Goal: Task Accomplishment & Management: Complete application form

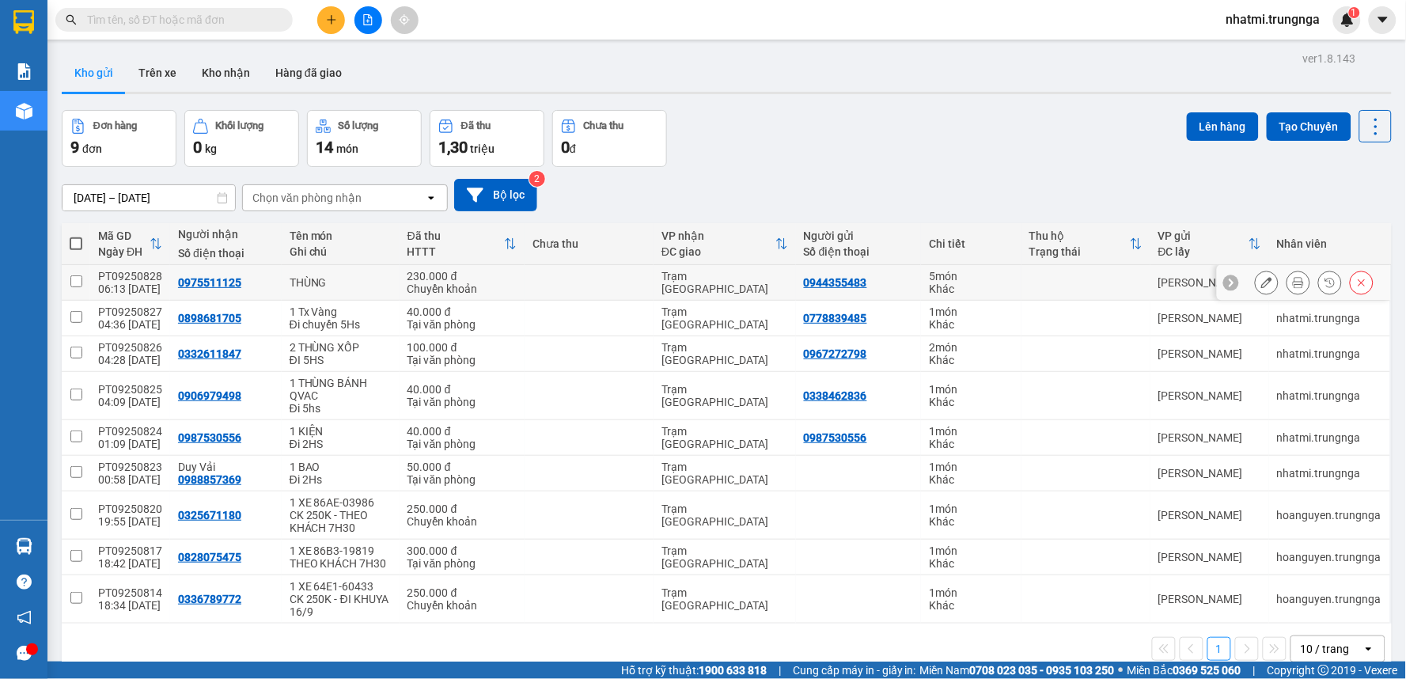
click at [1260, 282] on button at bounding box center [1267, 283] width 22 height 28
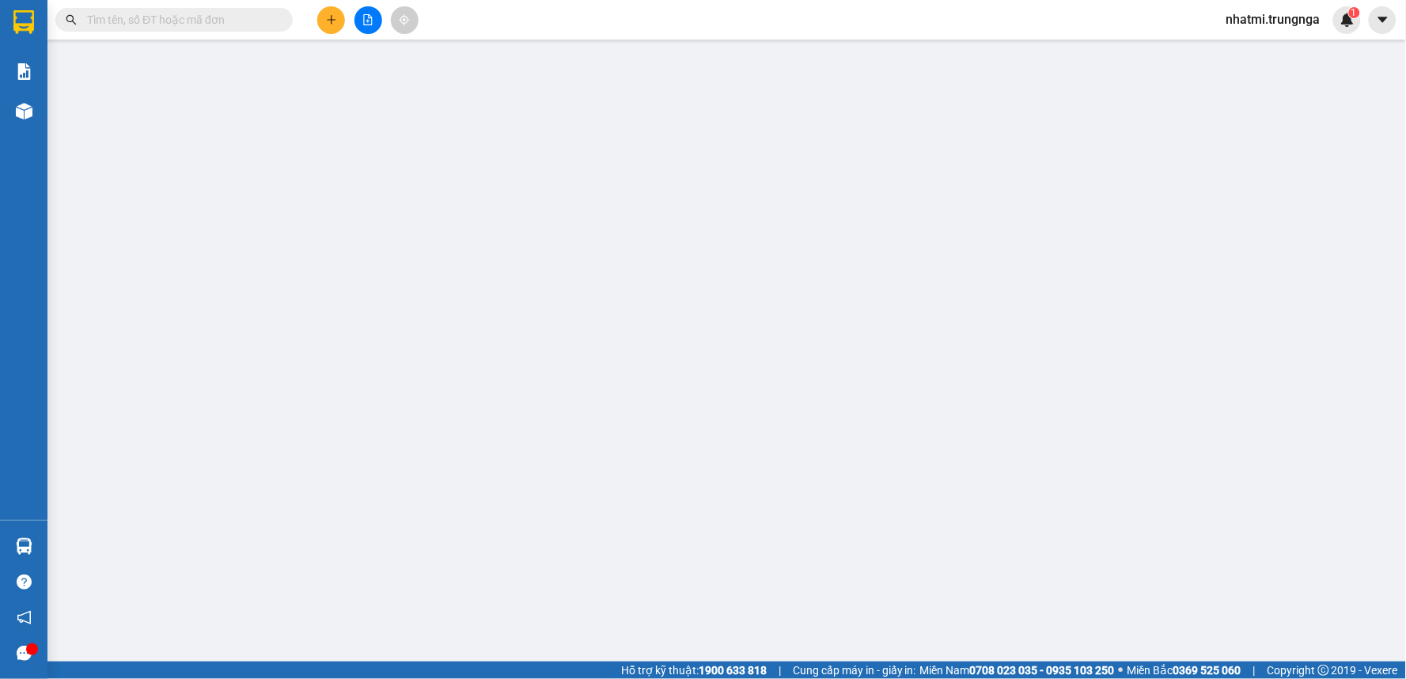
type input "0944355483"
type input "0975511125"
type input "230.000"
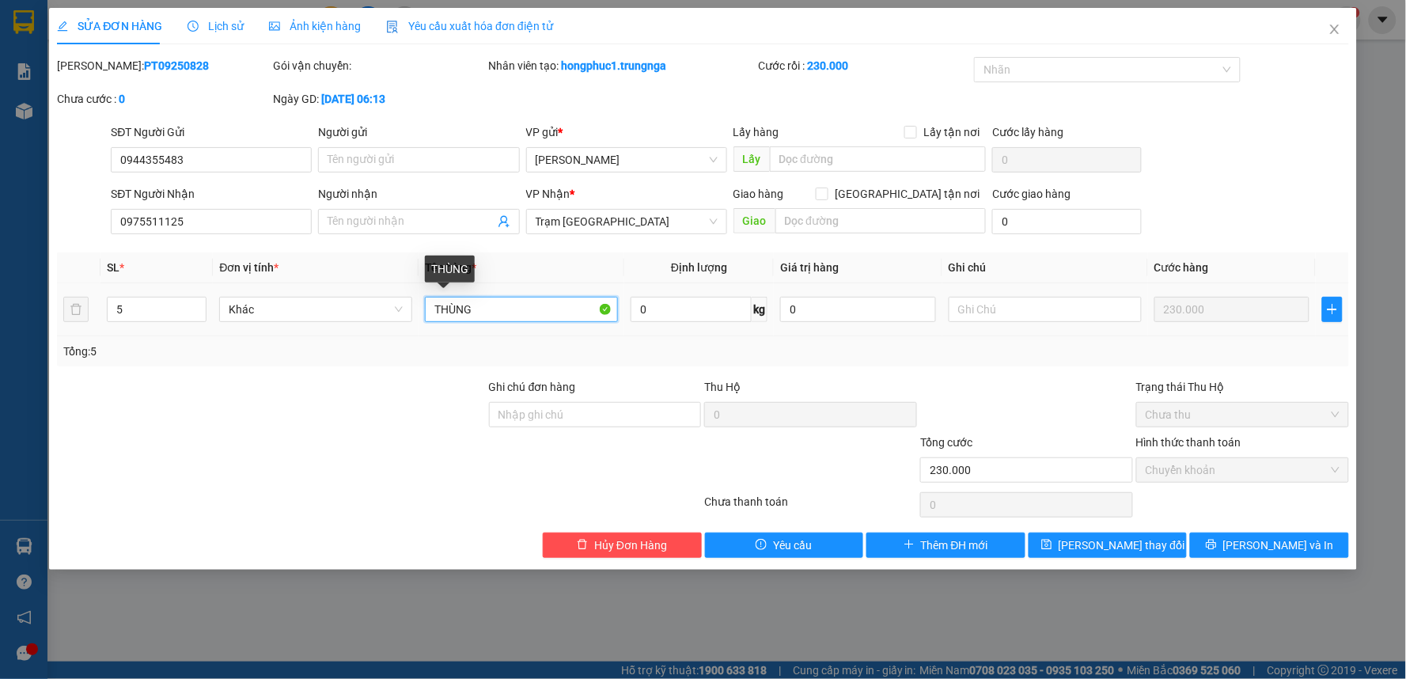
click at [429, 309] on input "THÙNG" at bounding box center [521, 309] width 193 height 25
click at [515, 302] on input "5 THÙNG" at bounding box center [521, 309] width 193 height 25
type input "5 THÙNG TL"
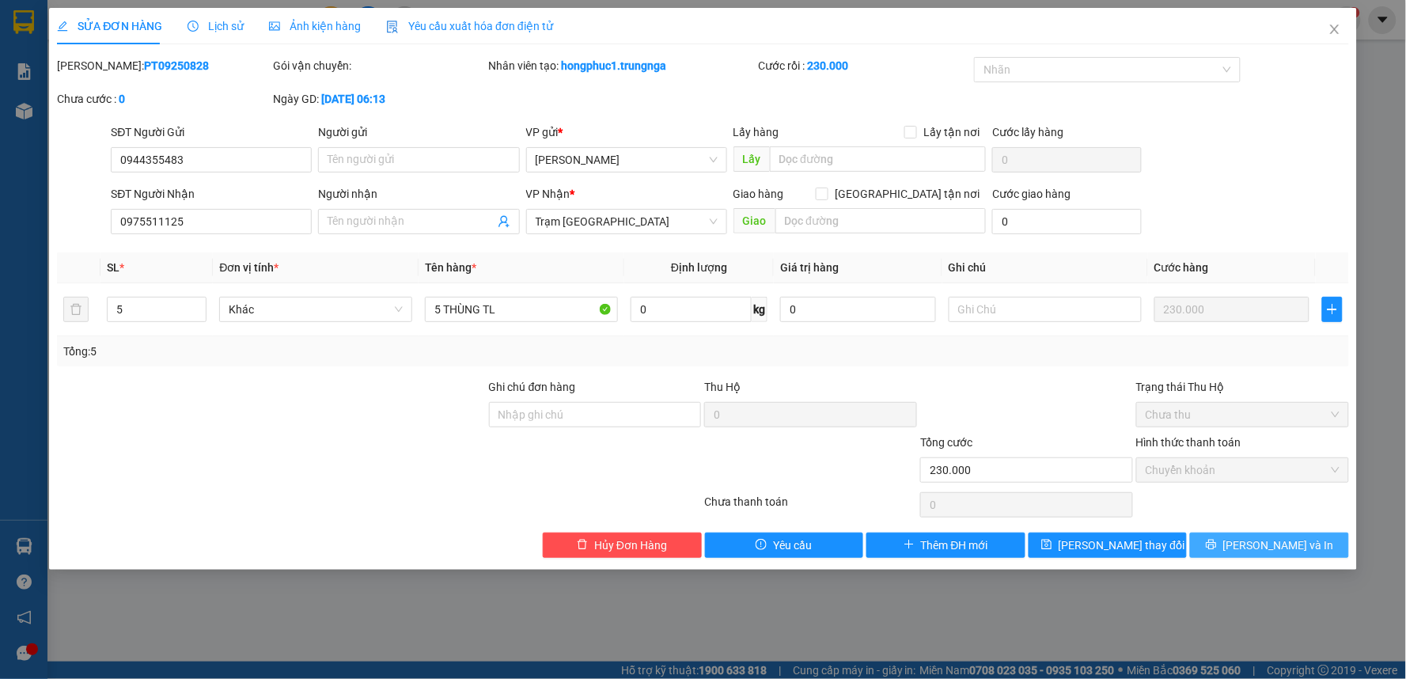
click at [1205, 543] on button "[PERSON_NAME] và In" at bounding box center [1269, 545] width 159 height 25
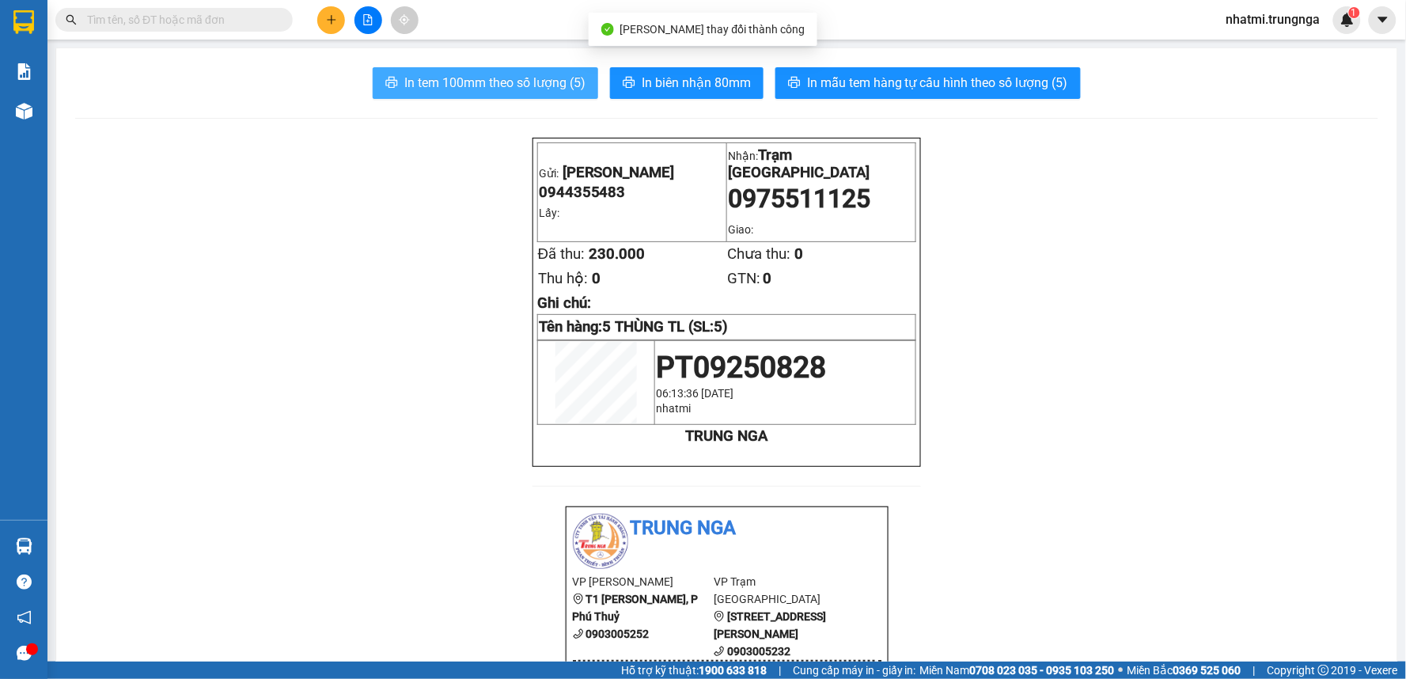
click at [517, 74] on span "In tem 100mm theo số lượng (5)" at bounding box center [494, 83] width 181 height 20
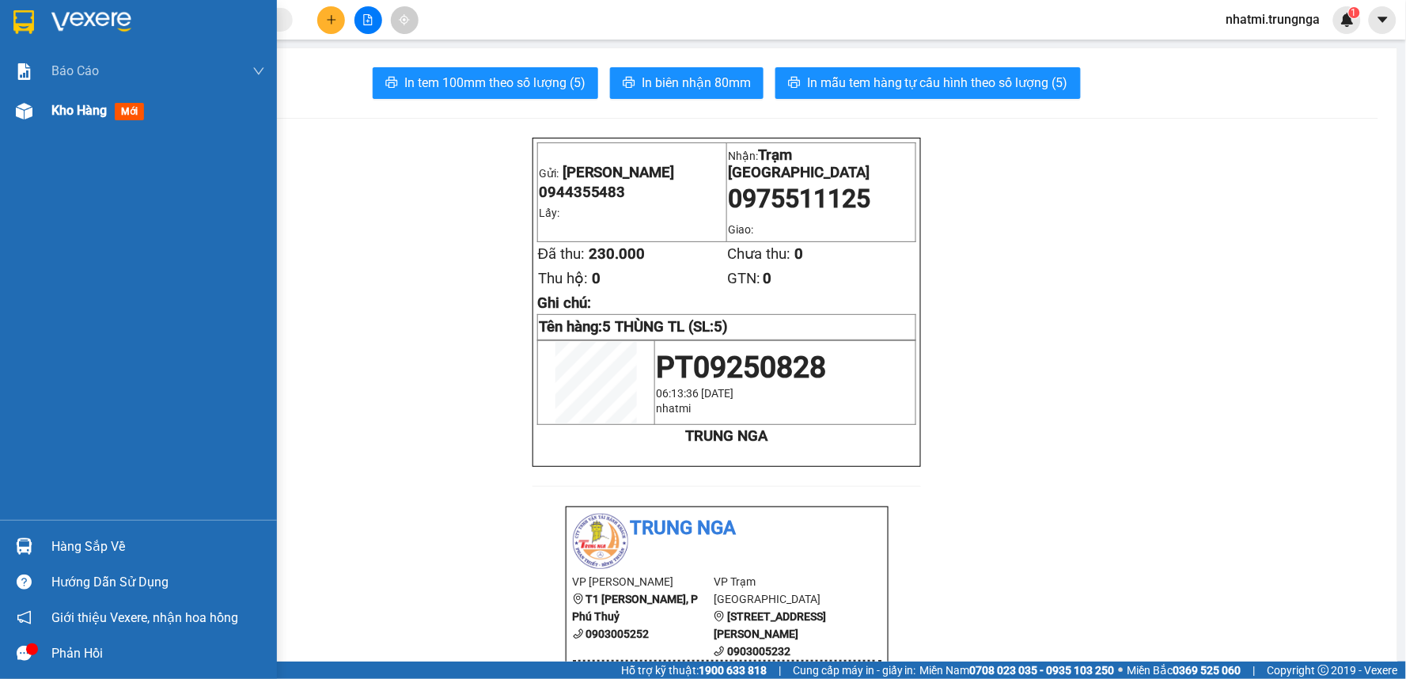
drag, startPoint x: 82, startPoint y: 117, endPoint x: 113, endPoint y: 108, distance: 32.1
click at [83, 116] on span "Kho hàng" at bounding box center [78, 110] width 55 height 15
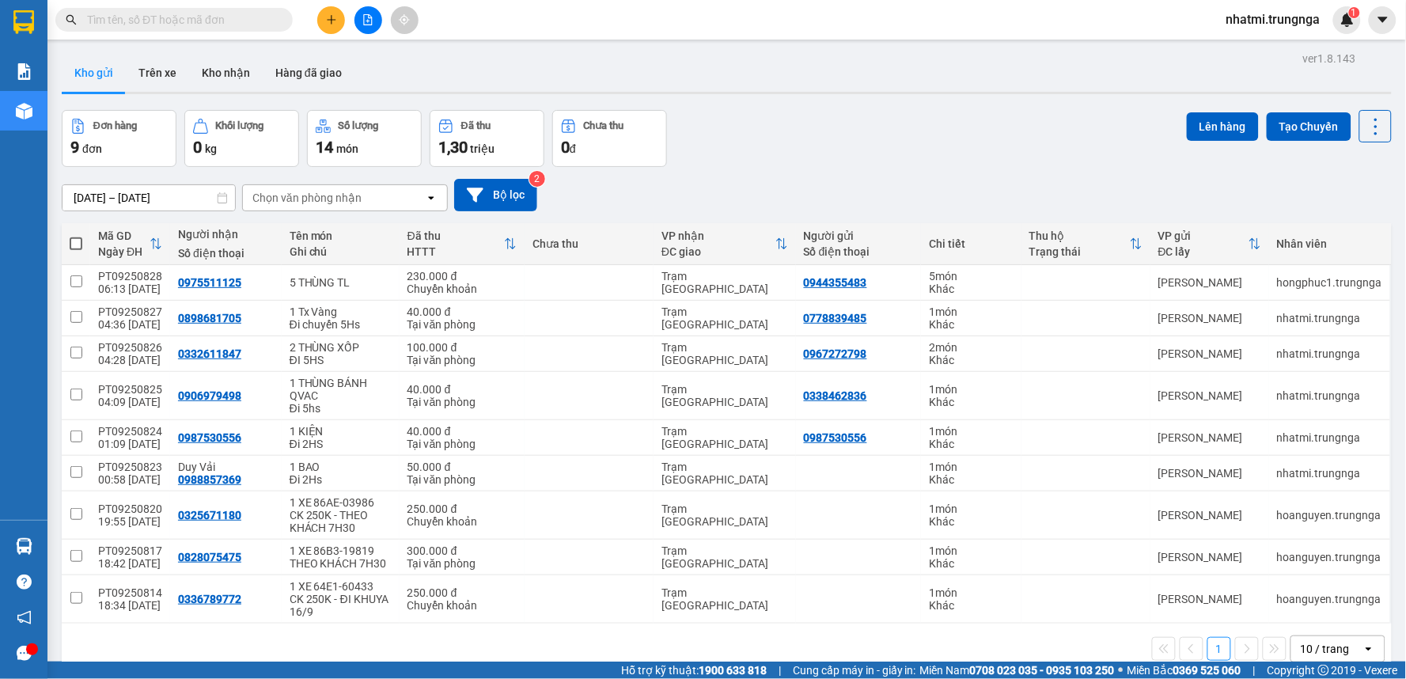
click at [340, 28] on button at bounding box center [331, 20] width 28 height 28
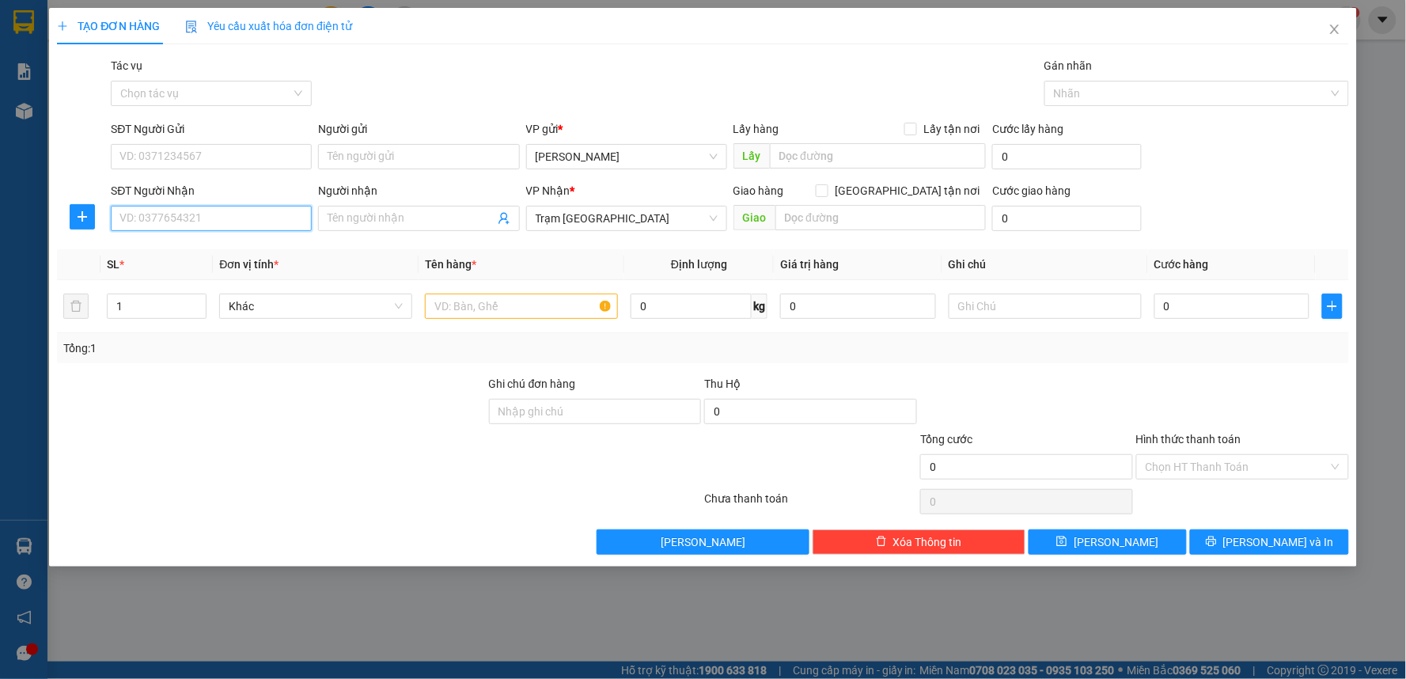
click at [210, 214] on input "SĐT Người Nhận" at bounding box center [211, 218] width 201 height 25
drag, startPoint x: 168, startPoint y: 222, endPoint x: 186, endPoint y: 212, distance: 20.9
click at [169, 222] on input "SĐT Người Nhận" at bounding box center [211, 218] width 201 height 25
type input "0818890272"
click at [207, 150] on input "SĐT Người Gửi" at bounding box center [211, 156] width 201 height 25
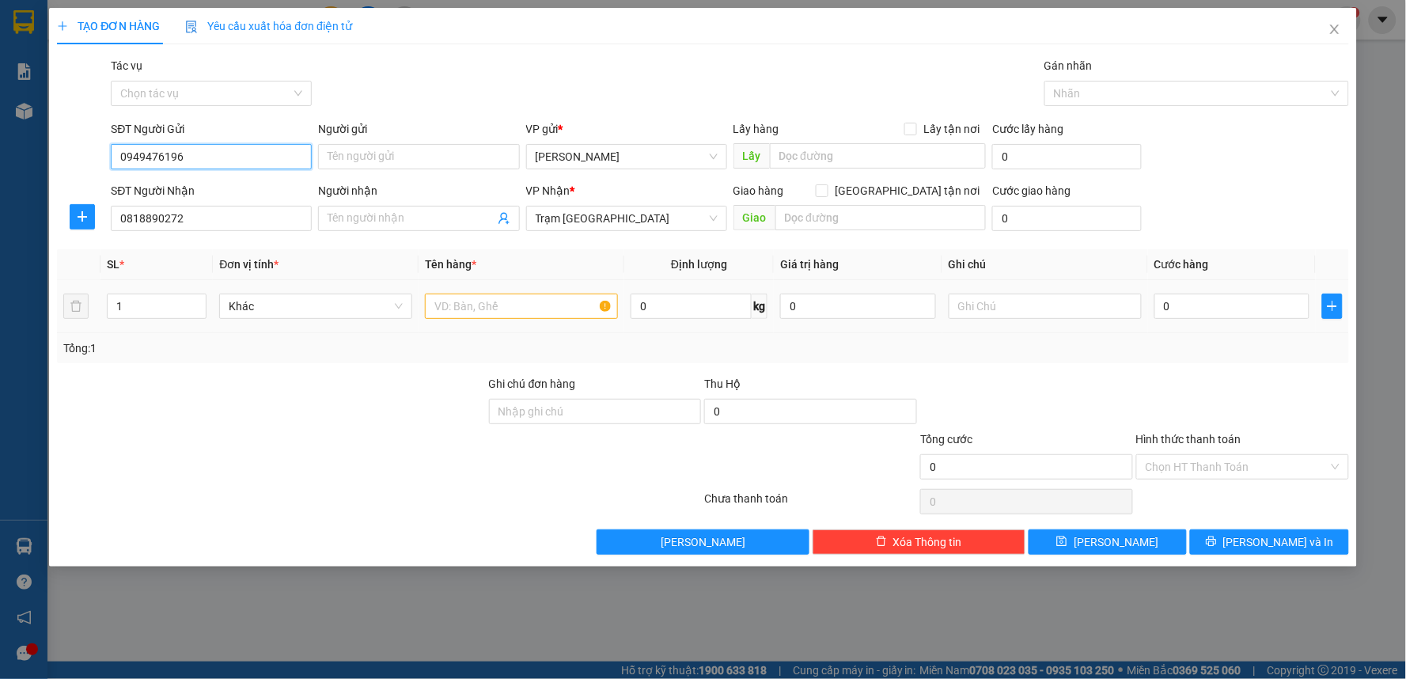
type input "0949476196"
click at [522, 307] on input "text" at bounding box center [521, 306] width 193 height 25
type input "1 Tx"
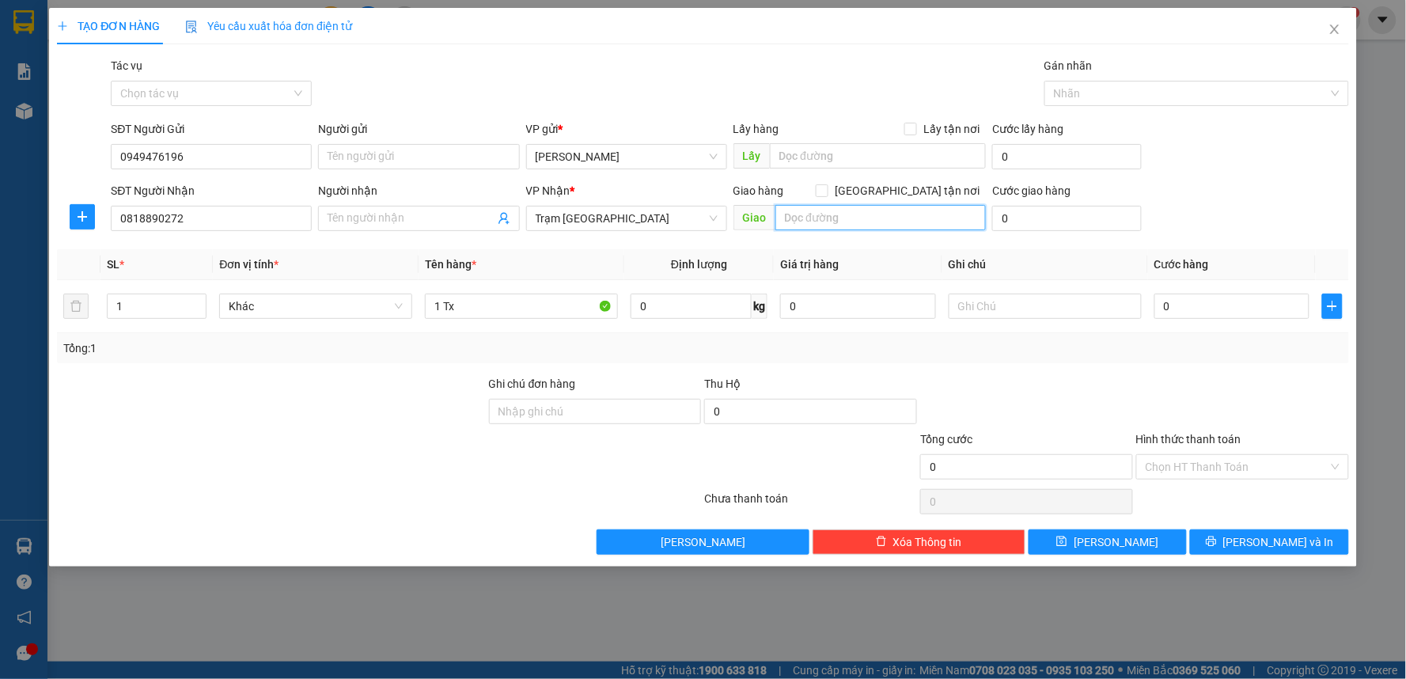
drag, startPoint x: 851, startPoint y: 225, endPoint x: 880, endPoint y: 226, distance: 28.5
click at [852, 225] on input "text" at bounding box center [880, 217] width 211 height 25
type input "178 Phạm Văn Chiêu"
click at [827, 193] on input "[GEOGRAPHIC_DATA] tận nơi" at bounding box center [821, 189] width 11 height 11
checkbox input "true"
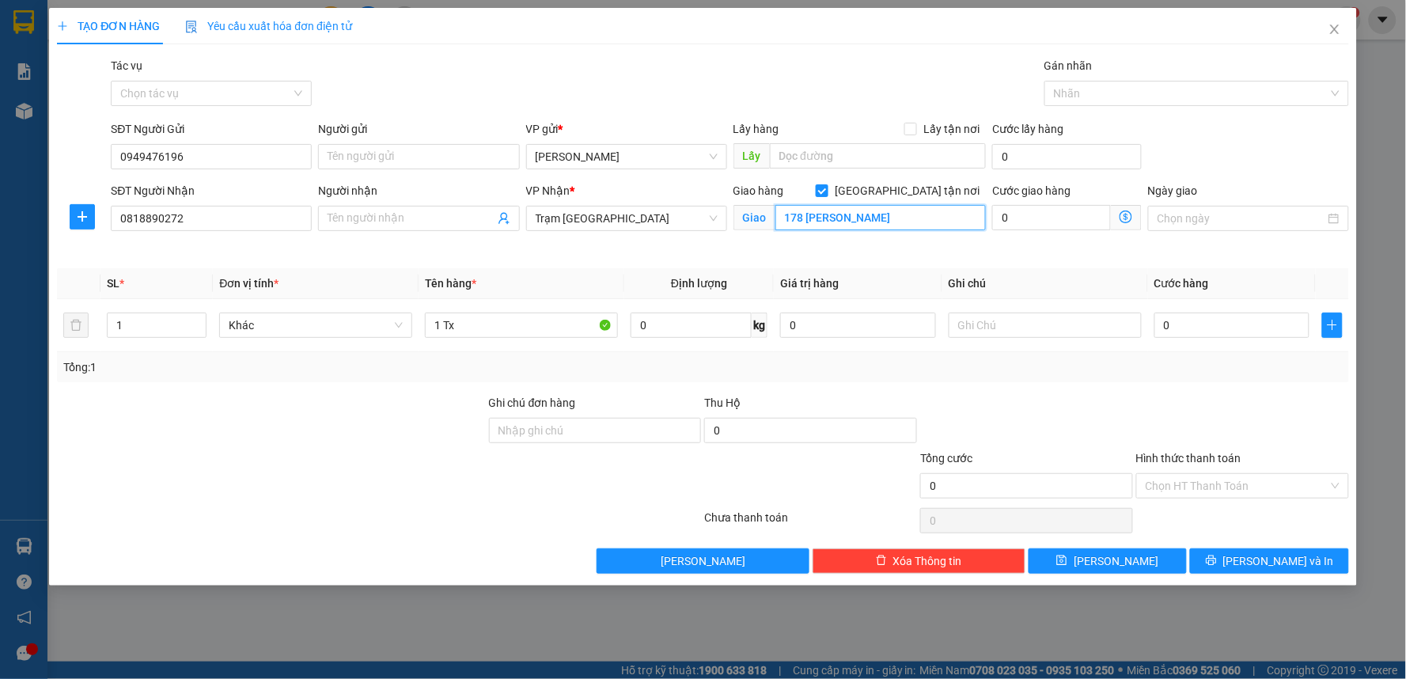
click at [908, 220] on input "178 Phạm Văn Chiêu" at bounding box center [880, 217] width 211 height 25
click at [900, 219] on input "178 Phạm Văn Chiêu" at bounding box center [880, 217] width 211 height 25
type input "178 Phạm Văn Chiêu, Gò Vấp"
click at [1060, 223] on input "0" at bounding box center [1051, 217] width 119 height 25
type input "1"
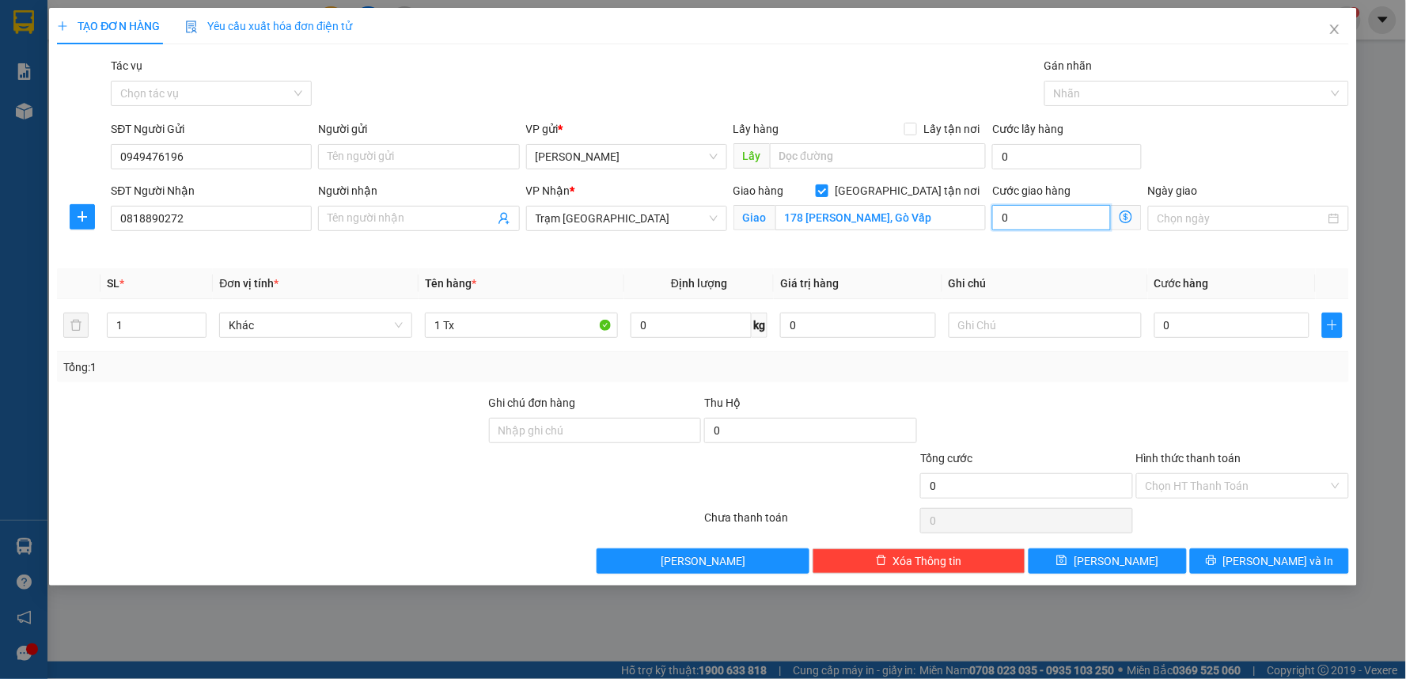
type input "1"
type input "10"
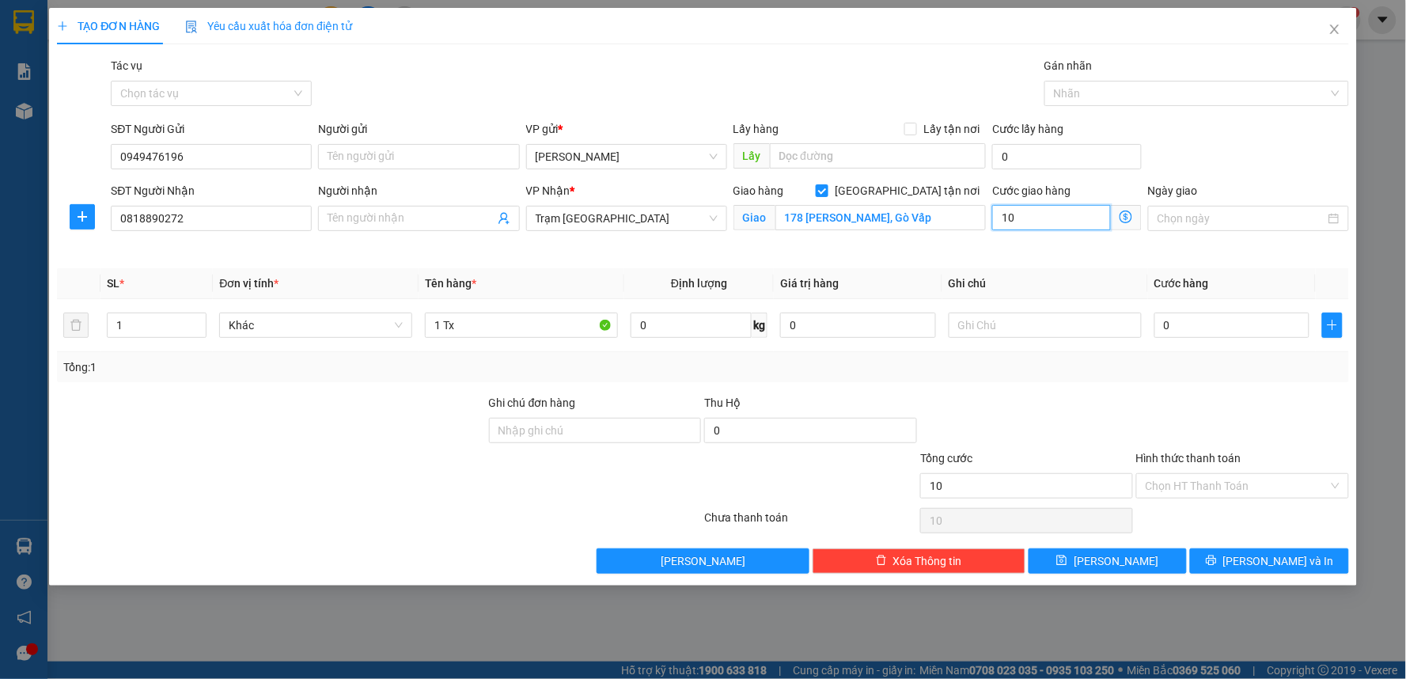
type input "100"
type input "100.000"
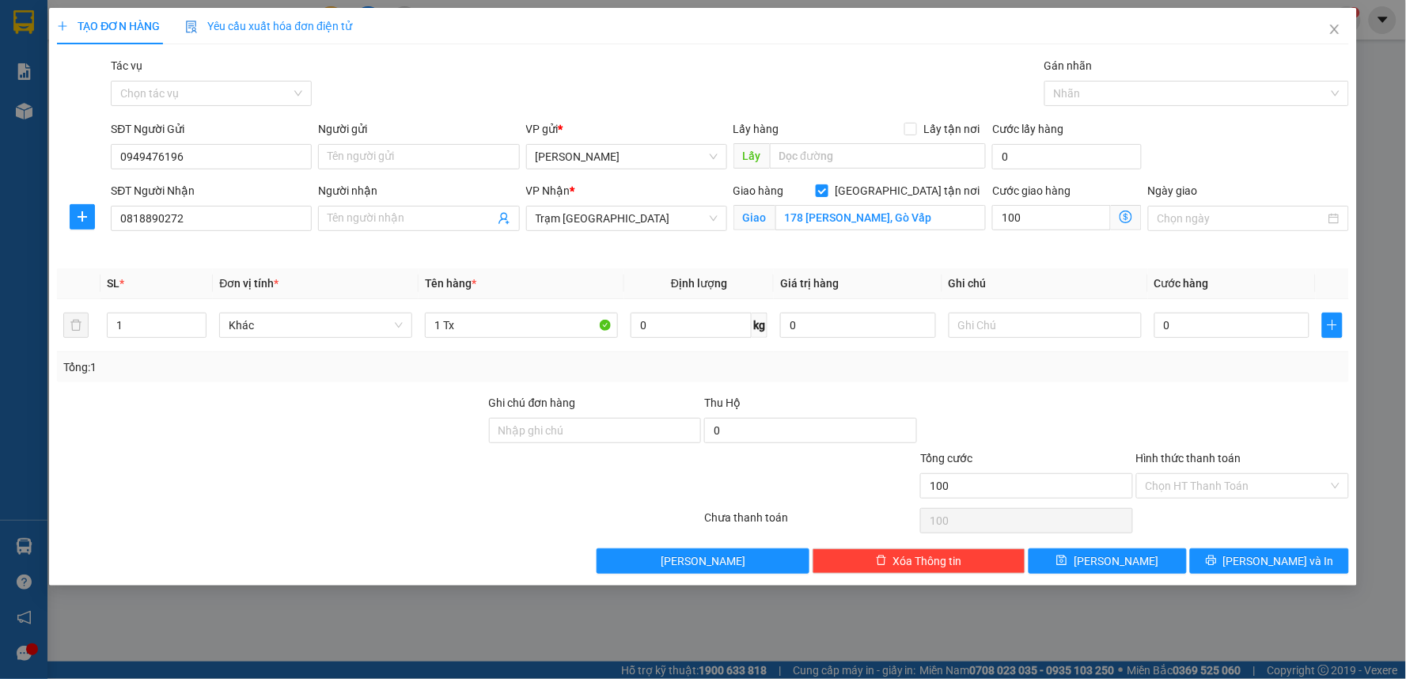
type input "100.000"
click at [970, 241] on div "Giao hàng Giao tận nơi Giao 178 Phạm Văn Chiêu, Gò Vấp" at bounding box center [860, 219] width 260 height 74
drag, startPoint x: 1181, startPoint y: 329, endPoint x: 1322, endPoint y: 306, distance: 142.7
click at [1183, 329] on input "0" at bounding box center [1232, 325] width 156 height 25
type input "5"
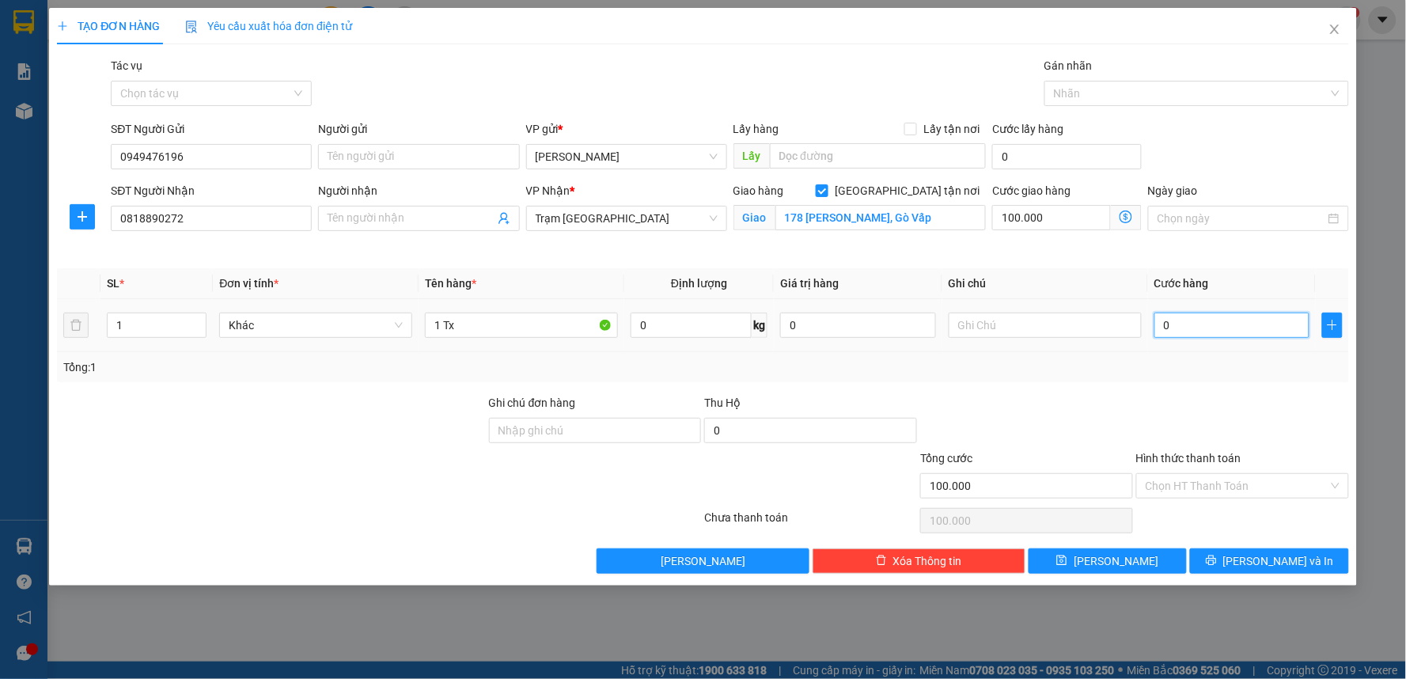
type input "100.005"
type input "50"
type input "100.050"
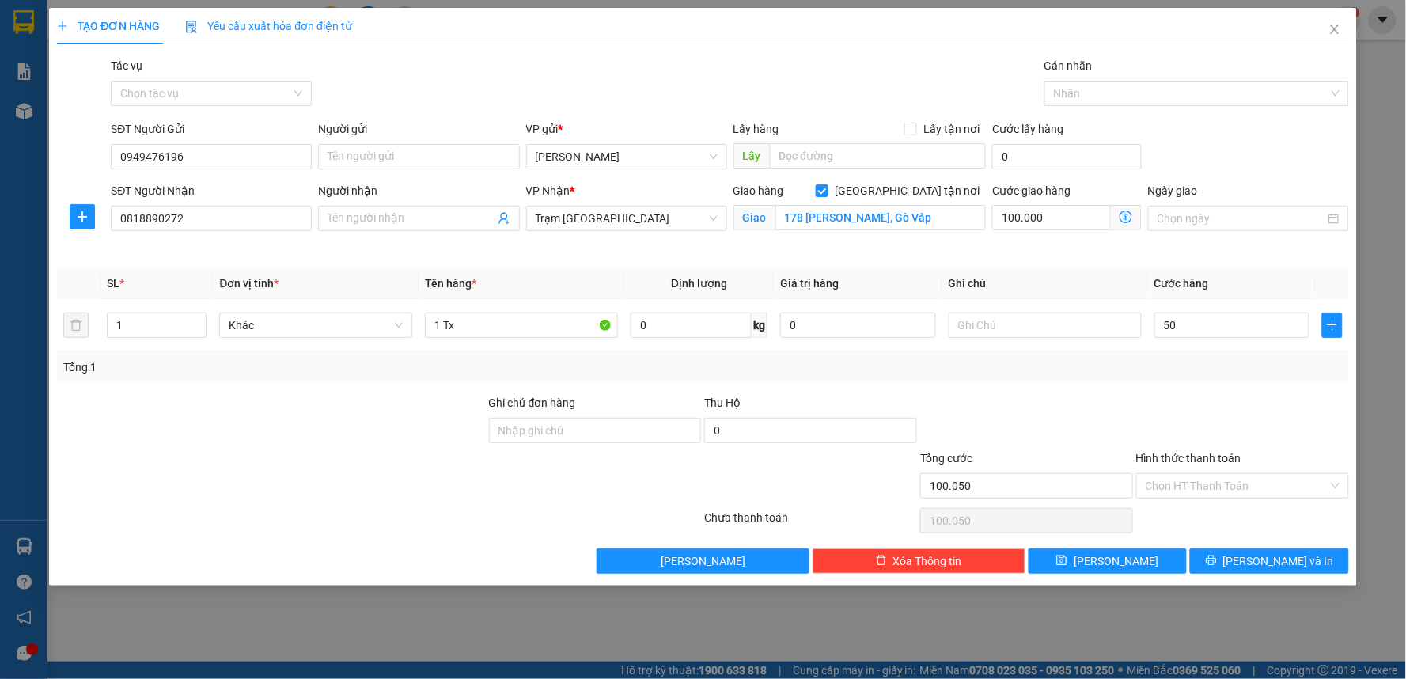
type input "50.000"
type input "150.000"
click at [1184, 392] on div "Transit Pickup Surcharge Ids Transit Deliver Surcharge Ids Transit Deliver Surc…" at bounding box center [703, 315] width 1292 height 517
click at [889, 214] on input "178 Phạm Văn Chiêu, Gò Vấp" at bounding box center [880, 217] width 211 height 25
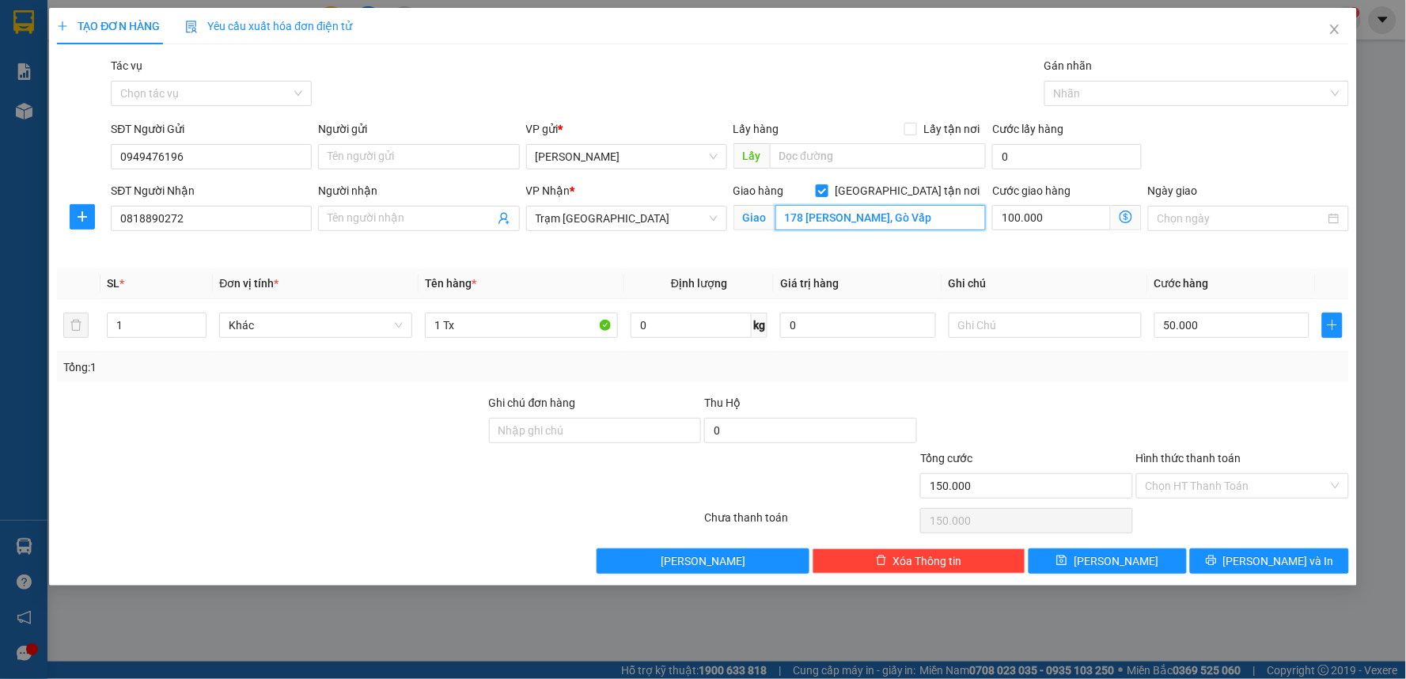
click at [890, 222] on input "178 Phạm Văn Chiêu, Gò Vấp" at bounding box center [880, 217] width 211 height 25
type input "178 Phạm Văn Chiêu,P. Gò Vấp"
click at [1056, 398] on div at bounding box center [1027, 421] width 216 height 55
click at [1238, 479] on input "Hình thức thanh toán" at bounding box center [1237, 486] width 183 height 24
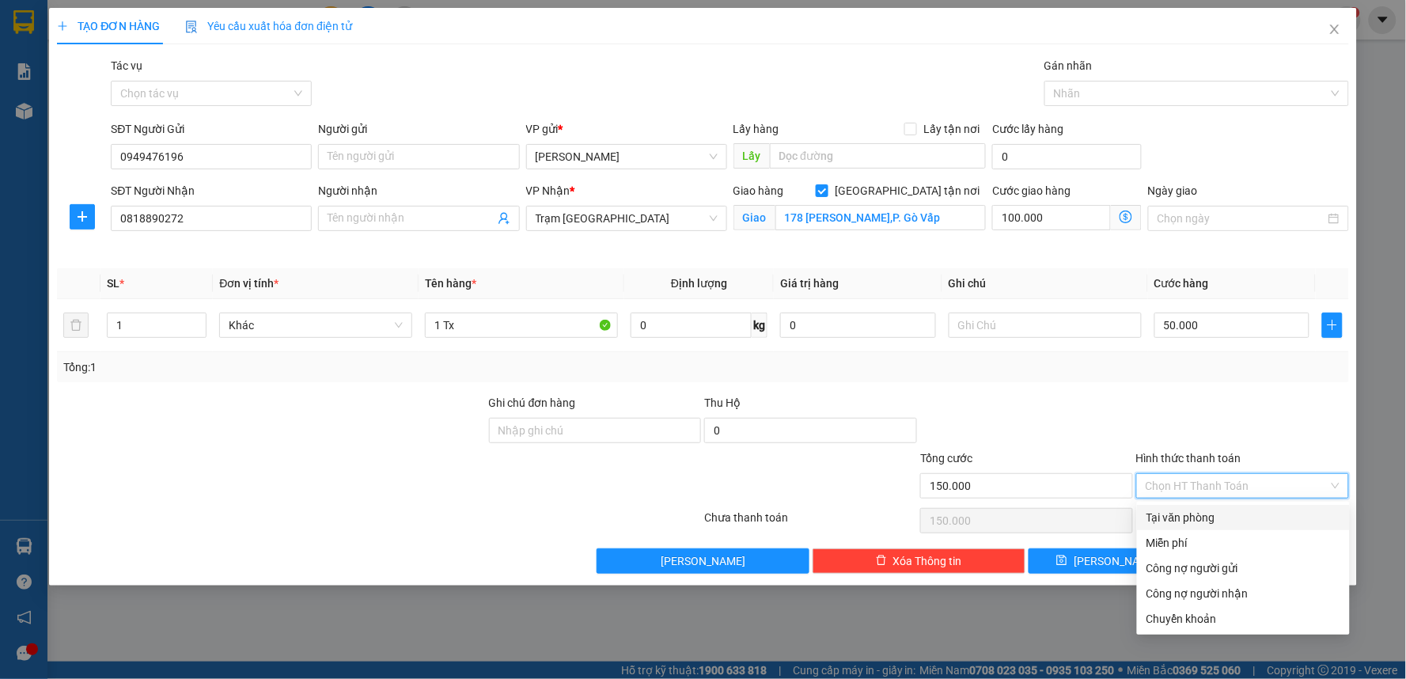
click at [1189, 520] on div "Tại văn phòng" at bounding box center [1244, 517] width 194 height 17
type input "0"
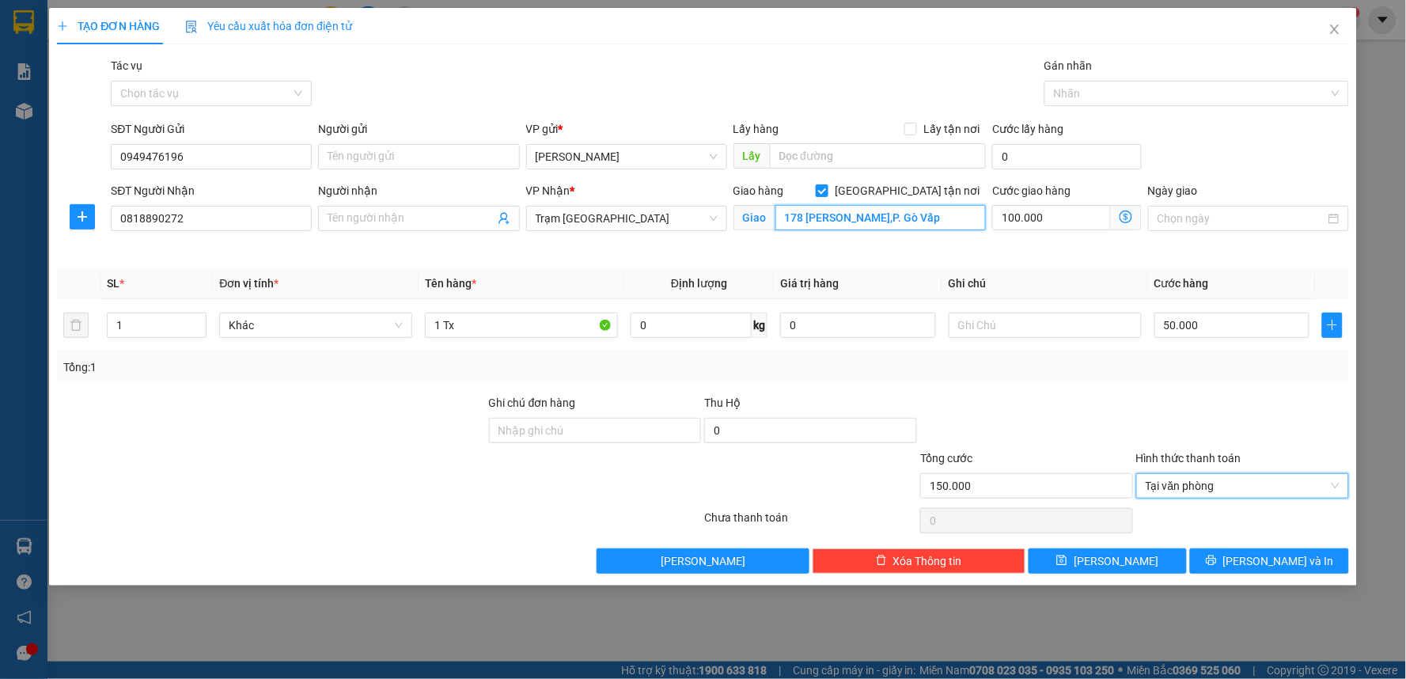
click at [900, 220] on input "178 Phạm Văn Chiêu,P. Gò Vấp" at bounding box center [880, 217] width 211 height 25
click at [898, 219] on input "178 Phạm Văn Chiêu,P. Gò Vấp" at bounding box center [880, 217] width 211 height 25
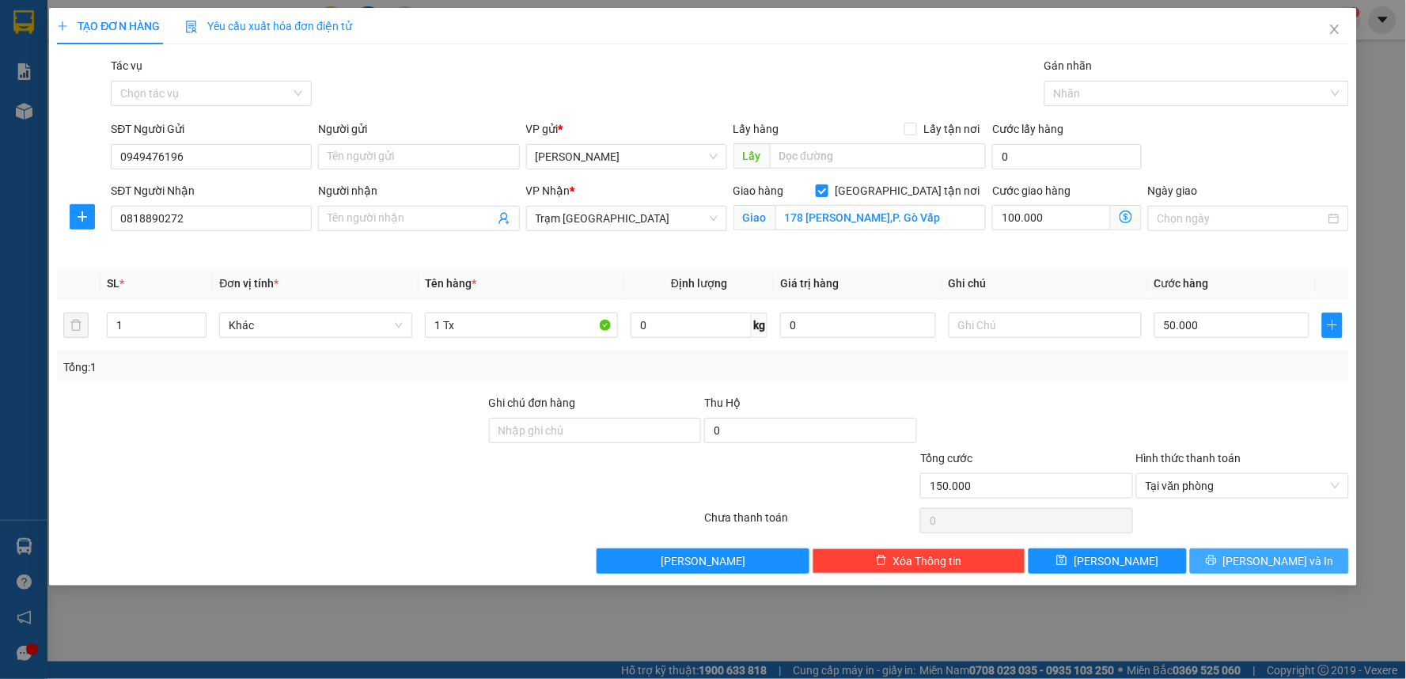
click at [1262, 562] on span "[PERSON_NAME] và In" at bounding box center [1278, 560] width 111 height 17
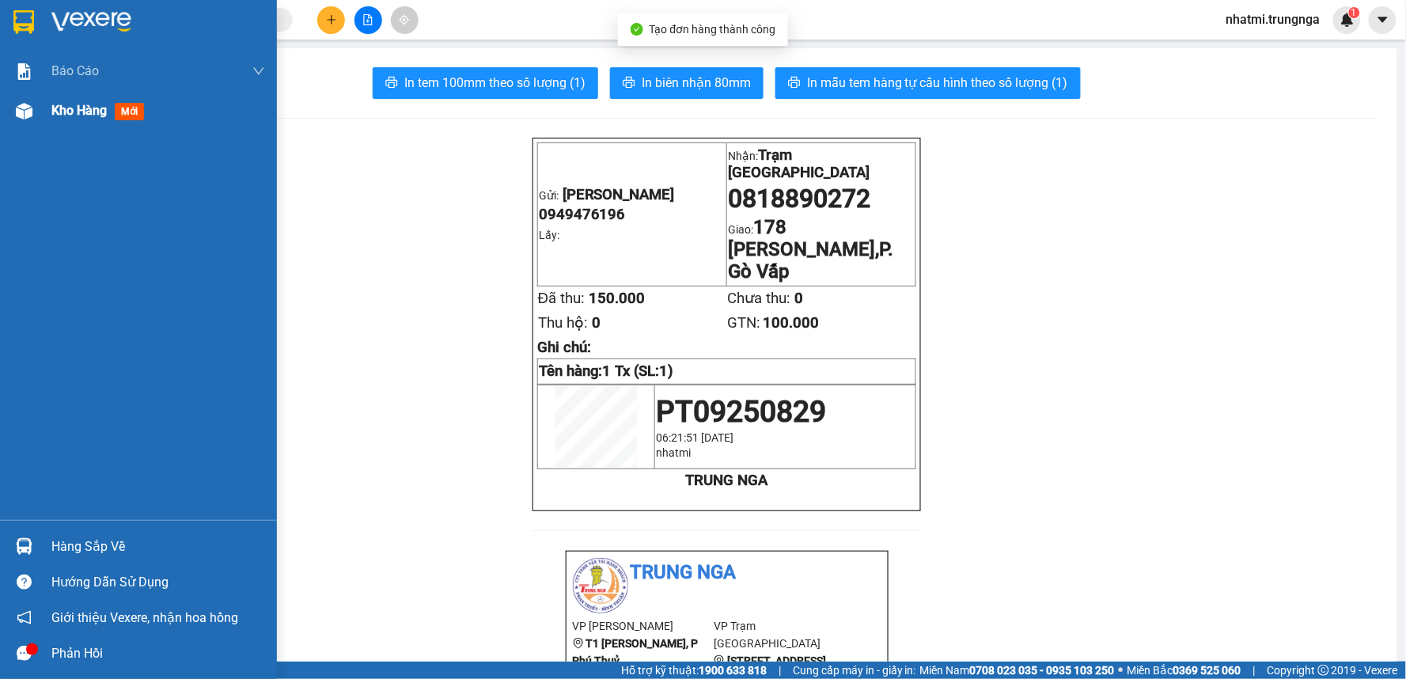
click at [75, 117] on span "Kho hàng" at bounding box center [78, 110] width 55 height 15
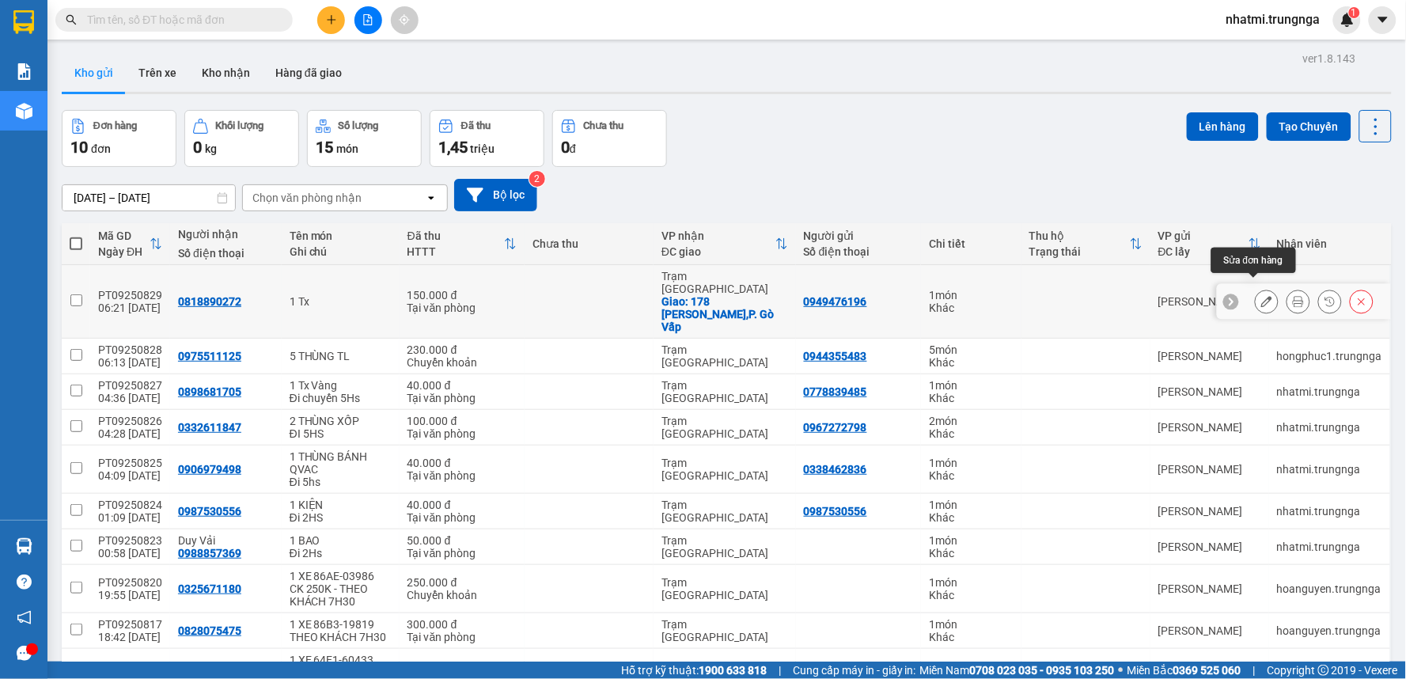
click at [1260, 291] on button at bounding box center [1267, 302] width 22 height 28
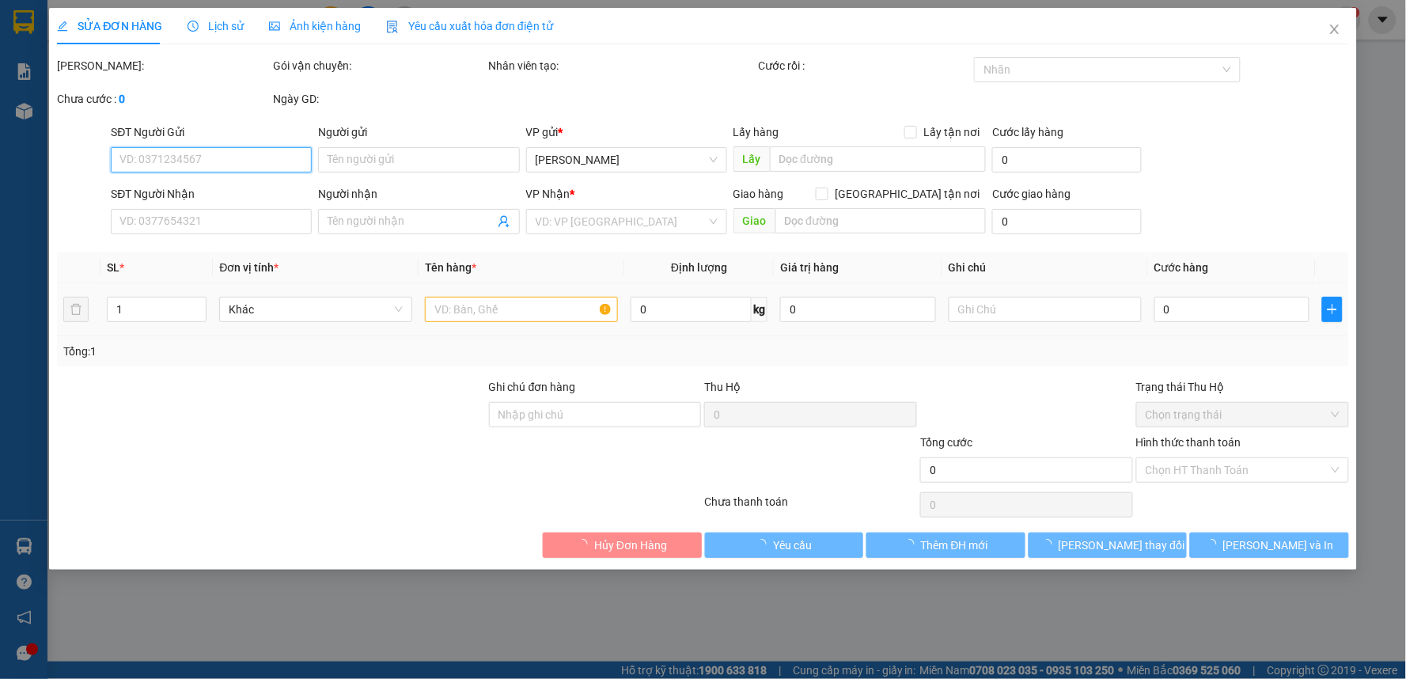
type input "0949476196"
type input "0818890272"
checkbox input "true"
type input "178 Phạm Văn Chiêu,P. Gò Vấp"
type input "150.000"
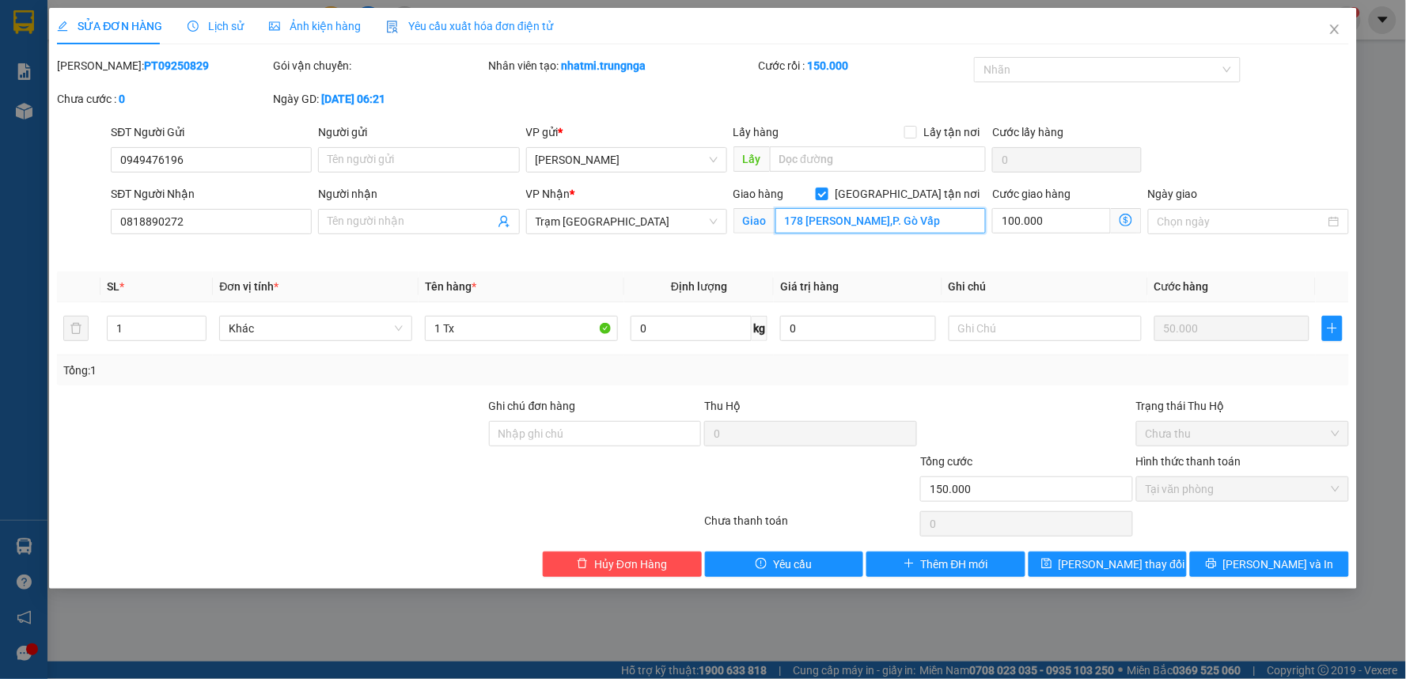
drag, startPoint x: 897, startPoint y: 222, endPoint x: 912, endPoint y: 218, distance: 15.8
click at [898, 222] on input "178 Phạm Văn Chiêu,P. Gò Vấp" at bounding box center [880, 220] width 211 height 25
click at [902, 219] on input "178 Phạm Văn Chiêu,P. Gò Vấp" at bounding box center [880, 220] width 211 height 25
click at [898, 222] on input "178 Phạm Văn Chiêu,P. Gò Vấp" at bounding box center [880, 220] width 211 height 25
drag, startPoint x: 1003, startPoint y: 332, endPoint x: 1005, endPoint y: 364, distance: 31.7
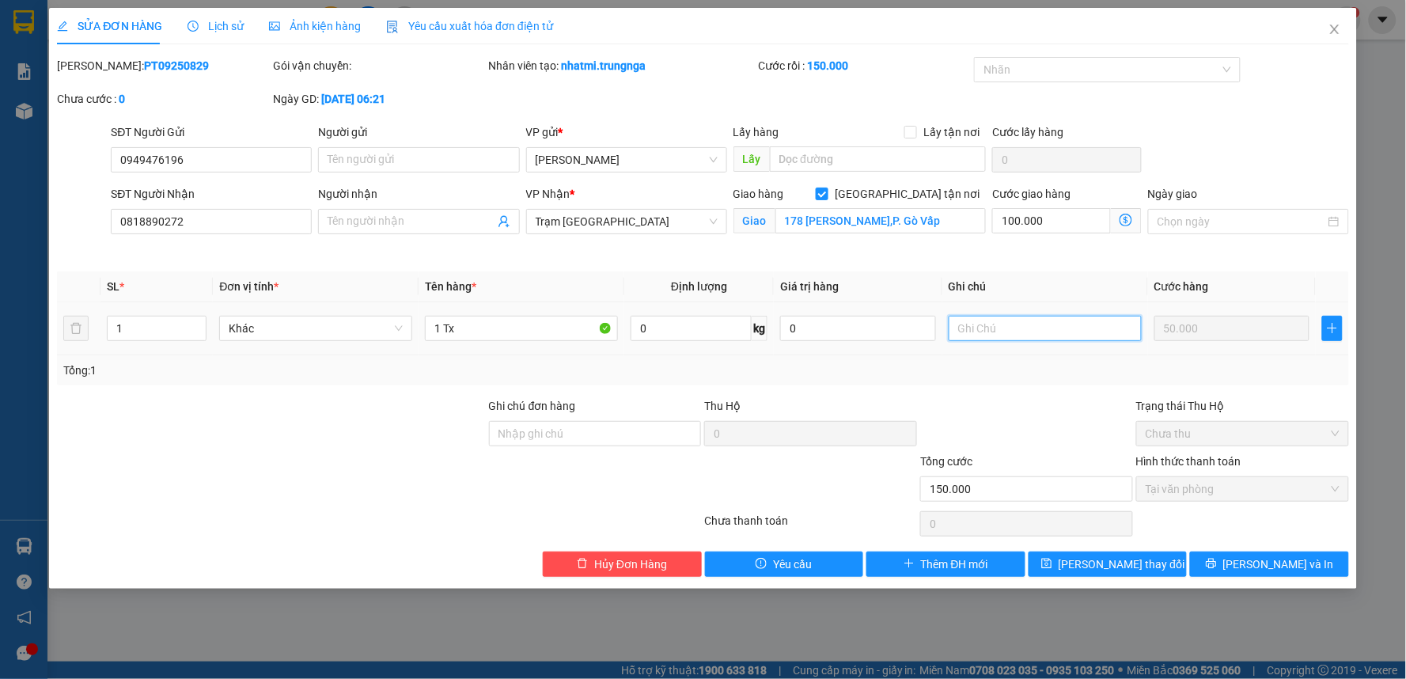
click at [1003, 331] on input "text" at bounding box center [1045, 328] width 193 height 25
type input "Tận Nơi 100k"
click at [899, 220] on input "178 Phạm Văn Chiêu,P. Gò Vấp" at bounding box center [880, 220] width 211 height 25
click at [896, 222] on input "178 Phạm Văn Chiêu,P. Gò Vấp" at bounding box center [880, 220] width 211 height 25
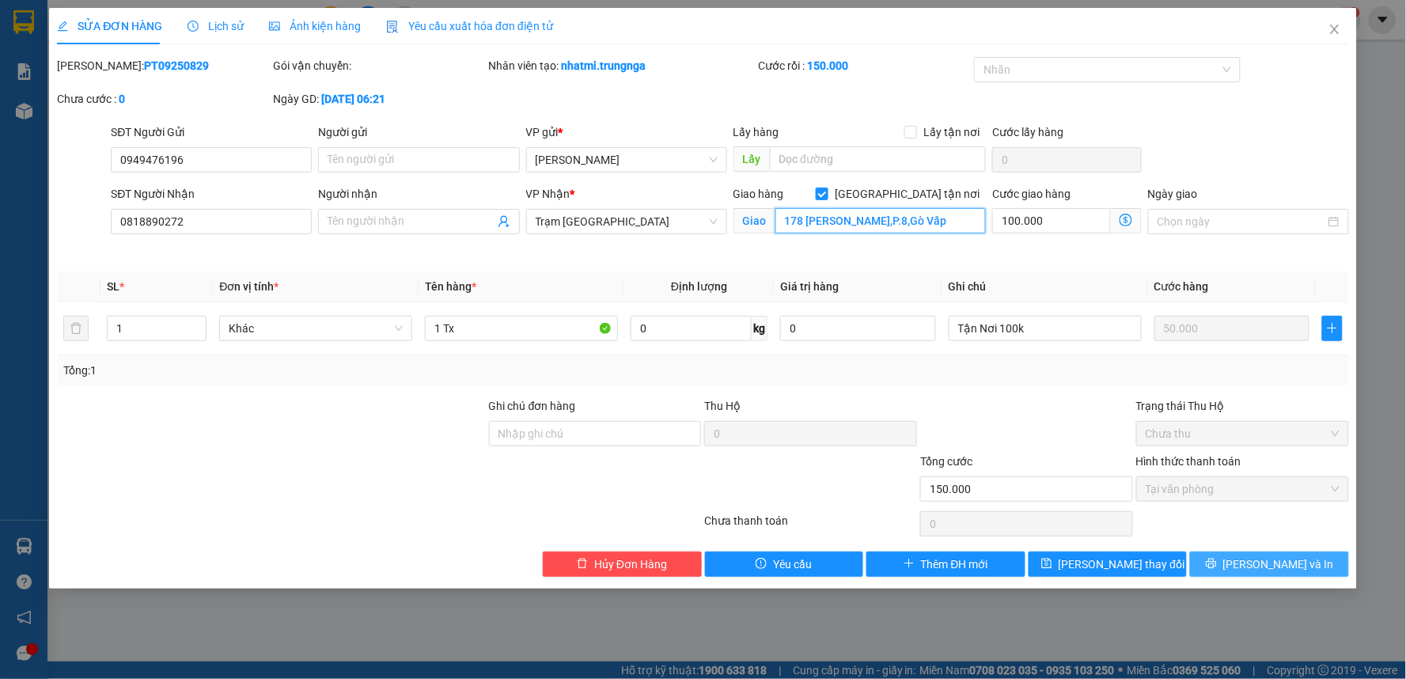
type input "178 Phạm Văn Chiêu,P.8,Gò Vấp"
click at [1256, 567] on span "[PERSON_NAME] và In" at bounding box center [1278, 563] width 111 height 17
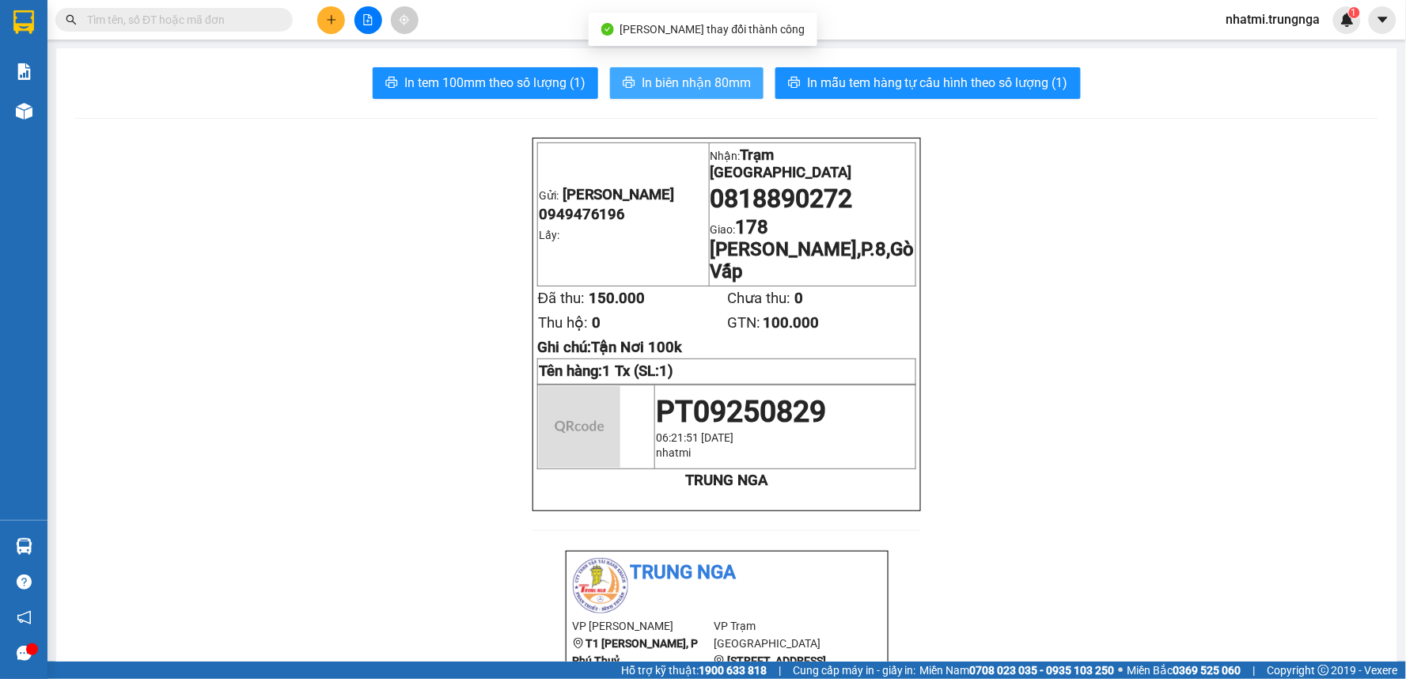
drag, startPoint x: 660, startPoint y: 84, endPoint x: 639, endPoint y: 100, distance: 26.6
click at [662, 84] on span "In biên nhận 80mm" at bounding box center [696, 83] width 109 height 20
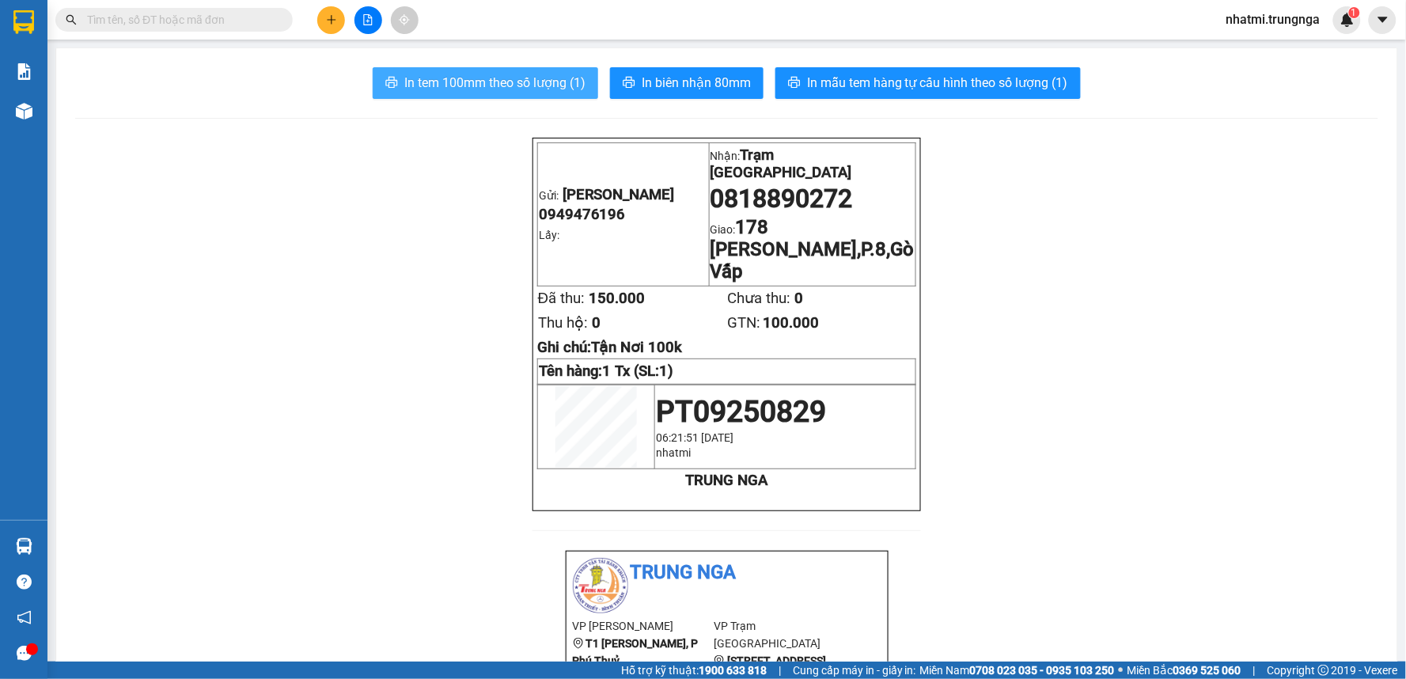
click at [479, 85] on span "In tem 100mm theo số lượng (1)" at bounding box center [494, 83] width 181 height 20
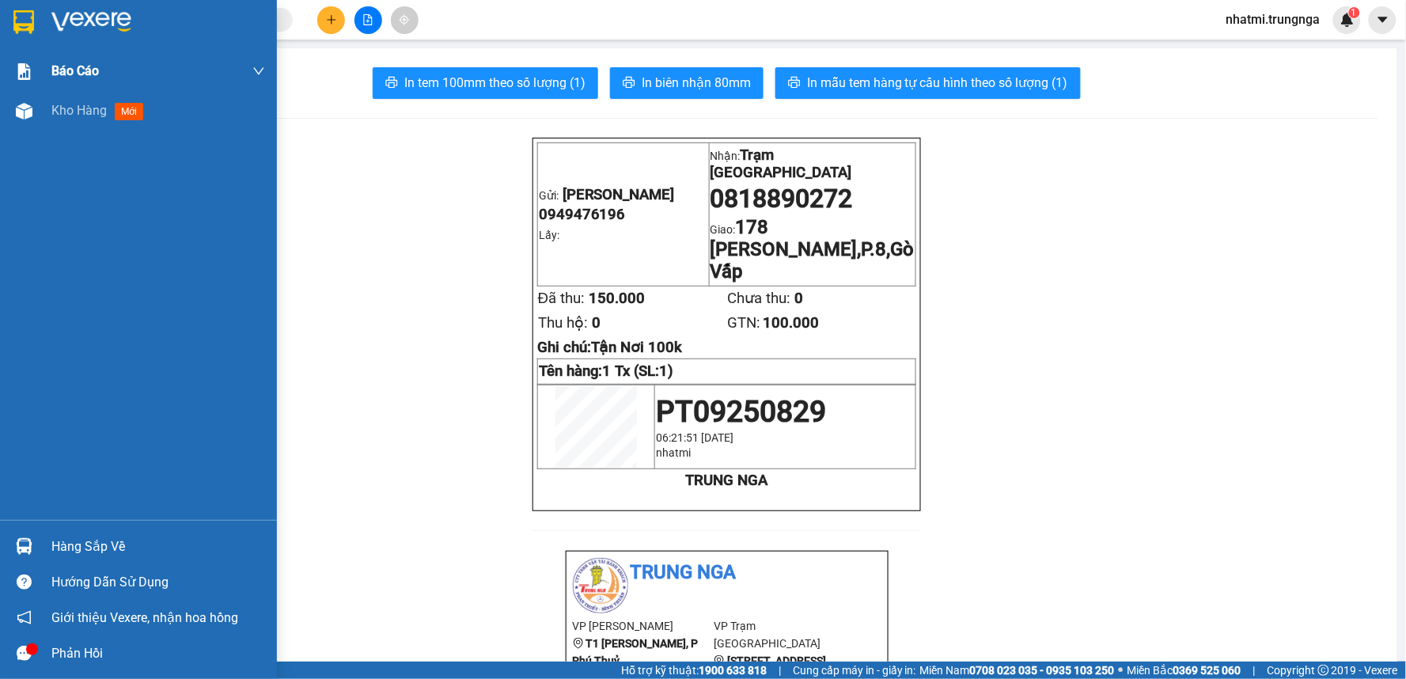
click at [85, 108] on span "Kho hàng" at bounding box center [78, 110] width 55 height 15
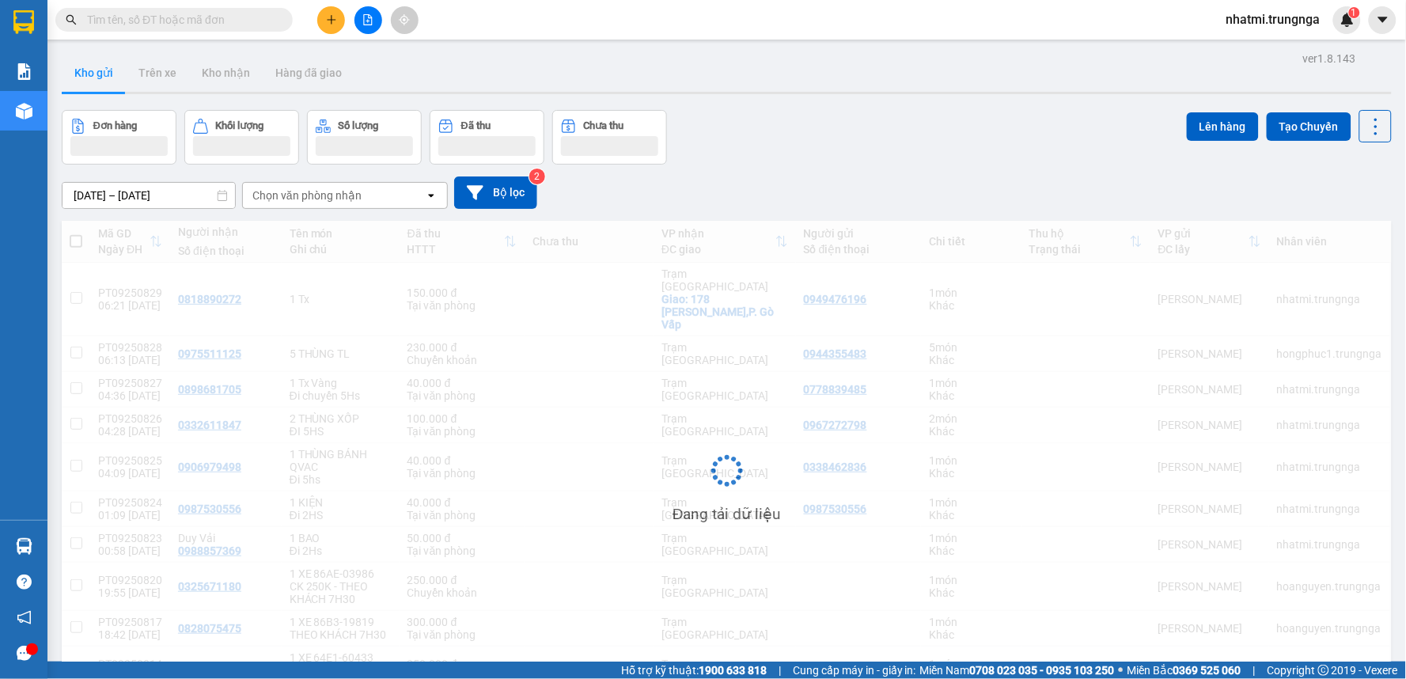
click at [318, 17] on button at bounding box center [331, 20] width 28 height 28
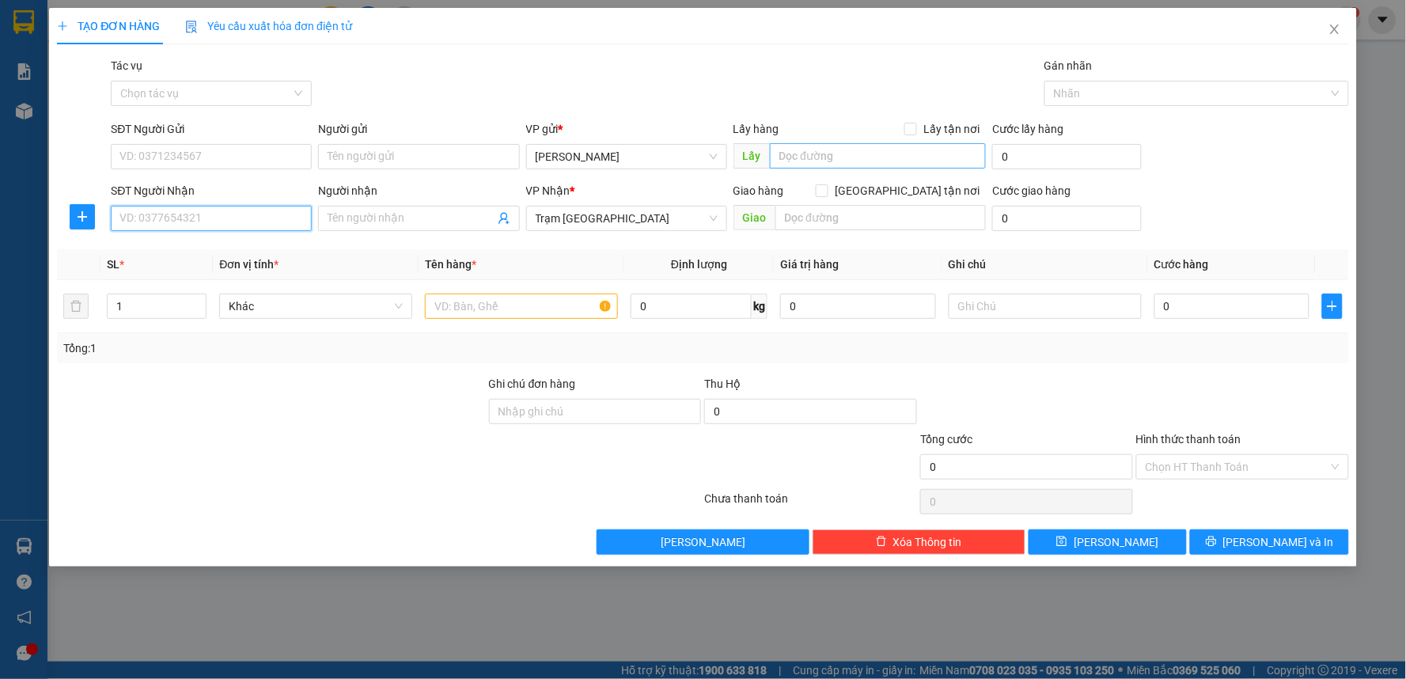
drag, startPoint x: 155, startPoint y: 216, endPoint x: 875, endPoint y: 161, distance: 722.1
click at [157, 215] on input "SĐT Người Nhận" at bounding box center [211, 218] width 201 height 25
type input "0965092912"
click at [230, 251] on div "0965092912" at bounding box center [211, 249] width 182 height 17
checkbox input "true"
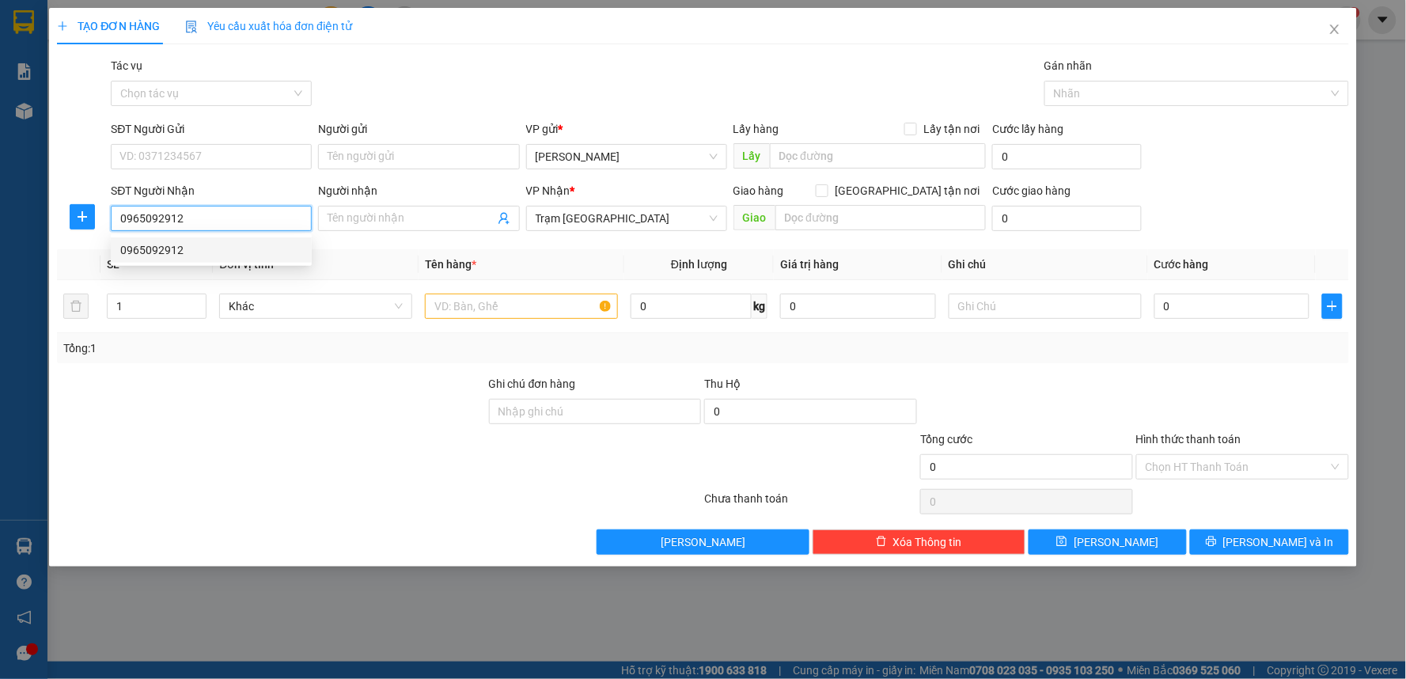
type input "60/19 Lâm Văn Bền - Q7"
type input "100.000"
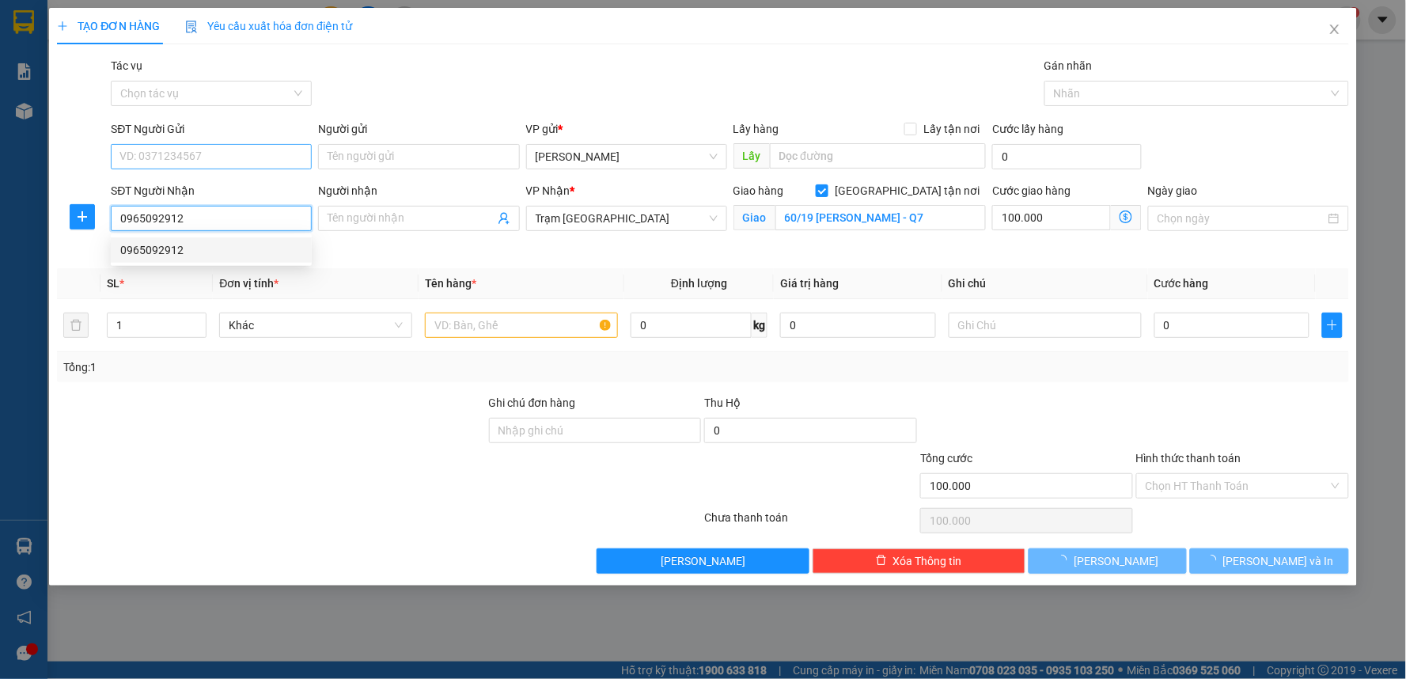
type input "150.000"
type input "0965092912"
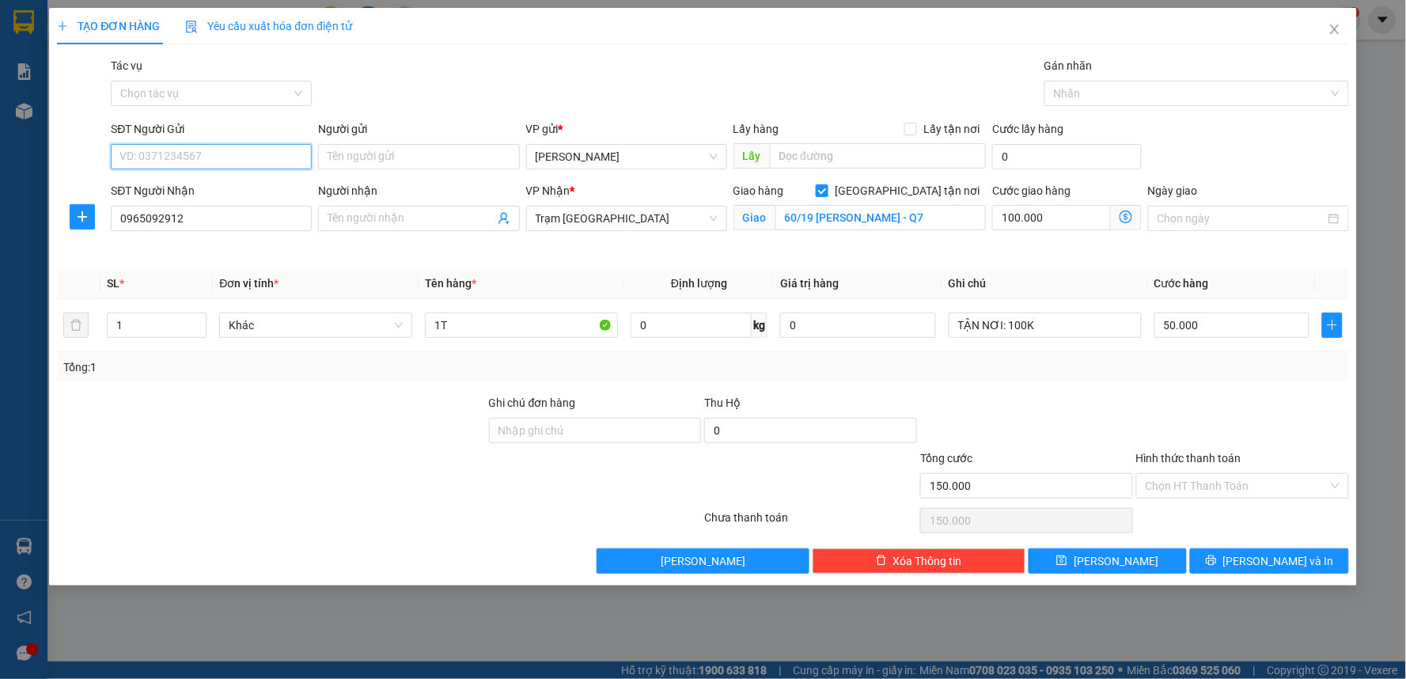
click at [214, 165] on input "SĐT Người Gửi" at bounding box center [211, 156] width 201 height 25
click at [165, 190] on div "0913164615" at bounding box center [211, 188] width 182 height 17
type input "0913164615"
click at [993, 362] on div "Tổng: 1" at bounding box center [702, 366] width 1279 height 17
click at [1212, 484] on input "Hình thức thanh toán" at bounding box center [1237, 486] width 183 height 24
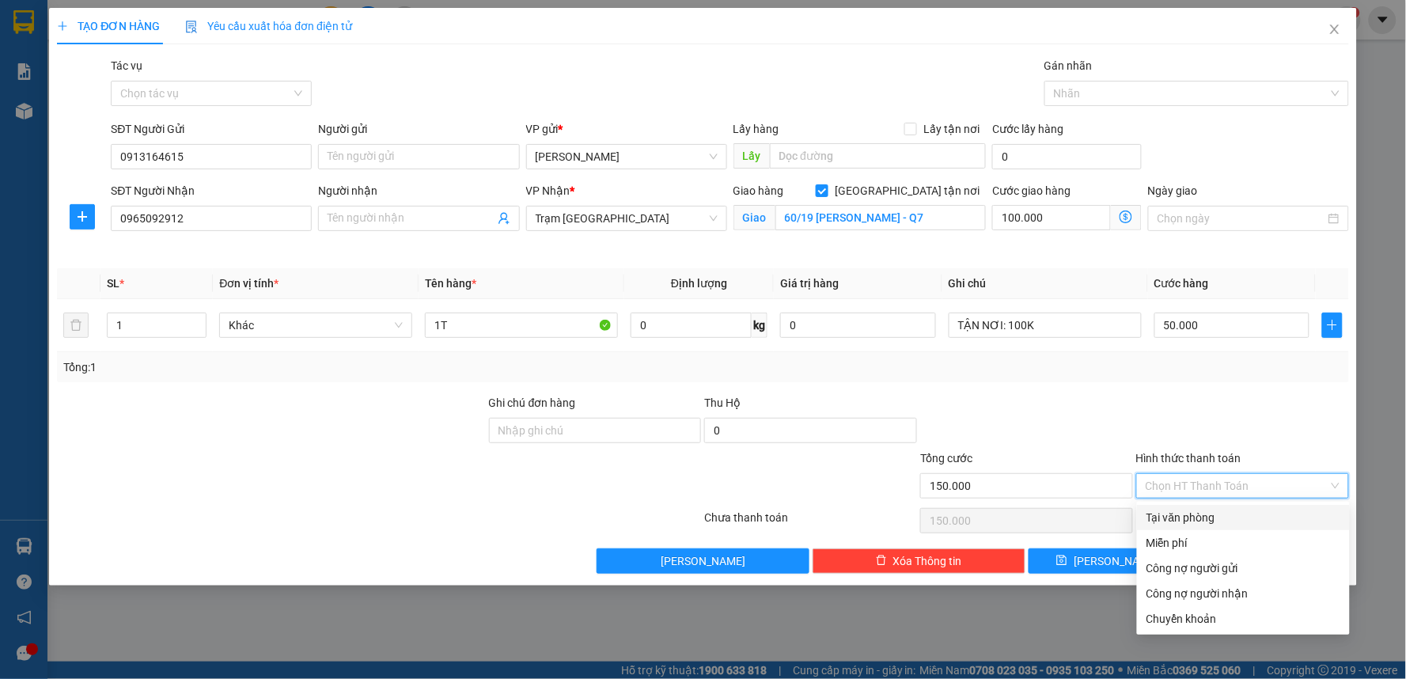
click at [1169, 518] on div "Tại văn phòng" at bounding box center [1244, 517] width 194 height 17
type input "0"
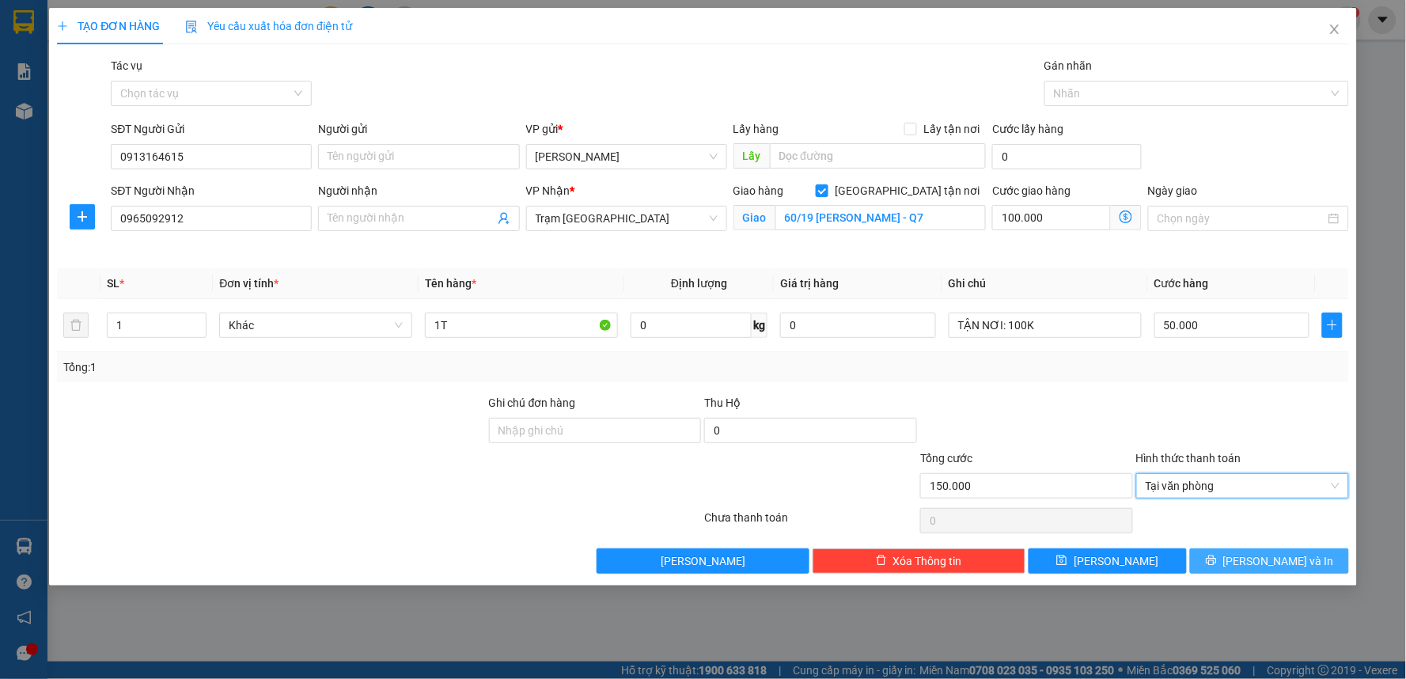
click at [1251, 559] on button "[PERSON_NAME] và In" at bounding box center [1269, 560] width 159 height 25
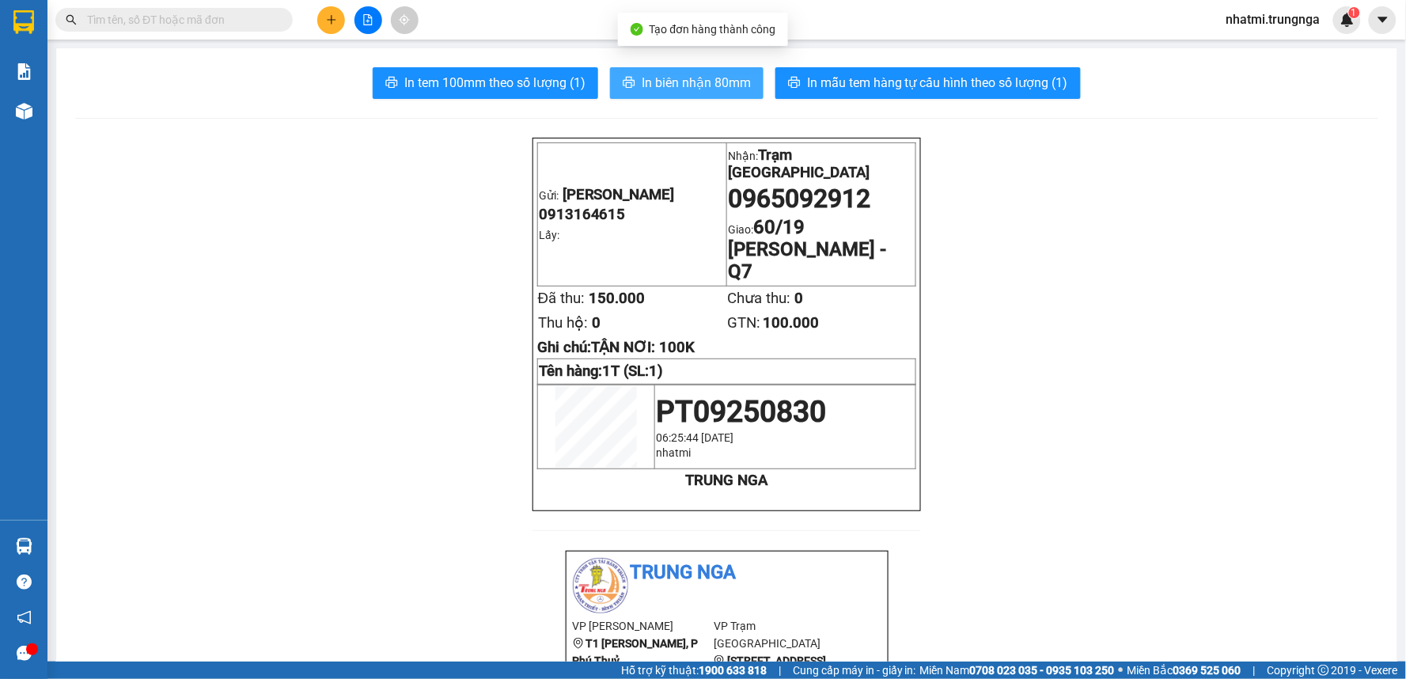
click at [677, 88] on span "In biên nhận 80mm" at bounding box center [696, 83] width 109 height 20
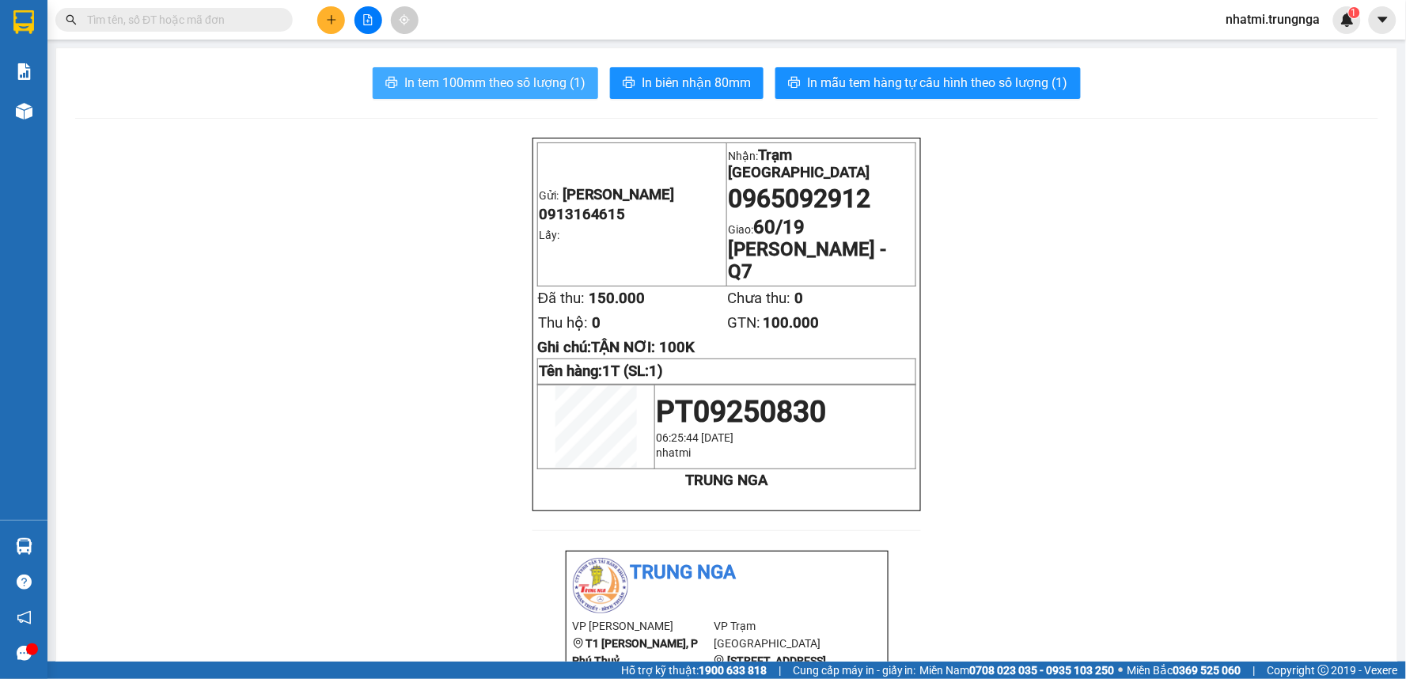
click at [437, 74] on span "In tem 100mm theo số lượng (1)" at bounding box center [494, 83] width 181 height 20
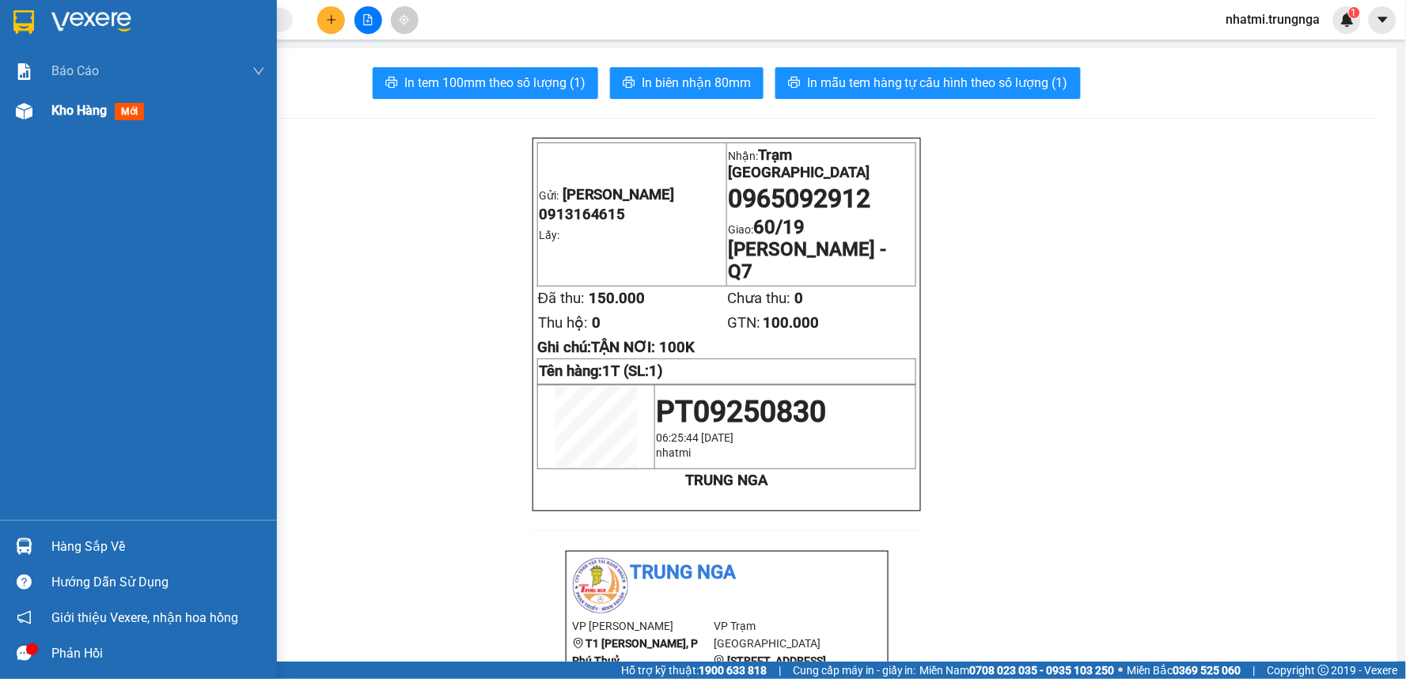
click at [76, 116] on span "Kho hàng" at bounding box center [78, 110] width 55 height 15
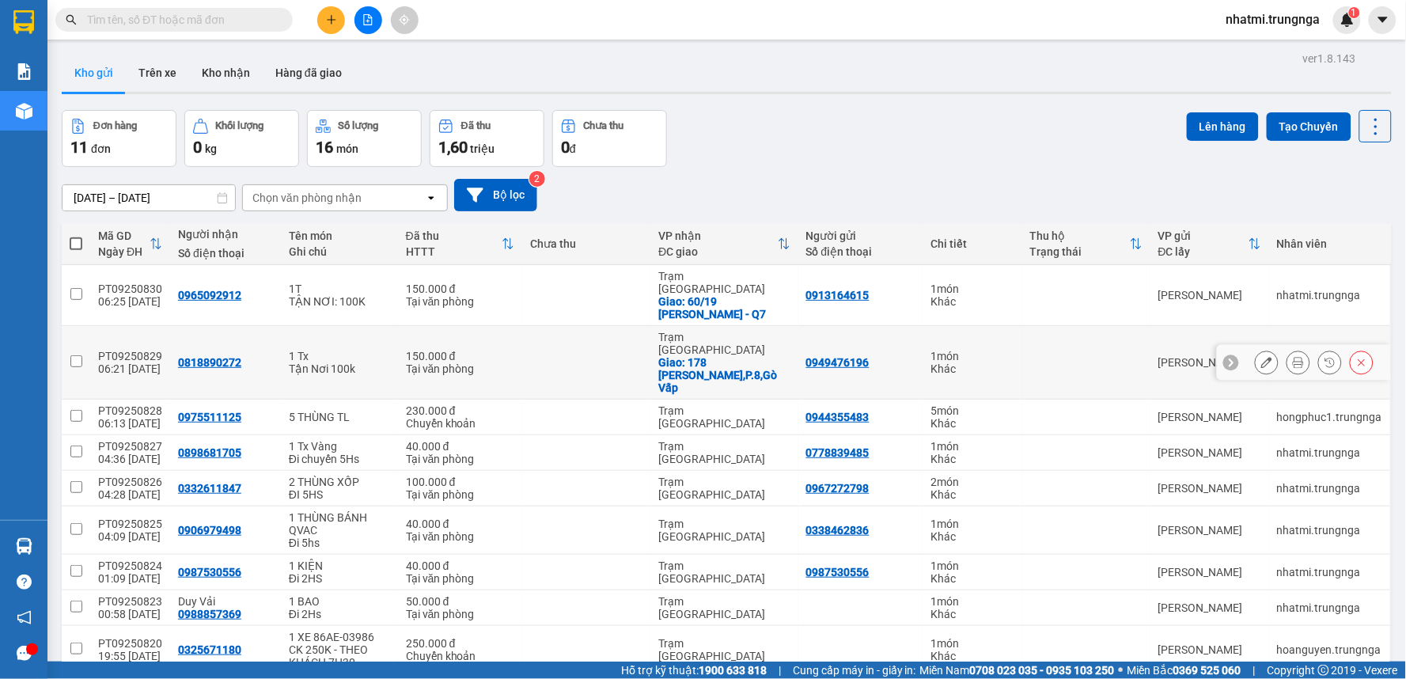
scroll to position [76, 0]
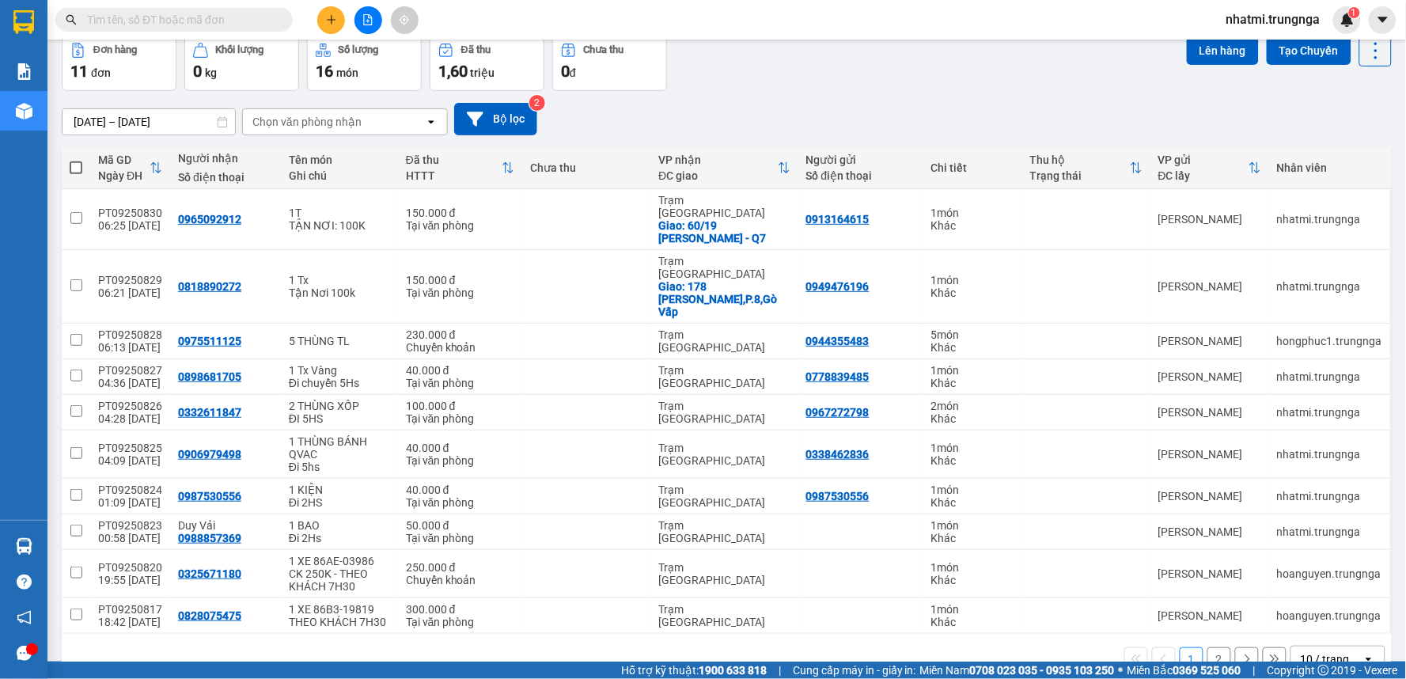
click at [1320, 634] on div "1 2 10 / trang open" at bounding box center [727, 659] width 1330 height 51
click at [1320, 651] on div "10 / trang" at bounding box center [1325, 659] width 49 height 16
click at [1316, 586] on span "100 / trang" at bounding box center [1319, 588] width 57 height 16
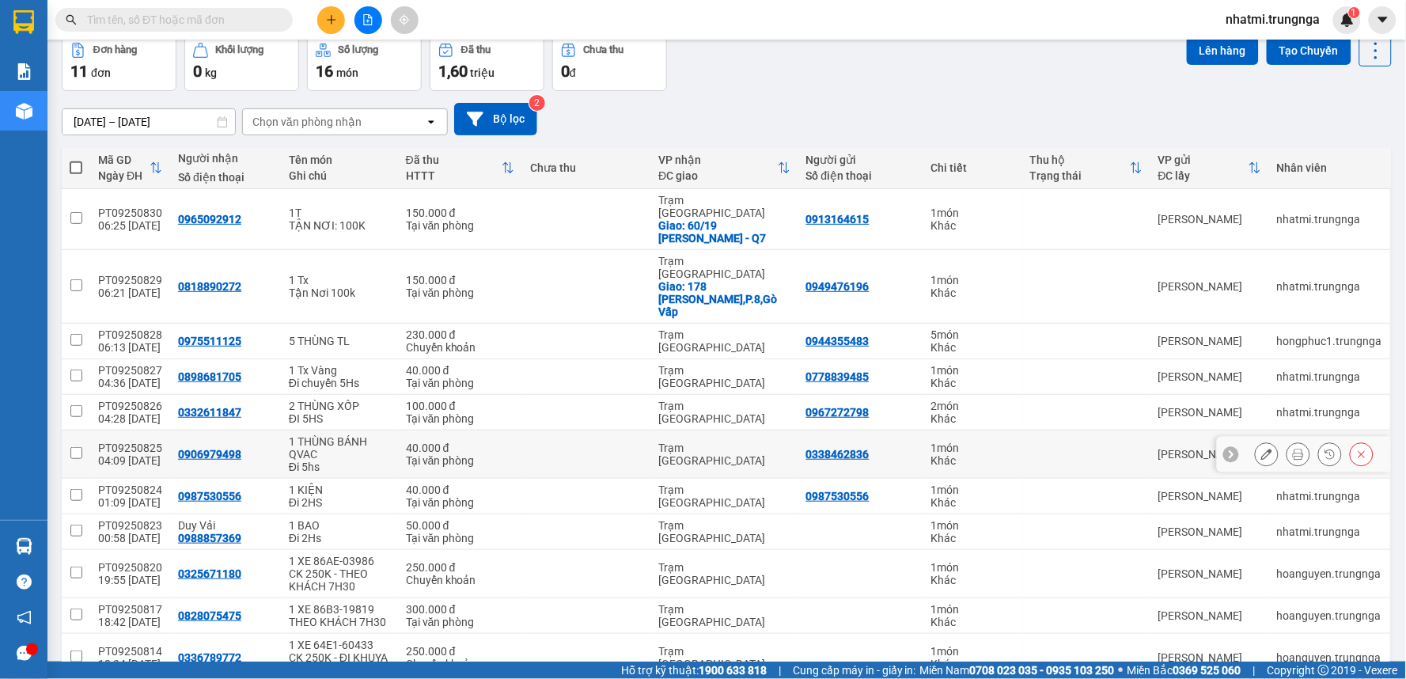
scroll to position [124, 0]
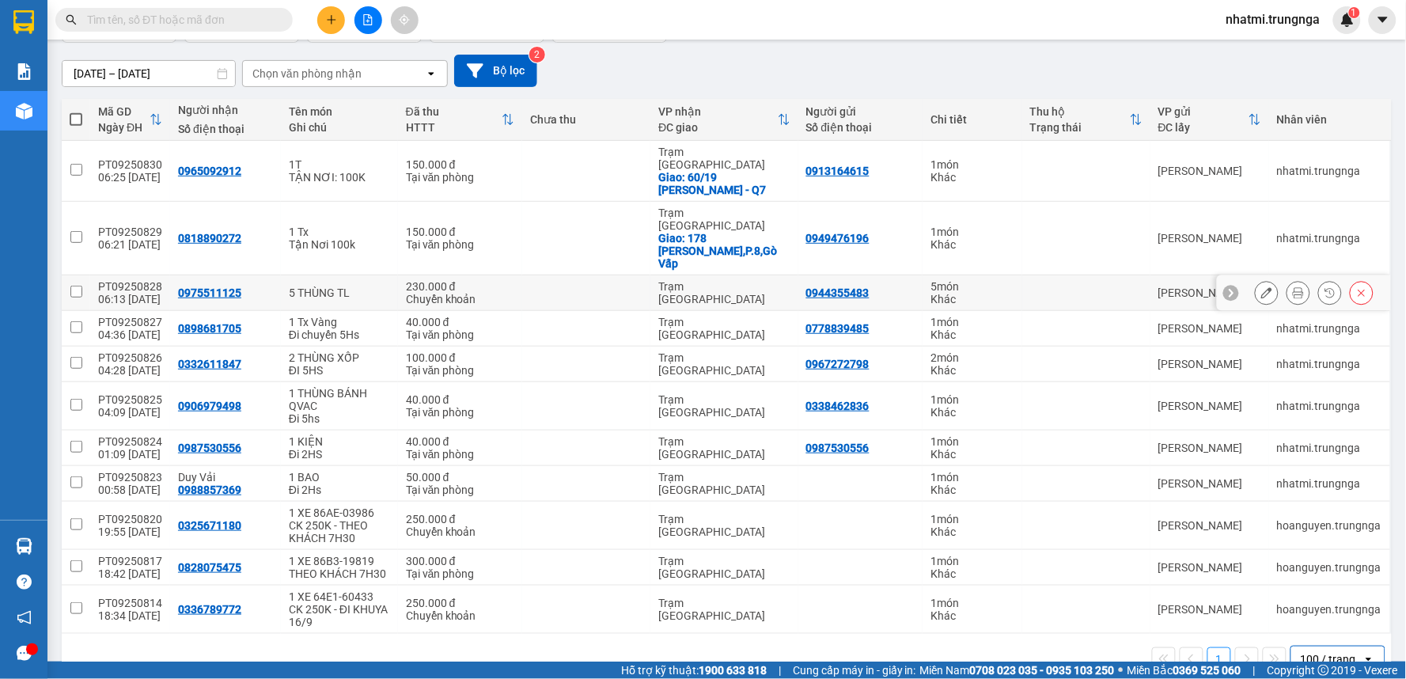
click at [1261, 287] on icon at bounding box center [1266, 292] width 11 height 11
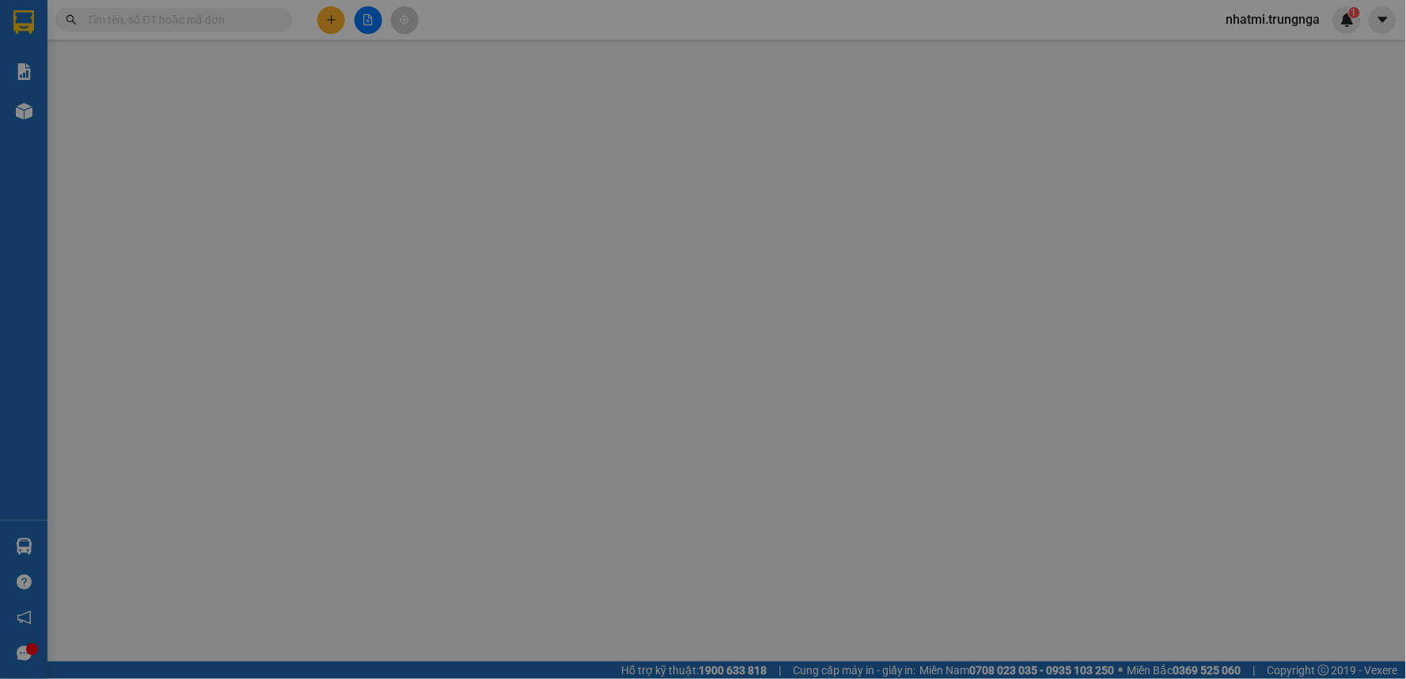
type input "0944355483"
type input "0975511125"
type input "230.000"
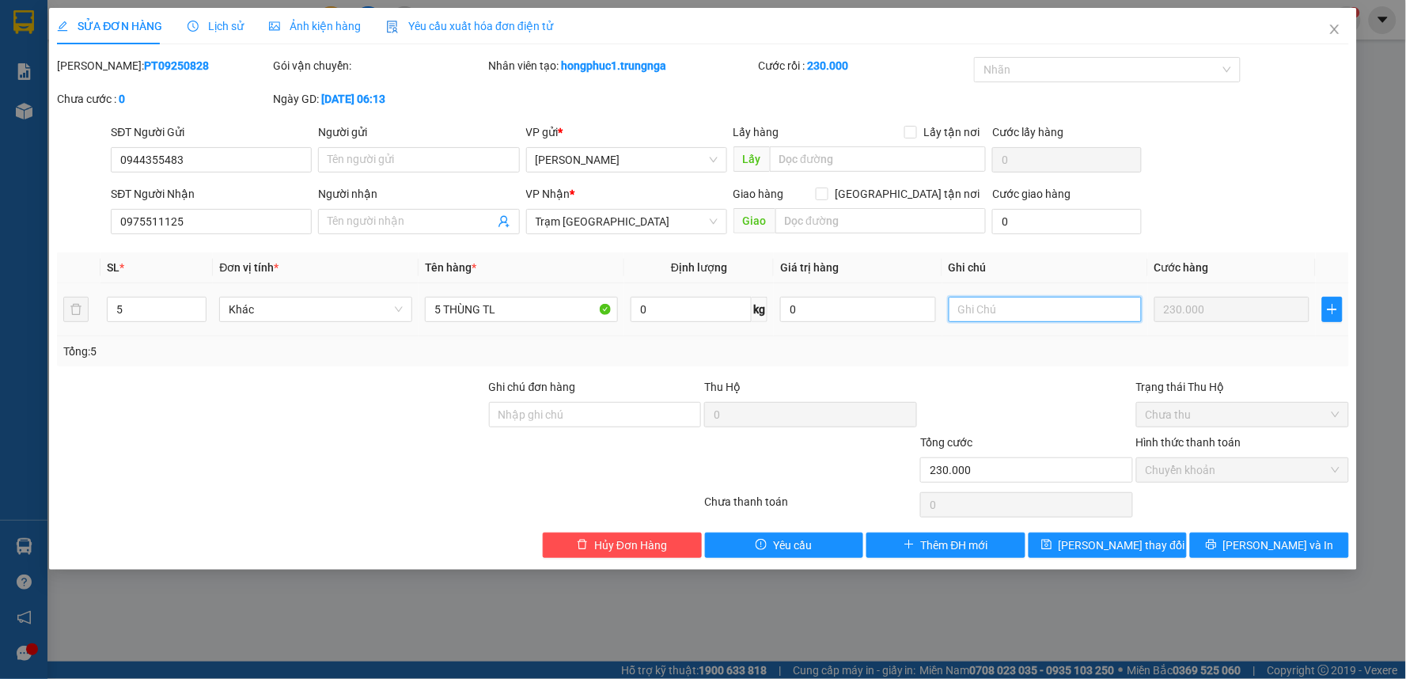
click at [1061, 311] on input "text" at bounding box center [1045, 309] width 193 height 25
type input "c"
type input "CK 230K"
click at [1169, 544] on button "[PERSON_NAME] thay đổi" at bounding box center [1108, 545] width 159 height 25
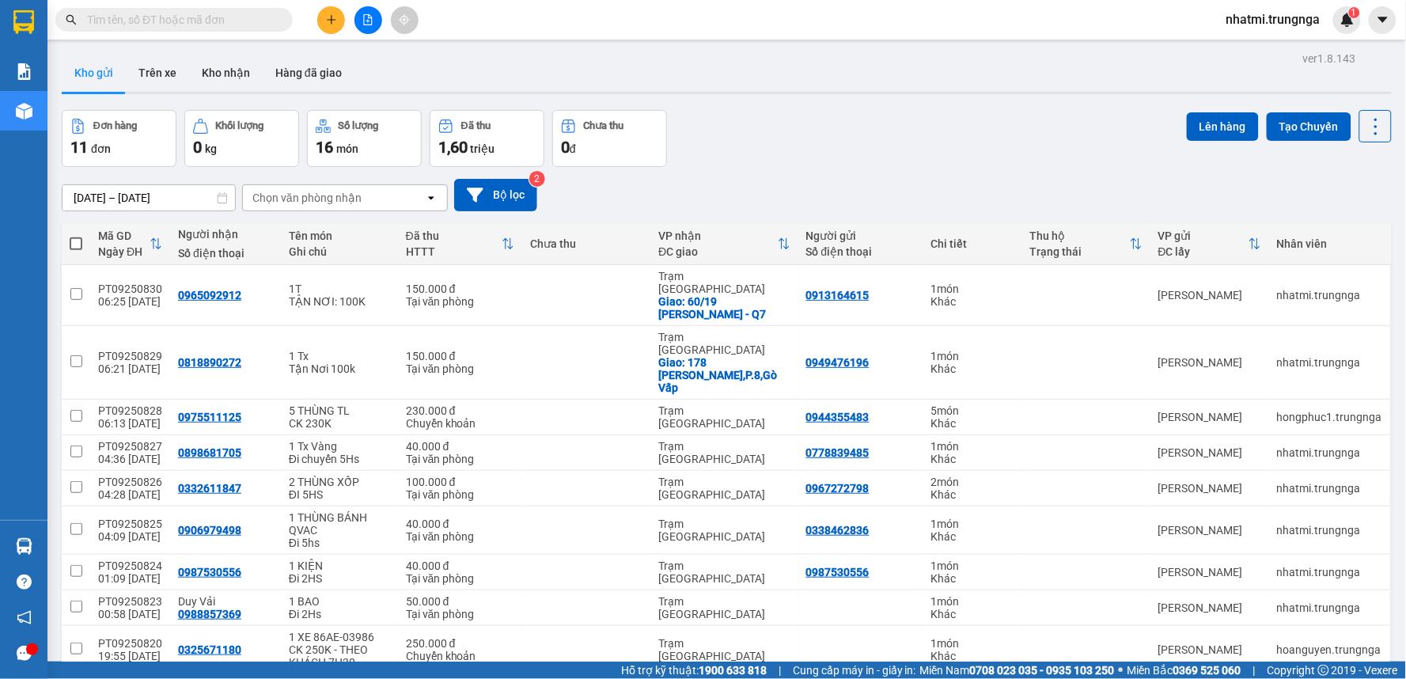
click at [339, 13] on button at bounding box center [331, 20] width 28 height 28
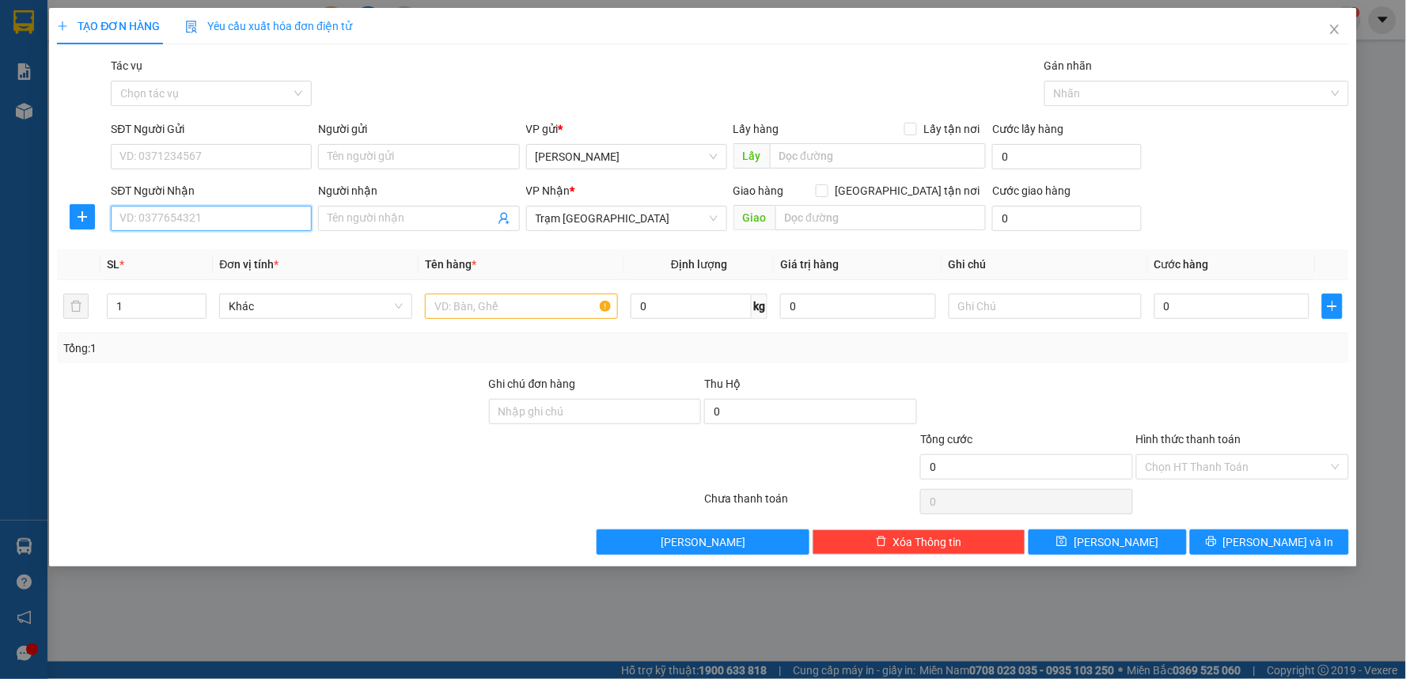
drag, startPoint x: 191, startPoint y: 218, endPoint x: 851, endPoint y: 28, distance: 686.7
click at [195, 215] on input "SĐT Người Nhận" at bounding box center [211, 218] width 201 height 25
type input "0989529052"
click at [209, 250] on div "0989529052" at bounding box center [211, 249] width 182 height 17
type input "30.000"
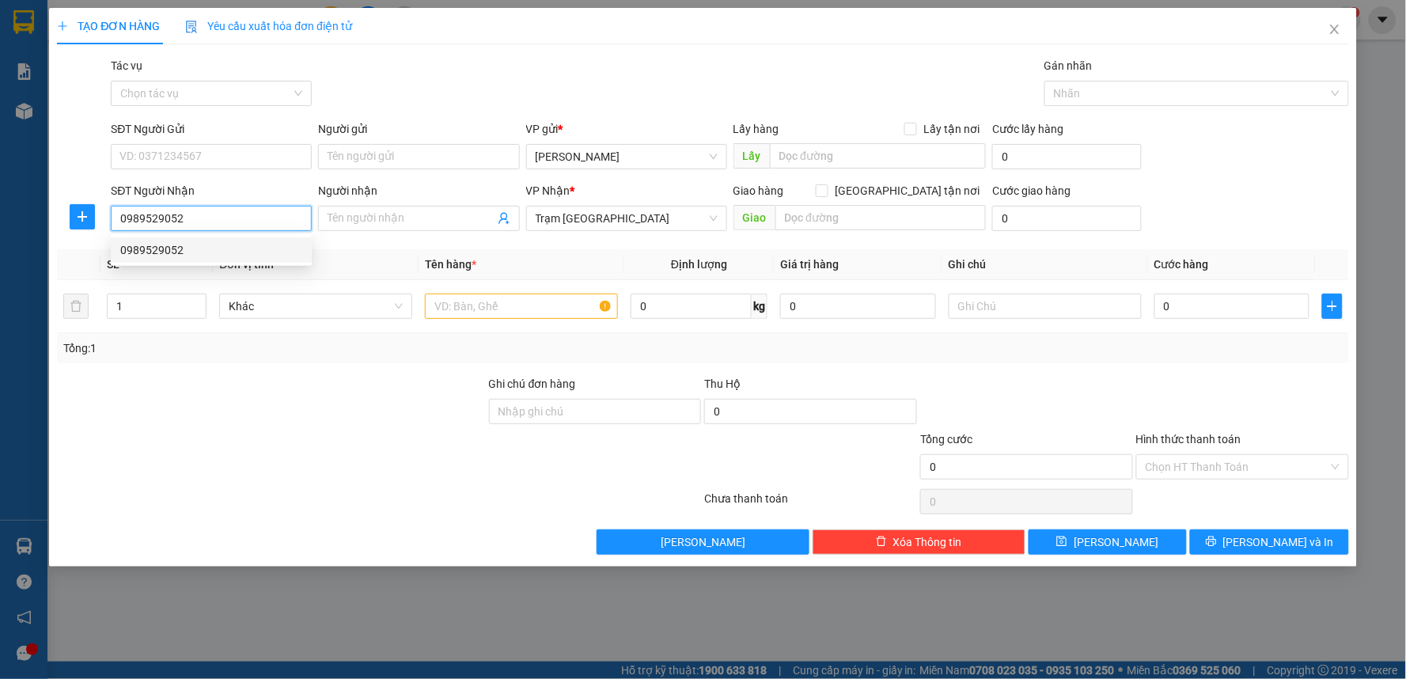
type input "30.000"
type input "0989529052"
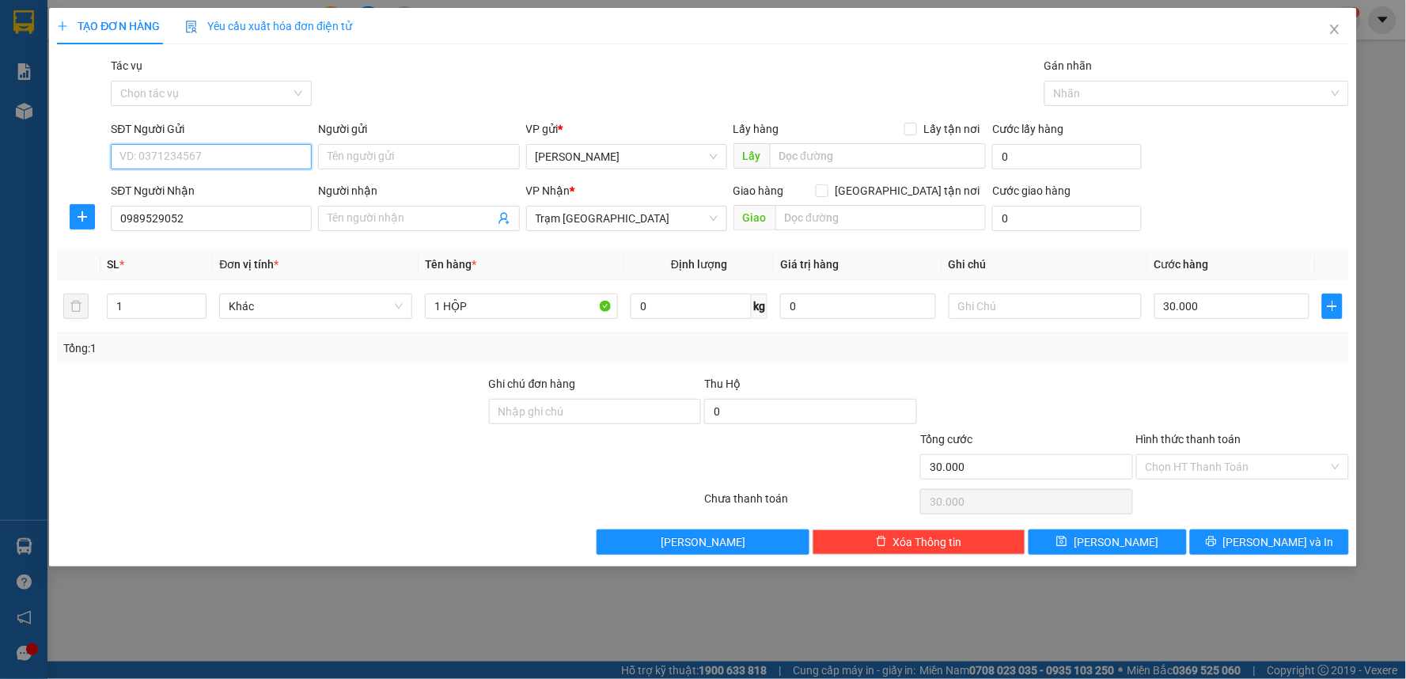
click at [210, 154] on input "SĐT Người Gửi" at bounding box center [211, 156] width 201 height 25
click at [160, 211] on div "0918908678" at bounding box center [211, 213] width 182 height 17
type input "0918908678"
type input "40.000"
click at [496, 77] on div "Tác vụ Chọn tác vụ Gán nhãn Nhãn" at bounding box center [730, 84] width 1244 height 55
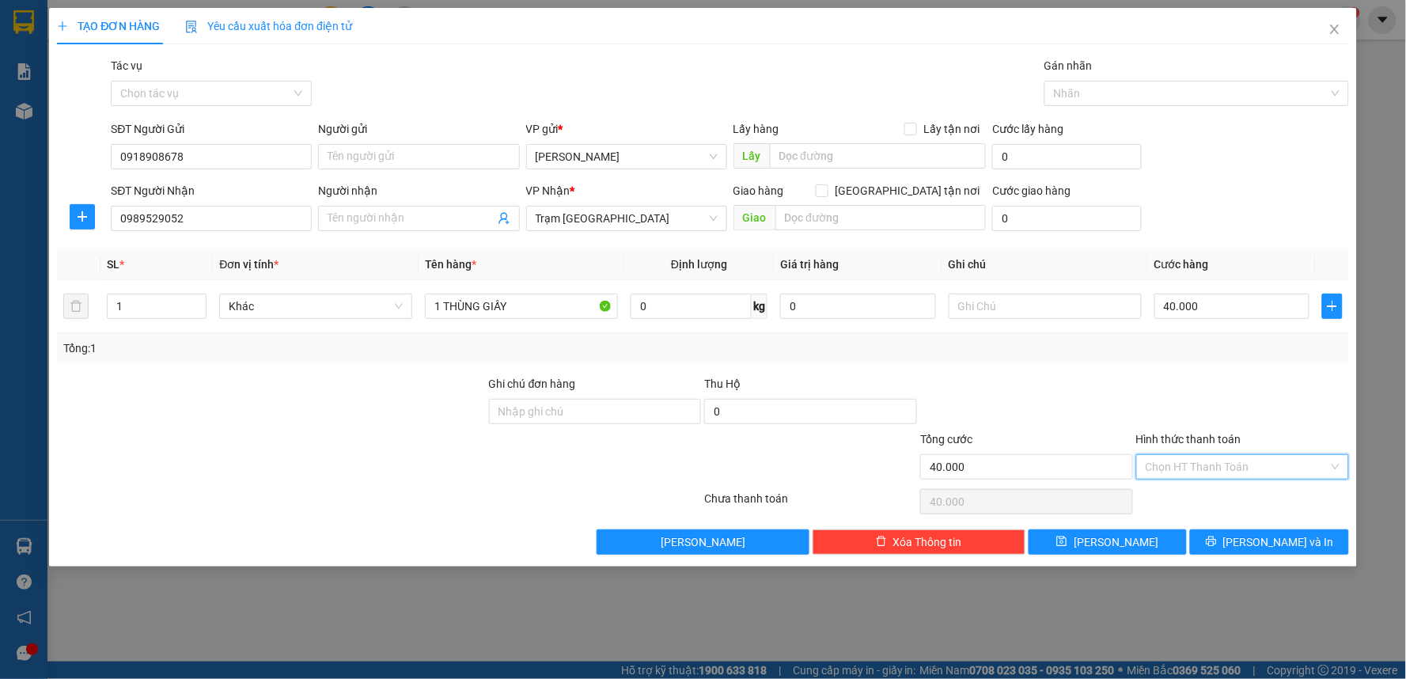
click at [1203, 475] on input "Hình thức thanh toán" at bounding box center [1237, 467] width 183 height 24
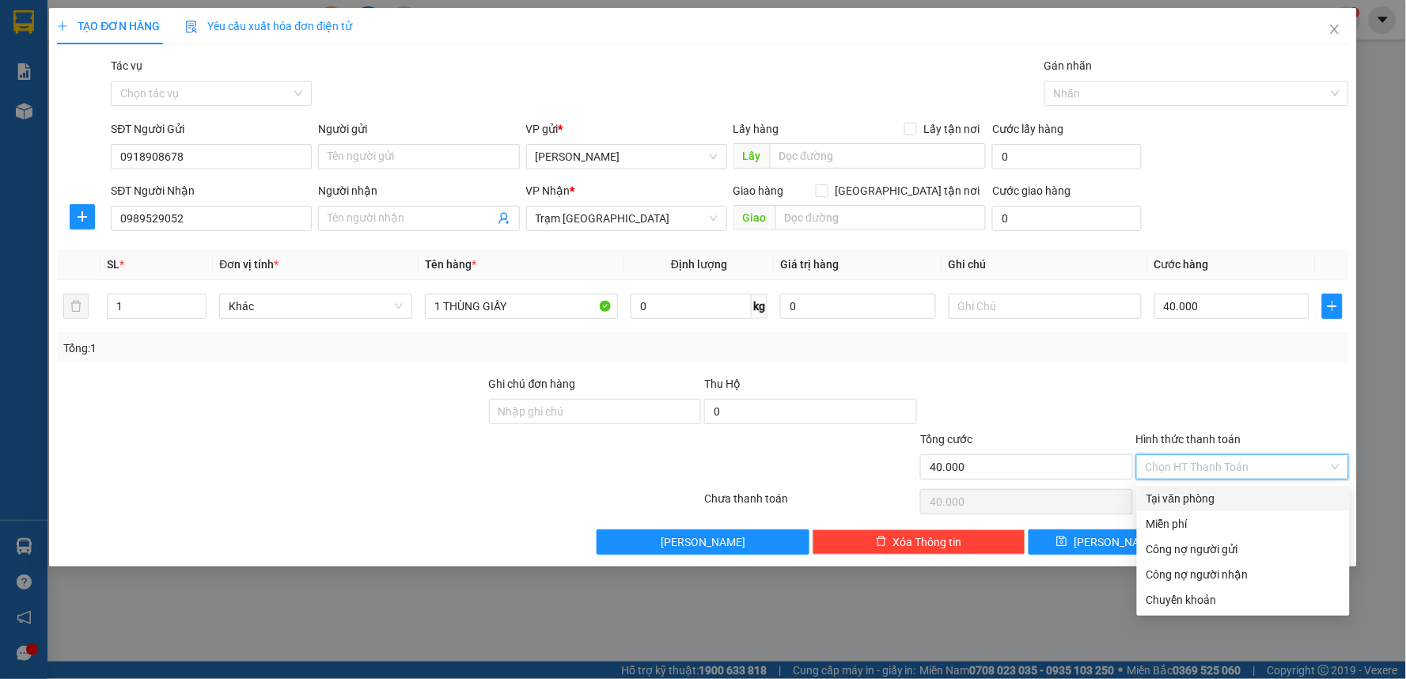
click at [1193, 499] on div "Tại văn phòng" at bounding box center [1244, 498] width 194 height 17
type input "0"
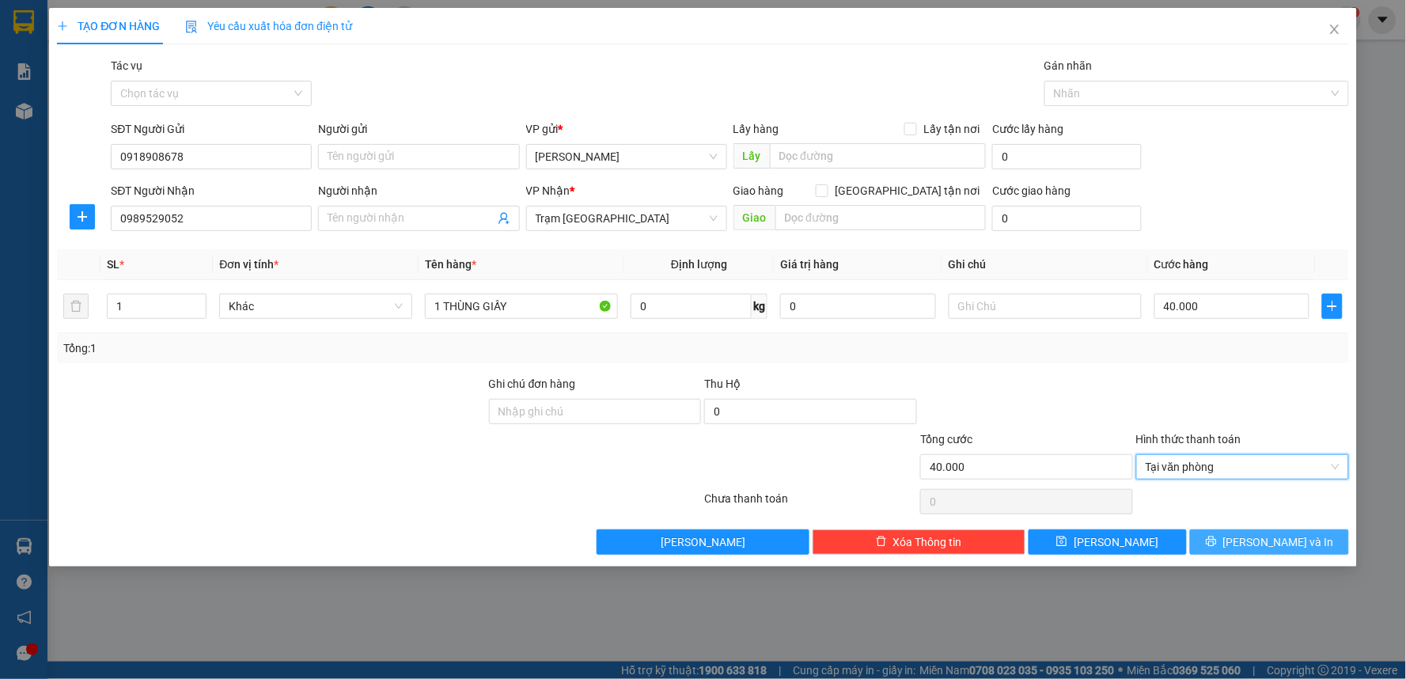
click at [1217, 542] on icon "printer" at bounding box center [1211, 541] width 11 height 11
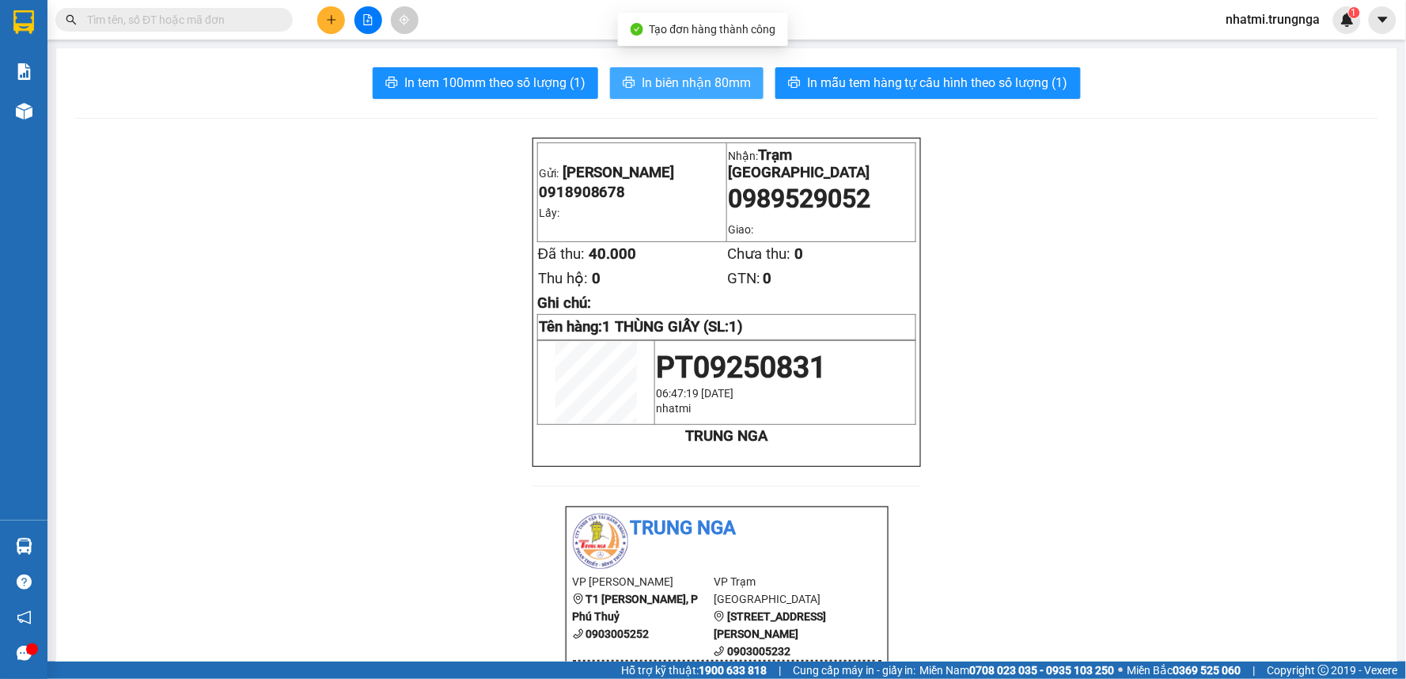
click at [665, 88] on span "In biên nhận 80mm" at bounding box center [696, 83] width 109 height 20
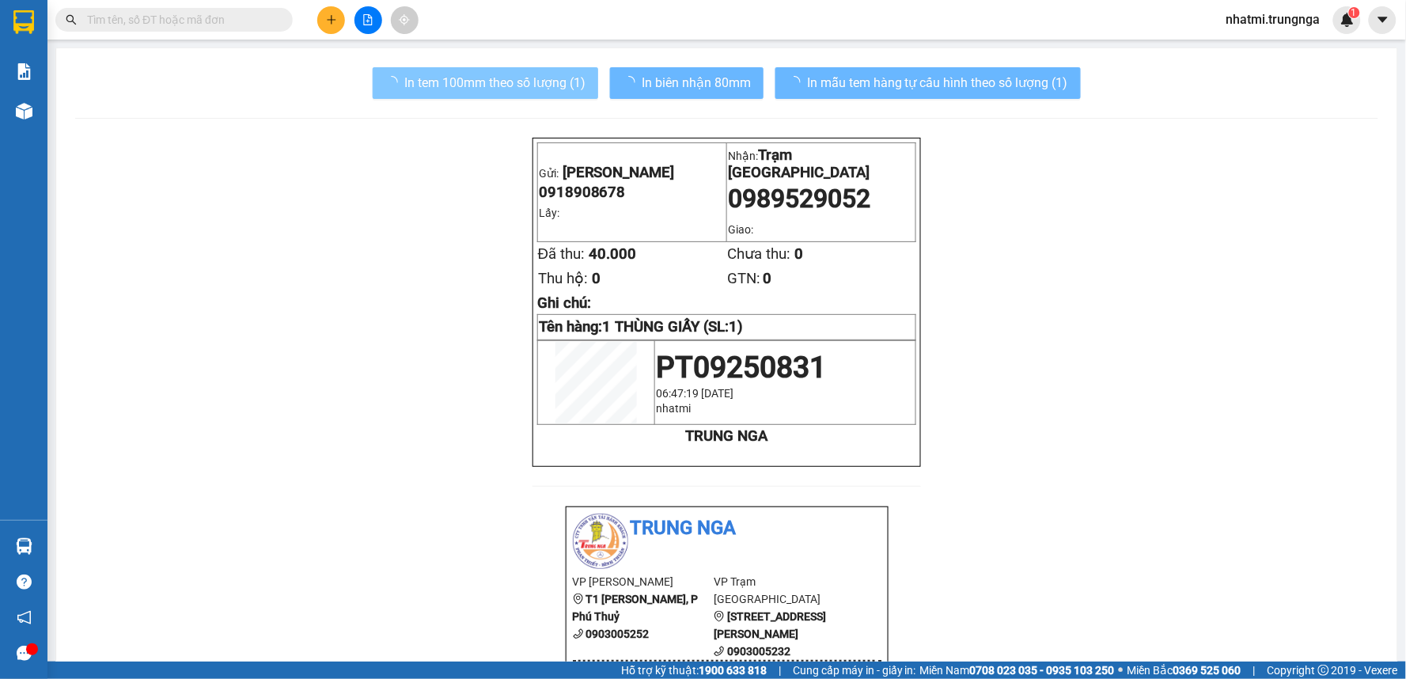
click at [516, 81] on span "In tem 100mm theo số lượng (1)" at bounding box center [494, 83] width 181 height 20
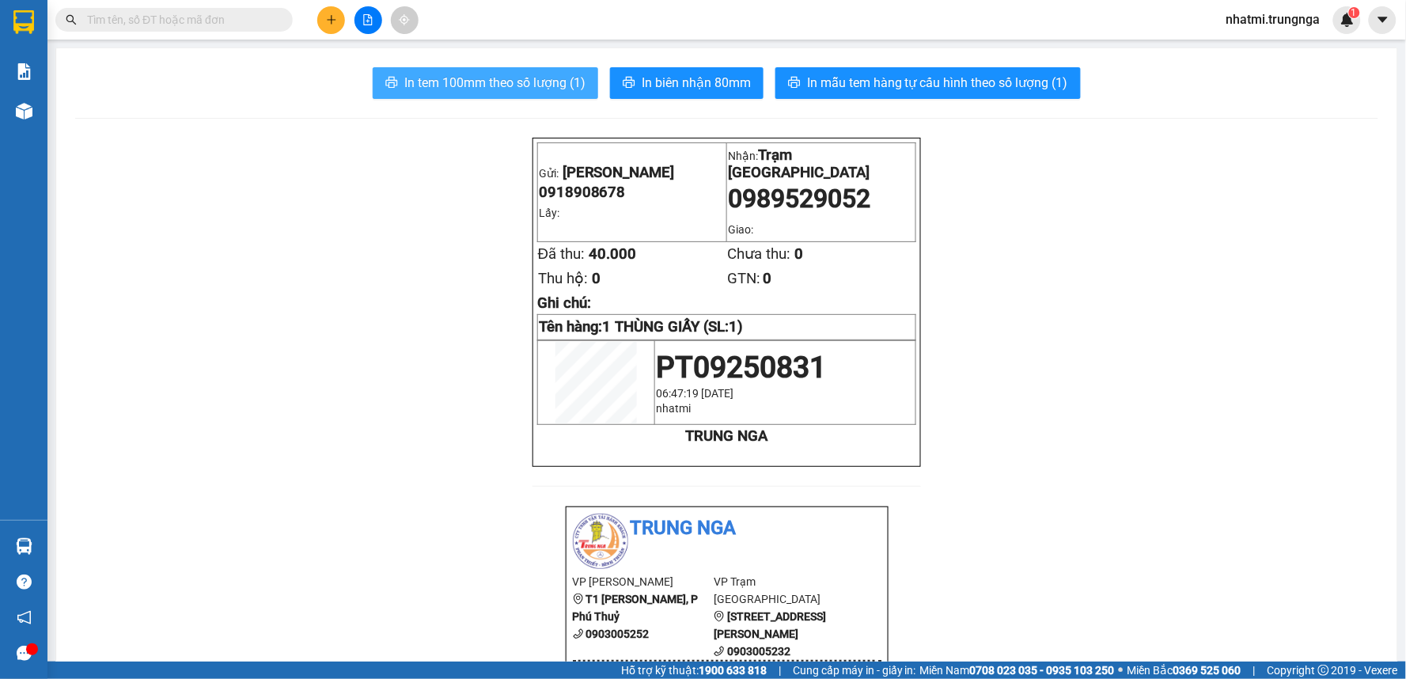
click at [519, 81] on span "In tem 100mm theo số lượng (1)" at bounding box center [494, 83] width 181 height 20
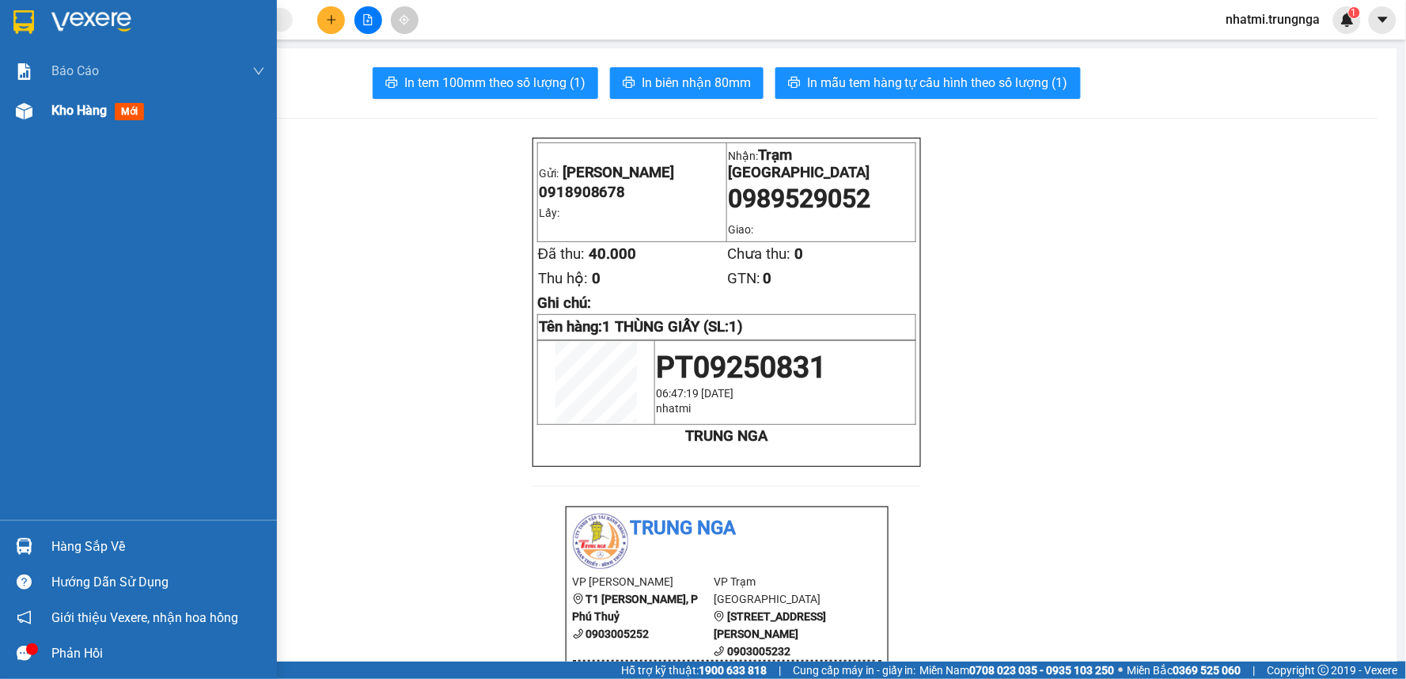
click at [89, 124] on div "Kho hàng mới" at bounding box center [158, 111] width 214 height 40
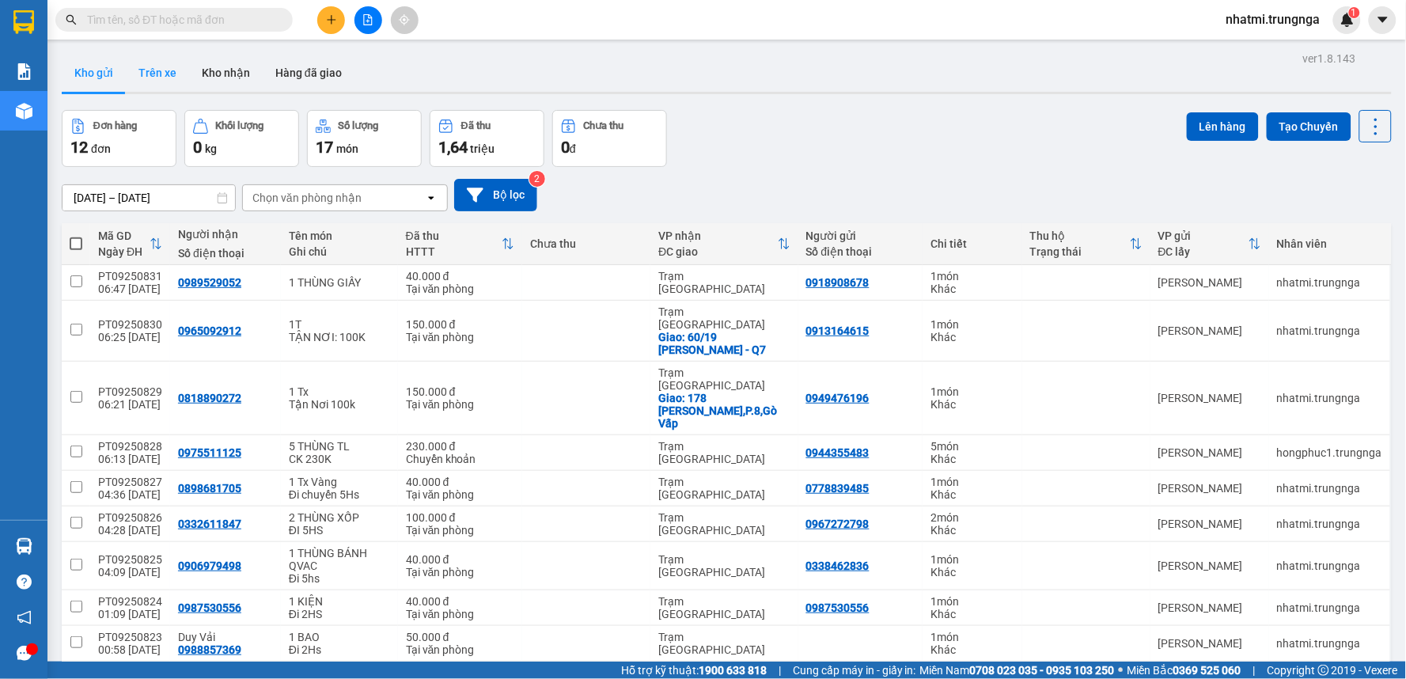
click at [152, 72] on button "Trên xe" at bounding box center [157, 73] width 63 height 38
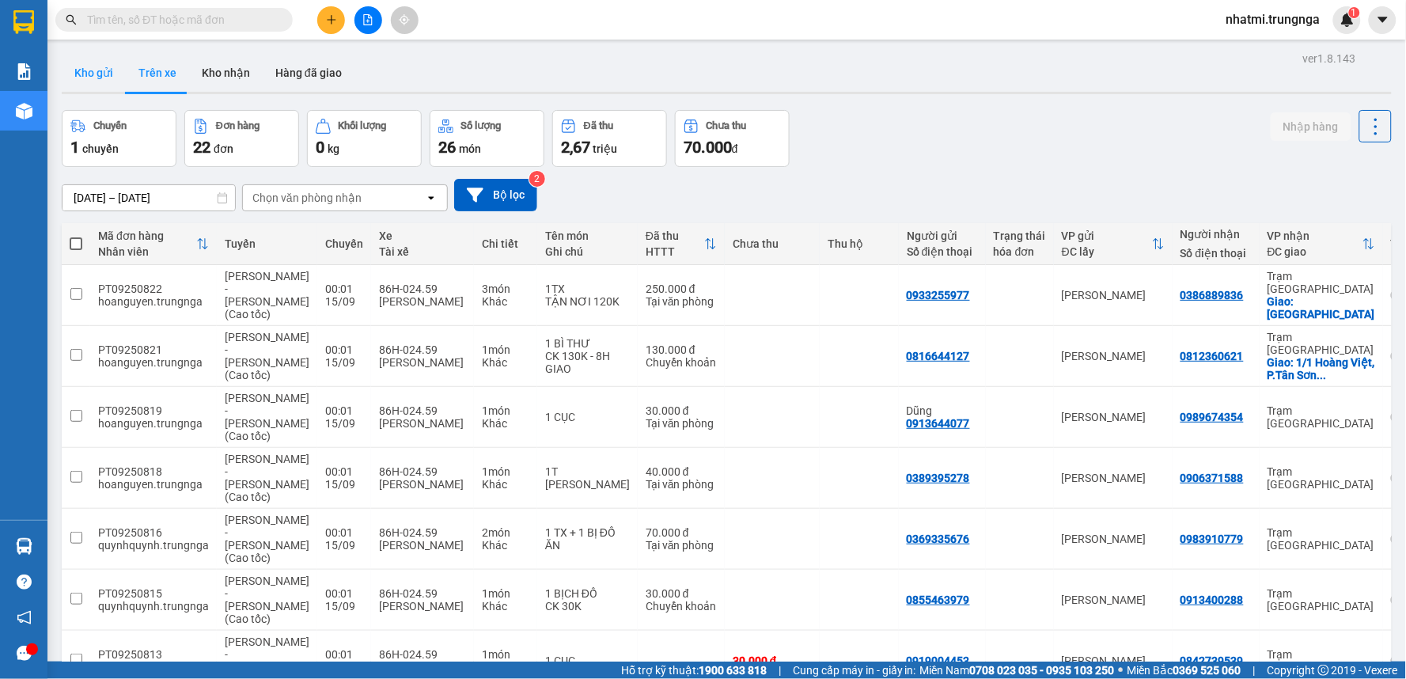
click at [85, 70] on button "Kho gửi" at bounding box center [94, 73] width 64 height 38
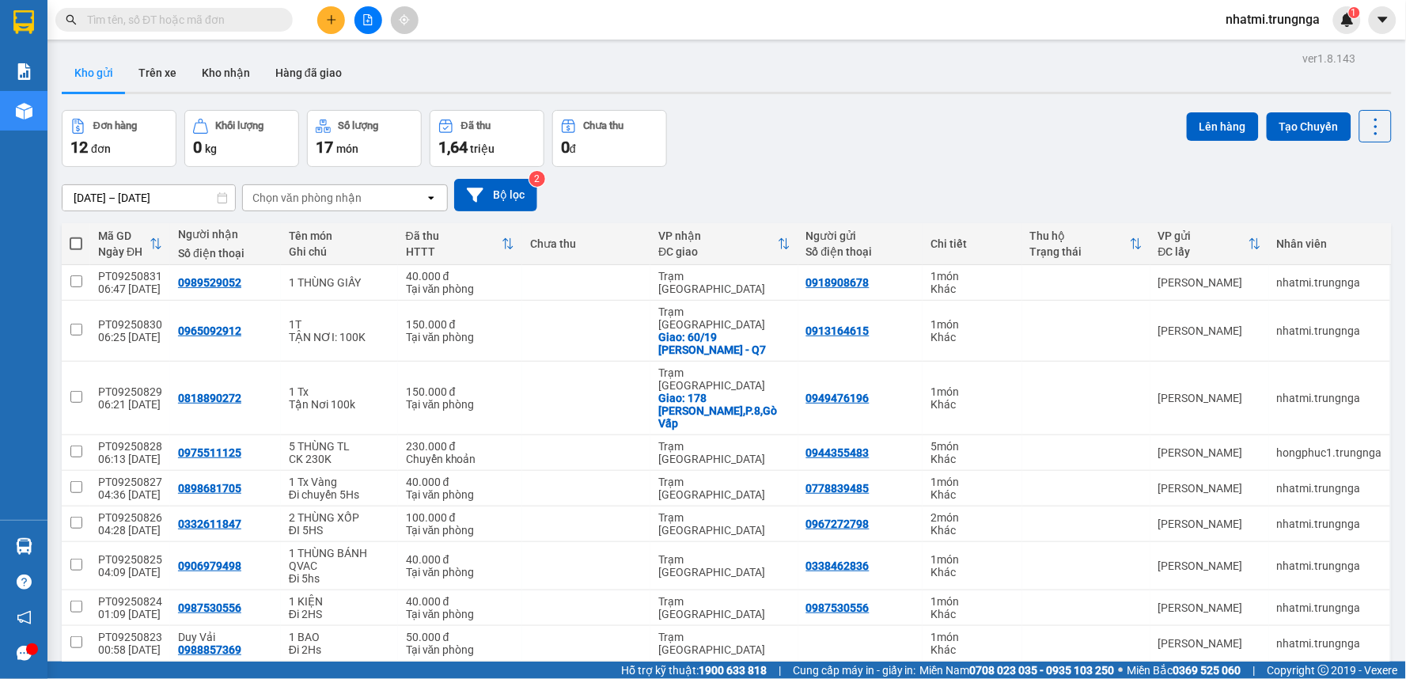
click at [331, 26] on button at bounding box center [331, 20] width 28 height 28
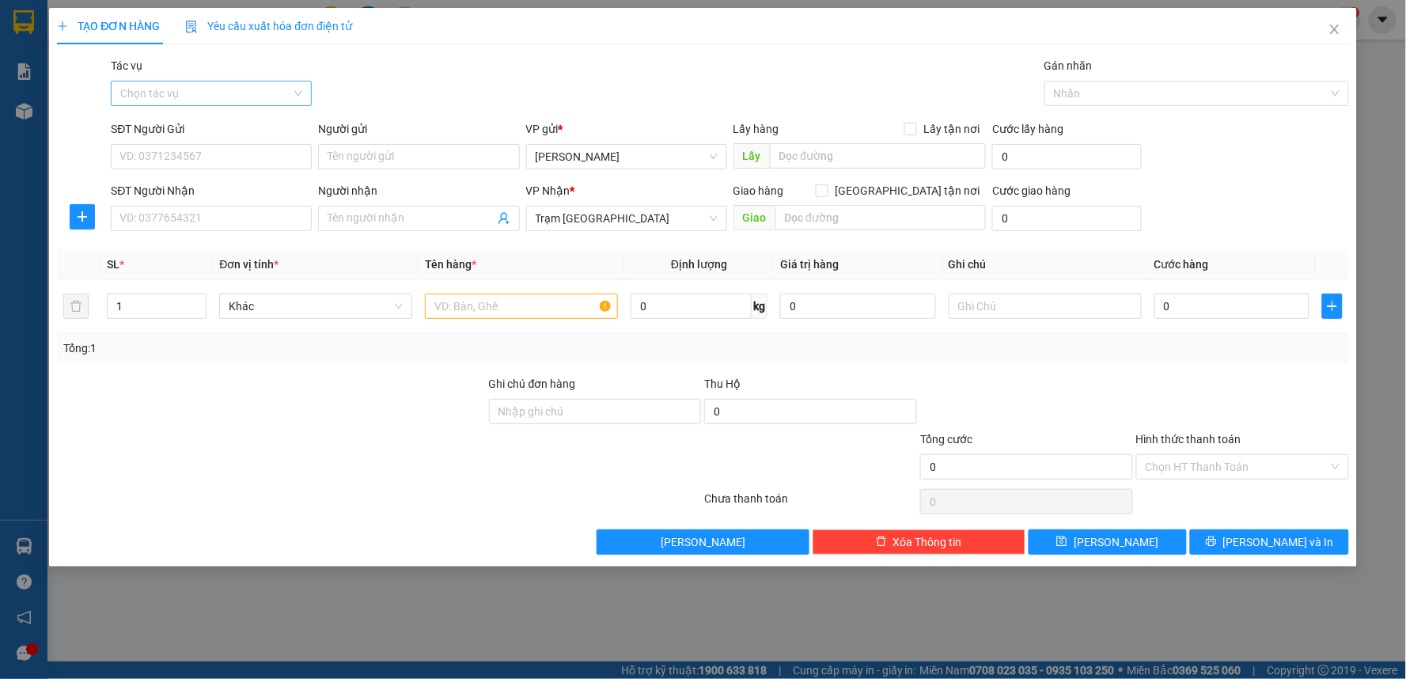
click at [211, 97] on input "Tác vụ" at bounding box center [205, 93] width 171 height 24
click at [557, 66] on div "Tác vụ Chọn tác vụ Gán nhãn Nhãn" at bounding box center [730, 84] width 1244 height 55
click at [1342, 33] on span "Close" at bounding box center [1335, 30] width 44 height 44
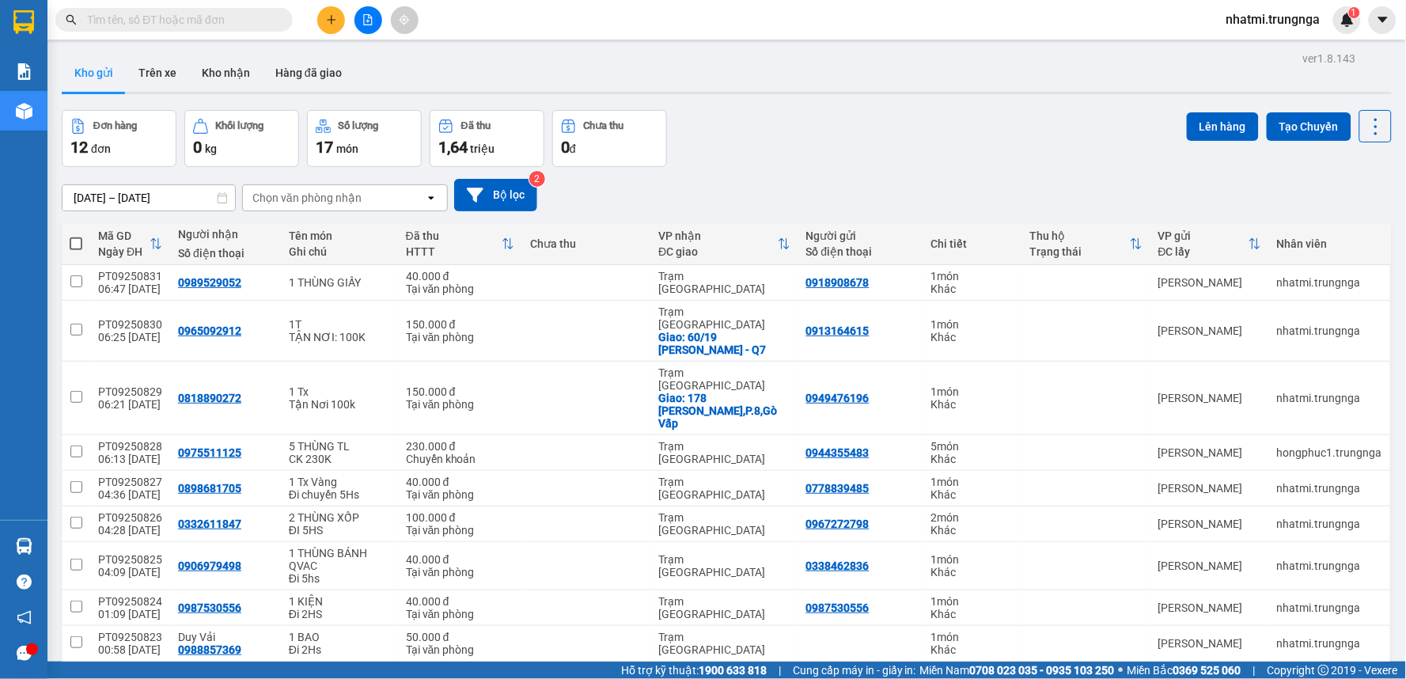
click at [1293, 14] on span "nhatmi.trungnga" at bounding box center [1273, 19] width 119 height 20
click at [1284, 42] on span "Đăng xuất" at bounding box center [1280, 48] width 87 height 17
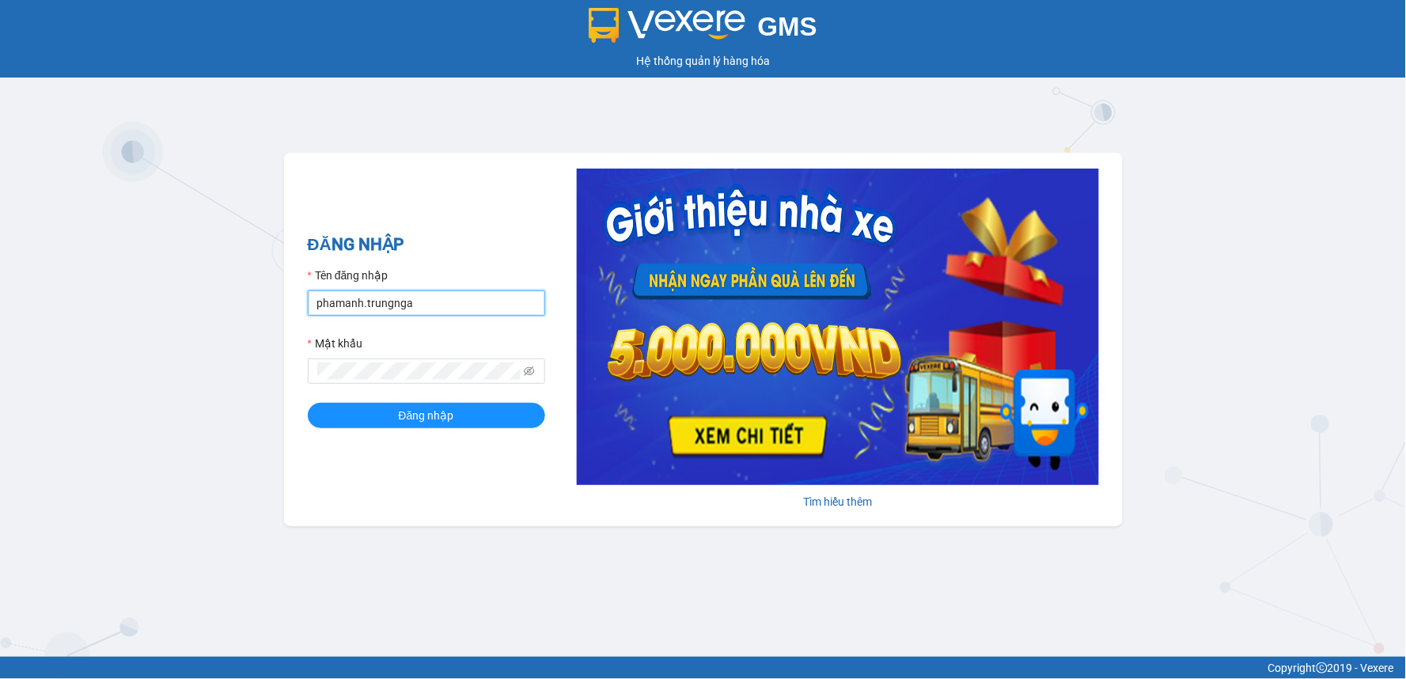
click at [345, 299] on input "phamanh.trungnga" at bounding box center [426, 302] width 237 height 25
type input "kimhoan.trungnga"
click at [308, 403] on button "Đăng nhập" at bounding box center [426, 415] width 237 height 25
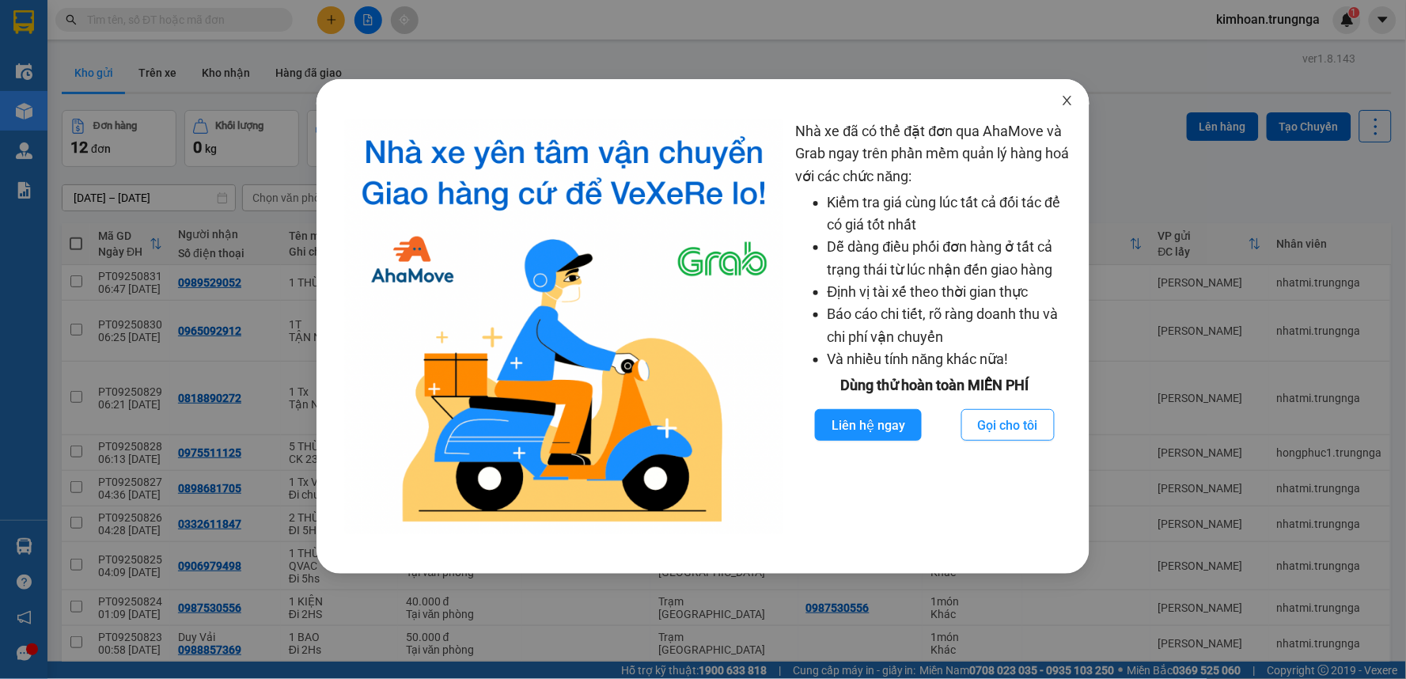
click at [1063, 105] on icon "close" at bounding box center [1067, 100] width 13 height 13
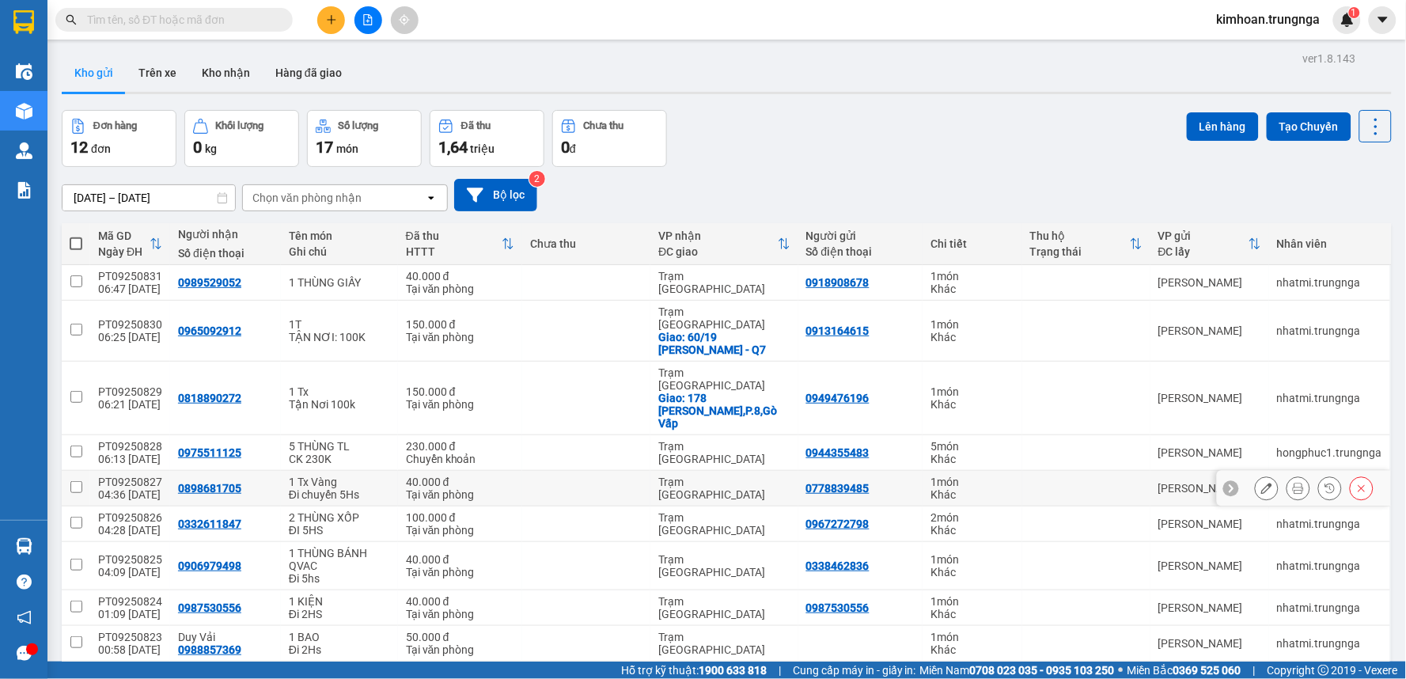
scroll to position [76, 0]
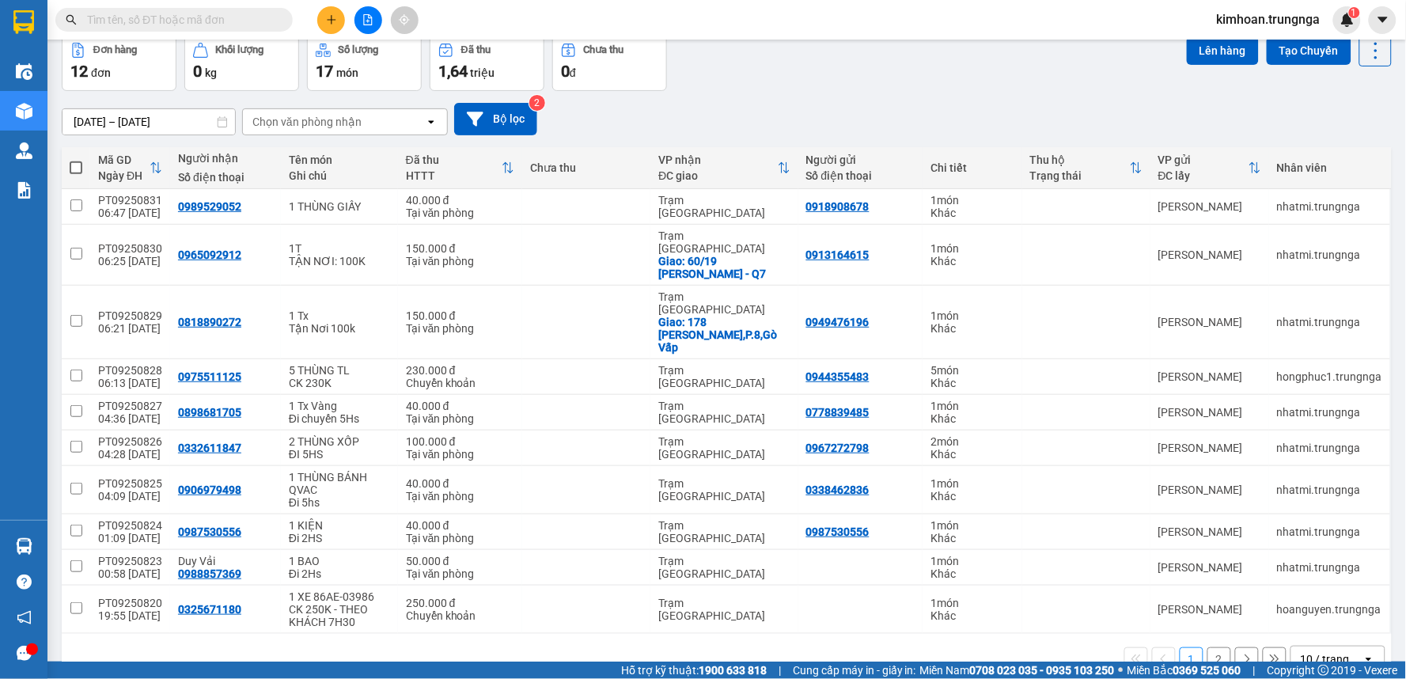
click at [1324, 646] on div "10 / trang" at bounding box center [1326, 658] width 71 height 25
click at [1302, 589] on span "100 / trang" at bounding box center [1319, 588] width 57 height 16
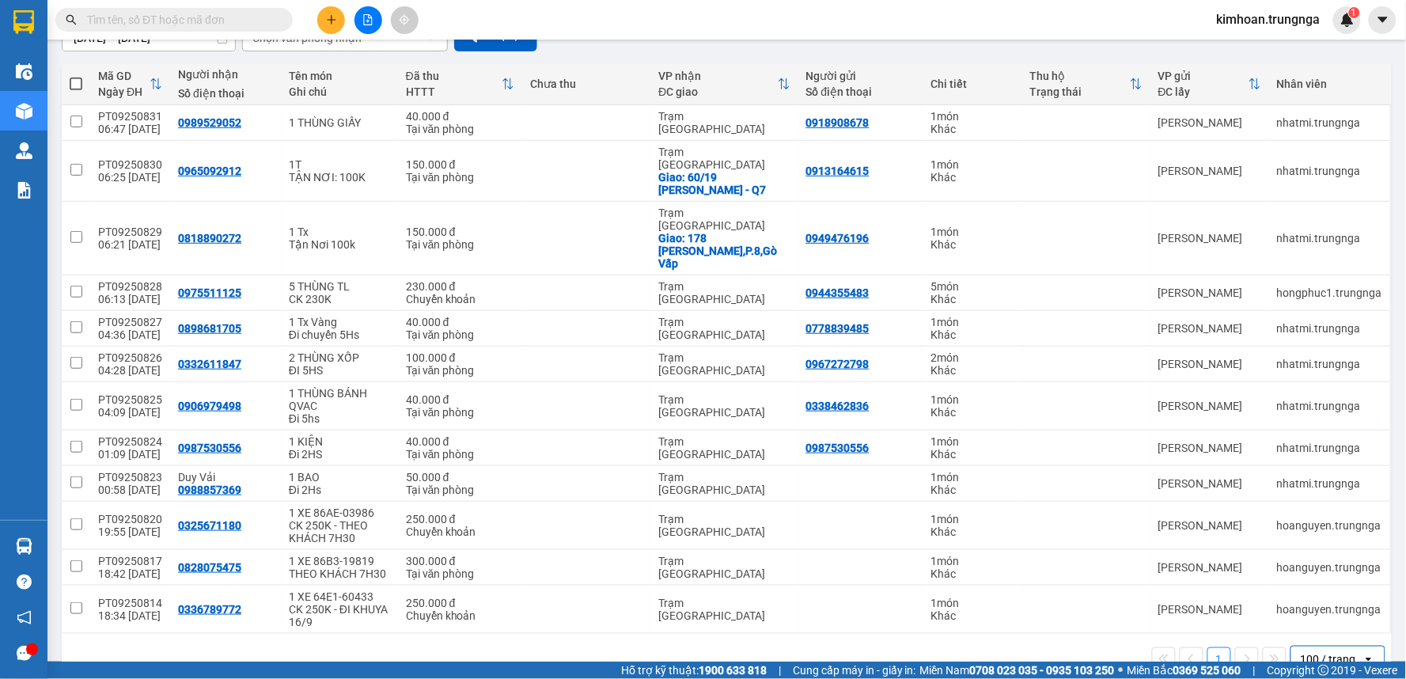
scroll to position [0, 0]
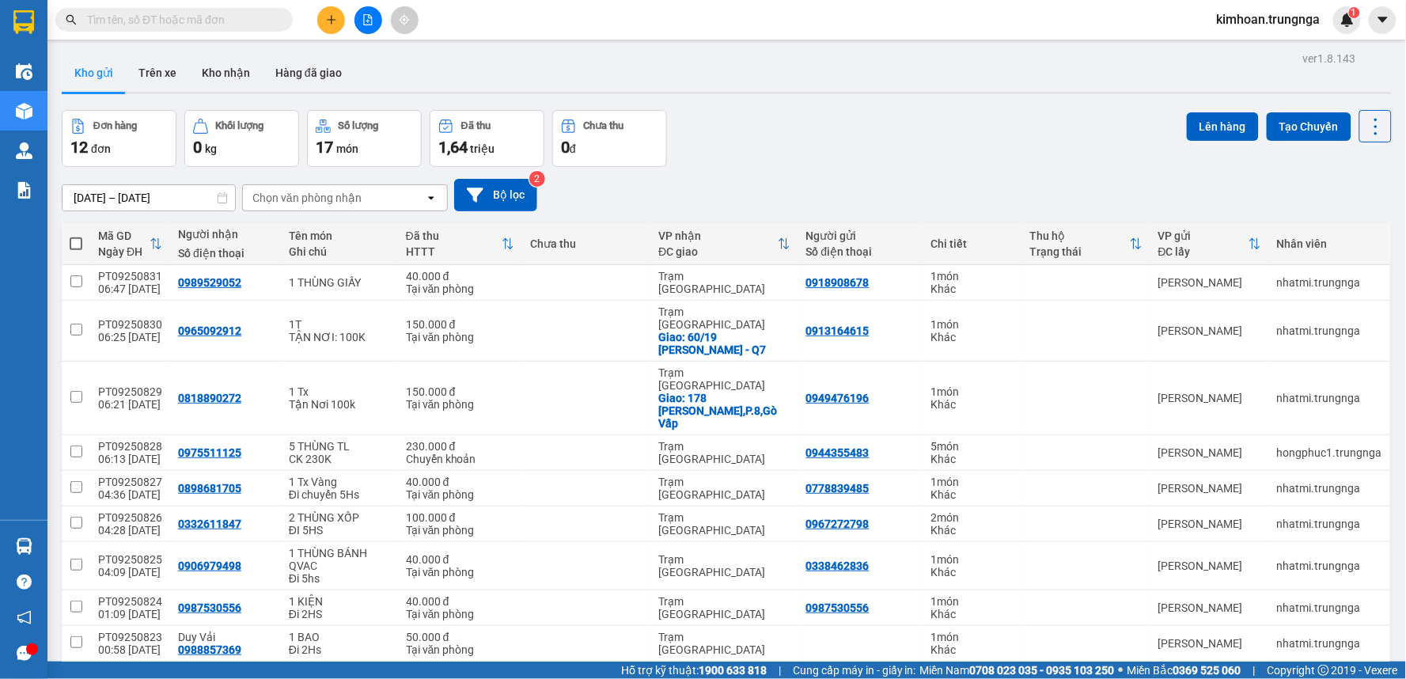
click at [349, 210] on div "Chọn văn phòng nhận" at bounding box center [334, 197] width 182 height 25
click at [348, 269] on div "Trạm [GEOGRAPHIC_DATA]" at bounding box center [344, 260] width 206 height 28
click at [392, 191] on div "Trạm Sài Gòn Delete" at bounding box center [325, 197] width 165 height 25
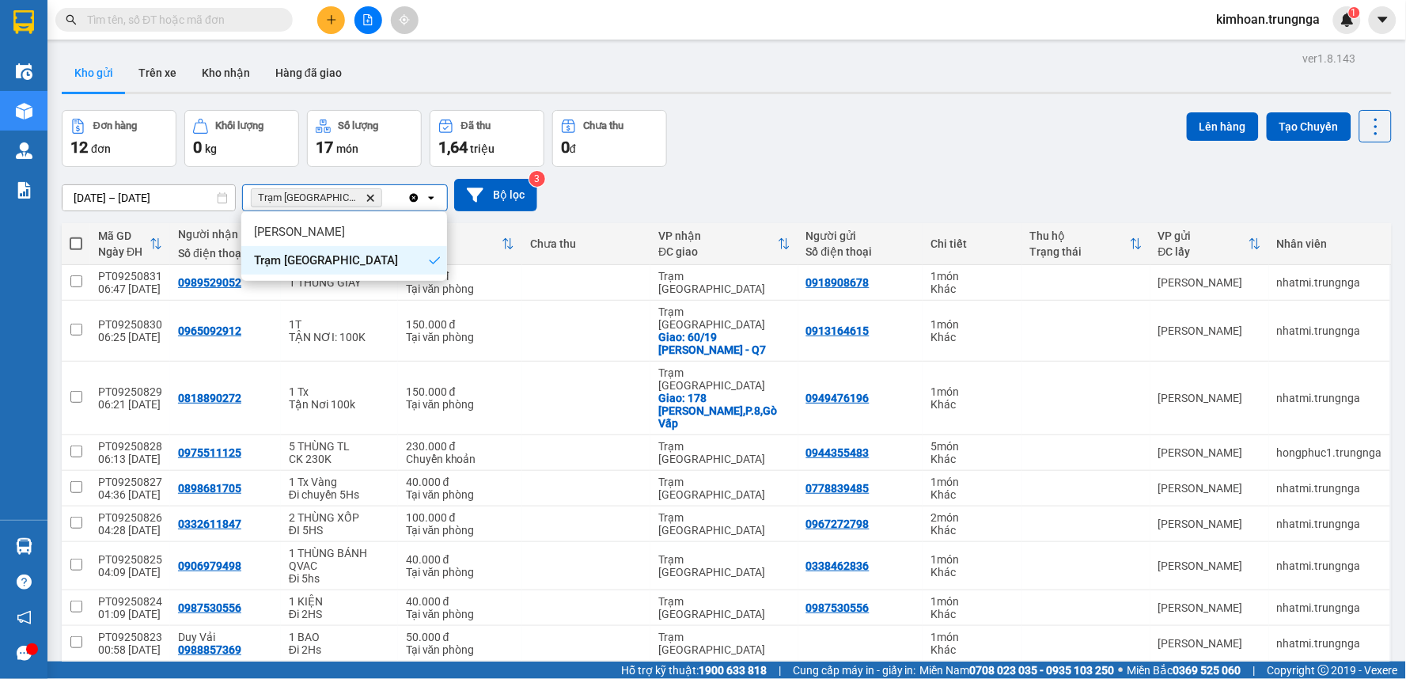
click at [367, 201] on icon "Trạm Sài Gòn, close by backspace" at bounding box center [370, 197] width 7 height 7
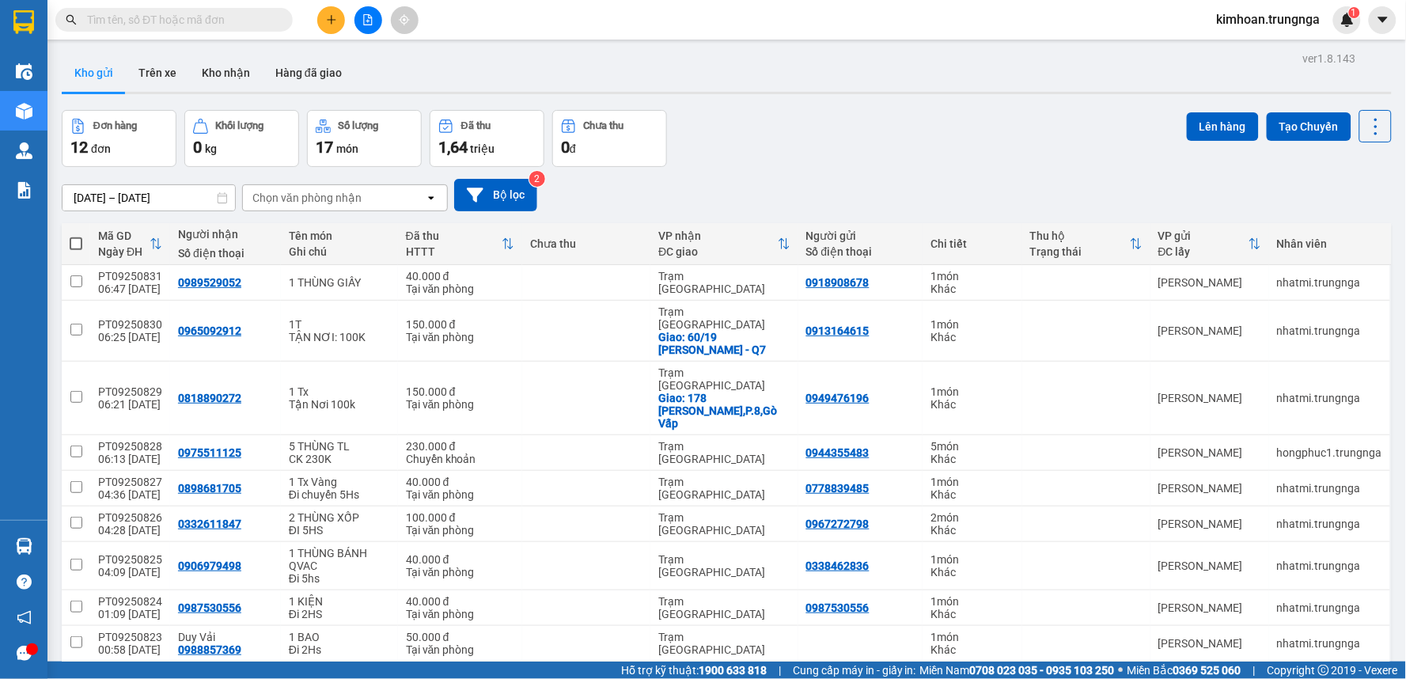
click at [340, 18] on button at bounding box center [331, 20] width 28 height 28
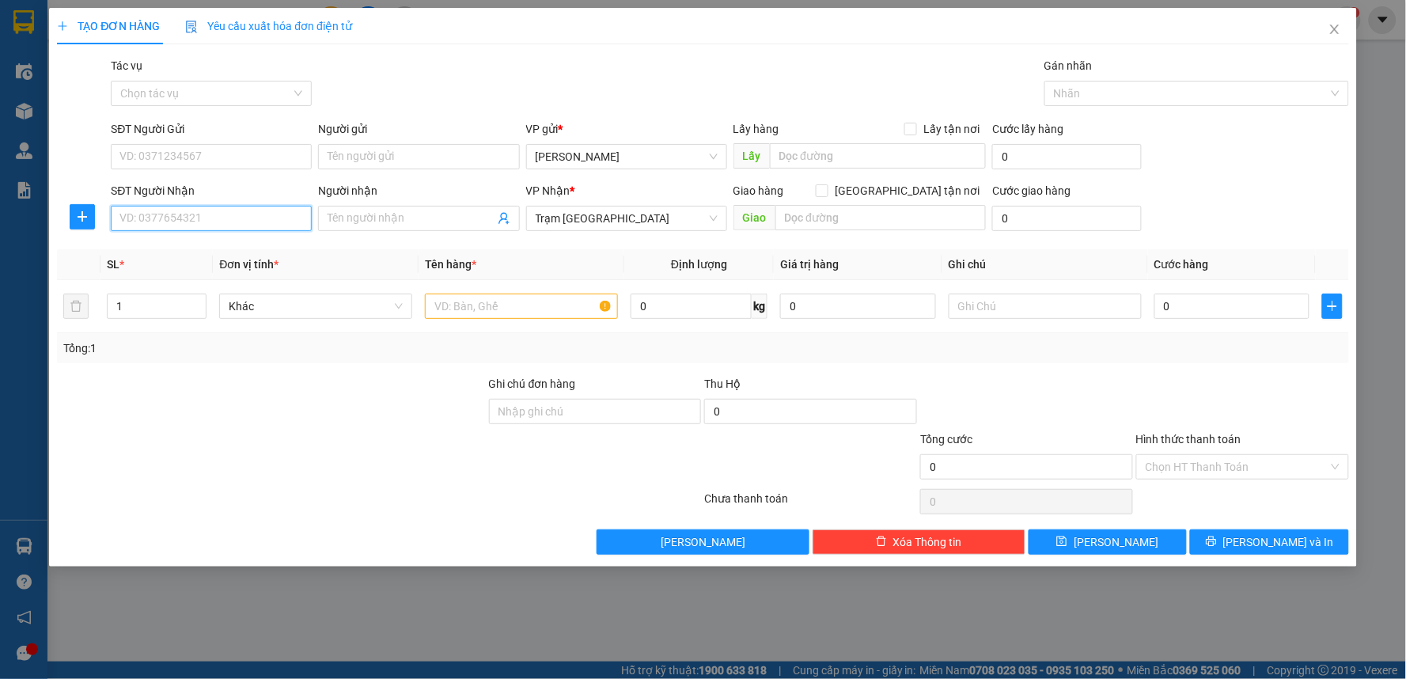
click at [260, 218] on input "SĐT Người Nhận" at bounding box center [211, 218] width 201 height 25
type input "0936850035"
click at [144, 160] on input "SĐT Người Gửi" at bounding box center [211, 156] width 201 height 25
type input "0944043577"
click at [496, 301] on input "text" at bounding box center [521, 306] width 193 height 25
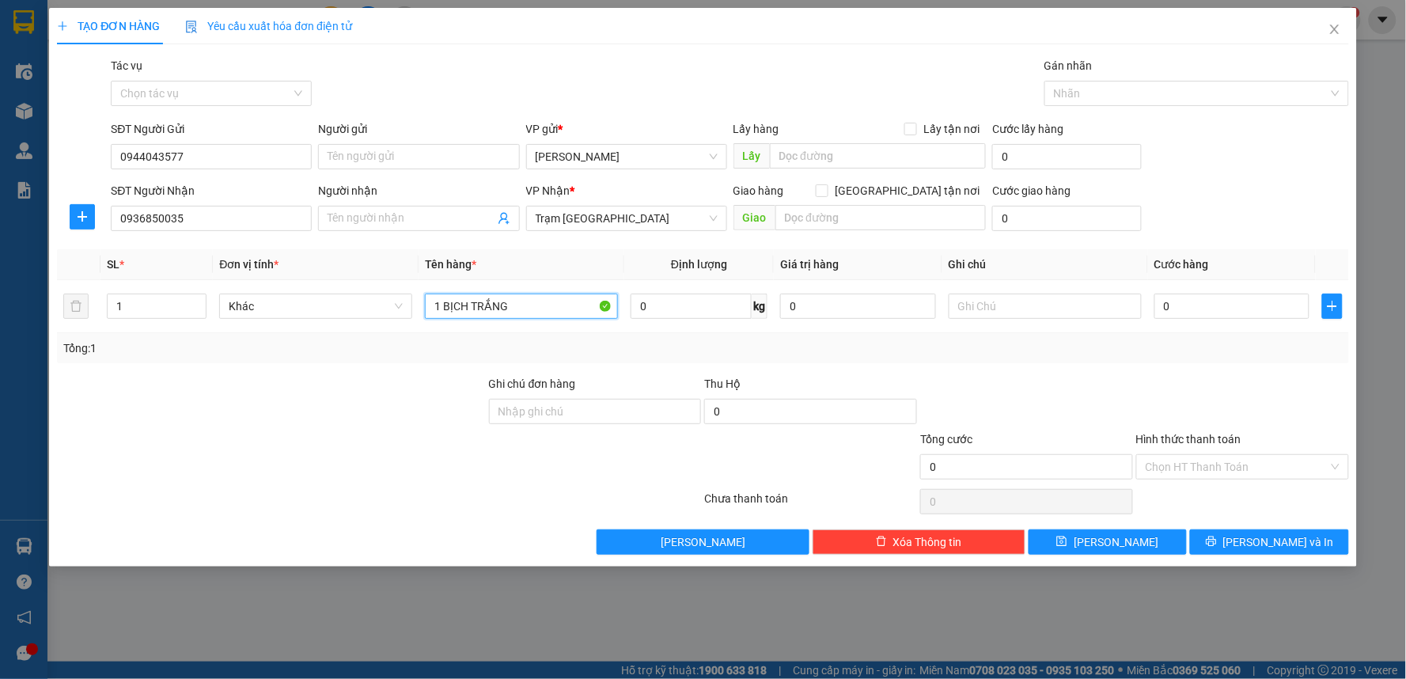
type input "1 BỊCH TRẮNG"
click at [923, 199] on div "Giao hàng Giao tận nơi" at bounding box center [859, 194] width 253 height 24
click at [827, 190] on input "[GEOGRAPHIC_DATA] tận nơi" at bounding box center [821, 189] width 11 height 11
checkbox input "true"
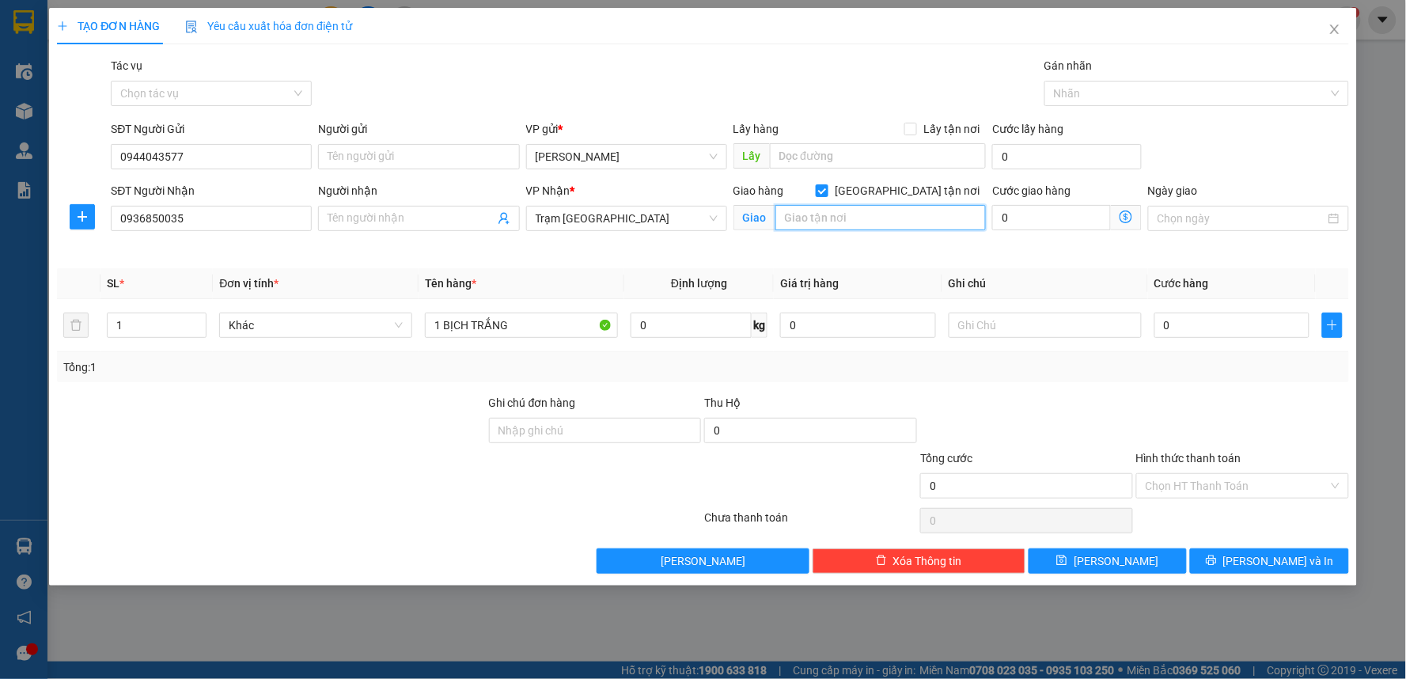
click at [896, 219] on input "text" at bounding box center [880, 217] width 211 height 25
type input "Công"
click at [881, 232] on div "Giao hàng Giao tận nơi Giao Công" at bounding box center [859, 209] width 253 height 55
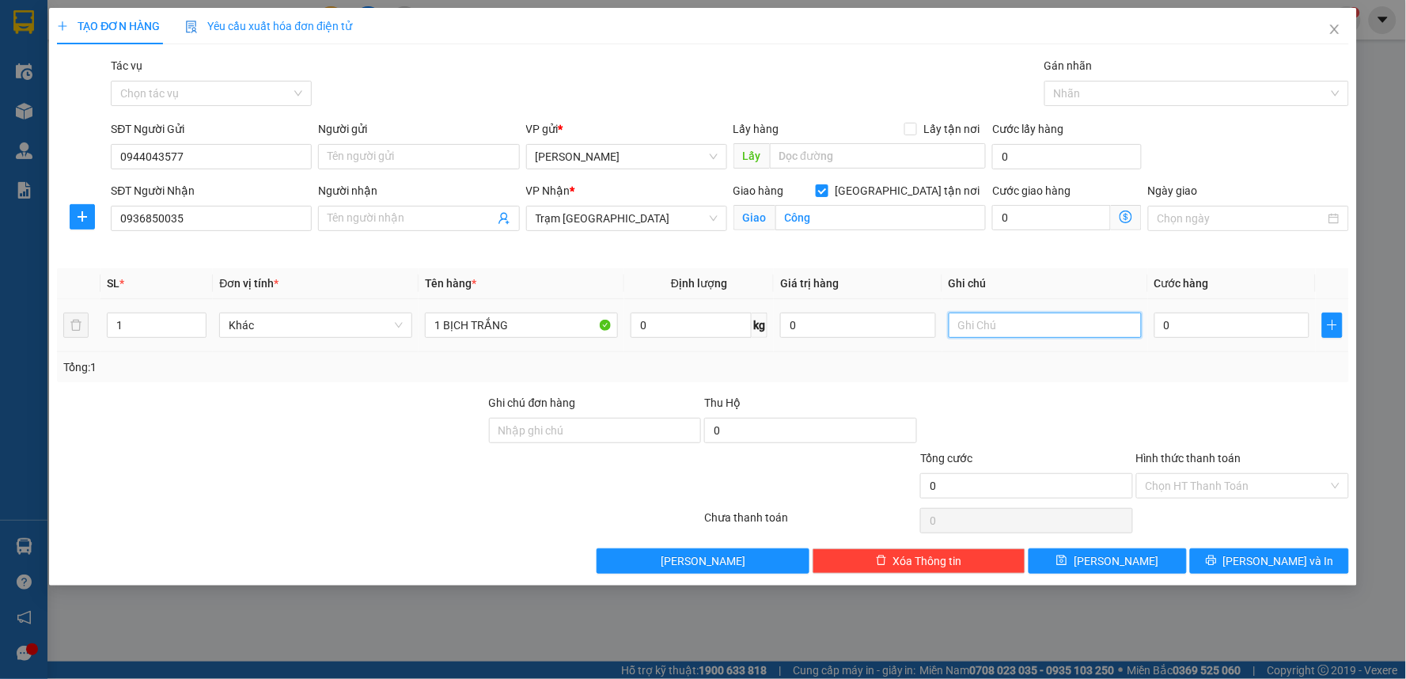
click at [1046, 320] on input "text" at bounding box center [1045, 325] width 193 height 25
type input "Khách muốn tận nơi"
click at [1153, 328] on td "0" at bounding box center [1232, 325] width 169 height 53
click at [1162, 328] on input "0" at bounding box center [1232, 325] width 156 height 25
type input "3"
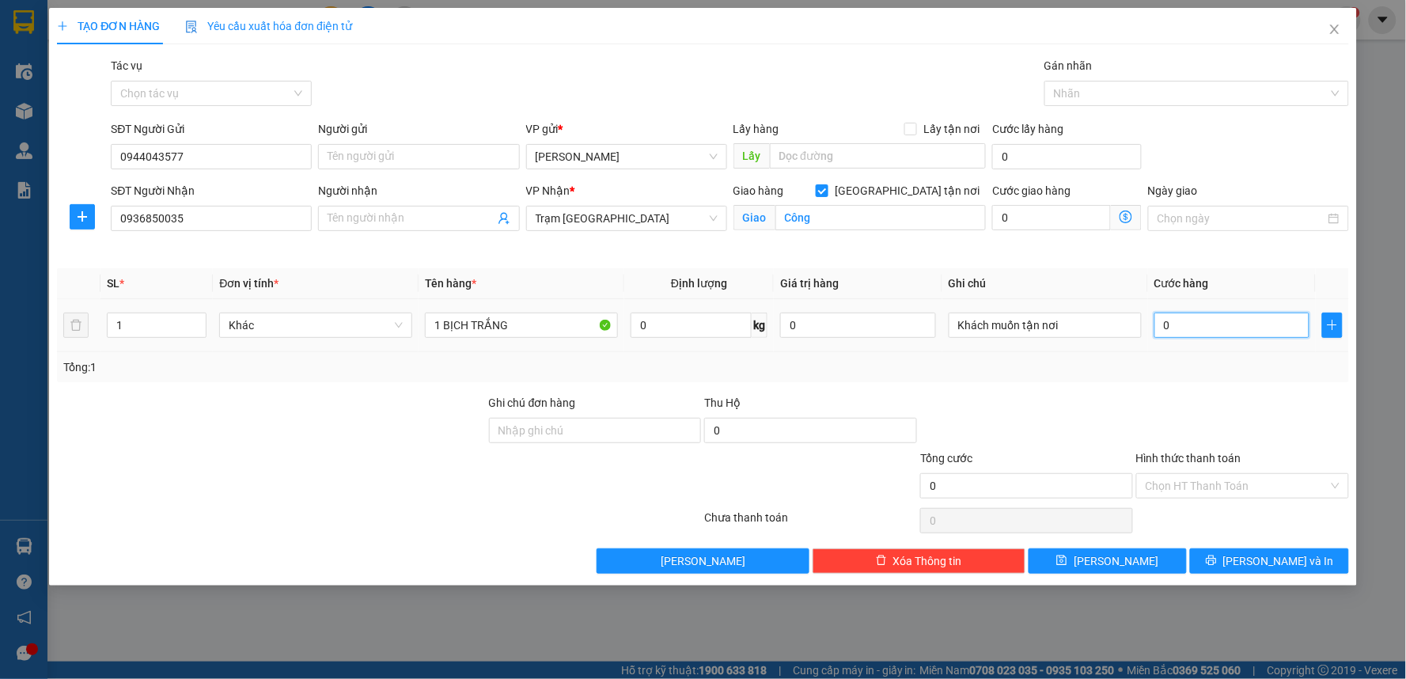
type input "3"
type input "30"
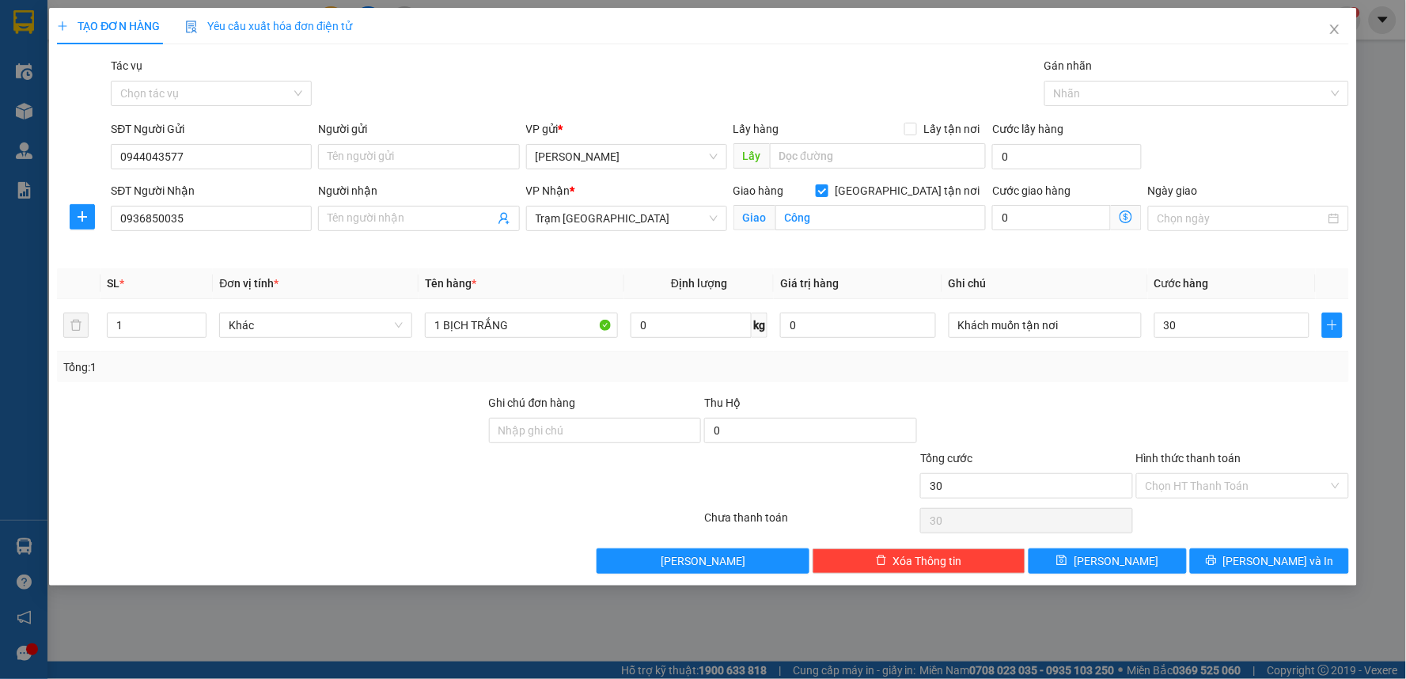
type input "30.000"
click at [1193, 417] on div at bounding box center [1243, 421] width 216 height 55
click at [1220, 559] on button "[PERSON_NAME] và In" at bounding box center [1269, 560] width 159 height 25
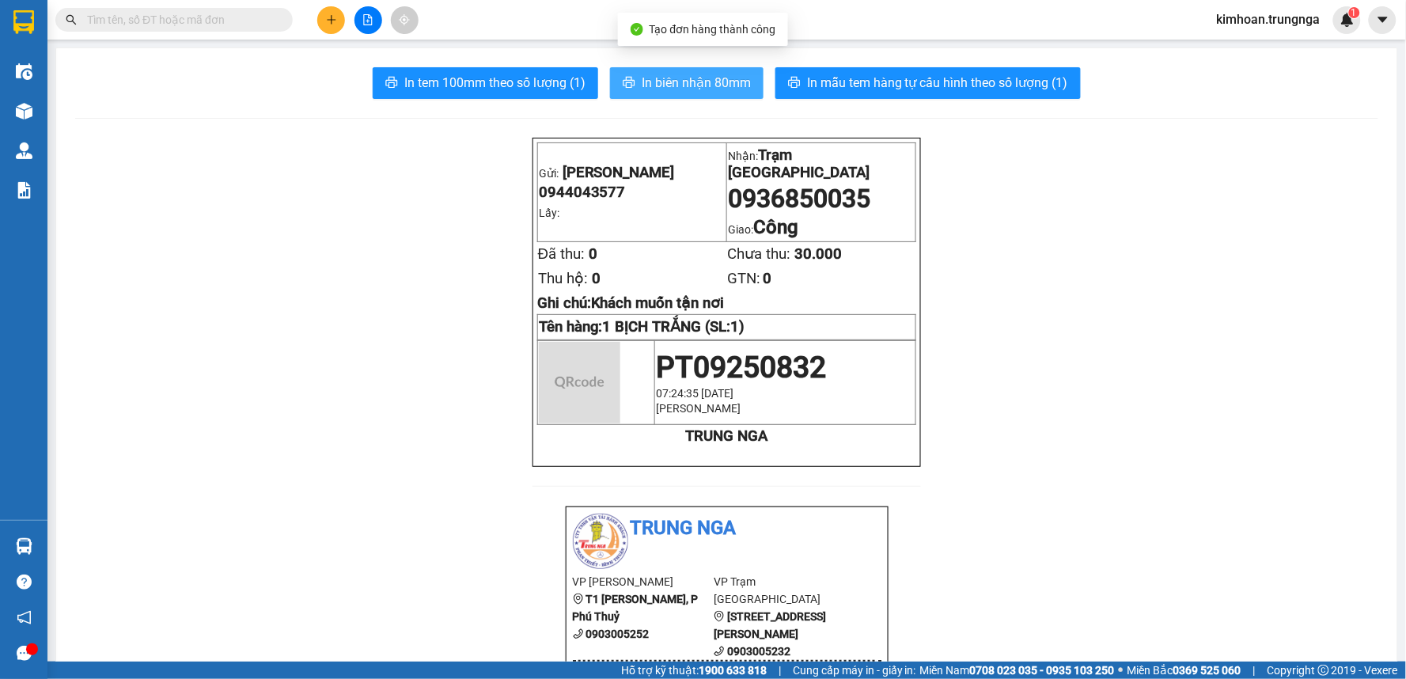
click at [642, 92] on span "In biên nhận 80mm" at bounding box center [696, 83] width 109 height 20
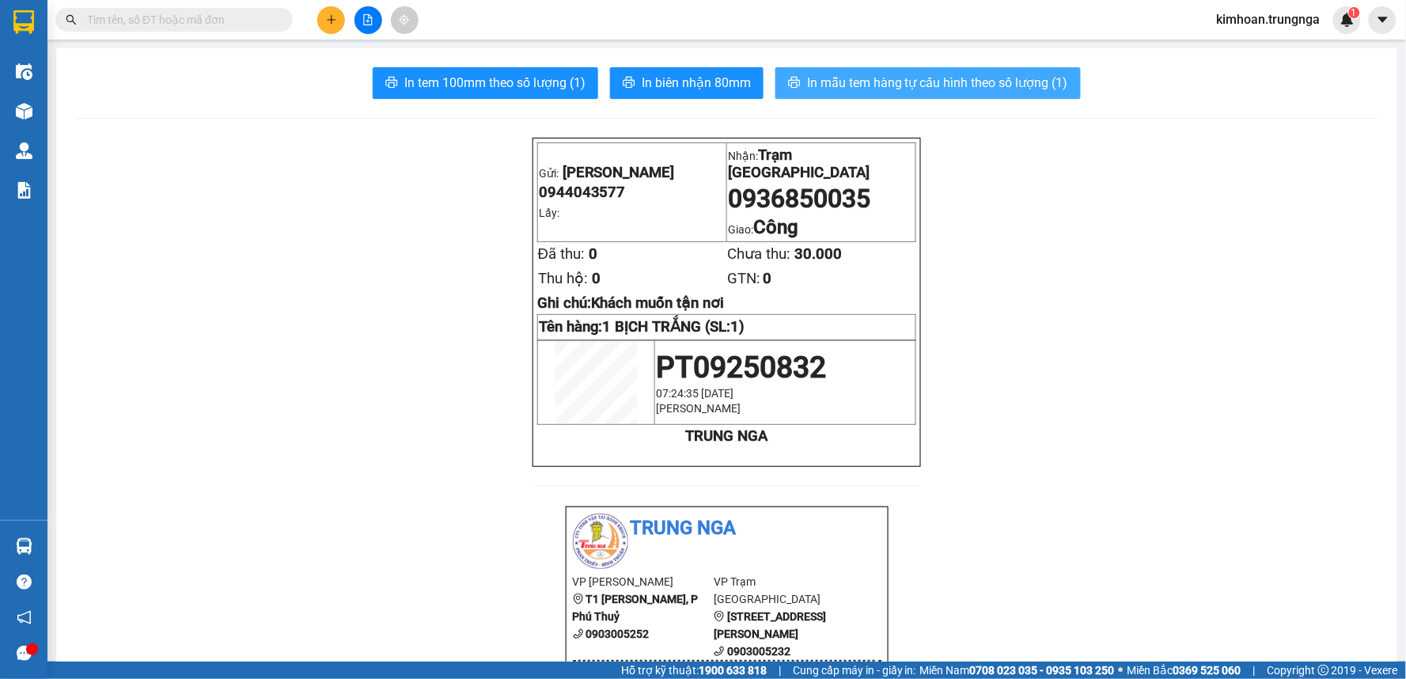
click at [843, 84] on span "In mẫu tem hàng tự cấu hình theo số lượng (1)" at bounding box center [937, 83] width 261 height 20
click at [253, 22] on input "text" at bounding box center [180, 19] width 187 height 17
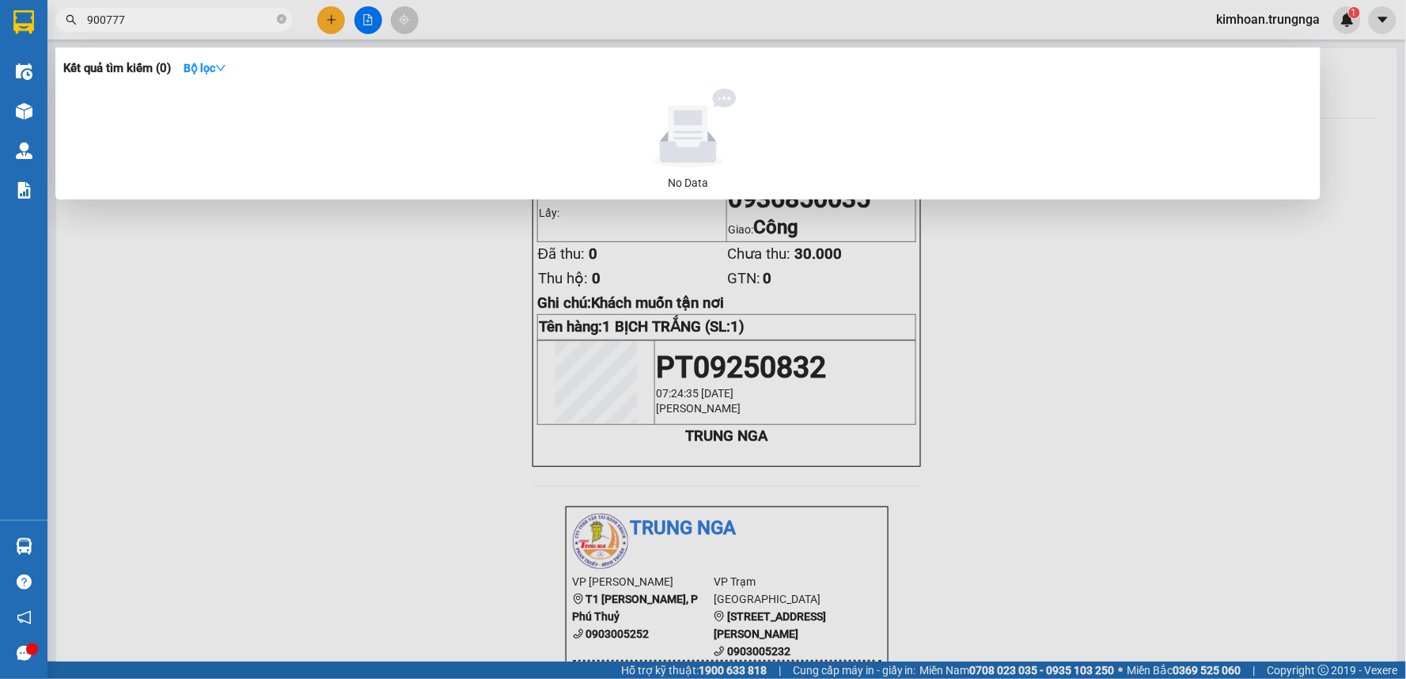
click at [100, 27] on input "900777" at bounding box center [180, 19] width 187 height 17
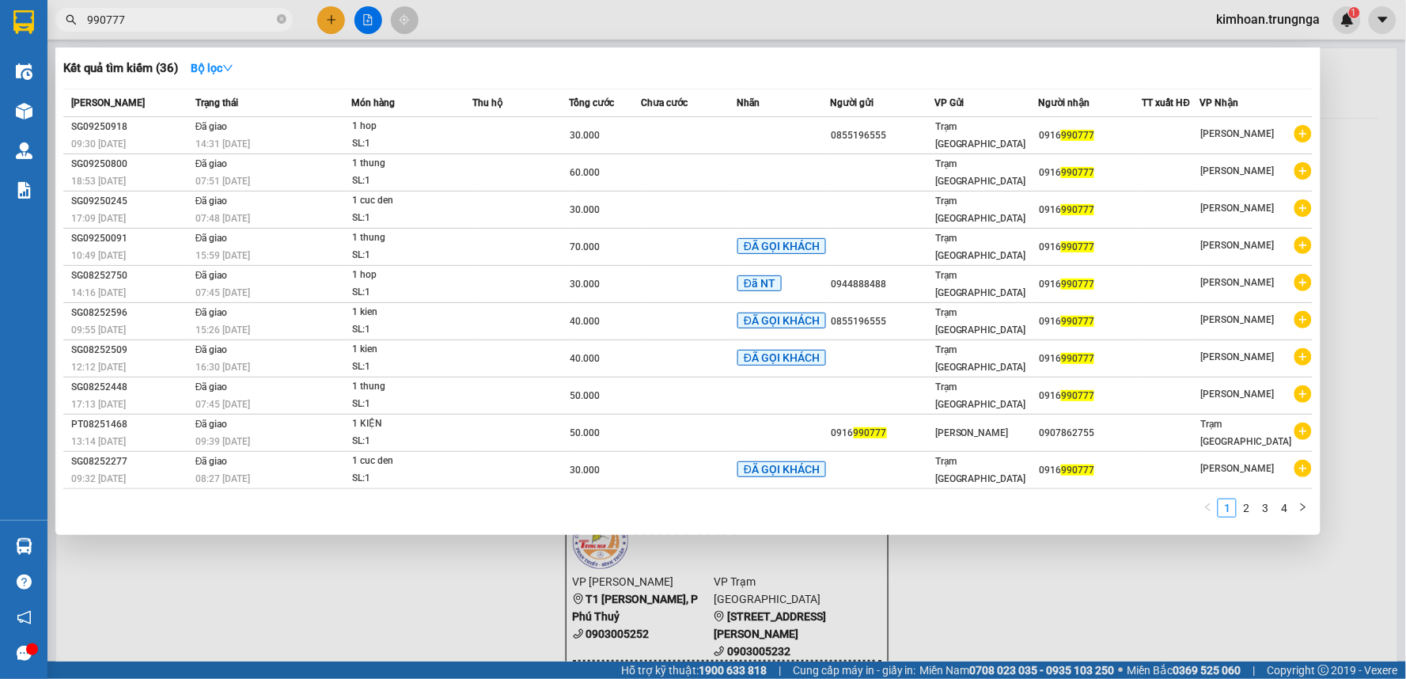
type input "990777"
click at [389, 570] on div at bounding box center [703, 339] width 1406 height 679
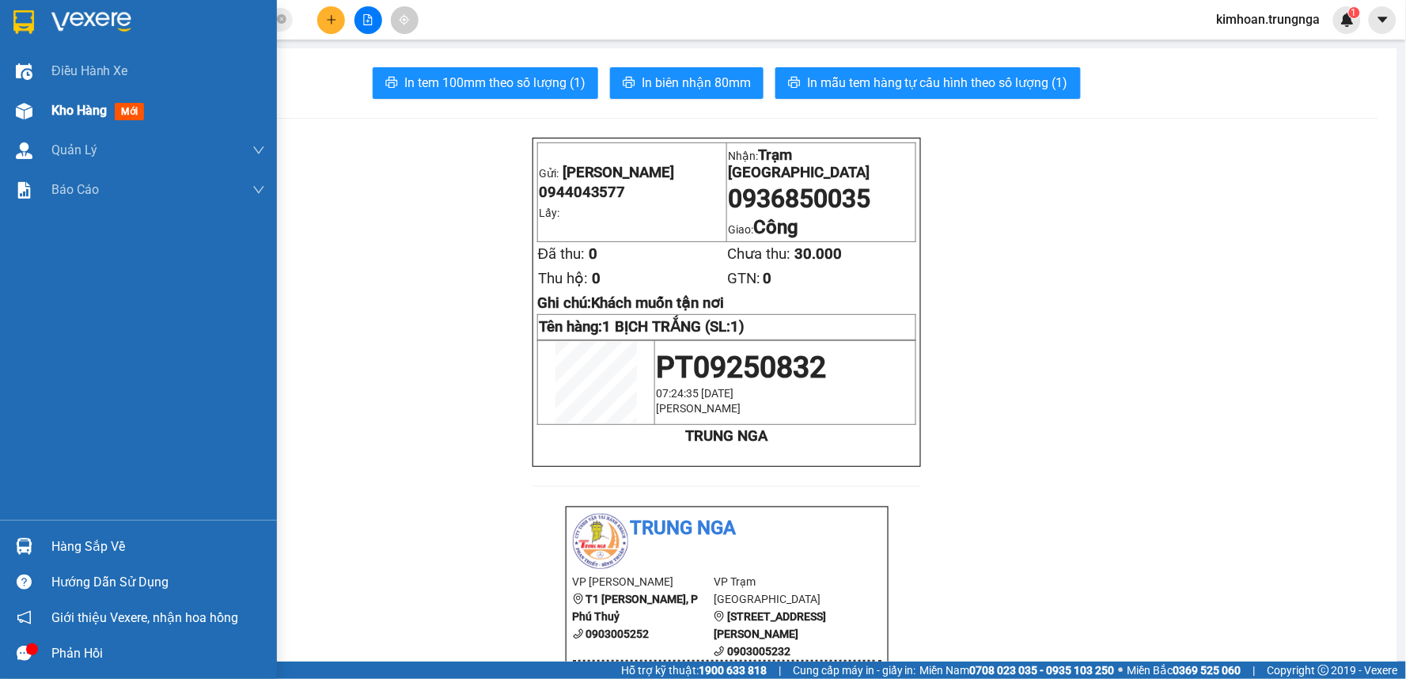
click at [40, 116] on div "Kho hàng mới" at bounding box center [138, 111] width 277 height 40
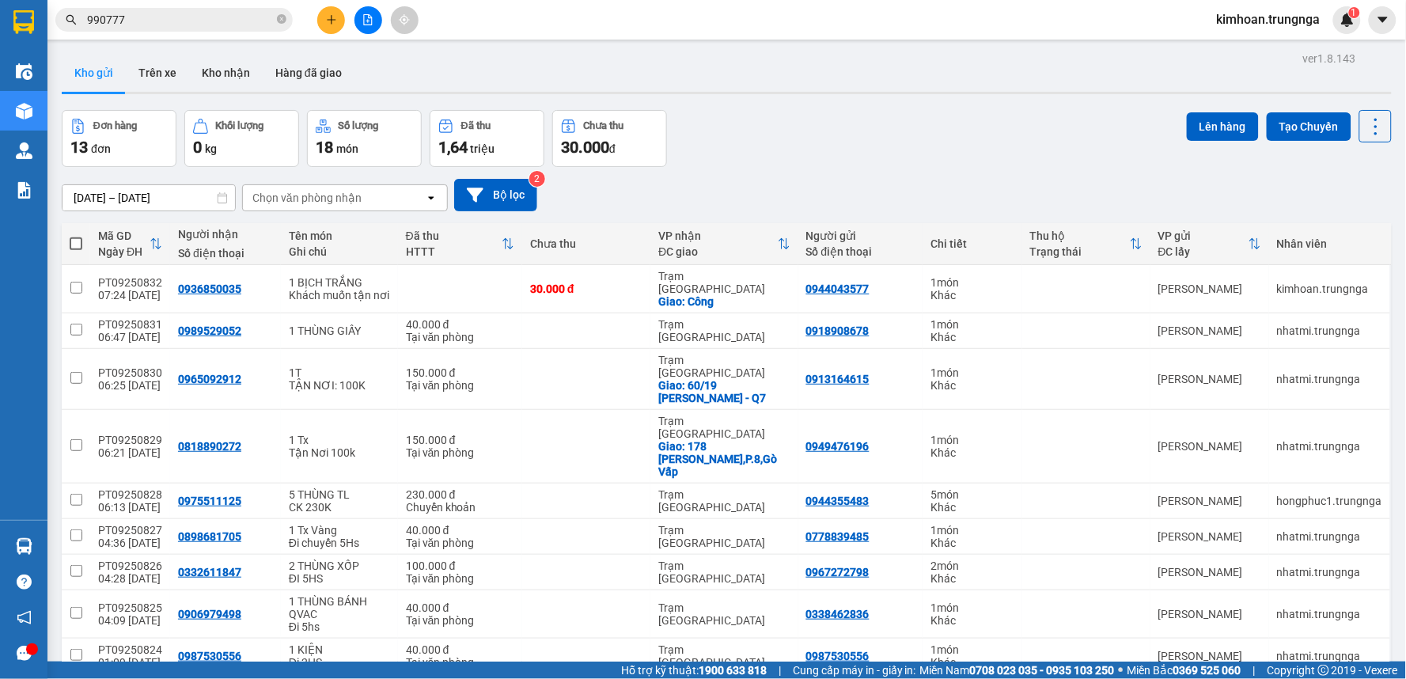
scroll to position [88, 0]
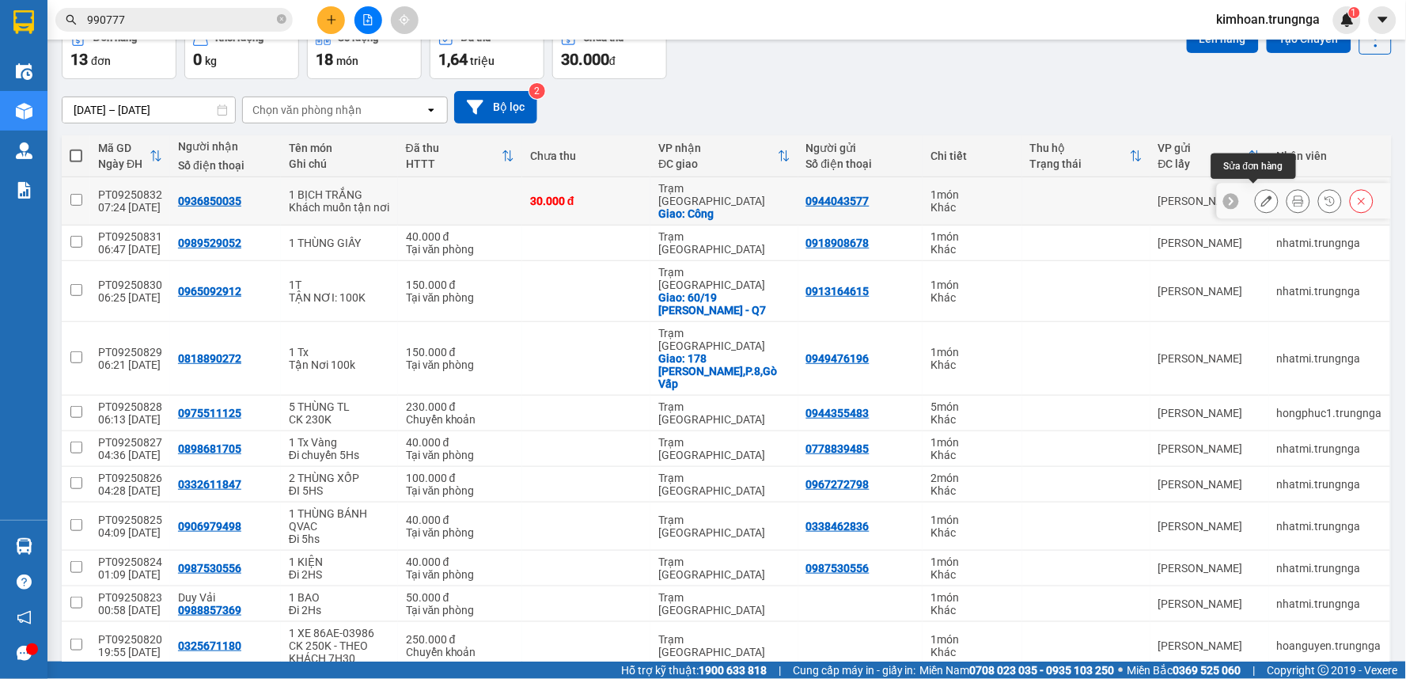
click at [1261, 195] on icon at bounding box center [1266, 200] width 11 height 11
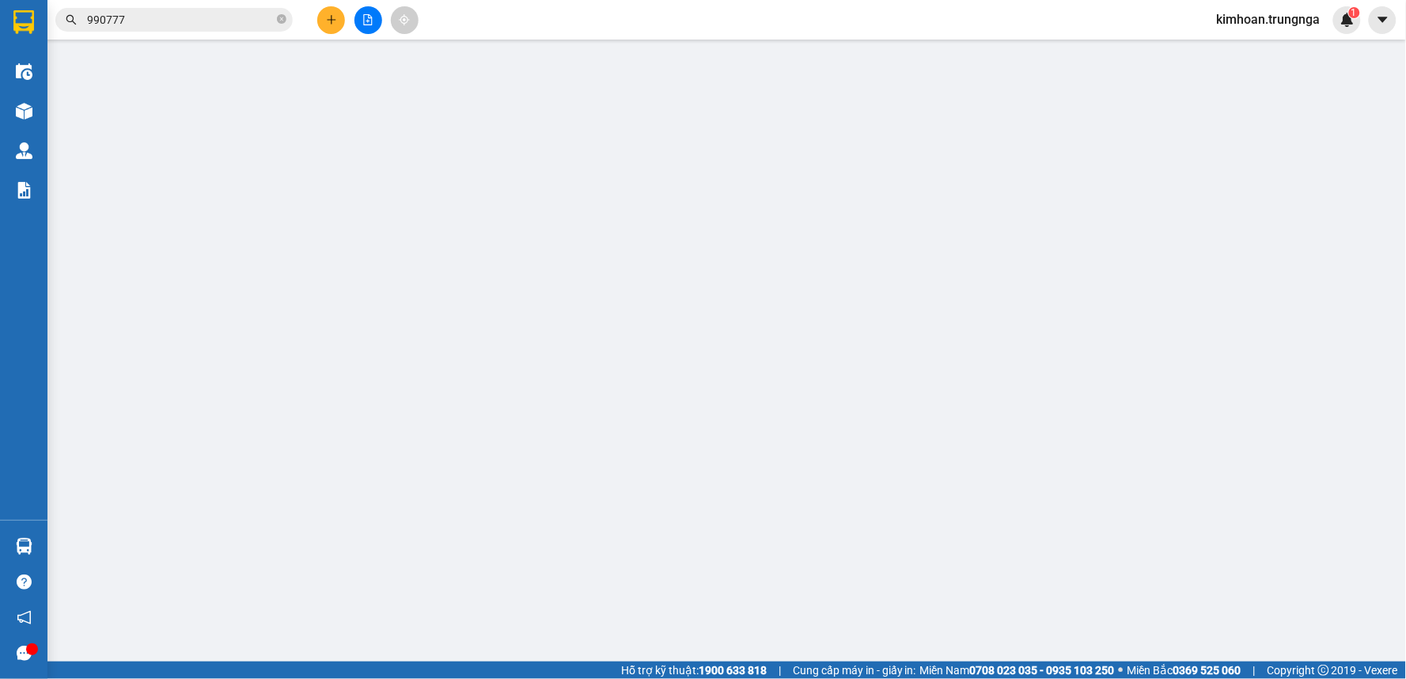
type input "0944043577"
type input "0936850035"
checkbox input "true"
type input "Công"
type input "30.000"
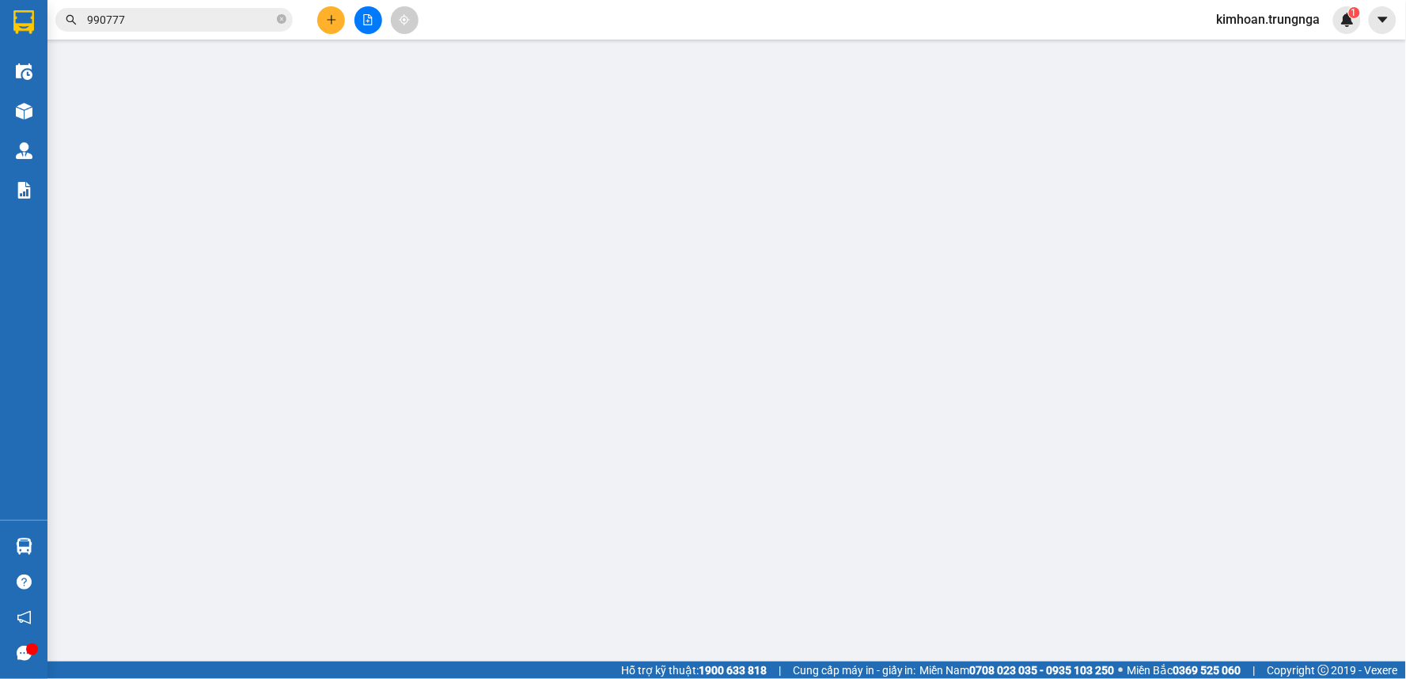
type input "30.000"
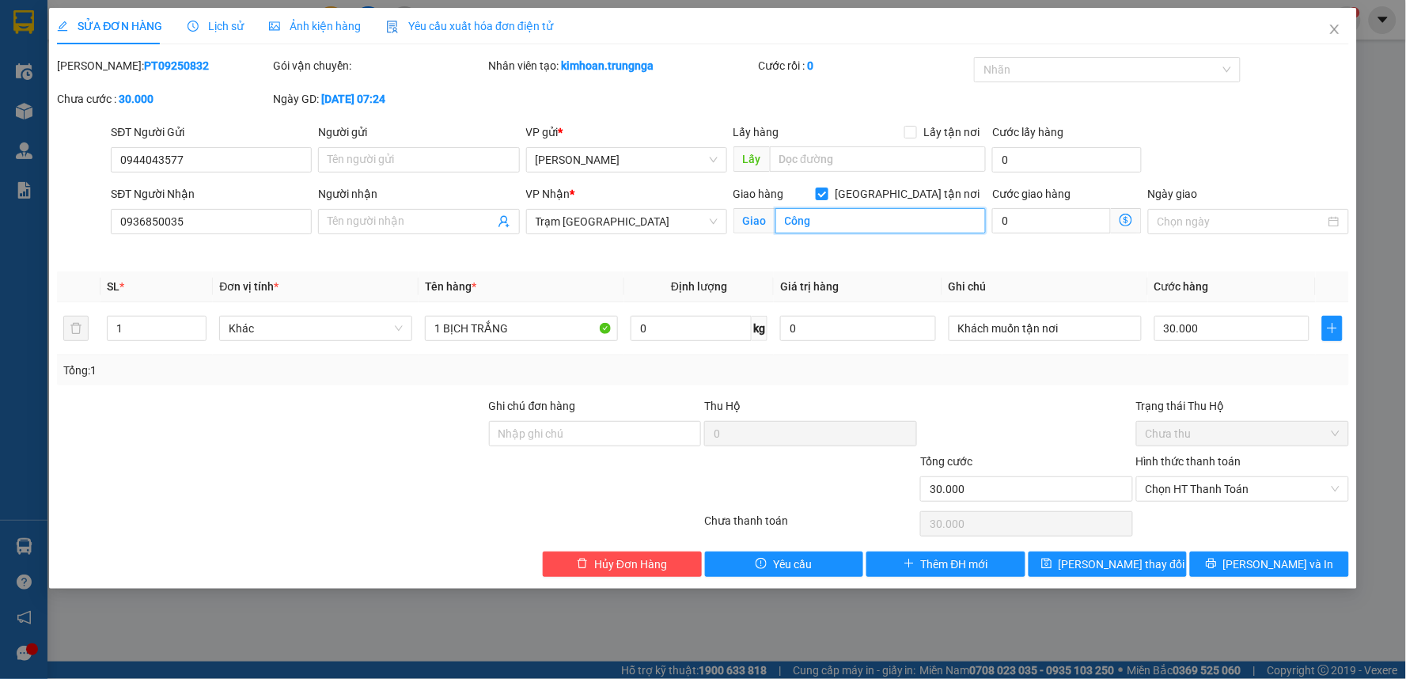
click at [868, 218] on input "Công" at bounding box center [880, 220] width 211 height 25
click at [1111, 568] on span "[PERSON_NAME] thay đổi" at bounding box center [1122, 563] width 127 height 17
click at [827, 195] on input "[GEOGRAPHIC_DATA] tận nơi" at bounding box center [821, 193] width 11 height 11
checkbox input "false"
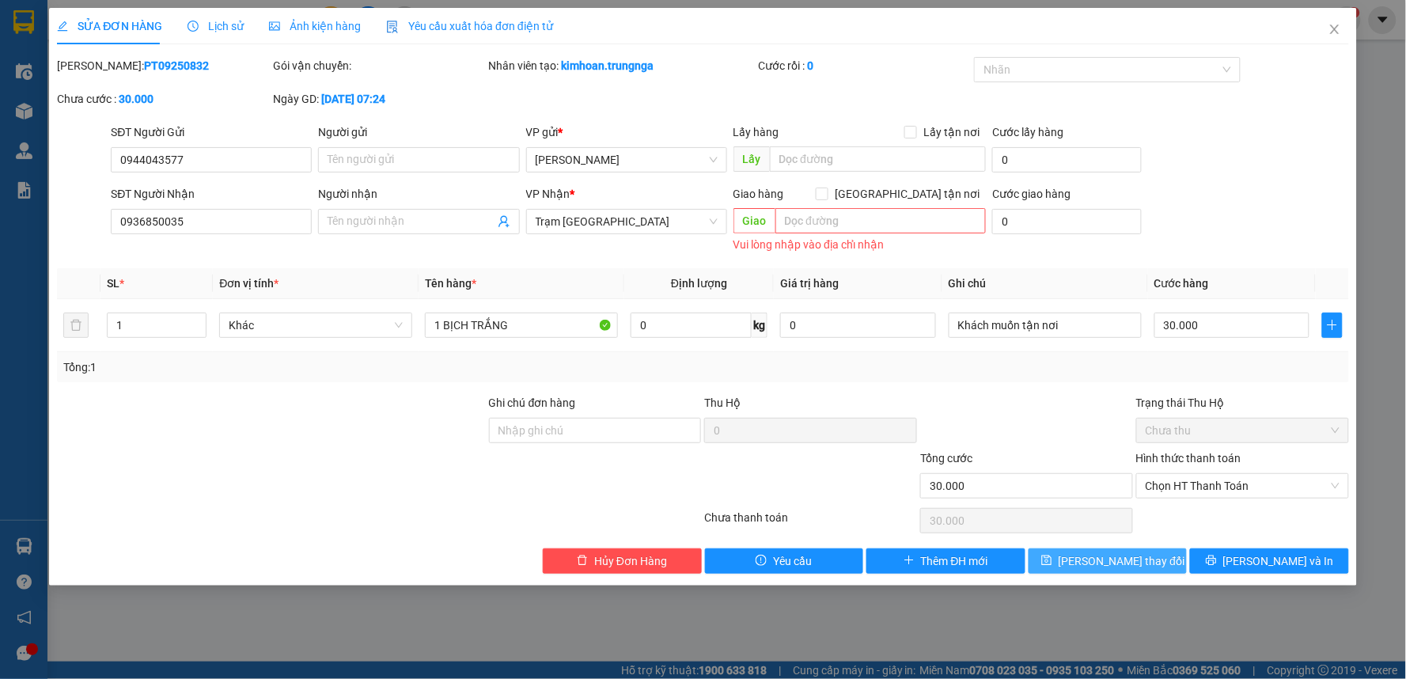
click at [1124, 563] on span "[PERSON_NAME] thay đổi" at bounding box center [1122, 560] width 127 height 17
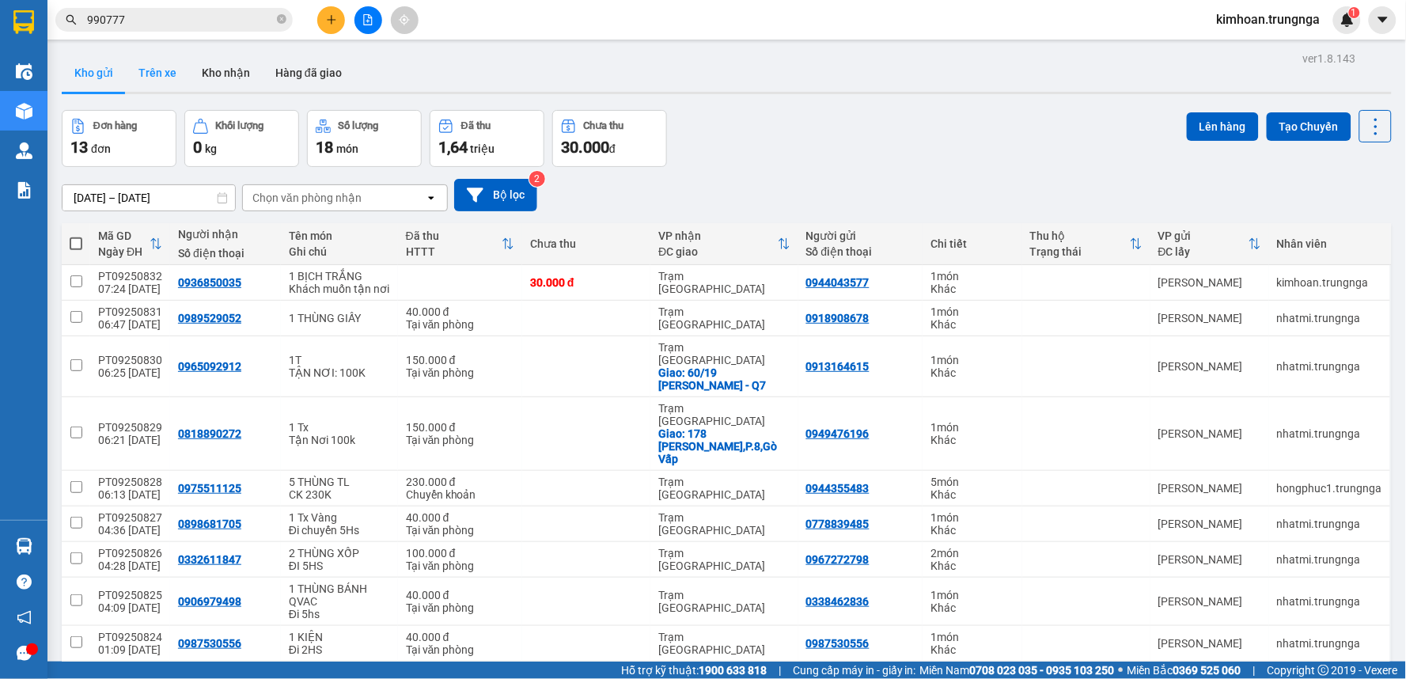
click at [161, 74] on button "Trên xe" at bounding box center [157, 73] width 63 height 38
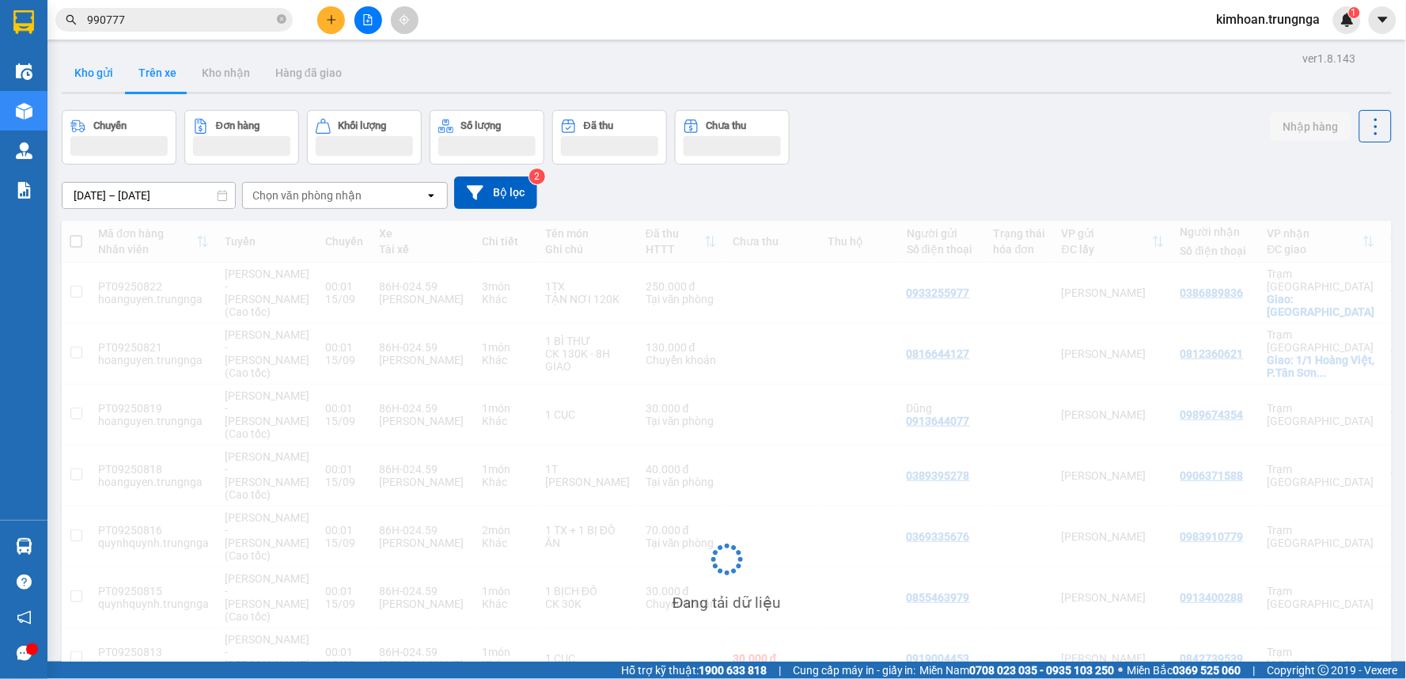
click at [88, 81] on button "Kho gửi" at bounding box center [94, 73] width 64 height 38
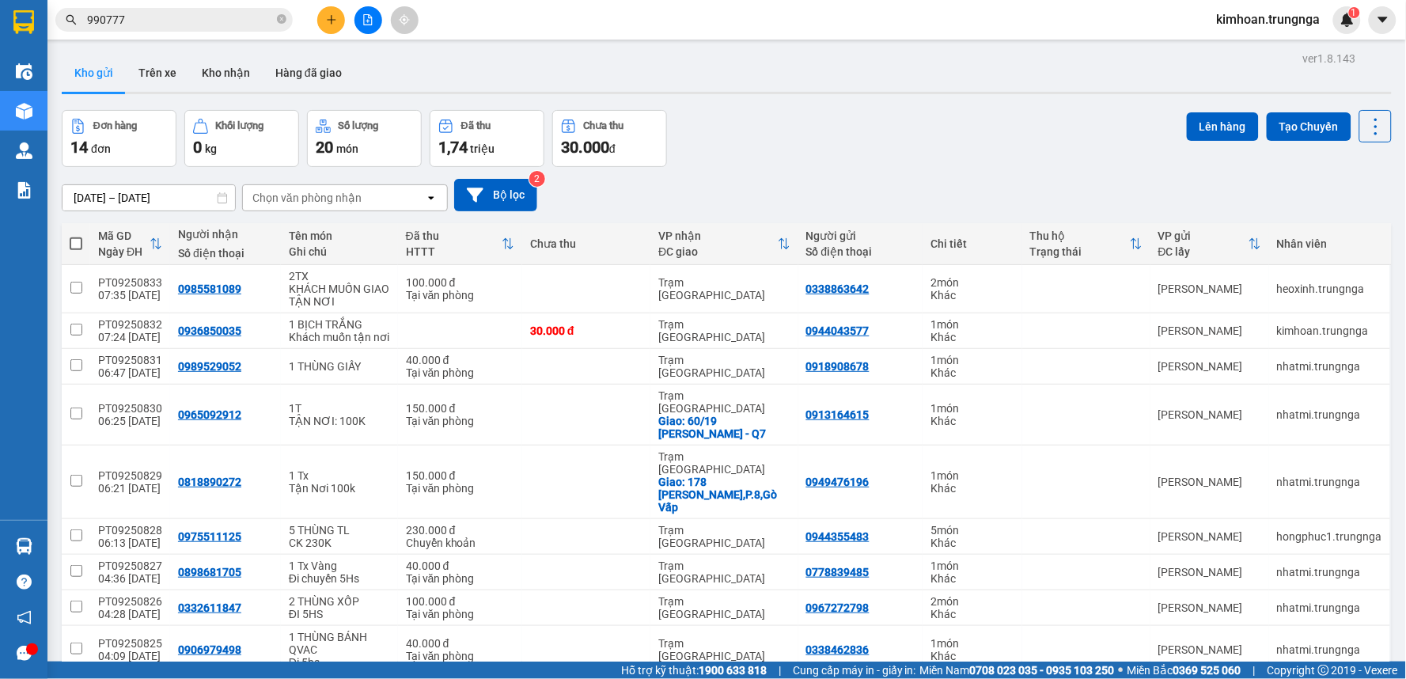
click at [75, 247] on span at bounding box center [76, 243] width 13 height 13
click at [76, 236] on input "checkbox" at bounding box center [76, 236] width 0 height 0
checkbox input "true"
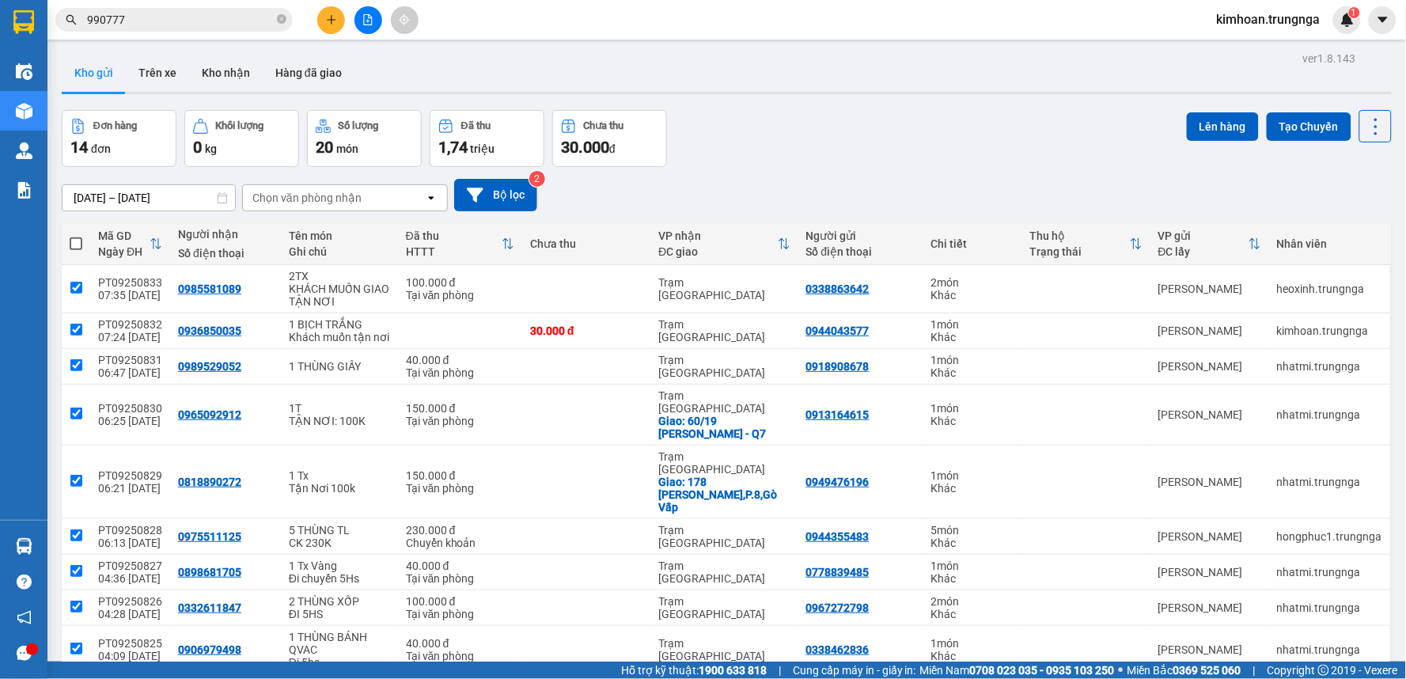
checkbox input "true"
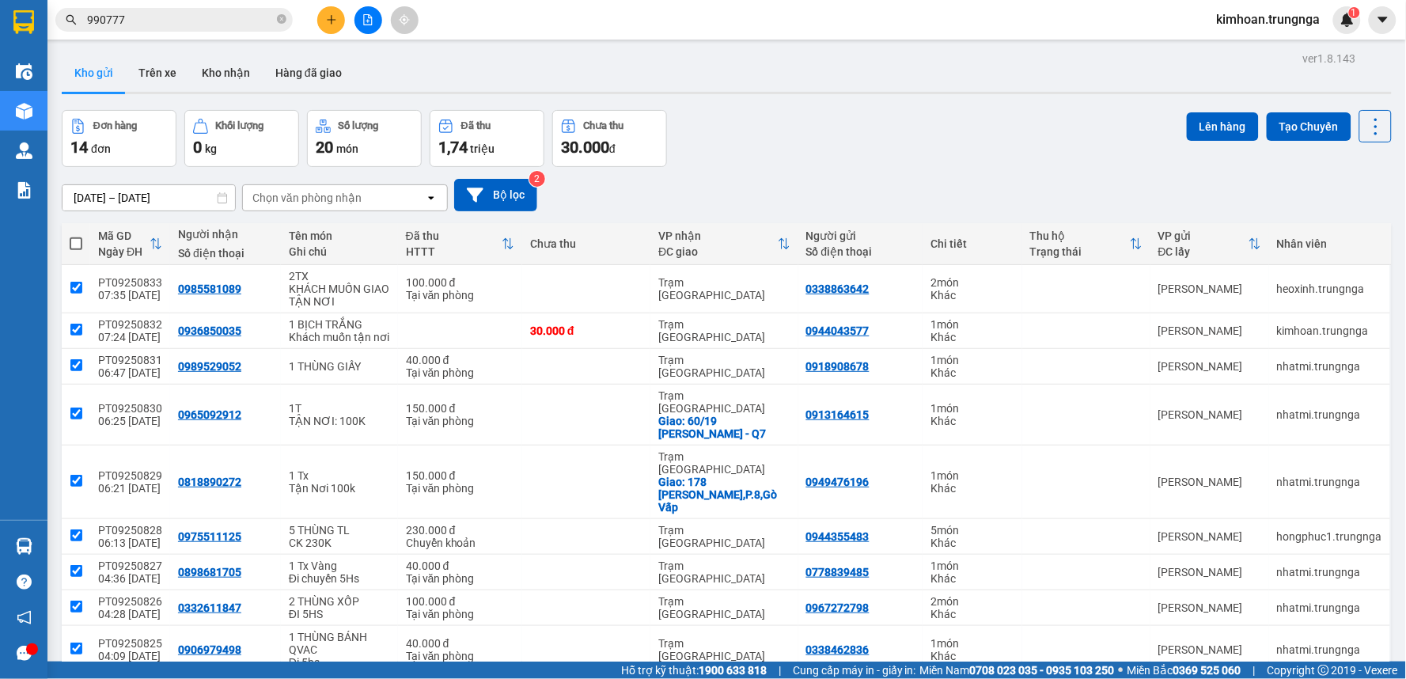
checkbox input "true"
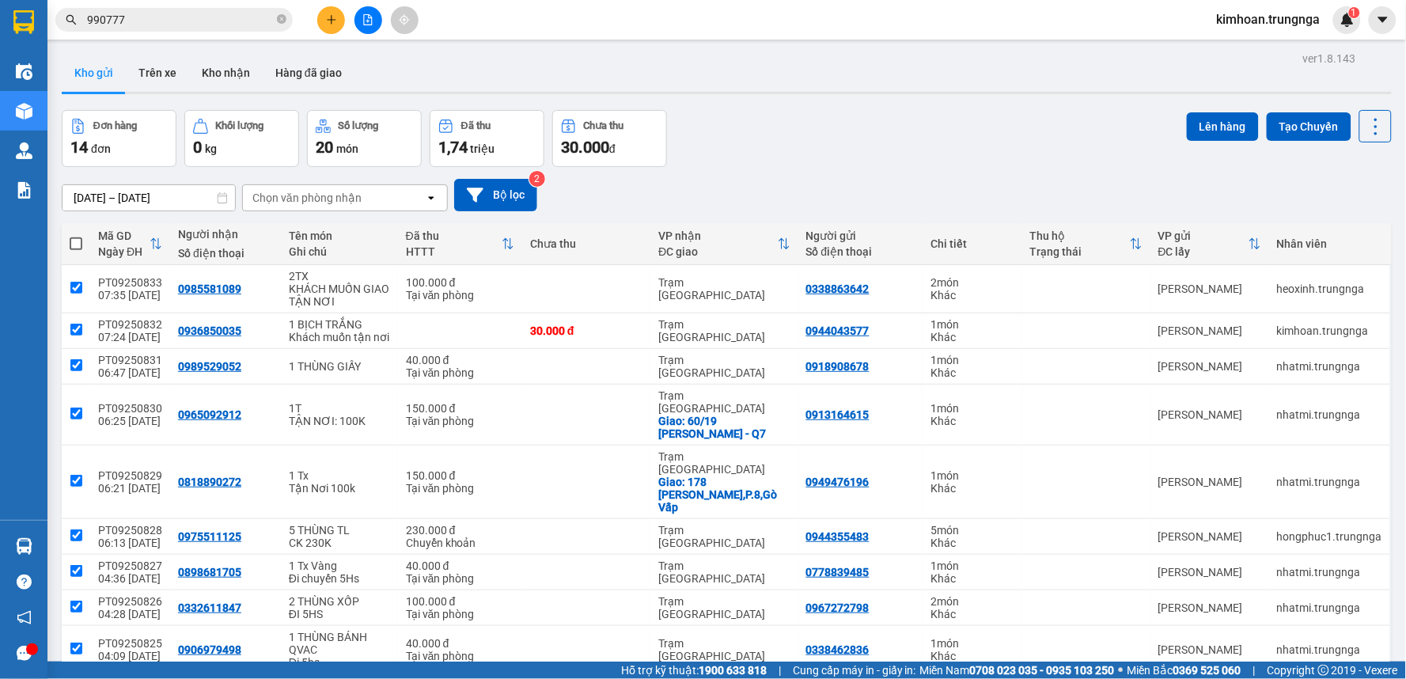
checkbox input "true"
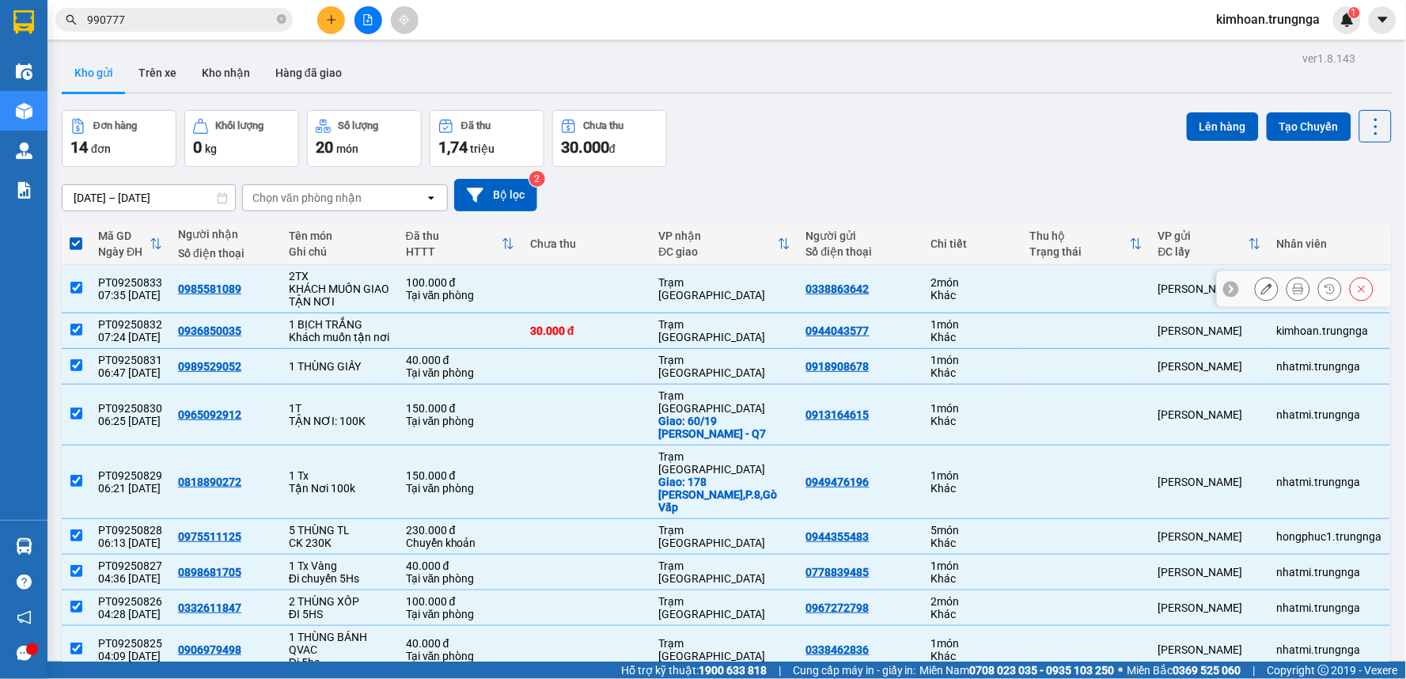
click at [79, 288] on input "checkbox" at bounding box center [76, 288] width 12 height 12
checkbox input "false"
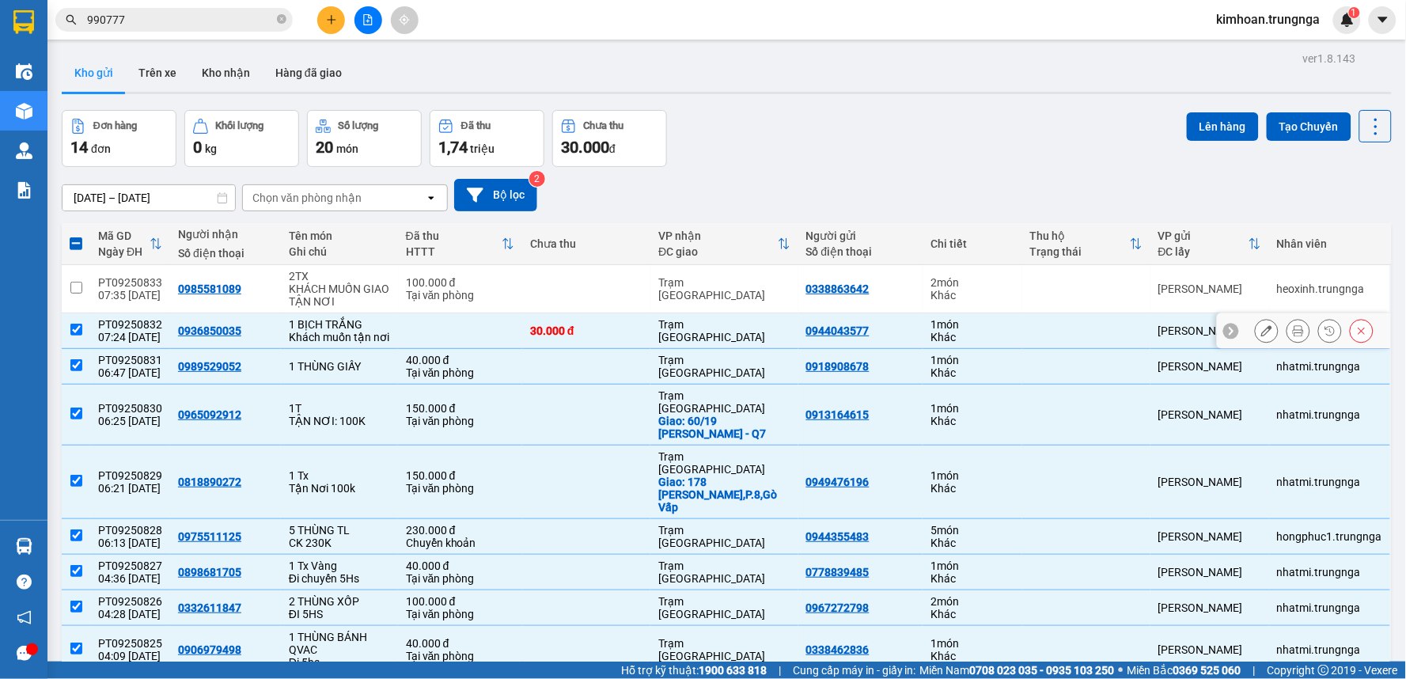
click at [88, 336] on td at bounding box center [76, 331] width 28 height 36
checkbox input "false"
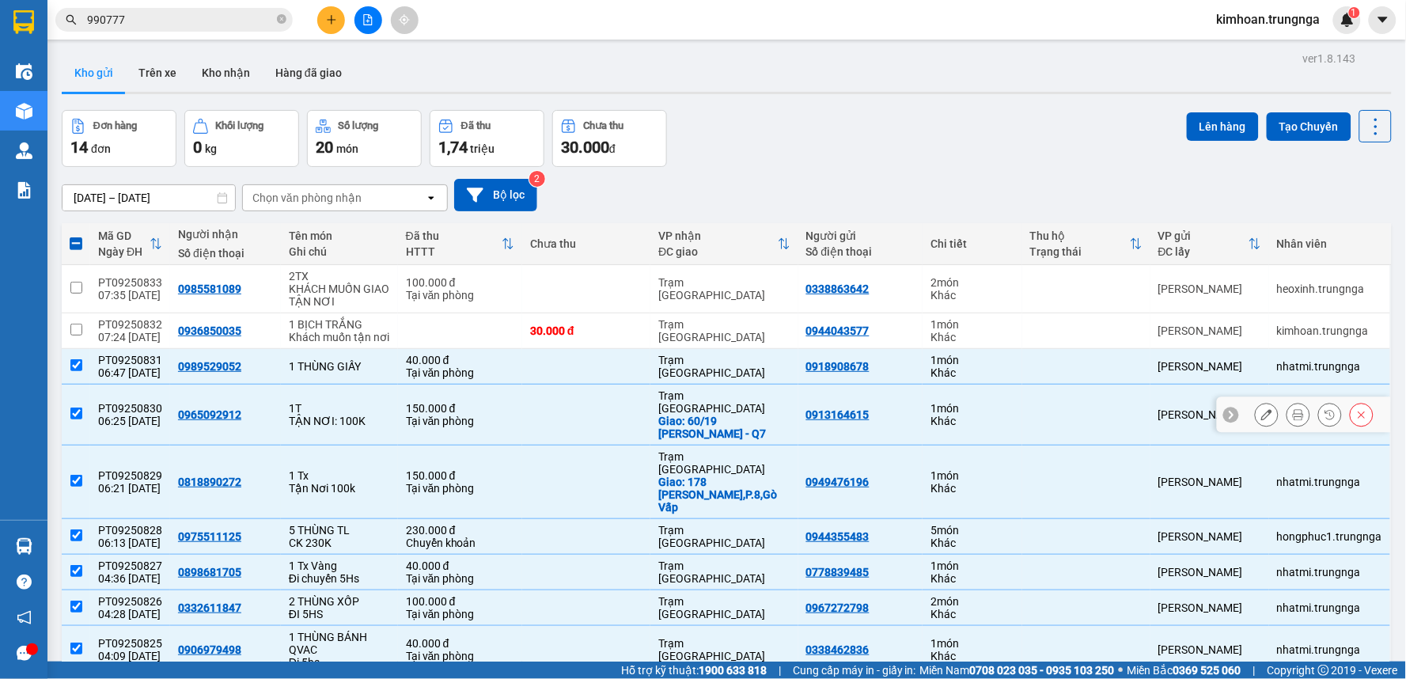
scroll to position [244, 0]
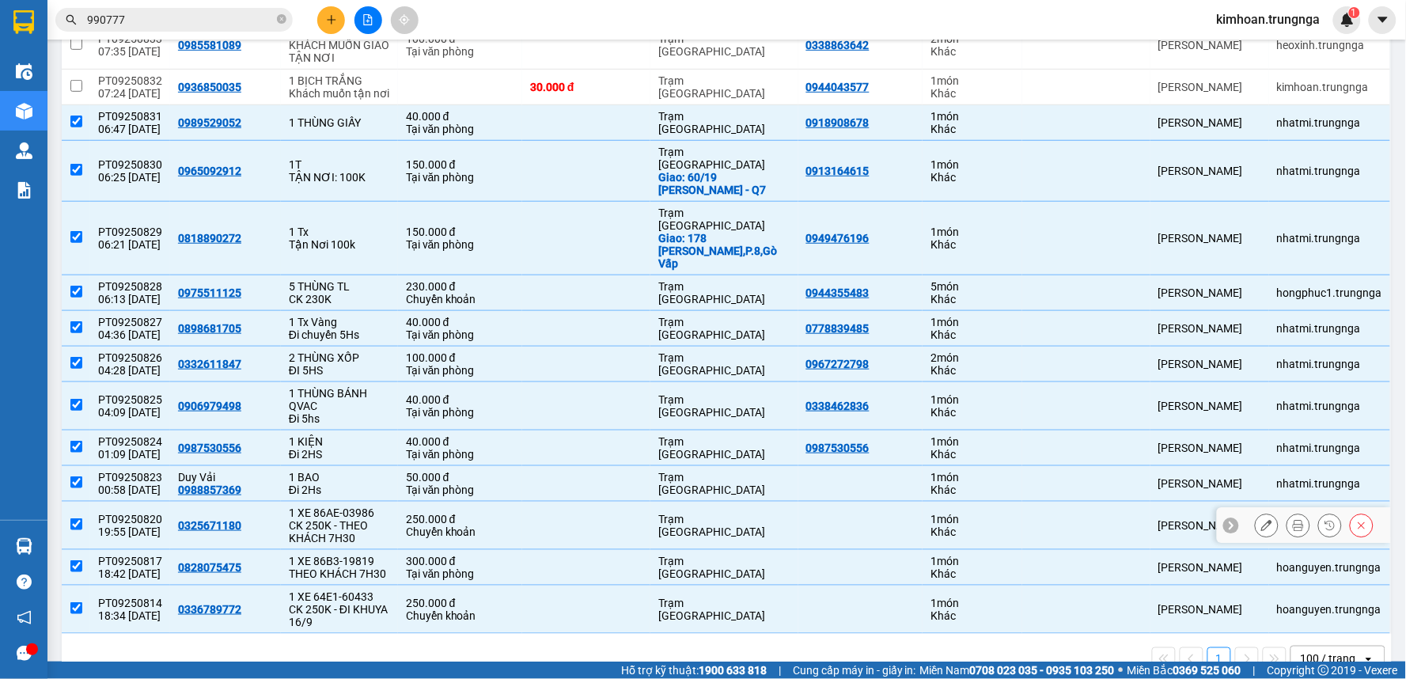
click at [79, 502] on td at bounding box center [76, 526] width 28 height 48
checkbox input "false"
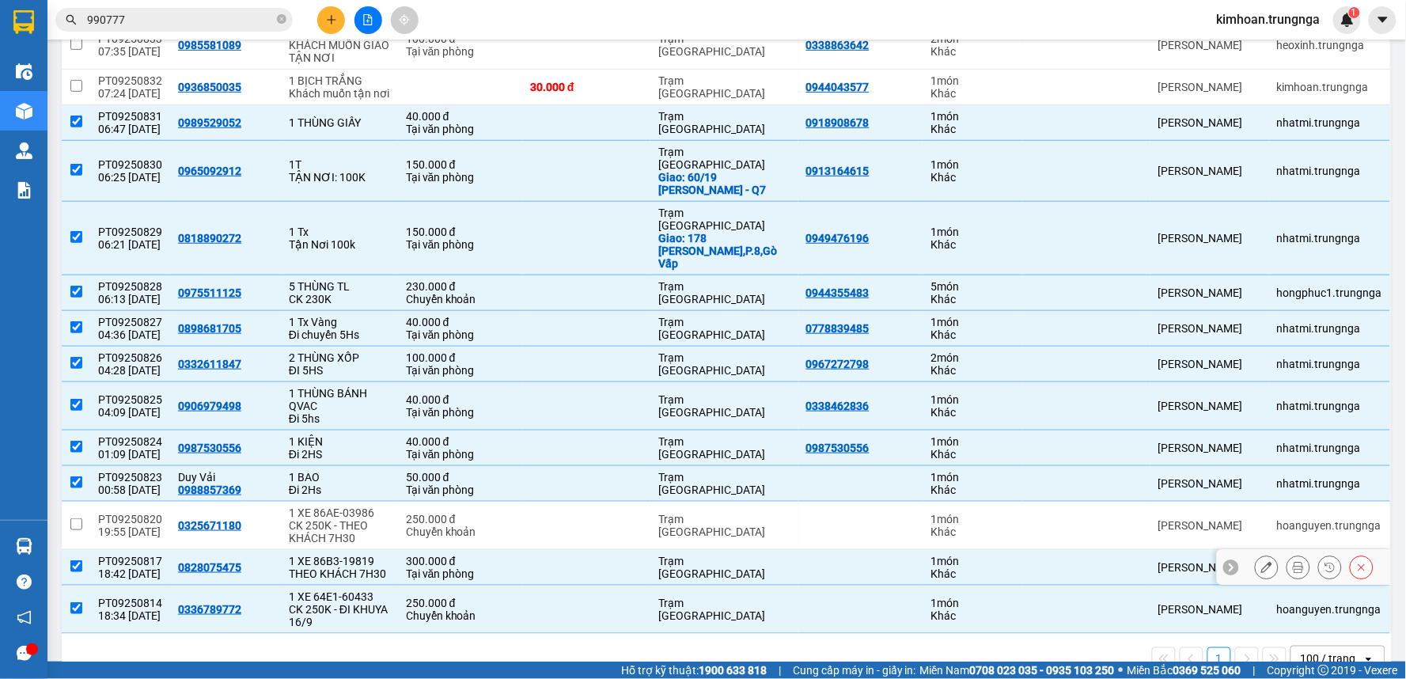
click at [76, 560] on input "checkbox" at bounding box center [76, 566] width 12 height 12
checkbox input "false"
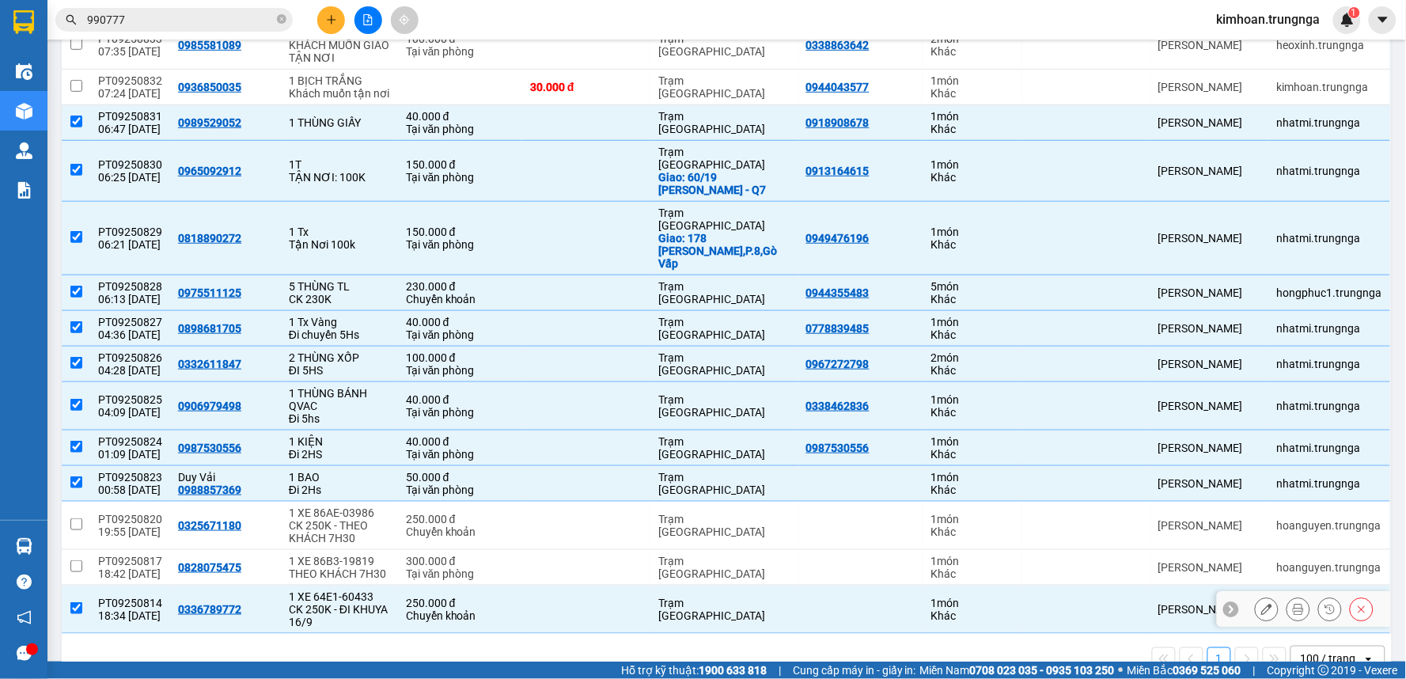
click at [76, 602] on input "checkbox" at bounding box center [76, 608] width 12 height 12
checkbox input "false"
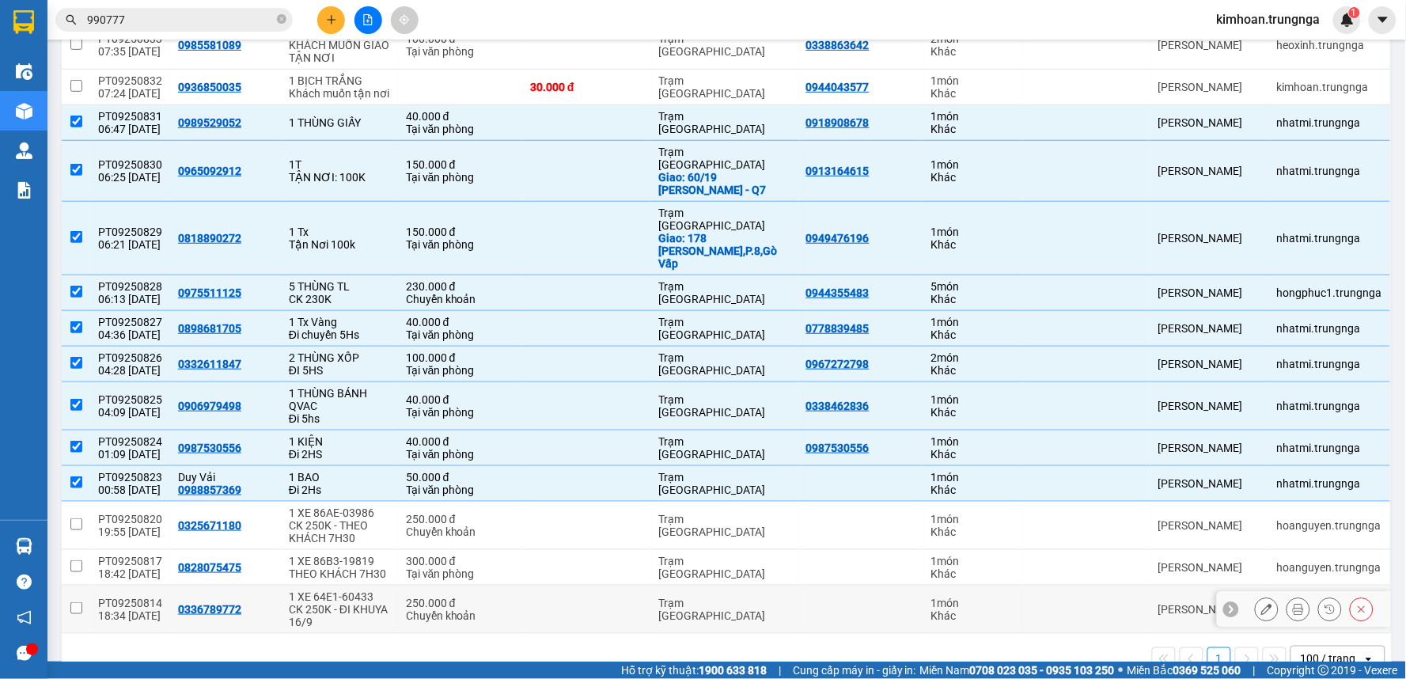
scroll to position [0, 0]
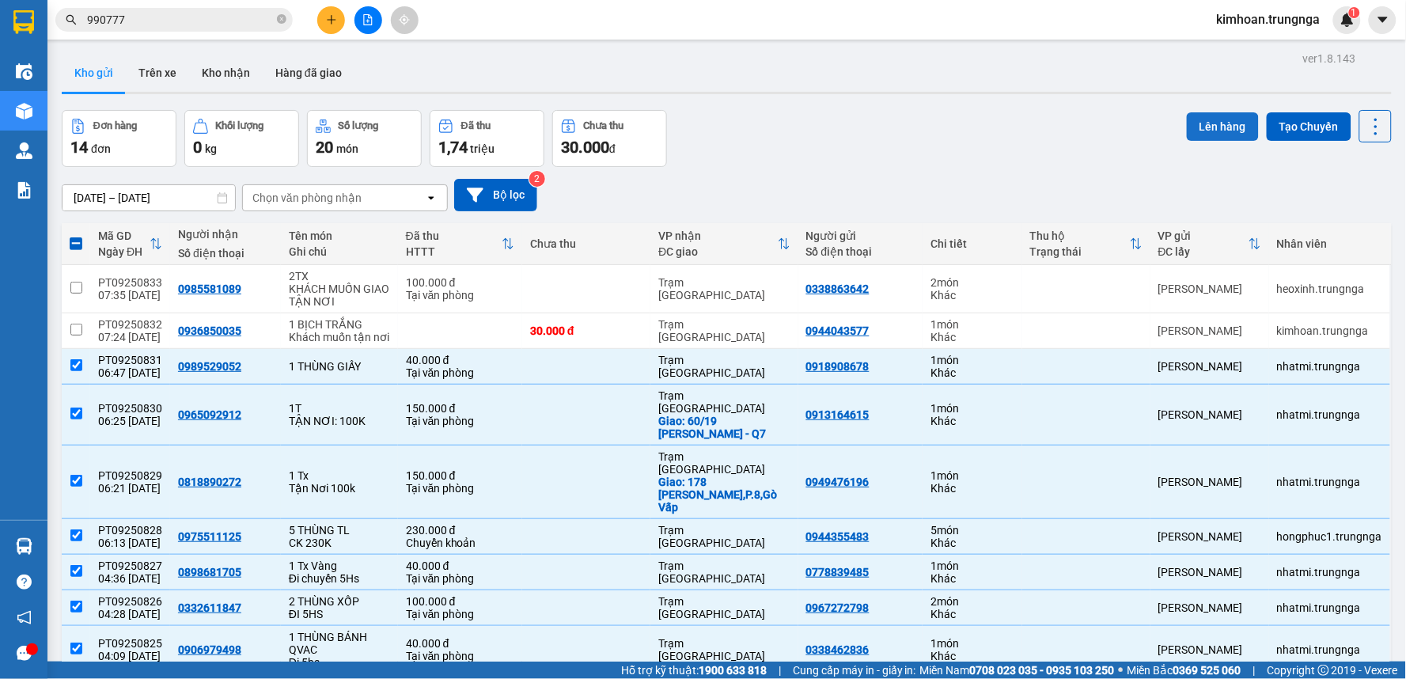
click at [1203, 123] on button "Lên hàng" at bounding box center [1223, 126] width 72 height 28
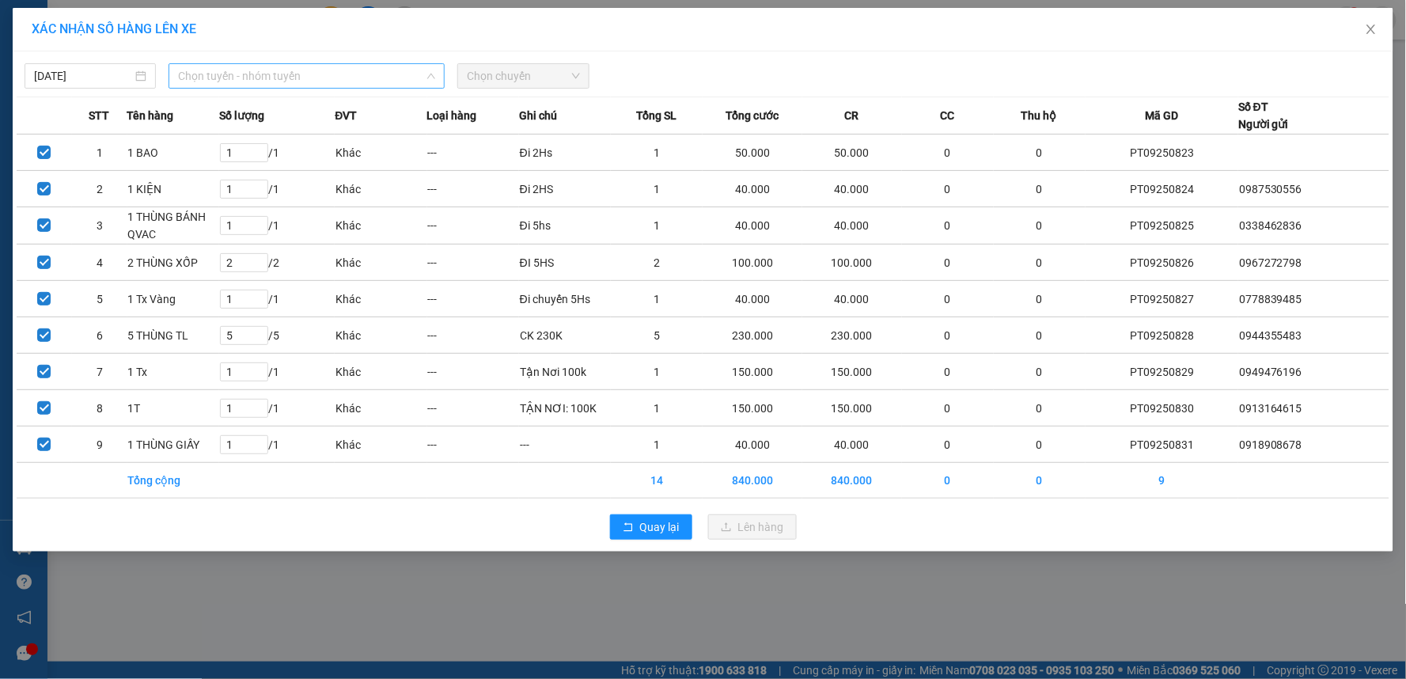
click at [316, 76] on span "Chọn tuyến - nhóm tuyến" at bounding box center [306, 76] width 257 height 24
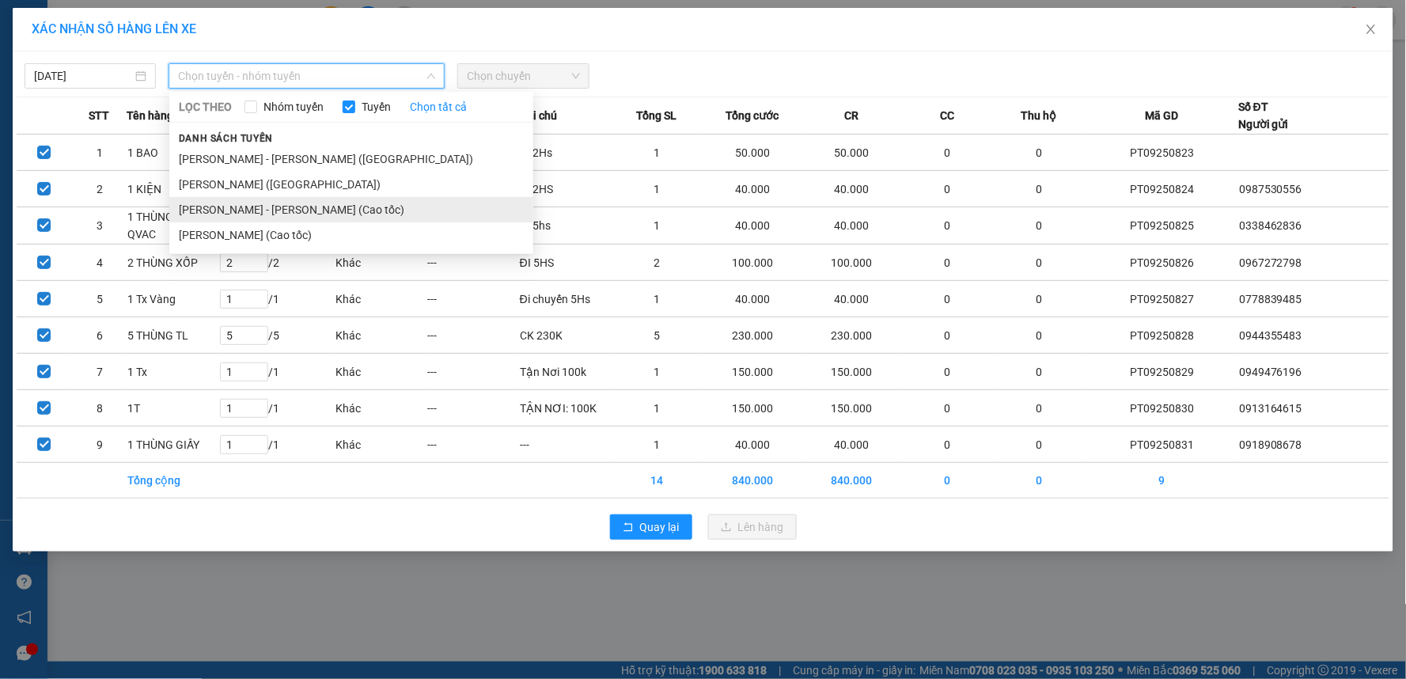
click at [282, 211] on li "[PERSON_NAME] - [PERSON_NAME] (Cao tốc)" at bounding box center [351, 209] width 364 height 25
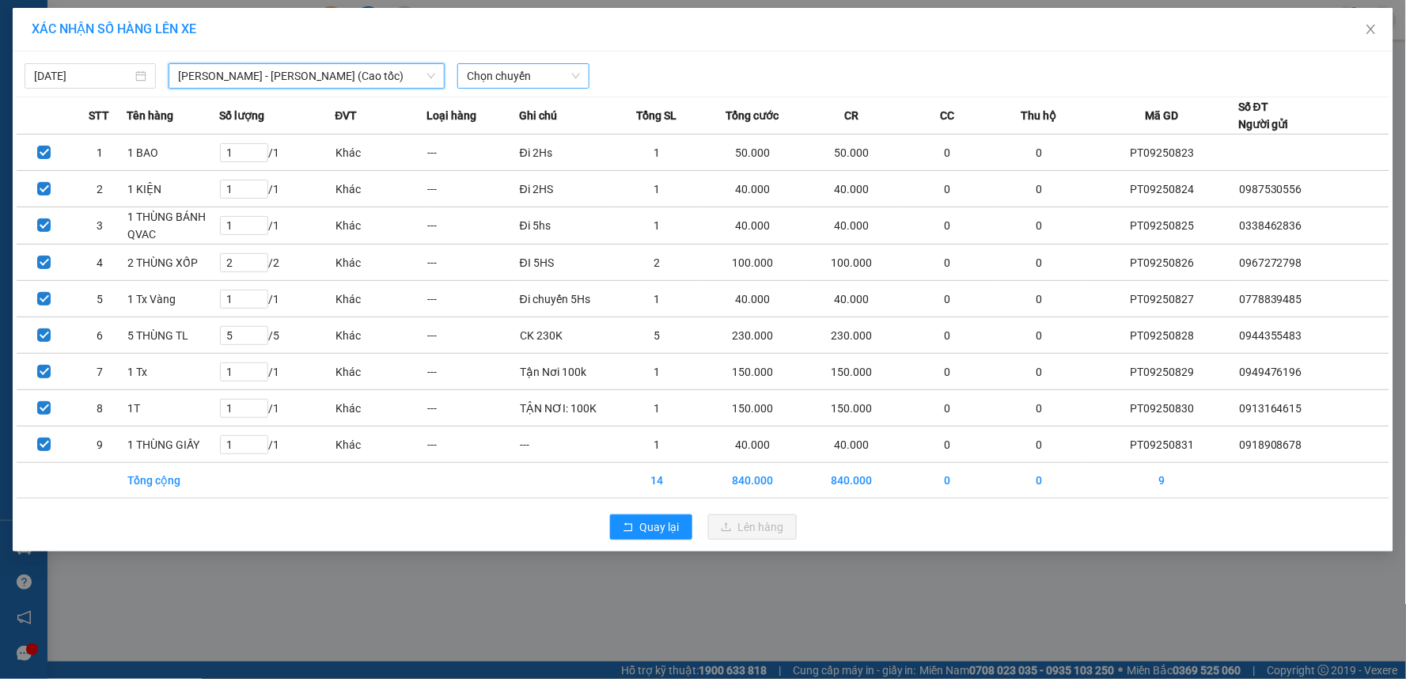
click at [540, 68] on span "Chọn chuyến" at bounding box center [523, 76] width 112 height 24
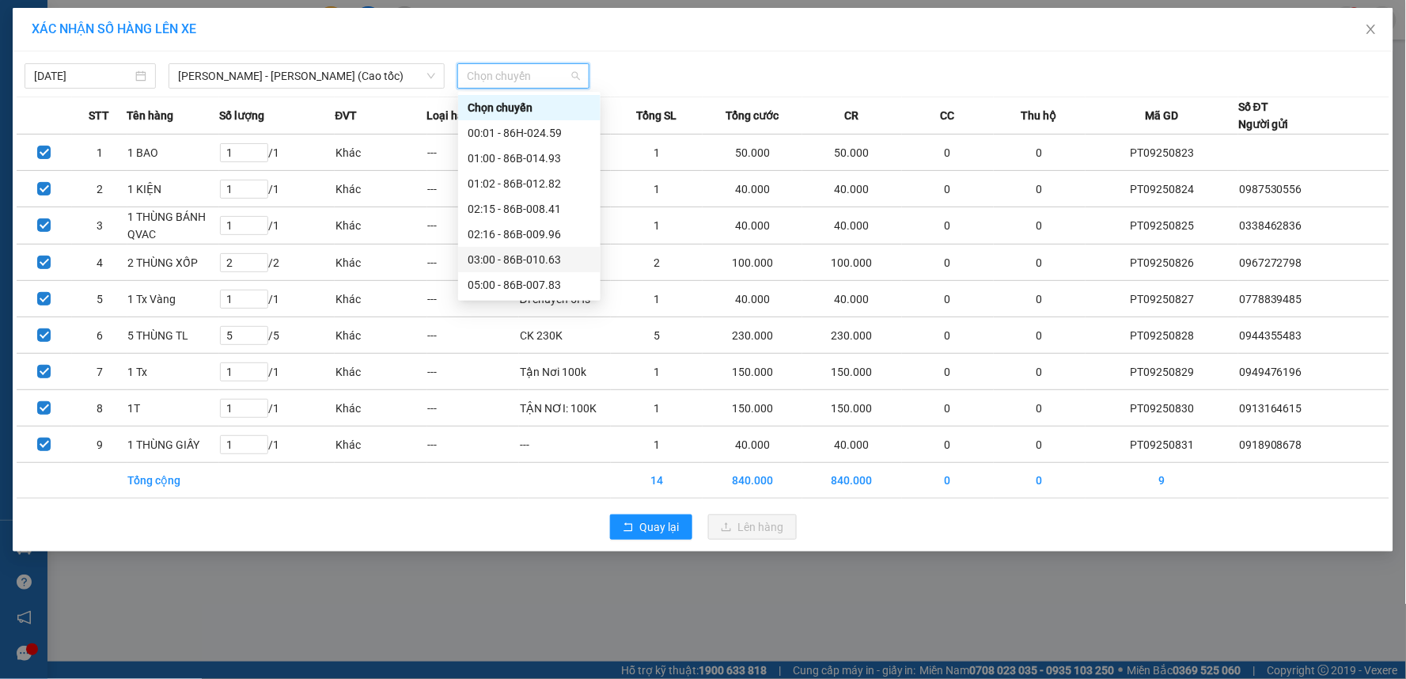
scroll to position [88, 0]
click at [510, 215] on div "07:30 - 86B-015.50" at bounding box center [529, 222] width 123 height 17
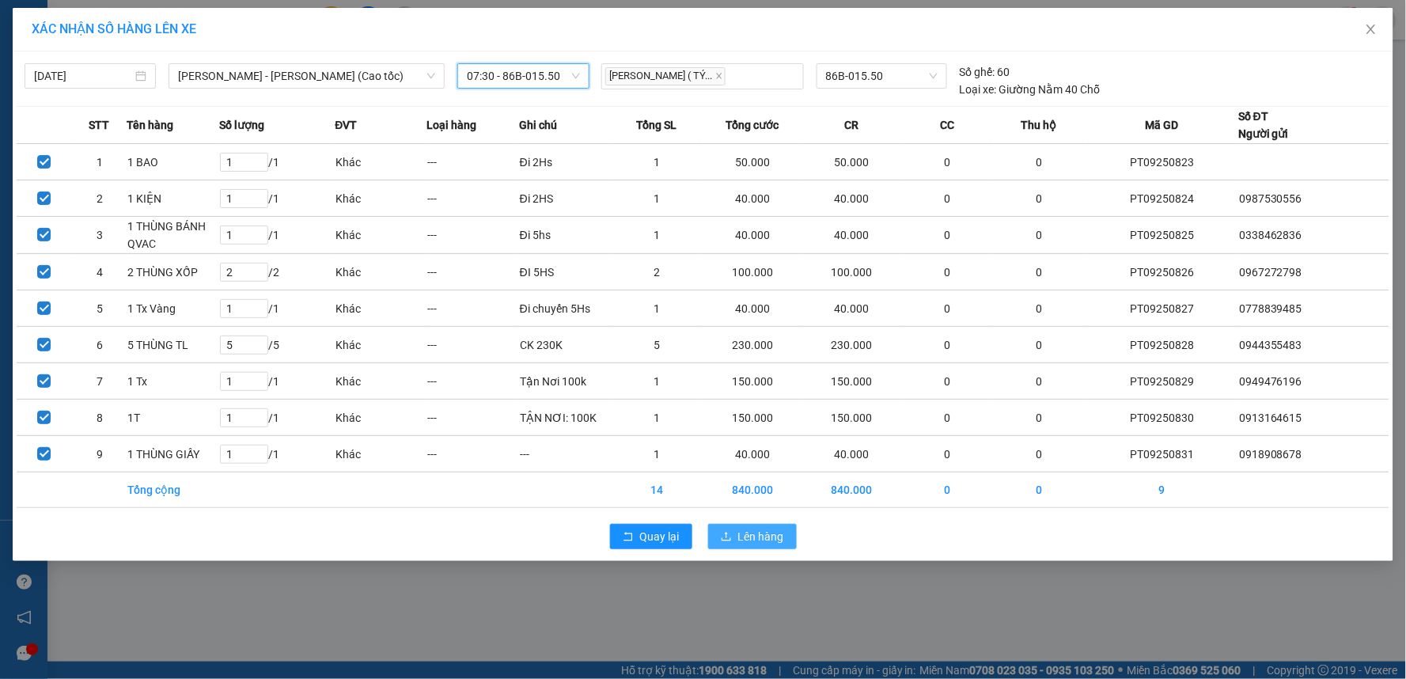
click at [729, 534] on icon "upload" at bounding box center [726, 536] width 11 height 11
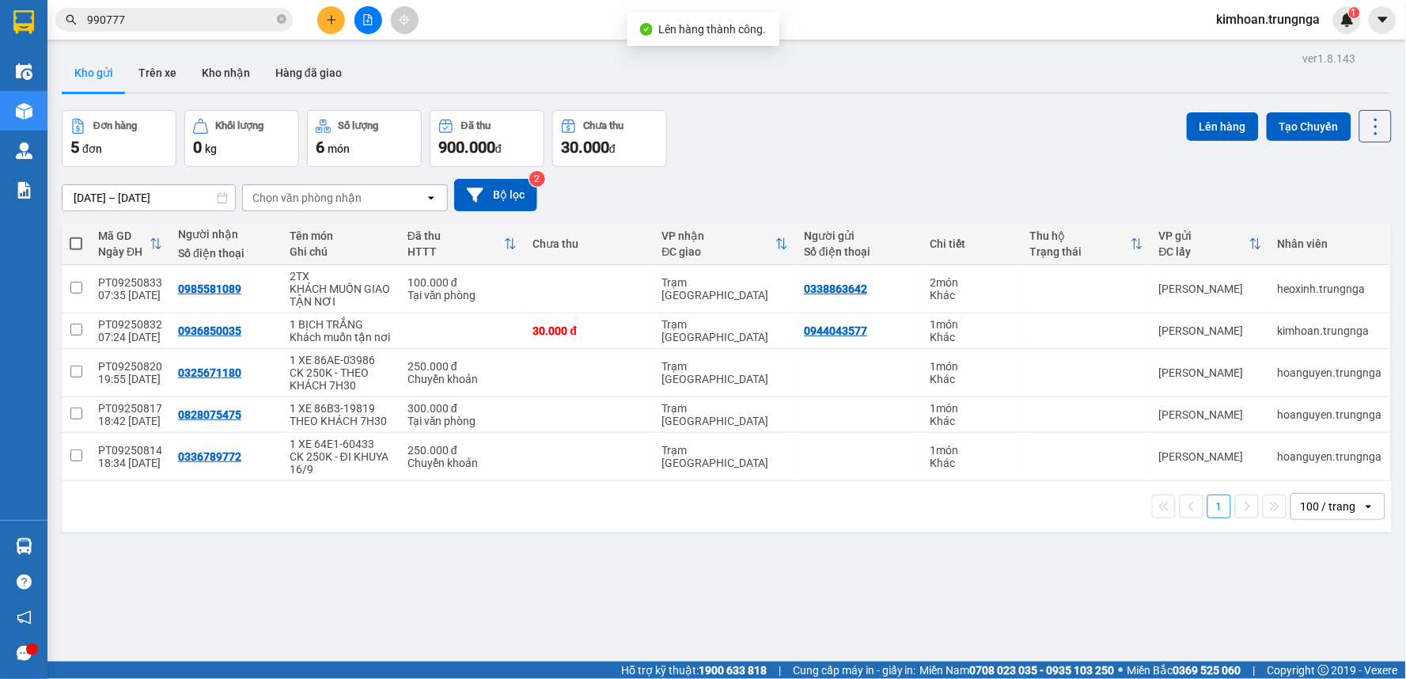
click at [369, 18] on icon "file-add" at bounding box center [367, 19] width 11 height 11
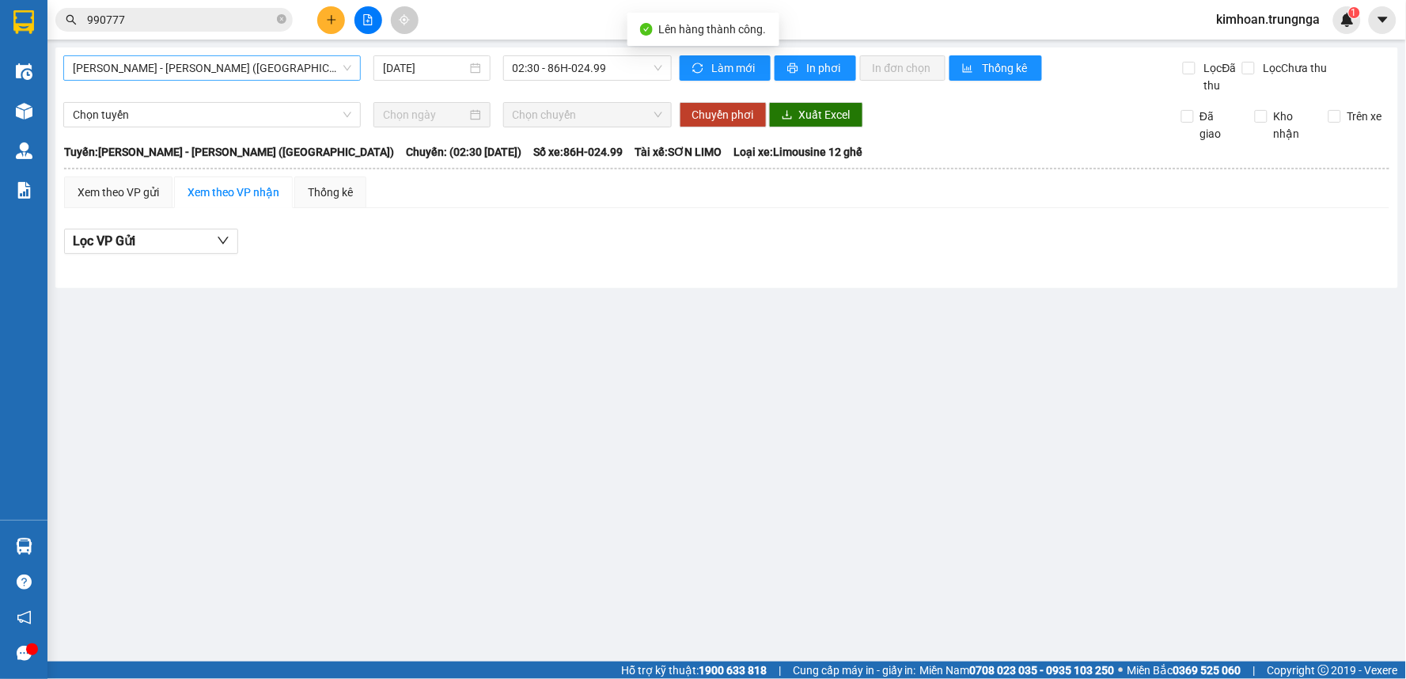
click at [316, 76] on span "[PERSON_NAME] - [PERSON_NAME] ([GEOGRAPHIC_DATA])" at bounding box center [212, 68] width 279 height 24
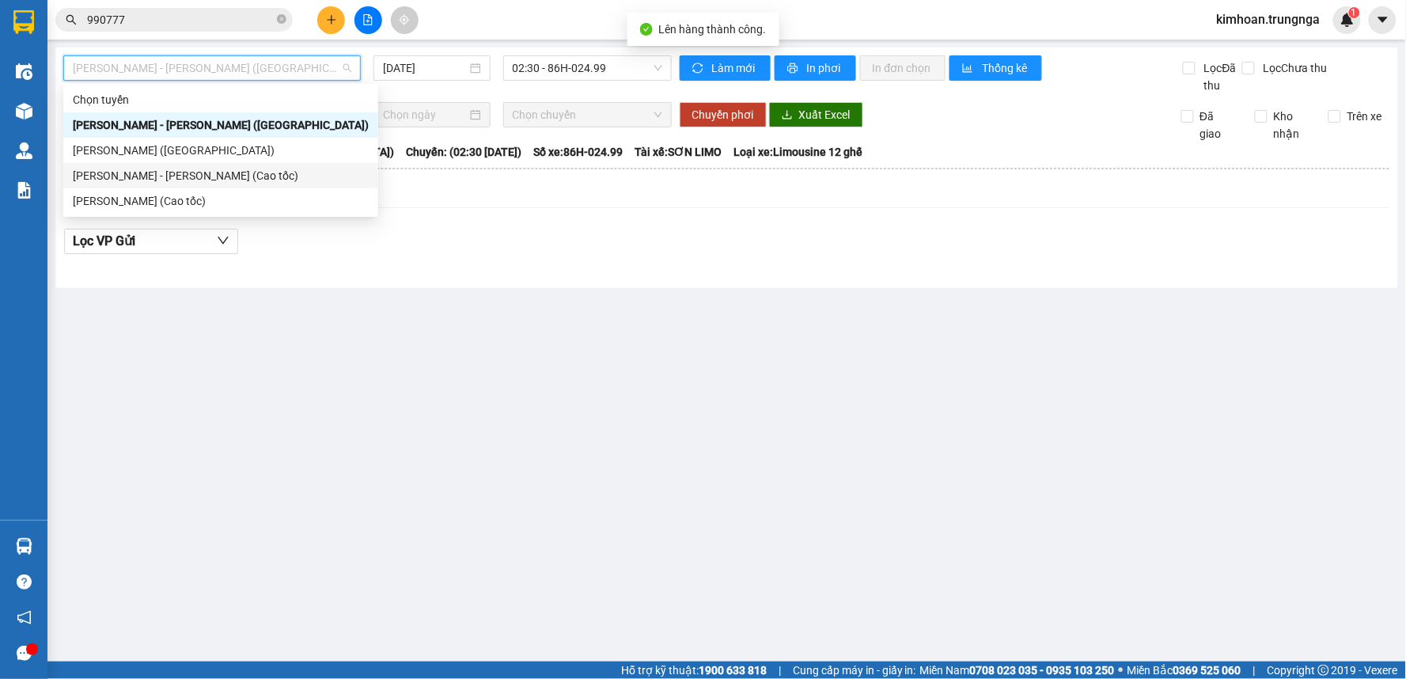
click at [286, 165] on div "[PERSON_NAME] - [PERSON_NAME] (Cao tốc)" at bounding box center [220, 175] width 315 height 25
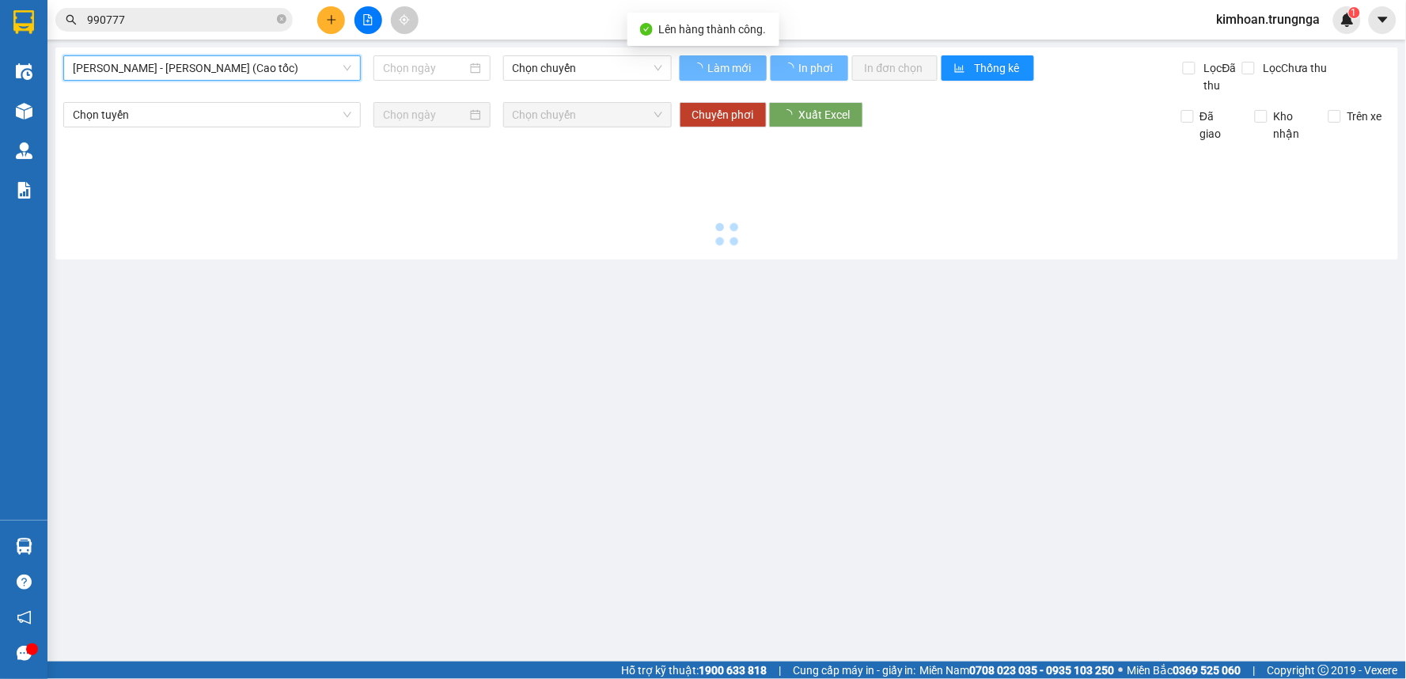
type input "[DATE]"
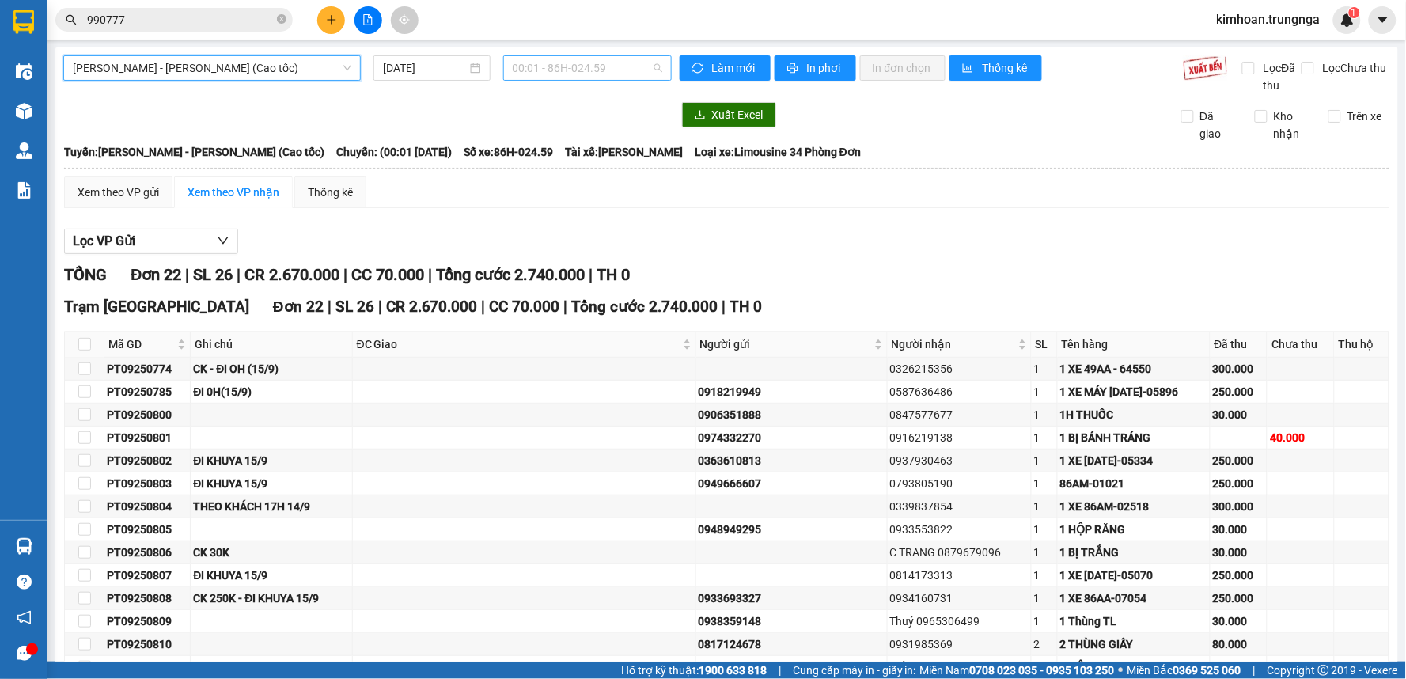
click at [594, 72] on span "00:01 - 86H-024.59" at bounding box center [588, 68] width 150 height 24
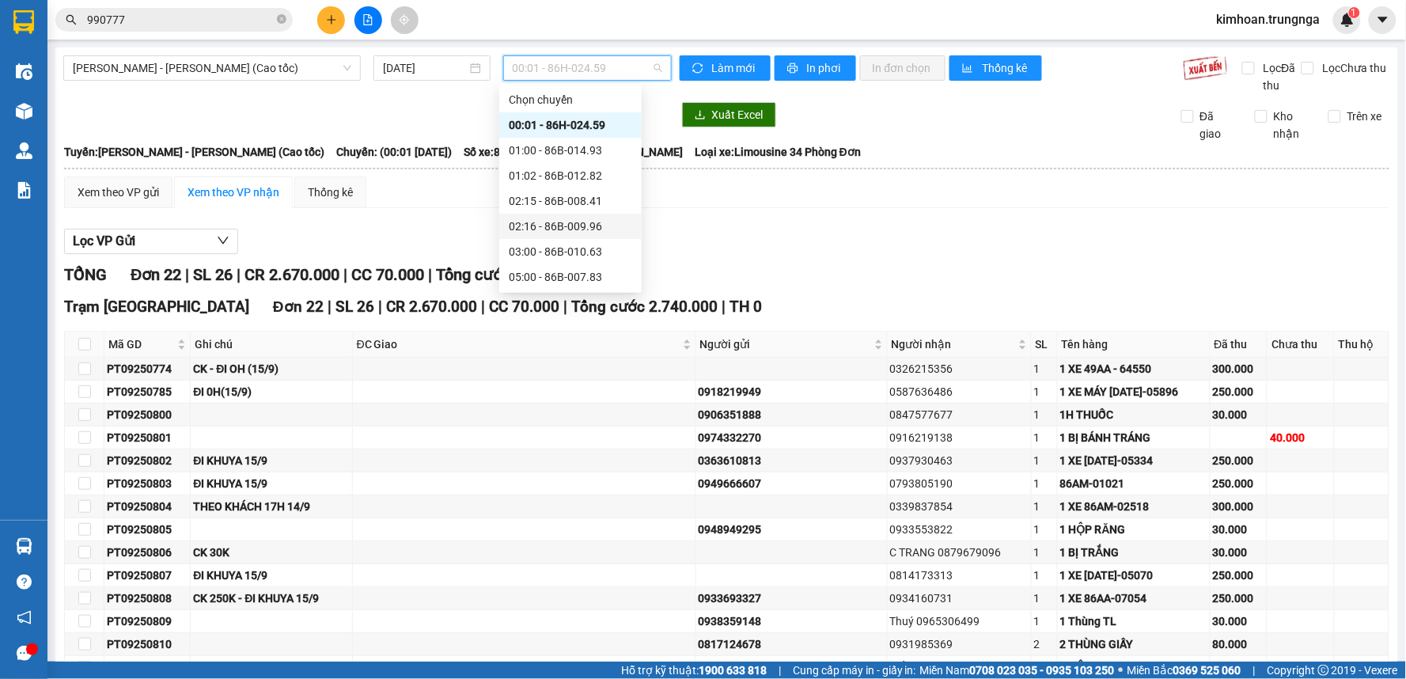
scroll to position [127, 0]
click at [540, 169] on div "07:30 - 86B-015.50" at bounding box center [570, 175] width 123 height 17
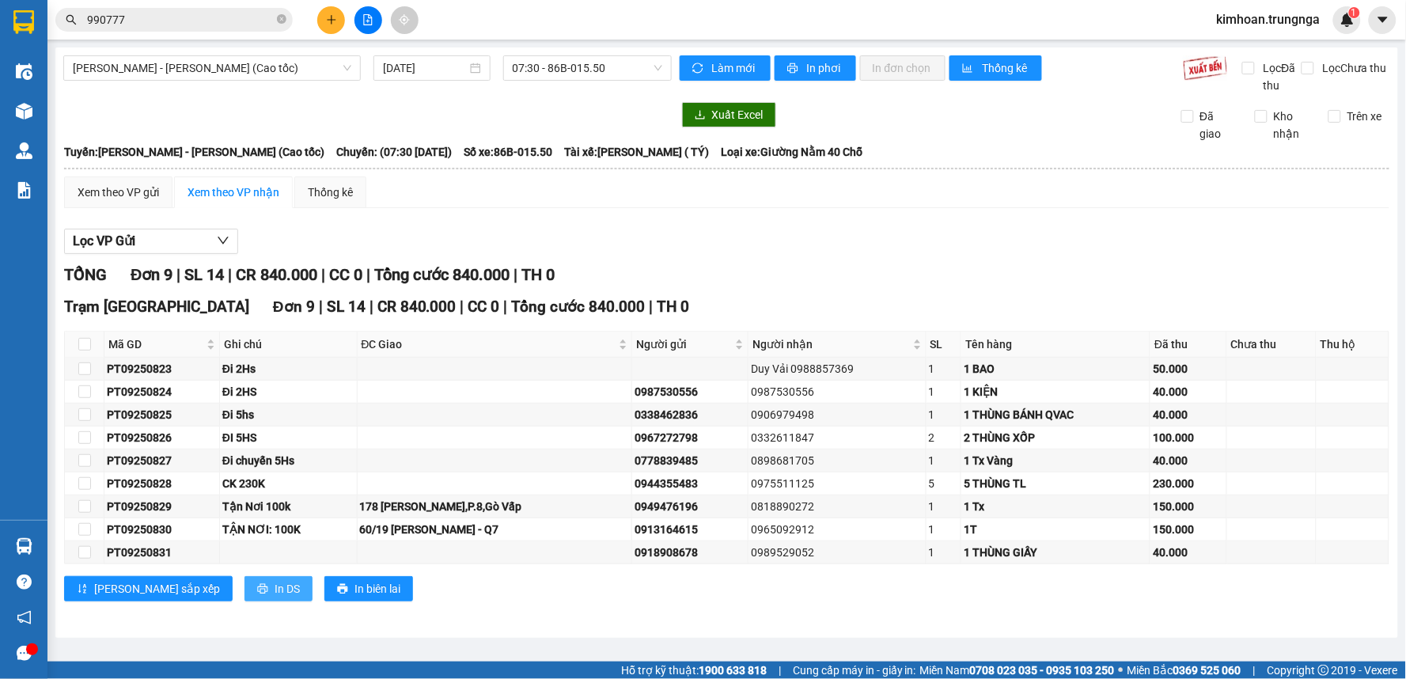
click at [244, 588] on button "In DS" at bounding box center [278, 588] width 68 height 25
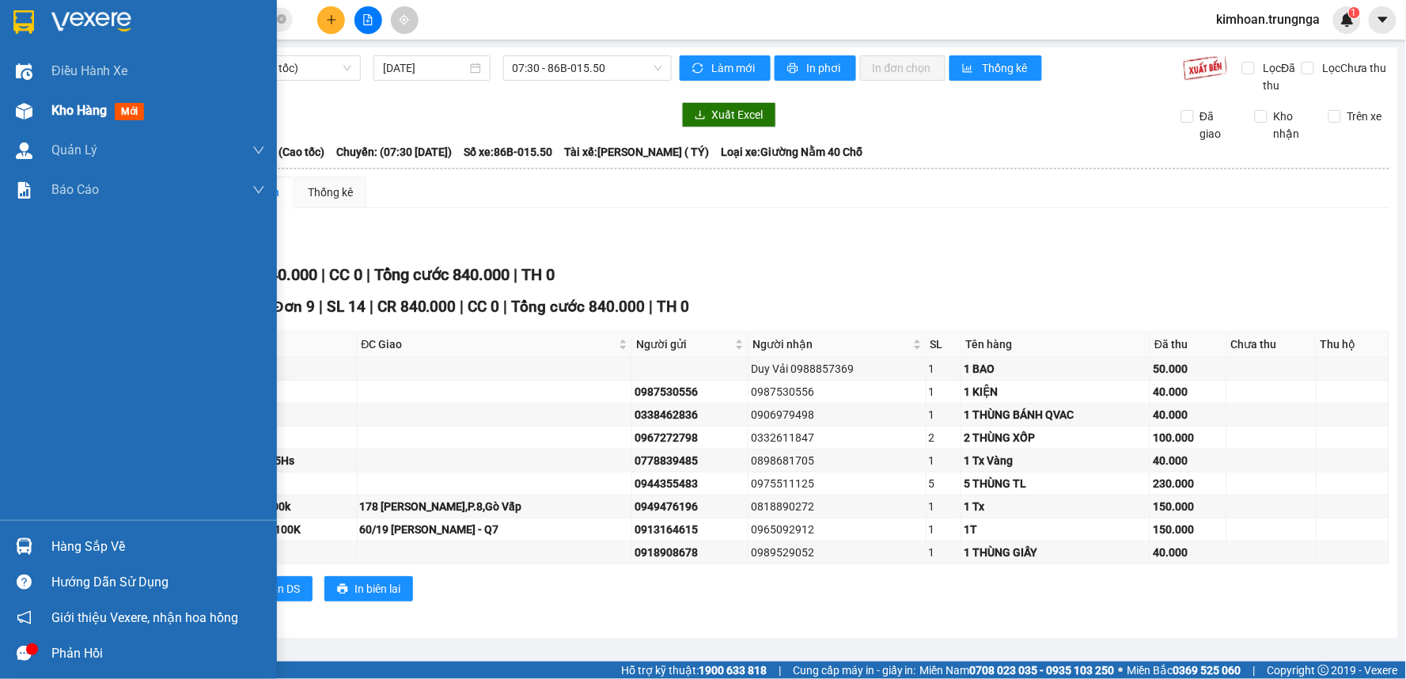
click at [52, 118] on span "Kho hàng" at bounding box center [78, 110] width 55 height 15
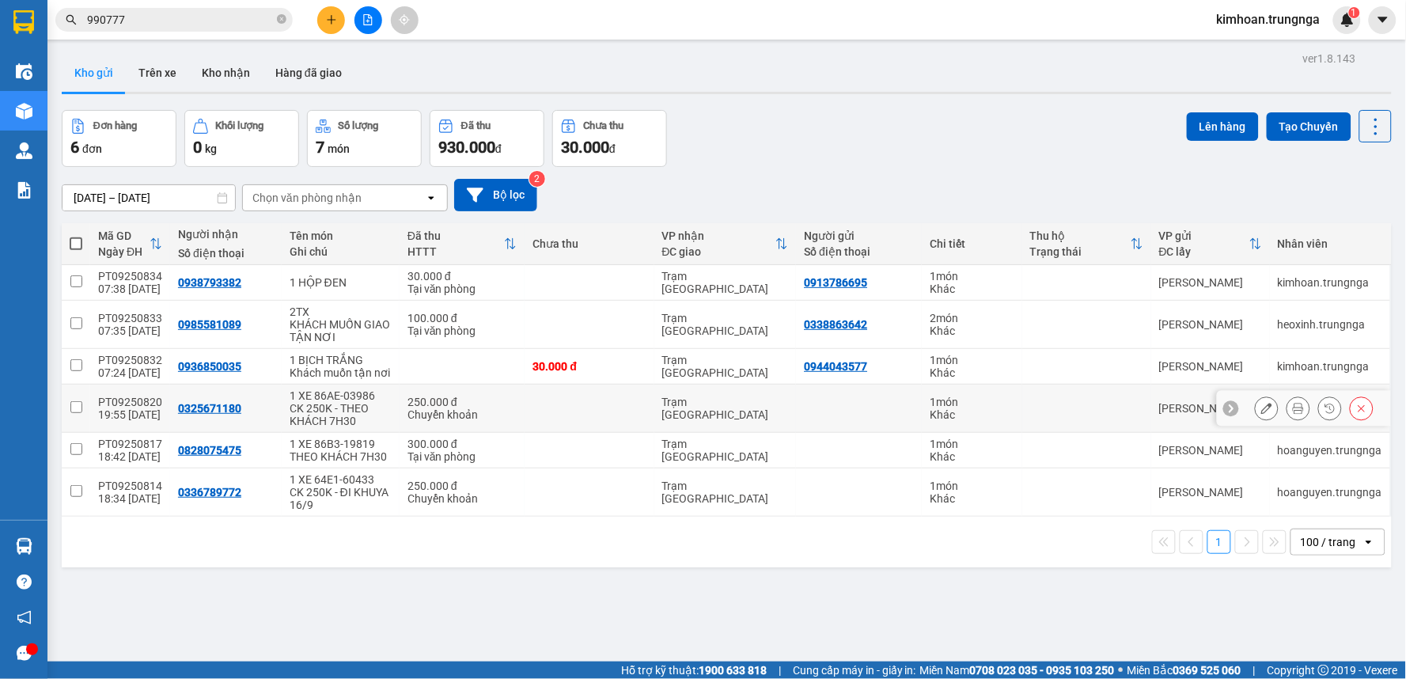
click at [84, 407] on td at bounding box center [76, 409] width 28 height 48
checkbox input "true"
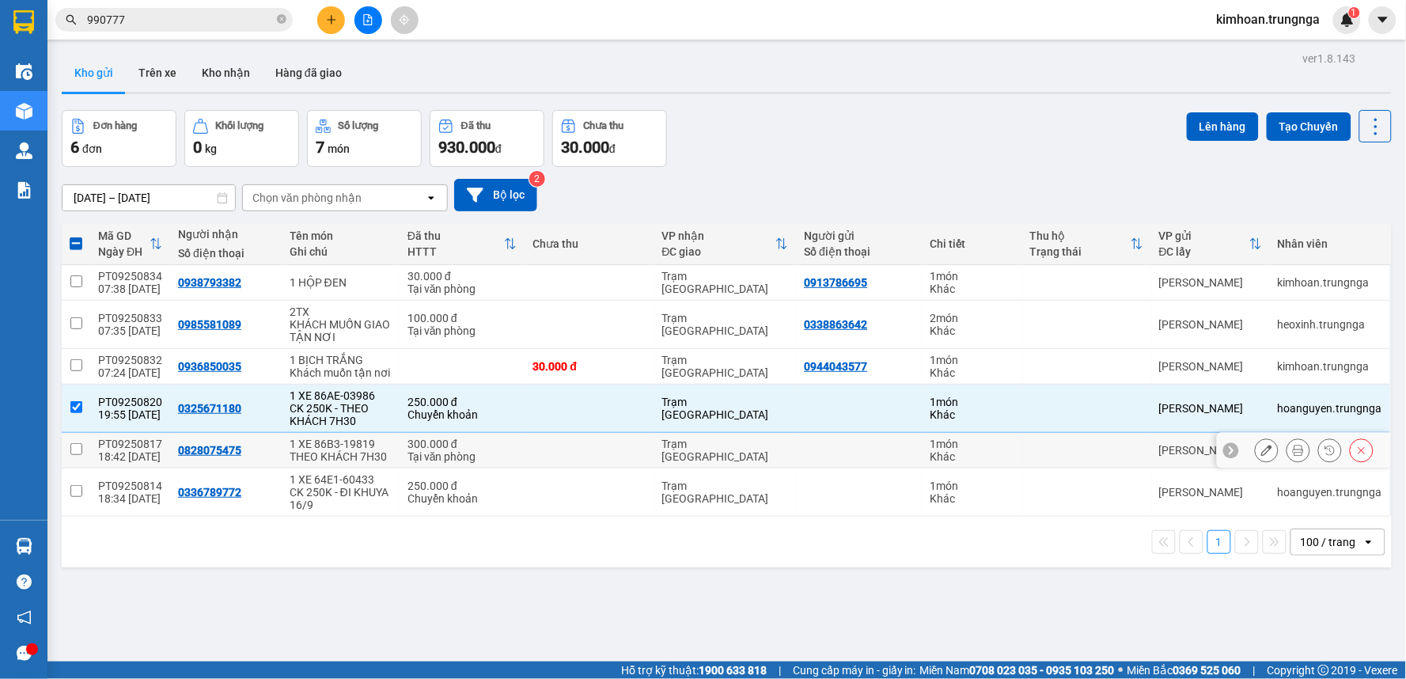
click at [72, 443] on td at bounding box center [76, 451] width 28 height 36
checkbox input "true"
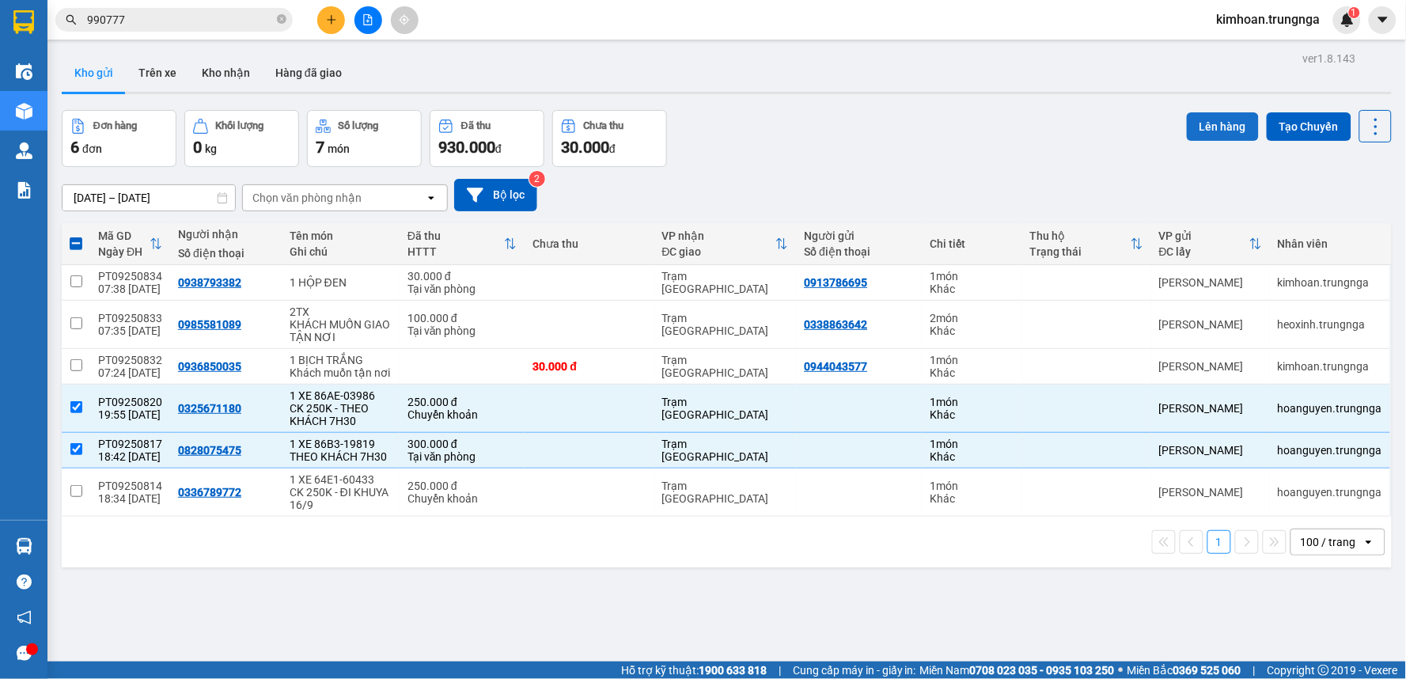
click at [1222, 130] on button "Lên hàng" at bounding box center [1223, 126] width 72 height 28
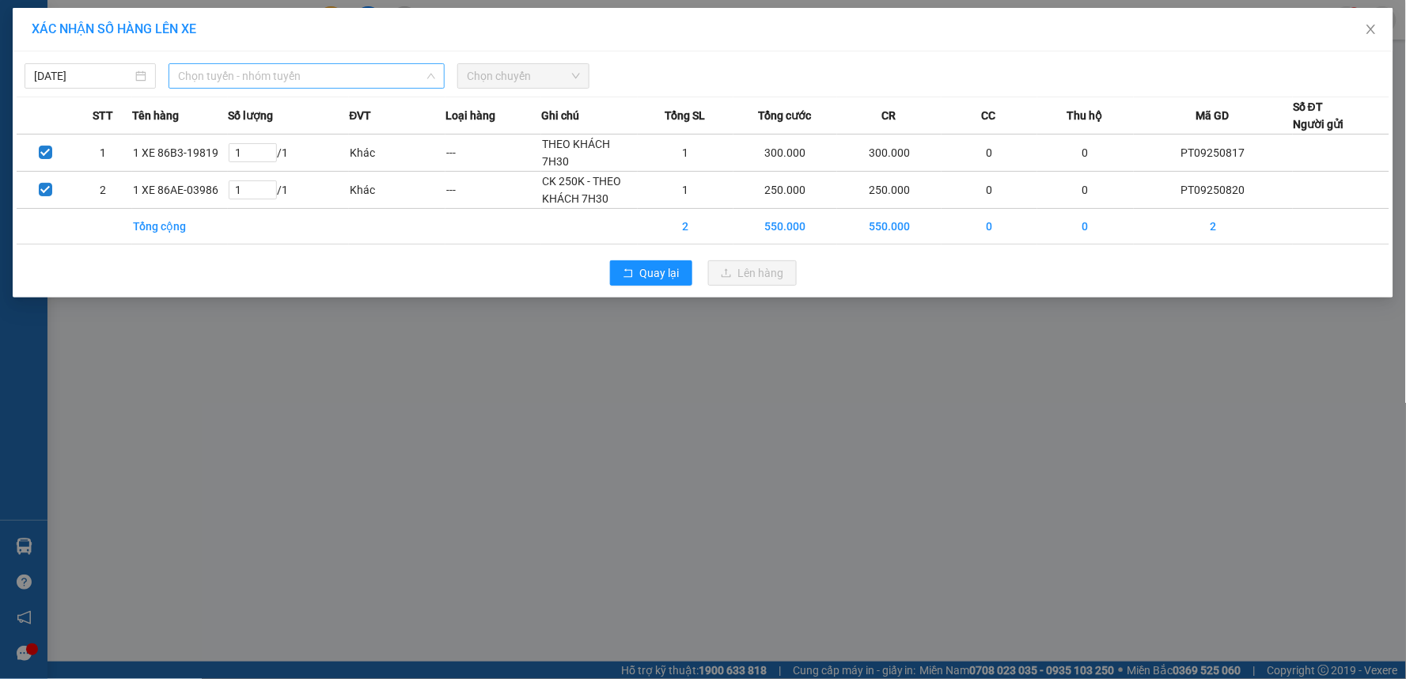
click at [282, 79] on span "Chọn tuyến - nhóm tuyến" at bounding box center [306, 76] width 257 height 24
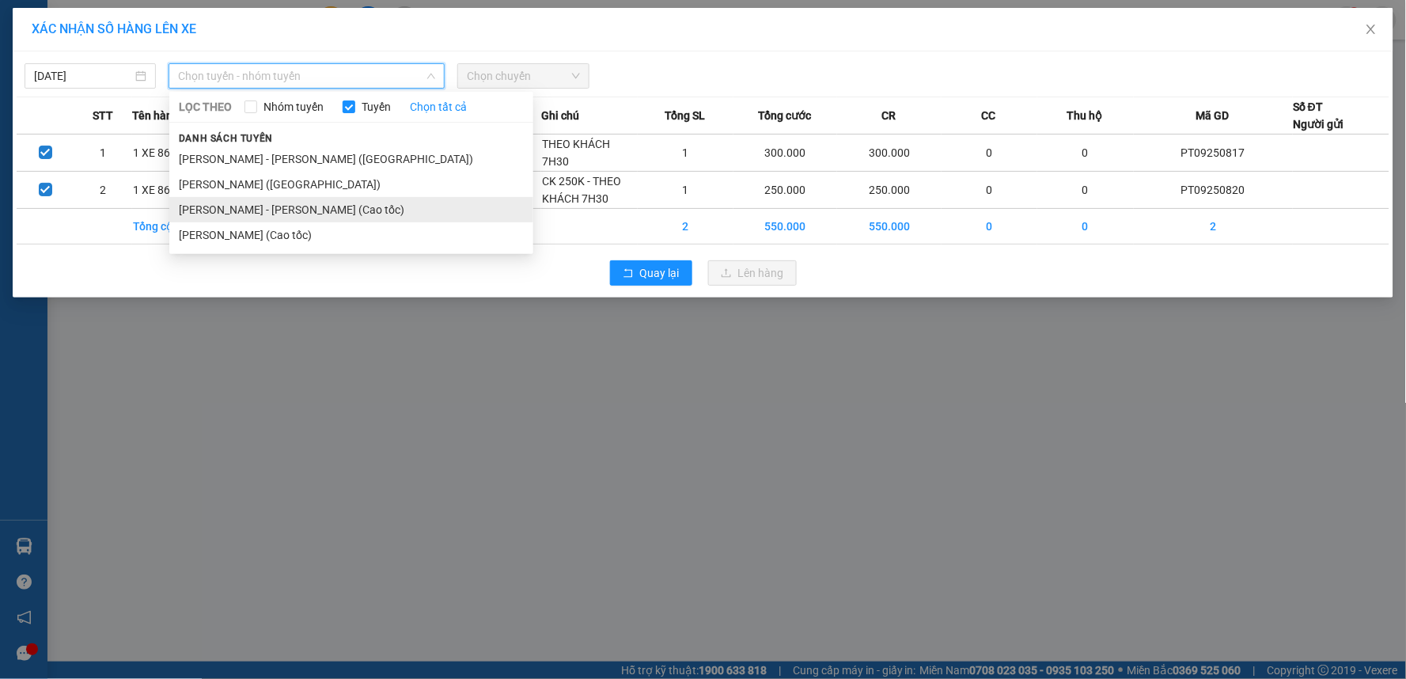
click at [259, 208] on li "[PERSON_NAME] - [PERSON_NAME] (Cao tốc)" at bounding box center [351, 209] width 364 height 25
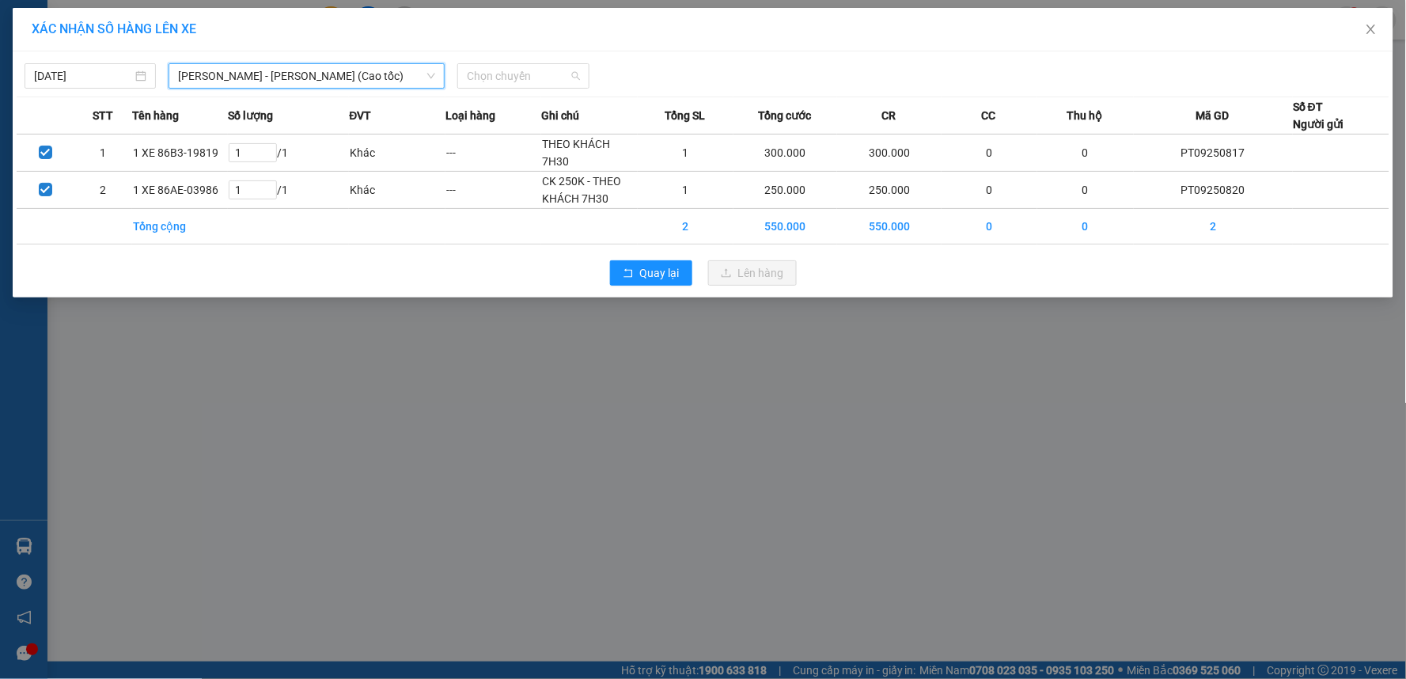
drag, startPoint x: 528, startPoint y: 68, endPoint x: 535, endPoint y: 105, distance: 37.9
click at [529, 68] on span "Chọn chuyến" at bounding box center [523, 76] width 112 height 24
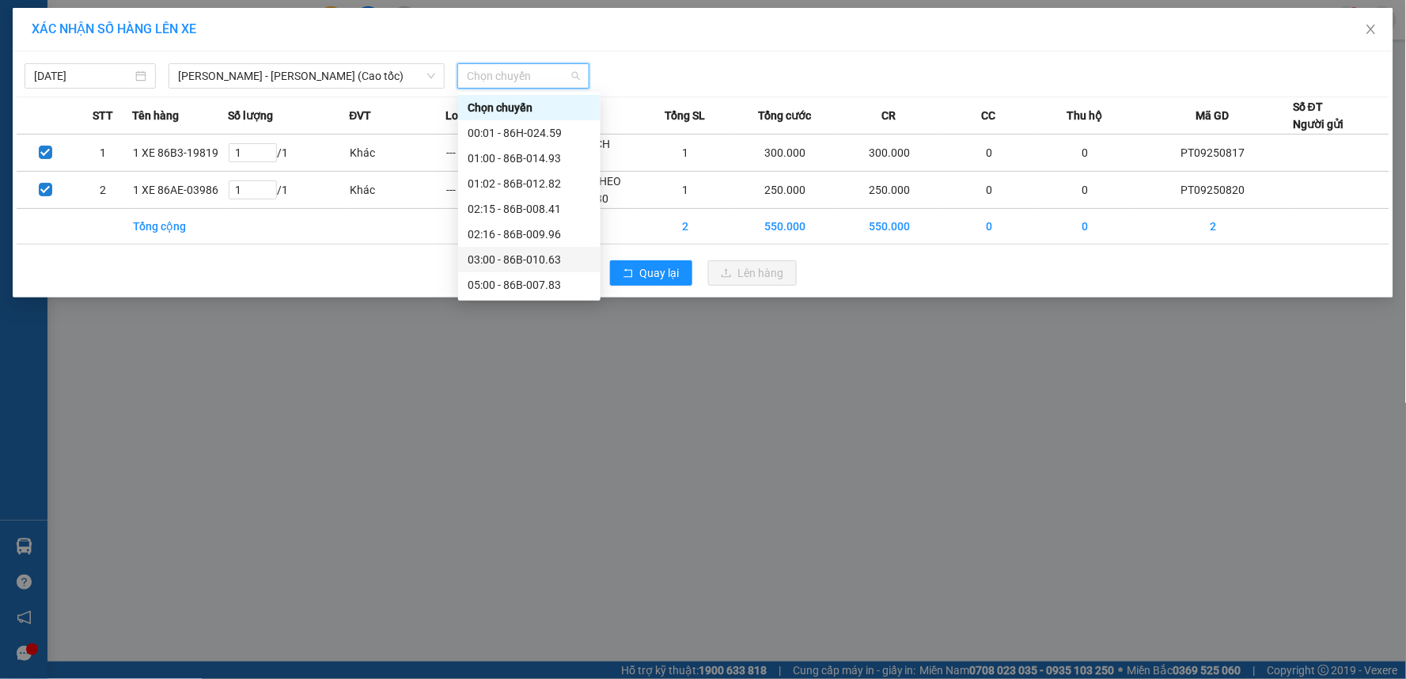
scroll to position [88, 0]
click at [513, 219] on div "07:30 - 86B-015.50" at bounding box center [529, 222] width 123 height 17
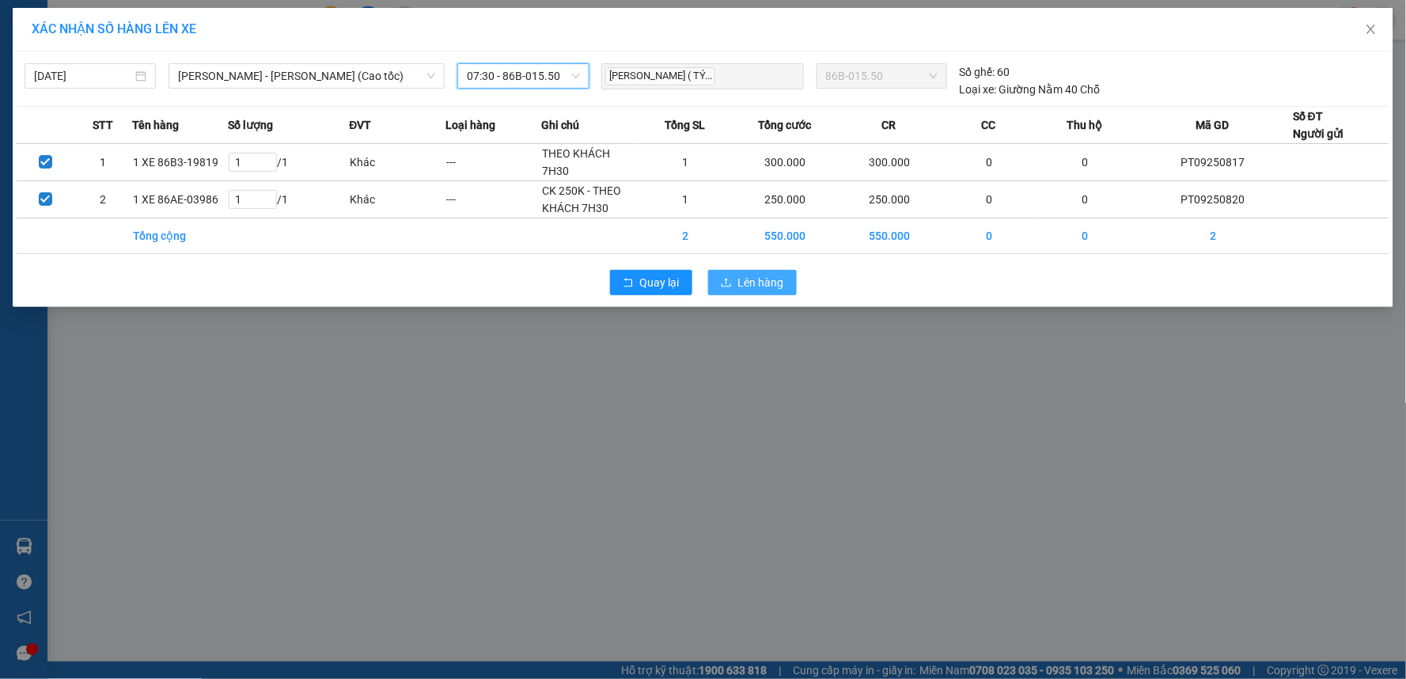
click at [726, 272] on button "Lên hàng" at bounding box center [752, 282] width 89 height 25
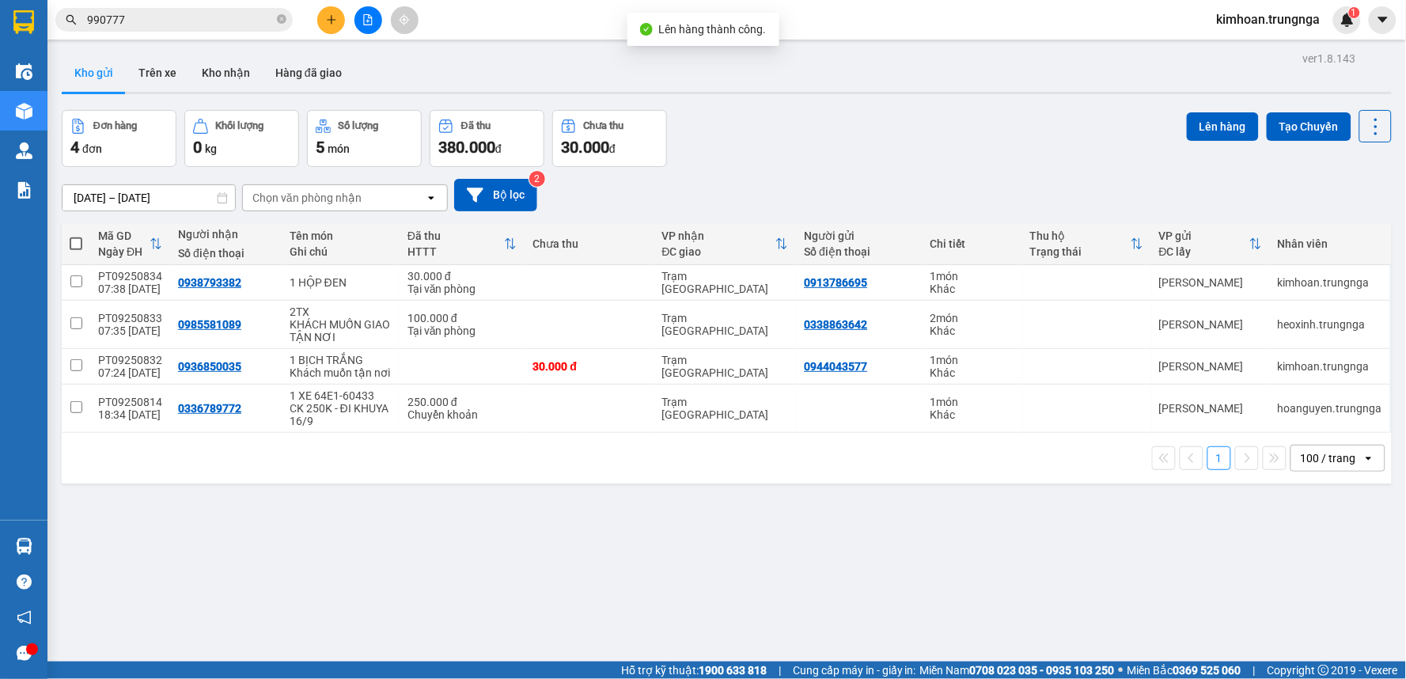
click at [362, 11] on button at bounding box center [368, 20] width 28 height 28
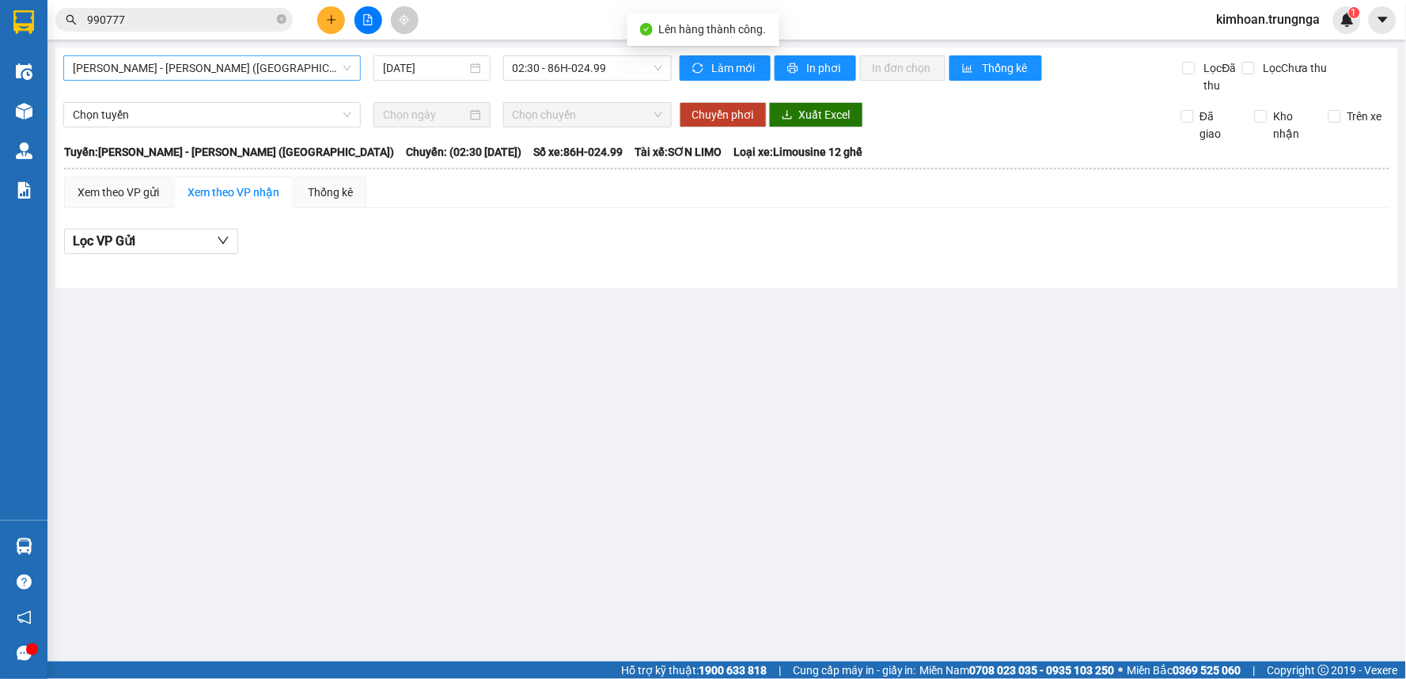
click at [216, 68] on span "[PERSON_NAME] - [PERSON_NAME] ([GEOGRAPHIC_DATA])" at bounding box center [212, 68] width 279 height 24
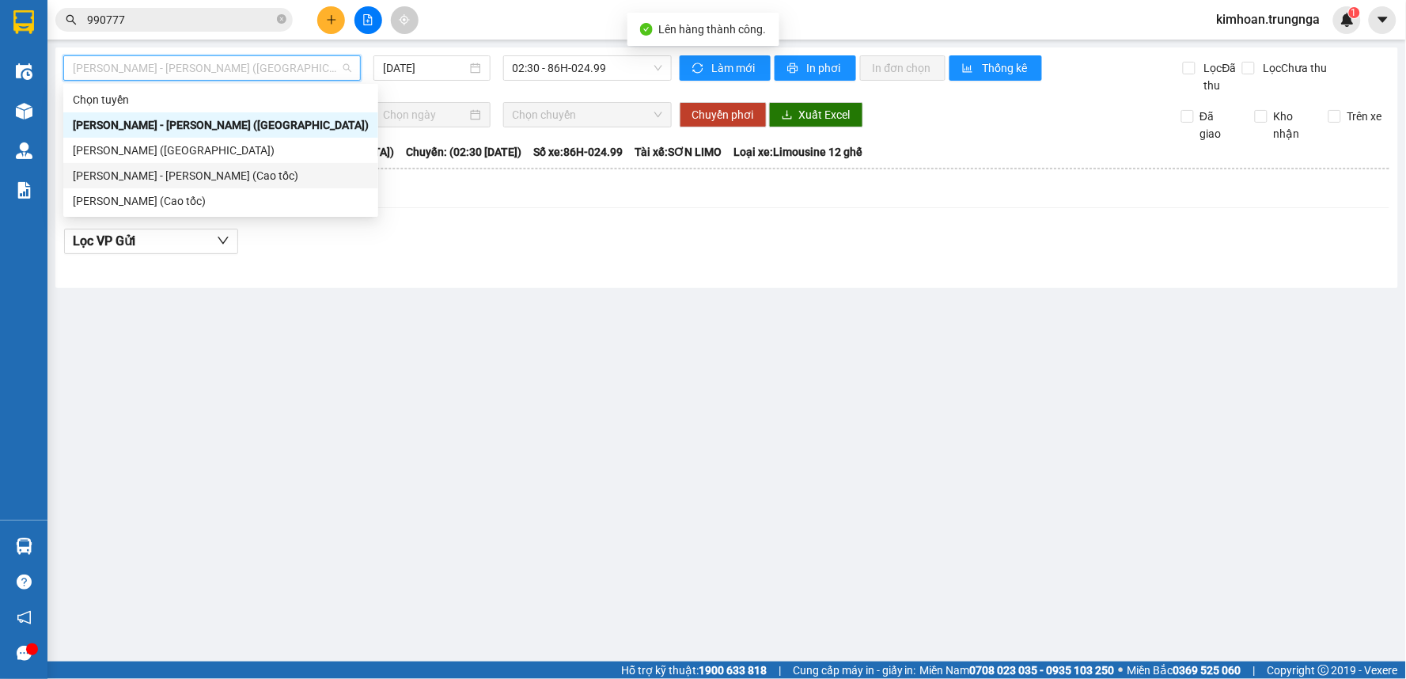
click at [210, 169] on div "[PERSON_NAME] - [PERSON_NAME] (Cao tốc)" at bounding box center [221, 175] width 296 height 17
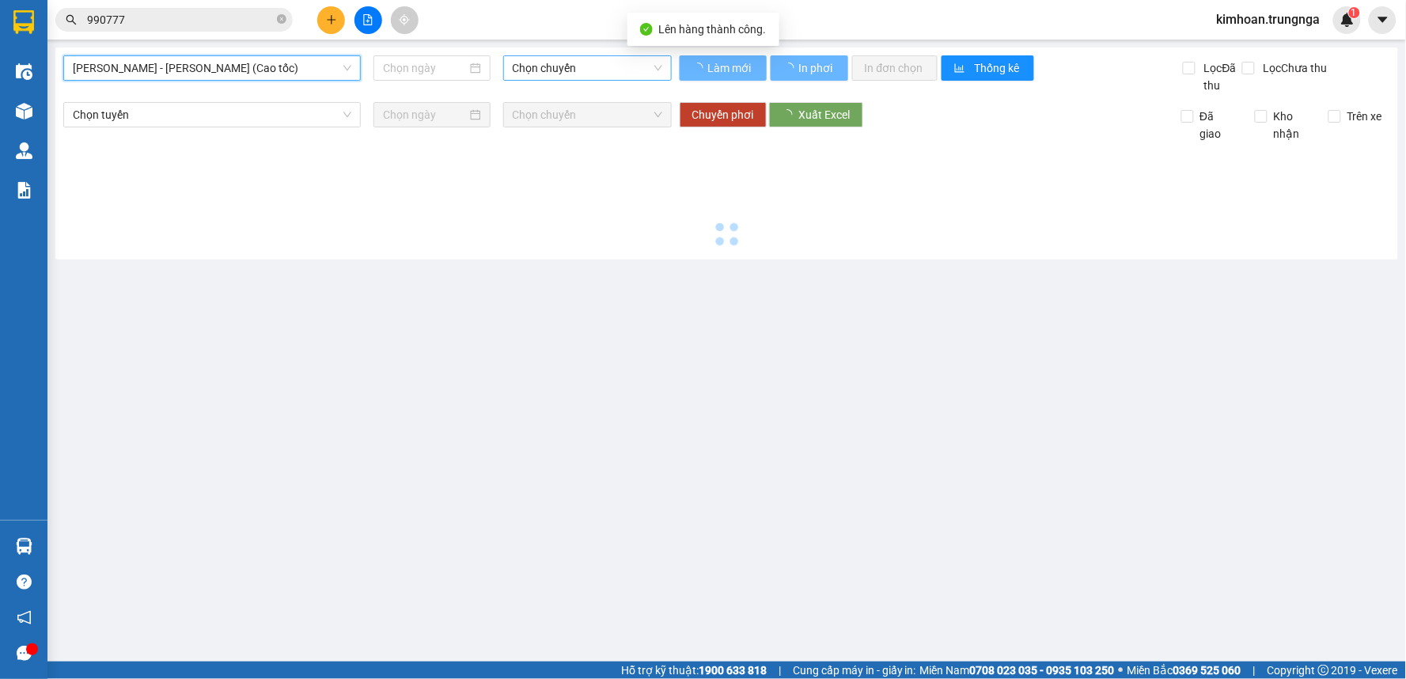
type input "[DATE]"
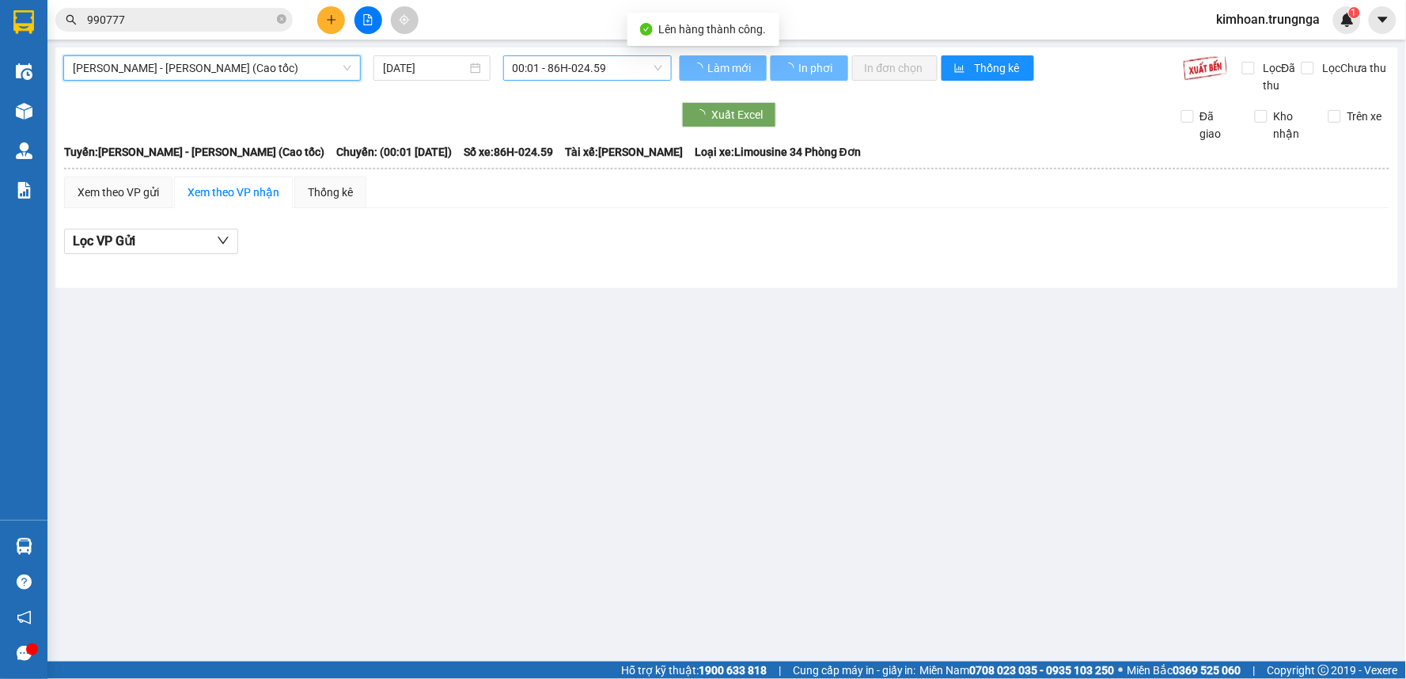
click at [548, 80] on div "00:01 - 86H-024.59" at bounding box center [587, 67] width 169 height 25
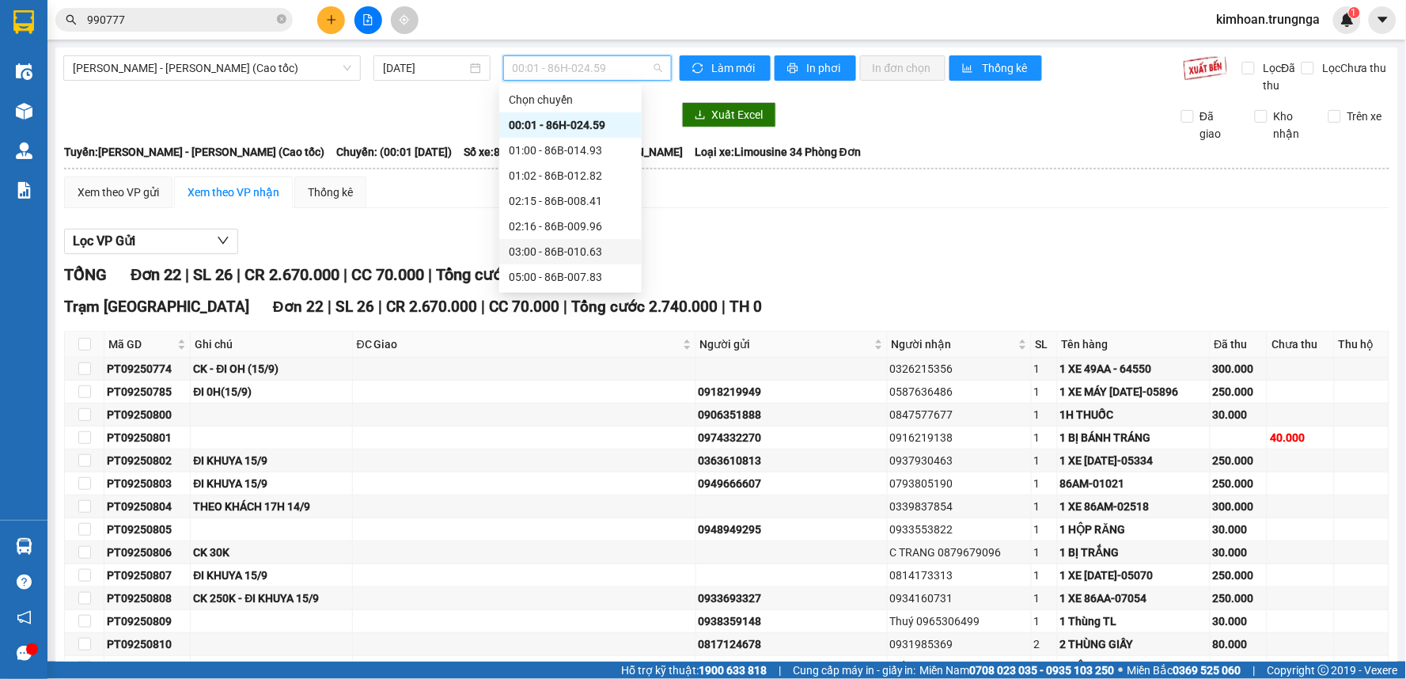
scroll to position [88, 0]
click at [541, 253] on div "12:30 - 86H-024.59" at bounding box center [570, 264] width 142 height 25
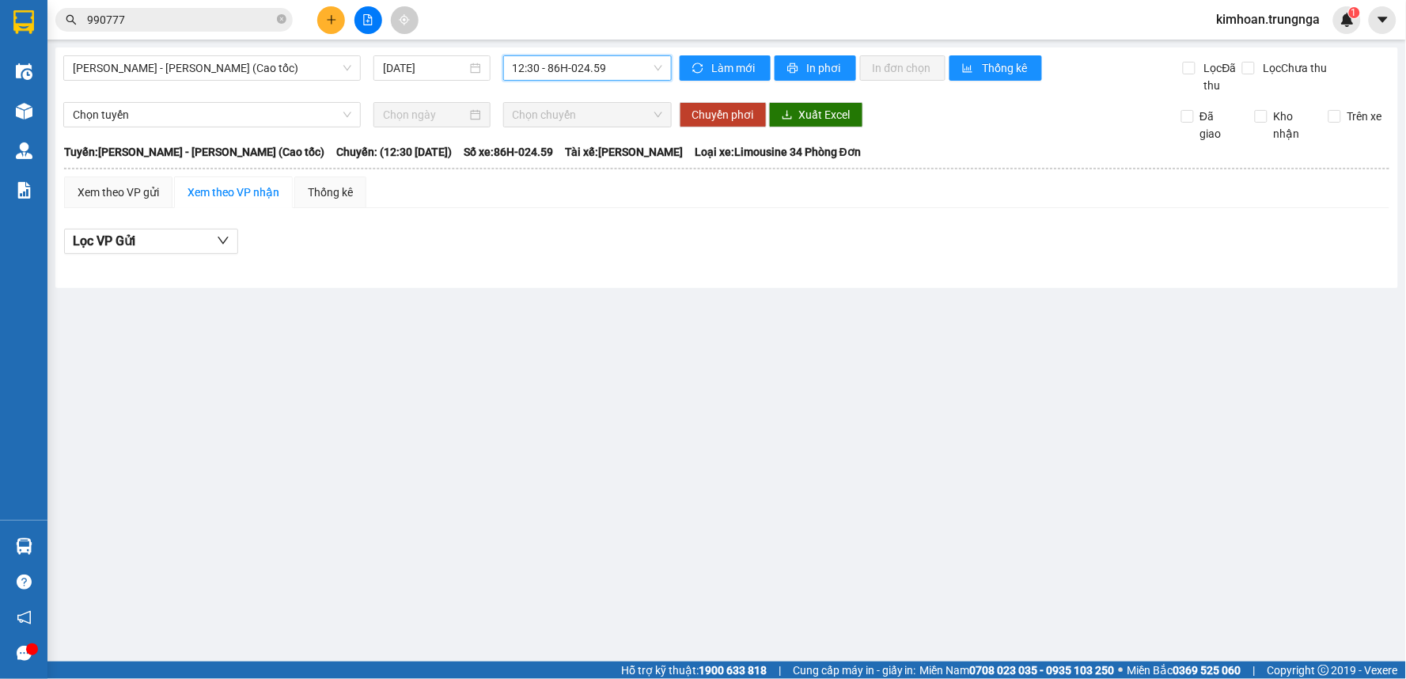
click at [591, 27] on div "Kết quả tìm kiếm ( 36 ) Bộ lọc Mã ĐH Trạng thái Món hàng Thu hộ Tổng cước Chưa …" at bounding box center [703, 20] width 1406 height 40
click at [593, 58] on span "12:30 - 86H-024.59" at bounding box center [588, 68] width 150 height 24
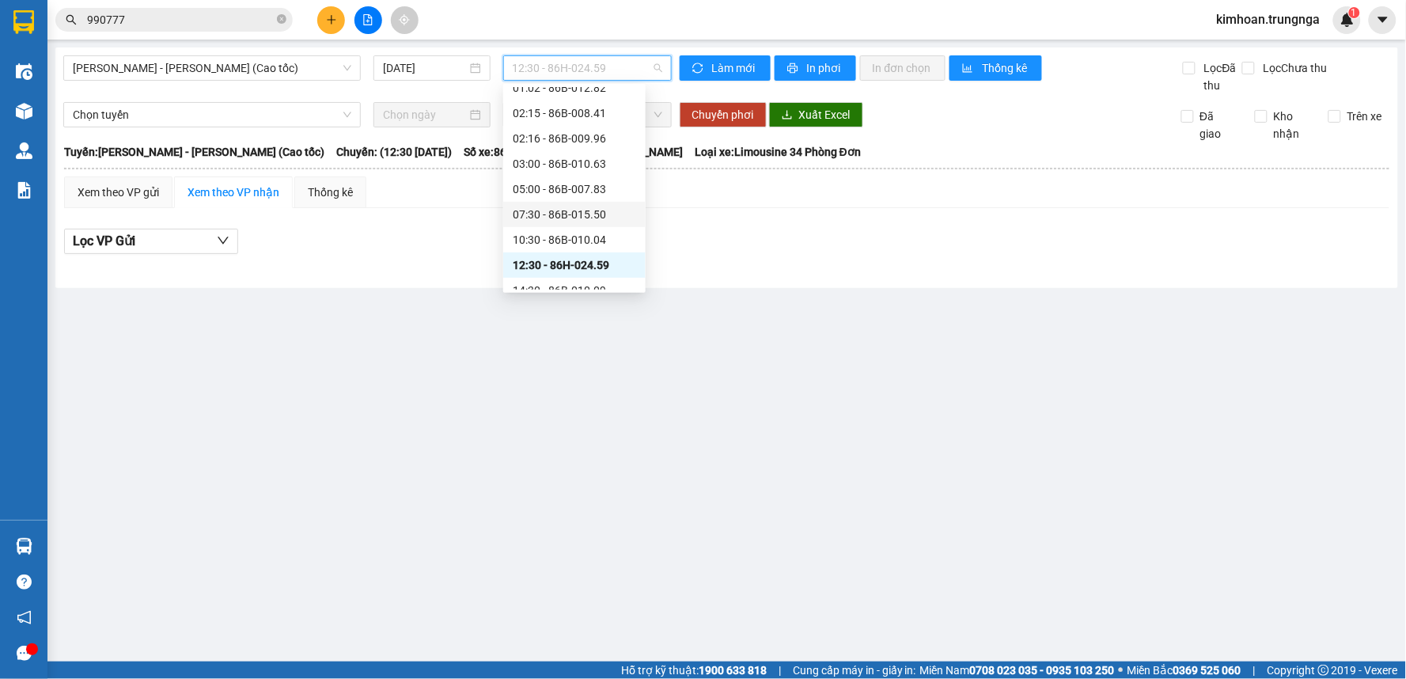
click at [560, 224] on div "07:30 - 86B-015.50" at bounding box center [574, 214] width 142 height 25
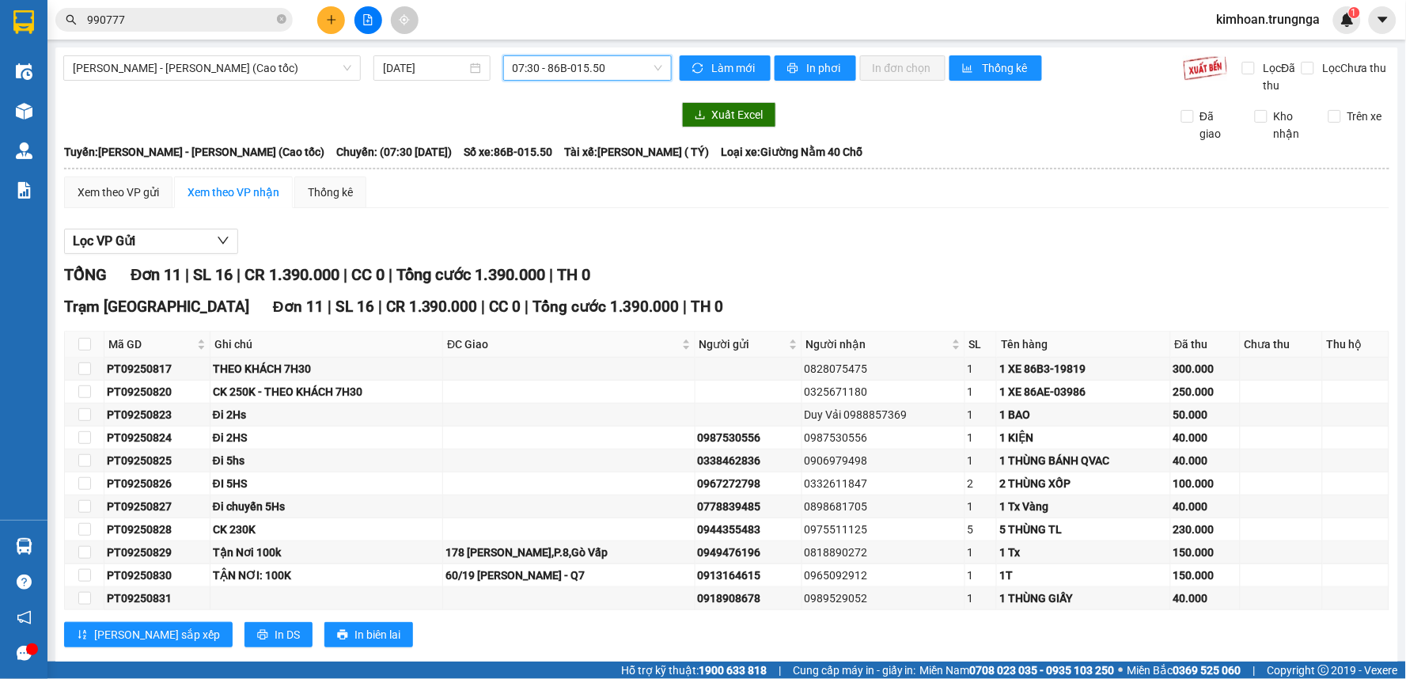
scroll to position [30, 0]
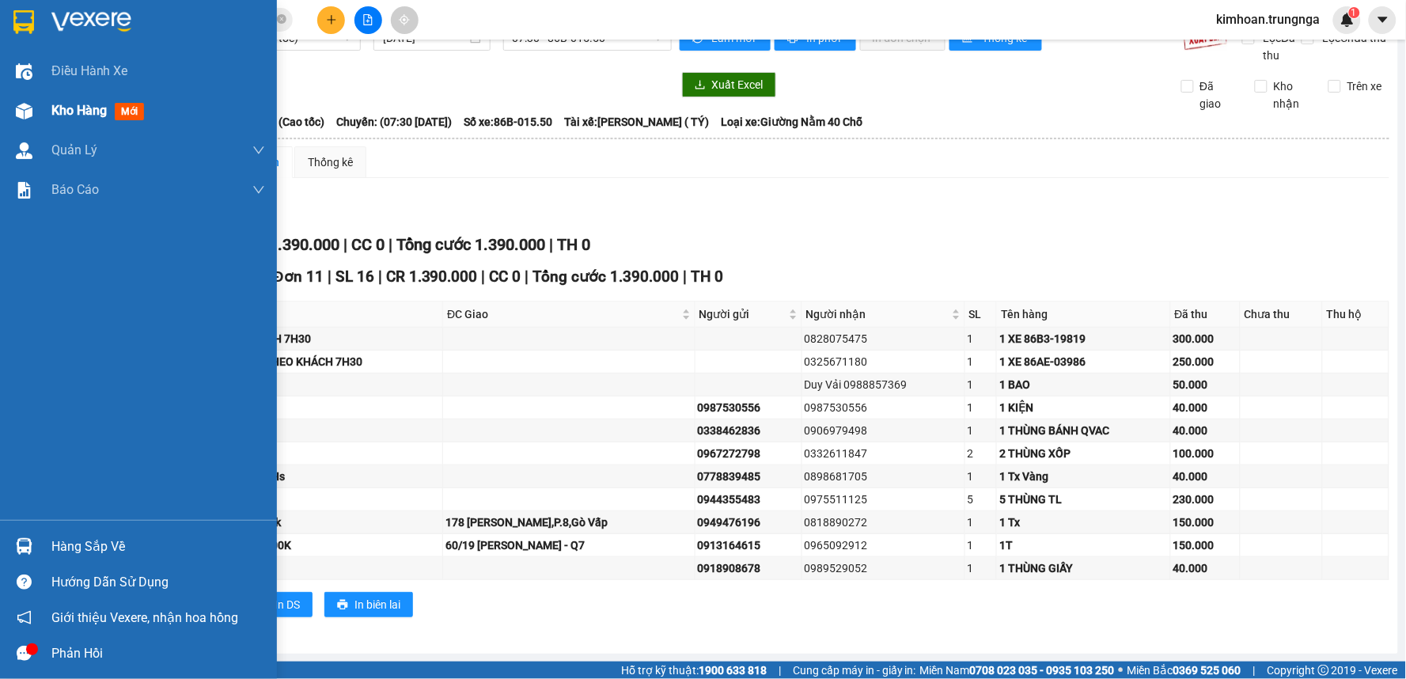
click at [26, 99] on div at bounding box center [24, 111] width 28 height 28
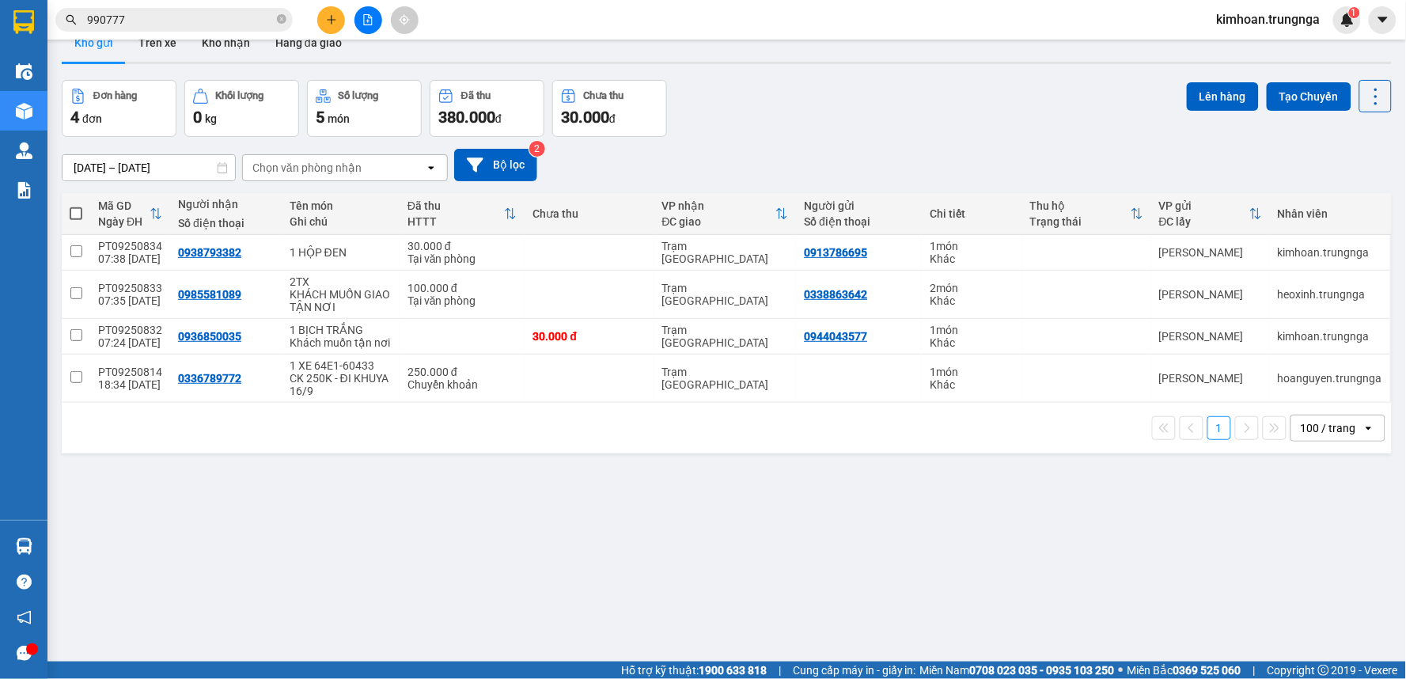
click at [324, 17] on button at bounding box center [331, 20] width 28 height 28
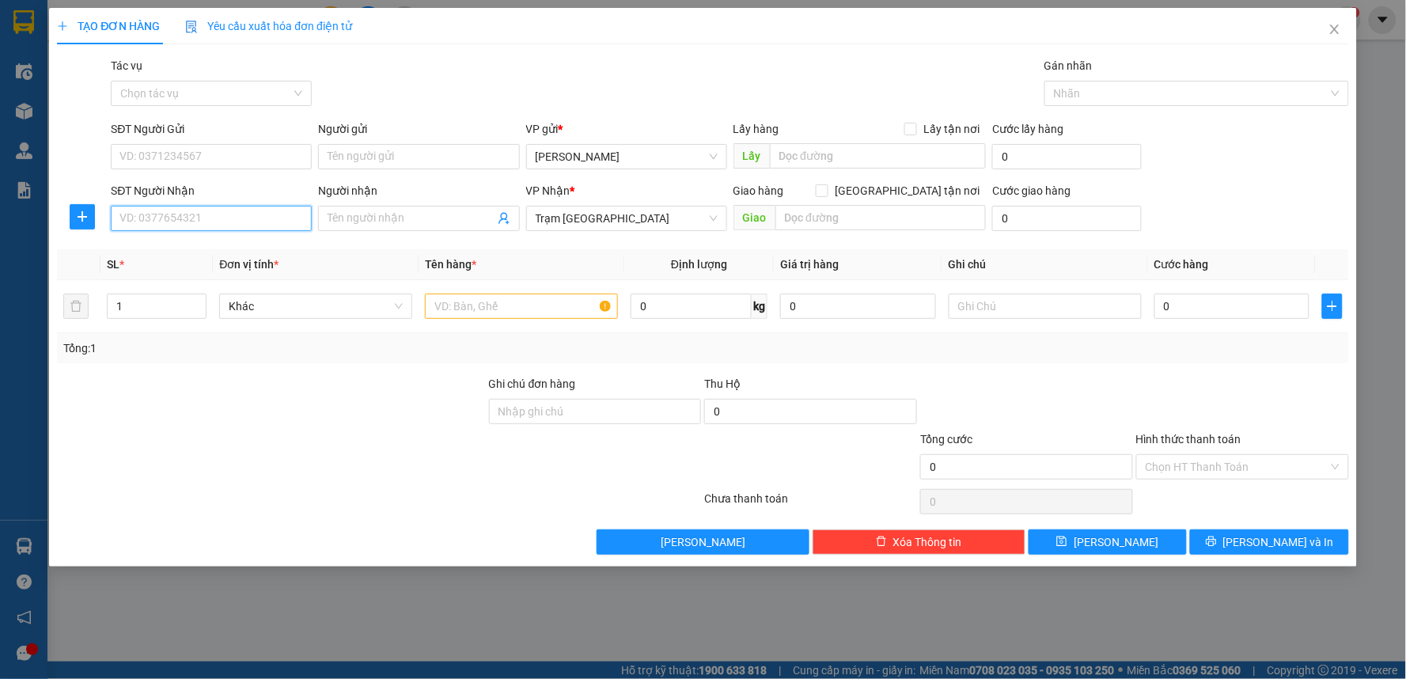
click at [210, 210] on input "SĐT Người Nhận" at bounding box center [211, 218] width 201 height 25
click at [525, 296] on input "text" at bounding box center [521, 306] width 193 height 25
type input "1 THÙNG XỐP VÀNG"
click at [236, 236] on div "SĐT Người Nhận VD: 0377654321" at bounding box center [211, 209] width 201 height 55
click at [253, 212] on input "SĐT Người Nhận" at bounding box center [211, 218] width 201 height 25
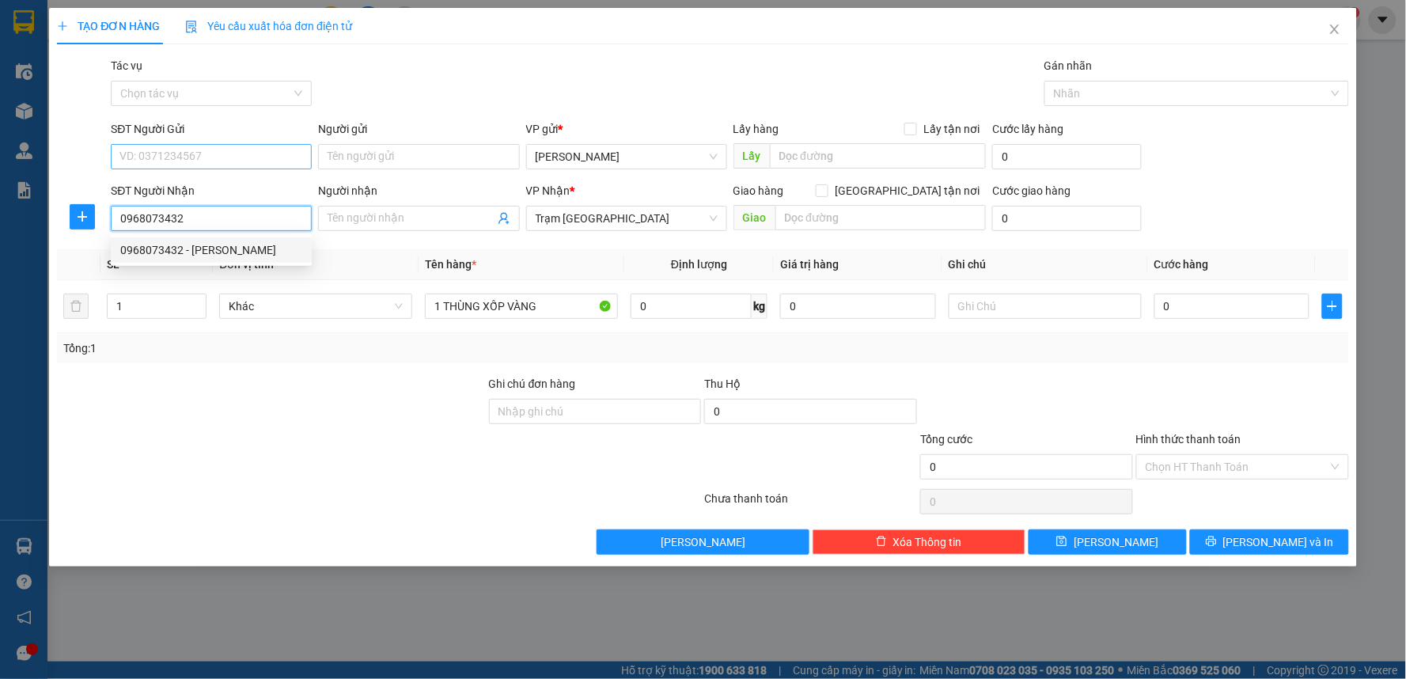
type input "0968073432"
click at [206, 154] on input "SĐT Người Gửi" at bounding box center [211, 156] width 201 height 25
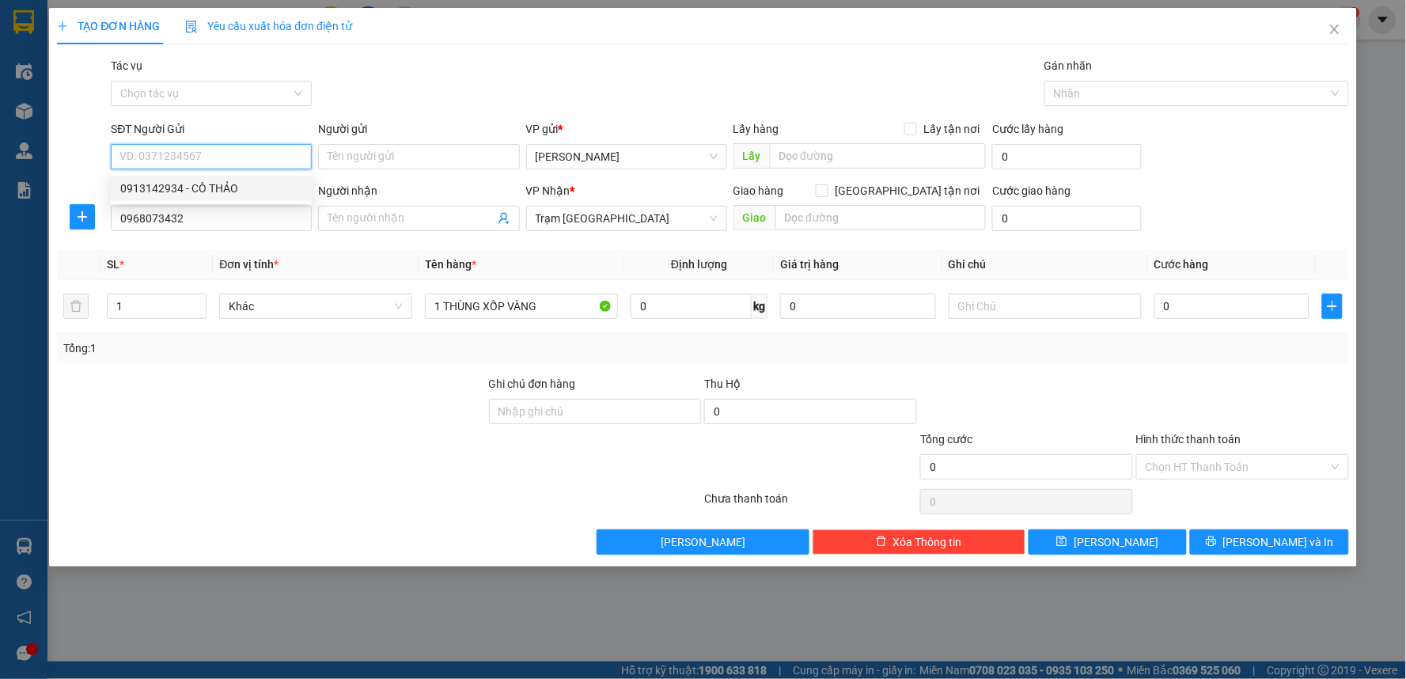
click at [133, 191] on div "0913142934 - CÔ THẢO" at bounding box center [211, 188] width 182 height 17
type input "0913142934"
type input "CÔ THẢO"
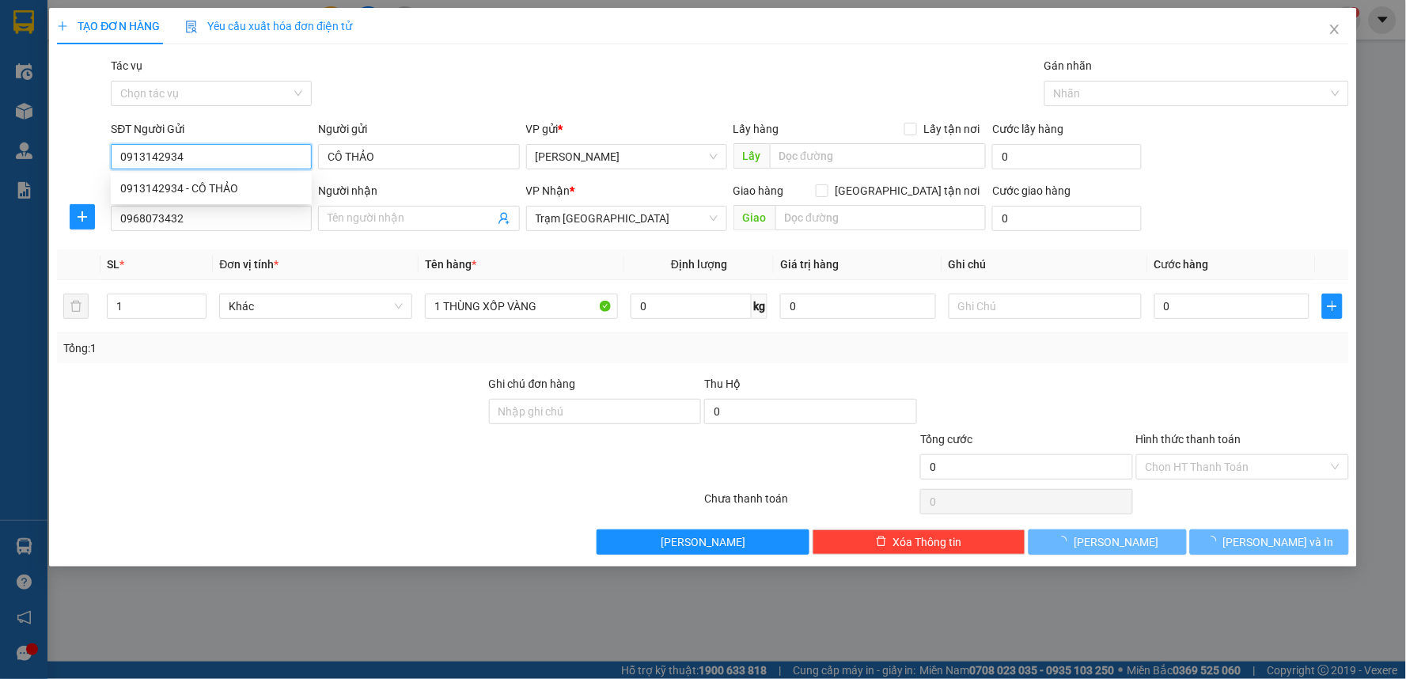
type input "50.000"
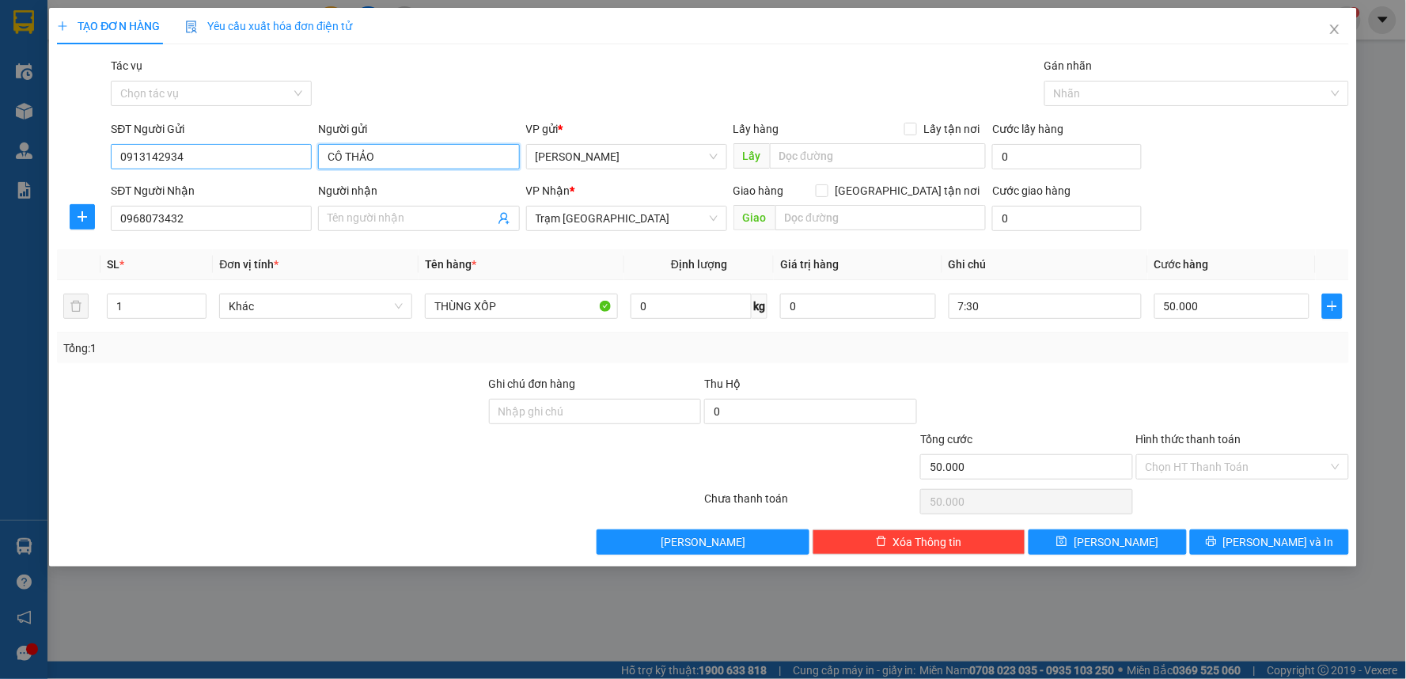
drag, startPoint x: 407, startPoint y: 154, endPoint x: 239, endPoint y: 151, distance: 168.6
click at [239, 151] on div "SĐT Người Gửi 0913142934 Người gửi CÔ THẢO CÔ THẢO VP gửi * Phan Thiết Lấy hàng…" at bounding box center [730, 147] width 1244 height 55
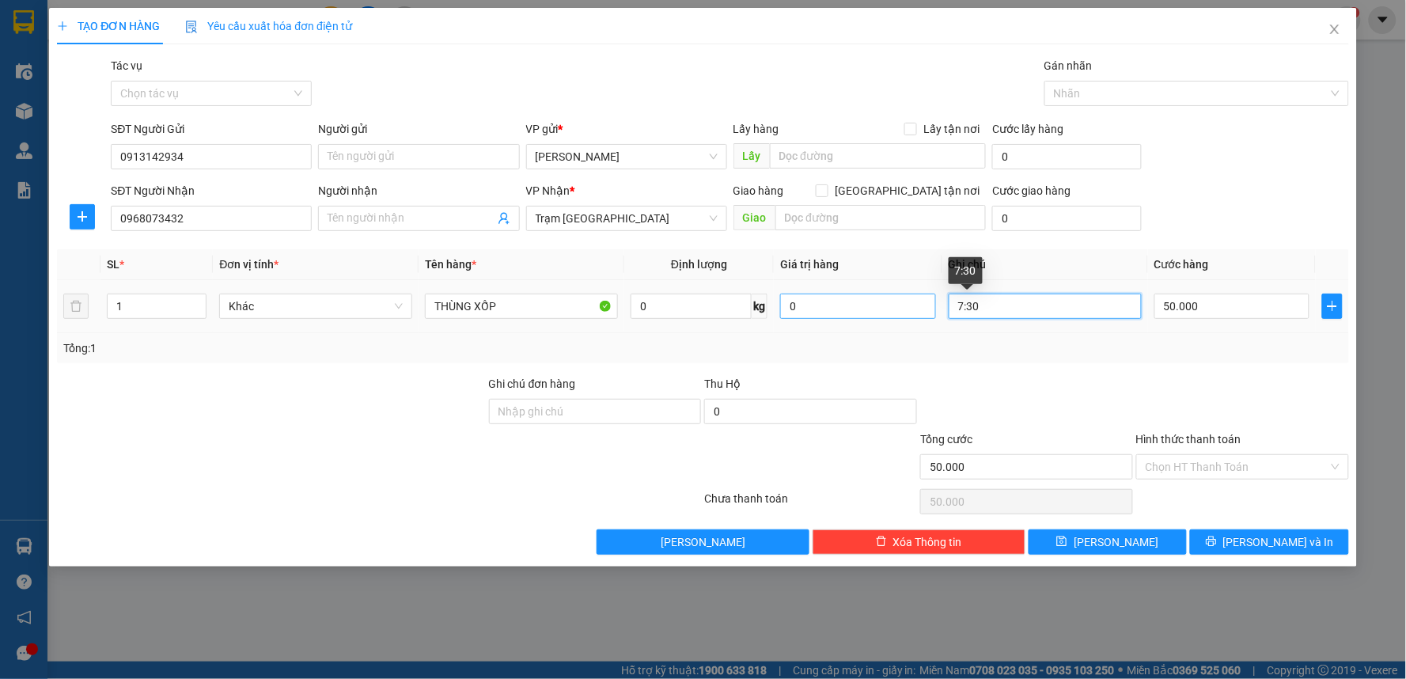
drag, startPoint x: 1026, startPoint y: 301, endPoint x: 927, endPoint y: 301, distance: 98.9
click at [927, 301] on tr "1 Khác THÙNG XỐP 0 kg 0 7:30 50.000" at bounding box center [703, 306] width 1292 height 53
click at [1211, 295] on input "50.000" at bounding box center [1232, 306] width 156 height 25
type input "4"
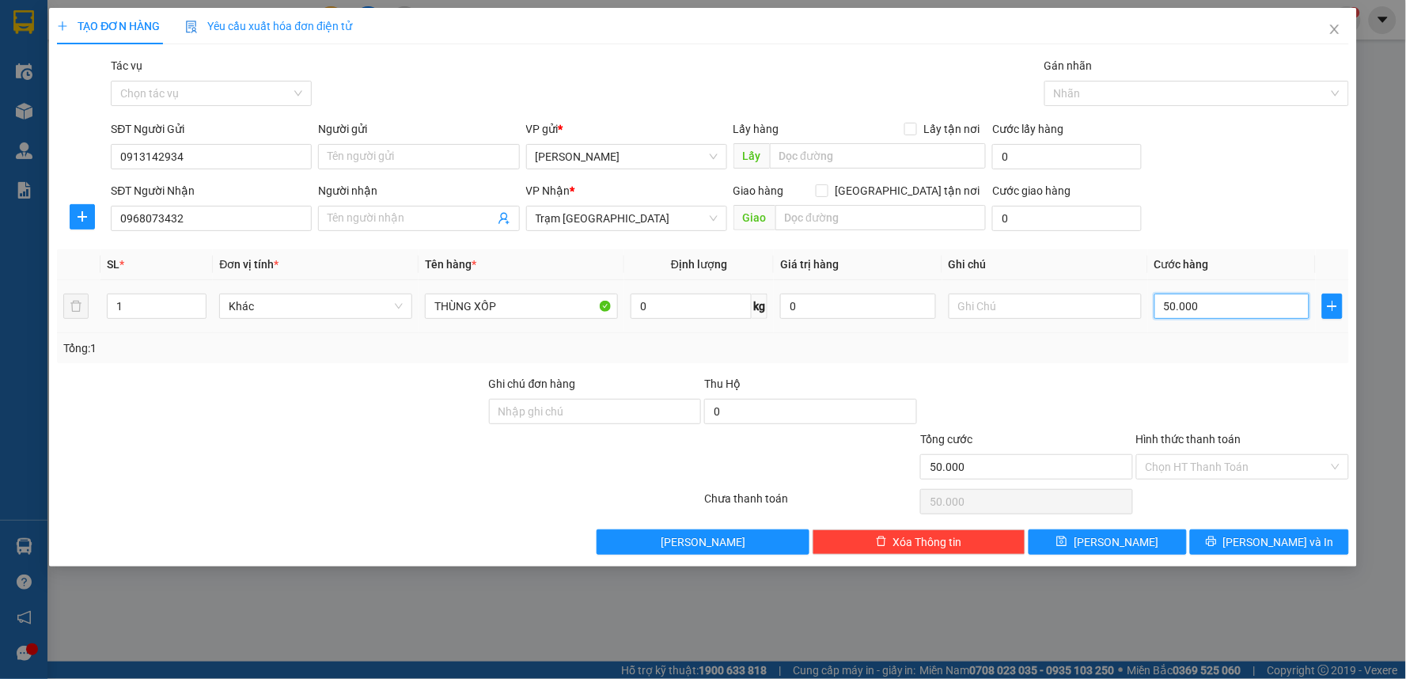
type input "4"
type input "40"
type input "40.000"
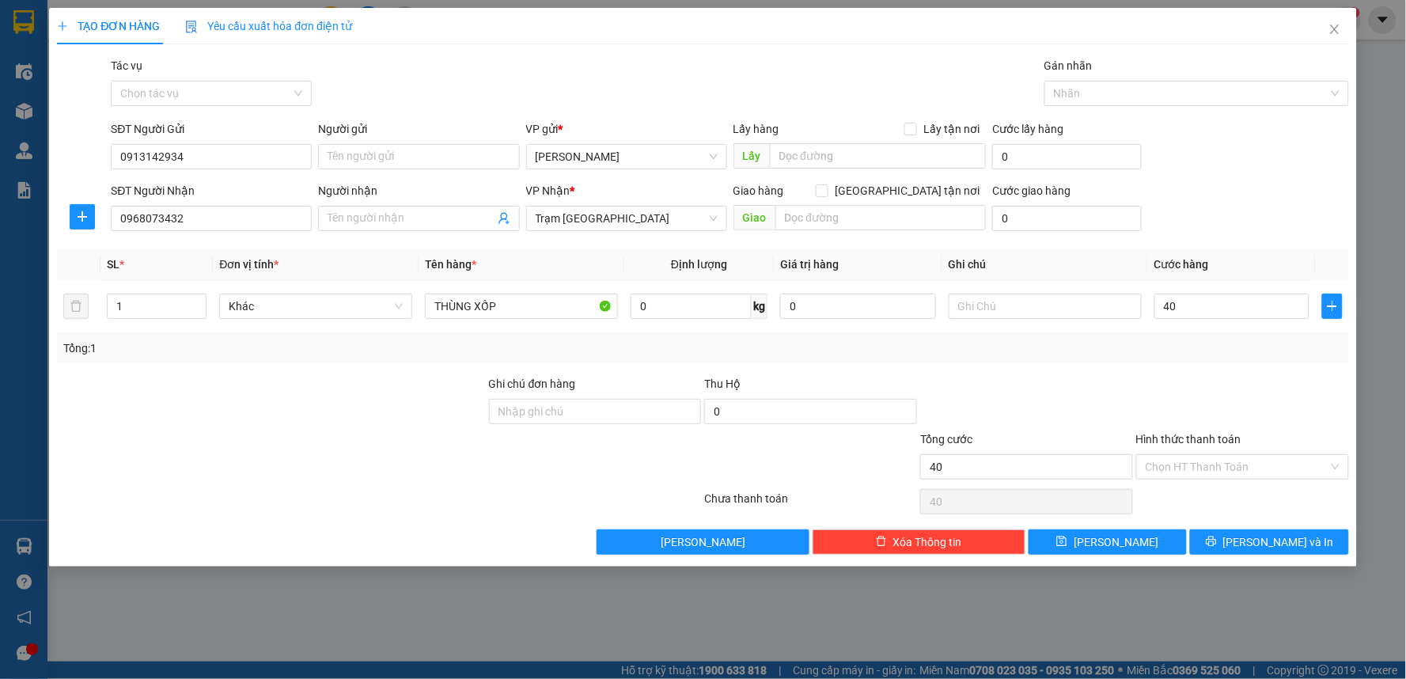
type input "40.000"
click at [1207, 407] on div at bounding box center [1243, 402] width 216 height 55
click at [1230, 467] on input "Hình thức thanh toán" at bounding box center [1237, 467] width 183 height 24
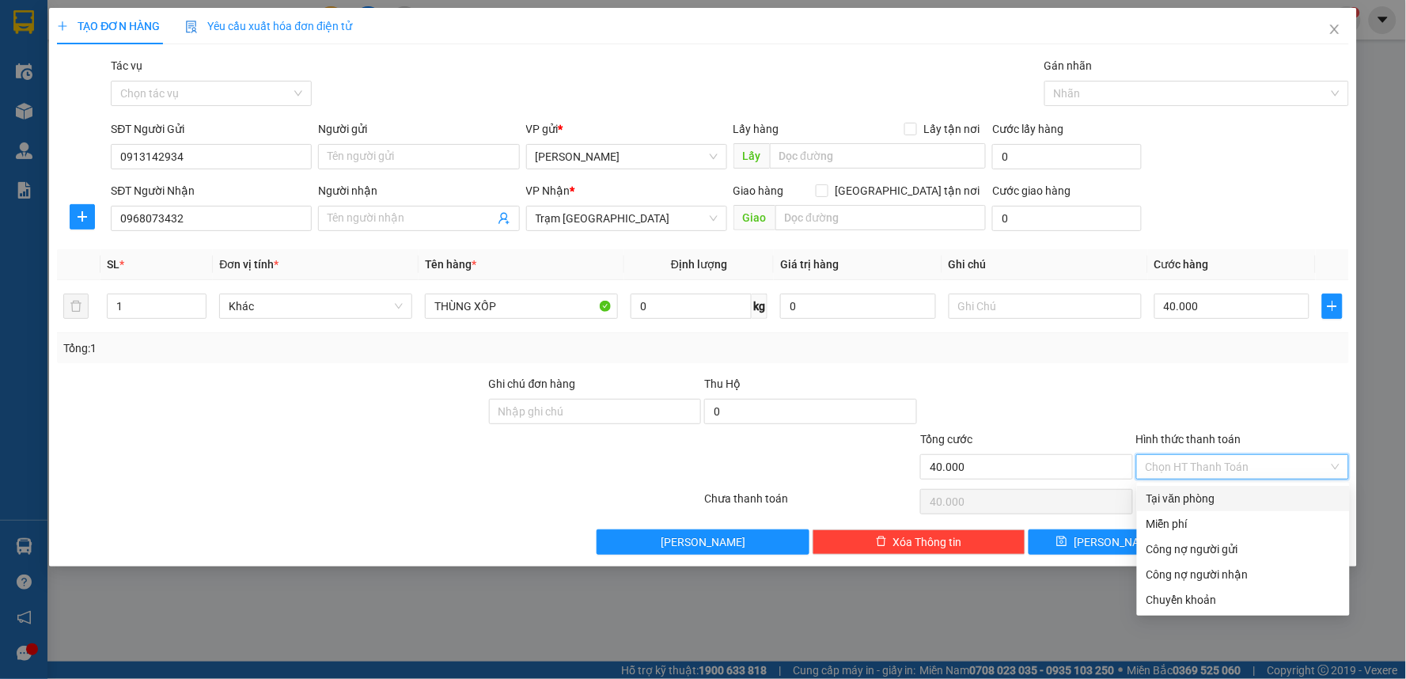
click at [1215, 495] on div "Tại văn phòng" at bounding box center [1244, 498] width 194 height 17
type input "0"
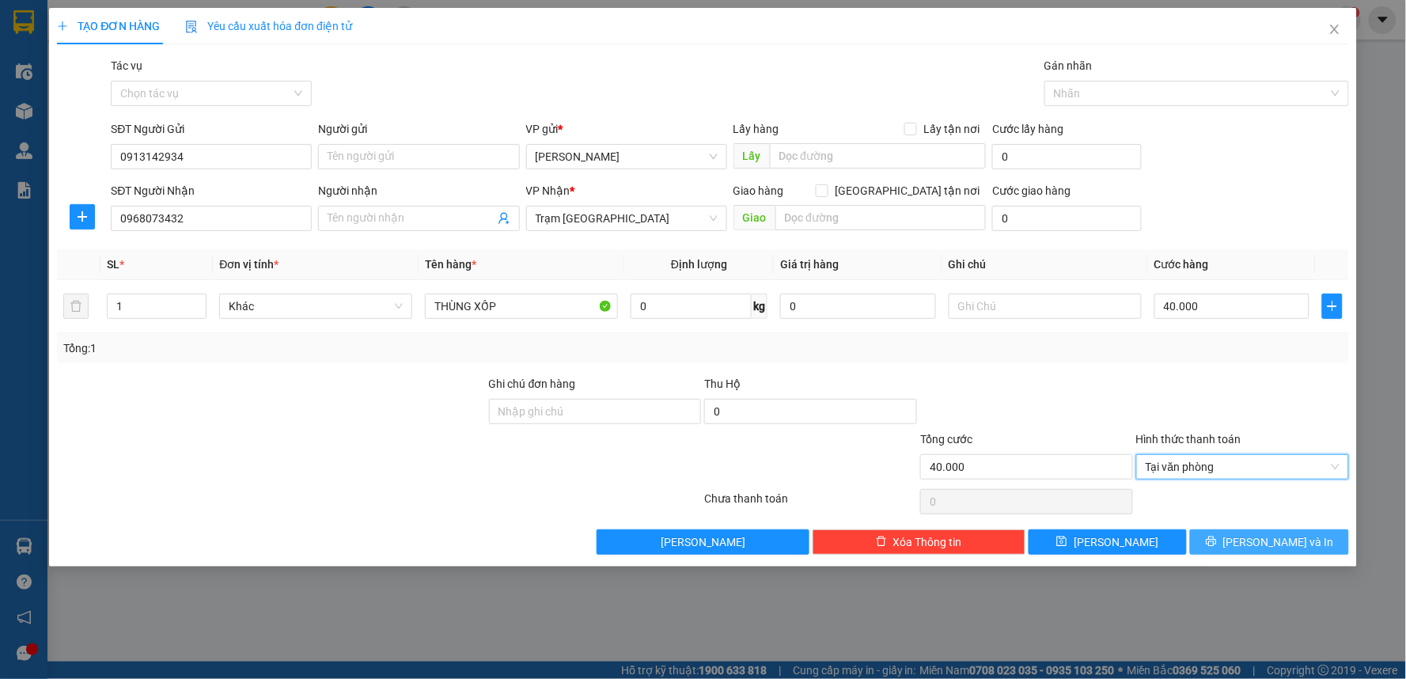
click at [1302, 544] on button "[PERSON_NAME] và In" at bounding box center [1269, 541] width 159 height 25
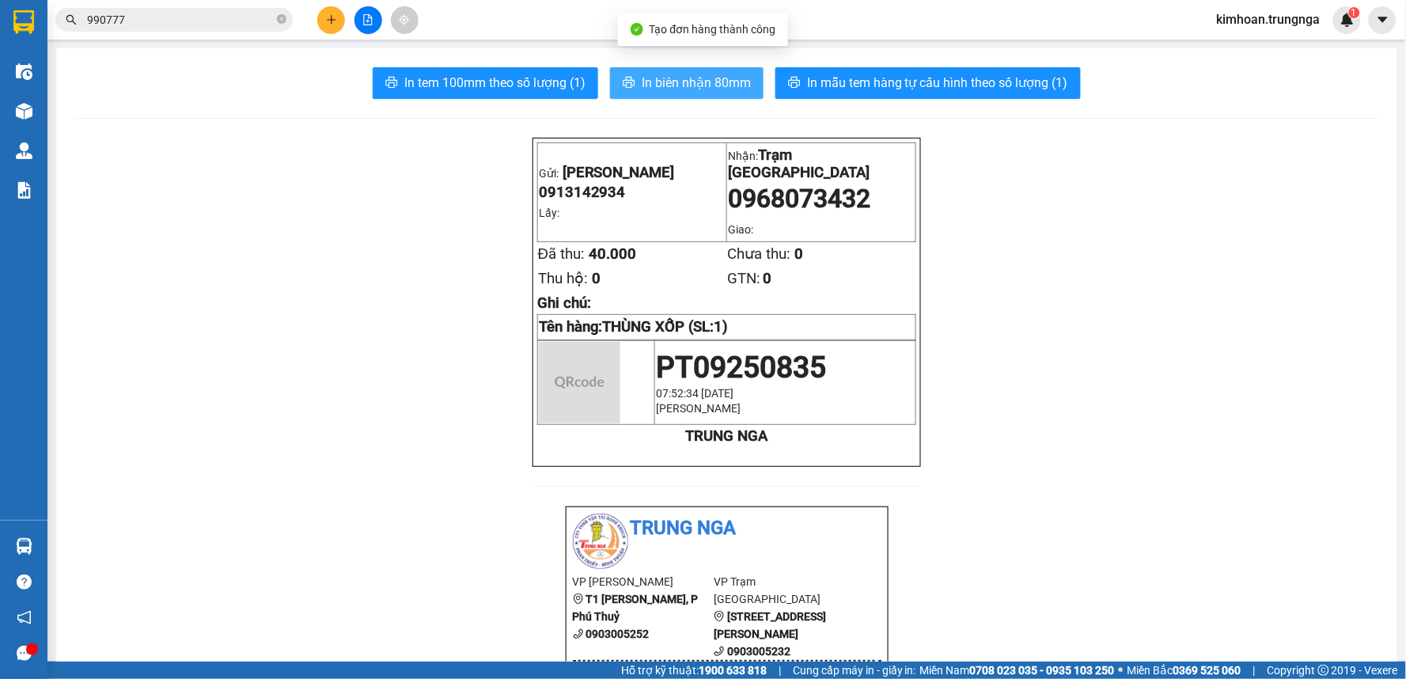
click at [697, 83] on span "In biên nhận 80mm" at bounding box center [696, 83] width 109 height 20
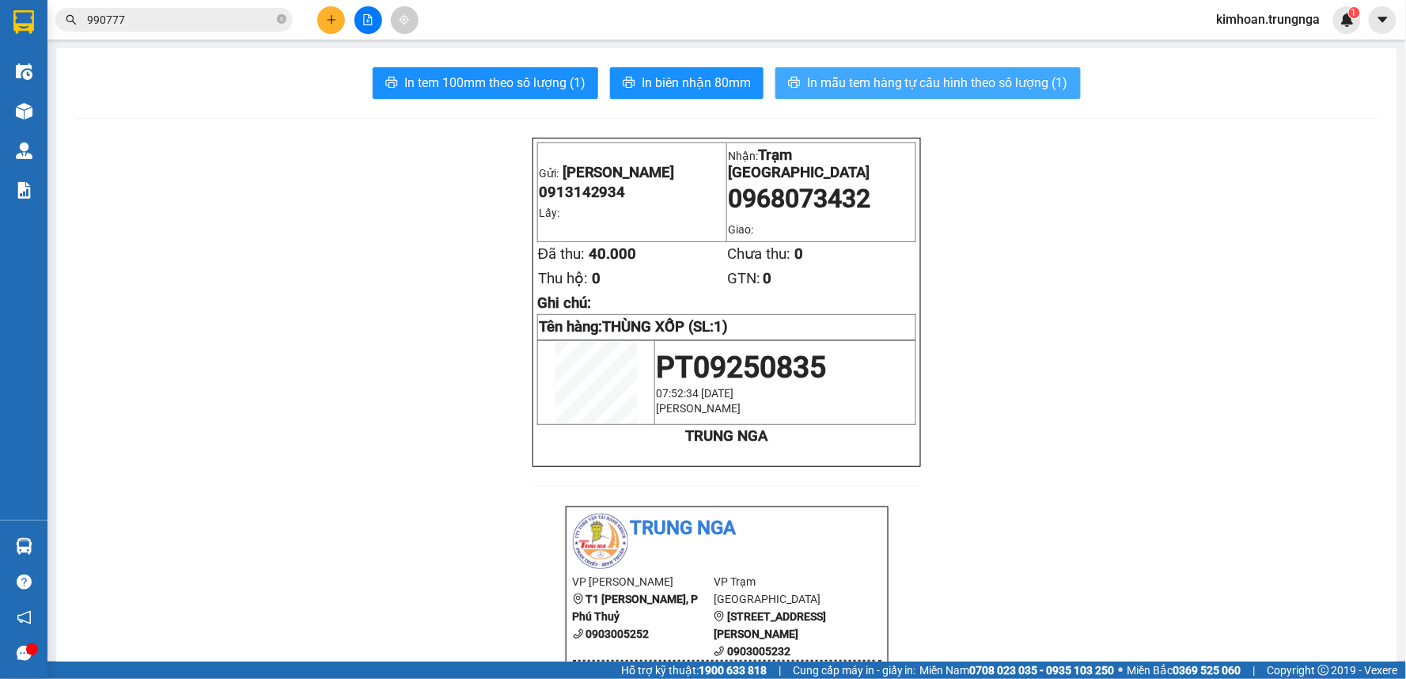
click at [851, 81] on span "In mẫu tem hàng tự cấu hình theo số lượng (1)" at bounding box center [937, 83] width 261 height 20
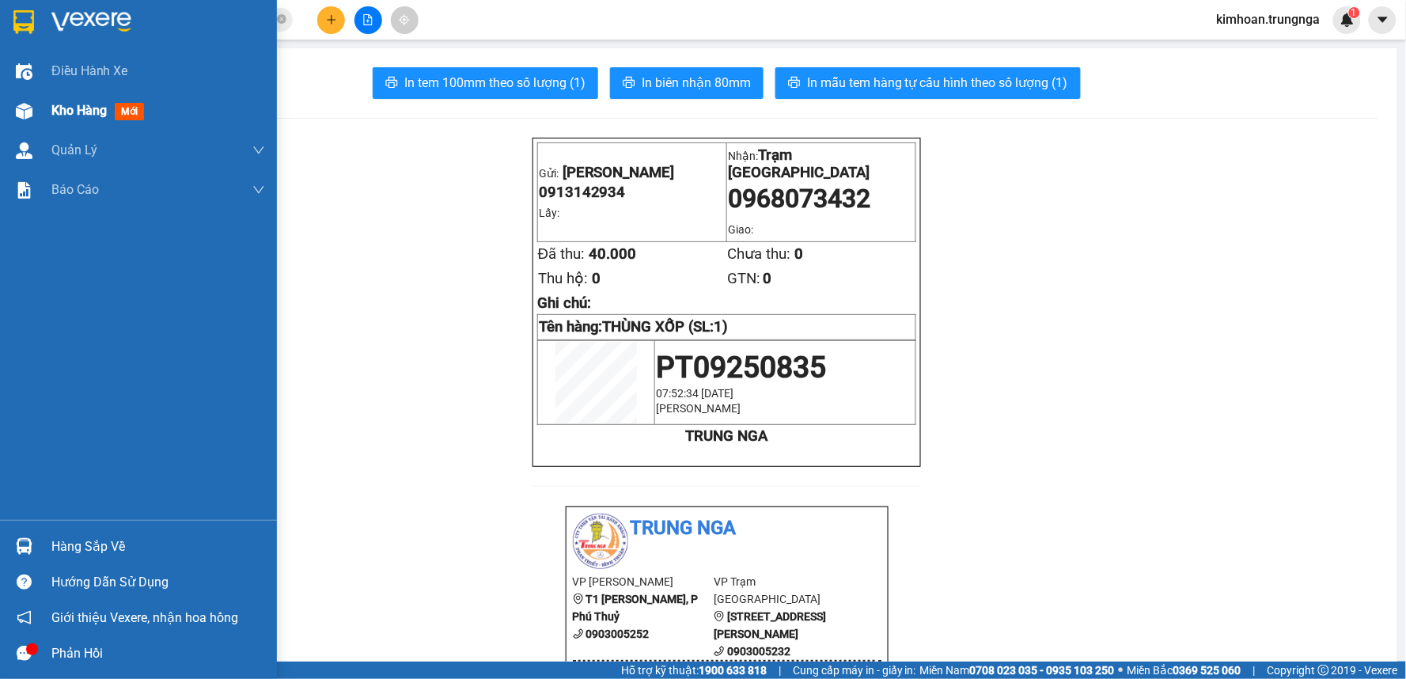
click at [32, 108] on img at bounding box center [24, 111] width 17 height 17
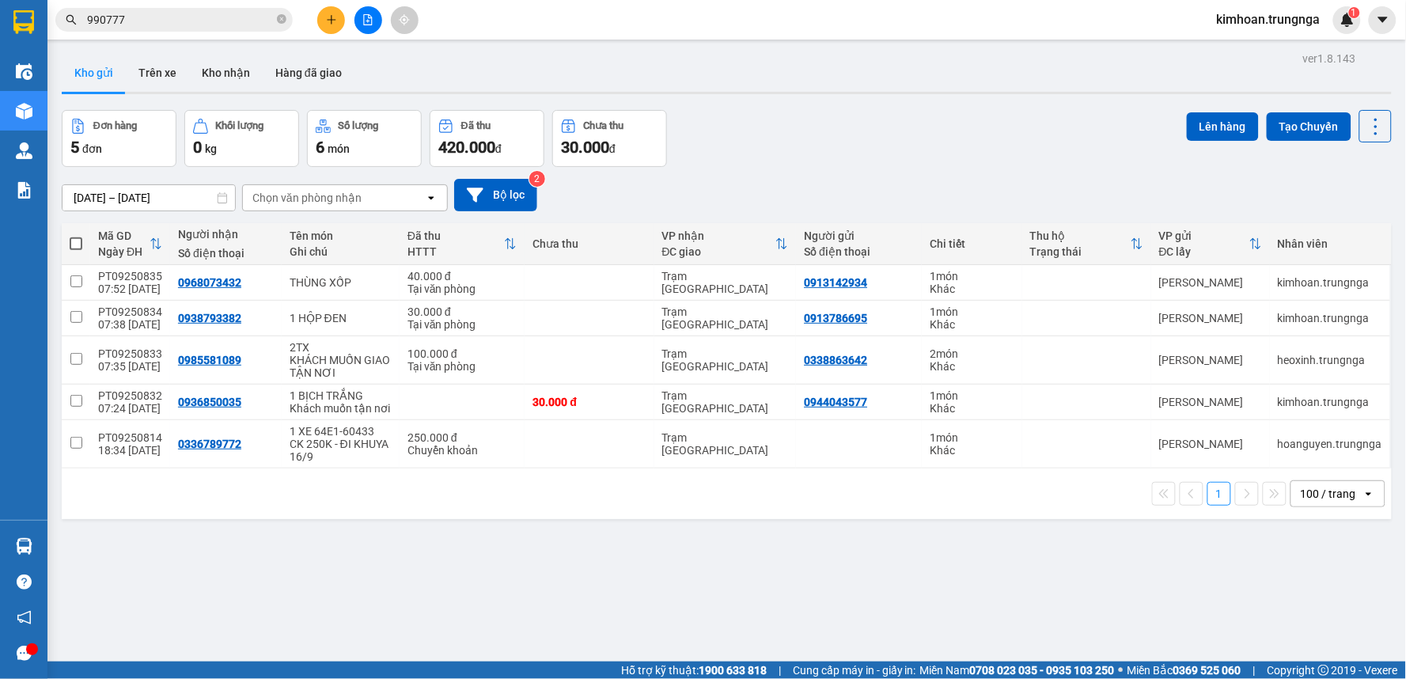
click at [328, 19] on icon "plus" at bounding box center [331, 19] width 9 height 1
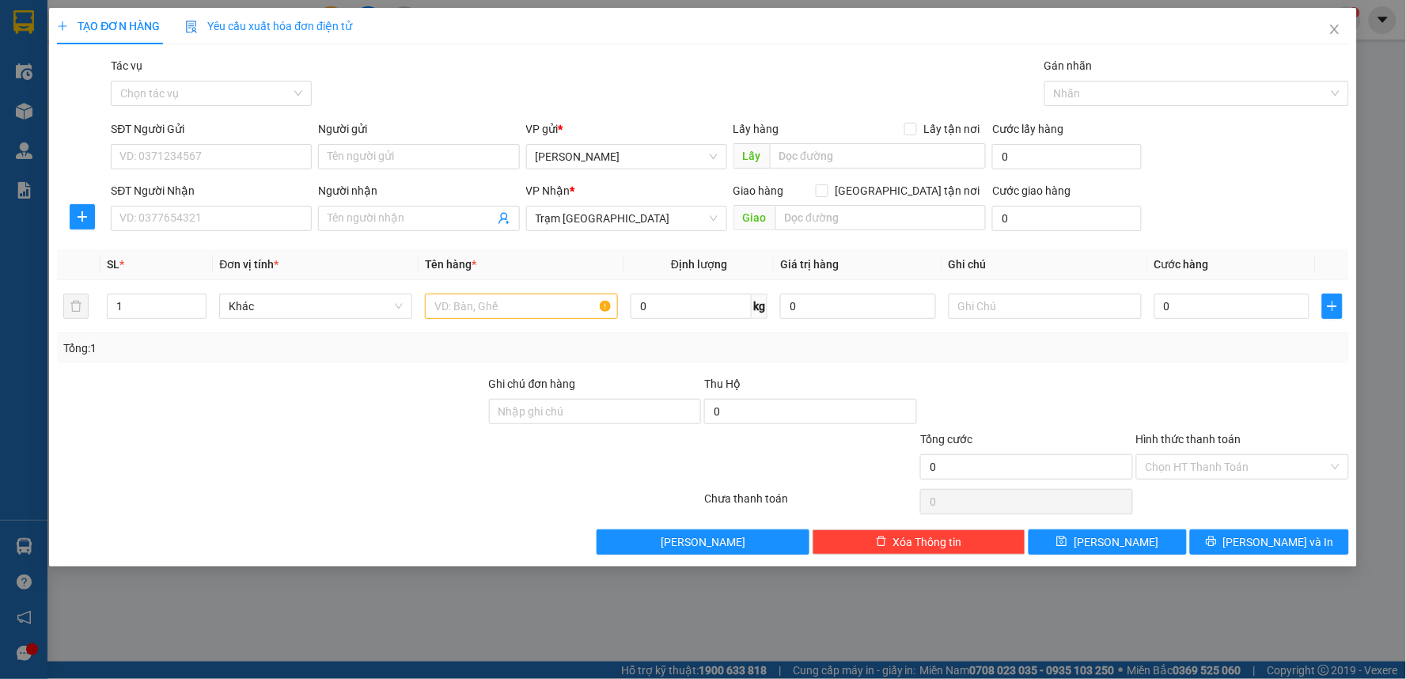
click at [260, 234] on div "SĐT Người Nhận VD: 0377654321" at bounding box center [211, 209] width 201 height 55
click at [267, 215] on input "SĐT Người Nhận" at bounding box center [211, 218] width 201 height 25
type input "0971008590"
click at [382, 218] on input "Người nhận" at bounding box center [411, 218] width 166 height 17
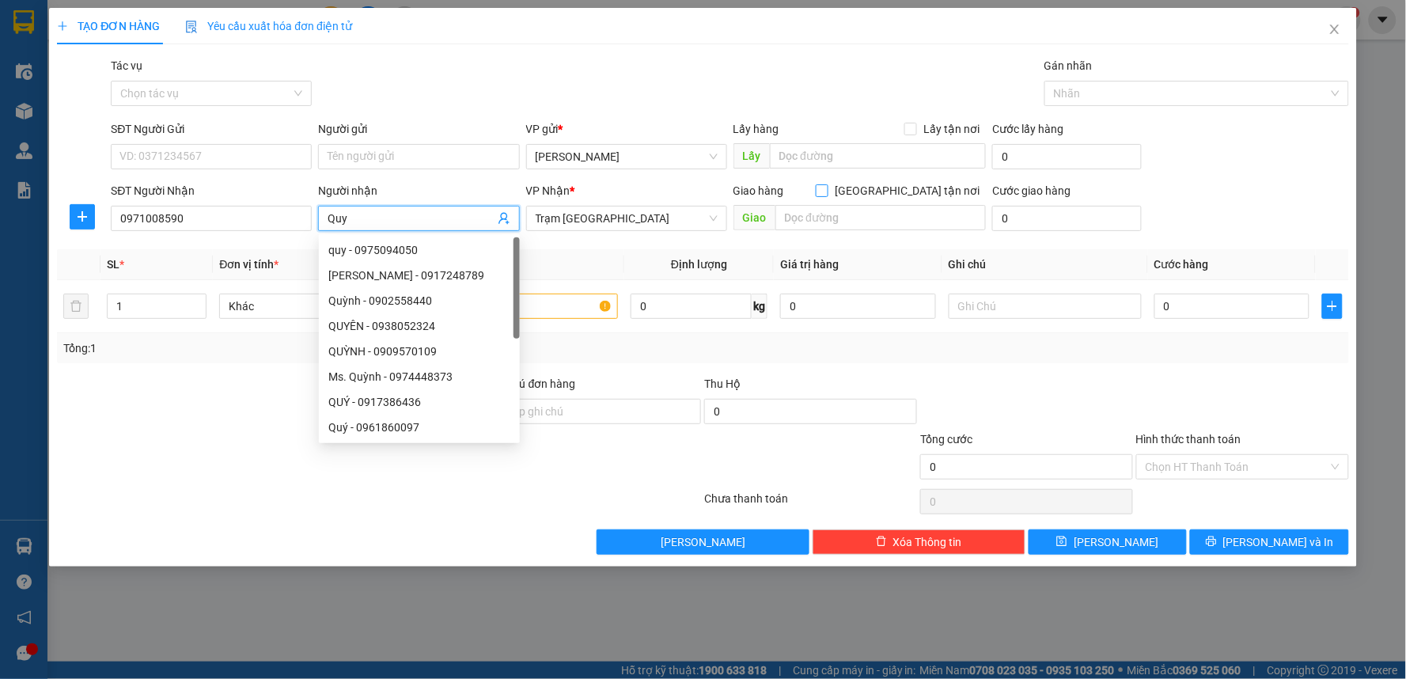
type input "Quy"
click at [827, 191] on input "[GEOGRAPHIC_DATA] tận nơi" at bounding box center [821, 189] width 11 height 11
checkbox input "true"
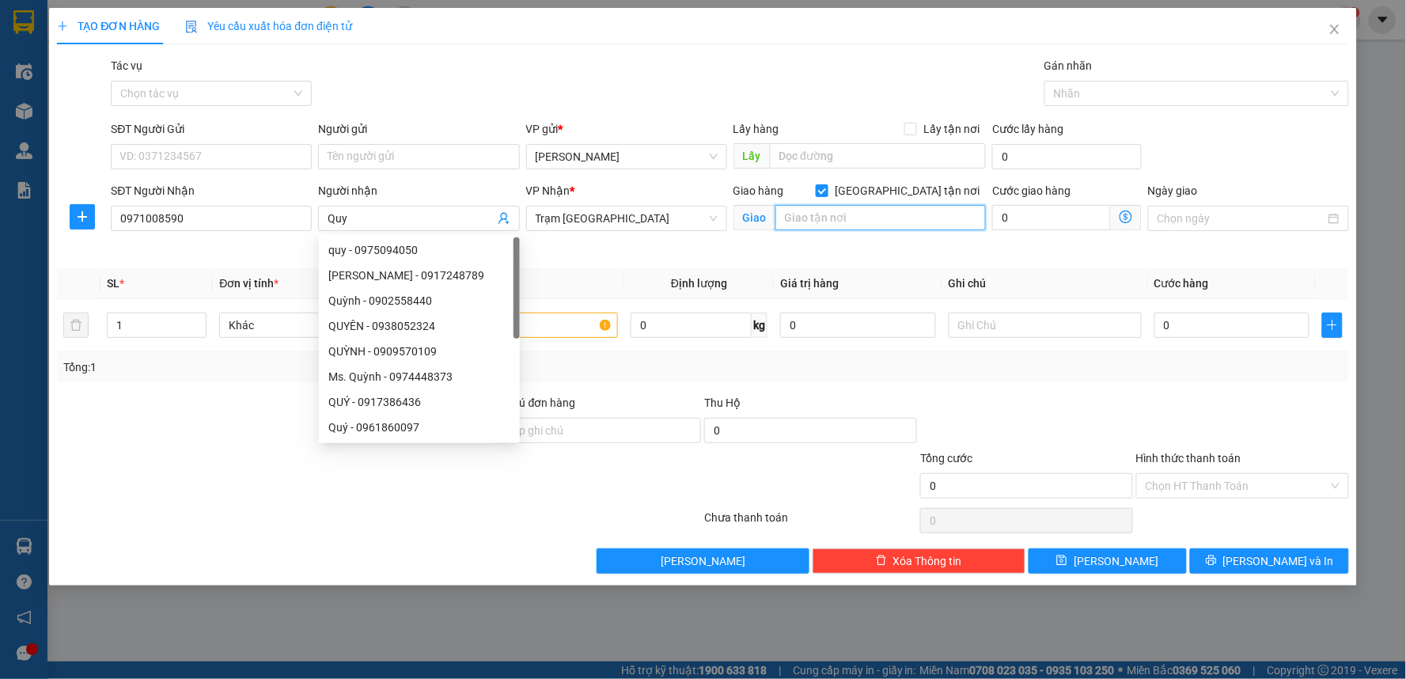
click at [899, 216] on input "text" at bounding box center [880, 217] width 211 height 25
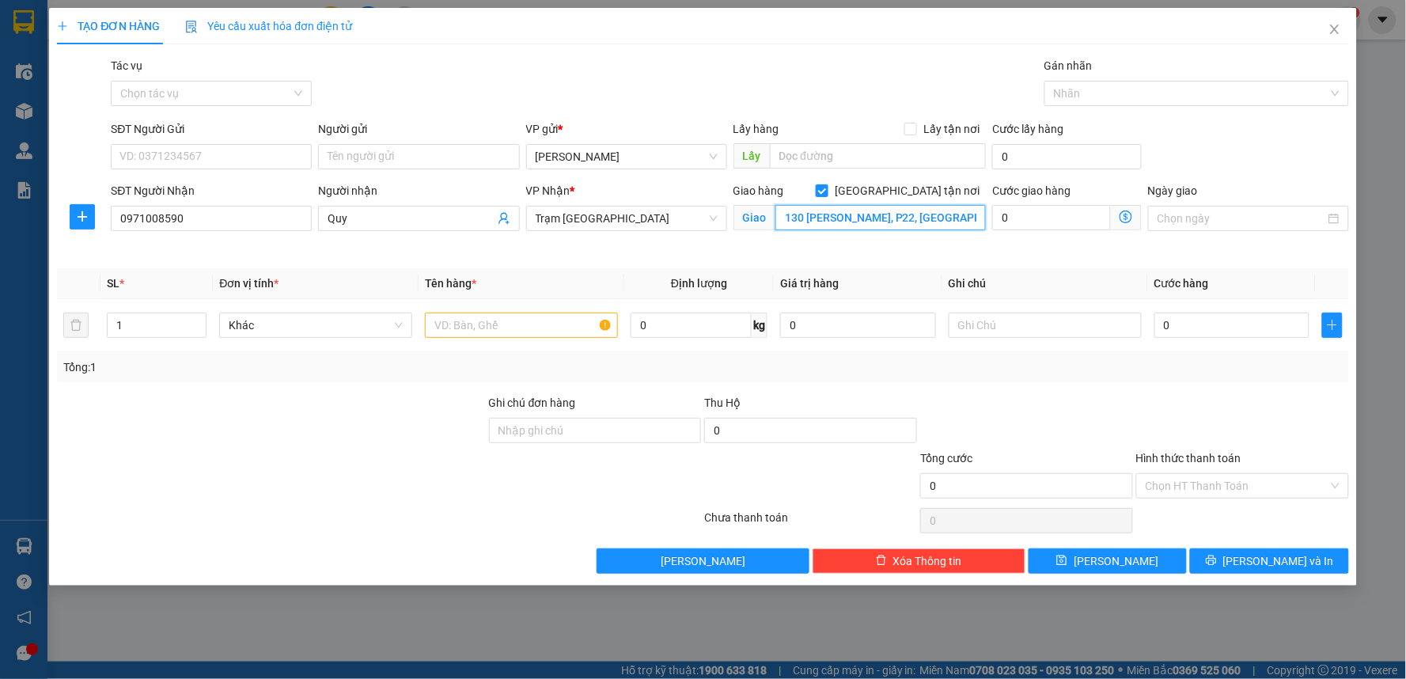
type input "130 Ngô Tất Tố, P22, Bình Thạnh"
click at [236, 155] on input "SĐT Người Gửi" at bounding box center [211, 156] width 201 height 25
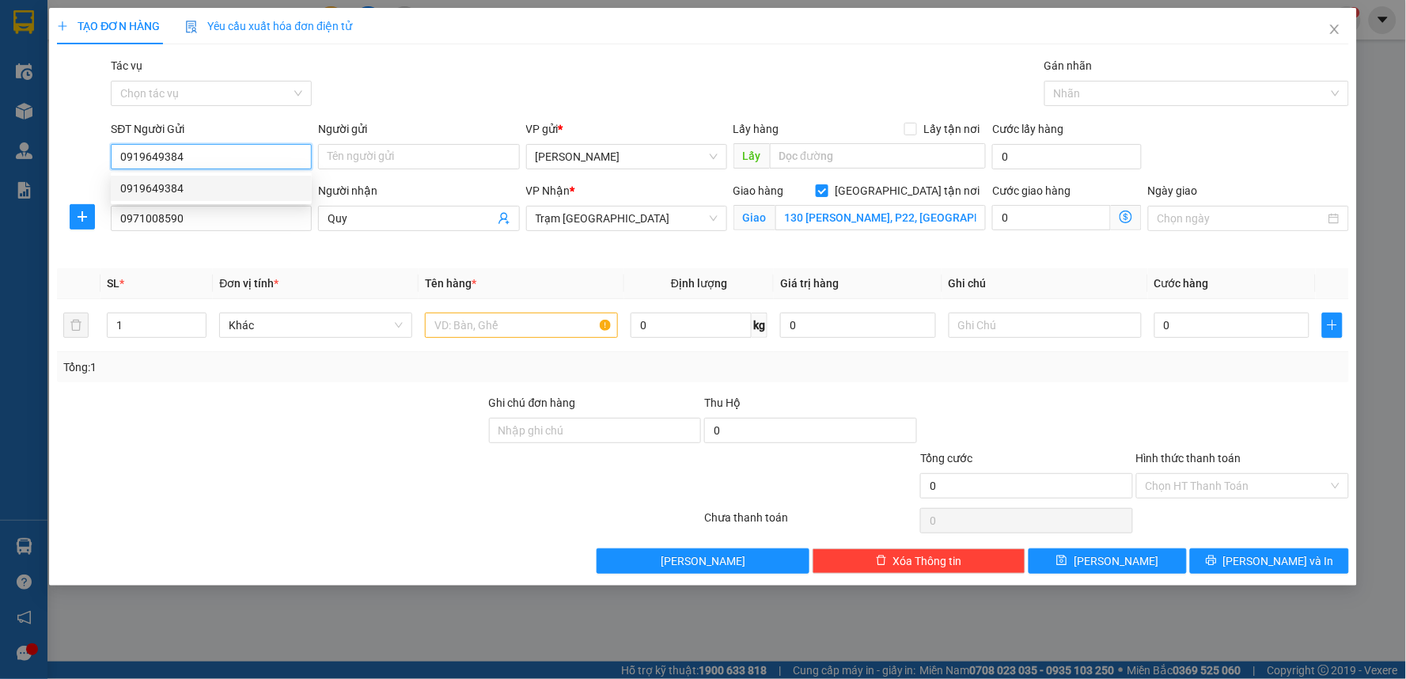
type input "0919649384"
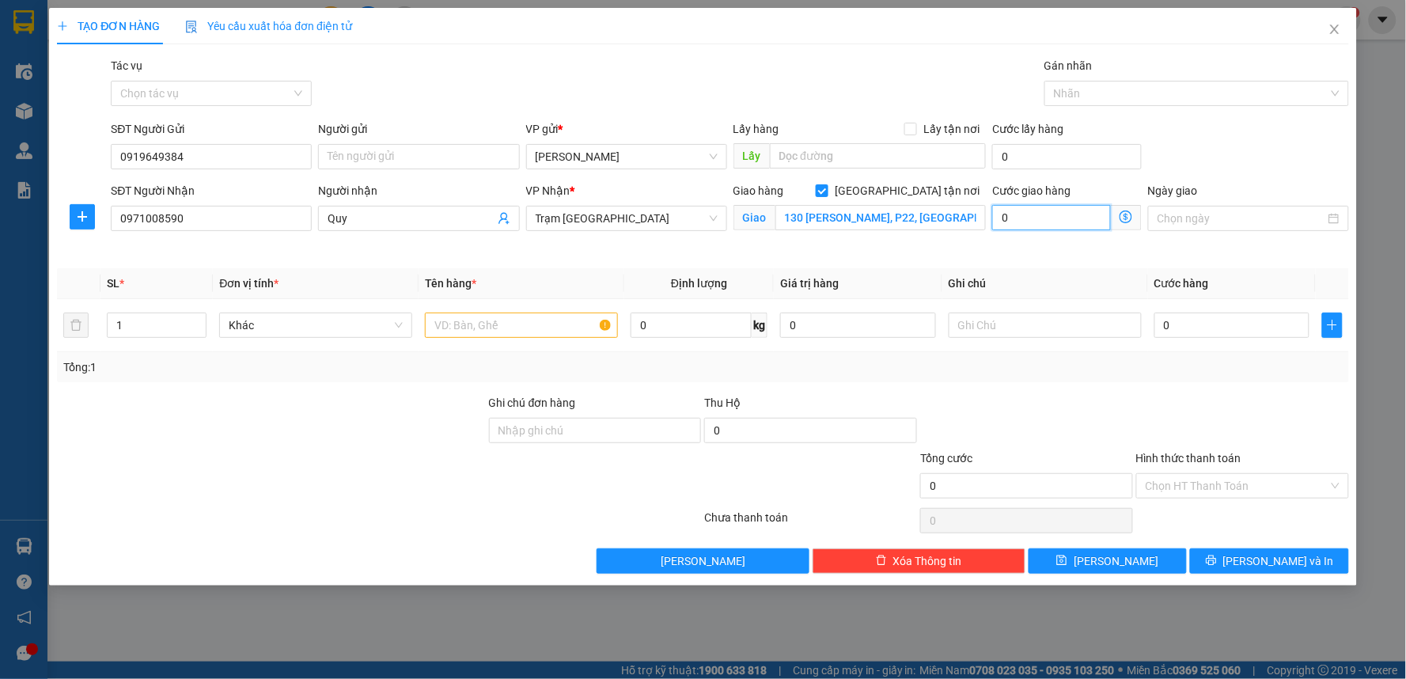
click at [1041, 209] on input "0" at bounding box center [1051, 217] width 119 height 25
type input "8"
type input "80"
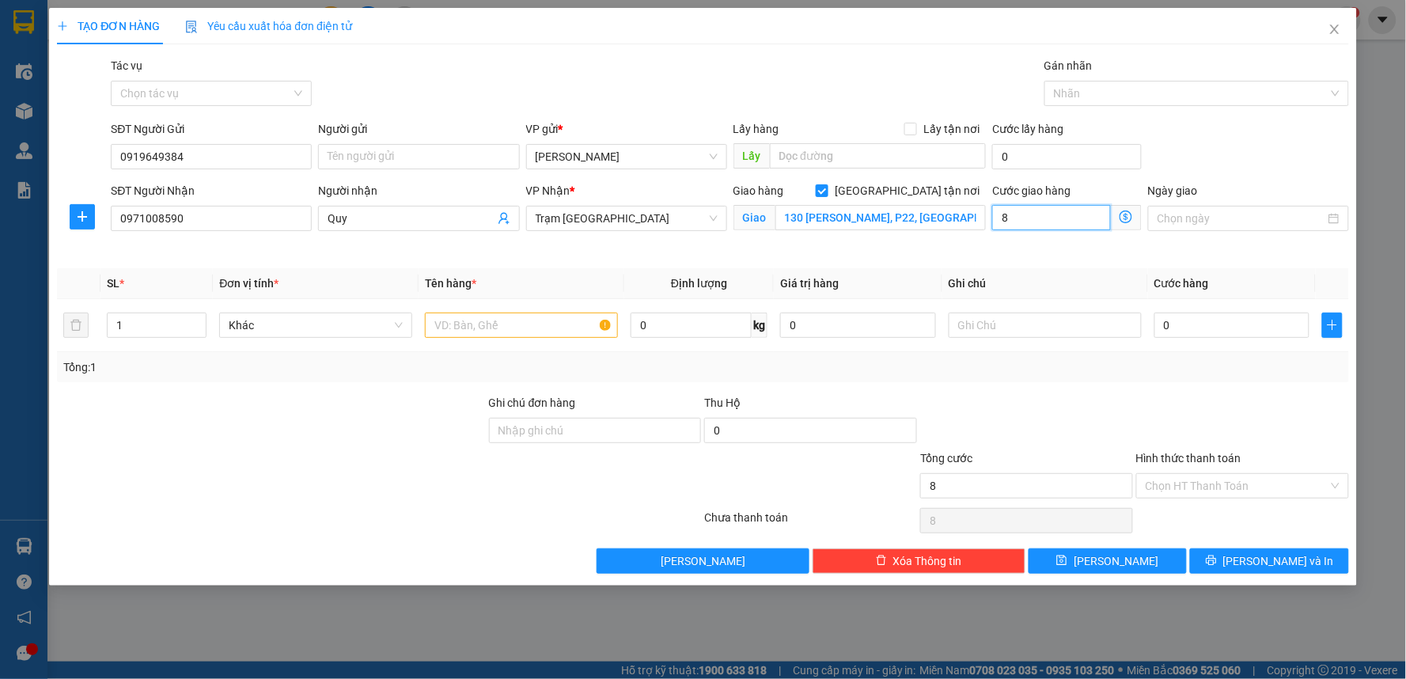
type input "80"
type input "80.000"
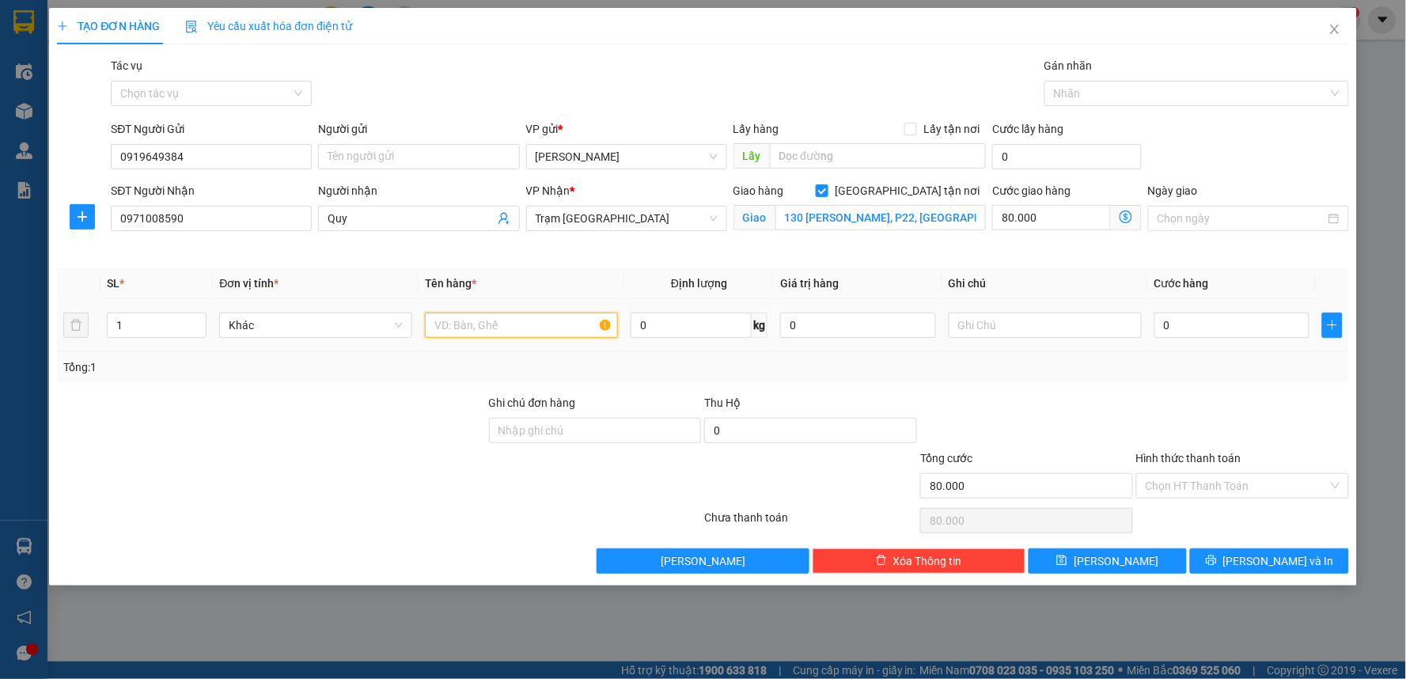
click at [562, 328] on input "text" at bounding box center [521, 325] width 193 height 25
type input "1 THÙNG"
click at [1057, 330] on input "text" at bounding box center [1045, 325] width 193 height 25
type input "Tận Nơi 80k"
click at [1222, 330] on input "0" at bounding box center [1232, 325] width 156 height 25
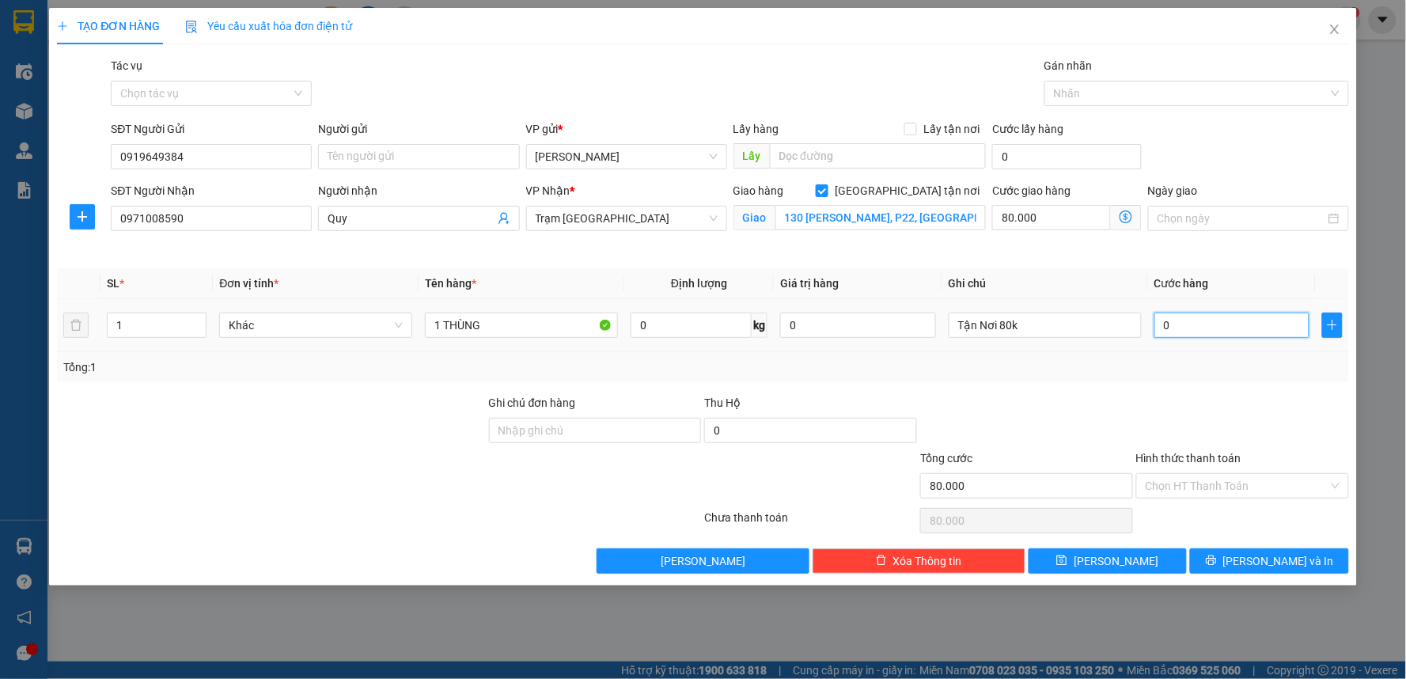
type input "3"
type input "80.003"
type input "30"
type input "80.030"
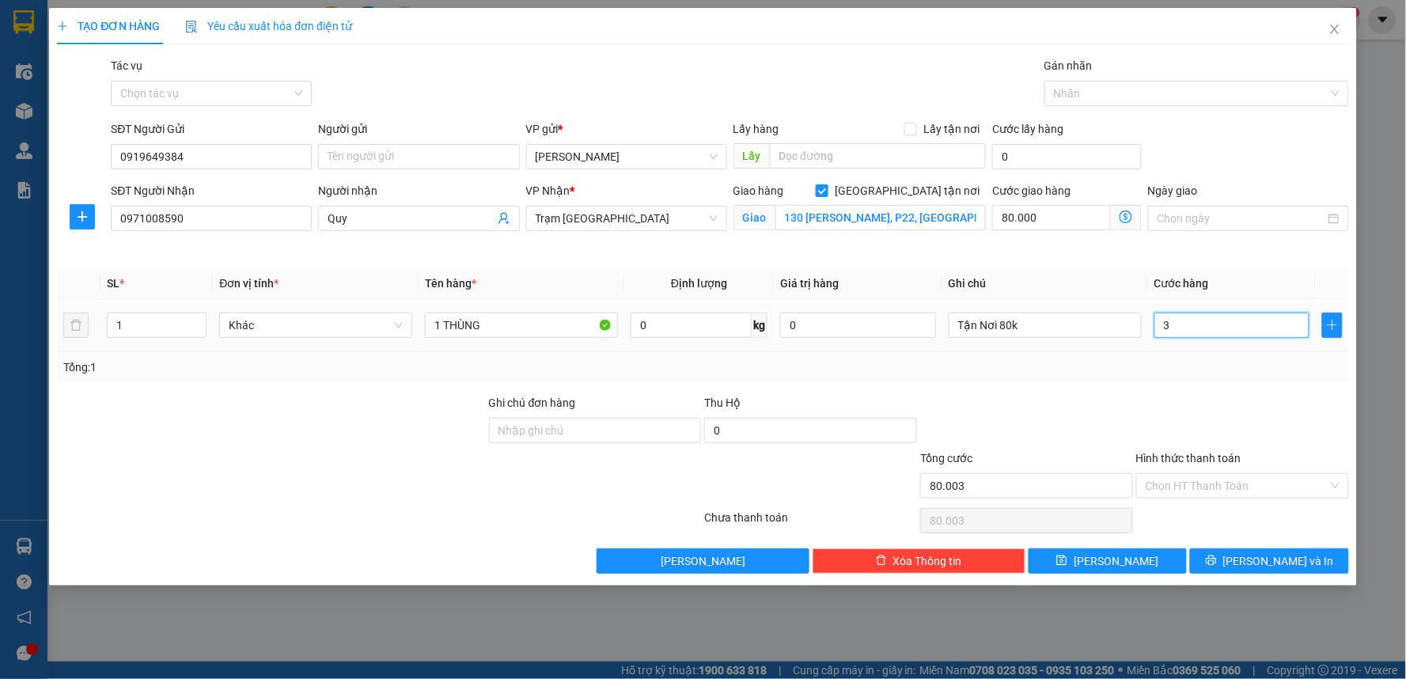
type input "80.030"
type input "30.000"
type input "110.000"
click at [1143, 372] on div "Tổng: 1" at bounding box center [702, 366] width 1279 height 17
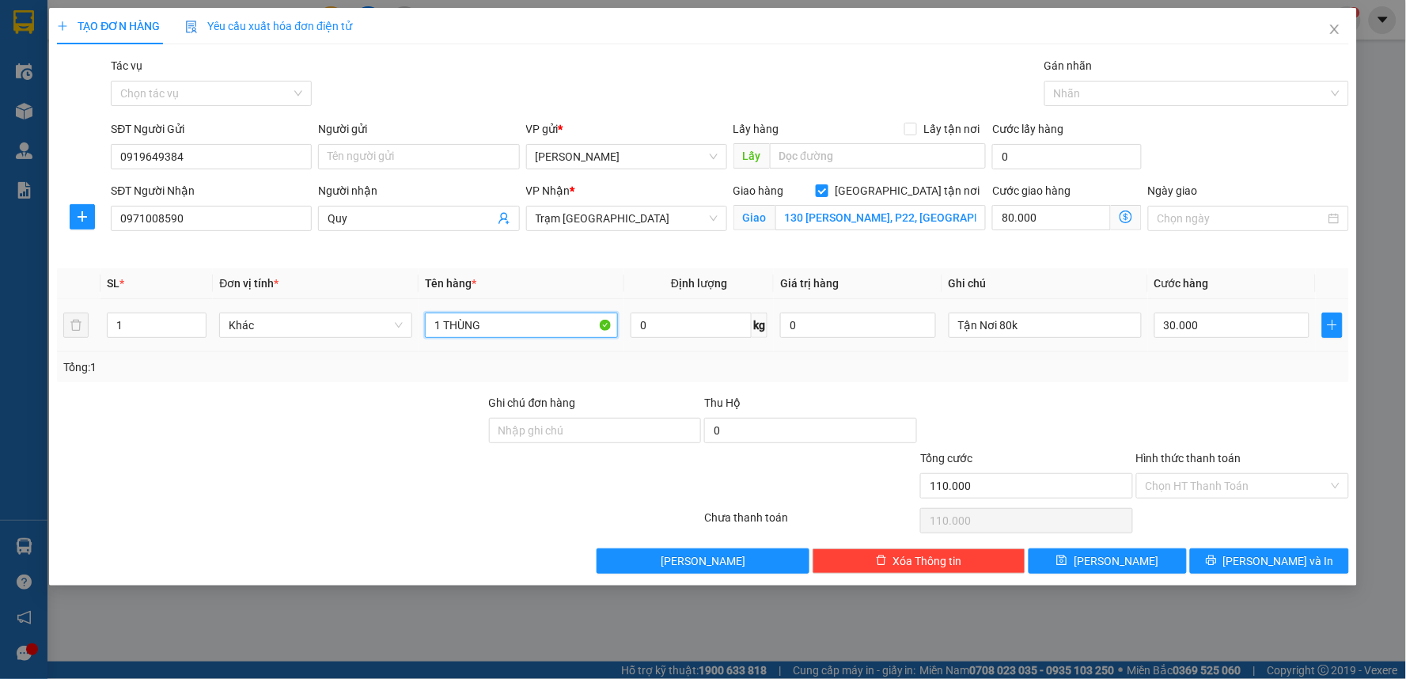
click at [533, 314] on input "1 THÙNG" at bounding box center [521, 325] width 193 height 25
type input "1 THÙNG XỐP"
click at [1254, 487] on input "Hình thức thanh toán" at bounding box center [1237, 486] width 183 height 24
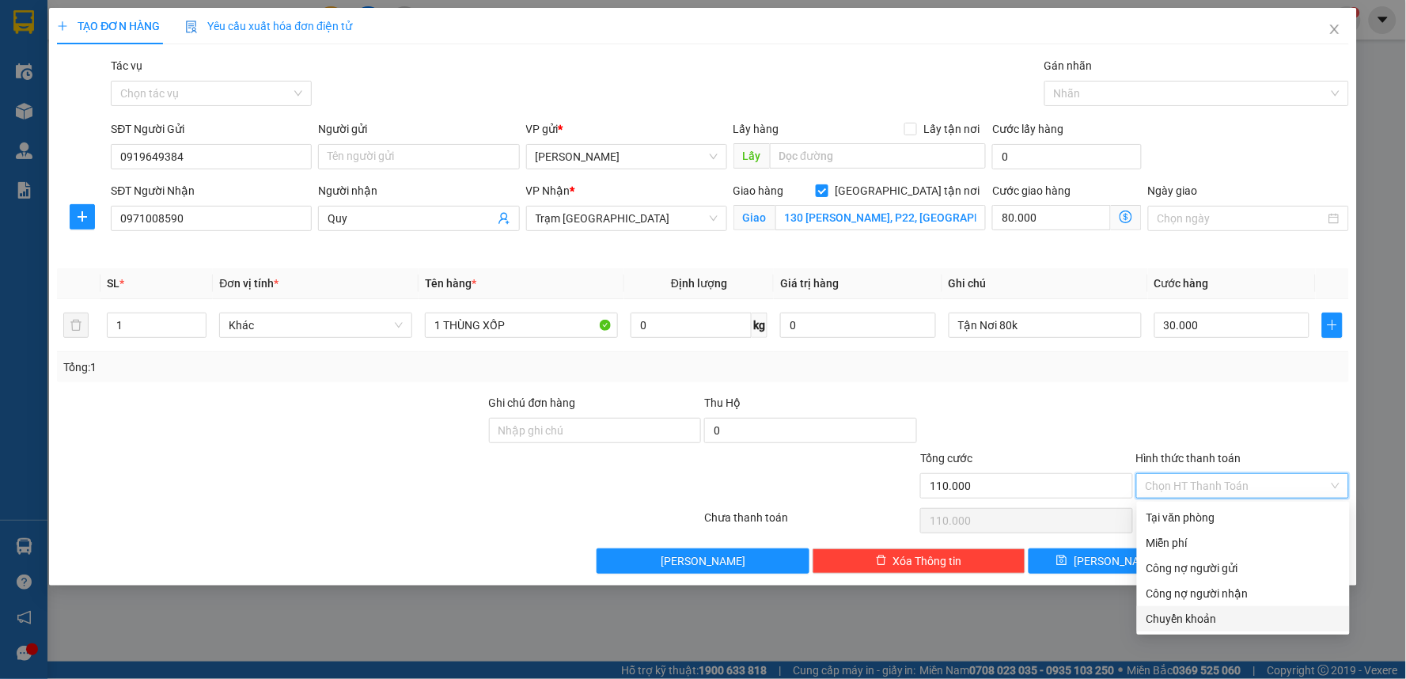
click at [1200, 620] on div "Chuyển khoản" at bounding box center [1244, 618] width 194 height 17
type input "0"
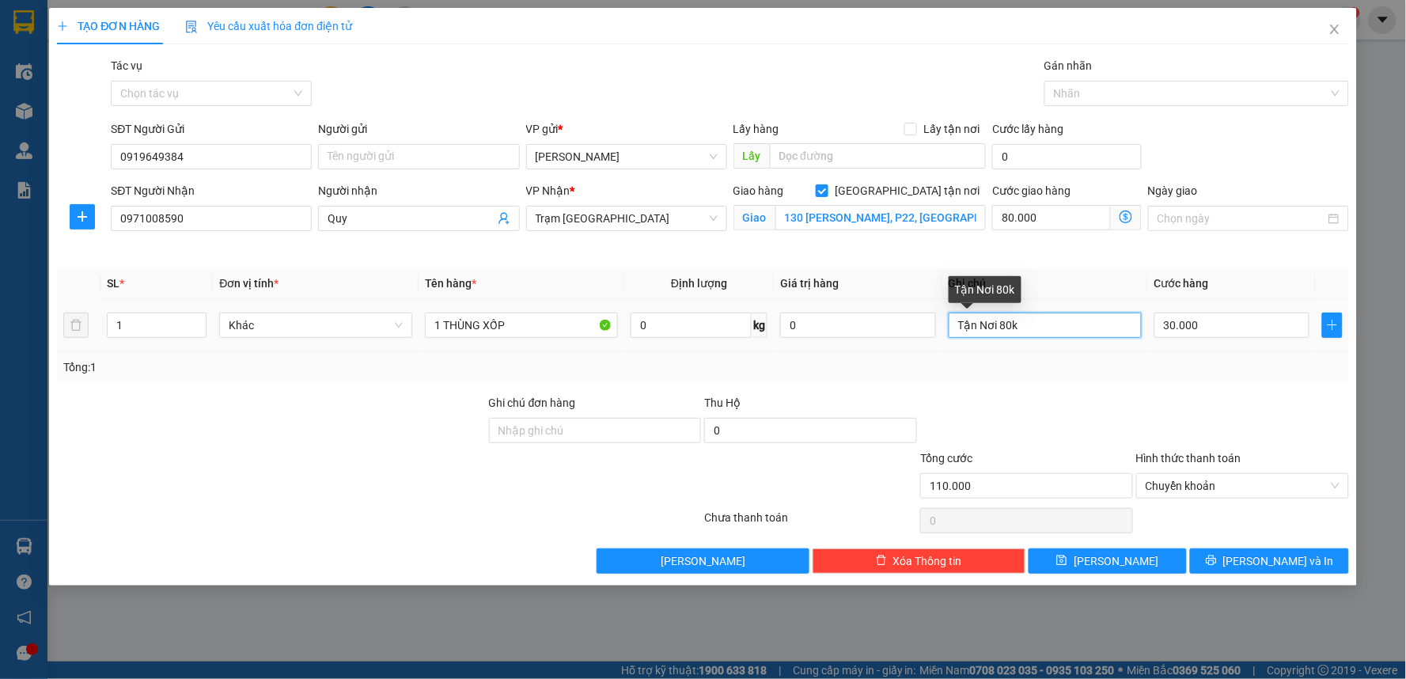
click at [954, 324] on input "Tận Nơi 80k" at bounding box center [1045, 325] width 193 height 25
type input "CK - Tận Nơi 80k"
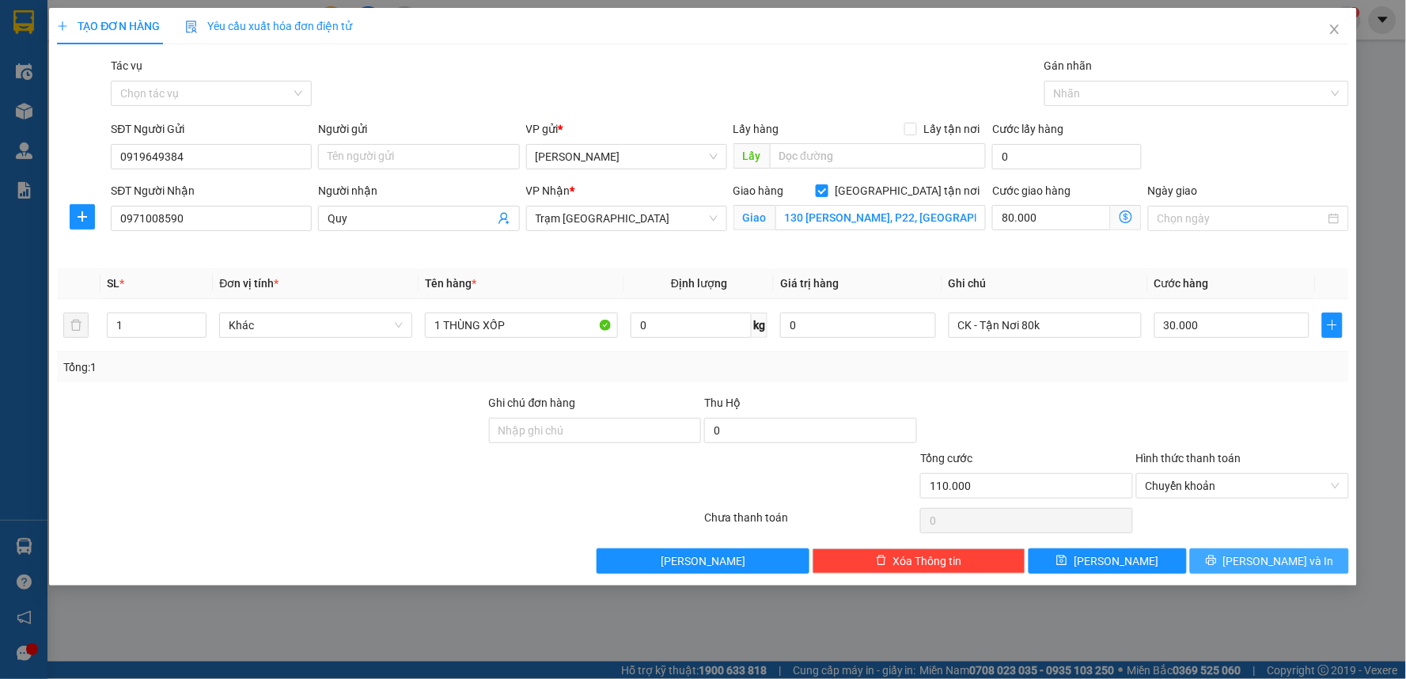
click at [1222, 559] on button "[PERSON_NAME] và In" at bounding box center [1269, 560] width 159 height 25
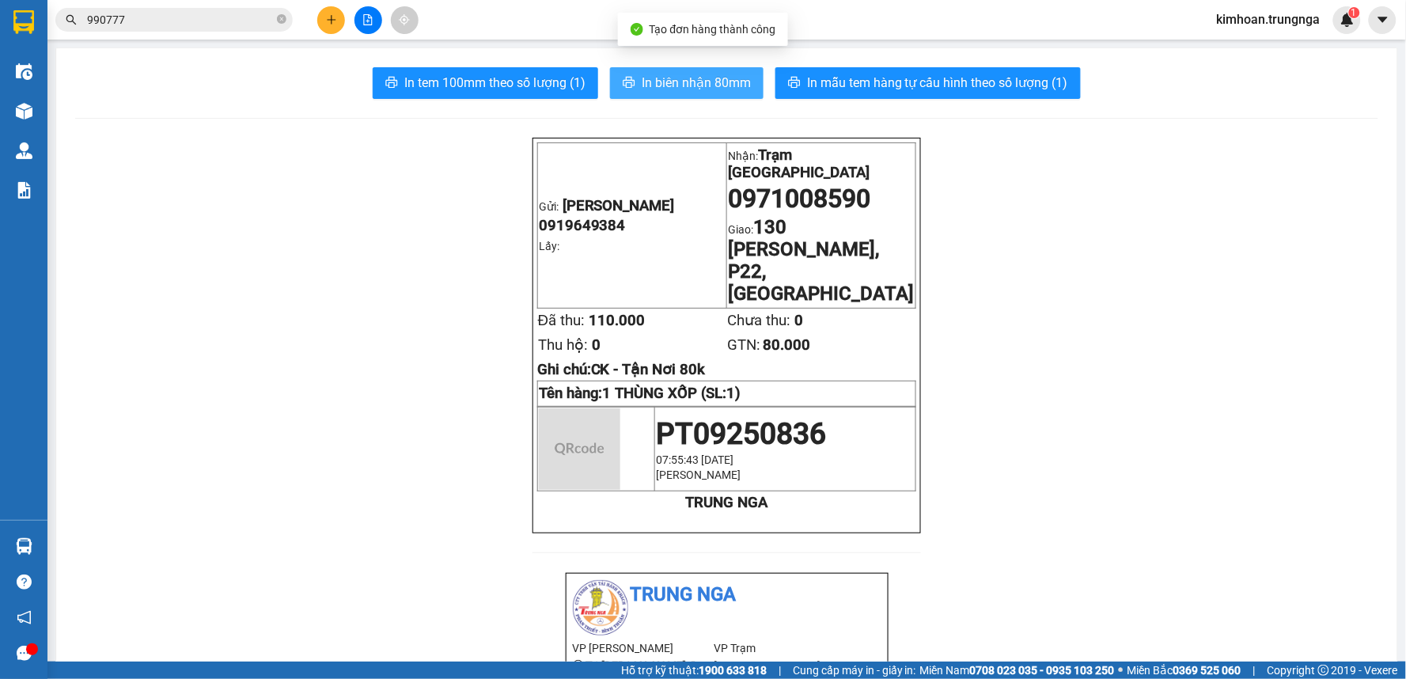
click at [684, 93] on button "In biên nhận 80mm" at bounding box center [687, 83] width 154 height 32
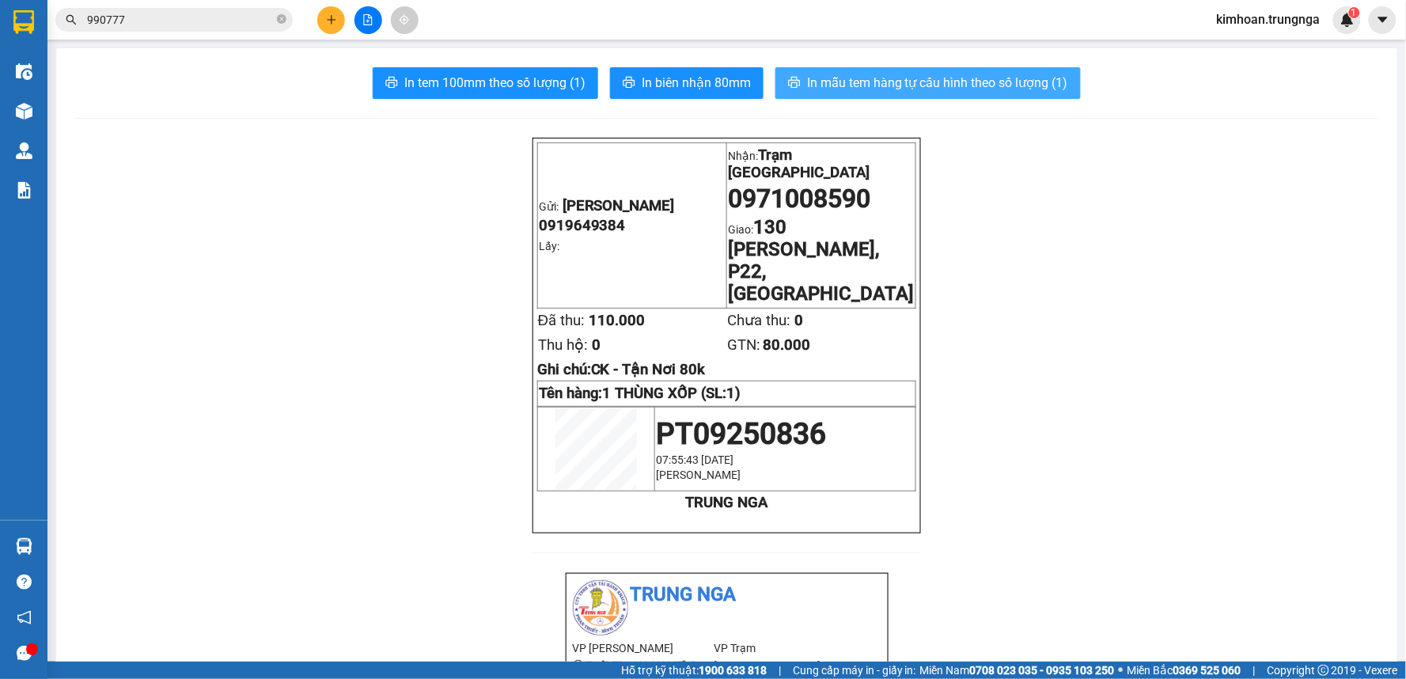
click at [965, 91] on span "In mẫu tem hàng tự cấu hình theo số lượng (1)" at bounding box center [937, 83] width 261 height 20
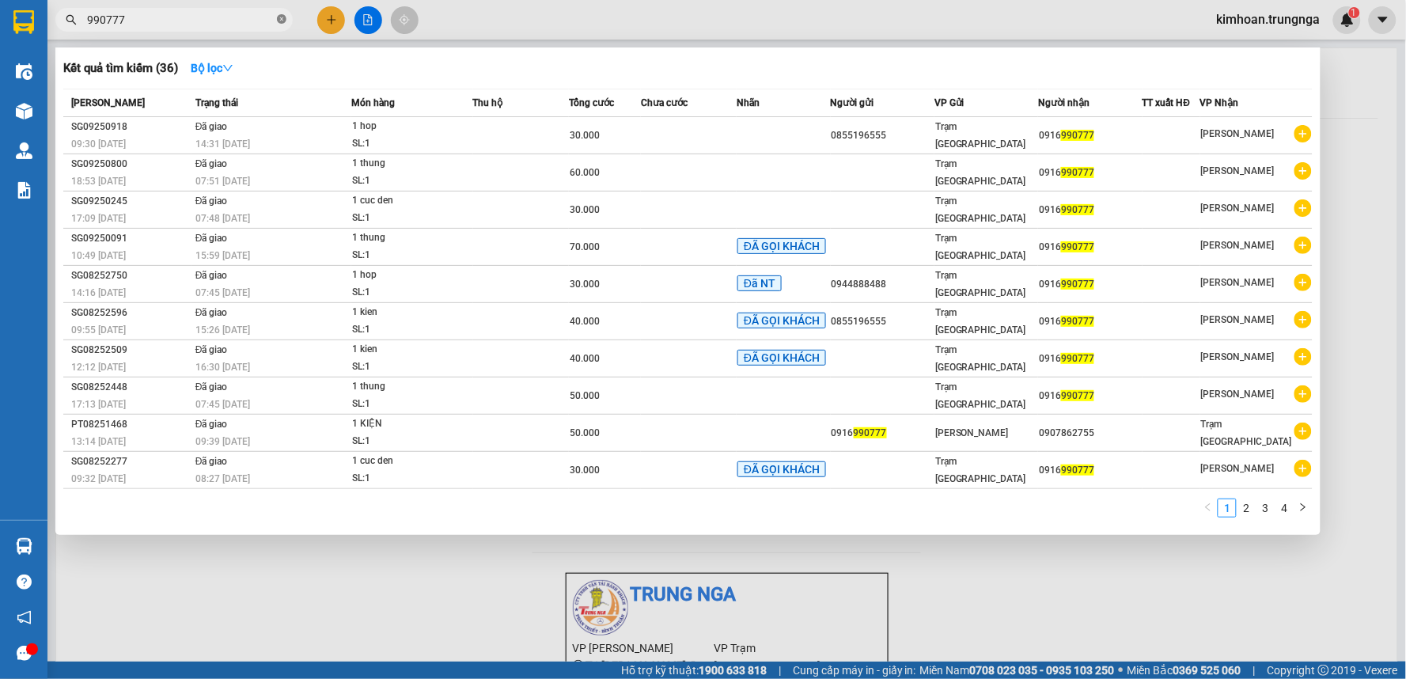
click at [278, 17] on icon "close-circle" at bounding box center [281, 18] width 9 height 9
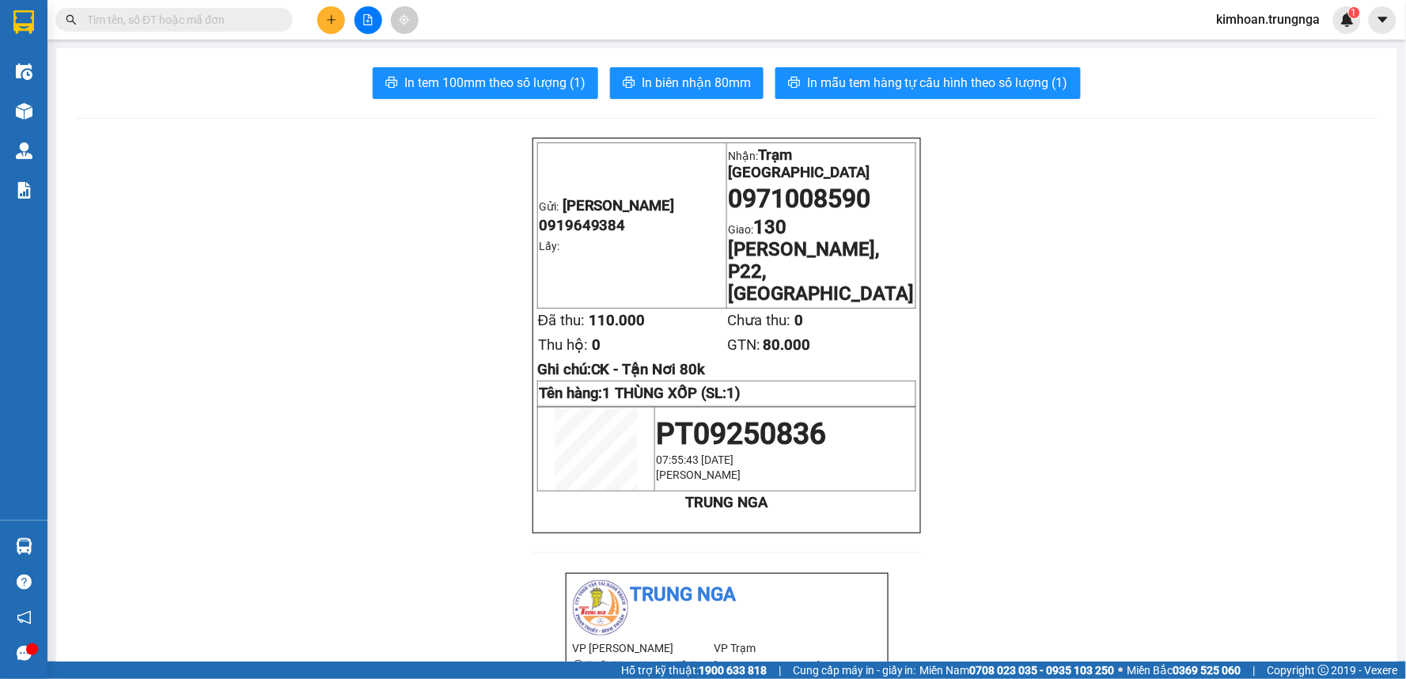
click at [245, 16] on input "text" at bounding box center [180, 19] width 187 height 17
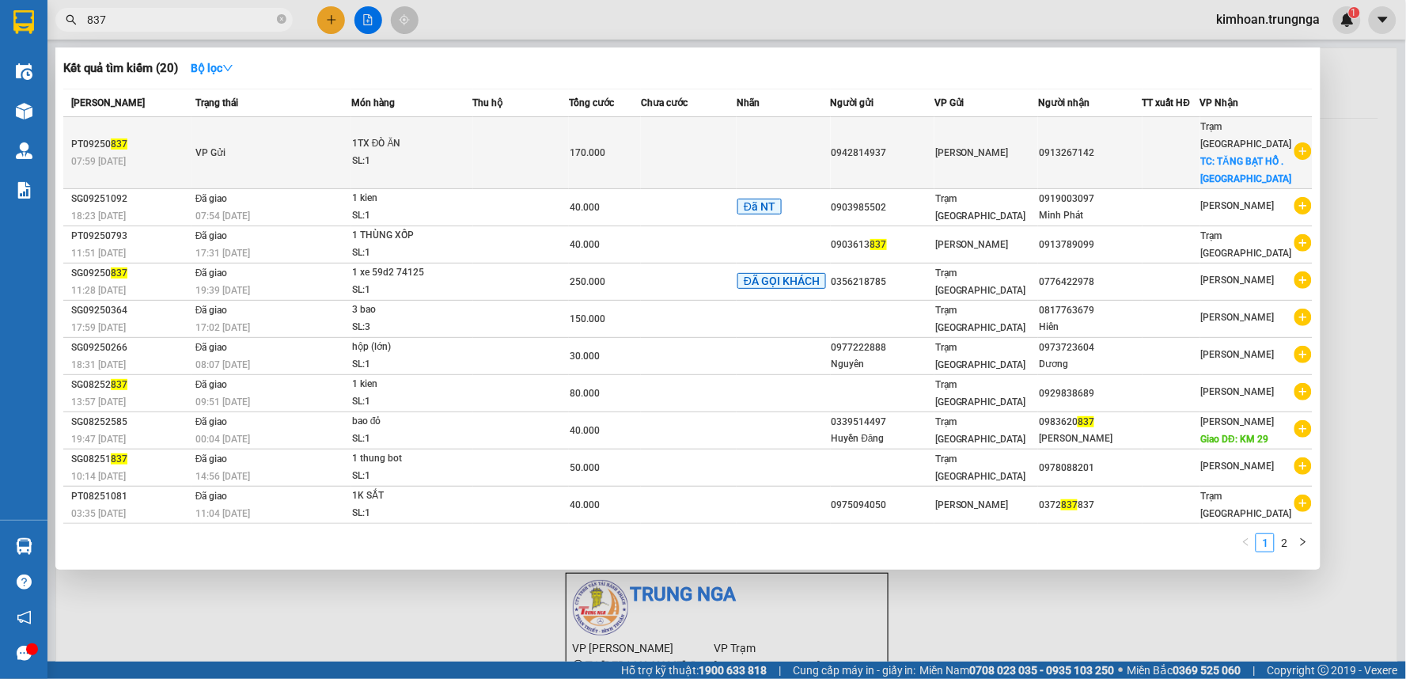
type input "837"
click at [430, 141] on div "1TX ĐÒ ĂN" at bounding box center [411, 143] width 119 height 17
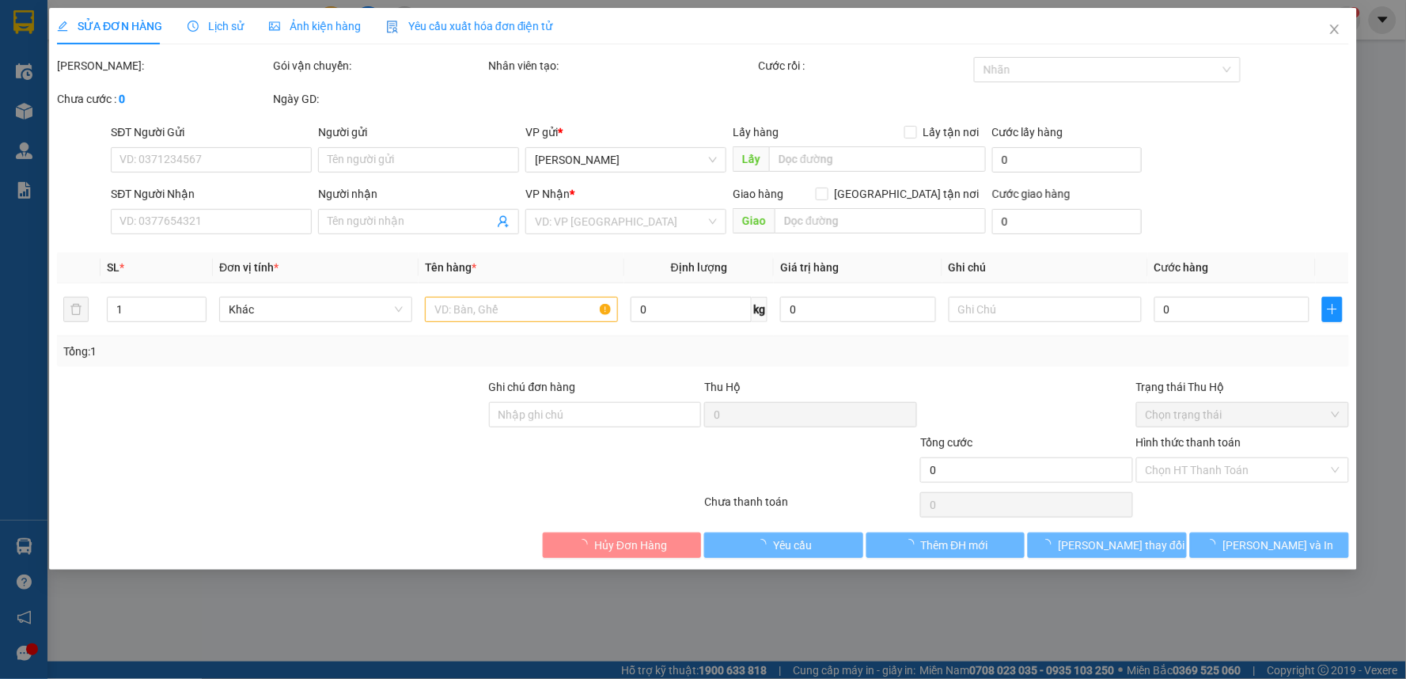
type input "0942814937"
type input "0913267142"
checkbox input "true"
type input "TĂNG BẠT HỔ . BINH THẠNH"
type input "170.000"
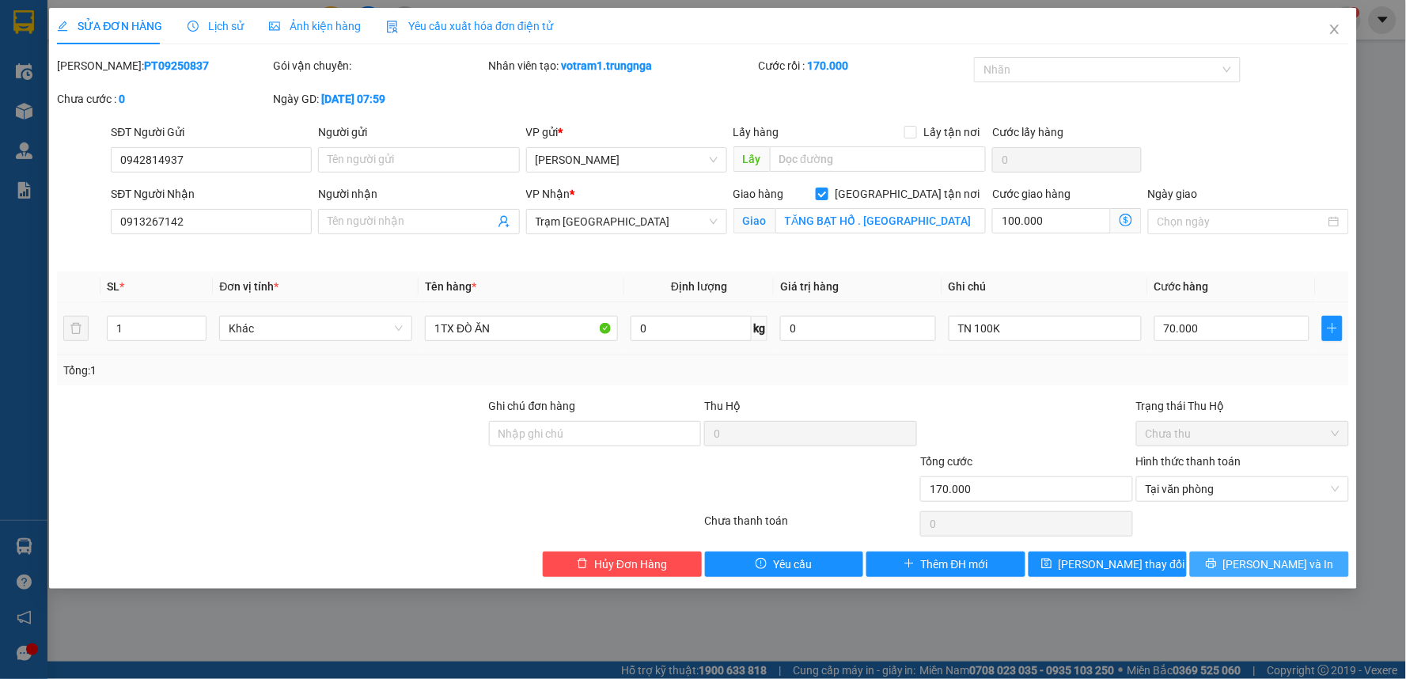
click at [1264, 563] on span "[PERSON_NAME] và In" at bounding box center [1278, 563] width 111 height 17
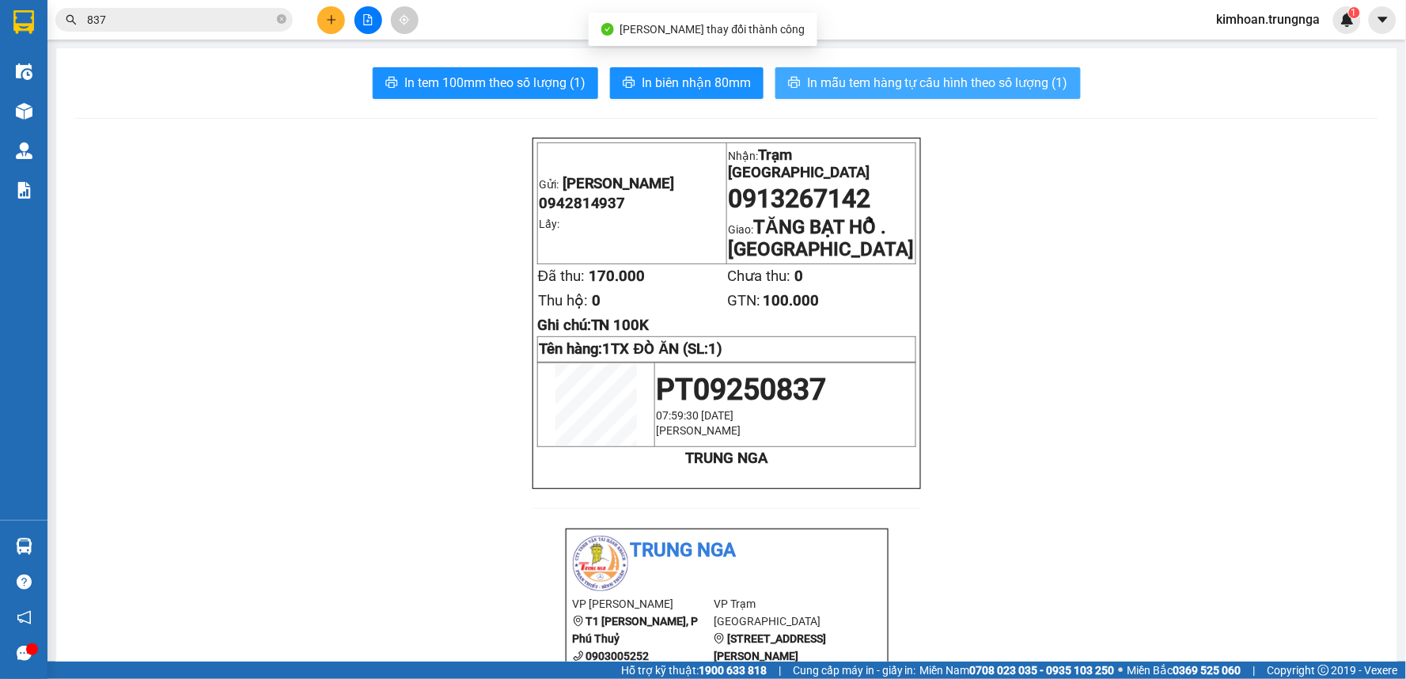
click at [791, 91] on button "In mẫu tem hàng tự cấu hình theo số lượng (1)" at bounding box center [927, 83] width 305 height 32
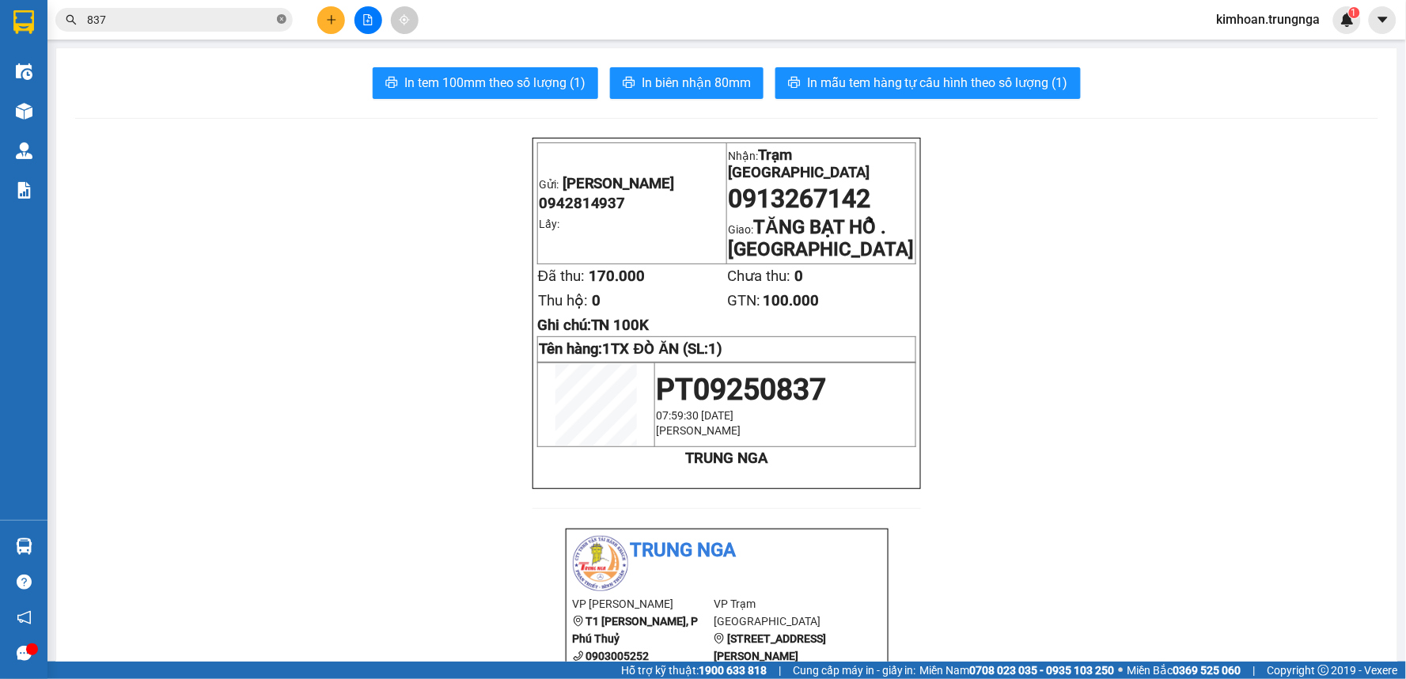
click at [278, 18] on icon "close-circle" at bounding box center [281, 18] width 9 height 9
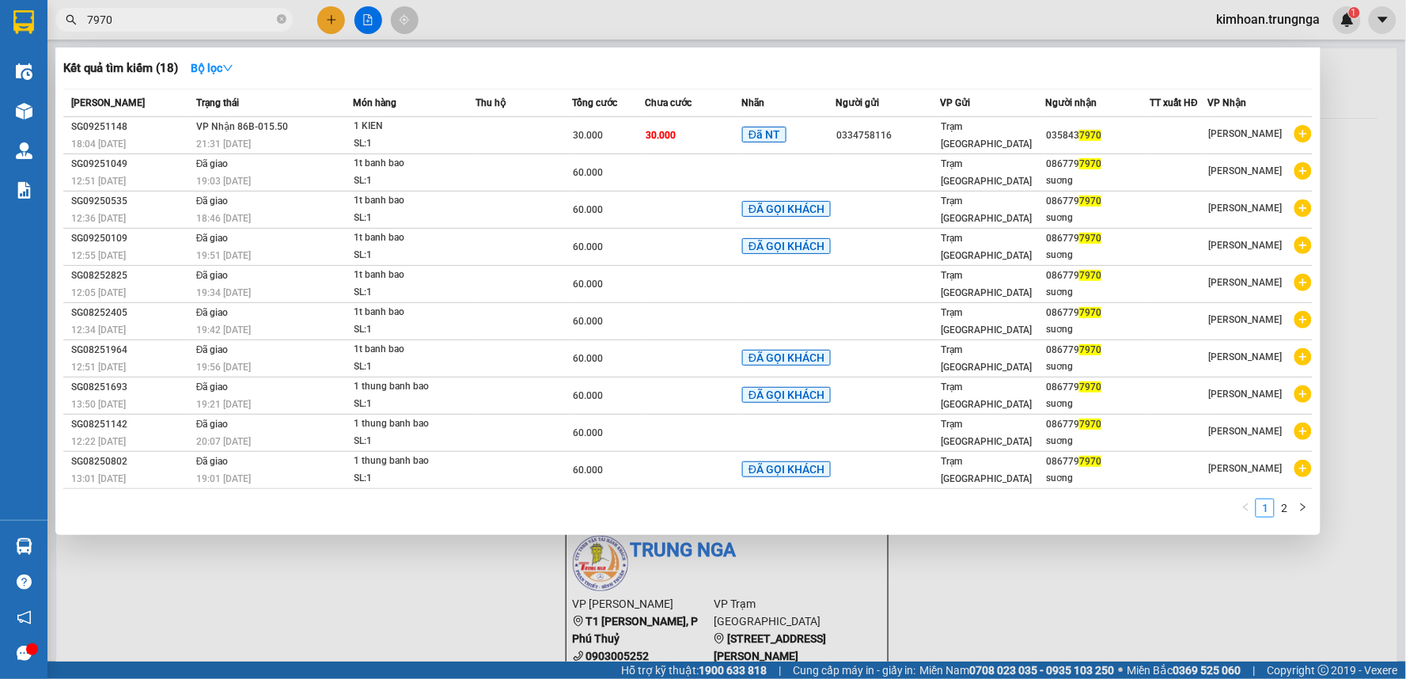
click at [437, 628] on div at bounding box center [703, 339] width 1406 height 679
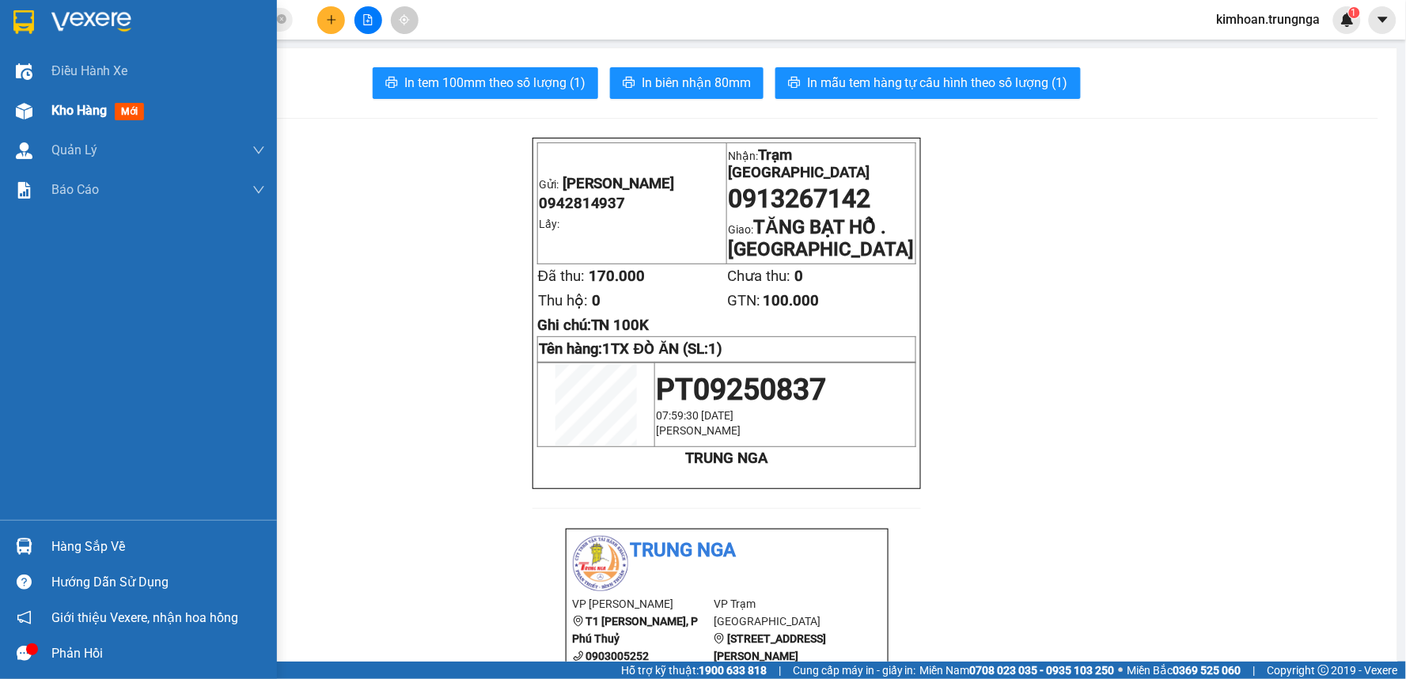
click at [64, 100] on div "Kho hàng mới" at bounding box center [100, 110] width 99 height 20
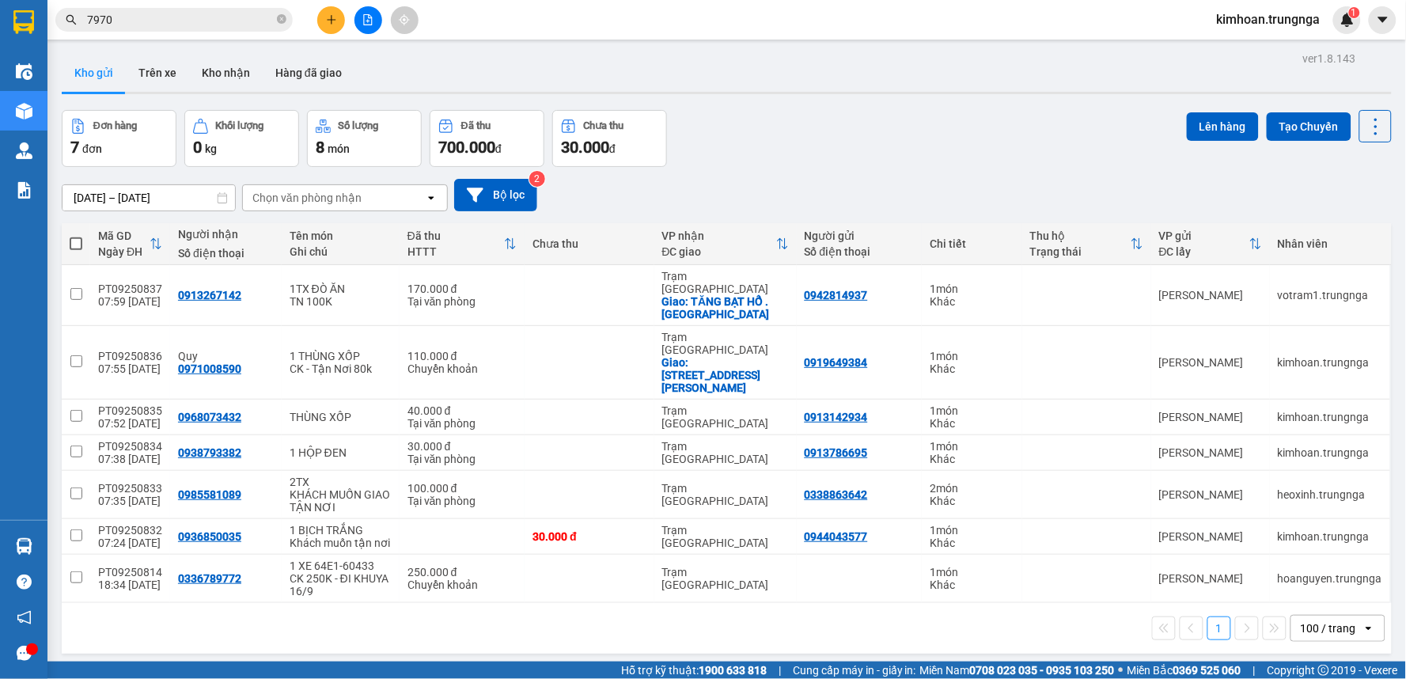
click at [241, 26] on input "7970" at bounding box center [180, 19] width 187 height 17
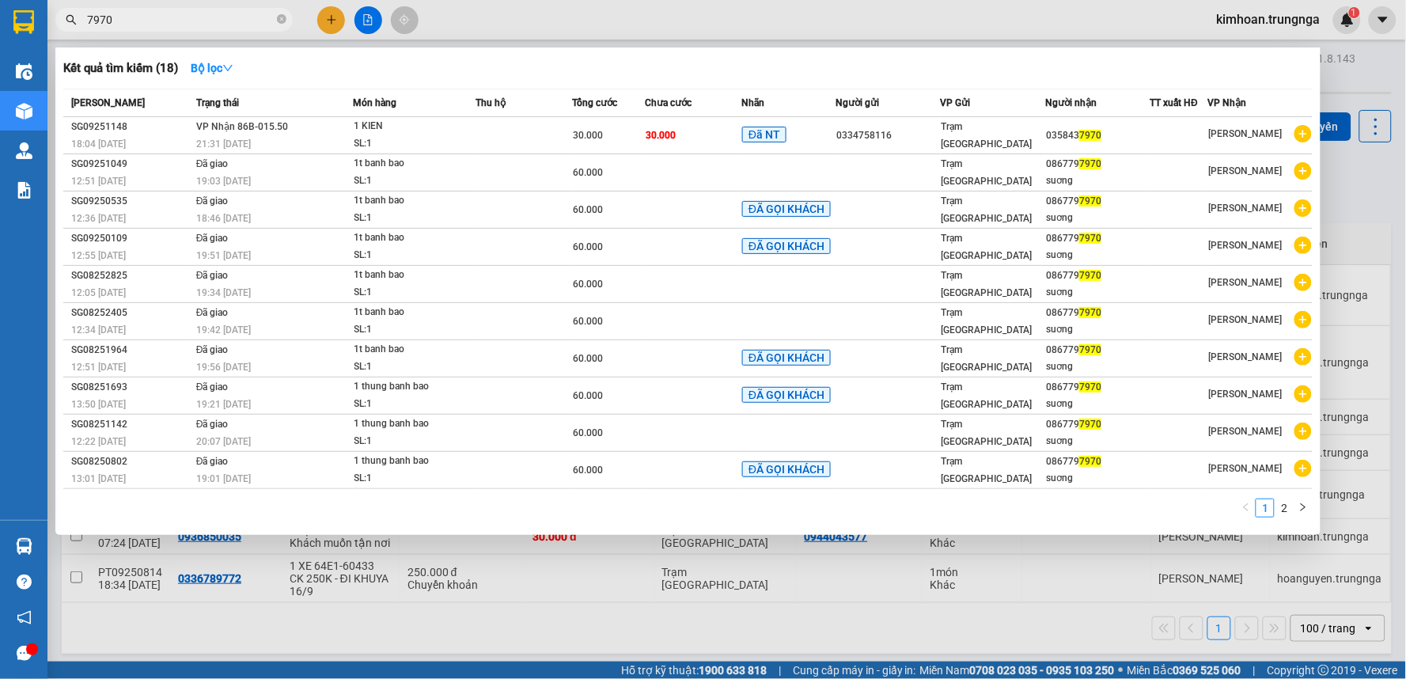
click at [241, 26] on input "7970" at bounding box center [180, 19] width 187 height 17
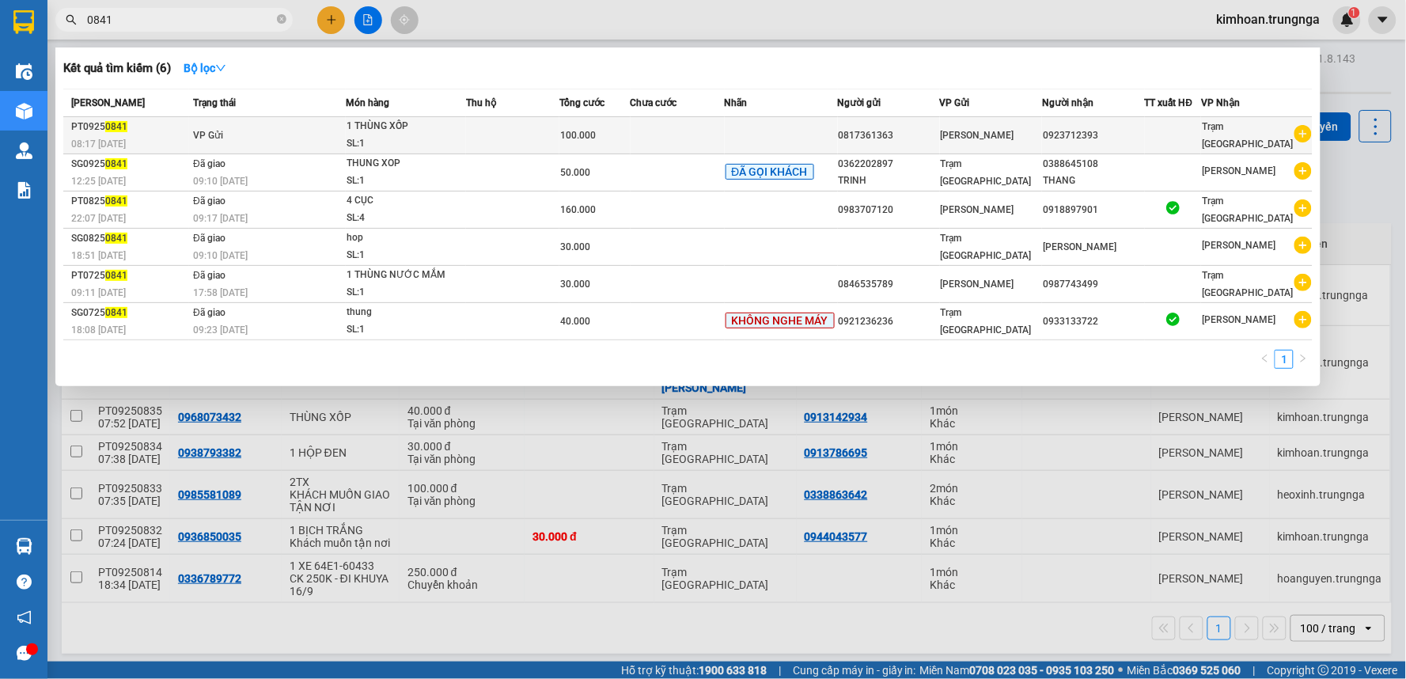
type input "0841"
click at [808, 131] on td at bounding box center [781, 135] width 113 height 37
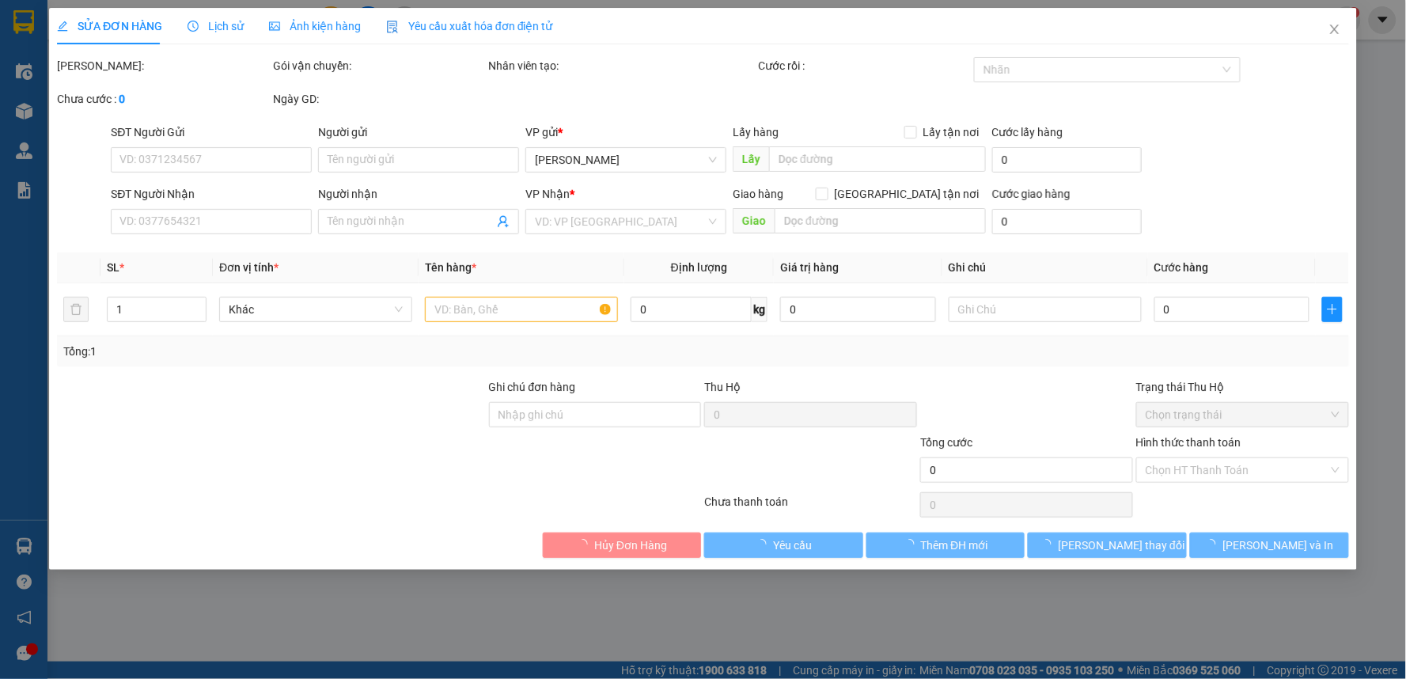
type input "0817361363"
type input "0923712393"
type input "100.000"
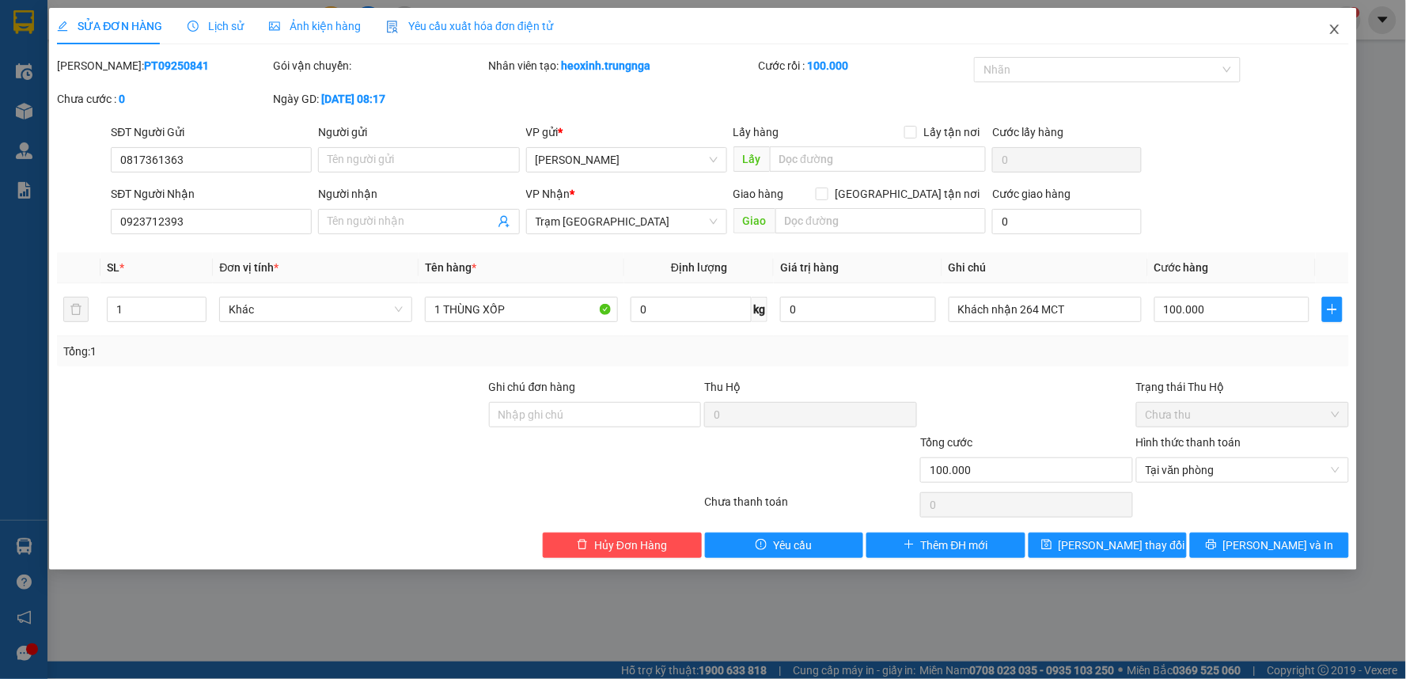
click at [1325, 29] on span "Close" at bounding box center [1335, 30] width 44 height 44
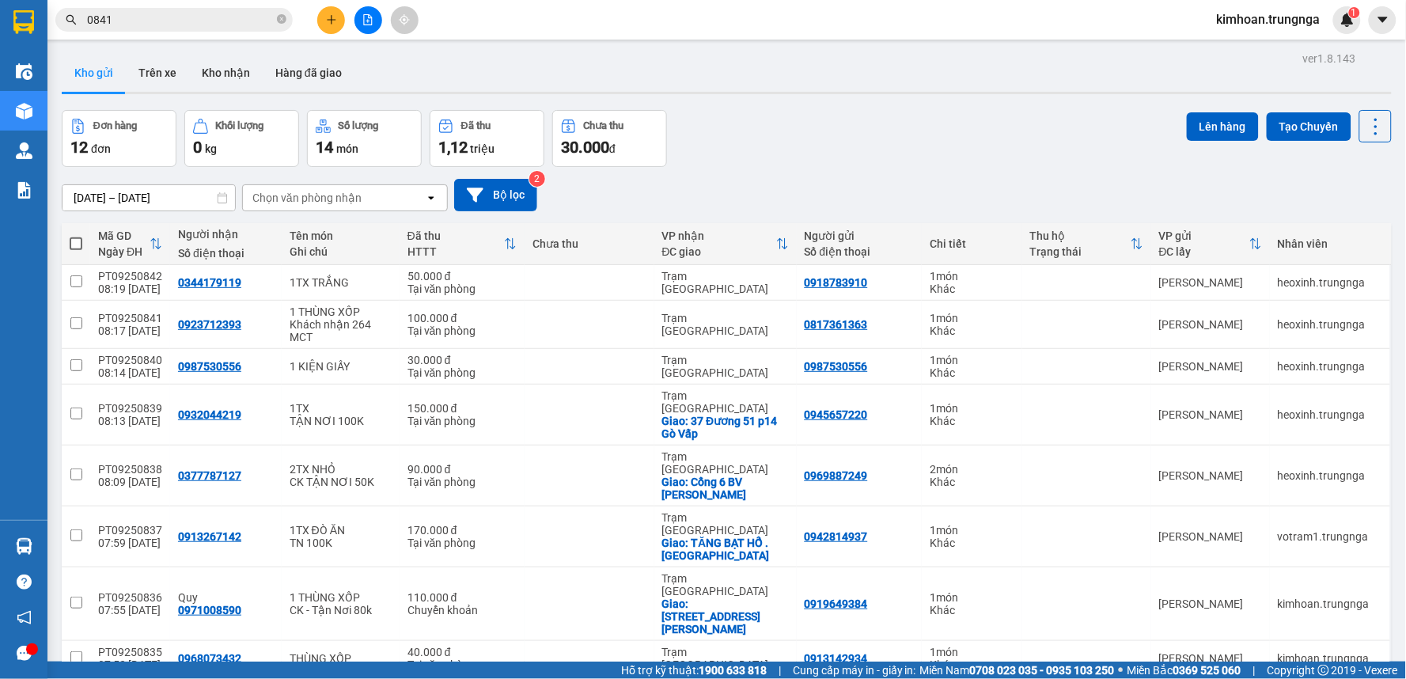
click at [323, 26] on button at bounding box center [331, 20] width 28 height 28
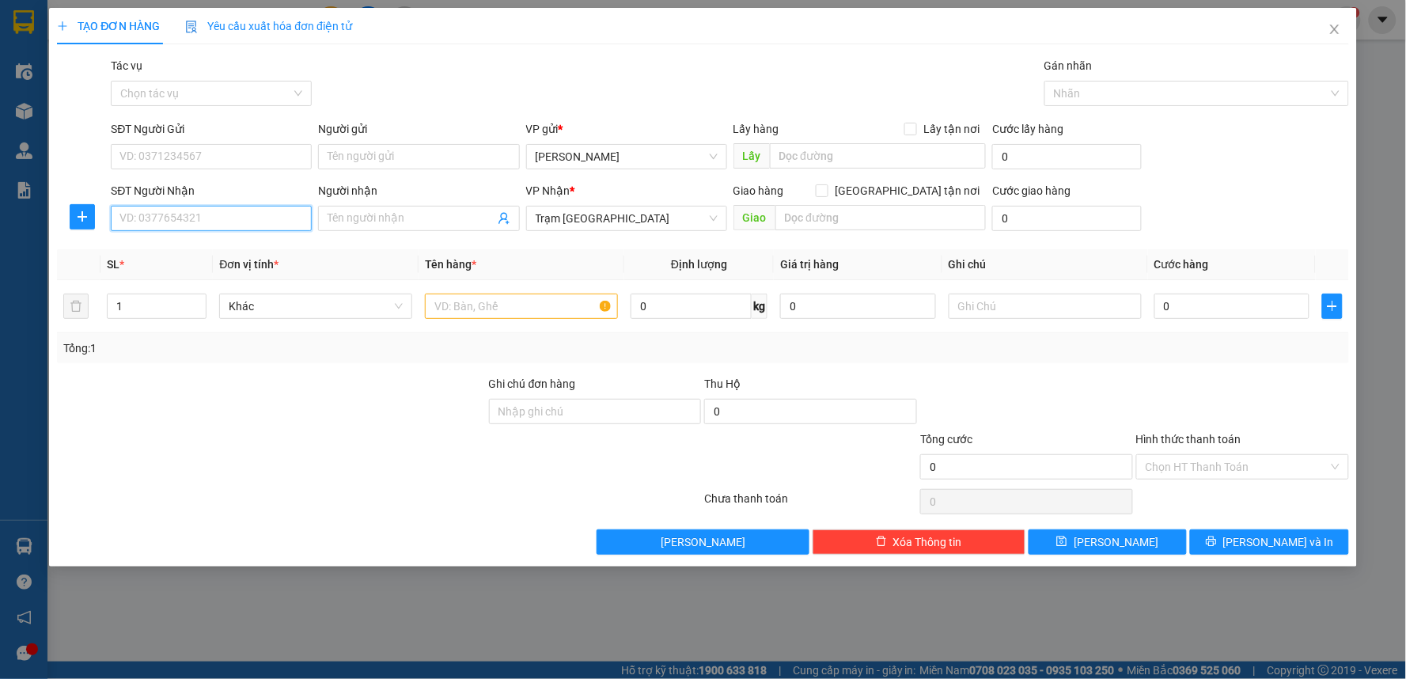
click at [272, 211] on input "SĐT Người Nhận" at bounding box center [211, 218] width 201 height 25
click at [1329, 26] on icon "close" at bounding box center [1335, 29] width 13 height 13
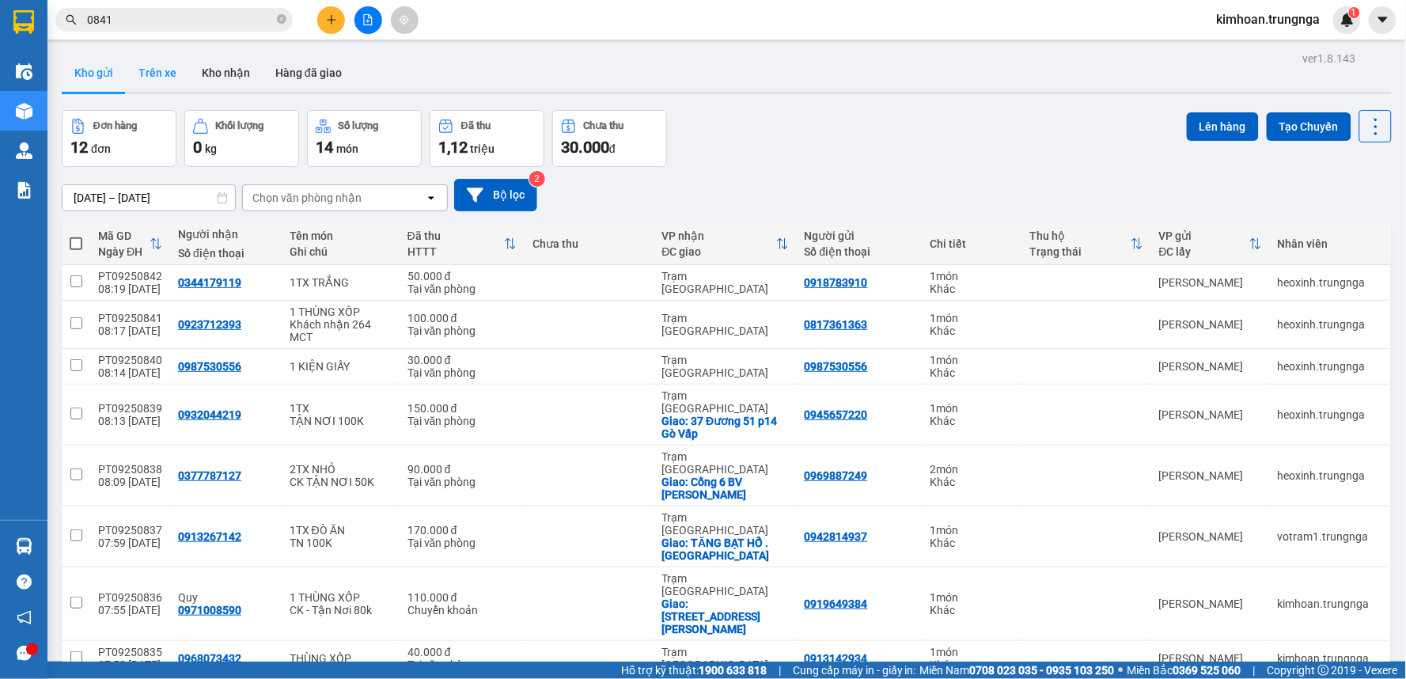
click at [141, 69] on button "Trên xe" at bounding box center [157, 73] width 63 height 38
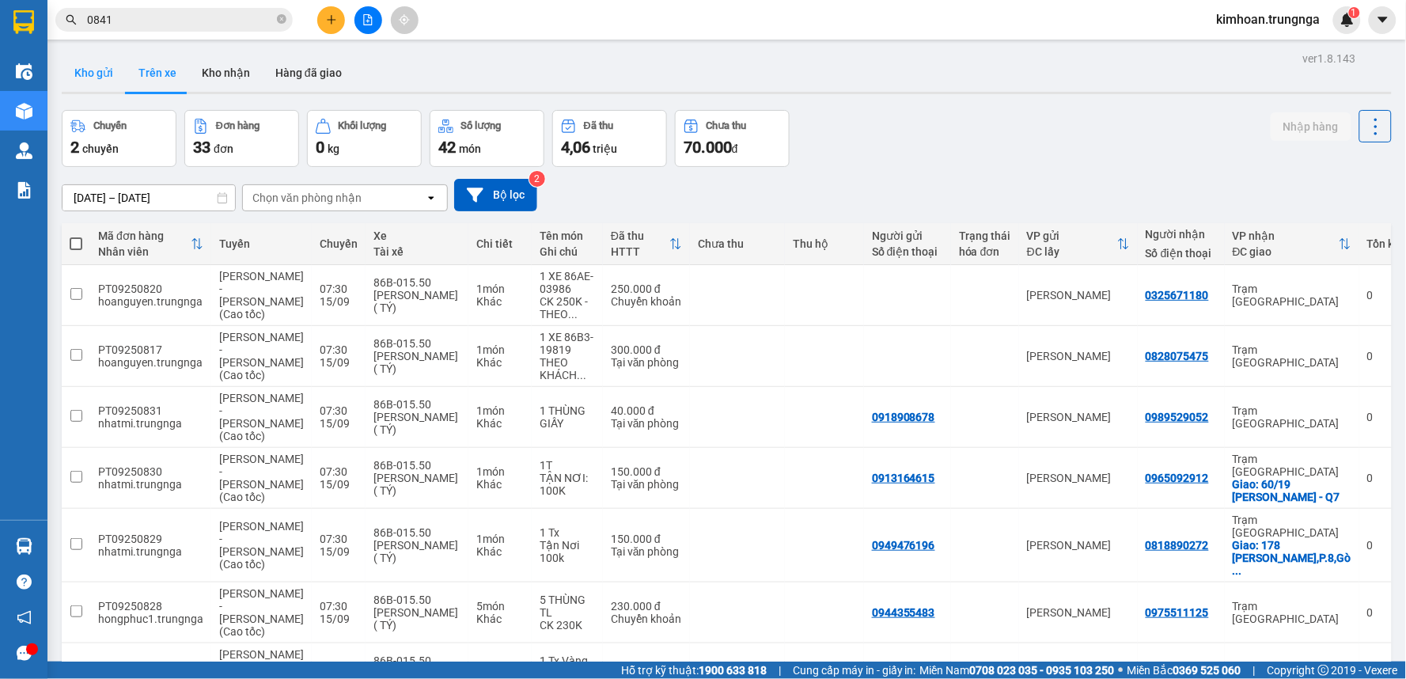
click at [89, 74] on button "Kho gửi" at bounding box center [94, 73] width 64 height 38
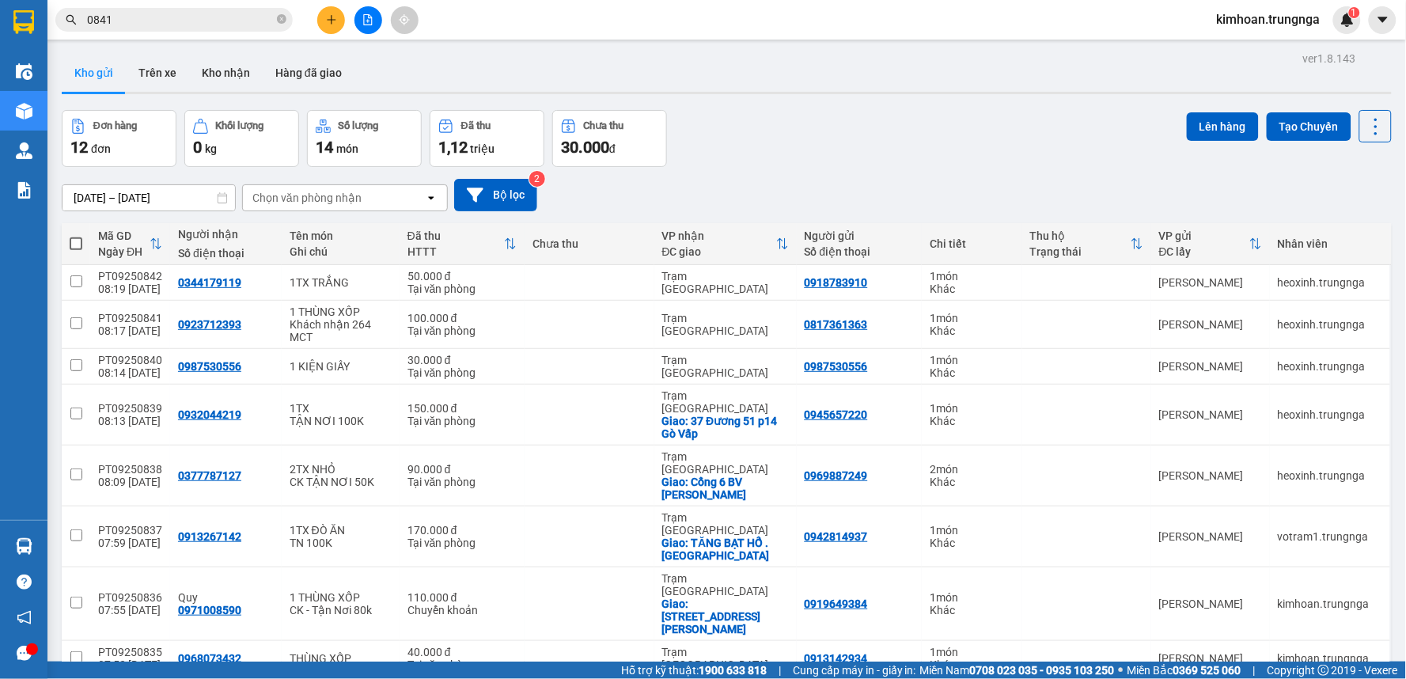
click at [362, 26] on button at bounding box center [368, 20] width 28 height 28
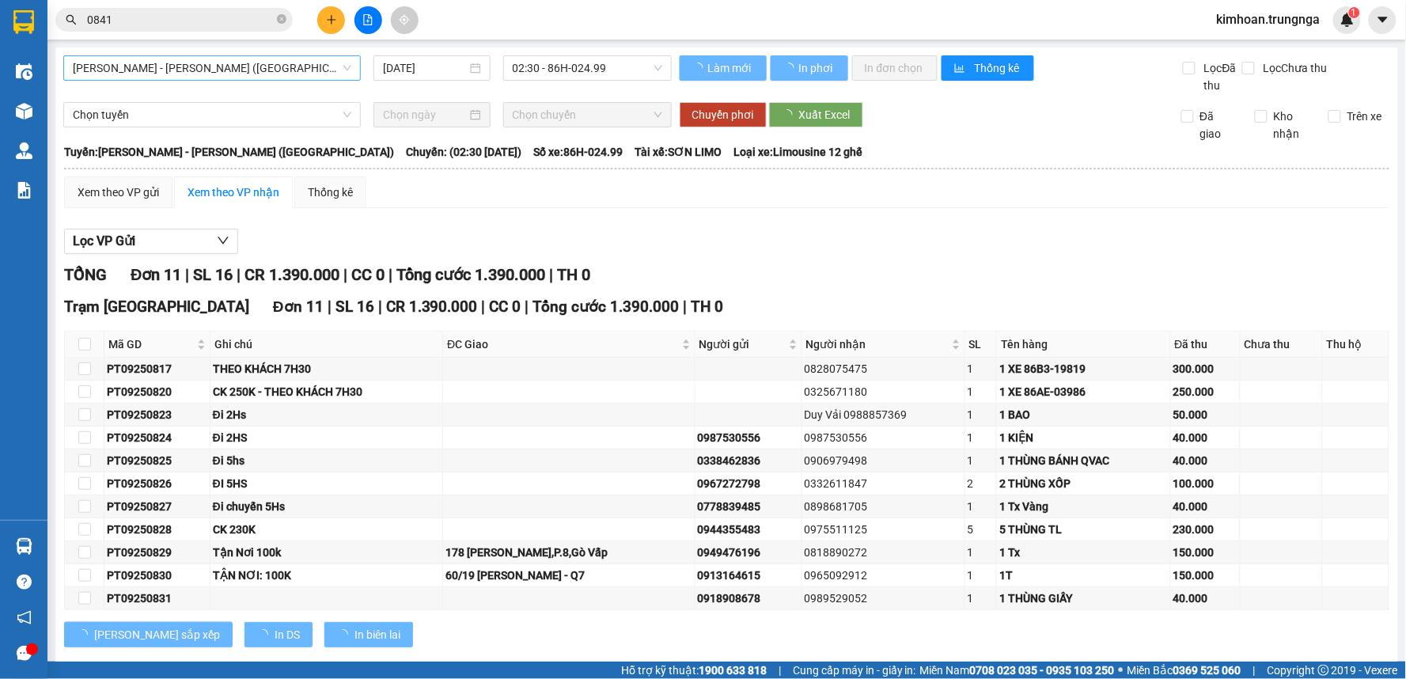
click at [198, 63] on span "Phan Thiết - Hồ Chí Minh (Ghế)" at bounding box center [212, 68] width 279 height 24
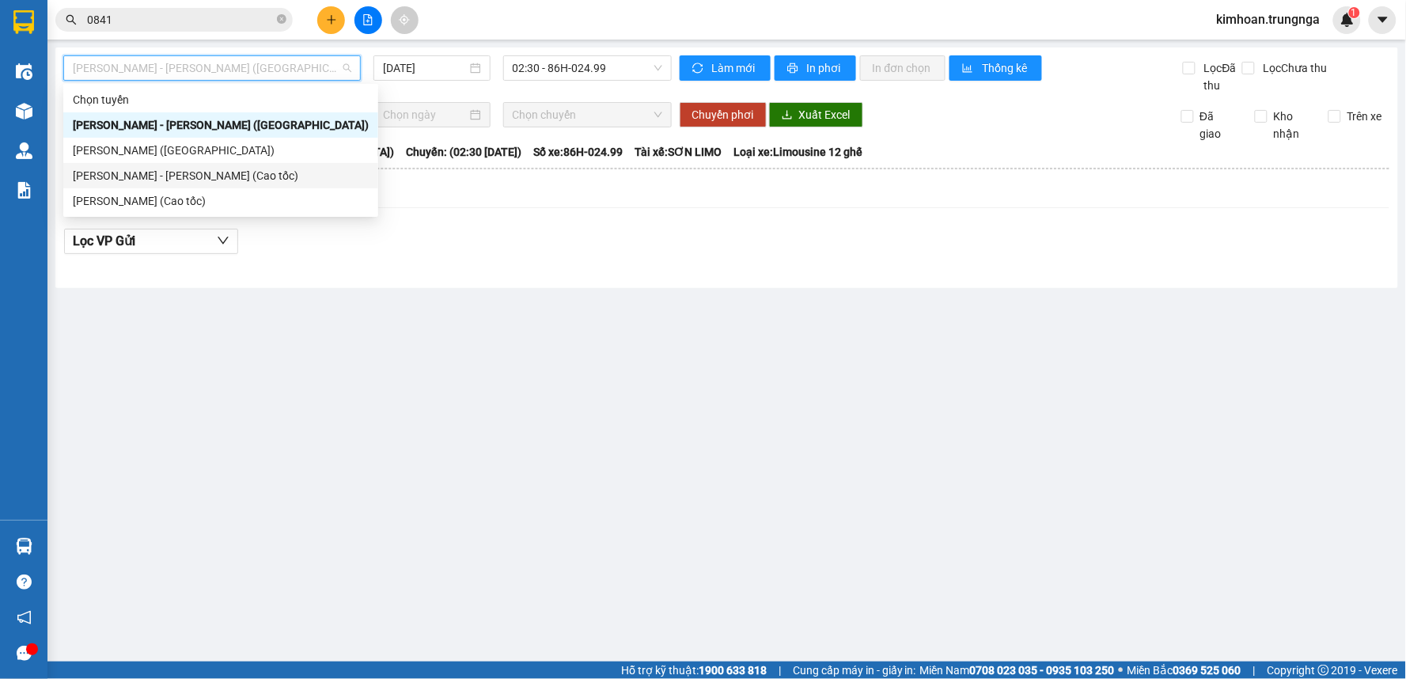
click at [193, 175] on div "Phan Thiết - Hồ Chí Minh (Cao tốc)" at bounding box center [221, 175] width 296 height 17
type input "[DATE]"
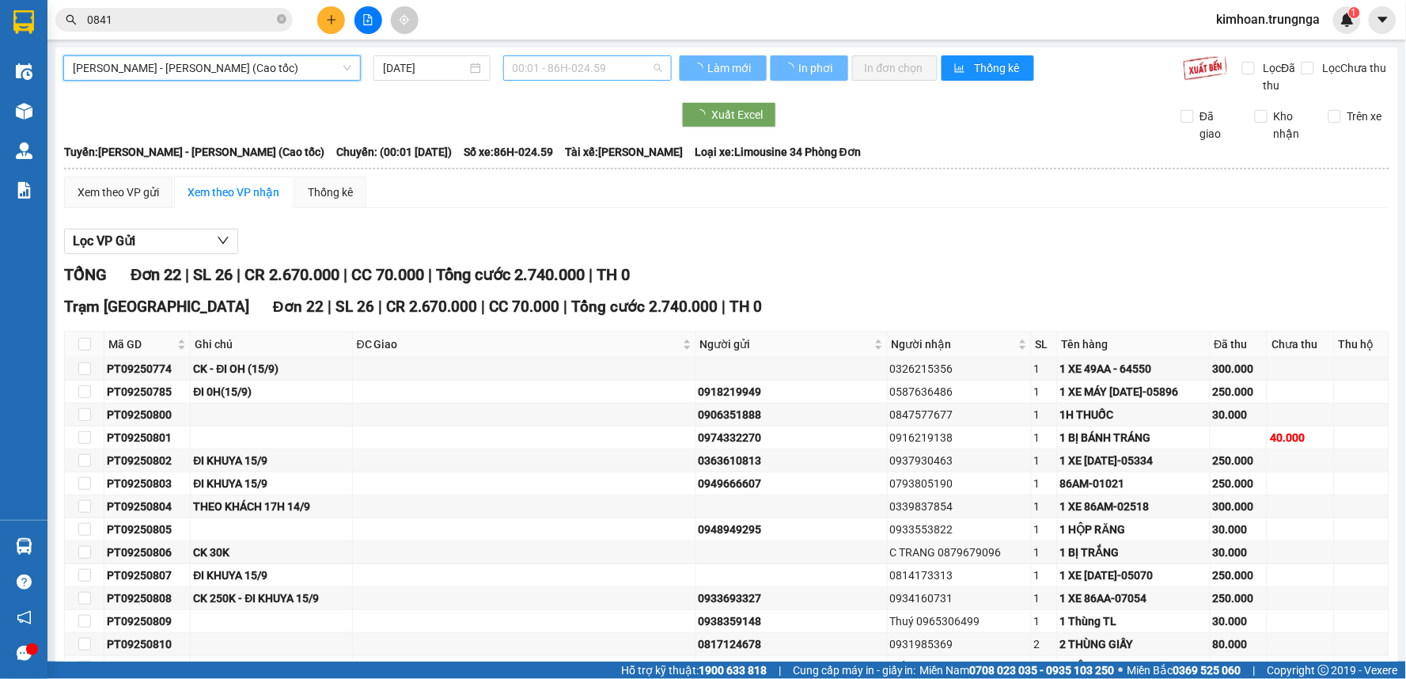
click at [535, 71] on span "00:01 - 86H-024.59" at bounding box center [588, 68] width 150 height 24
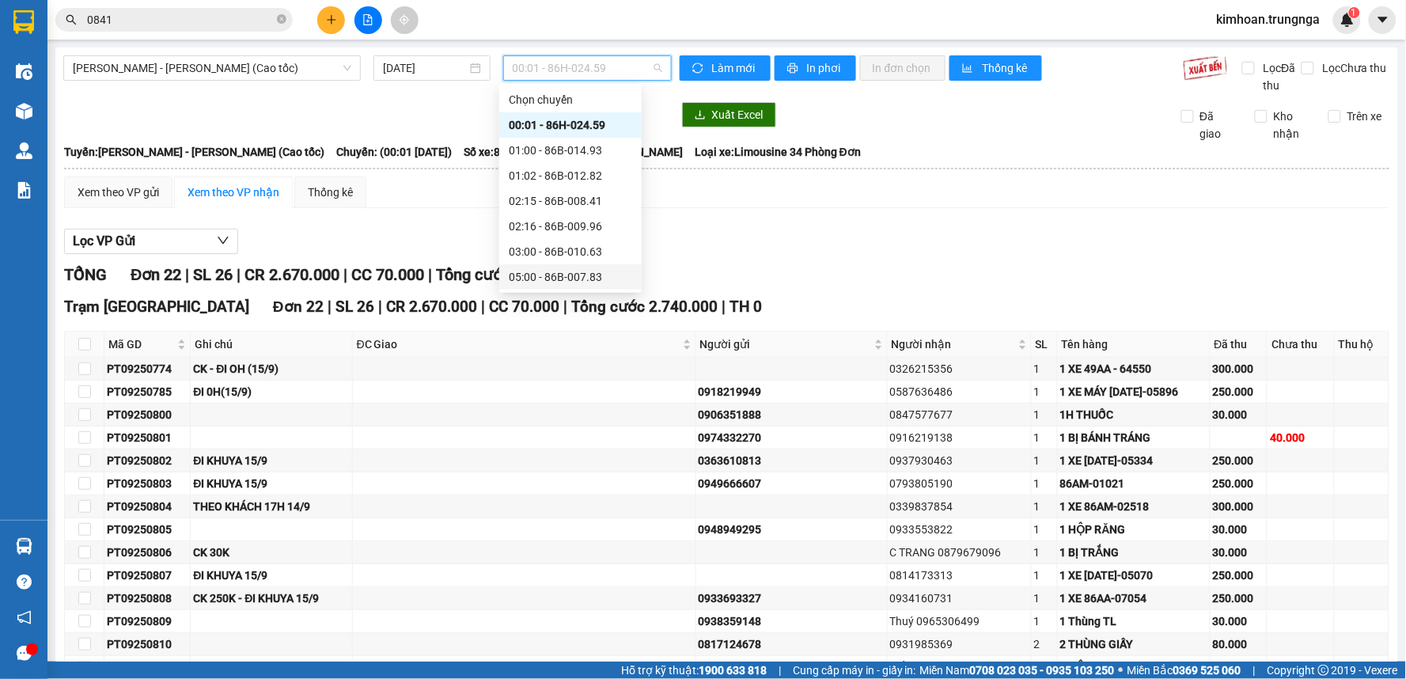
scroll to position [88, 0]
click at [536, 211] on div "07:30 - 86B-015.50" at bounding box center [570, 214] width 123 height 17
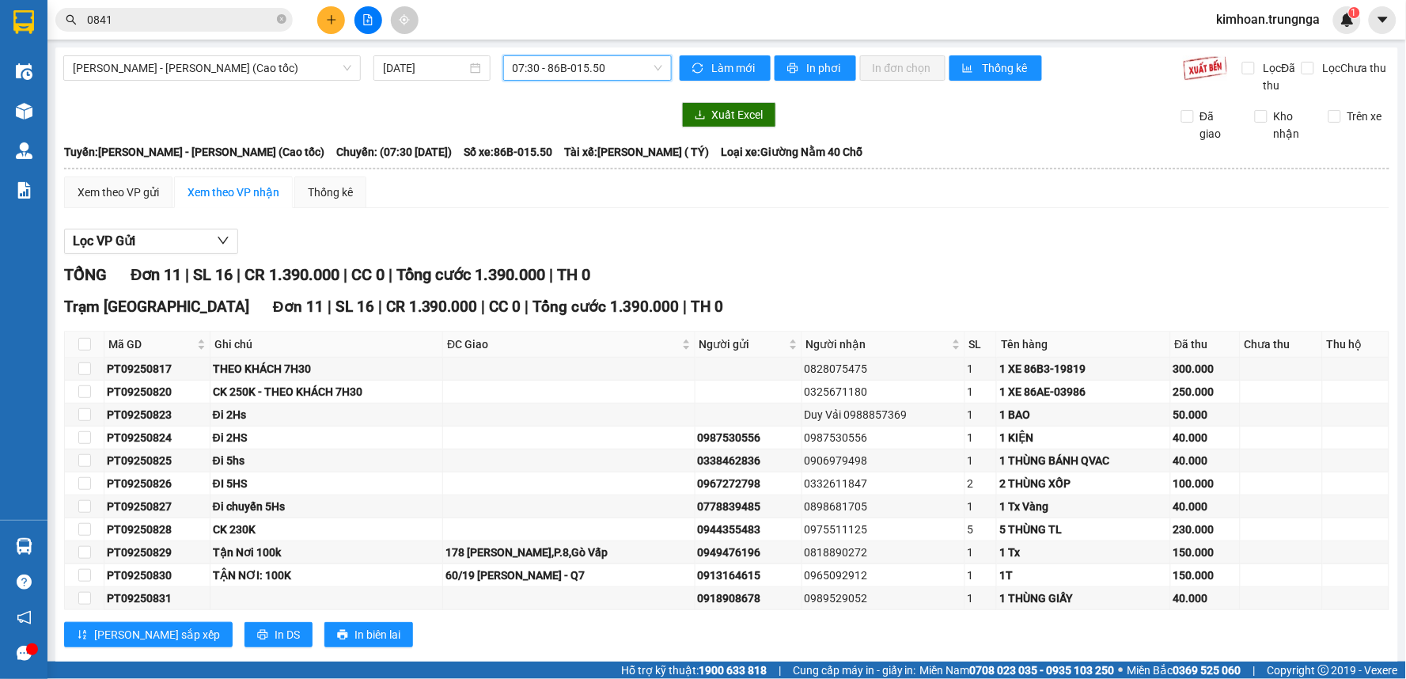
scroll to position [30, 0]
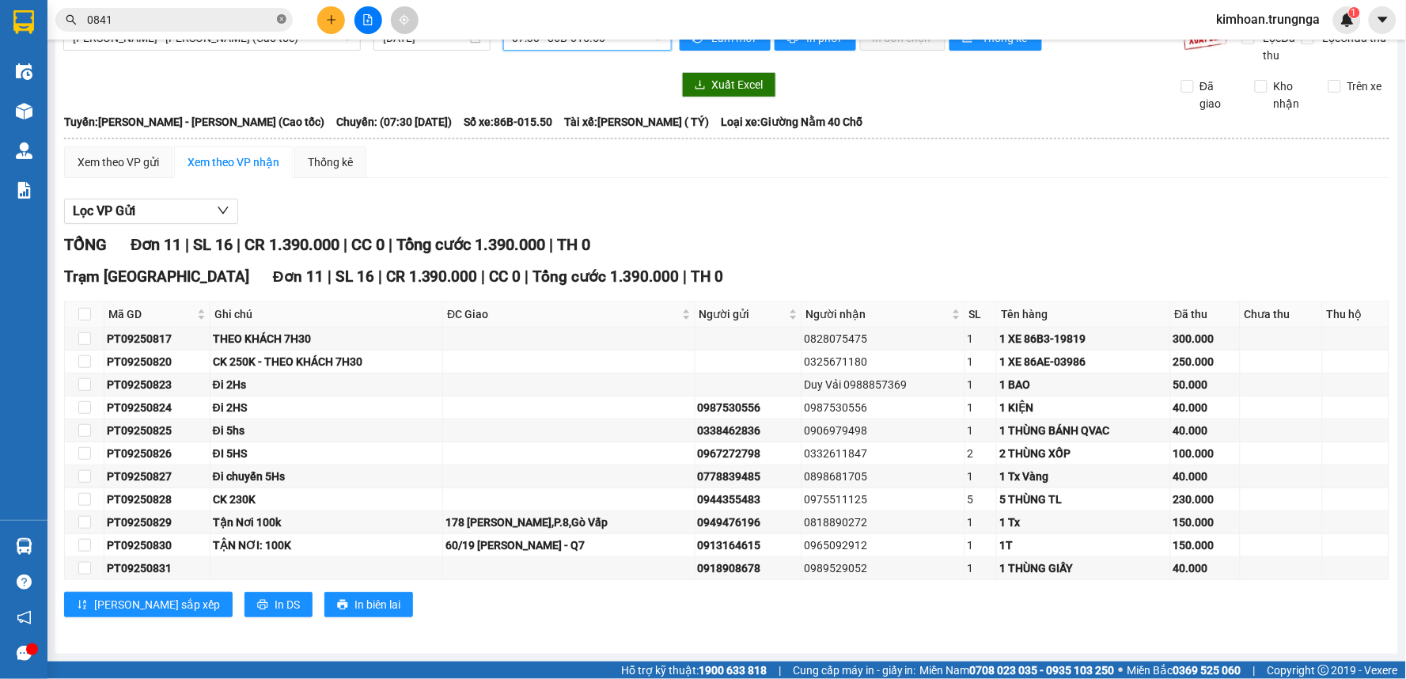
click at [281, 19] on icon "close-circle" at bounding box center [281, 18] width 9 height 9
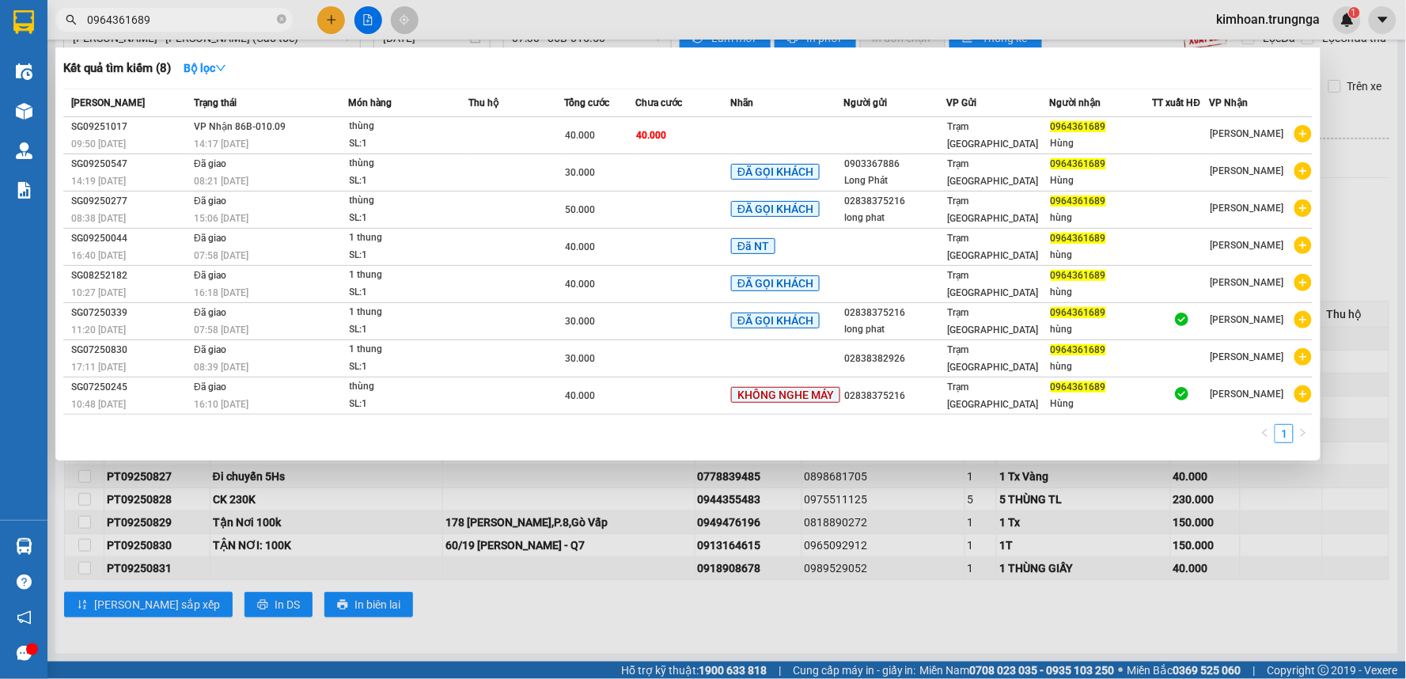
type input "0964361689"
click at [280, 19] on icon "close-circle" at bounding box center [281, 18] width 9 height 9
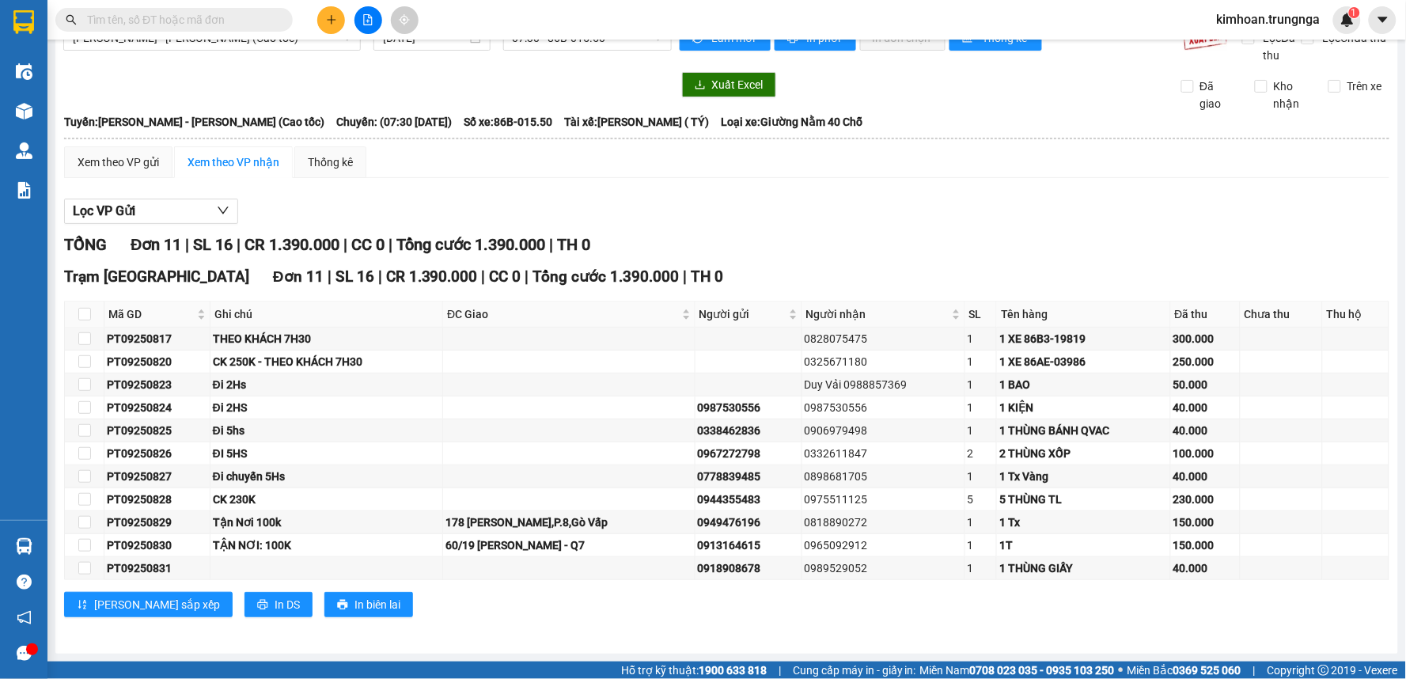
click at [214, 18] on input "text" at bounding box center [180, 19] width 187 height 17
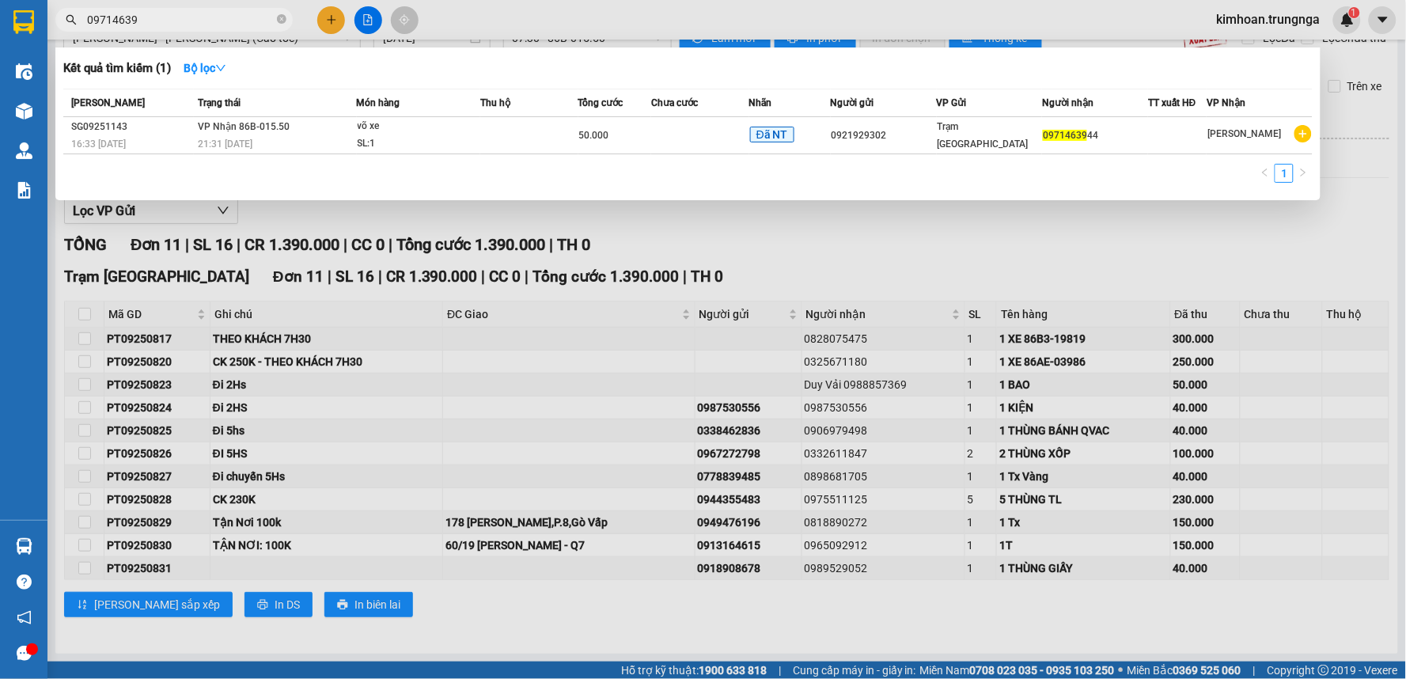
type input "09714639"
click at [570, 340] on div at bounding box center [703, 339] width 1406 height 679
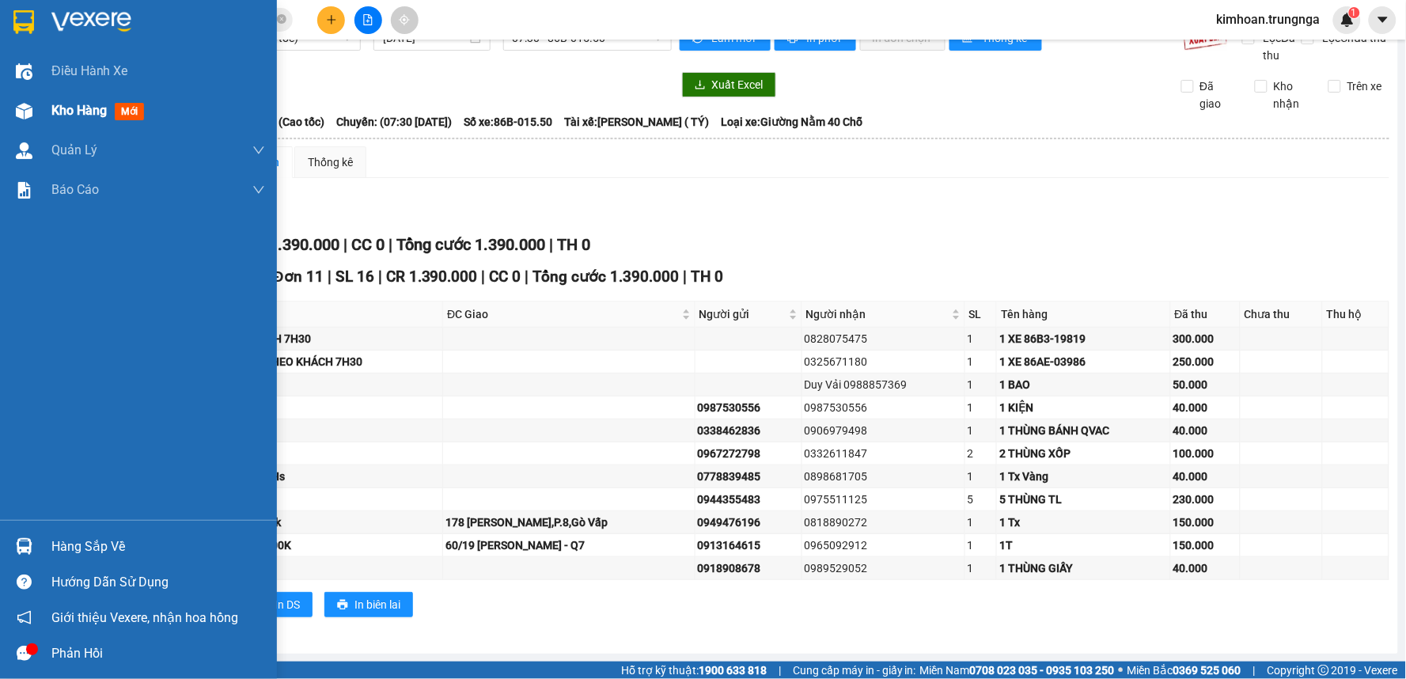
click at [43, 108] on div "Kho hàng mới" at bounding box center [138, 111] width 277 height 40
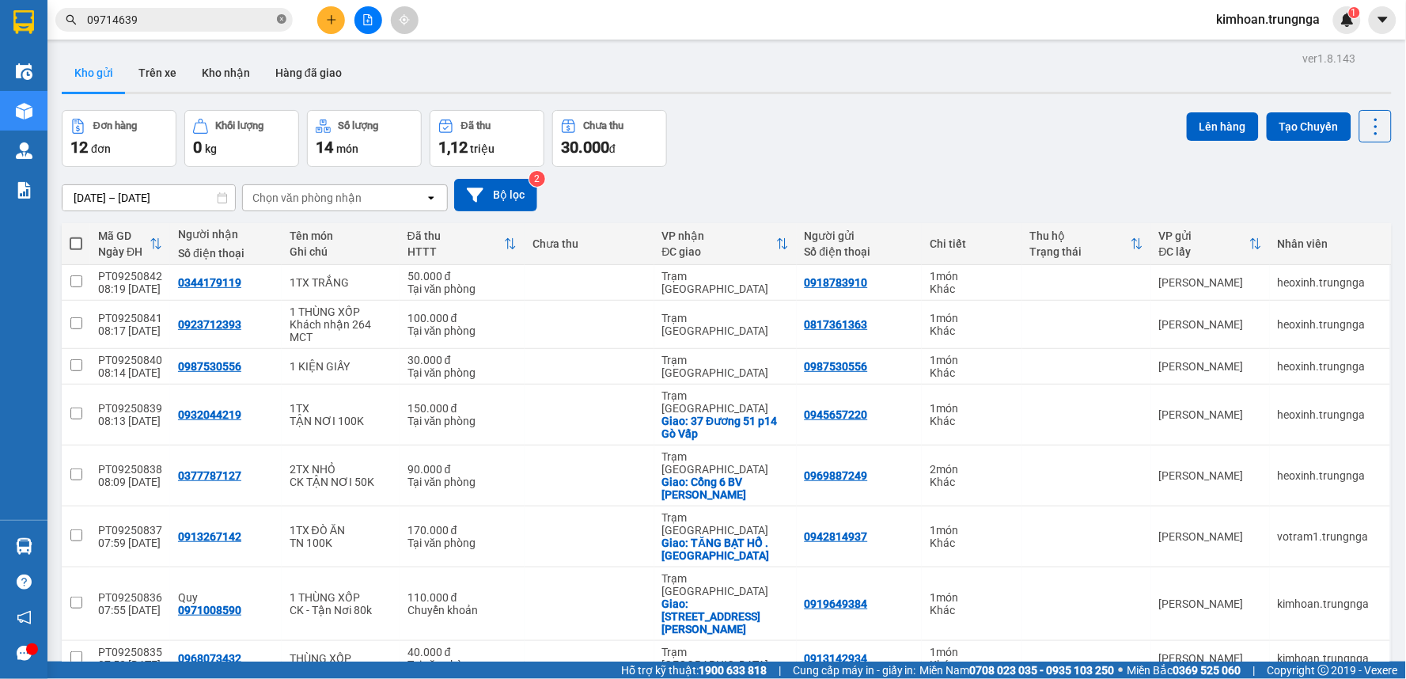
click at [281, 19] on icon "close-circle" at bounding box center [281, 18] width 9 height 9
click at [345, 24] on div at bounding box center [368, 20] width 119 height 28
click at [335, 24] on icon "plus" at bounding box center [331, 19] width 11 height 11
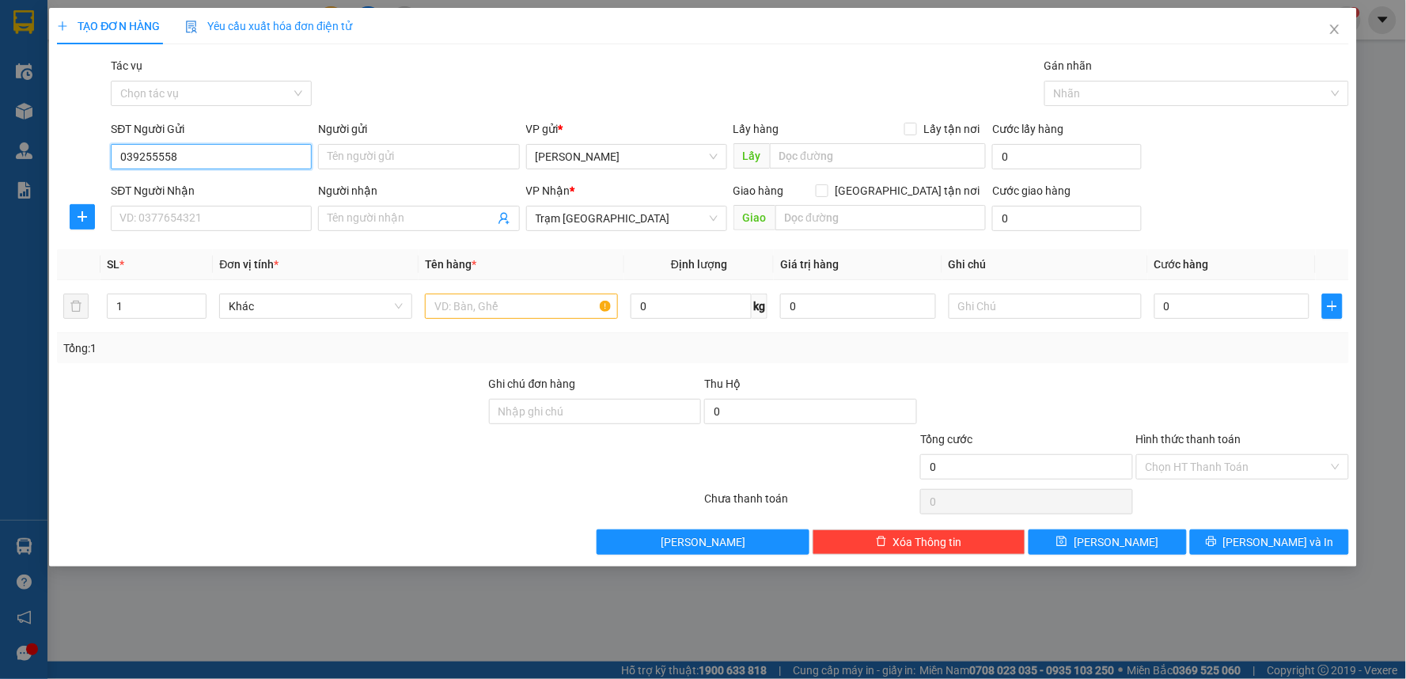
type input "0392555580"
click at [217, 180] on div "0392555580" at bounding box center [211, 188] width 182 height 17
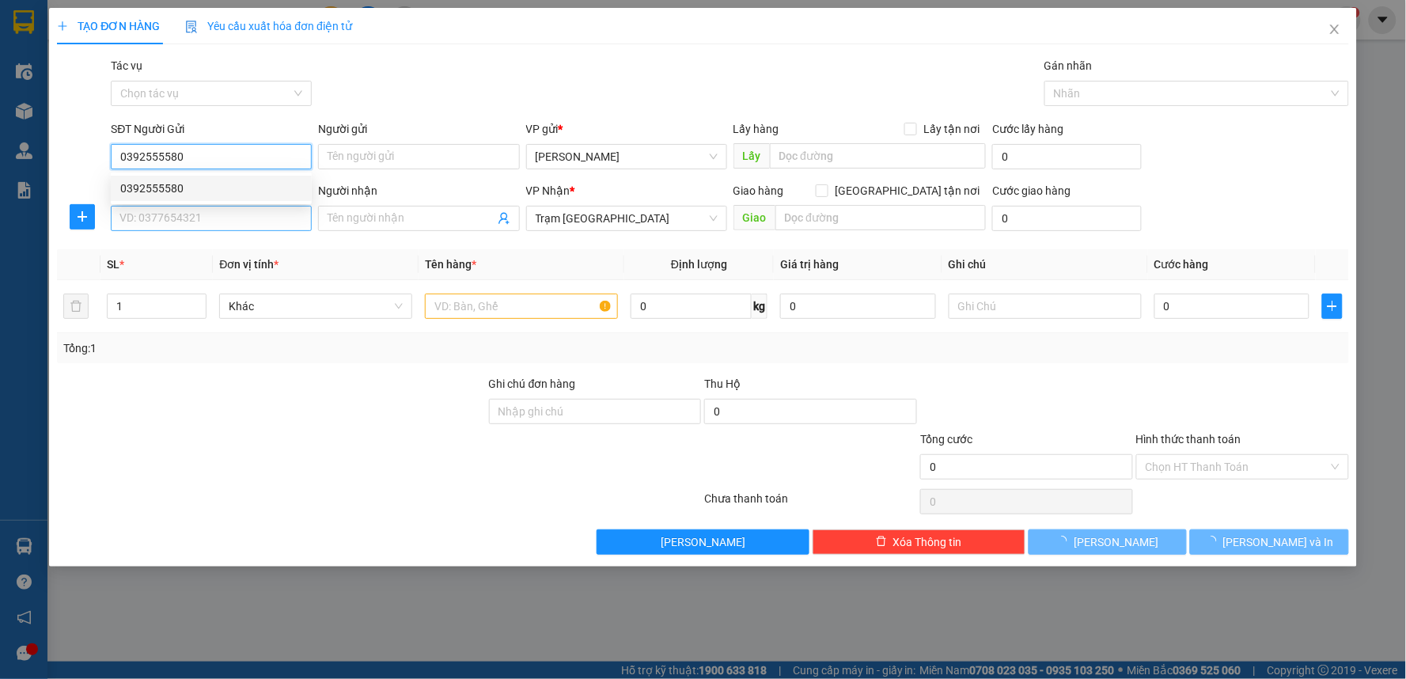
type input "100.000"
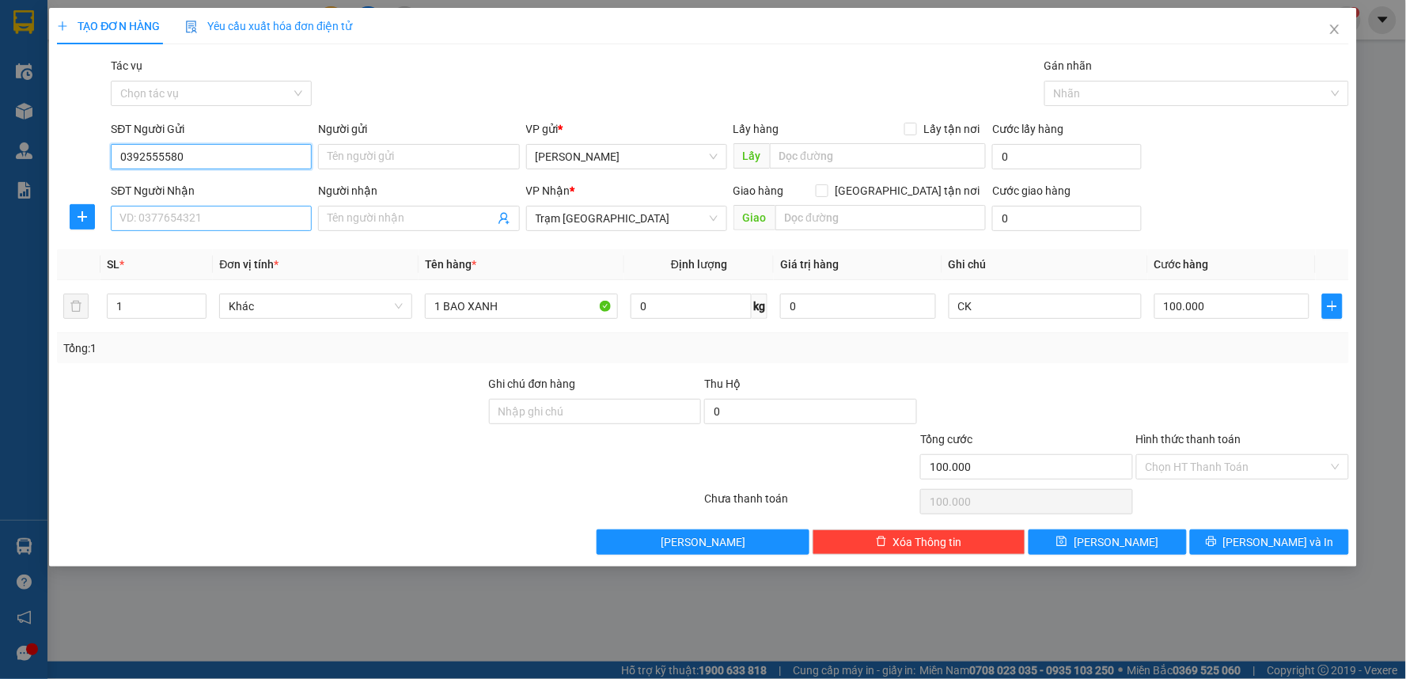
type input "0392555580"
click at [204, 216] on input "SĐT Người Nhận" at bounding box center [211, 218] width 201 height 25
click at [192, 252] on div "0944601923" at bounding box center [211, 249] width 182 height 17
type input "0944601923"
click at [1238, 467] on input "Hình thức thanh toán" at bounding box center [1237, 467] width 183 height 24
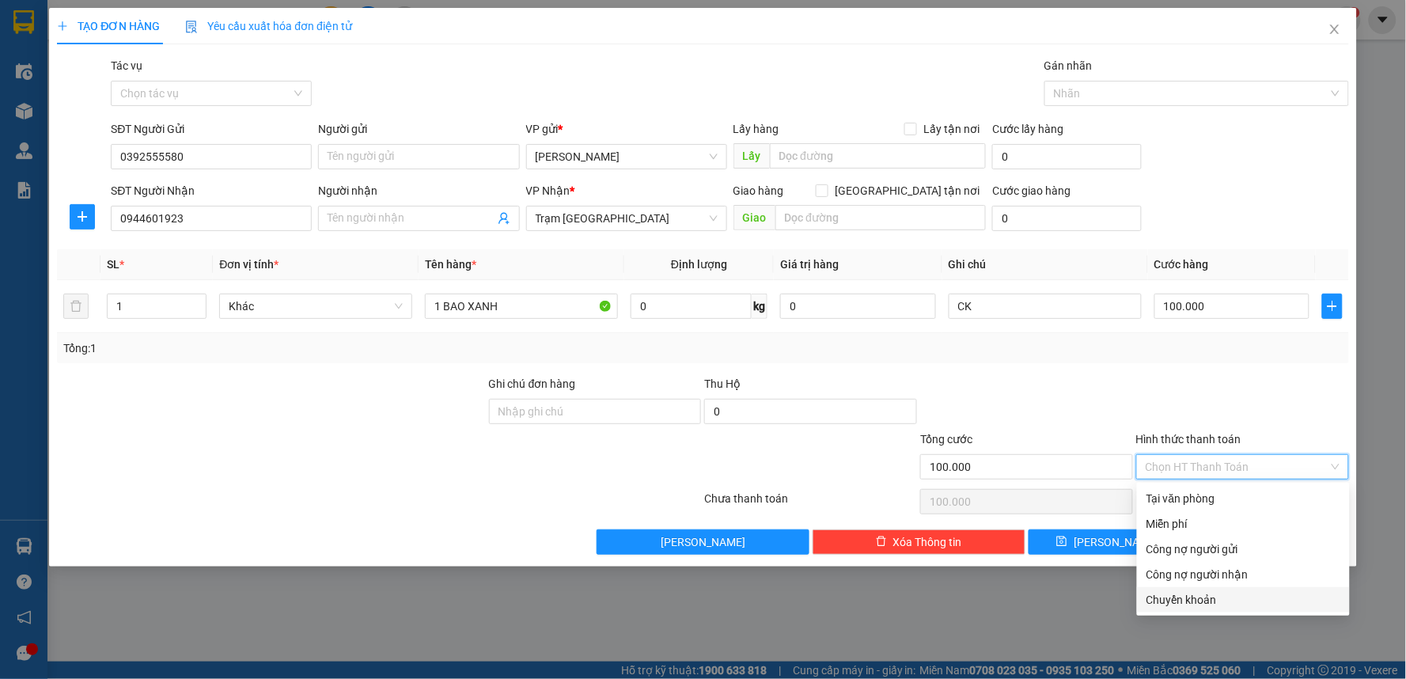
click at [1215, 596] on div "Chuyển khoản" at bounding box center [1244, 599] width 194 height 17
type input "0"
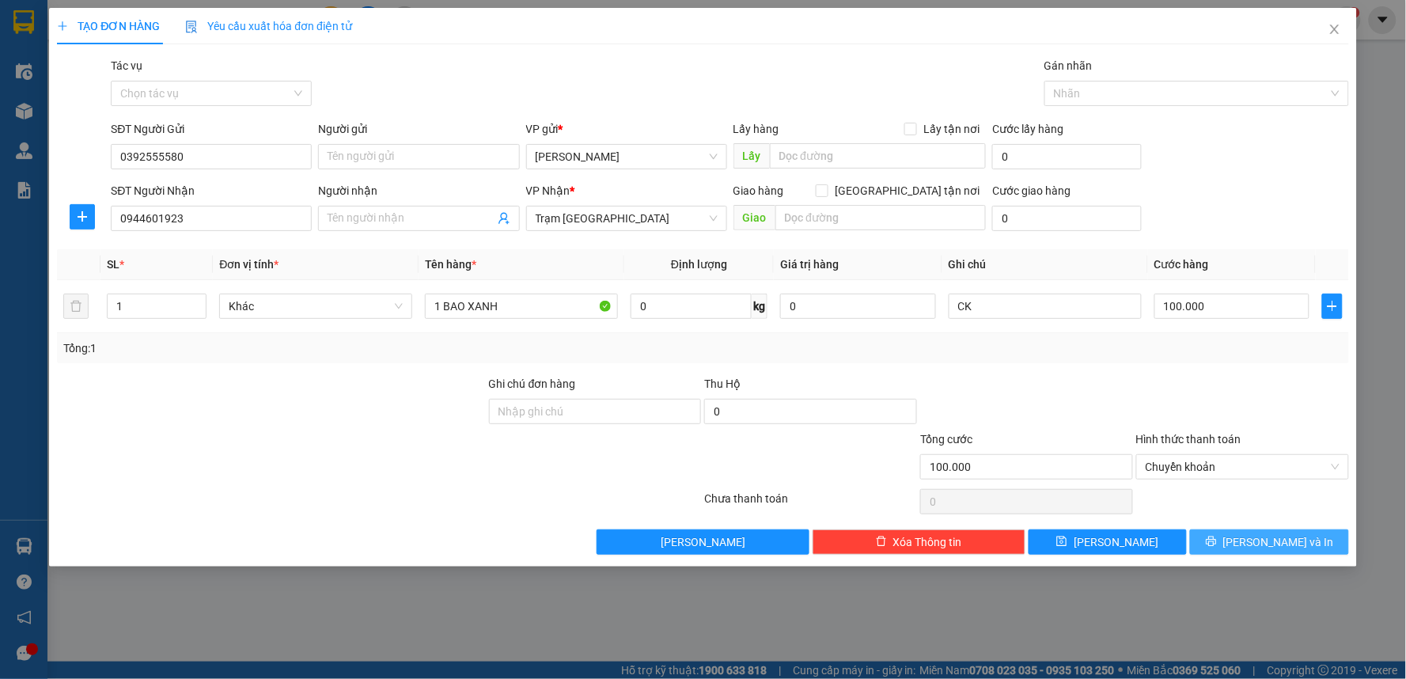
click at [1227, 538] on button "[PERSON_NAME] và In" at bounding box center [1269, 541] width 159 height 25
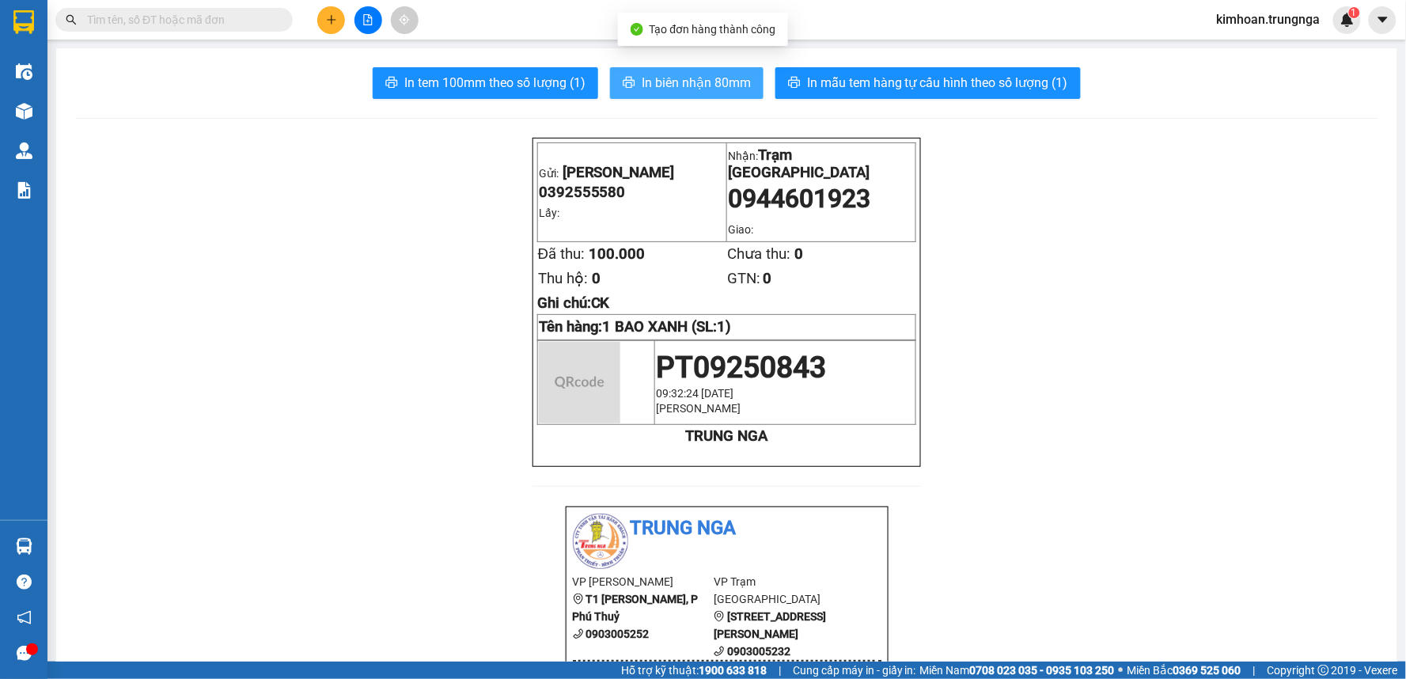
click at [704, 74] on span "In biên nhận 80mm" at bounding box center [696, 83] width 109 height 20
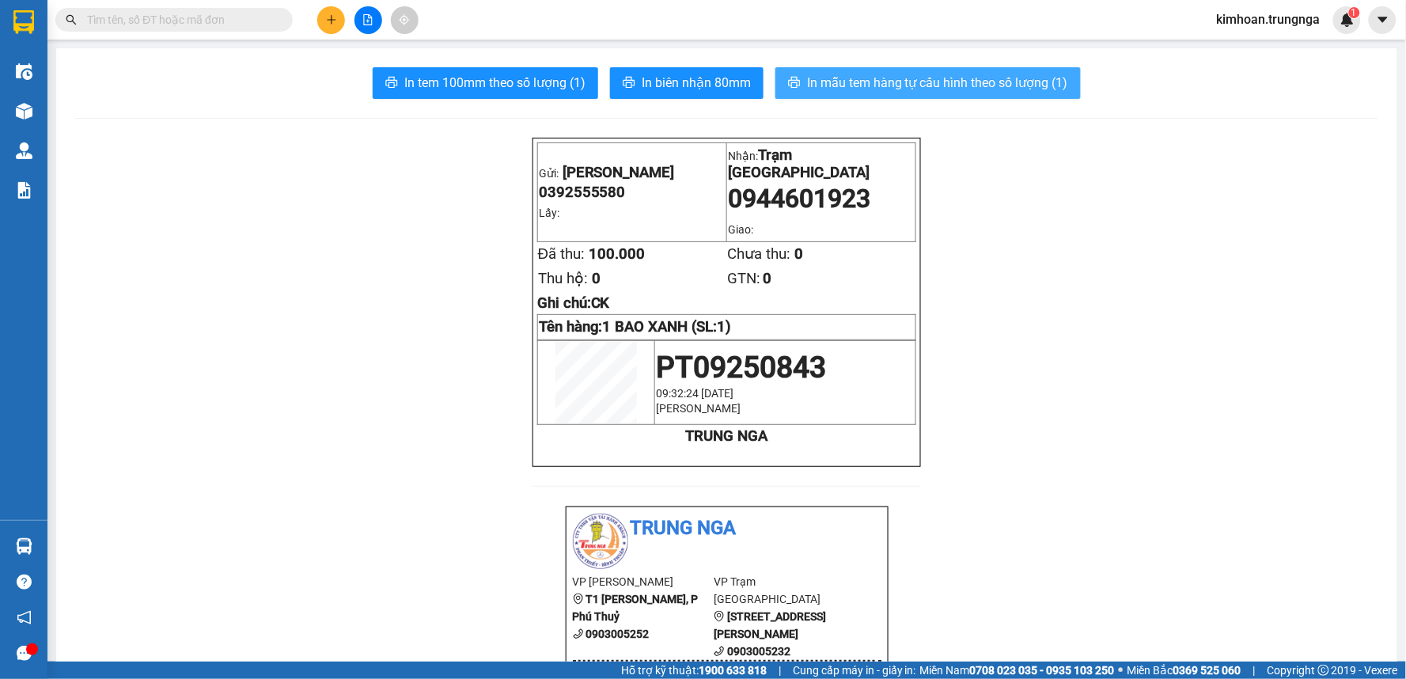
click at [865, 91] on span "In mẫu tem hàng tự cấu hình theo số lượng (1)" at bounding box center [937, 83] width 261 height 20
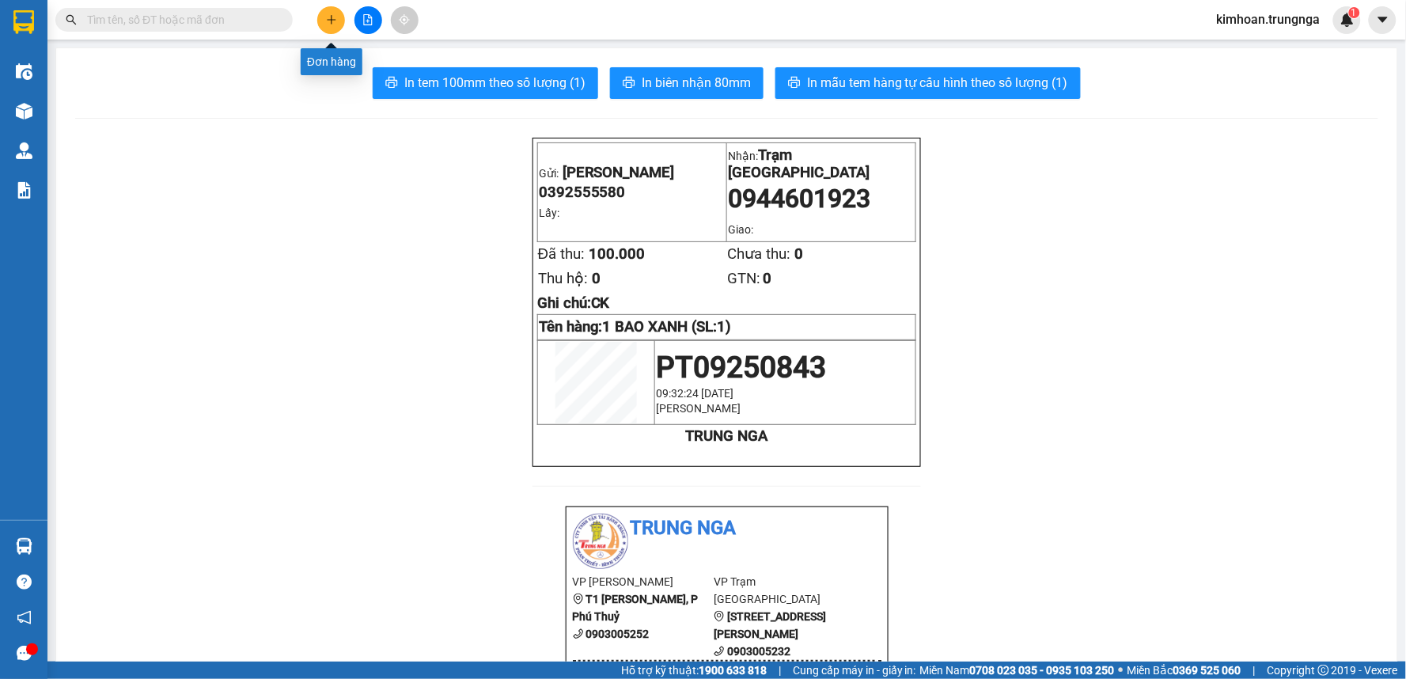
click at [327, 21] on icon "plus" at bounding box center [331, 19] width 11 height 11
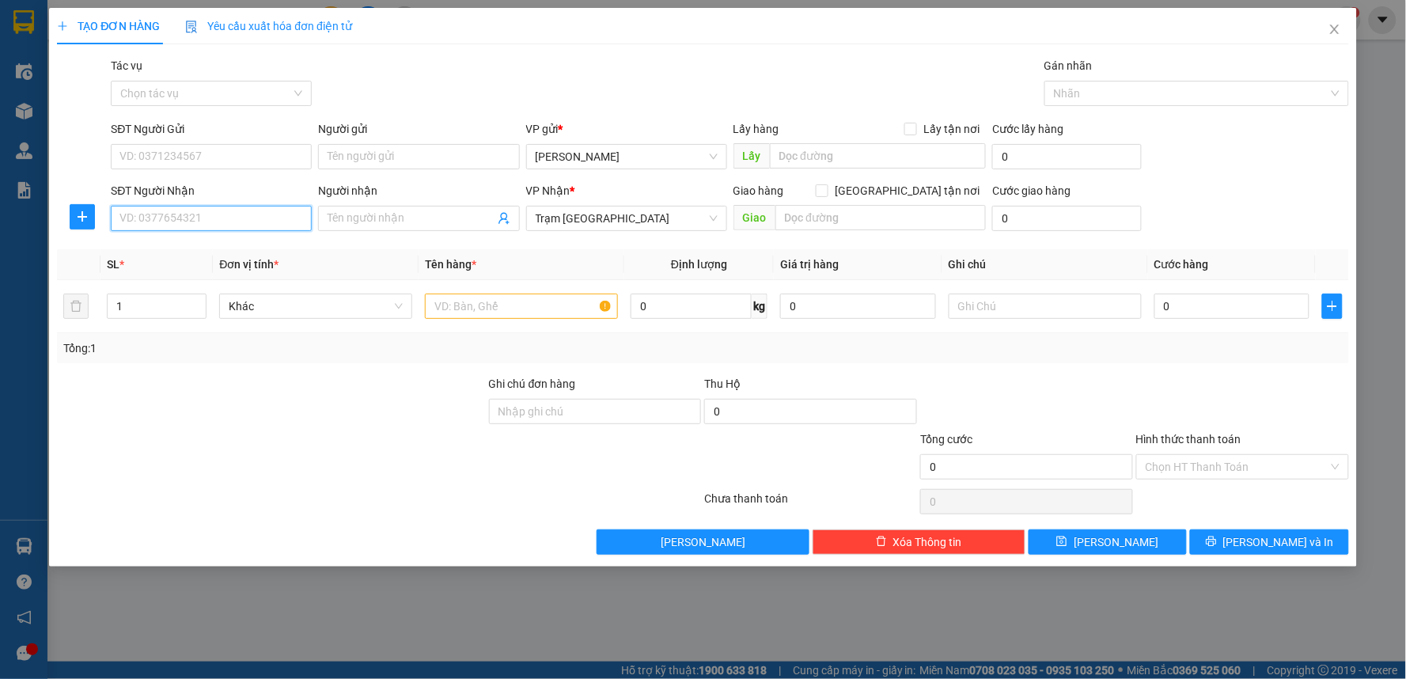
click at [250, 212] on input "SĐT Người Nhận" at bounding box center [211, 218] width 201 height 25
type input "0934679679"
click at [222, 243] on div "0934679679" at bounding box center [211, 249] width 182 height 17
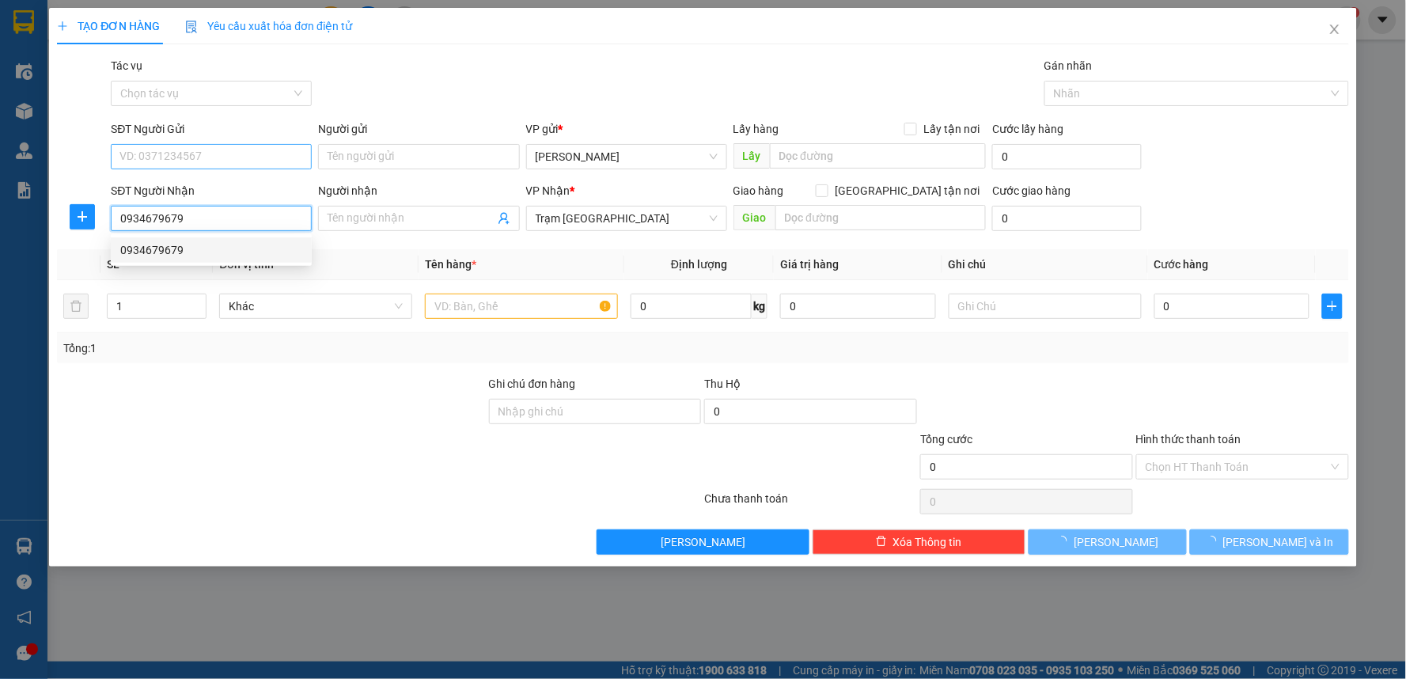
type input "30.000"
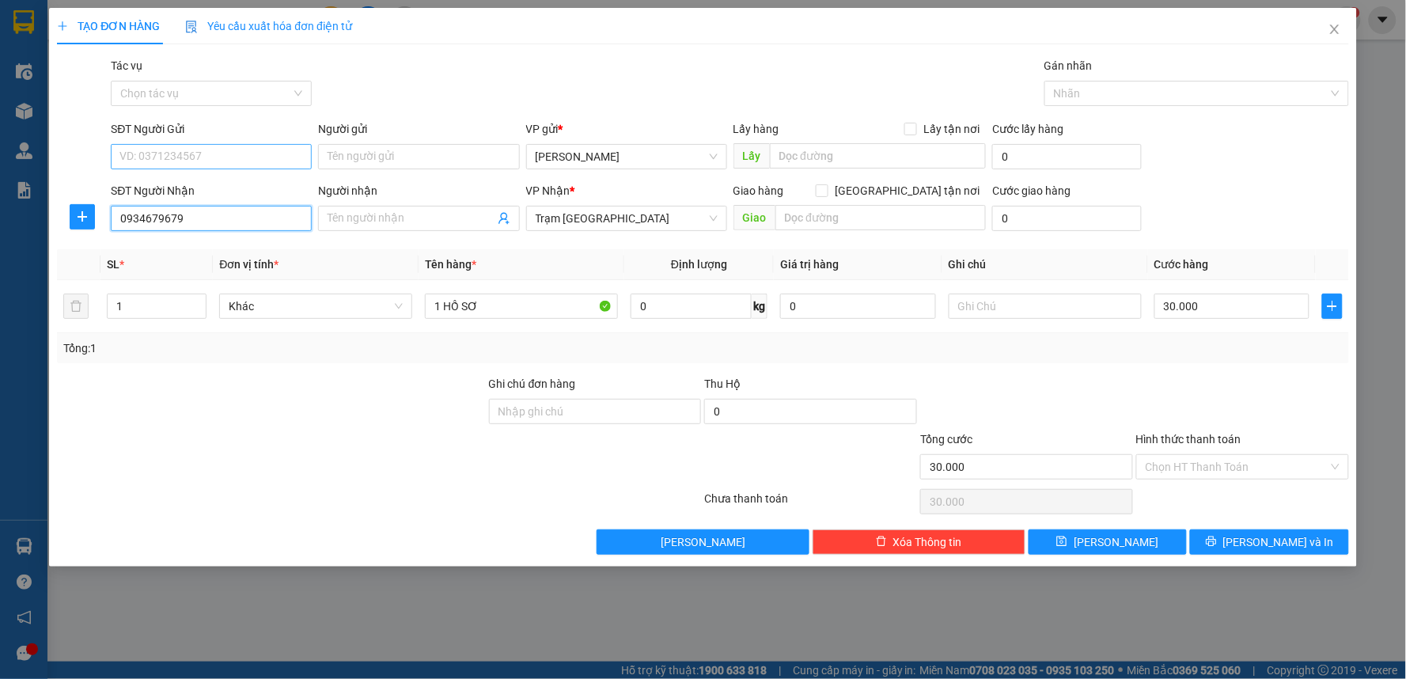
type input "0934679679"
click at [211, 154] on input "SĐT Người Gửi" at bounding box center [211, 156] width 201 height 25
type input "0914621268"
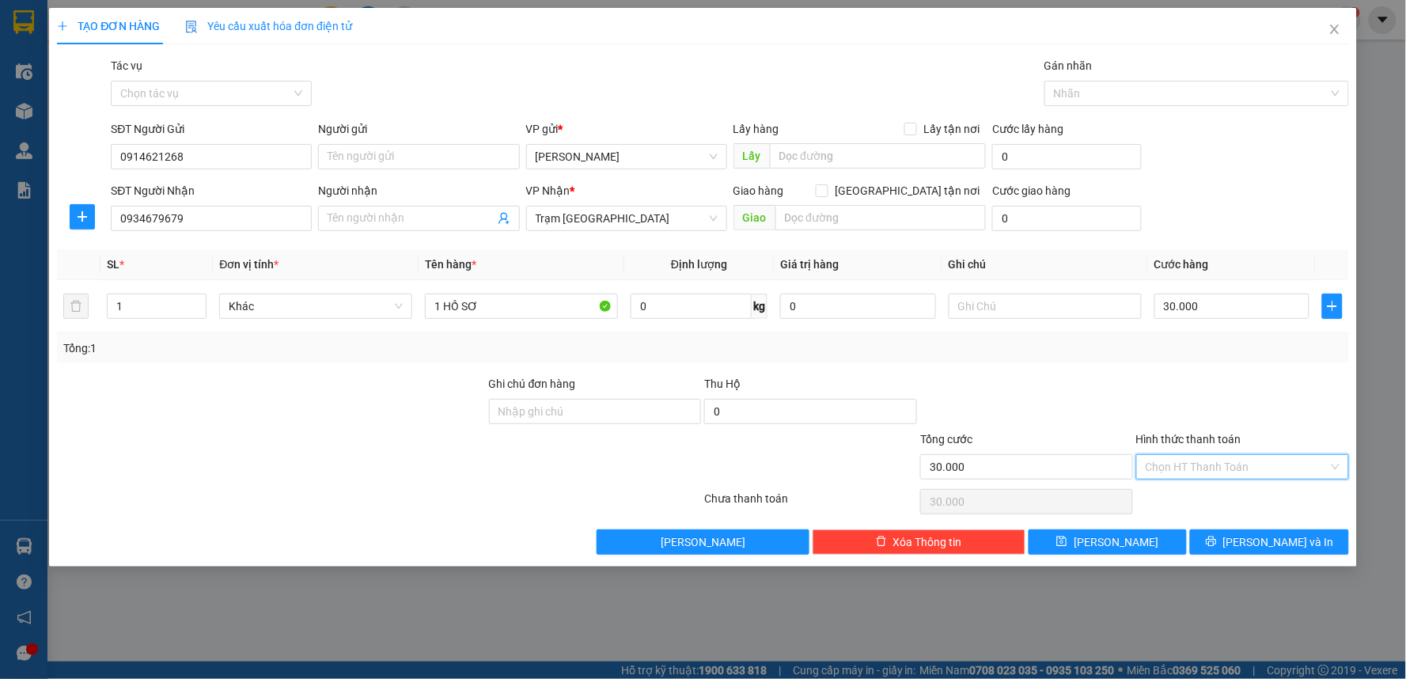
click at [1235, 464] on input "Hình thức thanh toán" at bounding box center [1237, 467] width 183 height 24
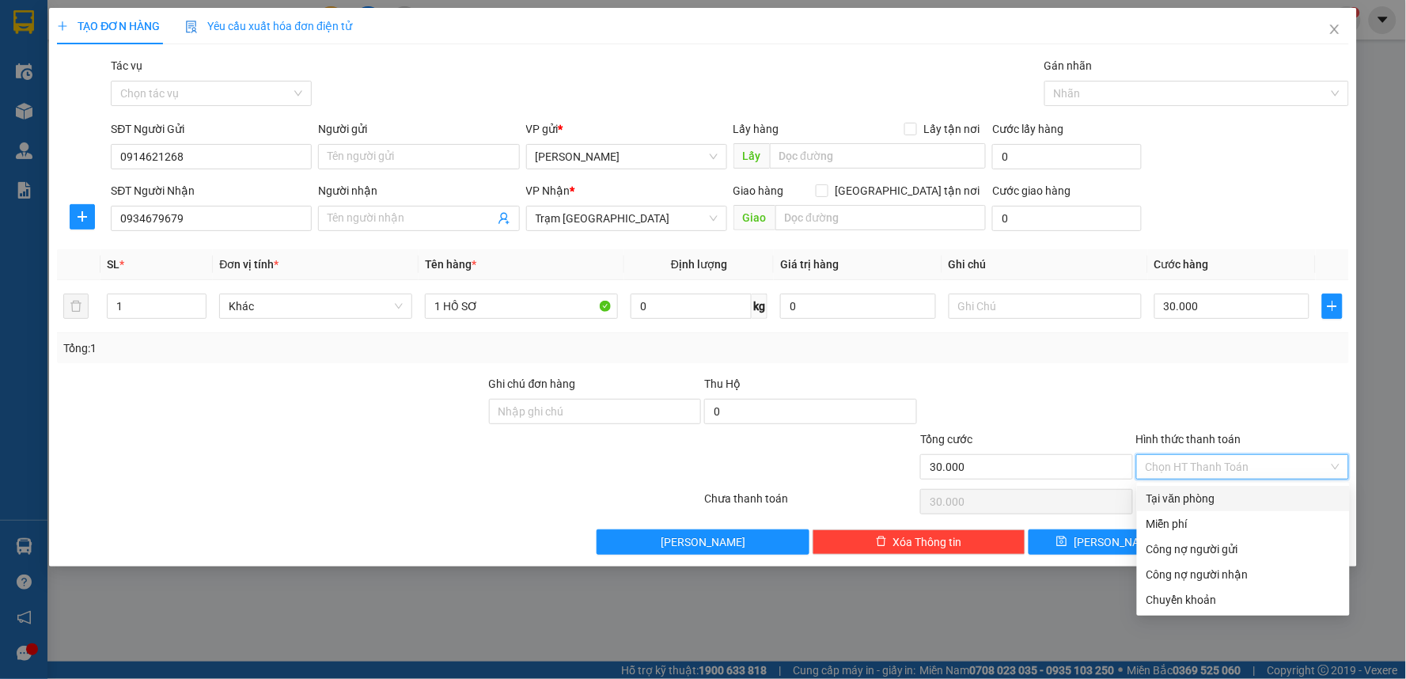
click at [1217, 493] on div "Tại văn phòng" at bounding box center [1244, 498] width 194 height 17
type input "0"
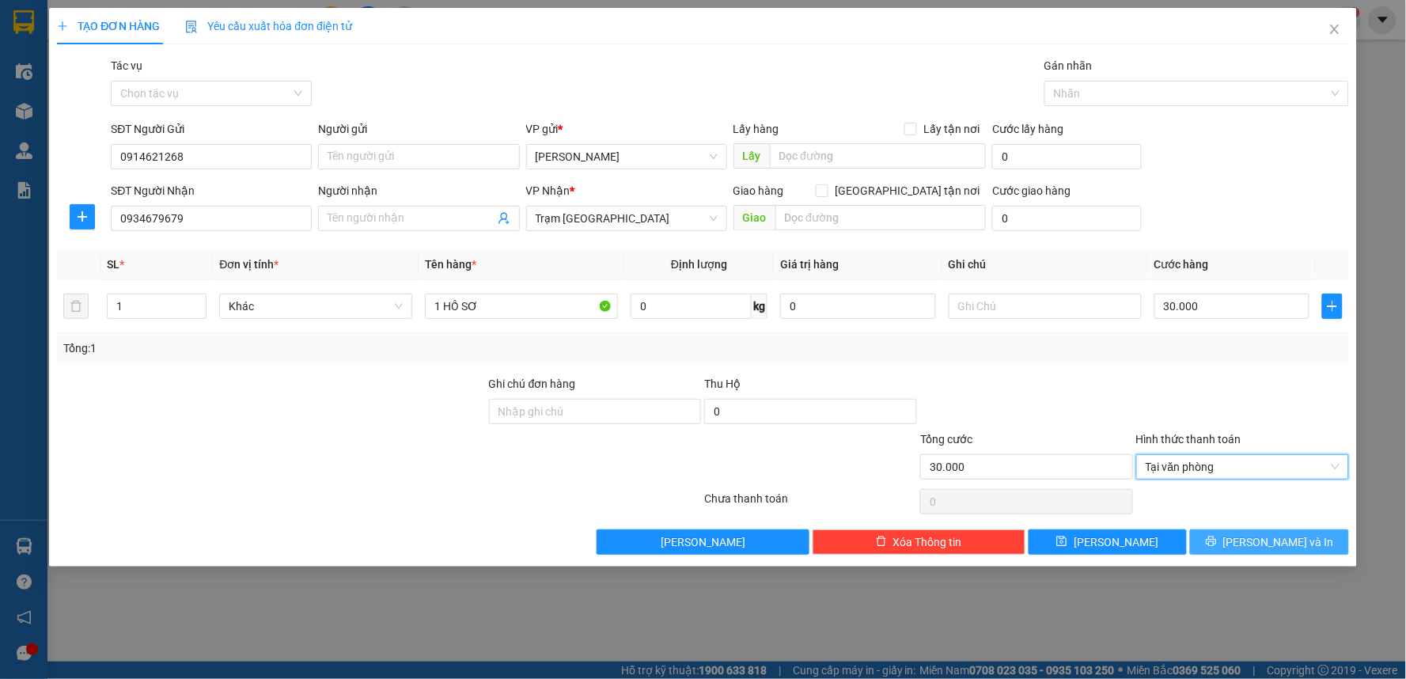
click at [1259, 547] on span "[PERSON_NAME] và In" at bounding box center [1278, 541] width 111 height 17
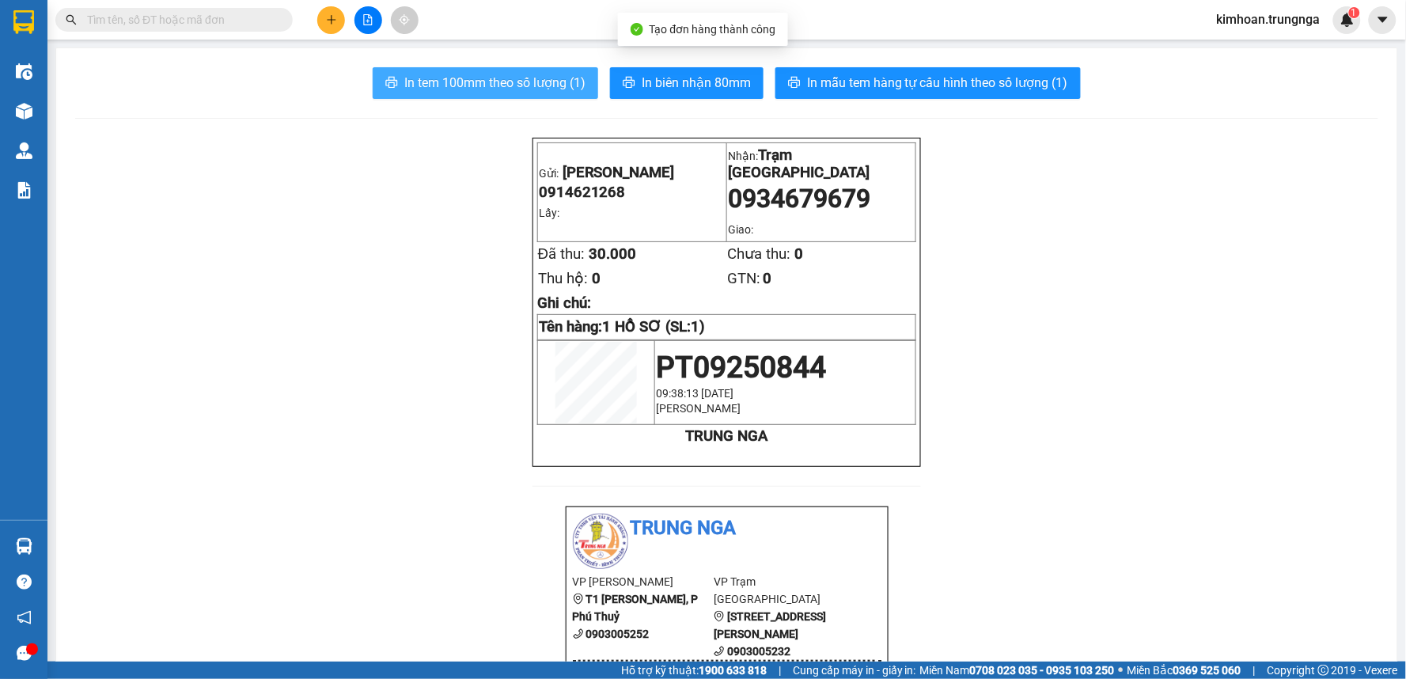
click at [534, 75] on span "In tem 100mm theo số lượng (1)" at bounding box center [494, 83] width 181 height 20
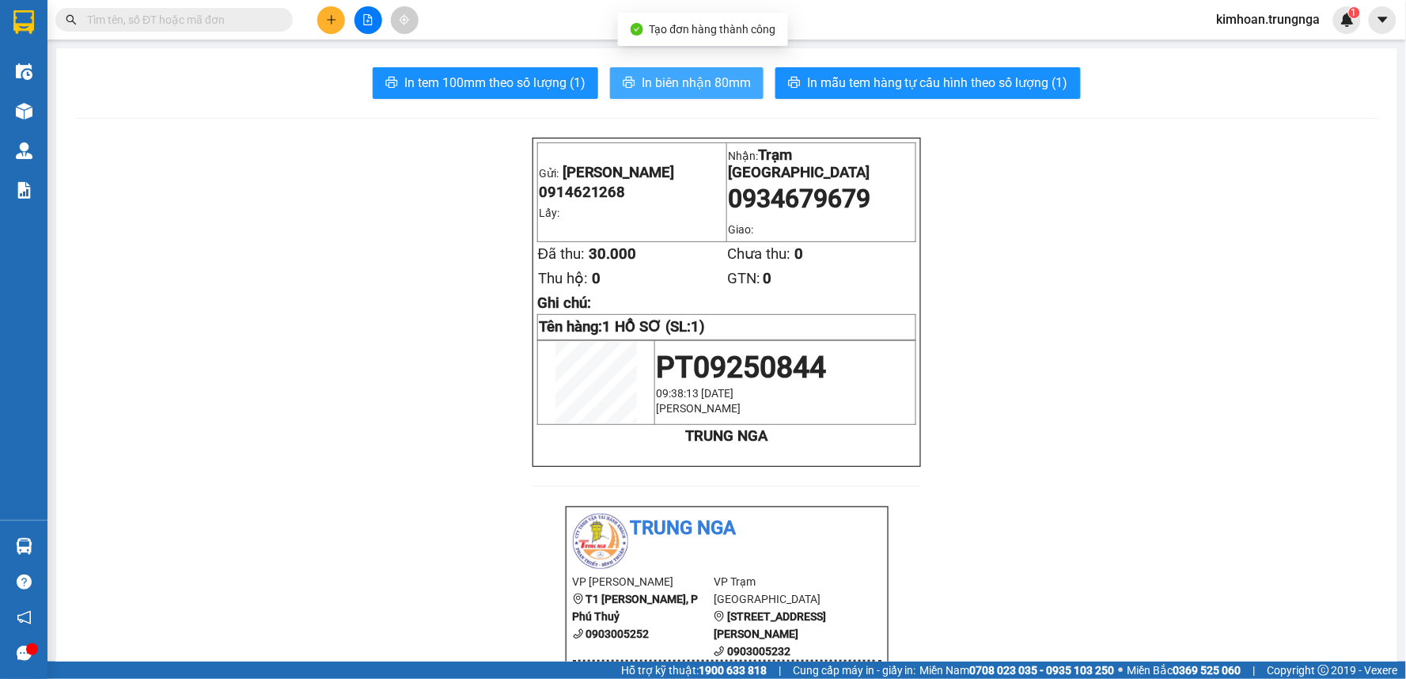
click at [667, 93] on button "In biên nhận 80mm" at bounding box center [687, 83] width 154 height 32
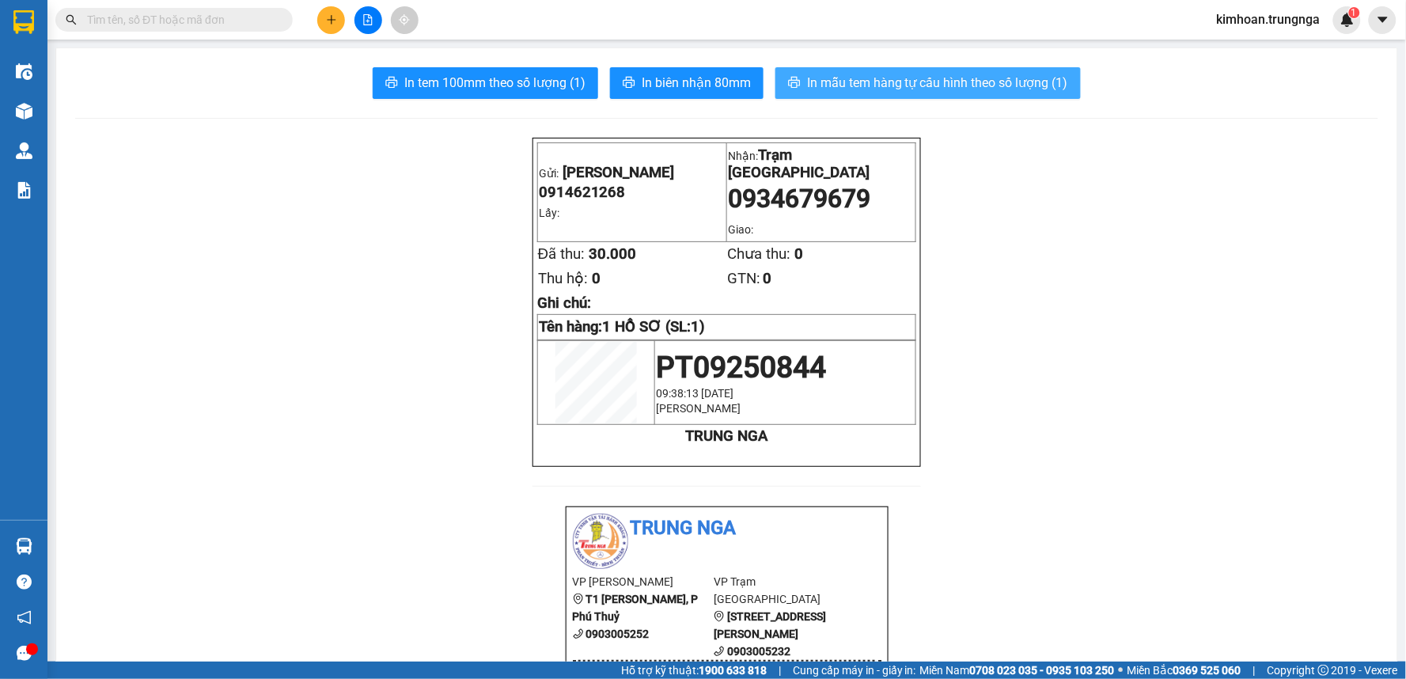
click at [905, 85] on span "In mẫu tem hàng tự cấu hình theo số lượng (1)" at bounding box center [937, 83] width 261 height 20
click at [338, 17] on button at bounding box center [331, 20] width 28 height 28
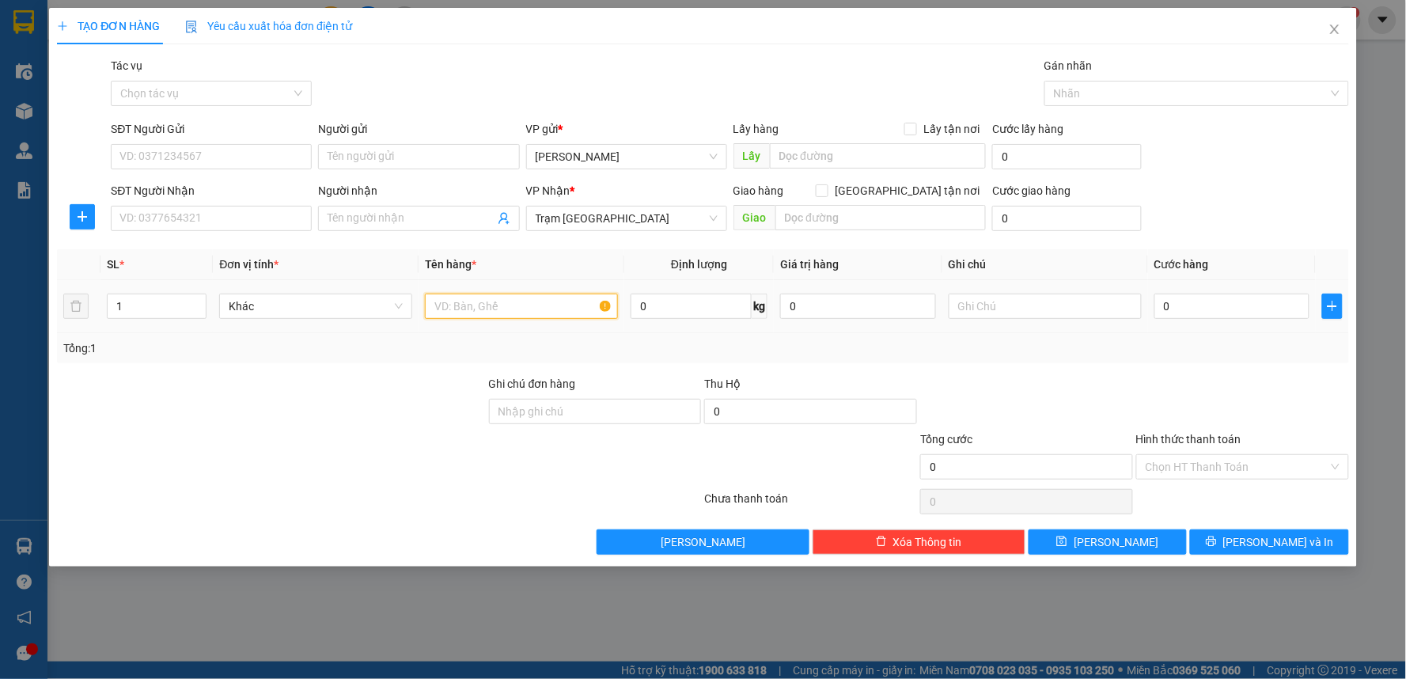
click at [543, 305] on input "text" at bounding box center [521, 306] width 193 height 25
click at [259, 219] on input "SĐT Người Nhận" at bounding box center [211, 218] width 201 height 25
type input "0363945746"
click at [256, 220] on input "0363945746" at bounding box center [211, 218] width 201 height 25
click at [240, 246] on div "0363945746" at bounding box center [211, 249] width 182 height 17
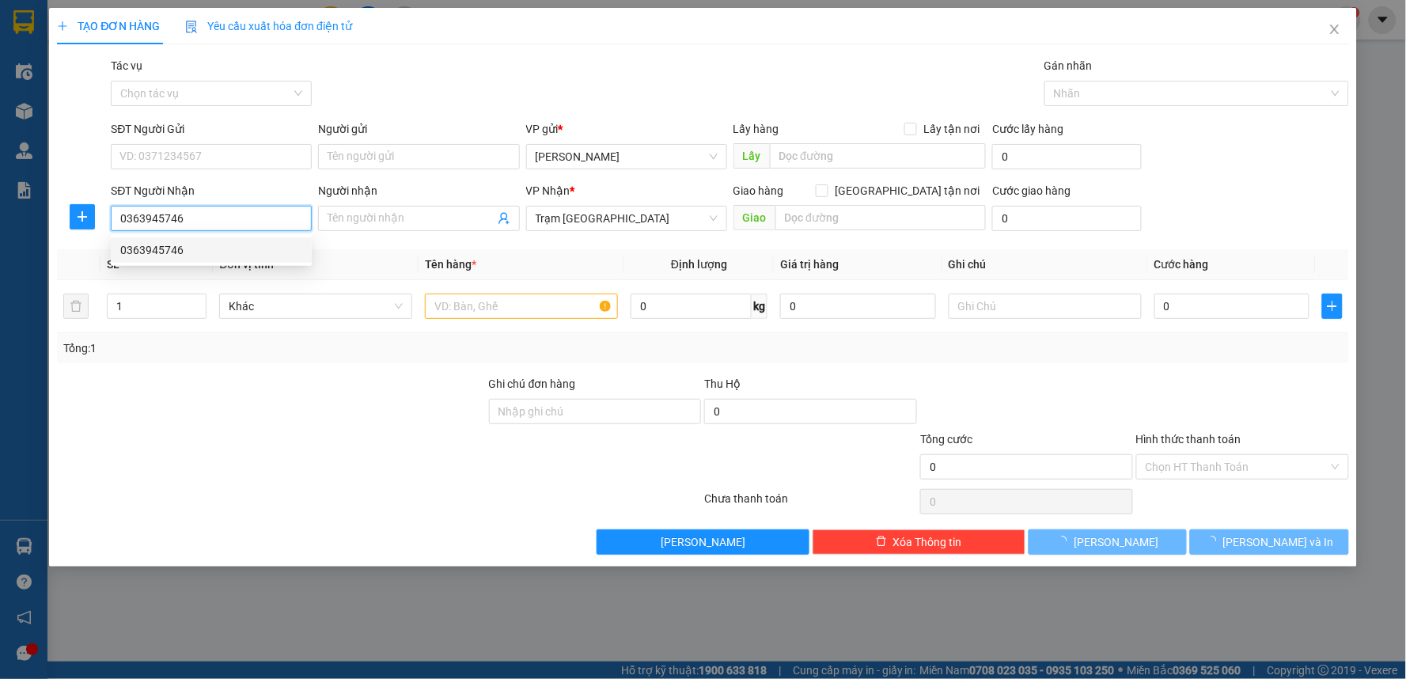
type input "30.000"
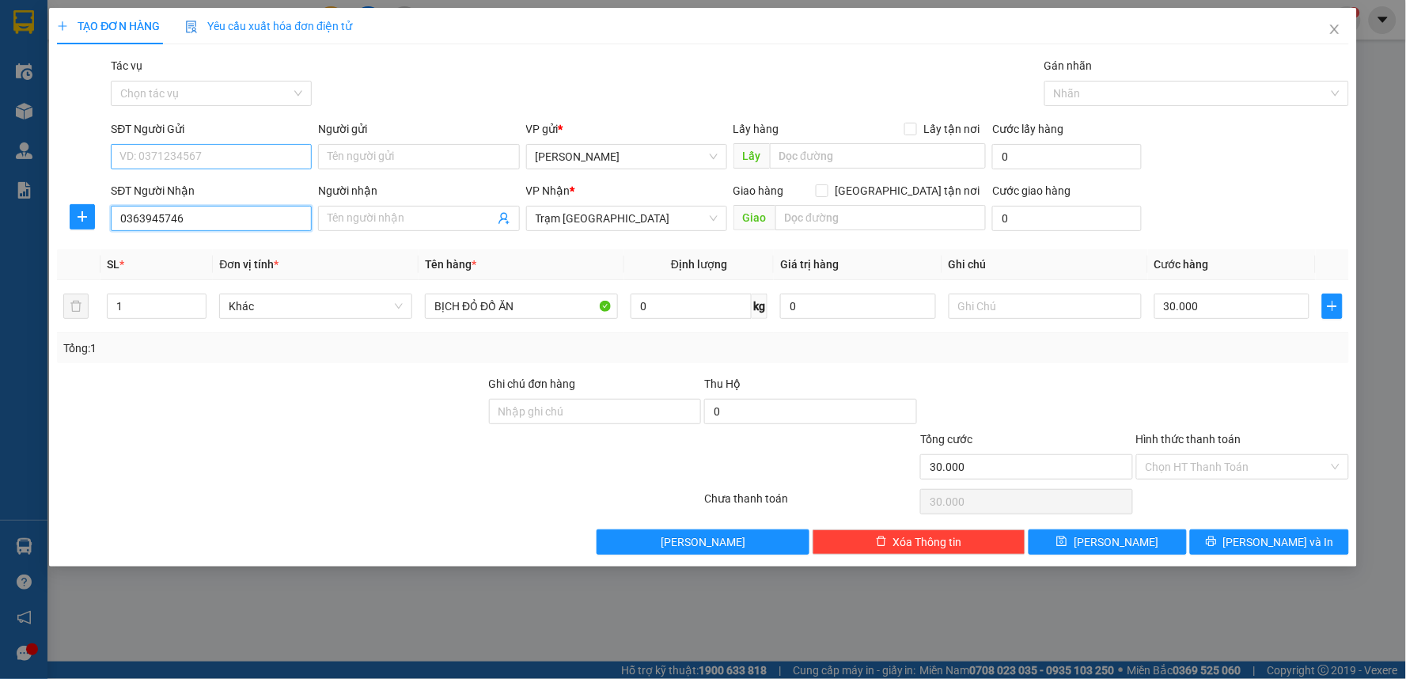
type input "0363945746"
click at [238, 161] on input "SĐT Người Gửi" at bounding box center [211, 156] width 201 height 25
click at [218, 188] on div "0947856251" at bounding box center [211, 188] width 182 height 17
type input "0947856251"
click at [152, 151] on input "0947856251" at bounding box center [211, 156] width 201 height 25
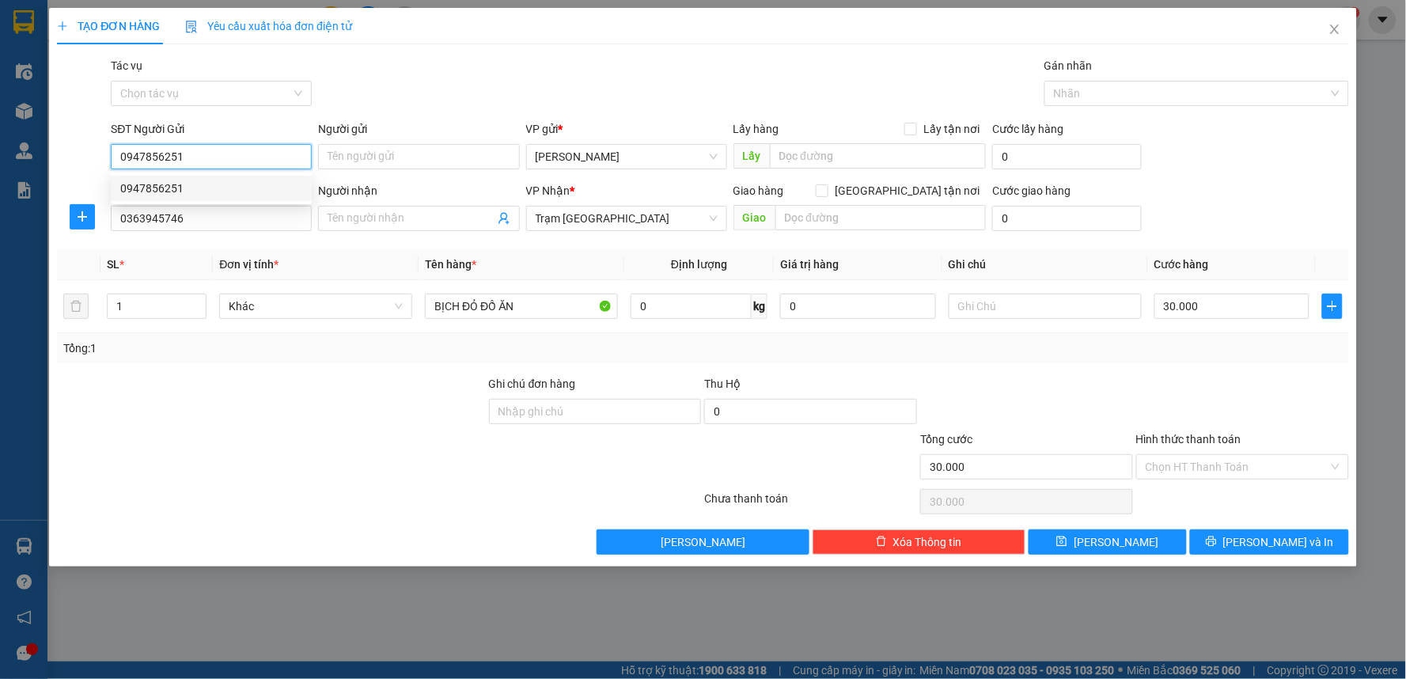
click at [161, 154] on input "0947856251" at bounding box center [211, 156] width 201 height 25
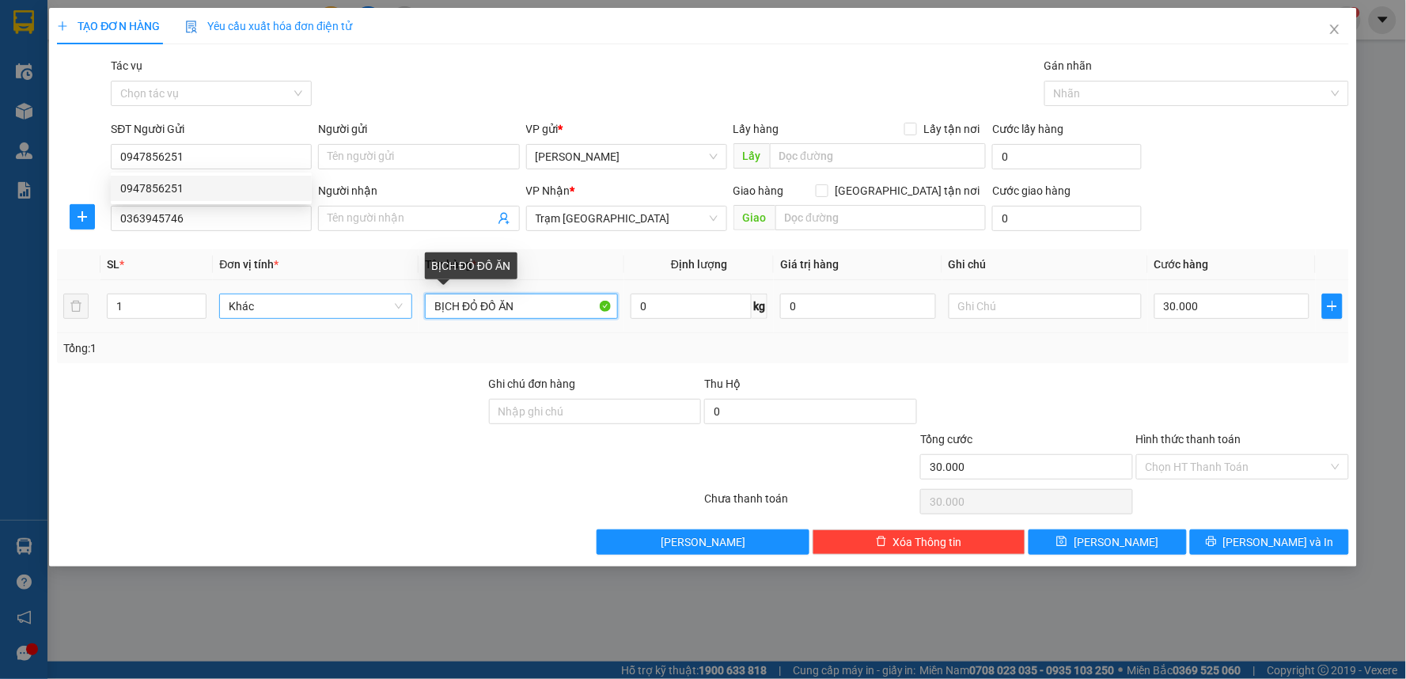
drag, startPoint x: 552, startPoint y: 311, endPoint x: 397, endPoint y: 313, distance: 154.3
click at [397, 313] on tr "1 Khác BỊCH ĐỎ ĐỒ ĂN 0 kg 0 30.000" at bounding box center [703, 306] width 1292 height 53
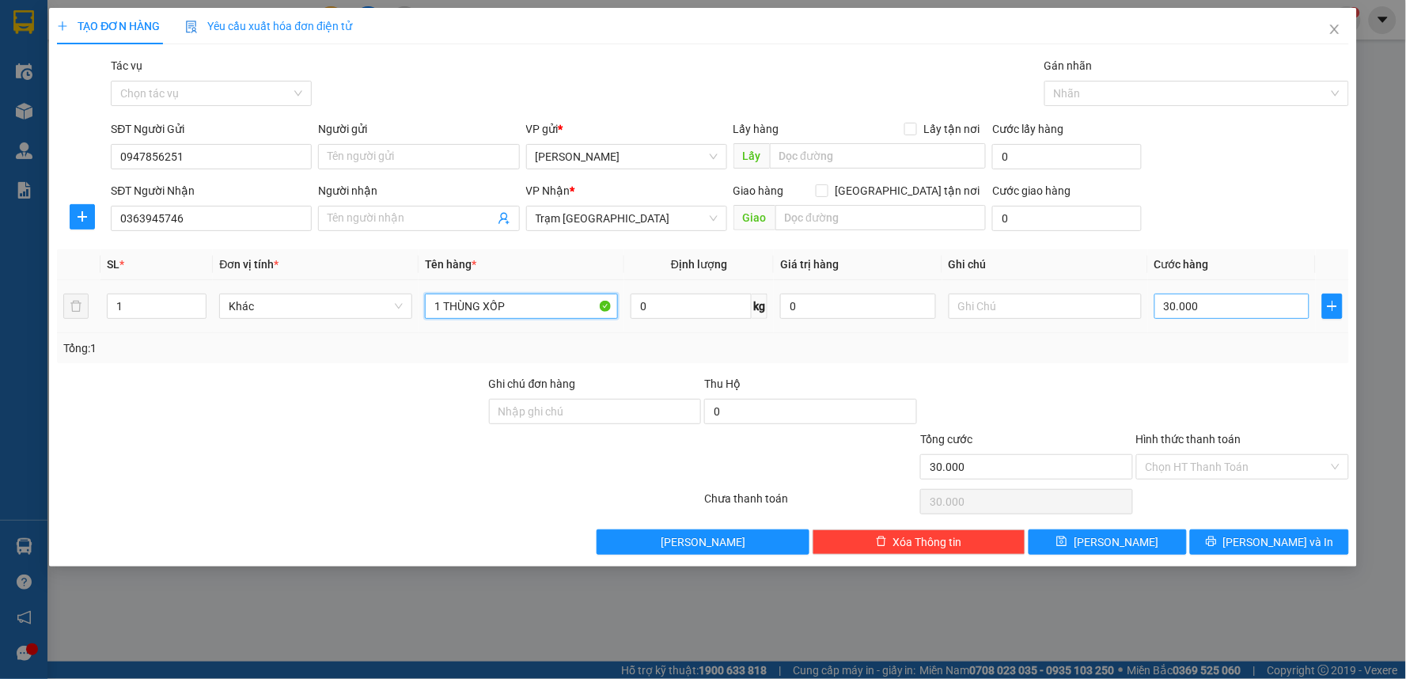
type input "1 THÙNG XỐP"
click at [1252, 310] on input "30.000" at bounding box center [1232, 306] width 156 height 25
type input "5"
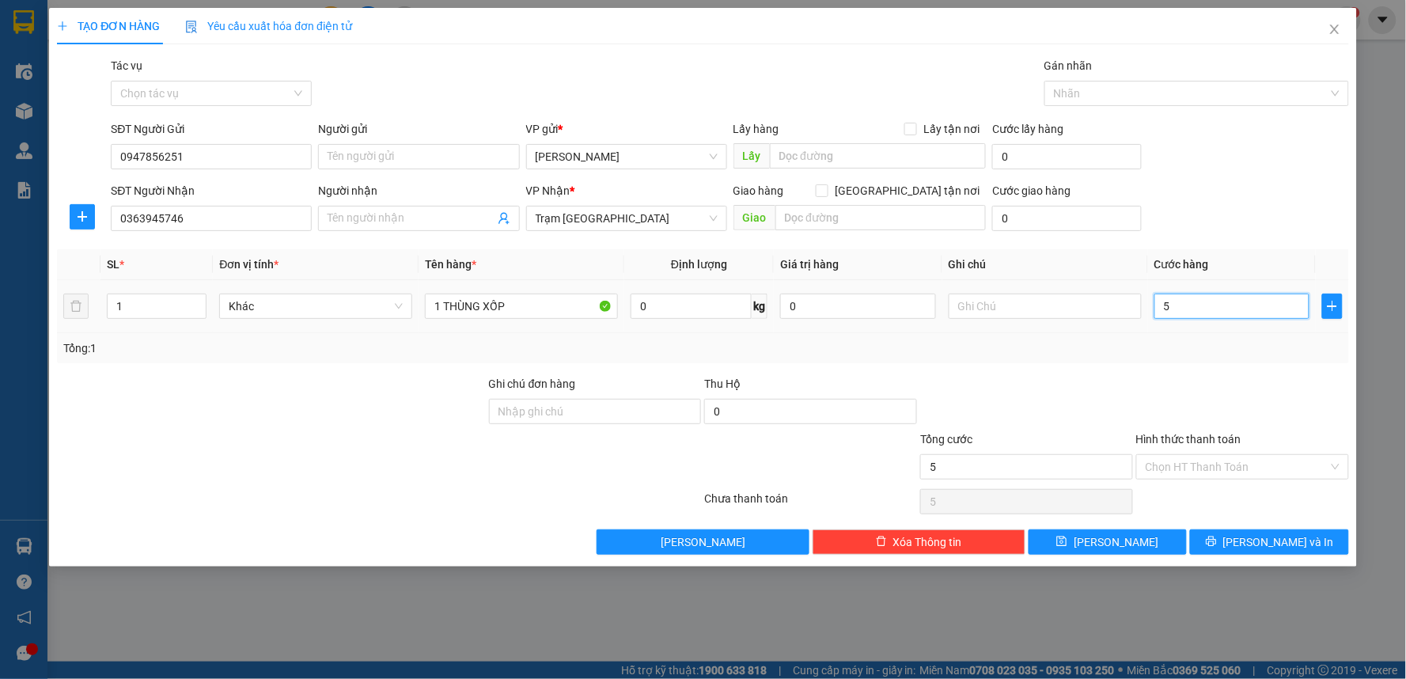
type input "50"
type input "50.000"
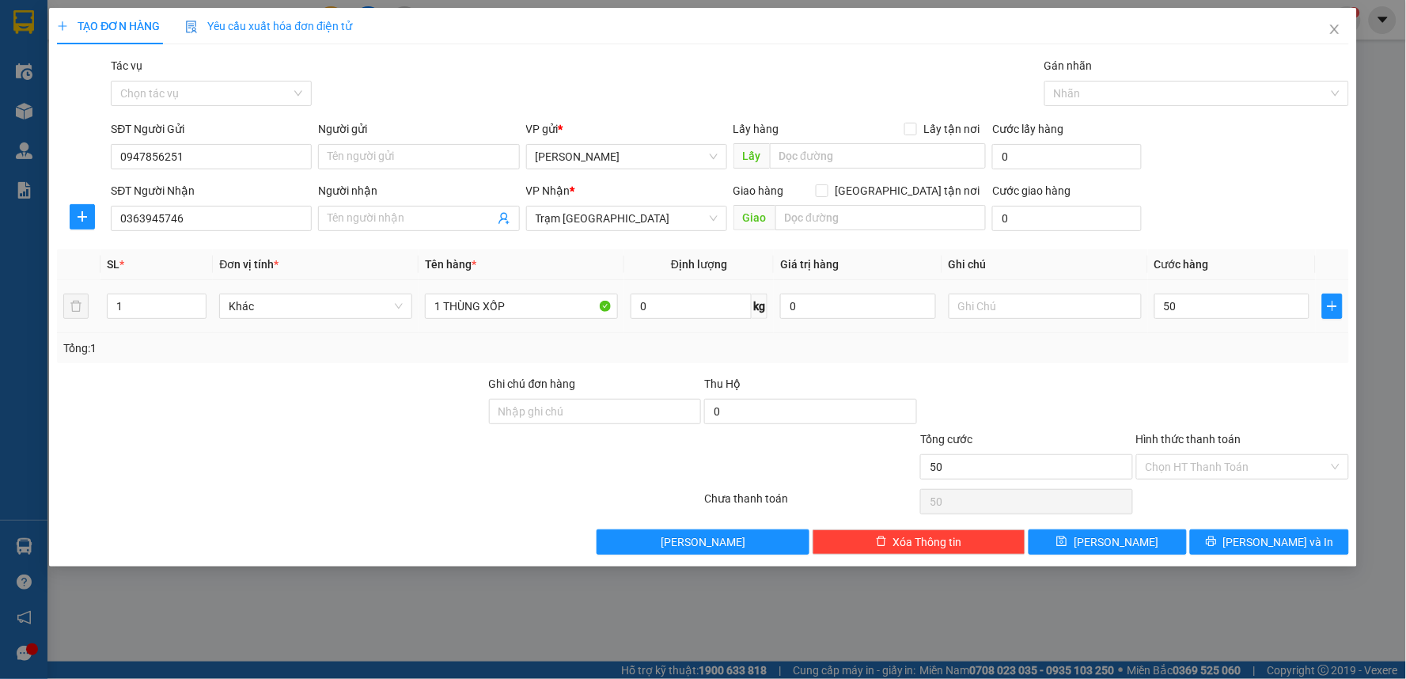
type input "50.000"
click at [1154, 373] on div "Transit Pickup Surcharge Ids Transit Deliver Surcharge Ids Transit Deliver Surc…" at bounding box center [703, 306] width 1292 height 498
click at [541, 307] on input "1 THÙNG XỐP" at bounding box center [521, 306] width 193 height 25
type input "1 THÙNG XỐP VÀNG"
click at [1171, 460] on input "Hình thức thanh toán" at bounding box center [1237, 467] width 183 height 24
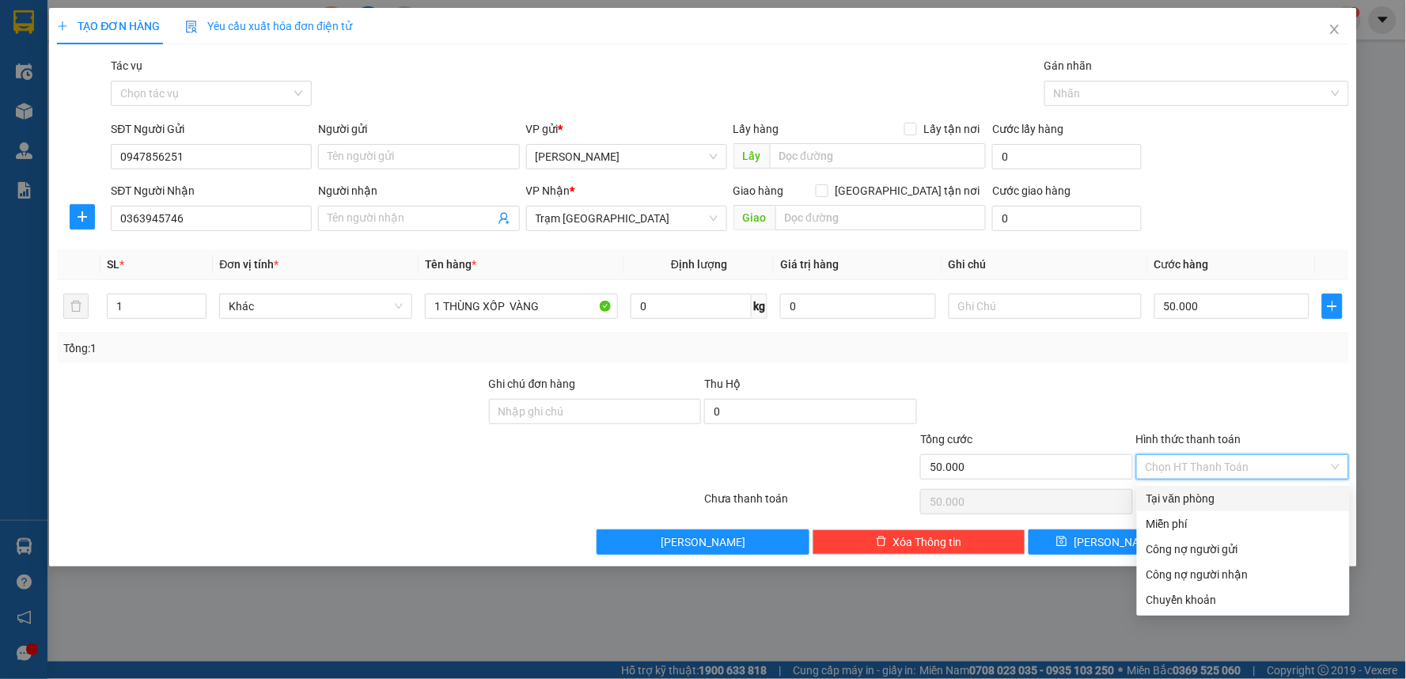
click at [1173, 492] on div "Tại văn phòng" at bounding box center [1244, 498] width 194 height 17
type input "0"
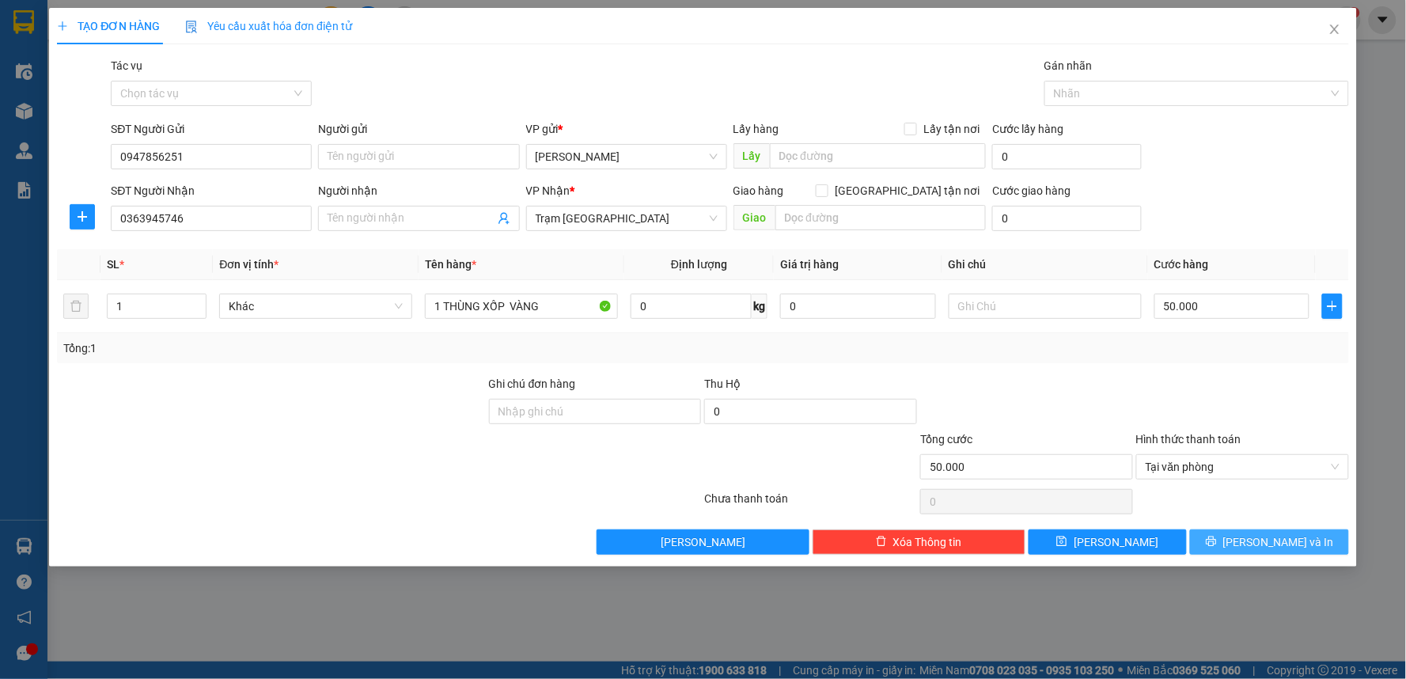
click at [1254, 536] on button "[PERSON_NAME] và In" at bounding box center [1269, 541] width 159 height 25
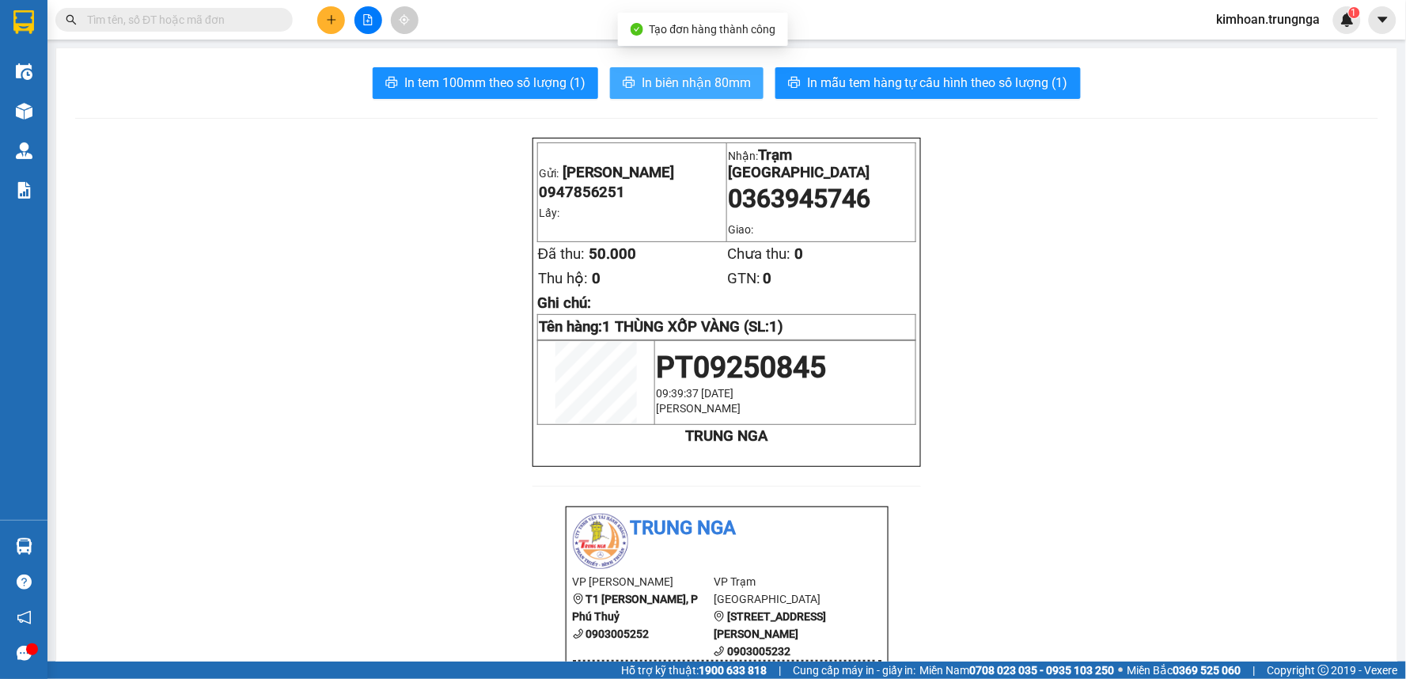
click at [661, 69] on button "In biên nhận 80mm" at bounding box center [687, 83] width 154 height 32
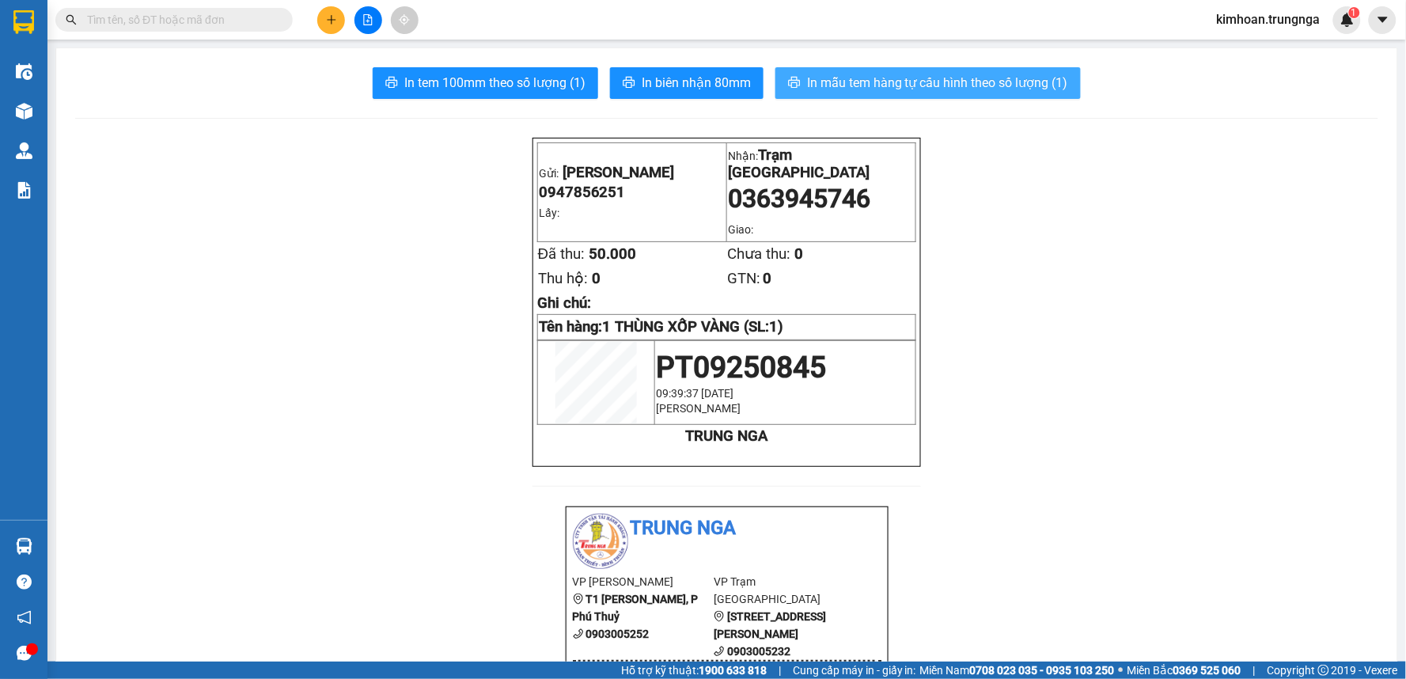
click at [922, 90] on span "In mẫu tem hàng tự cấu hình theo số lượng (1)" at bounding box center [937, 83] width 261 height 20
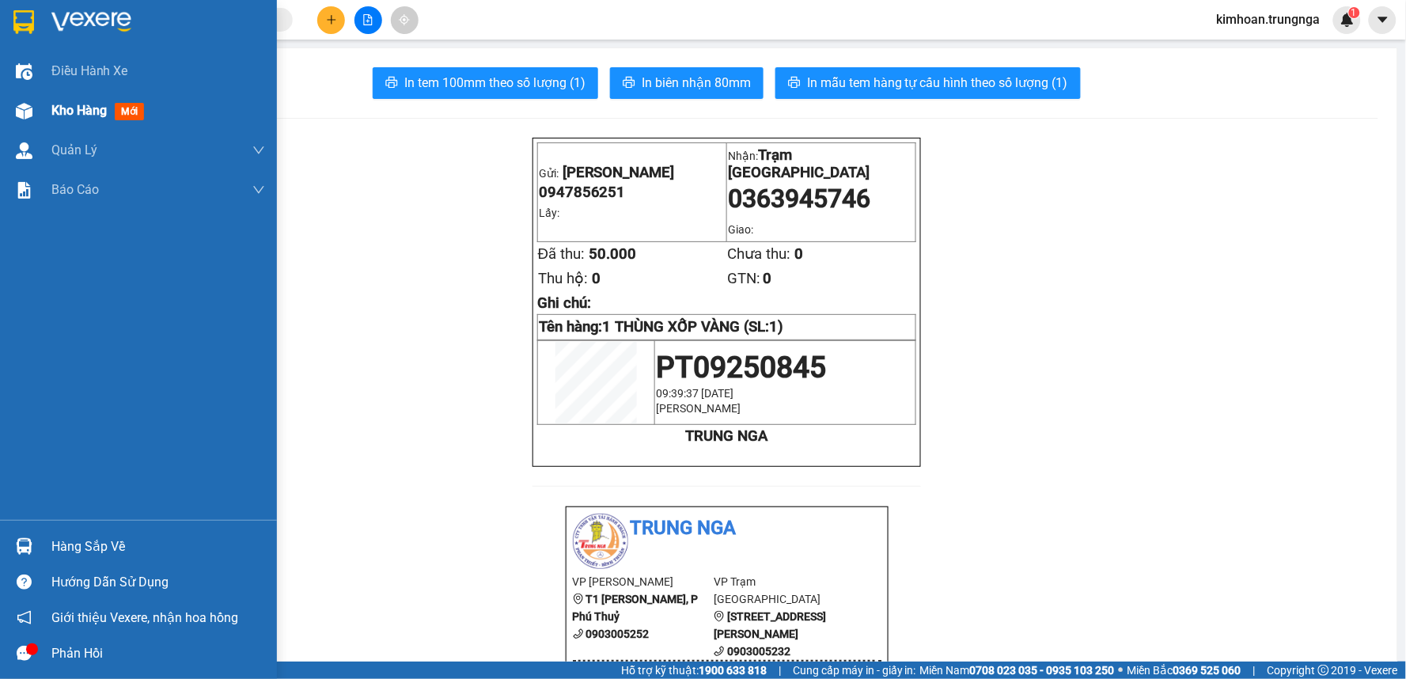
click at [29, 114] on img at bounding box center [24, 111] width 17 height 17
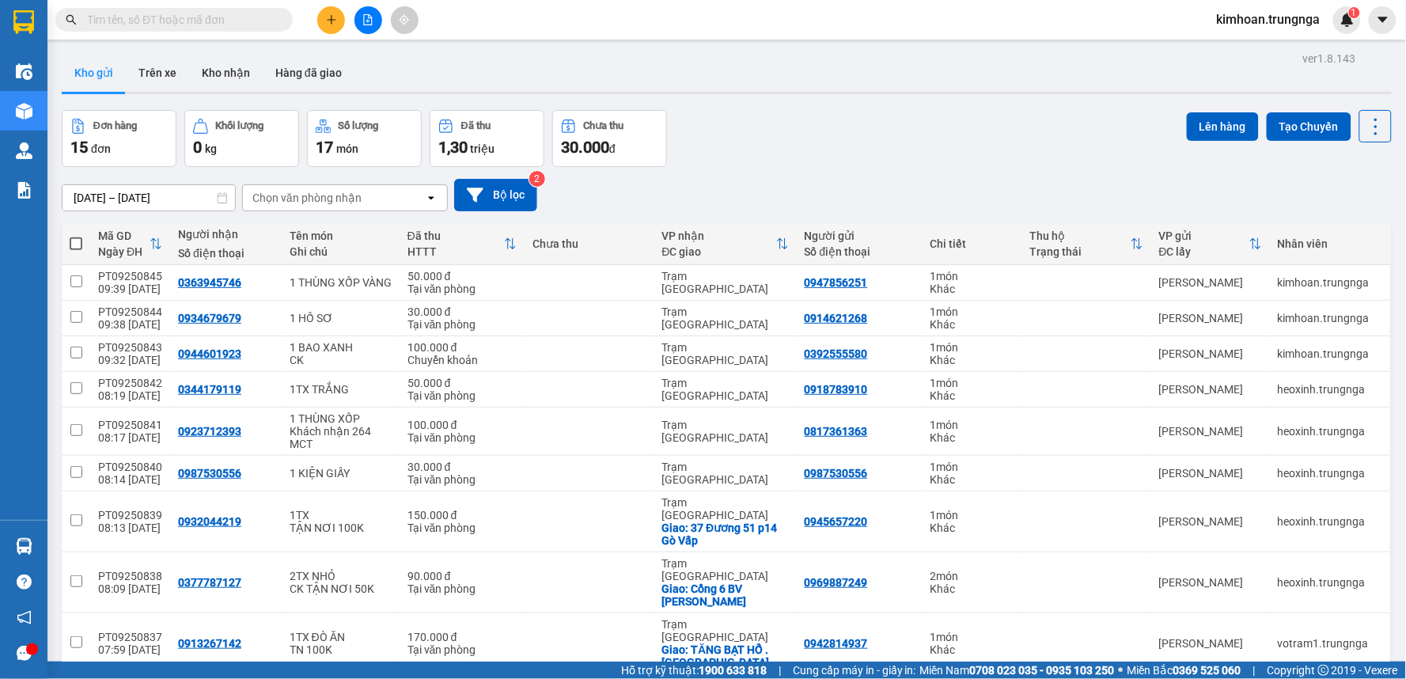
click at [202, 21] on input "text" at bounding box center [180, 19] width 187 height 17
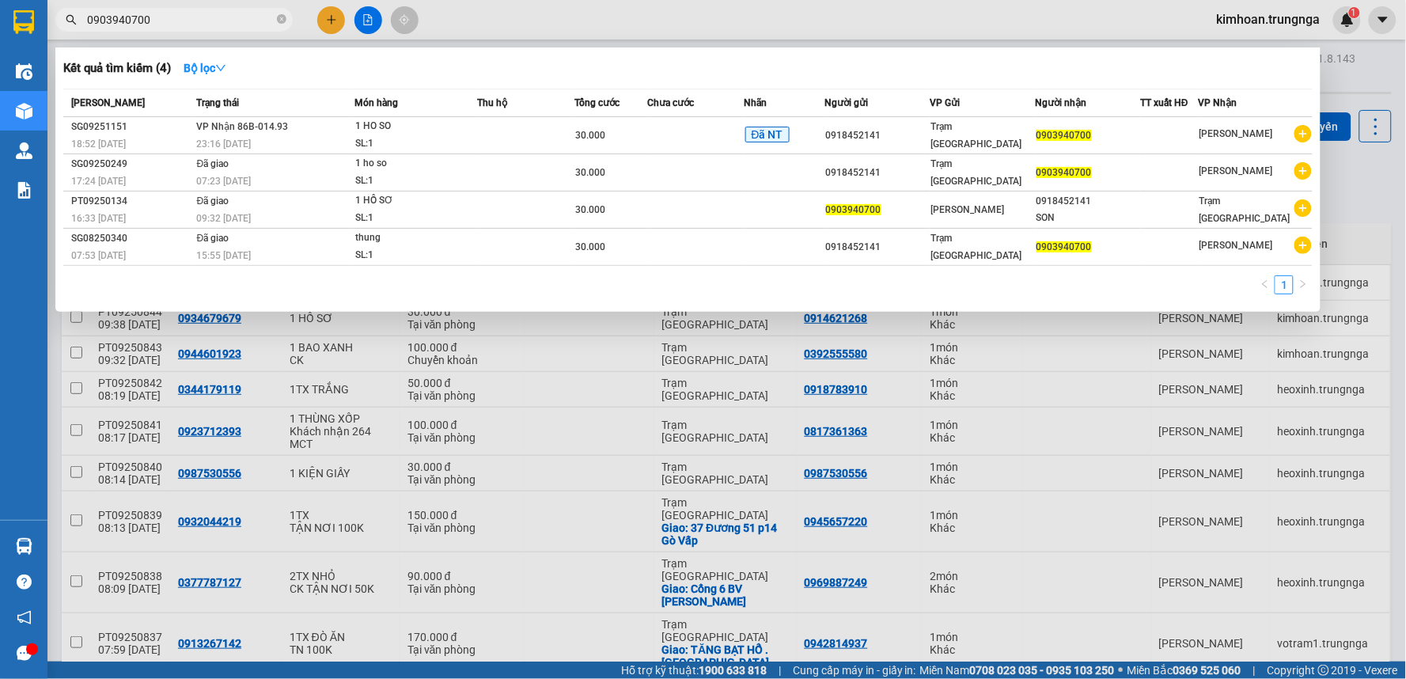
type input "0903940700"
click at [278, 21] on icon "close-circle" at bounding box center [281, 18] width 9 height 9
type input "5788"
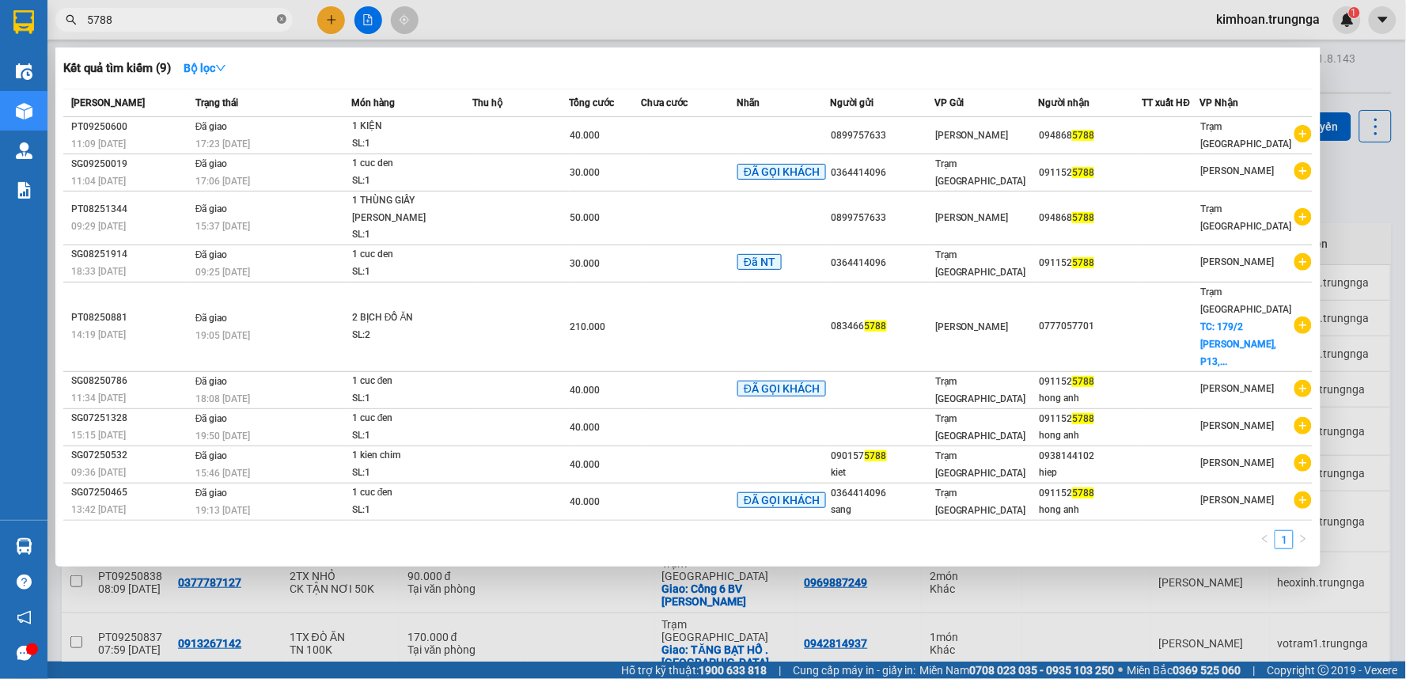
click at [279, 20] on icon "close-circle" at bounding box center [281, 18] width 9 height 9
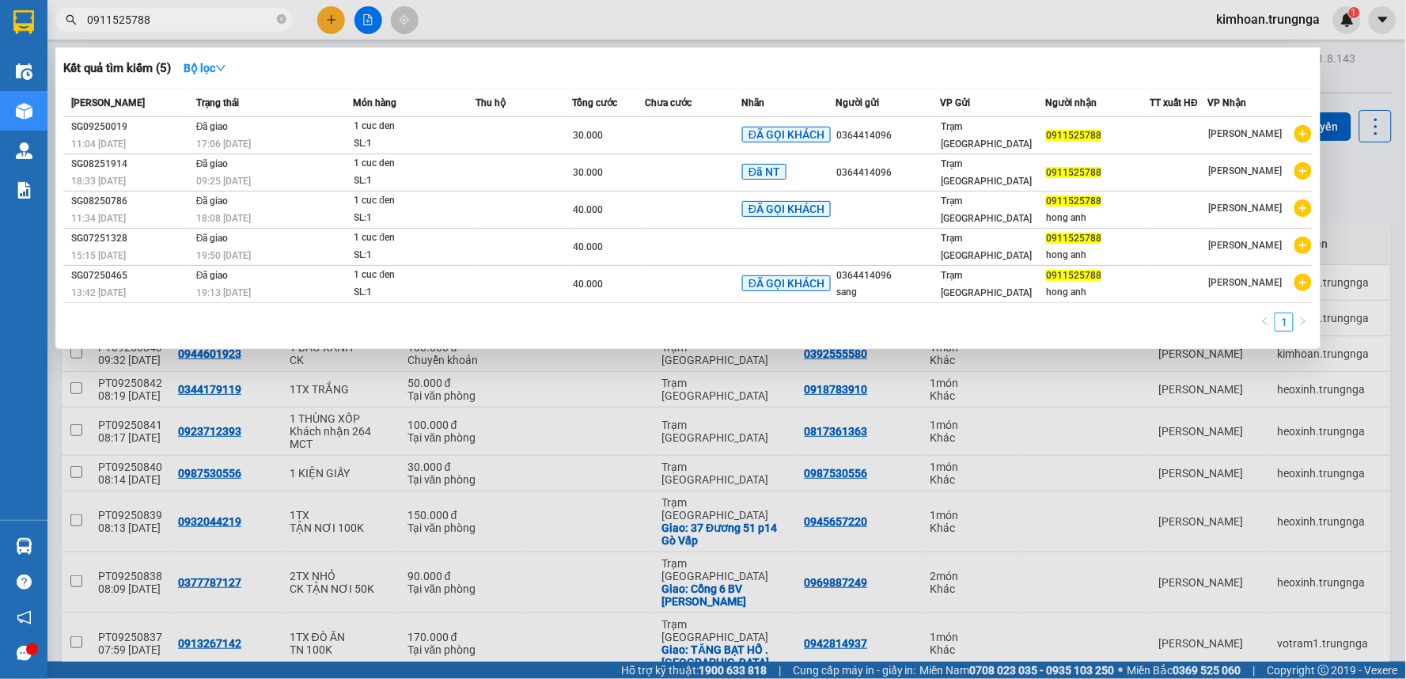
type input "0911525788"
click at [615, 18] on div at bounding box center [703, 339] width 1406 height 679
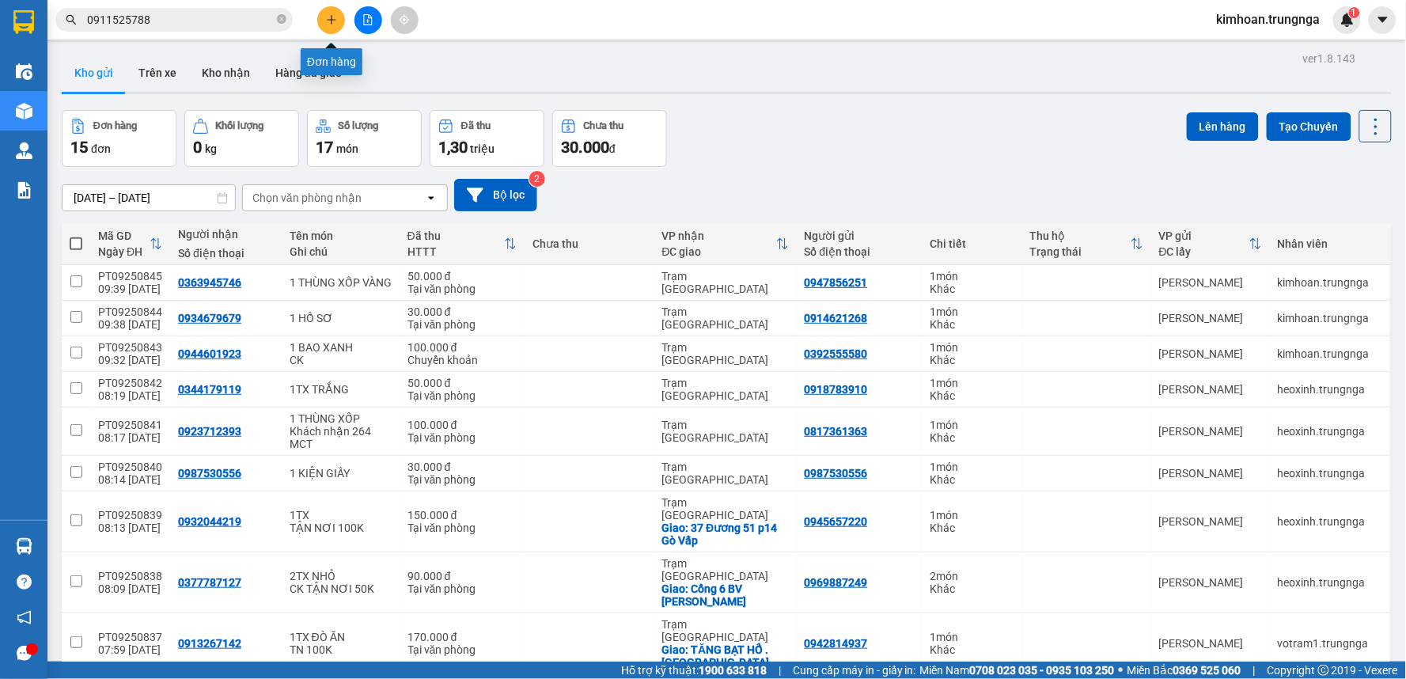
scroll to position [263, 0]
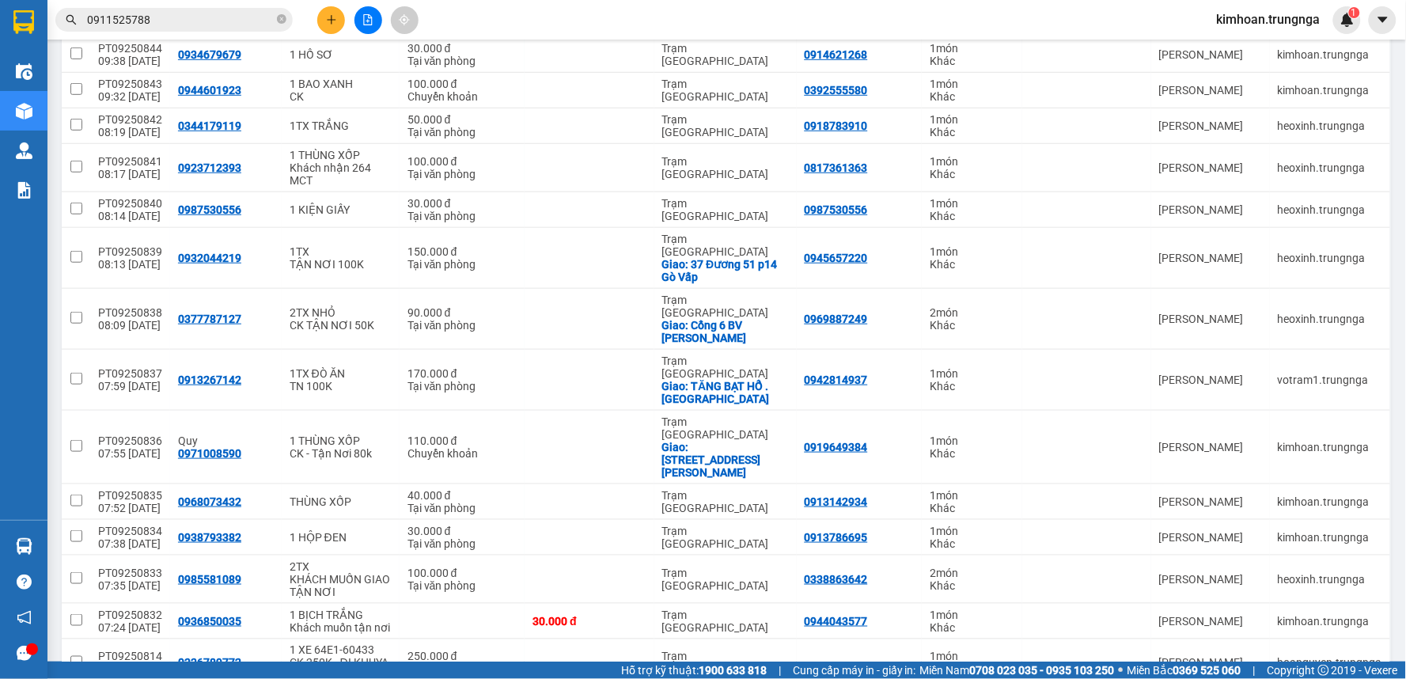
click at [334, 26] on button at bounding box center [331, 20] width 28 height 28
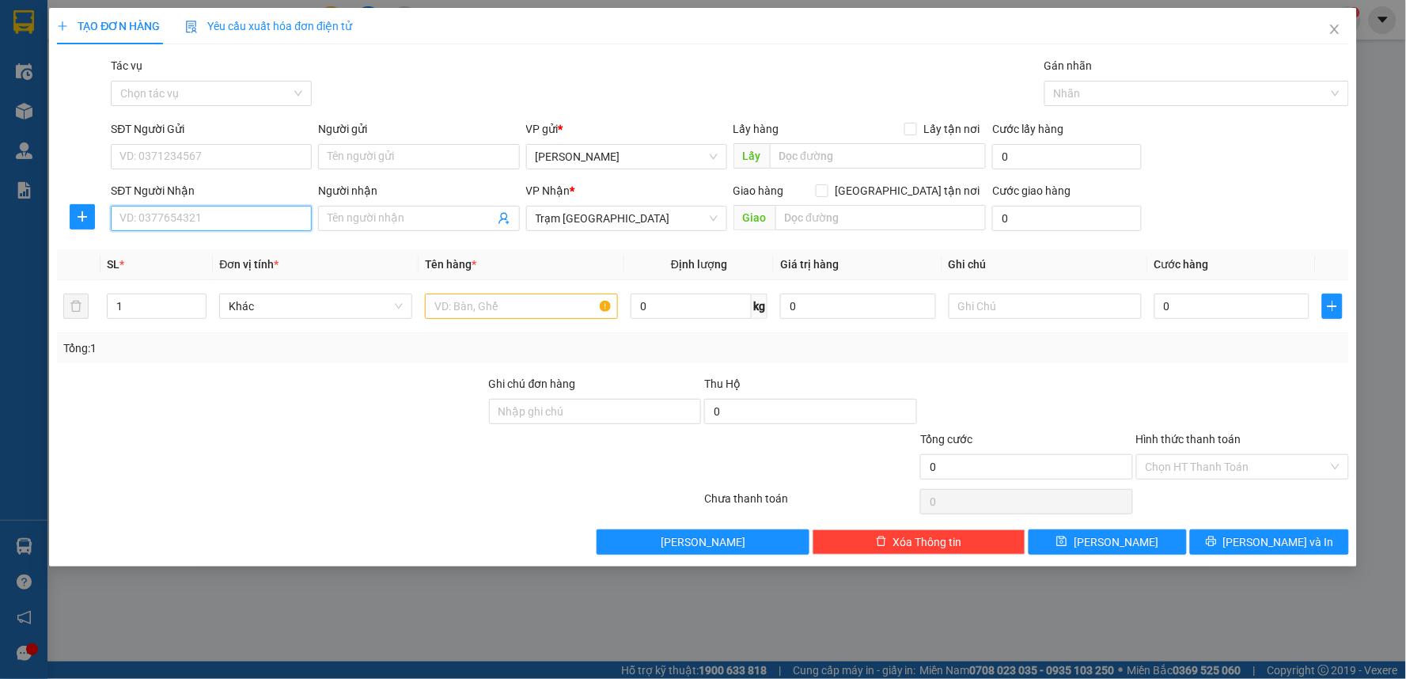
click at [264, 212] on input "SĐT Người Nhận" at bounding box center [211, 218] width 201 height 25
type input "0866428830"
click at [248, 240] on div "0866428830" at bounding box center [211, 249] width 201 height 25
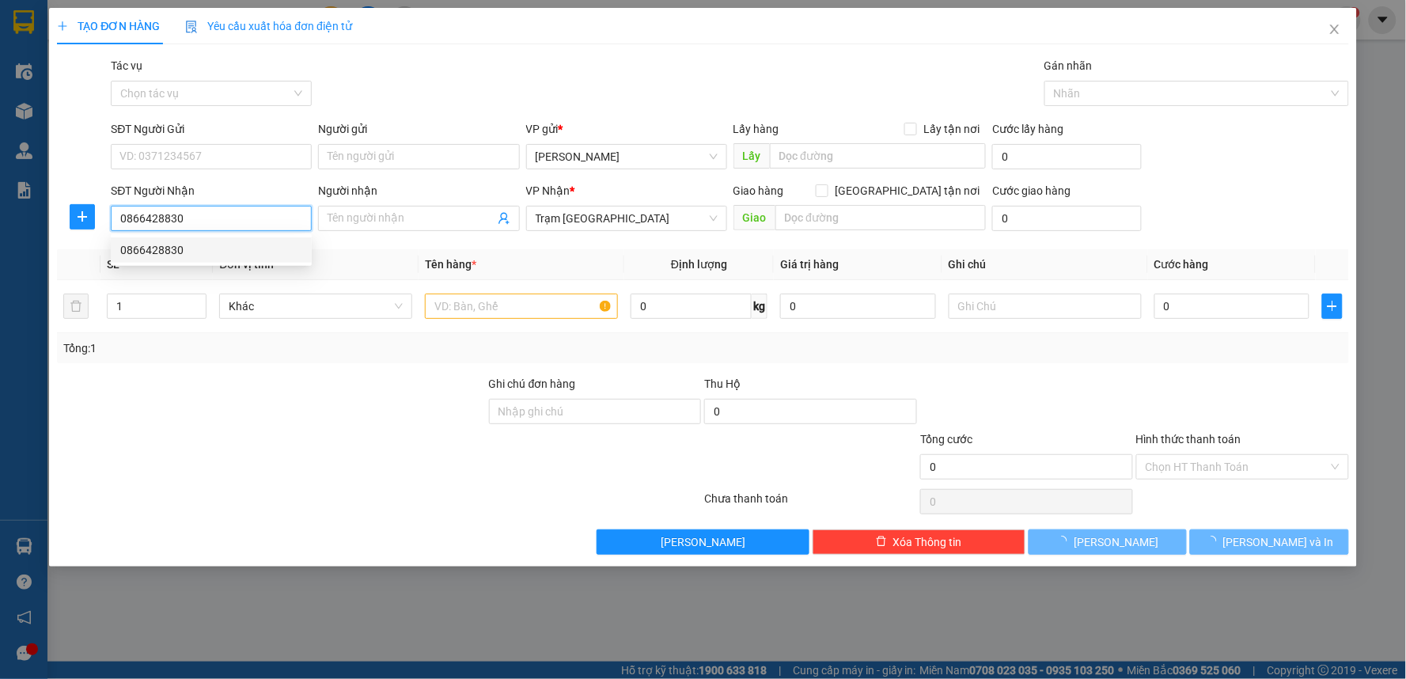
type input "50.000"
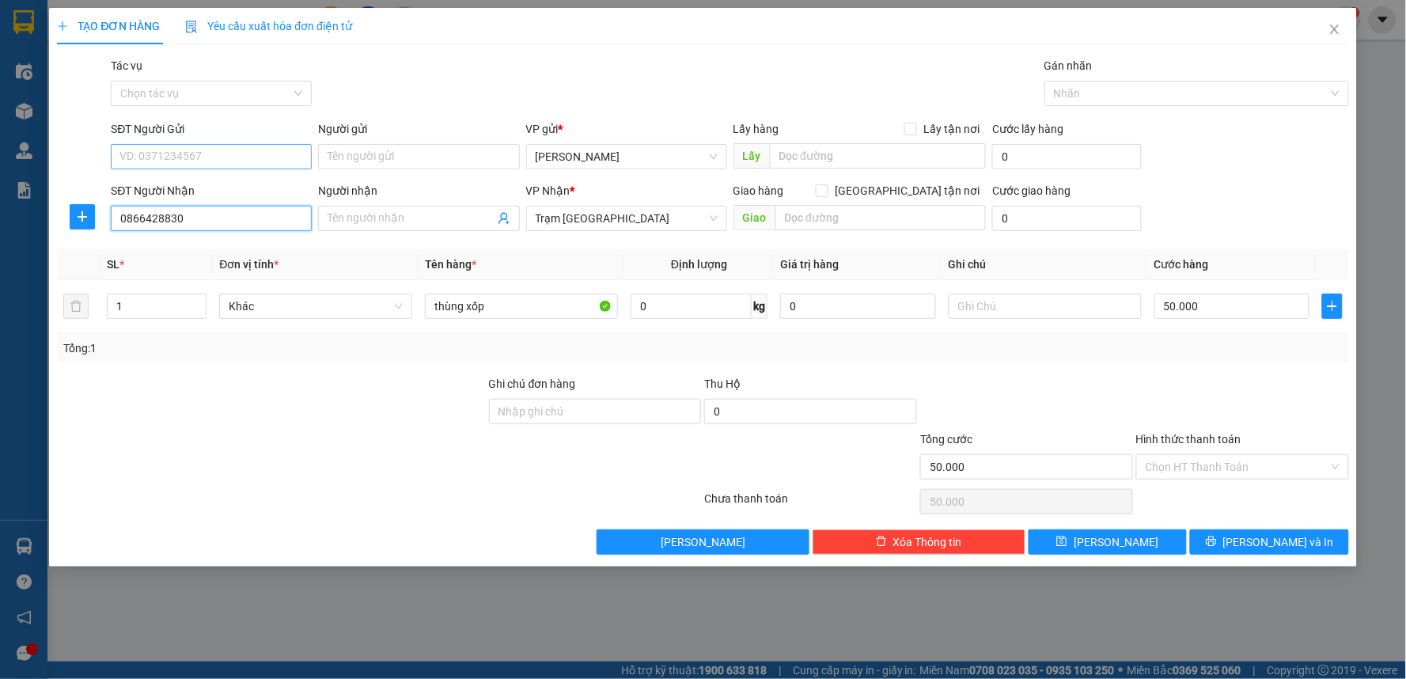
type input "0866428830"
click at [251, 157] on input "SĐT Người Gửi" at bounding box center [211, 156] width 201 height 25
click at [207, 183] on div "0816150059" at bounding box center [211, 188] width 182 height 17
type input "0816150059"
click at [146, 158] on input "0816150059" at bounding box center [211, 156] width 201 height 25
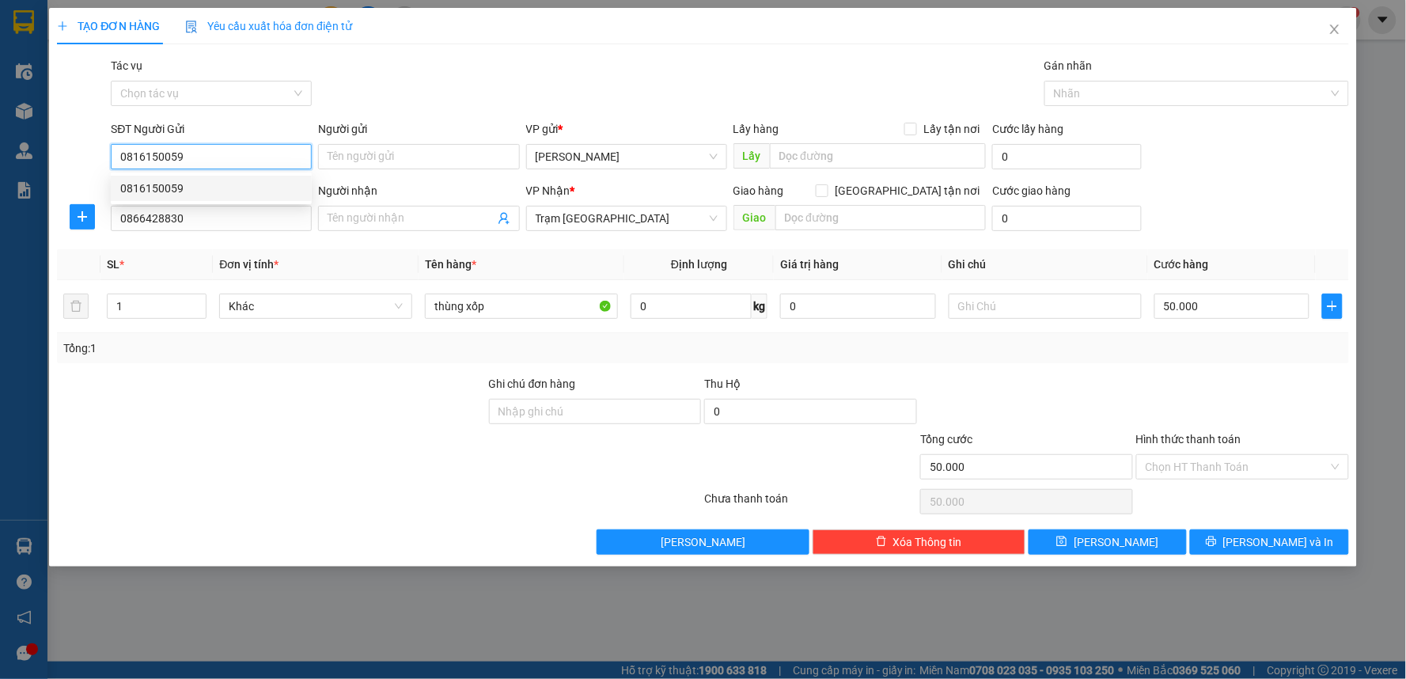
click at [167, 156] on input "0816150059" at bounding box center [211, 156] width 201 height 25
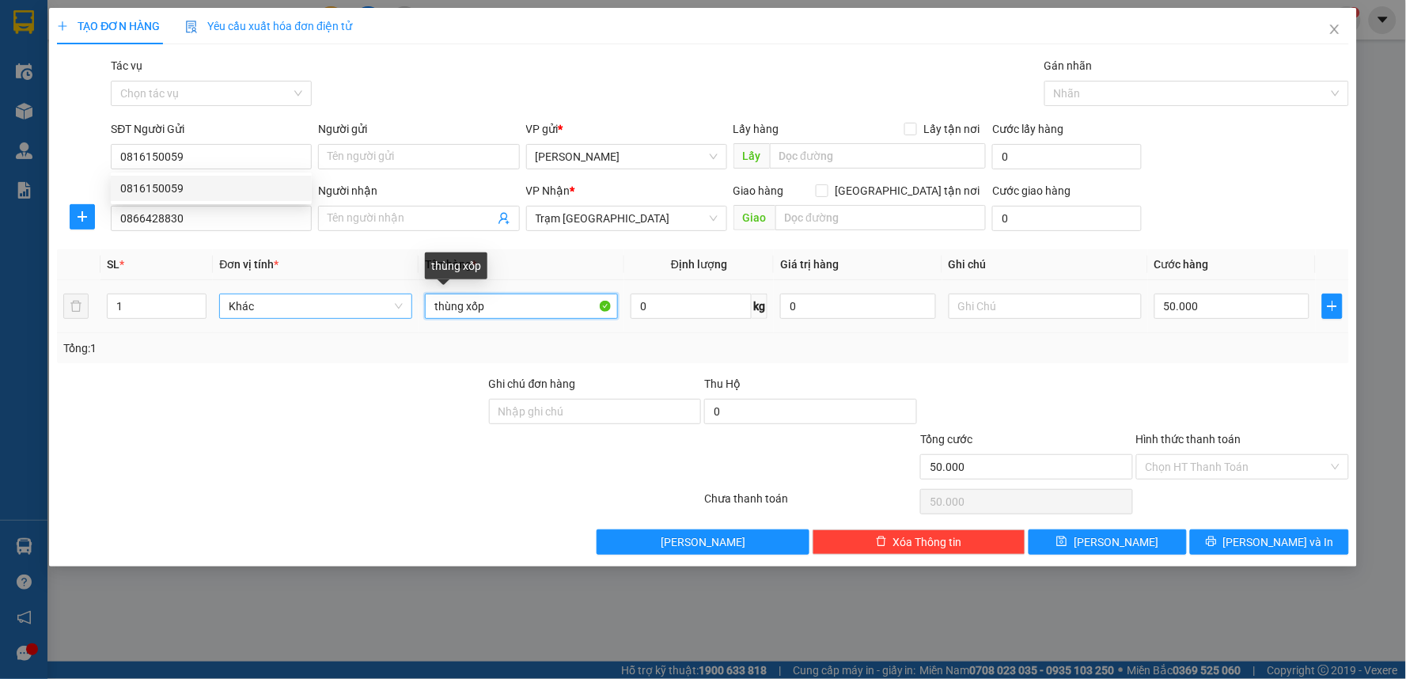
drag, startPoint x: 385, startPoint y: 307, endPoint x: 354, endPoint y: 296, distance: 33.5
click at [354, 303] on tr "1 Khác thùng xốp 0 kg 0 50.000" at bounding box center [703, 306] width 1292 height 53
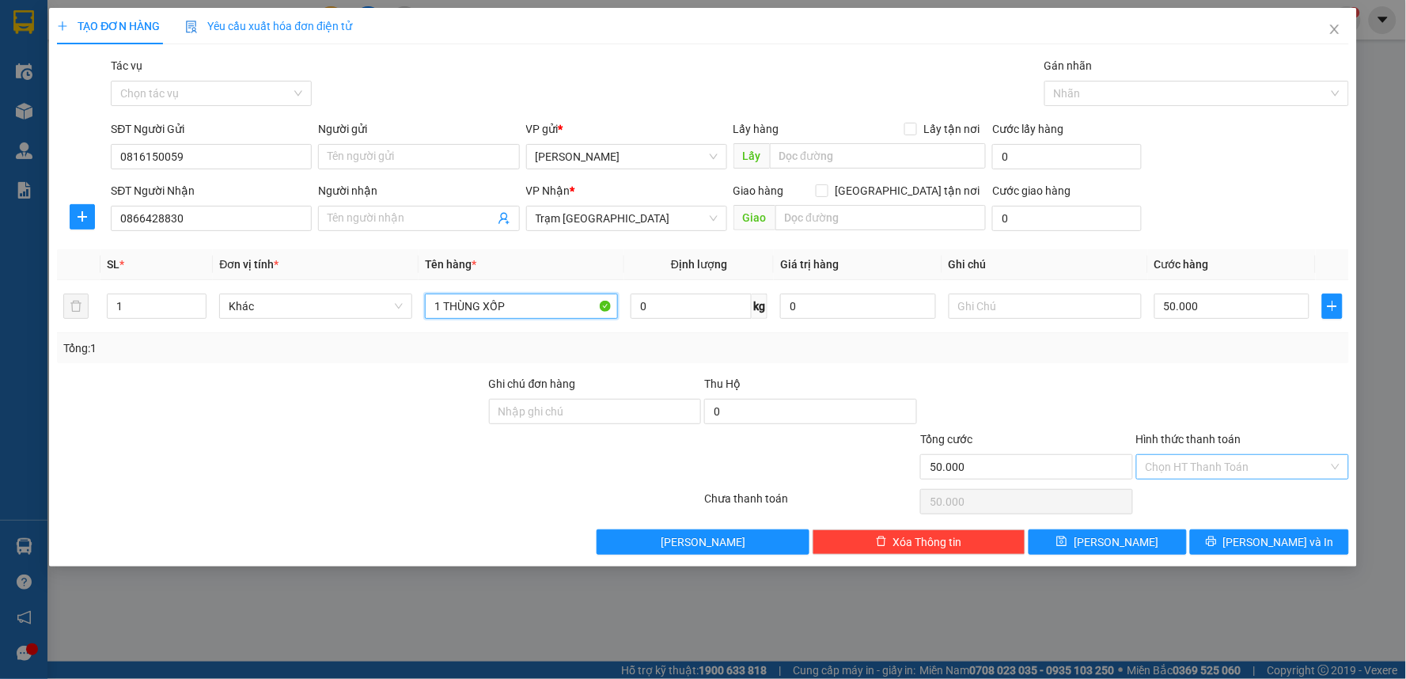
type input "1 THÙNG XỐP"
click at [1258, 460] on input "Hình thức thanh toán" at bounding box center [1237, 467] width 183 height 24
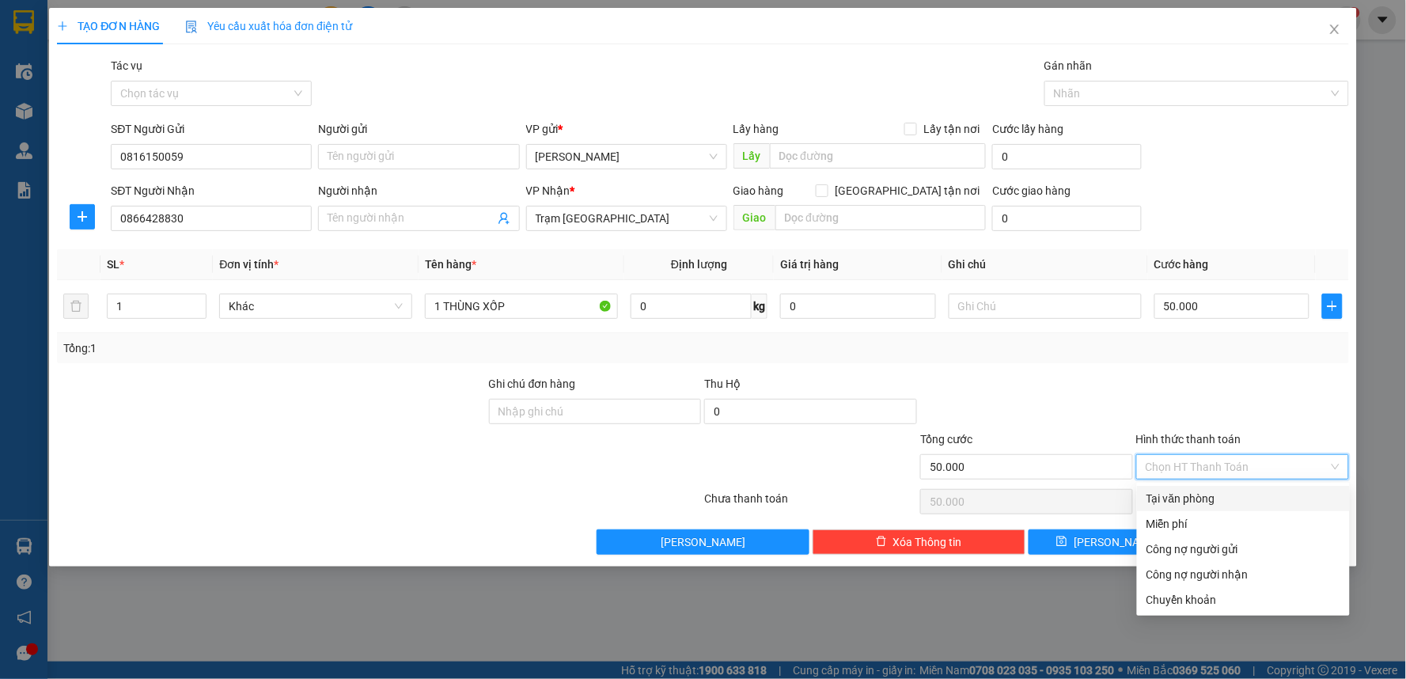
click at [1223, 502] on div "Tại văn phòng" at bounding box center [1244, 498] width 194 height 17
type input "0"
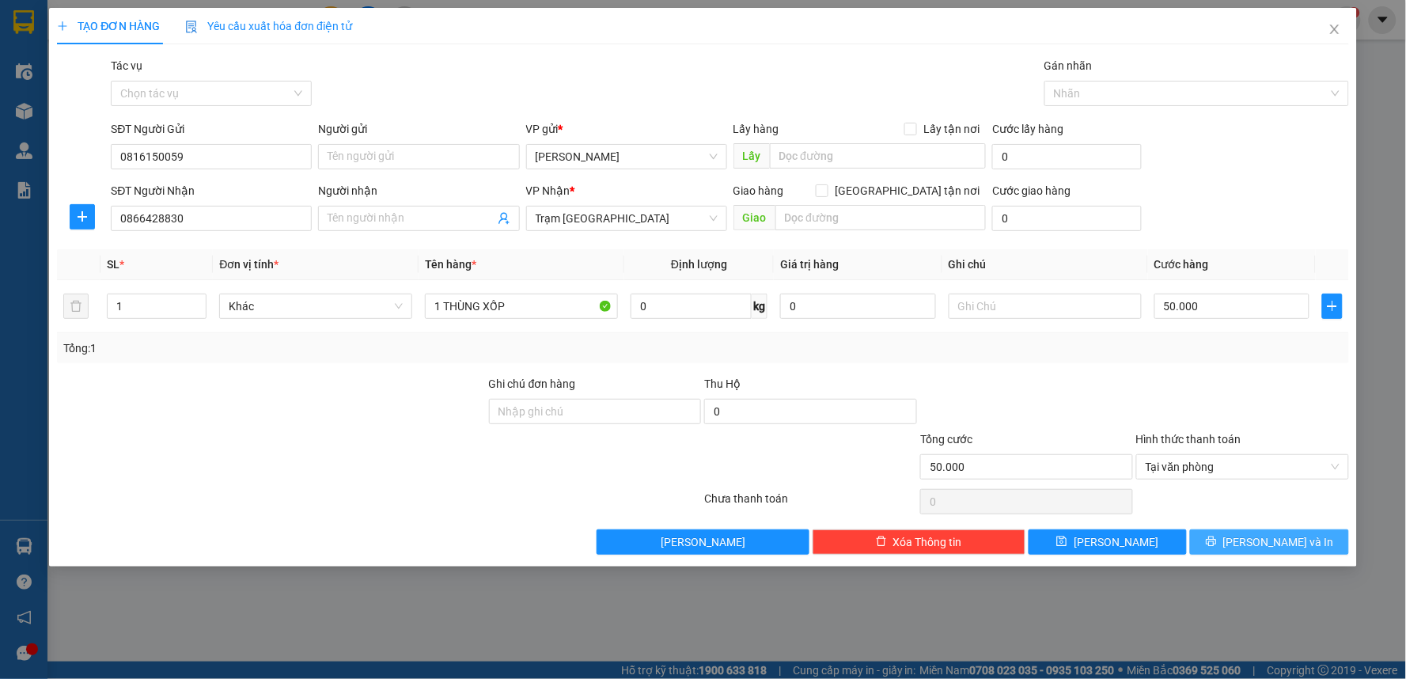
click at [1217, 540] on icon "printer" at bounding box center [1211, 541] width 11 height 11
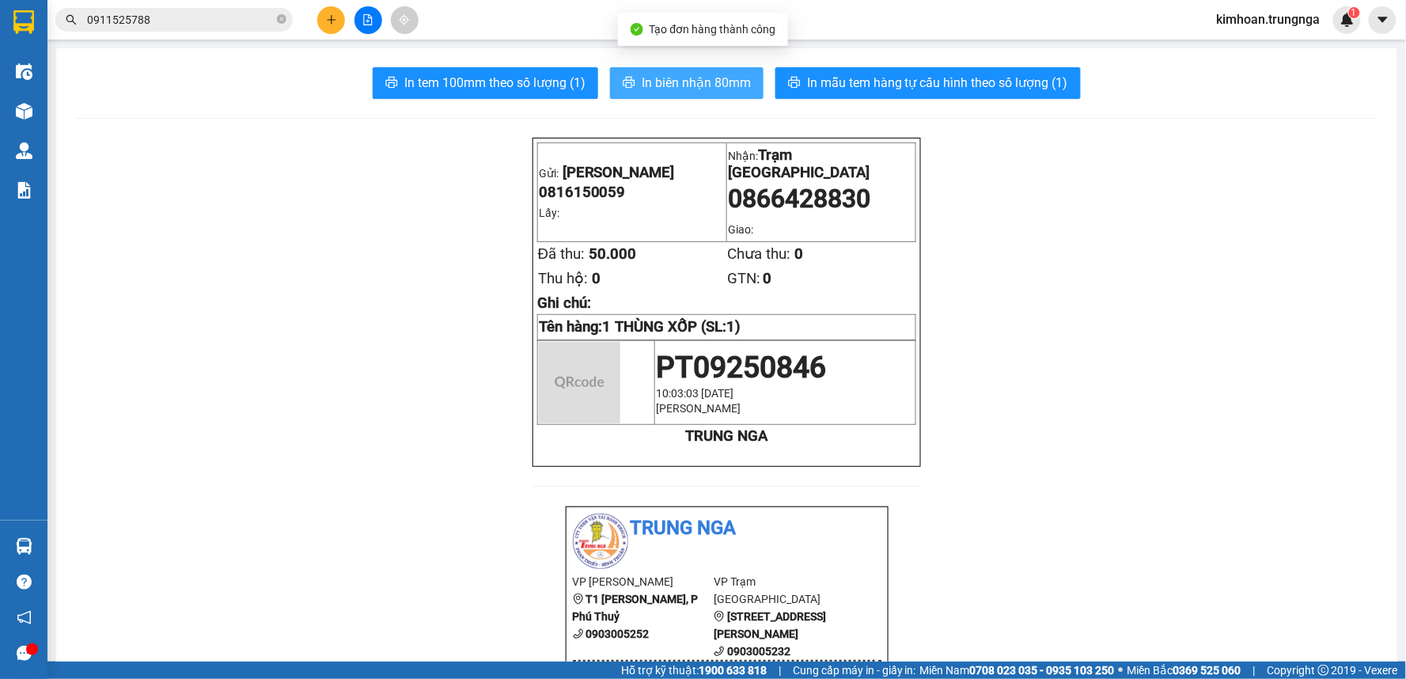
click at [700, 93] on button "In biên nhận 80mm" at bounding box center [687, 83] width 154 height 32
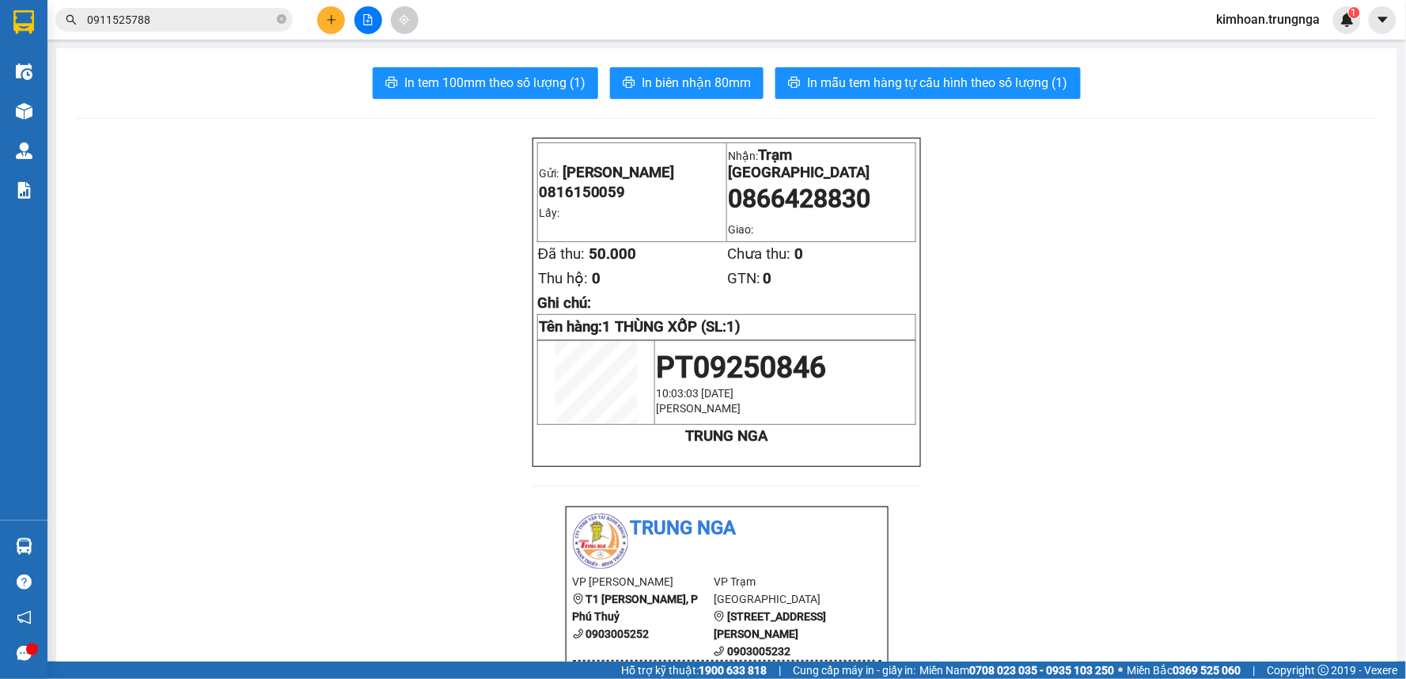
click at [820, 85] on span "In mẫu tem hàng tự cấu hình theo số lượng (1)" at bounding box center [937, 83] width 261 height 20
click at [330, 21] on icon "plus" at bounding box center [331, 19] width 11 height 11
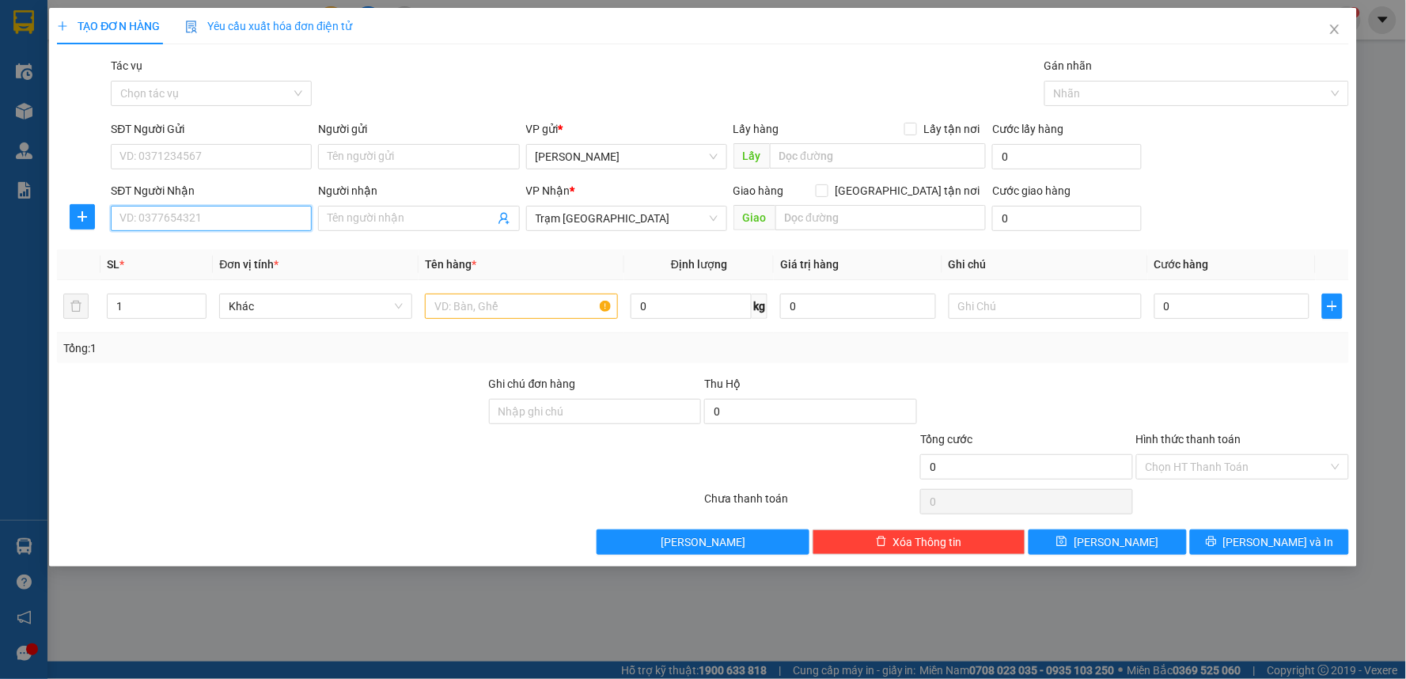
click at [275, 222] on input "SĐT Người Nhận" at bounding box center [211, 218] width 201 height 25
click at [398, 222] on input "Người nhận" at bounding box center [411, 218] width 166 height 17
type input "[PERSON_NAME]"
click at [183, 219] on input "SĐT Người Nhận" at bounding box center [211, 218] width 201 height 25
type input "0949912876"
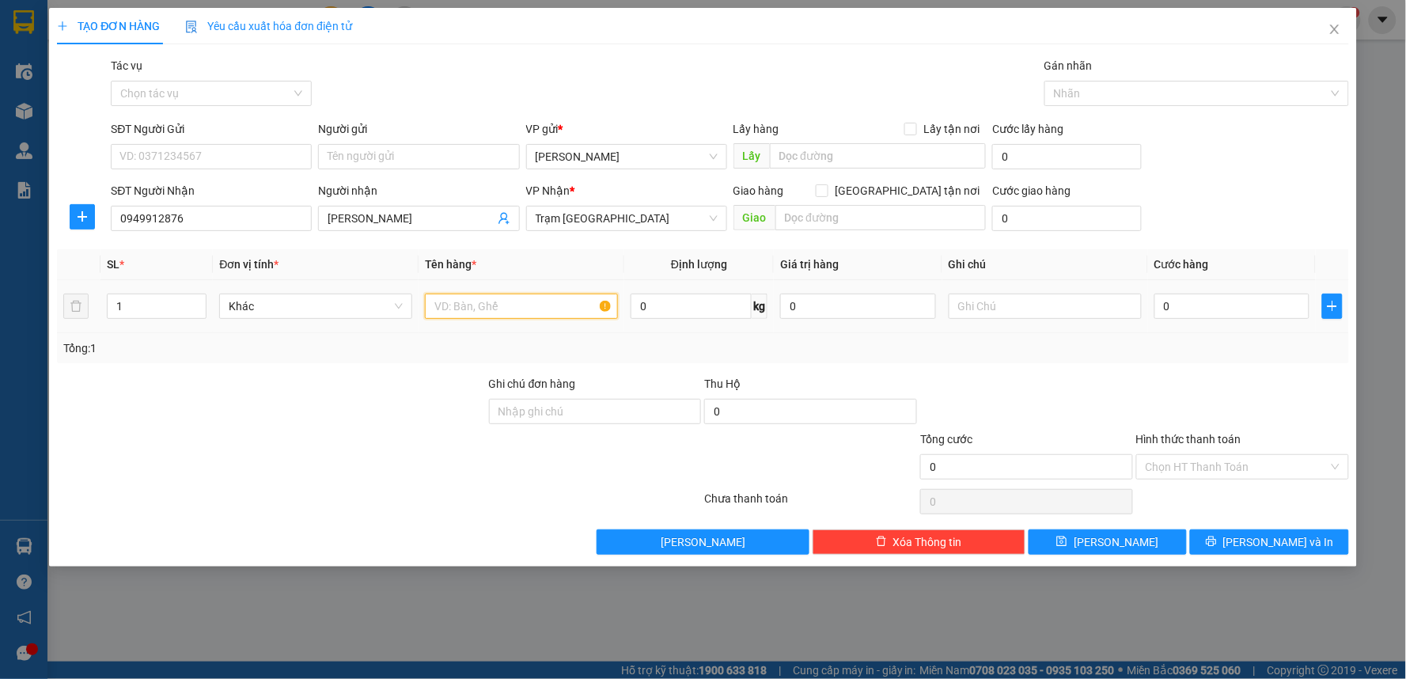
click at [456, 297] on input "text" at bounding box center [521, 306] width 193 height 25
type input "1 XE MÁY"
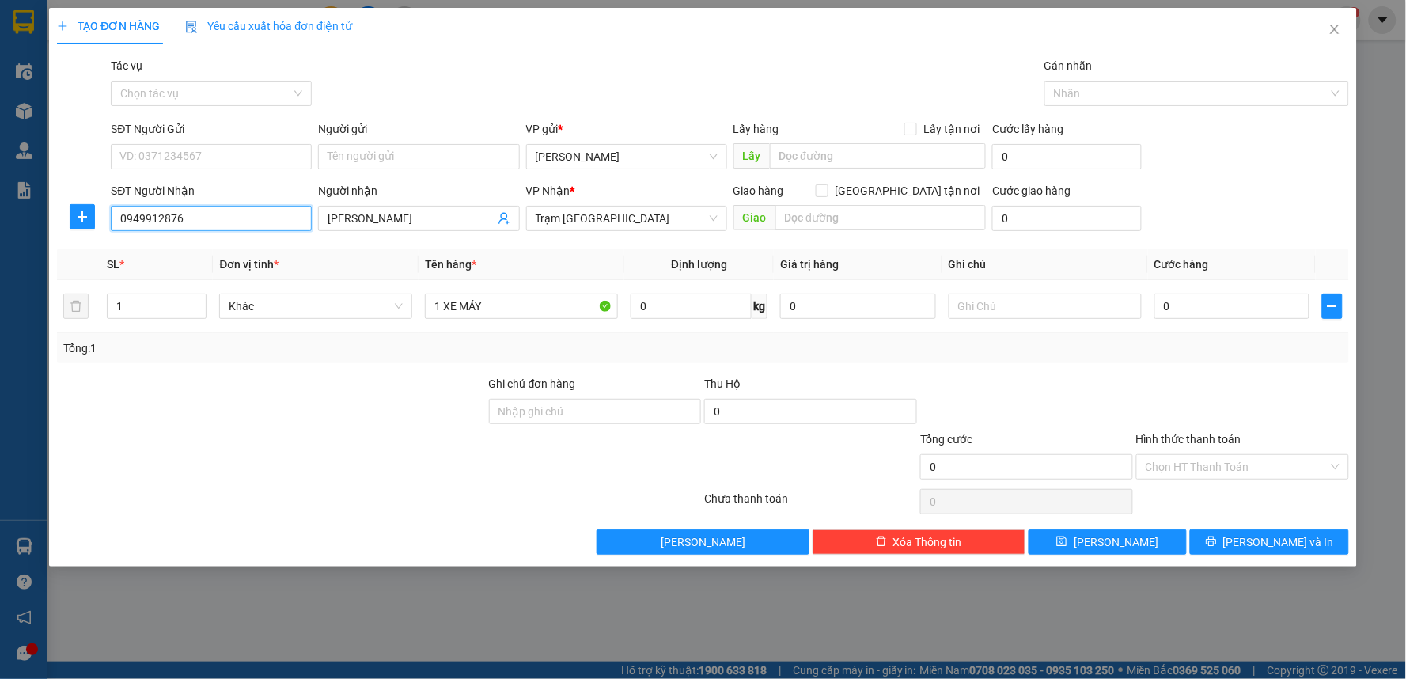
click at [145, 218] on input "0949912876" at bounding box center [211, 218] width 201 height 25
click at [218, 148] on input "SĐT Người Gửi" at bounding box center [211, 156] width 201 height 25
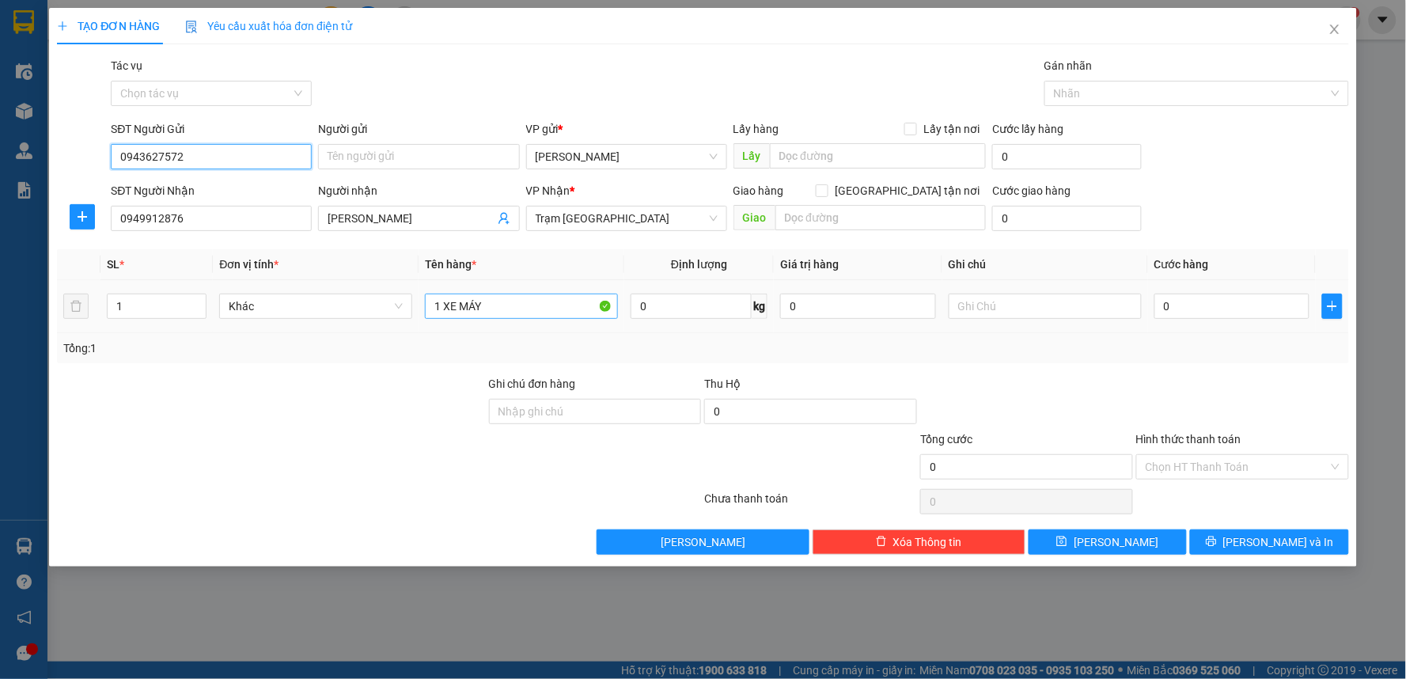
type input "0943627572"
click at [521, 303] on input "1 XE MÁY" at bounding box center [521, 306] width 193 height 25
type input "1 XE MÁY 86B3 - 7679"
click at [1003, 314] on input "text" at bounding box center [1045, 306] width 193 height 25
type input "D"
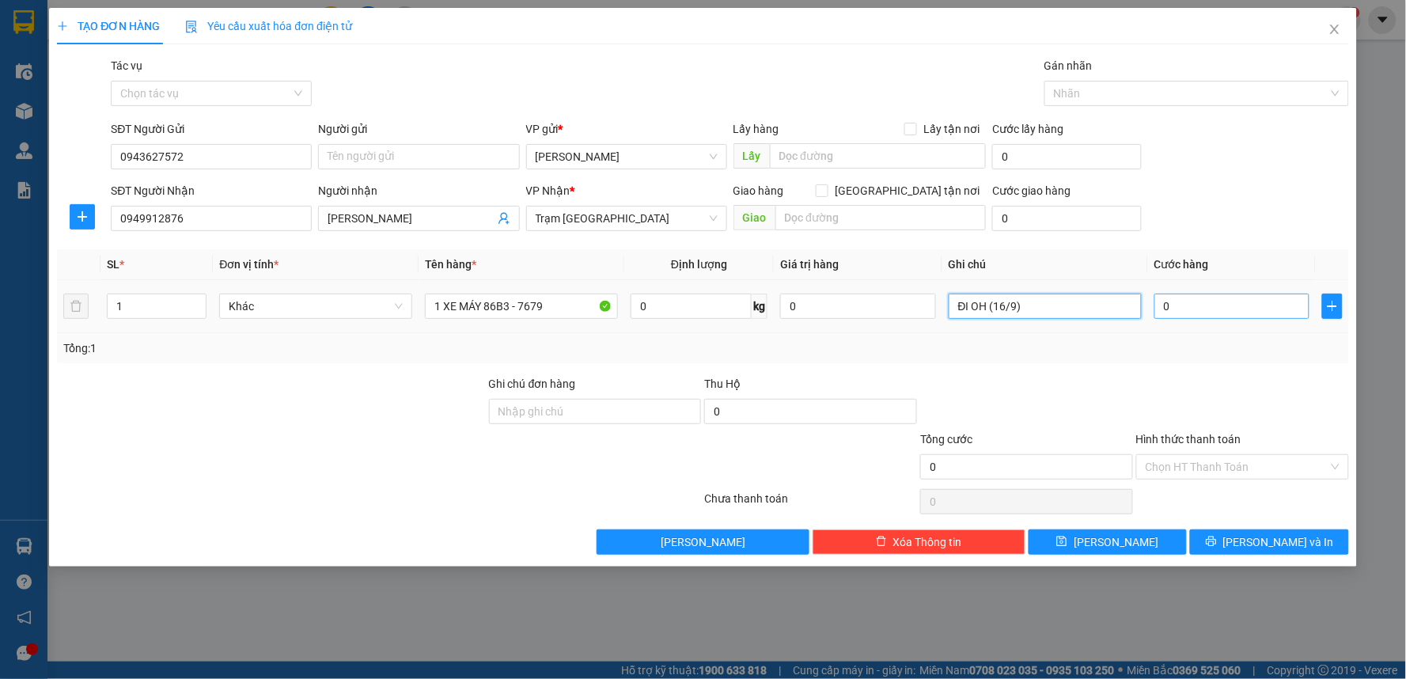
type input "ĐI OH (16/9)"
click at [1182, 305] on input "0" at bounding box center [1232, 306] width 156 height 25
type input "2"
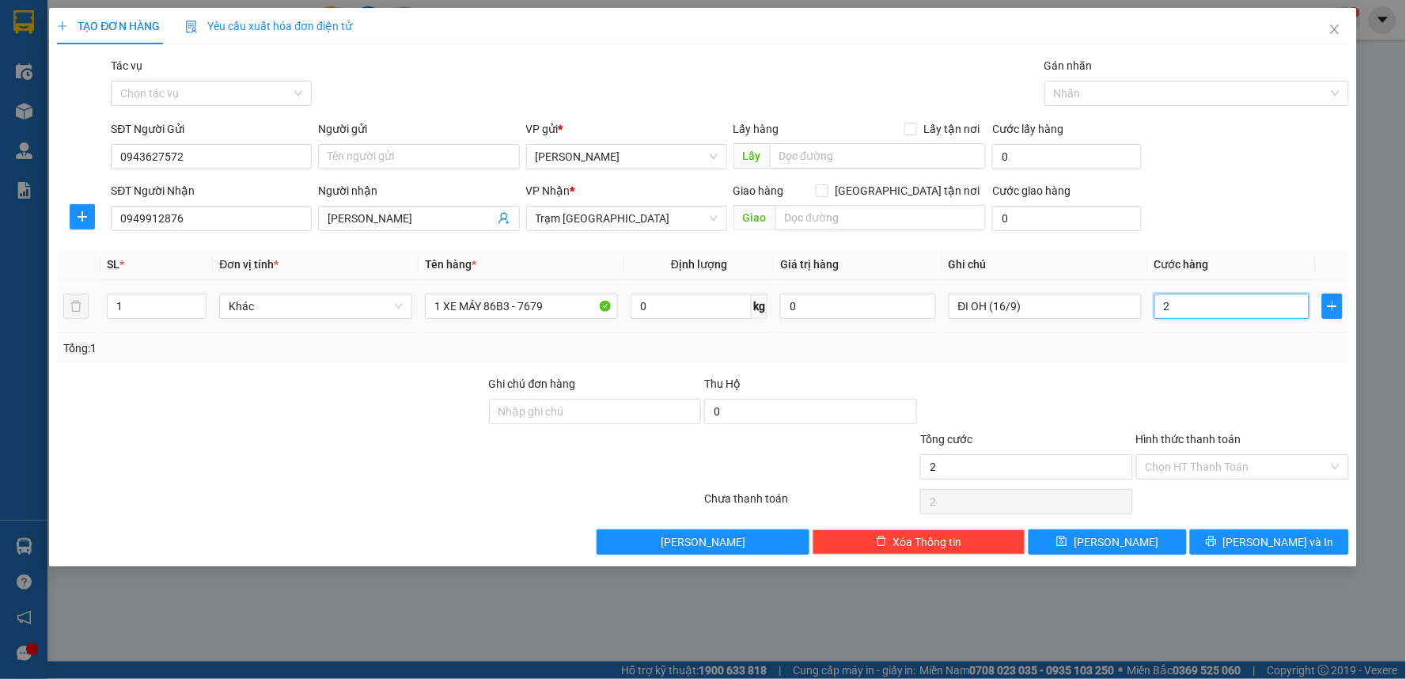
type input "25"
type input "250"
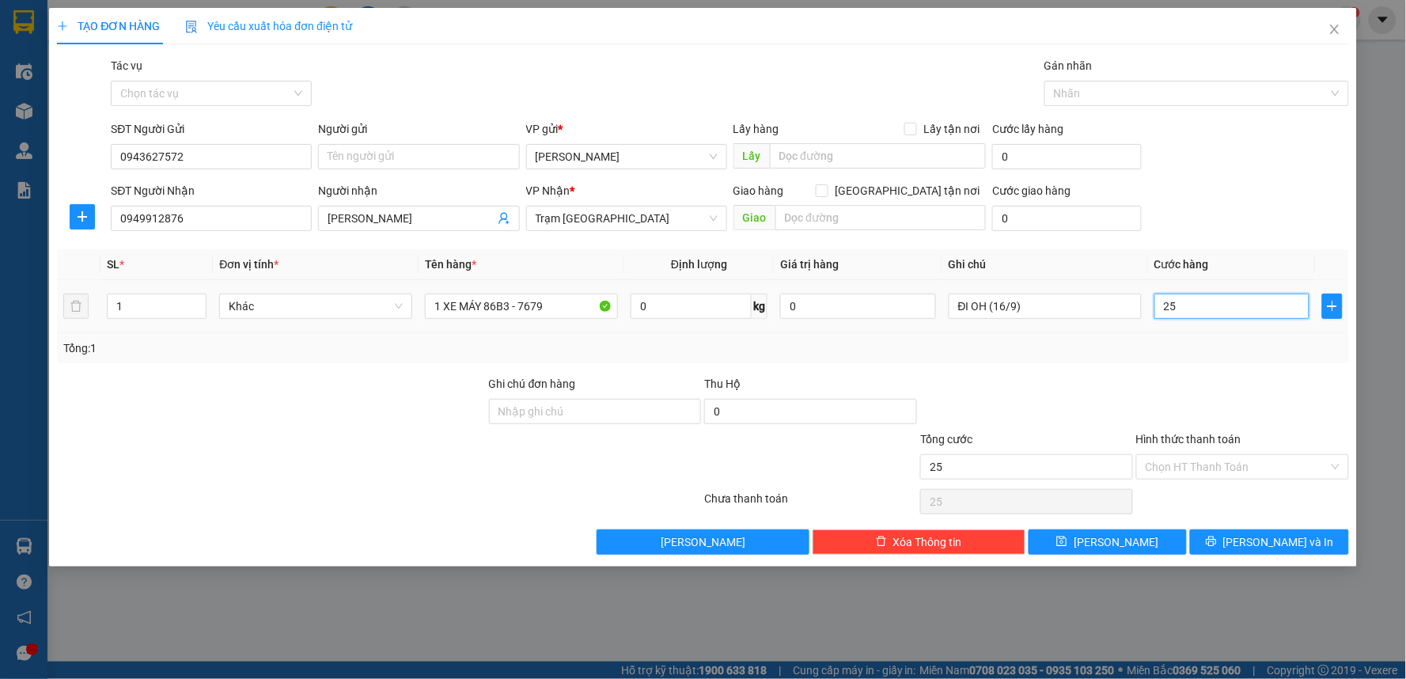
type input "250"
type input "250.000"
click at [1153, 345] on div "Tổng: 1" at bounding box center [702, 347] width 1279 height 17
click at [1166, 461] on input "Hình thức thanh toán" at bounding box center [1237, 467] width 183 height 24
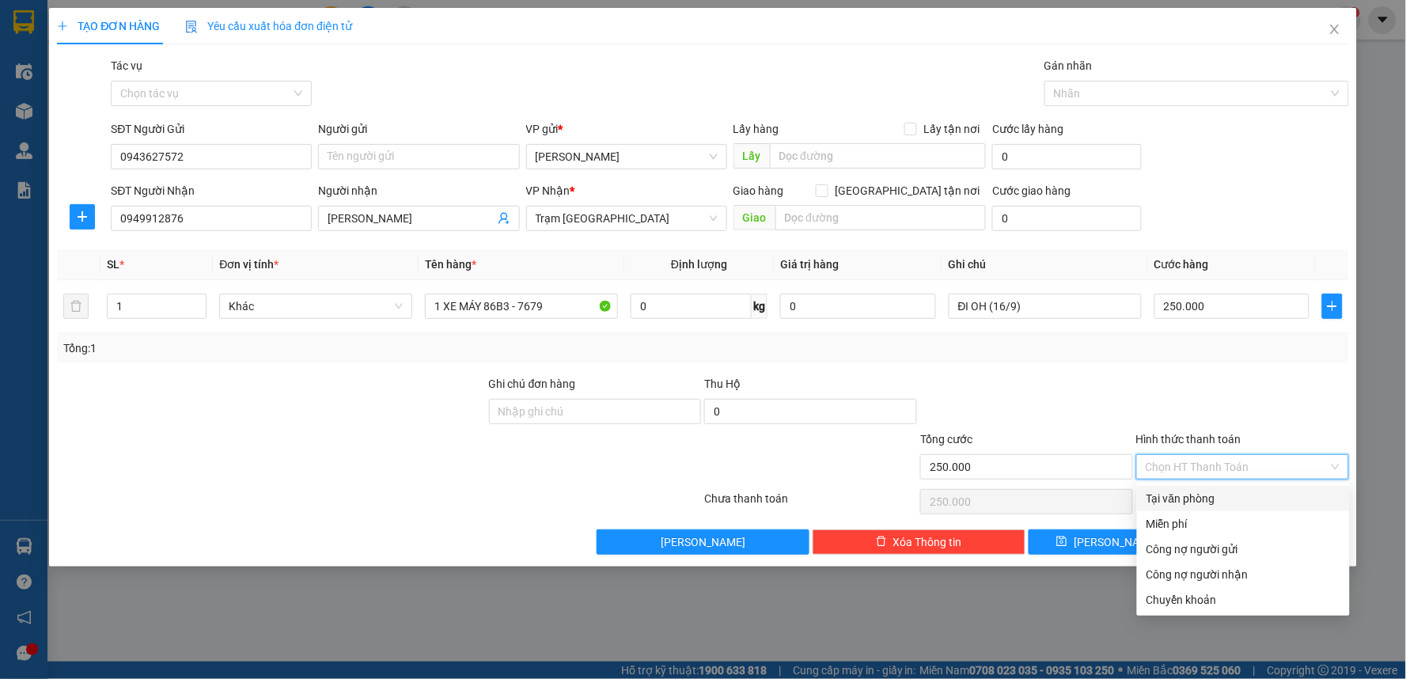
click at [1168, 489] on div "Tại văn phòng" at bounding box center [1243, 498] width 213 height 25
type input "0"
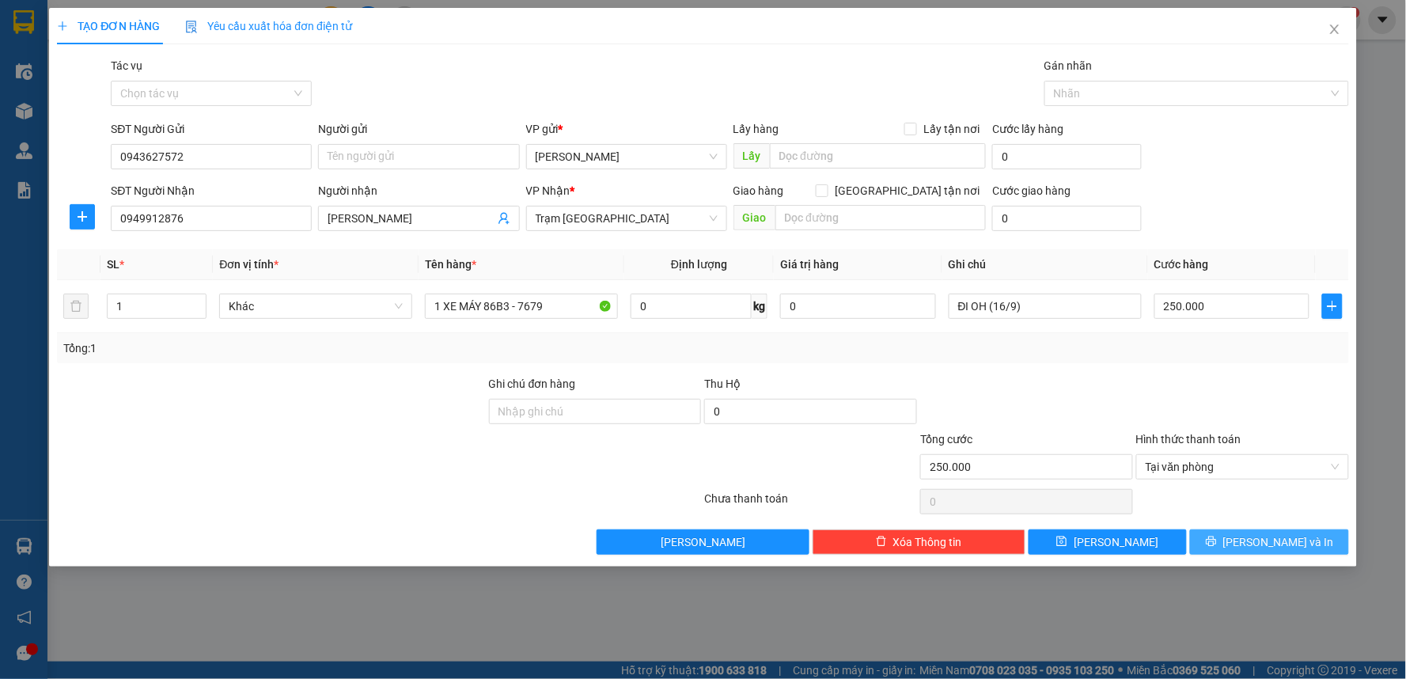
click at [1284, 540] on span "[PERSON_NAME] và In" at bounding box center [1278, 541] width 111 height 17
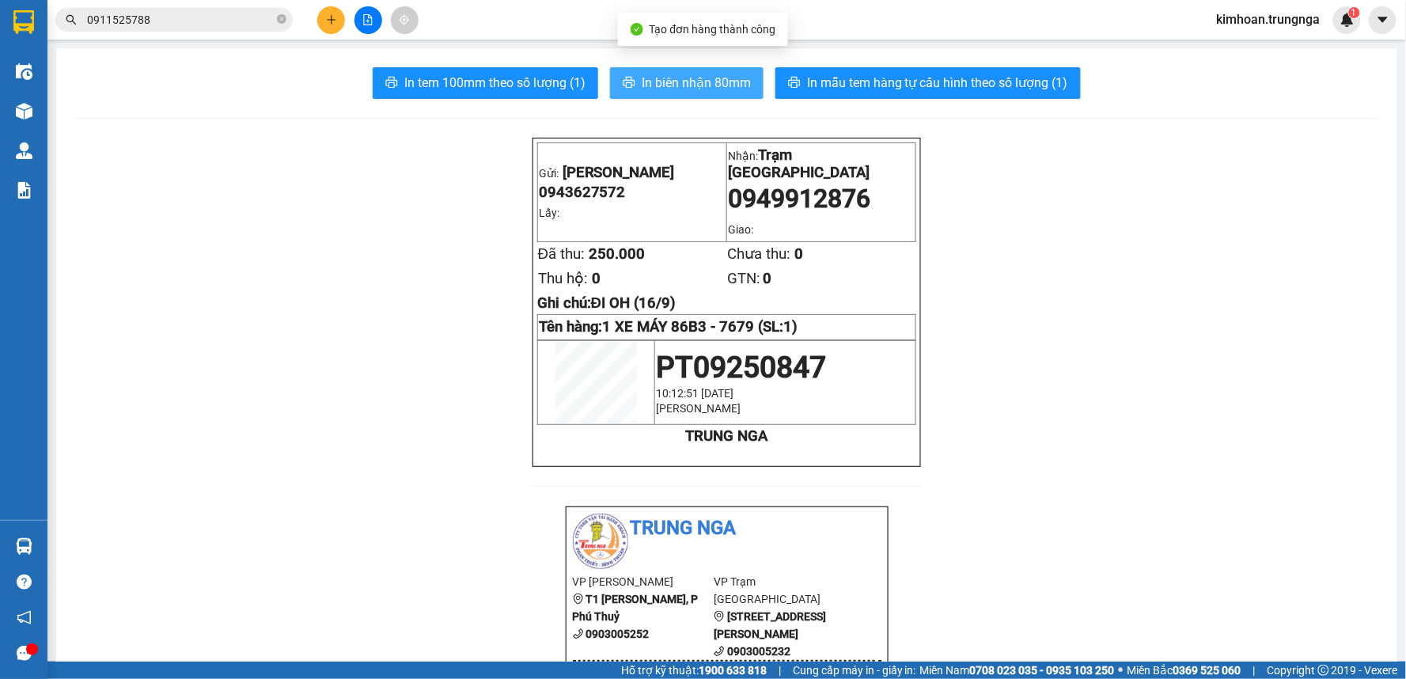
click at [671, 96] on button "In biên nhận 80mm" at bounding box center [687, 83] width 154 height 32
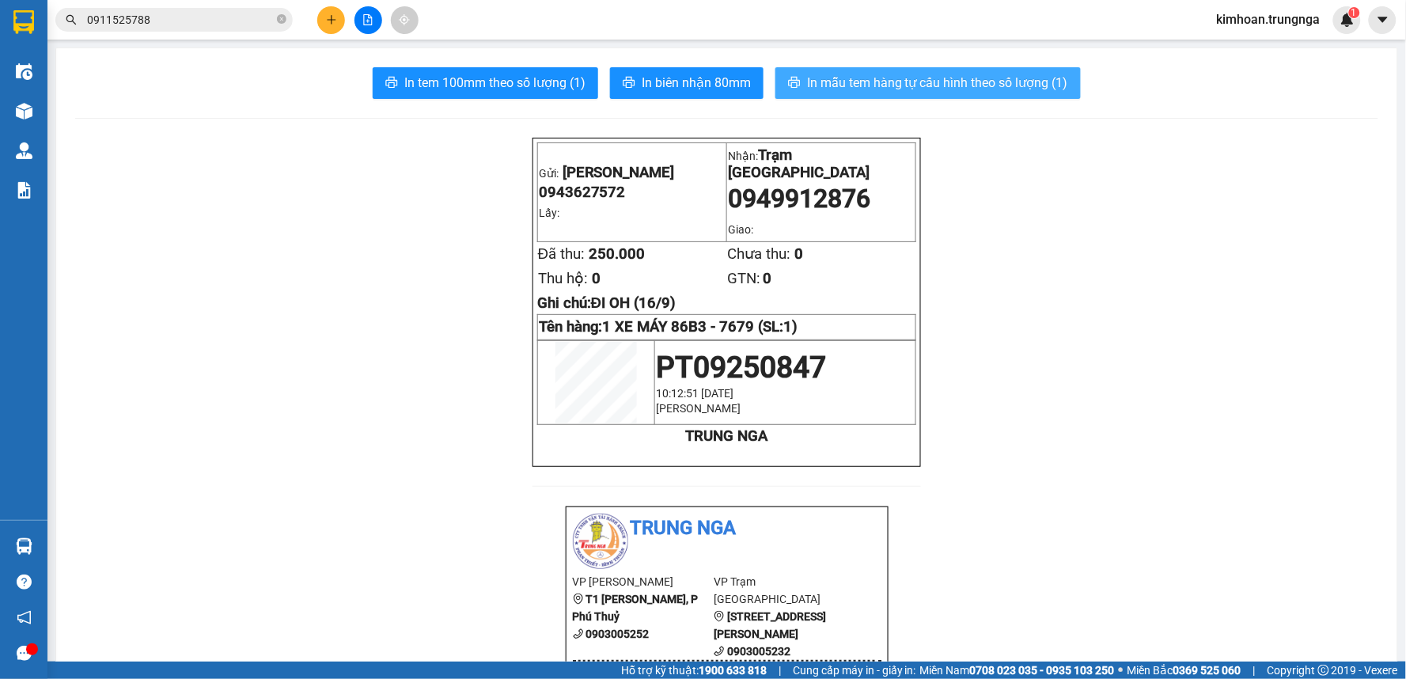
click at [904, 83] on span "In mẫu tem hàng tự cấu hình theo số lượng (1)" at bounding box center [937, 83] width 261 height 20
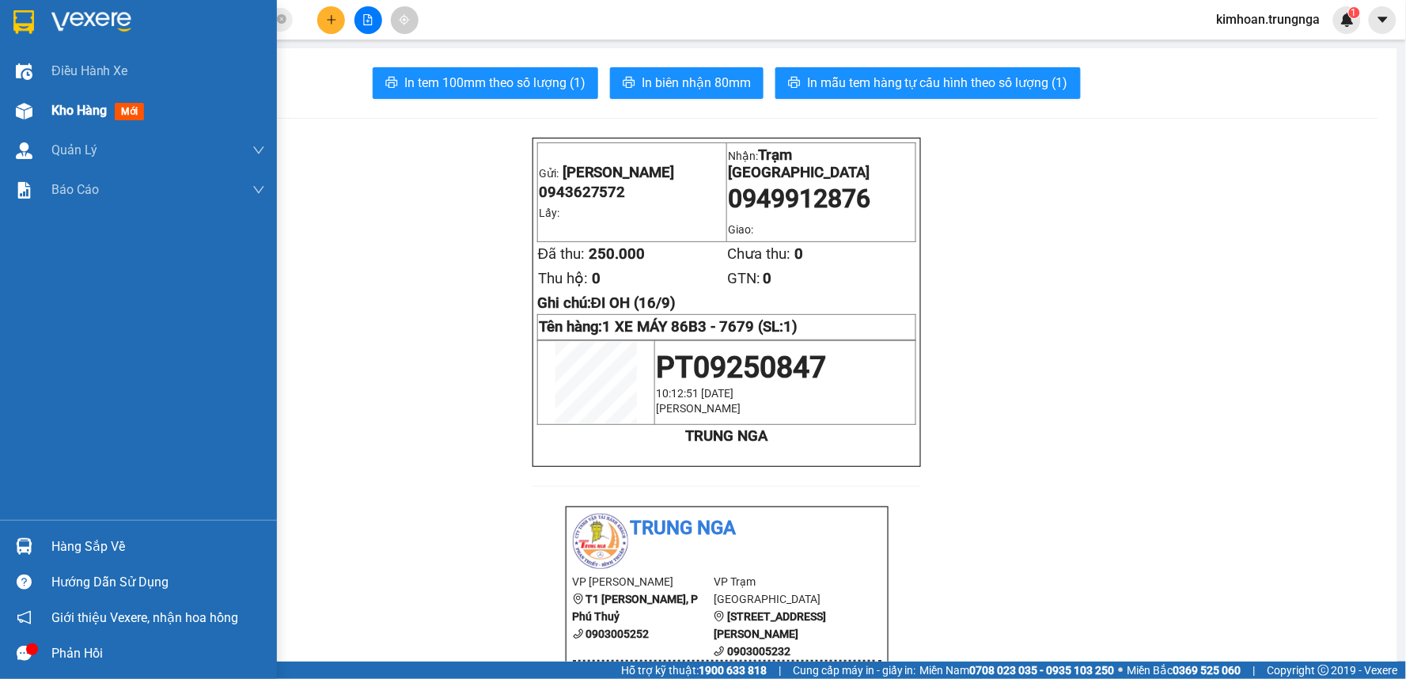
click at [24, 106] on img at bounding box center [24, 111] width 17 height 17
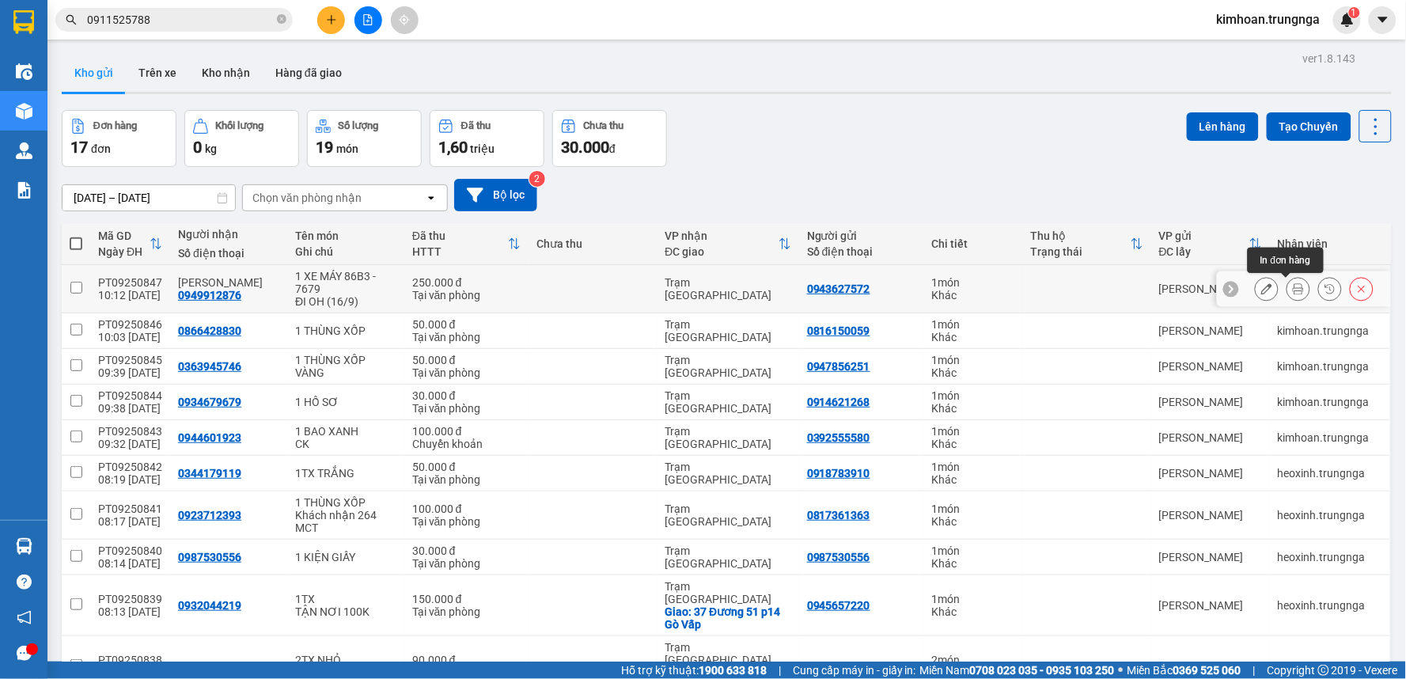
click at [1269, 289] on div at bounding box center [1314, 289] width 119 height 24
click at [1262, 289] on button at bounding box center [1267, 289] width 22 height 28
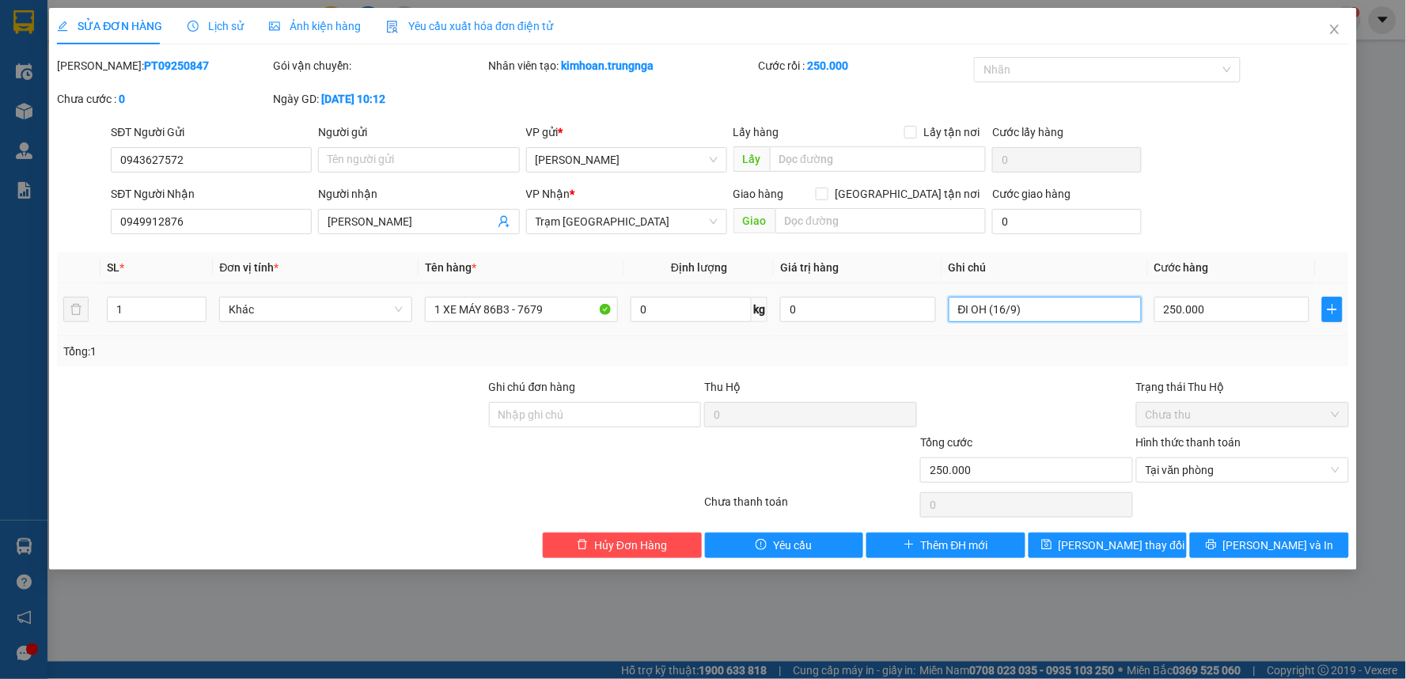
click at [1016, 304] on input "ĐI OH (16/9)" at bounding box center [1045, 309] width 193 height 25
click at [1048, 306] on input "ĐI OH (16/9)" at bounding box center [1045, 309] width 193 height 25
type input "ĐI OH (16/9) - CK"
click at [1086, 552] on span "Lưu thay đổi" at bounding box center [1122, 544] width 127 height 17
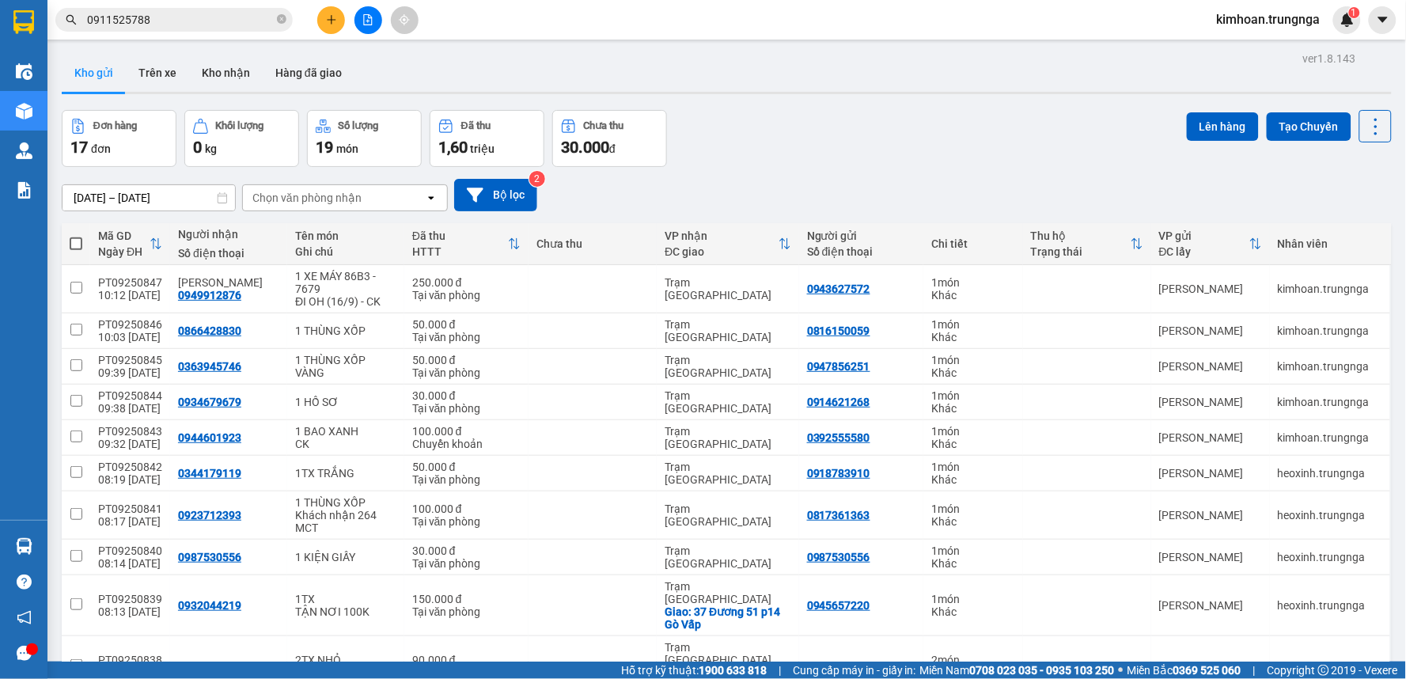
click at [74, 245] on span at bounding box center [76, 243] width 13 height 13
click at [76, 236] on input "checkbox" at bounding box center [76, 236] width 0 height 0
checkbox input "true"
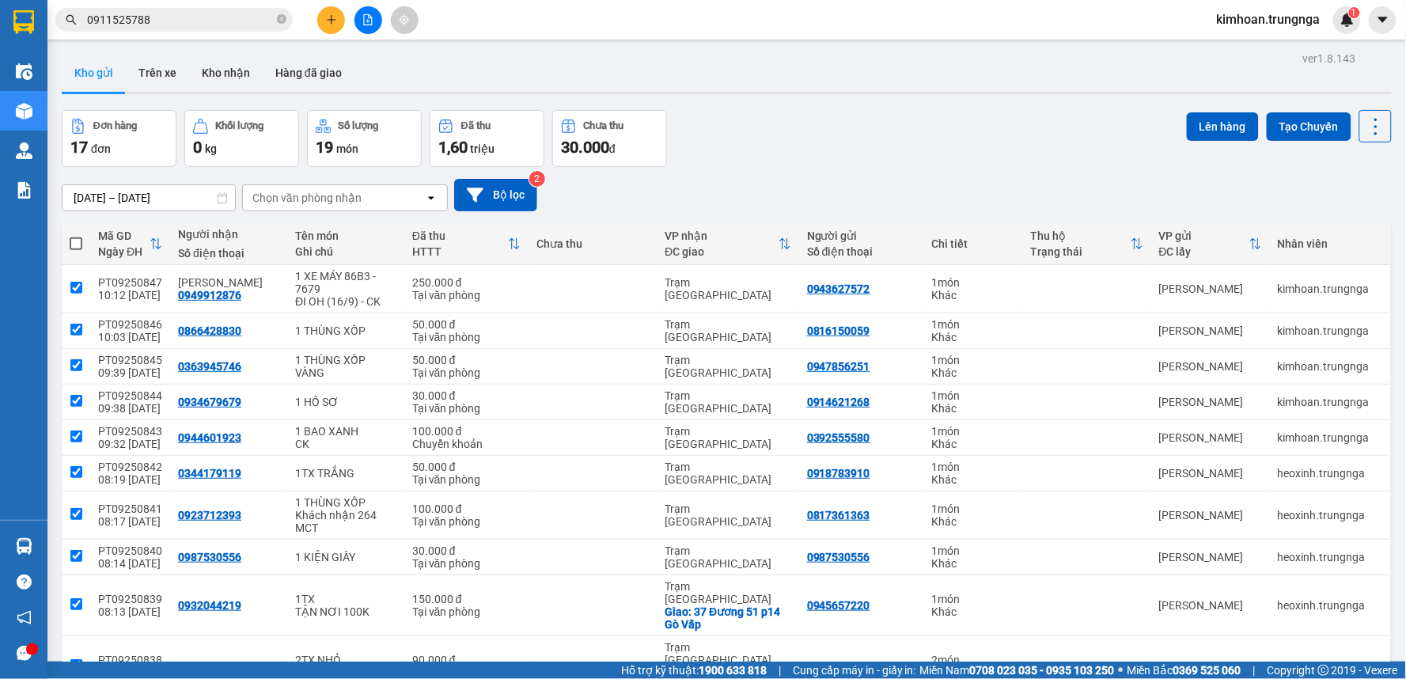
checkbox input "true"
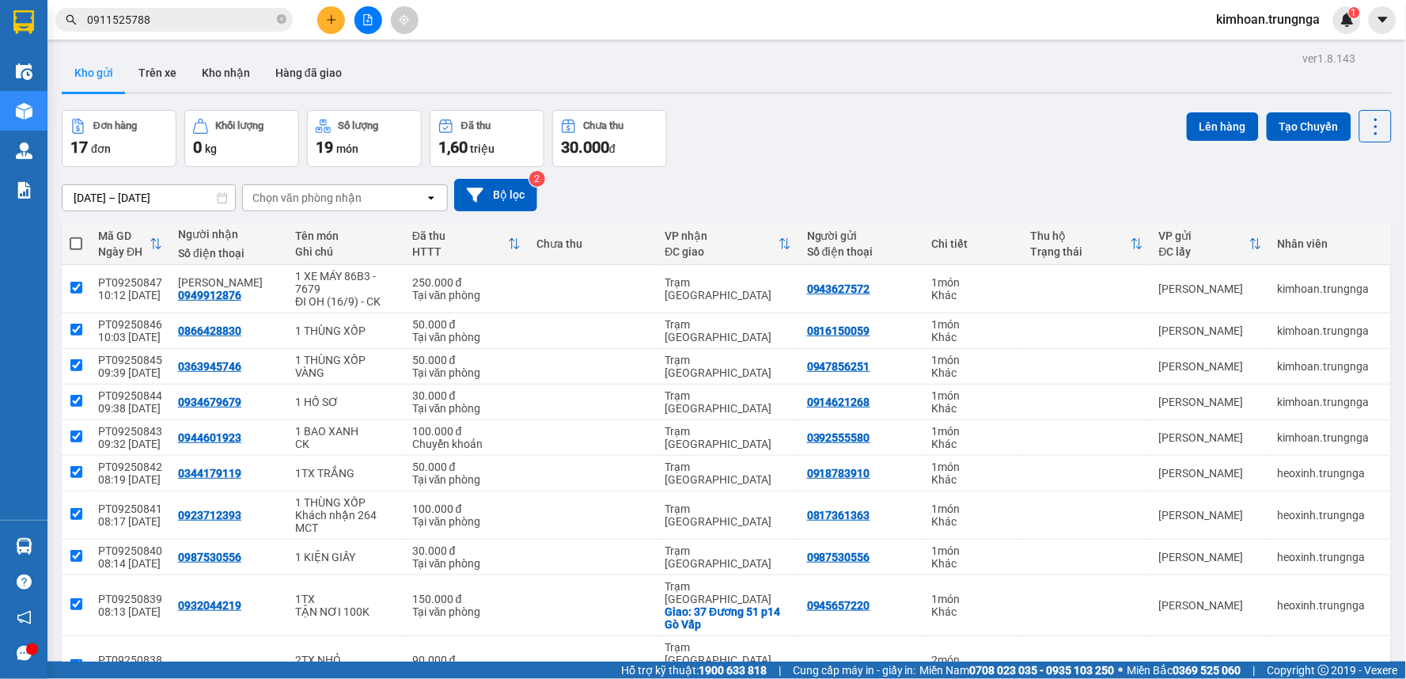
checkbox input "true"
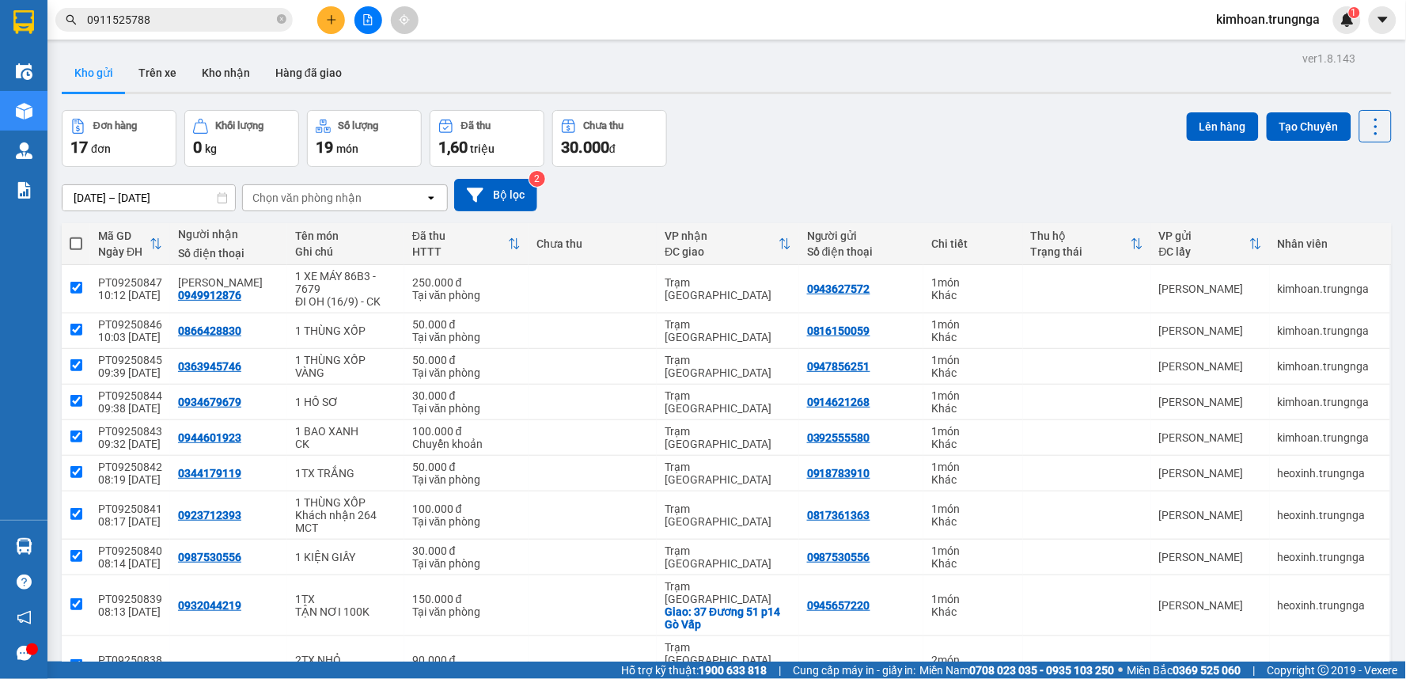
checkbox input "true"
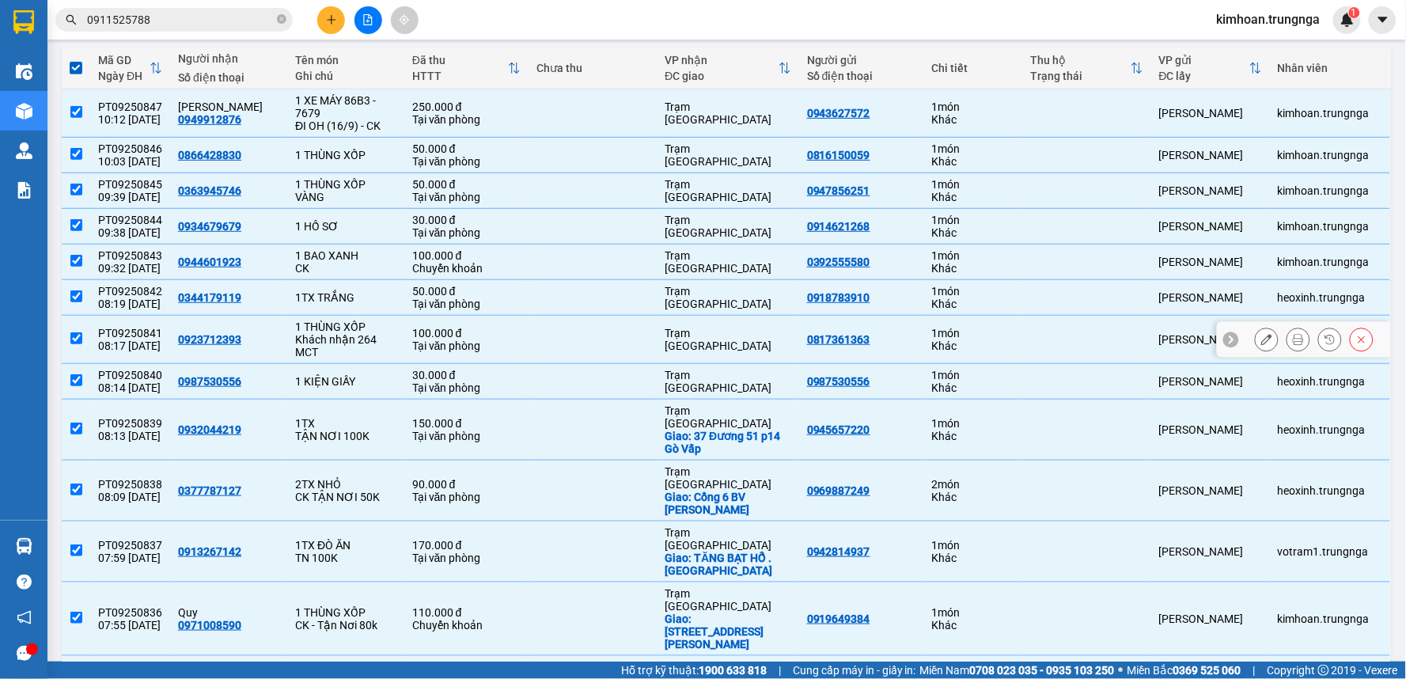
scroll to position [376, 0]
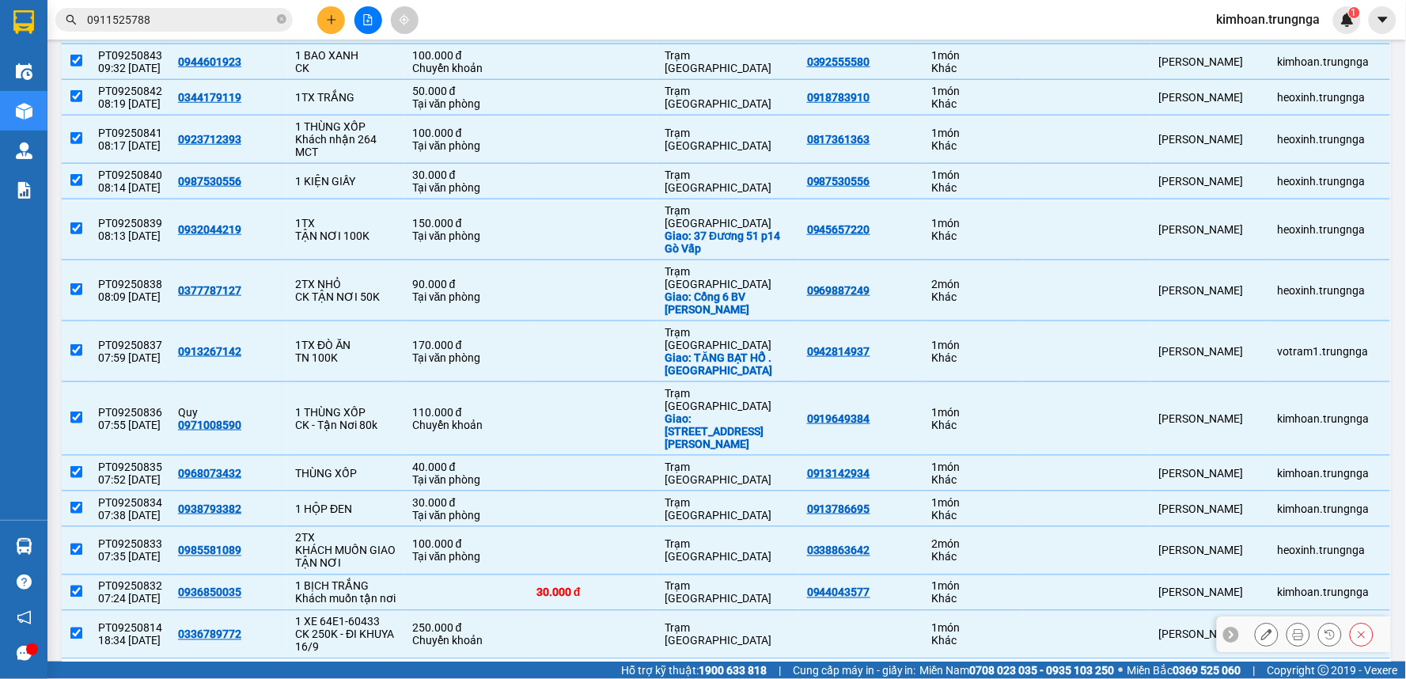
click at [81, 627] on input "checkbox" at bounding box center [76, 633] width 12 height 12
checkbox input "false"
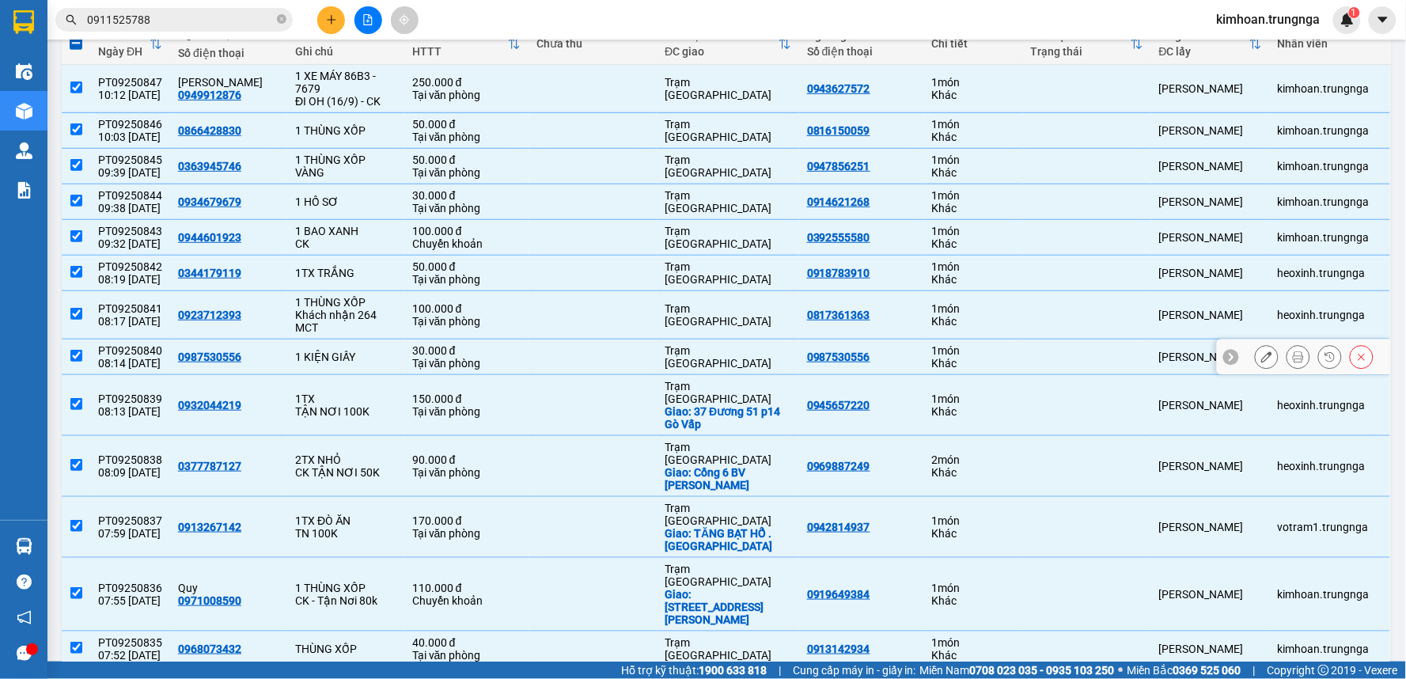
scroll to position [112, 0]
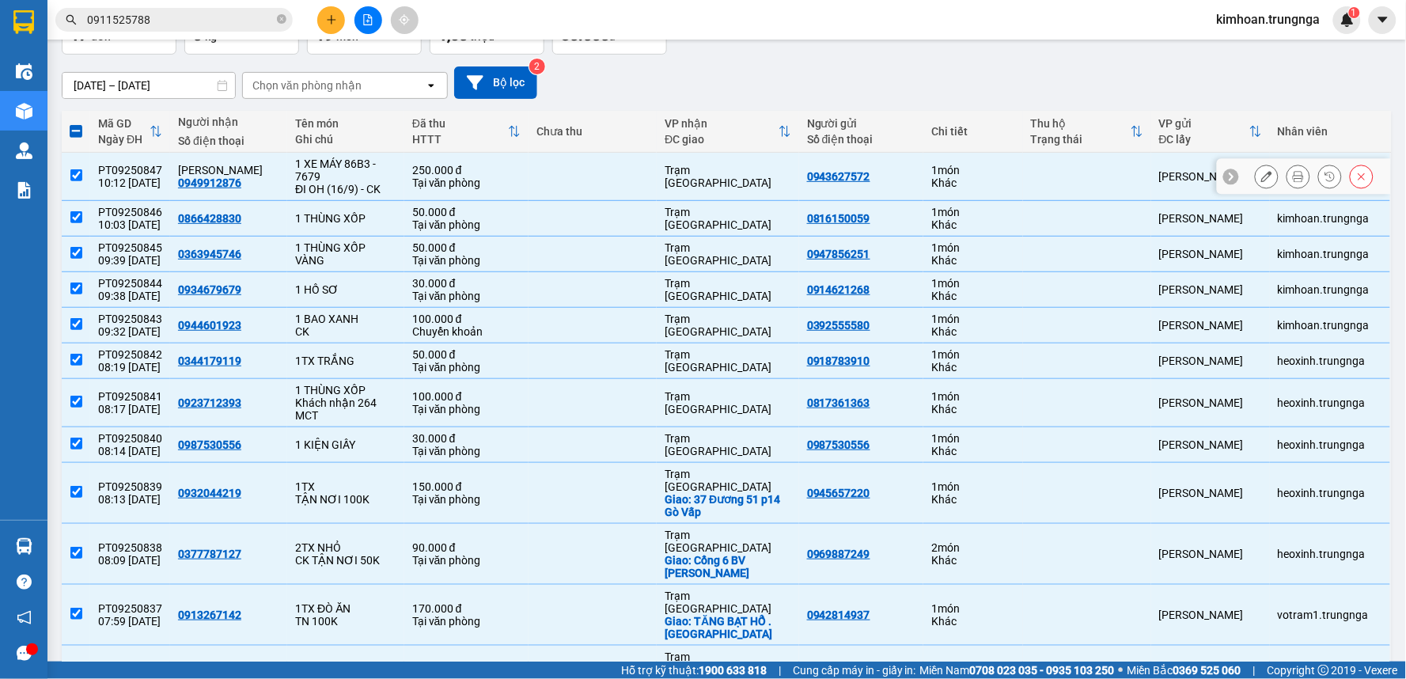
click at [87, 166] on td at bounding box center [76, 177] width 28 height 48
checkbox input "false"
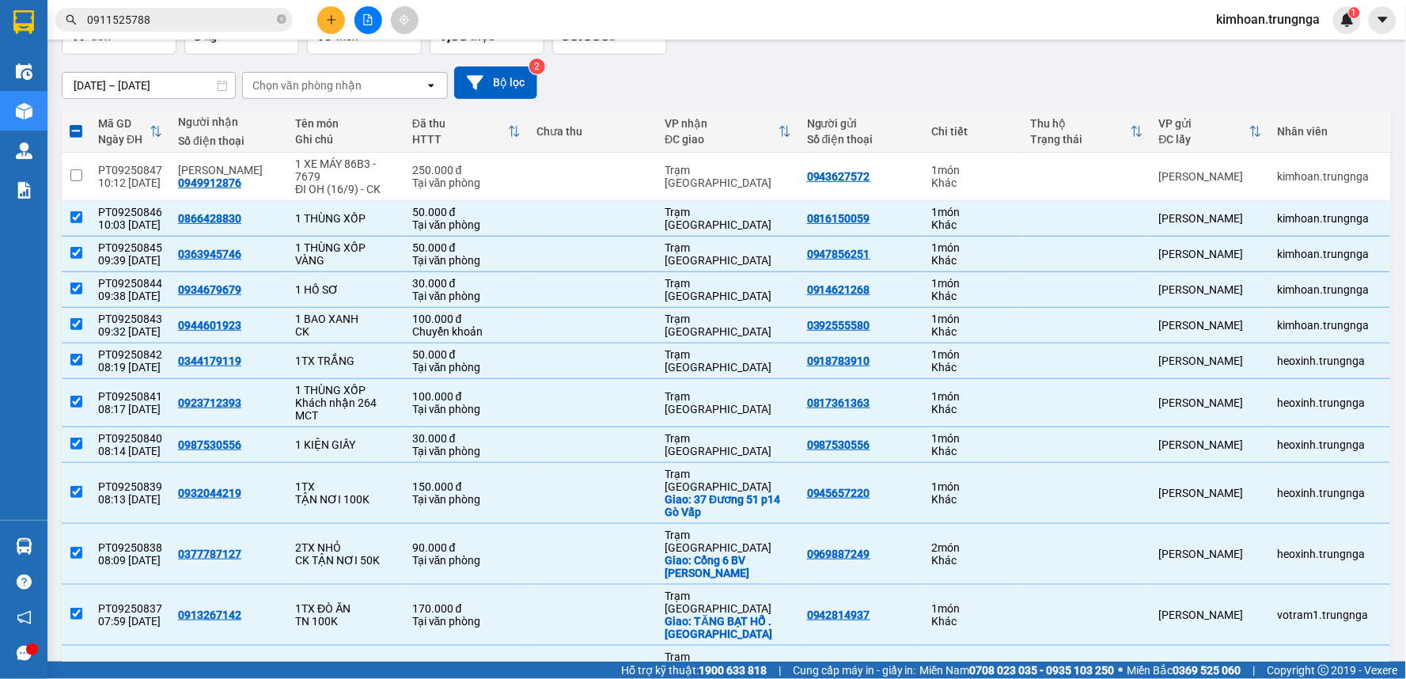
scroll to position [0, 0]
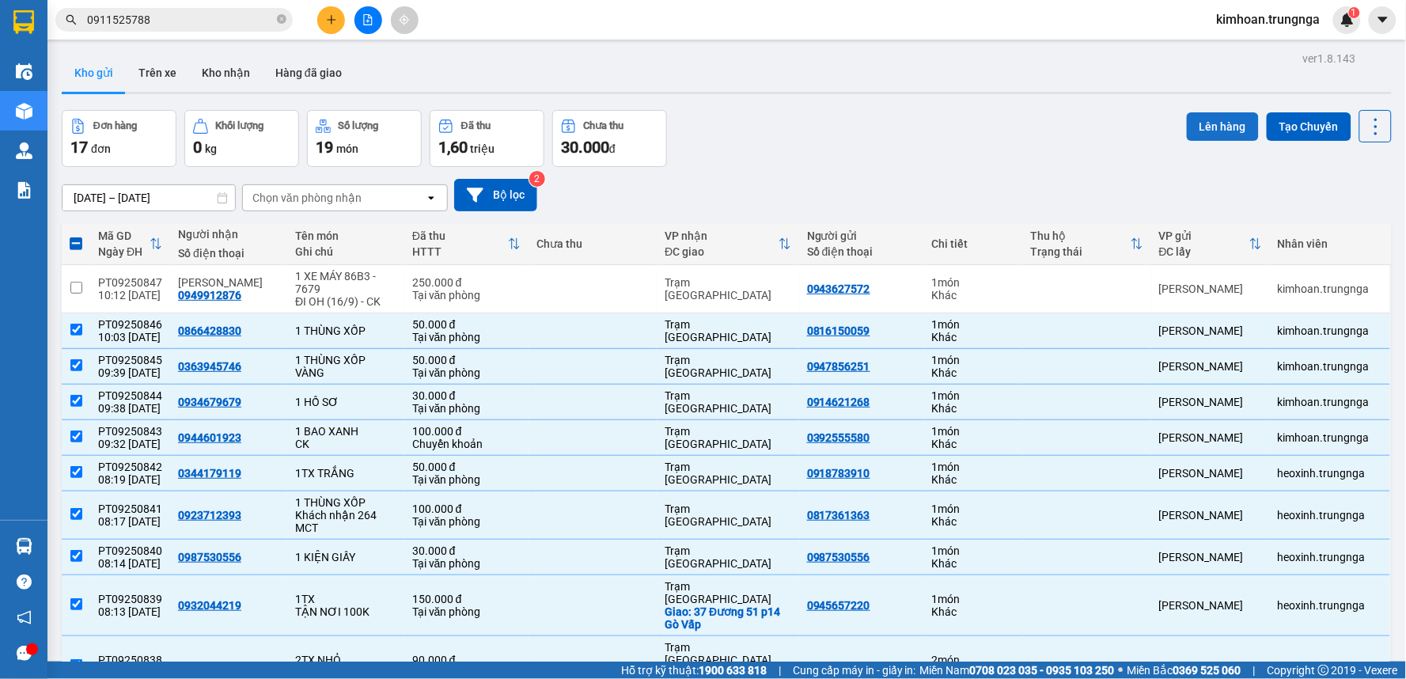
click at [1204, 125] on button "Lên hàng" at bounding box center [1223, 126] width 72 height 28
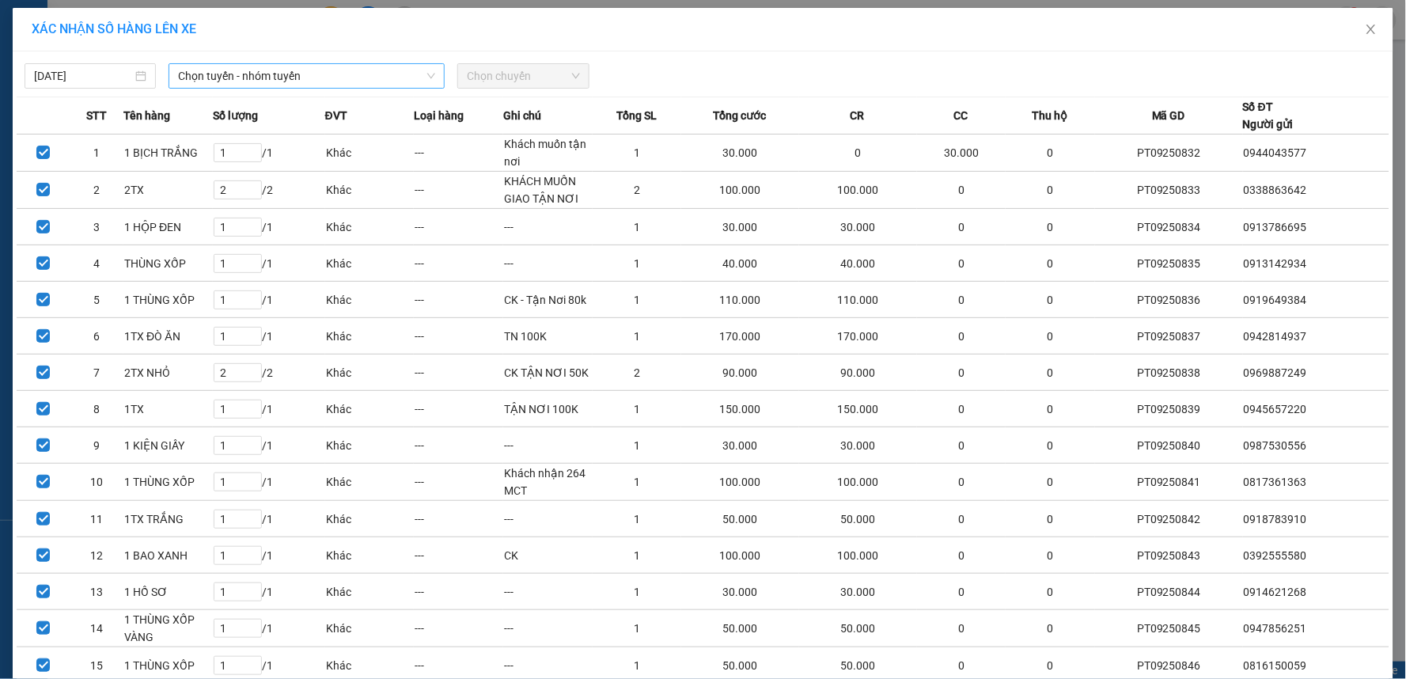
click at [280, 66] on span "Chọn tuyến - nhóm tuyến" at bounding box center [306, 76] width 257 height 24
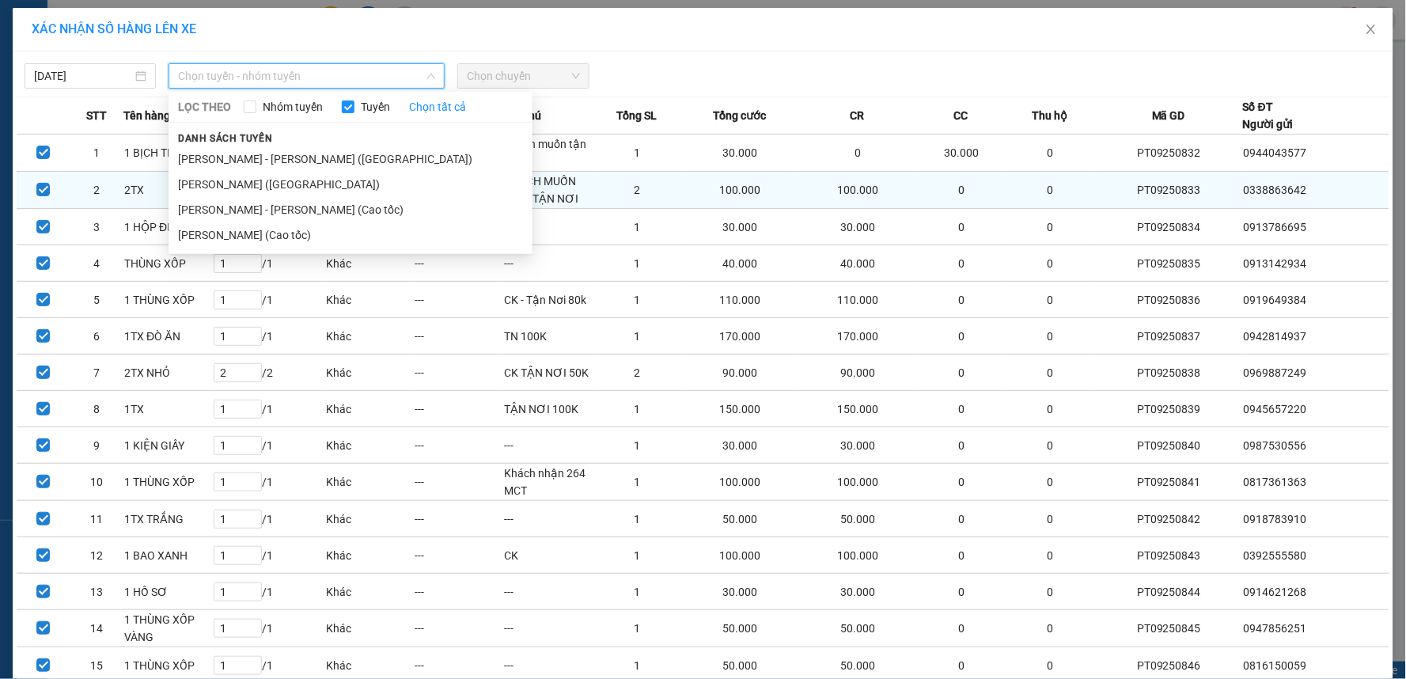
click at [249, 207] on li "Phan Thiết - Hồ Chí Minh (Cao tốc)" at bounding box center [351, 209] width 364 height 25
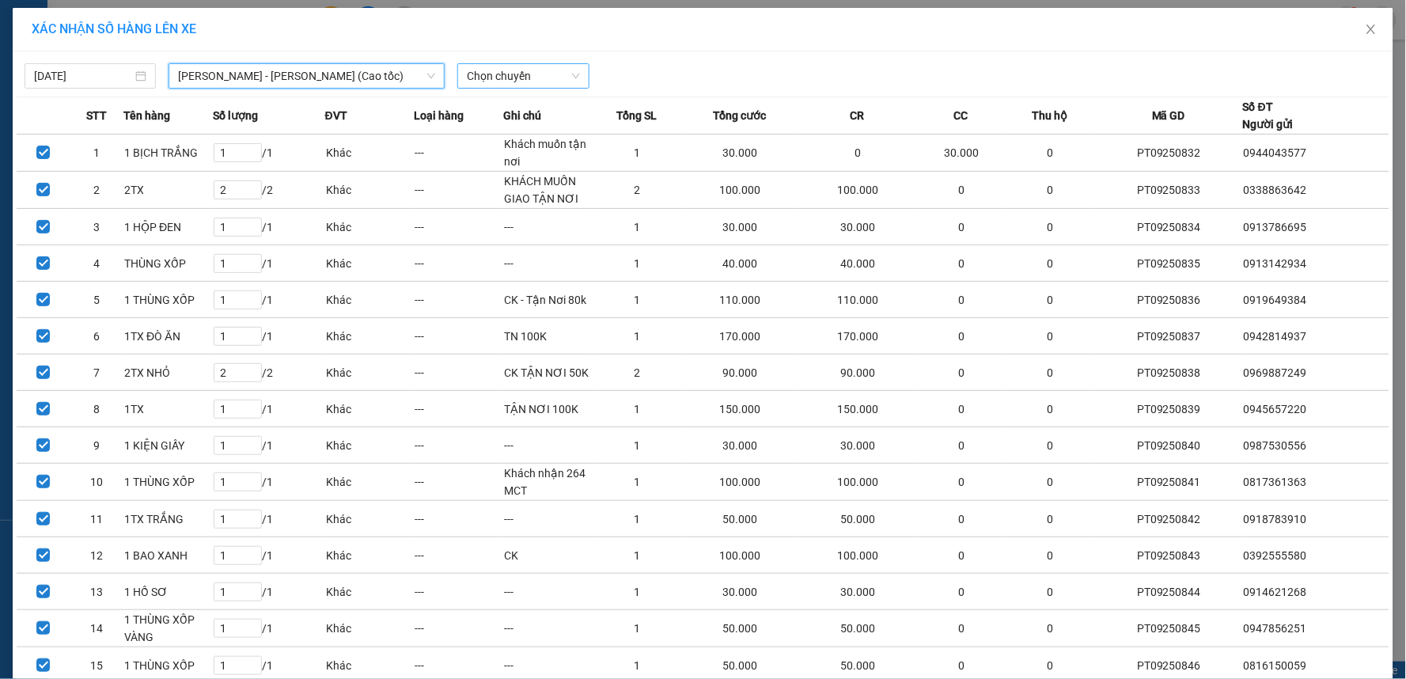
click at [564, 77] on span "Chọn chuyến" at bounding box center [523, 76] width 112 height 24
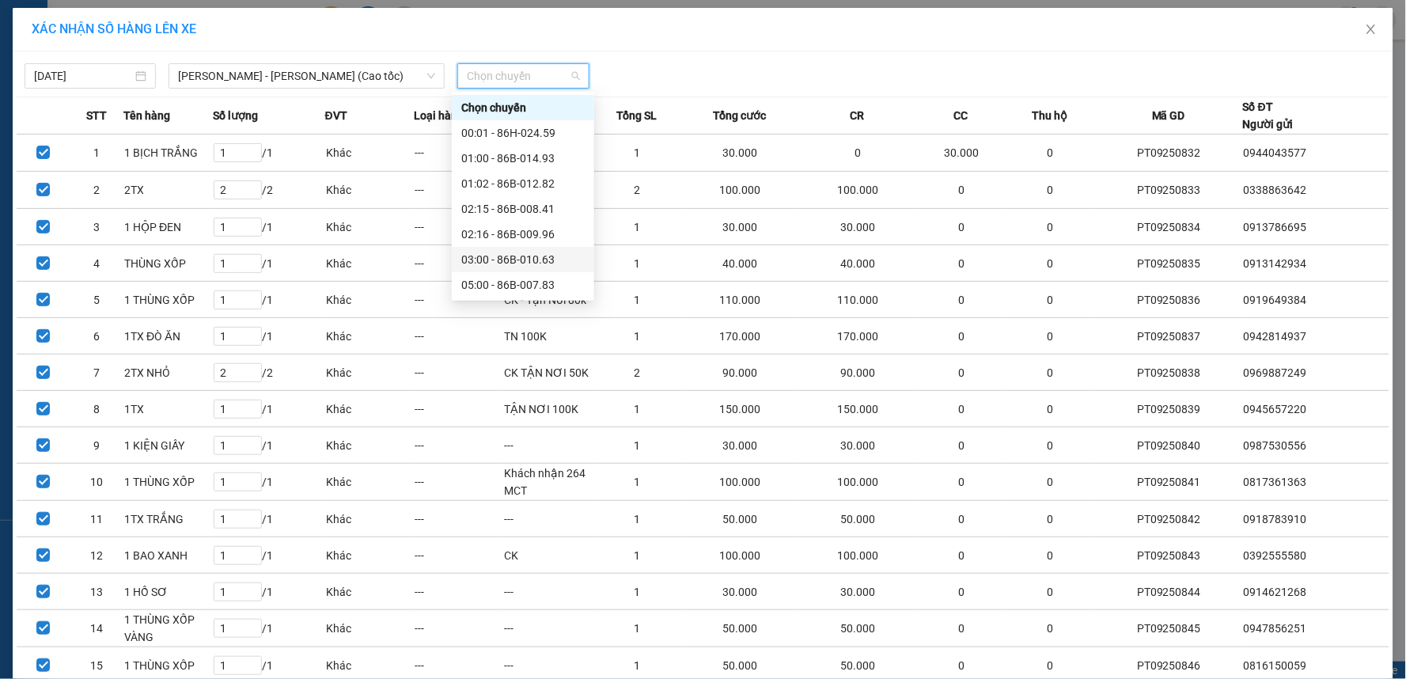
scroll to position [88, 0]
click at [519, 247] on div "10:30 - 86B-010.04" at bounding box center [522, 247] width 123 height 17
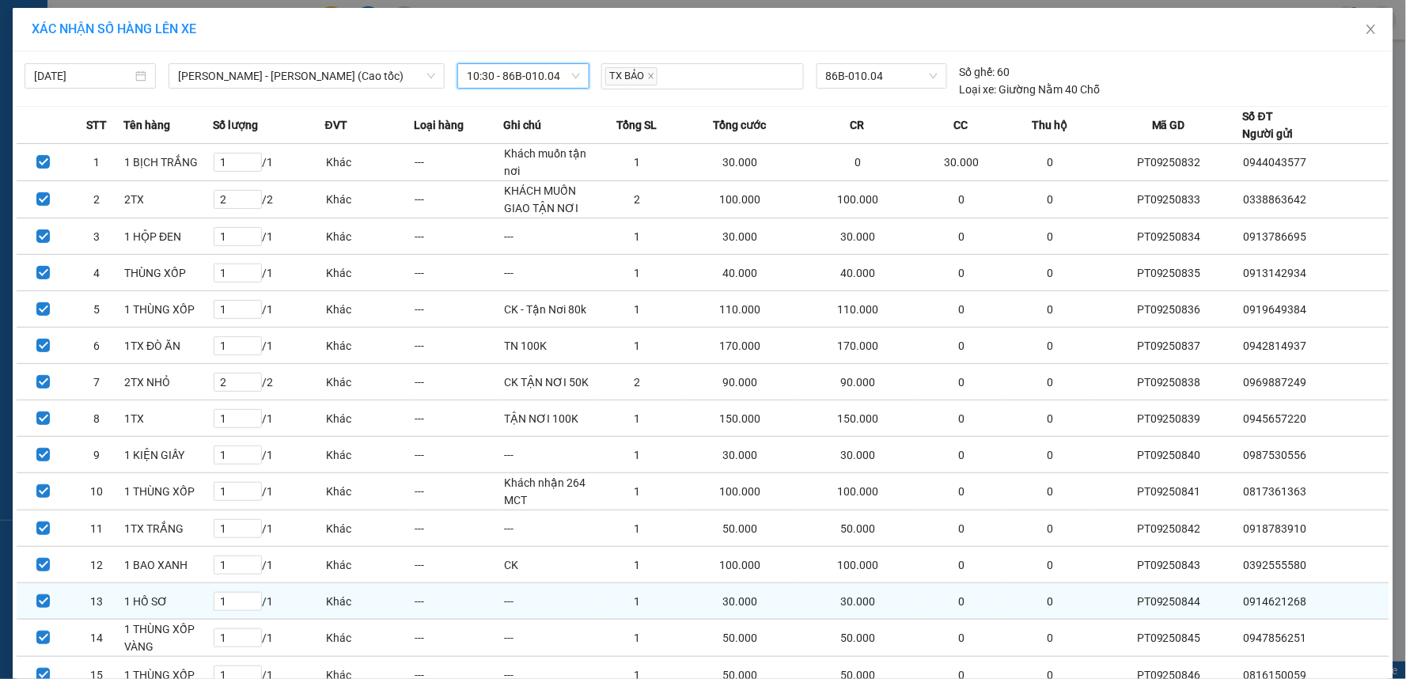
scroll to position [122, 0]
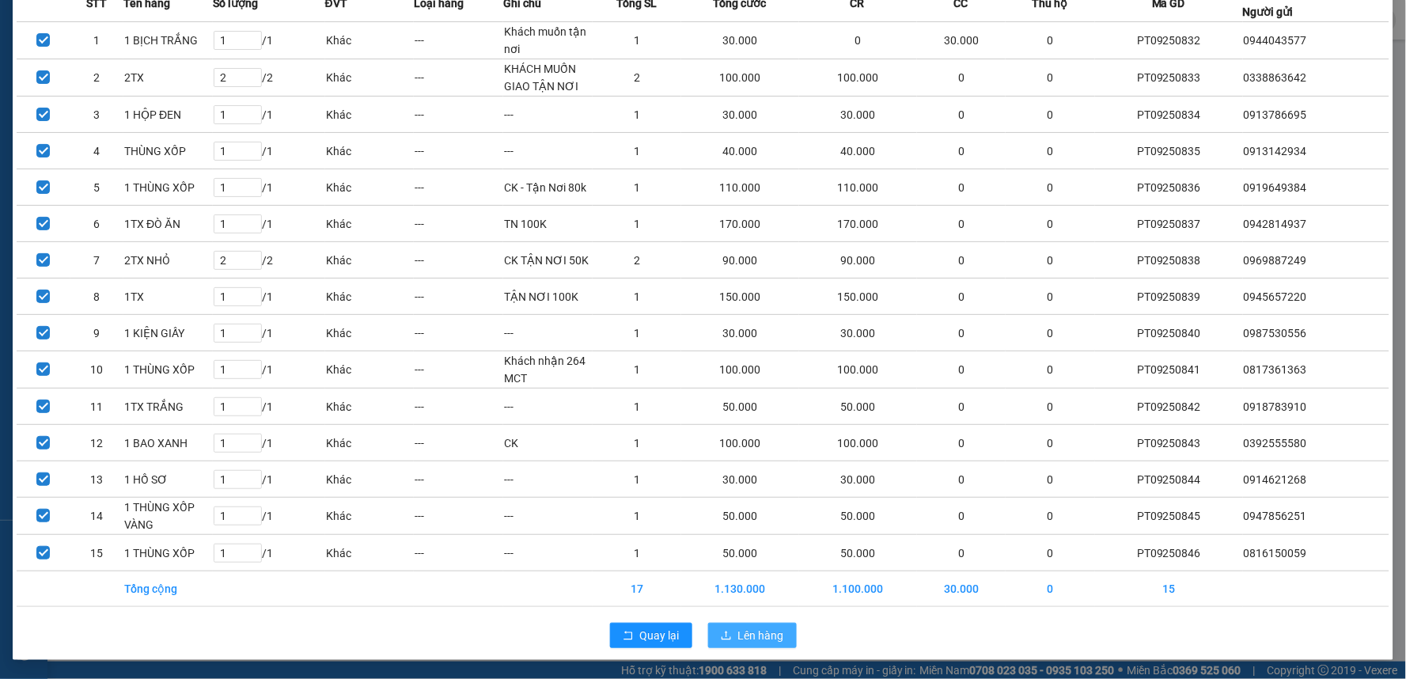
click at [731, 626] on button "Lên hàng" at bounding box center [752, 635] width 89 height 25
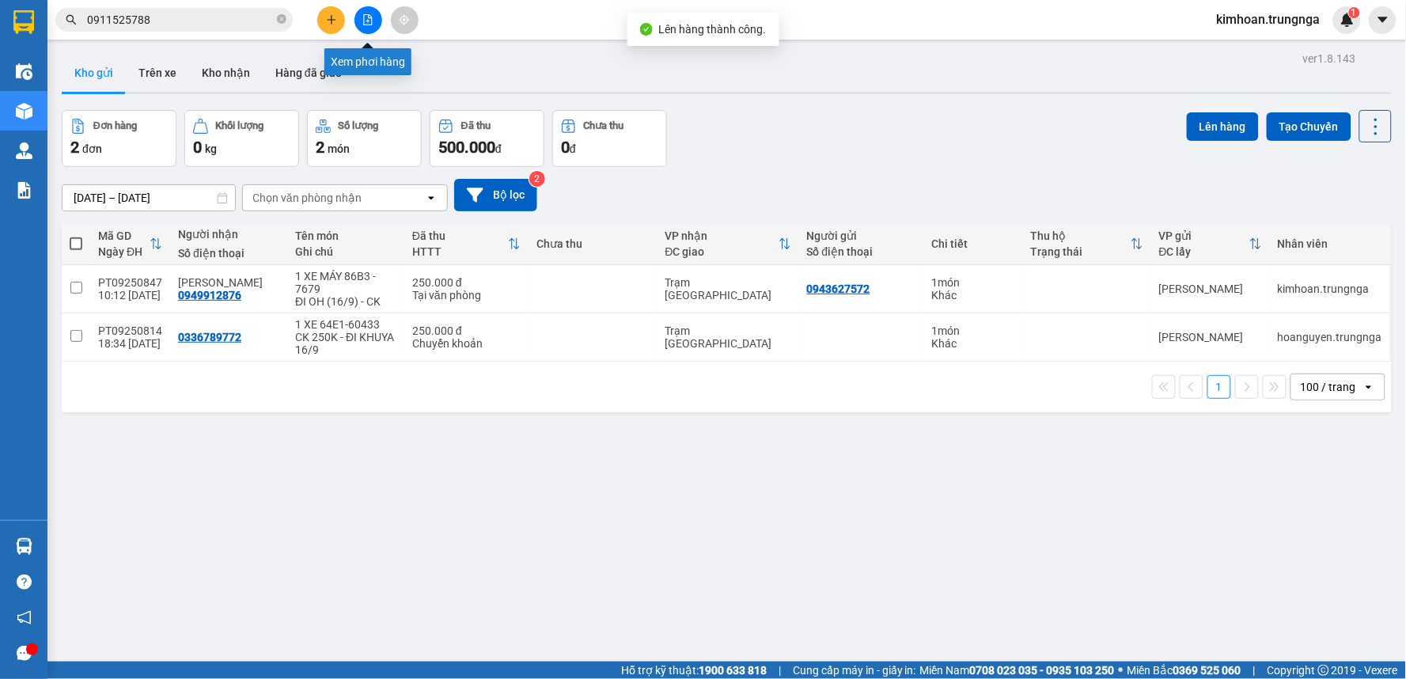
click at [377, 20] on button at bounding box center [368, 20] width 28 height 28
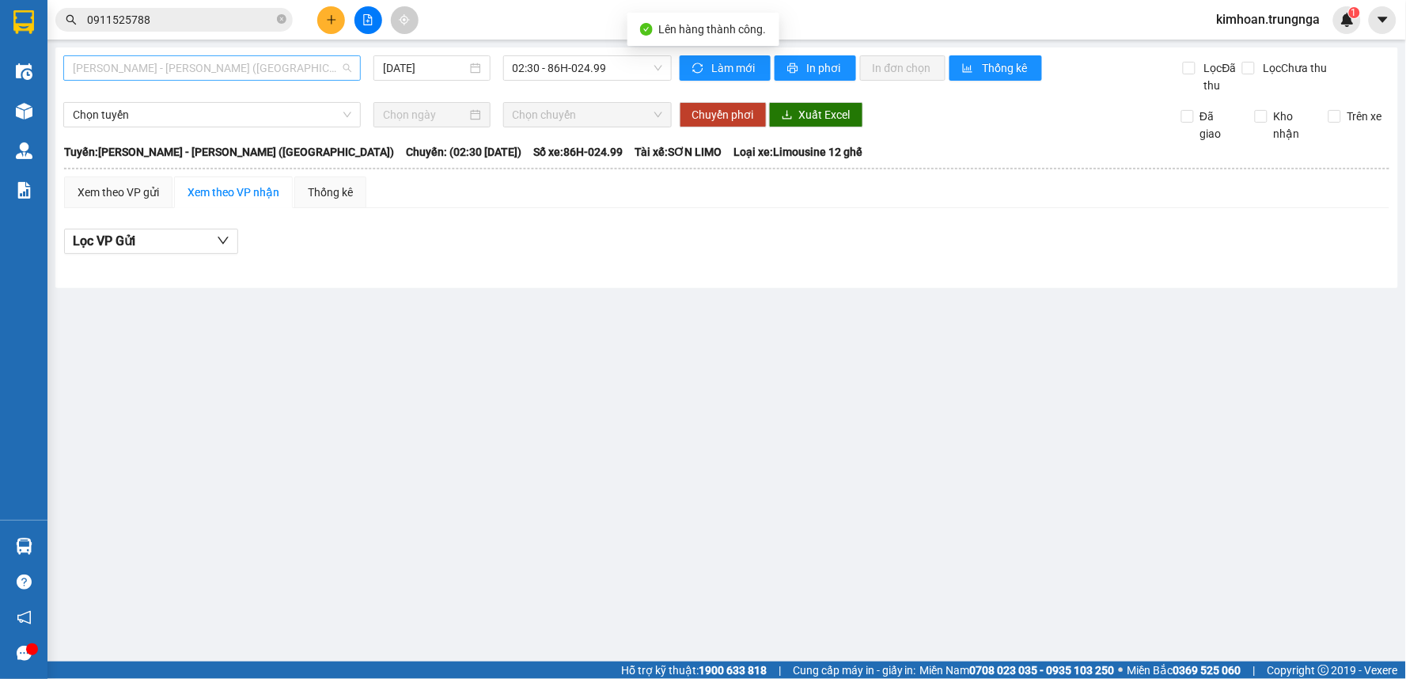
click at [343, 67] on span "Phan Thiết - Hồ Chí Minh (Ghế)" at bounding box center [212, 68] width 279 height 24
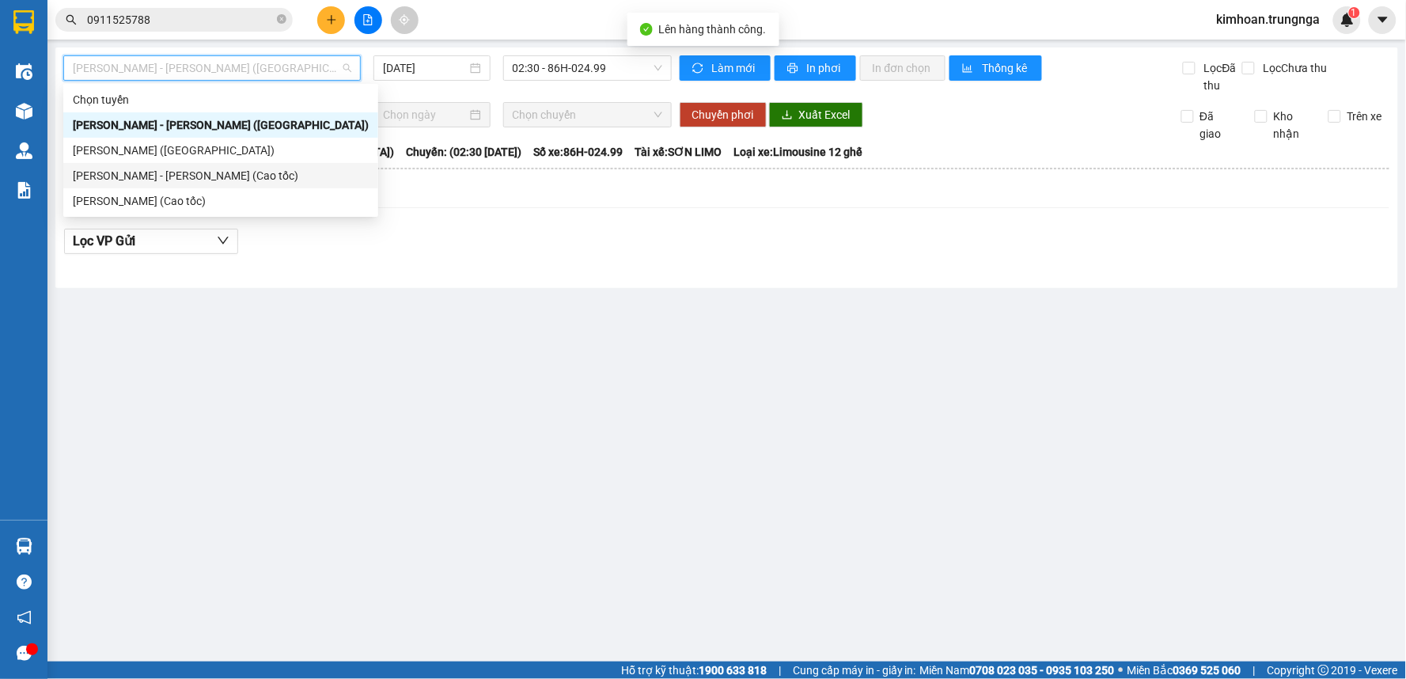
click at [298, 177] on div "Phan Thiết - Hồ Chí Minh (Cao tốc)" at bounding box center [221, 175] width 296 height 17
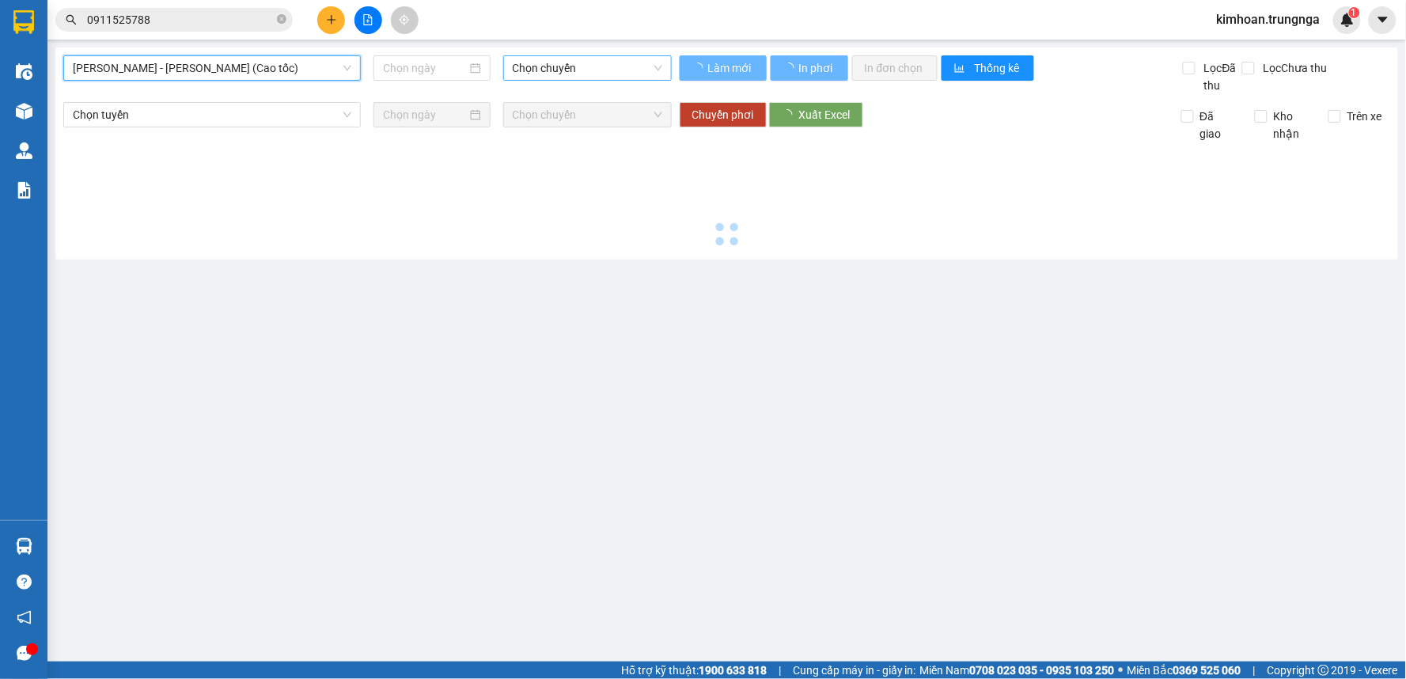
type input "[DATE]"
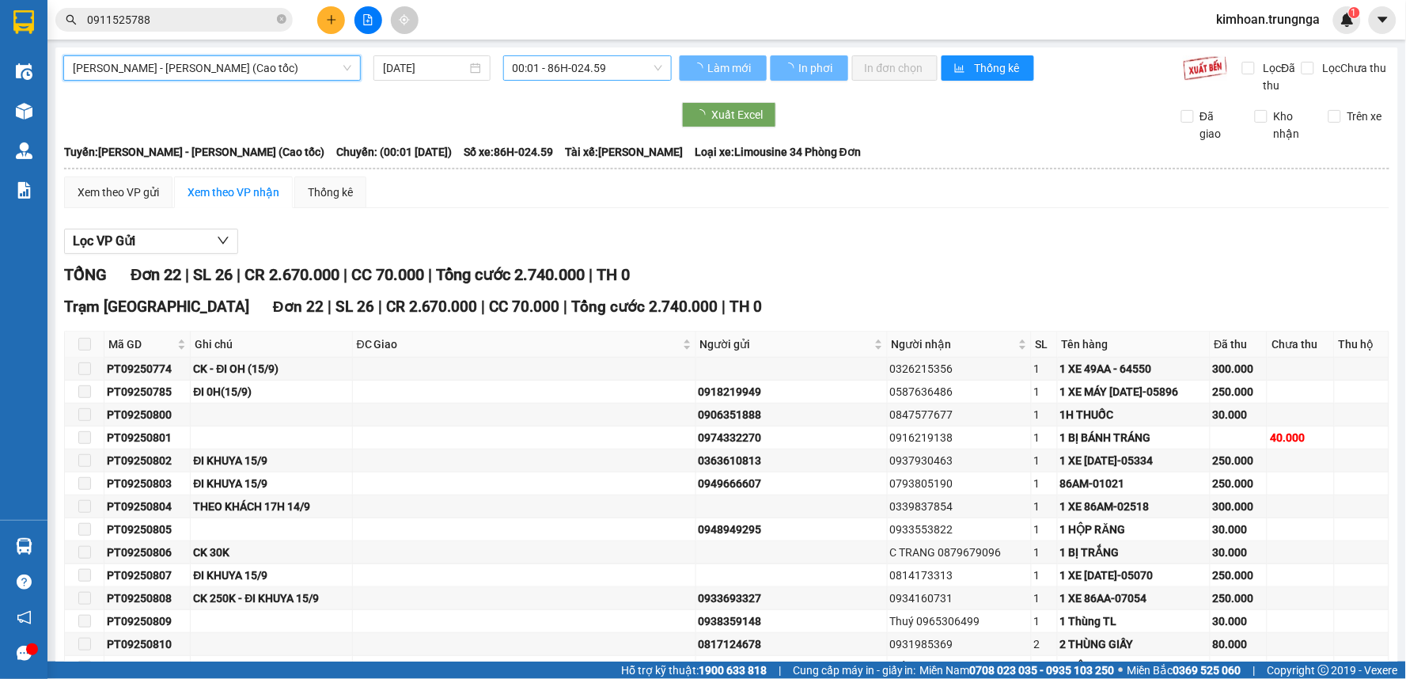
click at [583, 55] on div "00:01 - 86H-024.59" at bounding box center [587, 67] width 169 height 25
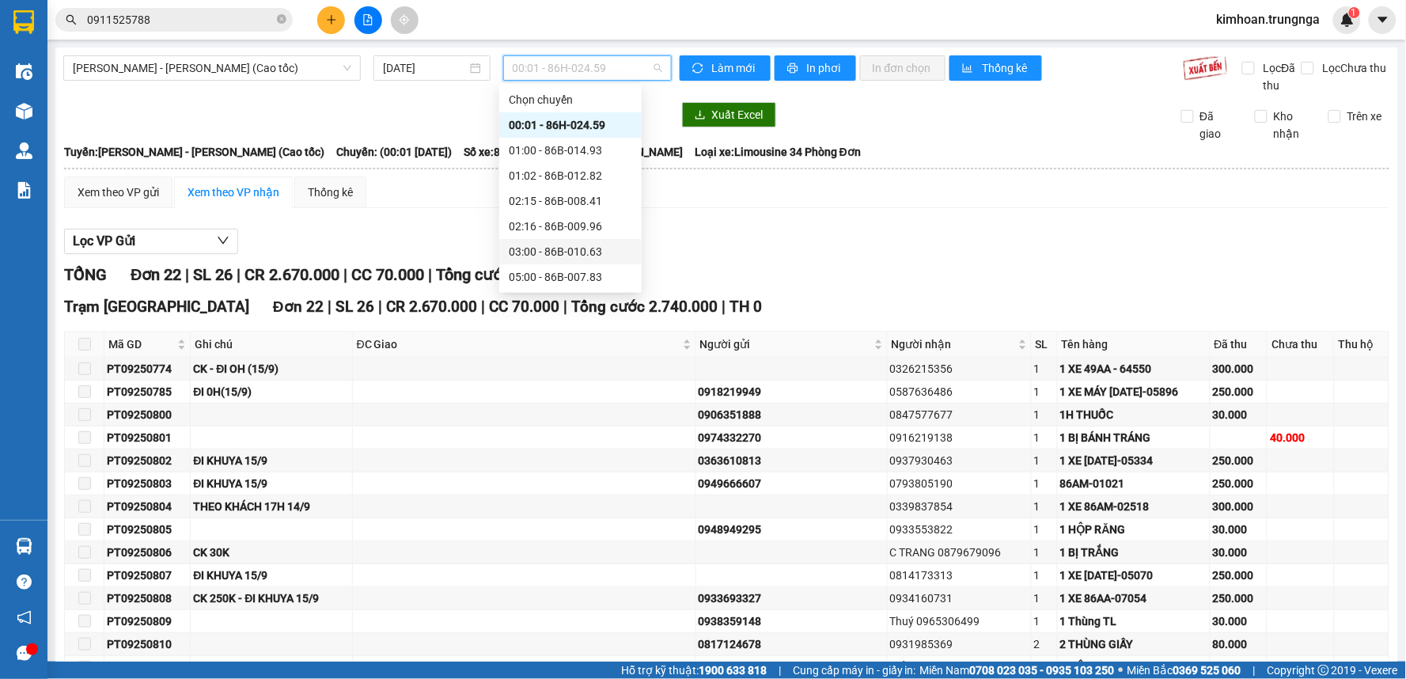
scroll to position [88, 0]
click at [550, 241] on div "10:30 - 86B-010.04" at bounding box center [570, 239] width 123 height 17
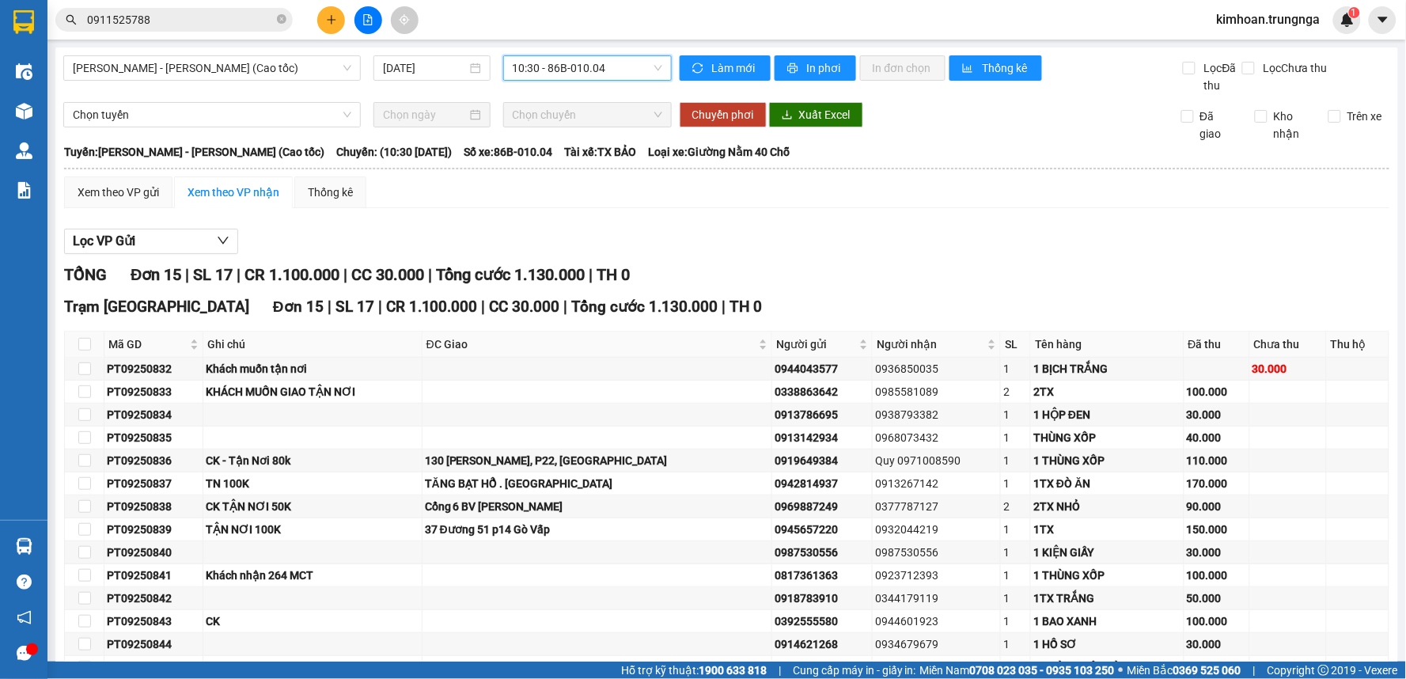
scroll to position [123, 0]
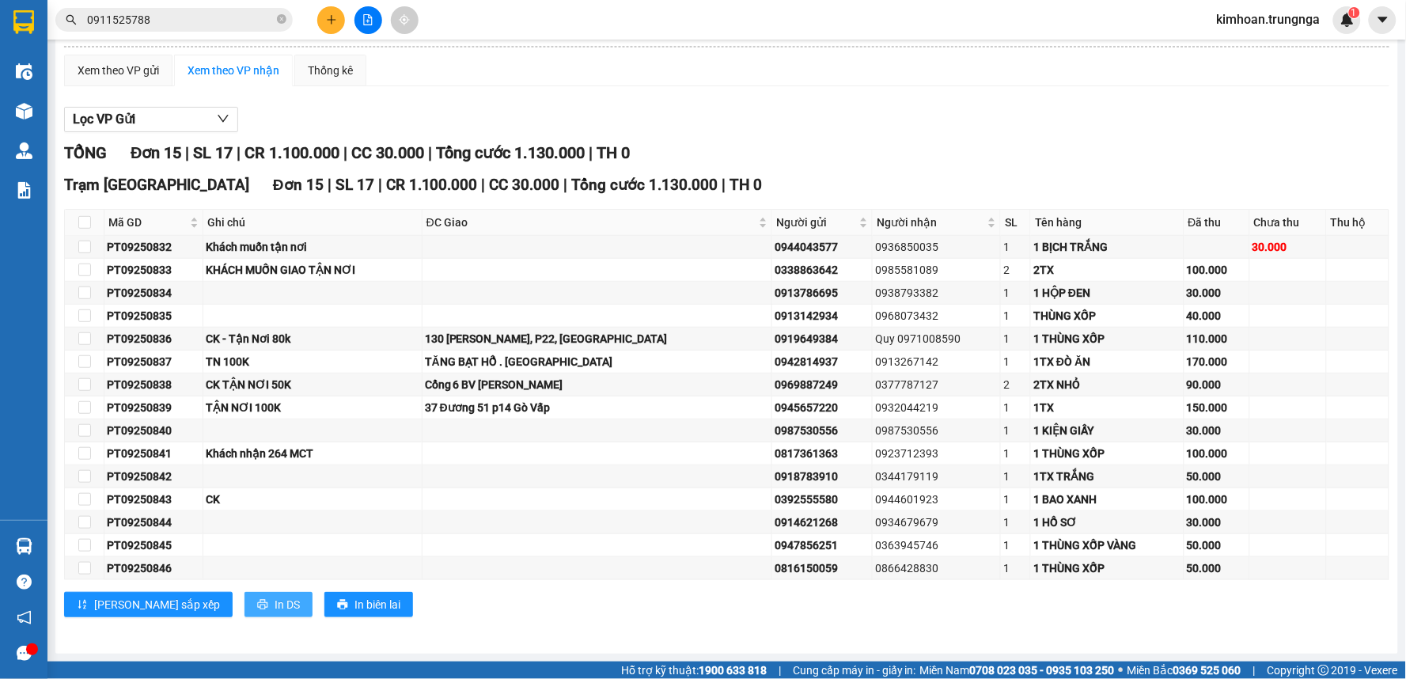
click at [244, 614] on button "In DS" at bounding box center [278, 604] width 68 height 25
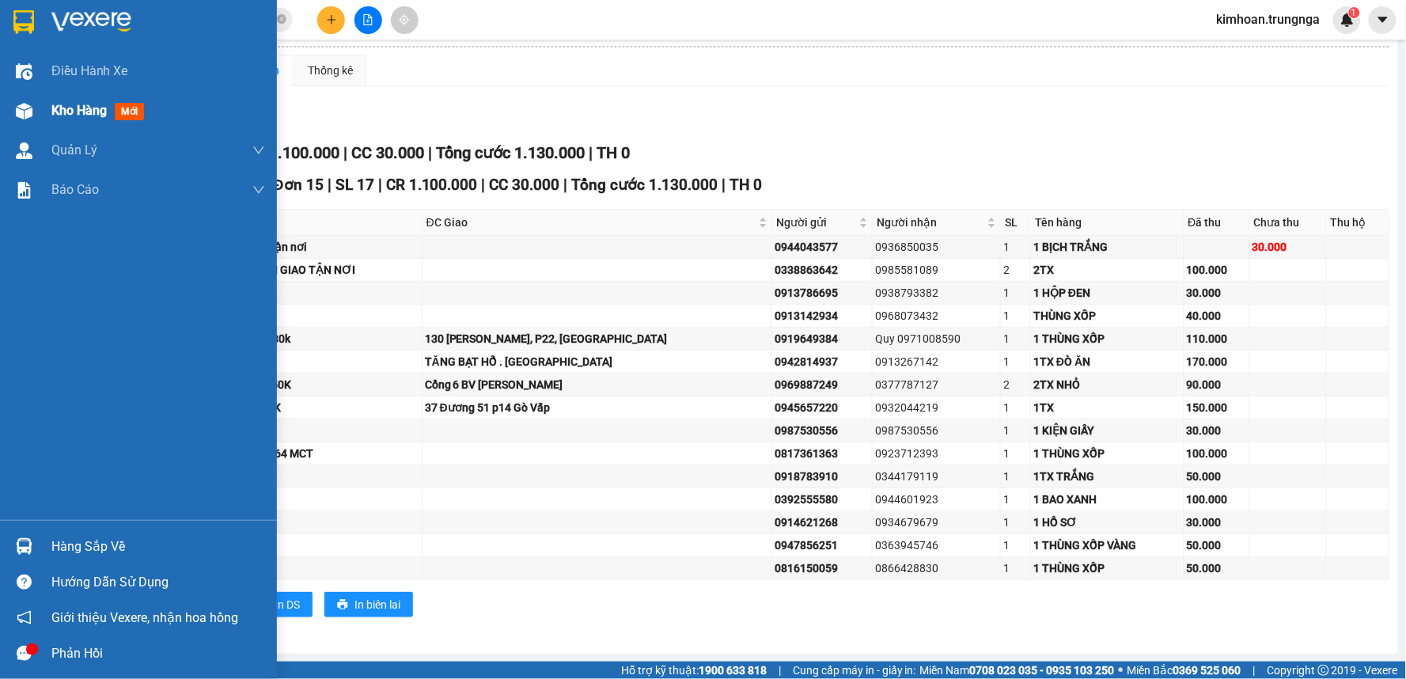
click at [28, 107] on img at bounding box center [24, 111] width 17 height 17
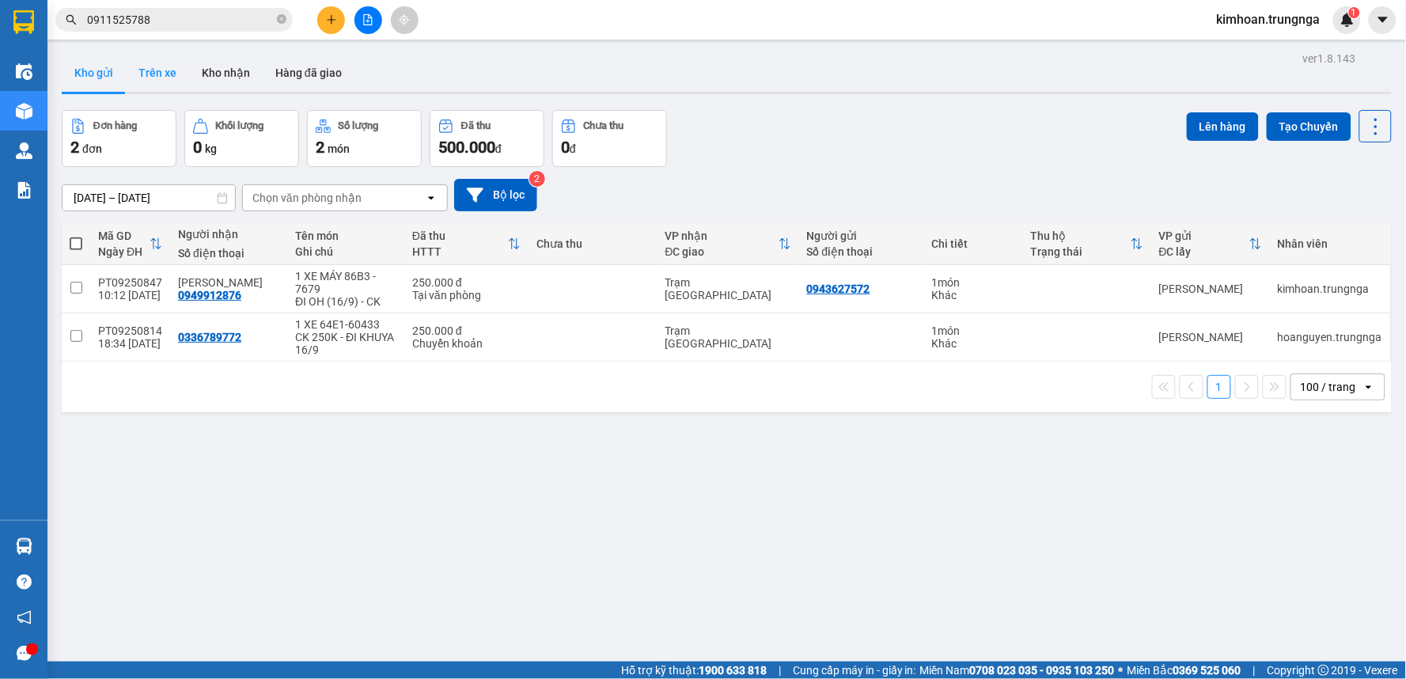
click at [153, 77] on button "Trên xe" at bounding box center [157, 73] width 63 height 38
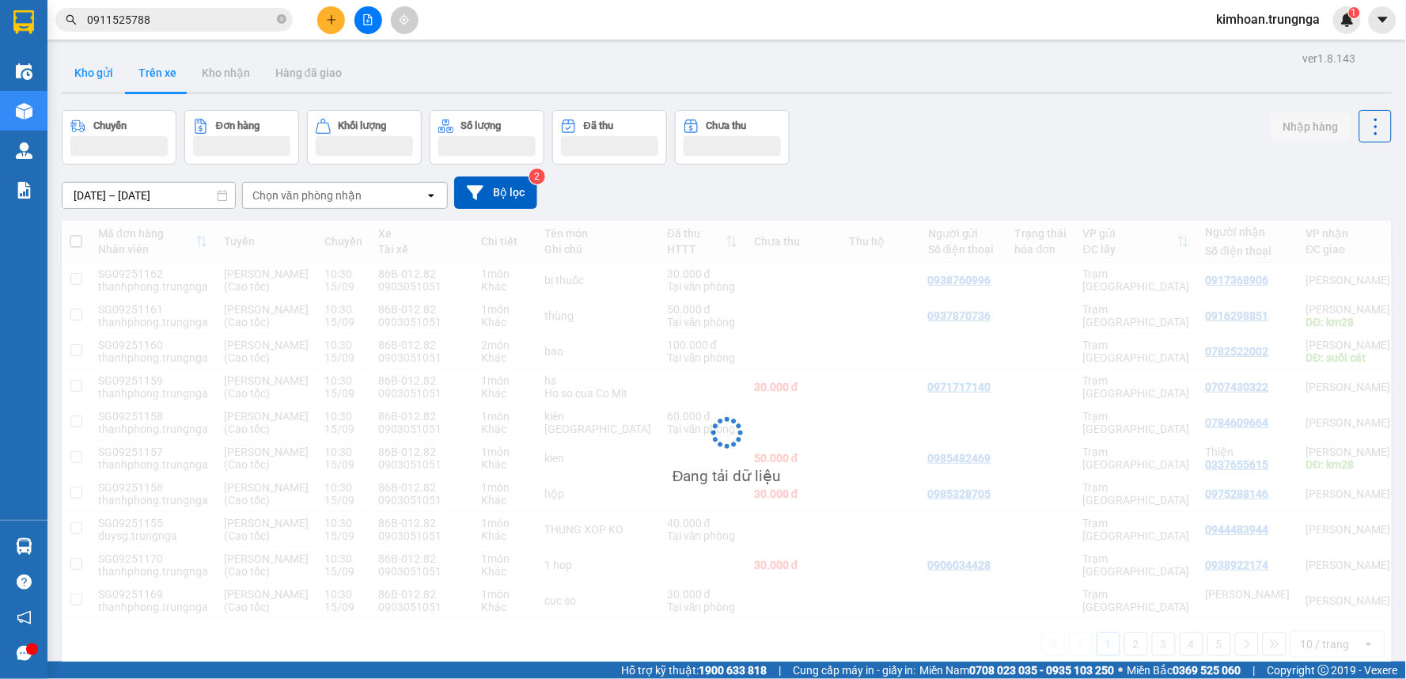
click at [95, 77] on button "Kho gửi" at bounding box center [94, 73] width 64 height 38
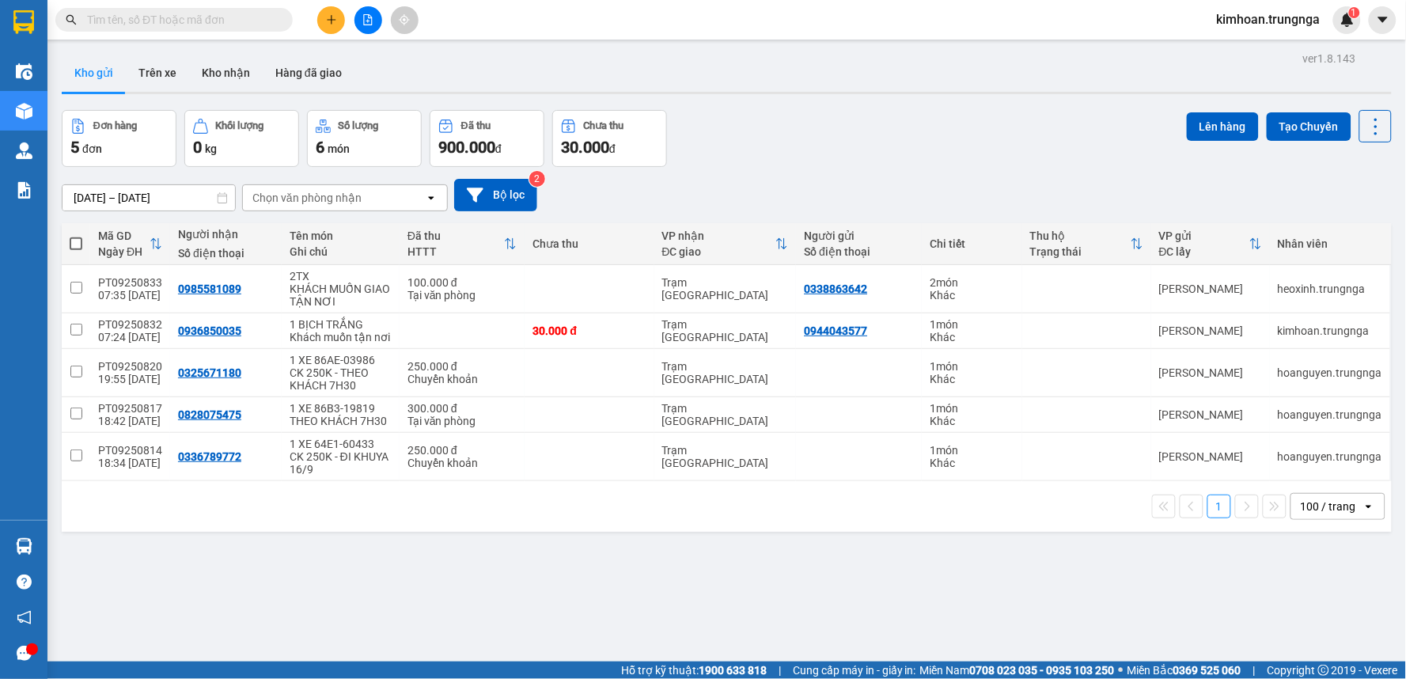
click at [338, 17] on button at bounding box center [331, 20] width 28 height 28
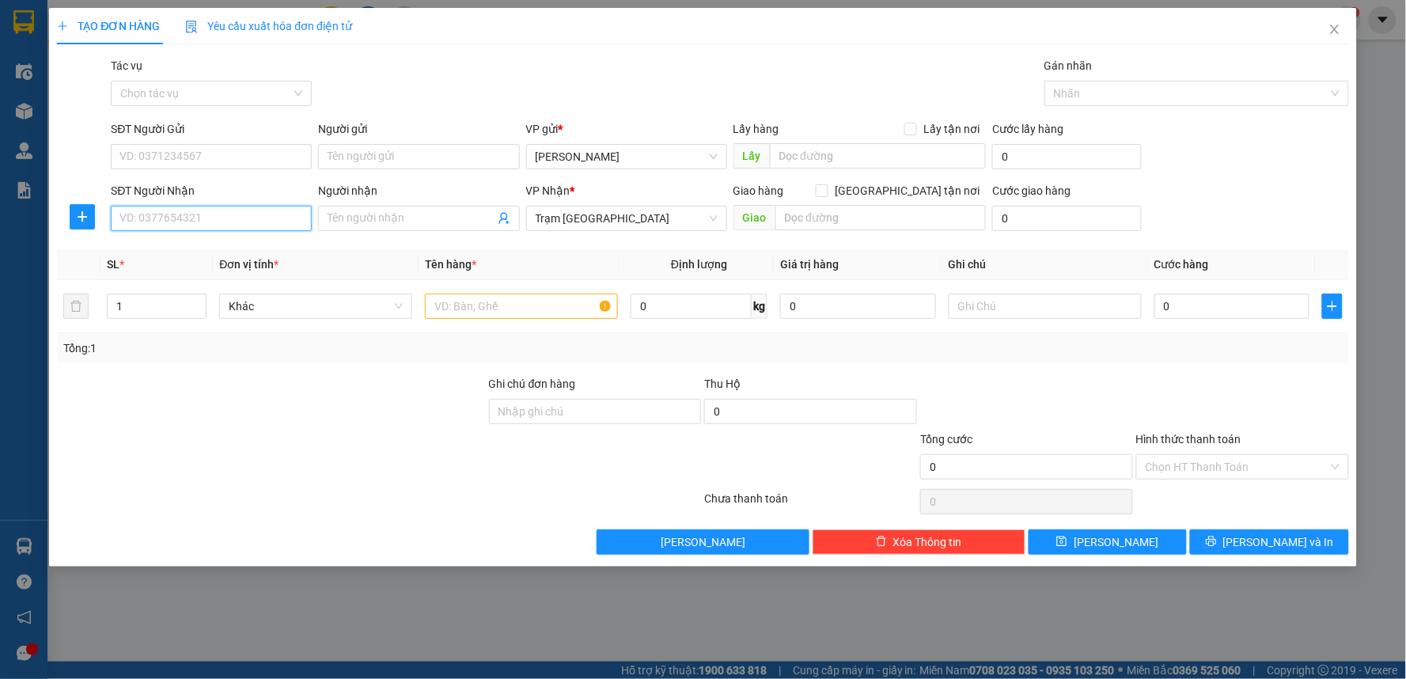
click at [287, 216] on input "SĐT Người Nhận" at bounding box center [211, 218] width 201 height 25
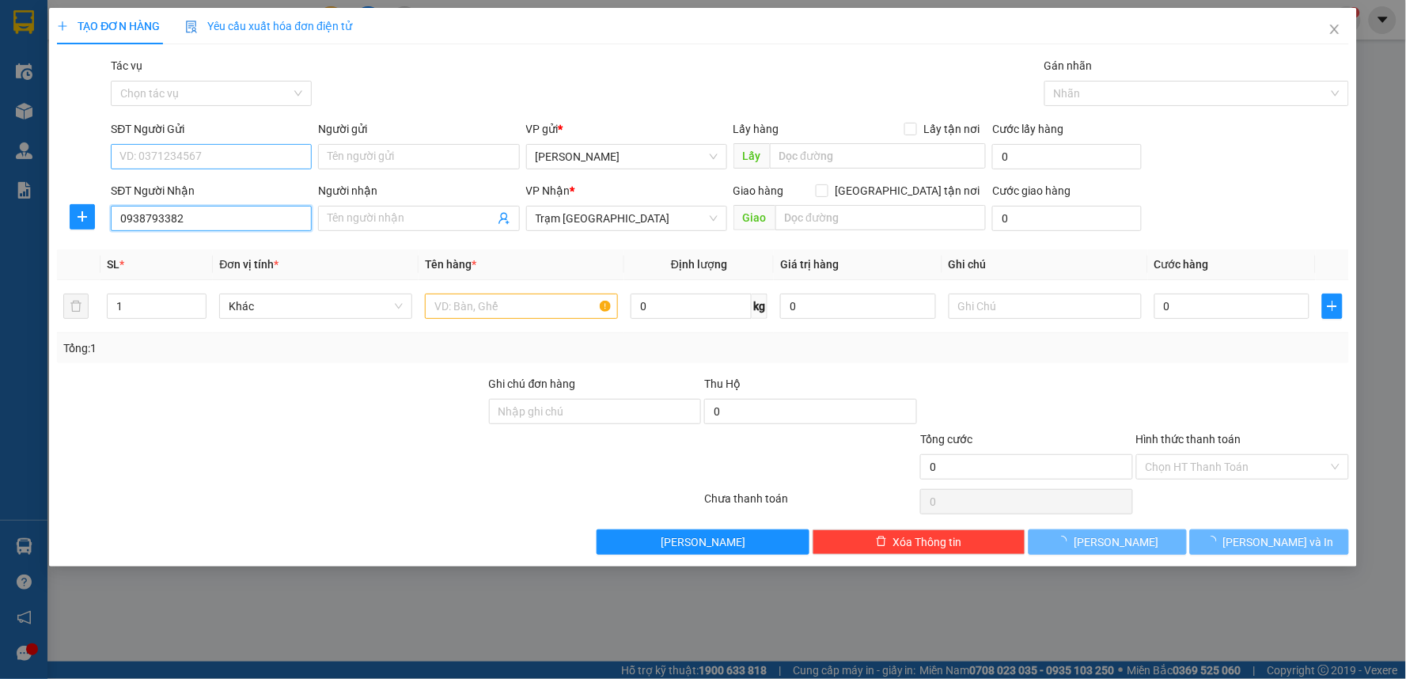
type input "0938793382"
click at [295, 160] on input "SĐT Người Gửi" at bounding box center [211, 156] width 201 height 25
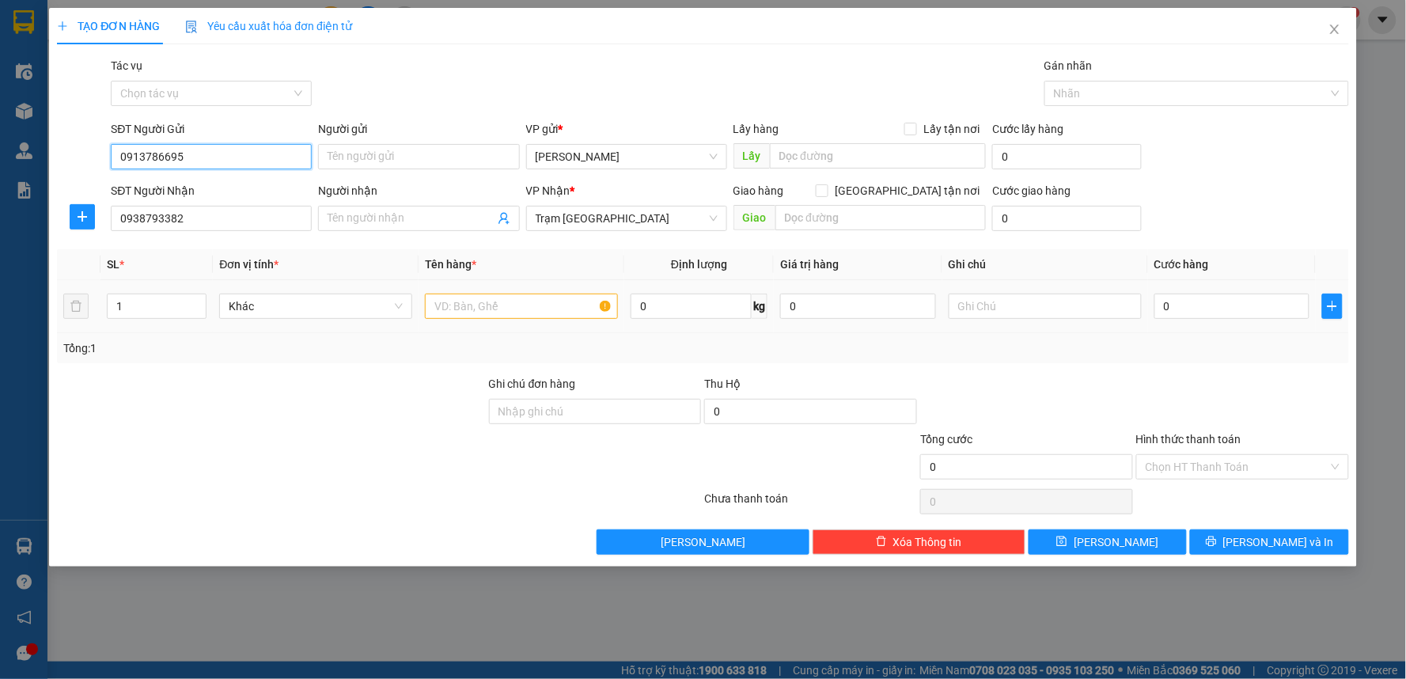
type input "0913786695"
drag, startPoint x: 468, startPoint y: 316, endPoint x: 468, endPoint y: 302, distance: 14.3
click at [468, 312] on input "text" at bounding box center [521, 306] width 193 height 25
type input "1 HỘP ĐEN"
click at [1167, 317] on input "0" at bounding box center [1232, 306] width 156 height 25
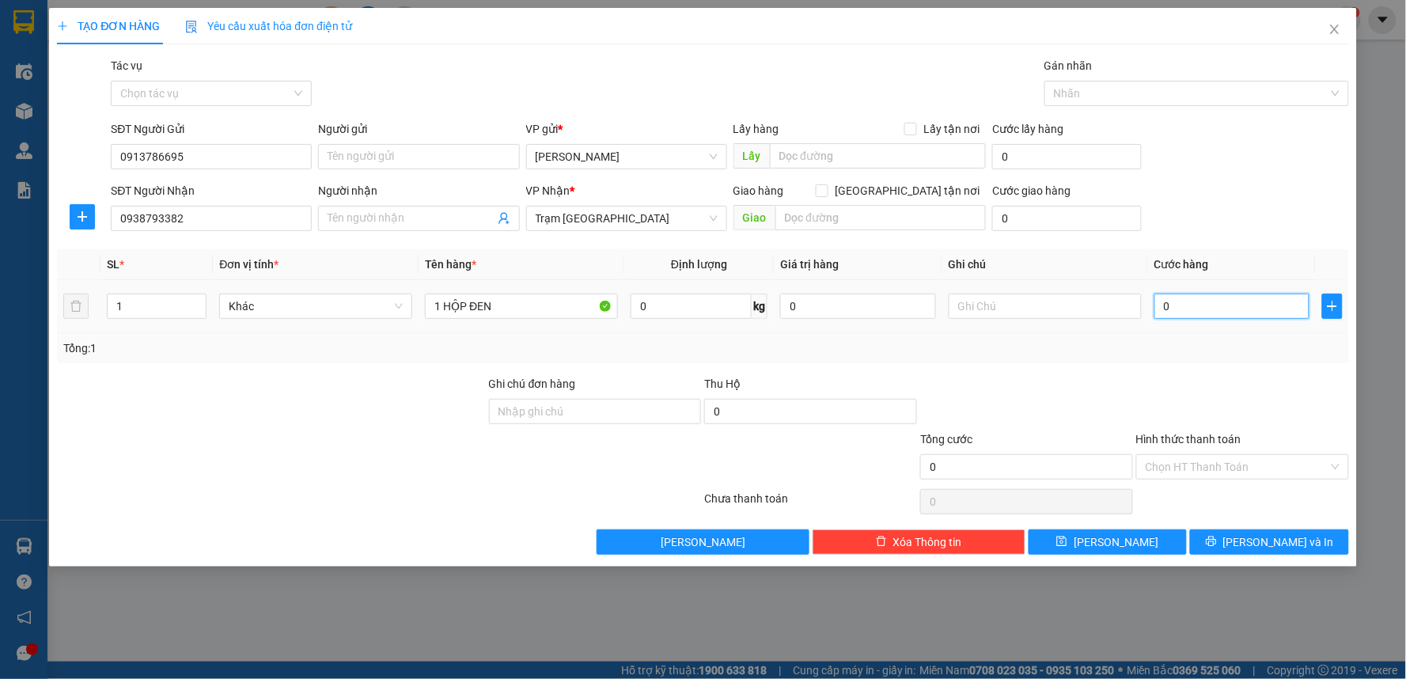
type input "3"
type input "30"
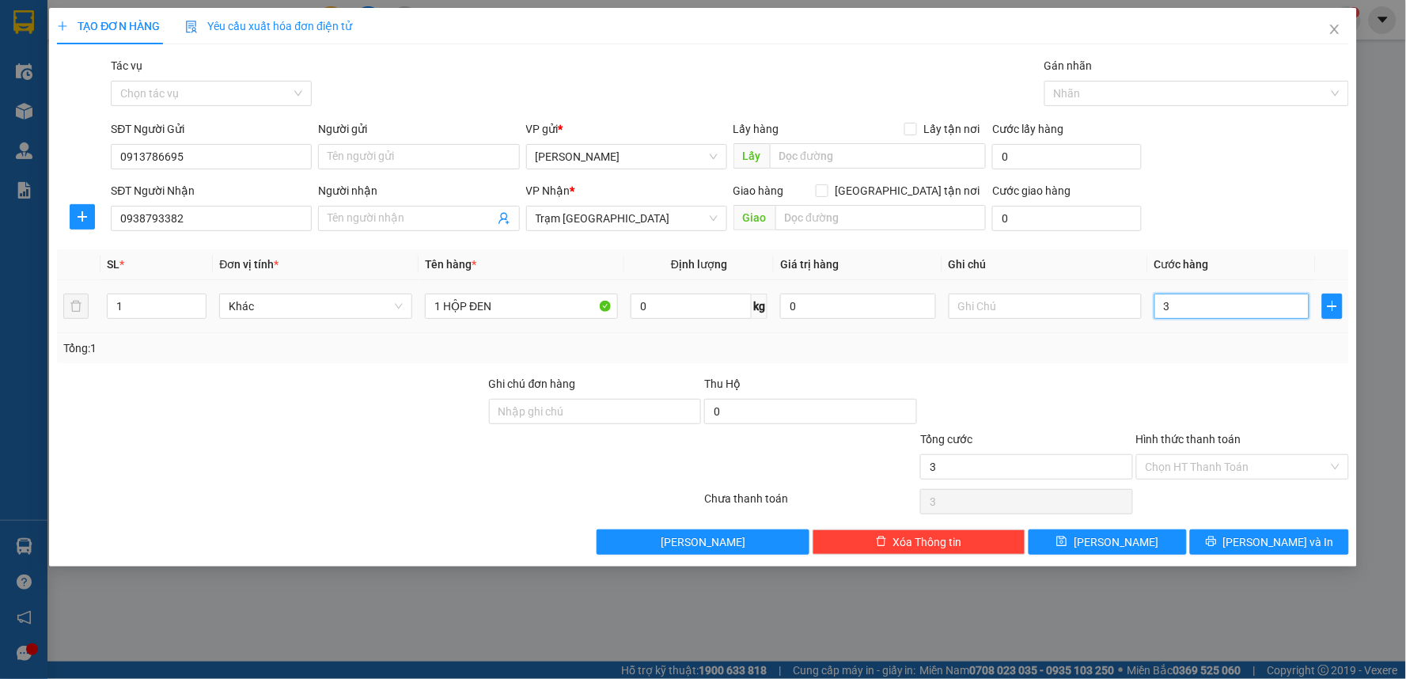
type input "30"
type input "30.000"
click at [1160, 377] on div at bounding box center [1243, 402] width 216 height 55
click at [1184, 469] on input "Hình thức thanh toán" at bounding box center [1237, 467] width 183 height 24
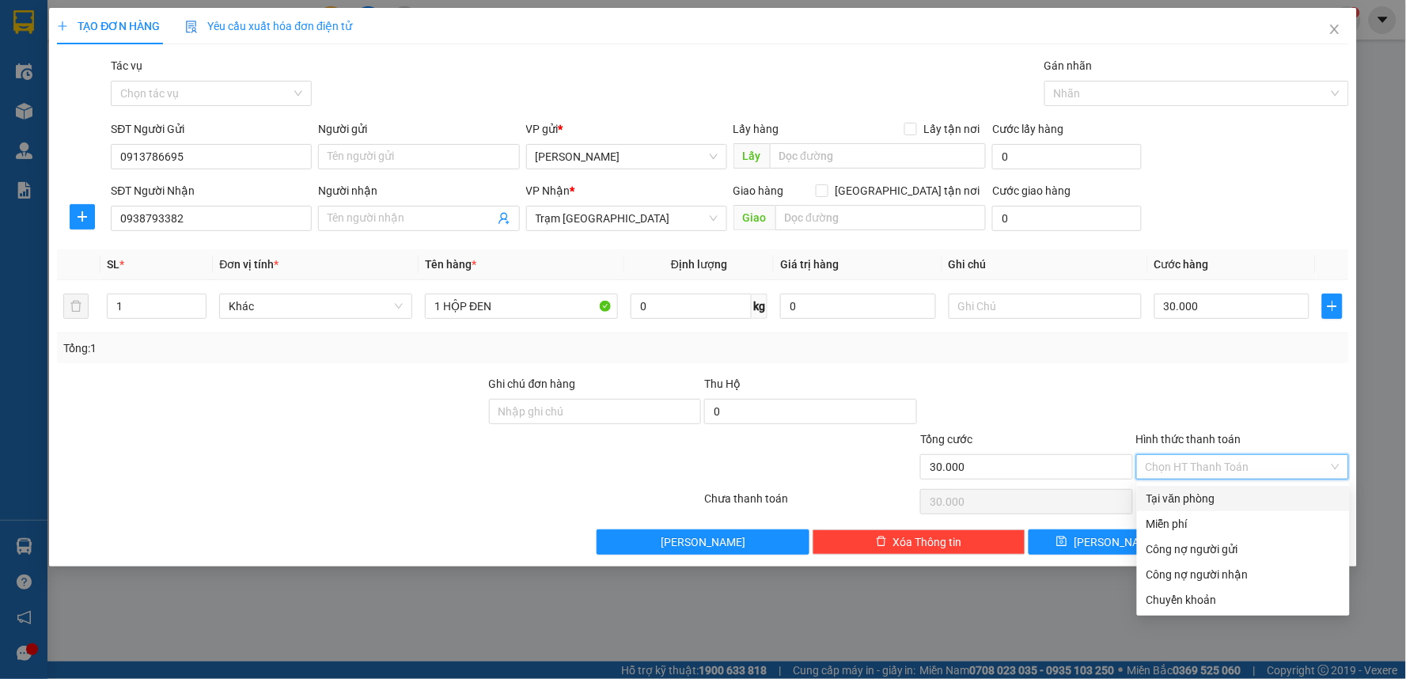
click at [1192, 499] on div "Tại văn phòng" at bounding box center [1244, 498] width 194 height 17
type input "0"
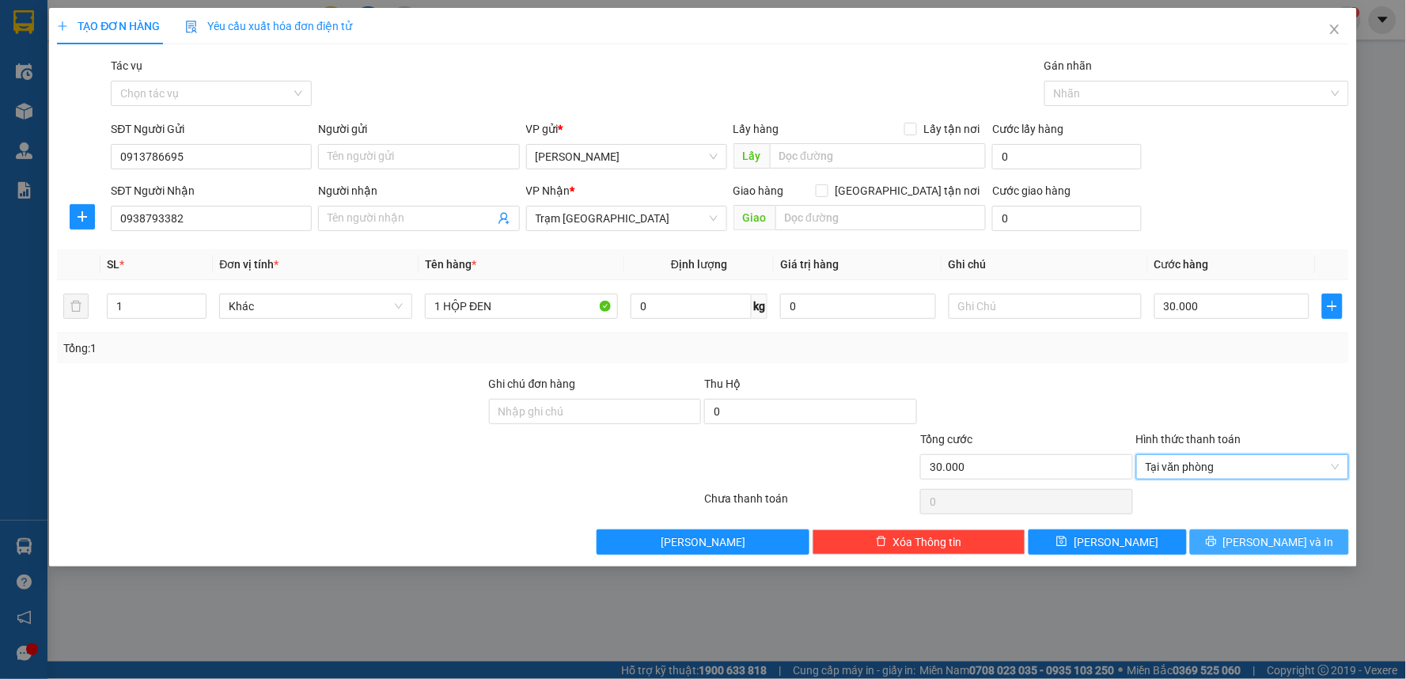
click at [1237, 533] on button "[PERSON_NAME] và In" at bounding box center [1269, 541] width 159 height 25
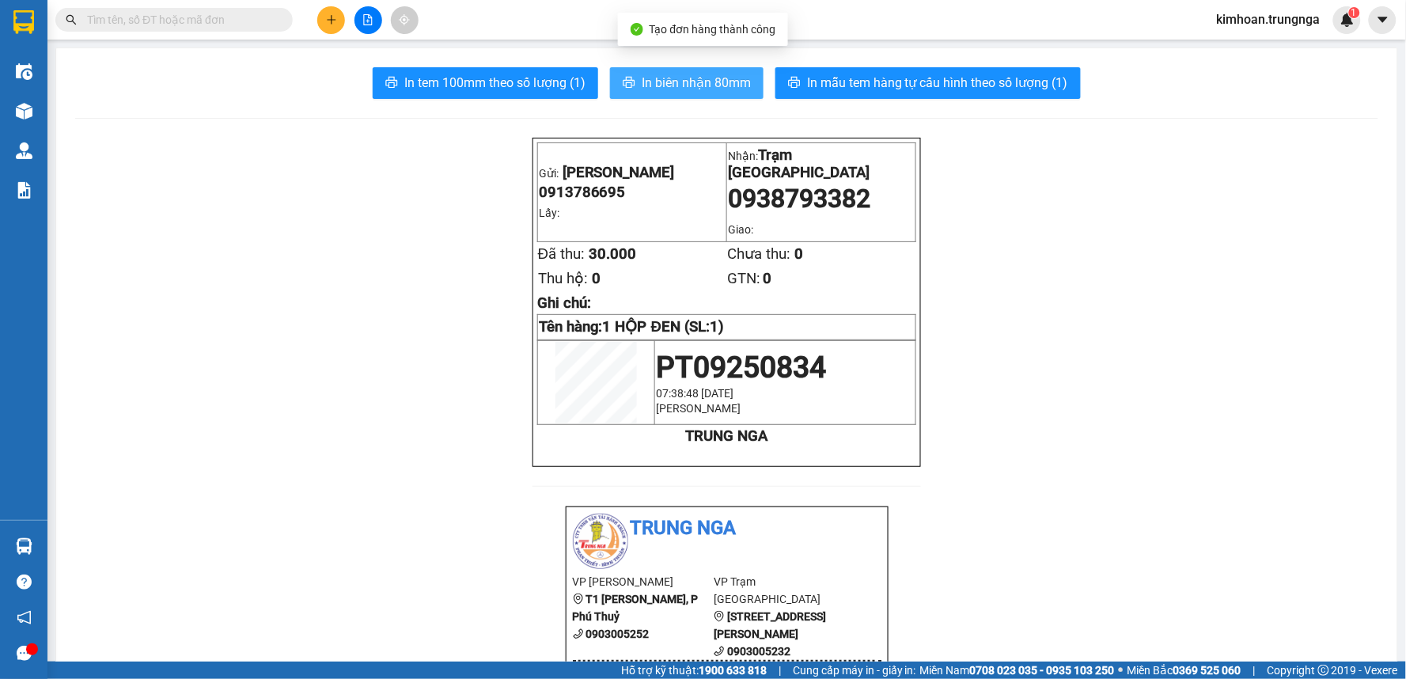
click at [654, 83] on span "In biên nhận 80mm" at bounding box center [696, 83] width 109 height 20
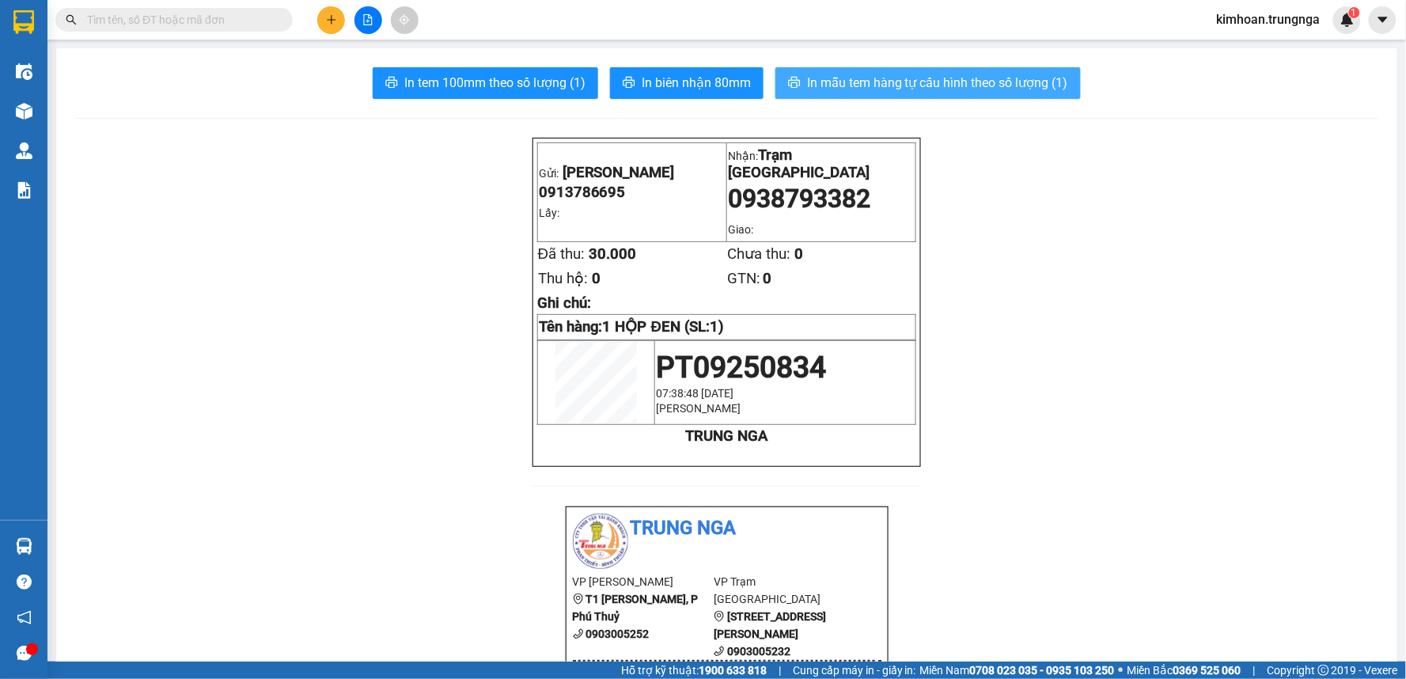
click at [851, 96] on button "In mẫu tem hàng tự cấu hình theo số lượng (1)" at bounding box center [927, 83] width 305 height 32
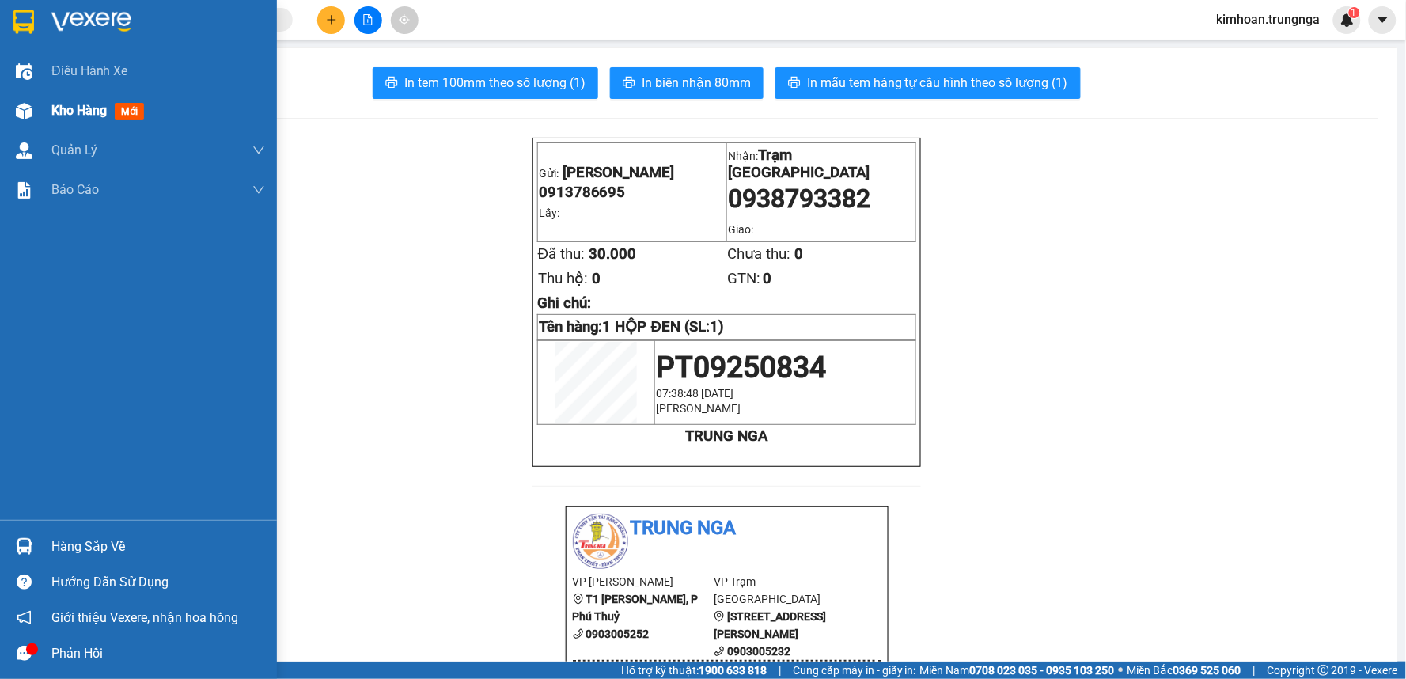
click at [11, 107] on div at bounding box center [24, 111] width 28 height 28
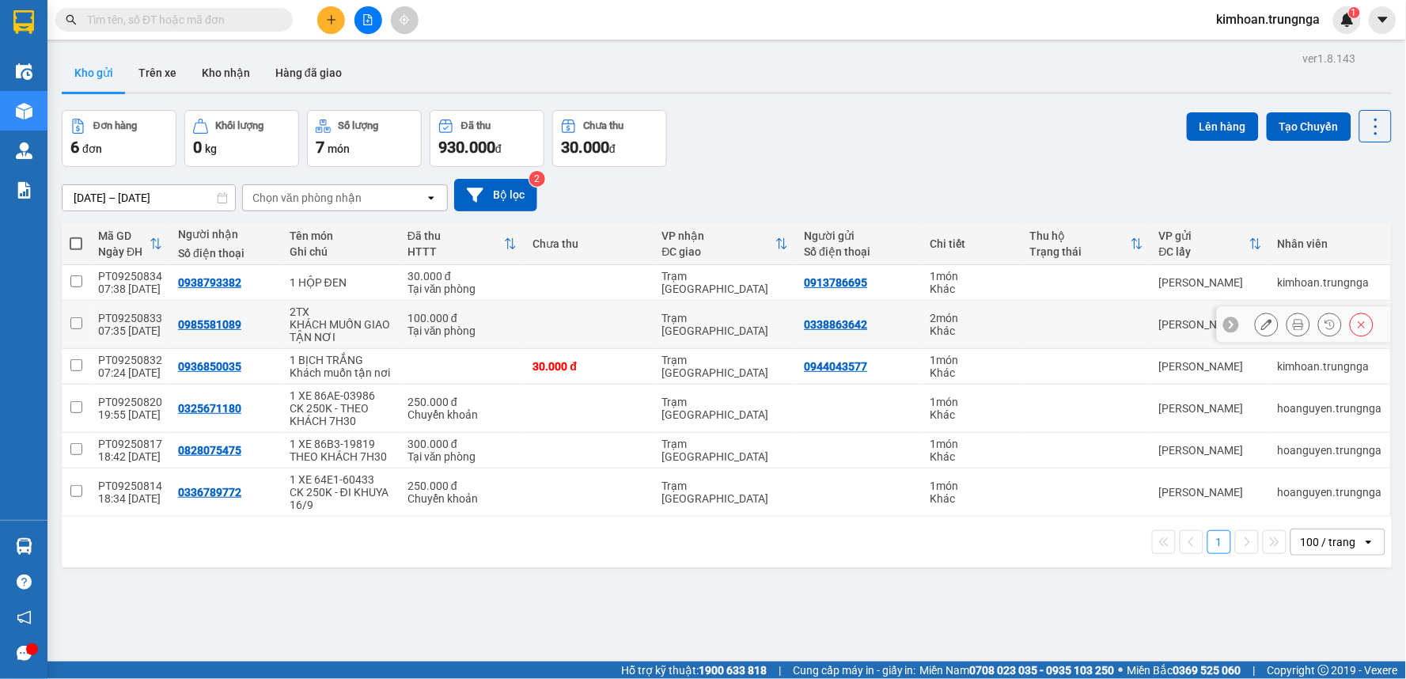
click at [1287, 325] on button at bounding box center [1298, 325] width 22 height 28
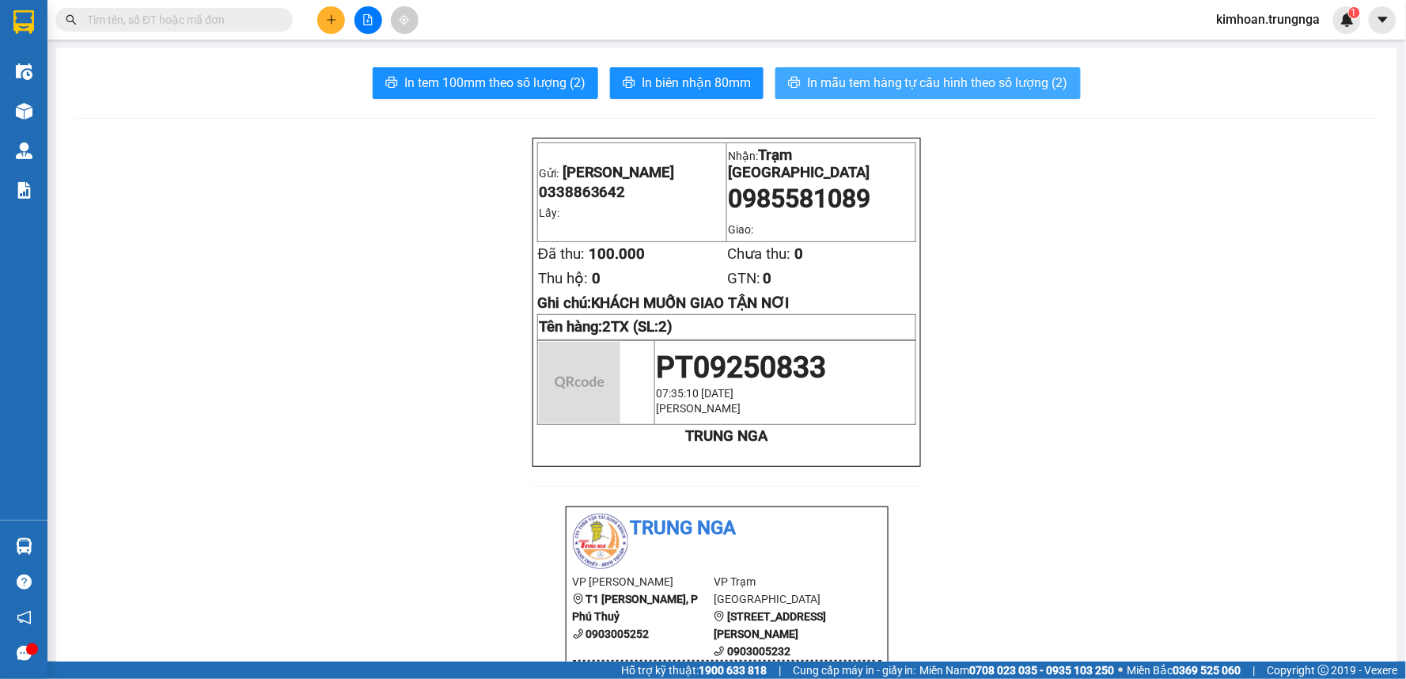
click at [912, 84] on span "In mẫu tem hàng tự cấu hình theo số lượng (2)" at bounding box center [937, 83] width 261 height 20
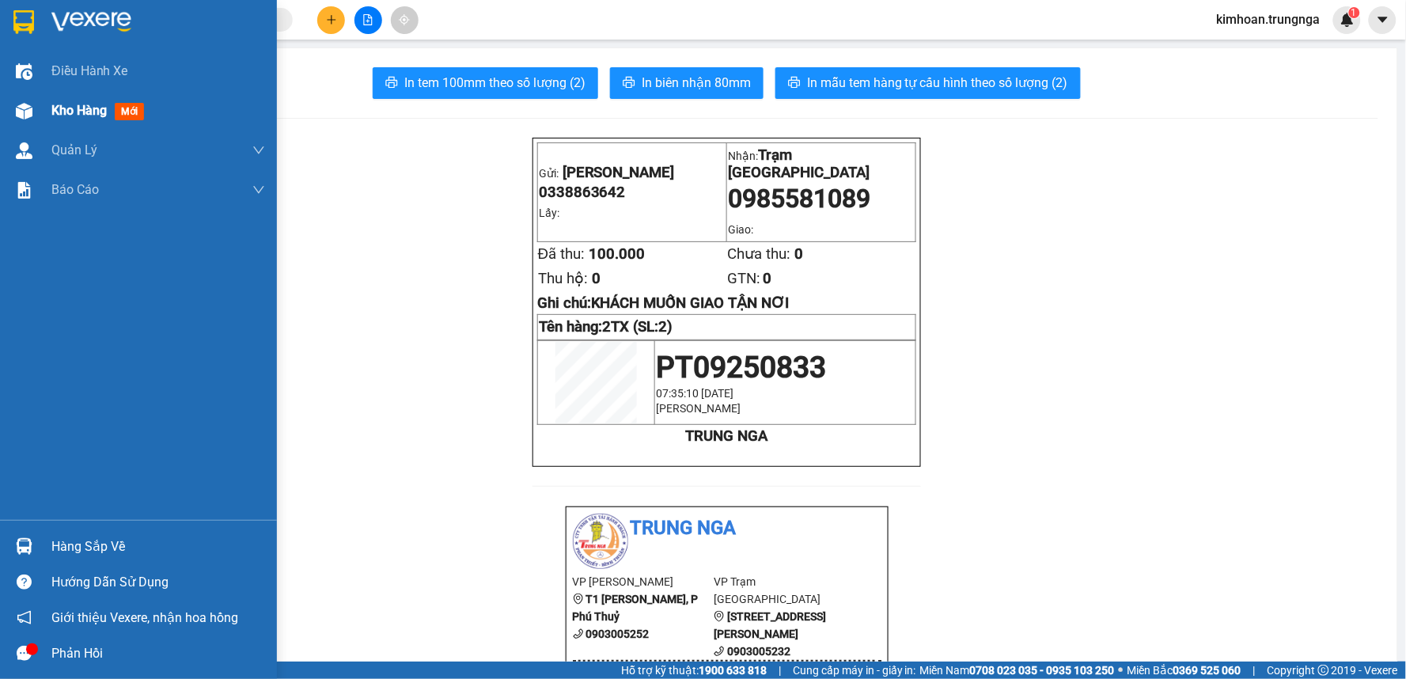
click at [22, 117] on img at bounding box center [24, 111] width 17 height 17
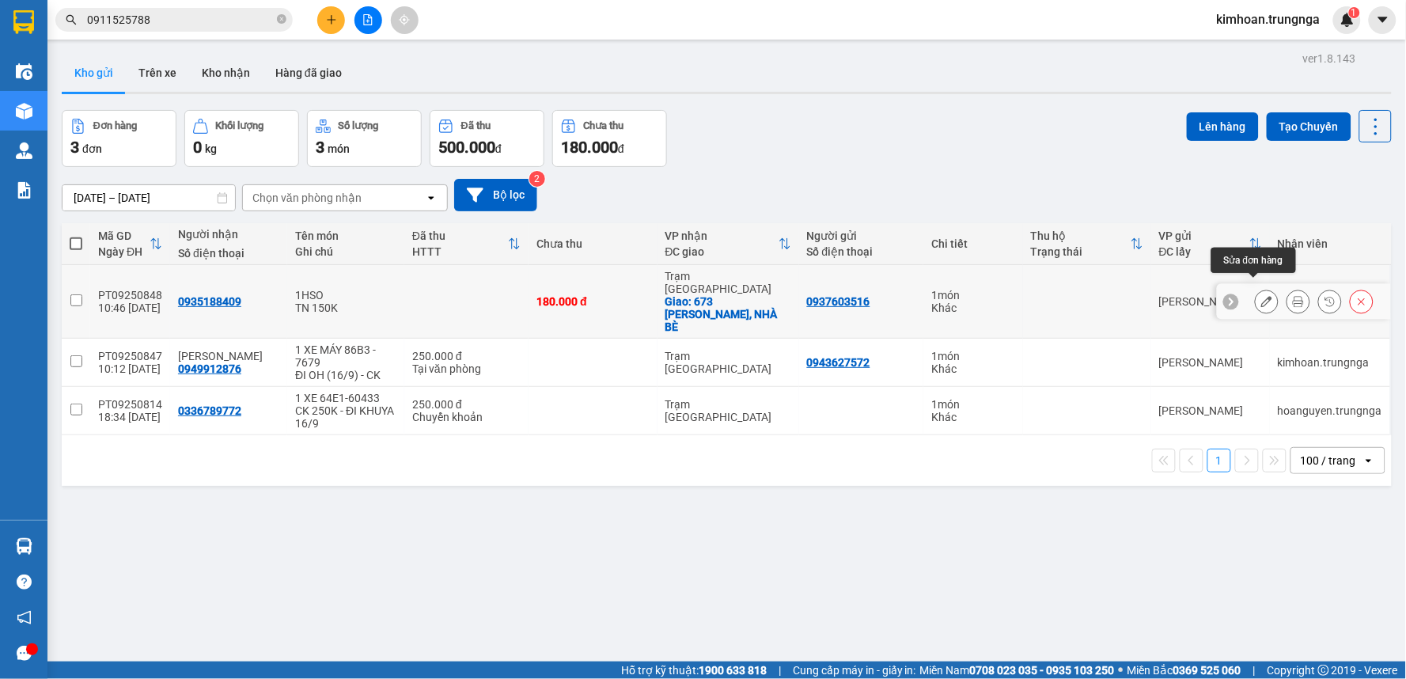
click at [1261, 296] on icon at bounding box center [1266, 301] width 11 height 11
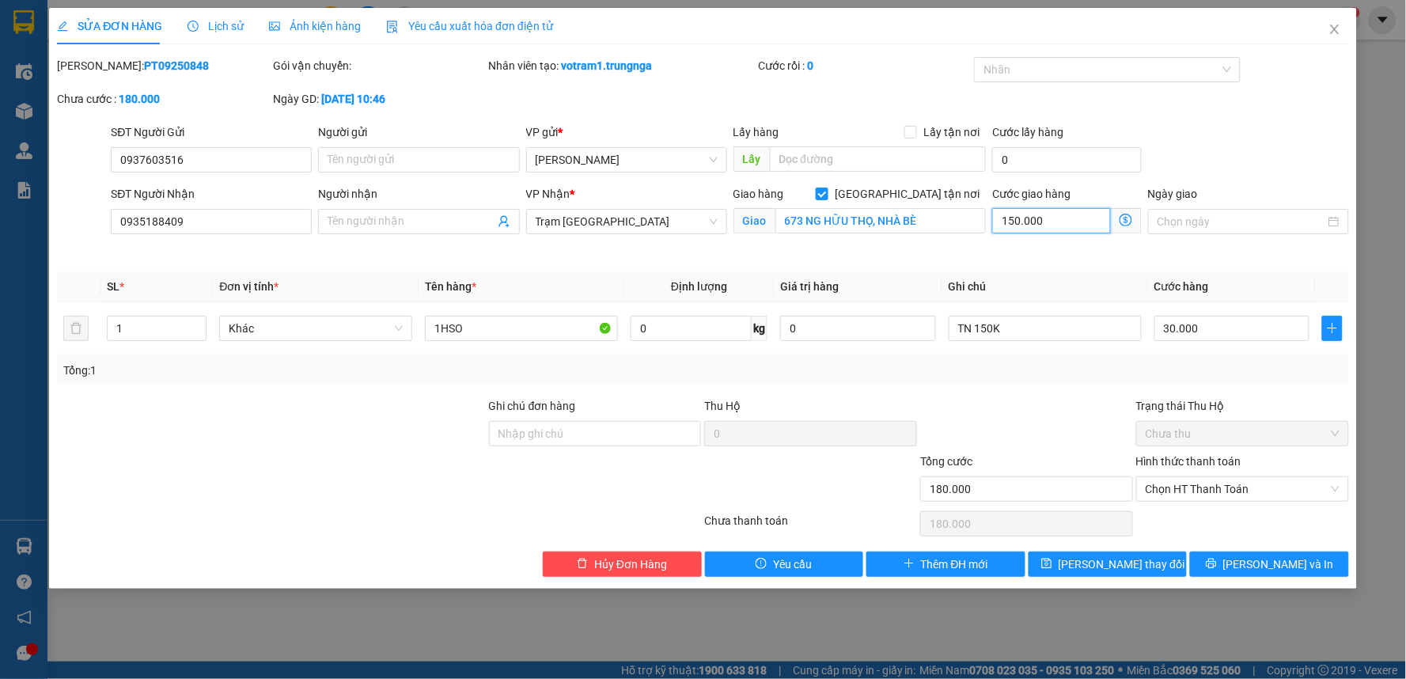
click at [1040, 214] on input "150.000" at bounding box center [1051, 220] width 119 height 25
type input "1"
type input "30.001"
type input "10"
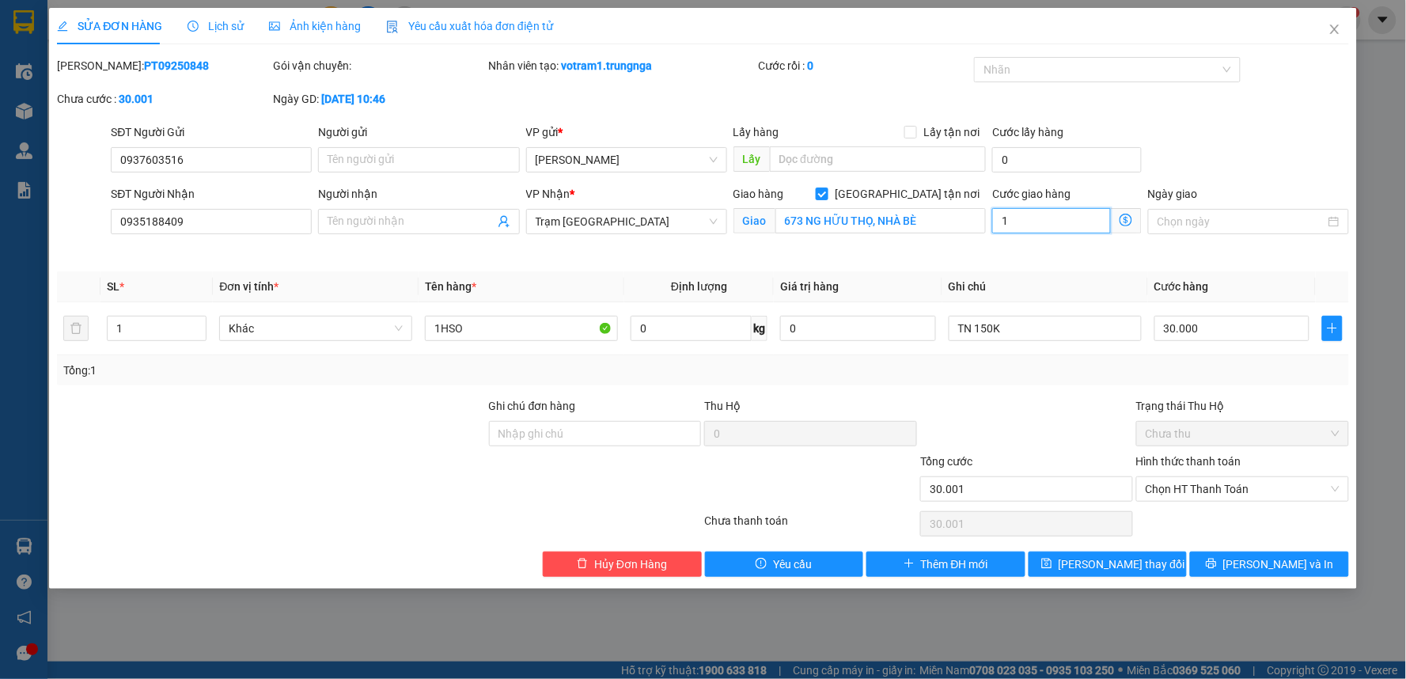
type input "30.010"
type input "100"
type input "30.100"
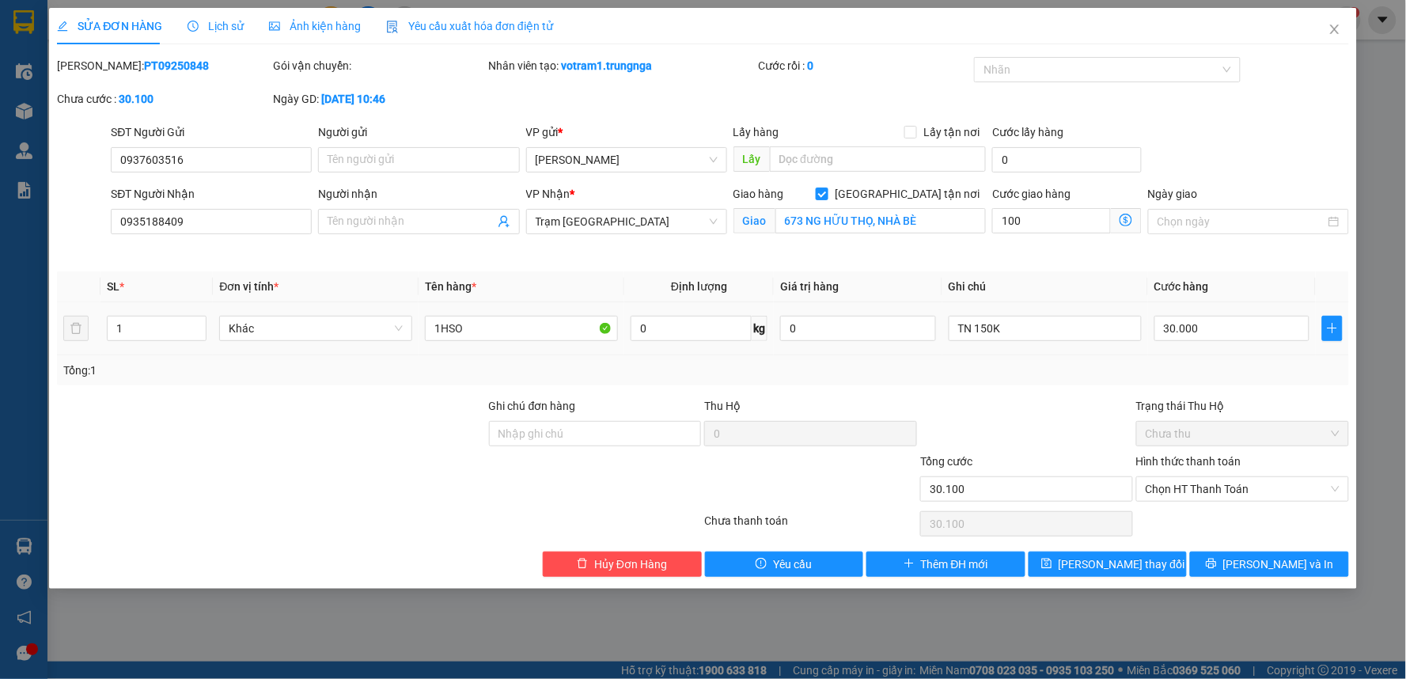
type input "100.000"
type input "130.000"
click at [1067, 406] on div at bounding box center [1027, 424] width 216 height 55
click at [990, 330] on input "TN 150K" at bounding box center [1045, 328] width 193 height 25
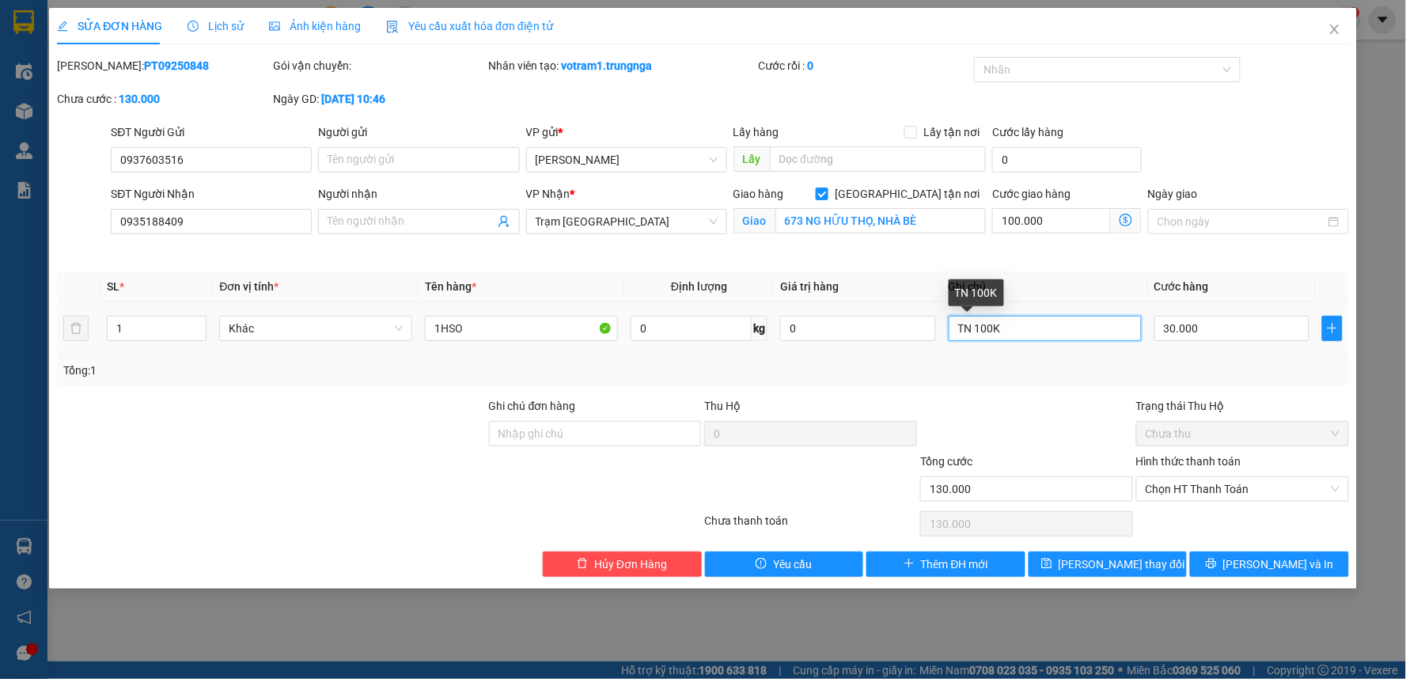
type input "TN 100K"
click at [991, 362] on div "Tổng: 1" at bounding box center [702, 370] width 1279 height 17
click at [1188, 496] on span "Chọn HT Thanh Toán" at bounding box center [1243, 489] width 194 height 24
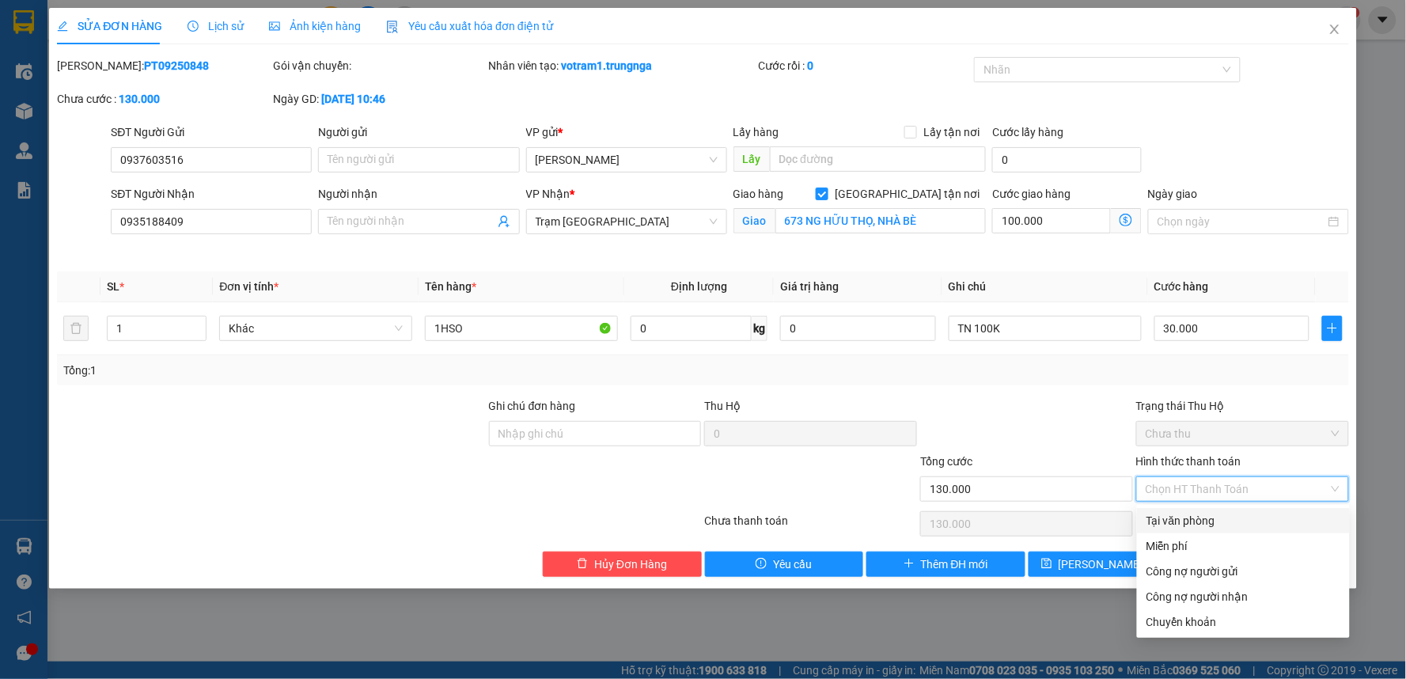
click at [1187, 525] on div "Tại văn phòng" at bounding box center [1244, 520] width 194 height 17
type input "0"
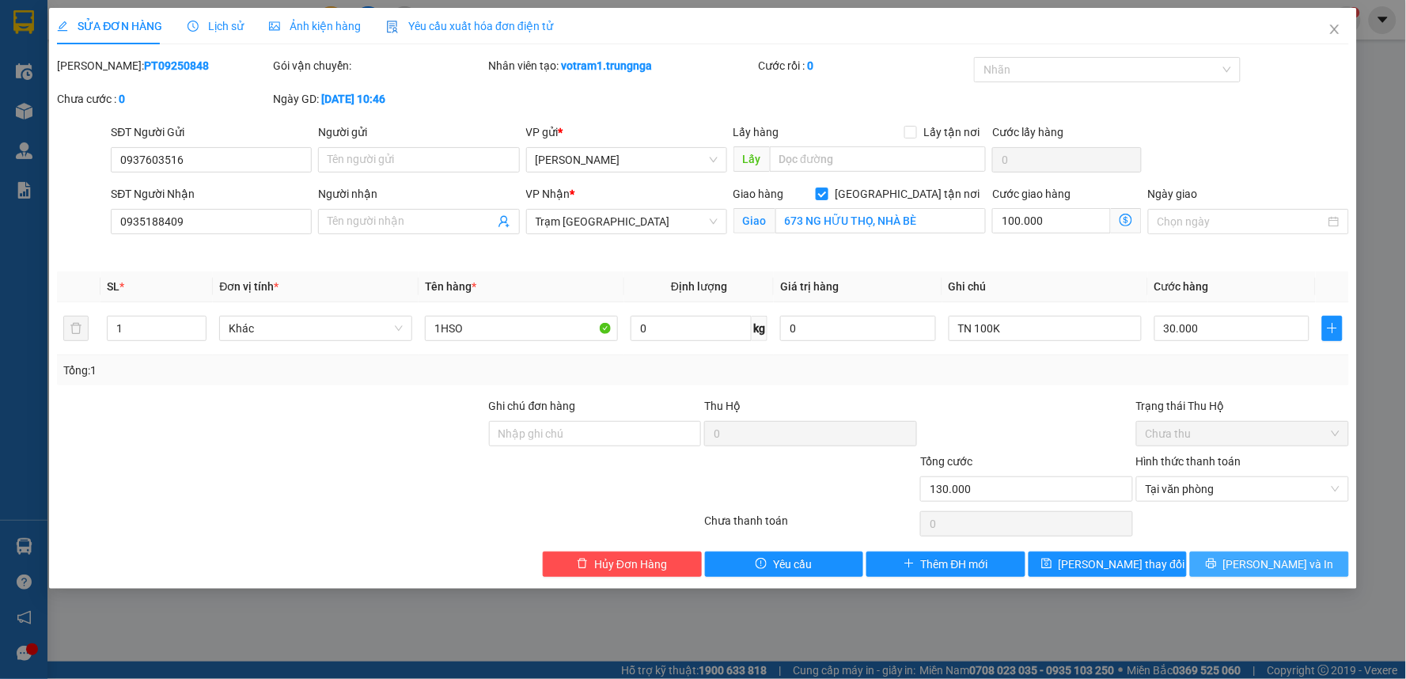
click at [1268, 567] on span "[PERSON_NAME] và In" at bounding box center [1278, 563] width 111 height 17
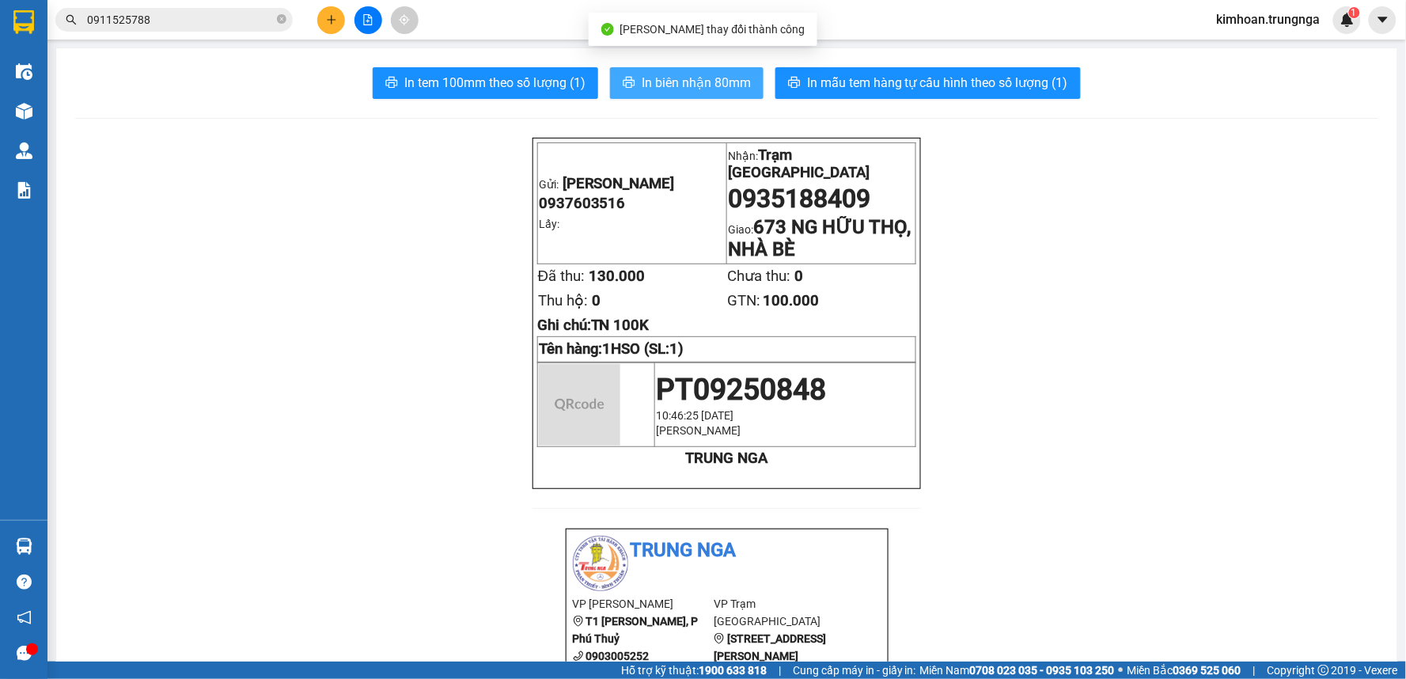
click at [642, 90] on span "In biên nhận 80mm" at bounding box center [696, 83] width 109 height 20
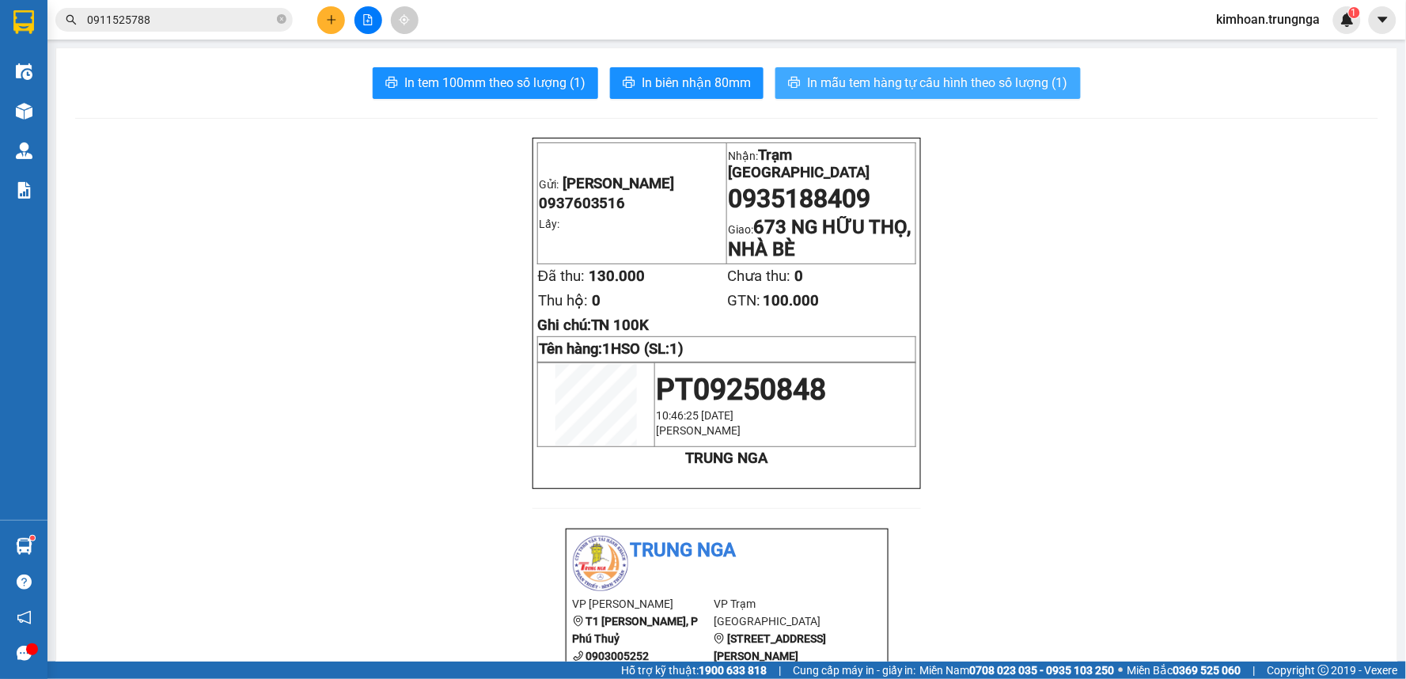
click at [880, 71] on button "In mẫu tem hàng tự cấu hình theo số lượng (1)" at bounding box center [927, 83] width 305 height 32
click at [332, 21] on icon "plus" at bounding box center [331, 19] width 11 height 11
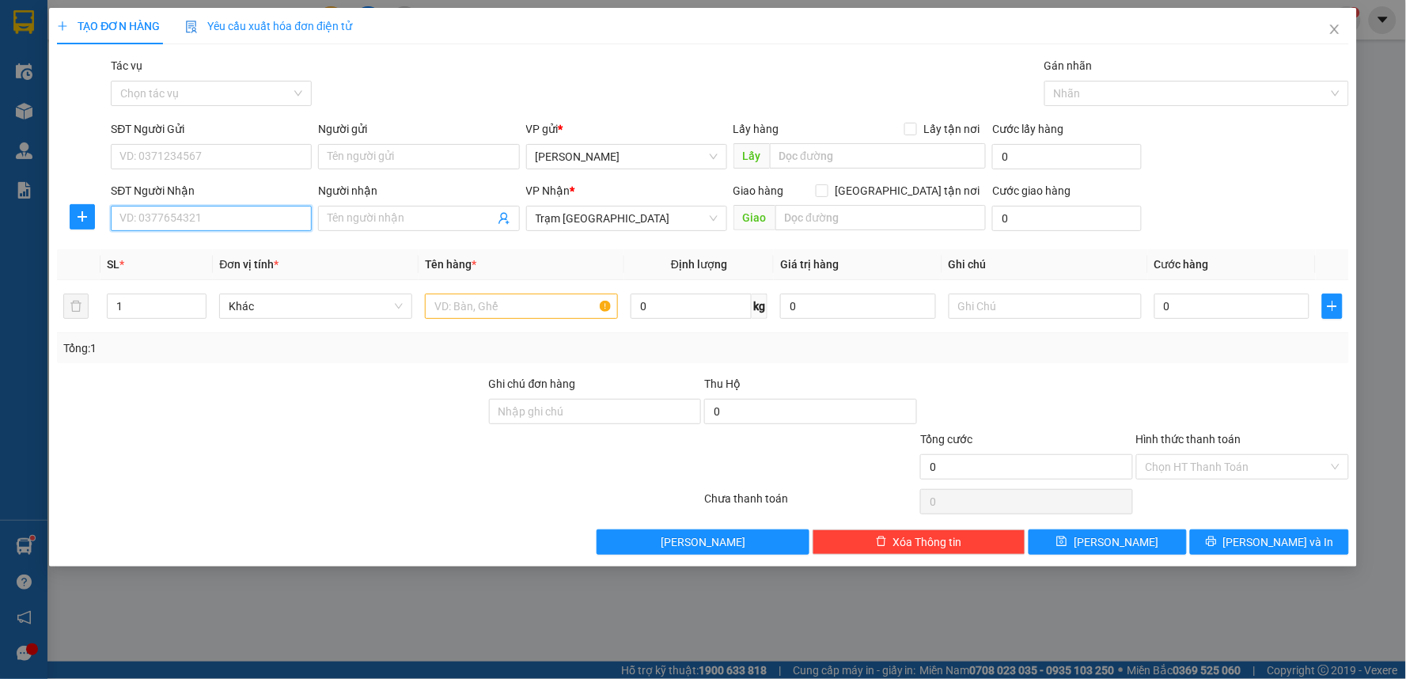
click at [249, 225] on input "SĐT Người Nhận" at bounding box center [211, 218] width 201 height 25
type input "0342031401"
drag, startPoint x: 282, startPoint y: 248, endPoint x: 267, endPoint y: 234, distance: 21.3
click at [282, 249] on div "0342031401" at bounding box center [211, 249] width 182 height 17
checkbox input "true"
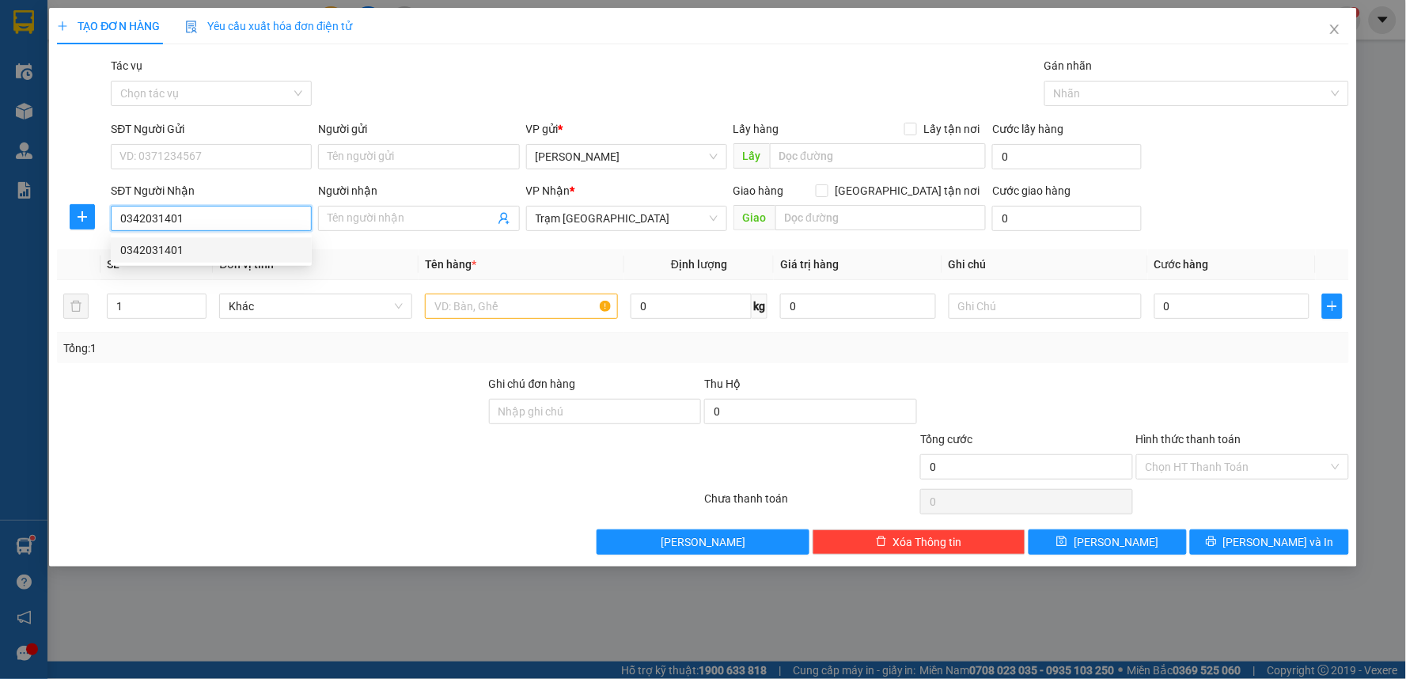
type input "37/74 [PERSON_NAME], Q1"
type input "30.000"
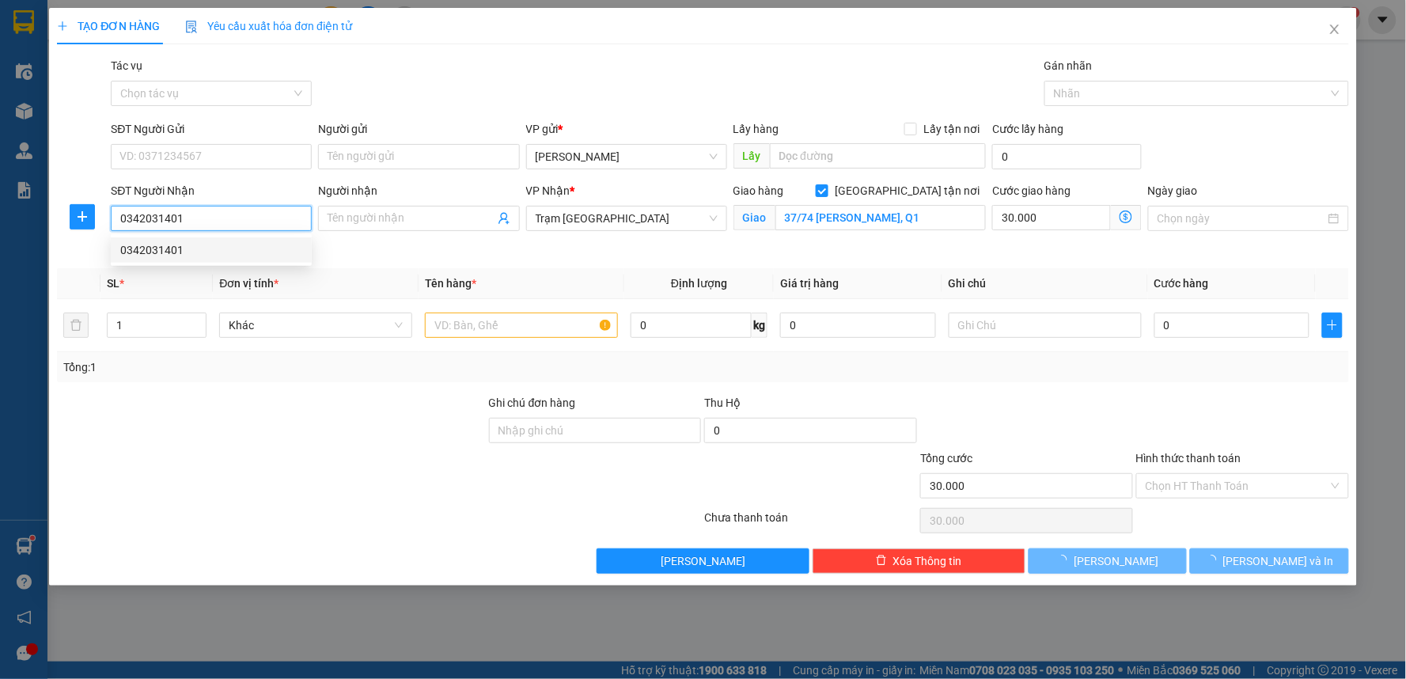
type input "80.000"
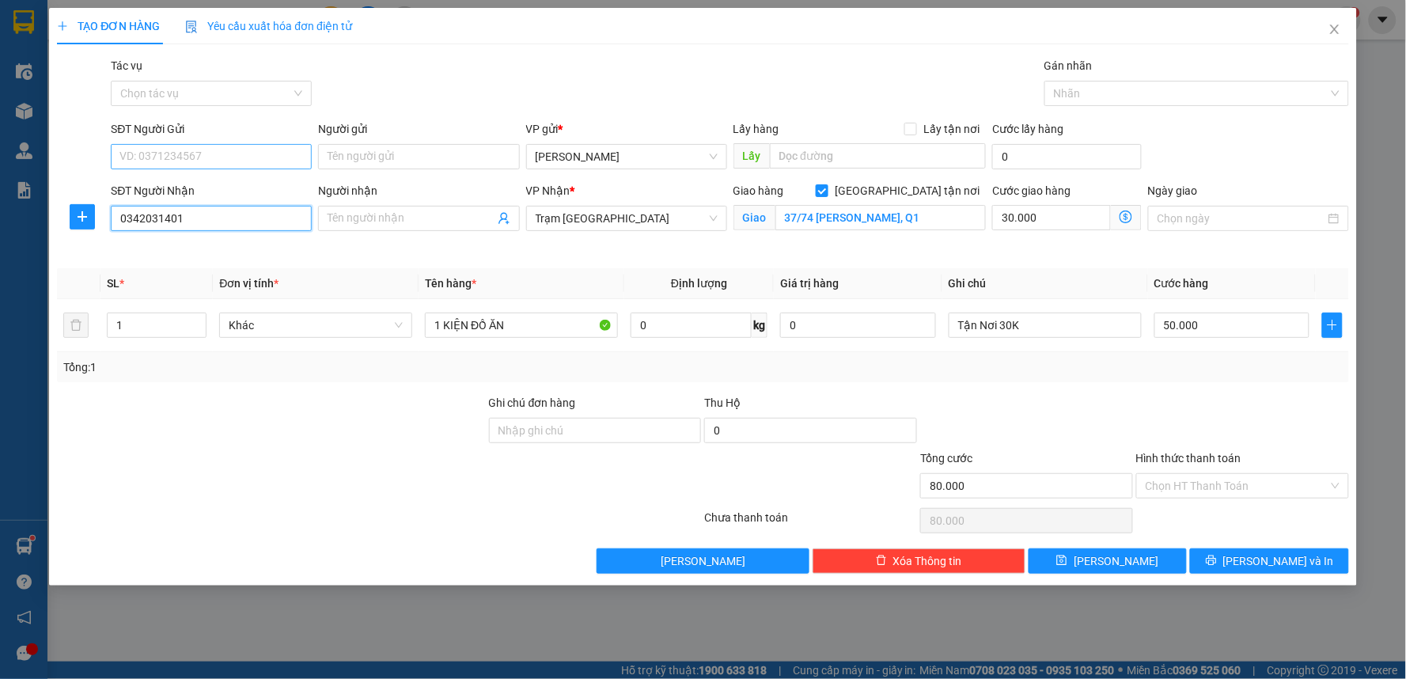
type input "0342031401"
click at [206, 154] on input "SĐT Người Gửi" at bounding box center [211, 156] width 201 height 25
click at [191, 185] on div "0944483944" at bounding box center [211, 188] width 182 height 17
type input "0944483944"
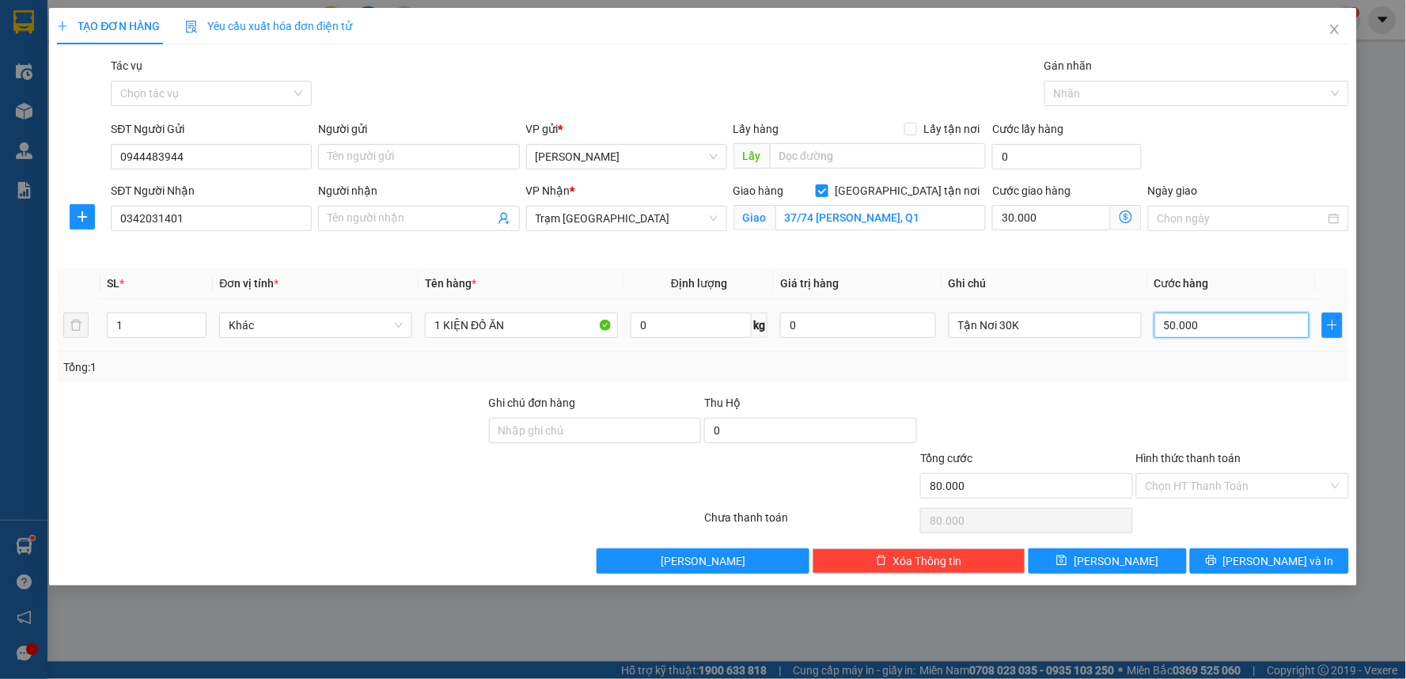
click at [1207, 328] on input "50.000" at bounding box center [1232, 325] width 156 height 25
click at [1188, 483] on input "Hình thức thanh toán" at bounding box center [1237, 486] width 183 height 24
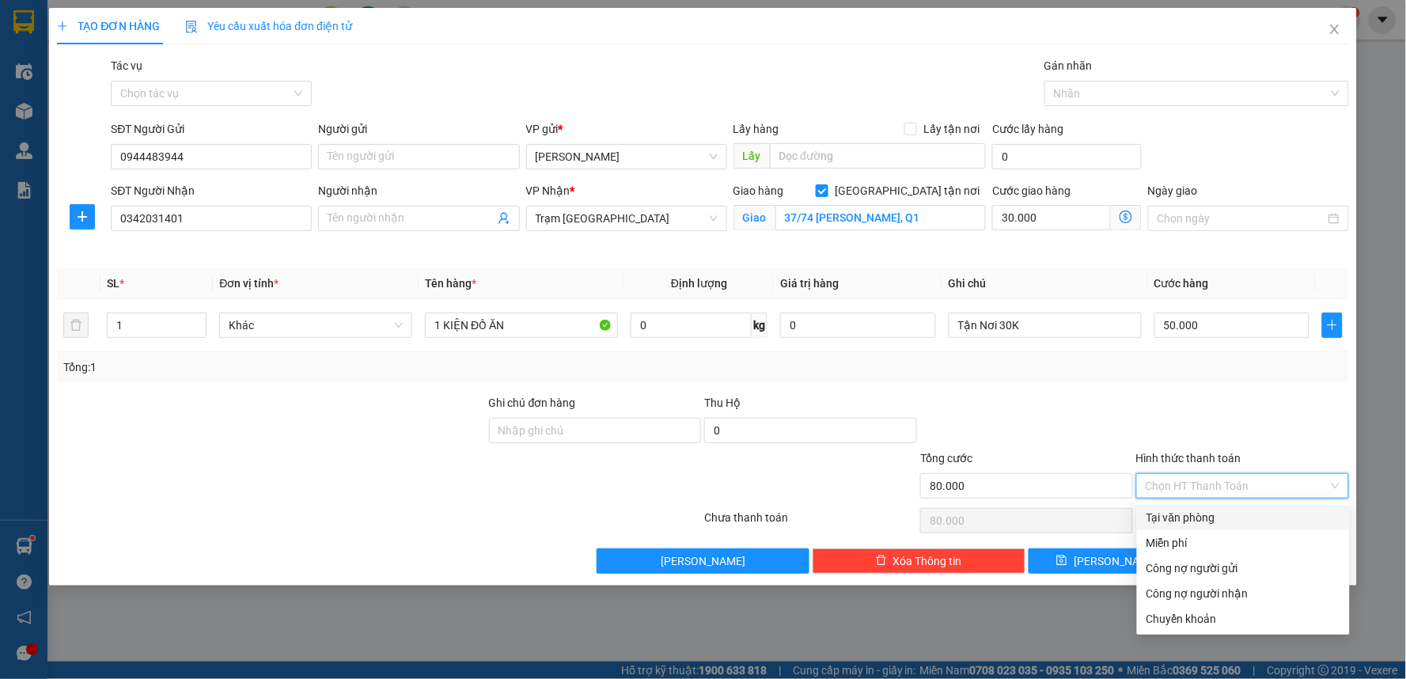
click at [1191, 515] on div "Tại văn phòng" at bounding box center [1244, 517] width 194 height 17
type input "0"
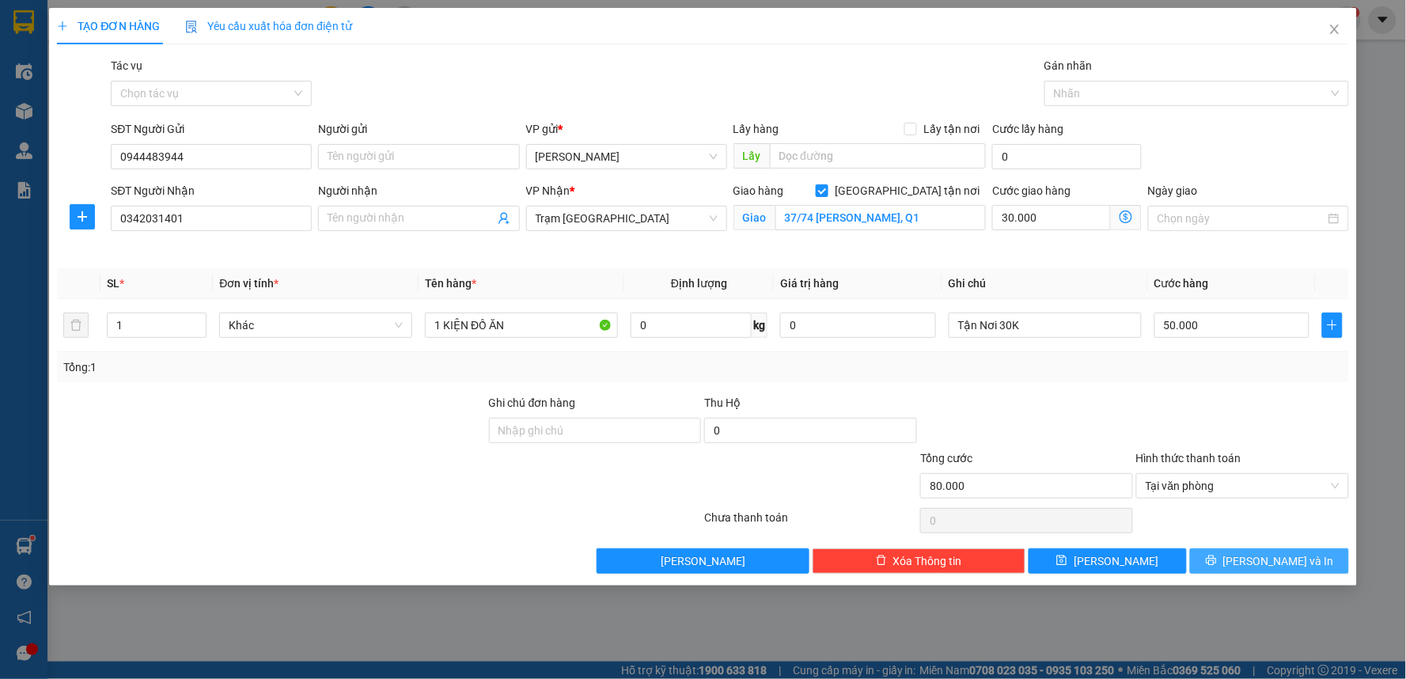
click at [1240, 552] on button "[PERSON_NAME] và In" at bounding box center [1269, 560] width 159 height 25
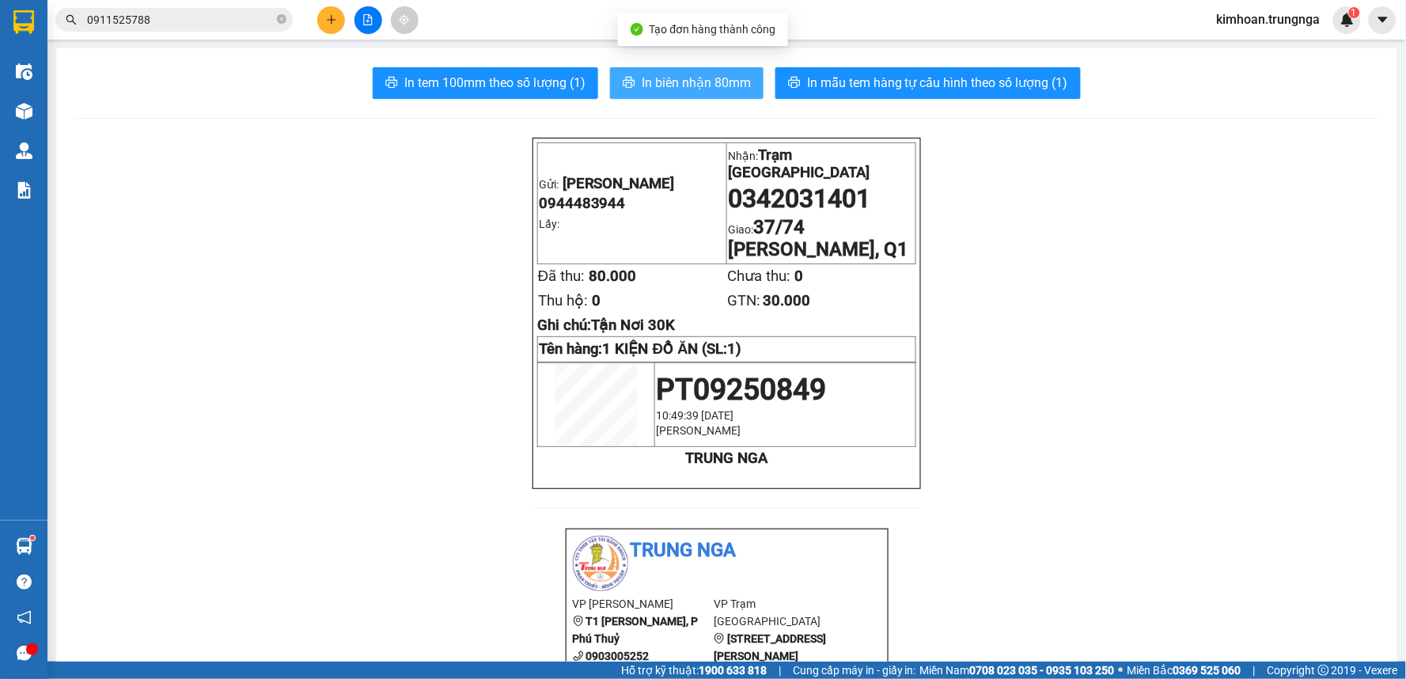
click at [707, 85] on span "In biên nhận 80mm" at bounding box center [696, 83] width 109 height 20
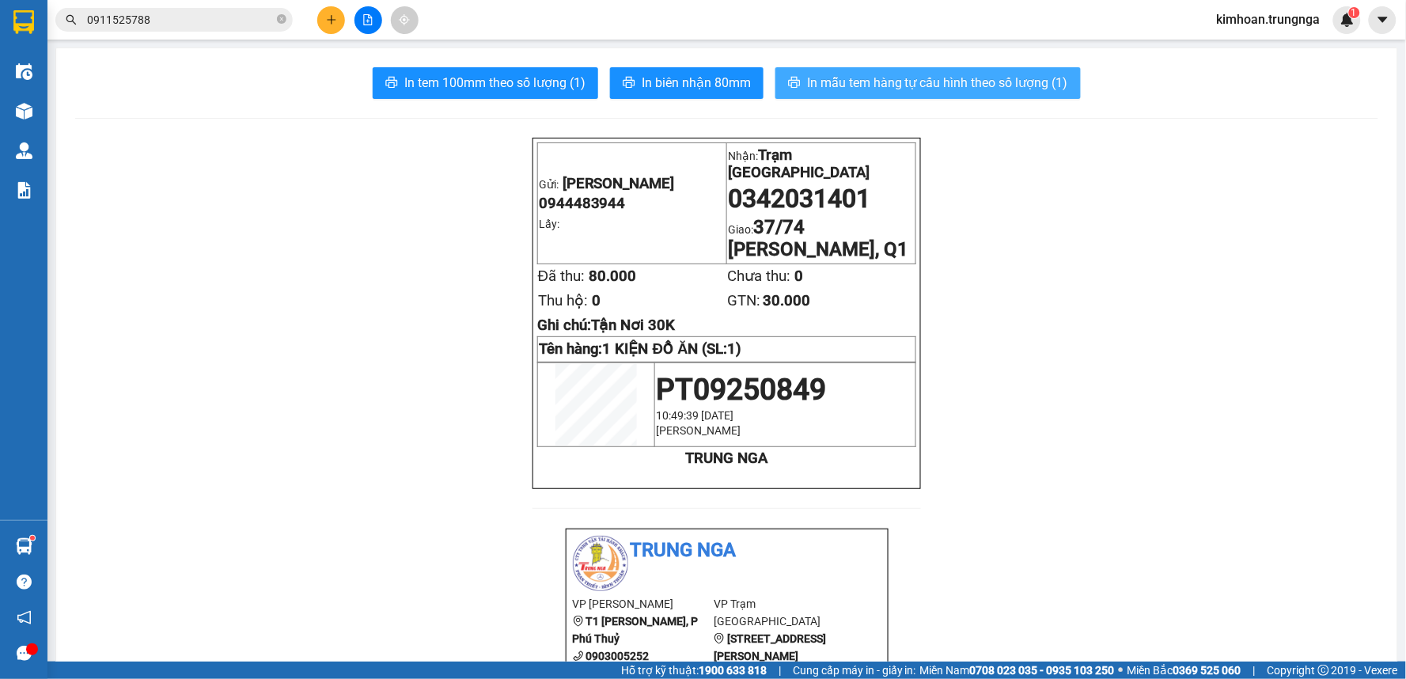
click at [867, 79] on span "In mẫu tem hàng tự cấu hình theo số lượng (1)" at bounding box center [937, 83] width 261 height 20
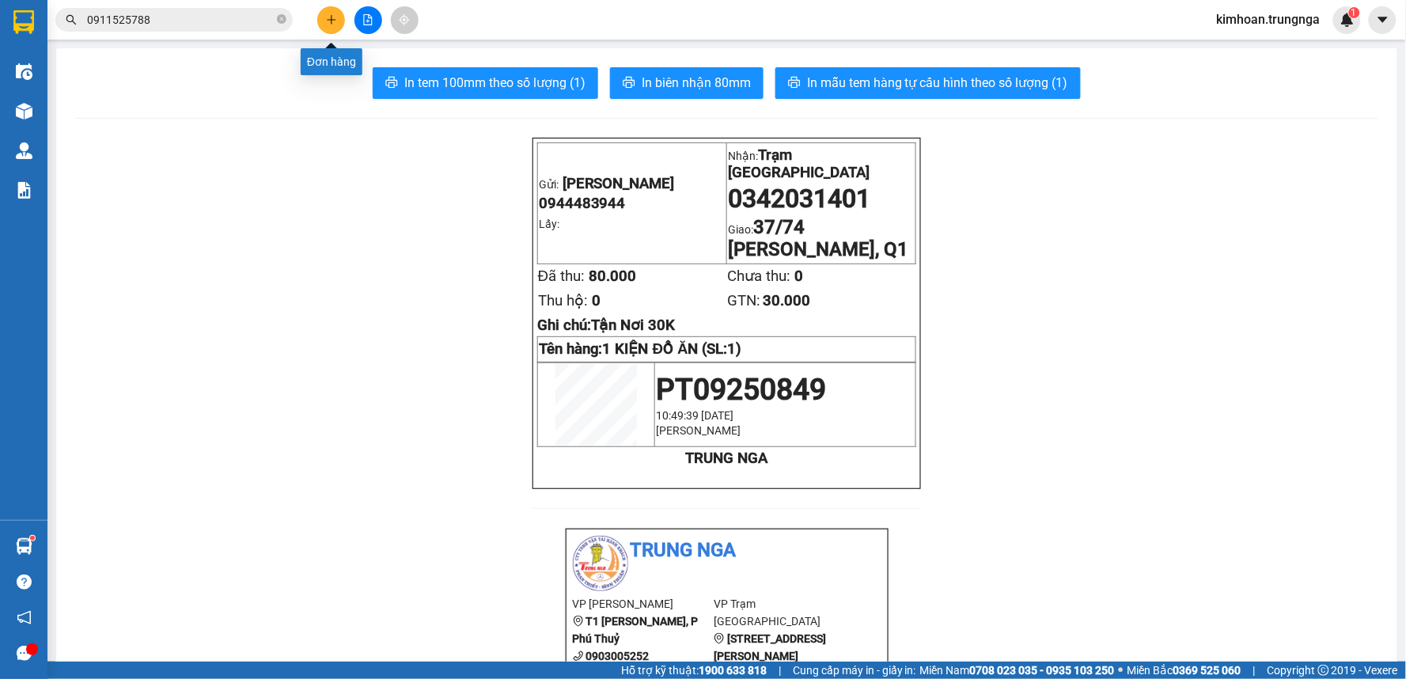
click at [340, 24] on button at bounding box center [331, 20] width 28 height 28
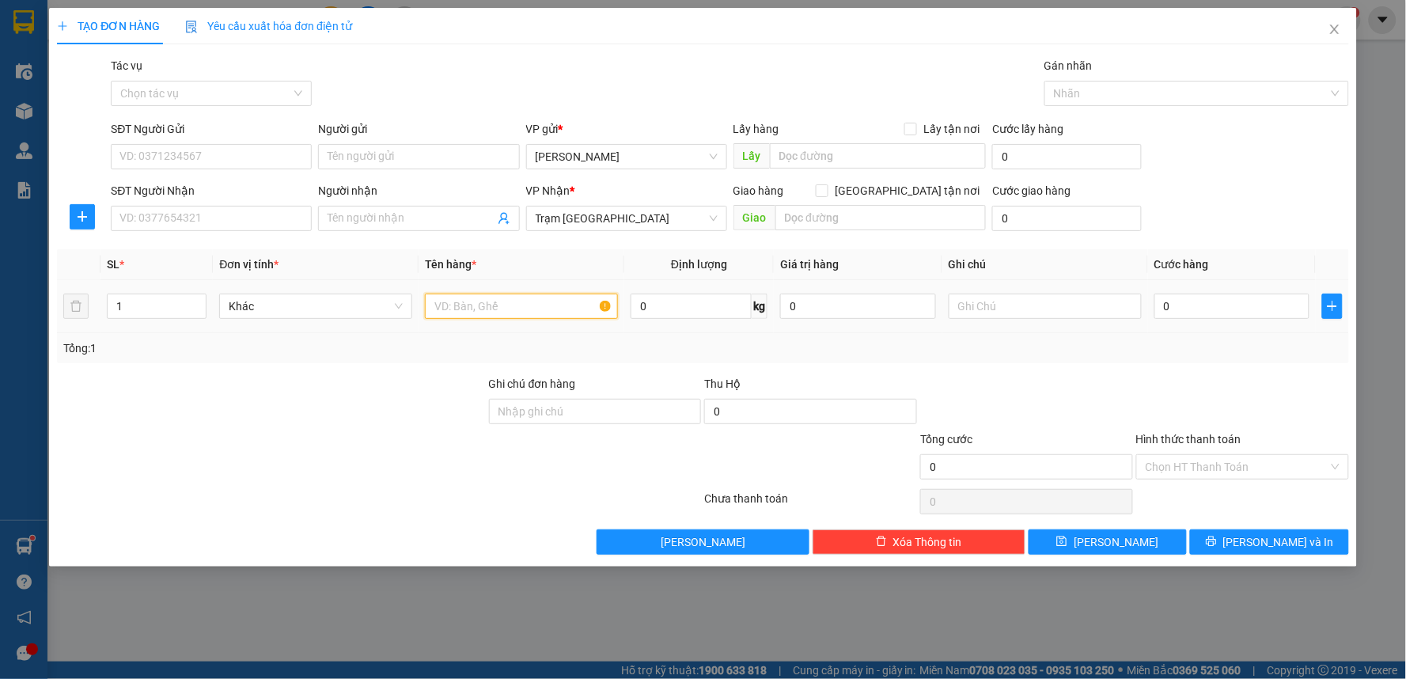
click at [462, 317] on input "text" at bounding box center [521, 306] width 193 height 25
type input "1 THÙNG XỐP VÀNG"
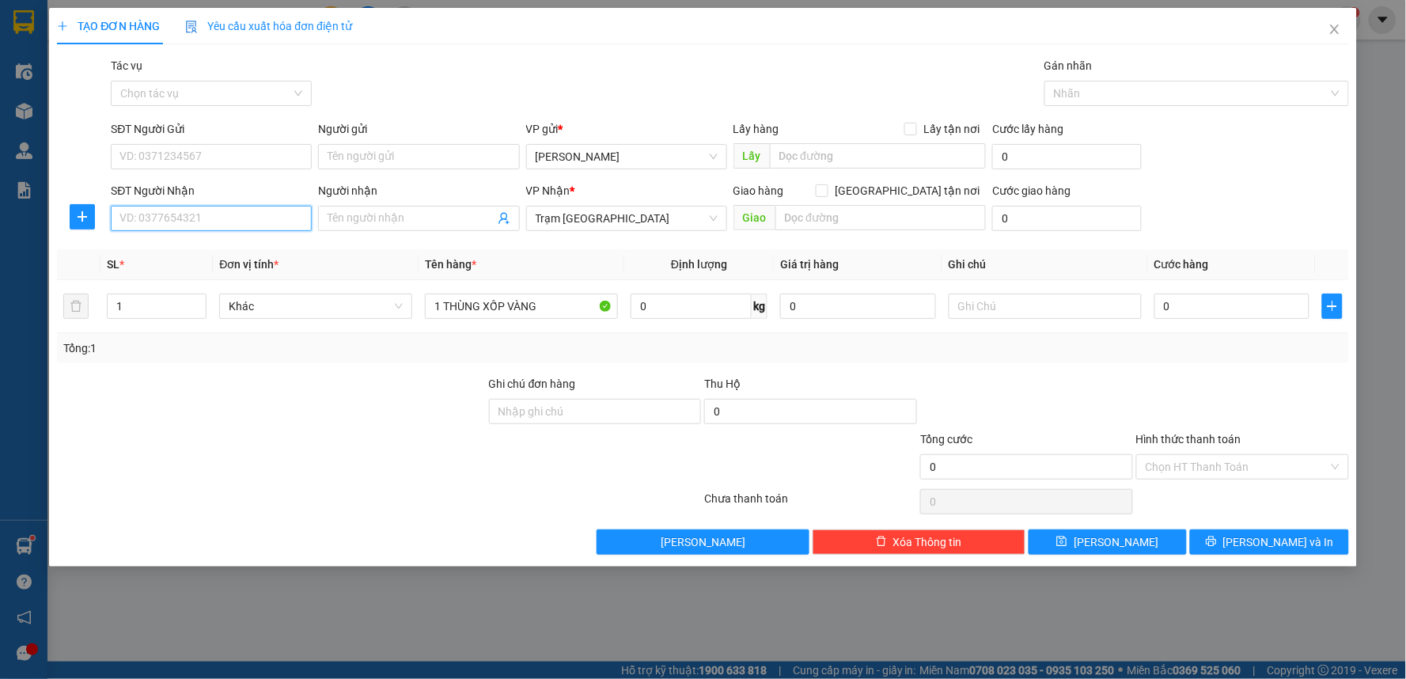
click at [188, 216] on input "SĐT Người Nhận" at bounding box center [211, 218] width 201 height 25
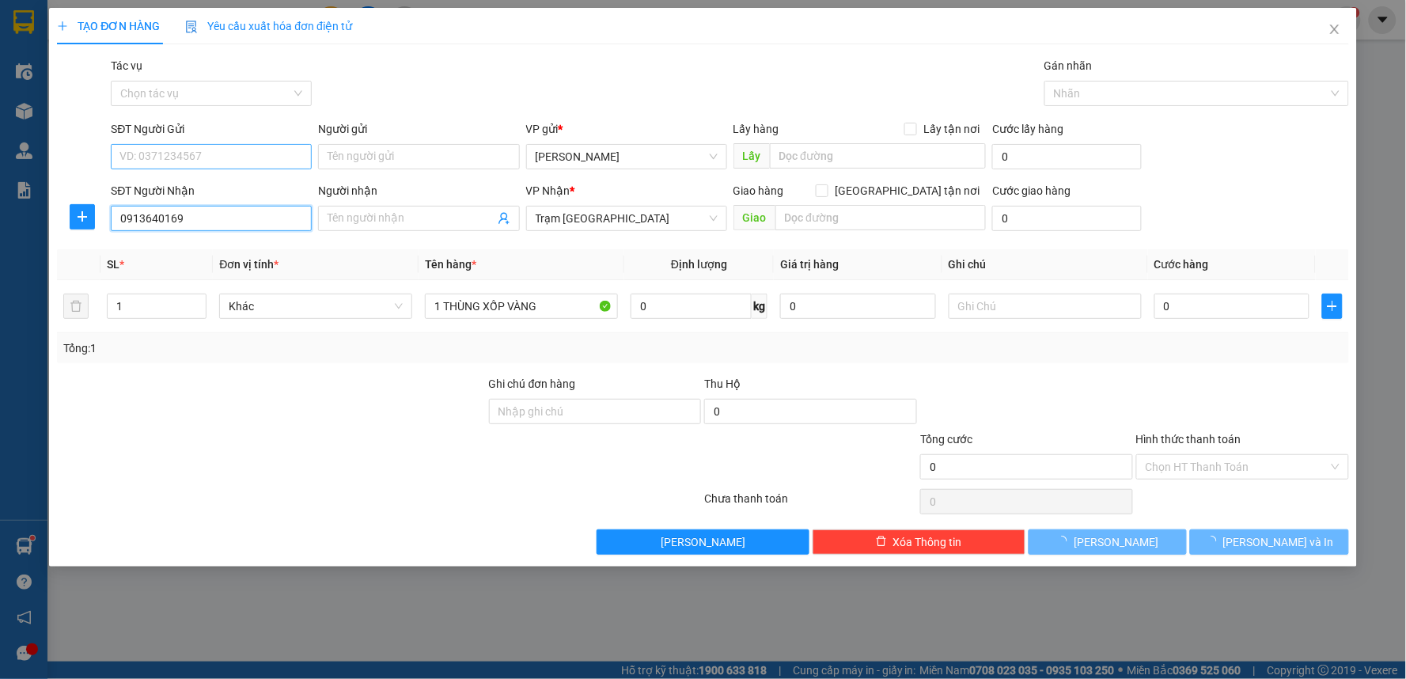
type input "0913640169"
click at [261, 155] on input "SĐT Người Gửi" at bounding box center [211, 156] width 201 height 25
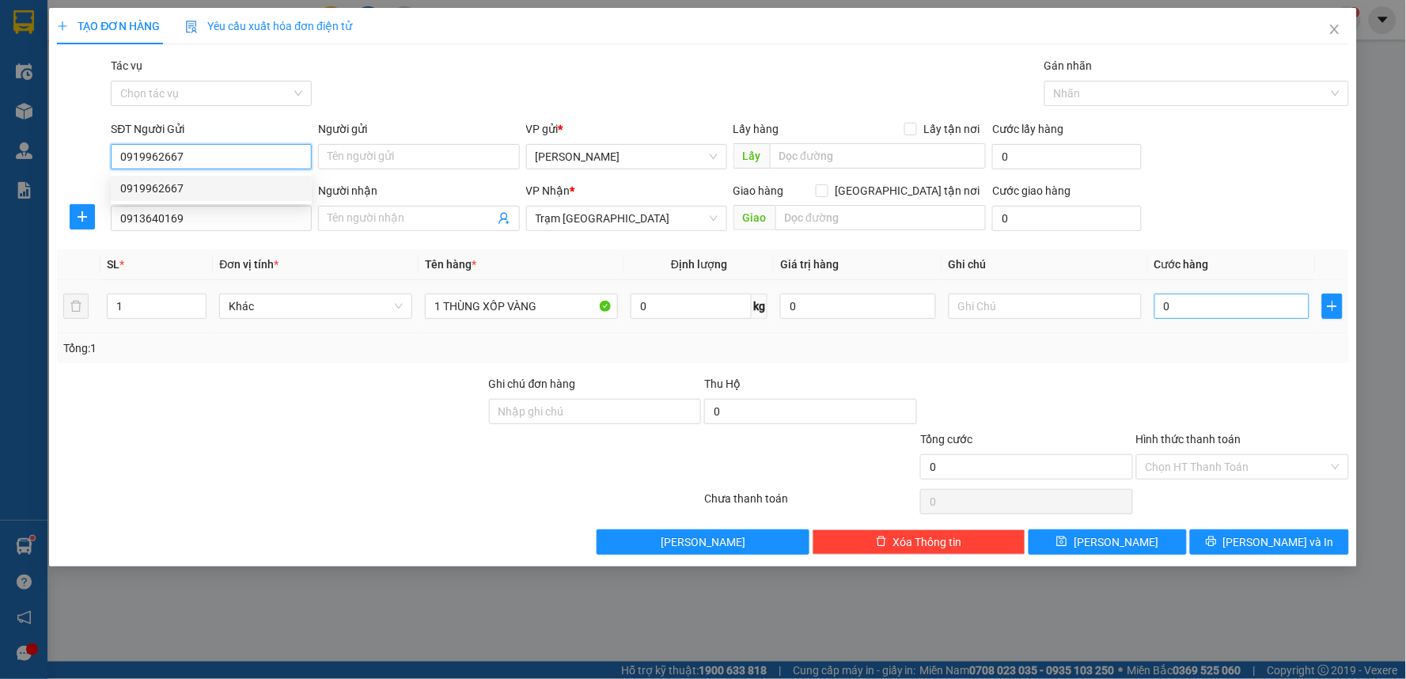
type input "0919962667"
click at [1169, 313] on input "0" at bounding box center [1232, 306] width 156 height 25
type input "4"
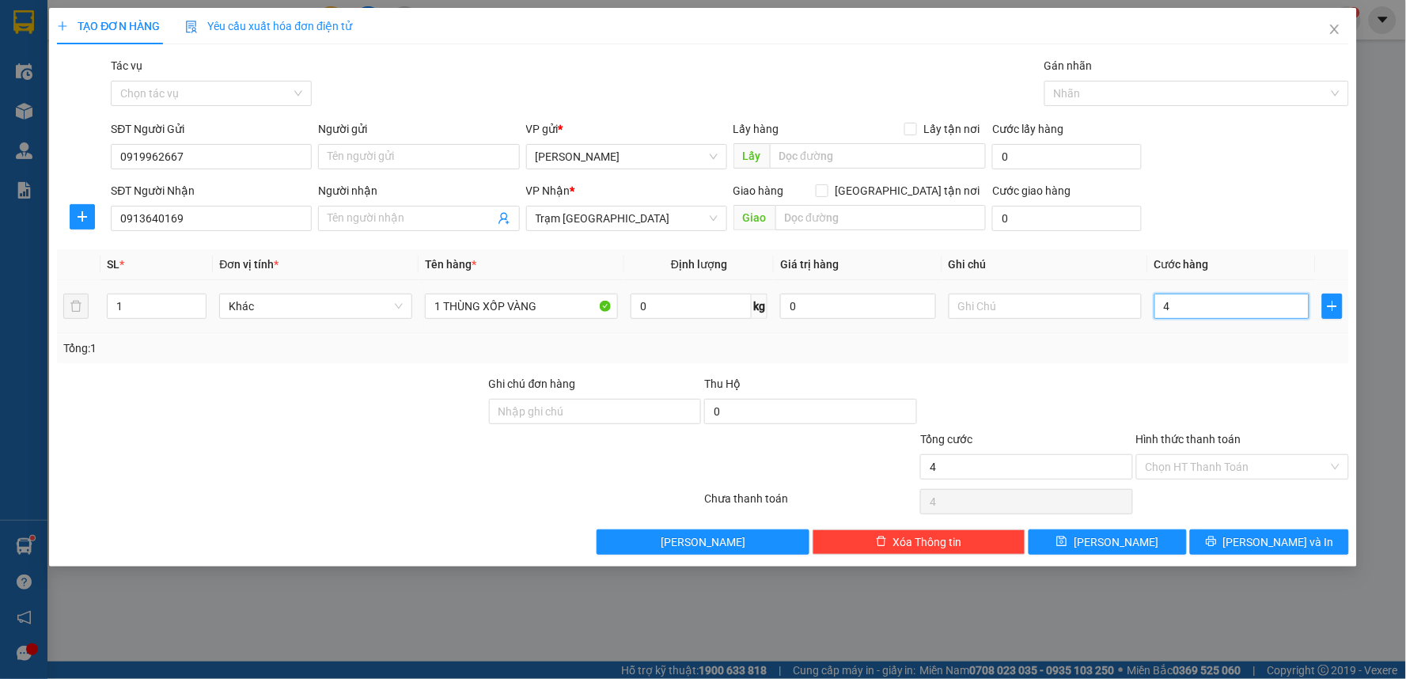
type input "40"
type input "40.000"
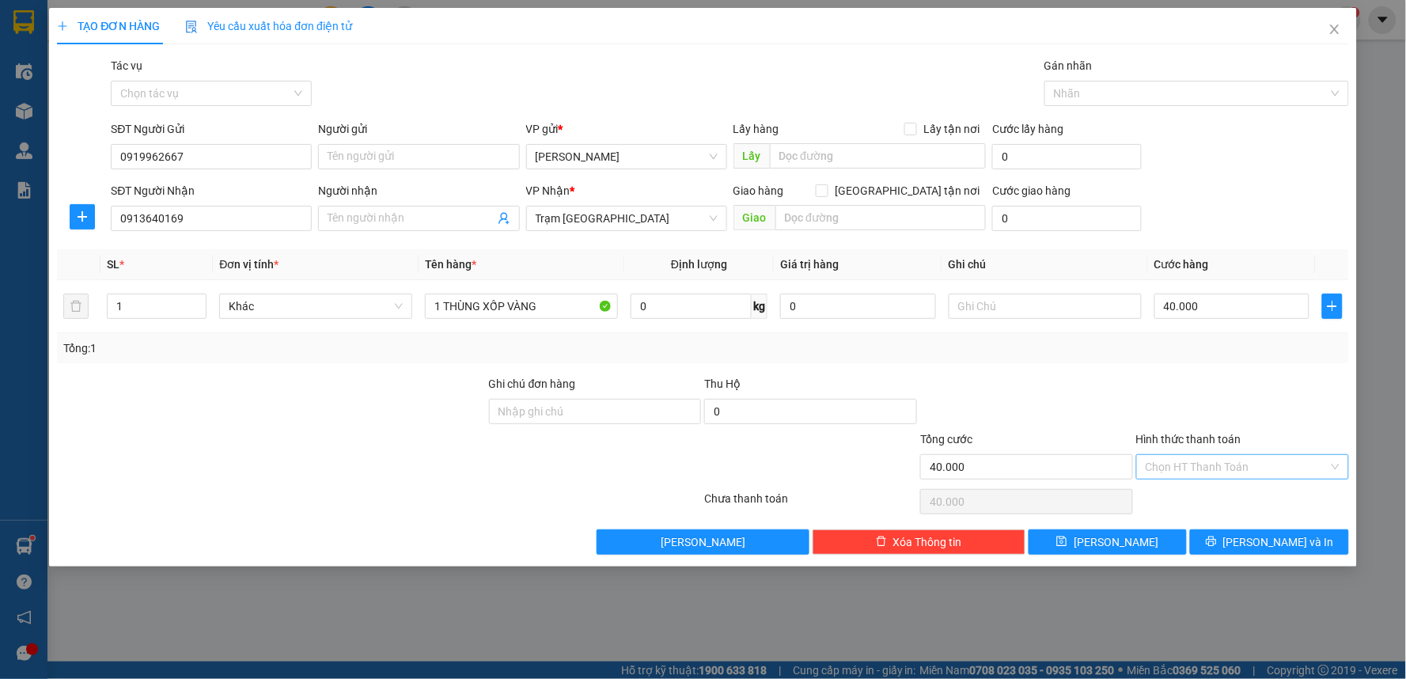
click at [1216, 476] on input "Hình thức thanh toán" at bounding box center [1237, 467] width 183 height 24
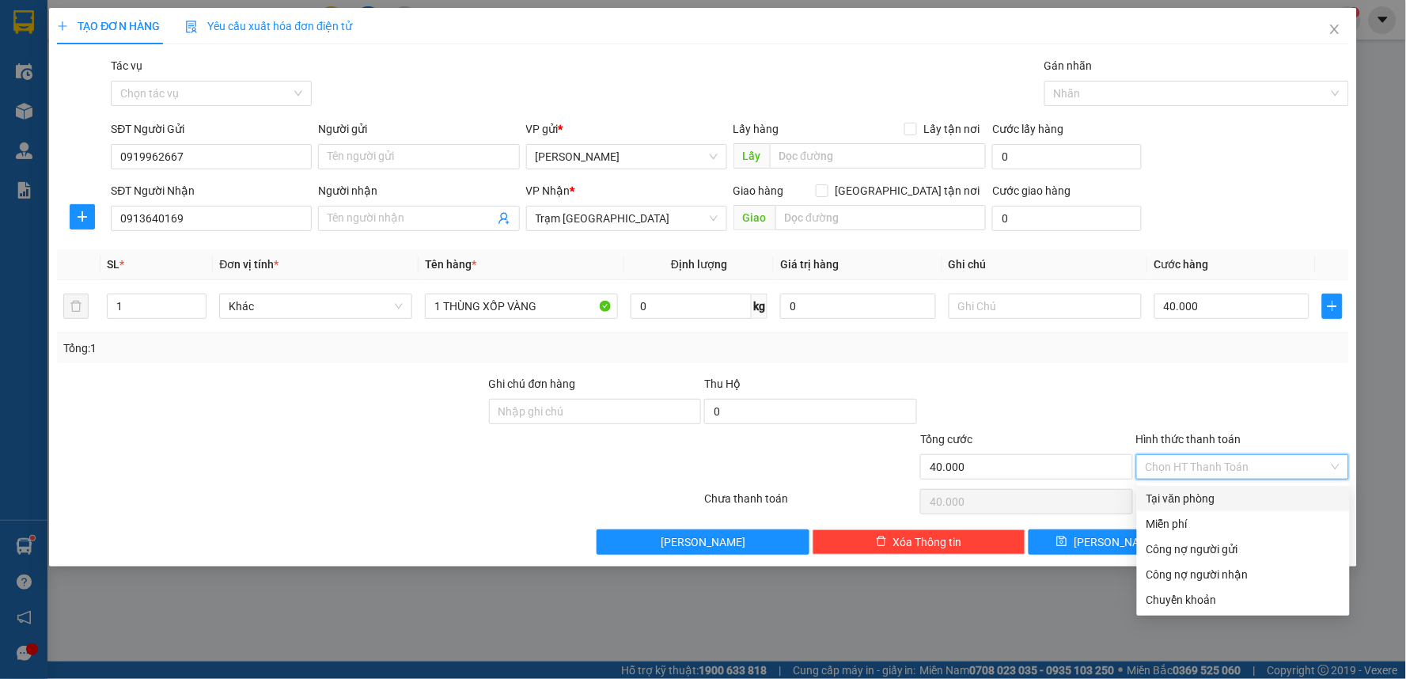
click at [1190, 504] on div "Tại văn phòng" at bounding box center [1244, 498] width 194 height 17
type input "0"
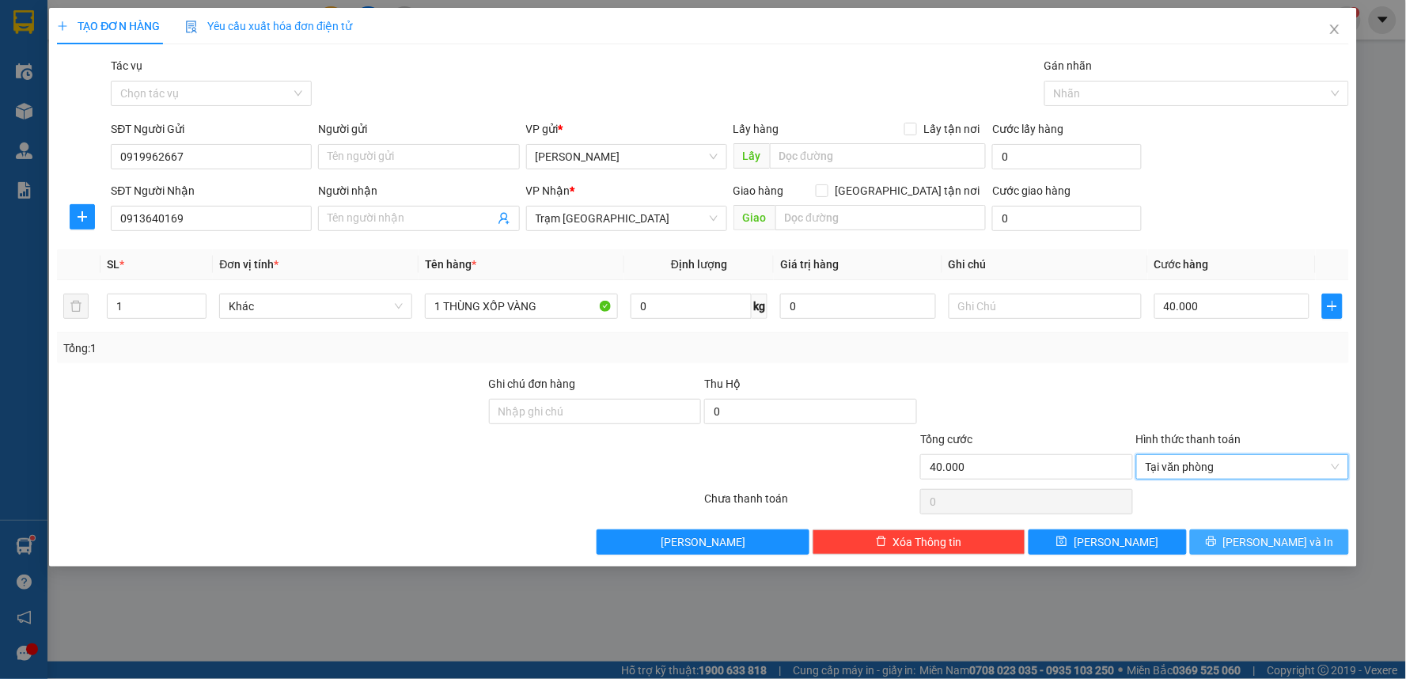
drag, startPoint x: 1231, startPoint y: 547, endPoint x: 1209, endPoint y: 520, distance: 34.9
click at [1232, 547] on button "[PERSON_NAME] và In" at bounding box center [1269, 541] width 159 height 25
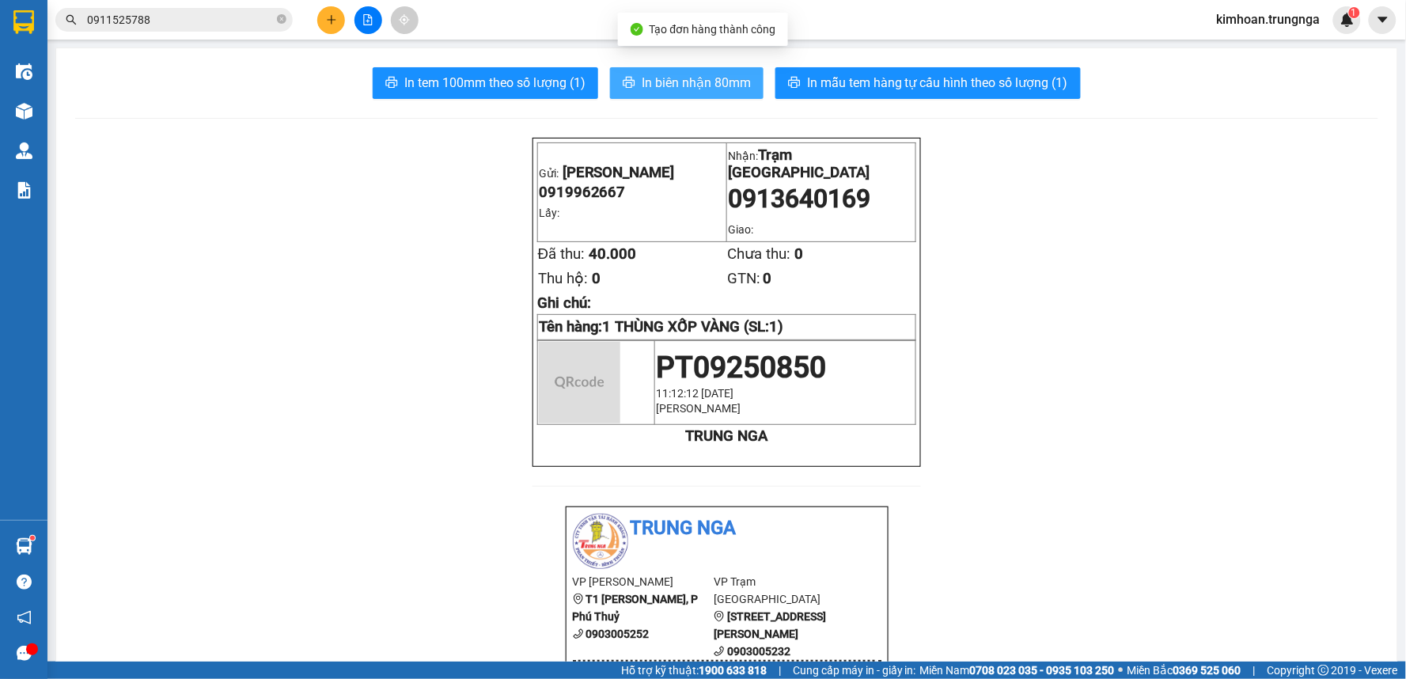
click at [631, 83] on button "In biên nhận 80mm" at bounding box center [687, 83] width 154 height 32
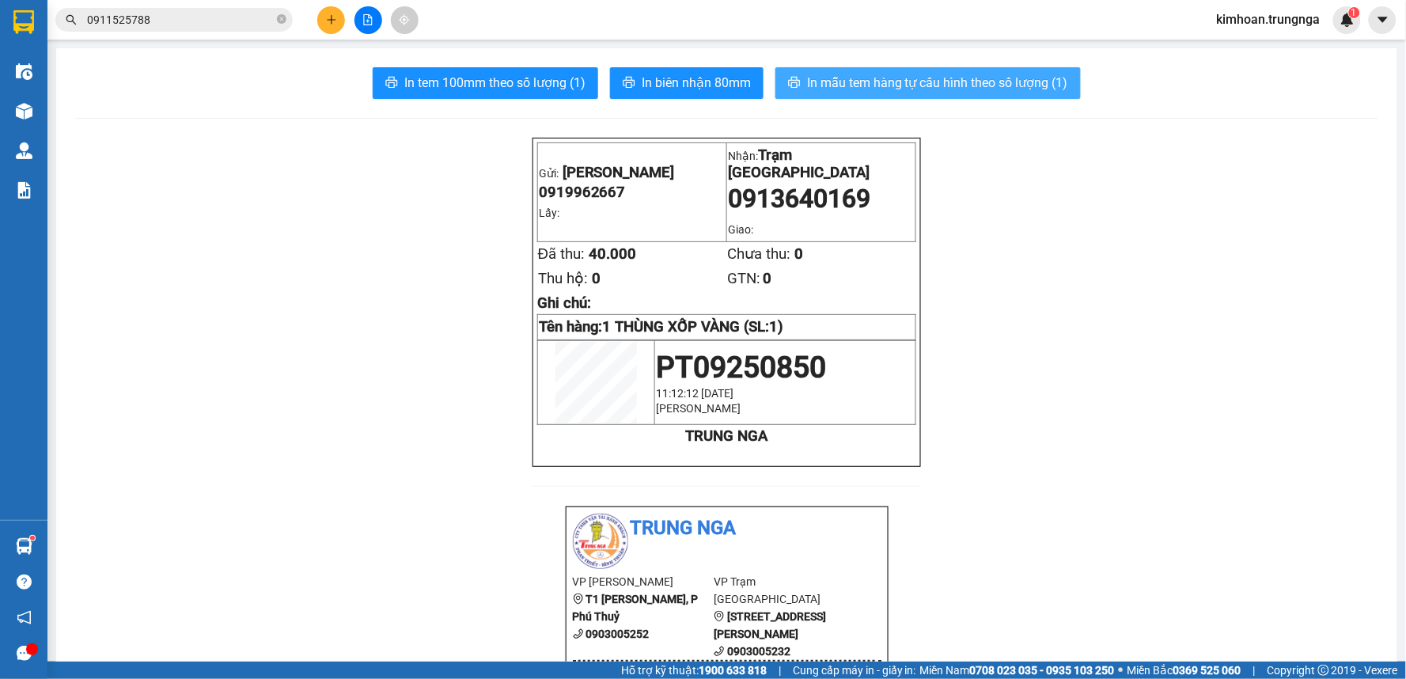
click at [849, 89] on span "In mẫu tem hàng tự cấu hình theo số lượng (1)" at bounding box center [937, 83] width 261 height 20
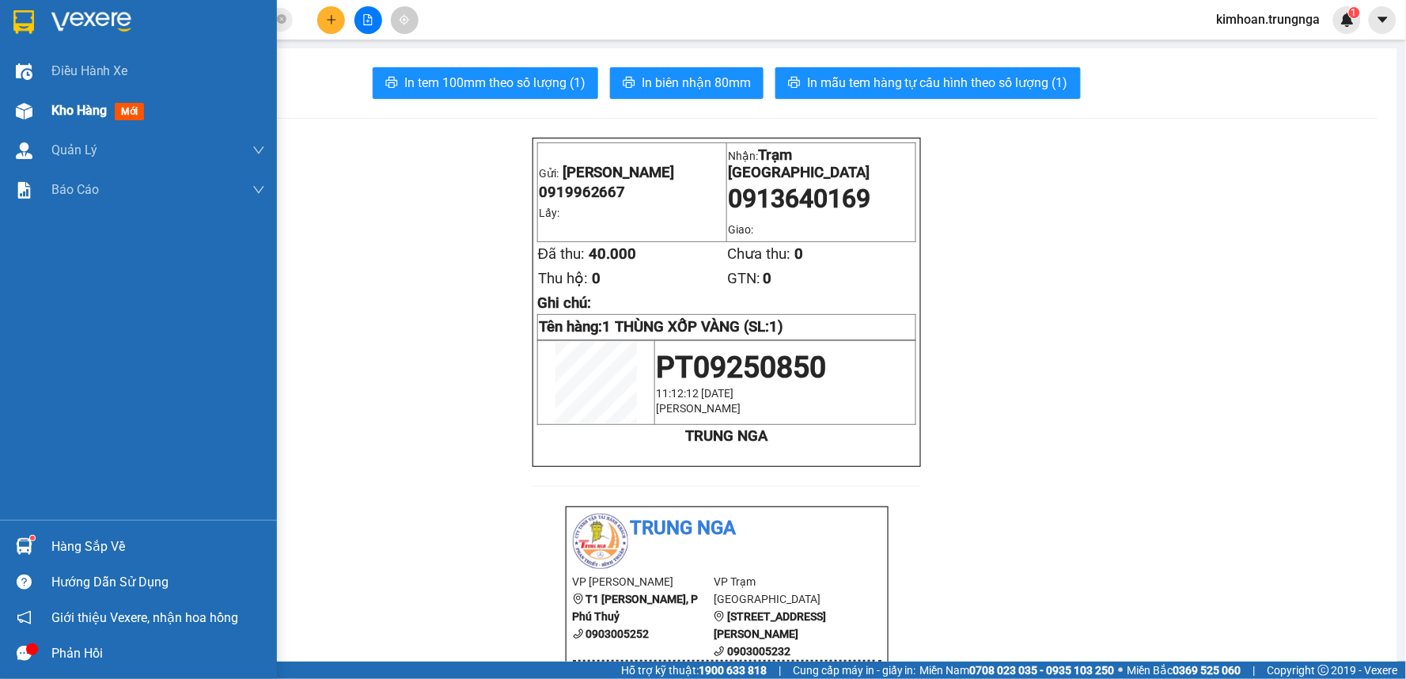
click at [42, 96] on div "Kho hàng mới" at bounding box center [138, 111] width 277 height 40
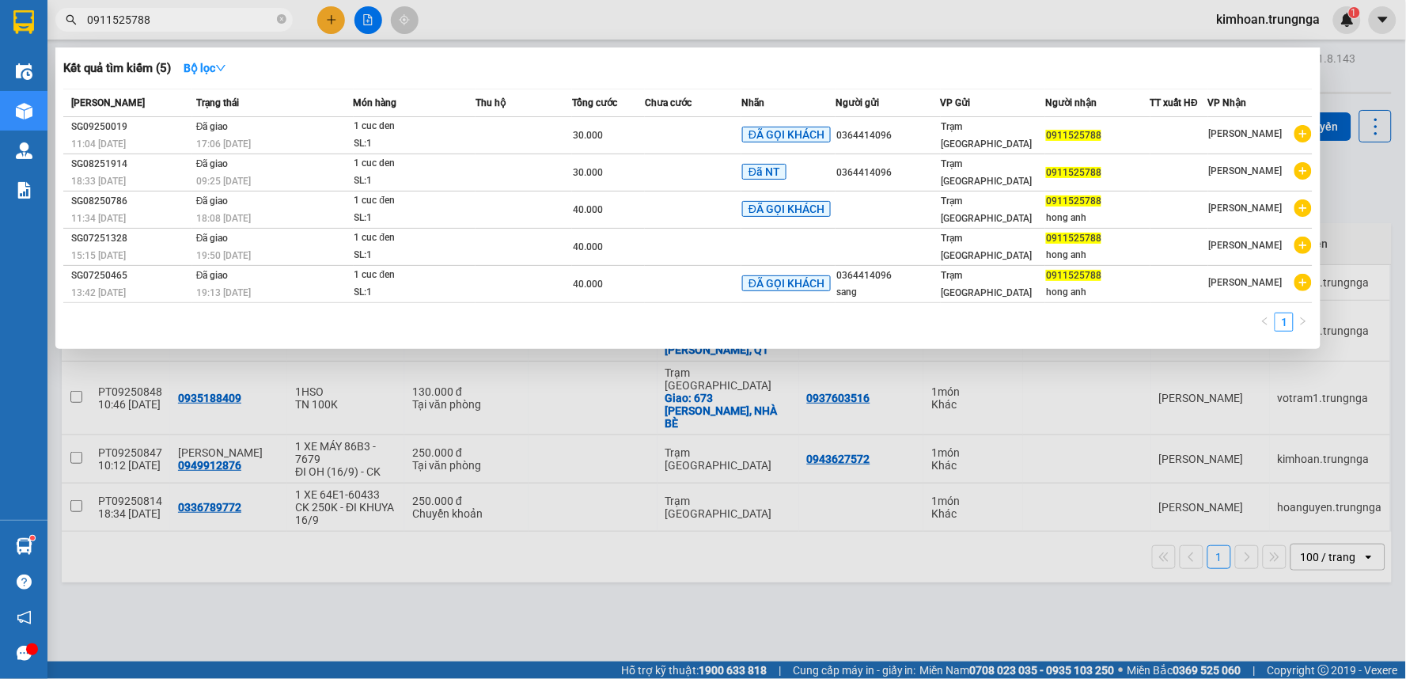
click at [286, 17] on span "0911525788" at bounding box center [173, 20] width 237 height 24
click at [282, 18] on icon "close-circle" at bounding box center [281, 18] width 9 height 9
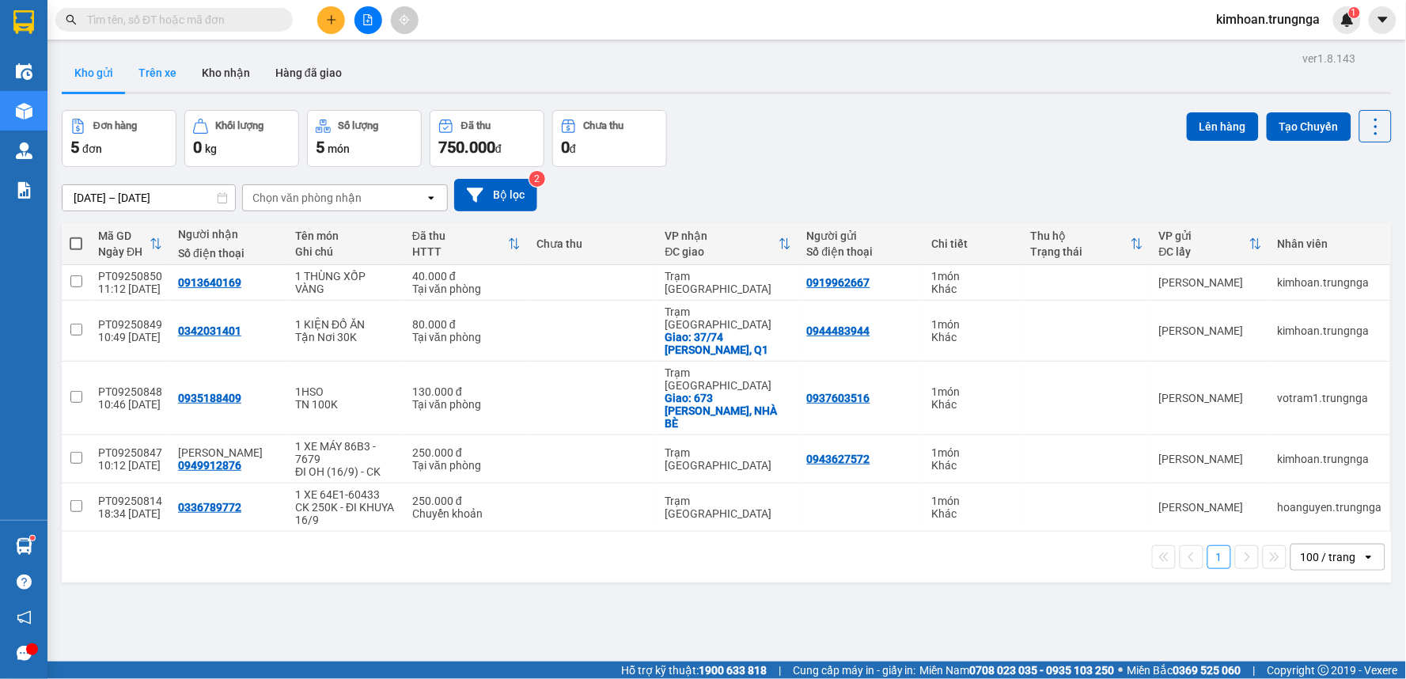
click at [153, 81] on button "Trên xe" at bounding box center [157, 73] width 63 height 38
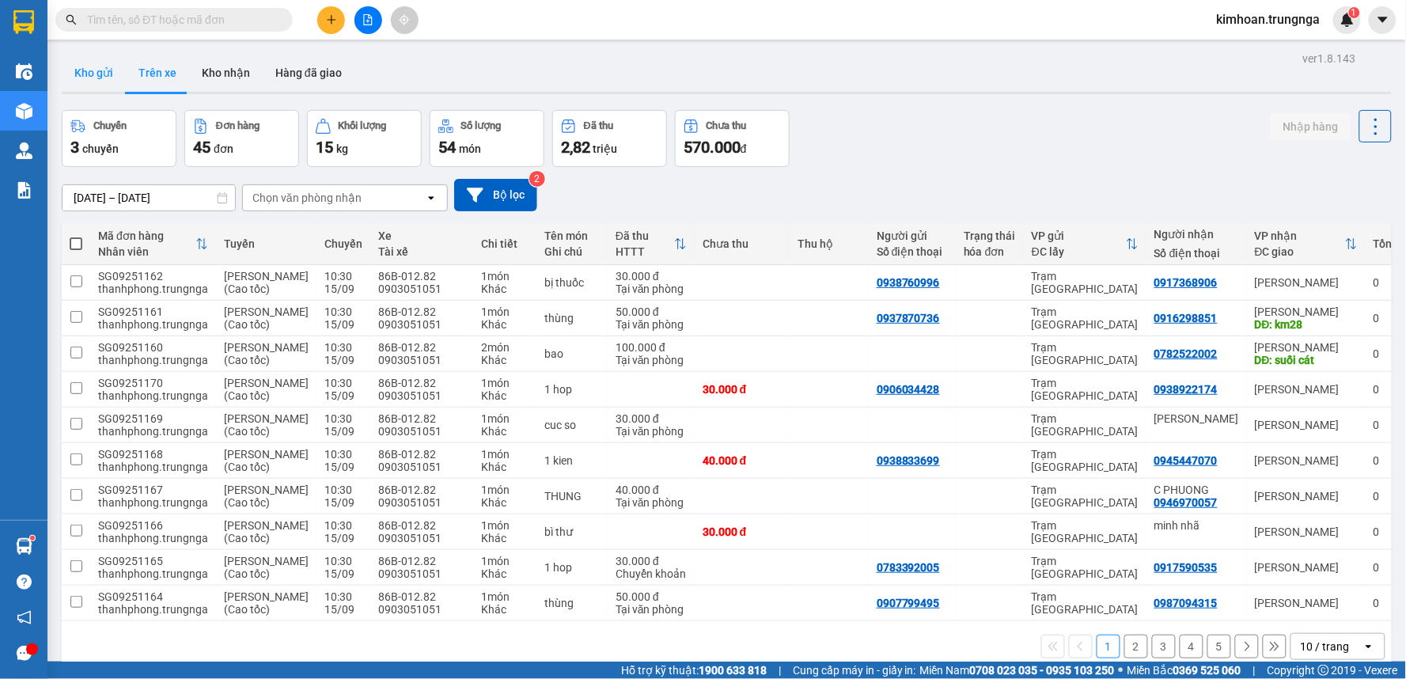
click at [100, 73] on button "Kho gửi" at bounding box center [94, 73] width 64 height 38
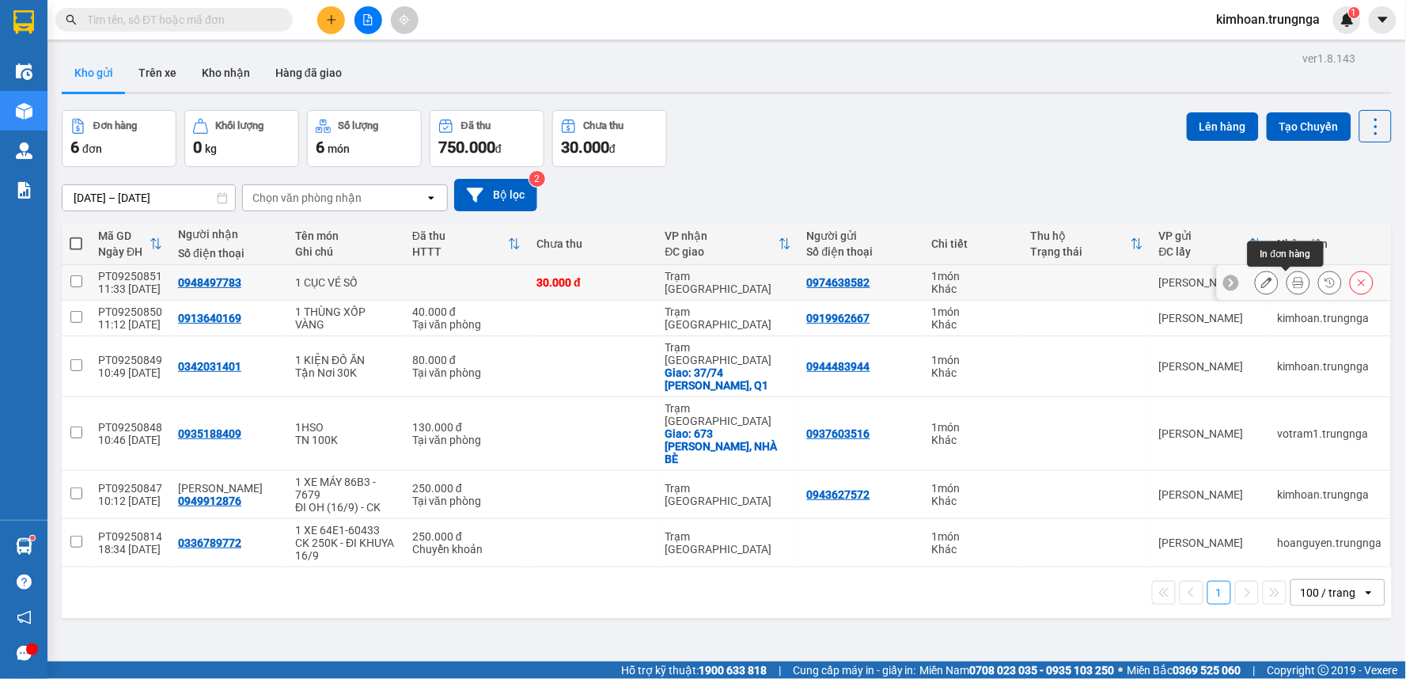
click at [1293, 282] on icon at bounding box center [1298, 282] width 11 height 11
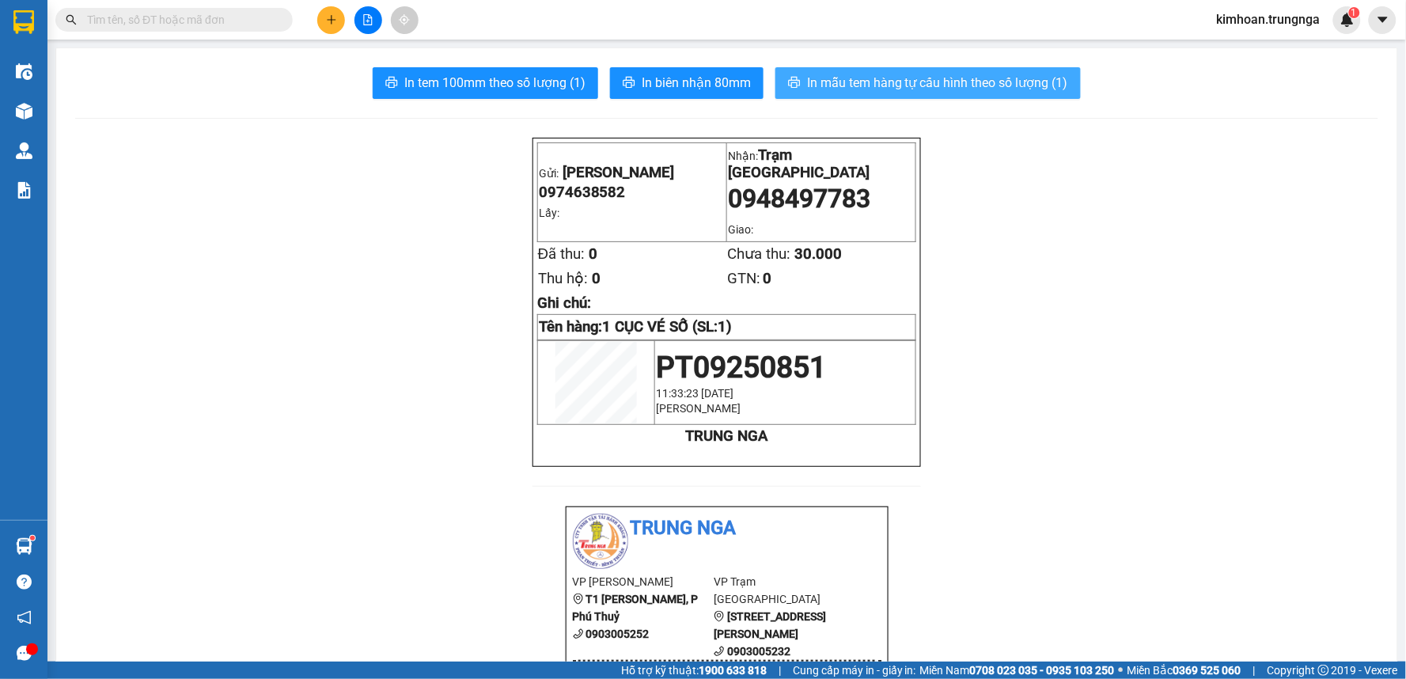
click at [946, 69] on button "In mẫu tem hàng tự cấu hình theo số lượng (1)" at bounding box center [927, 83] width 305 height 32
click at [326, 21] on icon "plus" at bounding box center [331, 19] width 11 height 11
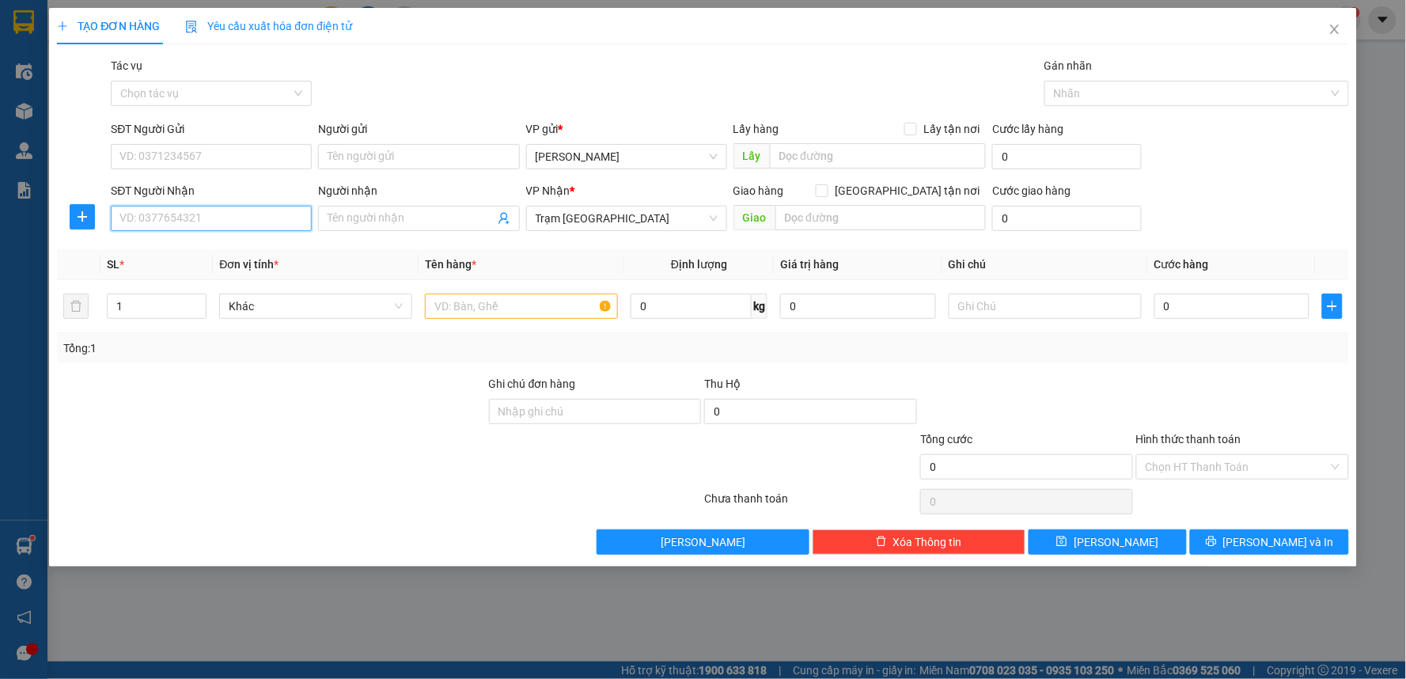
click at [196, 214] on input "SĐT Người Nhận" at bounding box center [211, 218] width 201 height 25
click at [196, 168] on input "SĐT Người Gửi" at bounding box center [211, 156] width 201 height 25
type input "0392555580"
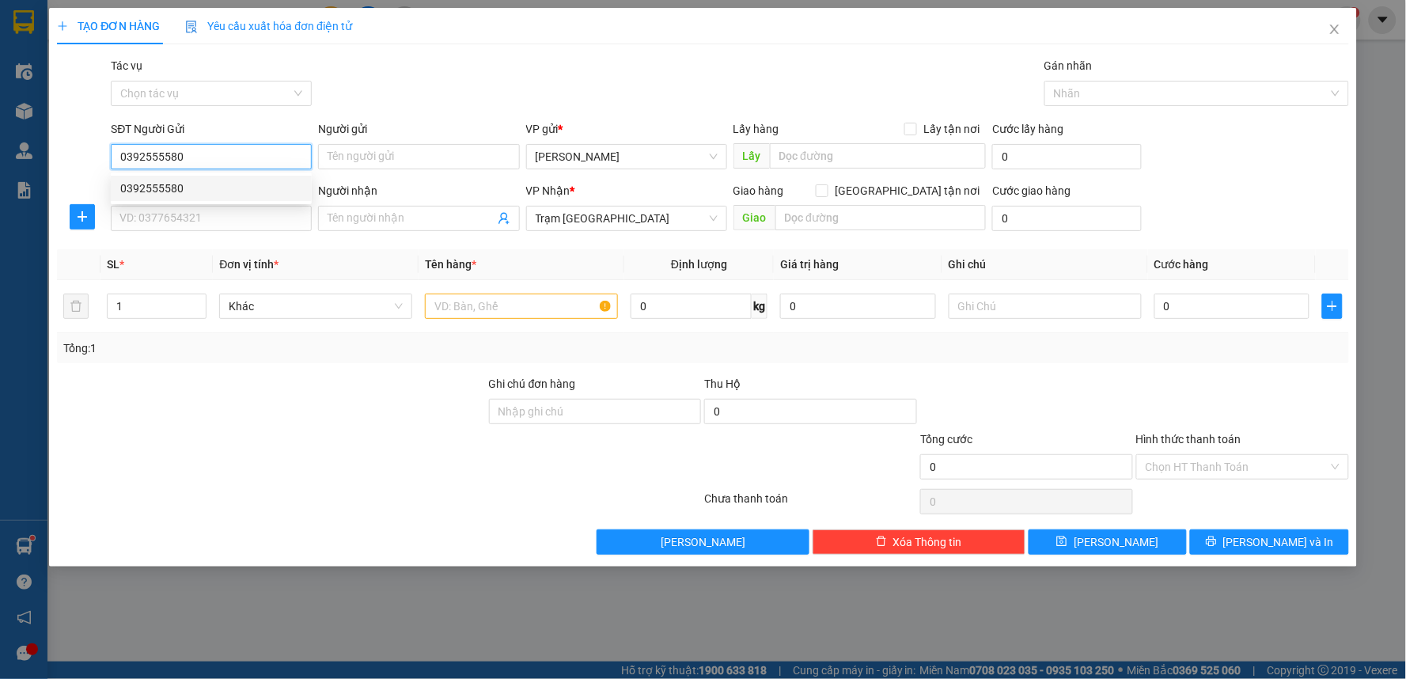
click at [194, 184] on div "0392555580" at bounding box center [211, 188] width 182 height 17
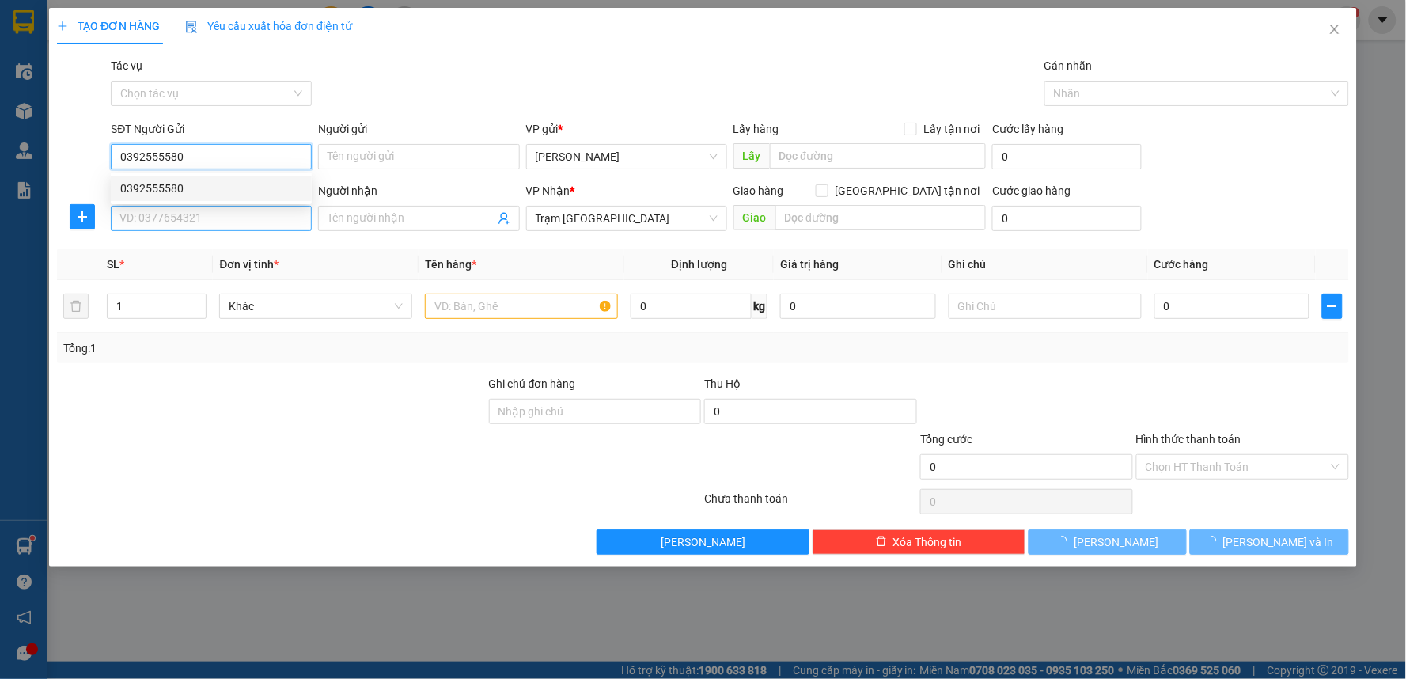
type input "100.000"
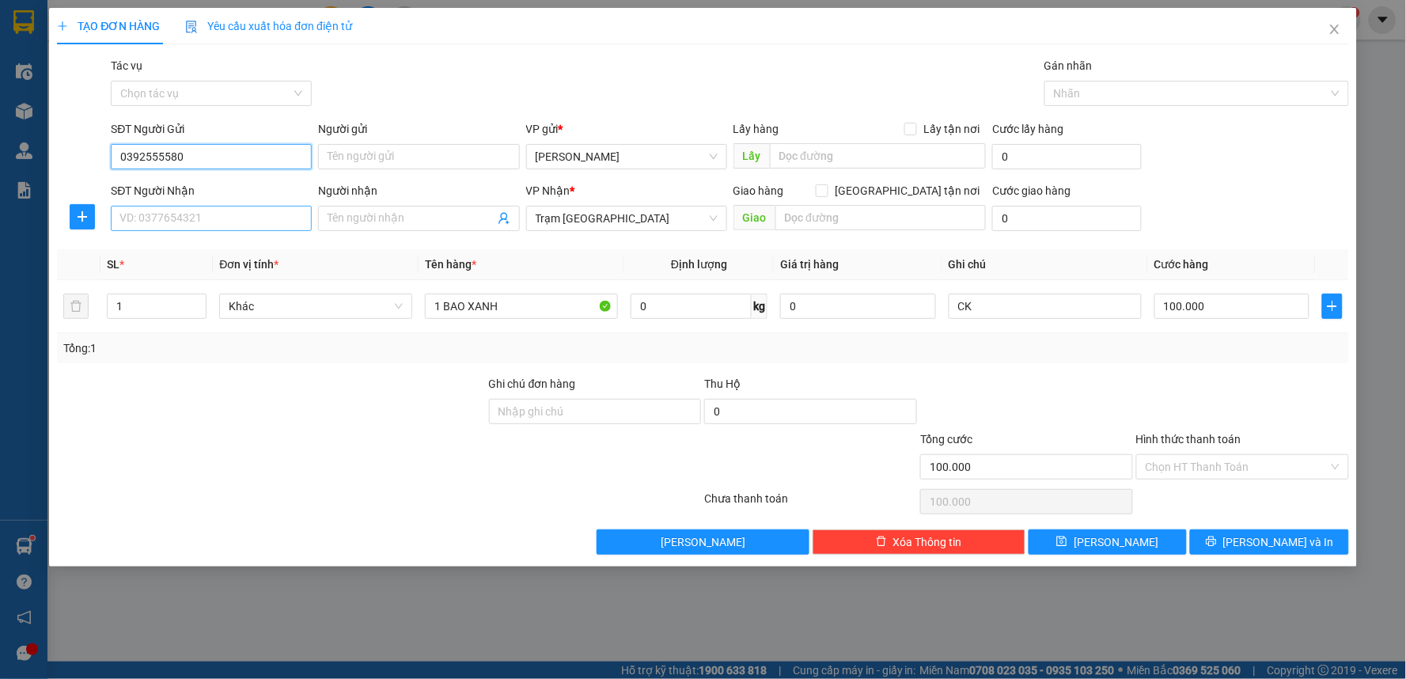
type input "0392555580"
click at [195, 214] on input "SĐT Người Nhận" at bounding box center [211, 218] width 201 height 25
click at [210, 248] on div "0944601923" at bounding box center [211, 249] width 182 height 17
type input "0944601923"
click at [1211, 472] on input "Hình thức thanh toán" at bounding box center [1237, 467] width 183 height 24
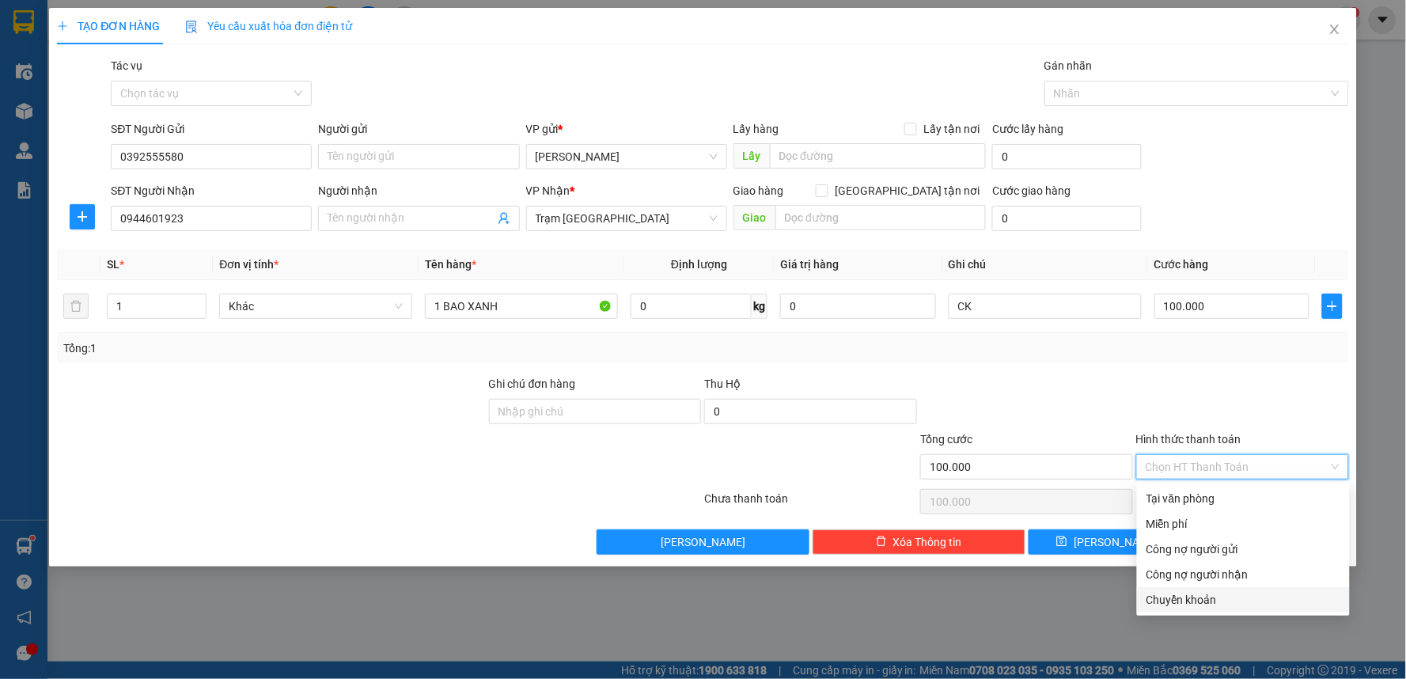
drag, startPoint x: 1162, startPoint y: 597, endPoint x: 1164, endPoint y: 589, distance: 8.3
click at [1162, 597] on div "Chuyển khoản" at bounding box center [1244, 599] width 194 height 17
type input "0"
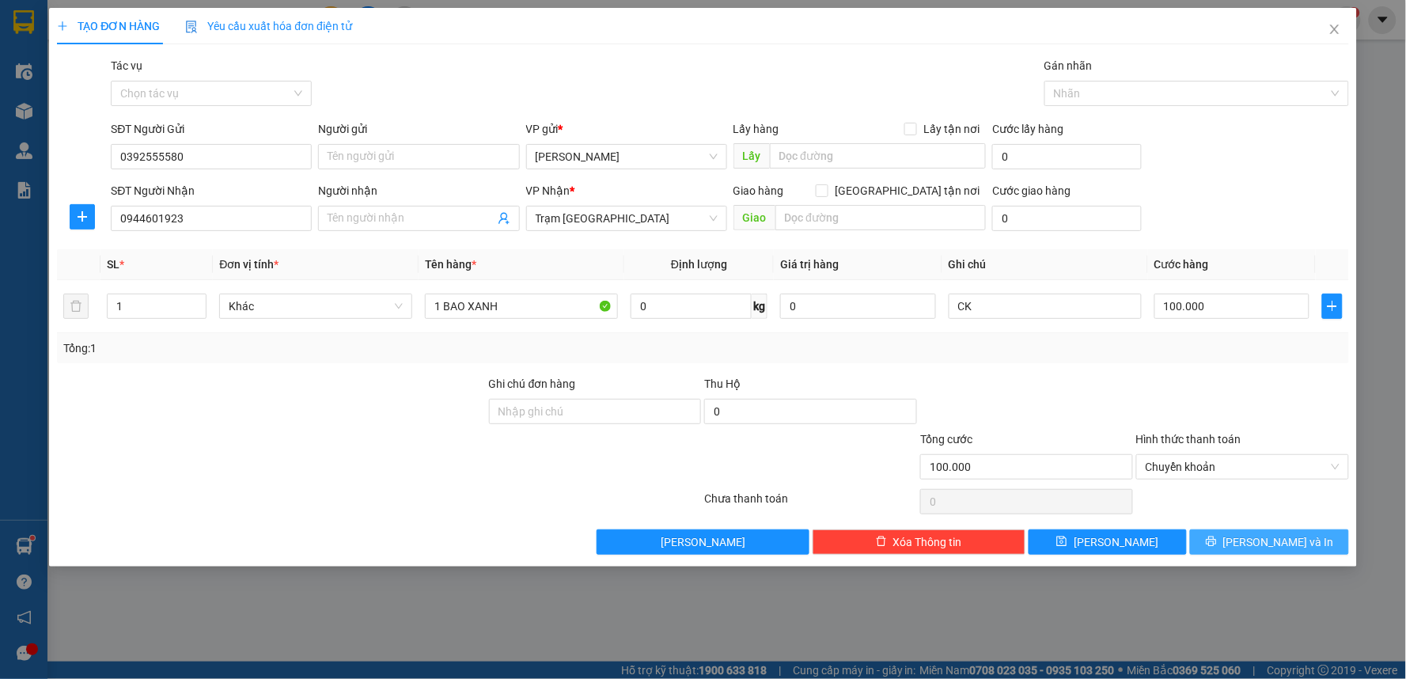
click at [1215, 533] on button "[PERSON_NAME] và In" at bounding box center [1269, 541] width 159 height 25
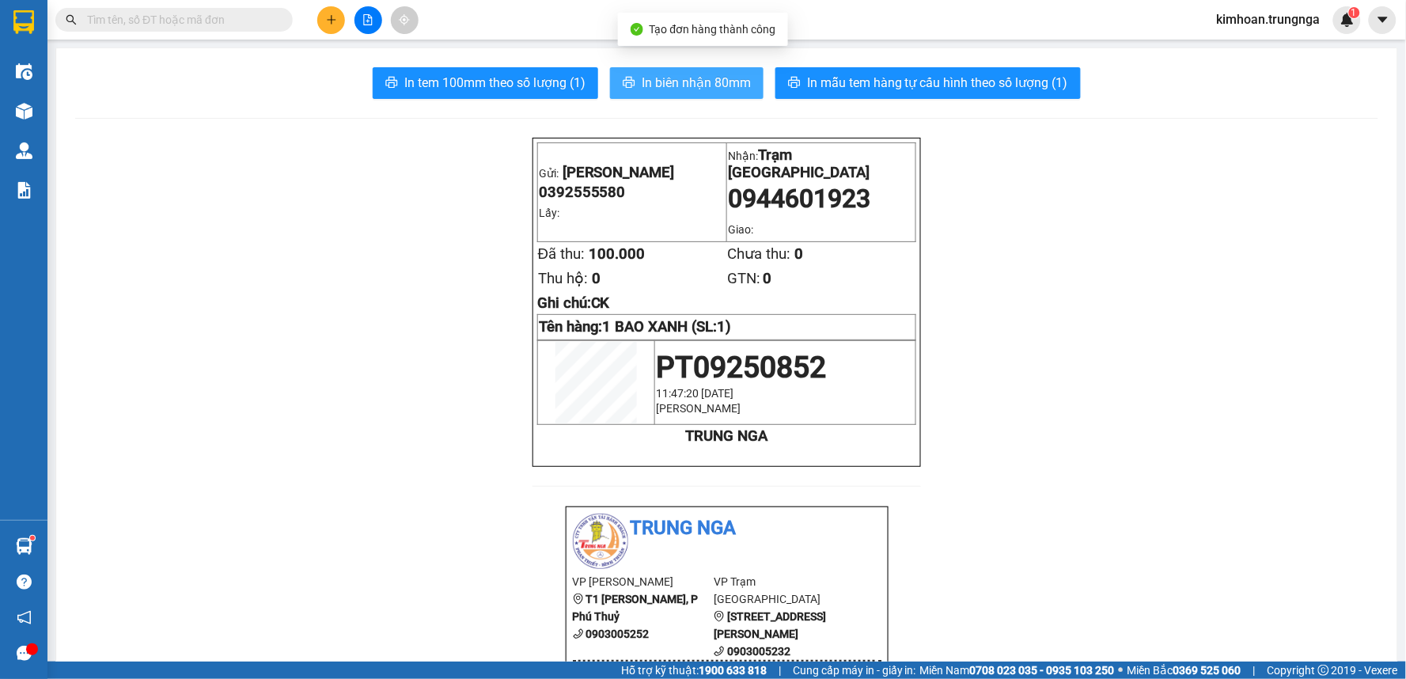
click at [712, 89] on span "In biên nhận 80mm" at bounding box center [696, 83] width 109 height 20
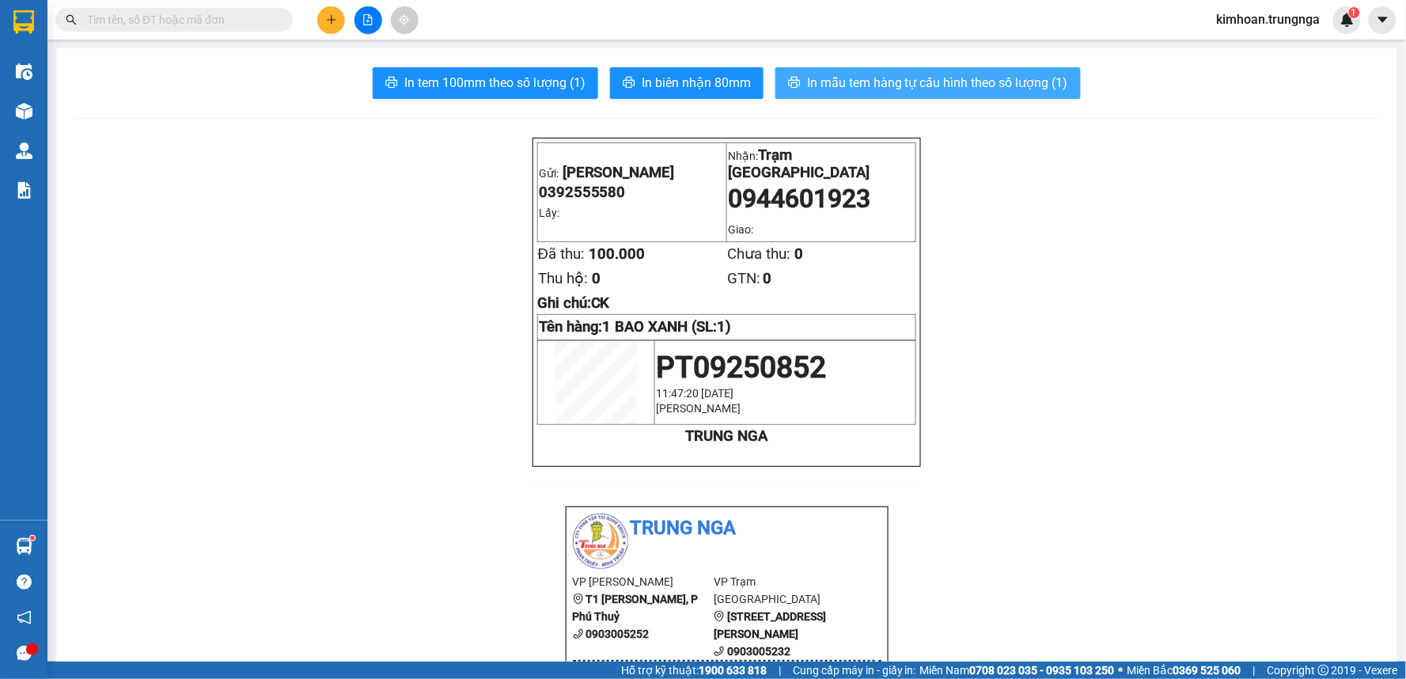
click at [921, 84] on span "In mẫu tem hàng tự cấu hình theo số lượng (1)" at bounding box center [937, 83] width 261 height 20
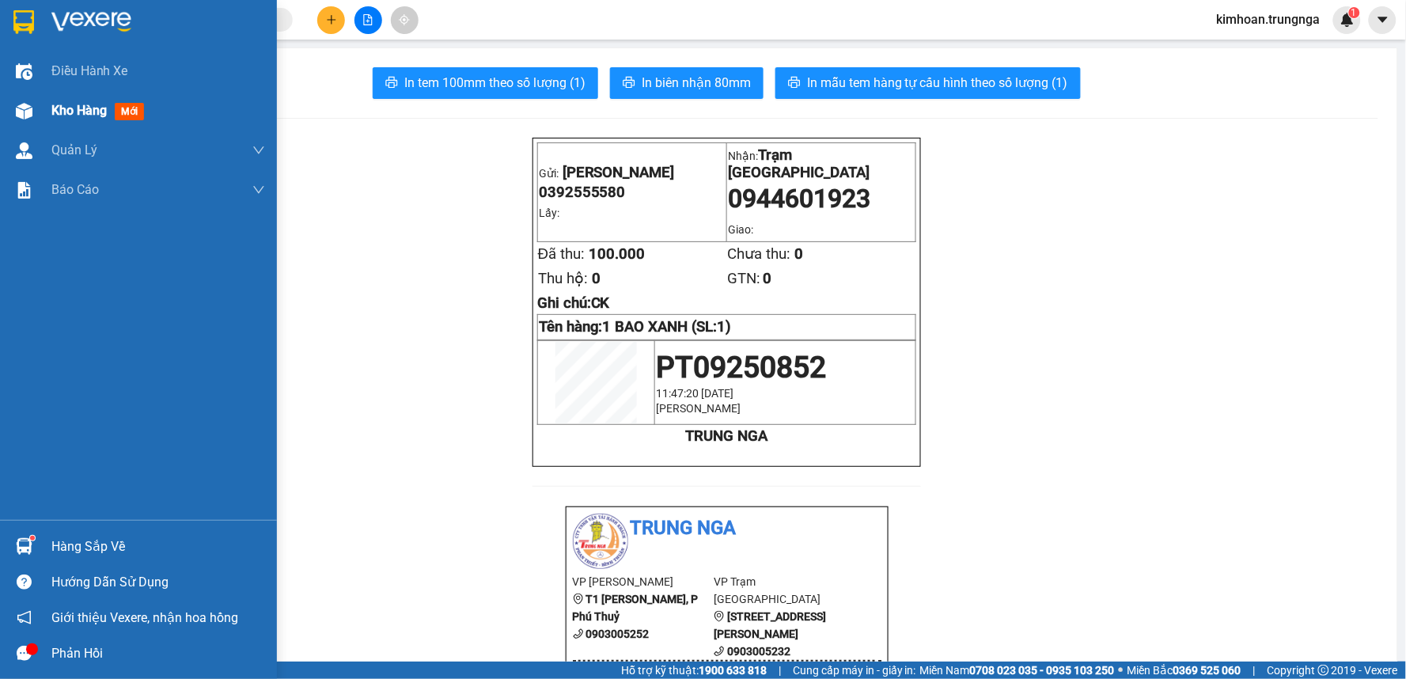
click at [40, 119] on div "Kho hàng mới" at bounding box center [138, 111] width 277 height 40
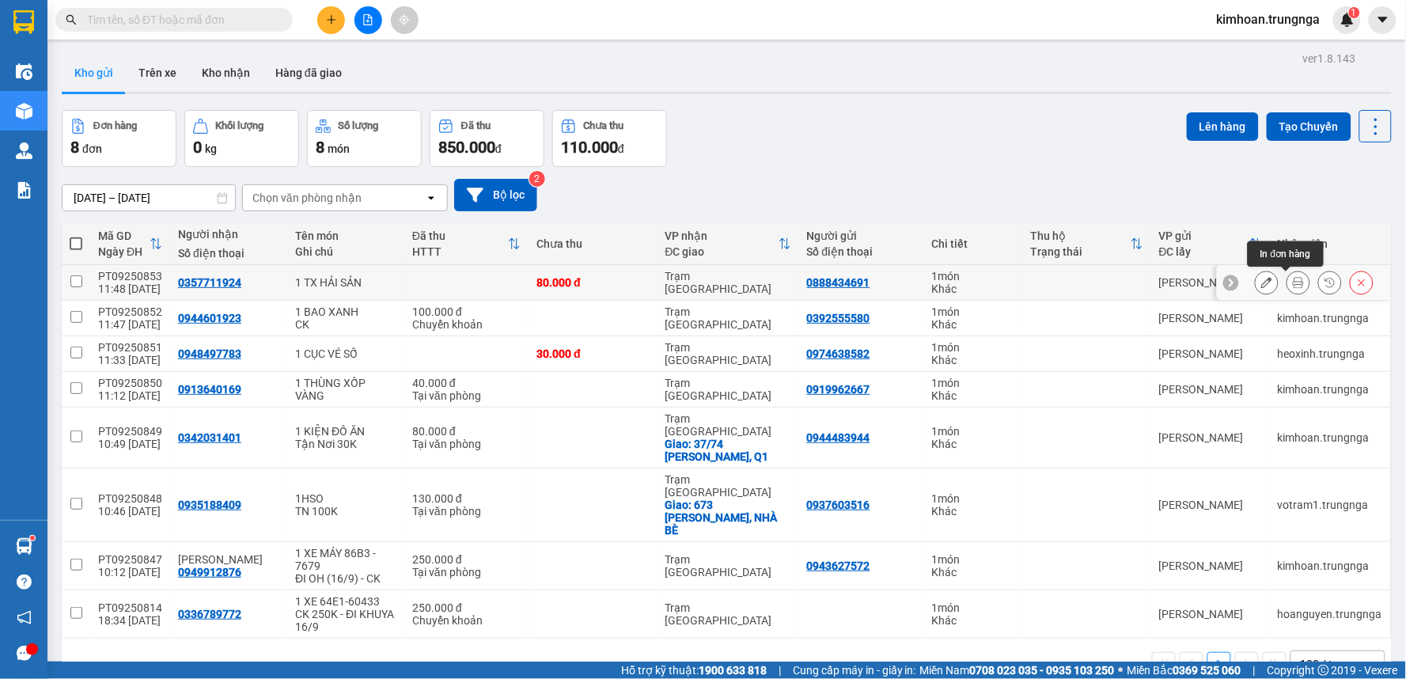
click at [1287, 288] on button at bounding box center [1298, 283] width 22 height 28
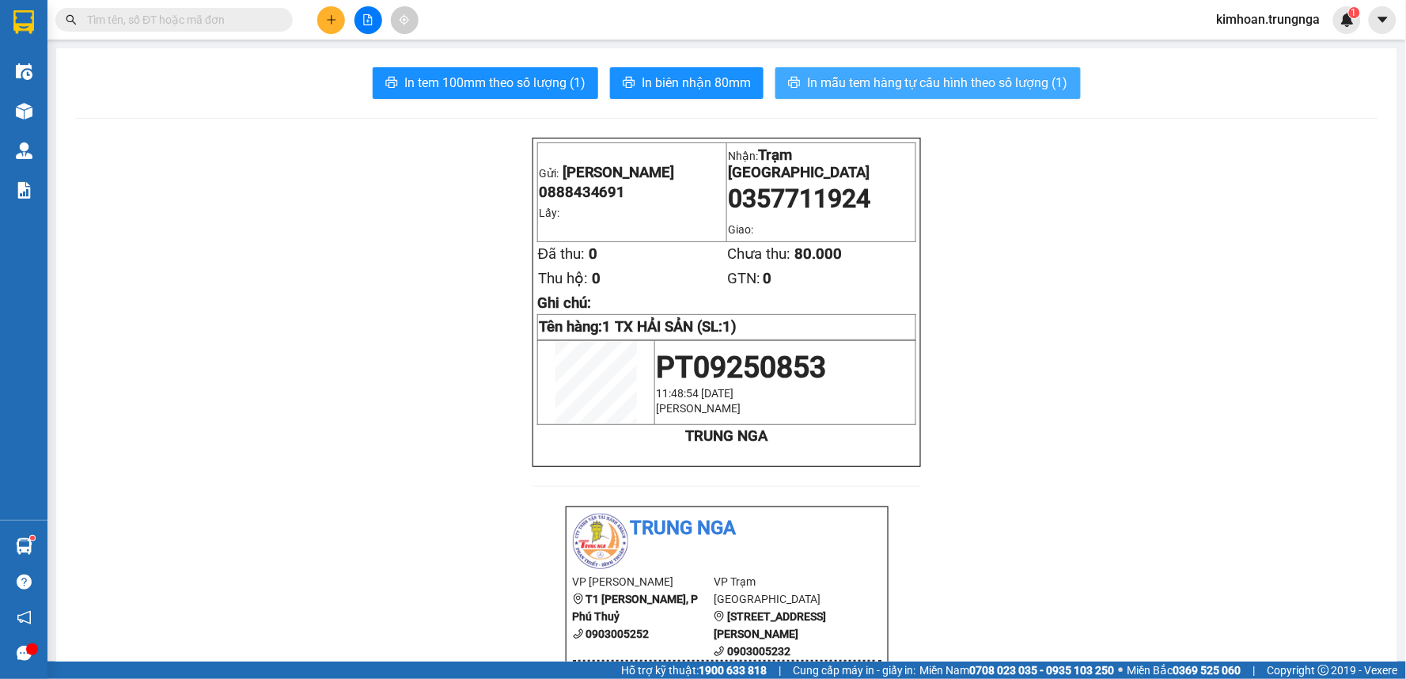
click at [883, 81] on span "In mẫu tem hàng tự cấu hình theo số lượng (1)" at bounding box center [937, 83] width 261 height 20
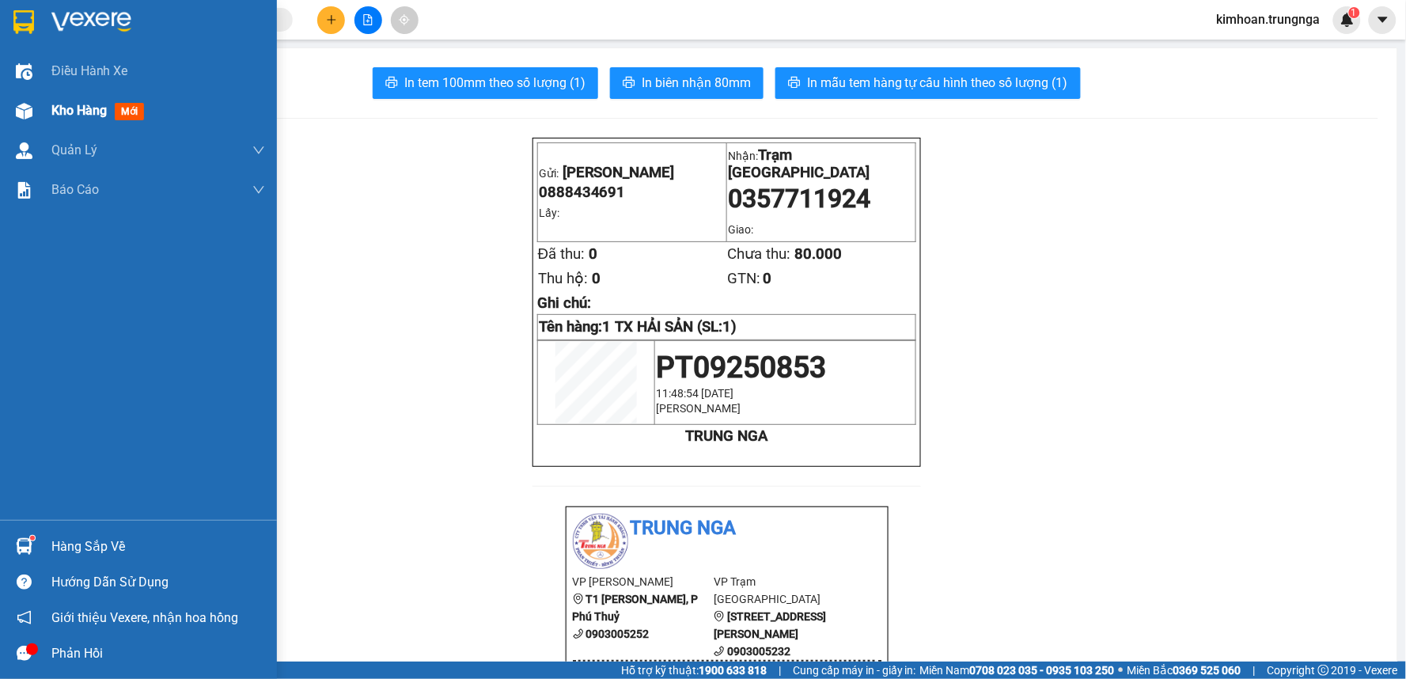
click at [30, 112] on img at bounding box center [24, 111] width 17 height 17
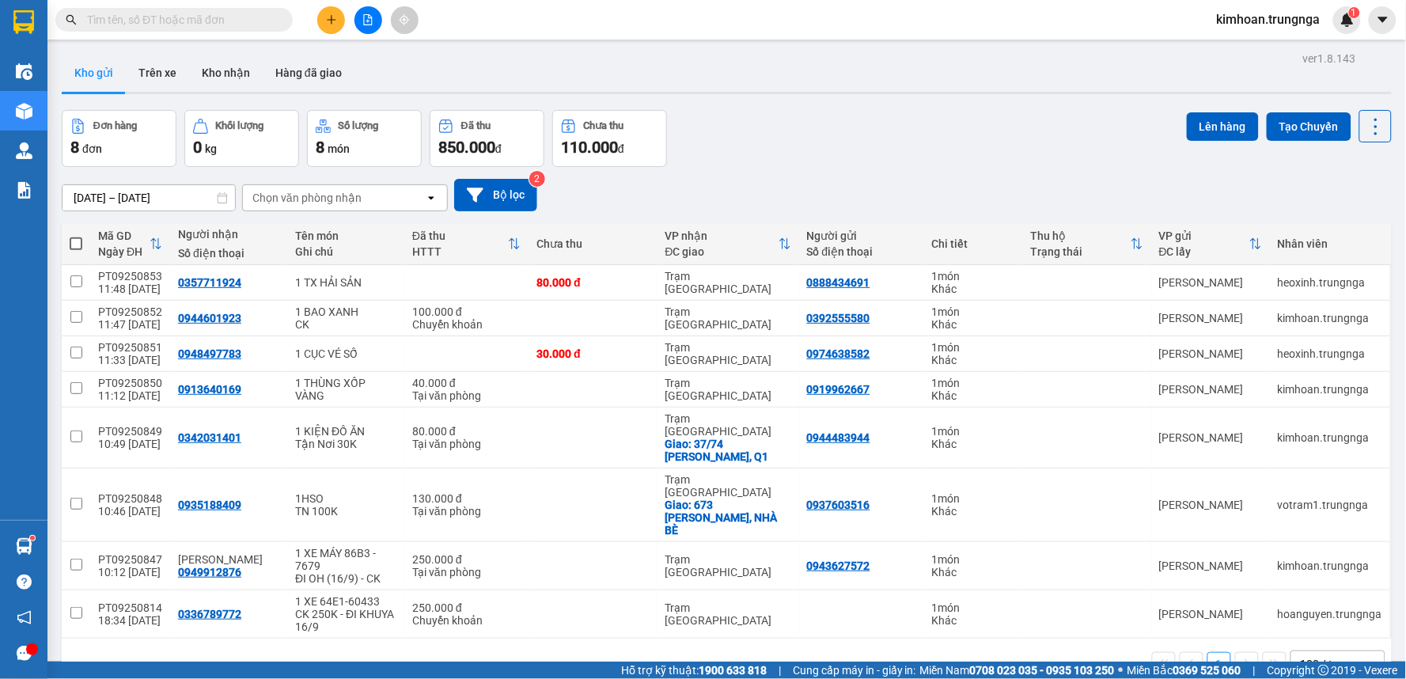
click at [332, 24] on icon "plus" at bounding box center [331, 19] width 11 height 11
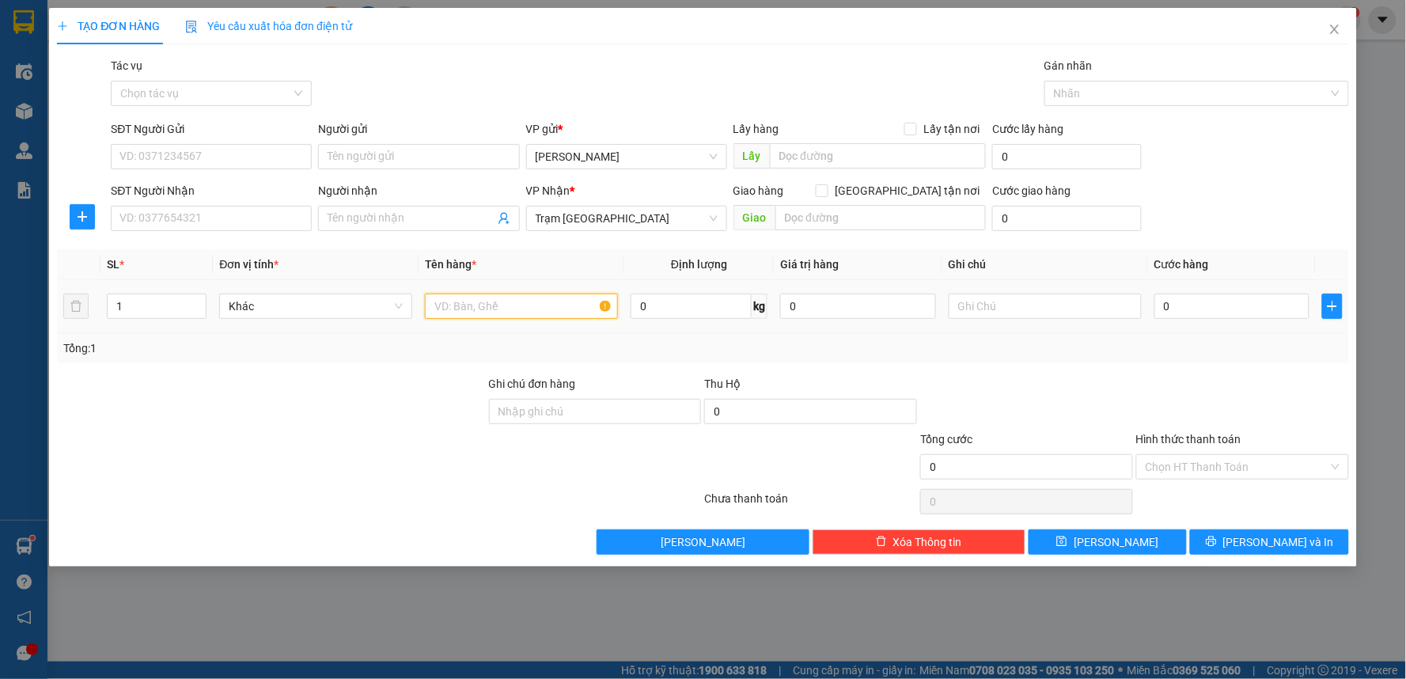
click at [440, 315] on input "text" at bounding box center [521, 306] width 193 height 25
type input "1 HỘP GIẤY TỜ"
click at [1157, 311] on input "0" at bounding box center [1232, 306] width 156 height 25
type input "3"
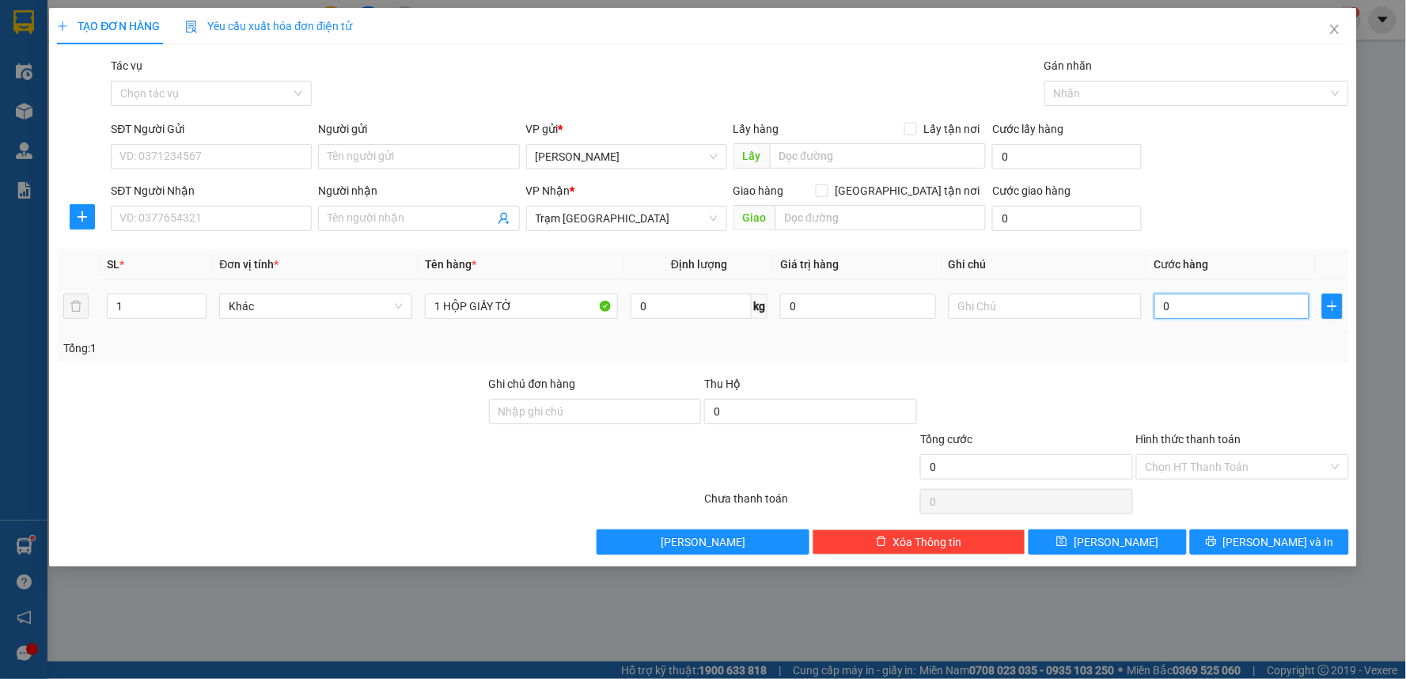
type input "3"
type input "30"
type input "30.000"
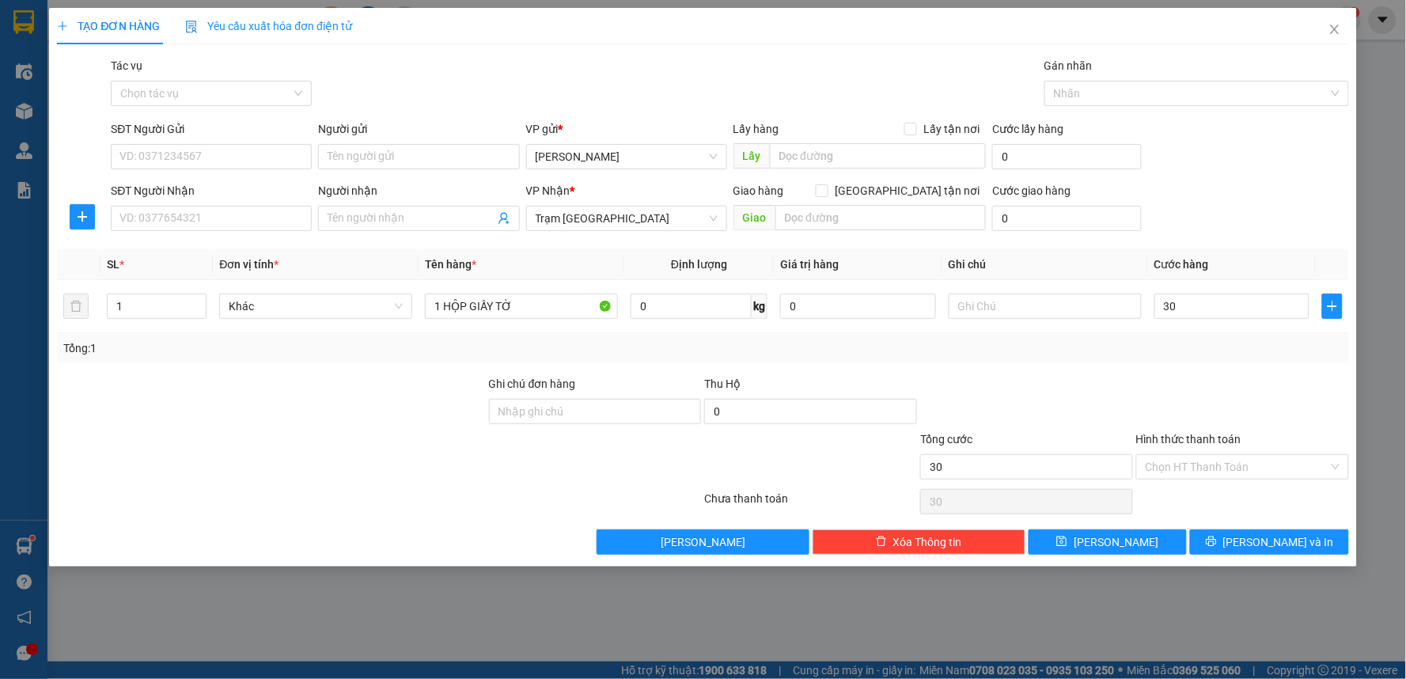
type input "30.000"
click at [1148, 368] on div "Transit Pickup Surcharge Ids Transit Deliver Surcharge Ids Transit Deliver Surc…" at bounding box center [703, 306] width 1292 height 498
click at [274, 229] on input "SĐT Người Nhận" at bounding box center [211, 218] width 201 height 25
type input "0764880520"
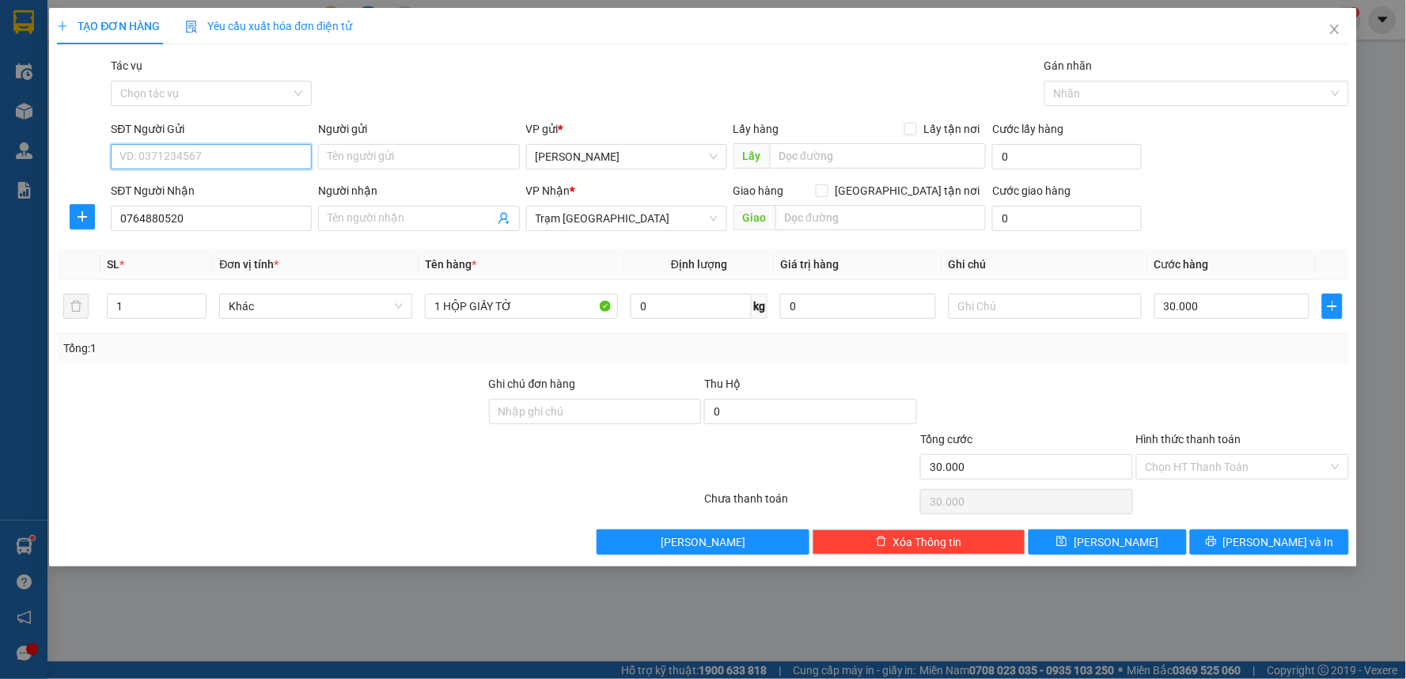
click at [229, 157] on input "SĐT Người Gửi" at bounding box center [211, 156] width 201 height 25
type input "0916417959"
click at [1239, 469] on input "Hình thức thanh toán" at bounding box center [1237, 467] width 183 height 24
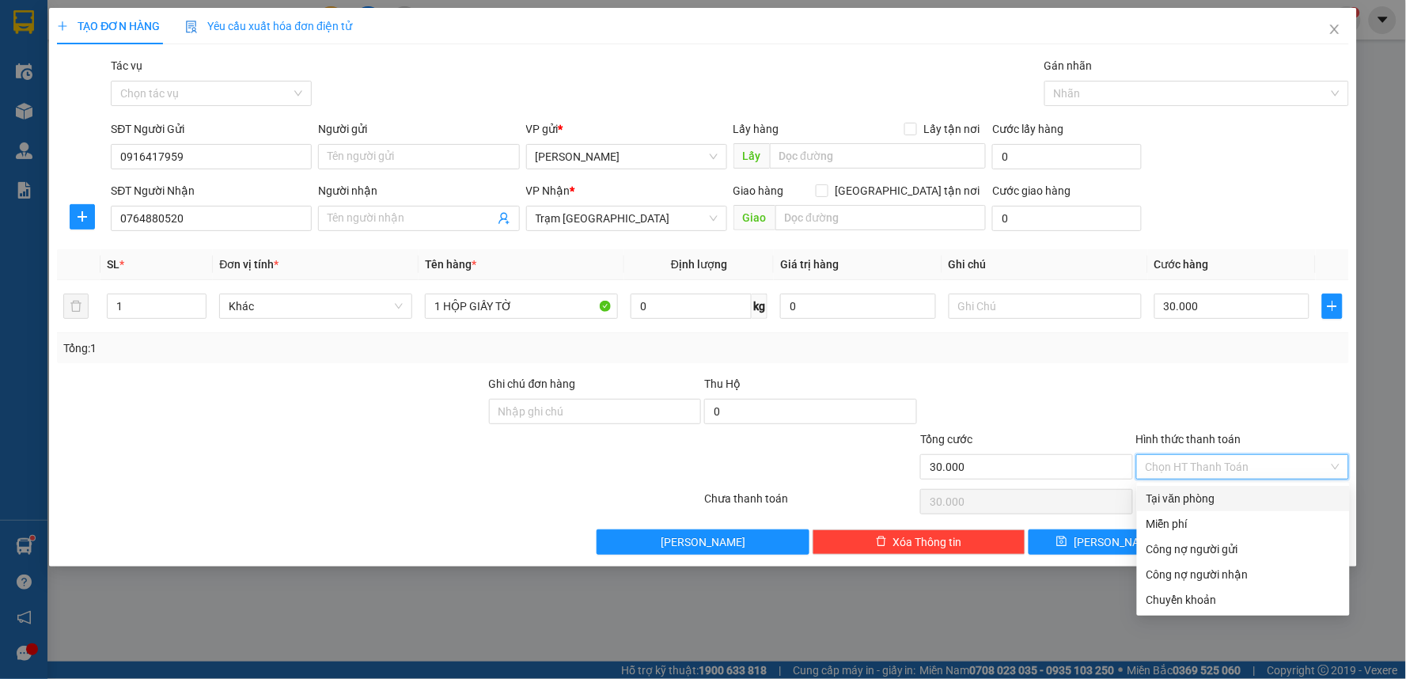
click at [1222, 506] on div "Tại văn phòng" at bounding box center [1244, 498] width 194 height 17
type input "0"
click at [1212, 502] on div "Tại văn phòng" at bounding box center [1244, 498] width 194 height 17
click at [1235, 497] on div "Tại văn phòng" at bounding box center [1244, 498] width 194 height 17
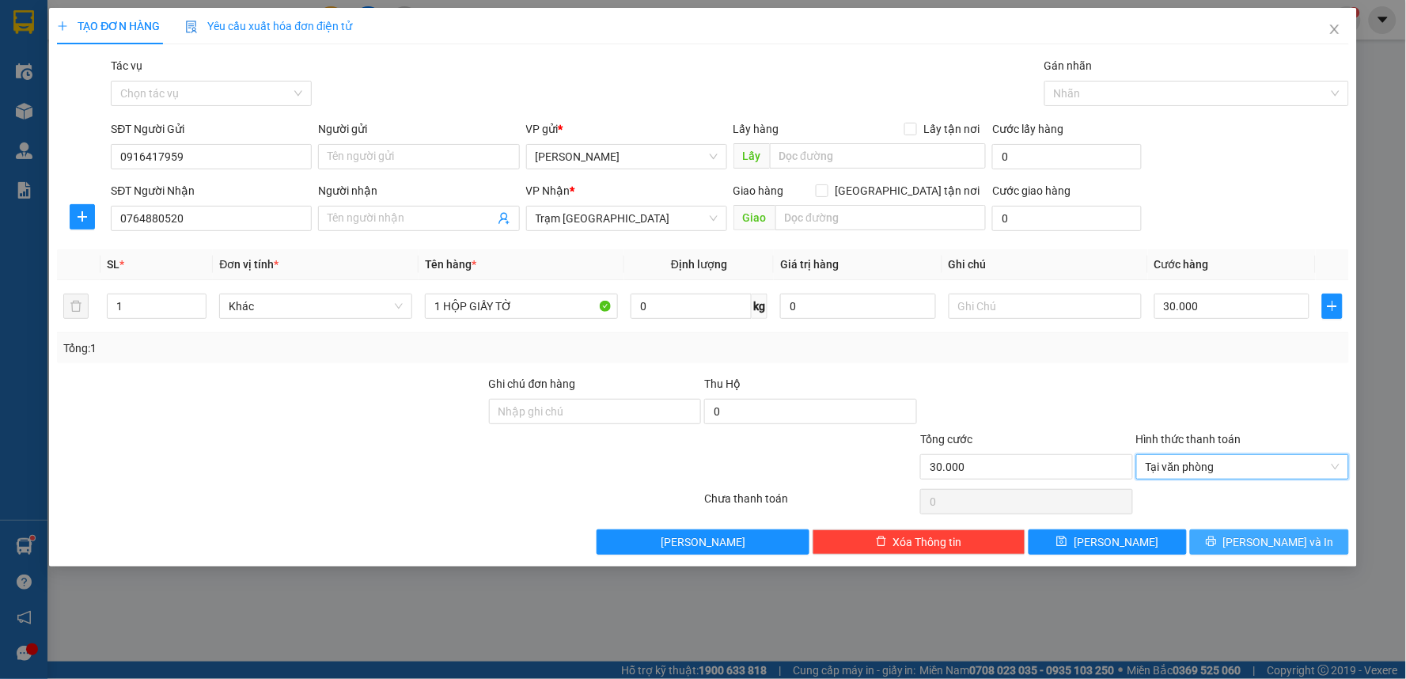
click at [1222, 536] on button "[PERSON_NAME] và In" at bounding box center [1269, 541] width 159 height 25
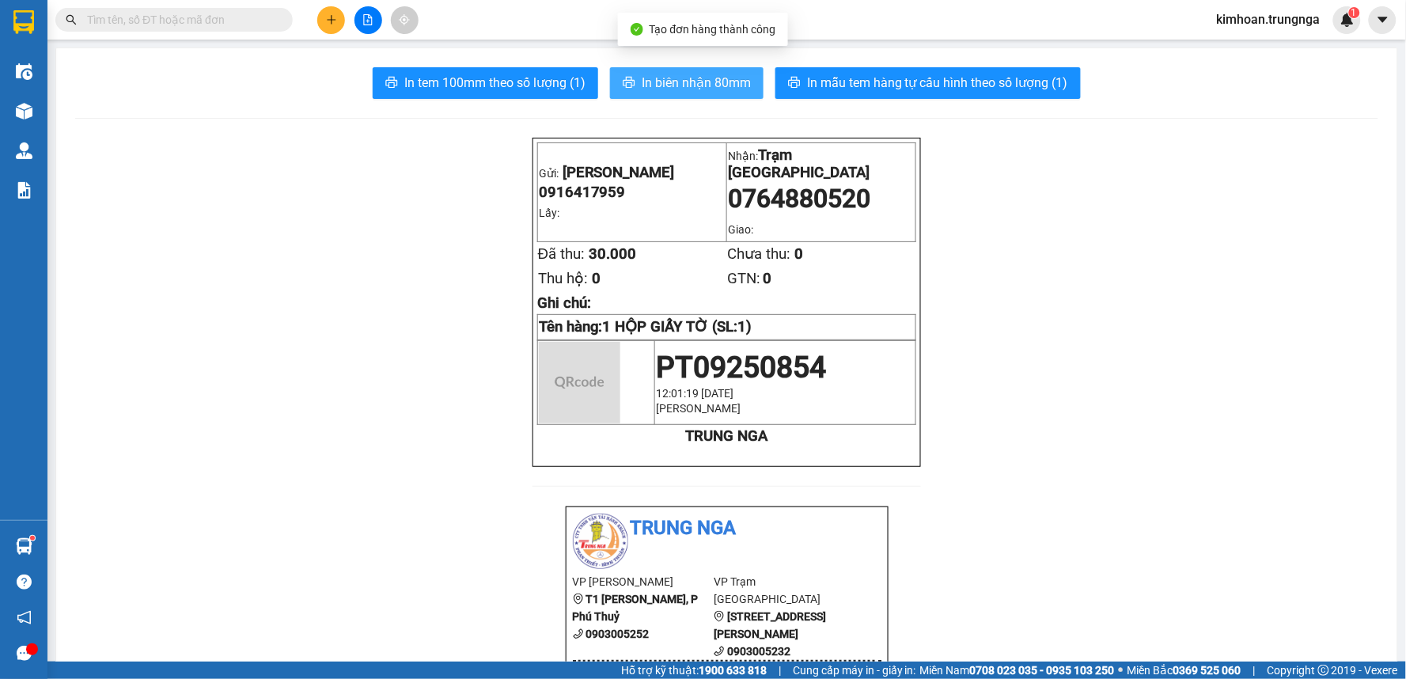
click at [654, 81] on span "In biên nhận 80mm" at bounding box center [696, 83] width 109 height 20
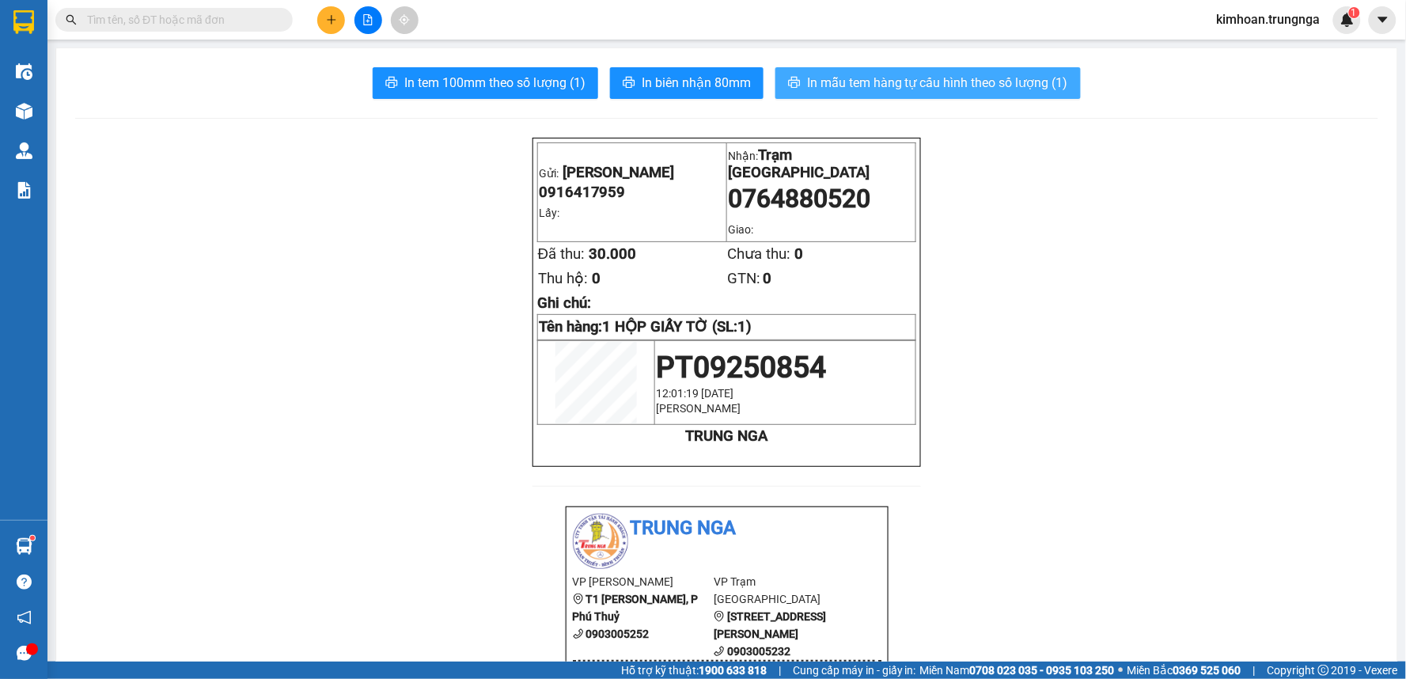
click at [923, 82] on span "In mẫu tem hàng tự cấu hình theo số lượng (1)" at bounding box center [937, 83] width 261 height 20
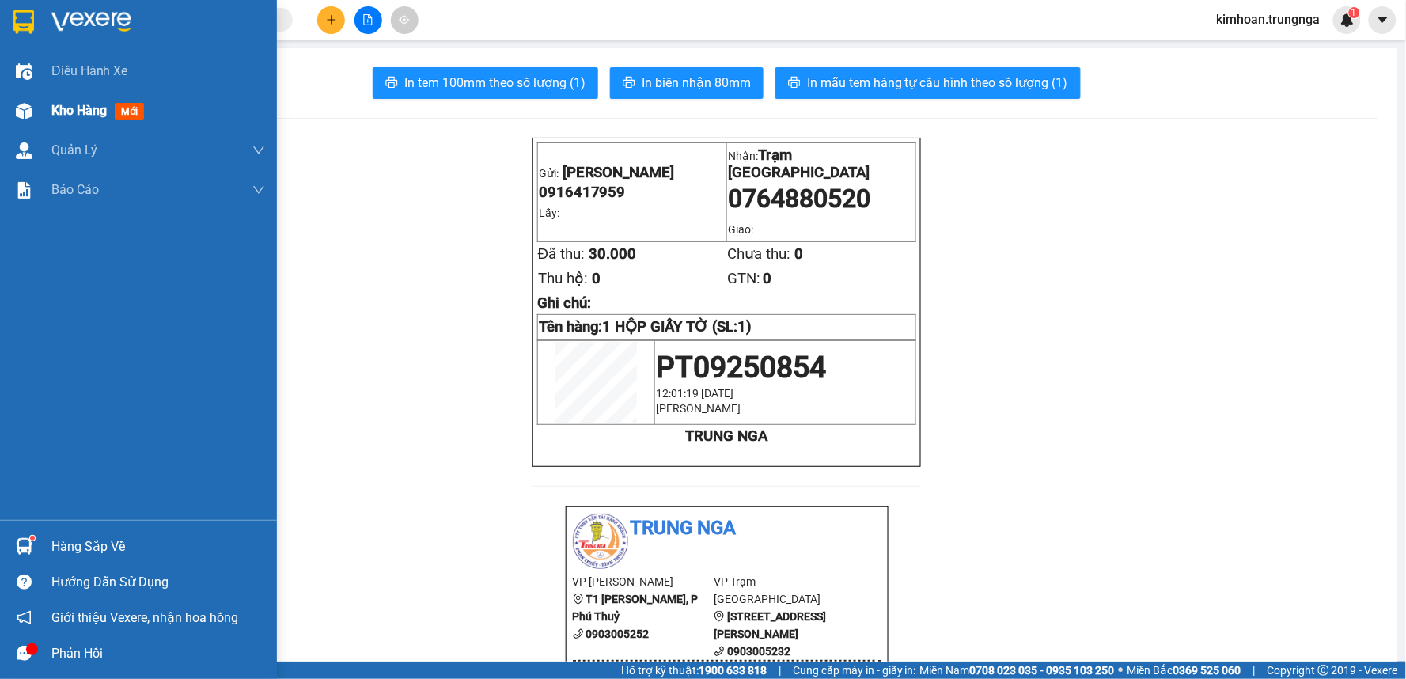
click at [30, 104] on img at bounding box center [24, 111] width 17 height 17
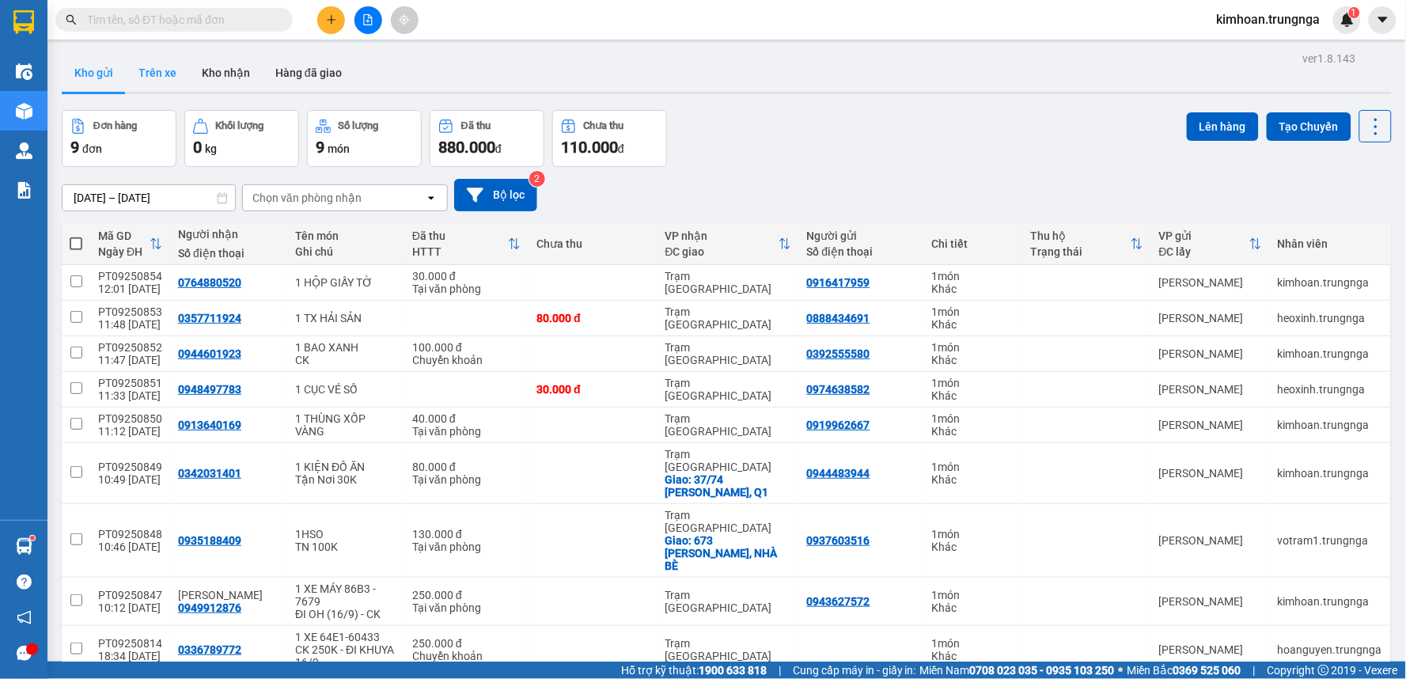
click at [138, 74] on button "Trên xe" at bounding box center [157, 73] width 63 height 38
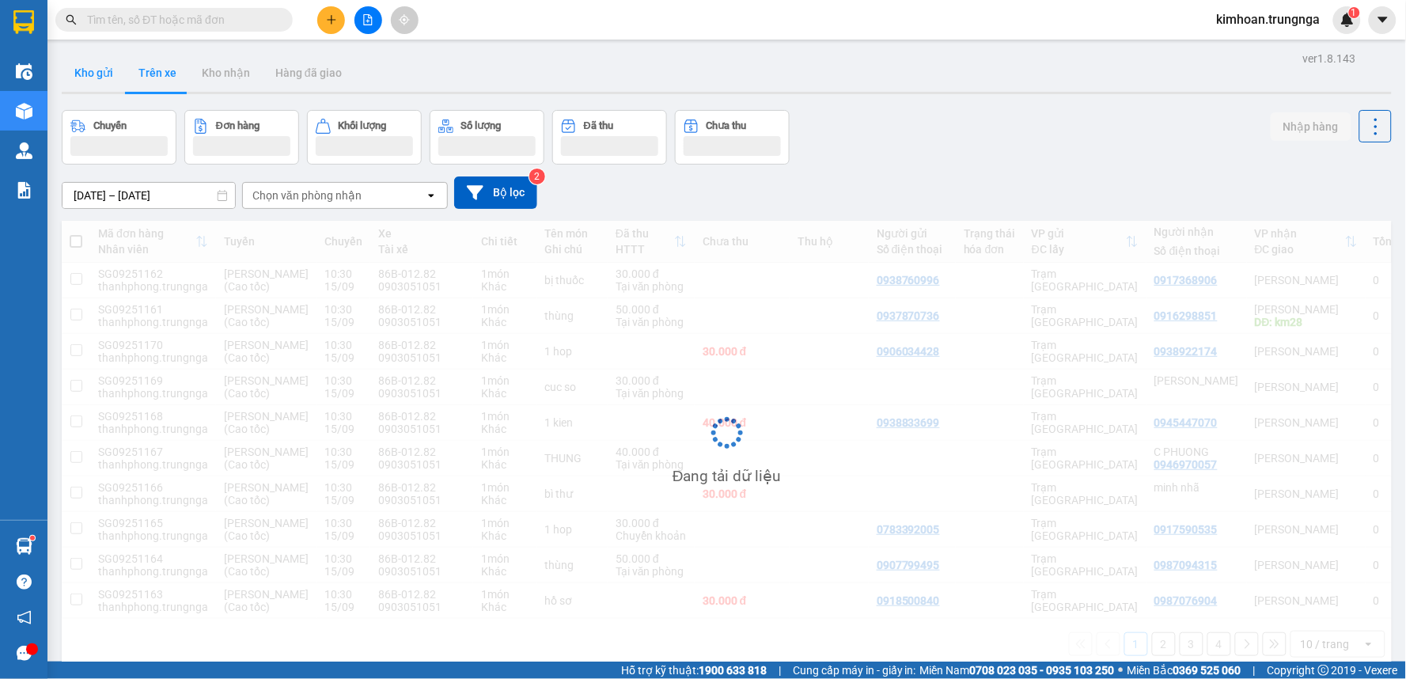
click at [99, 74] on button "Kho gửi" at bounding box center [94, 73] width 64 height 38
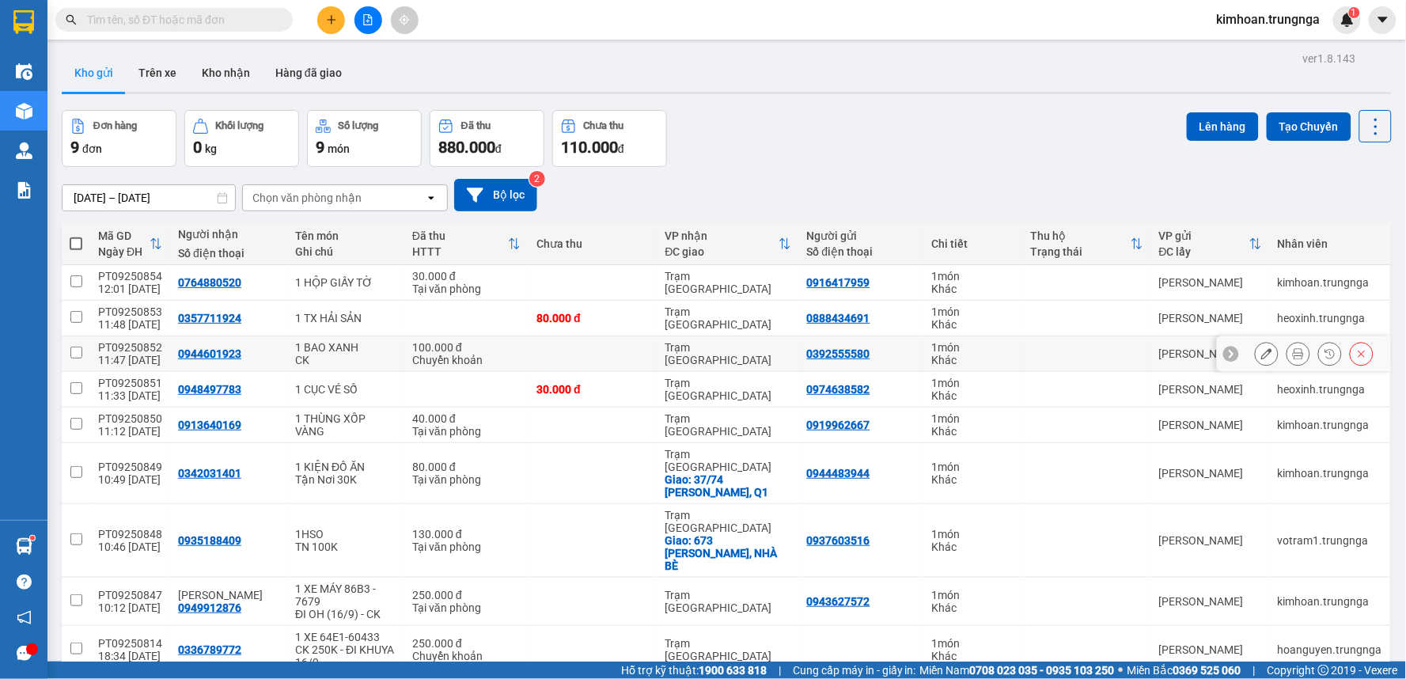
scroll to position [73, 0]
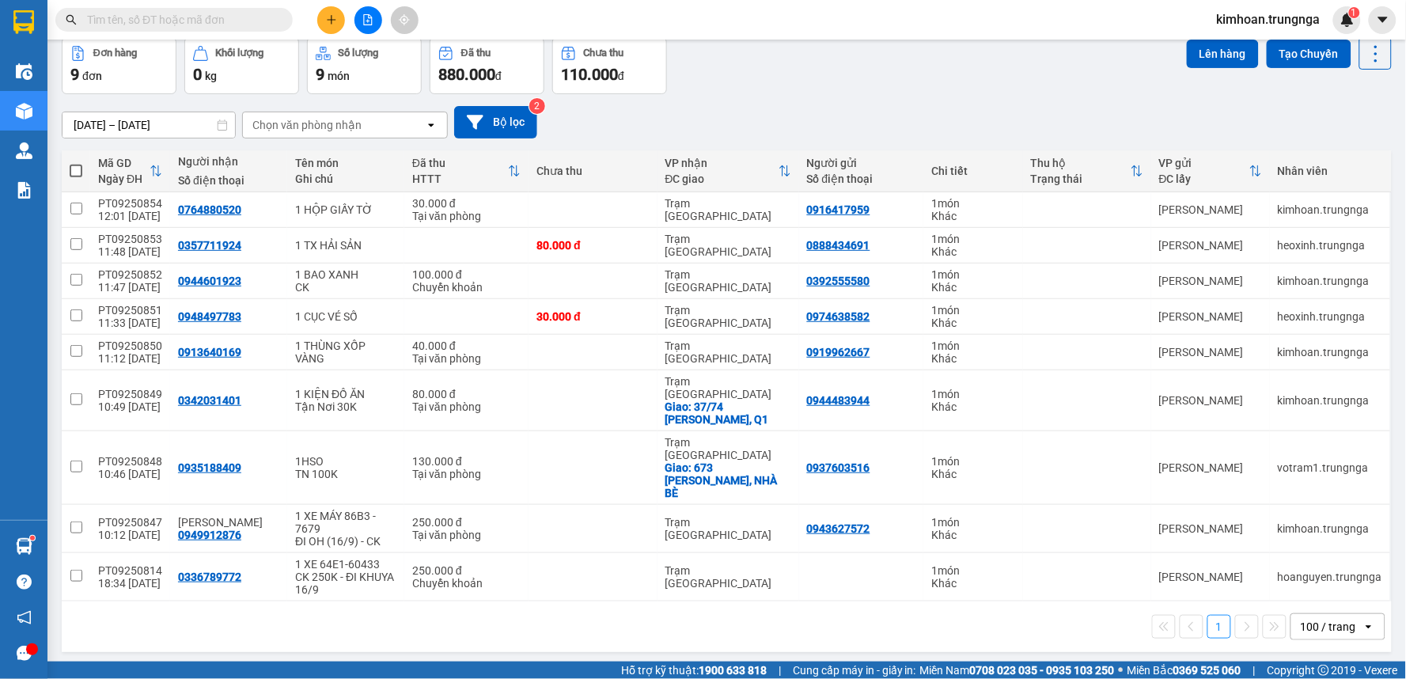
click at [229, 13] on input "text" at bounding box center [180, 19] width 187 height 17
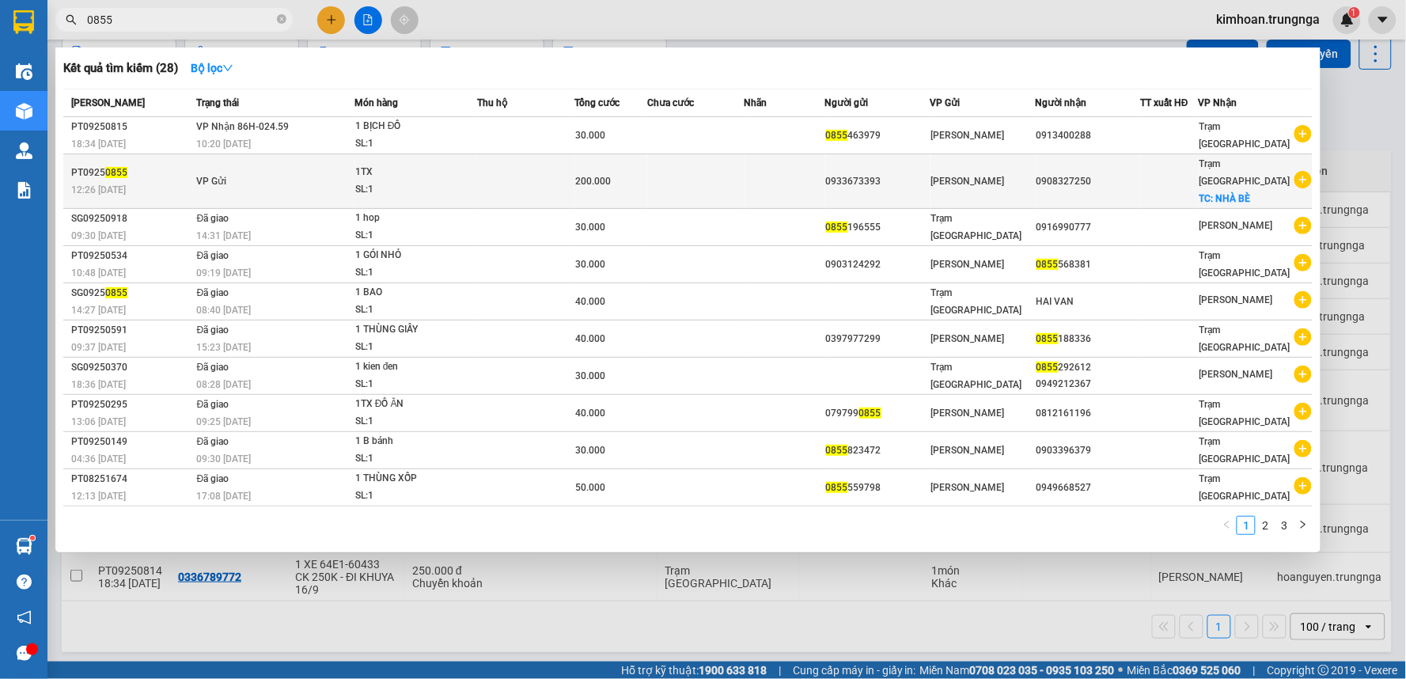
type input "0855"
click at [495, 179] on td at bounding box center [525, 181] width 97 height 55
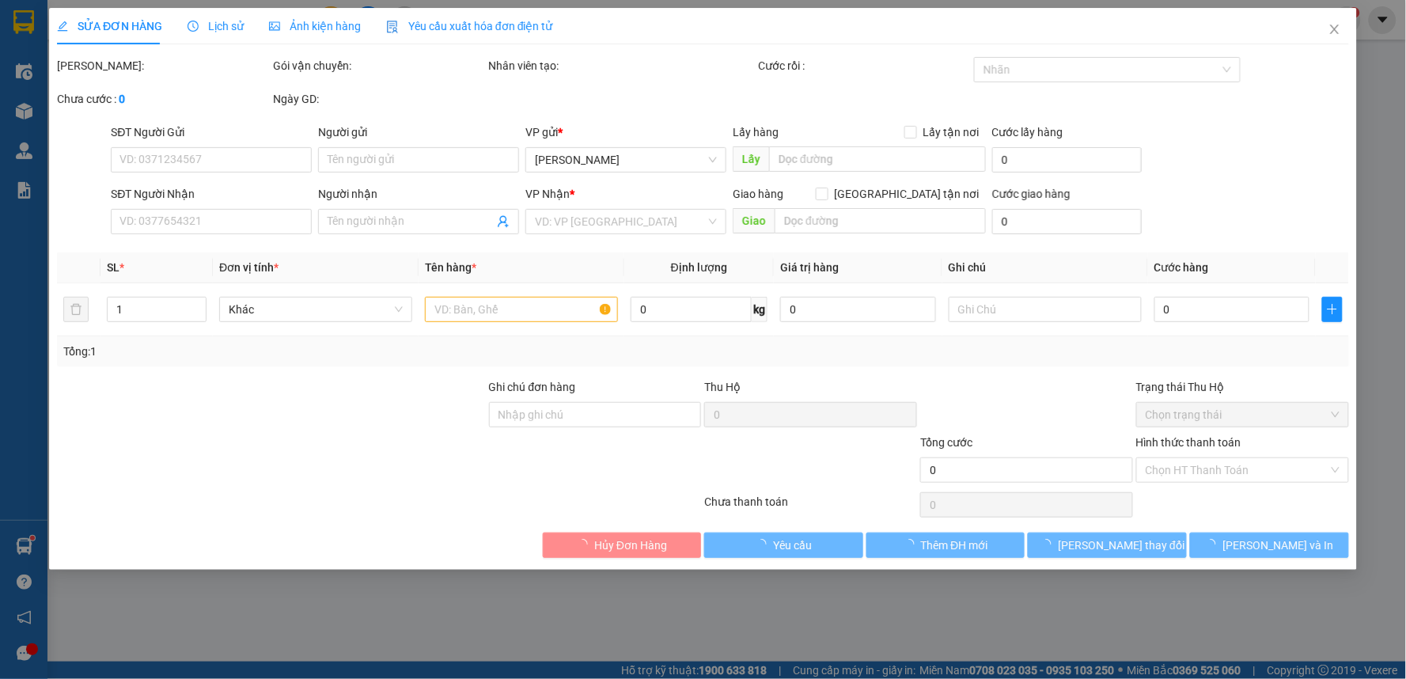
type input "0933673393"
type input "0908327250"
checkbox input "true"
type input "NHÀ BÈ"
type input "200.000"
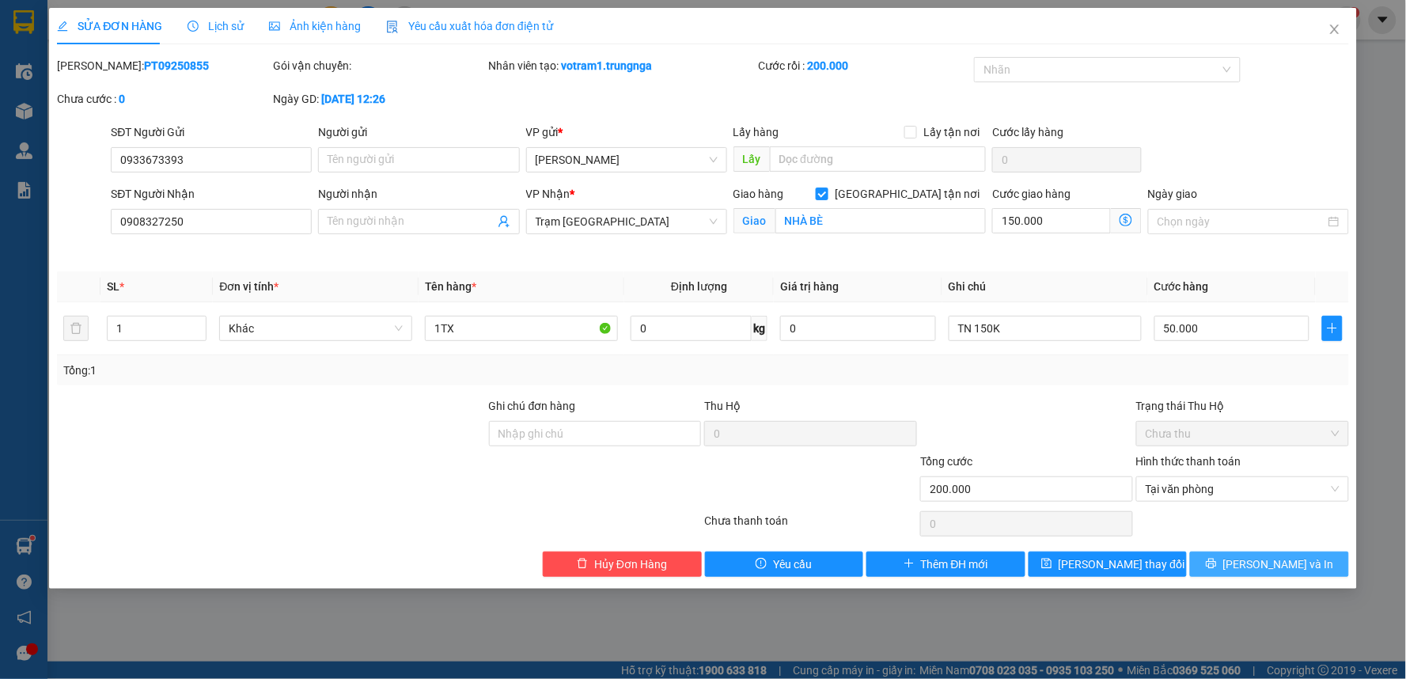
click at [1285, 563] on span "[PERSON_NAME] và In" at bounding box center [1278, 563] width 111 height 17
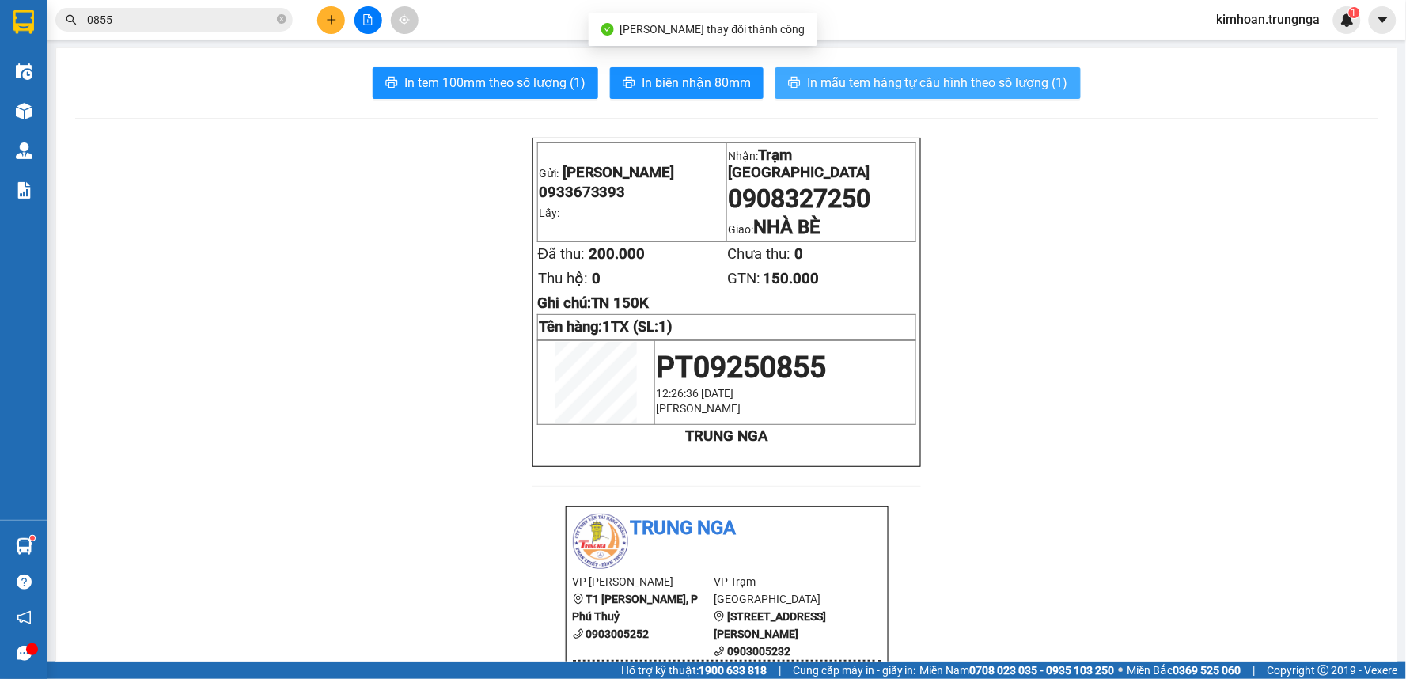
click at [923, 88] on span "In mẫu tem hàng tự cấu hình theo số lượng (1)" at bounding box center [937, 83] width 261 height 20
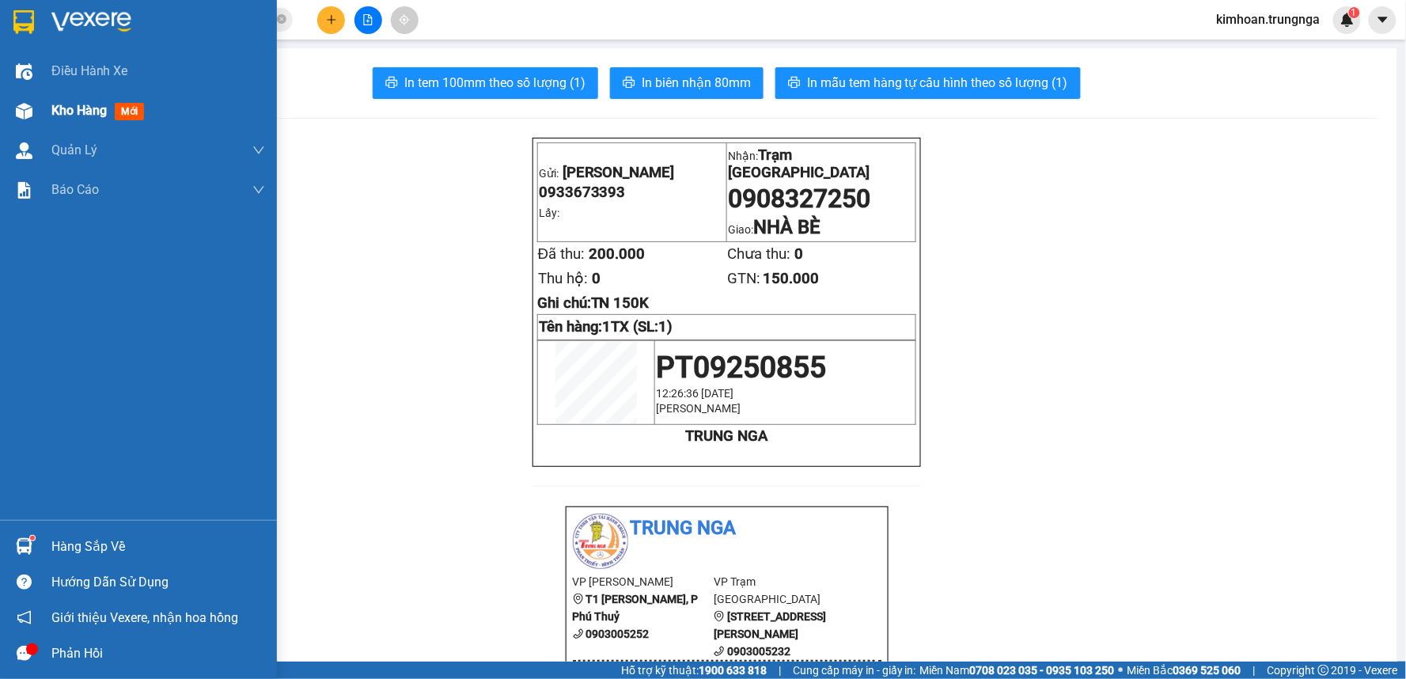
click at [70, 103] on span "Kho hàng" at bounding box center [78, 110] width 55 height 15
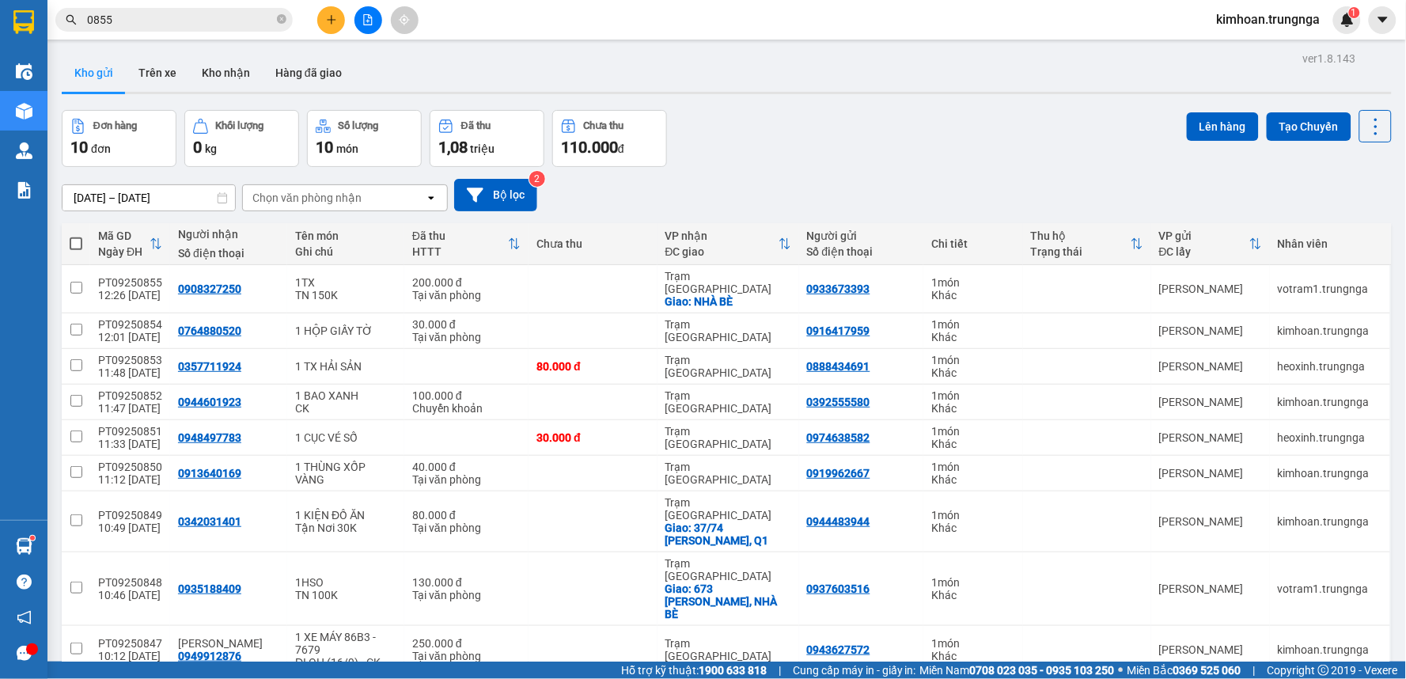
click at [960, 131] on div "Đơn hàng 10 đơn Khối lượng 0 kg Số lượng 10 món Đã thu 1,08 triệu Chưa thu 110.…" at bounding box center [727, 138] width 1330 height 57
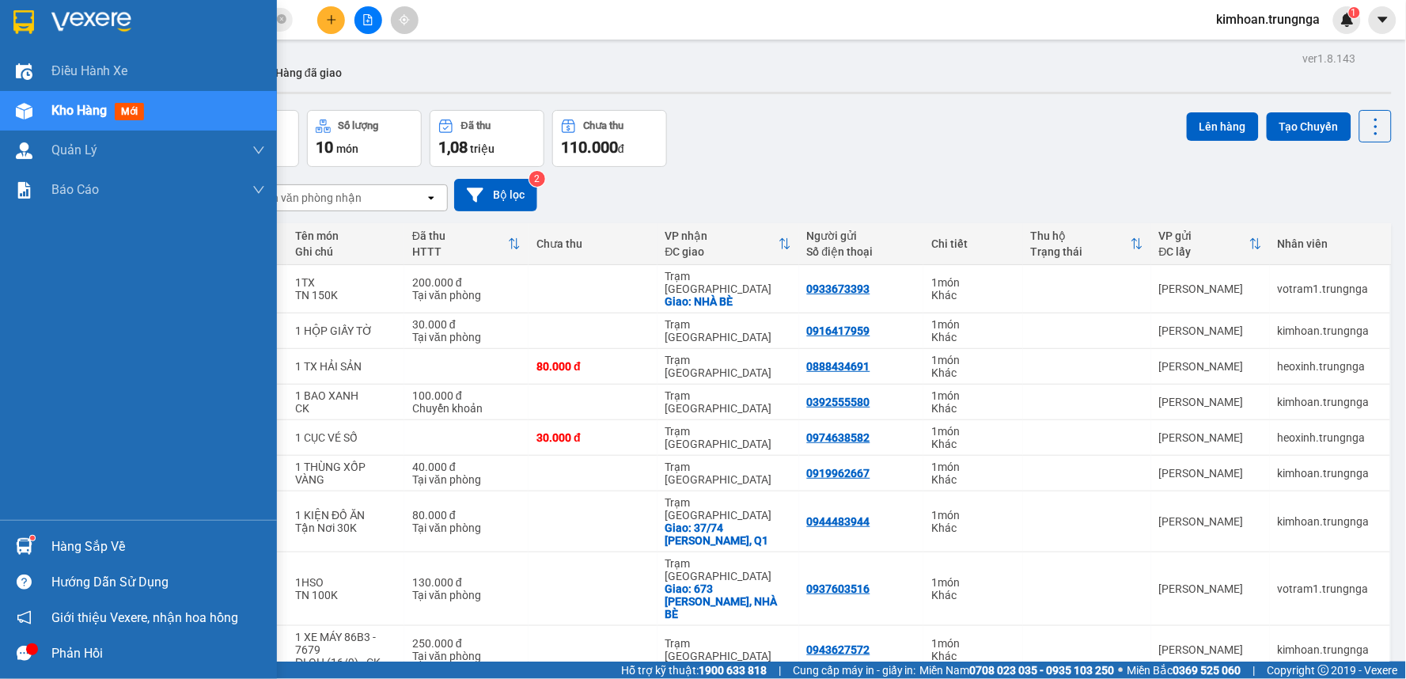
click at [72, 112] on span "Kho hàng" at bounding box center [78, 110] width 55 height 15
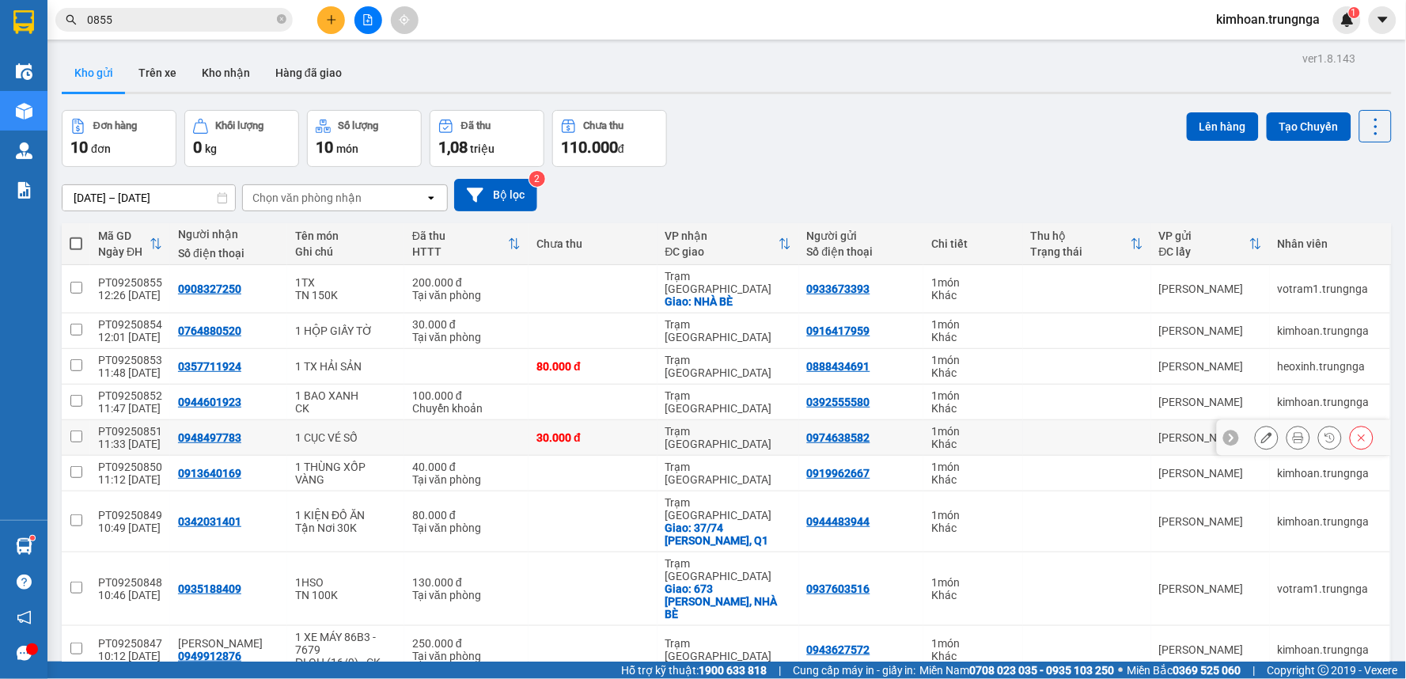
scroll to position [76, 0]
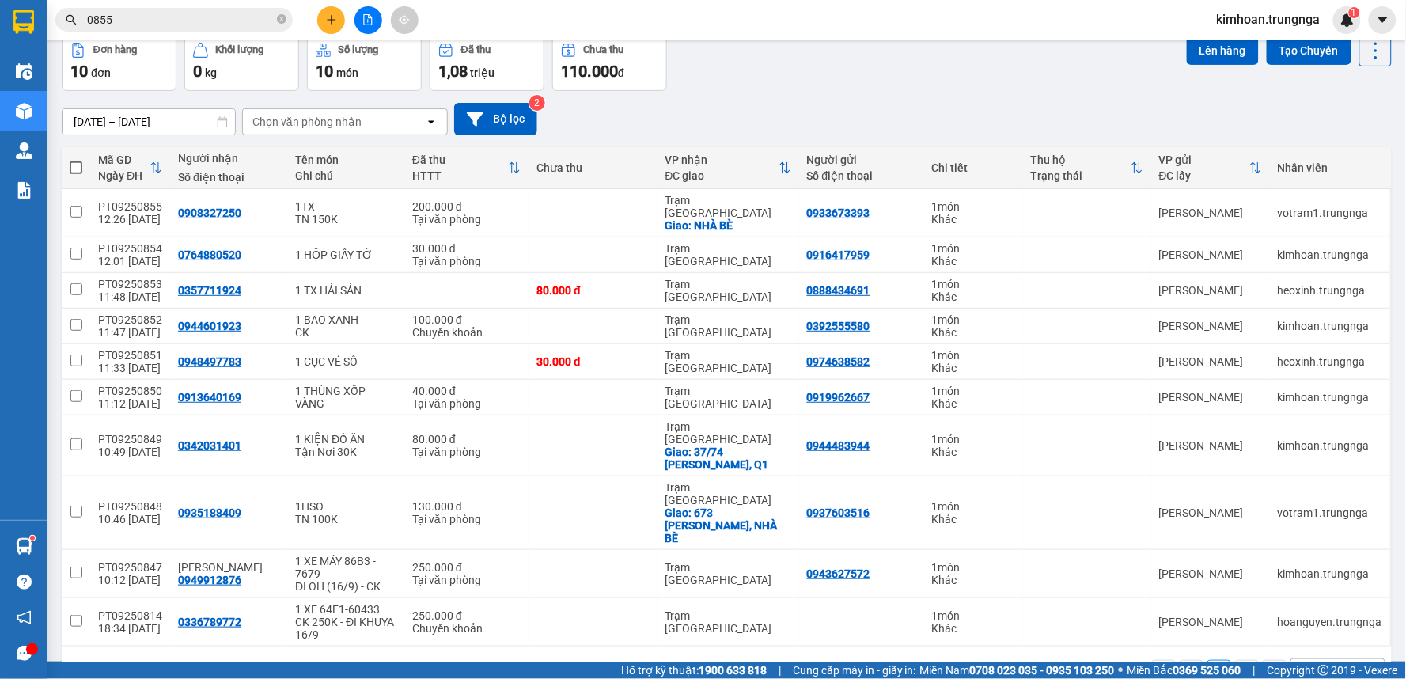
click at [1321, 664] on div "100 / trang" at bounding box center [1328, 672] width 55 height 16
click at [1311, 552] on span "80 / trang" at bounding box center [1316, 560] width 51 height 16
click at [74, 171] on span at bounding box center [76, 167] width 13 height 13
click at [76, 160] on input "checkbox" at bounding box center [76, 160] width 0 height 0
checkbox input "true"
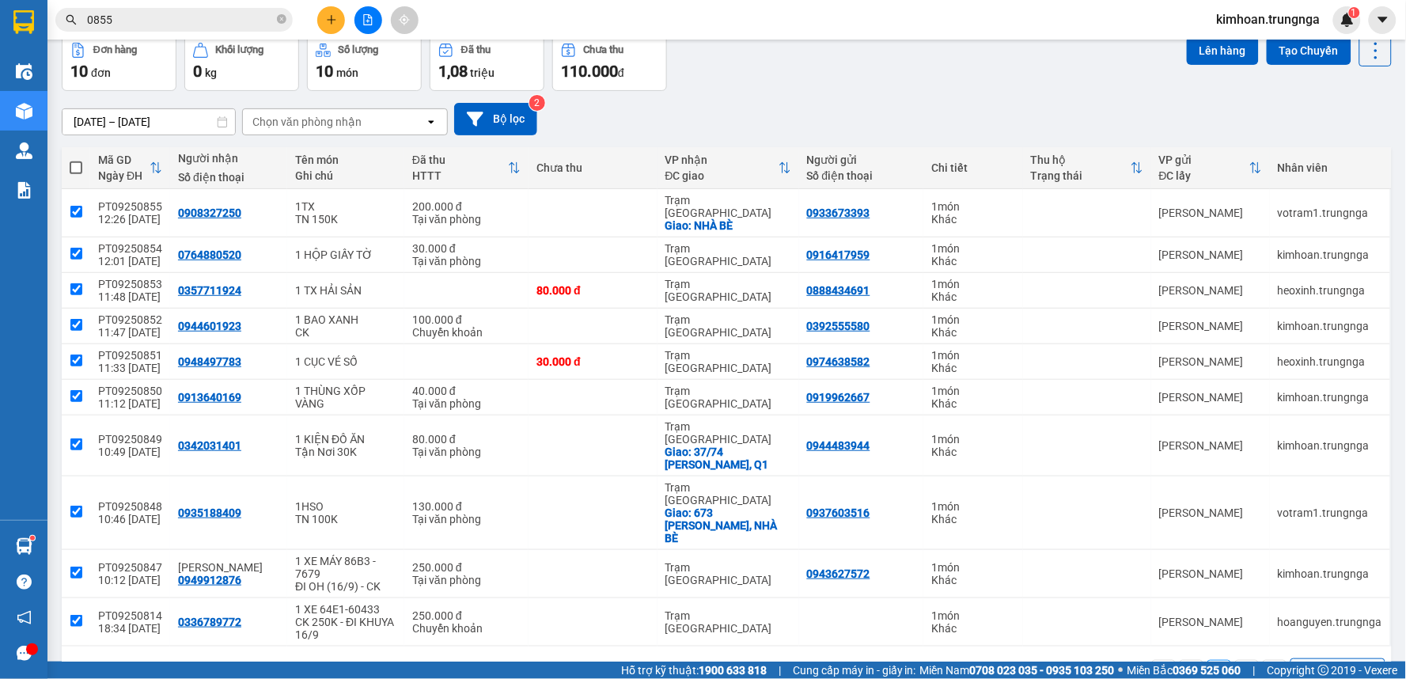
checkbox input "true"
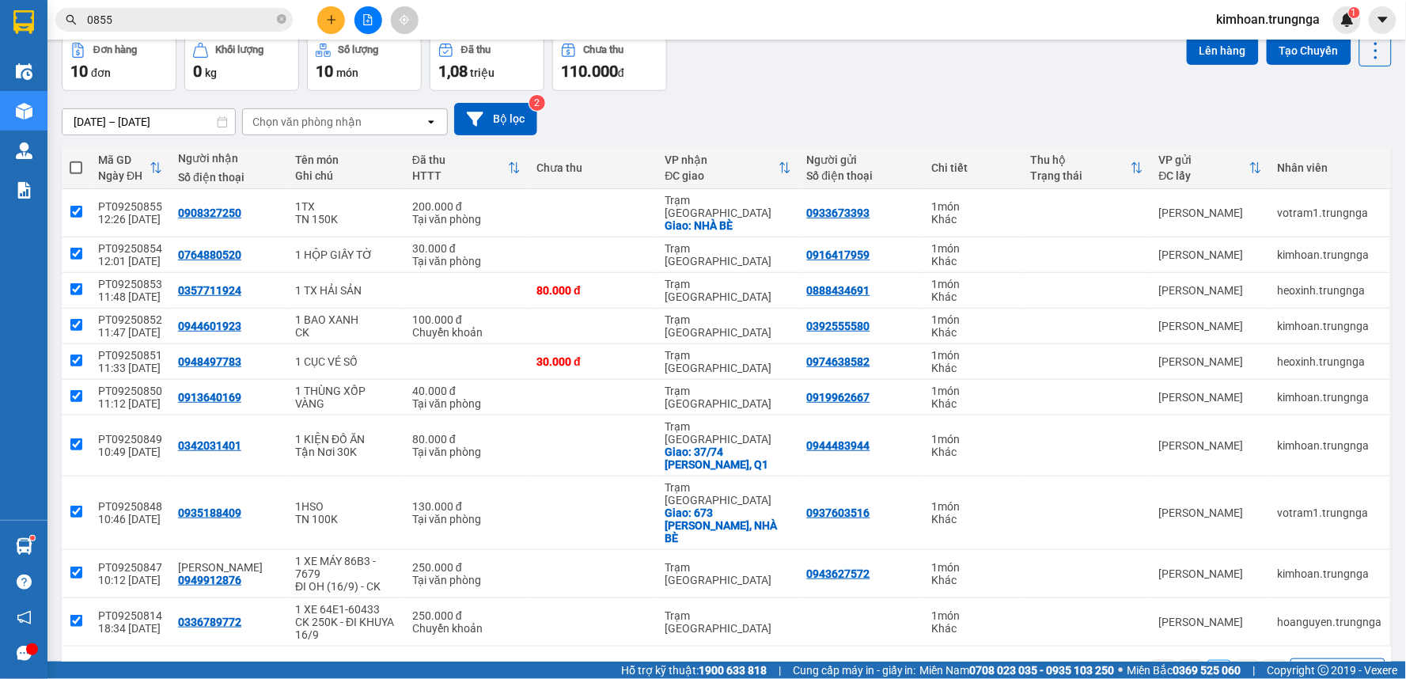
checkbox input "true"
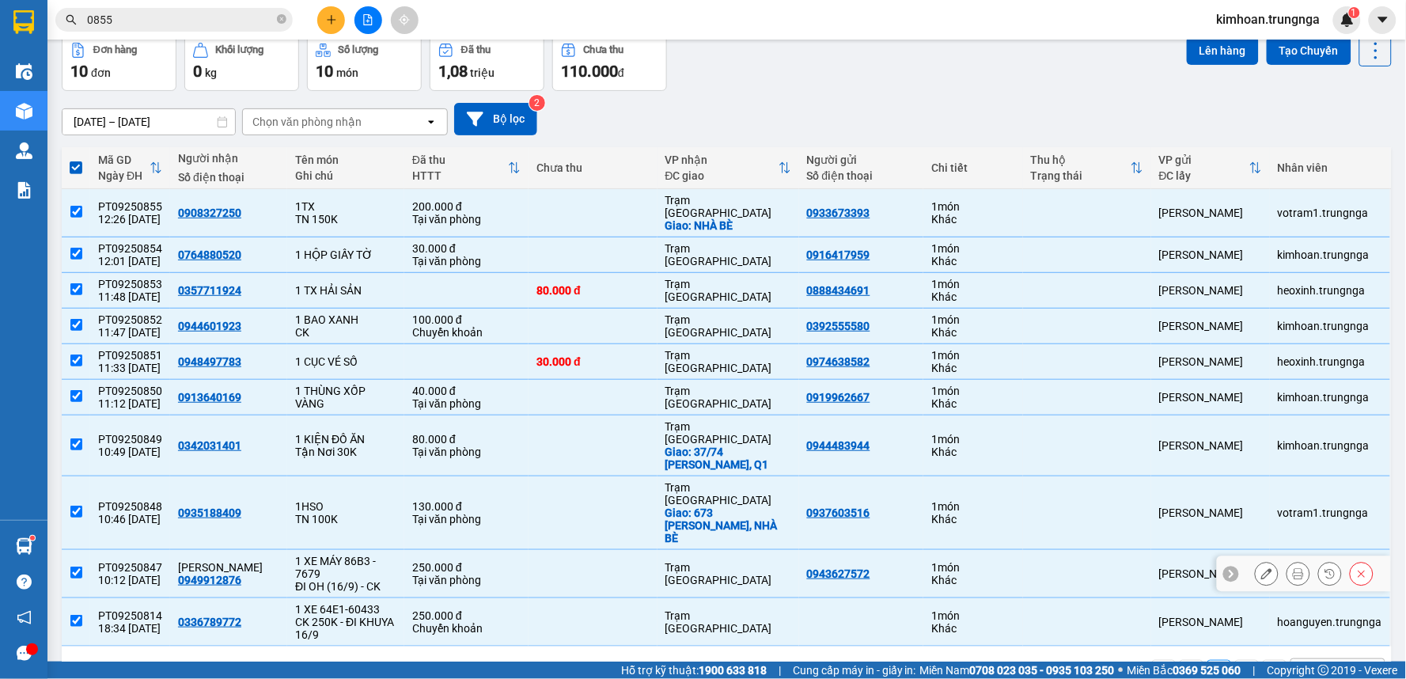
click at [74, 567] on input "checkbox" at bounding box center [76, 573] width 12 height 12
checkbox input "false"
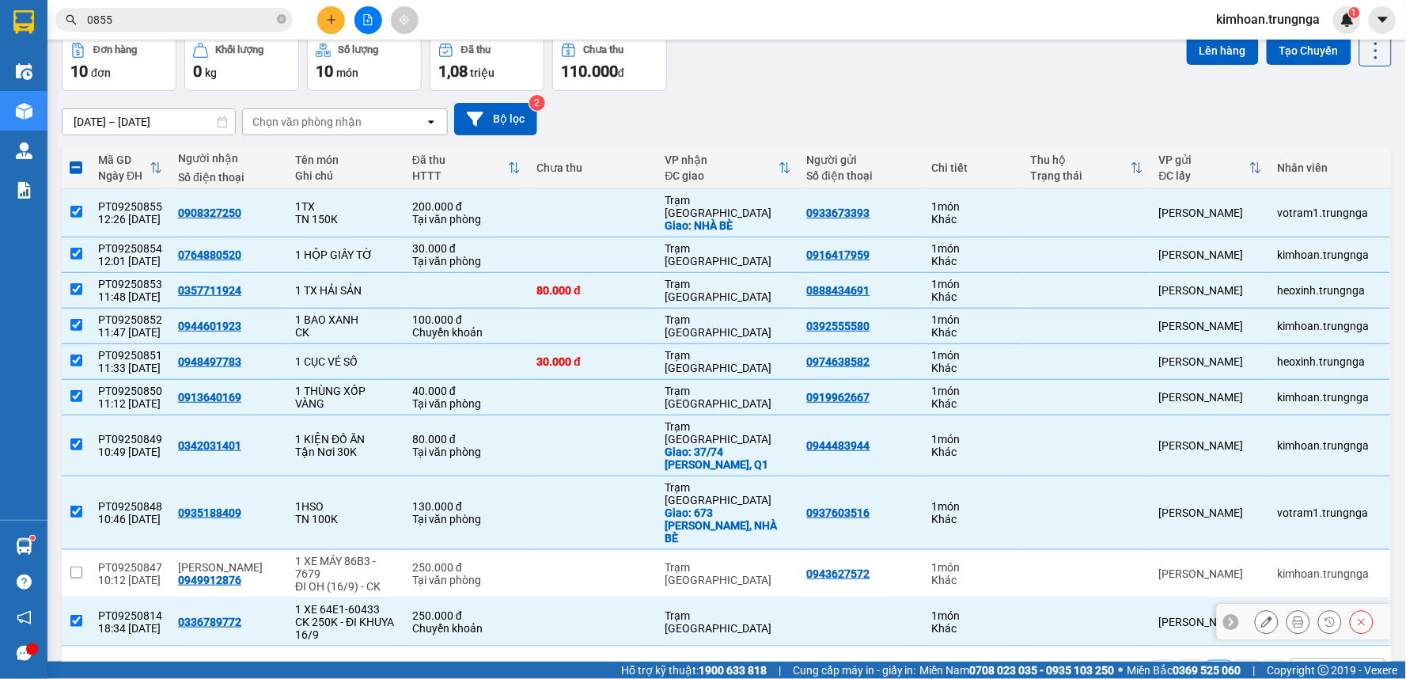
click at [74, 598] on td at bounding box center [76, 622] width 28 height 48
checkbox input "false"
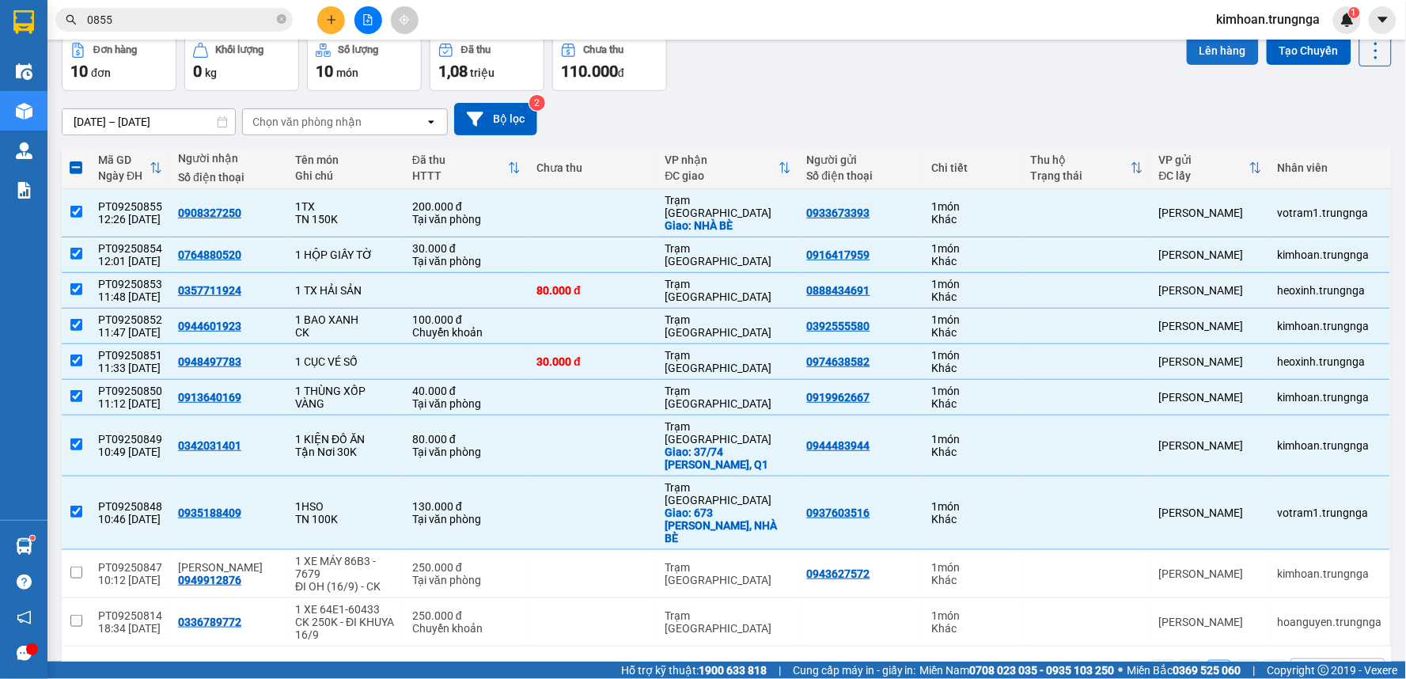
click at [1211, 56] on button "Lên hàng" at bounding box center [1223, 50] width 72 height 28
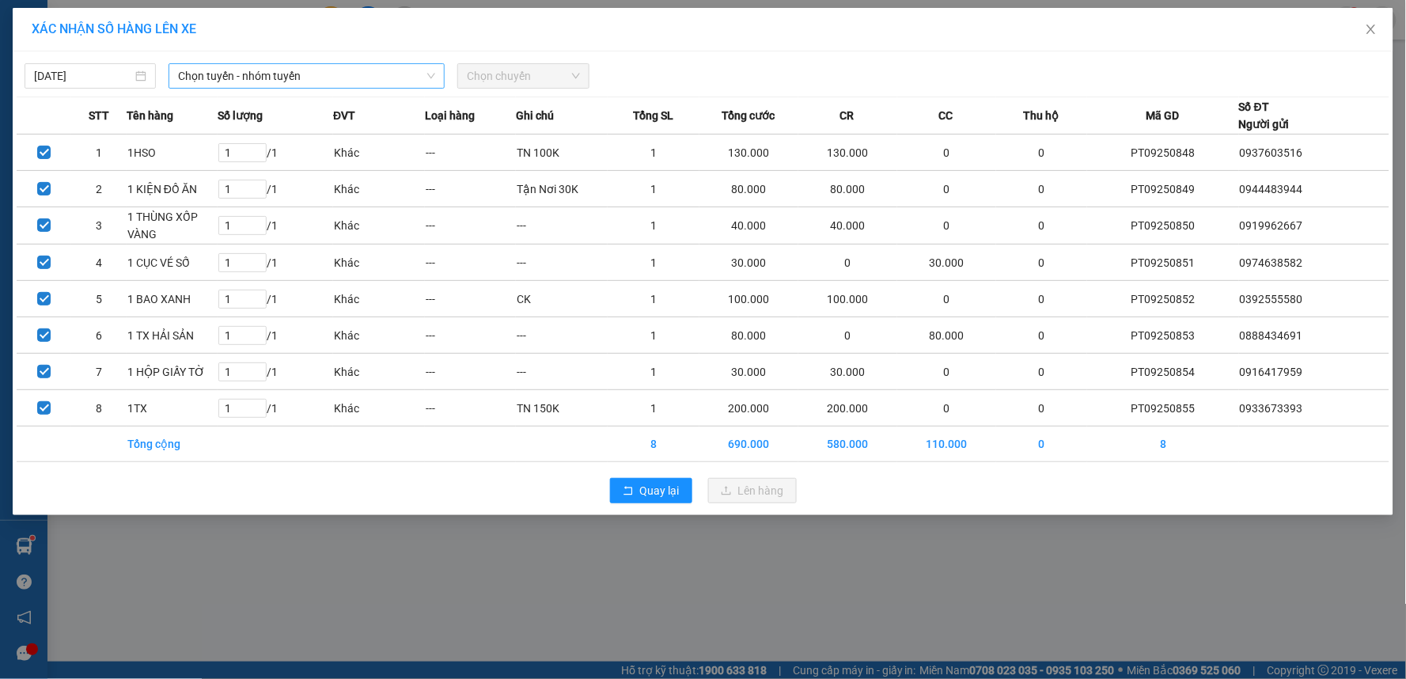
click at [290, 74] on span "Chọn tuyến - nhóm tuyến" at bounding box center [306, 76] width 257 height 24
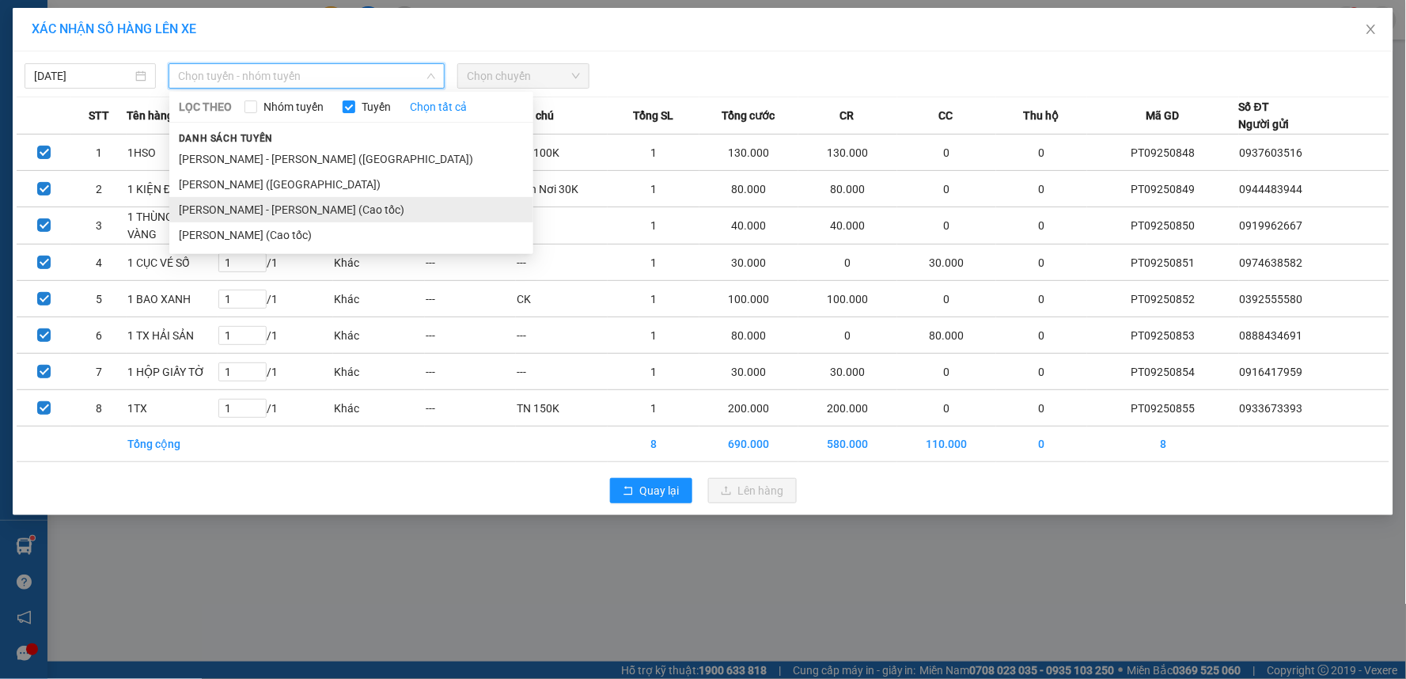
click at [278, 203] on li "[PERSON_NAME] - [PERSON_NAME] (Cao tốc)" at bounding box center [351, 209] width 364 height 25
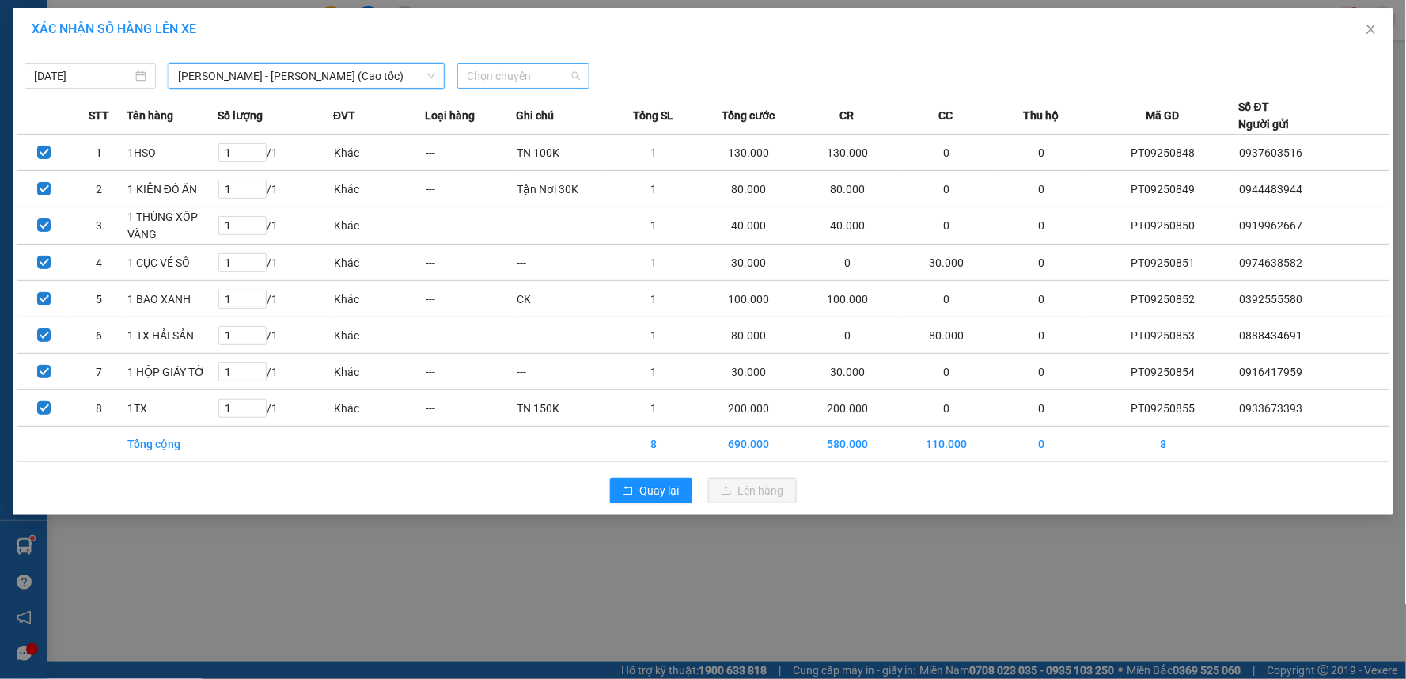
drag, startPoint x: 509, startPoint y: 81, endPoint x: 500, endPoint y: 74, distance: 10.8
click at [510, 80] on span "Chọn chuyến" at bounding box center [523, 76] width 112 height 24
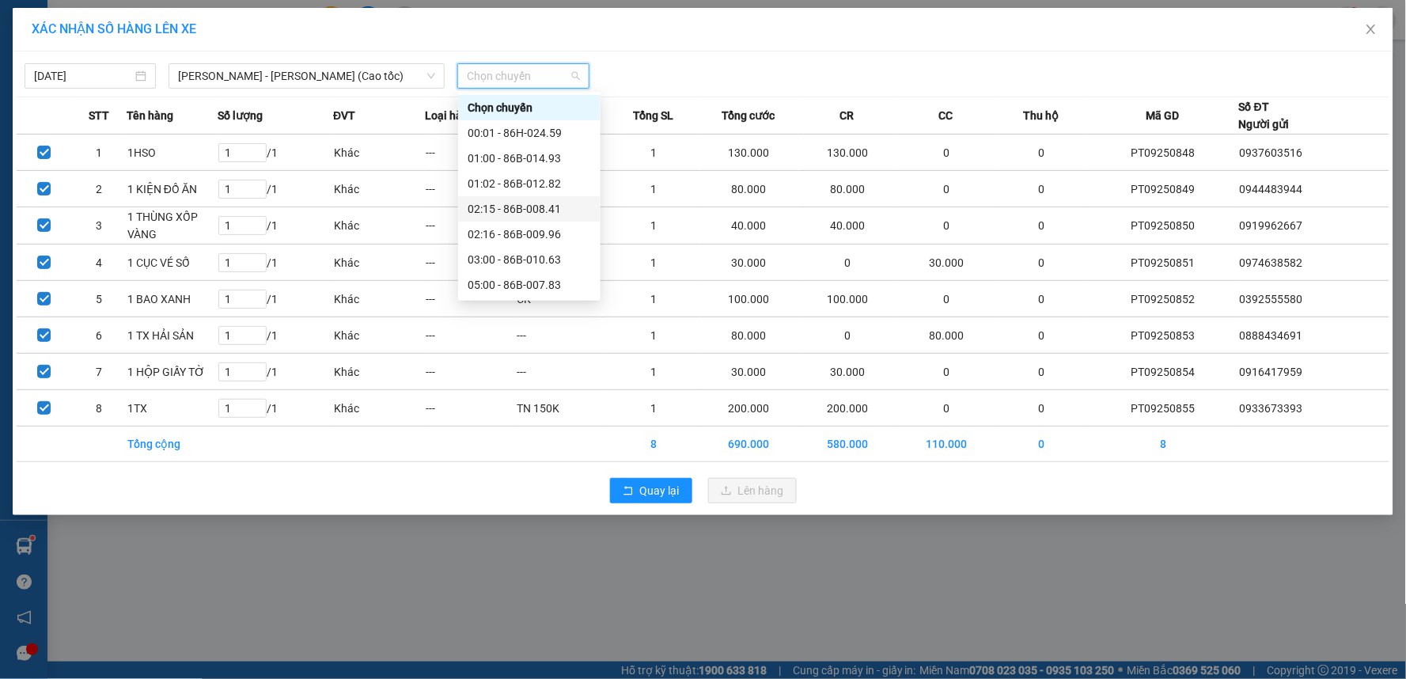
scroll to position [127, 0]
click at [525, 239] on div "12:30 - 86H-024.59" at bounding box center [529, 234] width 123 height 17
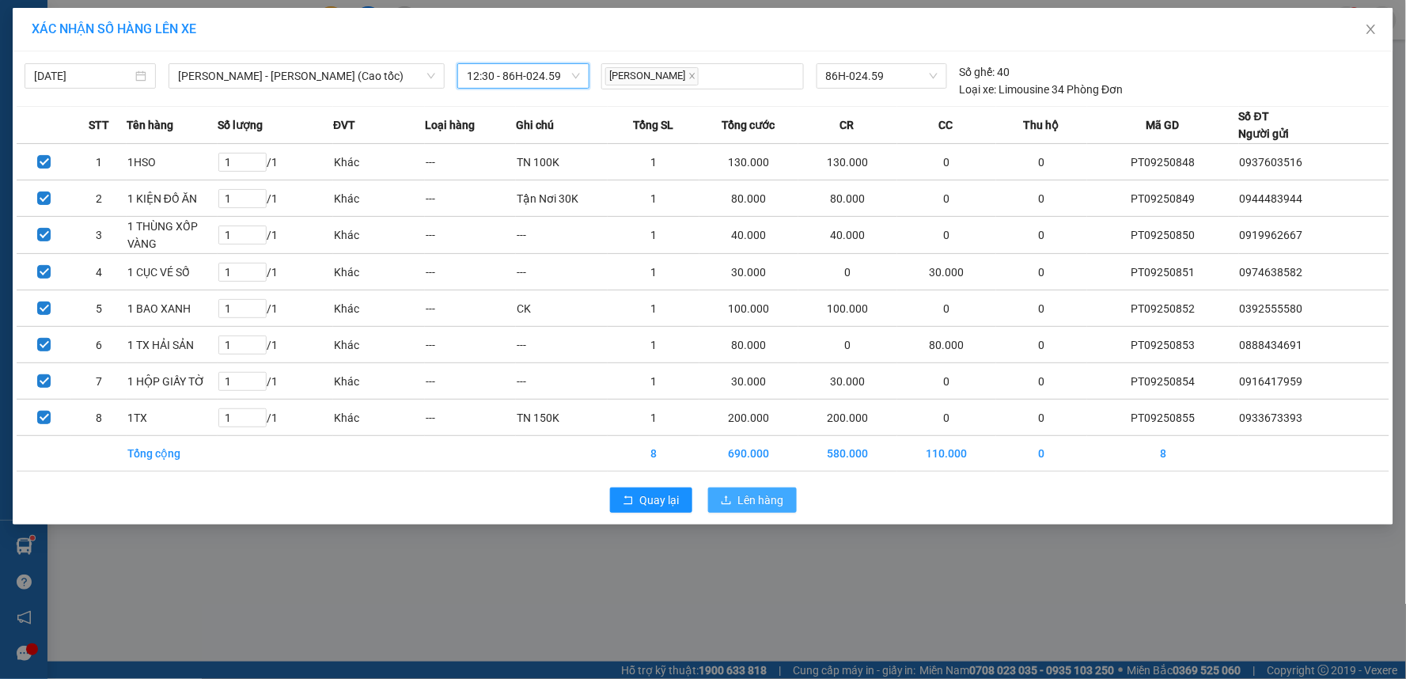
drag, startPoint x: 742, startPoint y: 498, endPoint x: 736, endPoint y: 484, distance: 15.6
click at [744, 498] on span "Lên hàng" at bounding box center [761, 499] width 46 height 17
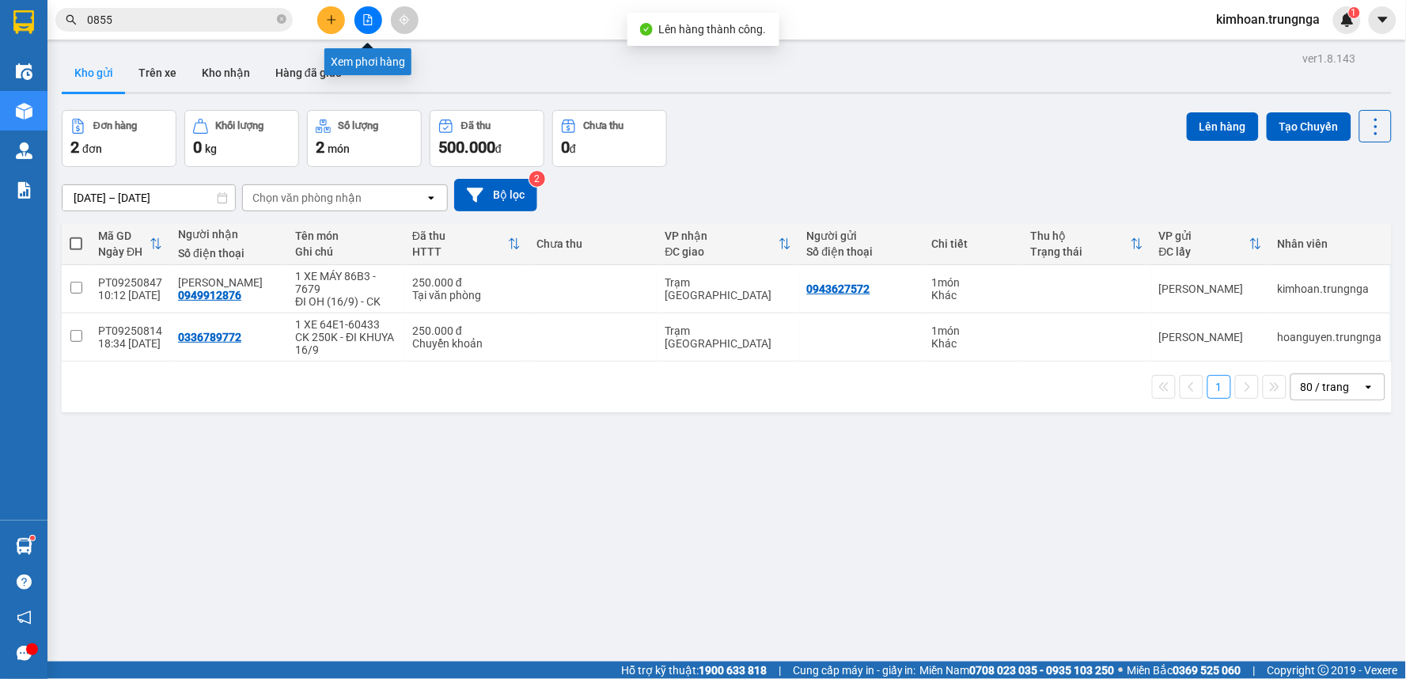
click at [370, 10] on button at bounding box center [368, 20] width 28 height 28
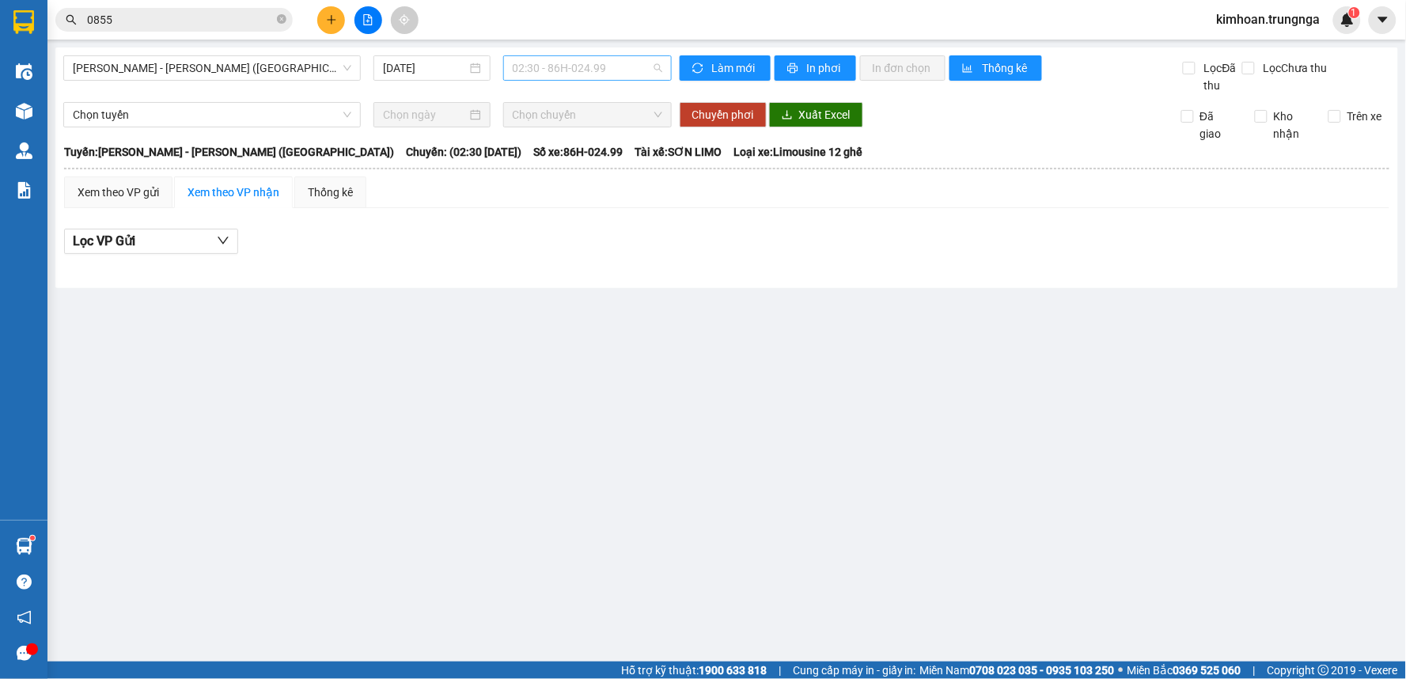
click at [564, 74] on span "02:30 - 86H-024.99" at bounding box center [588, 68] width 150 height 24
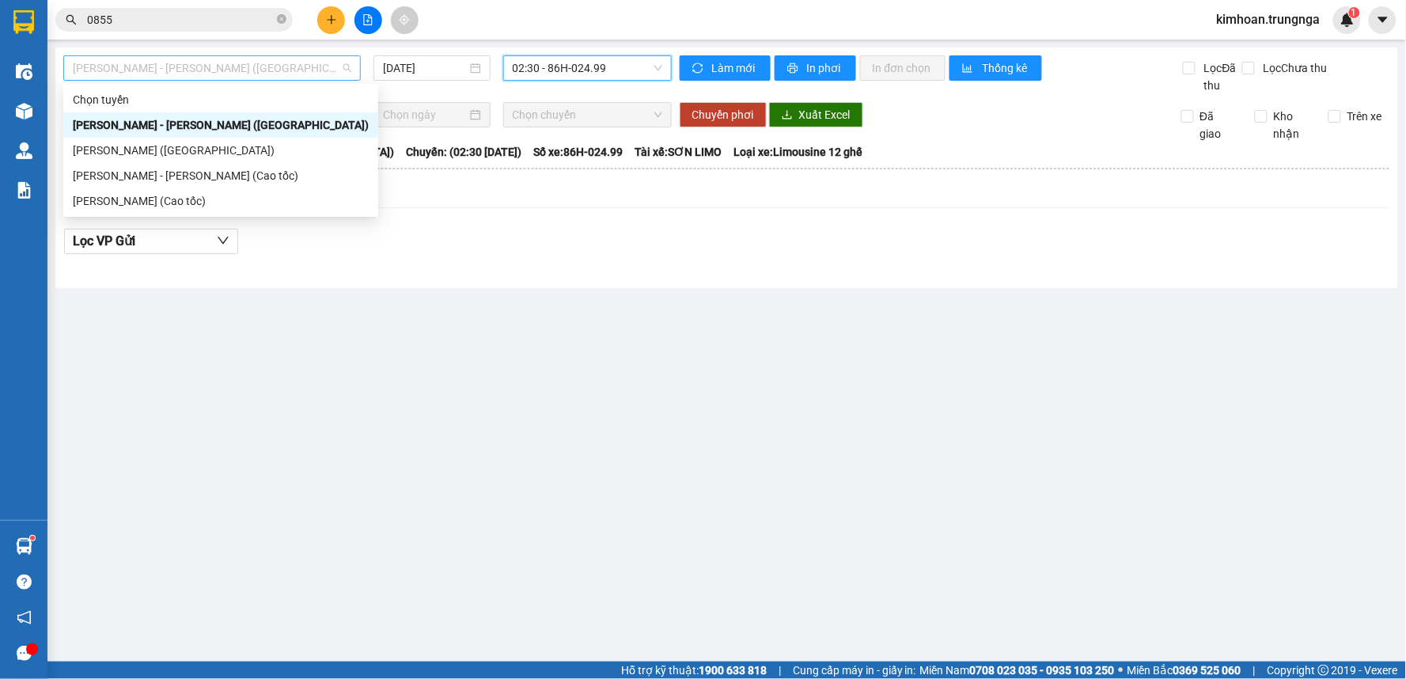
click at [246, 65] on span "[PERSON_NAME] - [PERSON_NAME] ([GEOGRAPHIC_DATA])" at bounding box center [212, 68] width 279 height 24
click at [224, 168] on div "[PERSON_NAME] - [PERSON_NAME] (Cao tốc)" at bounding box center [221, 175] width 296 height 17
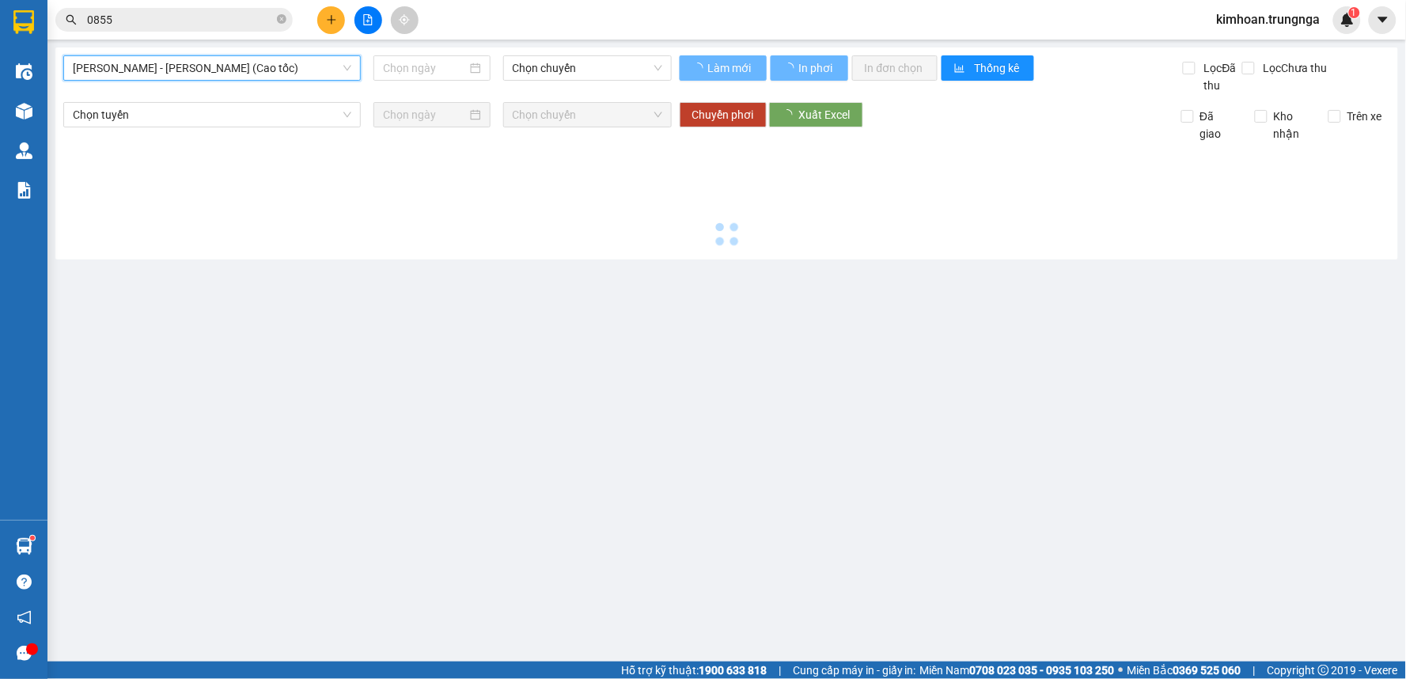
type input "[DATE]"
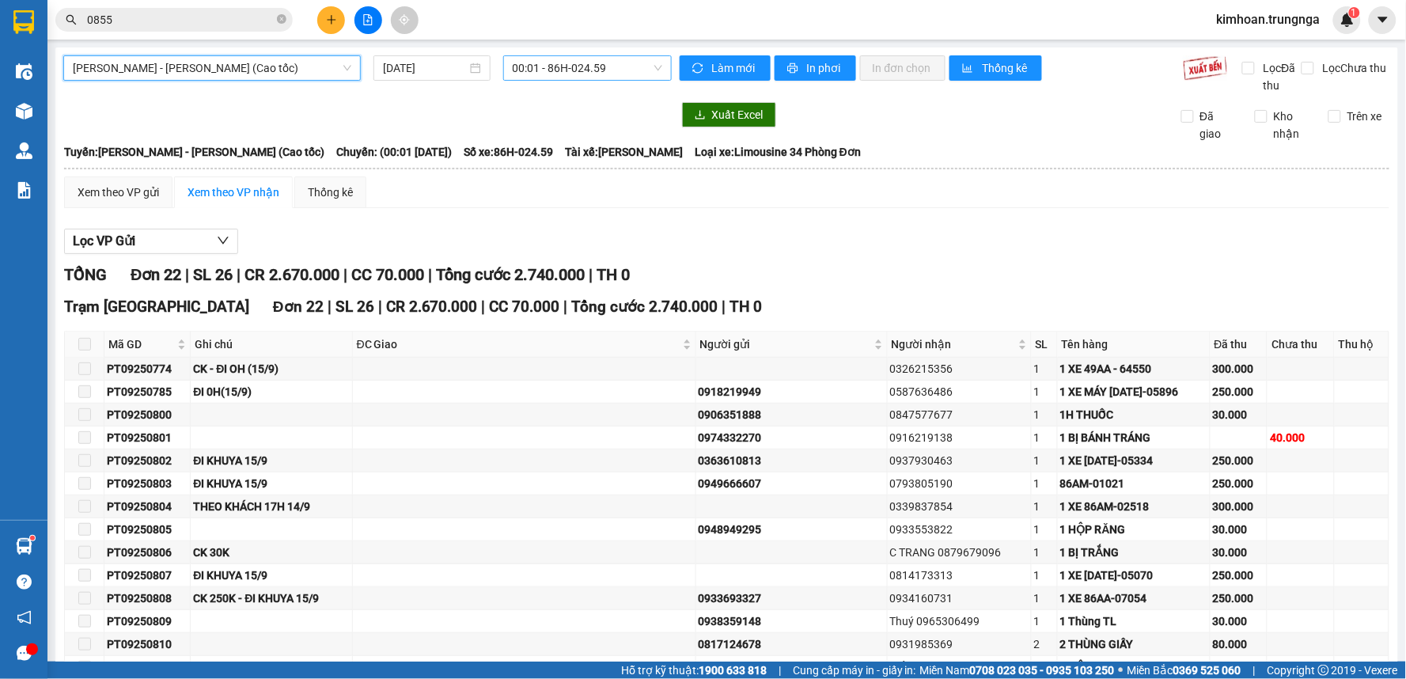
click at [535, 63] on span "00:01 - 86H-024.59" at bounding box center [588, 68] width 150 height 24
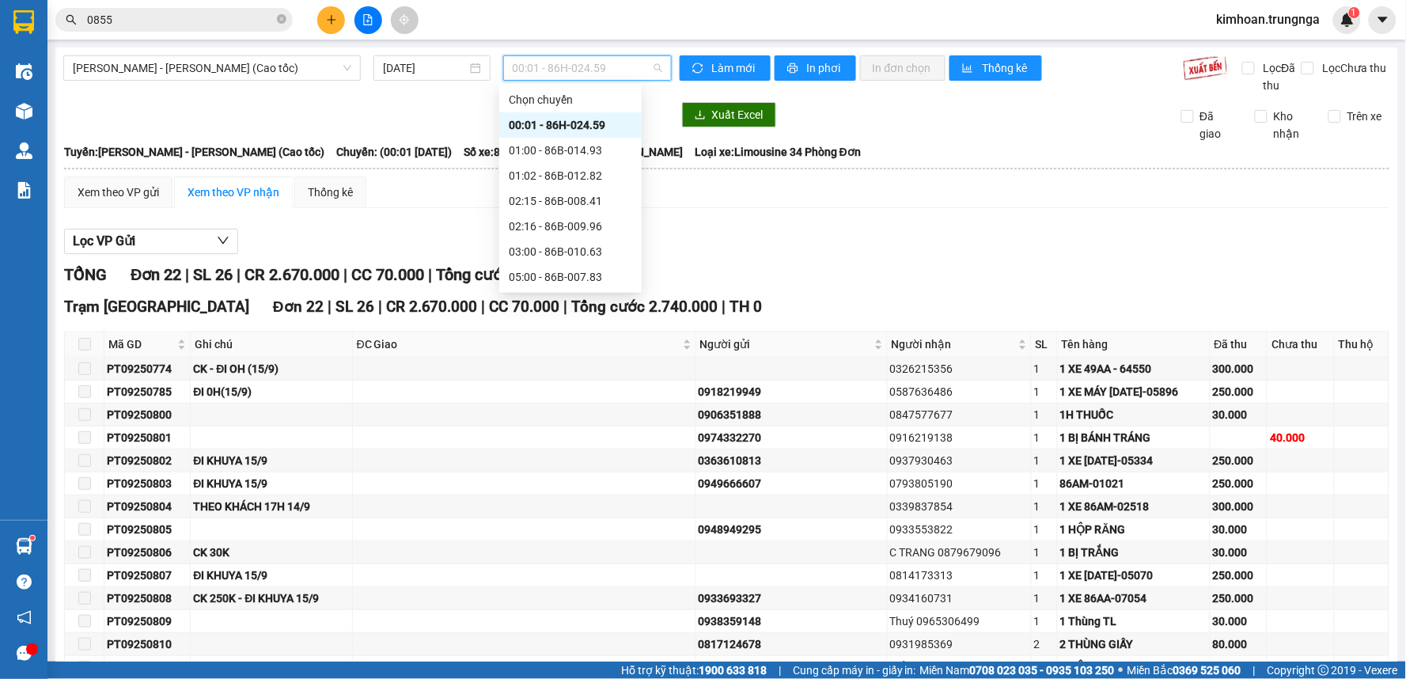
scroll to position [127, 0]
click at [563, 231] on div "12:30 - 86H-024.59" at bounding box center [570, 226] width 123 height 17
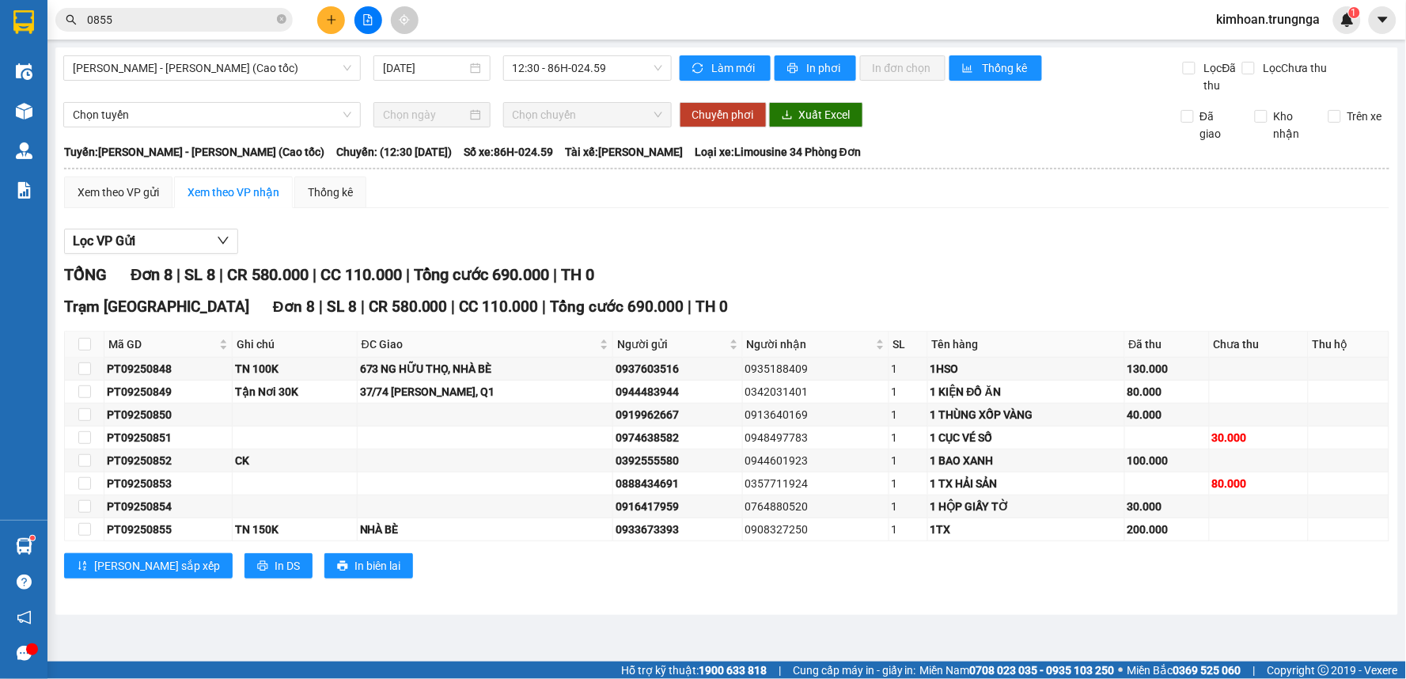
click at [214, 582] on div "Trạm Sài Gòn Đơn 8 | SL 8 | CR 580.000 | CC 110.000 | Tổng cước 690.000 | TH 0 …" at bounding box center [726, 442] width 1325 height 295
click at [214, 552] on div "Trạm Sài Gòn Đơn 8 | SL 8 | CR 580.000 | CC 110.000 | Tổng cước 690.000 | TH 0 …" at bounding box center [726, 442] width 1325 height 295
click at [244, 556] on button "In DS" at bounding box center [278, 565] width 68 height 25
click at [319, 25] on button at bounding box center [331, 20] width 28 height 28
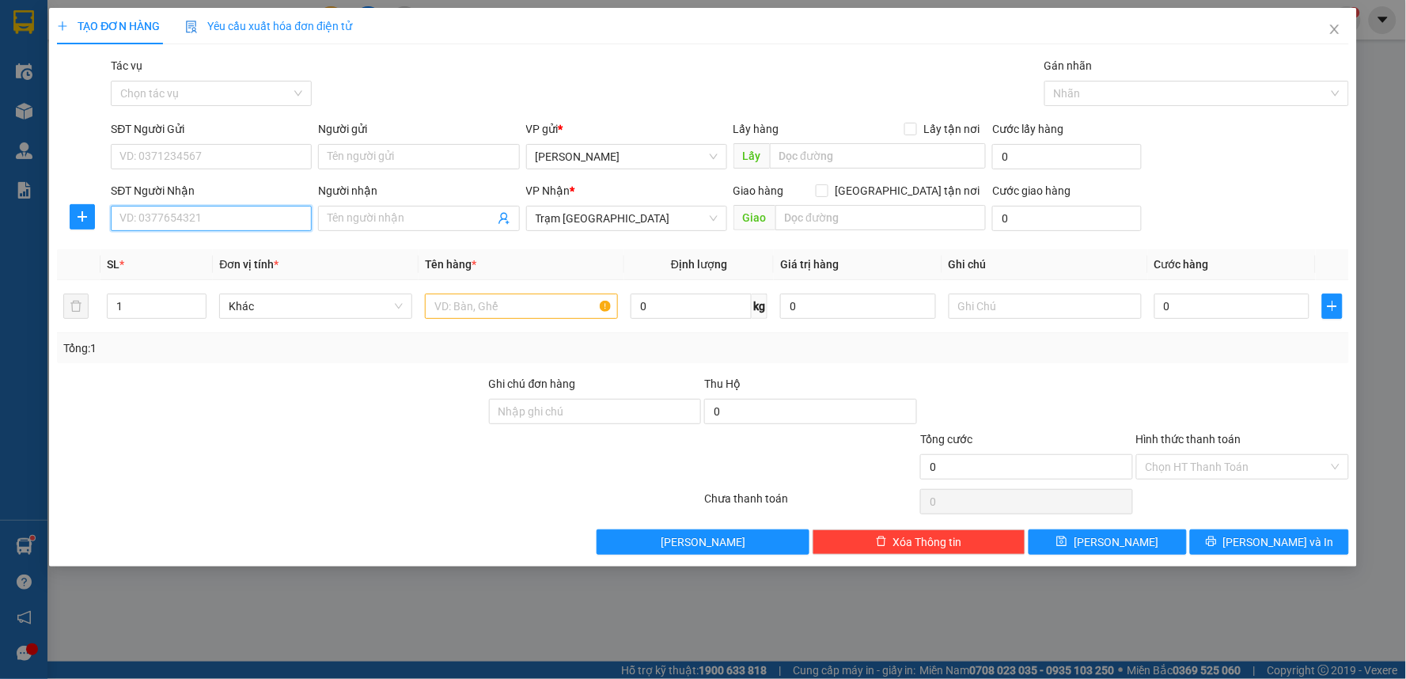
click at [210, 210] on input "SĐT Người Nhận" at bounding box center [211, 218] width 201 height 25
type input "0975925033"
click at [555, 311] on input "text" at bounding box center [521, 306] width 193 height 25
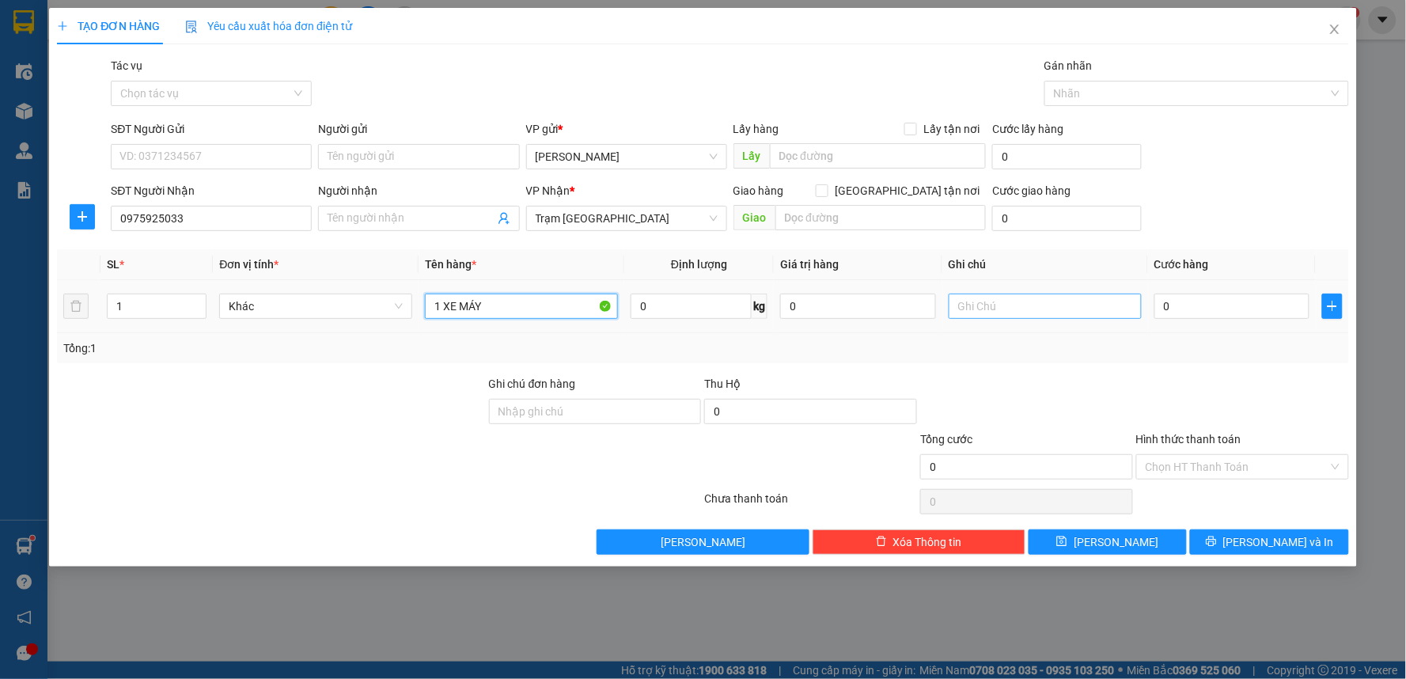
type input "1 XE MÁY"
click at [980, 303] on input "text" at bounding box center [1045, 306] width 193 height 25
type input "D"
type input "ĐI OH ("
click at [549, 295] on input "1 XE MÁY" at bounding box center [521, 306] width 193 height 25
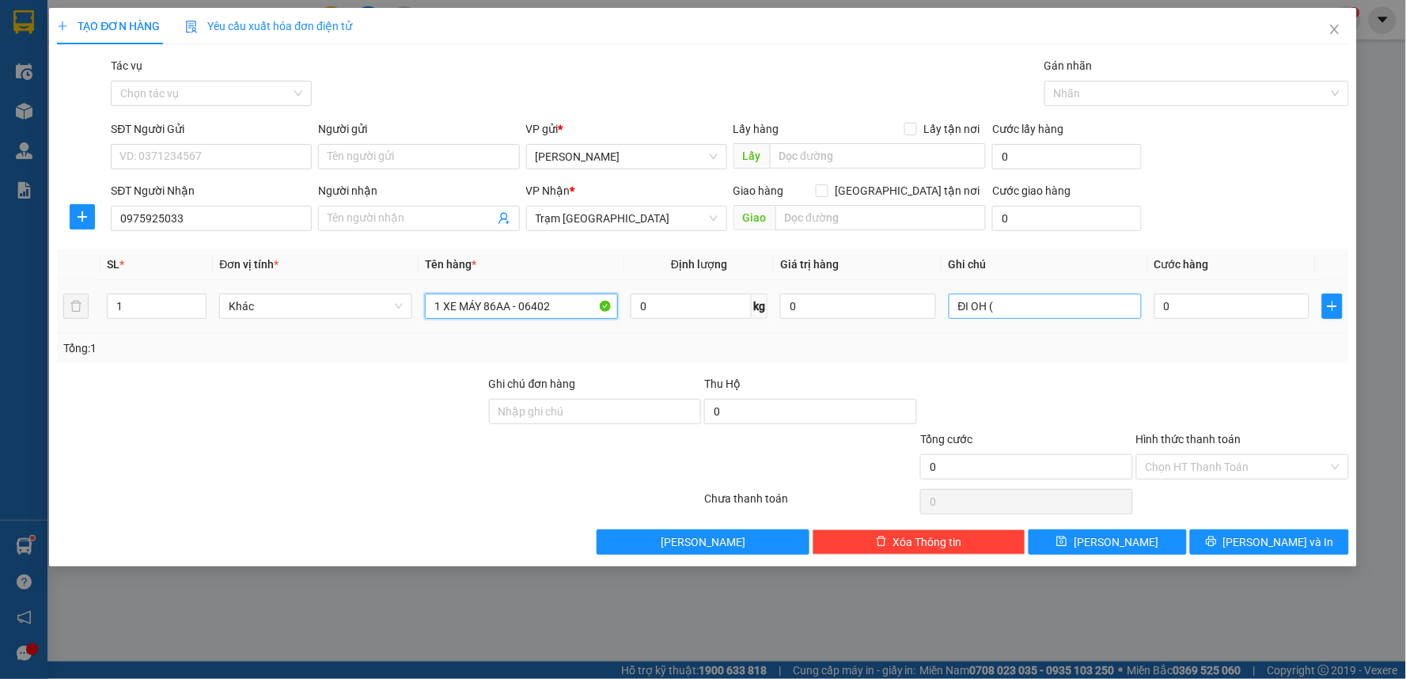
type input "1 XE MÁY 86AA - 06402"
click at [1037, 302] on input "ĐI OH (" at bounding box center [1045, 306] width 193 height 25
type input "ĐI OH (16/9)"
click at [1192, 304] on input "0" at bounding box center [1232, 306] width 156 height 25
type input "2"
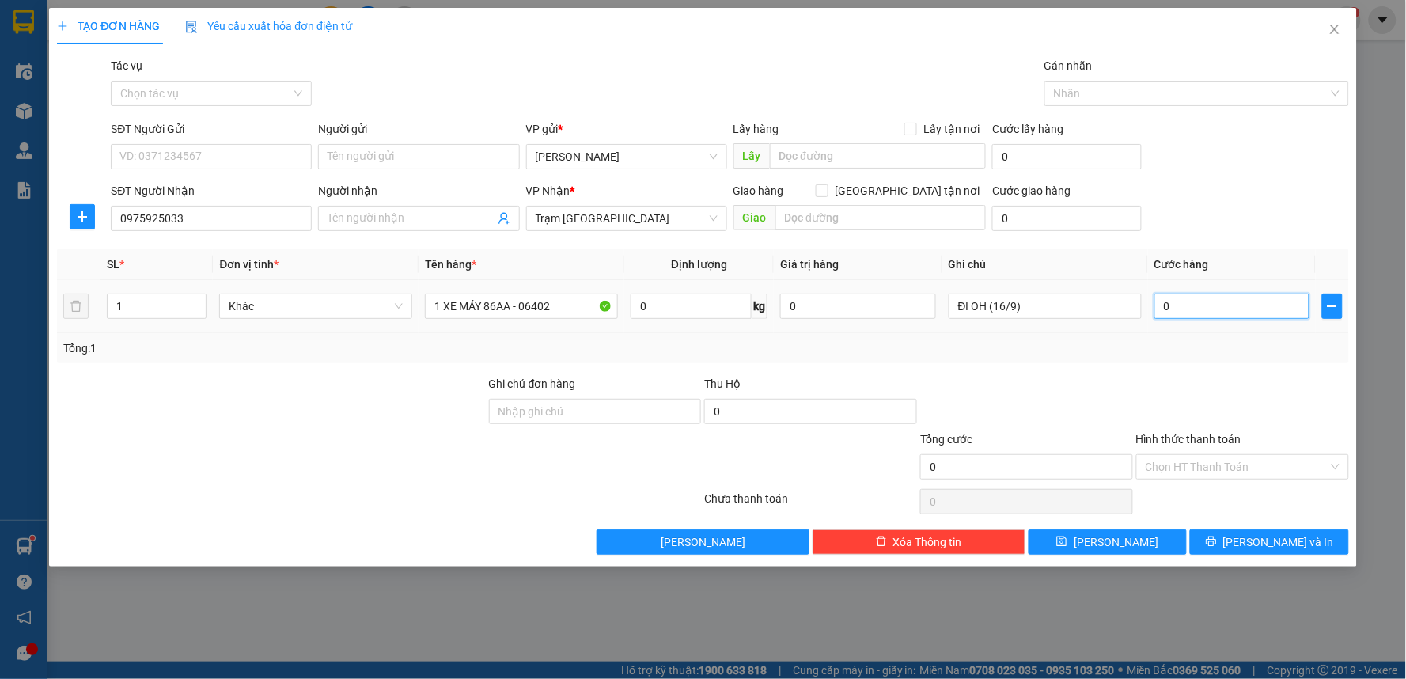
type input "2"
type input "25"
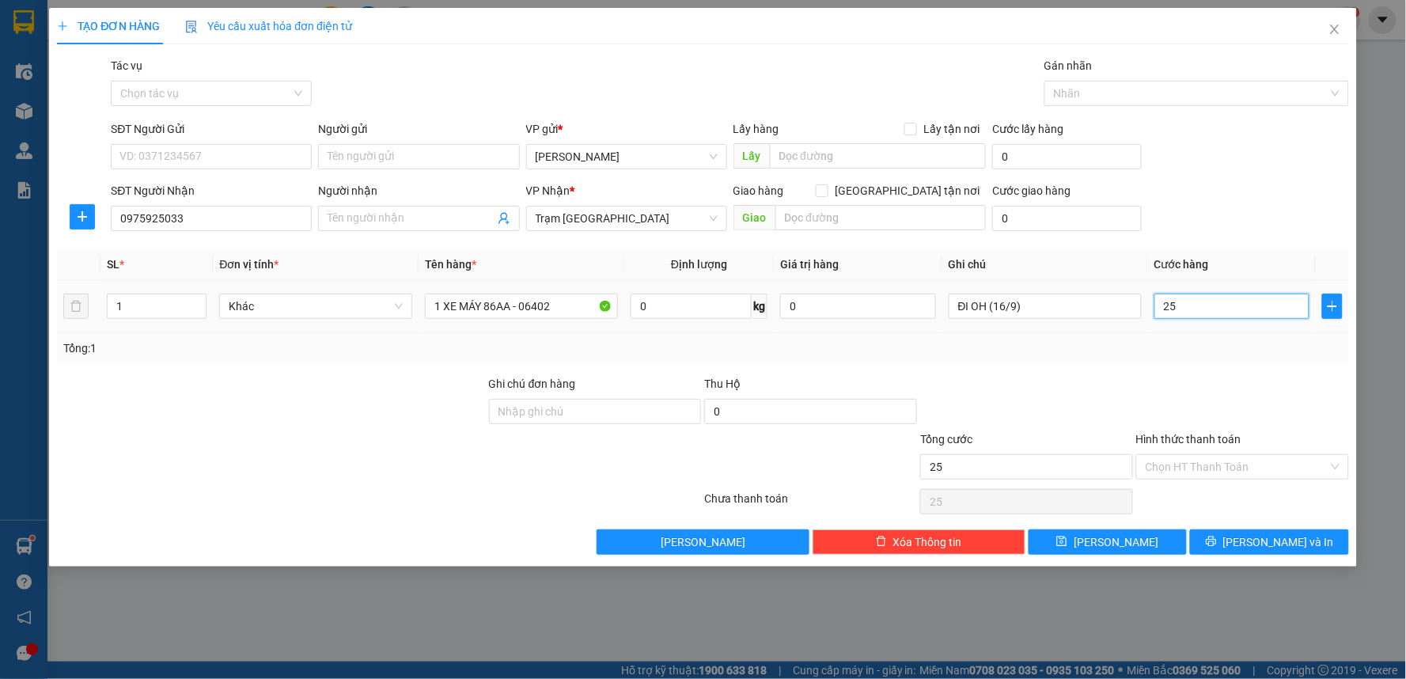
type input "250"
type input "250.000"
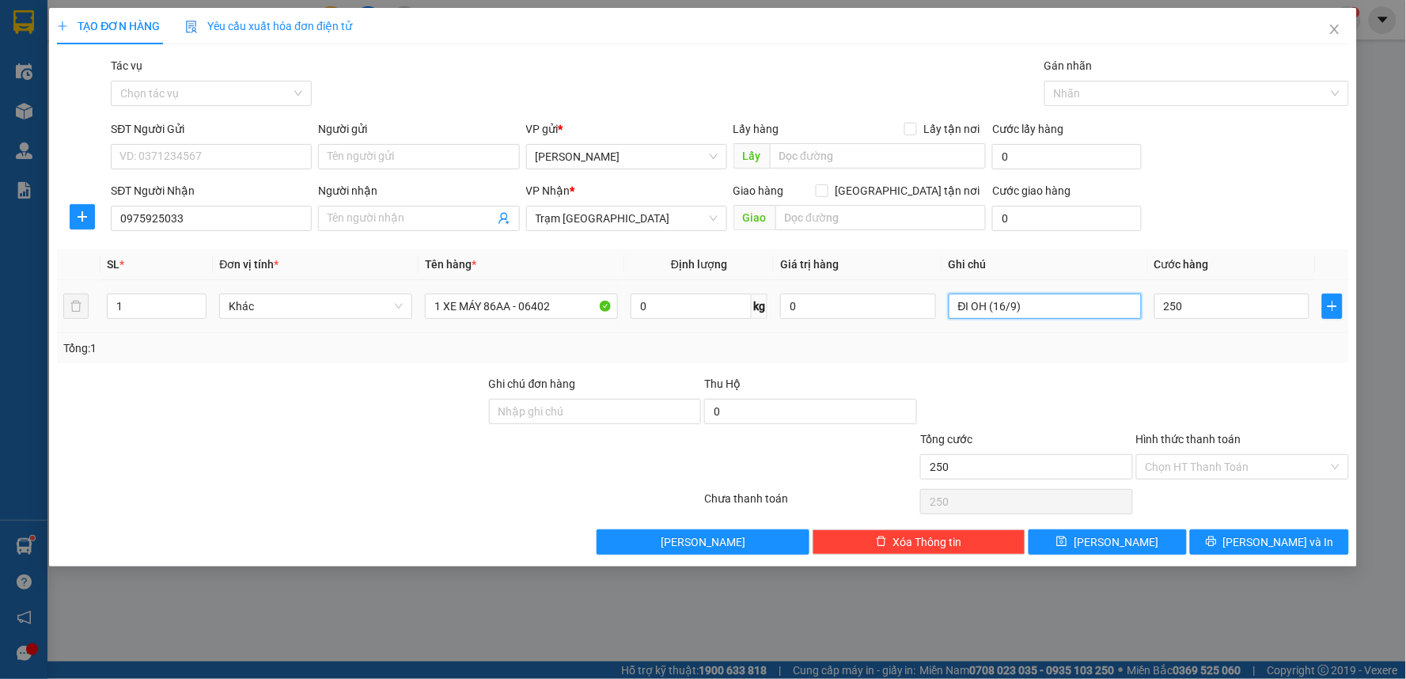
type input "250.000"
click at [949, 301] on input "ĐI OH (16/9)" at bounding box center [1045, 306] width 193 height 25
type input "CK - ĐI OH (16/9)"
click at [1234, 472] on input "Hình thức thanh toán" at bounding box center [1237, 467] width 183 height 24
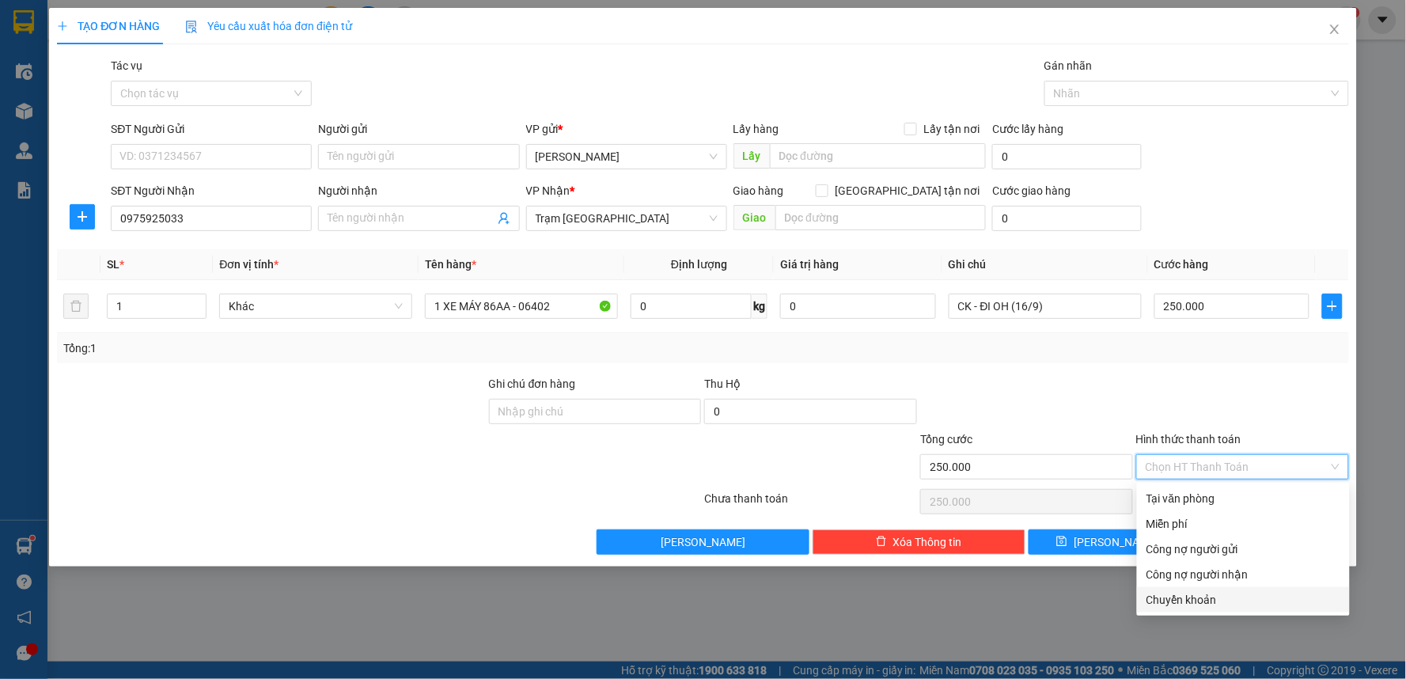
click at [1207, 596] on div "Chuyển khoản" at bounding box center [1244, 599] width 194 height 17
type input "0"
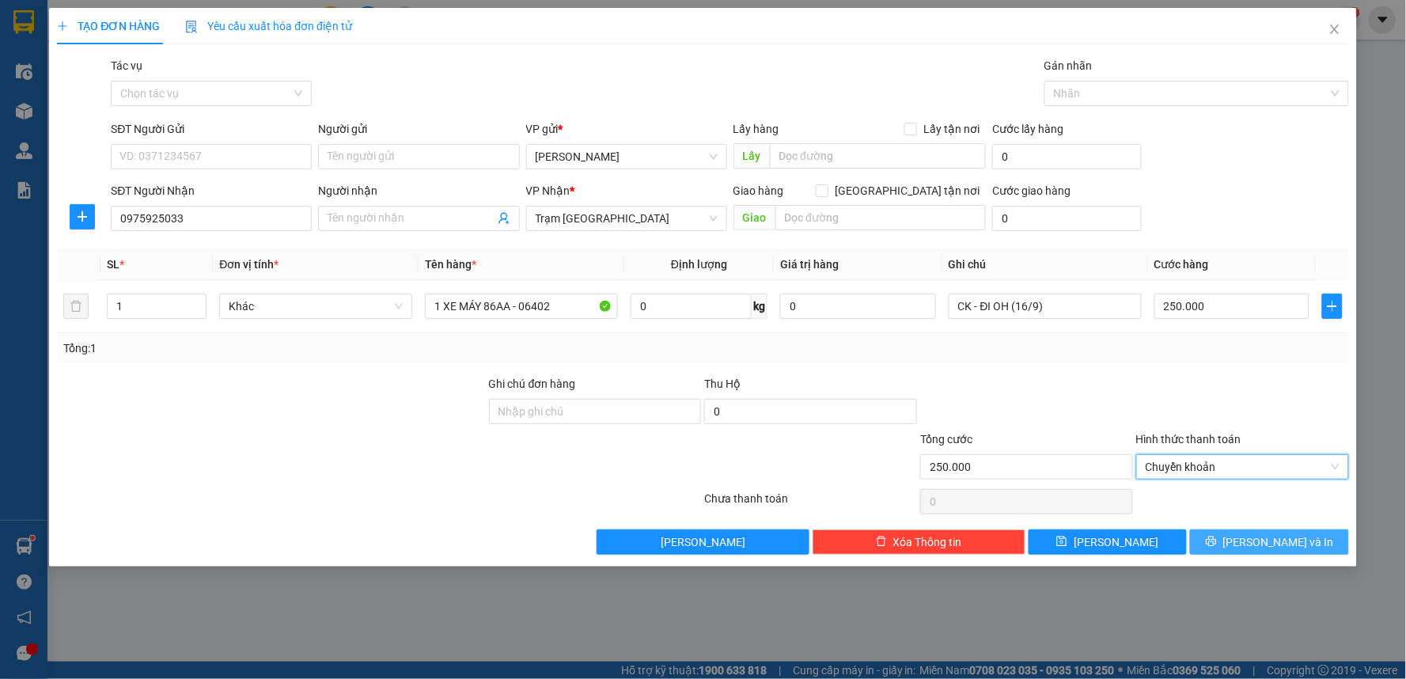
click at [1234, 540] on button "[PERSON_NAME] và In" at bounding box center [1269, 541] width 159 height 25
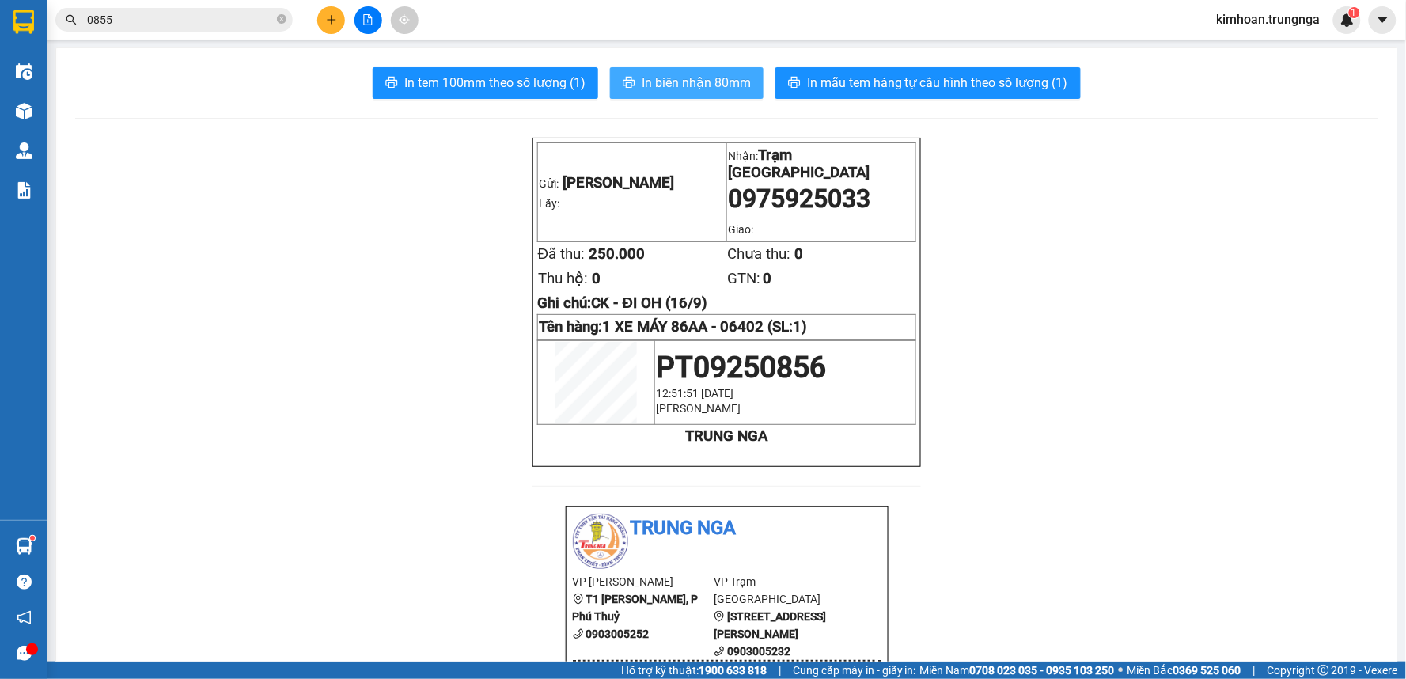
click at [726, 78] on span "In biên nhận 80mm" at bounding box center [696, 83] width 109 height 20
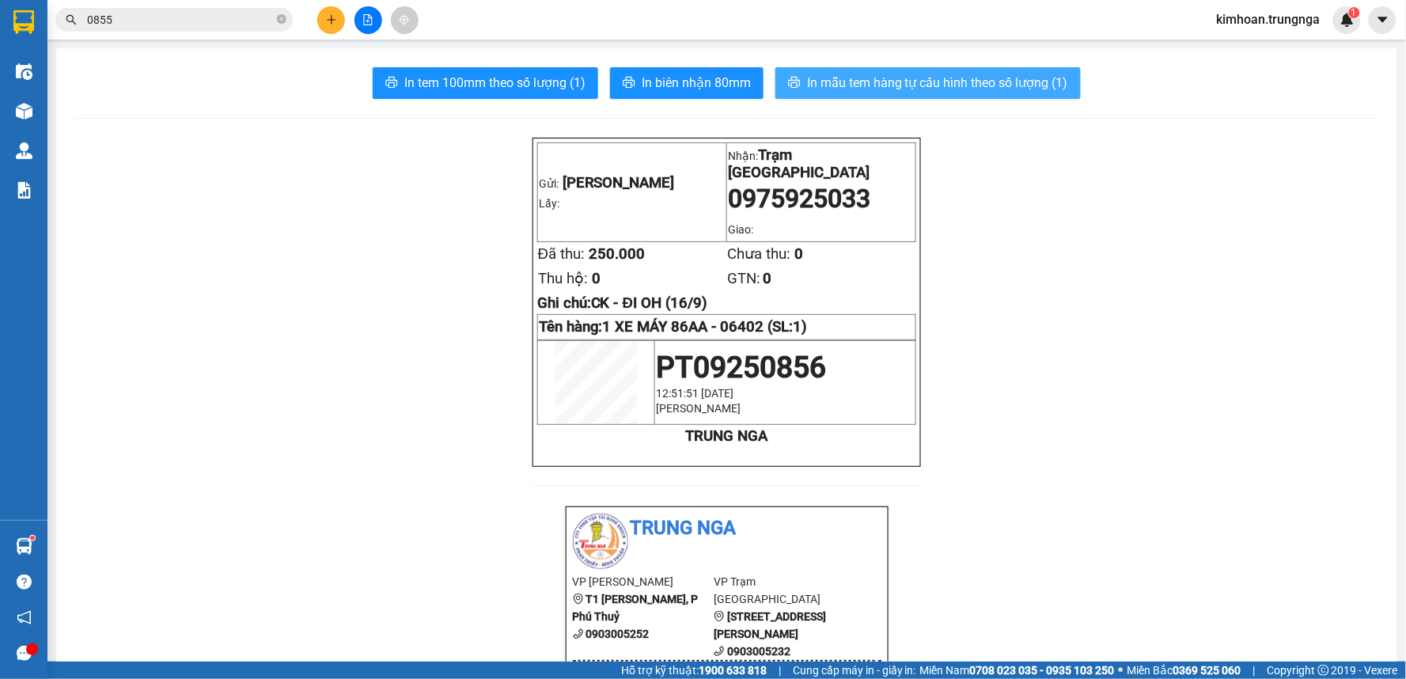
click at [775, 85] on button "In mẫu tem hàng tự cấu hình theo số lượng (1)" at bounding box center [927, 83] width 305 height 32
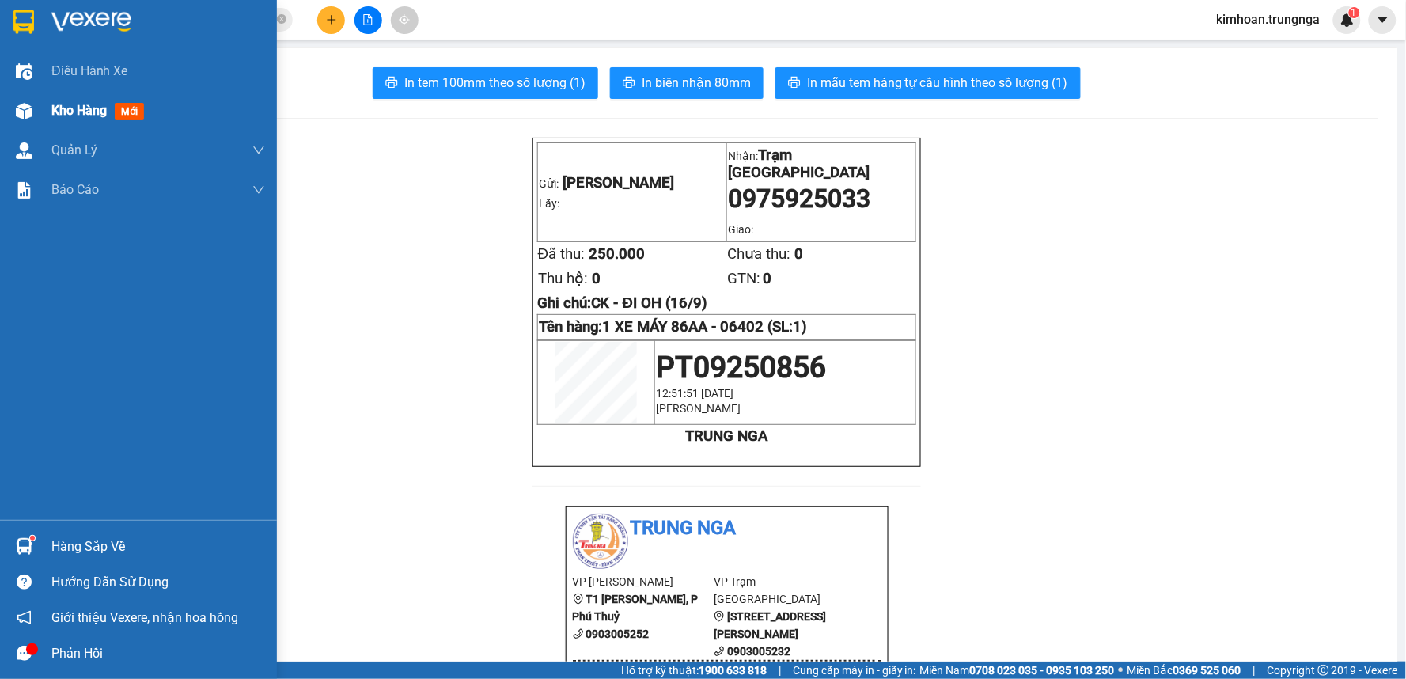
click at [11, 103] on div at bounding box center [24, 111] width 28 height 28
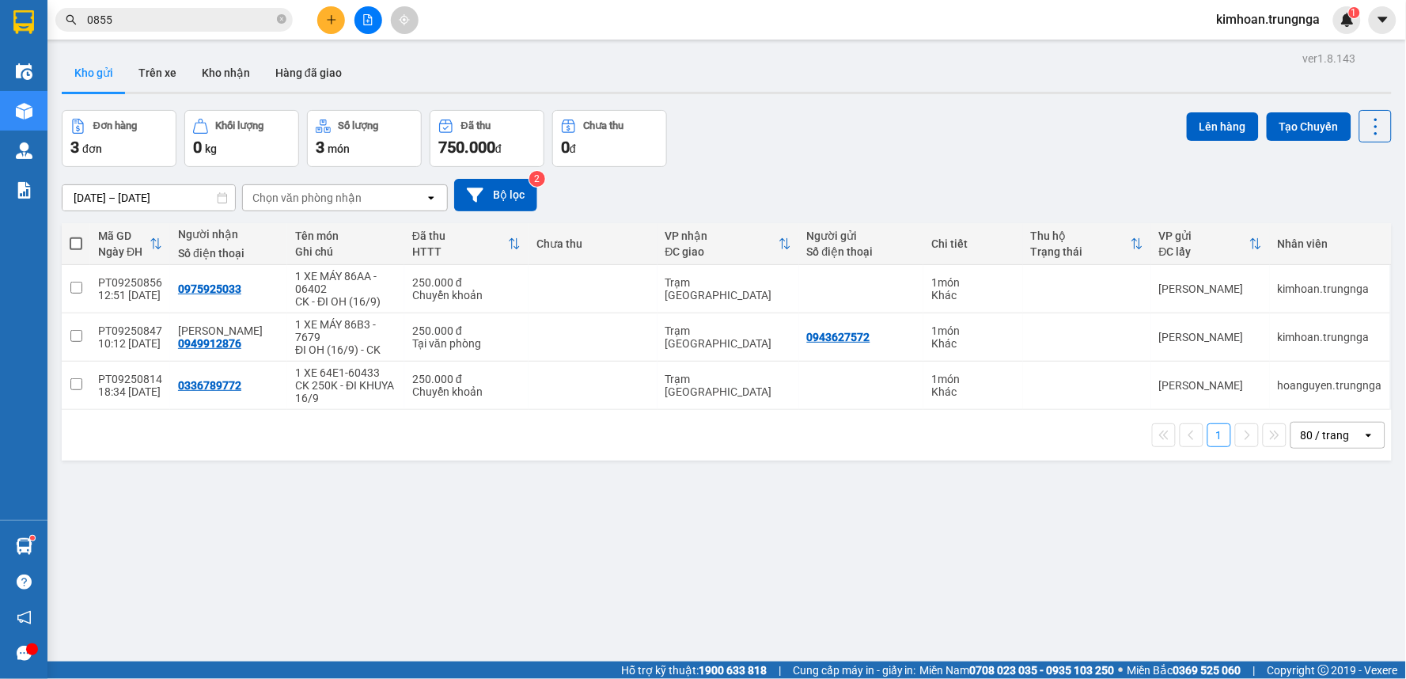
click at [333, 20] on icon "plus" at bounding box center [331, 19] width 9 height 1
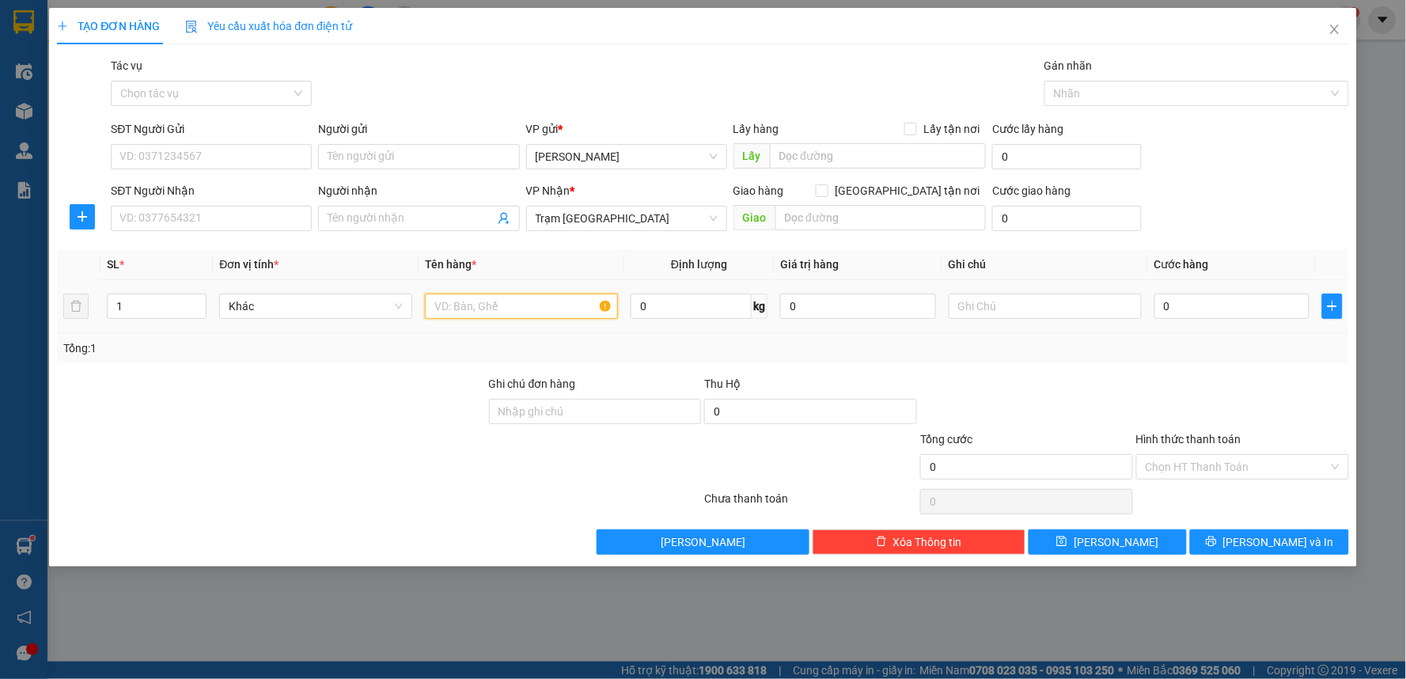
click at [461, 309] on input "text" at bounding box center [521, 306] width 193 height 25
type input "1 THÙNG XỐP VÀNG"
drag, startPoint x: 210, startPoint y: 160, endPoint x: 809, endPoint y: 25, distance: 613.9
click at [211, 160] on input "SĐT Người Gửi" at bounding box center [211, 156] width 201 height 25
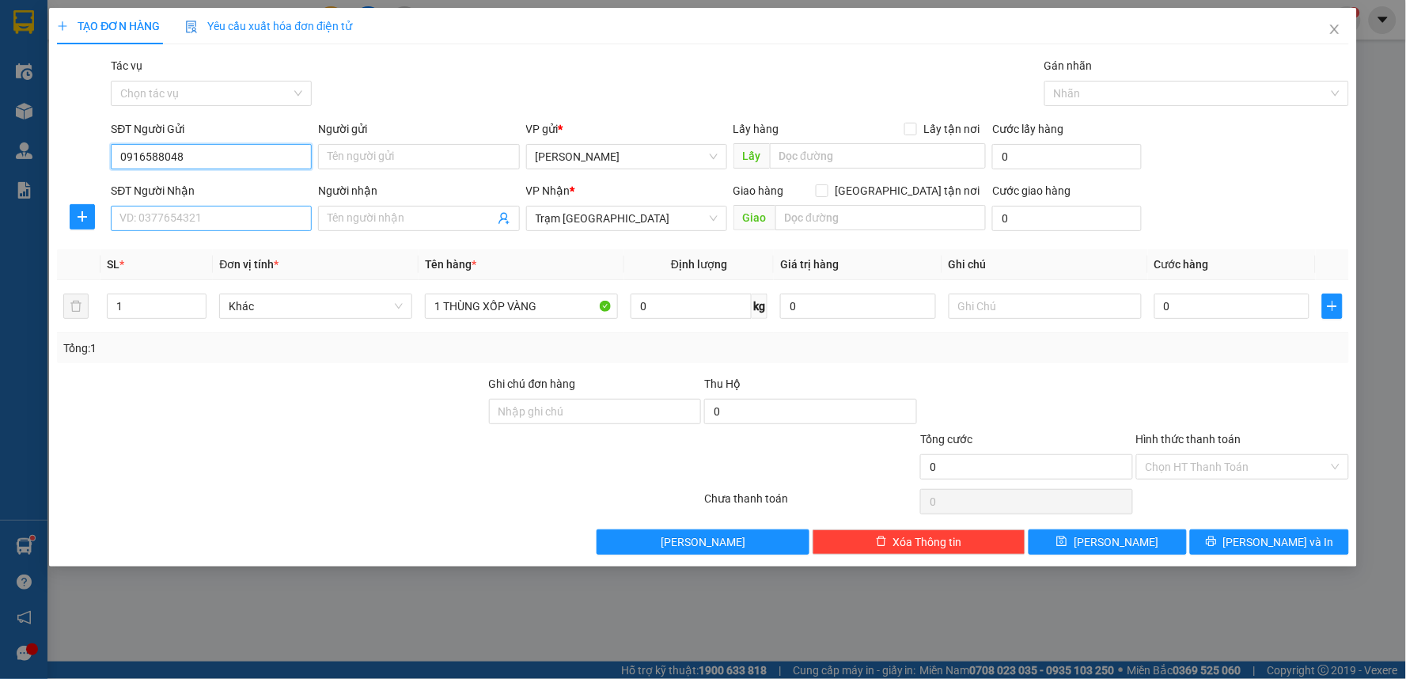
type input "0916588048"
click at [127, 225] on input "SĐT Người Nhận" at bounding box center [211, 218] width 201 height 25
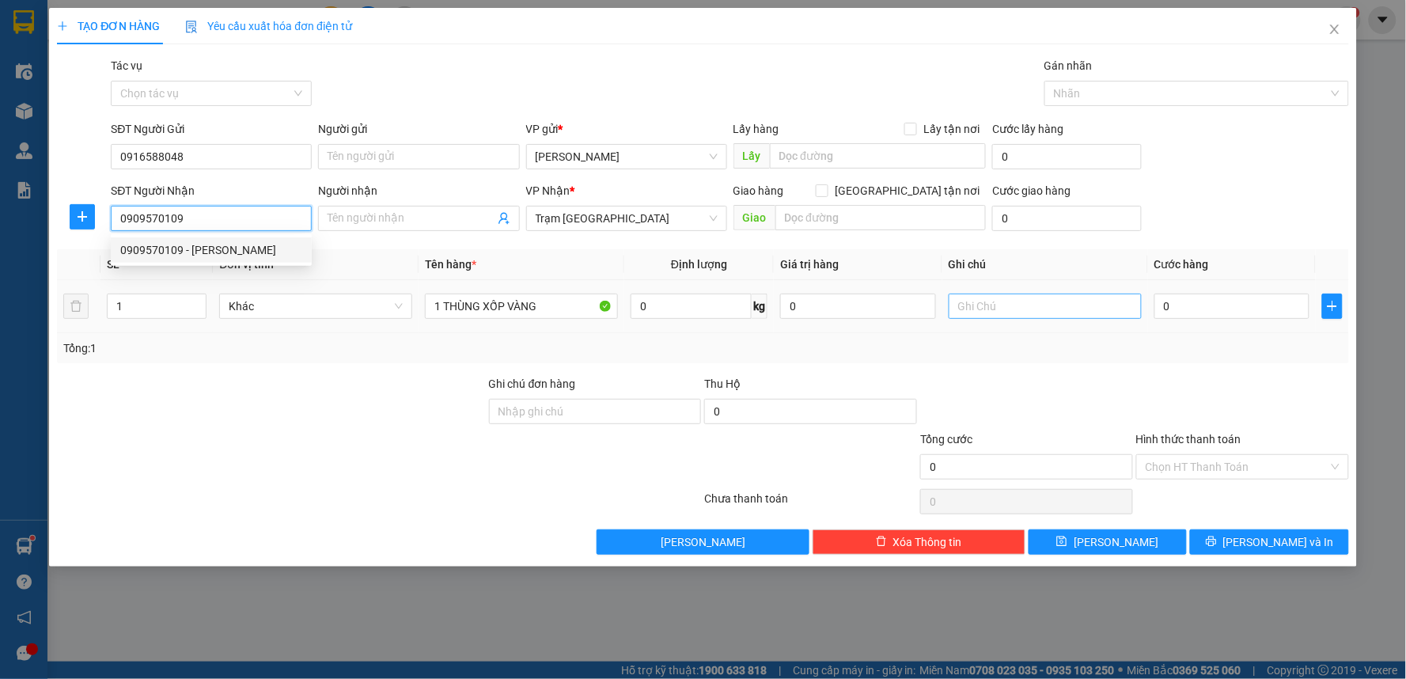
type input "0909570109"
click at [1011, 317] on input "text" at bounding box center [1045, 306] width 193 height 25
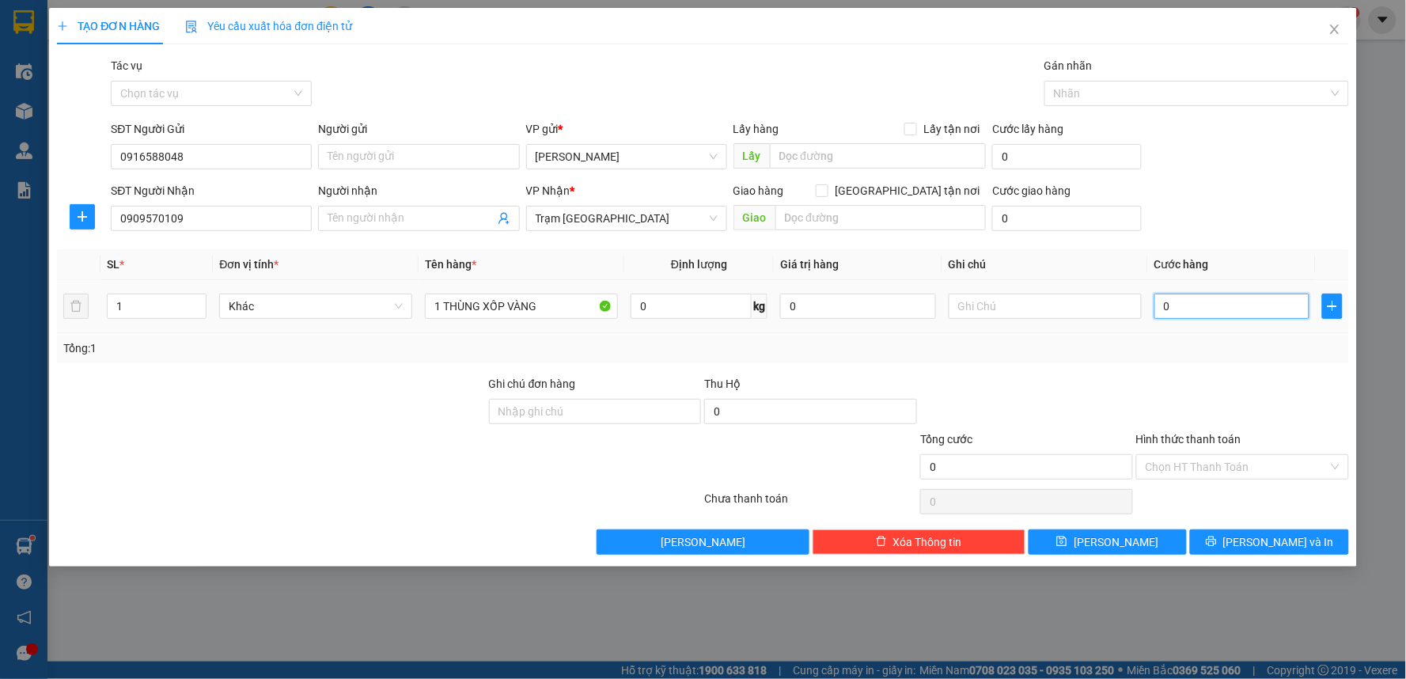
click at [1209, 309] on input "0" at bounding box center [1232, 306] width 156 height 25
type input "4"
type input "40"
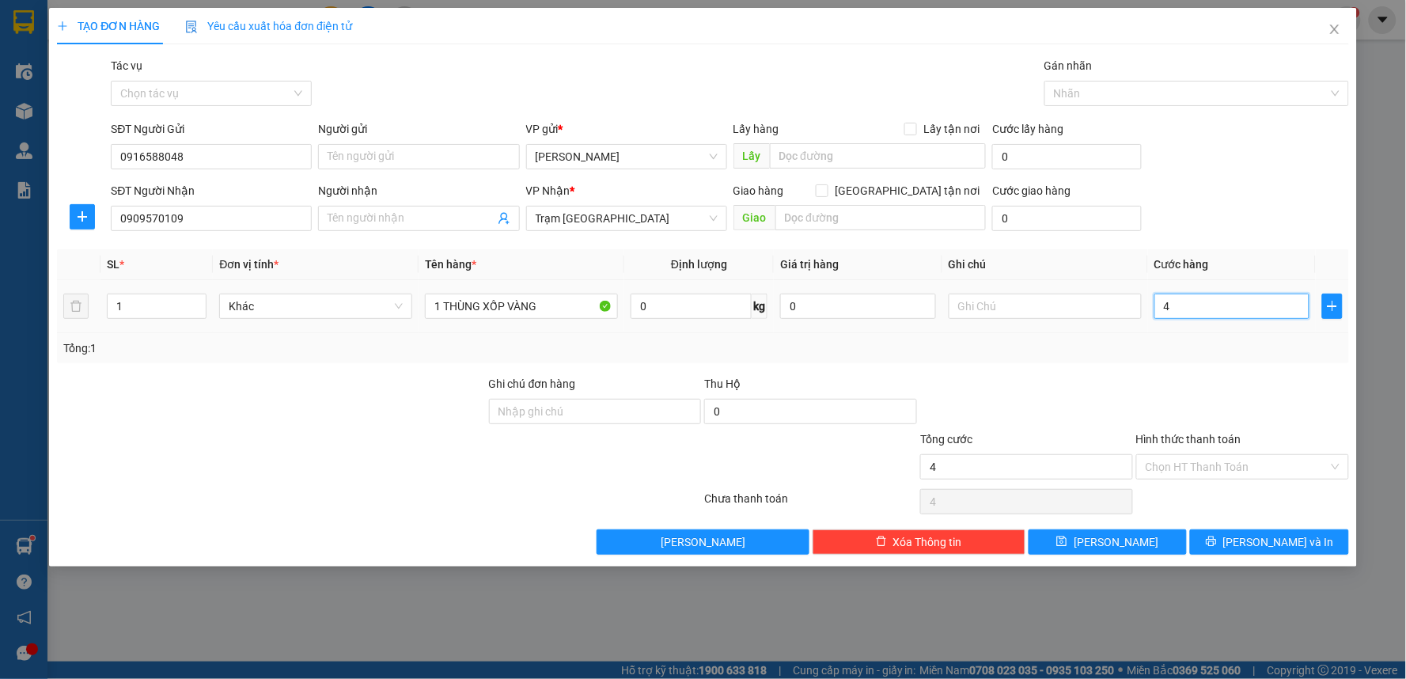
type input "40"
type input "40.000"
click at [1169, 481] on div "Hình thức thanh toán Chọn HT Thanh Toán" at bounding box center [1242, 457] width 213 height 55
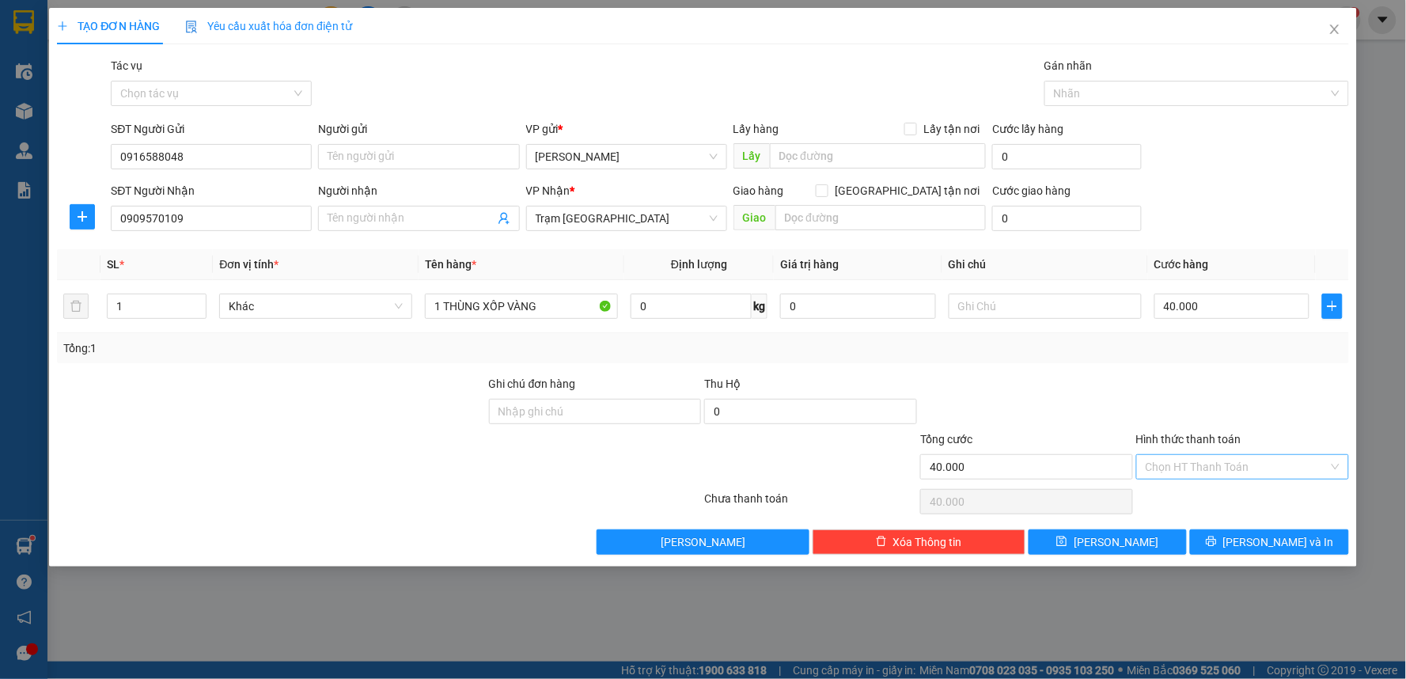
click at [1169, 473] on input "Hình thức thanh toán" at bounding box center [1237, 467] width 183 height 24
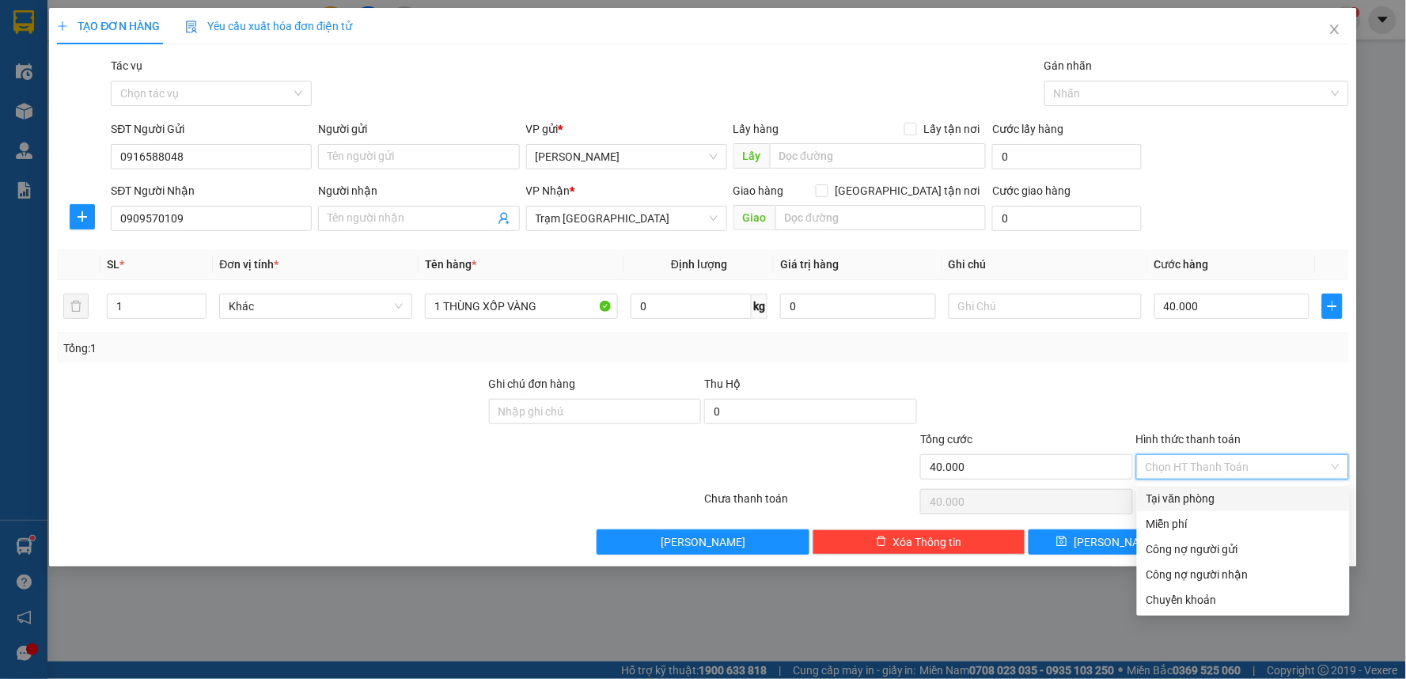
click at [1169, 500] on div "Tại văn phòng" at bounding box center [1244, 498] width 194 height 17
type input "0"
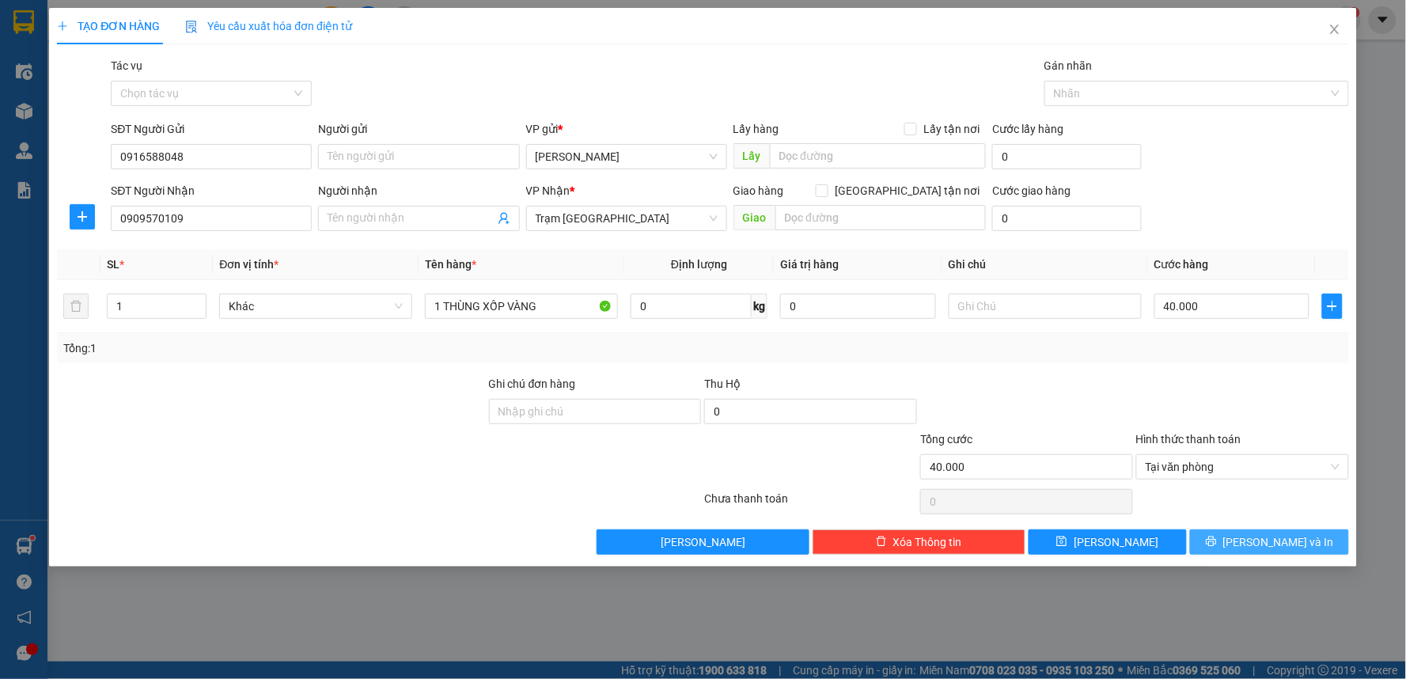
click at [1216, 540] on icon "printer" at bounding box center [1211, 541] width 10 height 10
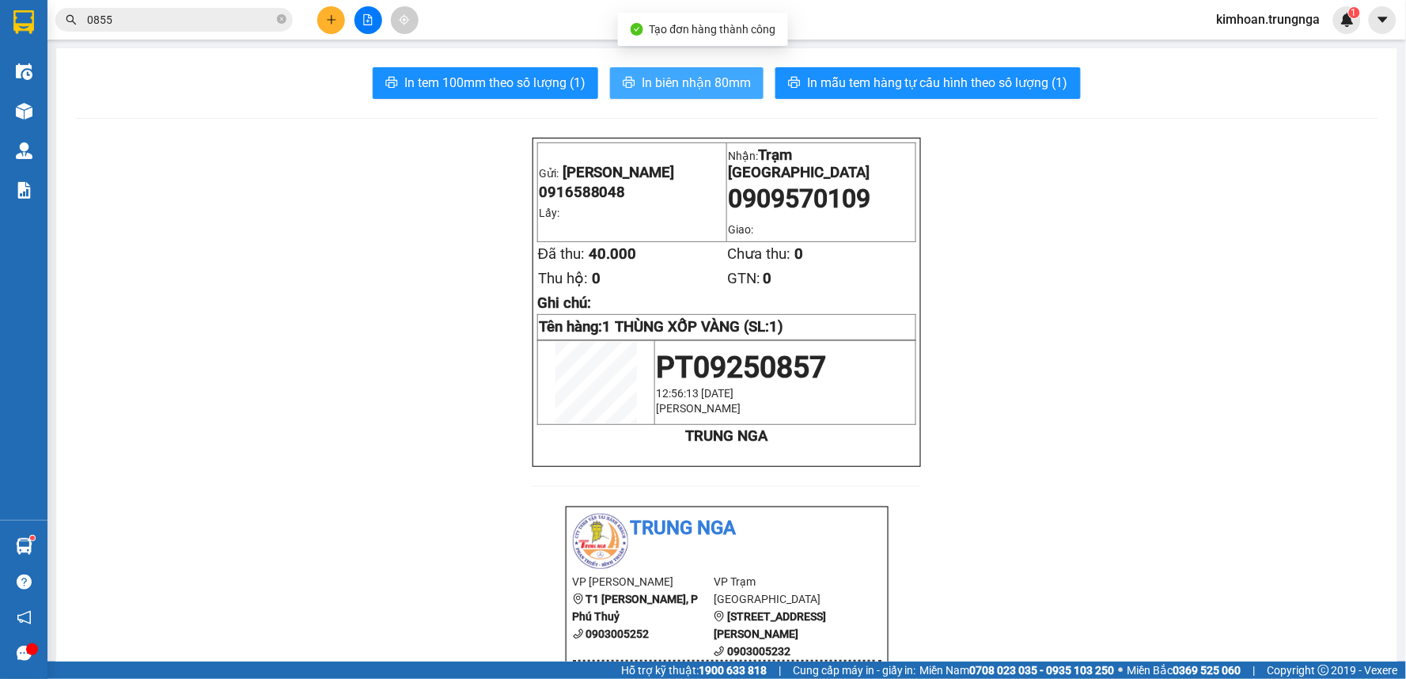
click at [641, 71] on button "In biên nhận 80mm" at bounding box center [687, 83] width 154 height 32
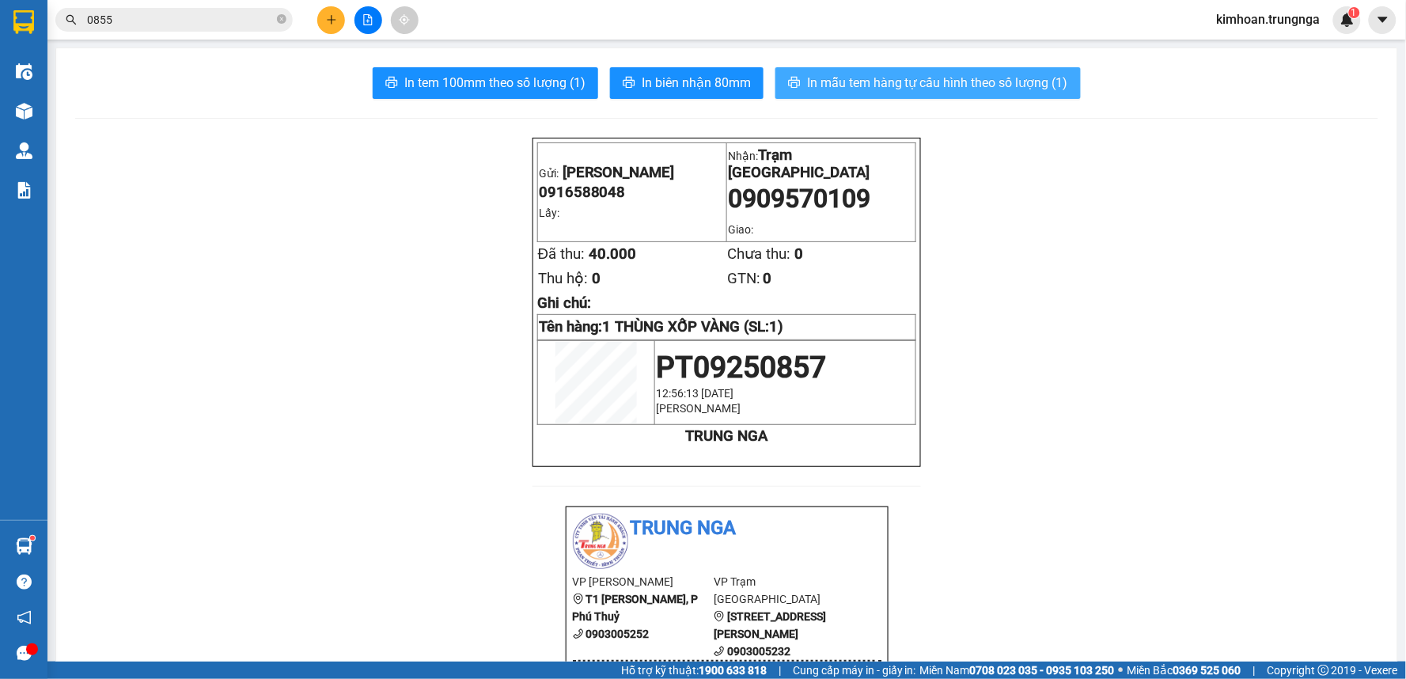
click at [890, 81] on span "In mẫu tem hàng tự cấu hình theo số lượng (1)" at bounding box center [937, 83] width 261 height 20
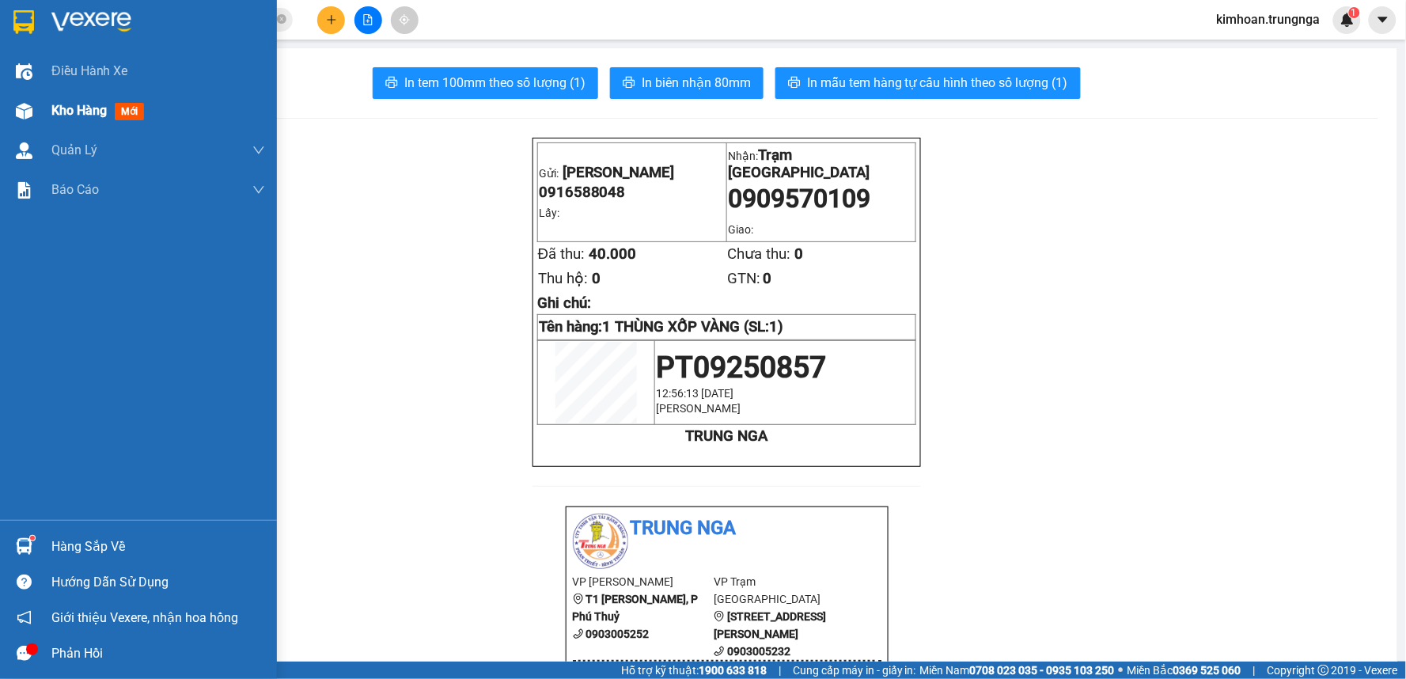
click at [38, 98] on div "Kho hàng mới" at bounding box center [138, 111] width 277 height 40
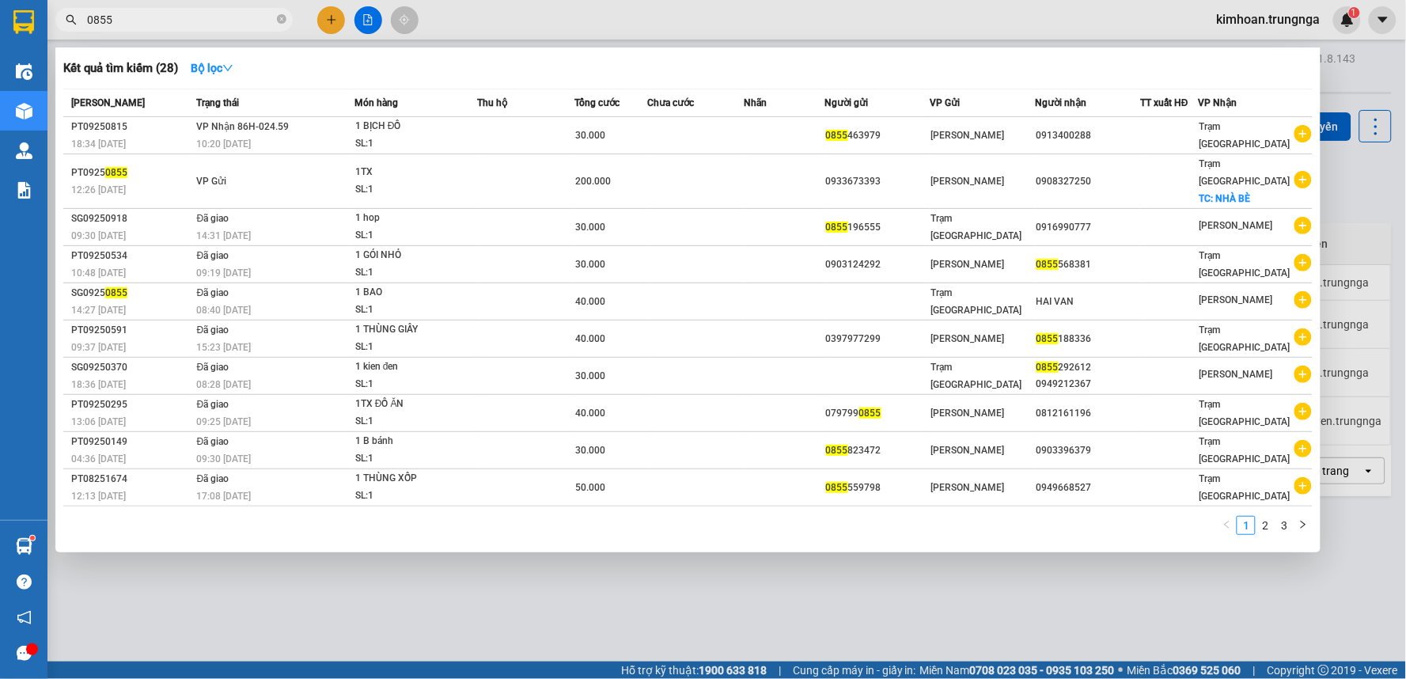
click at [283, 11] on span at bounding box center [281, 19] width 9 height 17
click at [283, 19] on icon "close-circle" at bounding box center [281, 18] width 9 height 9
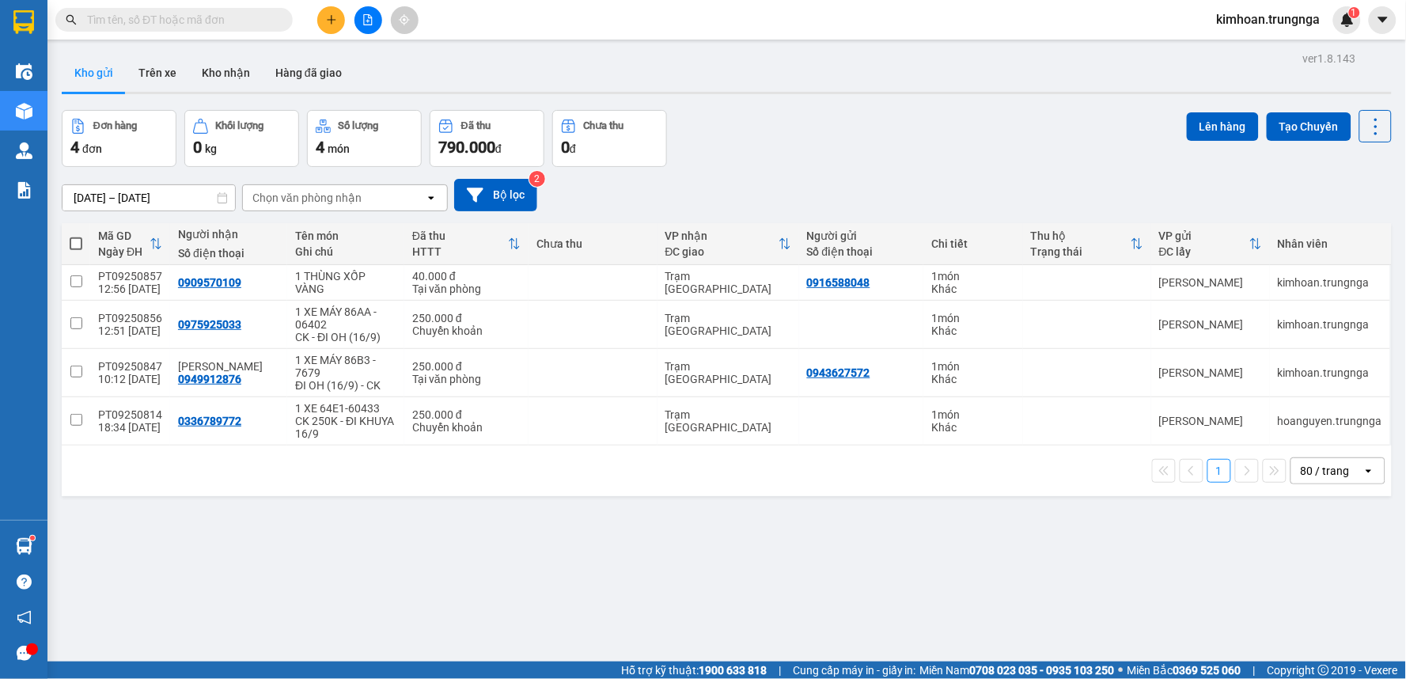
drag, startPoint x: 169, startPoint y: 21, endPoint x: 192, endPoint y: 8, distance: 26.2
click at [171, 20] on input "text" at bounding box center [180, 19] width 187 height 17
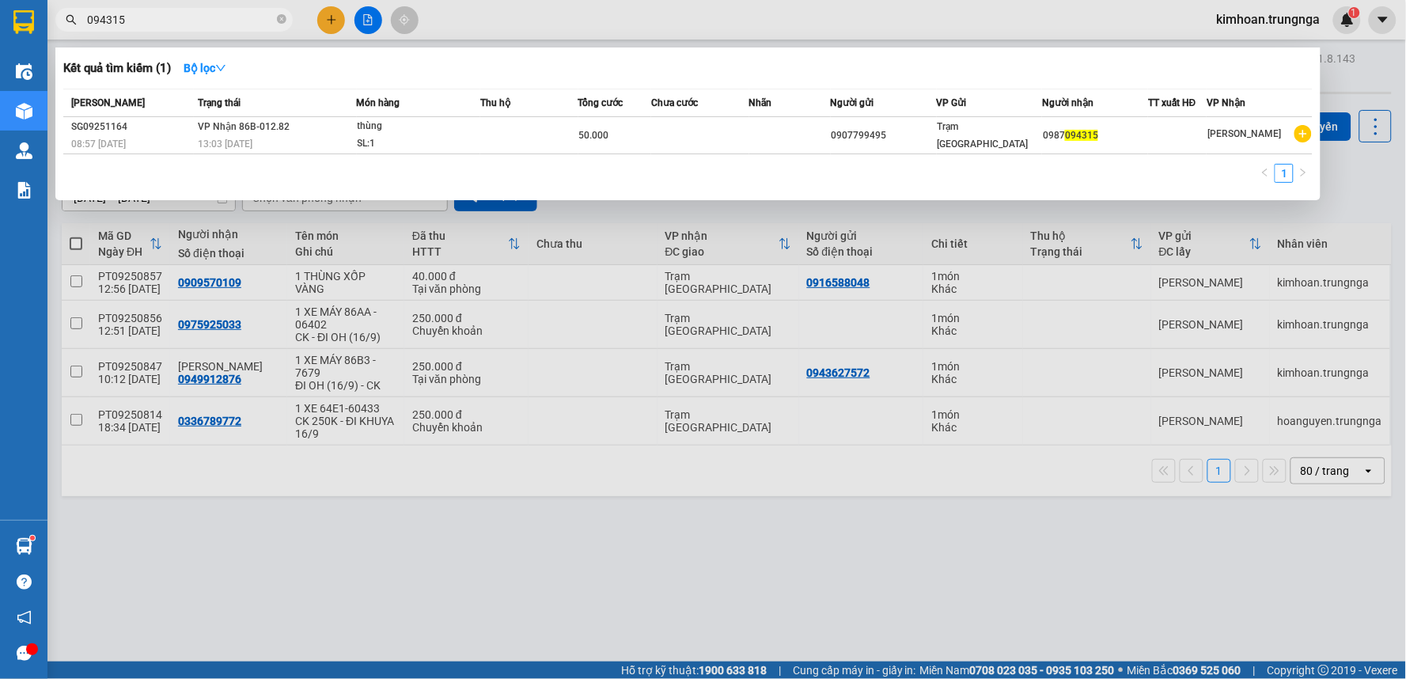
type input "094315"
click at [653, 493] on div at bounding box center [703, 339] width 1406 height 679
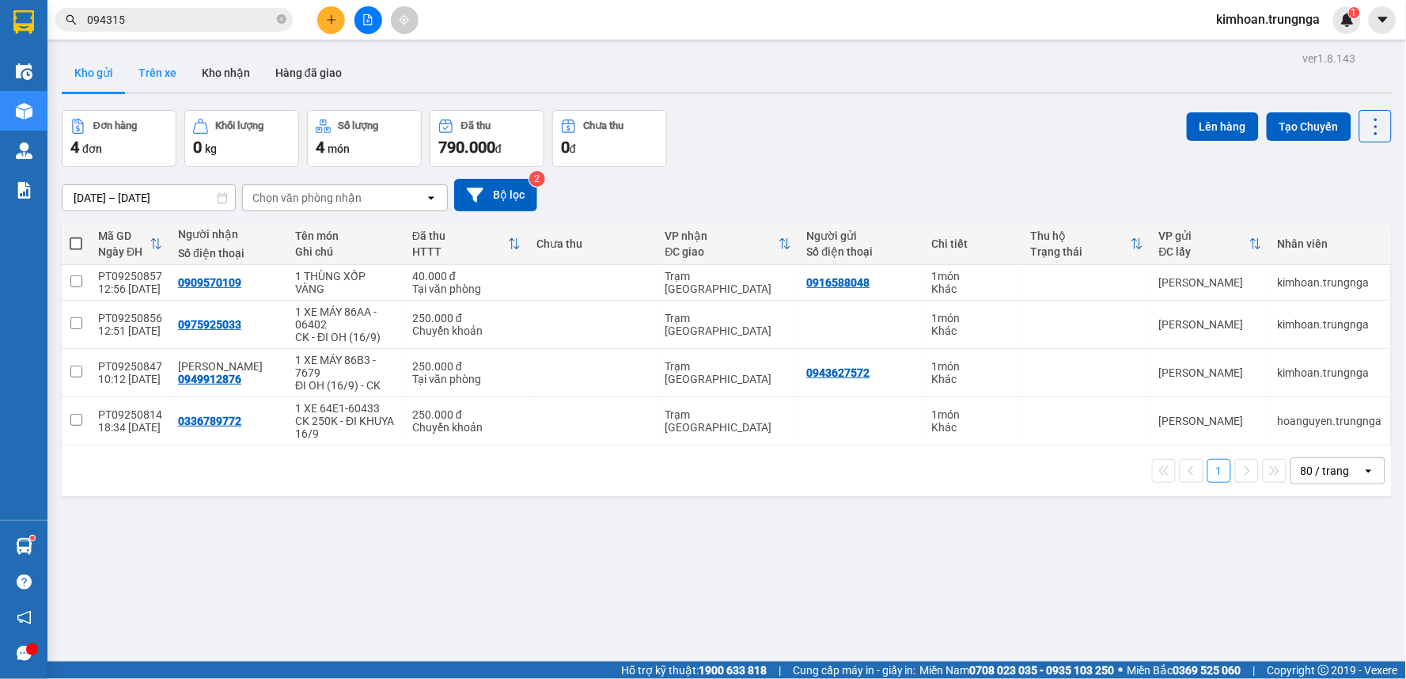
click at [131, 61] on button "Trên xe" at bounding box center [157, 73] width 63 height 38
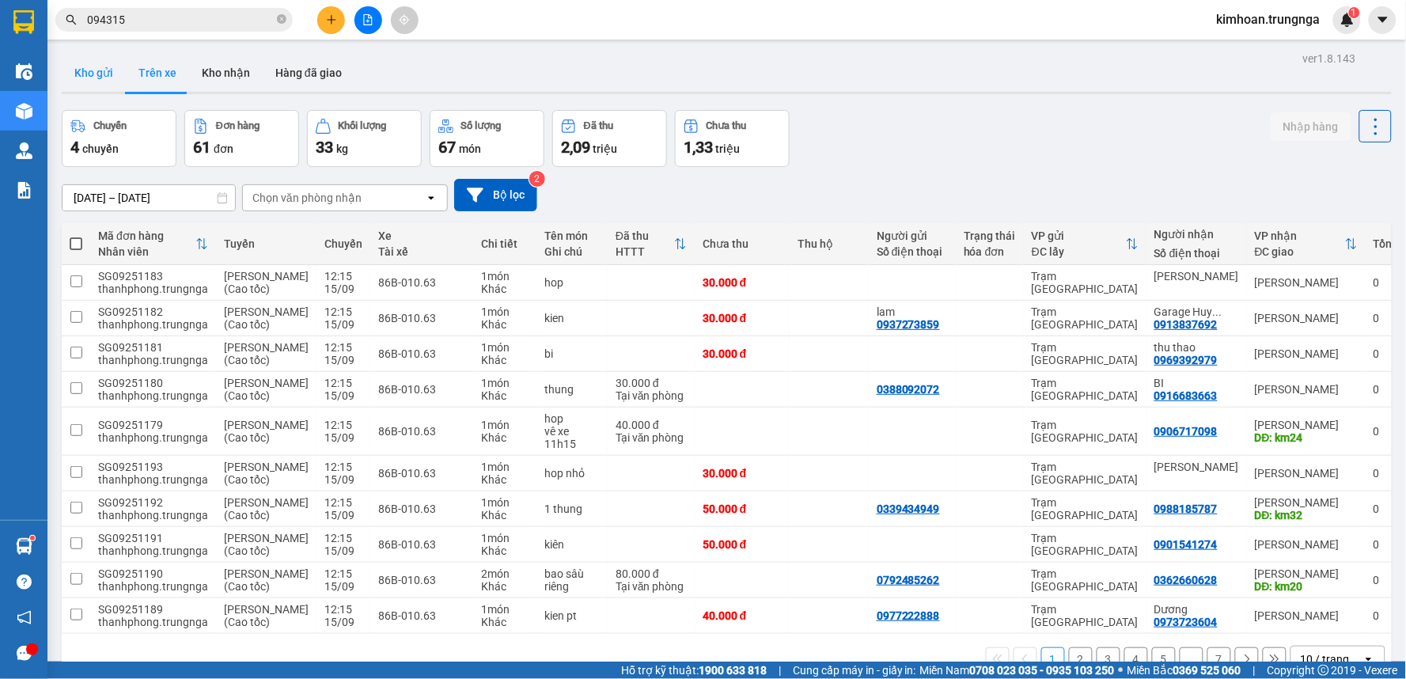
click at [93, 75] on button "Kho gửi" at bounding box center [94, 73] width 64 height 38
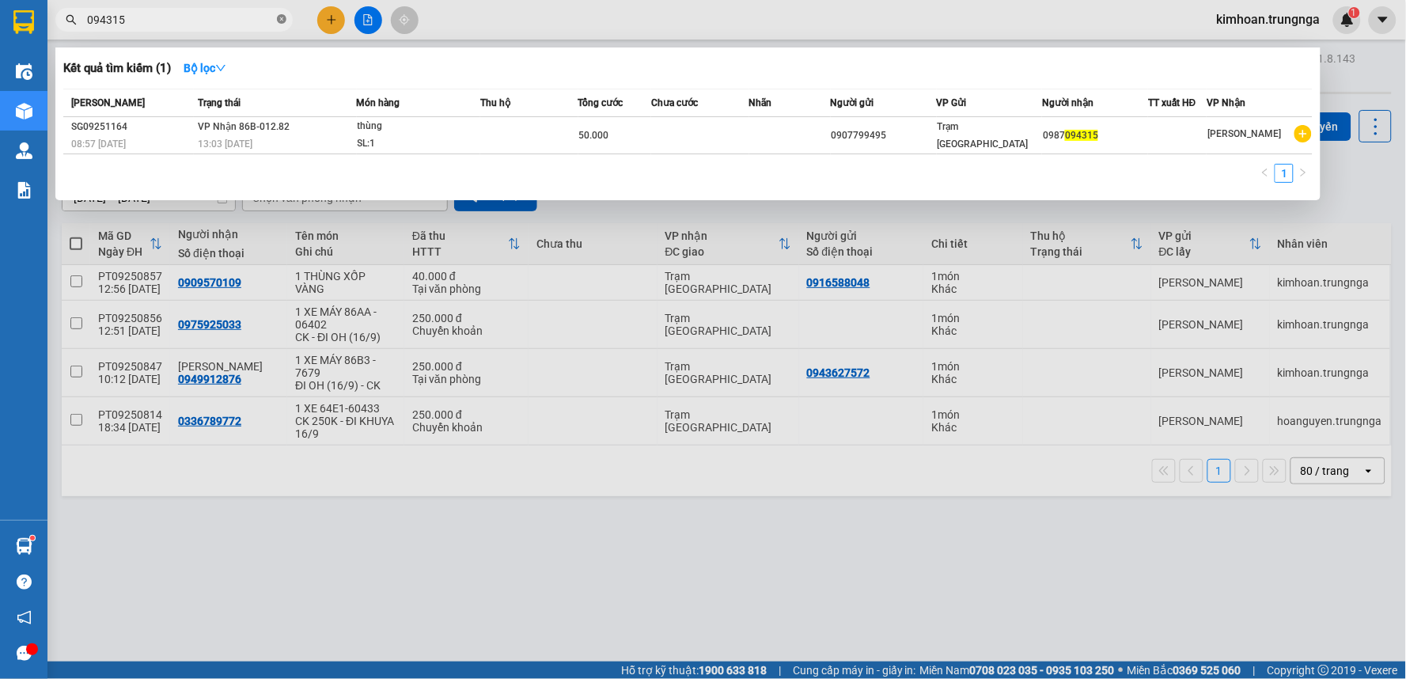
click at [286, 22] on icon "close-circle" at bounding box center [281, 18] width 9 height 9
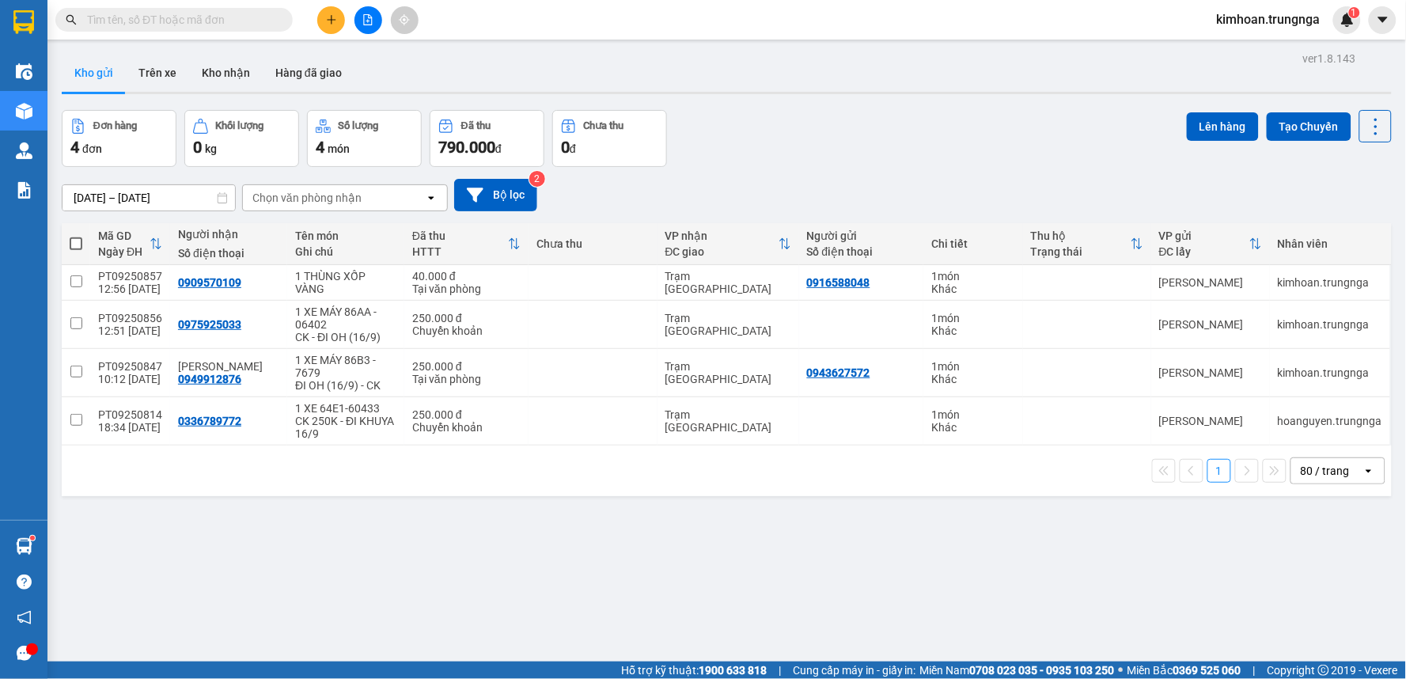
click at [208, 13] on input "text" at bounding box center [180, 19] width 187 height 17
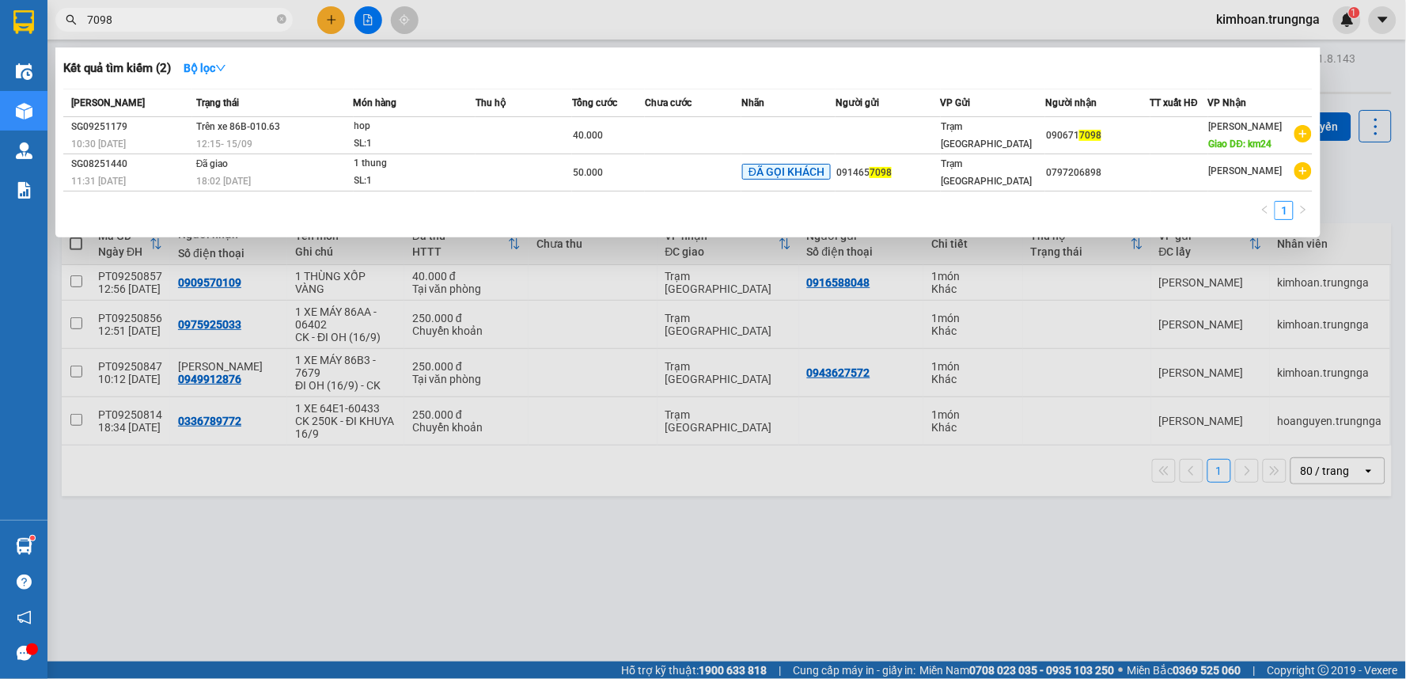
type input "7098"
click at [472, 333] on div at bounding box center [703, 339] width 1406 height 679
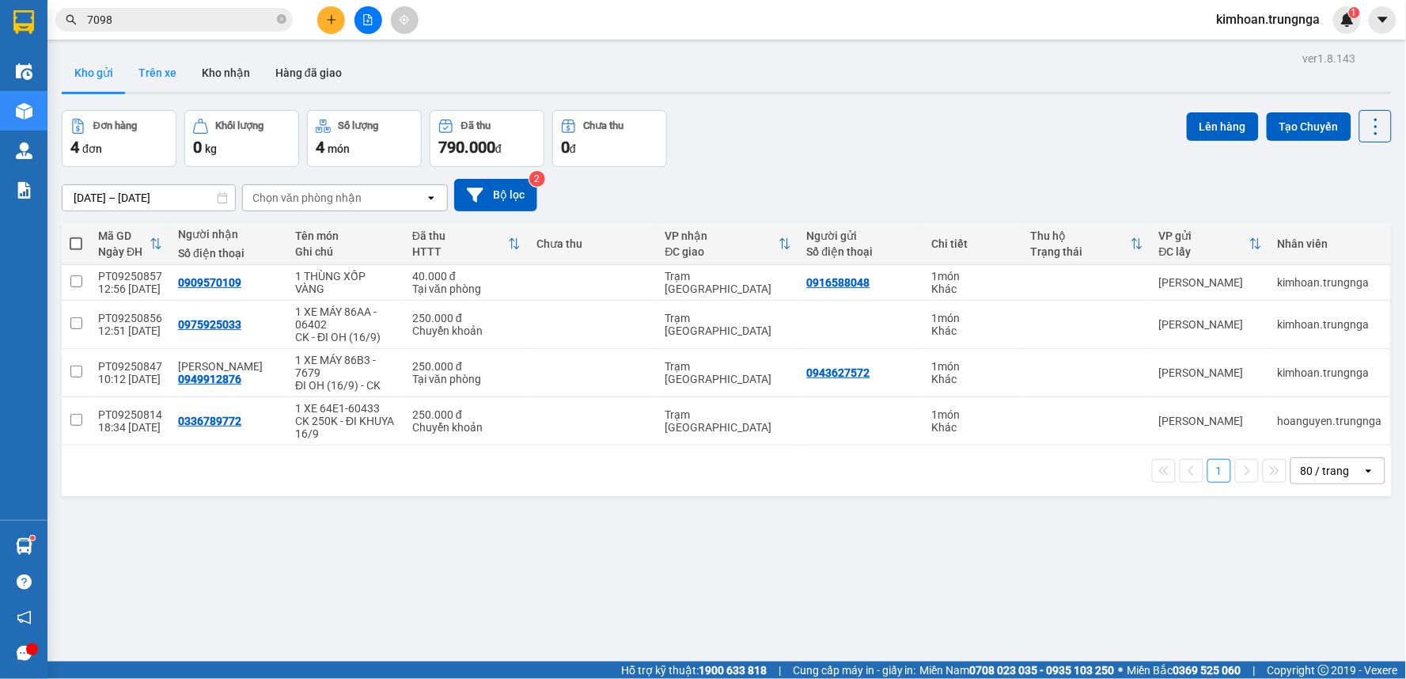
click at [179, 70] on button "Trên xe" at bounding box center [157, 73] width 63 height 38
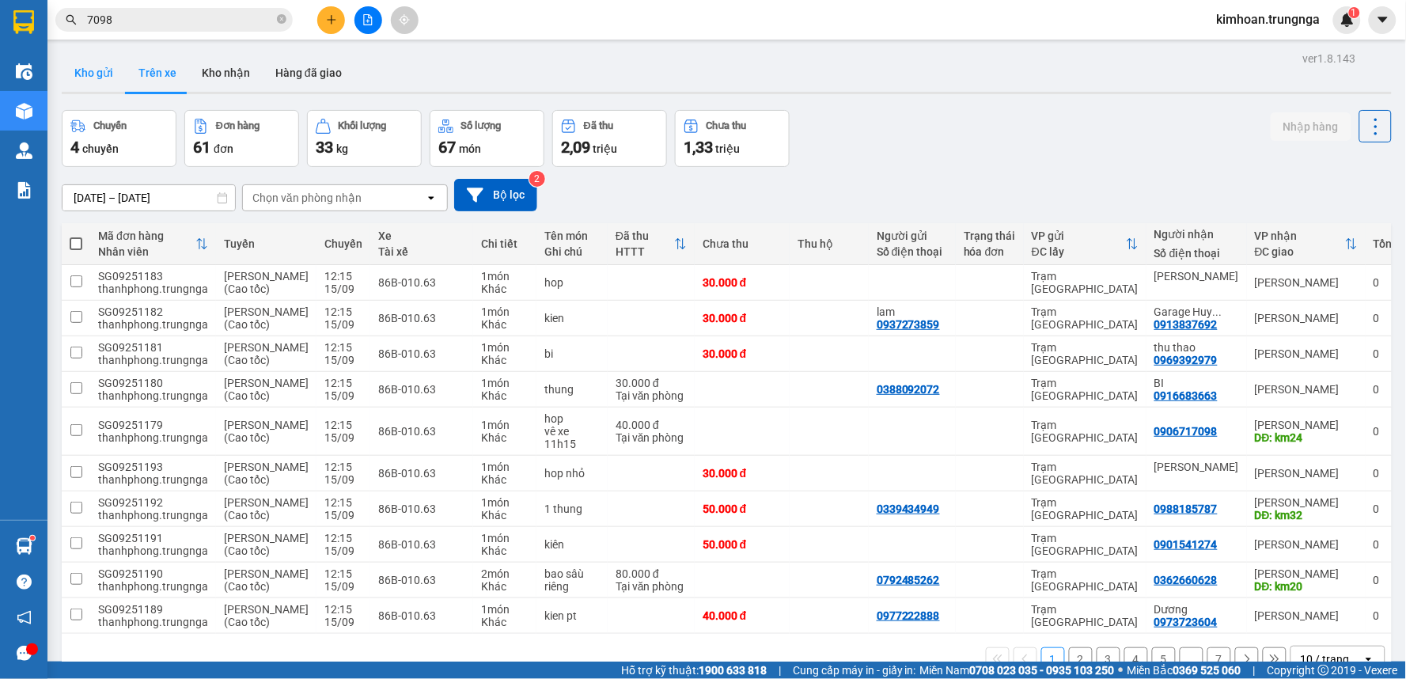
click at [92, 74] on button "Kho gửi" at bounding box center [94, 73] width 64 height 38
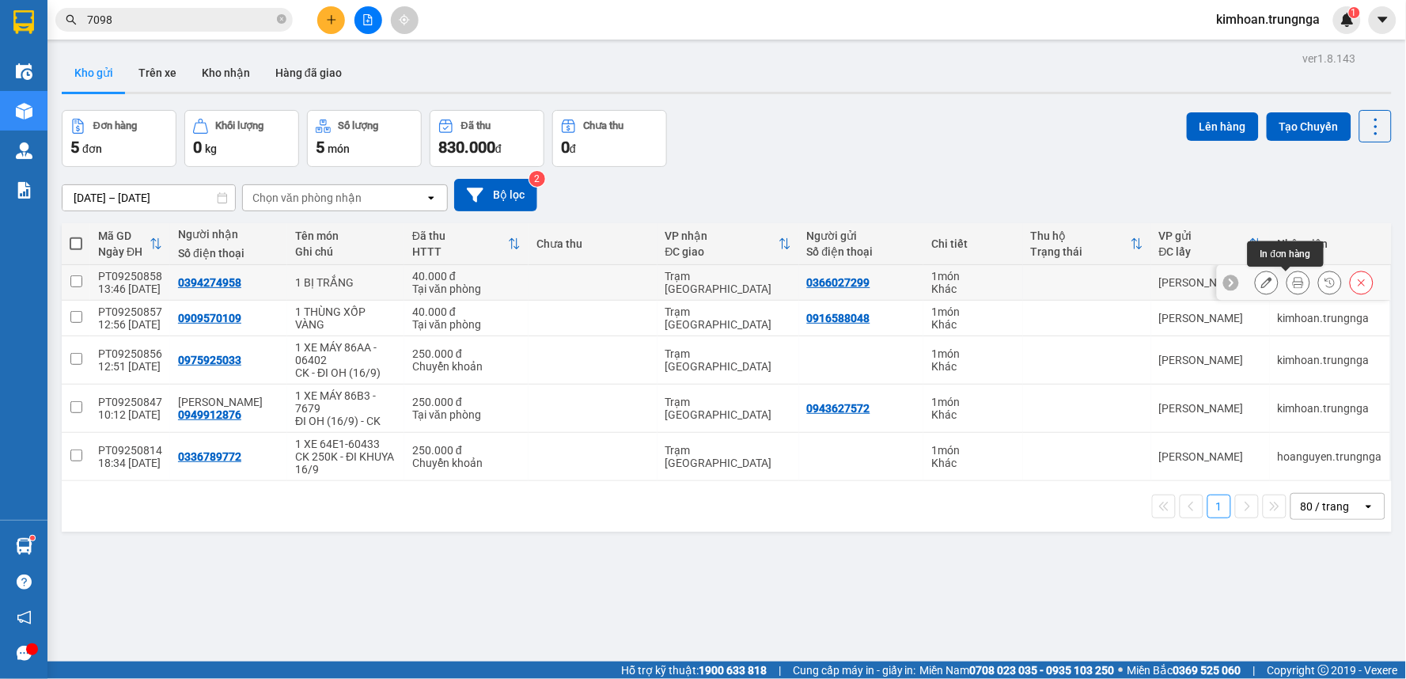
click at [1293, 286] on icon at bounding box center [1298, 282] width 11 height 11
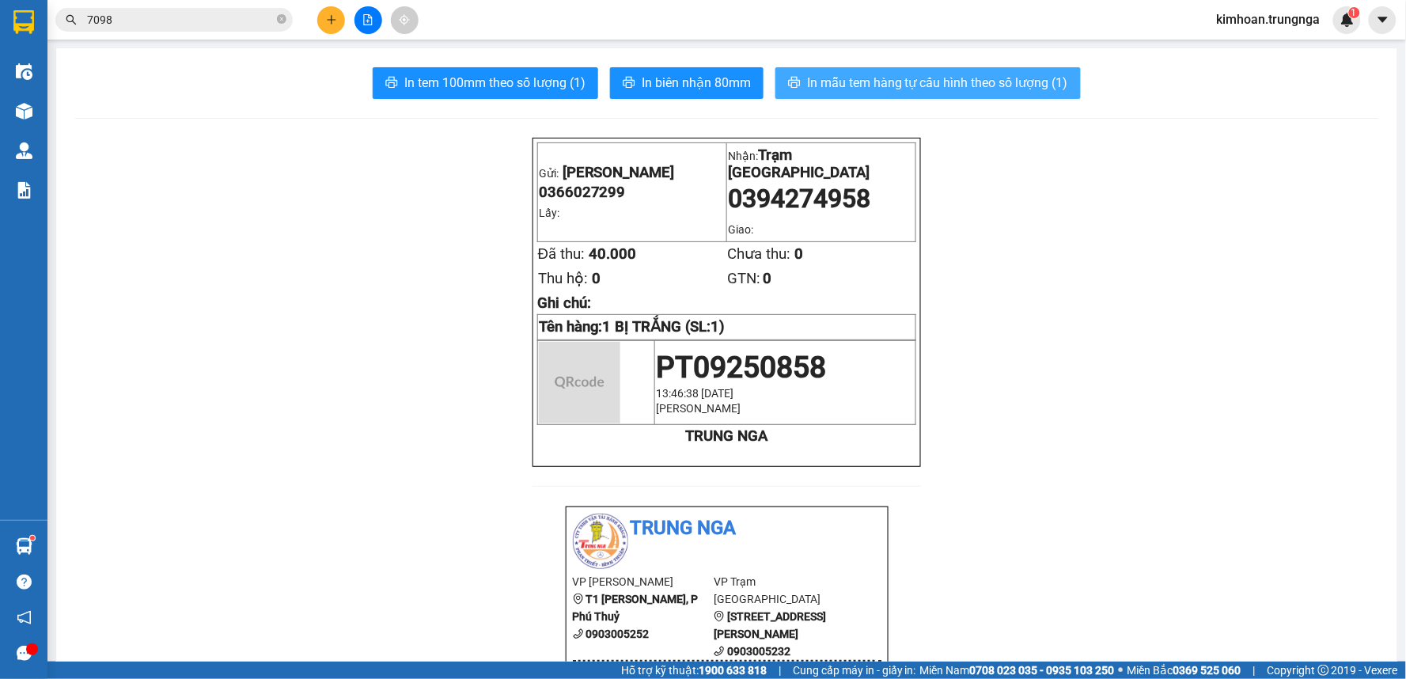
click at [807, 85] on span "In mẫu tem hàng tự cấu hình theo số lượng (1)" at bounding box center [937, 83] width 261 height 20
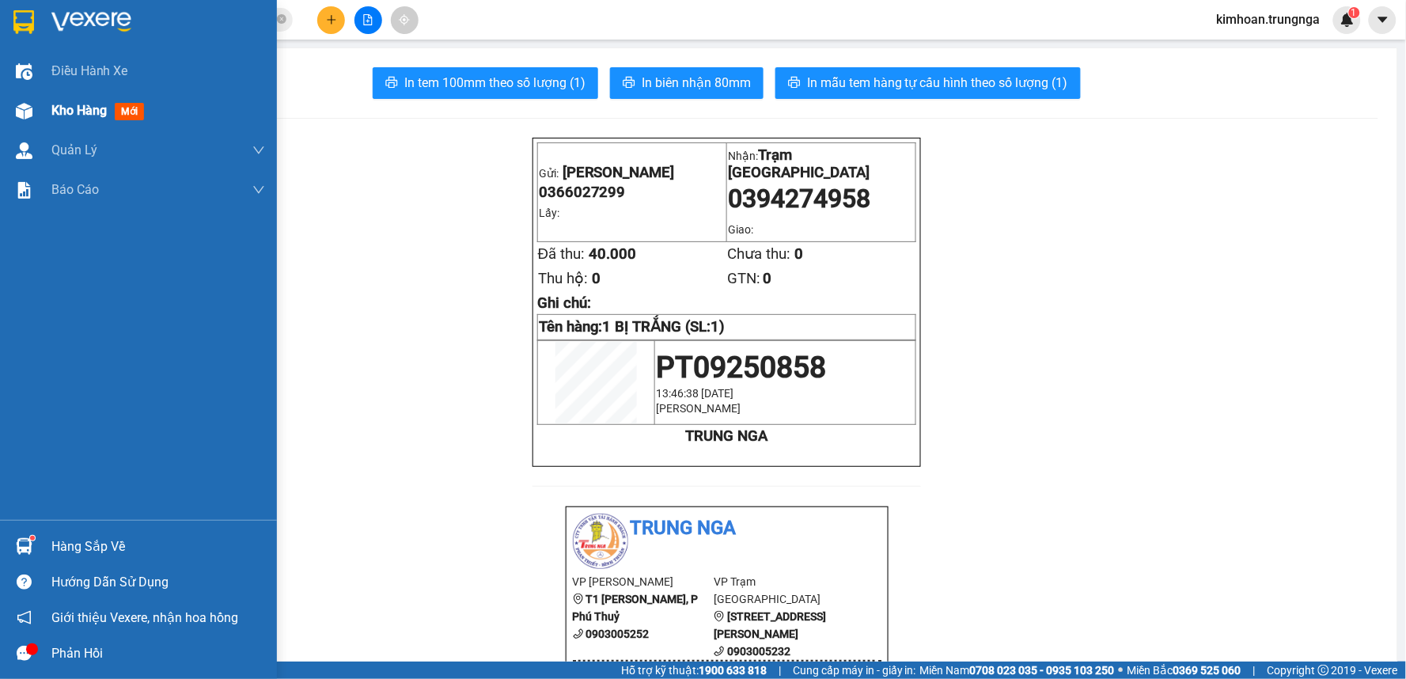
click at [16, 104] on img at bounding box center [24, 111] width 17 height 17
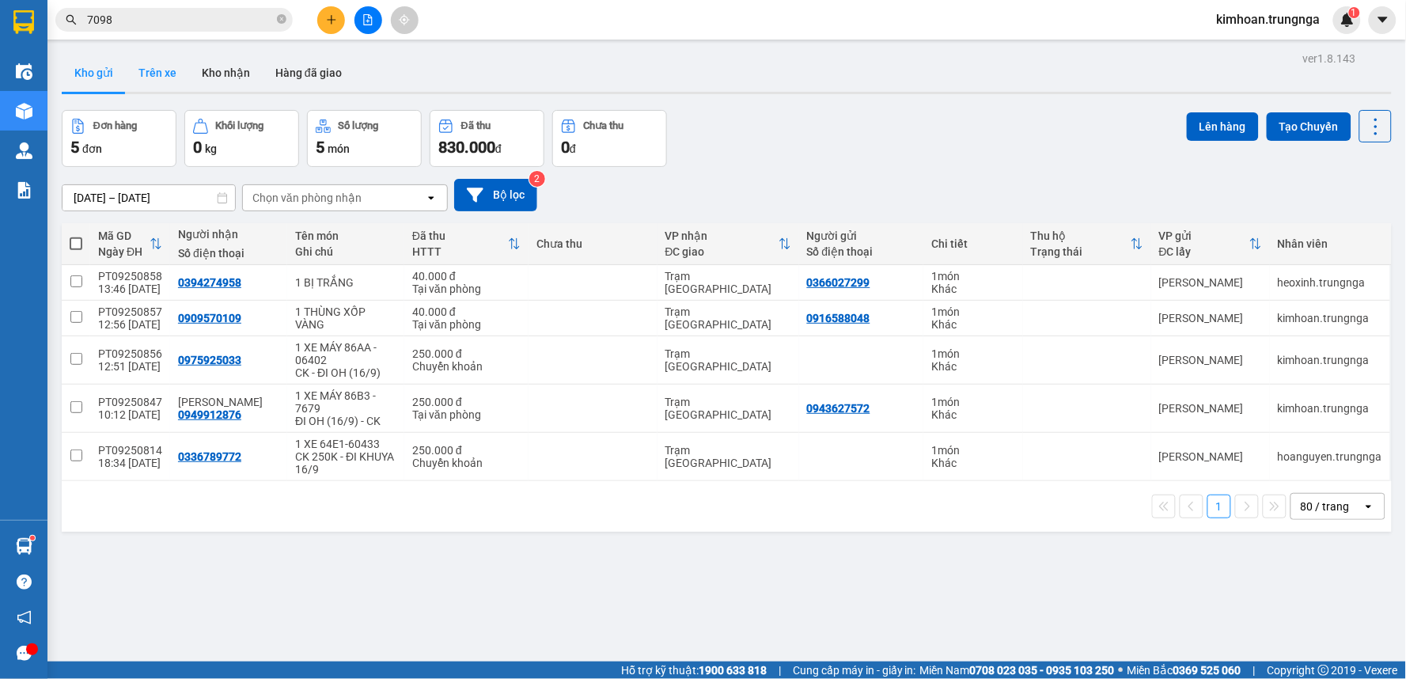
click at [151, 72] on button "Trên xe" at bounding box center [157, 73] width 63 height 38
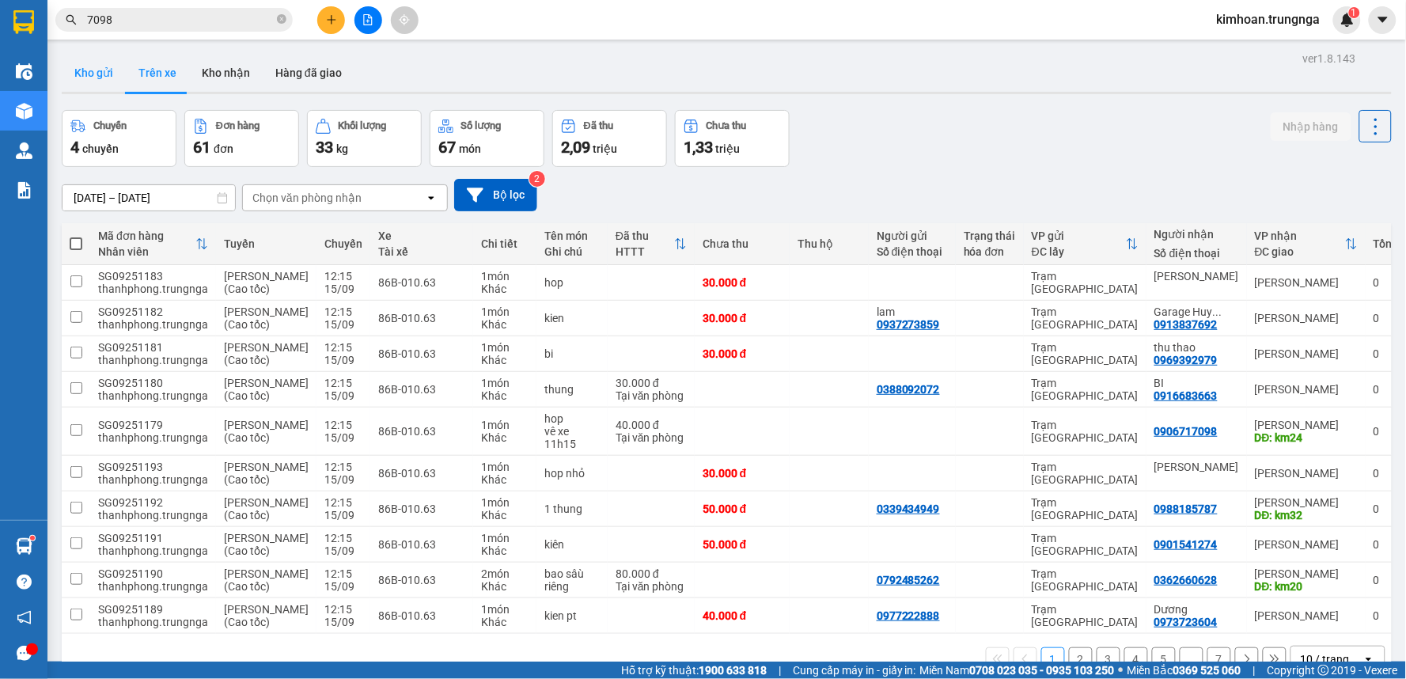
click at [95, 77] on button "Kho gửi" at bounding box center [94, 73] width 64 height 38
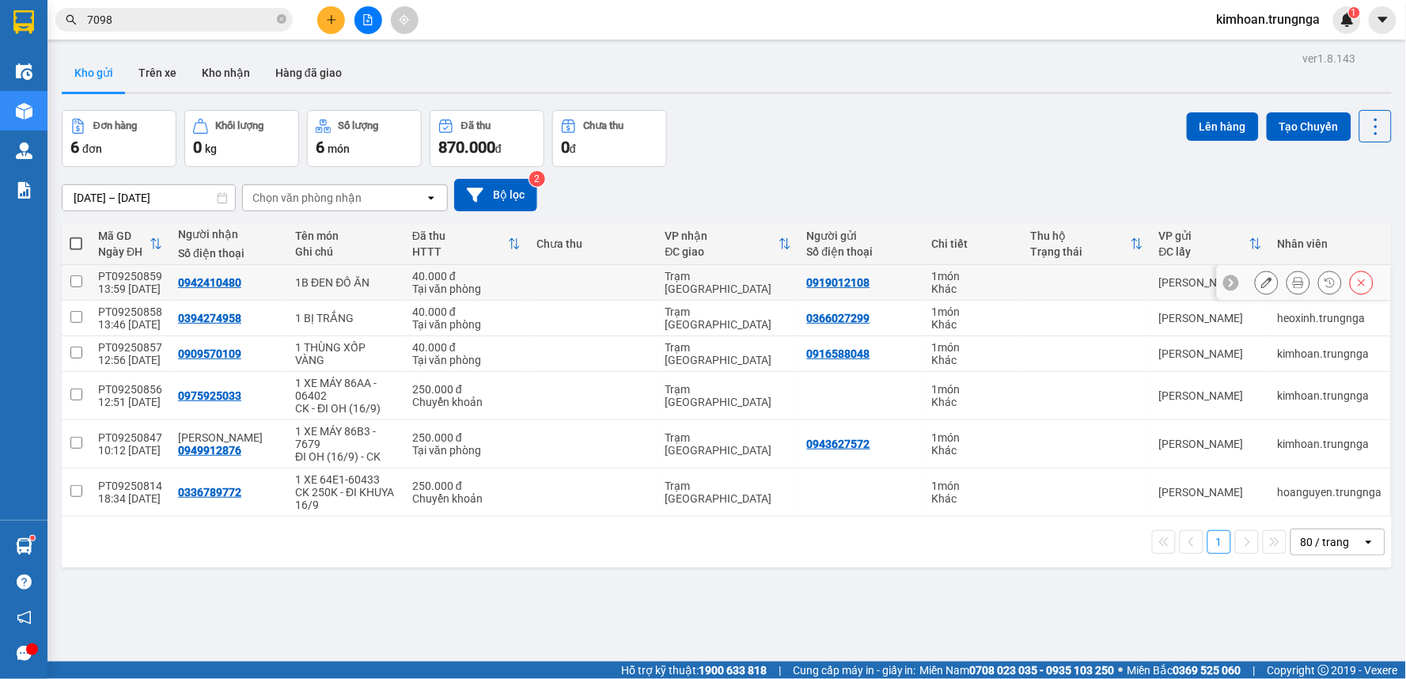
click at [1287, 281] on button at bounding box center [1298, 283] width 22 height 28
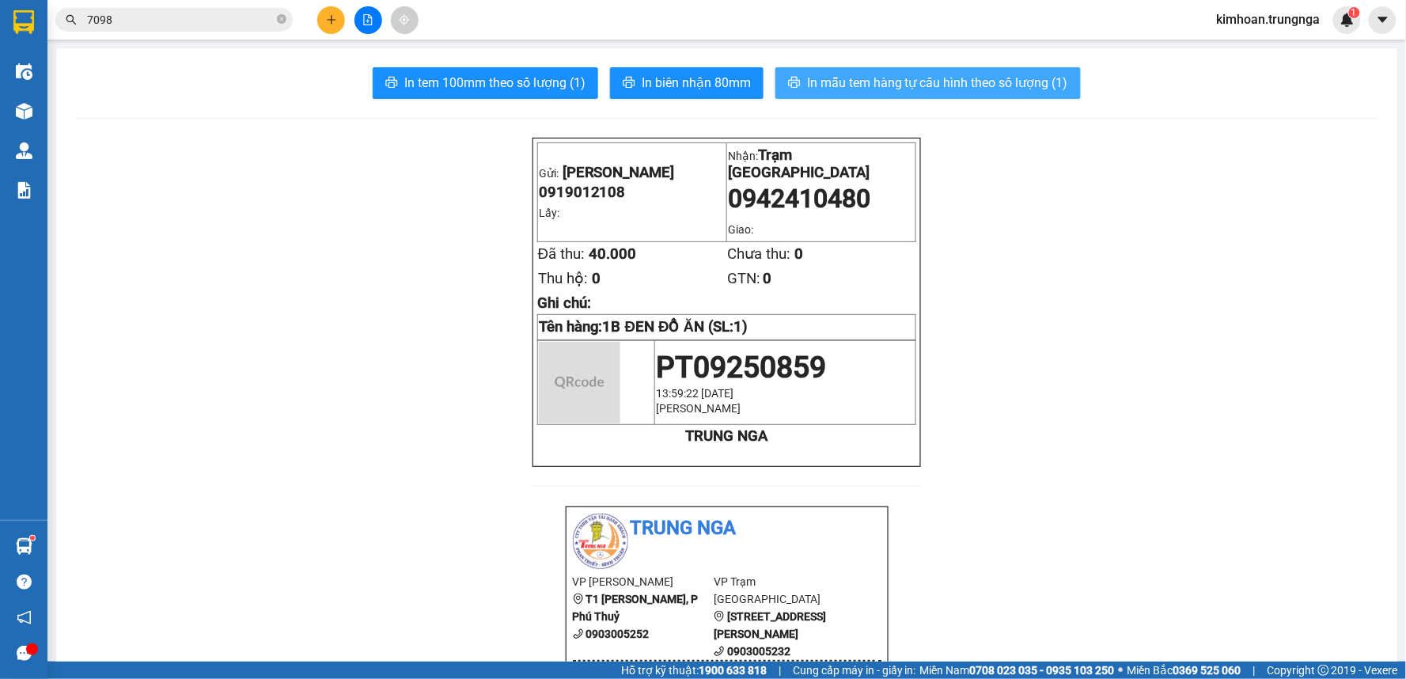
click at [1014, 81] on span "In mẫu tem hàng tự cấu hình theo số lượng (1)" at bounding box center [937, 83] width 261 height 20
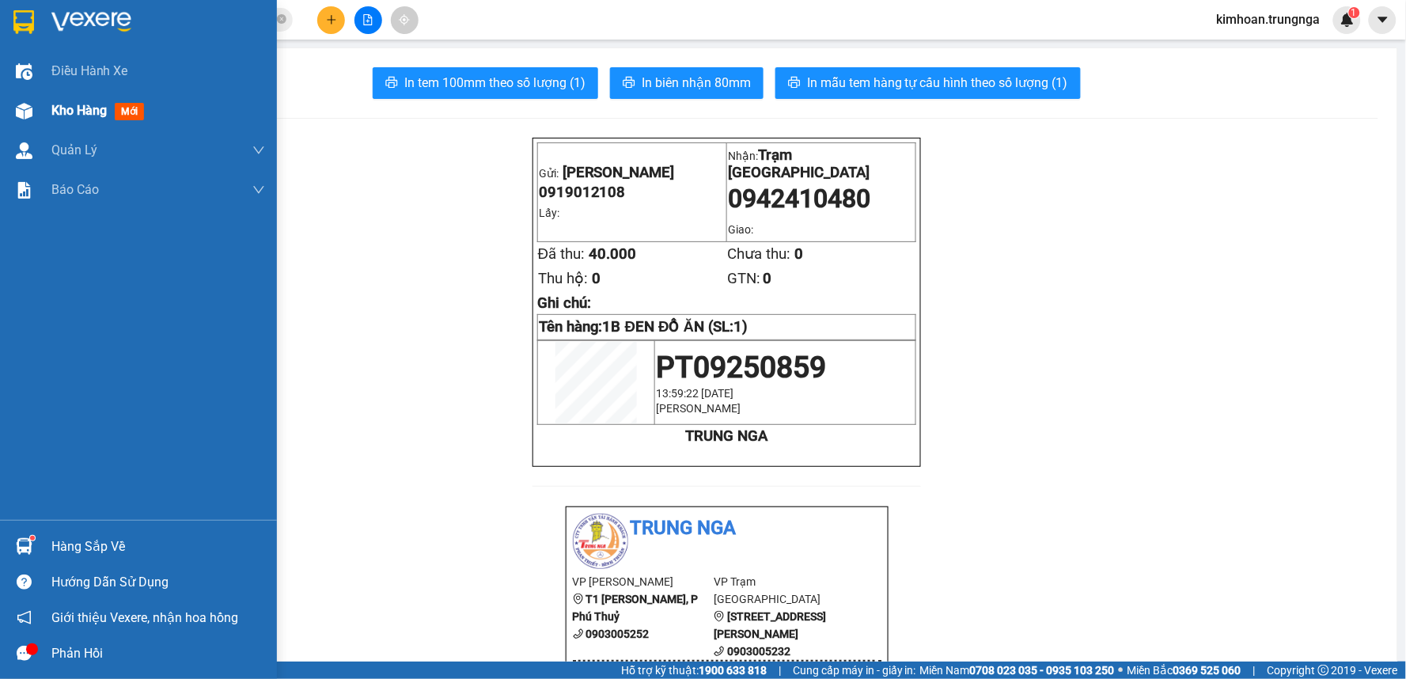
click at [25, 113] on img at bounding box center [24, 111] width 17 height 17
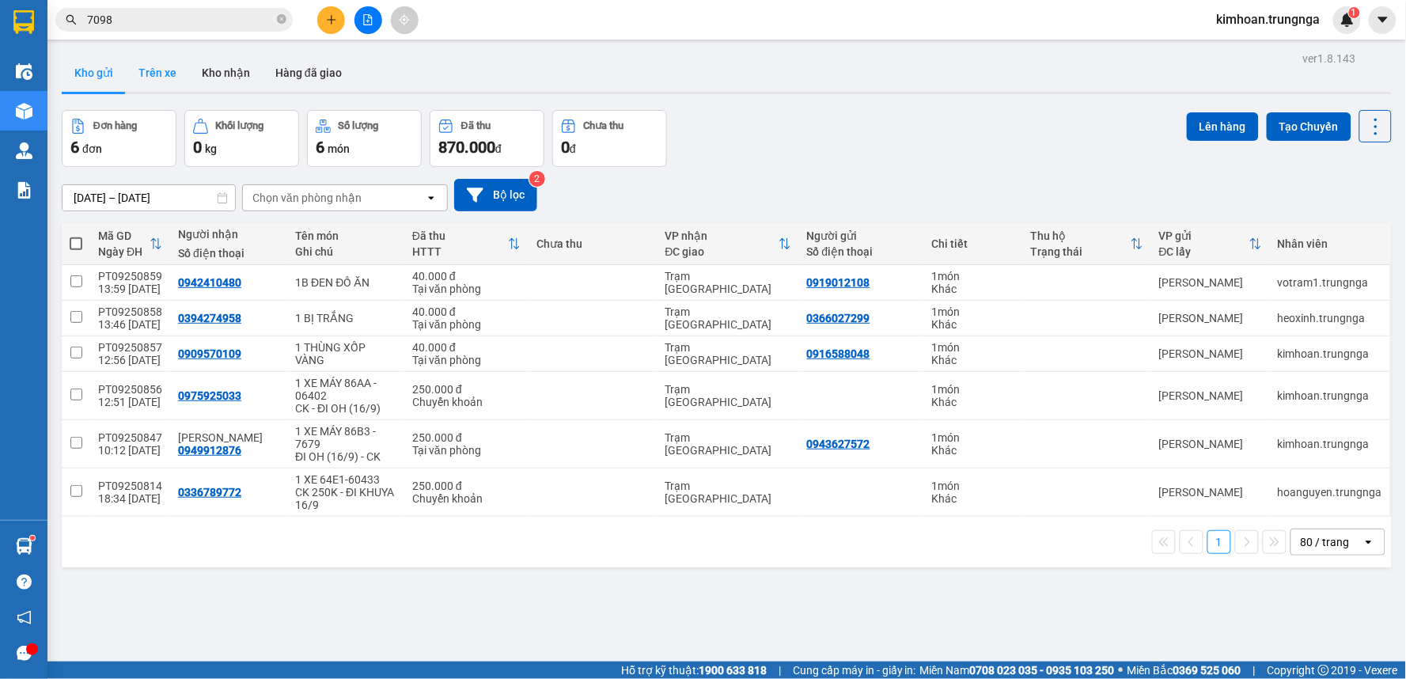
click at [140, 71] on button "Trên xe" at bounding box center [157, 73] width 63 height 38
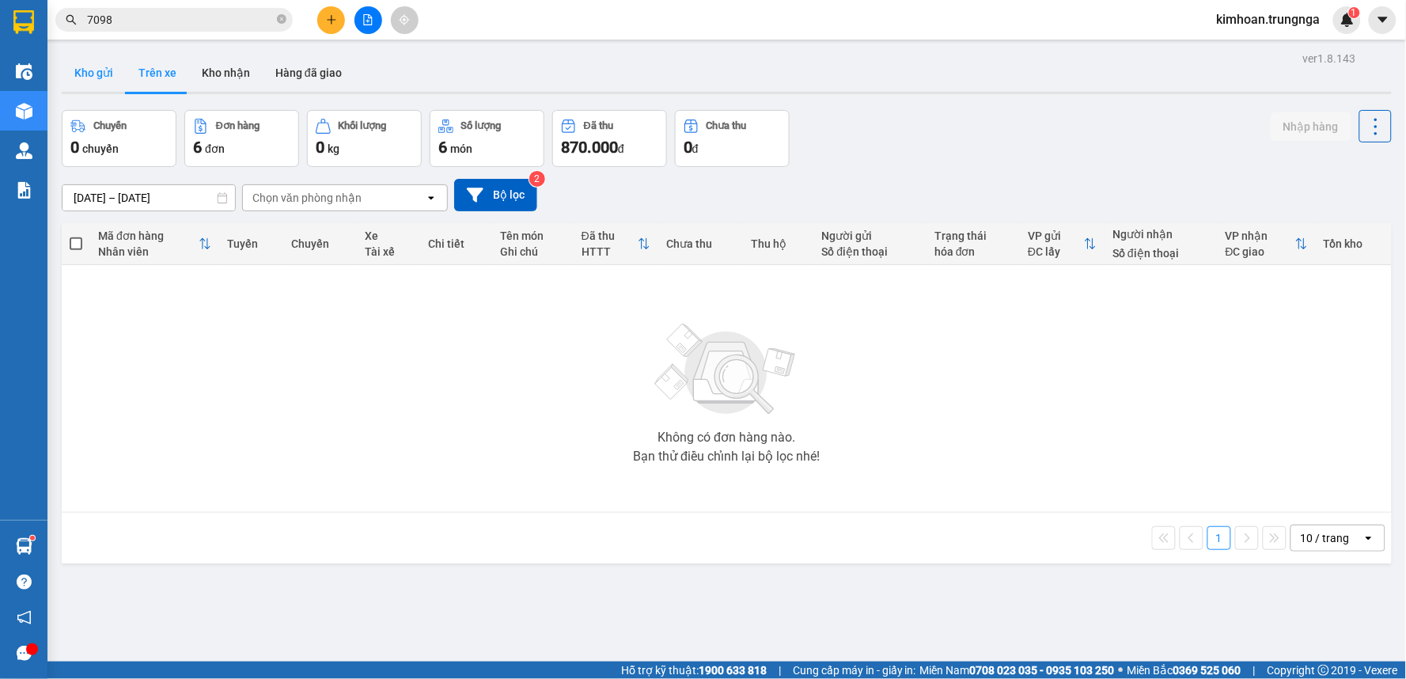
click at [81, 71] on button "Kho gửi" at bounding box center [94, 73] width 64 height 38
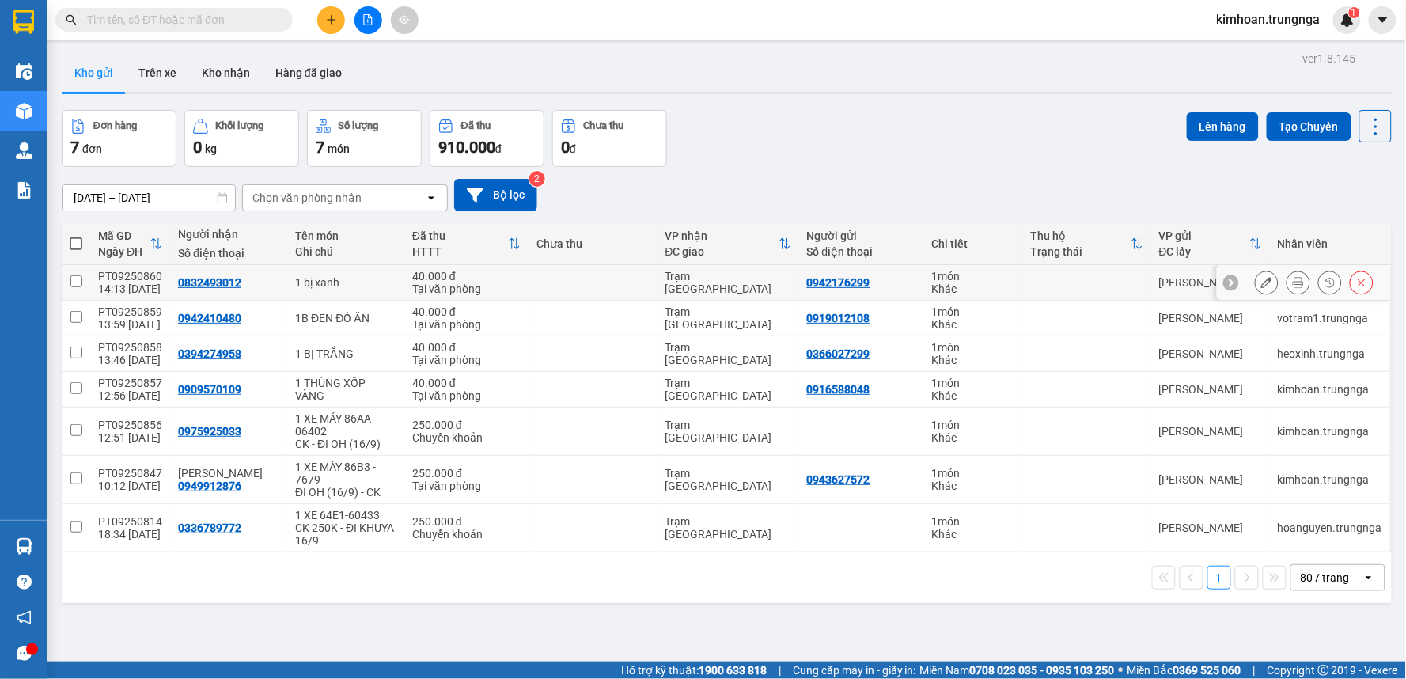
click at [1293, 282] on icon at bounding box center [1298, 282] width 11 height 11
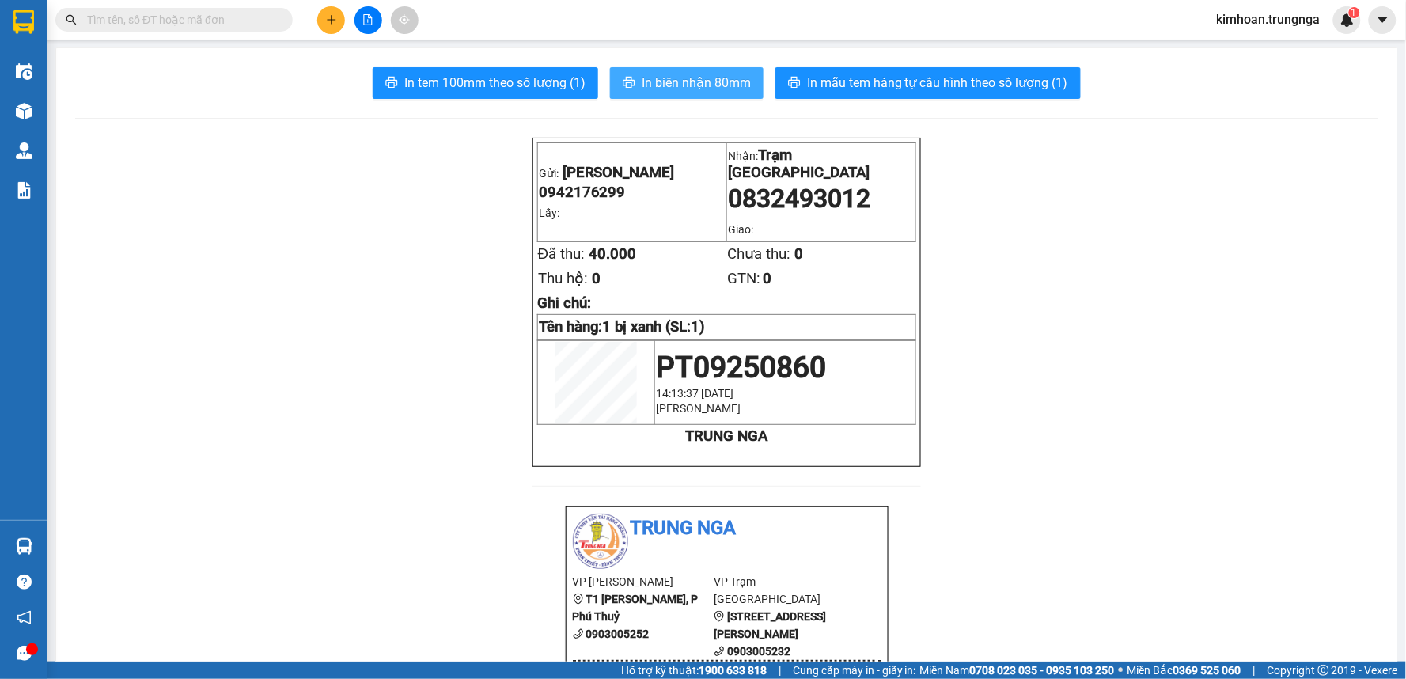
click at [740, 89] on span "In biên nhận 80mm" at bounding box center [696, 83] width 109 height 20
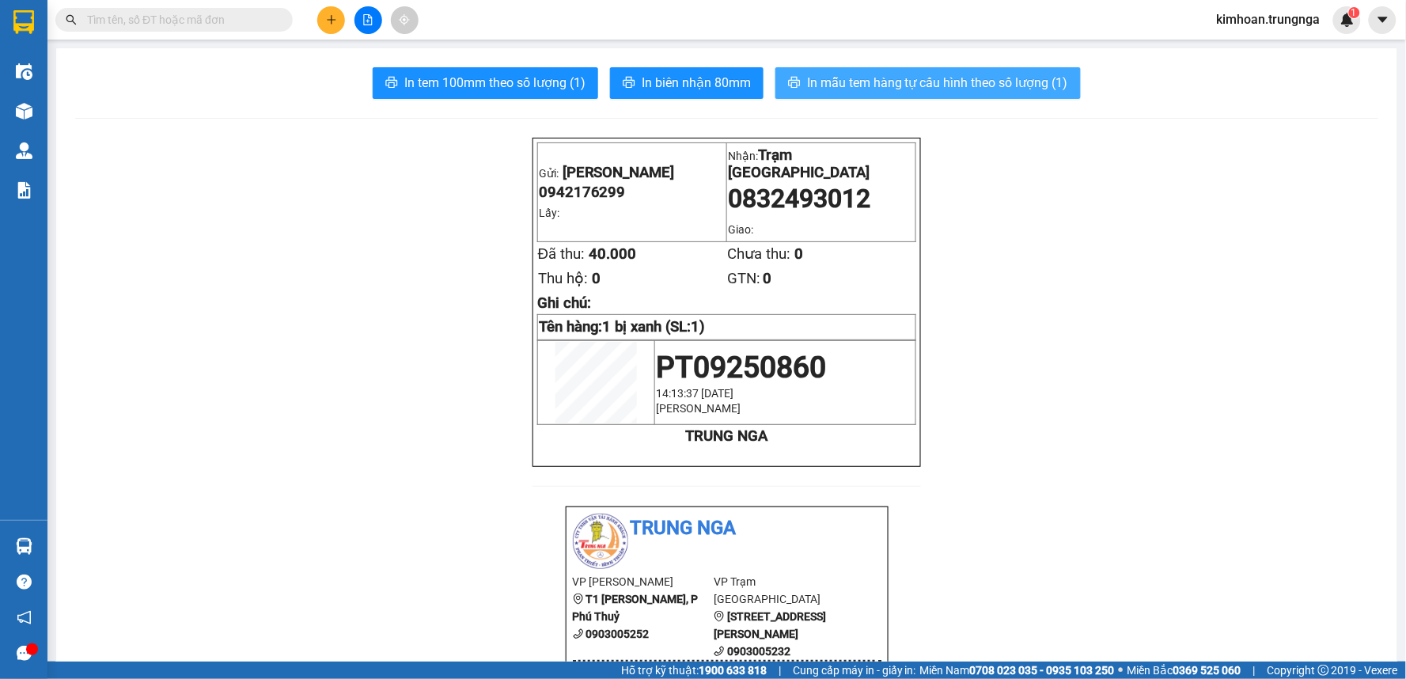
click at [954, 79] on span "In mẫu tem hàng tự cấu hình theo số lượng (1)" at bounding box center [937, 83] width 261 height 20
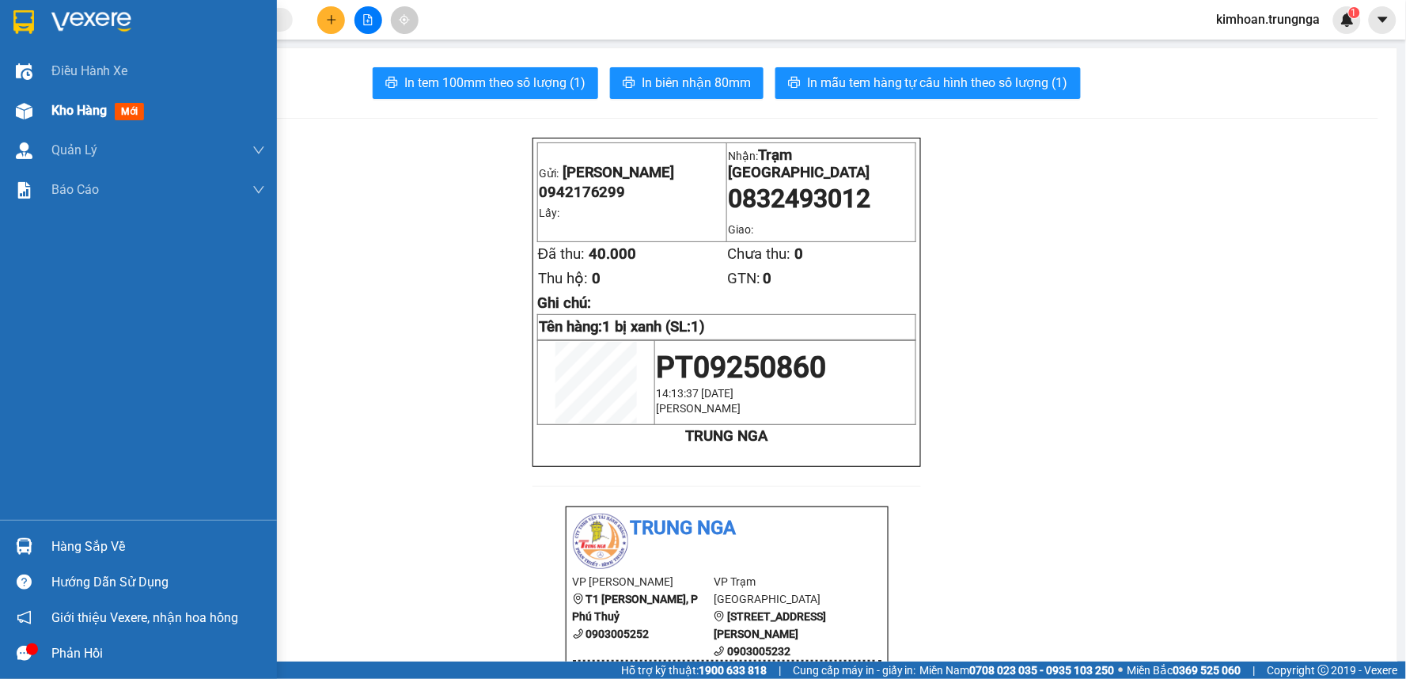
click at [28, 113] on img at bounding box center [24, 111] width 17 height 17
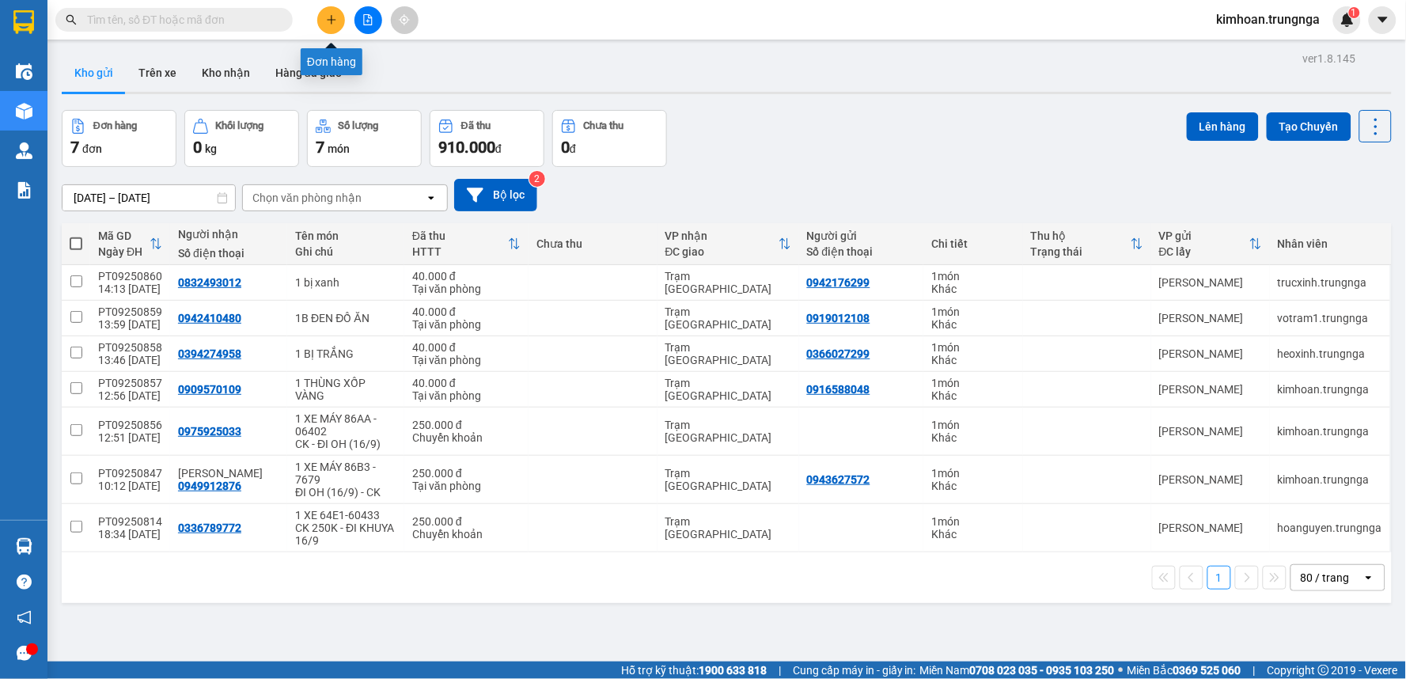
click at [328, 21] on icon "plus" at bounding box center [331, 19] width 11 height 11
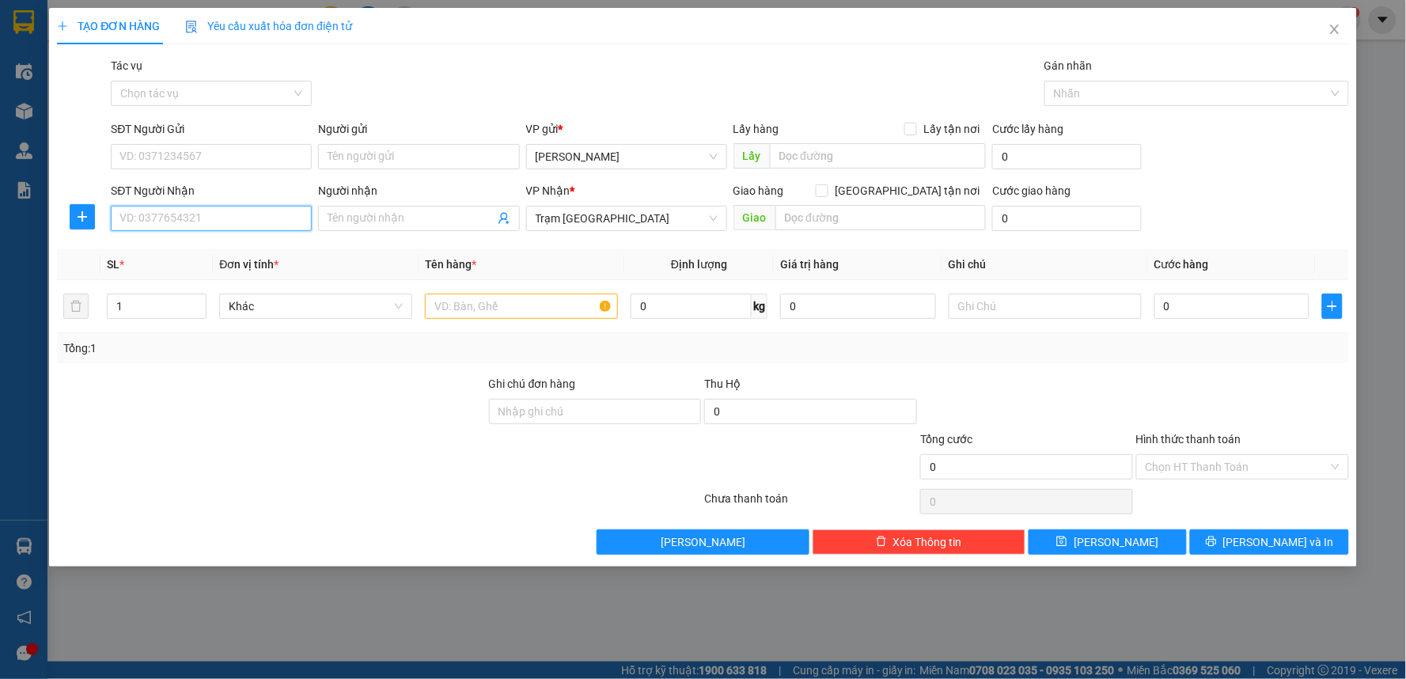
click at [218, 231] on input "SĐT Người Nhận" at bounding box center [211, 218] width 201 height 25
type input "0903758177"
click at [204, 158] on input "SĐT Người Gửi" at bounding box center [211, 156] width 201 height 25
type input "0903743749"
click at [555, 297] on input "text" at bounding box center [521, 306] width 193 height 25
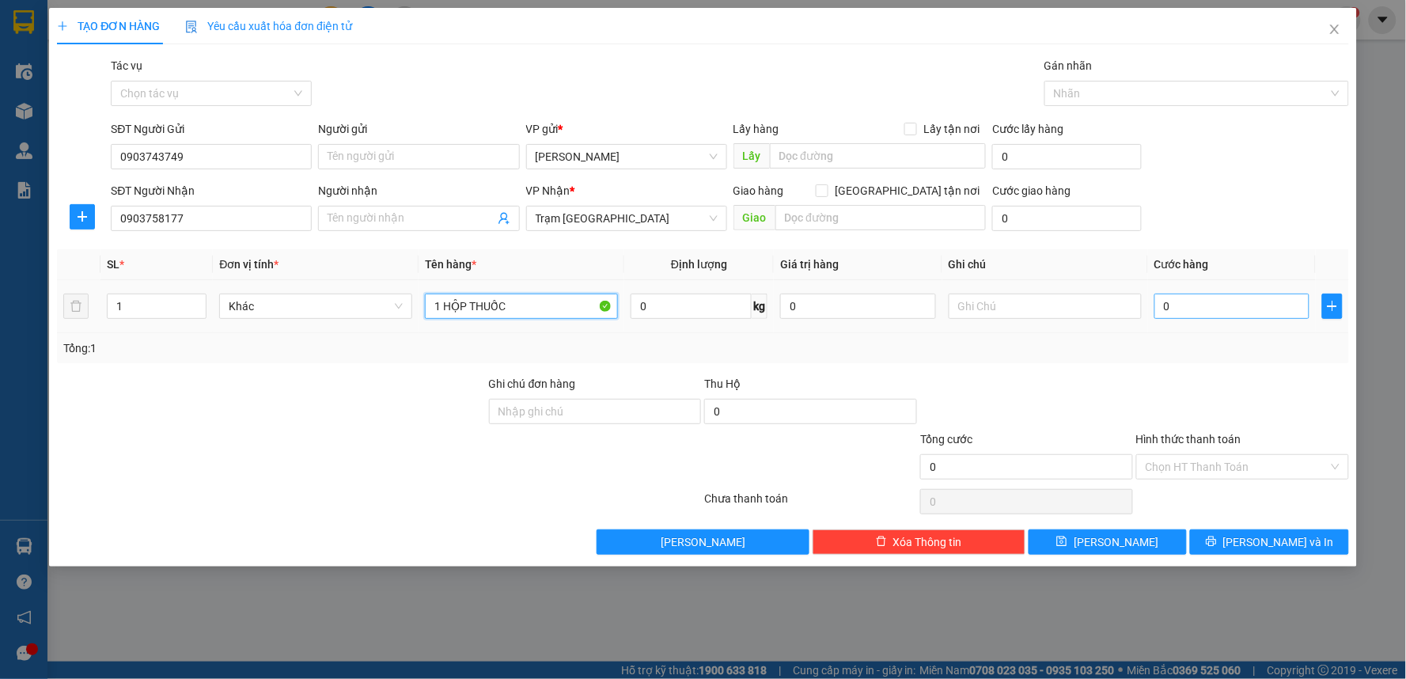
type input "1 HỘP THUỐC"
click at [1201, 304] on input "0" at bounding box center [1232, 306] width 156 height 25
type input "3"
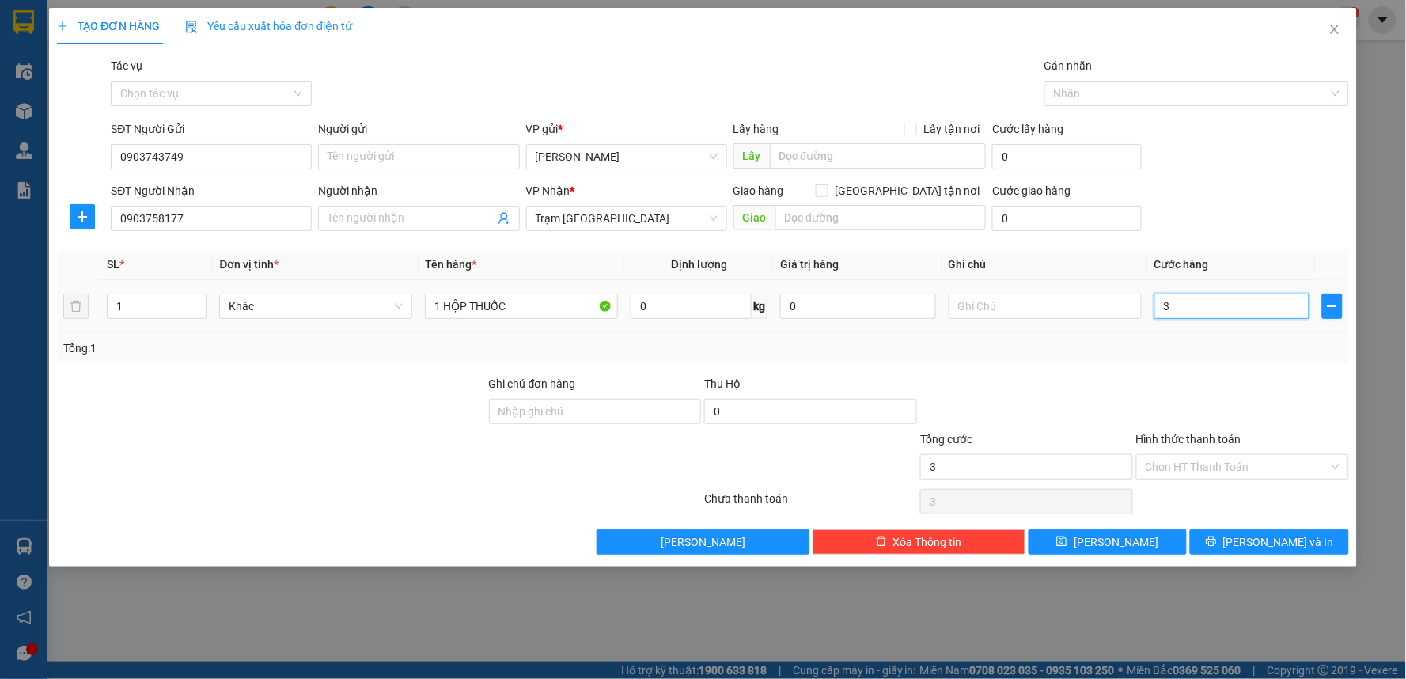
type input "30"
type input "30.000"
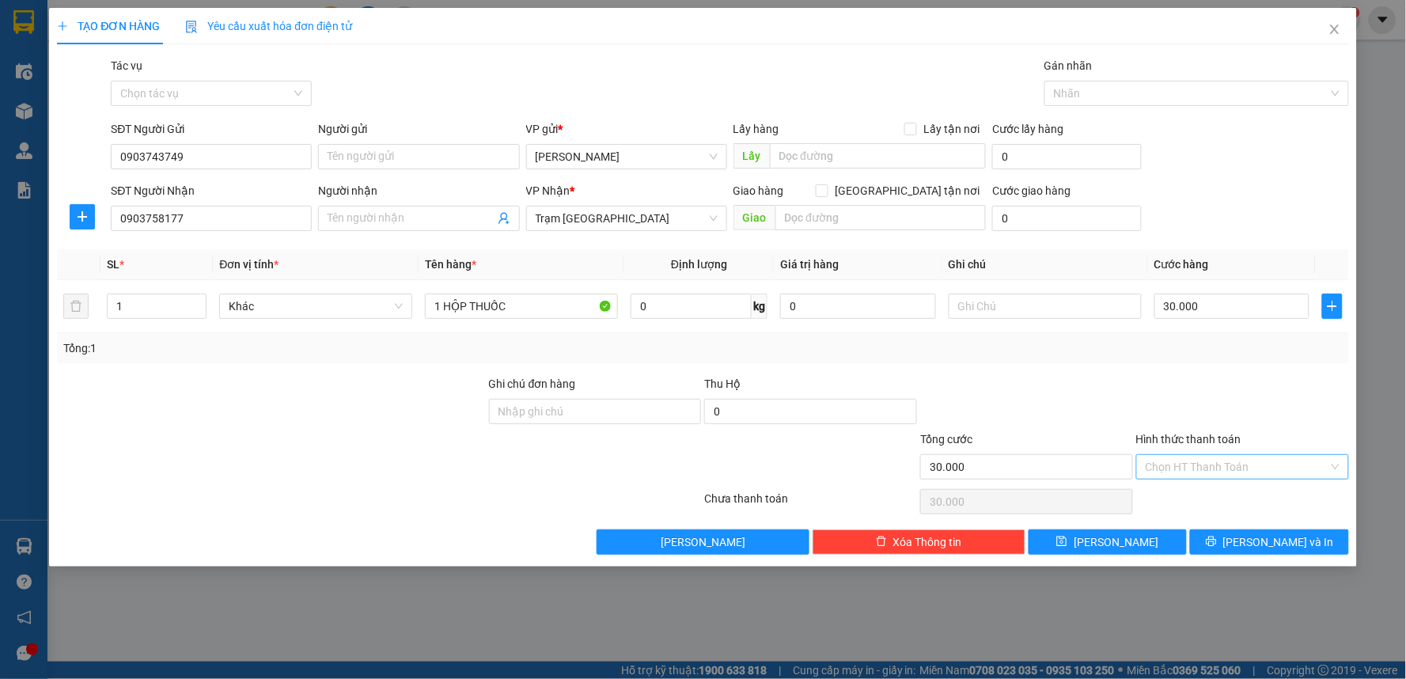
click at [1166, 462] on input "Hình thức thanh toán" at bounding box center [1237, 467] width 183 height 24
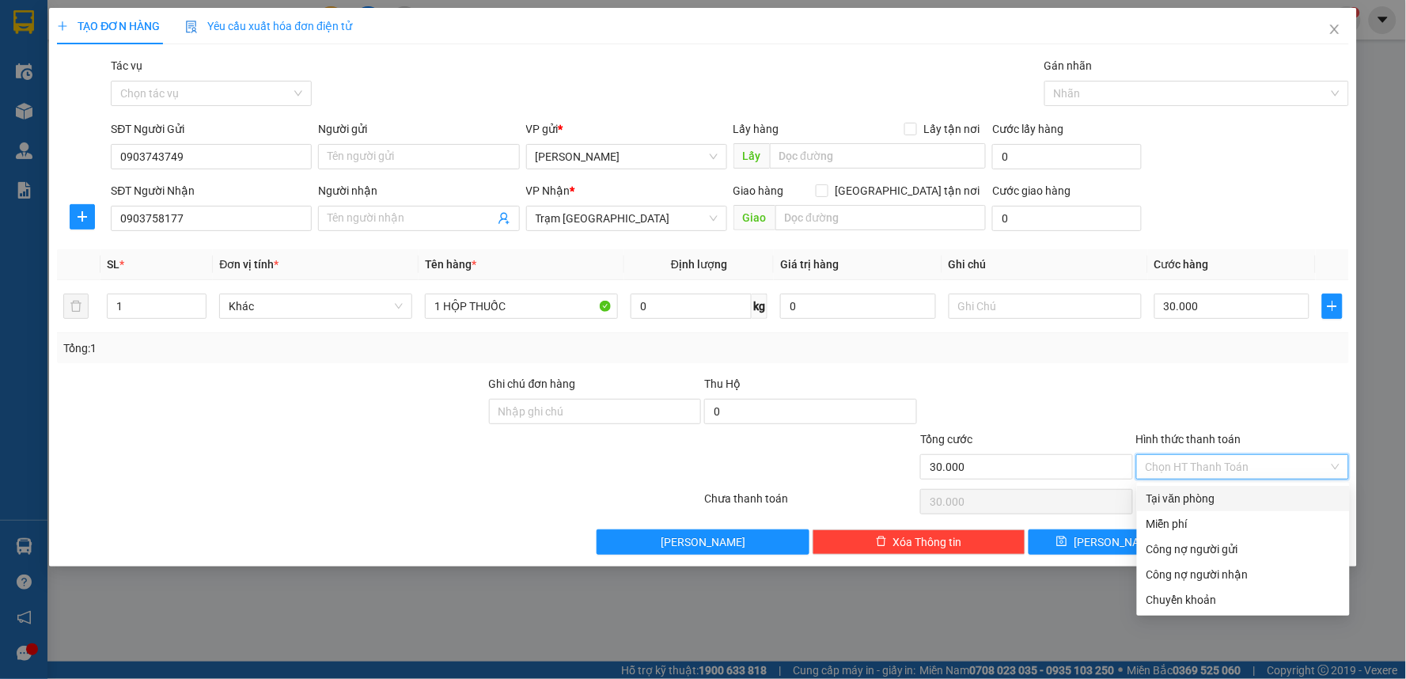
click at [1166, 483] on div "Transit Pickup Surcharge Ids Transit Deliver Surcharge Ids Transit Deliver Surc…" at bounding box center [703, 306] width 1292 height 498
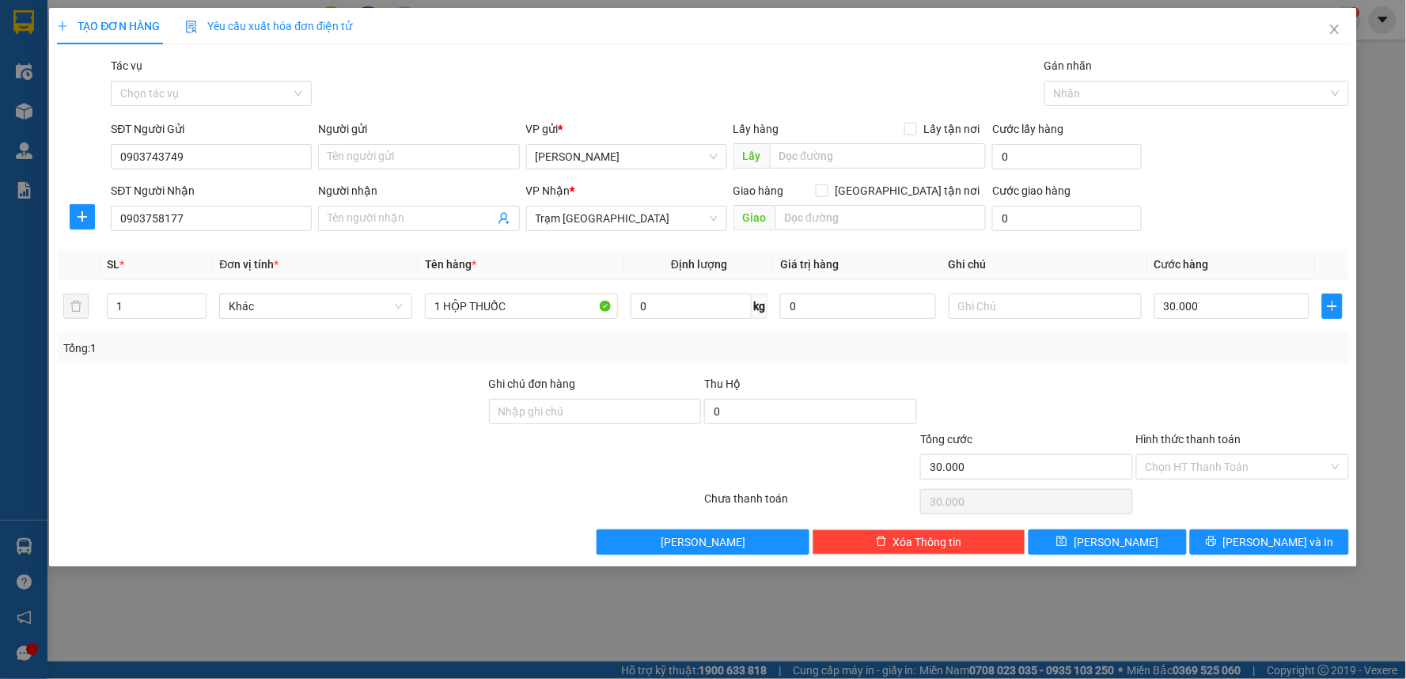
click at [1166, 496] on div "Chọn HT Thanh Toán" at bounding box center [1243, 502] width 216 height 32
click at [1192, 446] on div "Hình thức thanh toán" at bounding box center [1242, 442] width 213 height 24
click at [1190, 464] on input "Hình thức thanh toán" at bounding box center [1237, 467] width 183 height 24
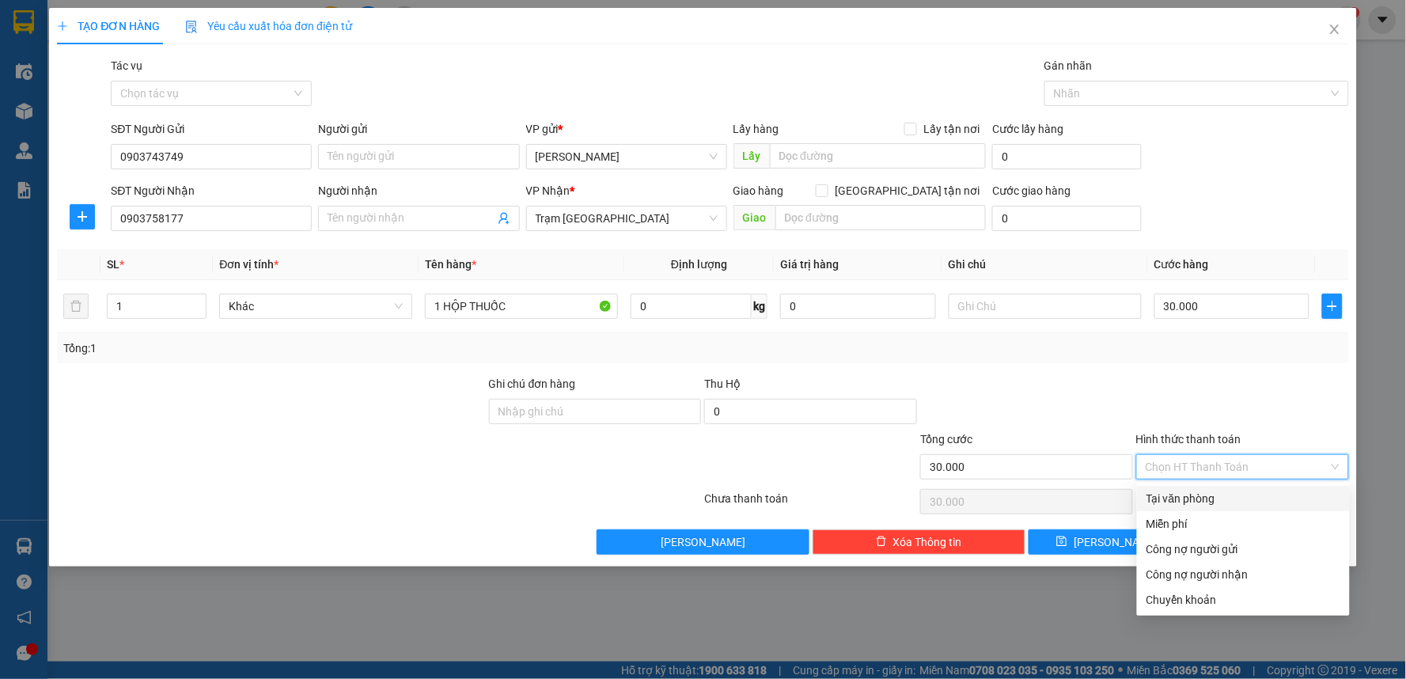
click at [1193, 495] on div "Tại văn phòng" at bounding box center [1244, 498] width 194 height 17
type input "0"
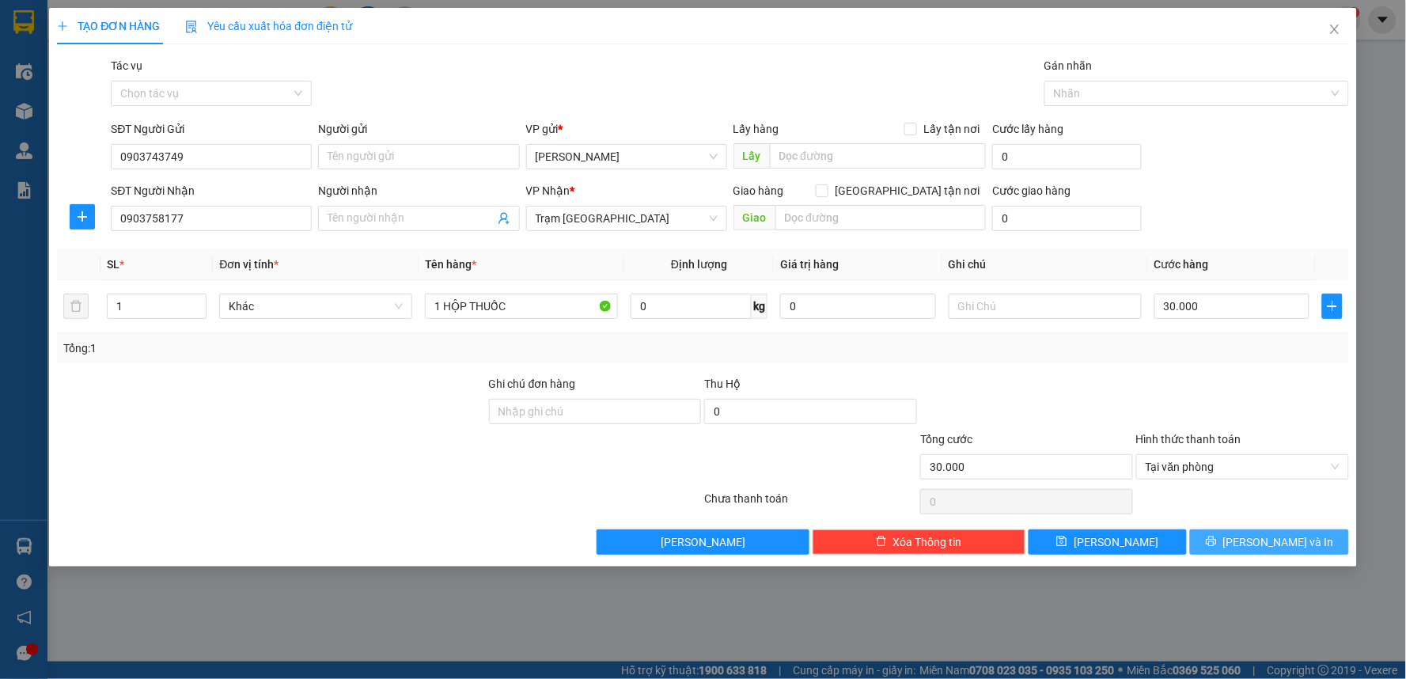
click at [1261, 550] on span "[PERSON_NAME] và In" at bounding box center [1278, 541] width 111 height 17
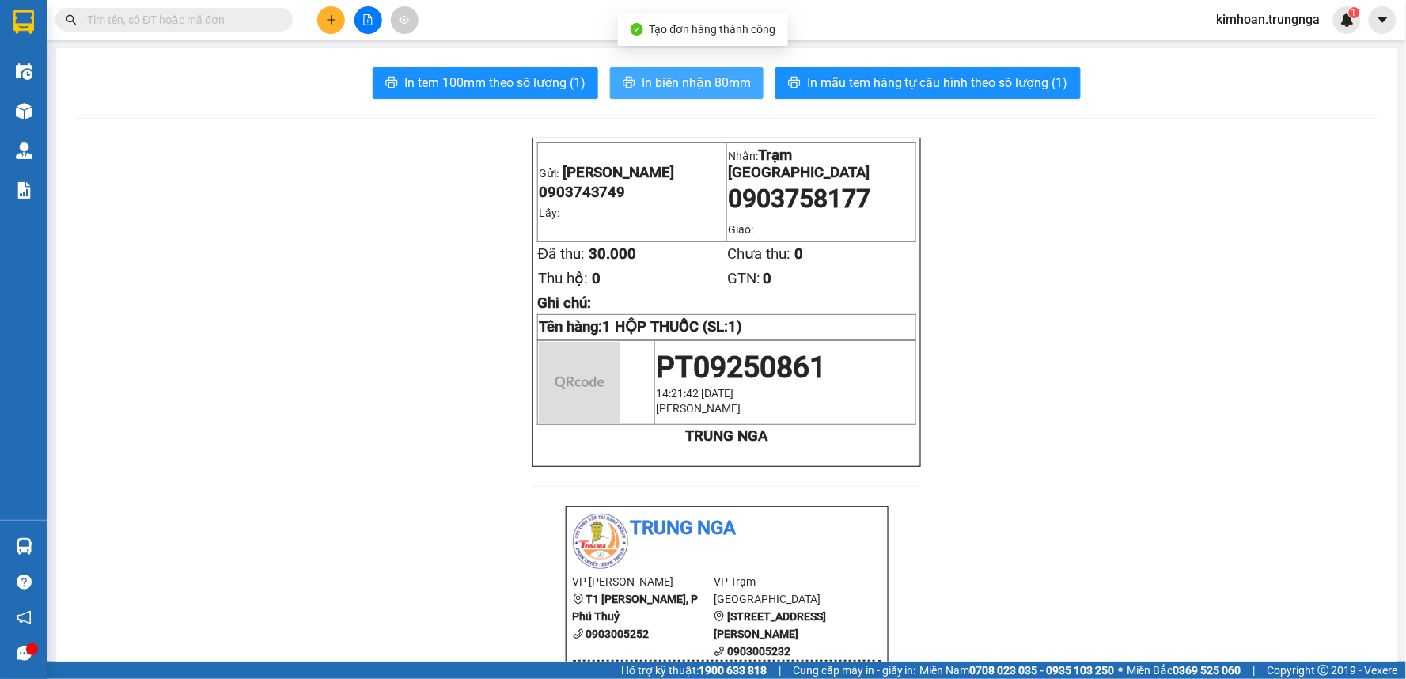
click at [698, 74] on span "In biên nhận 80mm" at bounding box center [696, 83] width 109 height 20
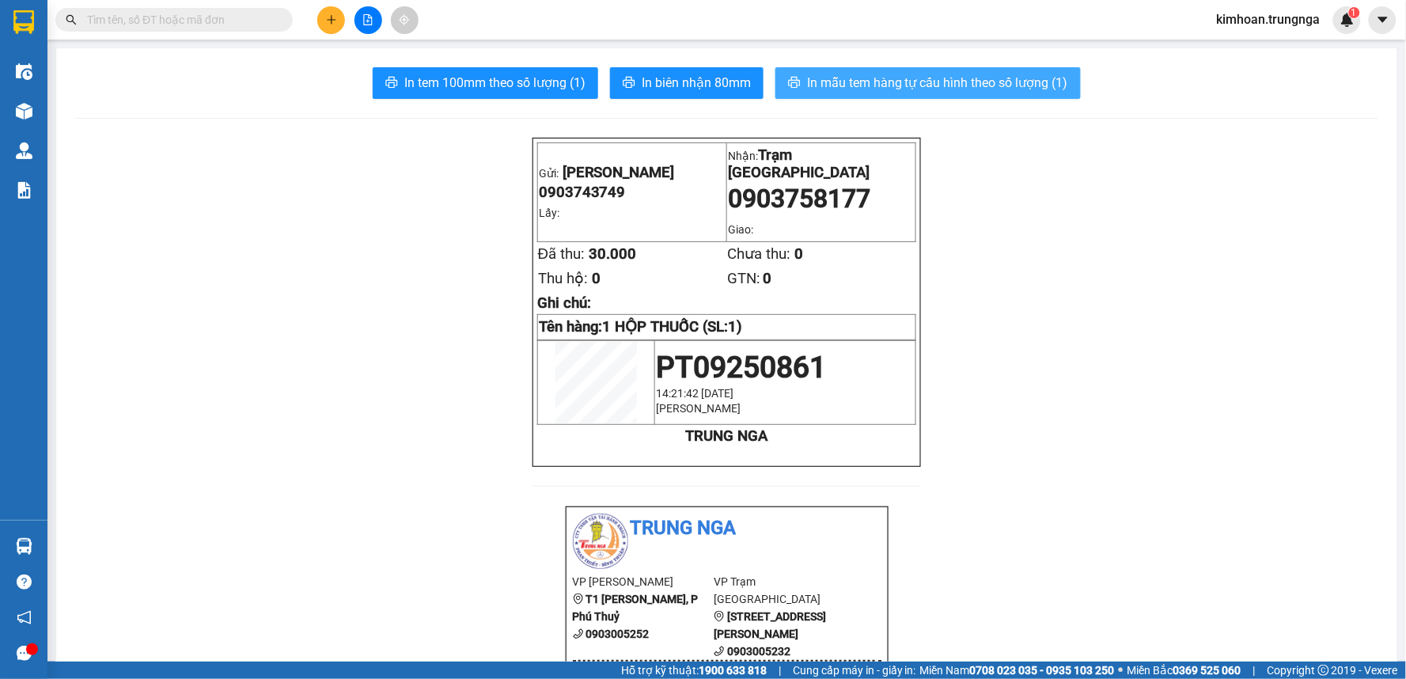
click at [807, 78] on span "In mẫu tem hàng tự cấu hình theo số lượng (1)" at bounding box center [937, 83] width 261 height 20
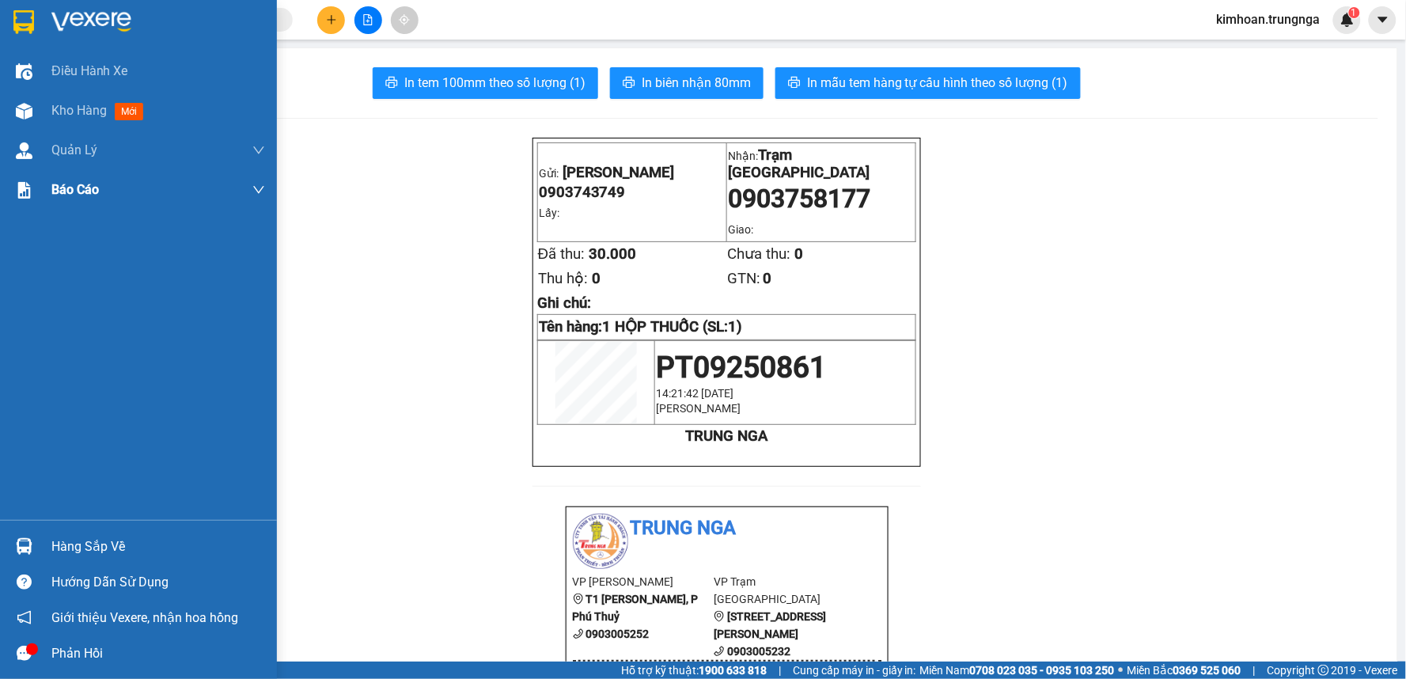
drag, startPoint x: 28, startPoint y: 116, endPoint x: 187, endPoint y: 206, distance: 182.8
click at [26, 116] on img at bounding box center [24, 111] width 17 height 17
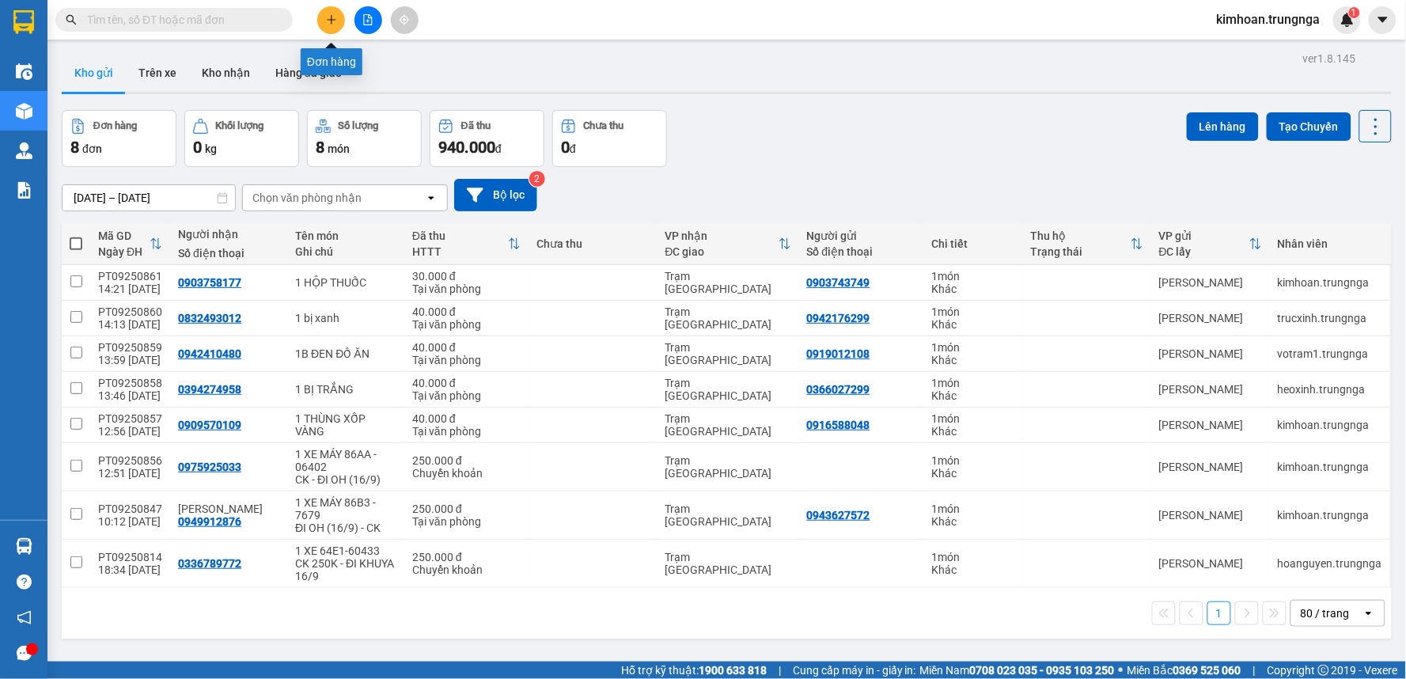
click at [335, 21] on icon "plus" at bounding box center [331, 19] width 11 height 11
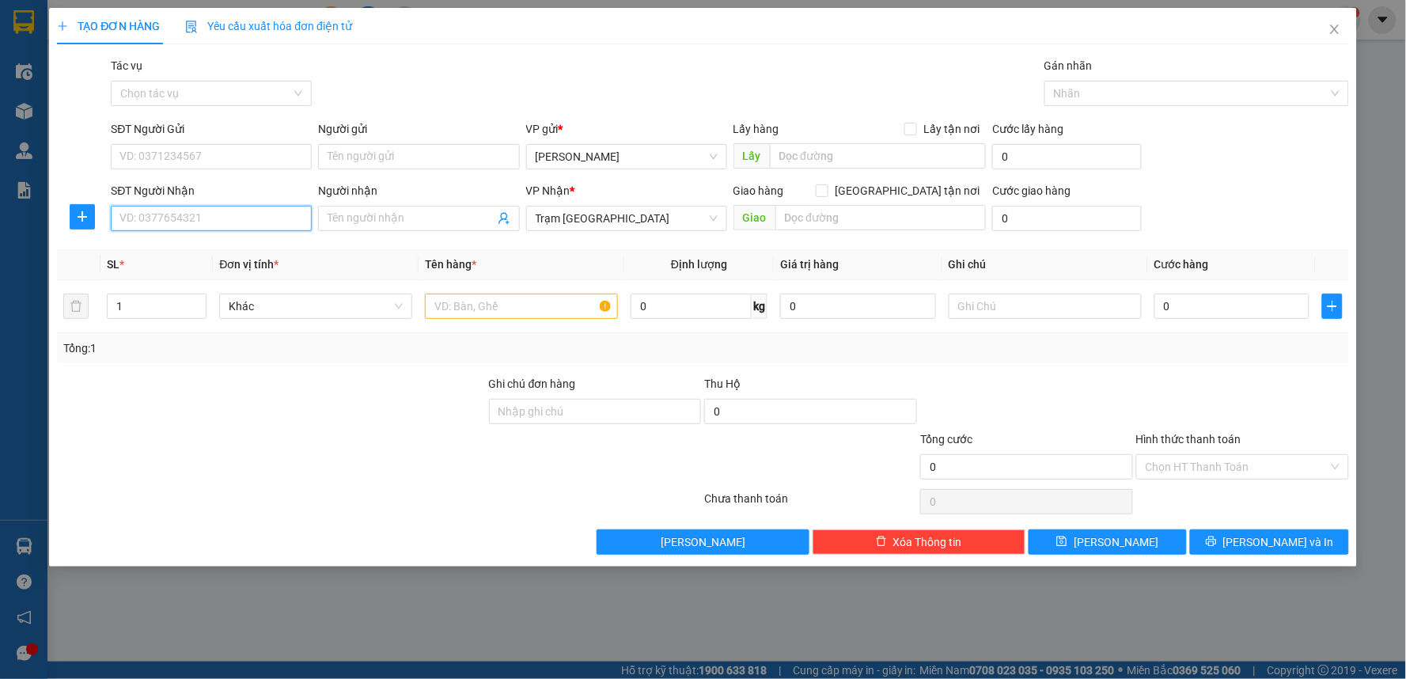
click at [248, 207] on input "SĐT Người Nhận" at bounding box center [211, 218] width 201 height 25
type input "0969320349"
click at [533, 305] on input "text" at bounding box center [521, 306] width 193 height 25
click at [827, 188] on input "[GEOGRAPHIC_DATA] tận nơi" at bounding box center [821, 189] width 11 height 11
checkbox input "true"
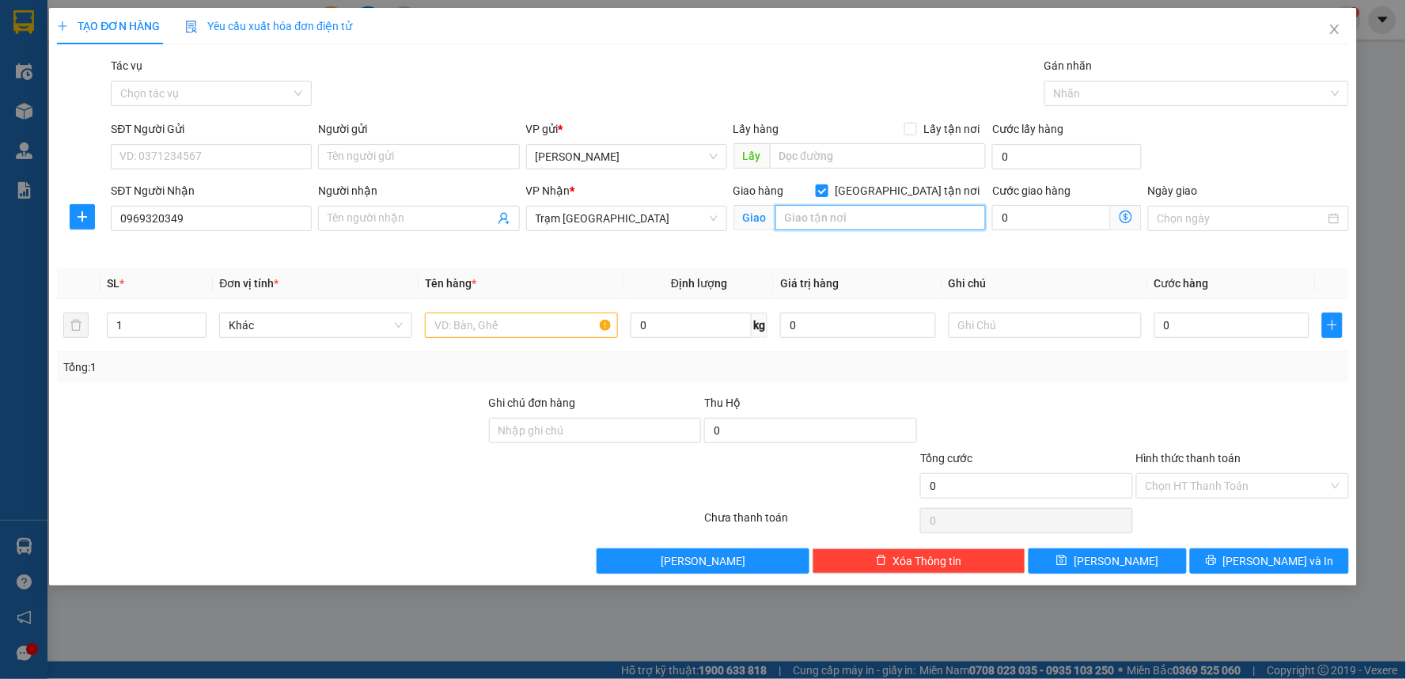
click at [897, 222] on input "text" at bounding box center [880, 217] width 211 height 25
type input "90 [PERSON_NAME], [GEOGRAPHIC_DATA]"
click at [265, 153] on input "SĐT Người Gửi" at bounding box center [211, 156] width 201 height 25
type input "0941204074"
click at [464, 325] on input "text" at bounding box center [521, 325] width 193 height 25
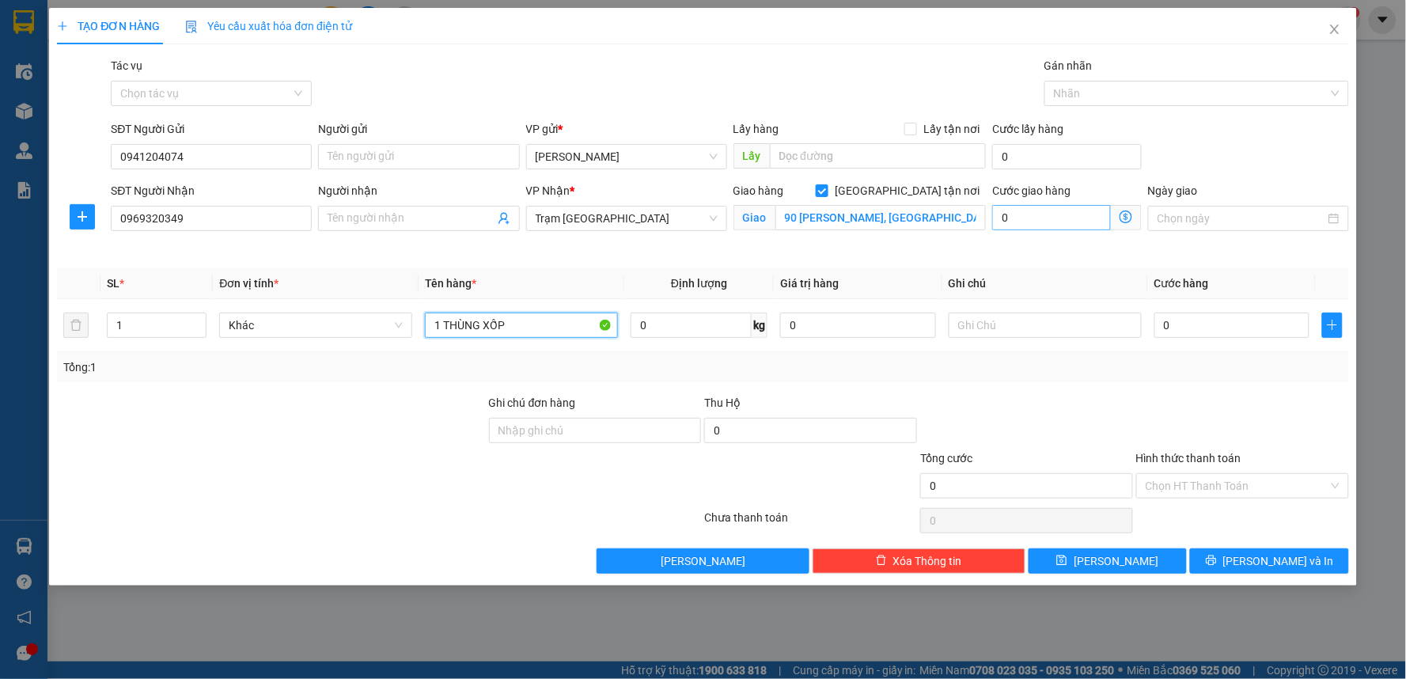
type input "1 THÙNG XỐP"
click at [1033, 227] on input "0" at bounding box center [1051, 217] width 119 height 25
type input "1"
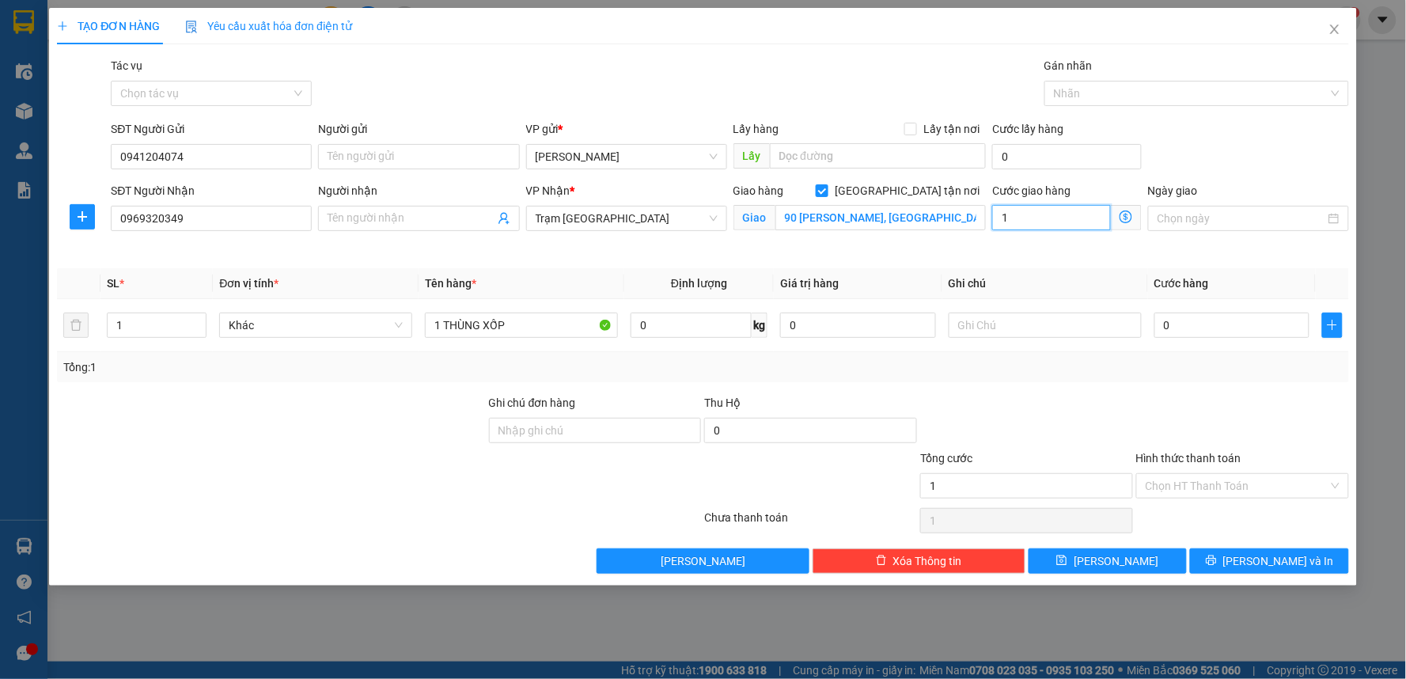
type input "10"
type input "100"
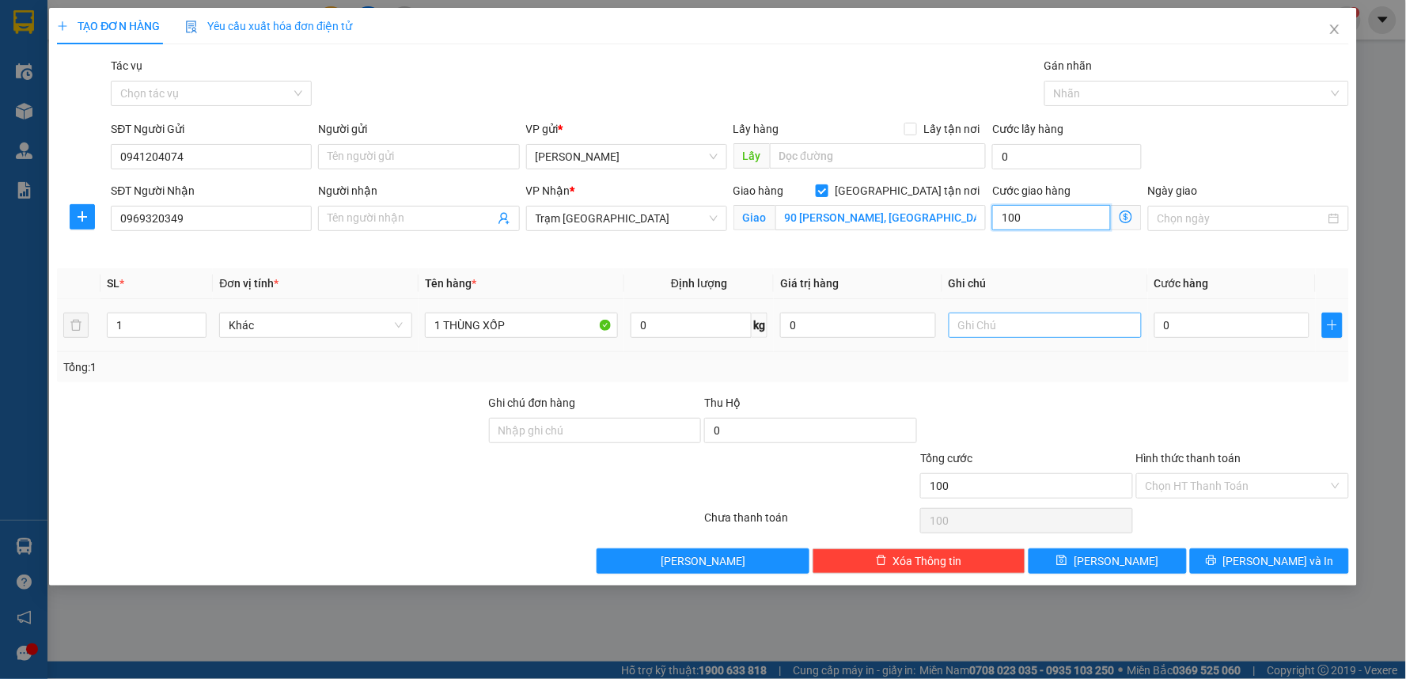
type input "100"
type input "100.000"
click at [962, 334] on input "text" at bounding box center [1045, 325] width 193 height 25
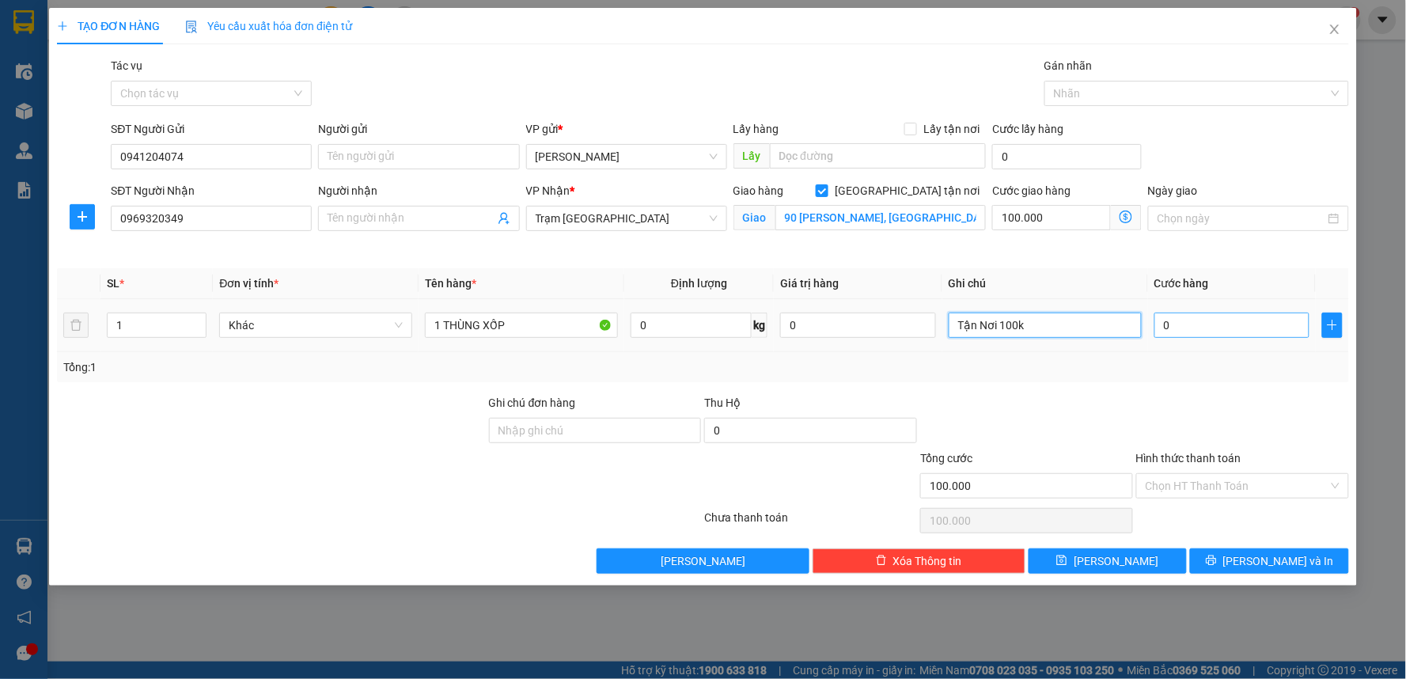
type input "Tận Nơi 100k"
click at [1262, 337] on input "0" at bounding box center [1232, 325] width 156 height 25
type input "4"
type input "100.004"
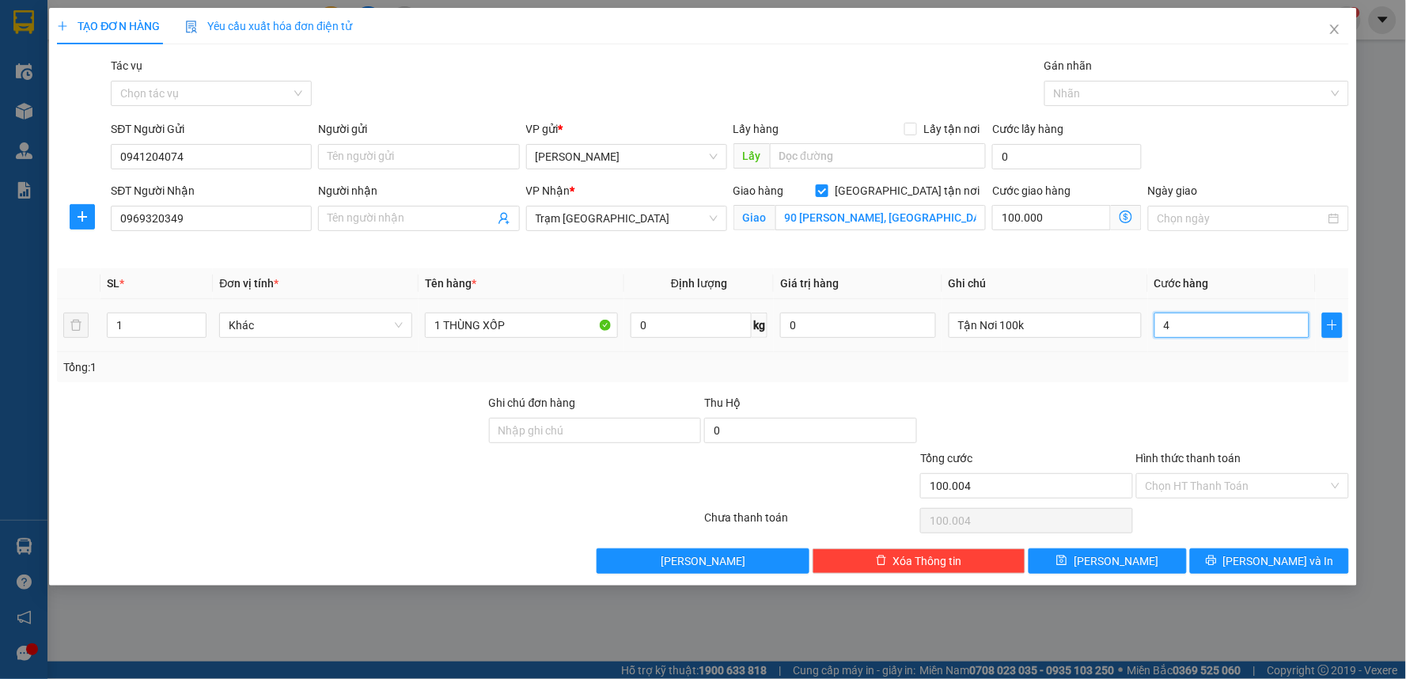
type input "40"
type input "100.040"
type input "40.000"
type input "140.000"
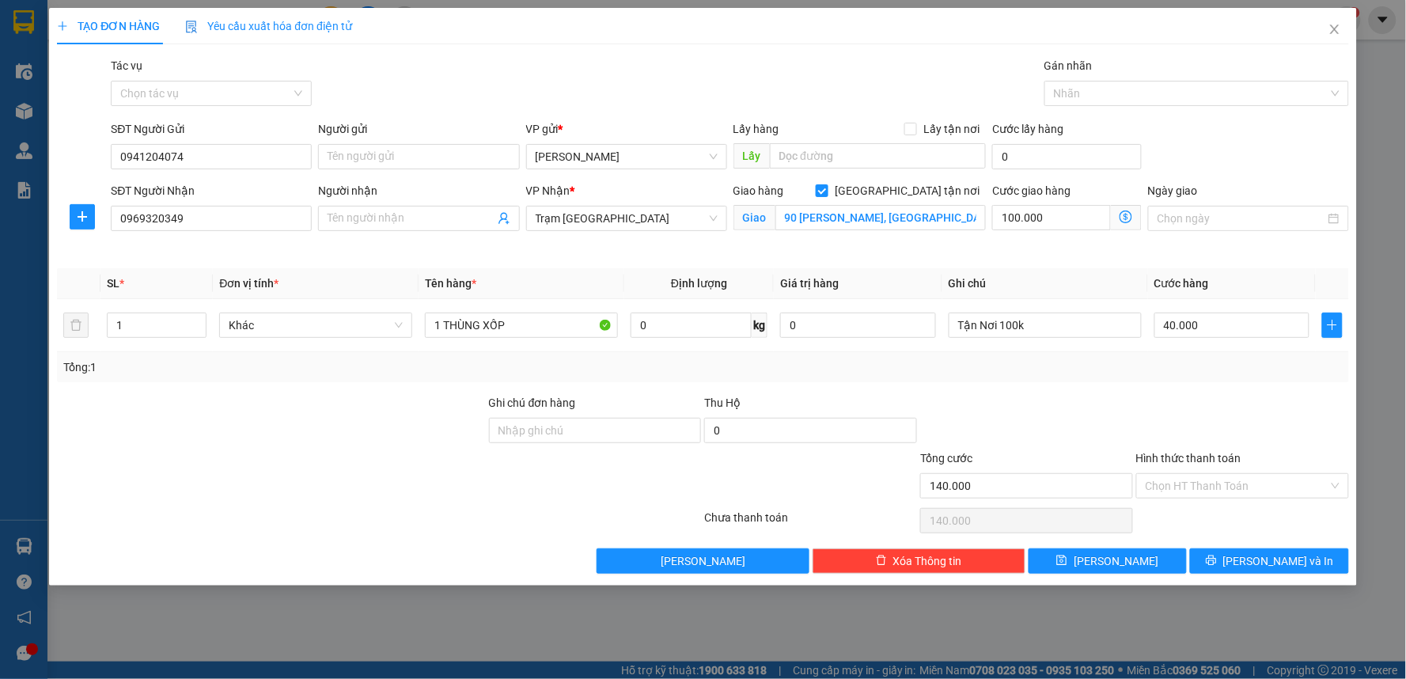
click at [1222, 406] on div at bounding box center [1243, 421] width 216 height 55
click at [1230, 485] on input "Hình thức thanh toán" at bounding box center [1237, 486] width 183 height 24
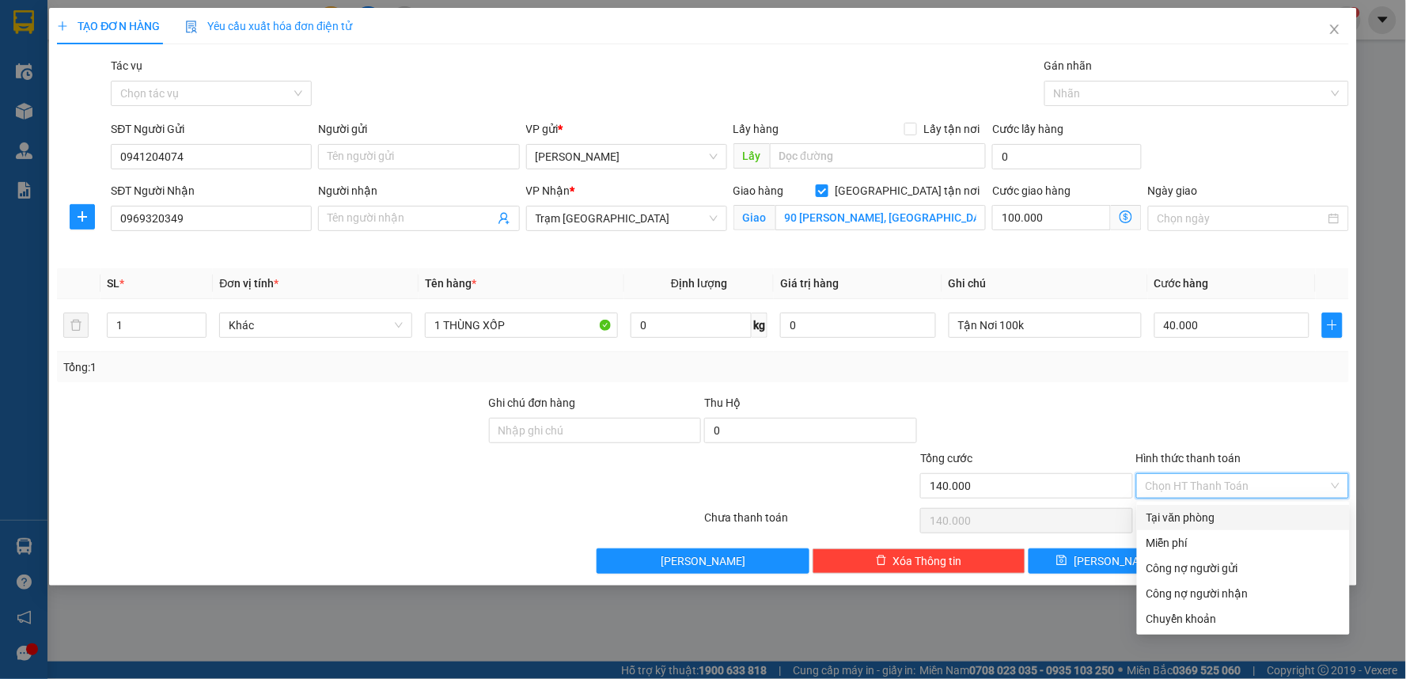
click at [1221, 516] on div "Tại văn phòng" at bounding box center [1244, 517] width 194 height 17
type input "0"
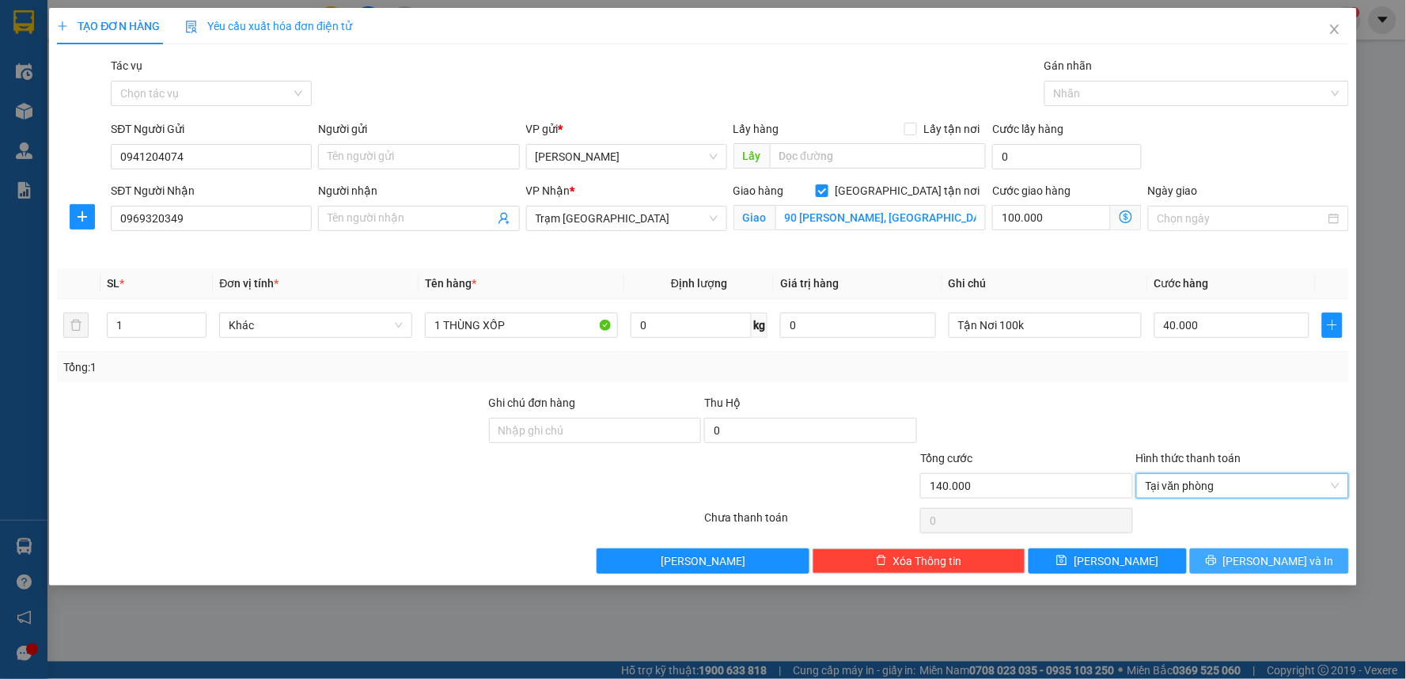
click at [1217, 566] on icon "printer" at bounding box center [1211, 560] width 11 height 11
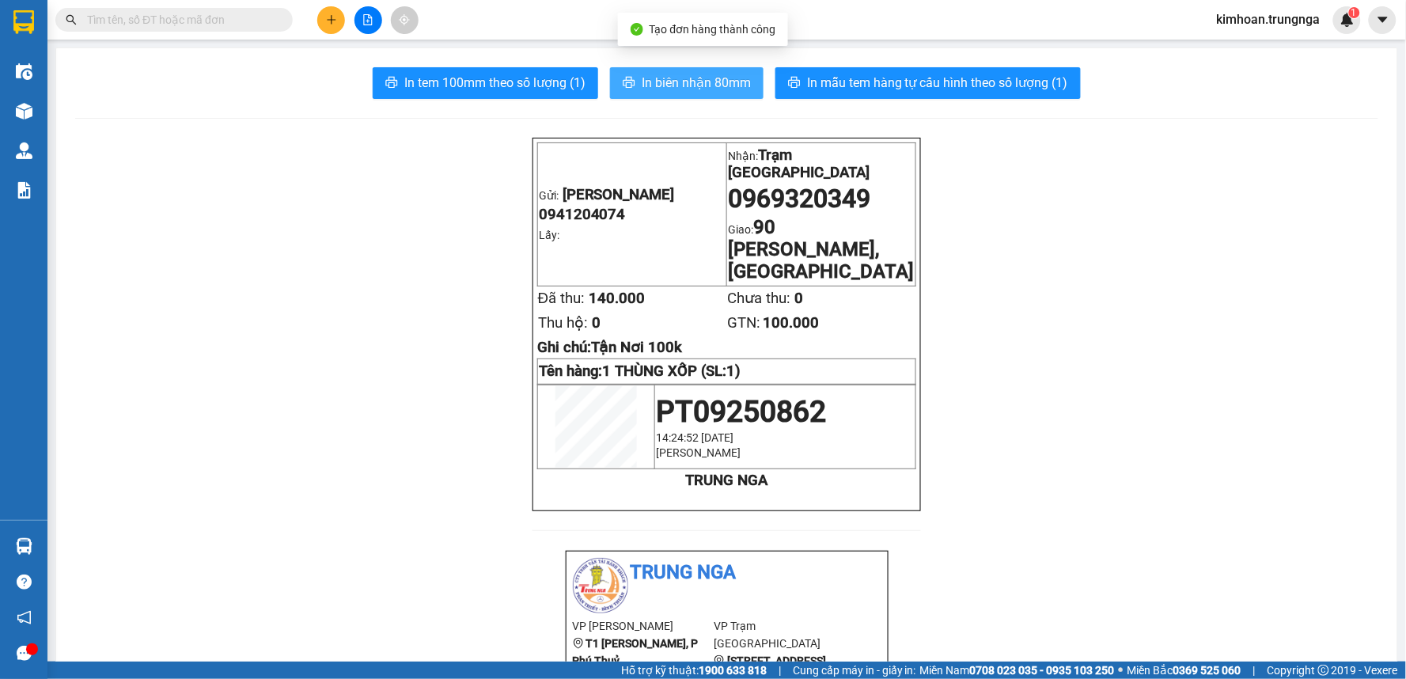
click at [669, 68] on button "In biên nhận 80mm" at bounding box center [687, 83] width 154 height 32
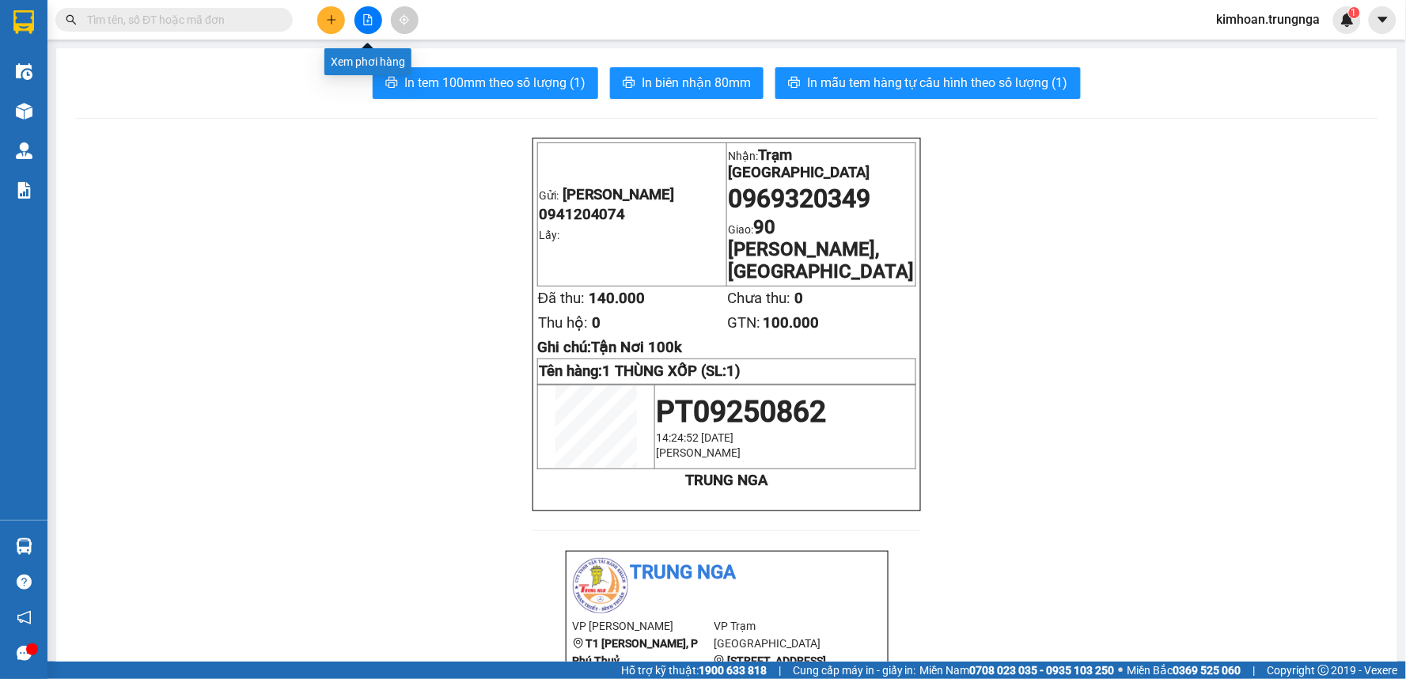
click at [326, 14] on icon "plus" at bounding box center [331, 19] width 11 height 11
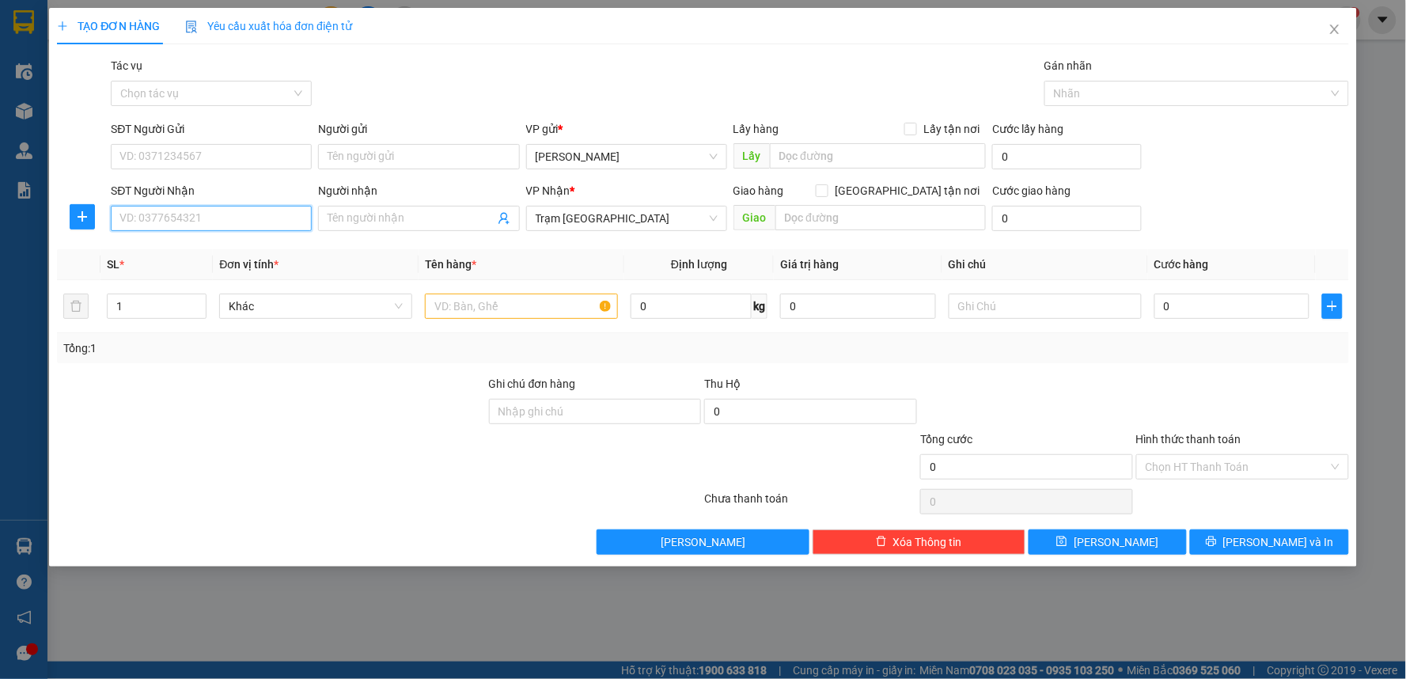
click at [225, 210] on input "SĐT Người Nhận" at bounding box center [211, 218] width 201 height 25
click at [1340, 32] on icon "close" at bounding box center [1335, 29] width 13 height 13
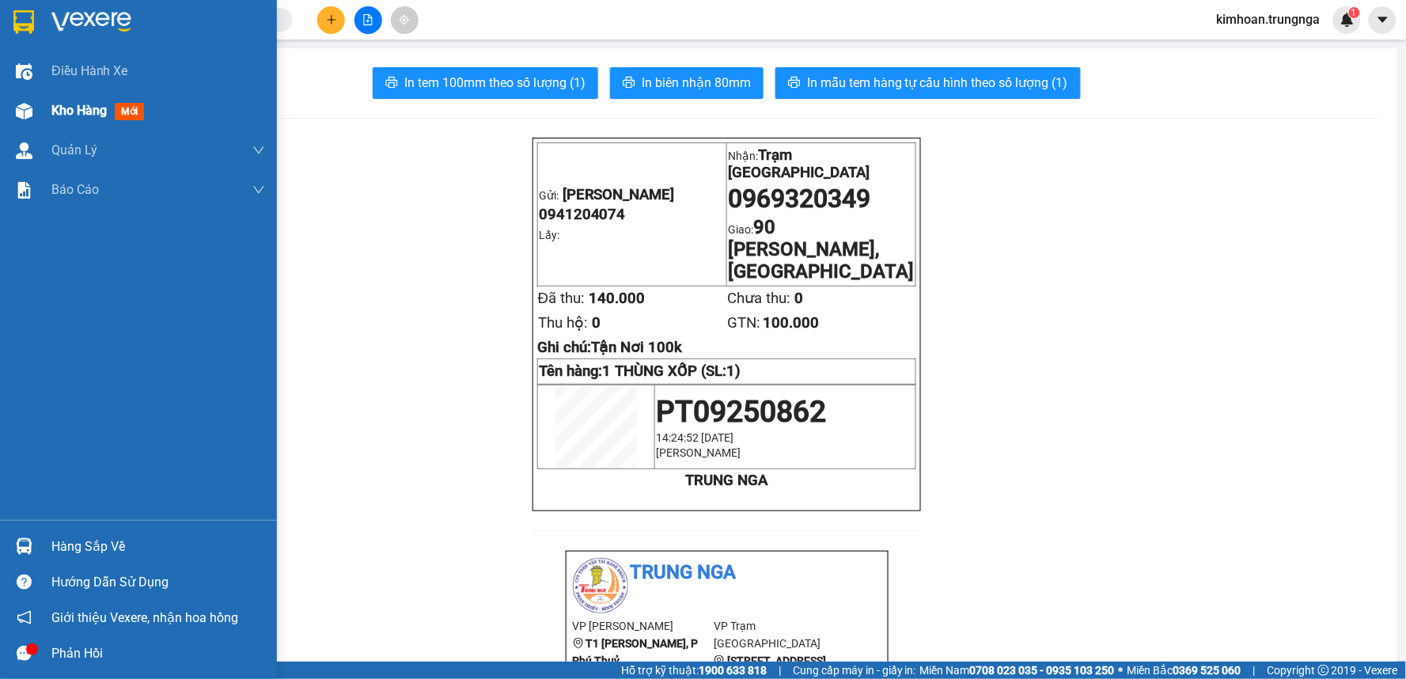
click at [20, 104] on img at bounding box center [24, 111] width 17 height 17
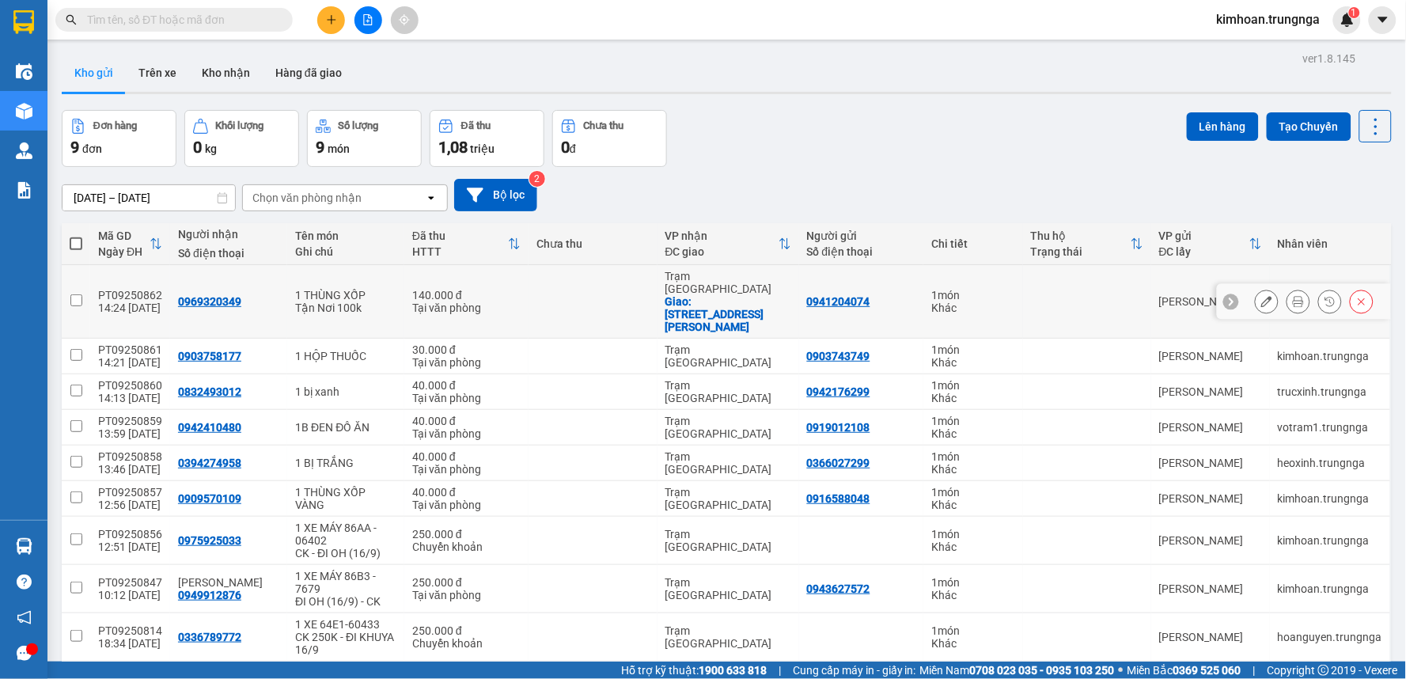
click at [1298, 290] on div at bounding box center [1299, 302] width 24 height 24
click at [1293, 296] on icon at bounding box center [1298, 301] width 11 height 11
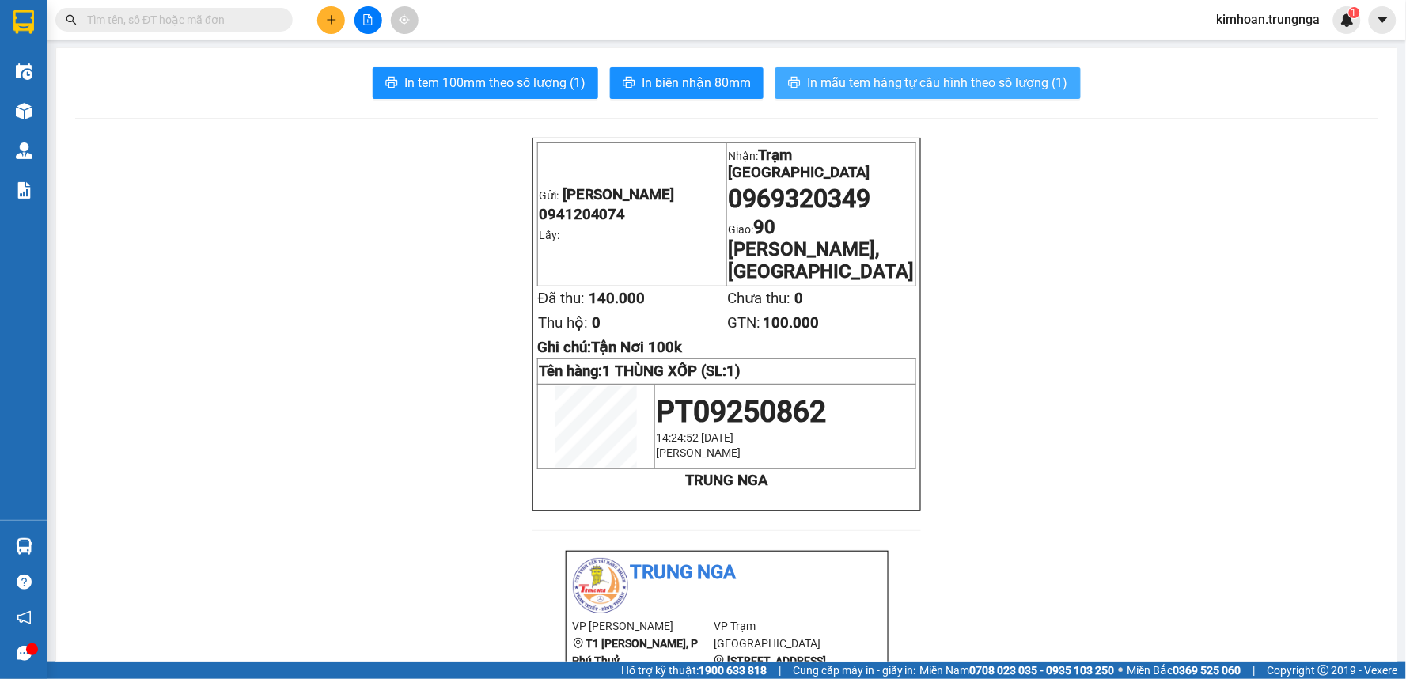
click at [979, 89] on span "In mẫu tem hàng tự cấu hình theo số lượng (1)" at bounding box center [937, 83] width 261 height 20
click at [334, 18] on icon "plus" at bounding box center [331, 19] width 11 height 11
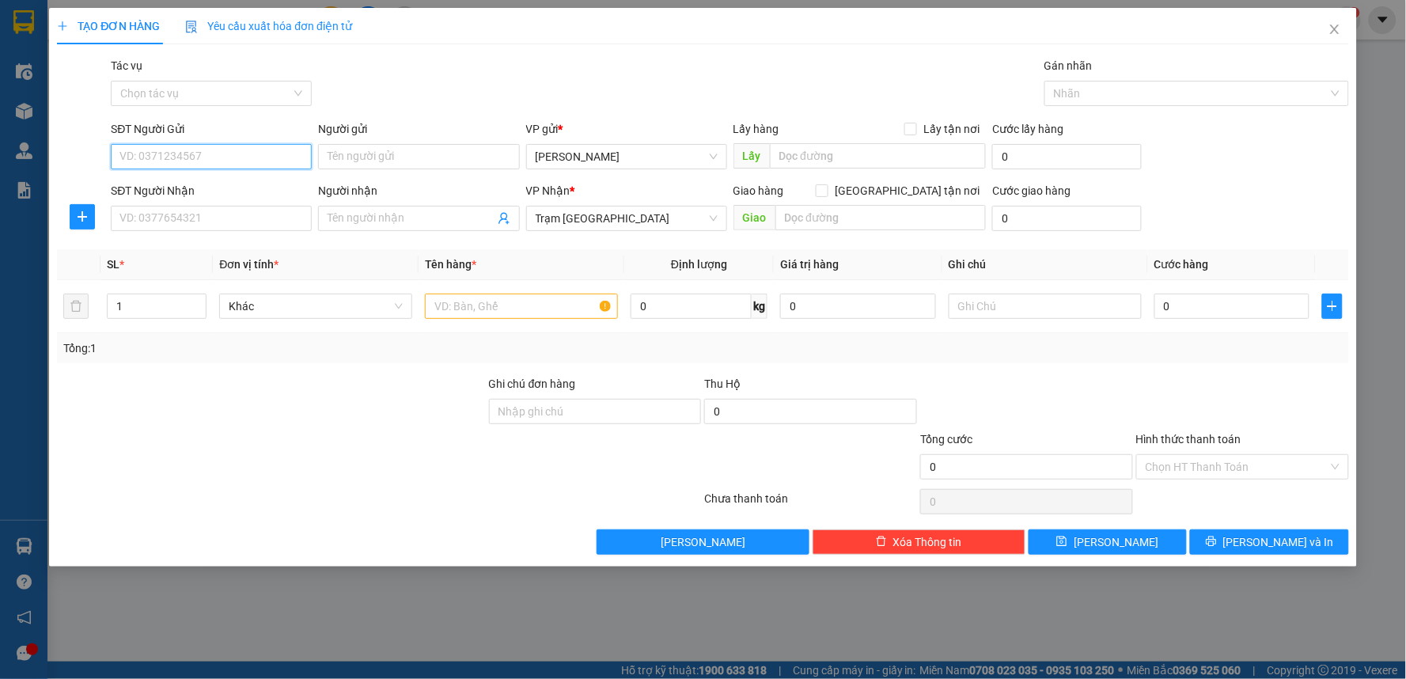
click at [243, 154] on input "SĐT Người Gửi" at bounding box center [211, 156] width 201 height 25
type input "0933673393"
click at [248, 191] on div "0933673393" at bounding box center [211, 188] width 182 height 17
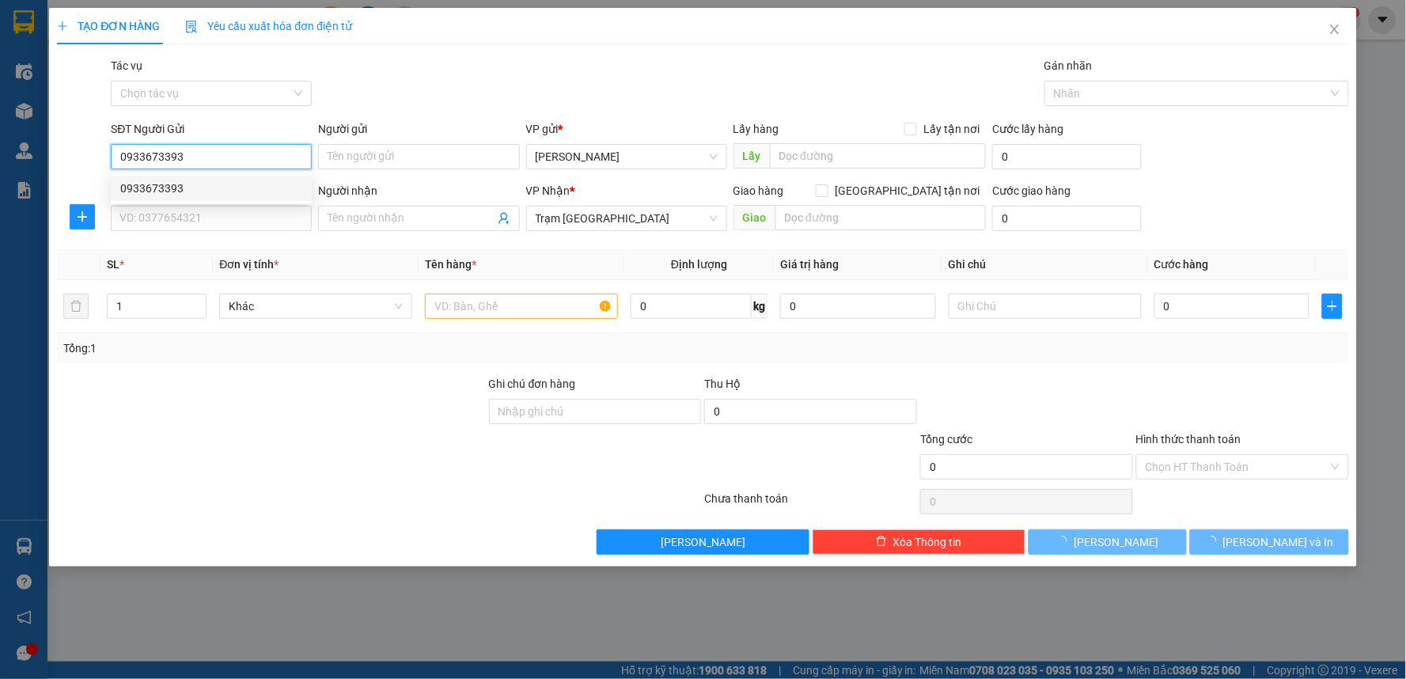
type input "50.000"
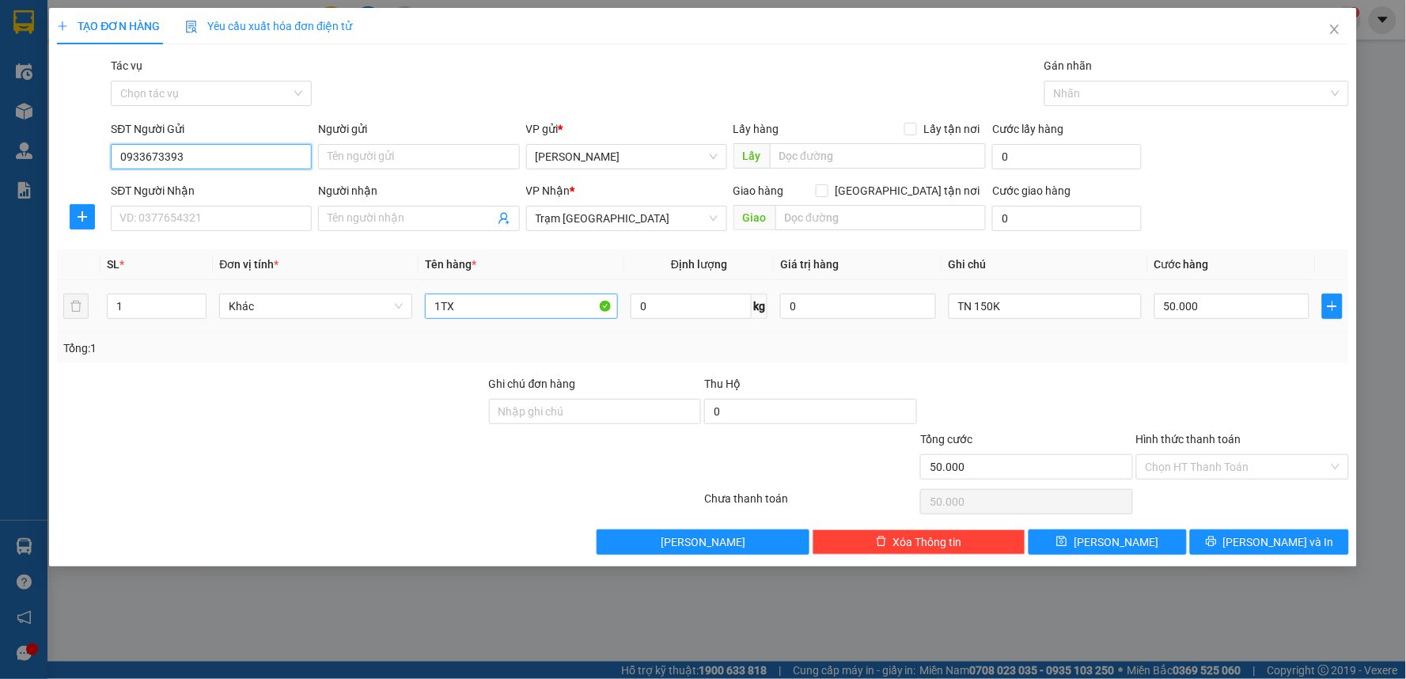
type input "0933673393"
click at [580, 297] on input "1TX" at bounding box center [521, 306] width 193 height 25
type input "1"
click at [248, 212] on input "SĐT Người Nhận" at bounding box center [211, 218] width 201 height 25
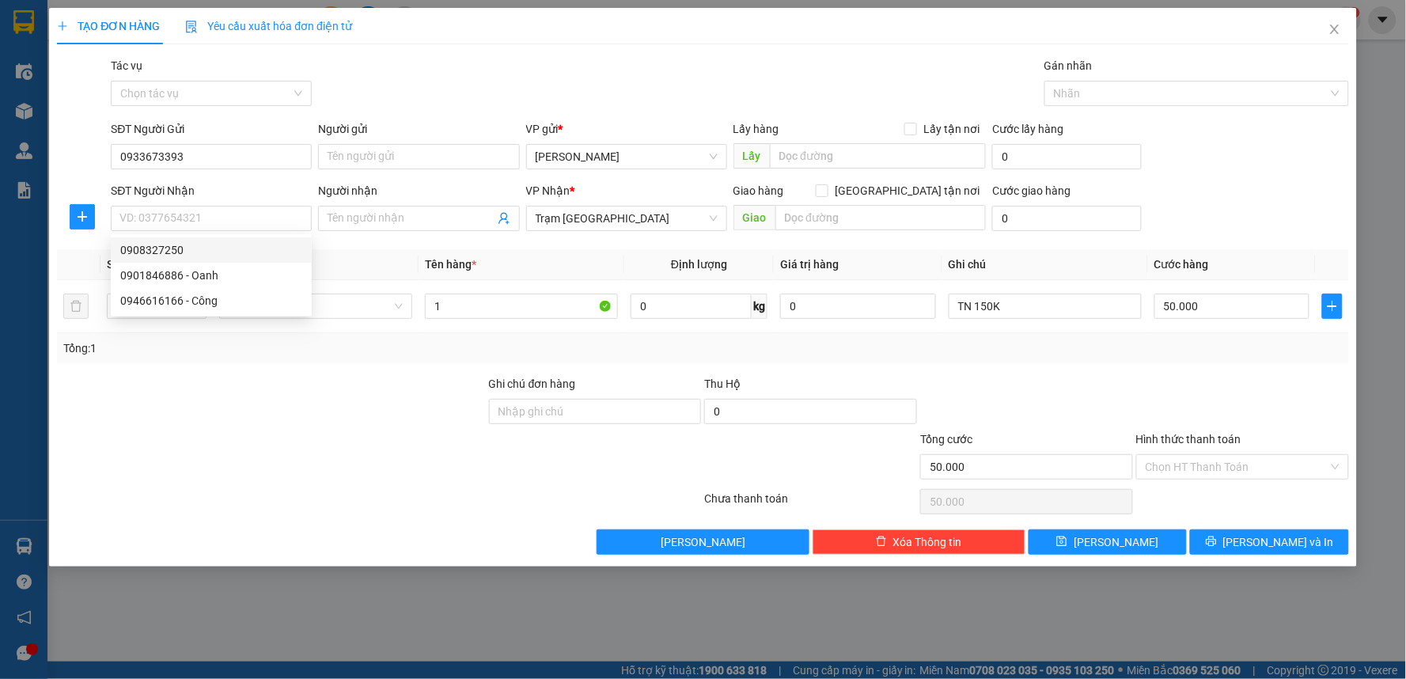
click at [389, 259] on th "Đơn vị tính *" at bounding box center [316, 264] width 206 height 31
click at [228, 219] on input "SĐT Người Nhận" at bounding box center [211, 218] width 201 height 25
click at [582, 40] on div "TẠO ĐƠN HÀNG Yêu cầu xuất hóa đơn điện tử" at bounding box center [703, 26] width 1292 height 36
click at [160, 220] on input "SĐT Người Nhận" at bounding box center [211, 218] width 201 height 25
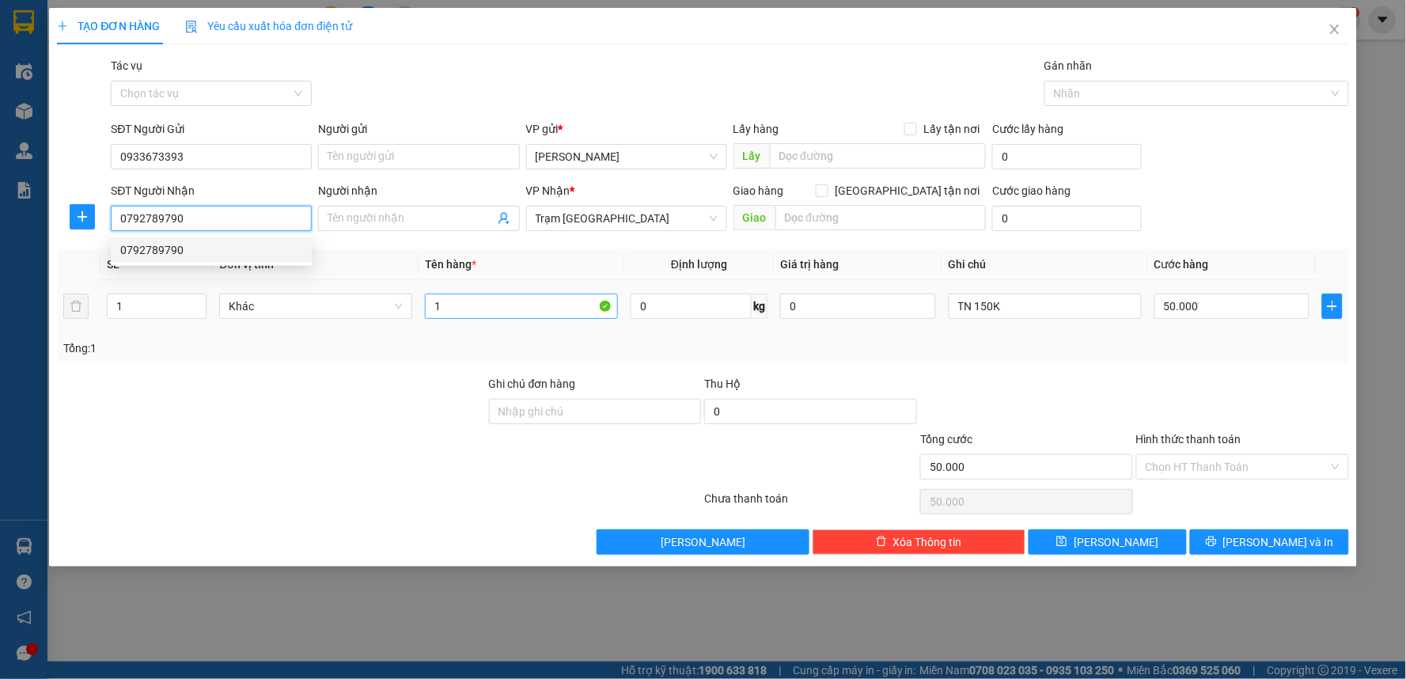
type input "0792789790"
click at [462, 313] on input "1" at bounding box center [521, 306] width 193 height 25
type input "1 TX"
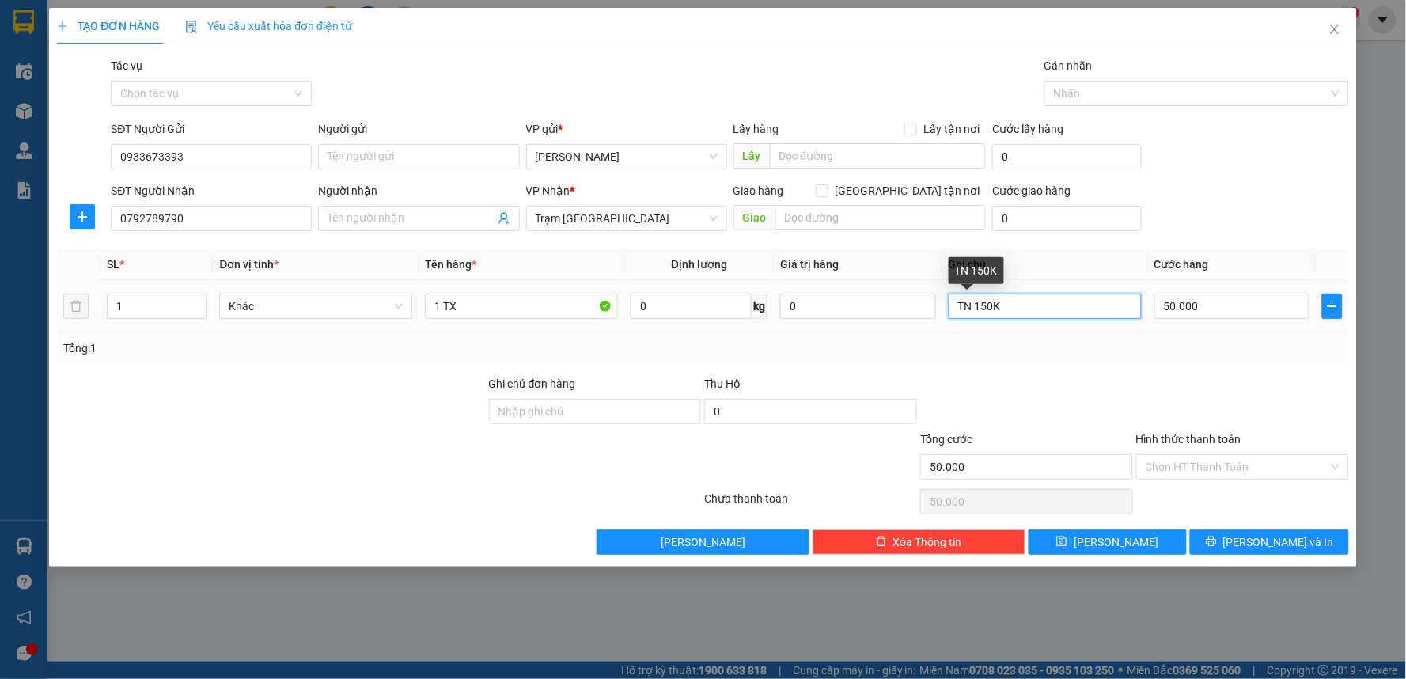
drag, startPoint x: 1014, startPoint y: 310, endPoint x: 766, endPoint y: 315, distance: 248.5
click at [766, 315] on tr "1 Khác 1 TX 0 kg 0 TN 150K 50.000" at bounding box center [703, 306] width 1292 height 53
click at [1209, 313] on input "50.000" at bounding box center [1232, 306] width 156 height 25
type input "4"
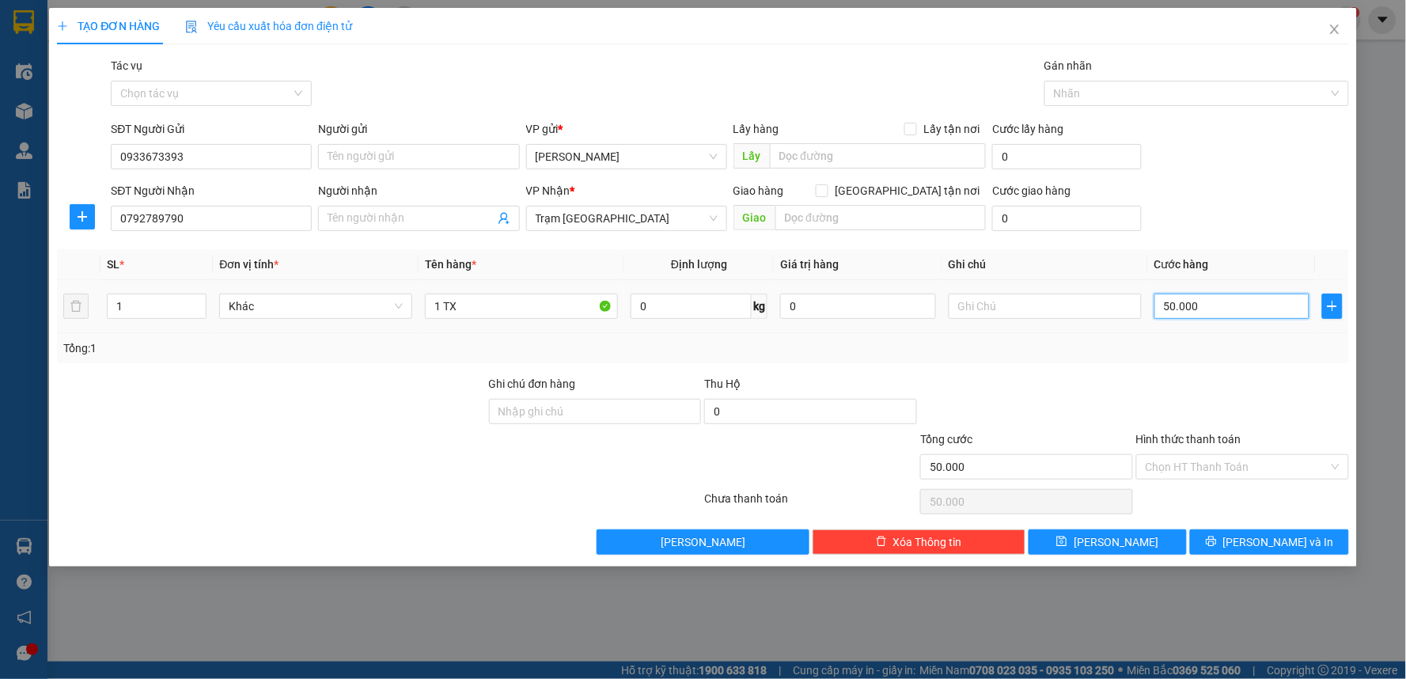
type input "4"
type input "40"
type input "40.000"
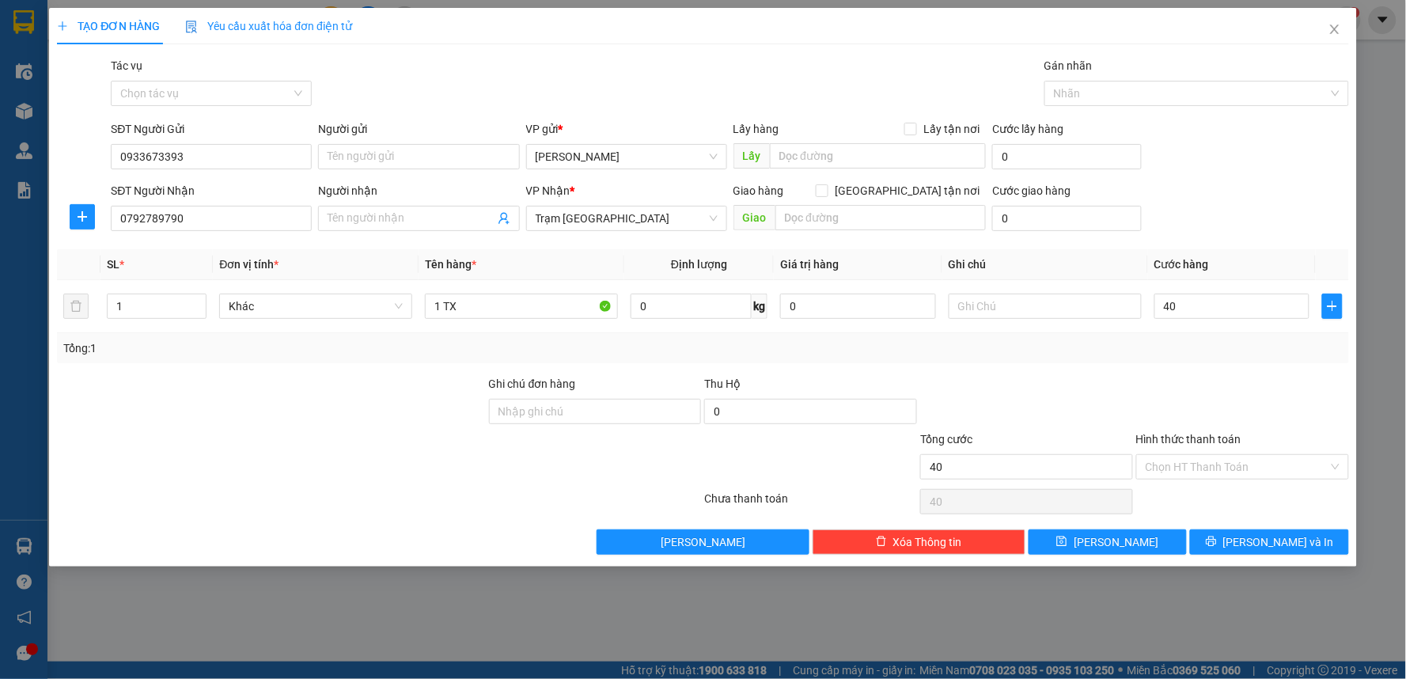
type input "40.000"
click at [1003, 385] on div at bounding box center [1027, 402] width 216 height 55
click at [1217, 539] on icon "printer" at bounding box center [1211, 541] width 11 height 11
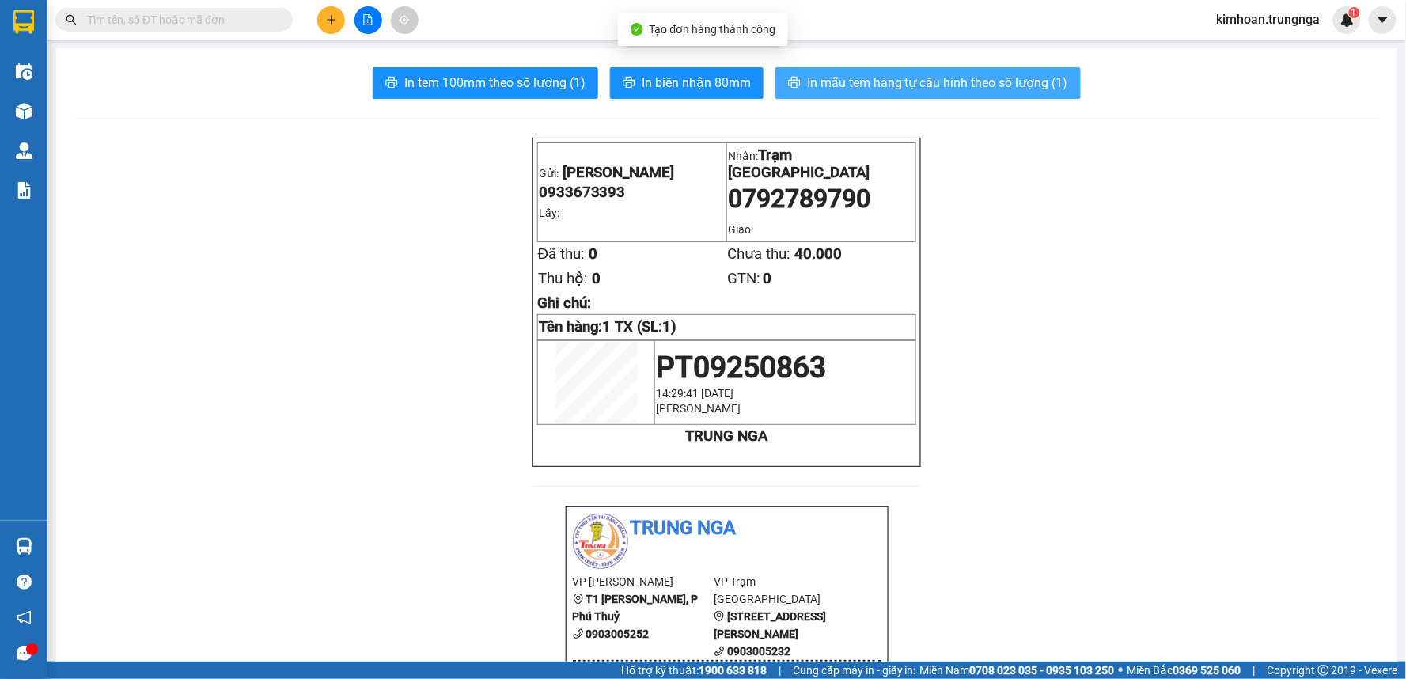
click at [889, 85] on span "In mẫu tem hàng tự cấu hình theo số lượng (1)" at bounding box center [937, 83] width 261 height 20
click at [828, 77] on span "In mẫu tem hàng tự cấu hình theo số lượng (1)" at bounding box center [937, 83] width 261 height 20
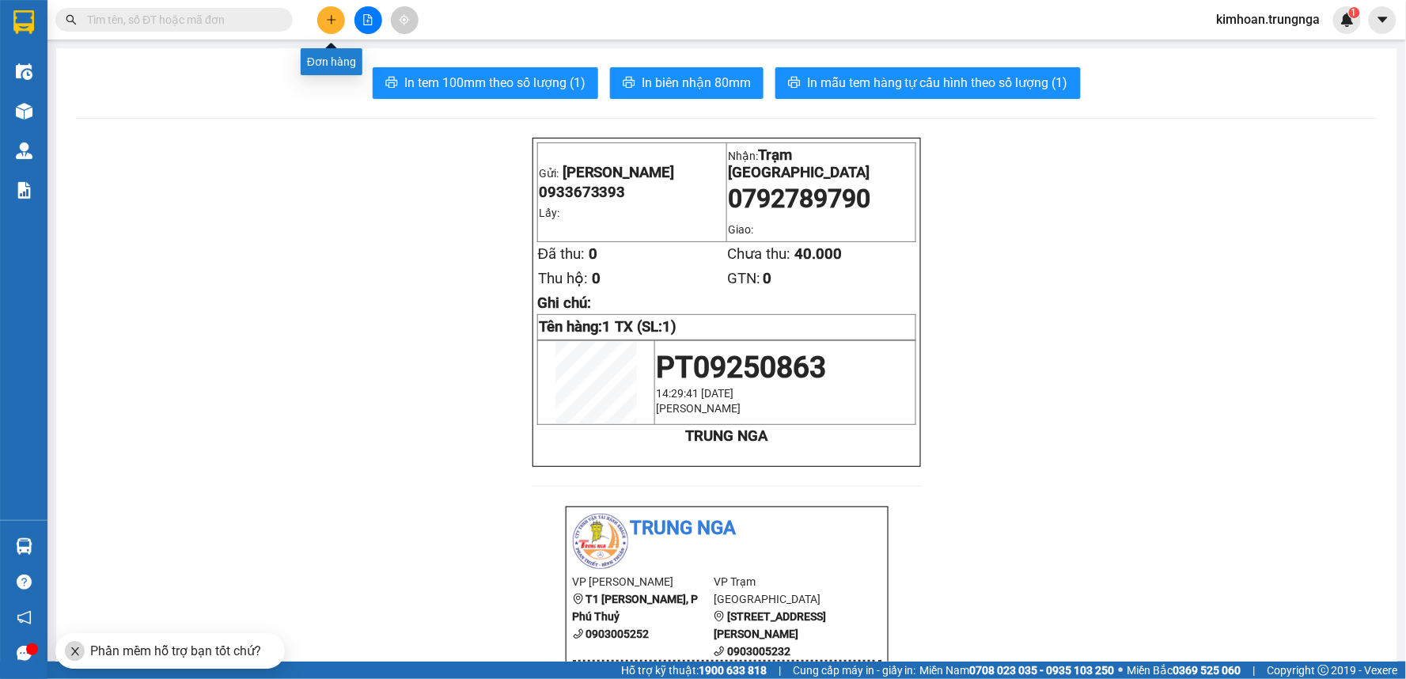
click at [340, 25] on button at bounding box center [331, 20] width 28 height 28
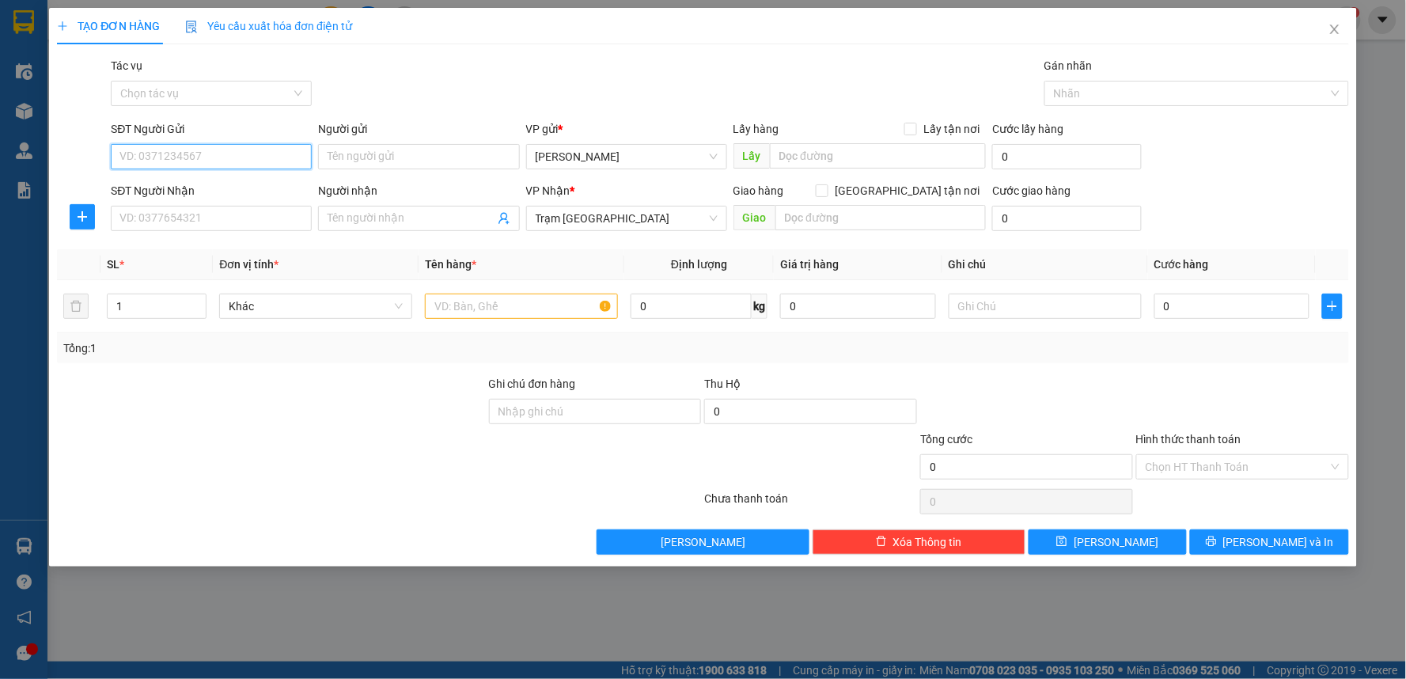
click at [187, 163] on input "SĐT Người Gửi" at bounding box center [211, 156] width 201 height 25
type input "0933673393"
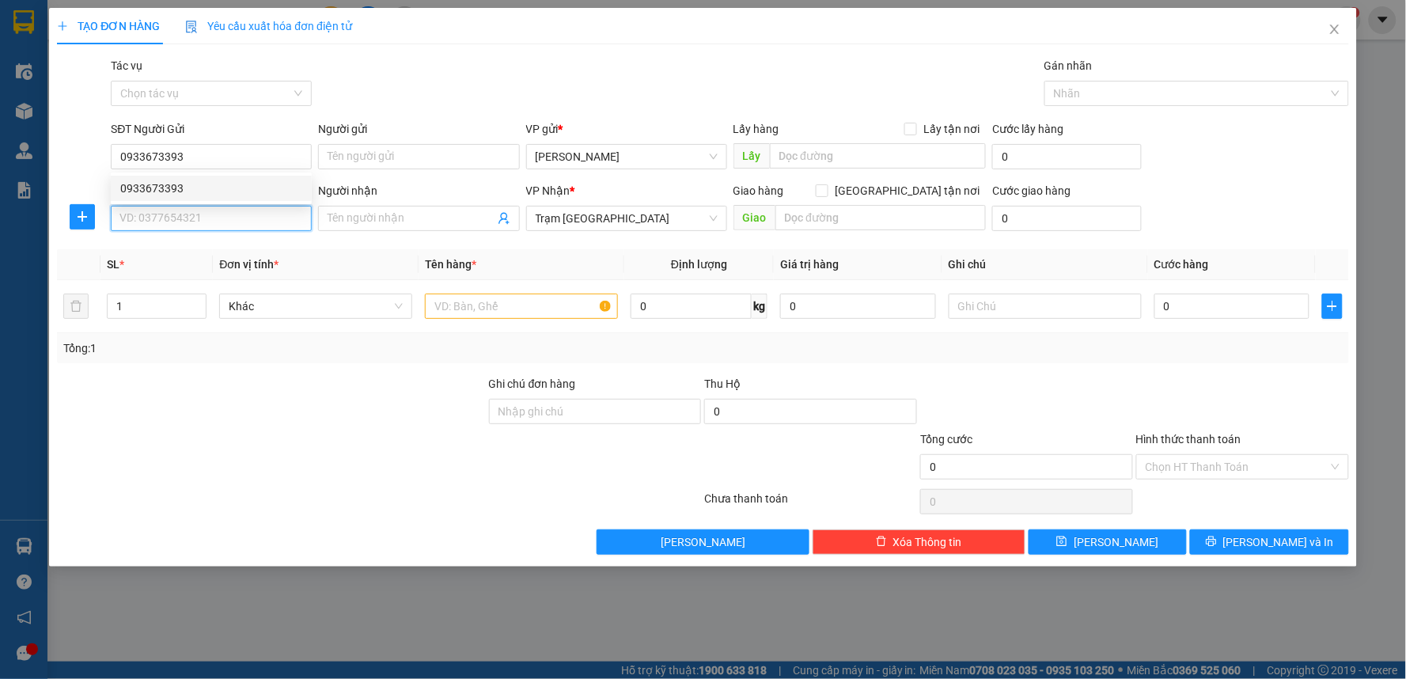
click at [143, 218] on input "SĐT Người Nhận" at bounding box center [211, 218] width 201 height 25
type input "0903371482"
click at [344, 219] on input "Người nhận" at bounding box center [411, 218] width 166 height 17
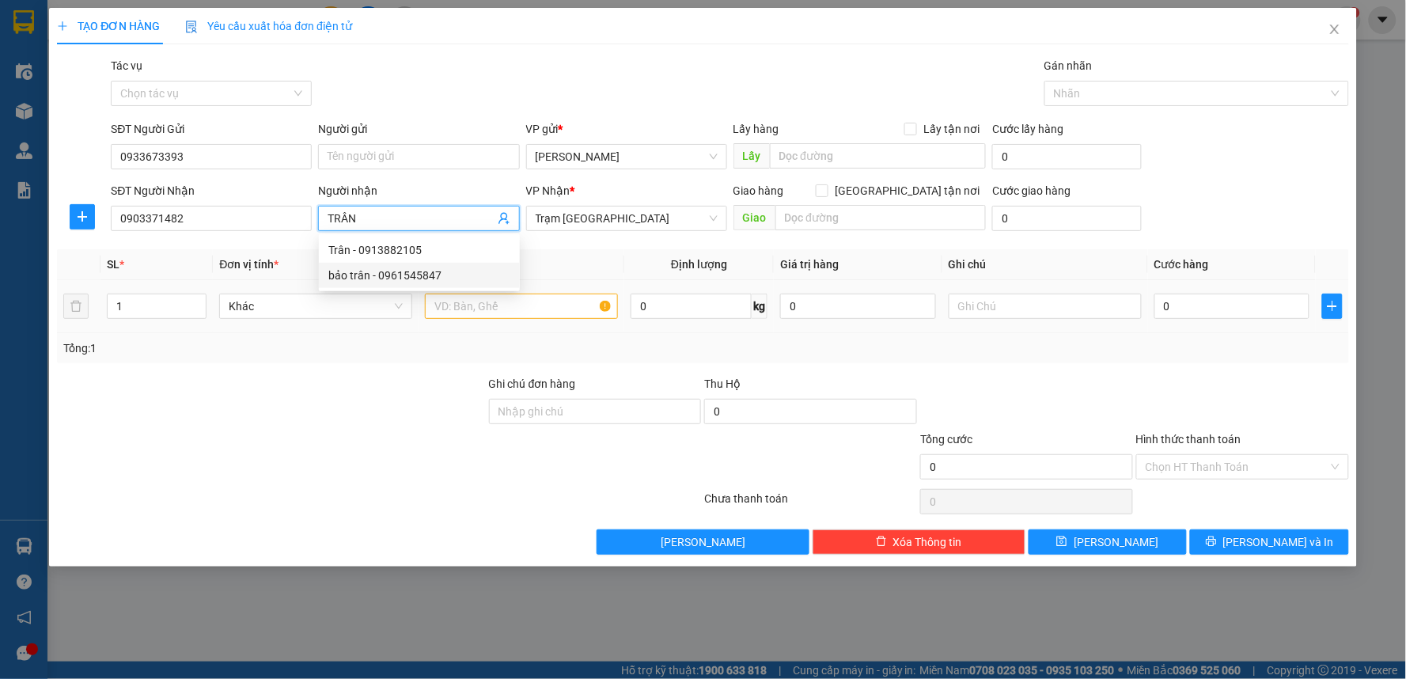
type input "TRÂN"
click at [524, 309] on input "text" at bounding box center [521, 306] width 193 height 25
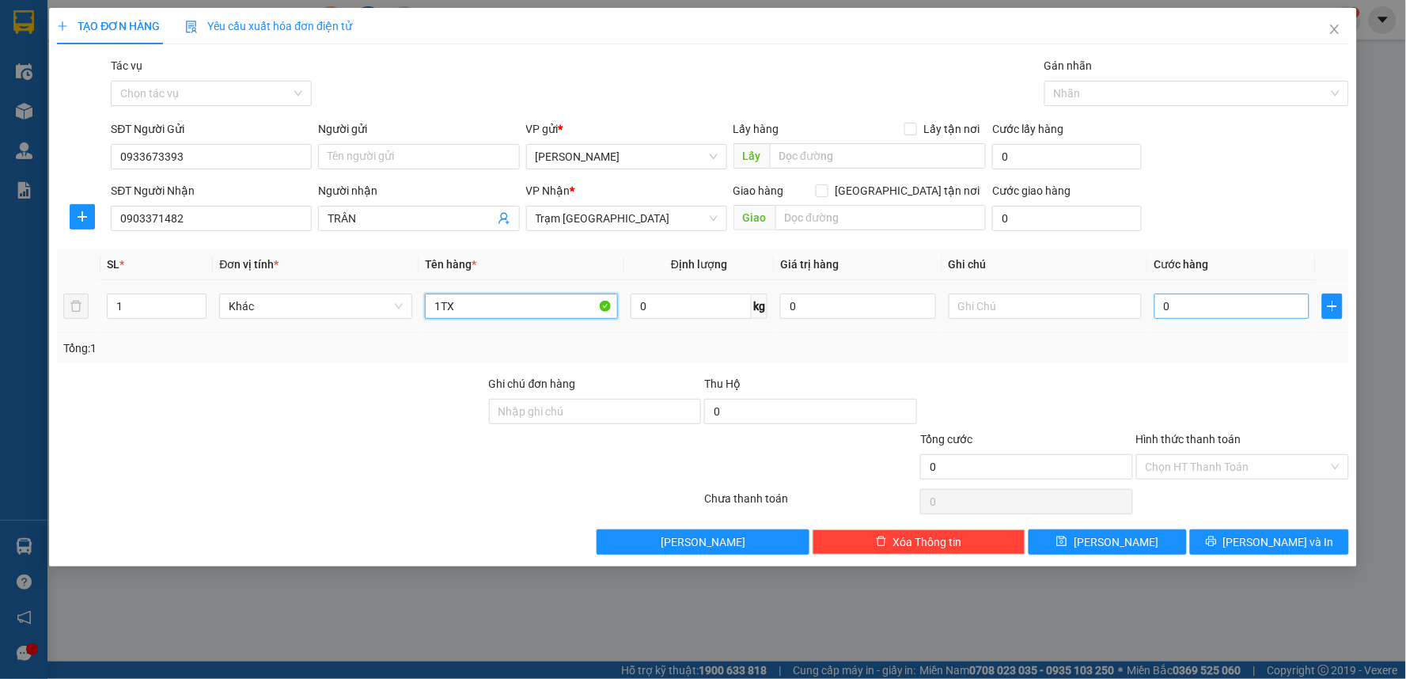
type input "1TX"
click at [1184, 306] on input "0" at bounding box center [1232, 306] width 156 height 25
type input "4"
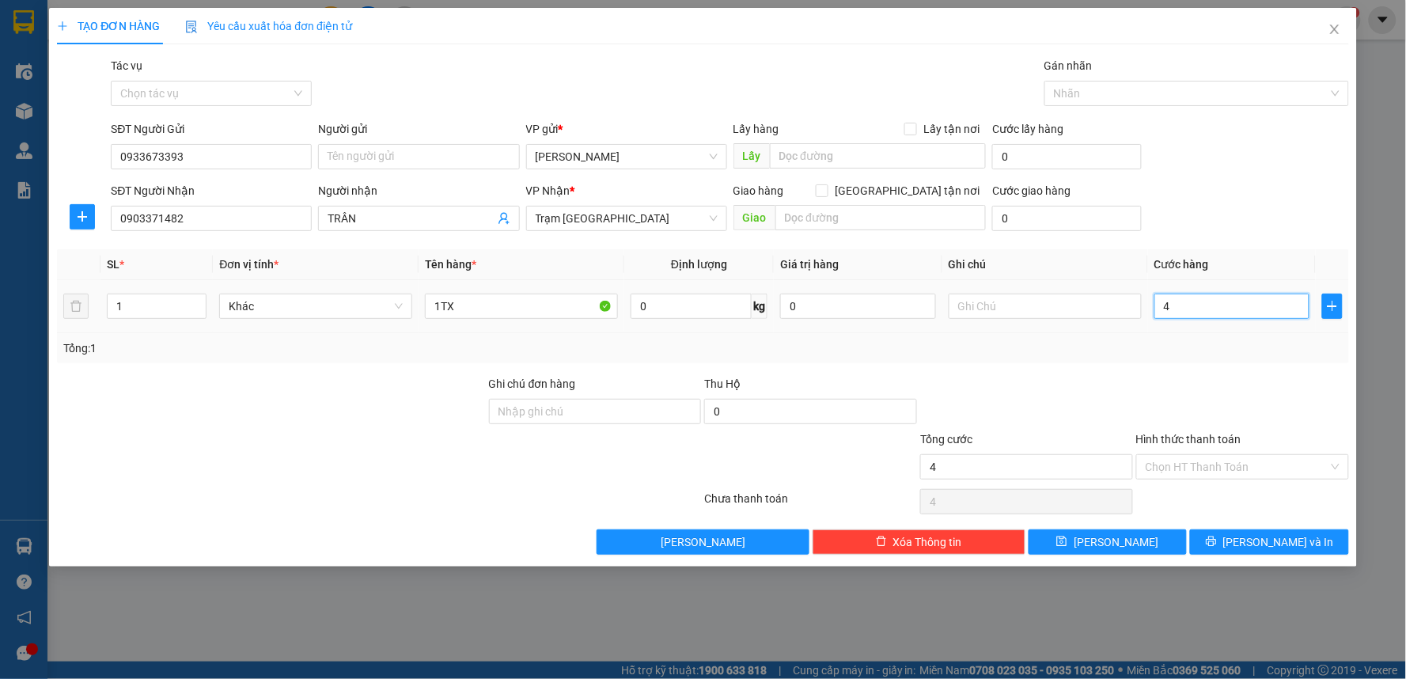
type input "40"
type input "40.000"
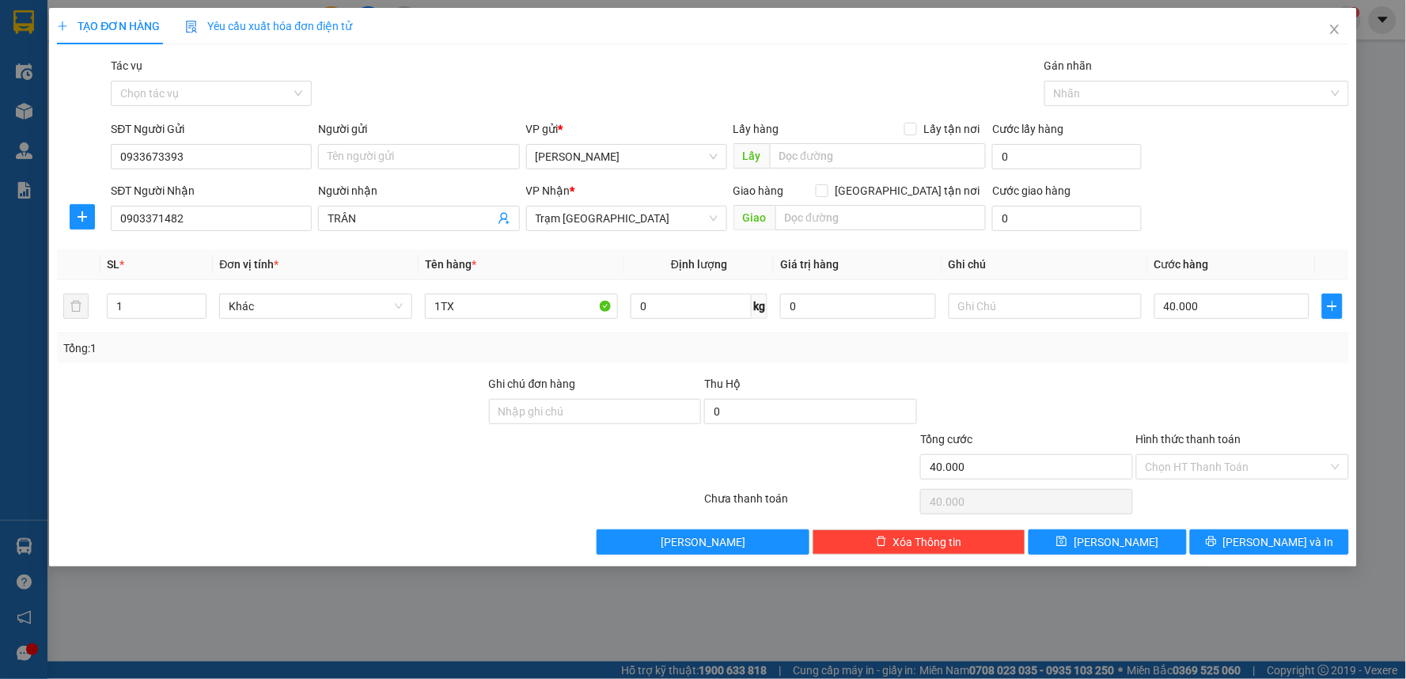
click at [1145, 370] on div "Transit Pickup Surcharge Ids Transit Deliver Surcharge Ids Transit Deliver Surc…" at bounding box center [703, 306] width 1292 height 498
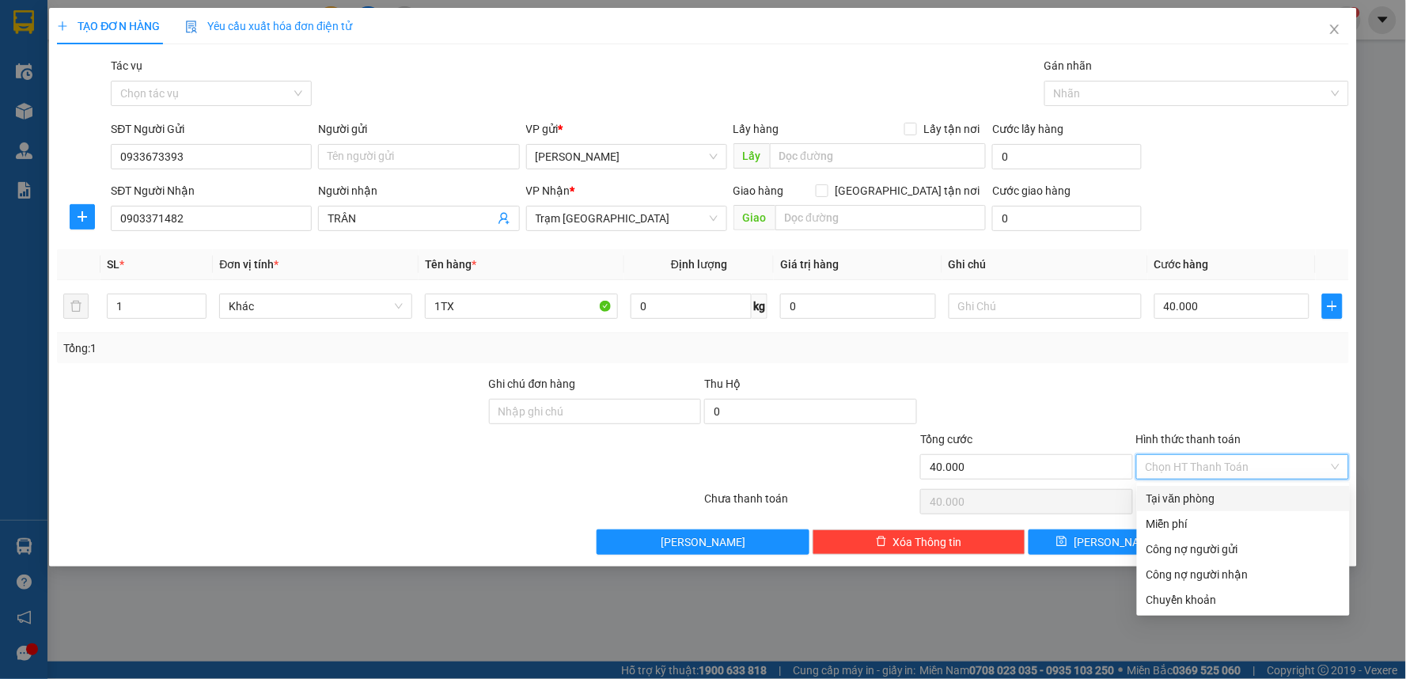
click at [1190, 464] on input "Hình thức thanh toán" at bounding box center [1237, 467] width 183 height 24
click at [1177, 502] on div "Tại văn phòng" at bounding box center [1244, 498] width 194 height 17
type input "0"
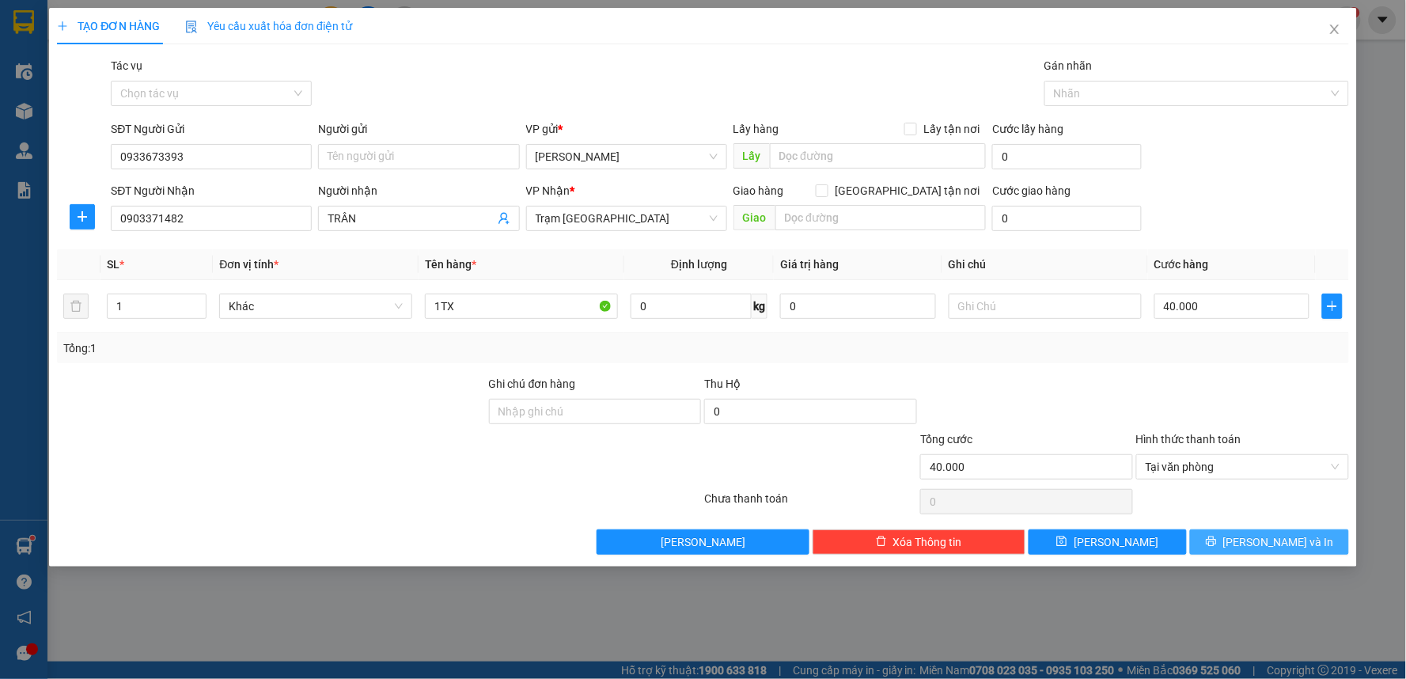
click at [1230, 544] on button "[PERSON_NAME] và In" at bounding box center [1269, 541] width 159 height 25
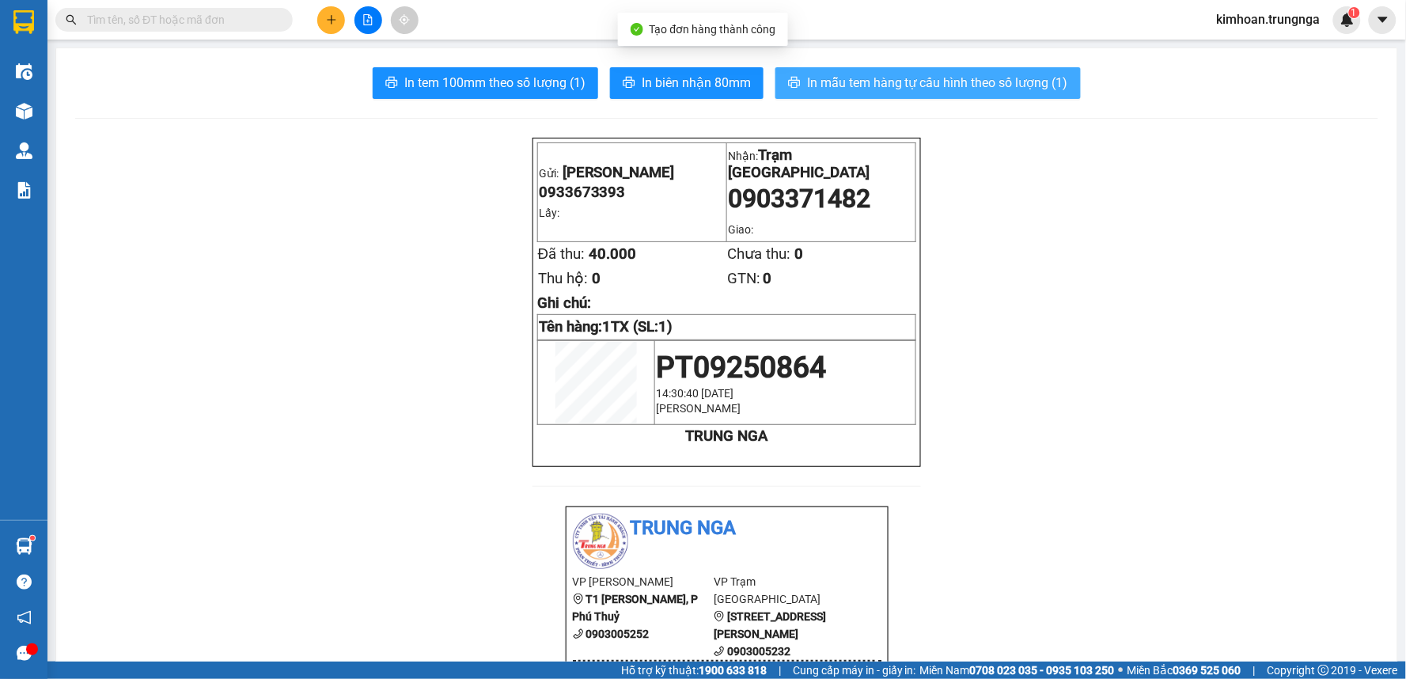
click at [809, 69] on button "In mẫu tem hàng tự cấu hình theo số lượng (1)" at bounding box center [927, 83] width 305 height 32
click at [874, 84] on span "In mẫu tem hàng tự cấu hình theo số lượng (1)" at bounding box center [937, 83] width 261 height 20
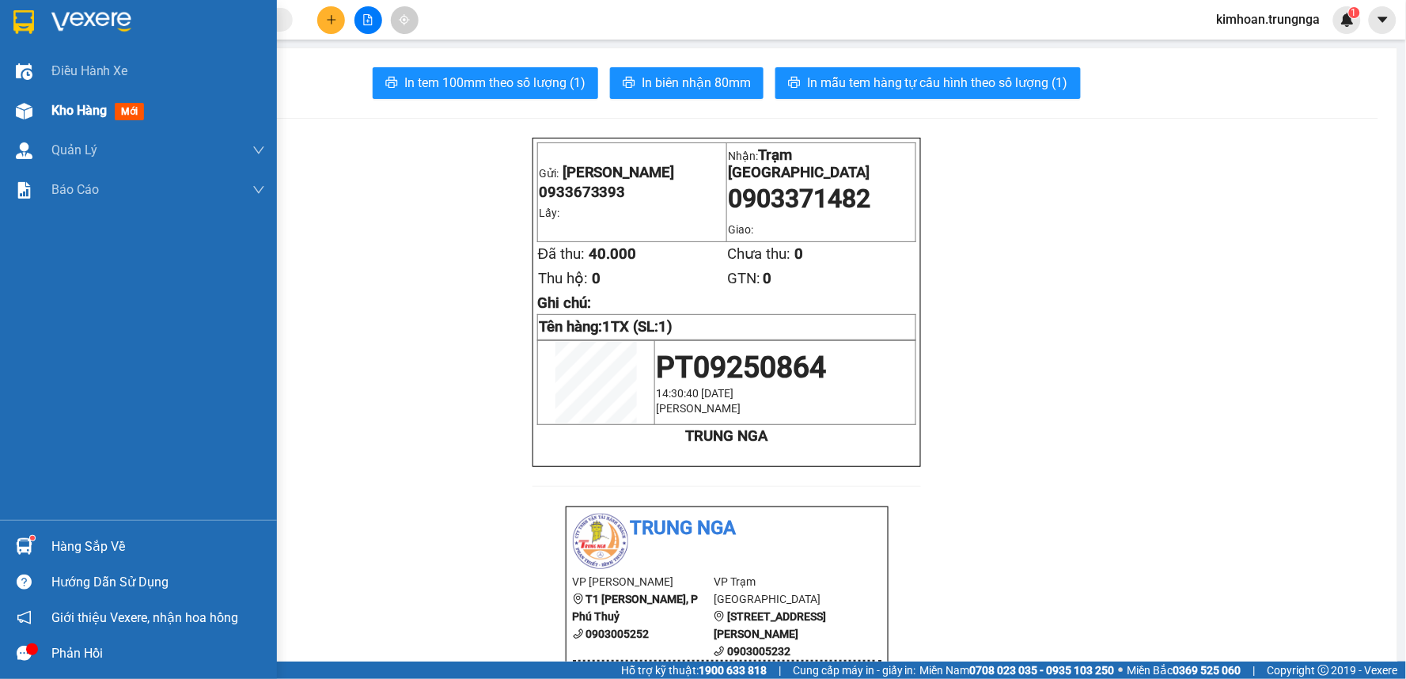
click at [69, 116] on span "Kho hàng" at bounding box center [78, 110] width 55 height 15
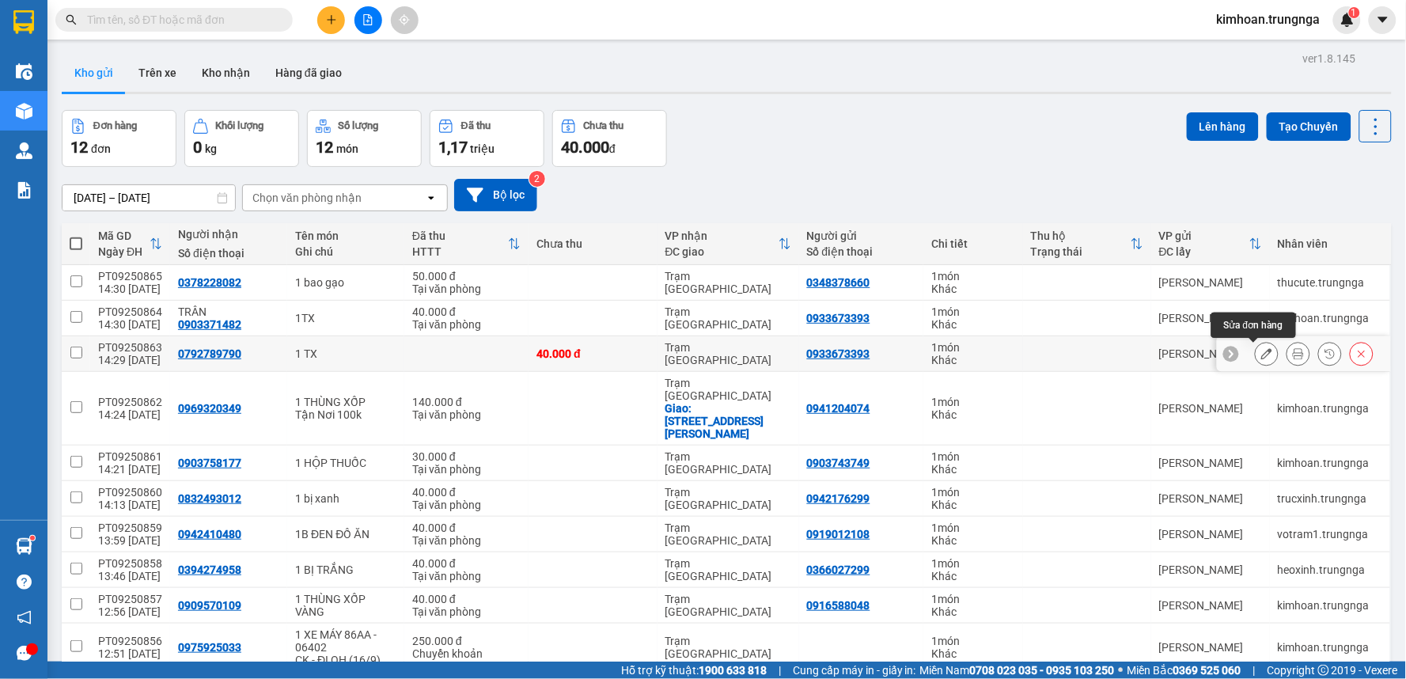
click at [1261, 356] on icon at bounding box center [1266, 353] width 11 height 11
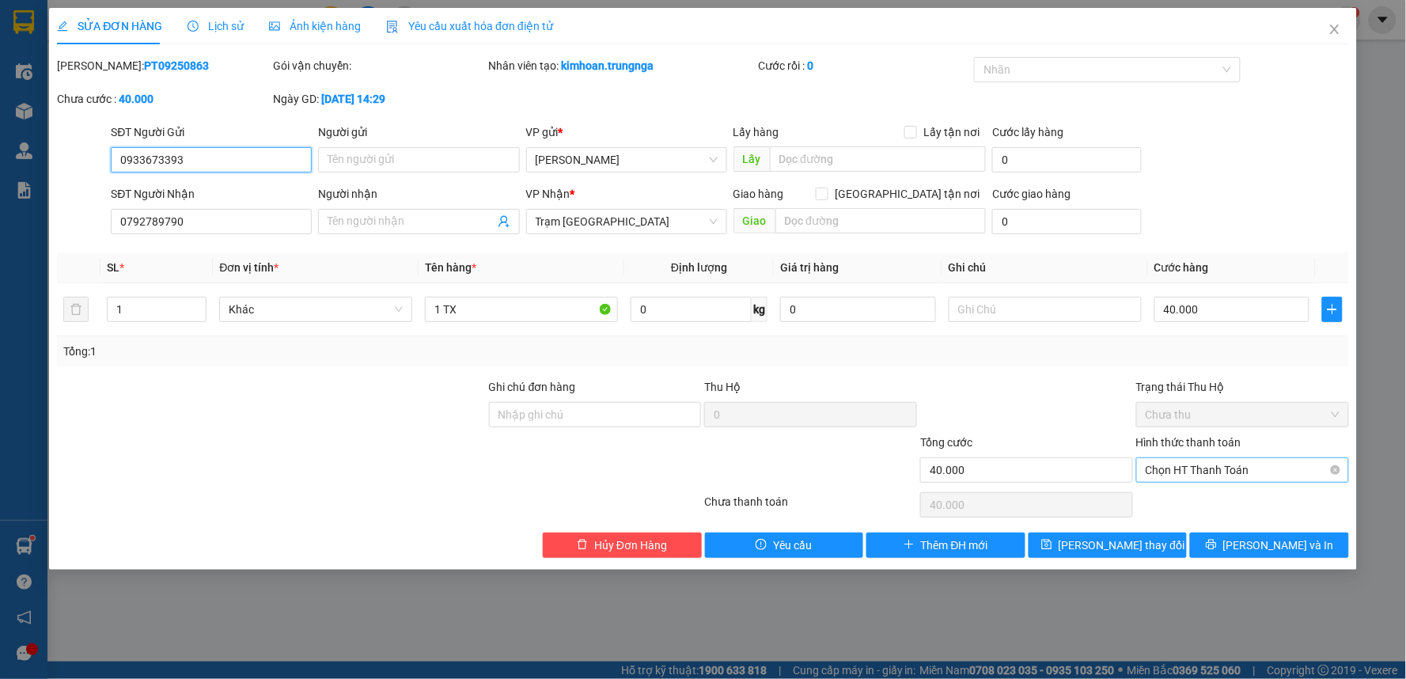
click at [1223, 470] on span "Chọn HT Thanh Toán" at bounding box center [1243, 470] width 194 height 24
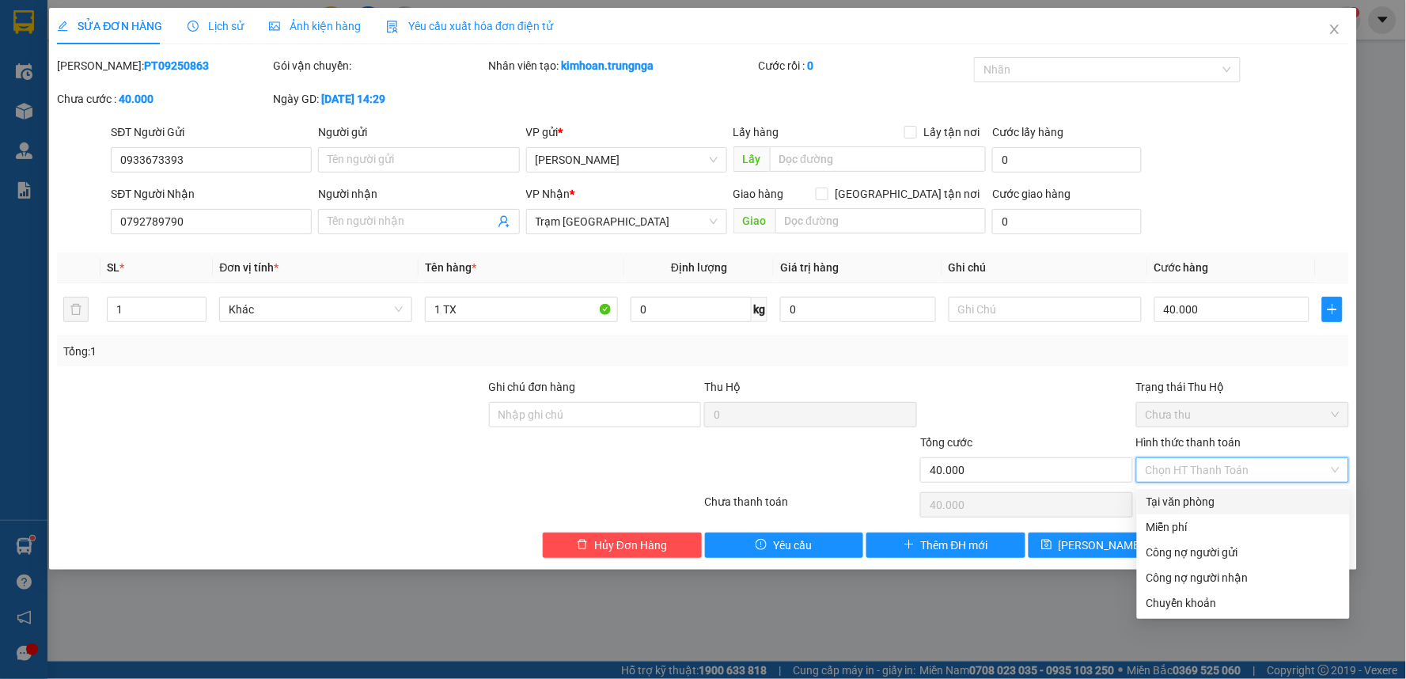
click at [1193, 501] on div "Tại văn phòng" at bounding box center [1244, 501] width 194 height 17
type input "0"
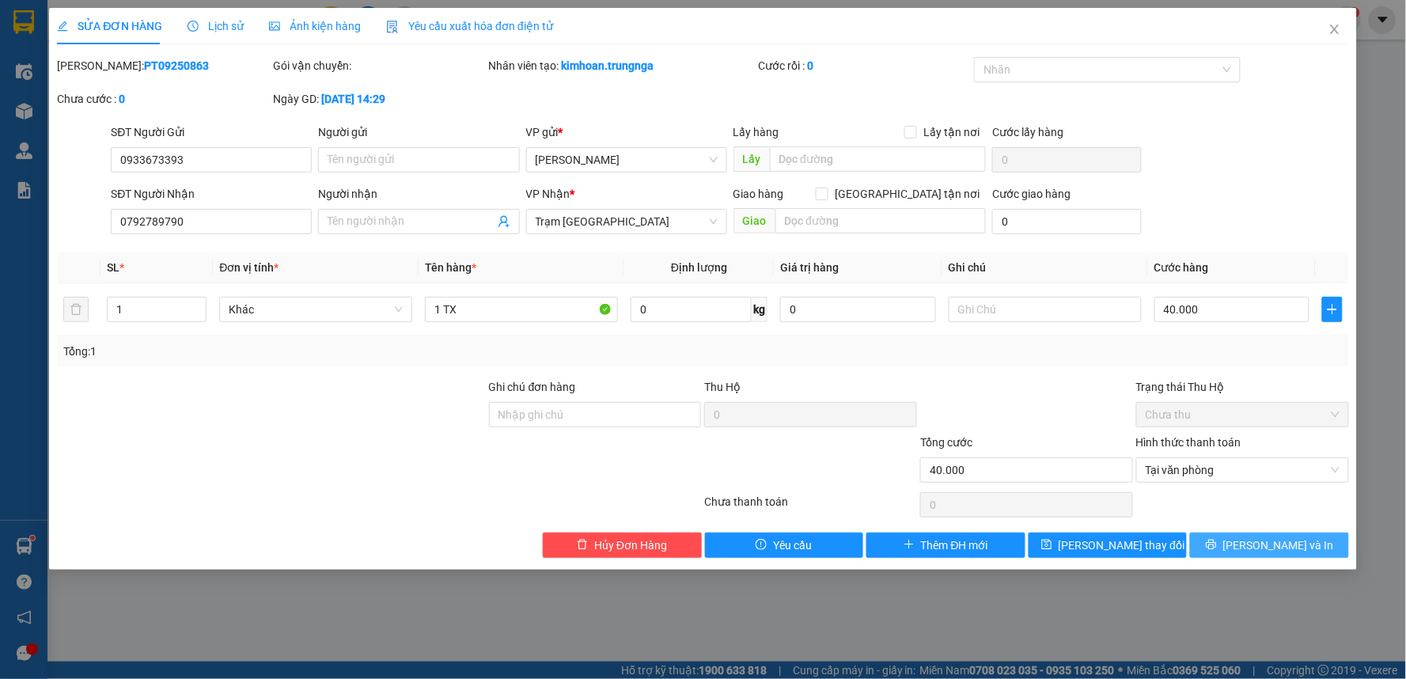
click at [1216, 547] on icon "printer" at bounding box center [1211, 545] width 10 height 10
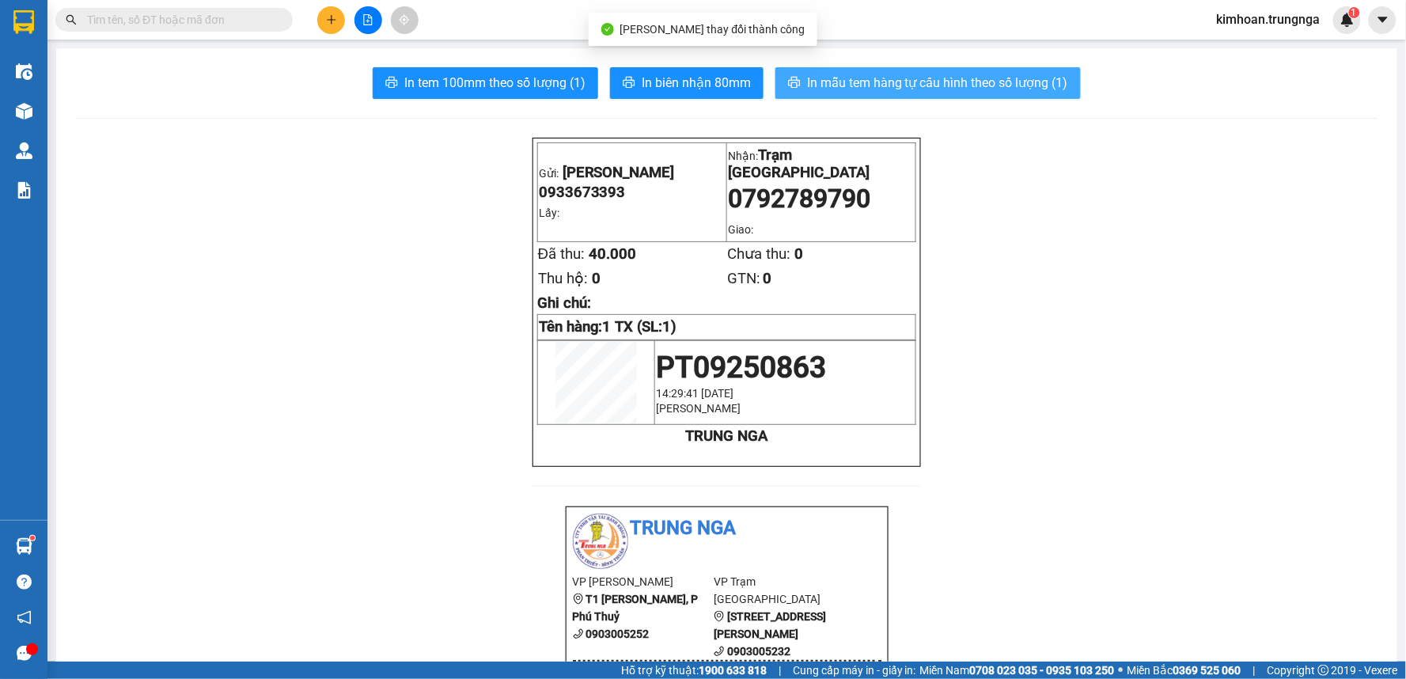
click at [843, 84] on span "In mẫu tem hàng tự cấu hình theo số lượng (1)" at bounding box center [937, 83] width 261 height 20
click at [841, 85] on span "In mẫu tem hàng tự cấu hình theo số lượng (1)" at bounding box center [937, 83] width 261 height 20
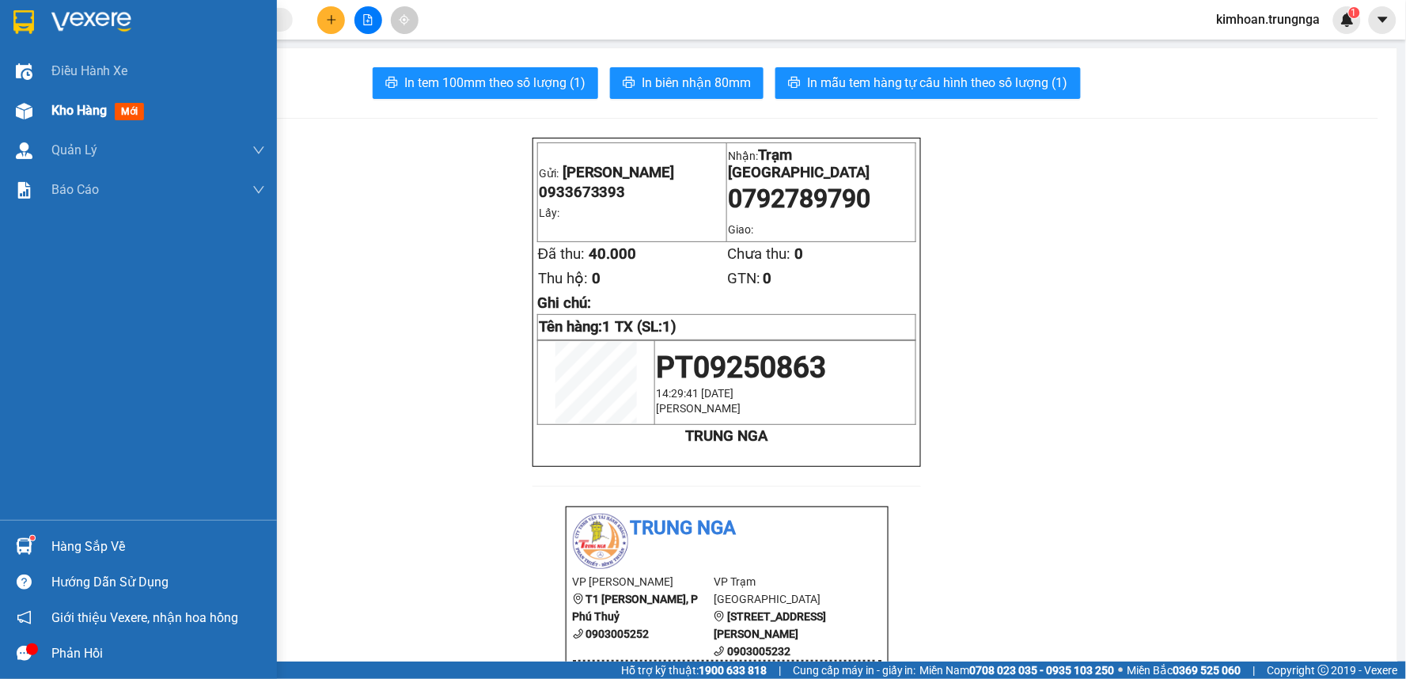
click at [44, 111] on div "Kho hàng mới" at bounding box center [138, 111] width 277 height 40
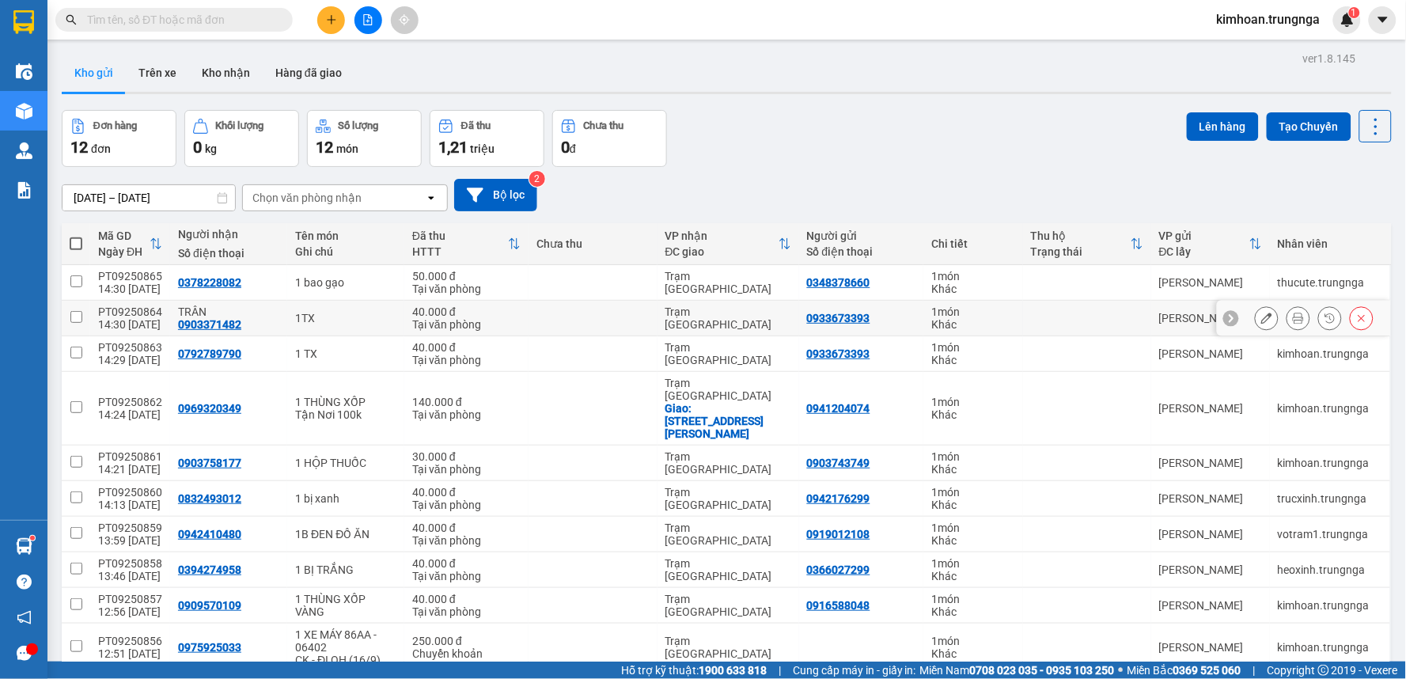
drag, startPoint x: 824, startPoint y: 319, endPoint x: 630, endPoint y: 121, distance: 277.0
click at [801, 146] on div "Đơn hàng 12 đơn Khối lượng 0 kg Số lượng 12 món Đã thu 1,21 triệu Chưa thu 0 đ …" at bounding box center [727, 138] width 1330 height 57
click at [310, 21] on div "Kết quả tìm kiếm ( 0 ) Bộ lọc No Data" at bounding box center [213, 20] width 427 height 28
click at [333, 21] on icon "plus" at bounding box center [331, 19] width 11 height 11
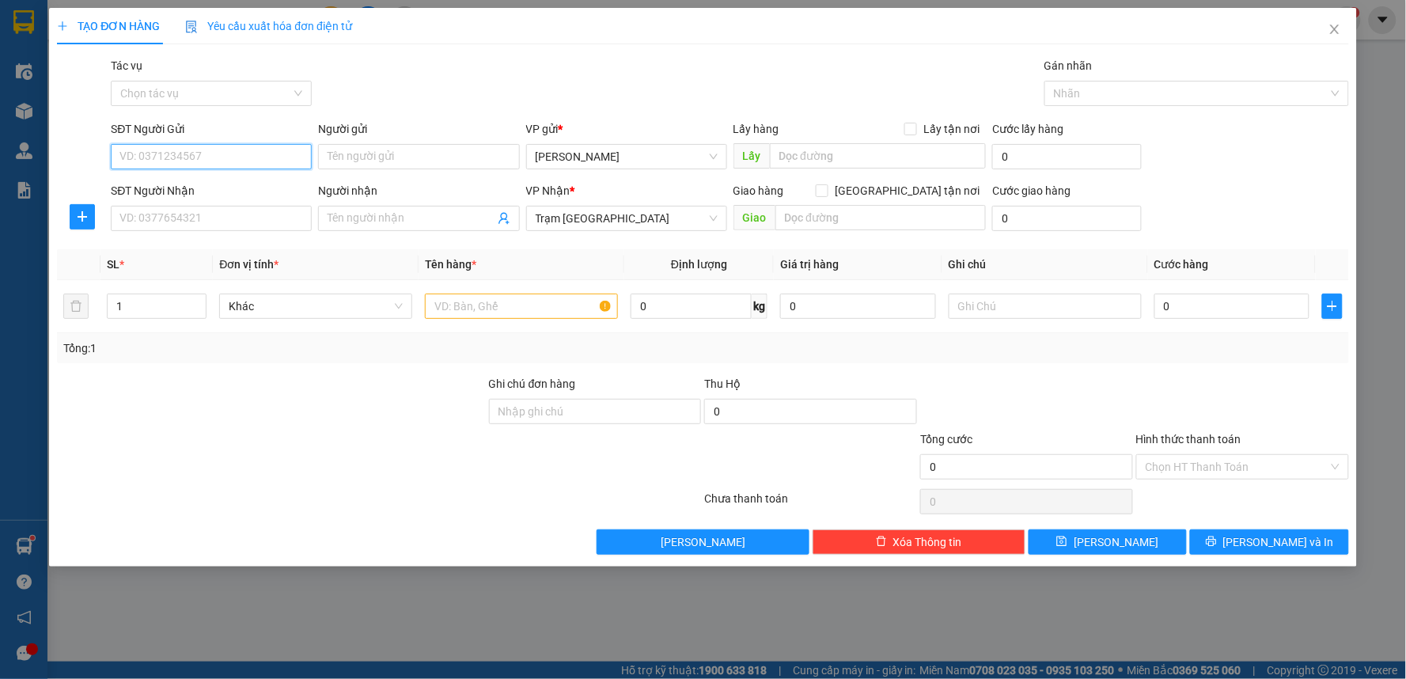
click at [198, 153] on input "SĐT Người Gửi" at bounding box center [211, 156] width 201 height 25
drag, startPoint x: 199, startPoint y: 154, endPoint x: 156, endPoint y: 149, distance: 43.8
click at [65, 149] on div "SĐT Người Gửi 0933673393 Người gửi Tên người gửi VP gửi * [PERSON_NAME] Lấy hàn…" at bounding box center [702, 147] width 1295 height 55
type input "0933673393"
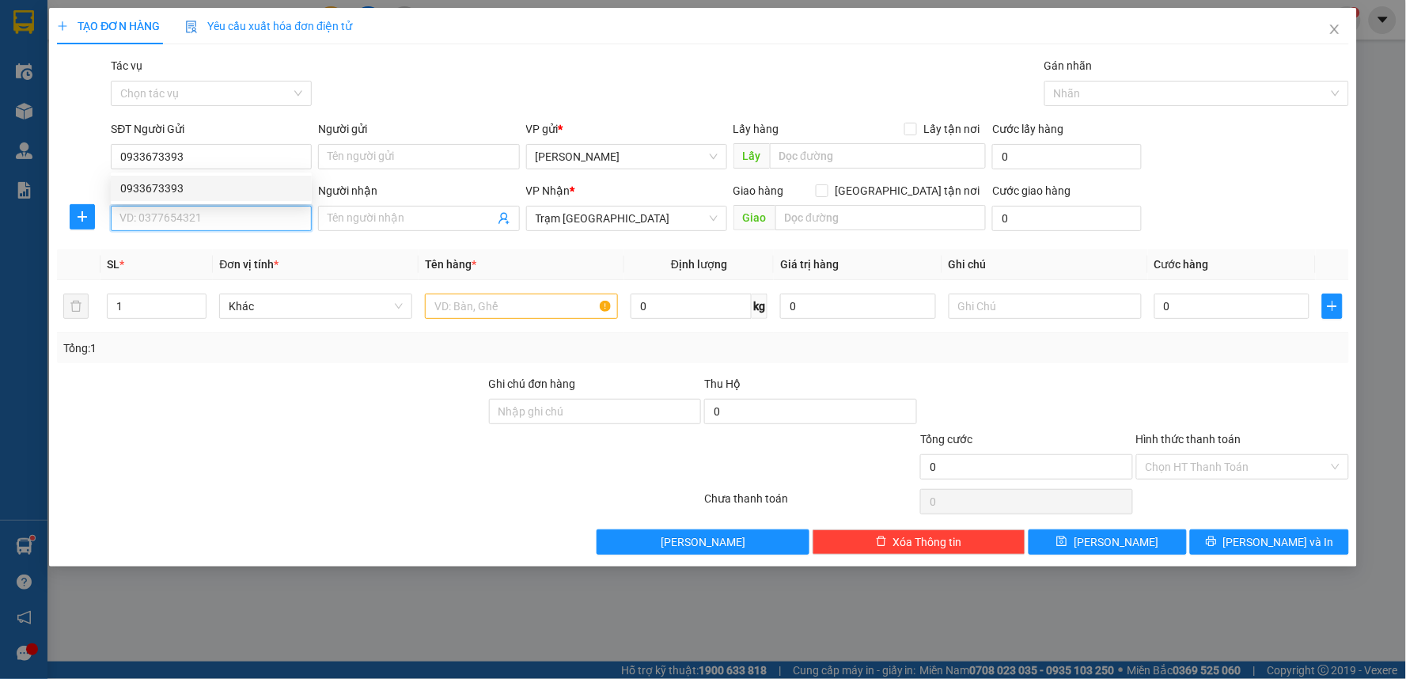
click at [184, 209] on input "SĐT Người Nhận" at bounding box center [211, 218] width 201 height 25
click at [298, 222] on input "SĐT Người Nhận" at bounding box center [211, 218] width 201 height 25
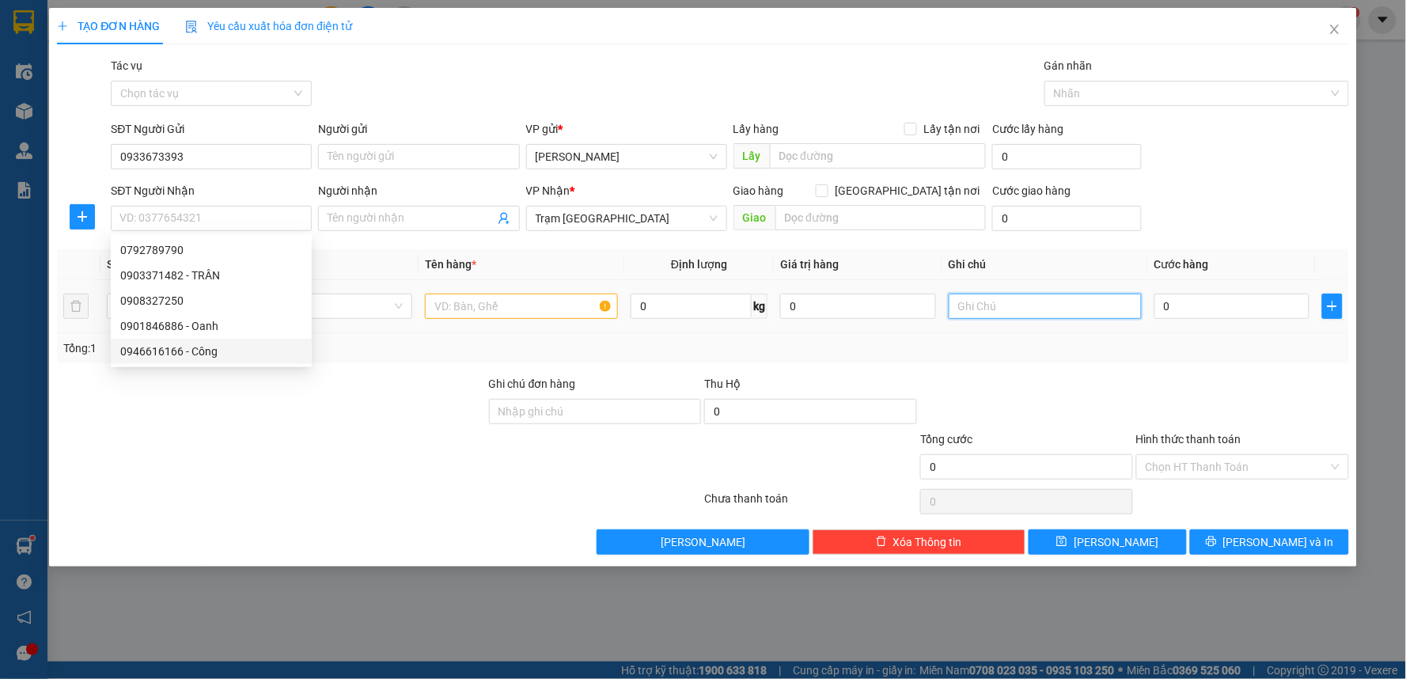
click at [987, 318] on input "text" at bounding box center [1045, 306] width 193 height 25
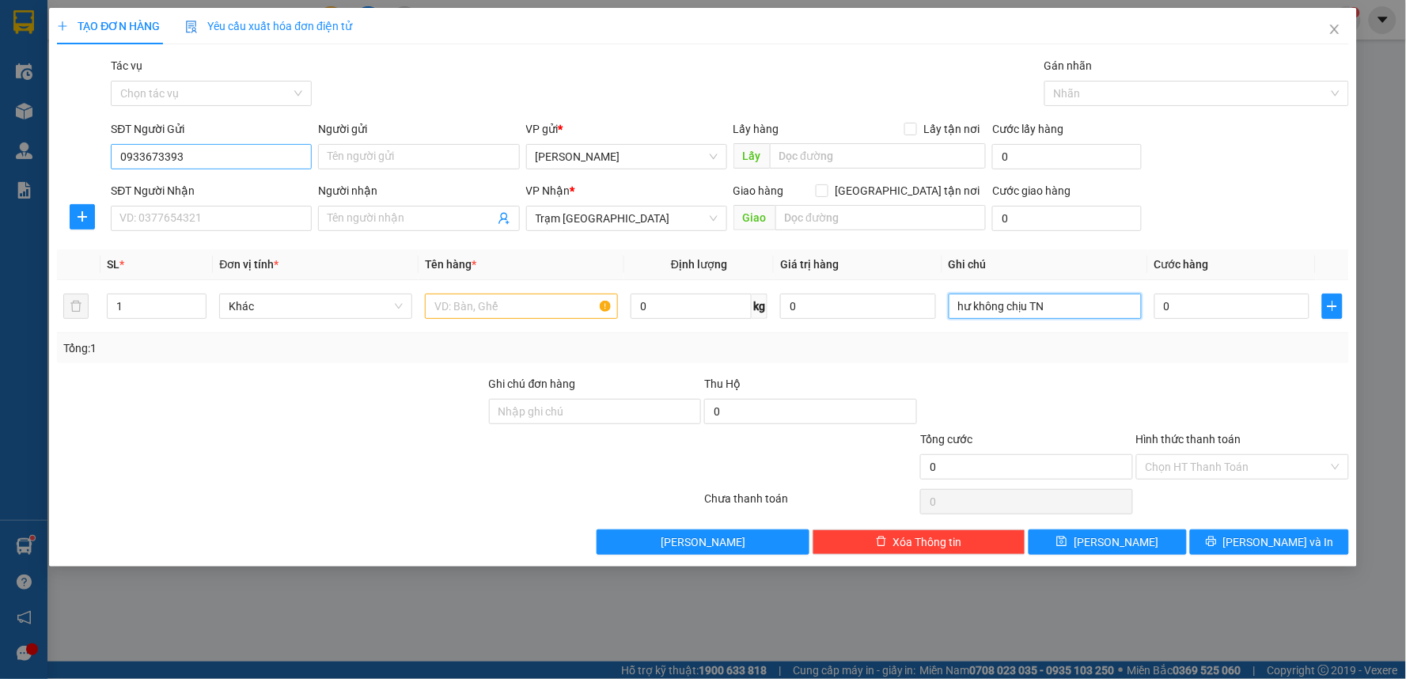
type input "hư không chịu TN"
drag, startPoint x: 140, startPoint y: 147, endPoint x: 89, endPoint y: 146, distance: 51.4
click at [89, 146] on div "SĐT Người Gửi 0933673393 0933673393 Người gửi Tên người gửi VP gửi * [PERSON_NA…" at bounding box center [702, 147] width 1295 height 55
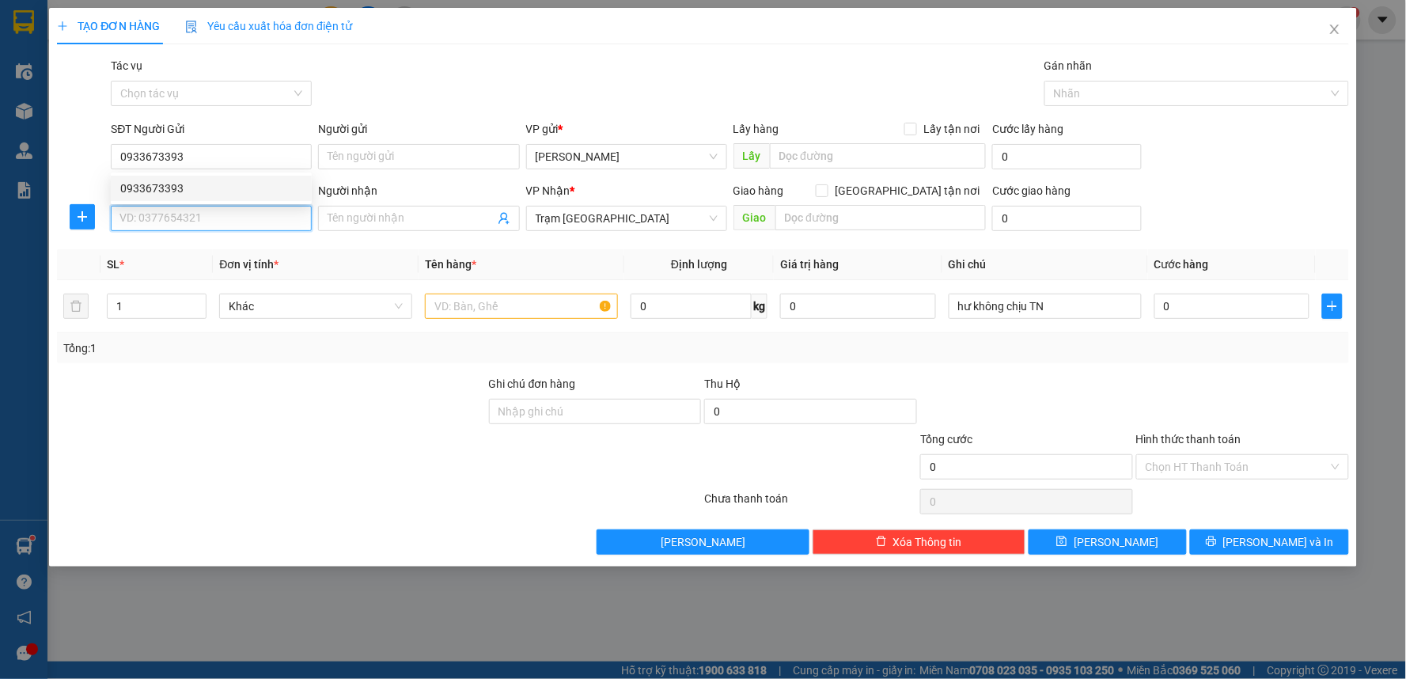
click at [214, 222] on input "SĐT Người Nhận" at bounding box center [211, 218] width 201 height 25
paste input "0933673393"
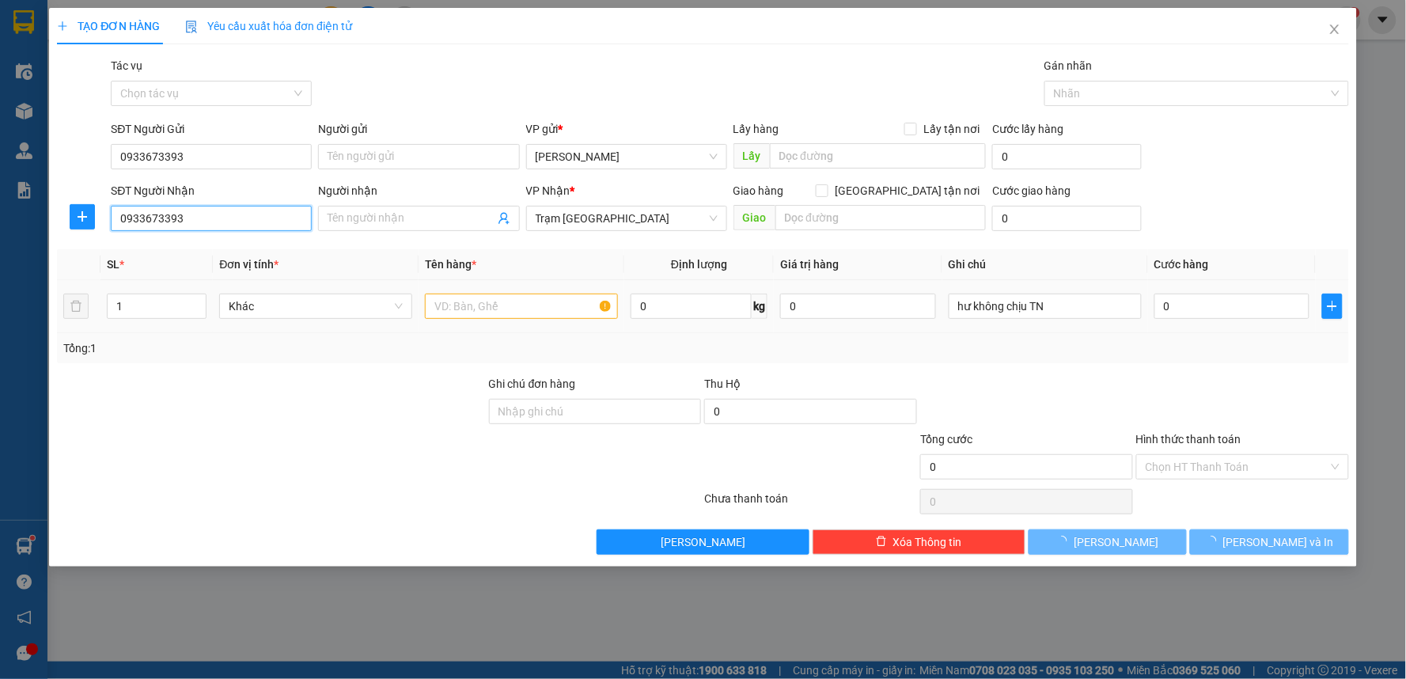
type input "0933673393"
click at [460, 303] on input "text" at bounding box center [521, 306] width 193 height 25
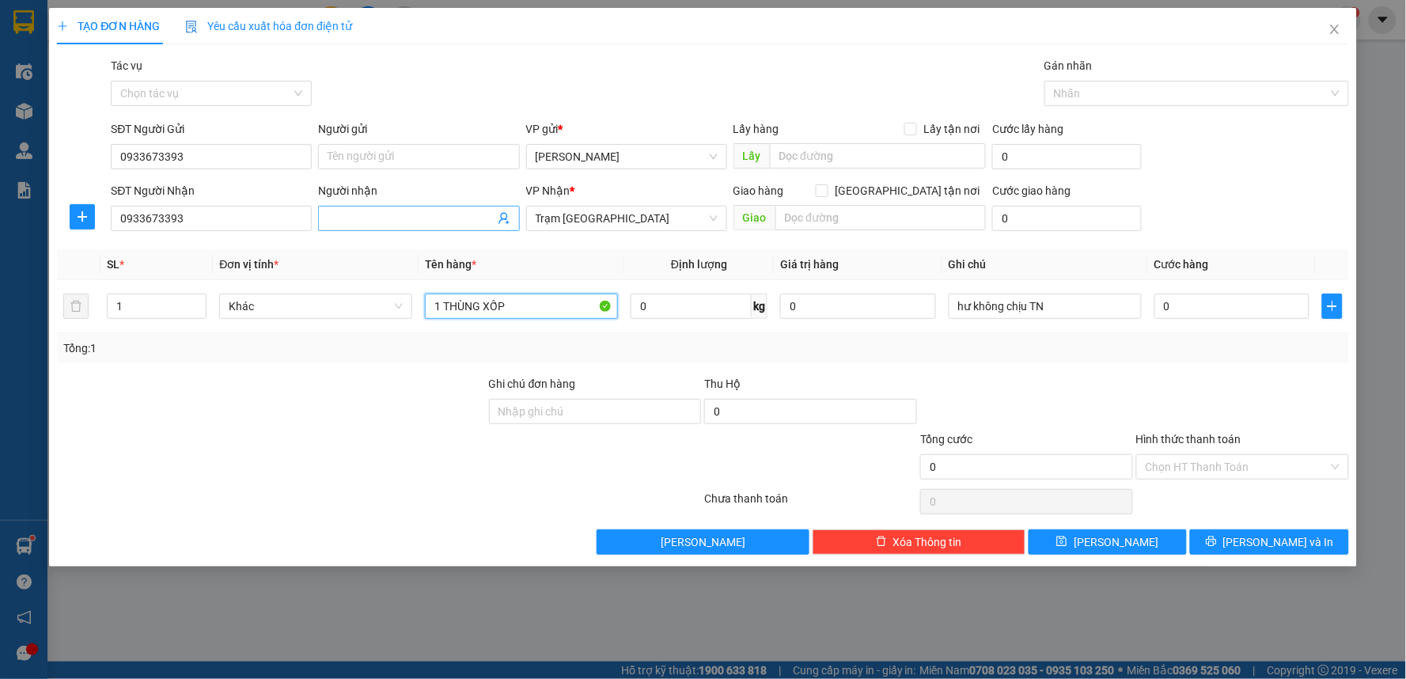
type input "1 THÙNG XỐP"
click at [392, 217] on input "Người nhận" at bounding box center [411, 218] width 166 height 17
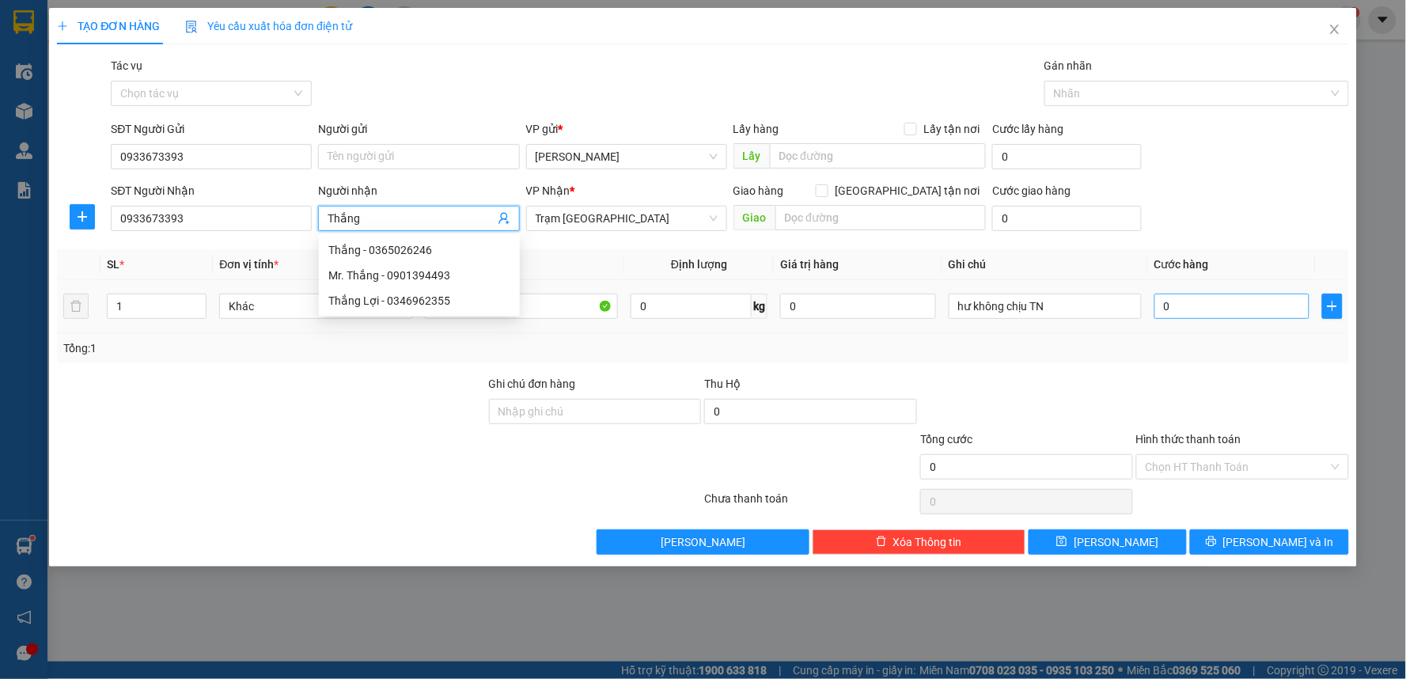
type input "Thắng"
click at [1171, 313] on input "0" at bounding box center [1232, 306] width 156 height 25
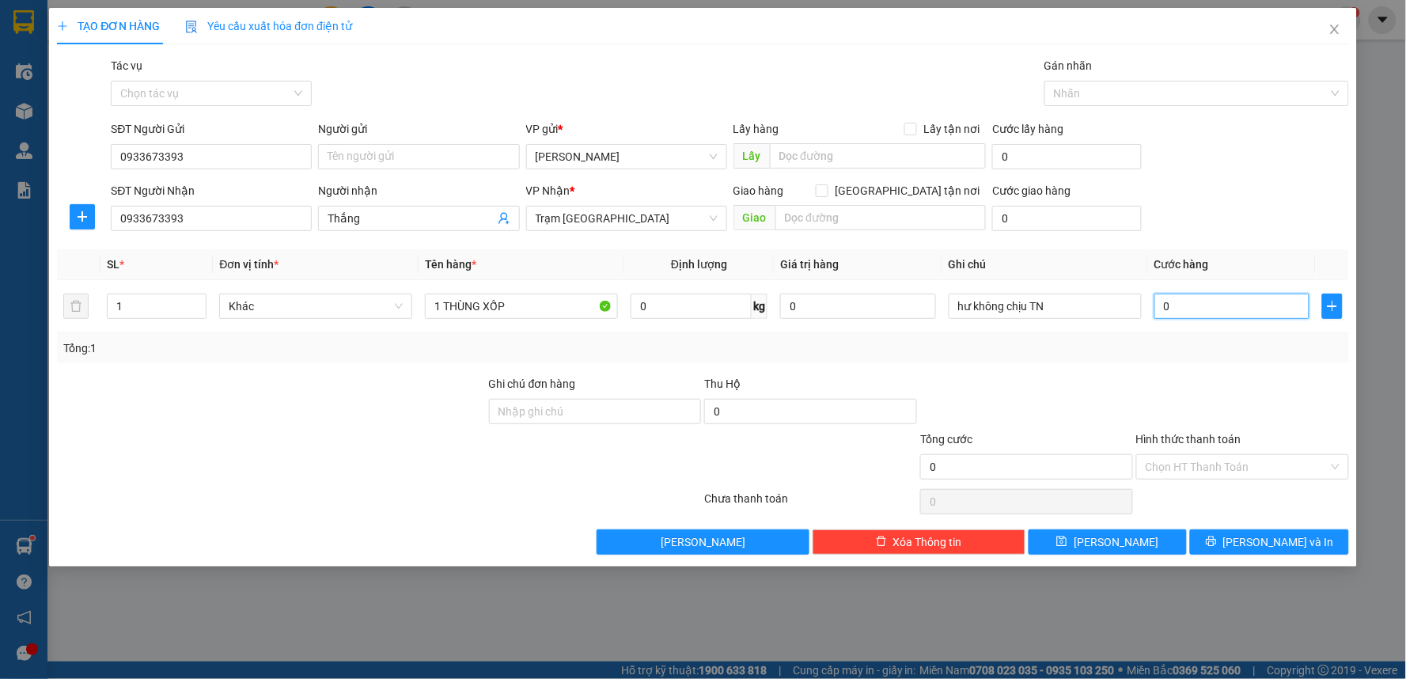
type input "4"
type input "40"
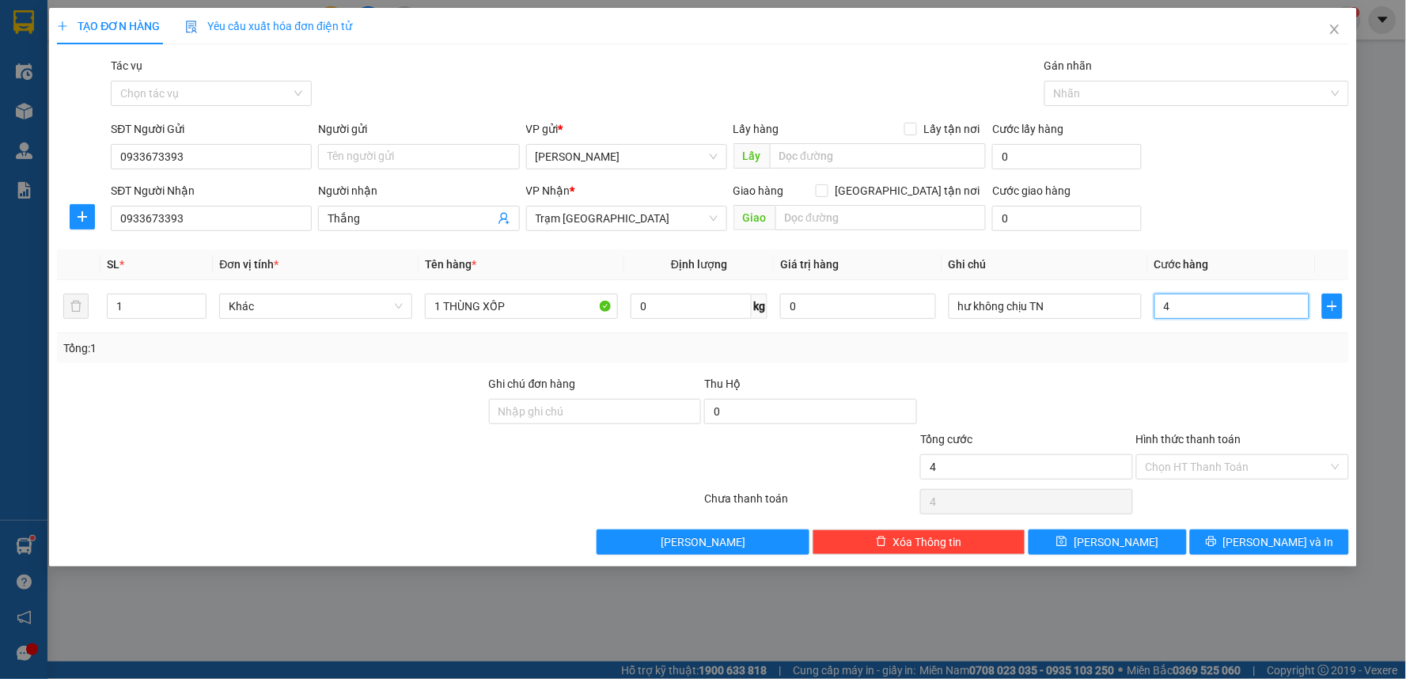
type input "40"
type input "40.000"
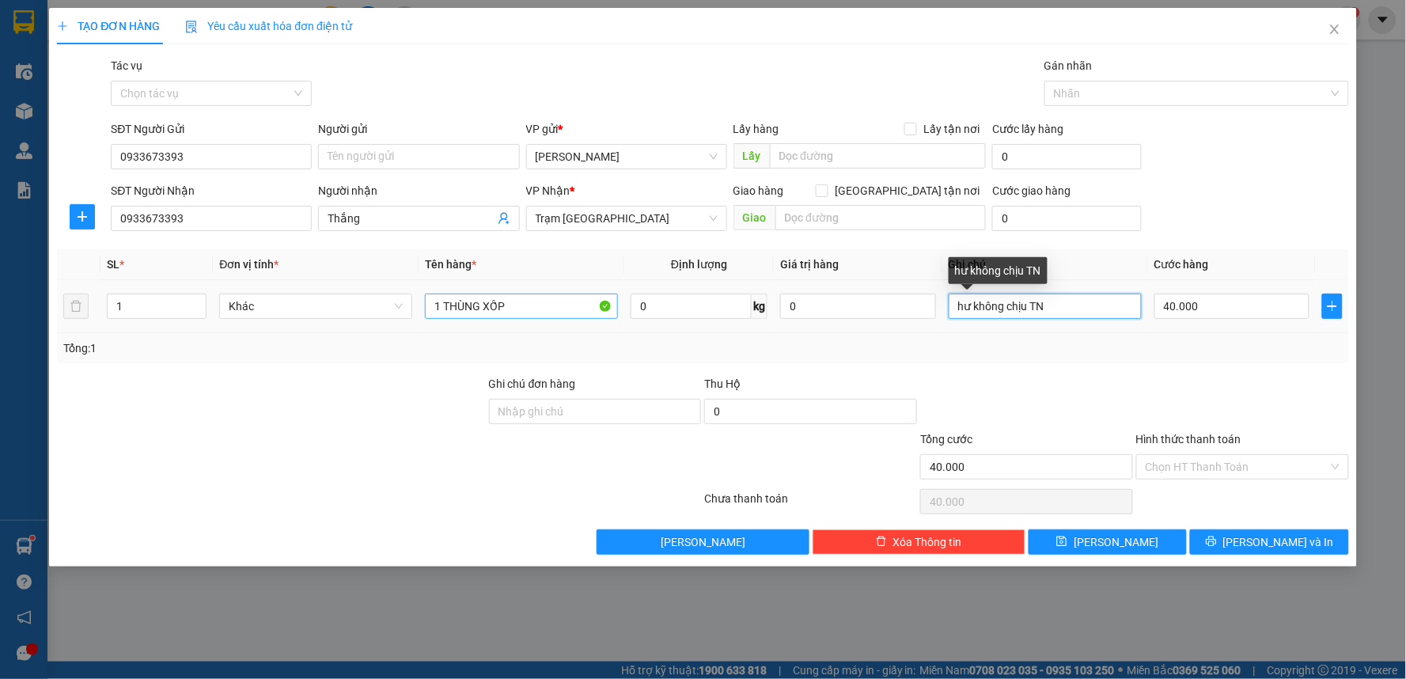
drag, startPoint x: 1059, startPoint y: 303, endPoint x: 607, endPoint y: 305, distance: 451.8
click at [607, 305] on tr "1 Khác 1 THÙNG XỐP 0 kg 0 hư không chịu TN 40.000" at bounding box center [703, 306] width 1292 height 53
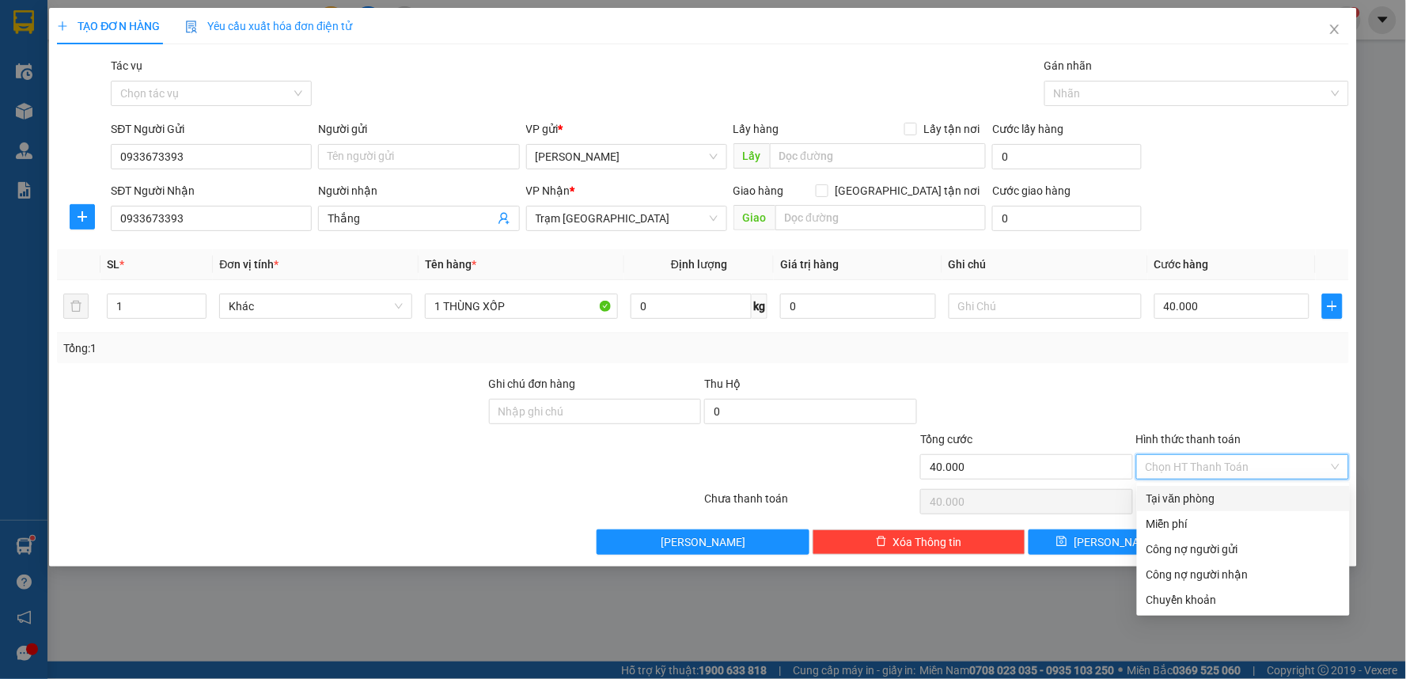
click at [1219, 462] on input "Hình thức thanh toán" at bounding box center [1237, 467] width 183 height 24
click at [1215, 500] on div "Tại văn phòng" at bounding box center [1244, 498] width 194 height 17
type input "0"
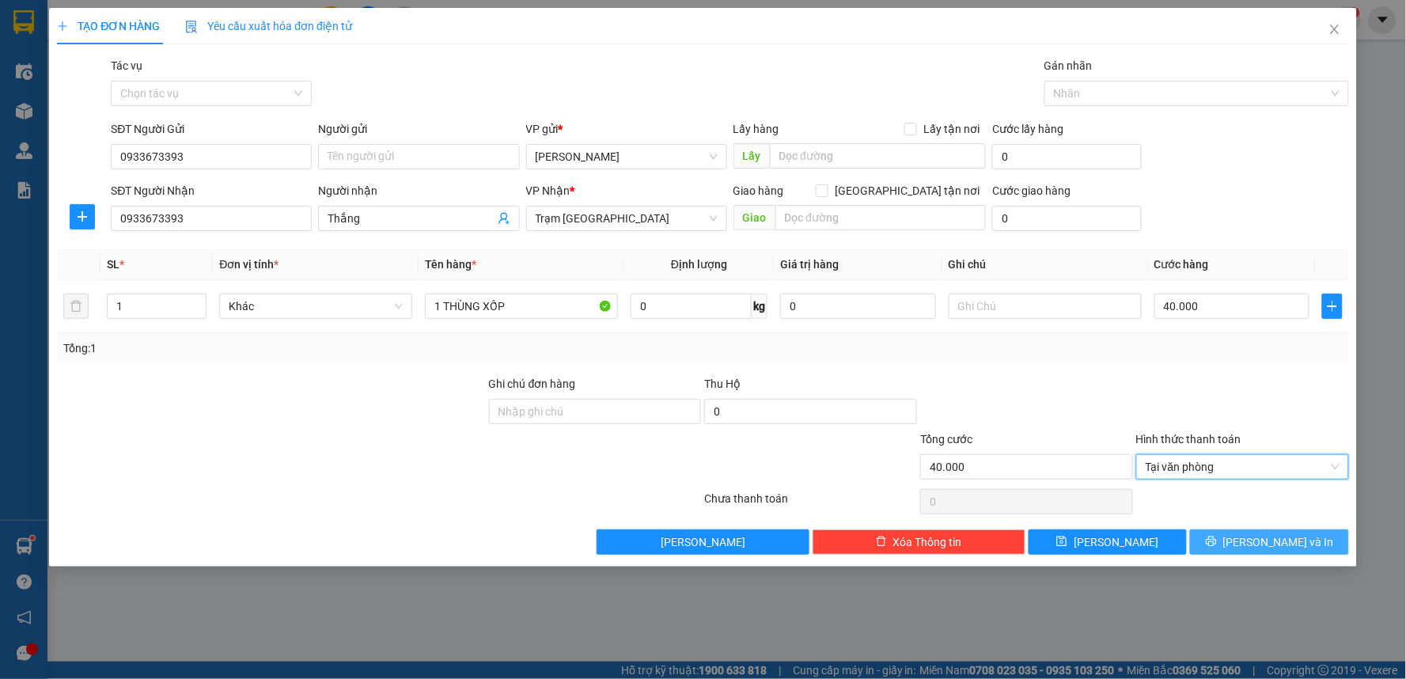
click at [1233, 540] on button "[PERSON_NAME] và In" at bounding box center [1269, 541] width 159 height 25
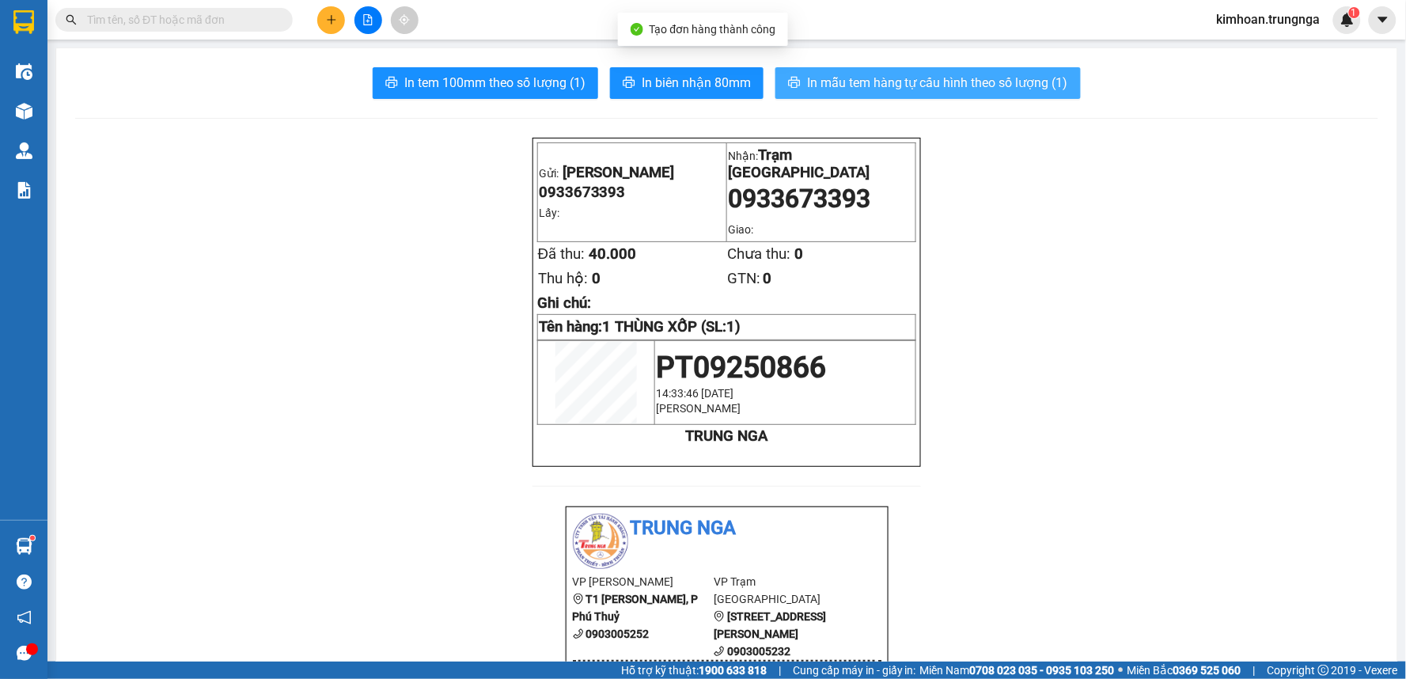
click at [807, 89] on span "In mẫu tem hàng tự cấu hình theo số lượng (1)" at bounding box center [937, 83] width 261 height 20
click at [991, 81] on span "In mẫu tem hàng tự cấu hình theo số lượng (1)" at bounding box center [937, 83] width 261 height 20
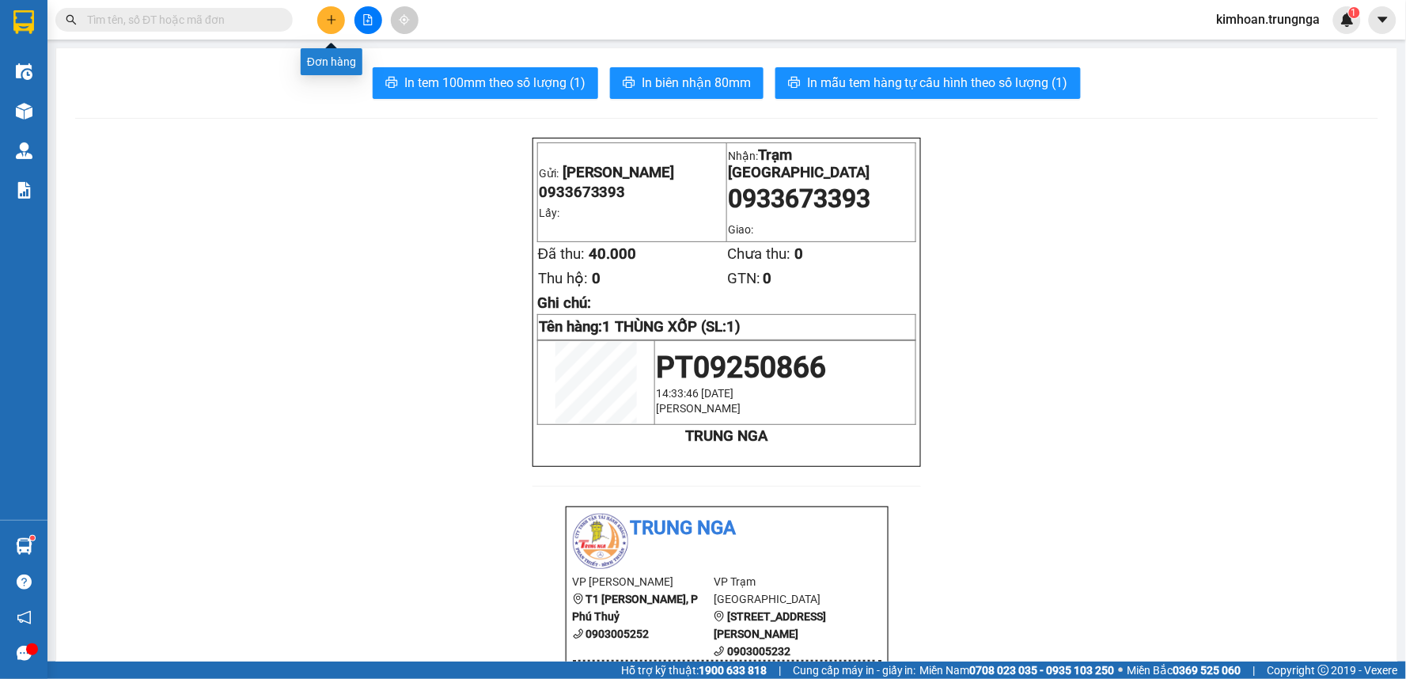
click at [328, 25] on icon "plus" at bounding box center [331, 19] width 11 height 11
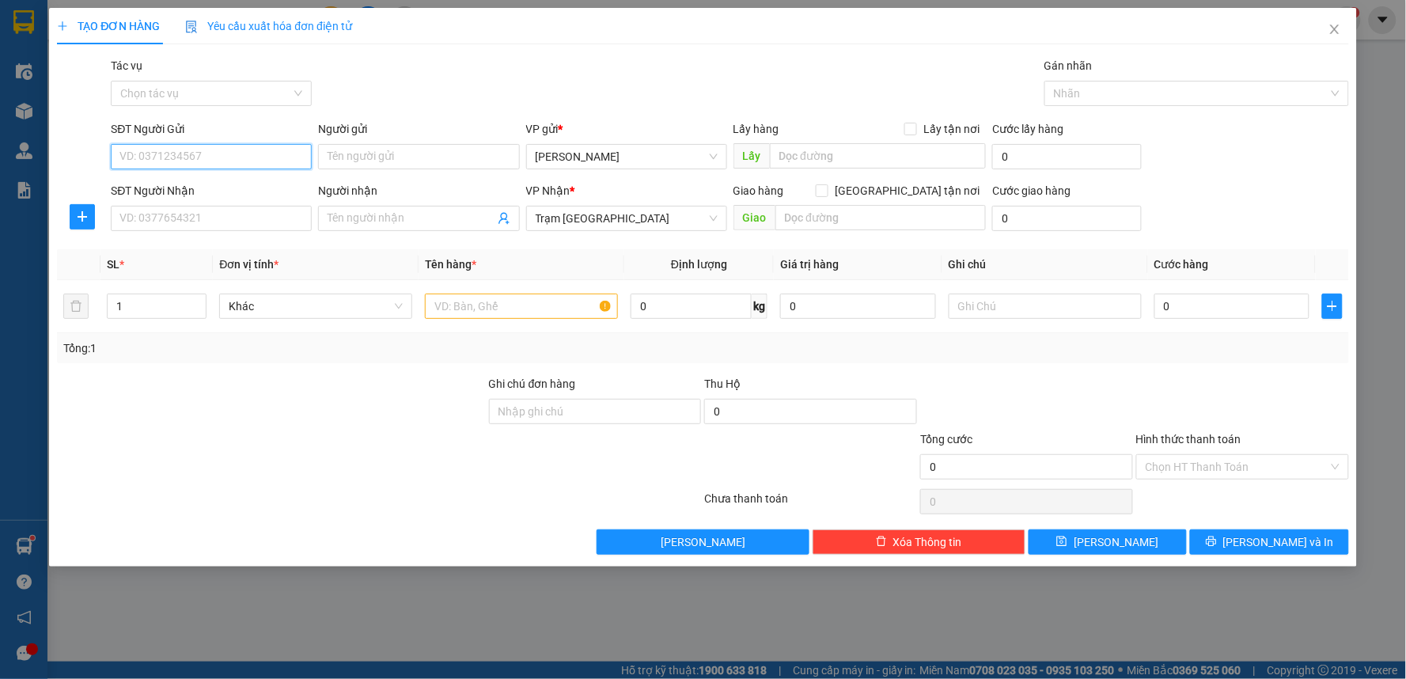
click at [188, 159] on input "SĐT Người Gửi" at bounding box center [211, 156] width 201 height 25
paste input "0933673393"
type input "0933673393"
click at [155, 217] on input "SĐT Người Nhận" at bounding box center [211, 218] width 201 height 25
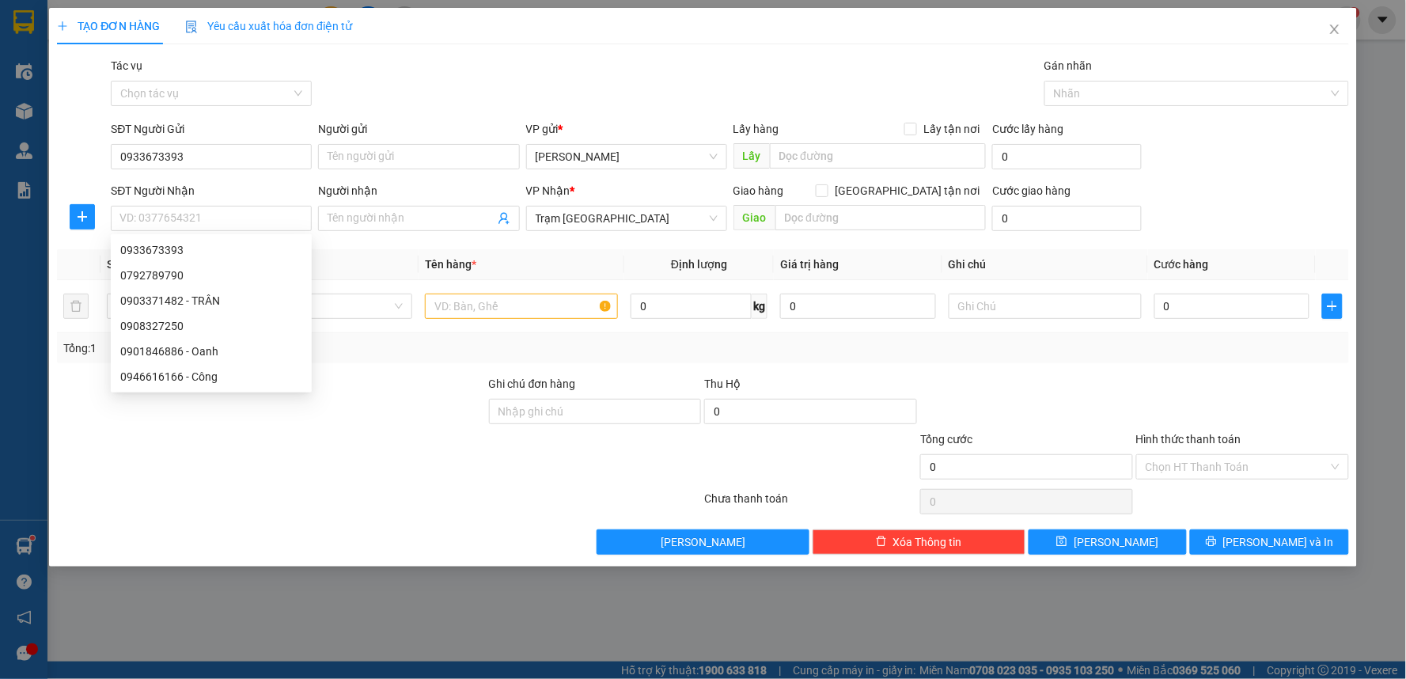
drag, startPoint x: 155, startPoint y: 217, endPoint x: 274, endPoint y: 183, distance: 123.5
click at [274, 183] on div "SĐT Người Nhận" at bounding box center [211, 190] width 201 height 17
click at [274, 206] on input "SĐT Người Nhận" at bounding box center [211, 218] width 201 height 25
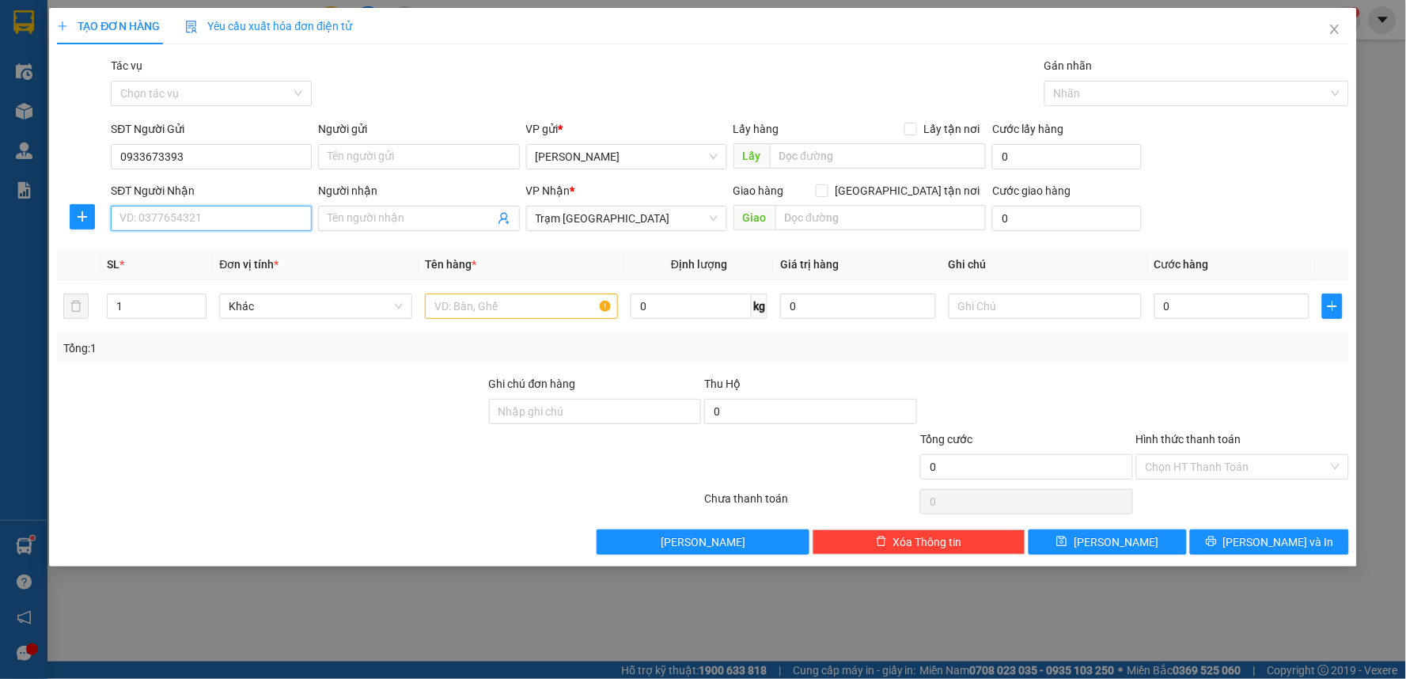
click at [233, 211] on input "SĐT Người Nhận" at bounding box center [211, 218] width 201 height 25
type input "0903971989"
click at [423, 218] on input "Người nhận" at bounding box center [411, 218] width 166 height 17
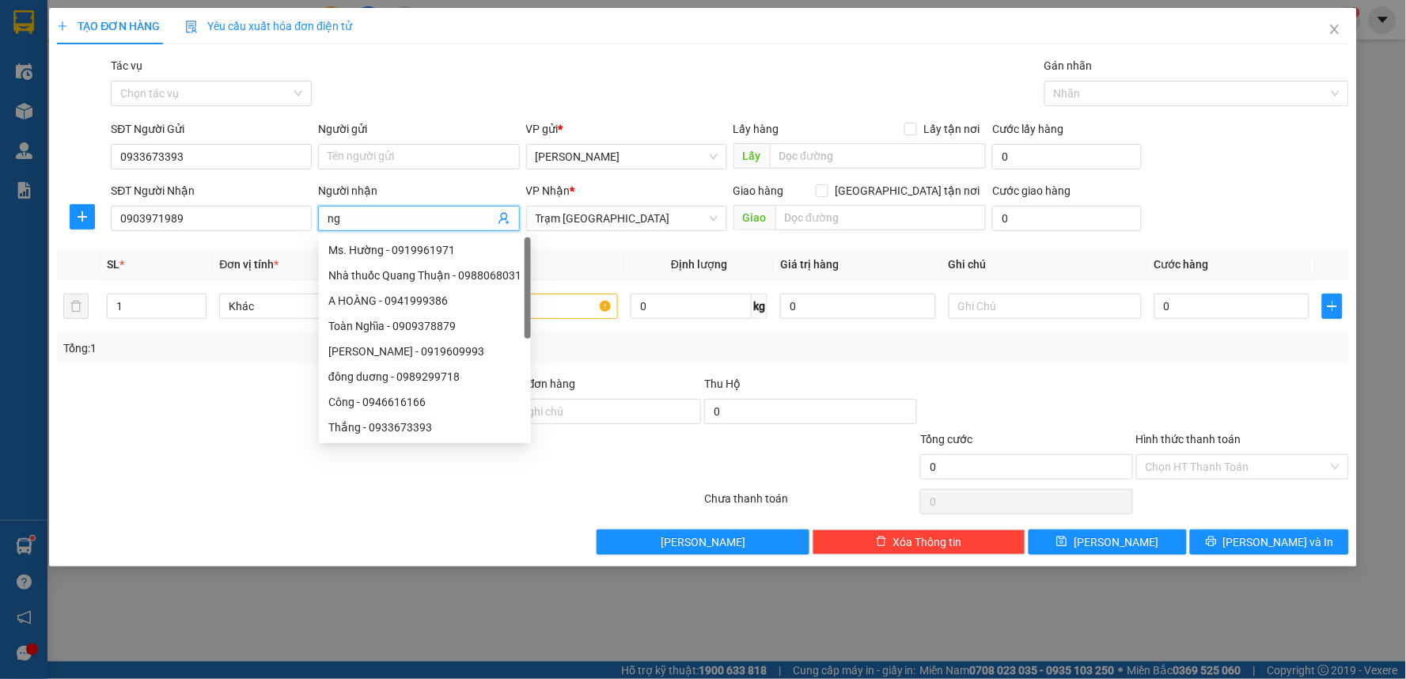
type input "n"
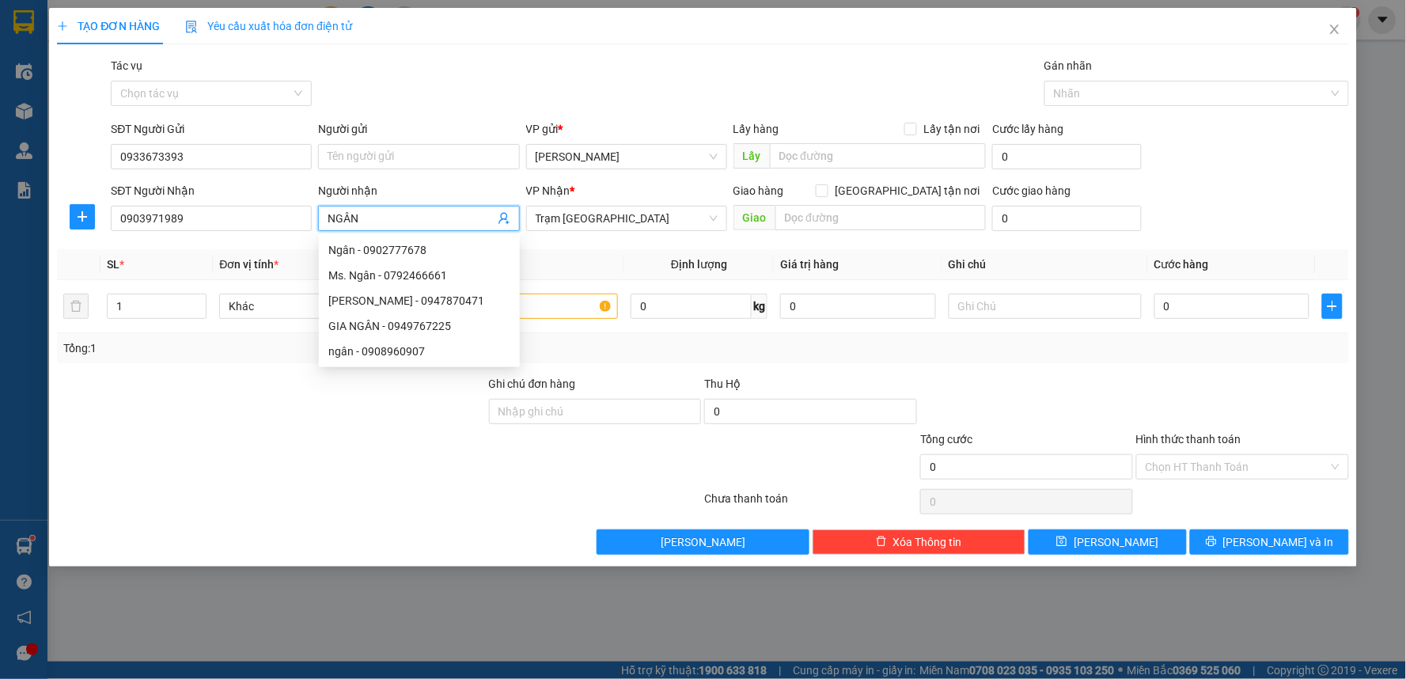
type input "NGÂN"
click at [635, 273] on th "Định lượng" at bounding box center [699, 264] width 150 height 31
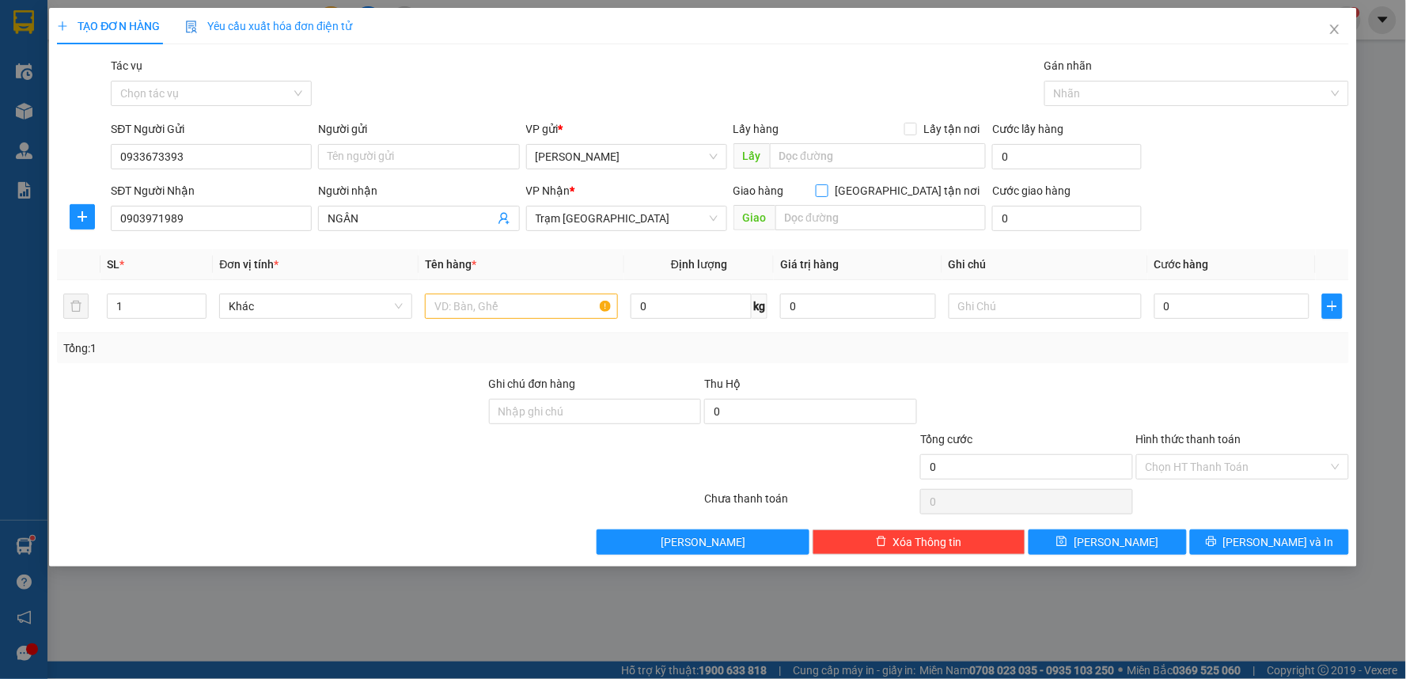
click at [827, 190] on input "[GEOGRAPHIC_DATA] tận nơi" at bounding box center [821, 189] width 11 height 11
checkbox input "true"
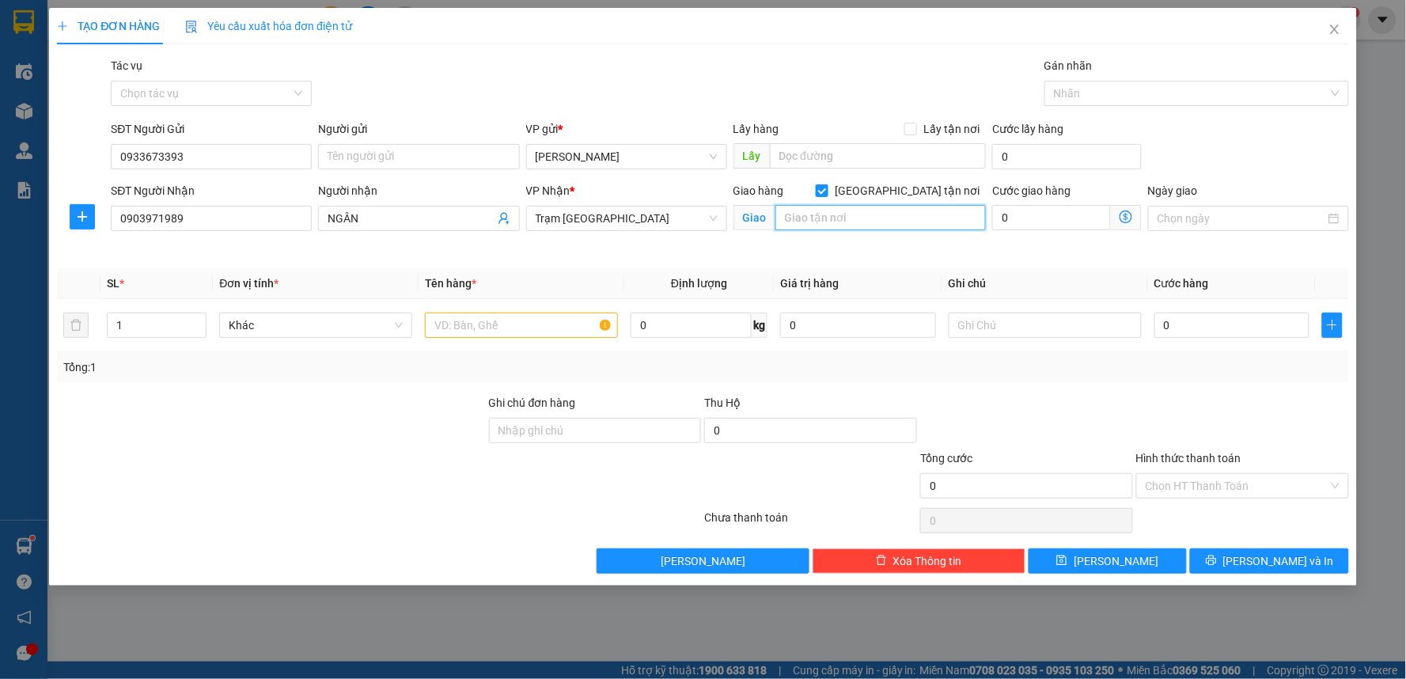
click at [896, 226] on input "text" at bounding box center [880, 217] width 211 height 25
type input "TÂN PHÚ"
click at [1022, 203] on div "Cước giao hàng" at bounding box center [1067, 194] width 150 height 24
type input "1"
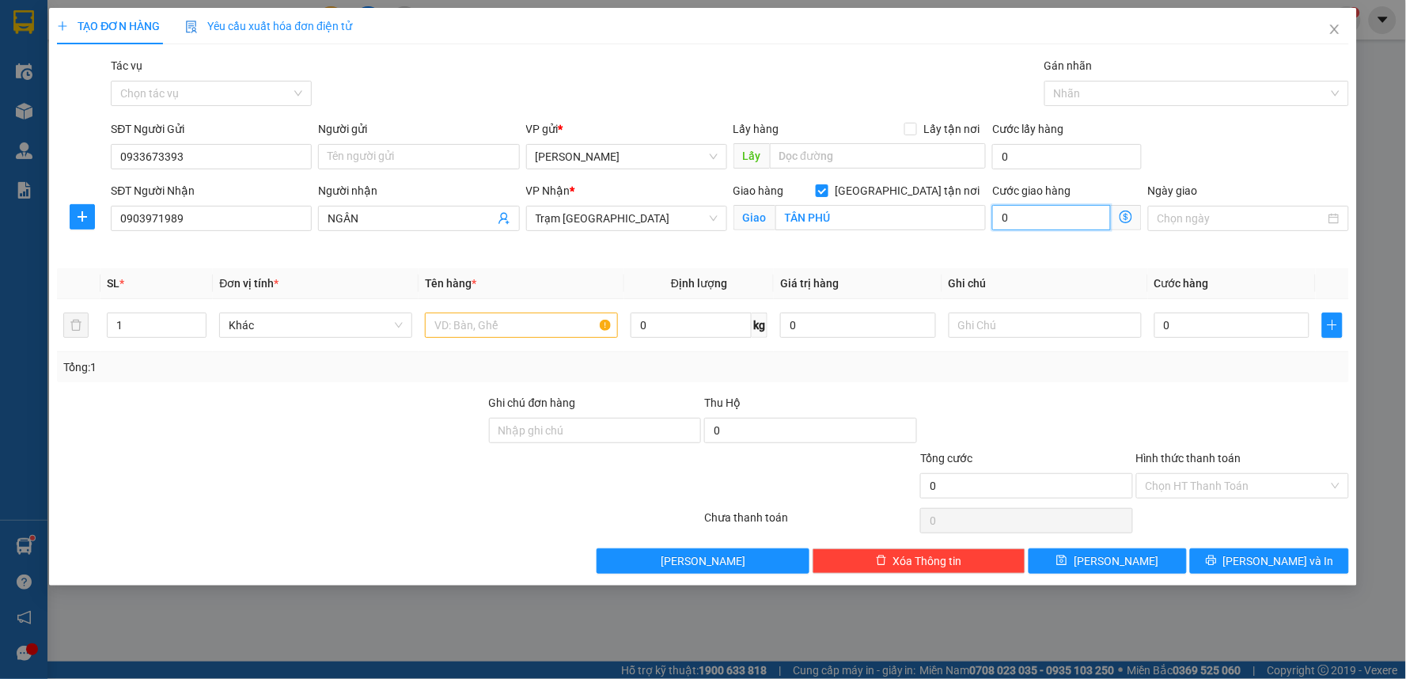
type input "1"
type input "10"
type input "100"
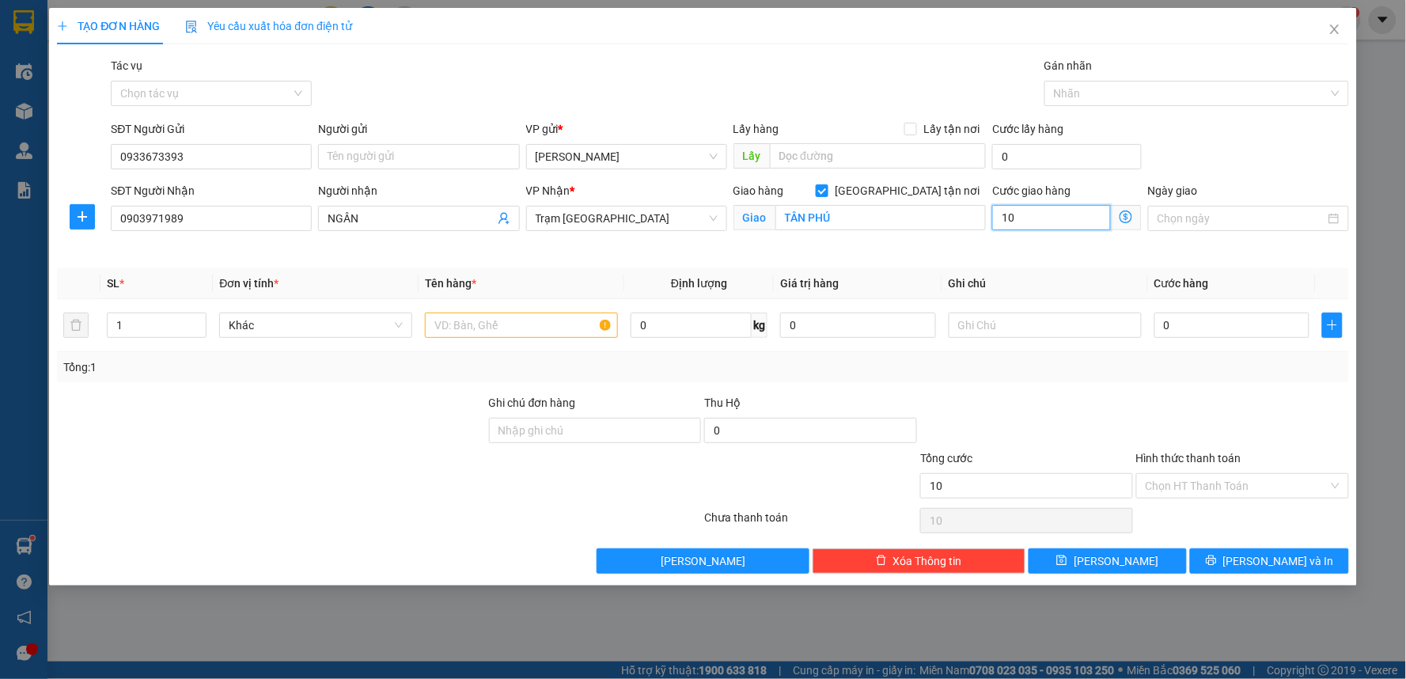
type input "100"
type input "100.000"
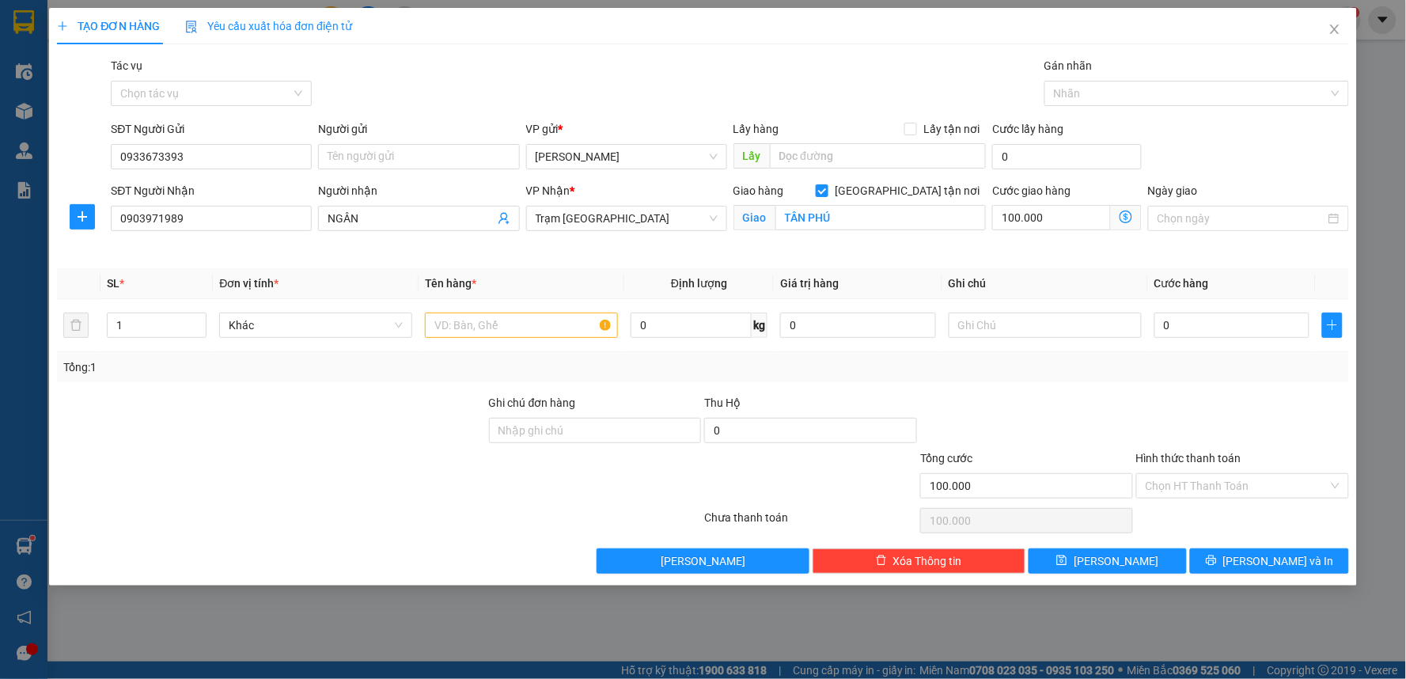
click at [963, 271] on th "Ghi chú" at bounding box center [1045, 283] width 206 height 31
click at [555, 337] on input "text" at bounding box center [521, 325] width 193 height 25
type input "1 TX"
click at [1082, 407] on div at bounding box center [1027, 421] width 216 height 55
click at [1230, 334] on input "0" at bounding box center [1232, 325] width 156 height 25
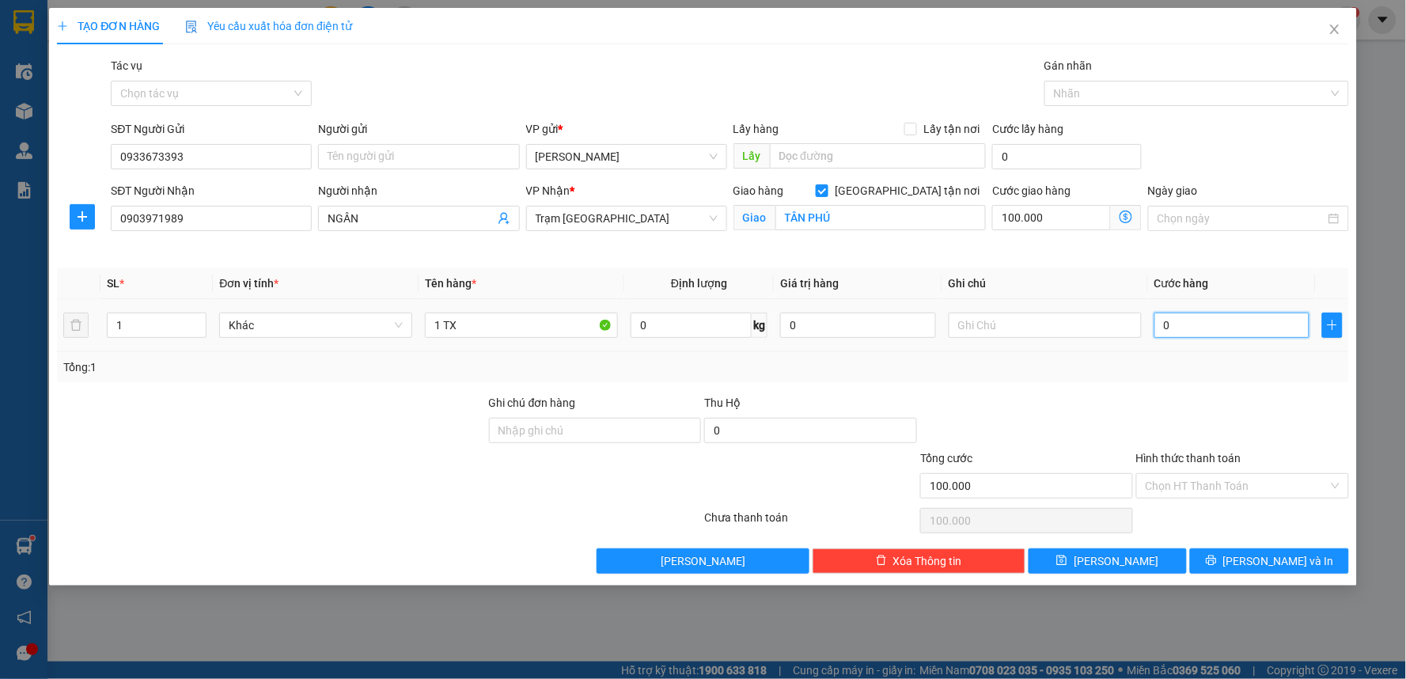
type input "4"
type input "100.004"
type input "40"
type input "100.040"
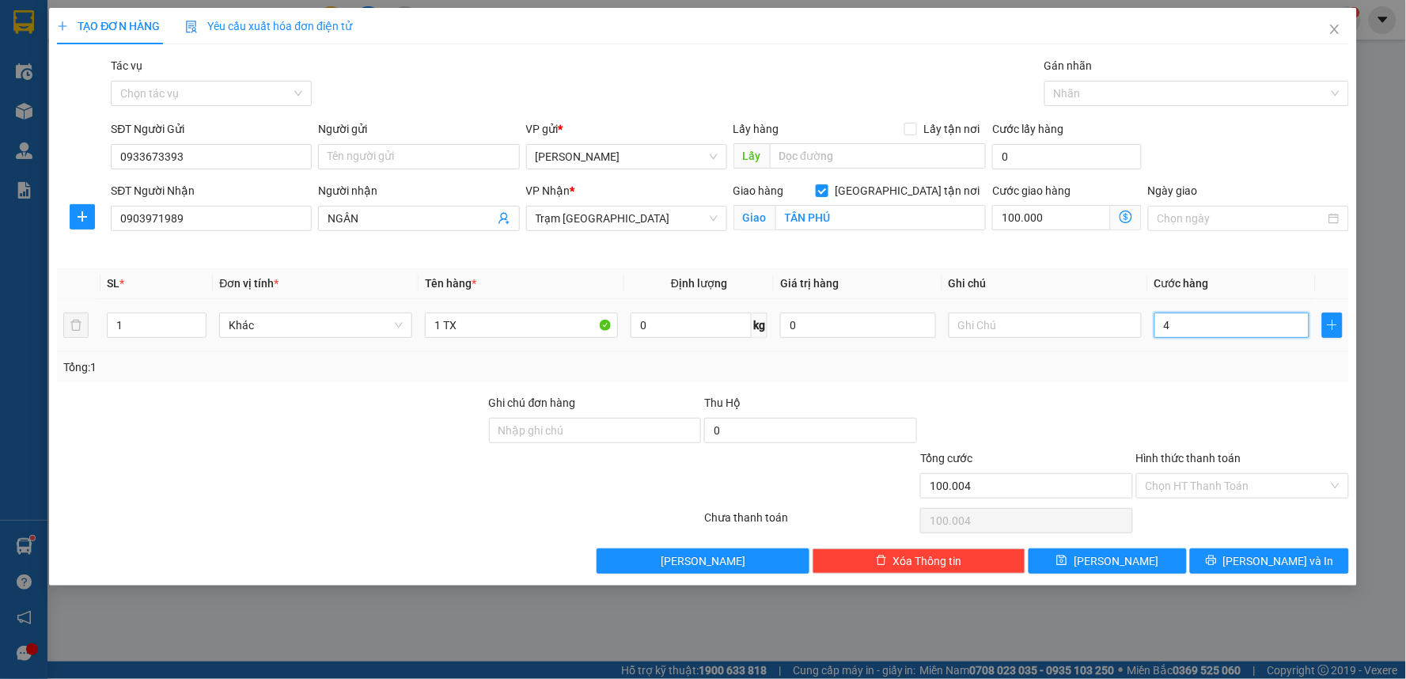
type input "100.040"
type input "40.000"
type input "140.000"
click at [1018, 323] on input "text" at bounding box center [1045, 325] width 193 height 25
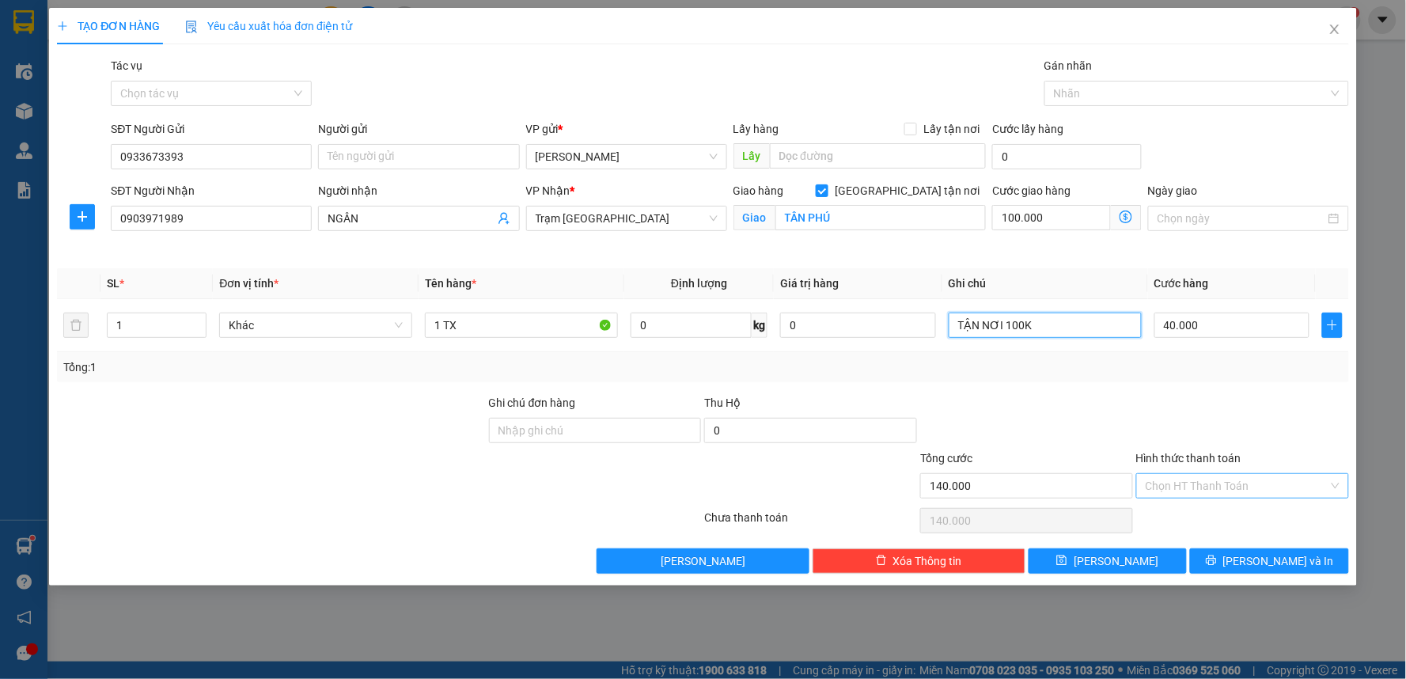
type input "TẬN NƠI 100K"
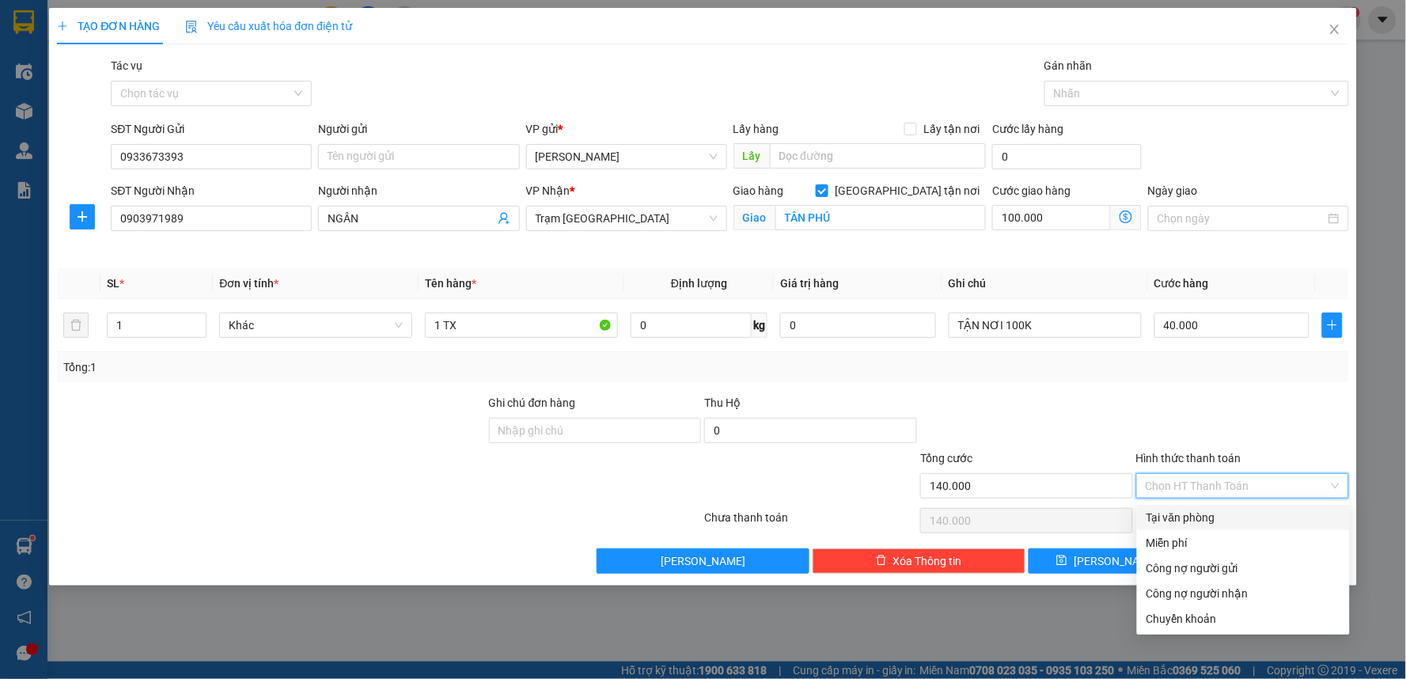
click at [1188, 487] on input "Hình thức thanh toán" at bounding box center [1237, 486] width 183 height 24
click at [1205, 526] on div "Tại văn phòng" at bounding box center [1243, 517] width 213 height 25
type input "0"
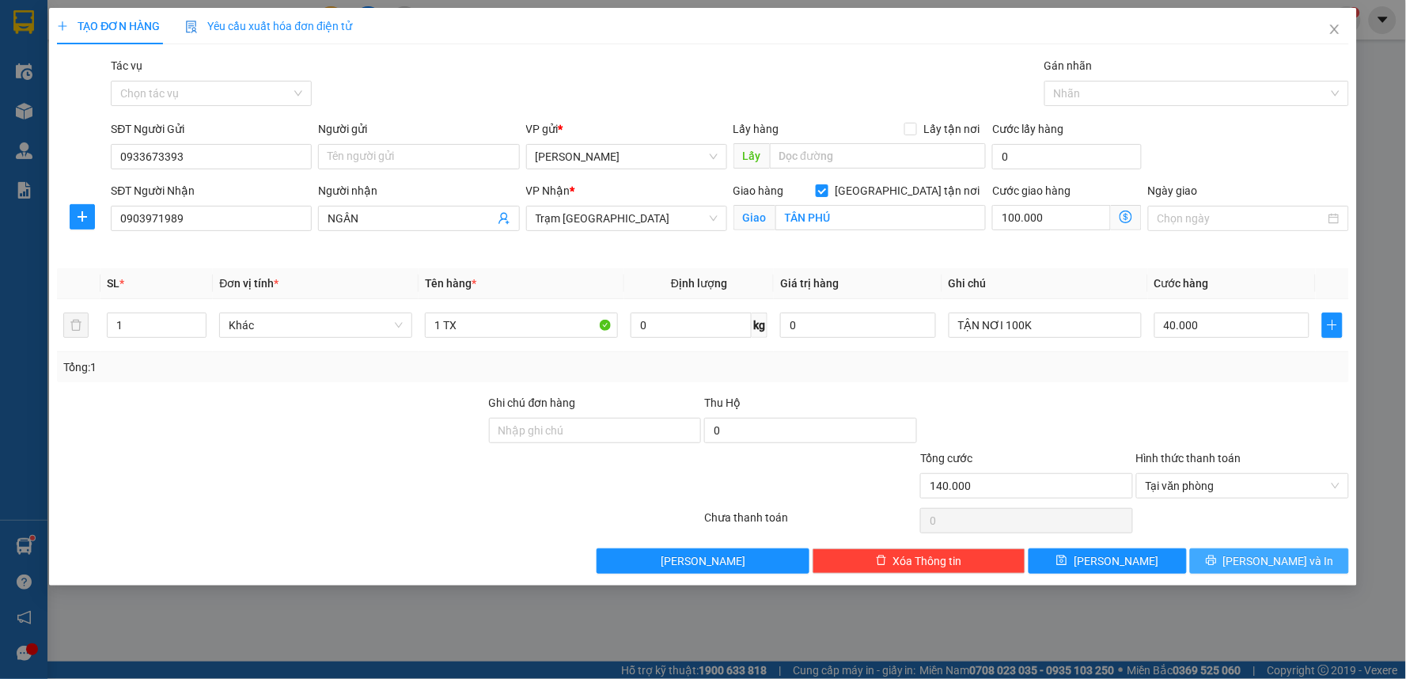
click at [1216, 562] on icon "printer" at bounding box center [1211, 560] width 10 height 10
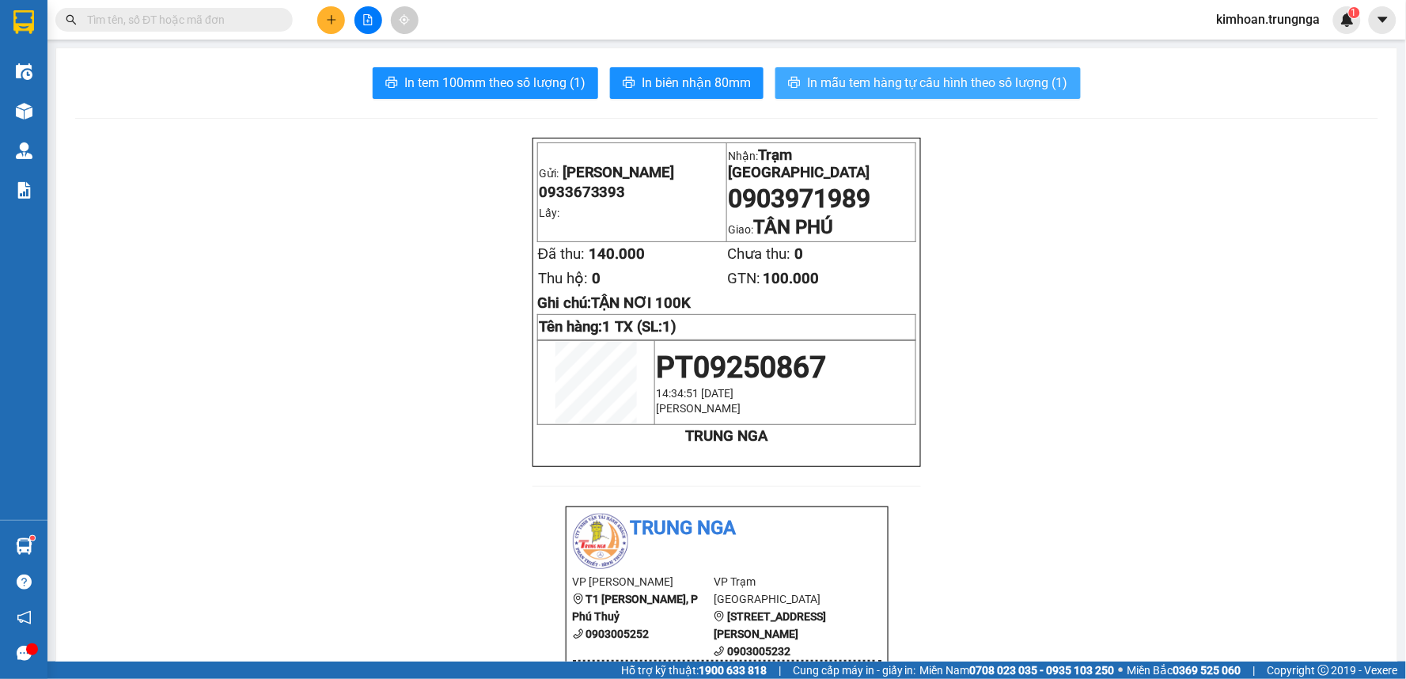
click at [809, 67] on button "In mẫu tem hàng tự cấu hình theo số lượng (1)" at bounding box center [927, 83] width 305 height 32
click at [851, 89] on span "In mẫu tem hàng tự cấu hình theo số lượng (1)" at bounding box center [937, 83] width 261 height 20
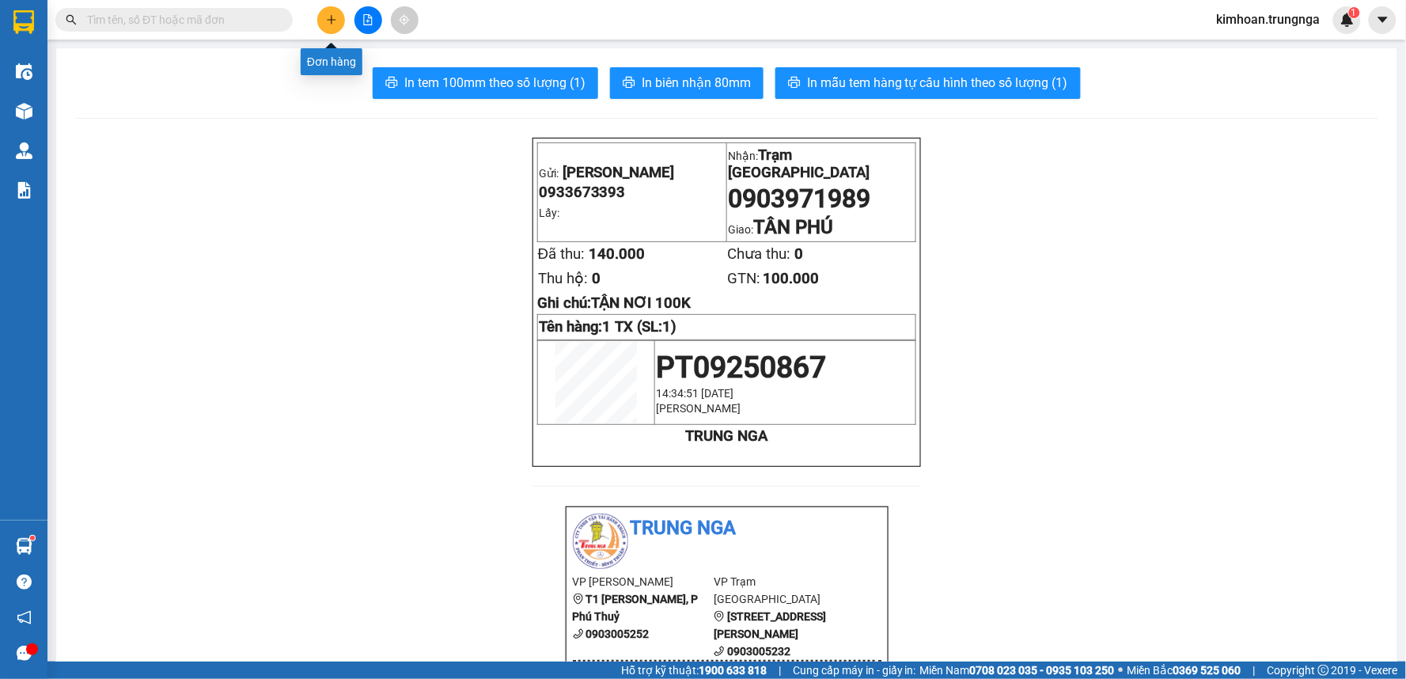
click at [340, 16] on button at bounding box center [331, 20] width 28 height 28
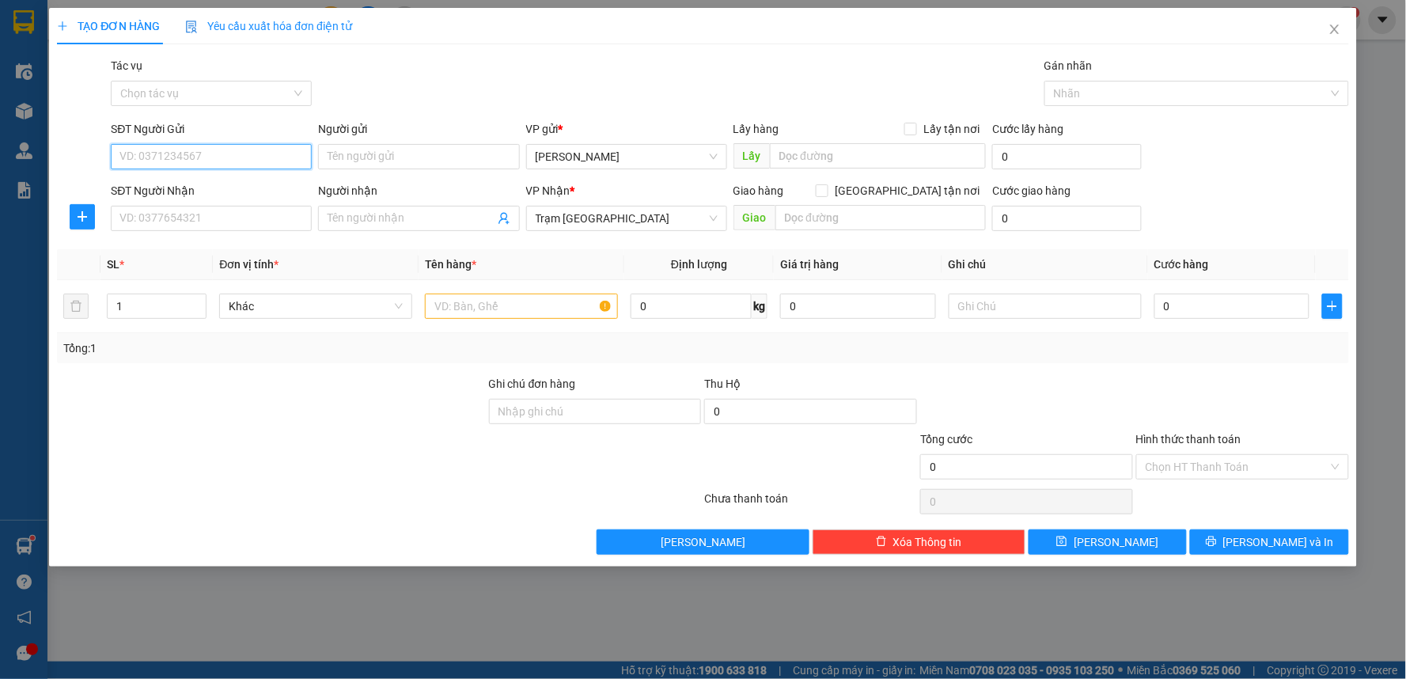
click at [190, 153] on input "SĐT Người Gửi" at bounding box center [211, 156] width 201 height 25
drag, startPoint x: 191, startPoint y: 152, endPoint x: 195, endPoint y: 176, distance: 24.2
drag, startPoint x: 195, startPoint y: 176, endPoint x: 157, endPoint y: 147, distance: 48.1
click at [157, 147] on input "SĐT Người Gửi" at bounding box center [211, 156] width 201 height 25
paste input "0933673393"
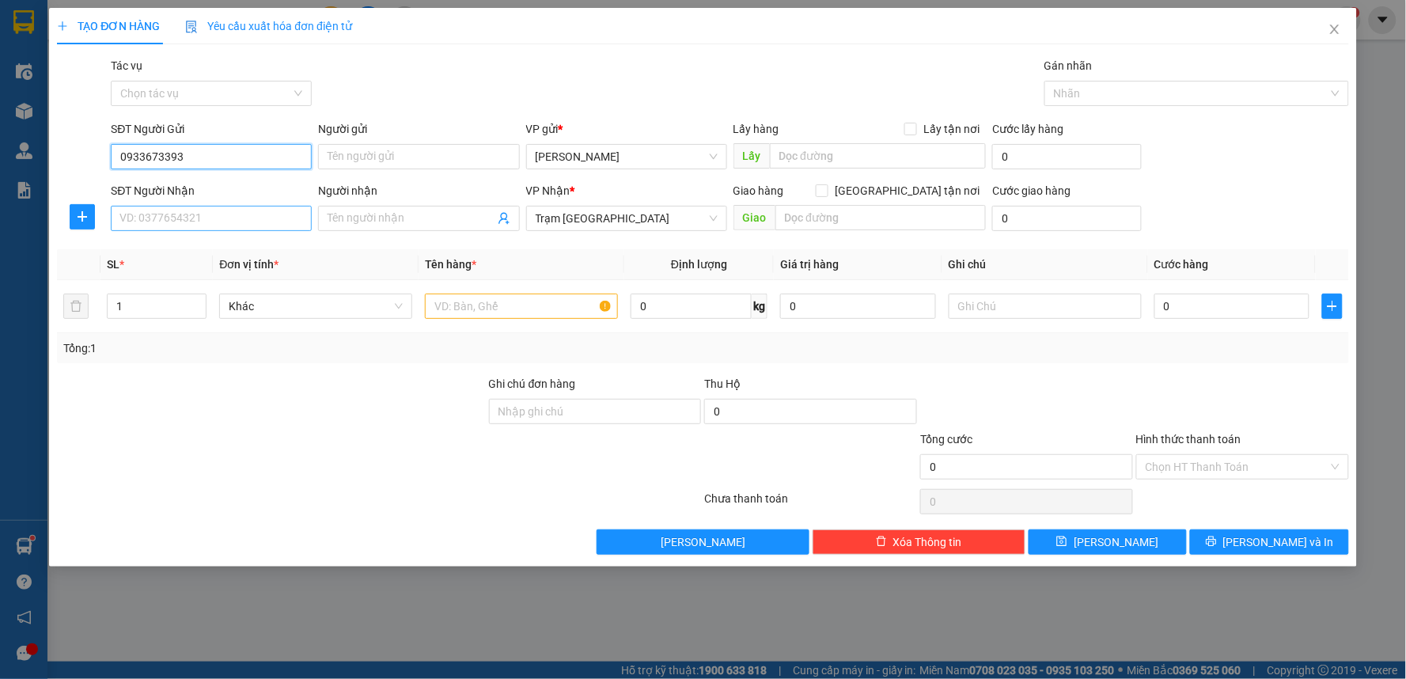
type input "0933673393"
click at [133, 223] on input "SĐT Người Nhận" at bounding box center [211, 218] width 201 height 25
type input "0965759190"
click at [439, 222] on input "Người nhận" at bounding box center [411, 218] width 166 height 17
type input "HỮU"
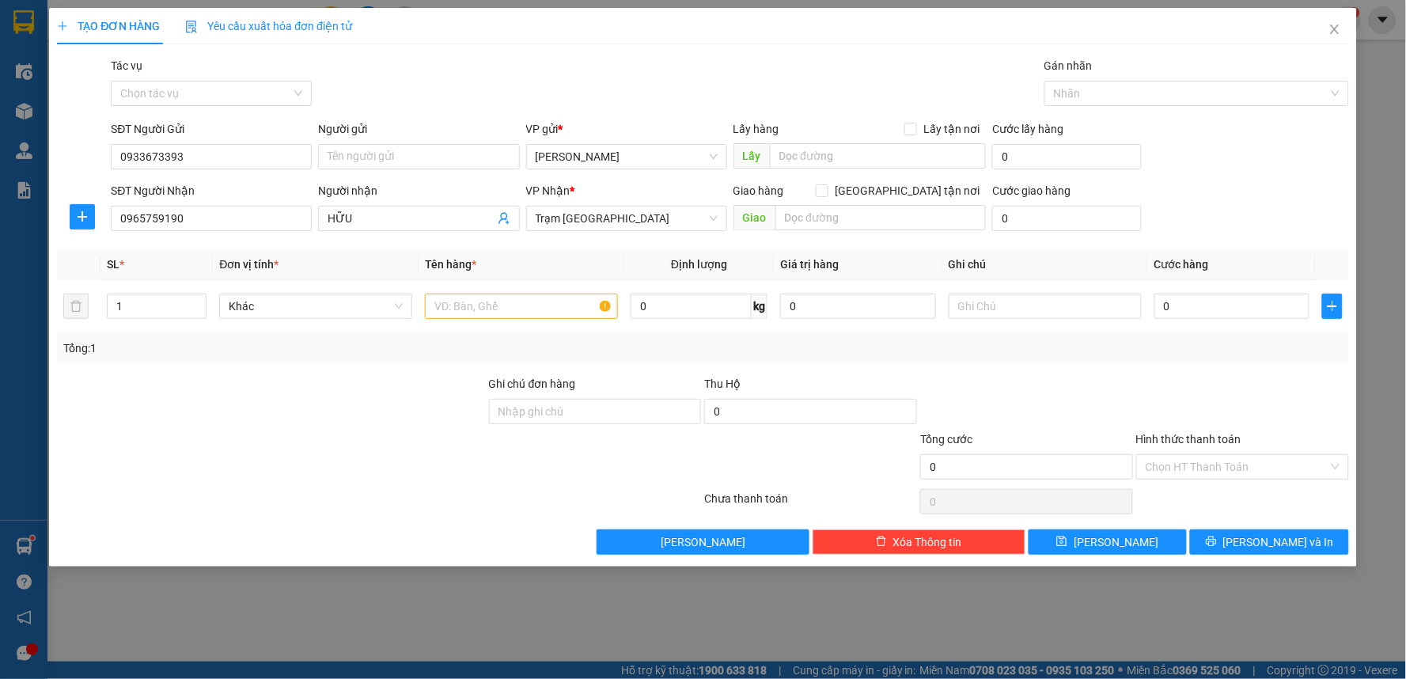
click at [866, 270] on th "Giá trị hàng" at bounding box center [858, 264] width 169 height 31
click at [835, 220] on input "text" at bounding box center [880, 217] width 211 height 25
type input "BÌNH THẠNH"
click at [827, 188] on input "[GEOGRAPHIC_DATA] tận nơi" at bounding box center [821, 189] width 11 height 11
checkbox input "true"
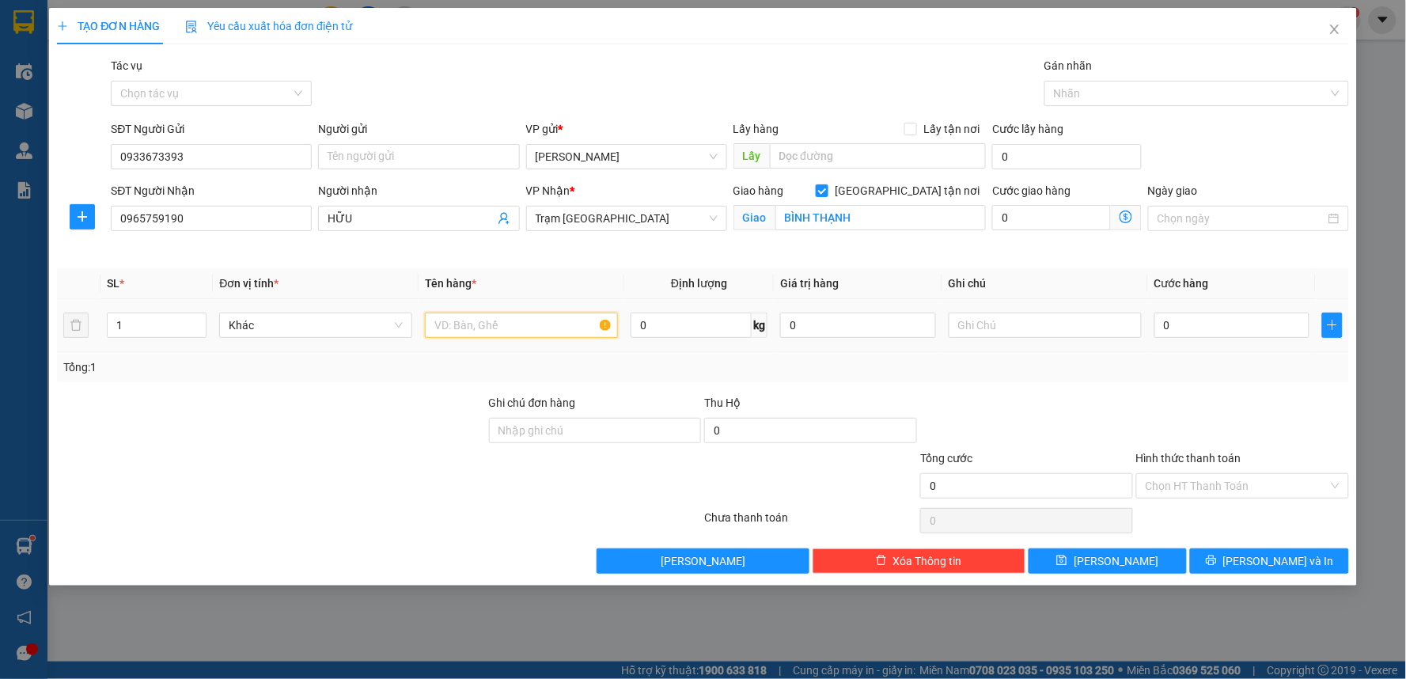
drag, startPoint x: 525, startPoint y: 324, endPoint x: 543, endPoint y: 311, distance: 22.6
click at [529, 322] on input "text" at bounding box center [521, 325] width 193 height 25
type input "1TX"
click at [1037, 207] on input "0" at bounding box center [1051, 217] width 119 height 25
type input "1"
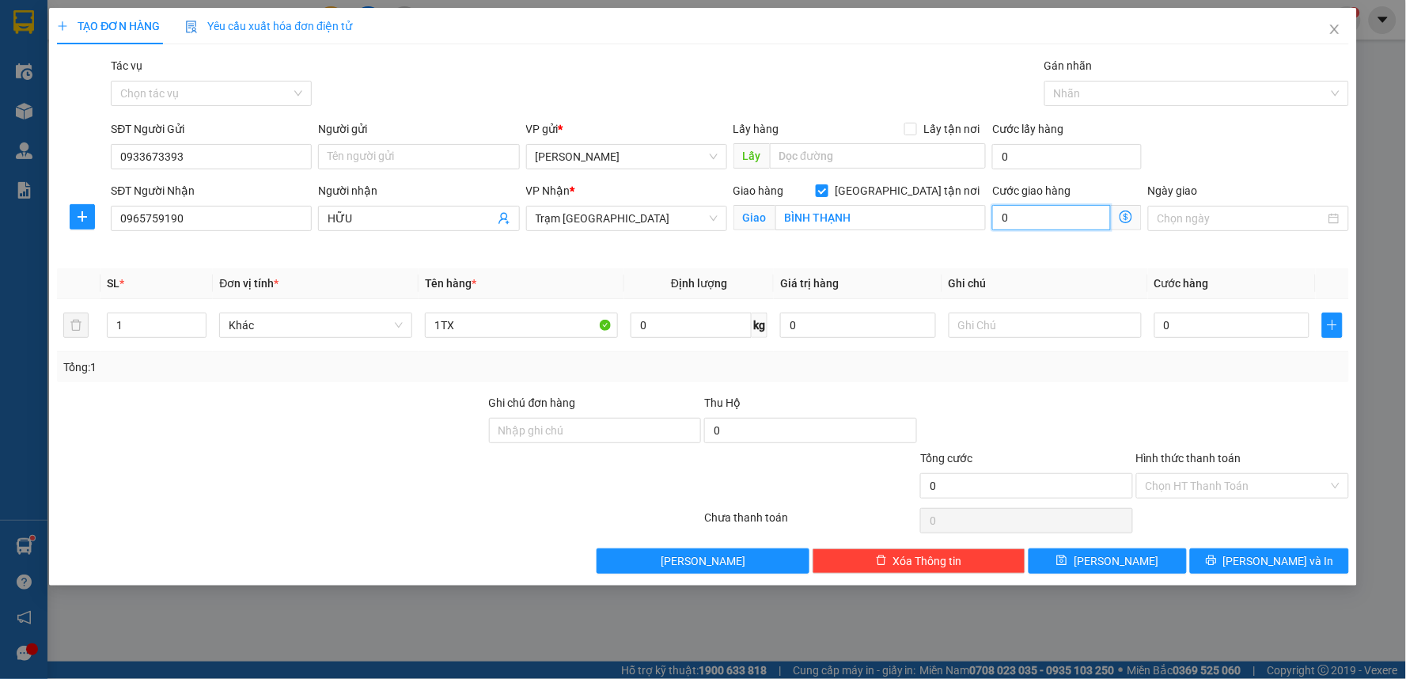
type input "1"
type input "10"
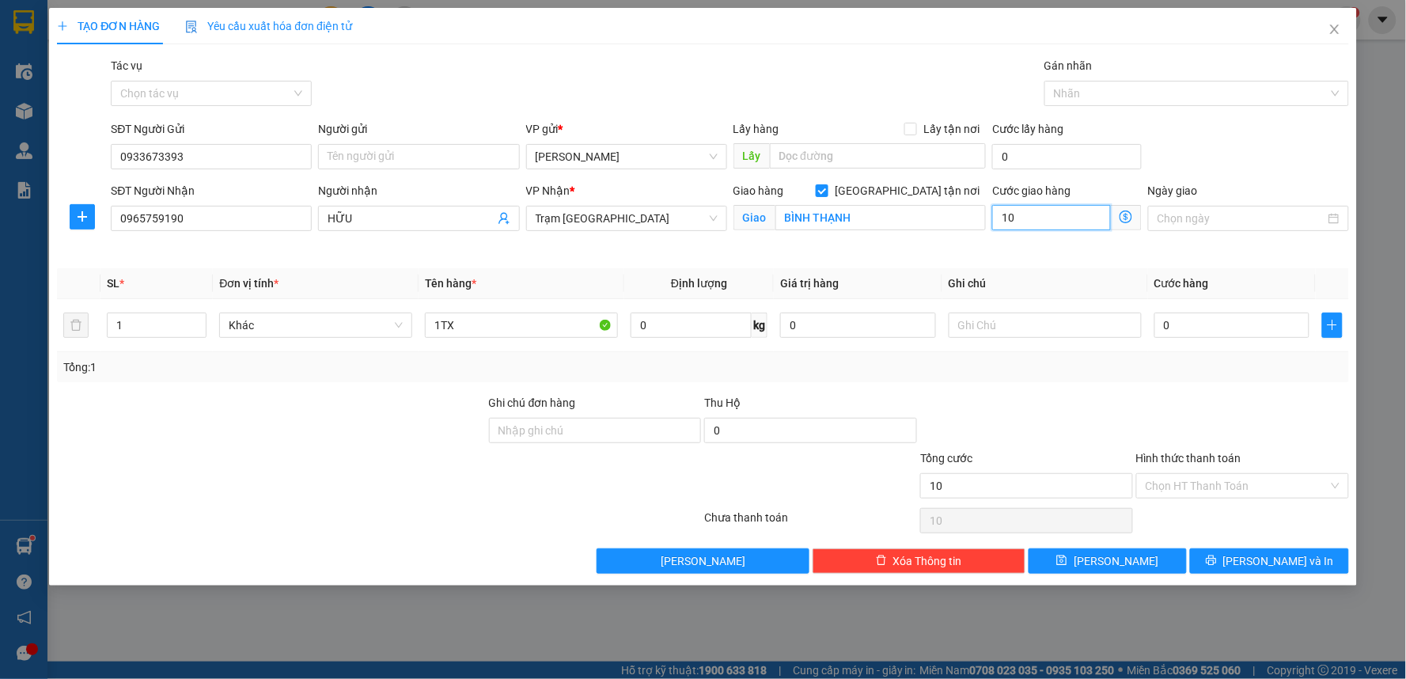
type input "100"
type input "100.000"
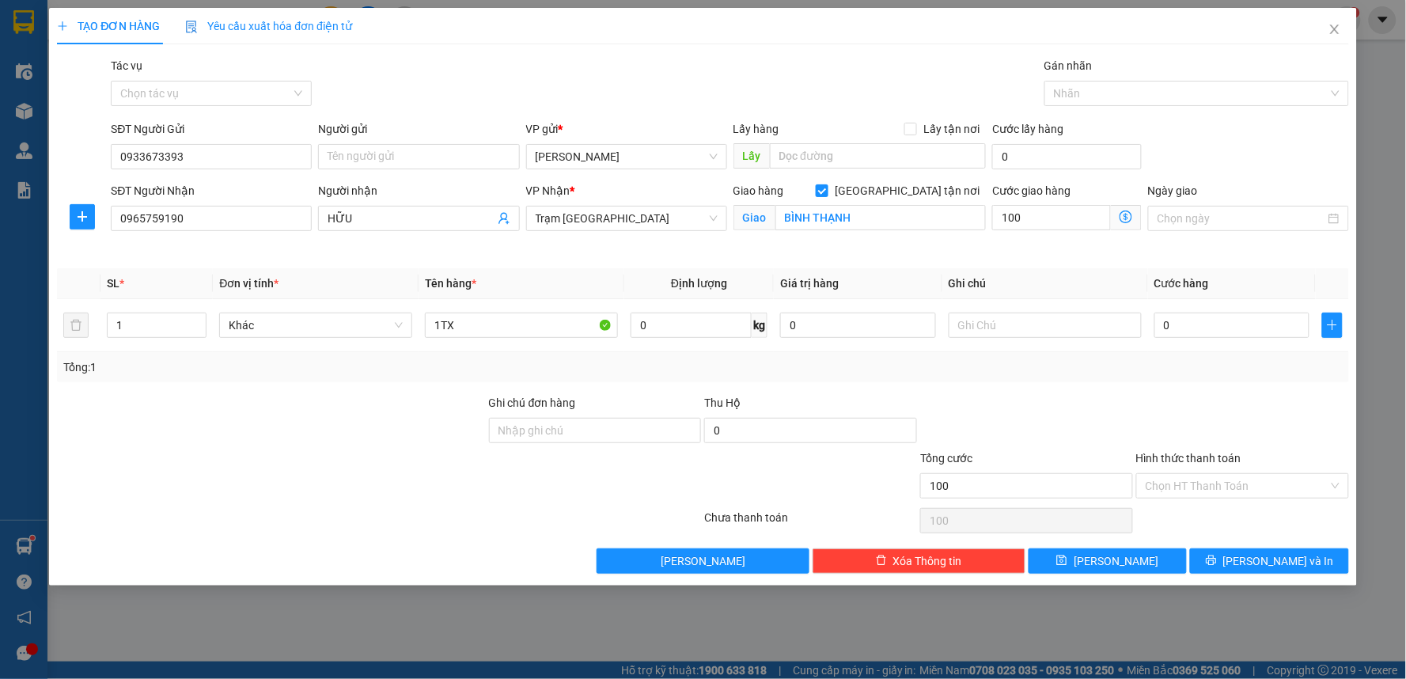
type input "100.000"
click at [1007, 261] on div "Transit Pickup Surcharge Ids Transit Deliver Surcharge Ids Transit Deliver Surc…" at bounding box center [703, 315] width 1292 height 517
click at [1185, 332] on input "0" at bounding box center [1232, 325] width 156 height 25
type input "4"
type input "100.004"
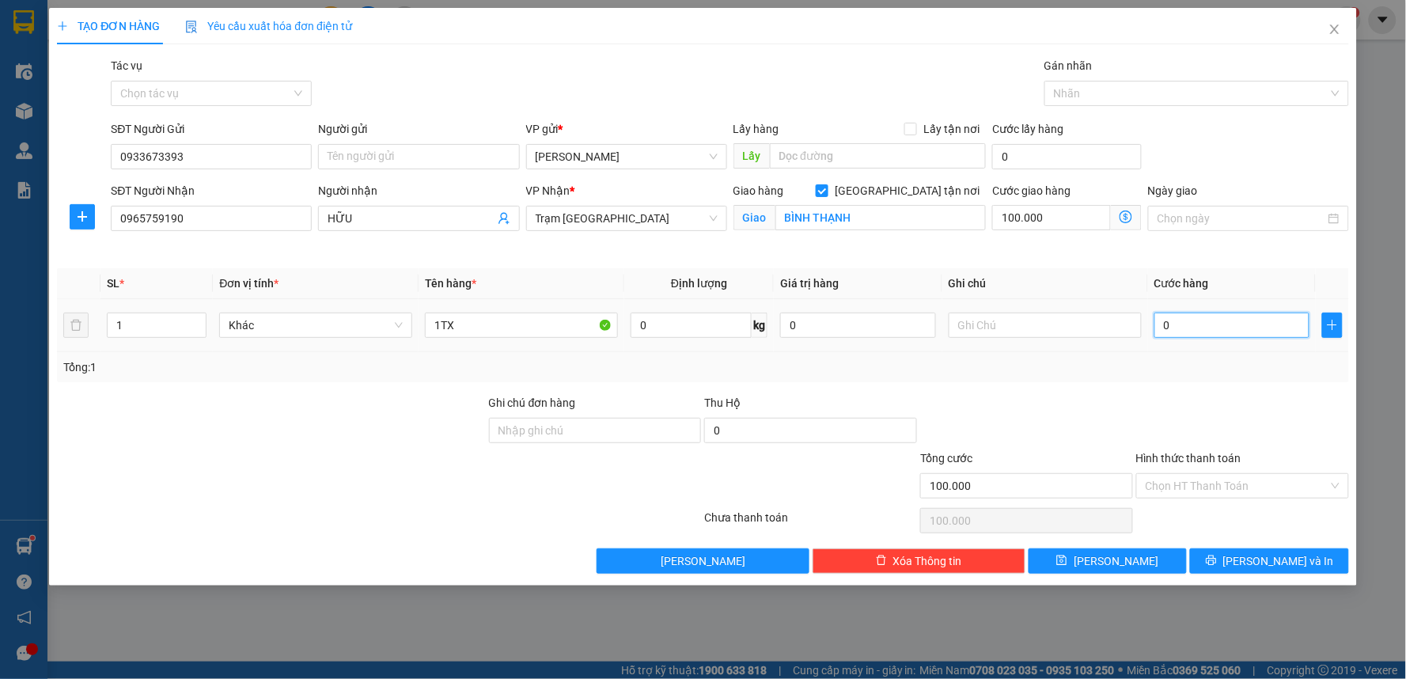
type input "100.004"
type input "40"
type input "100.040"
type input "40.000"
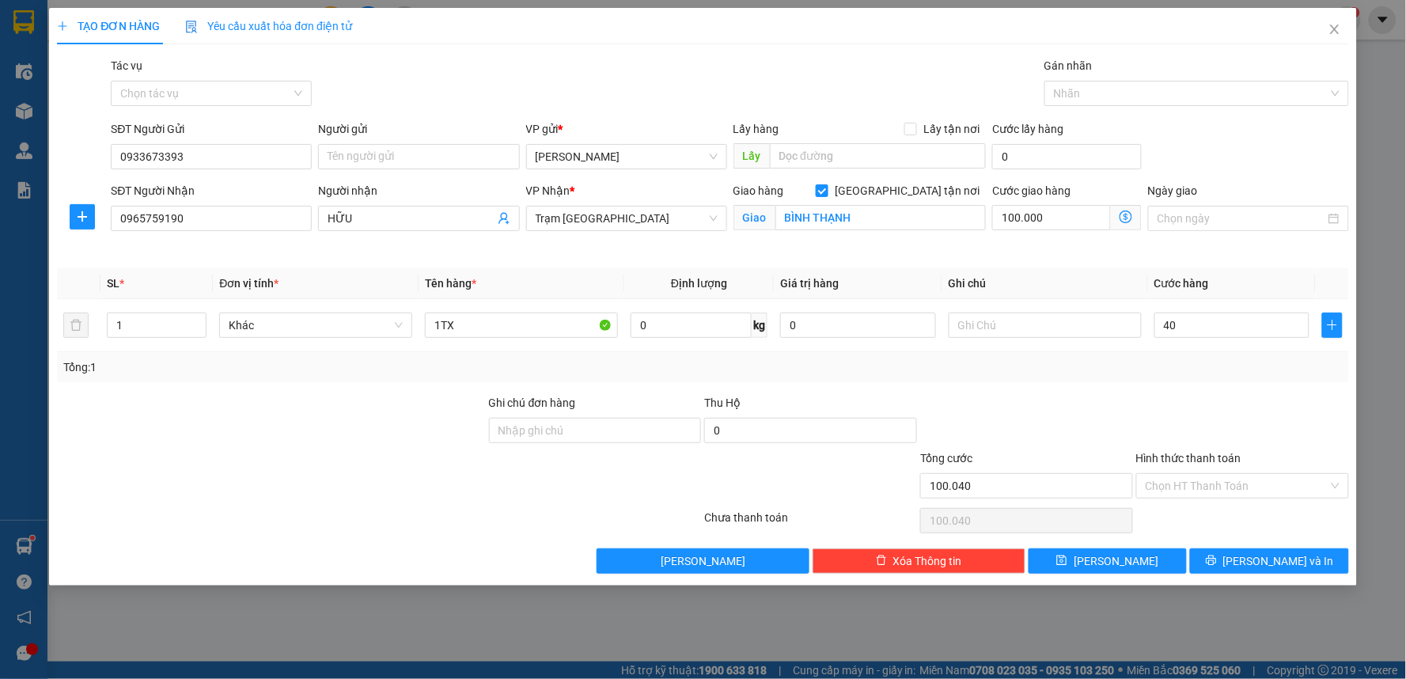
type input "140.000"
click at [949, 362] on div "Tổng: 1" at bounding box center [702, 366] width 1279 height 17
click at [978, 328] on input "text" at bounding box center [1045, 325] width 193 height 25
type input "TẬN NƠI 100K"
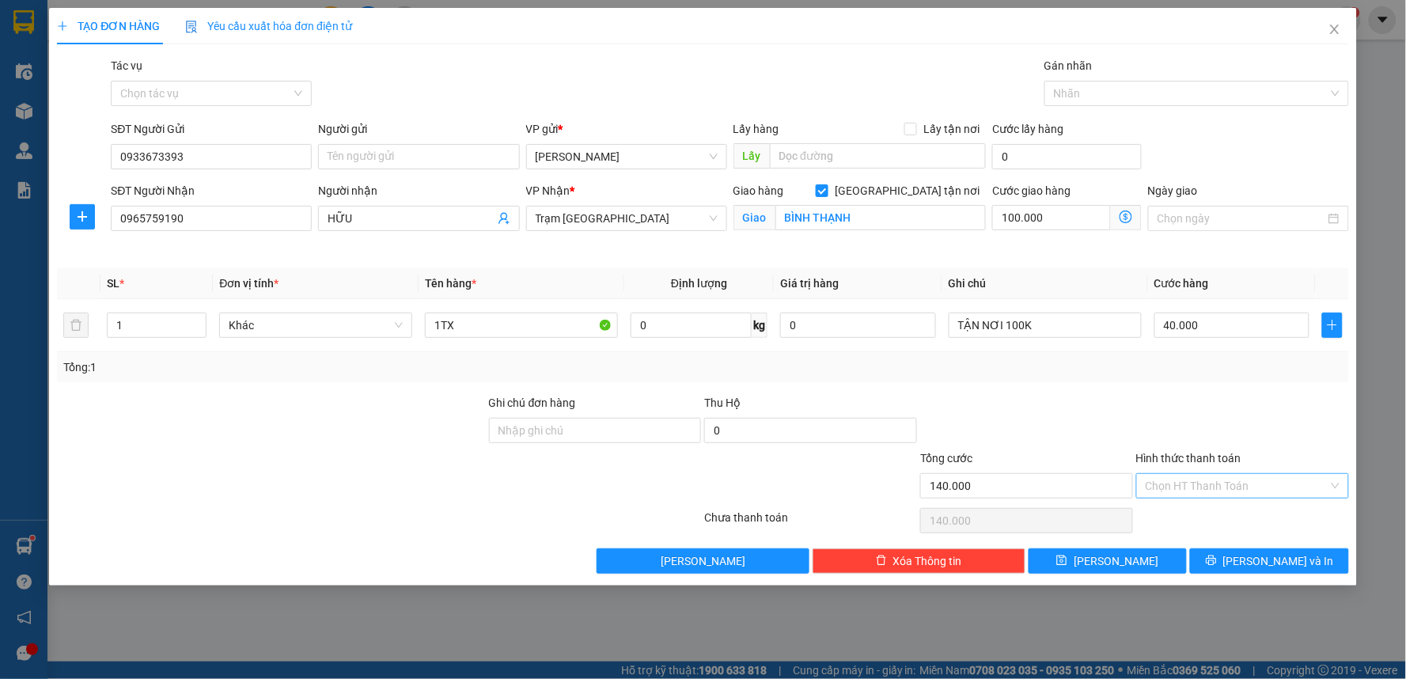
click at [1200, 491] on input "Hình thức thanh toán" at bounding box center [1237, 486] width 183 height 24
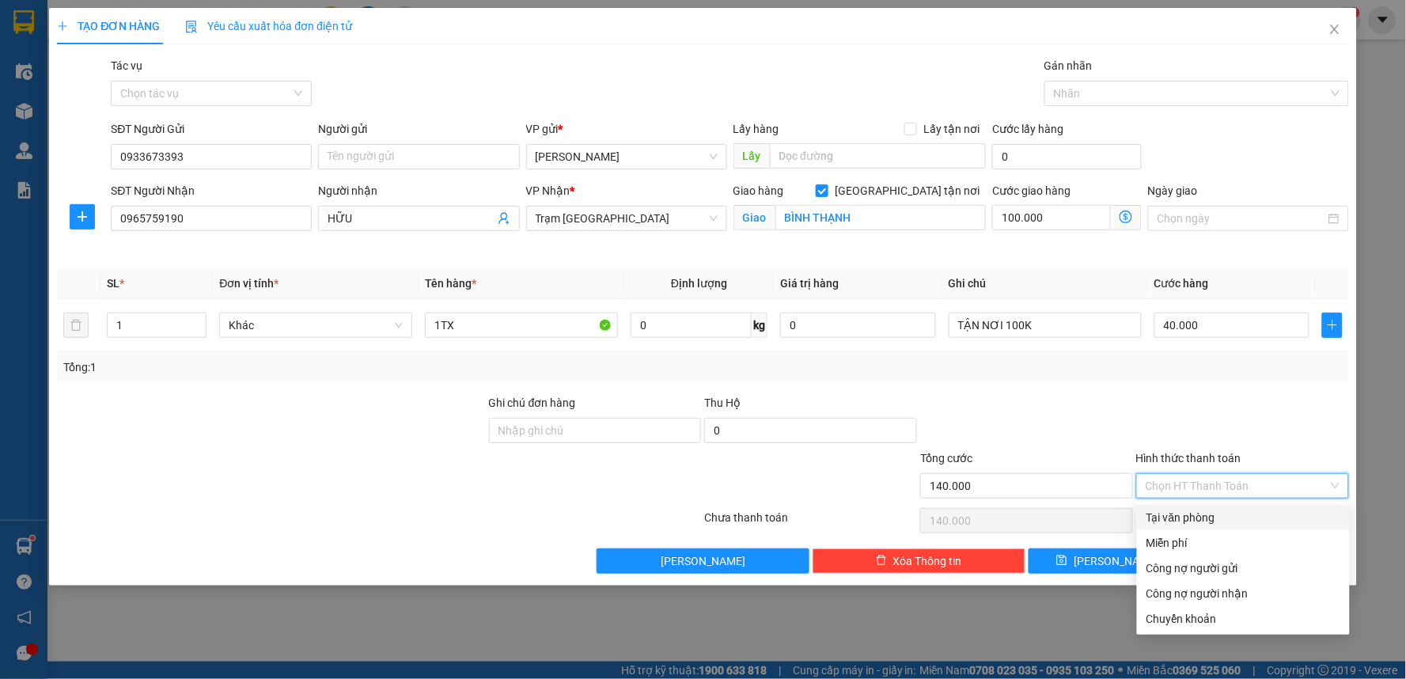
click at [1191, 520] on div "Tại văn phòng" at bounding box center [1244, 517] width 194 height 17
type input "0"
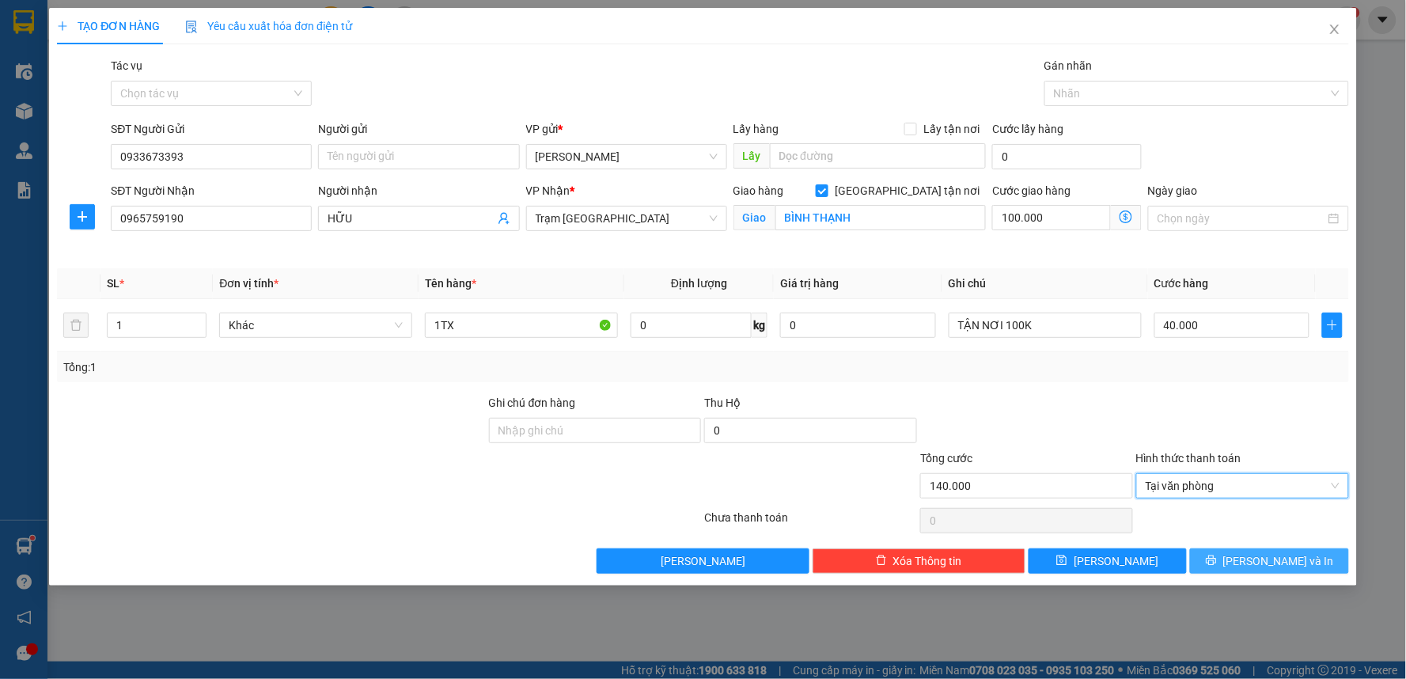
click at [1217, 563] on icon "printer" at bounding box center [1211, 560] width 11 height 11
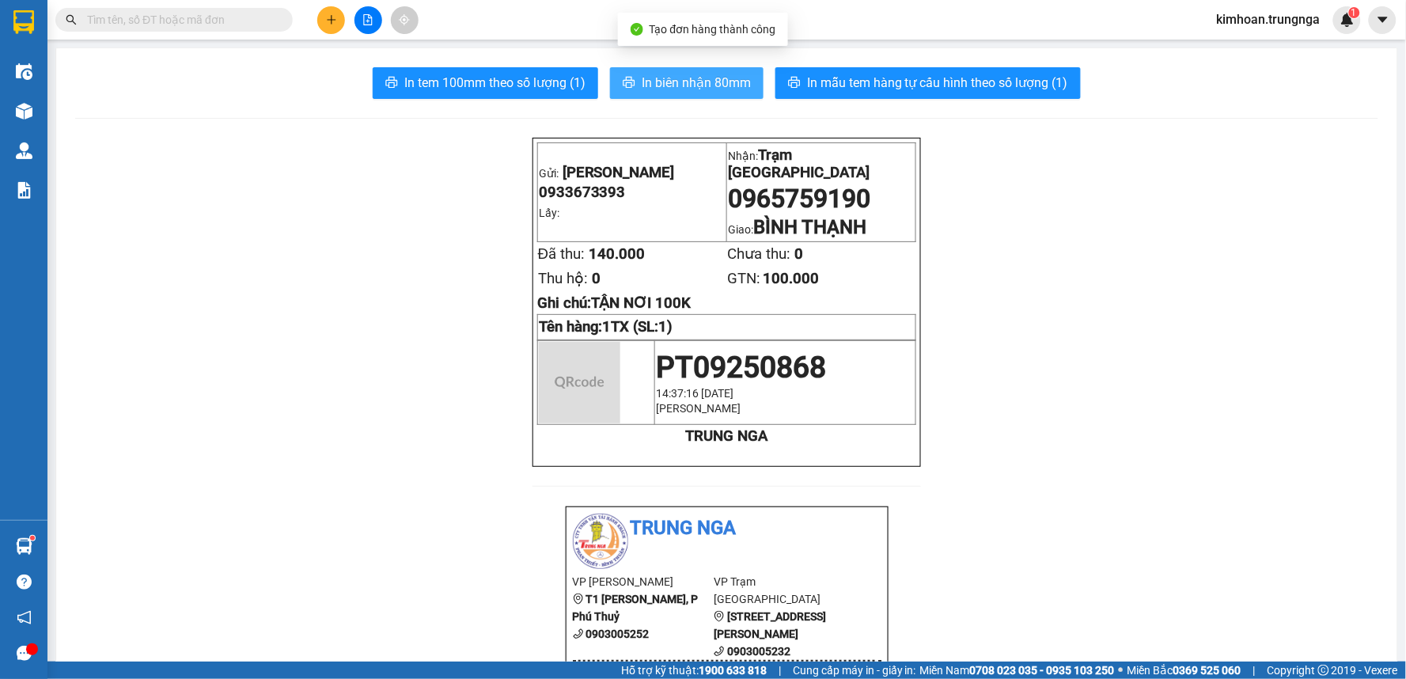
click at [663, 74] on span "In biên nhận 80mm" at bounding box center [696, 83] width 109 height 20
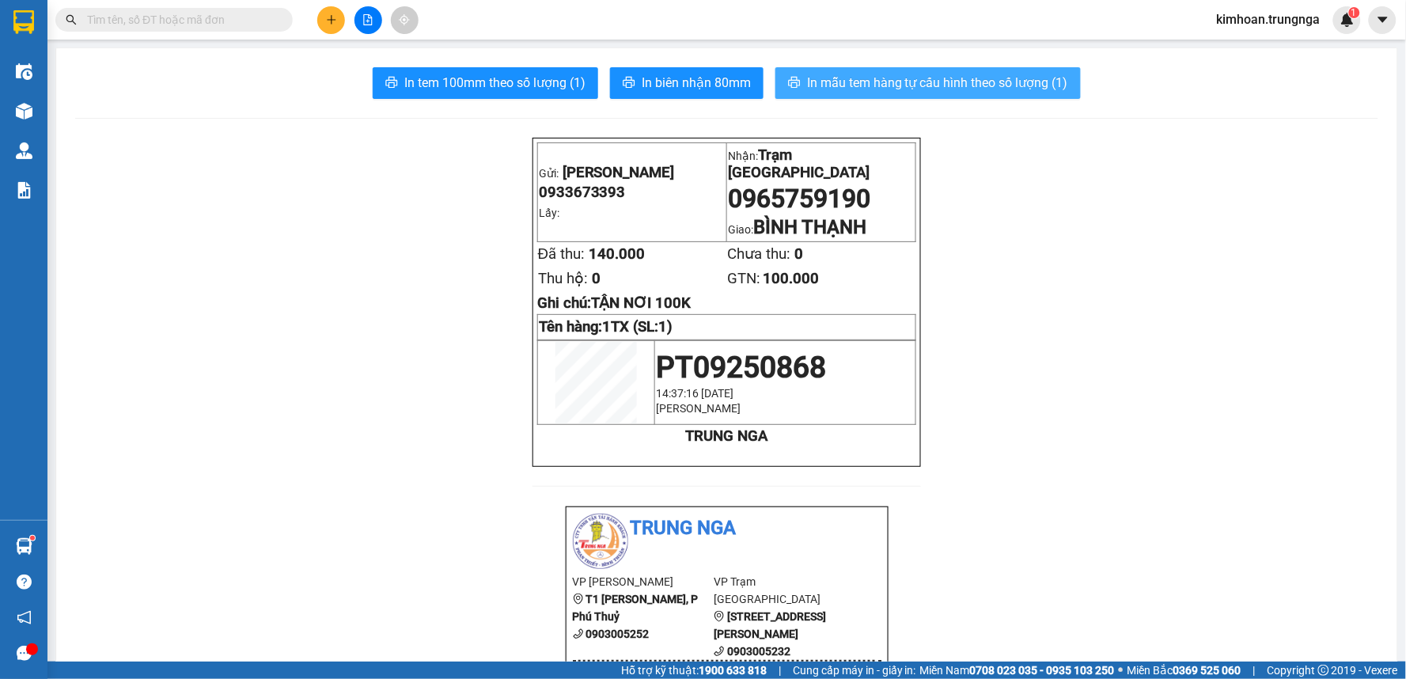
click at [898, 80] on span "In mẫu tem hàng tự cấu hình theo số lượng (1)" at bounding box center [937, 83] width 261 height 20
click at [891, 85] on span "In mẫu tem hàng tự cấu hình theo số lượng (1)" at bounding box center [937, 83] width 261 height 20
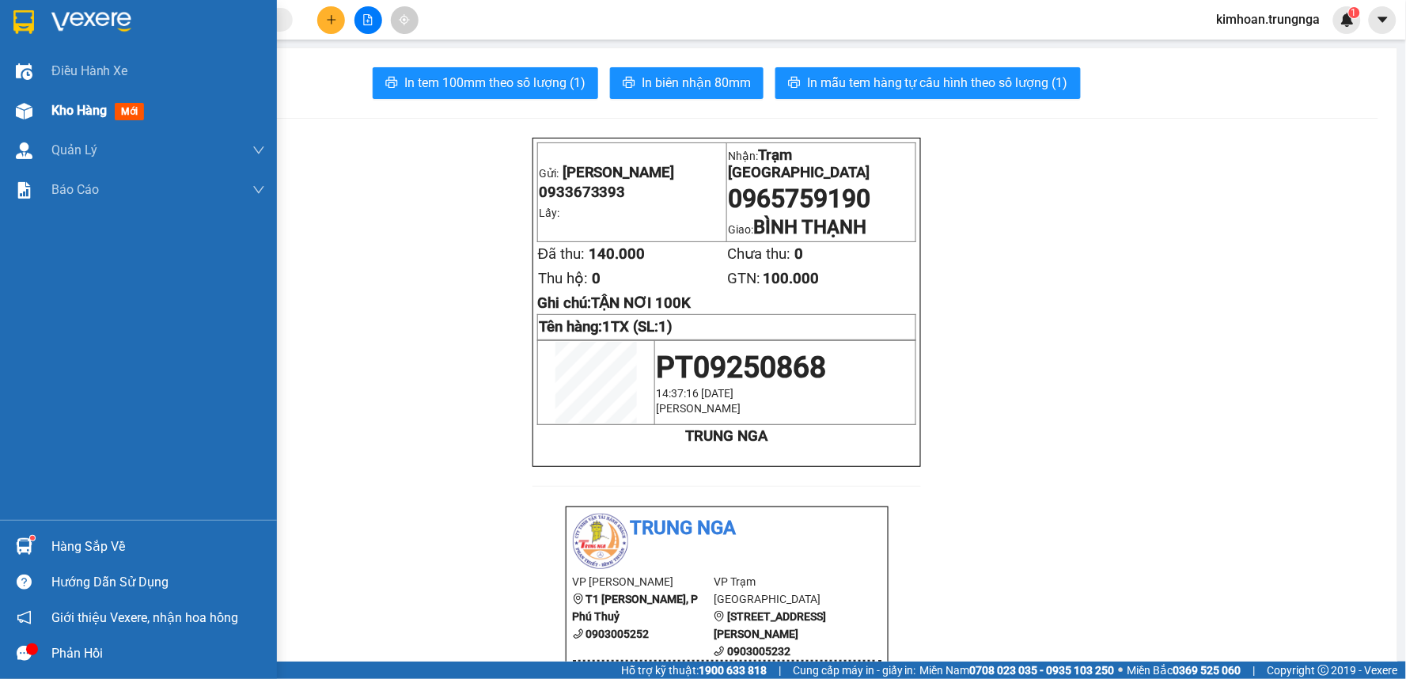
click at [40, 106] on div "Kho hàng mới" at bounding box center [138, 111] width 277 height 40
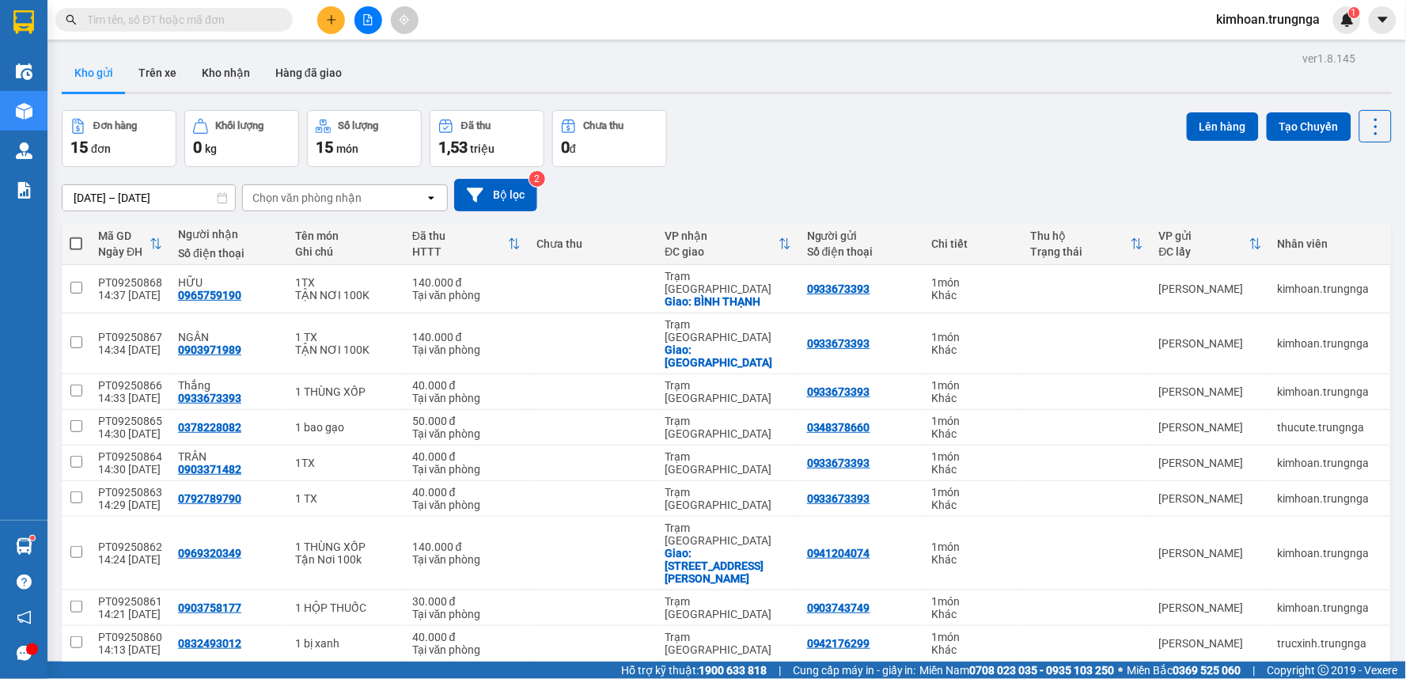
click at [77, 240] on span at bounding box center [76, 243] width 13 height 13
click at [76, 236] on input "checkbox" at bounding box center [76, 236] width 0 height 0
checkbox input "true"
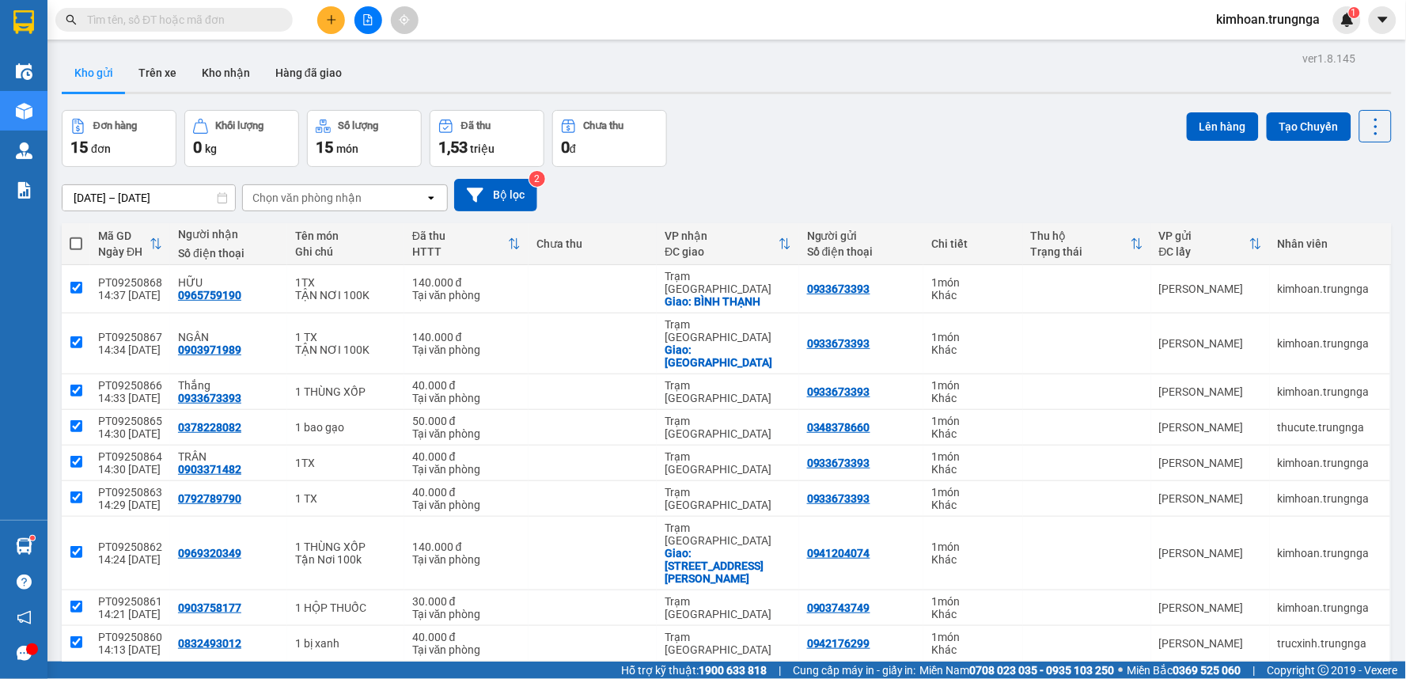
checkbox input "true"
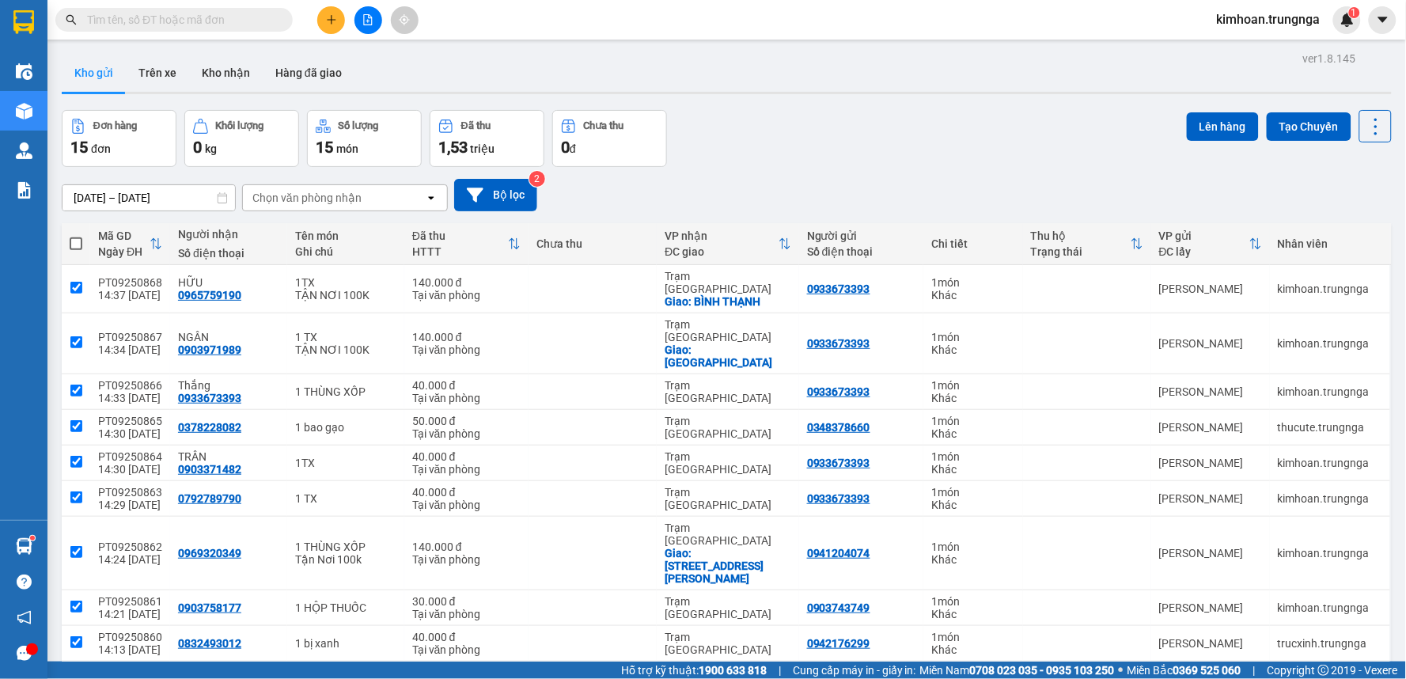
checkbox input "true"
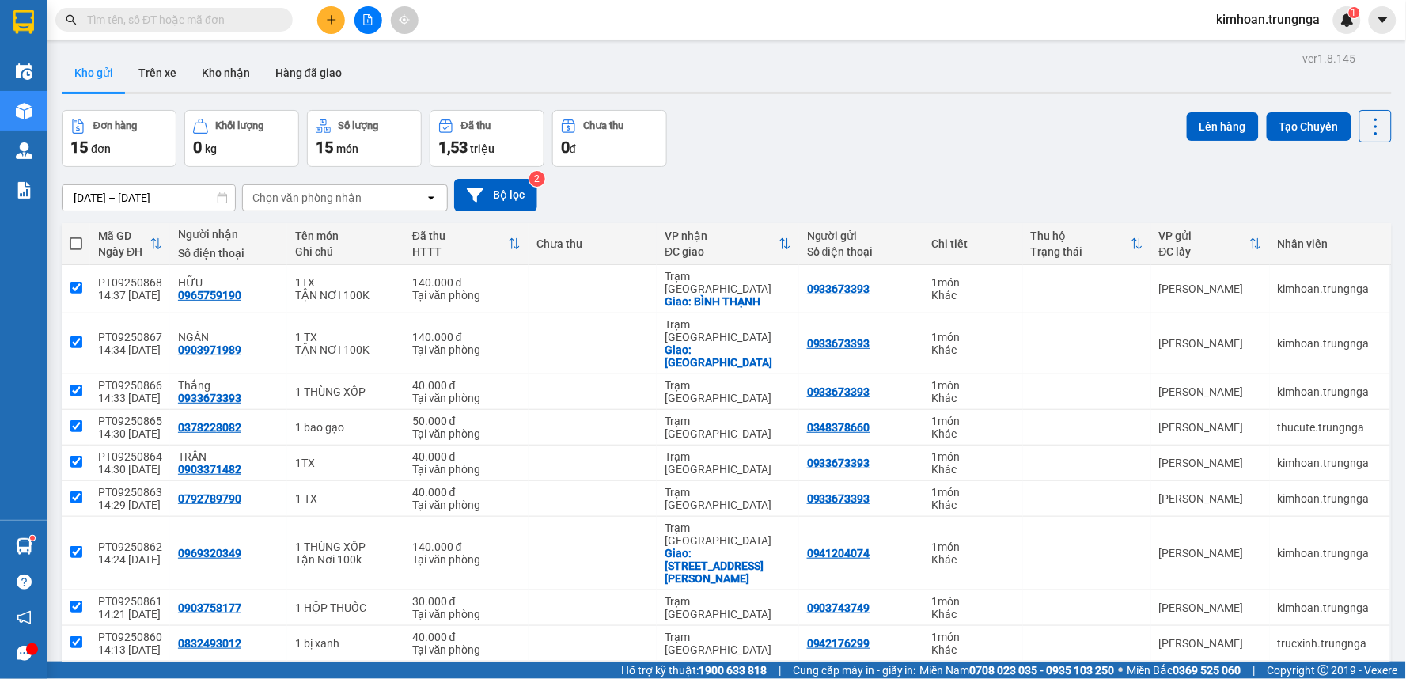
checkbox input "true"
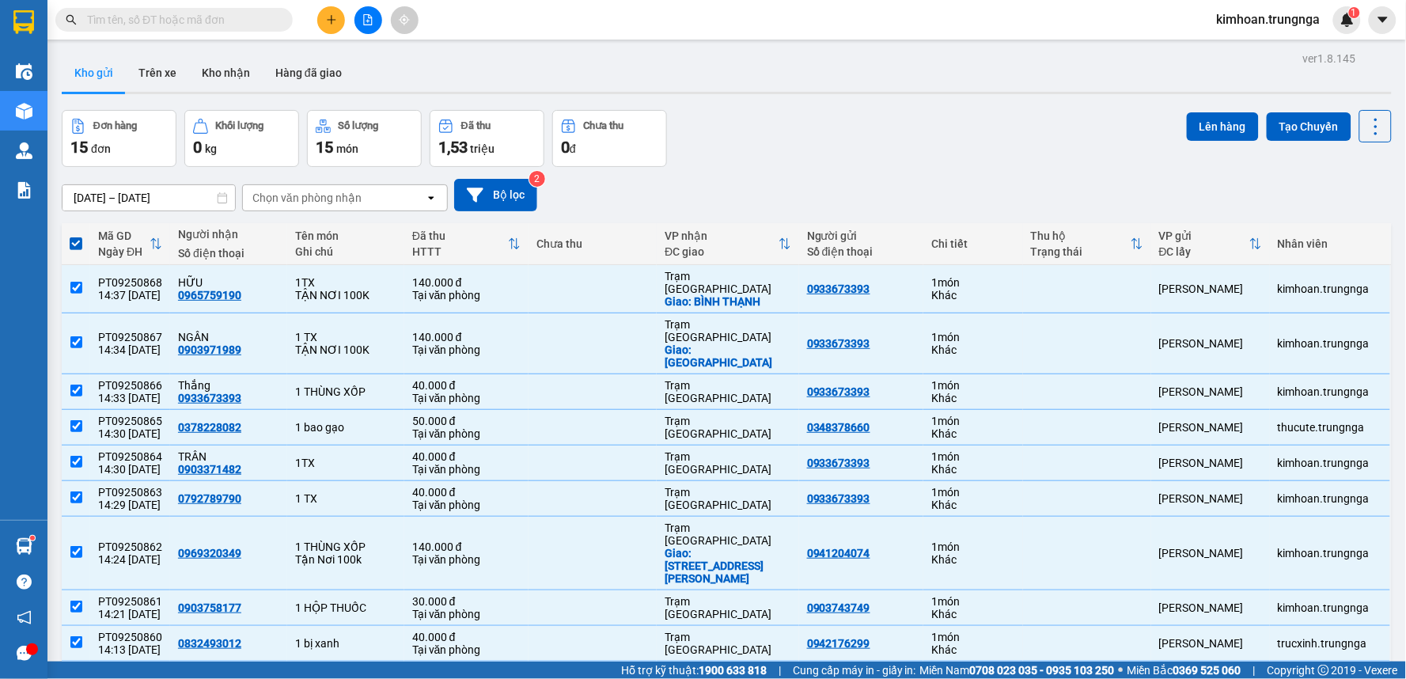
checkbox input "false"
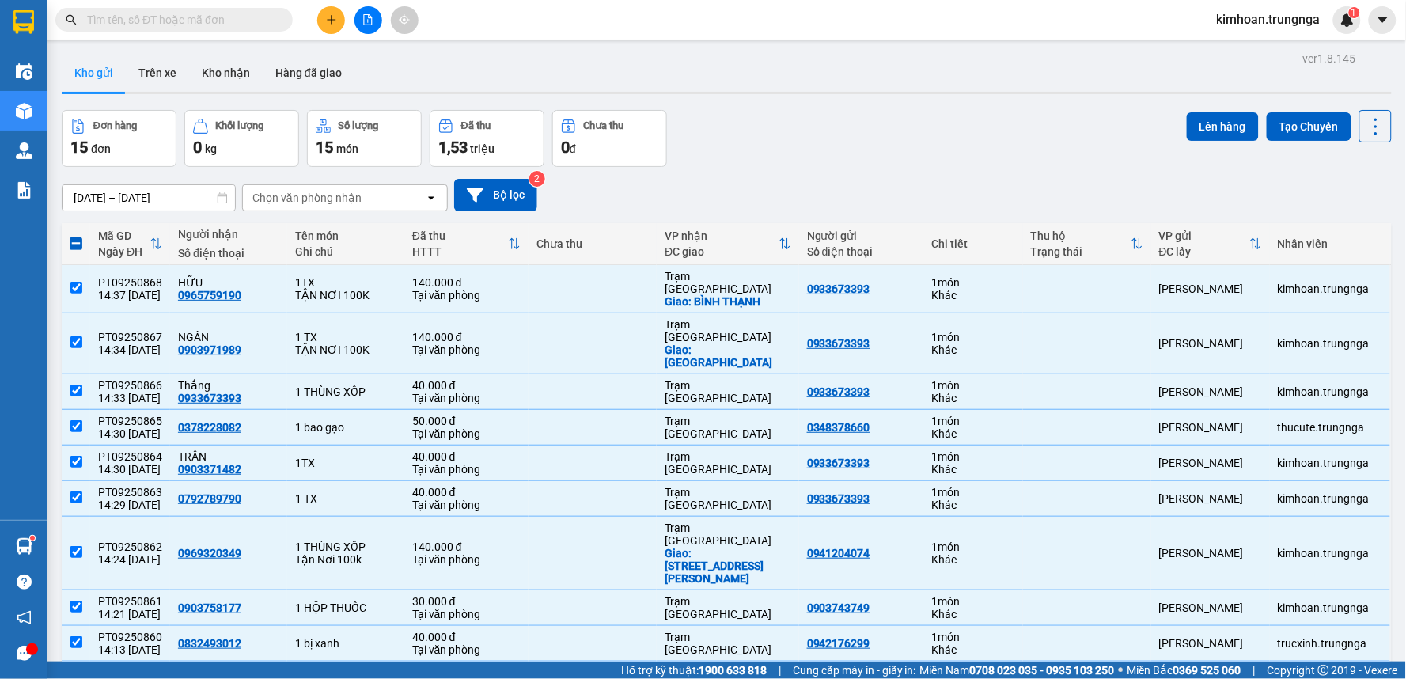
checkbox input "false"
click at [1211, 122] on button "Lên hàng" at bounding box center [1223, 126] width 72 height 28
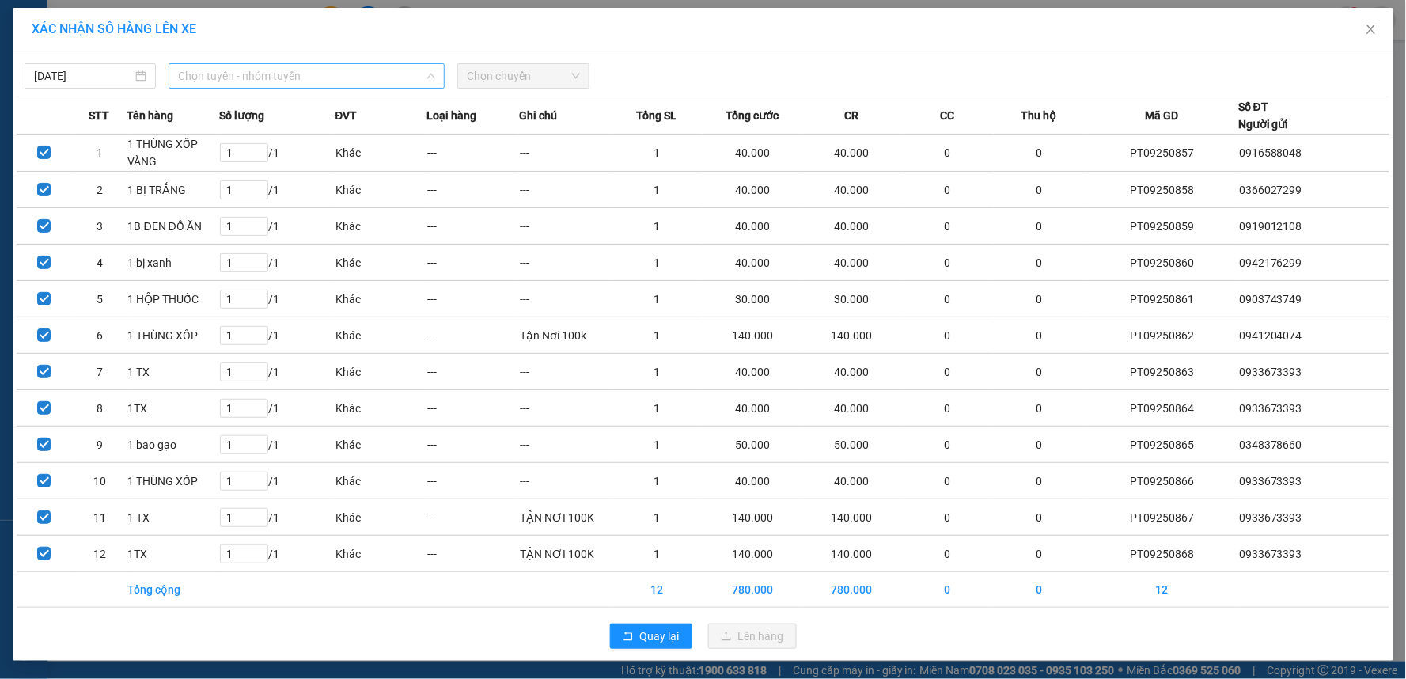
click at [250, 80] on span "Chọn tuyến - nhóm tuyến" at bounding box center [306, 76] width 257 height 24
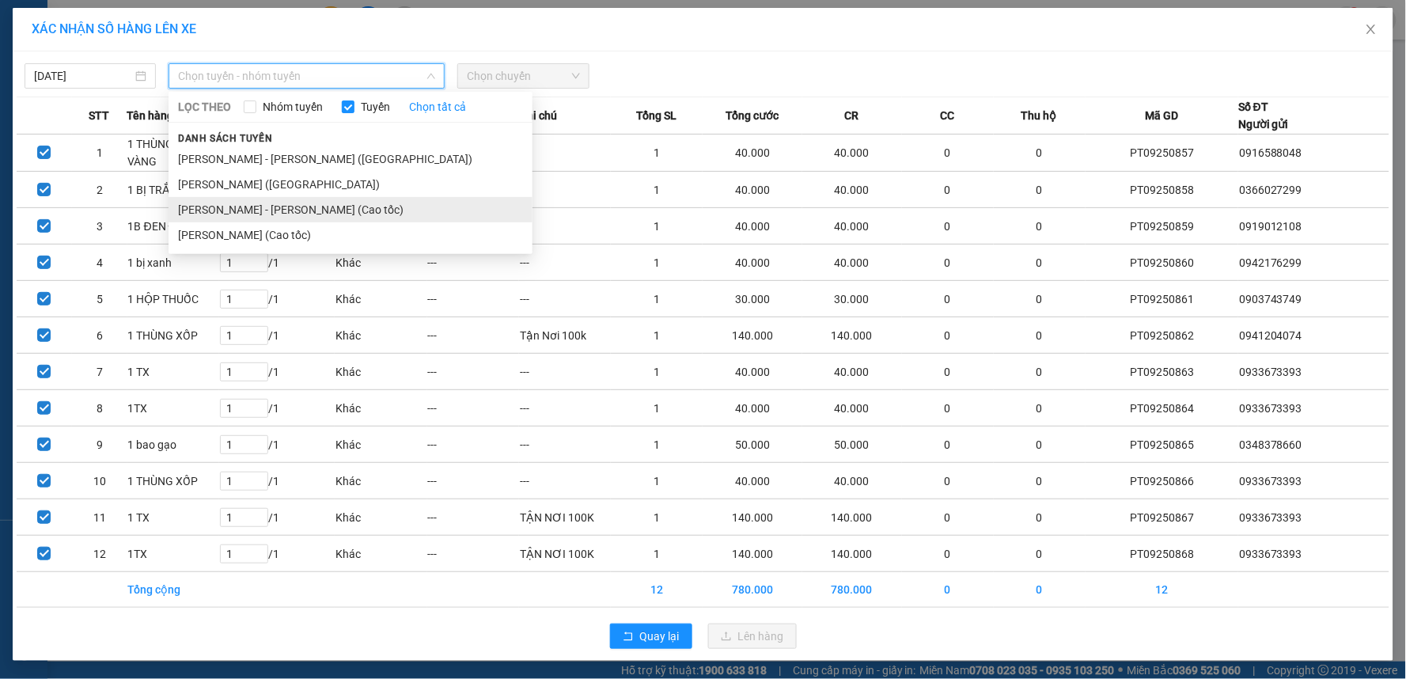
click at [266, 217] on li "[PERSON_NAME] - [PERSON_NAME] (Cao tốc)" at bounding box center [351, 209] width 364 height 25
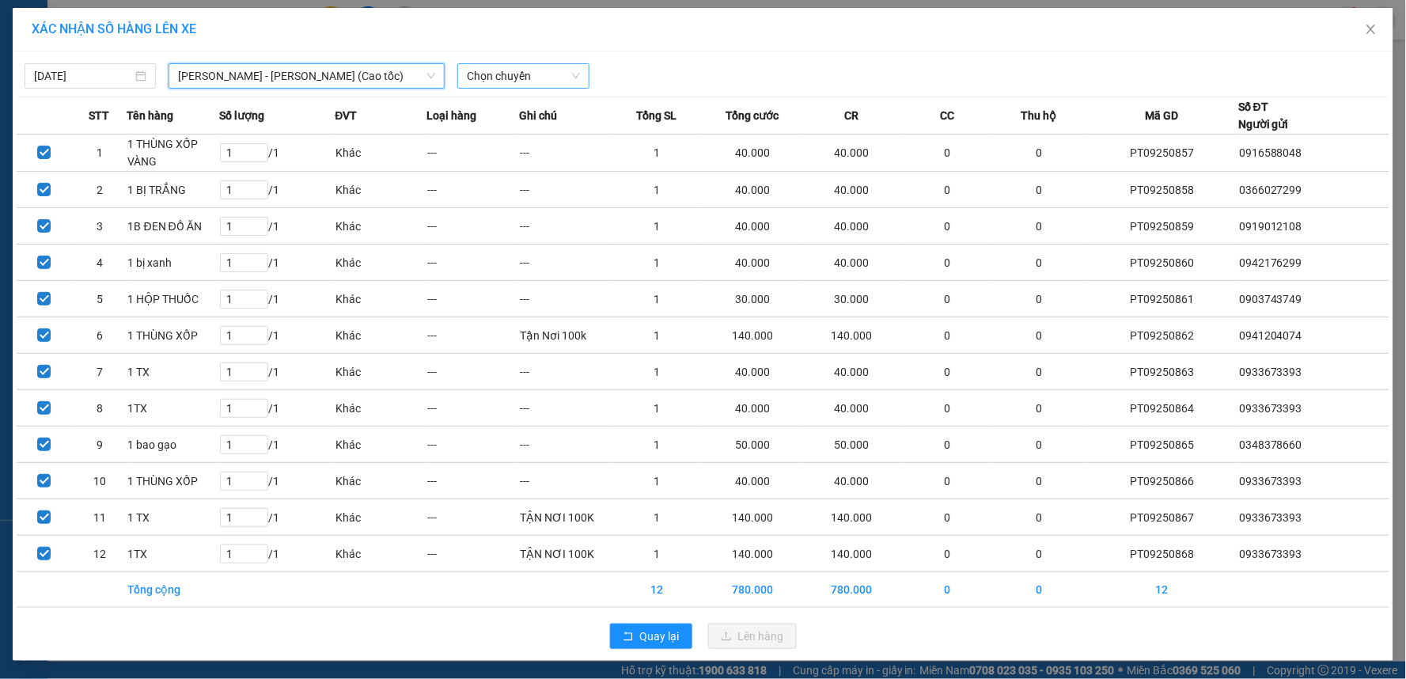
click at [496, 74] on span "Chọn chuyến" at bounding box center [523, 76] width 112 height 24
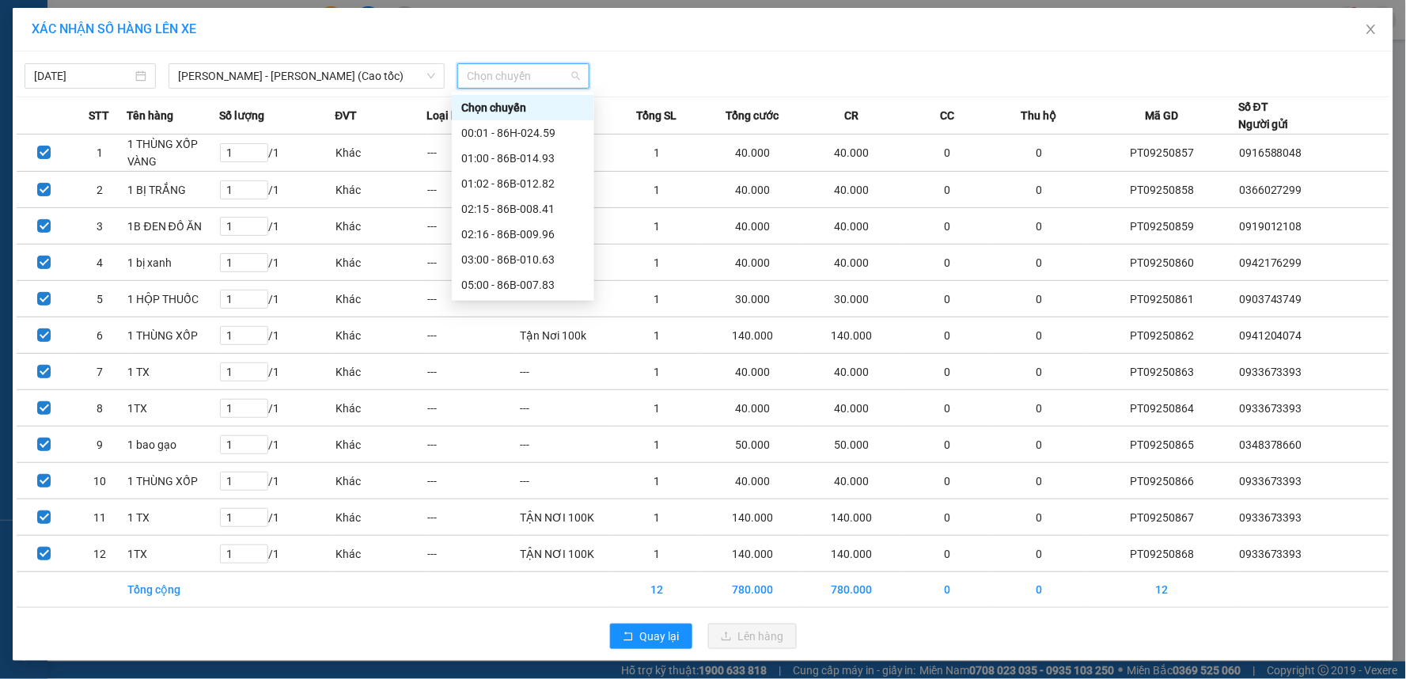
click at [489, 377] on div "14:30 - 86B-010.09" at bounding box center [522, 385] width 123 height 17
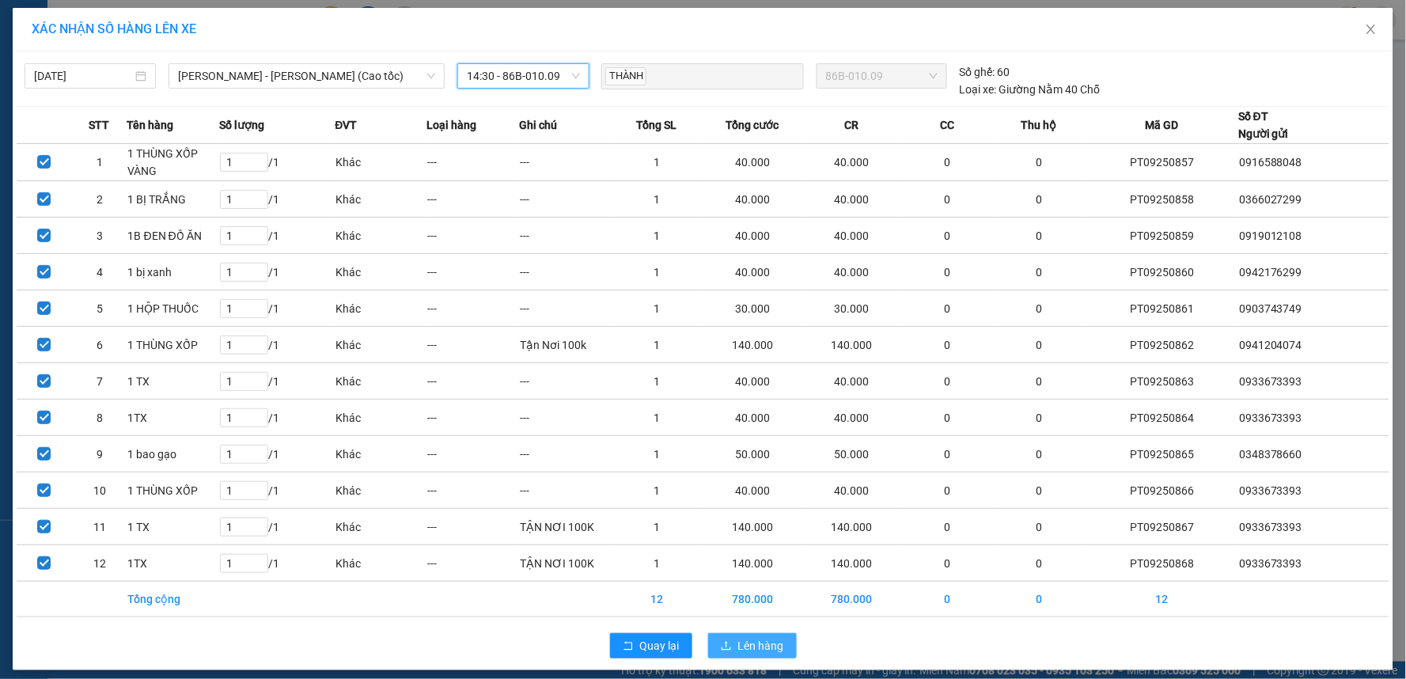
click at [738, 647] on span "Lên hàng" at bounding box center [761, 645] width 46 height 17
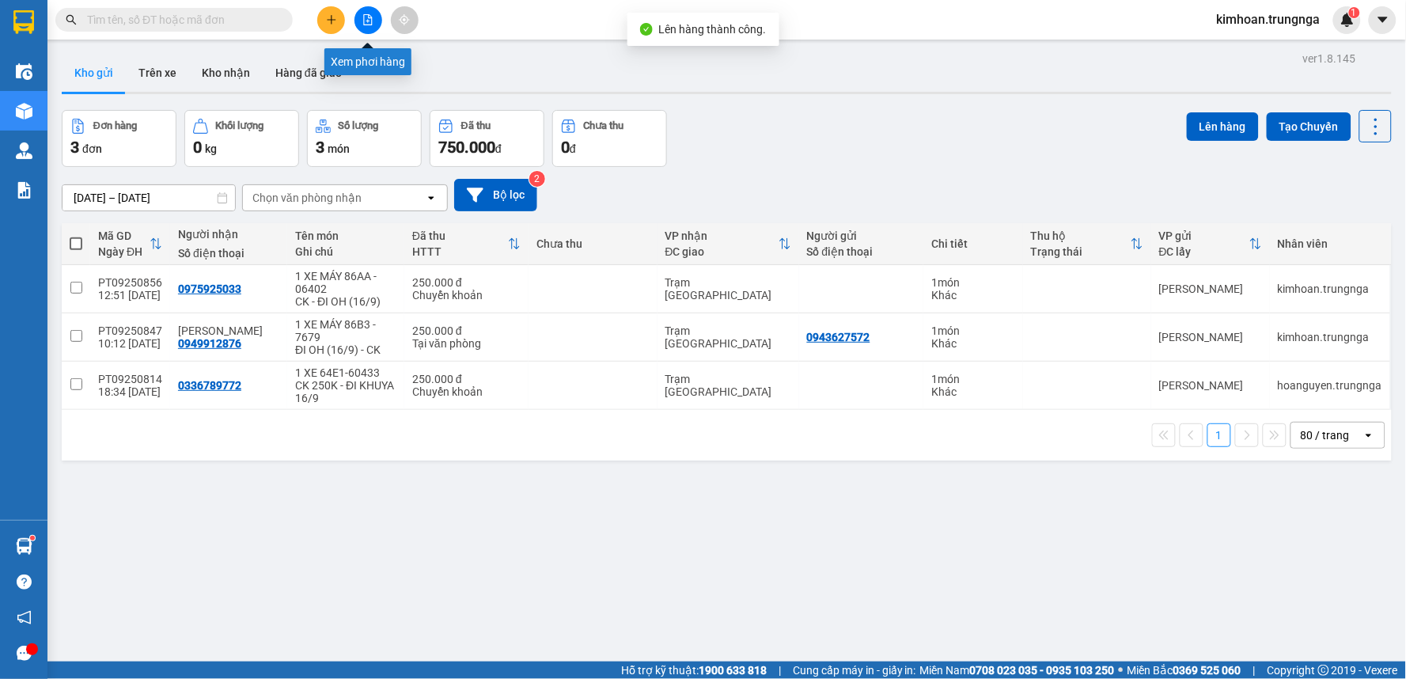
click at [367, 25] on icon "file-add" at bounding box center [368, 19] width 9 height 11
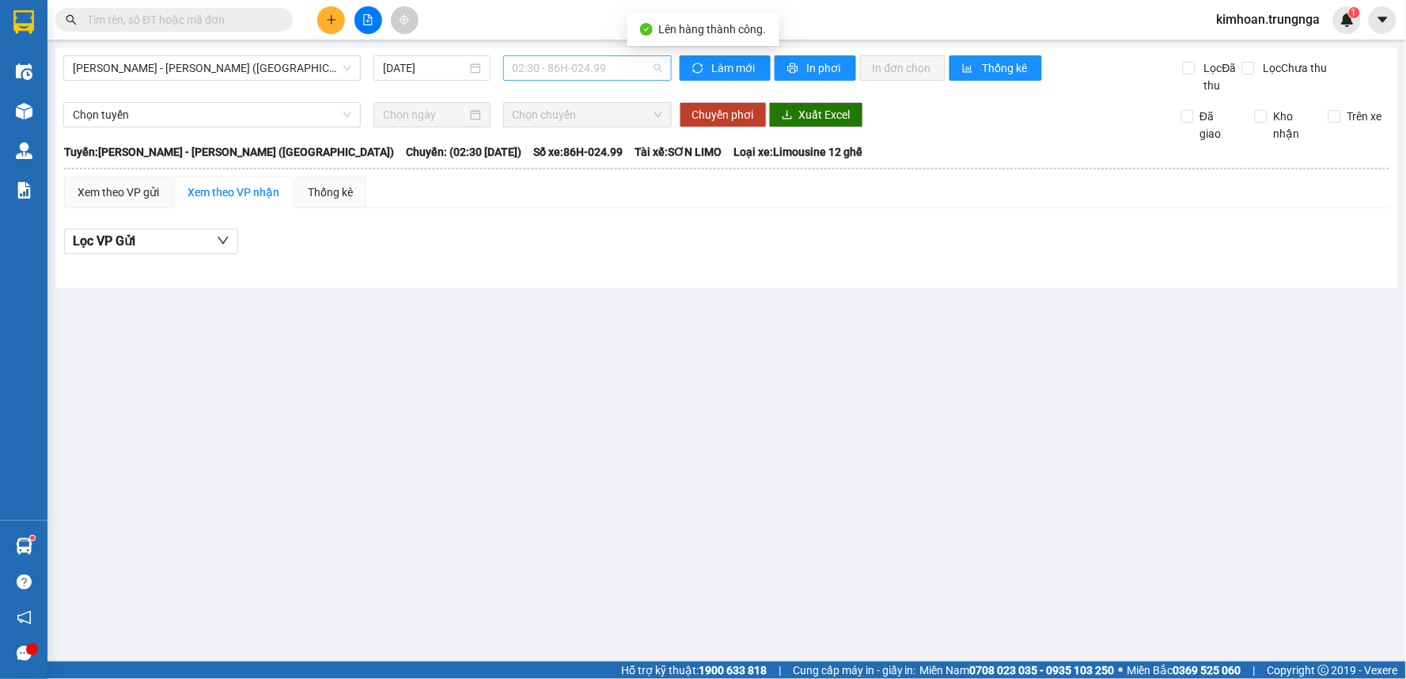
click at [534, 69] on span "02:30 - 86H-024.99" at bounding box center [588, 68] width 150 height 24
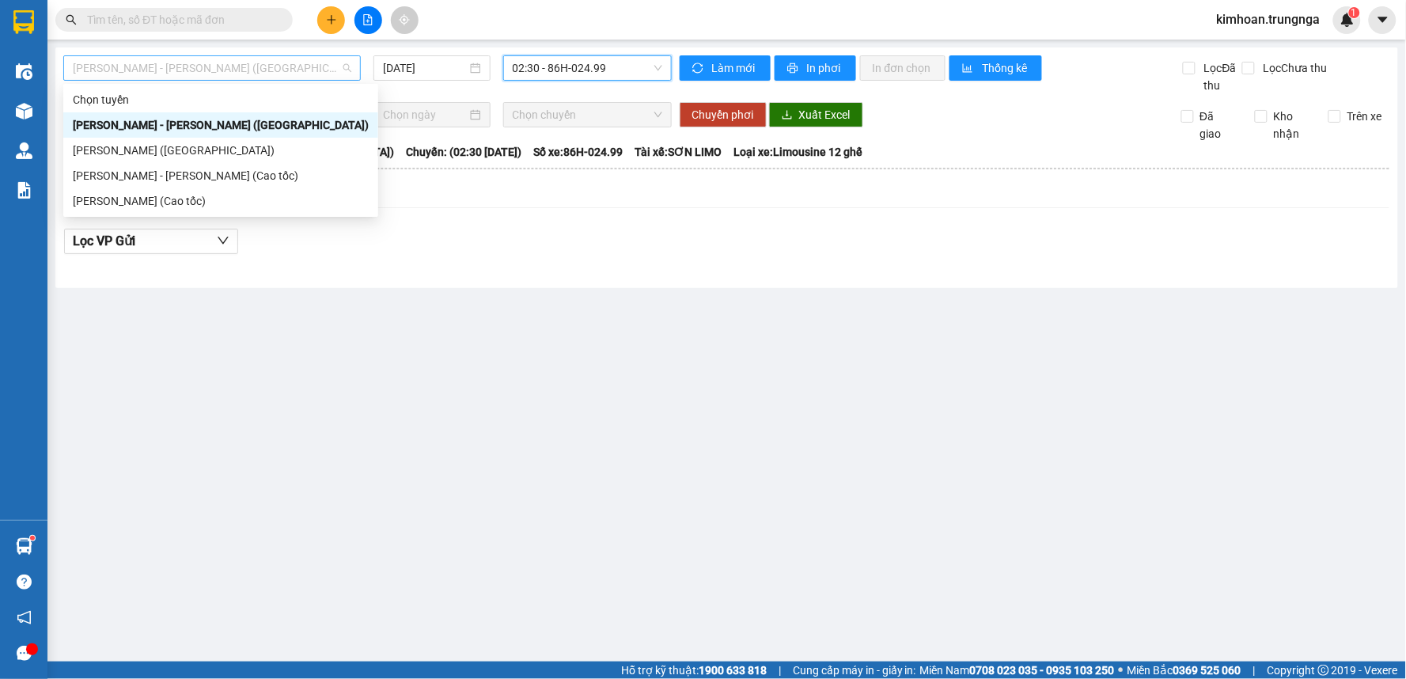
click at [336, 67] on span "[PERSON_NAME] - [PERSON_NAME] ([GEOGRAPHIC_DATA])" at bounding box center [212, 68] width 279 height 24
click at [230, 183] on div "[PERSON_NAME] - [PERSON_NAME] (Cao tốc)" at bounding box center [221, 175] width 296 height 17
type input "[DATE]"
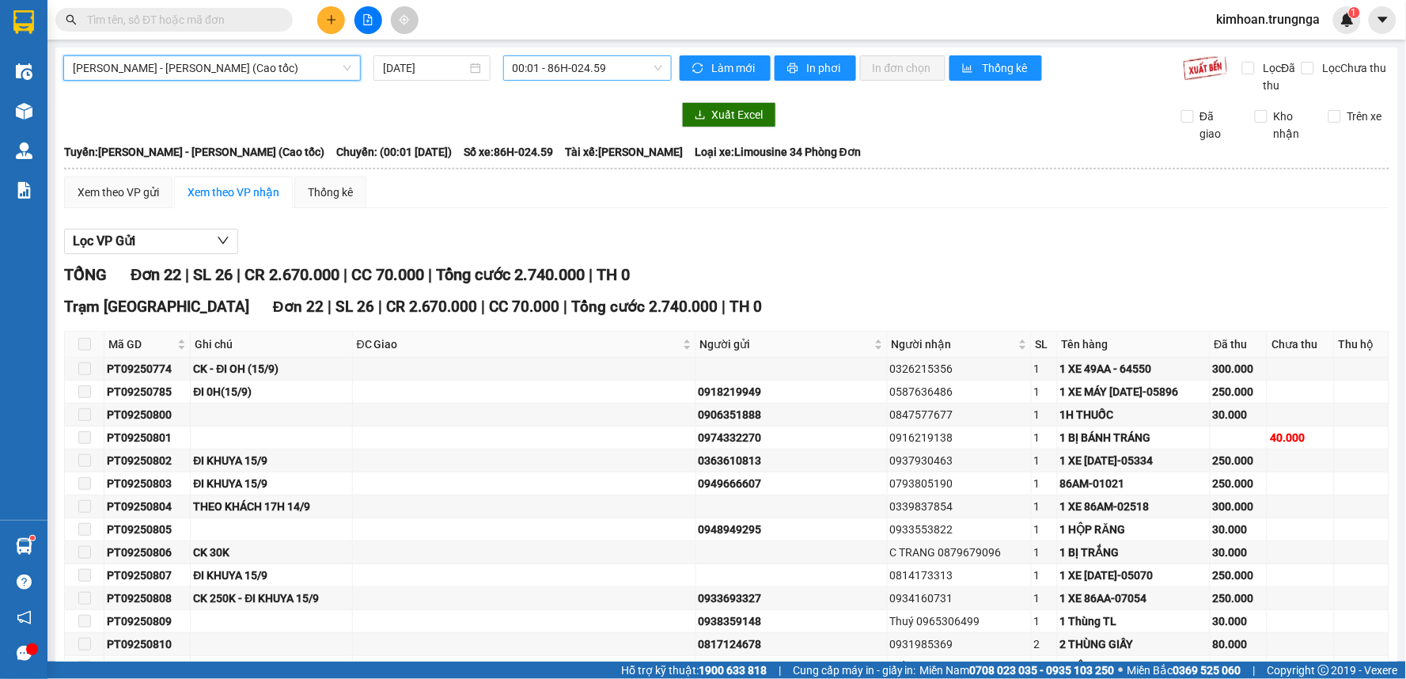
click at [548, 66] on span "00:01 - 86H-024.59" at bounding box center [588, 68] width 150 height 24
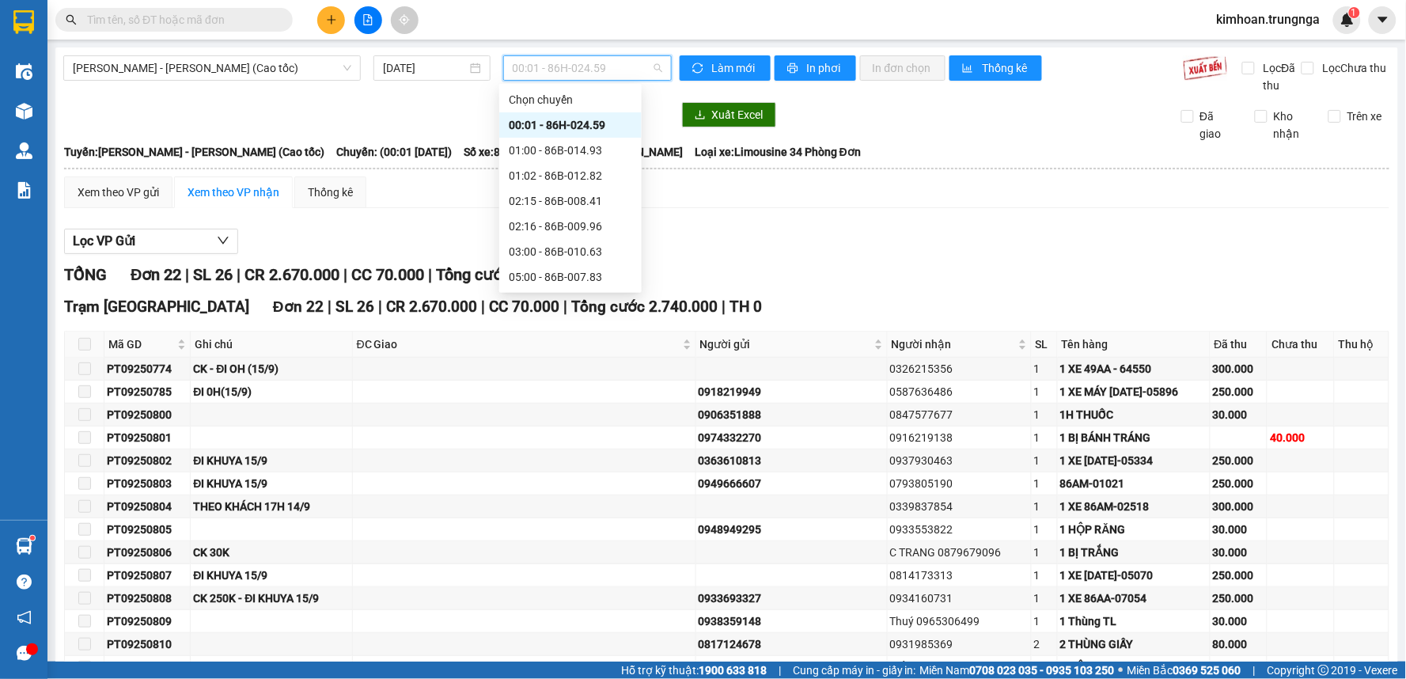
click at [536, 370] on div "14:30 - 86B-010.09" at bounding box center [570, 378] width 123 height 17
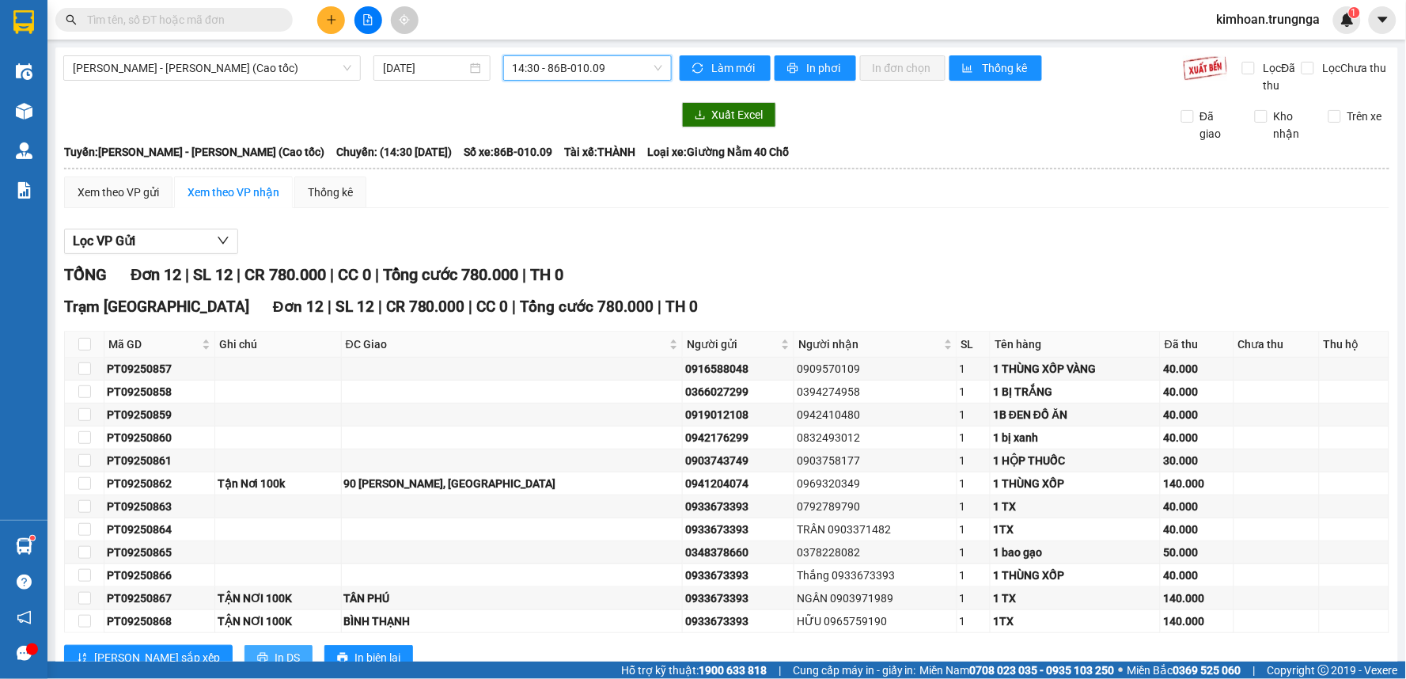
click at [275, 649] on span "In DS" at bounding box center [287, 657] width 25 height 17
click at [1163, 544] on div "50.000" at bounding box center [1197, 552] width 68 height 17
click at [1163, 567] on div "40.000" at bounding box center [1197, 575] width 68 height 17
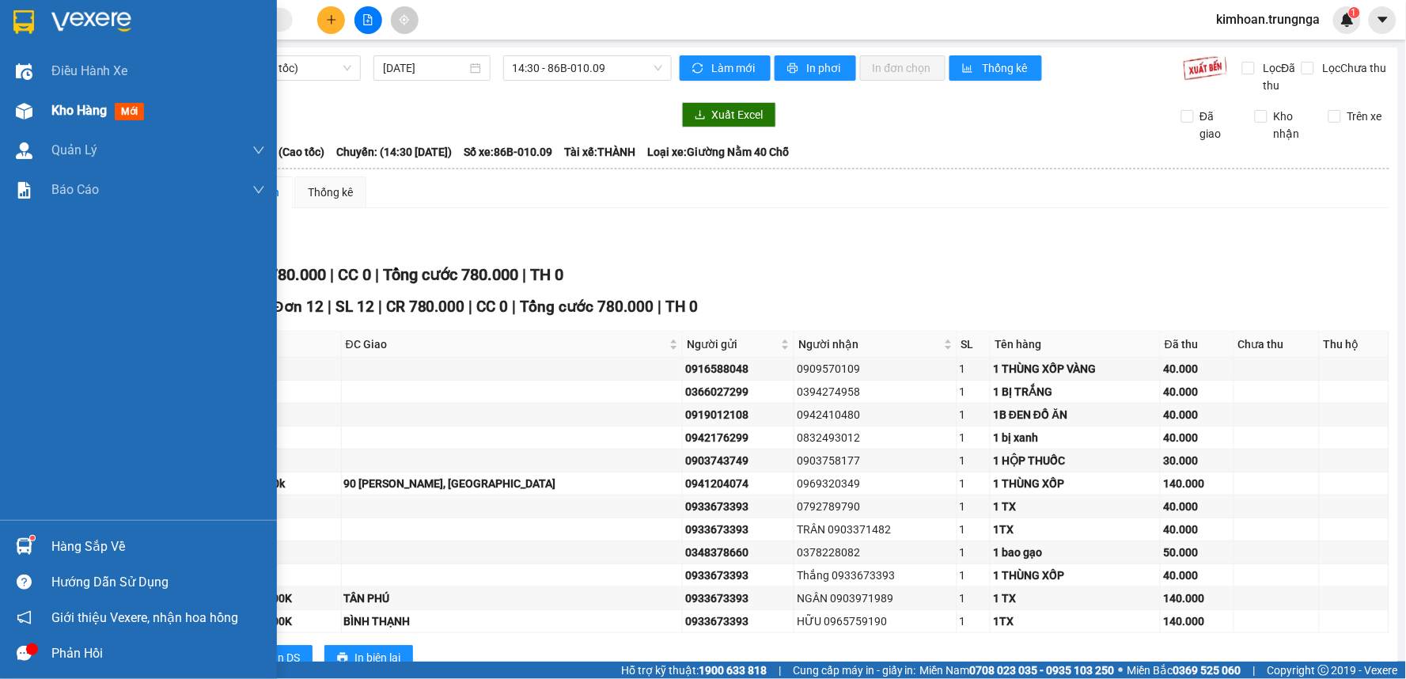
click at [35, 109] on div at bounding box center [24, 111] width 28 height 28
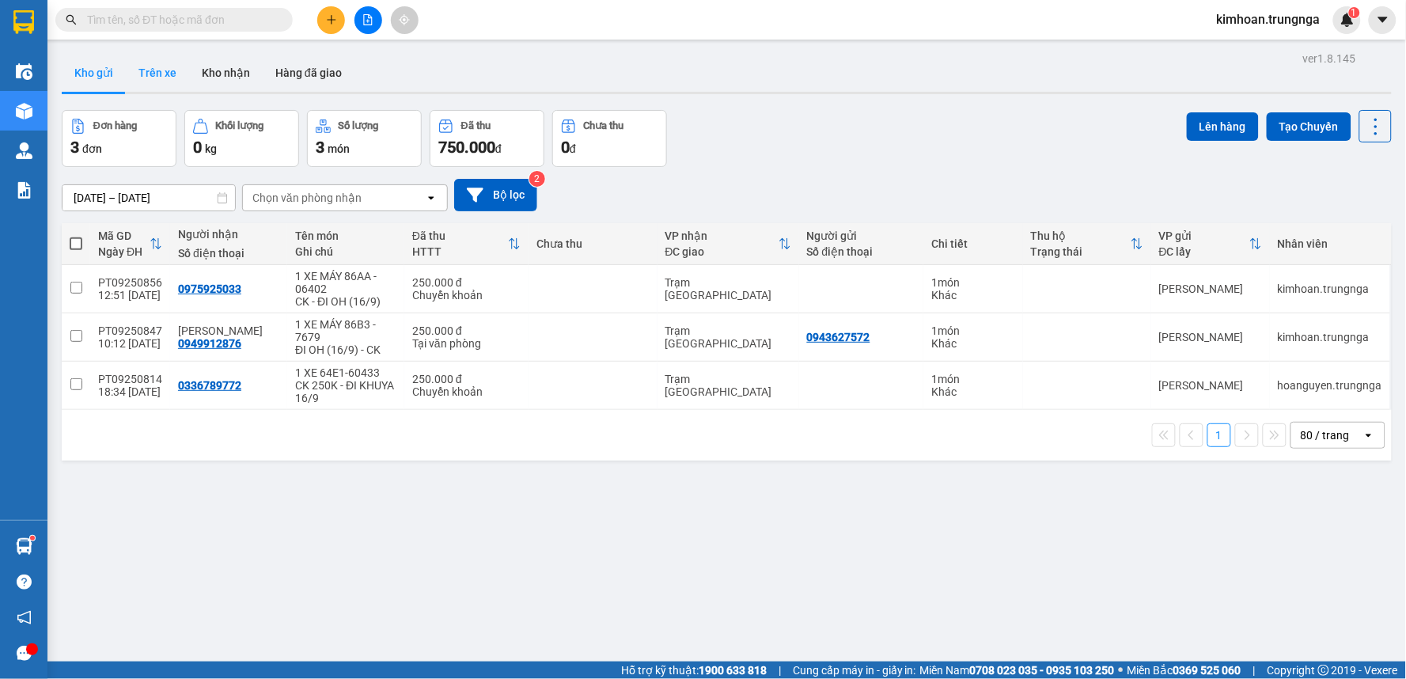
click at [156, 74] on button "Trên xe" at bounding box center [157, 73] width 63 height 38
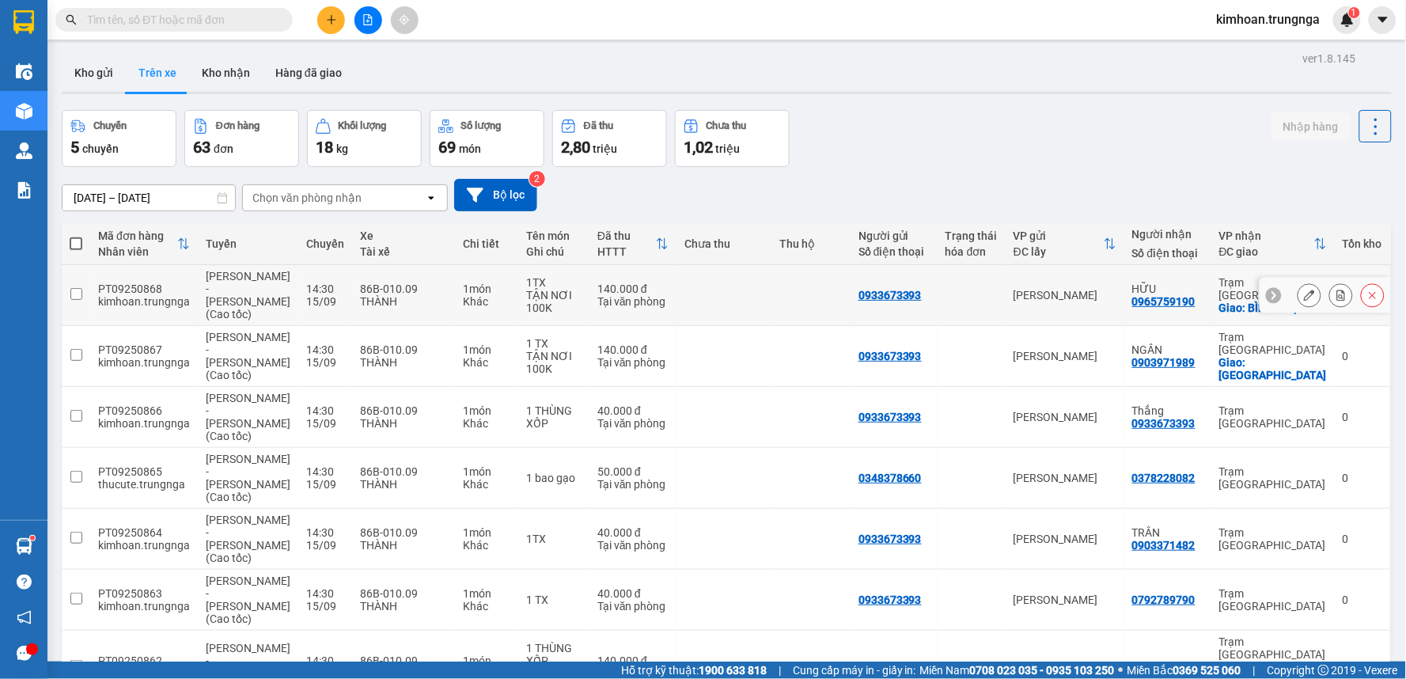
click at [1304, 291] on icon at bounding box center [1309, 295] width 11 height 11
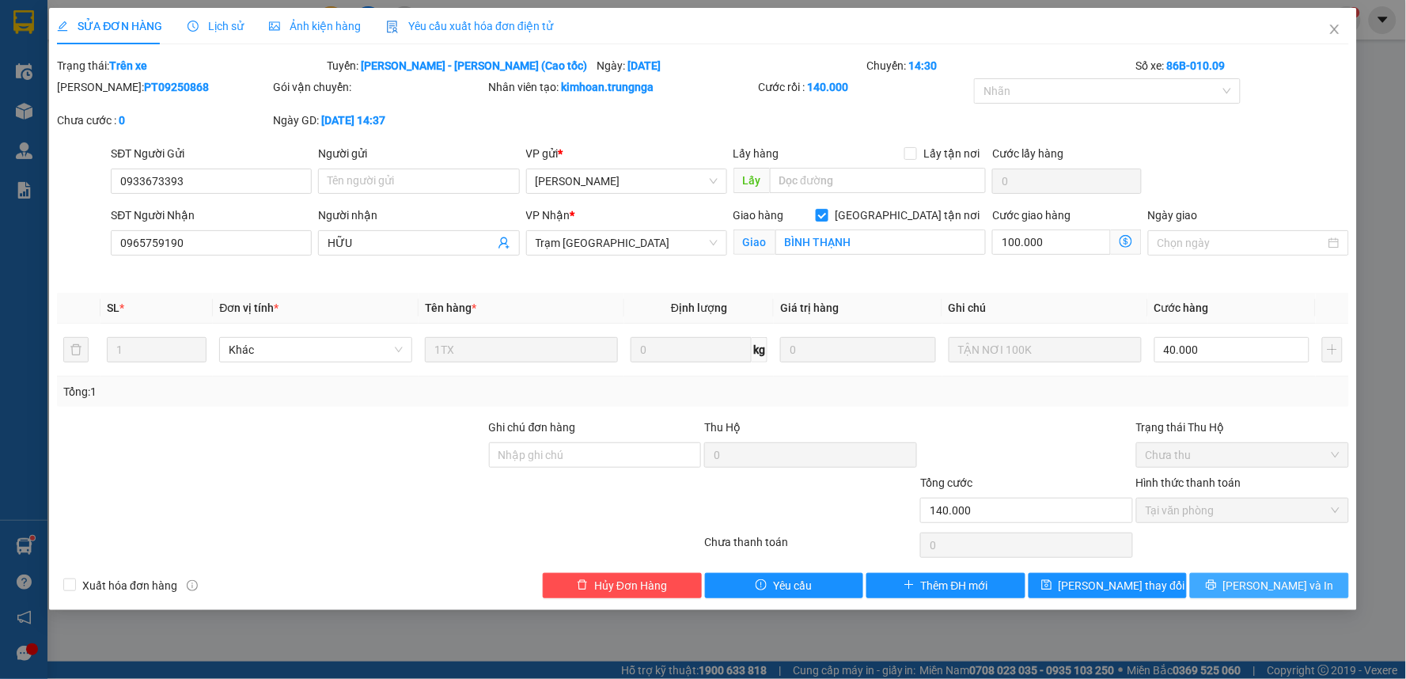
click at [1216, 583] on icon "printer" at bounding box center [1211, 585] width 10 height 10
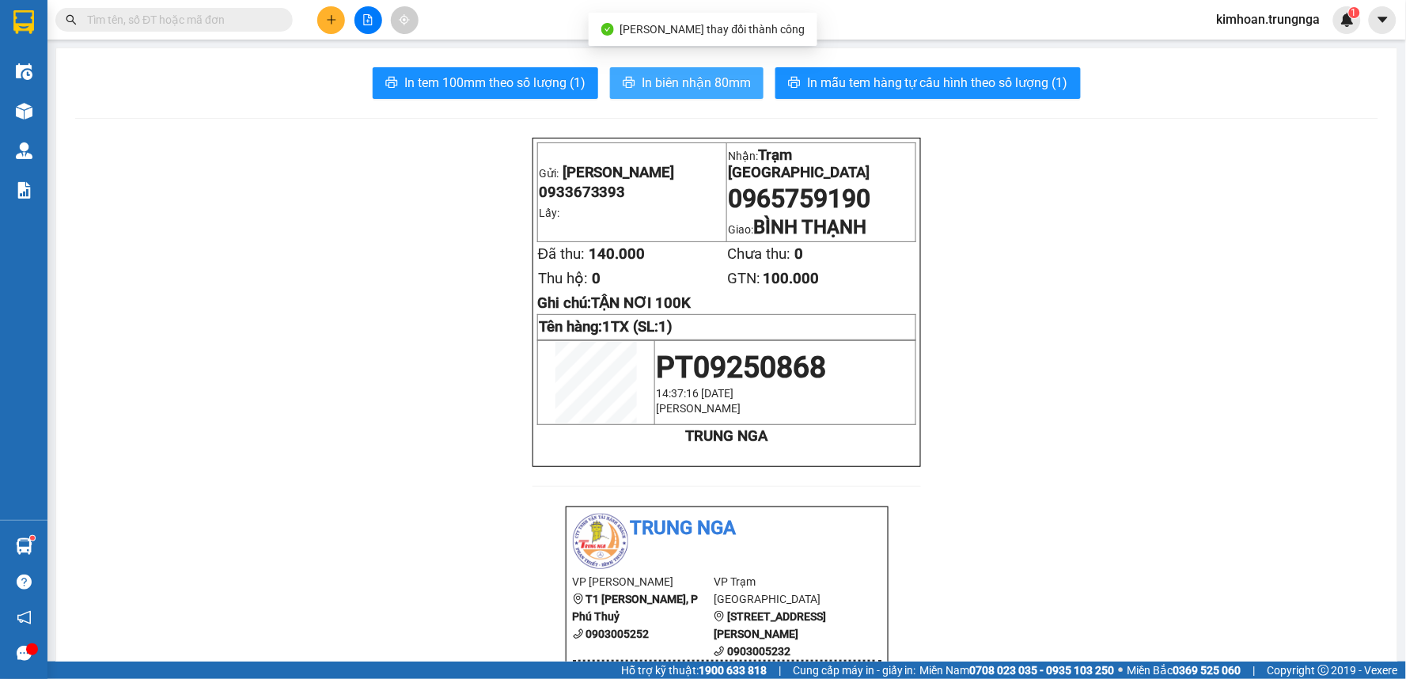
click at [677, 91] on span "In biên nhận 80mm" at bounding box center [696, 83] width 109 height 20
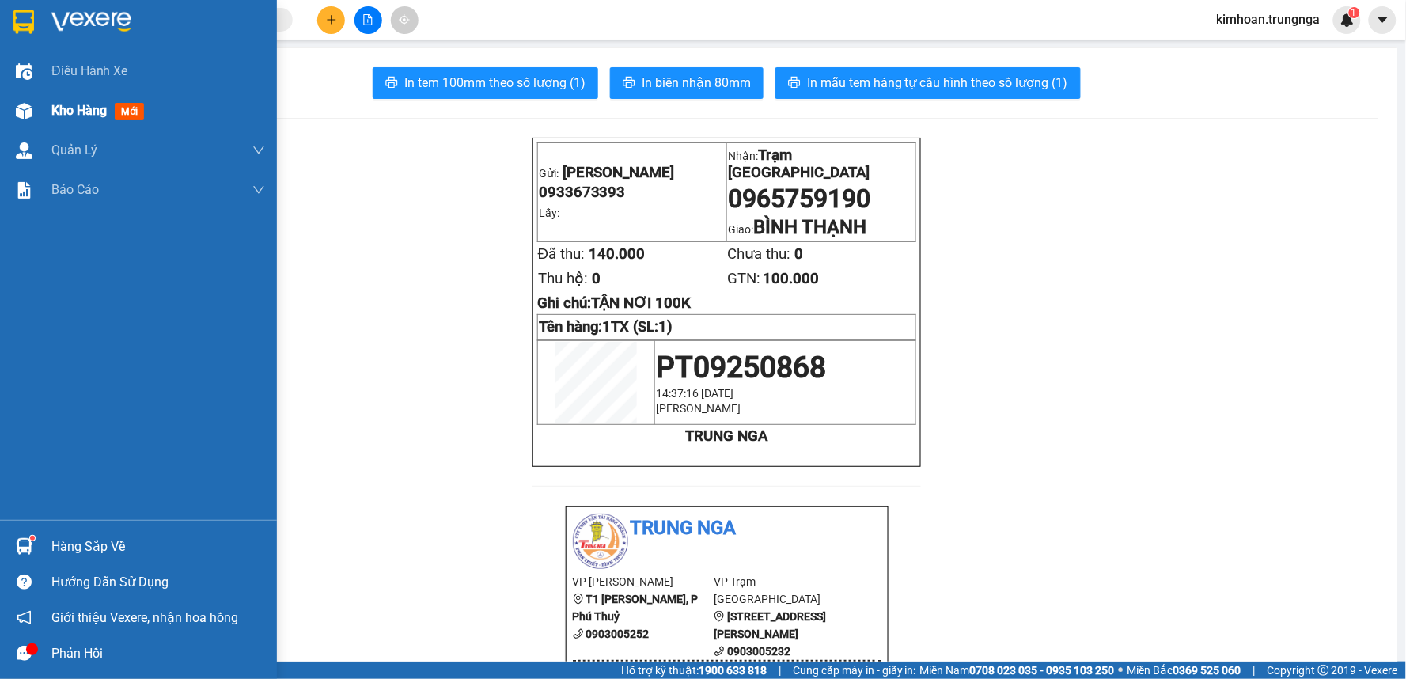
click at [38, 100] on div "Kho hàng mới" at bounding box center [138, 111] width 277 height 40
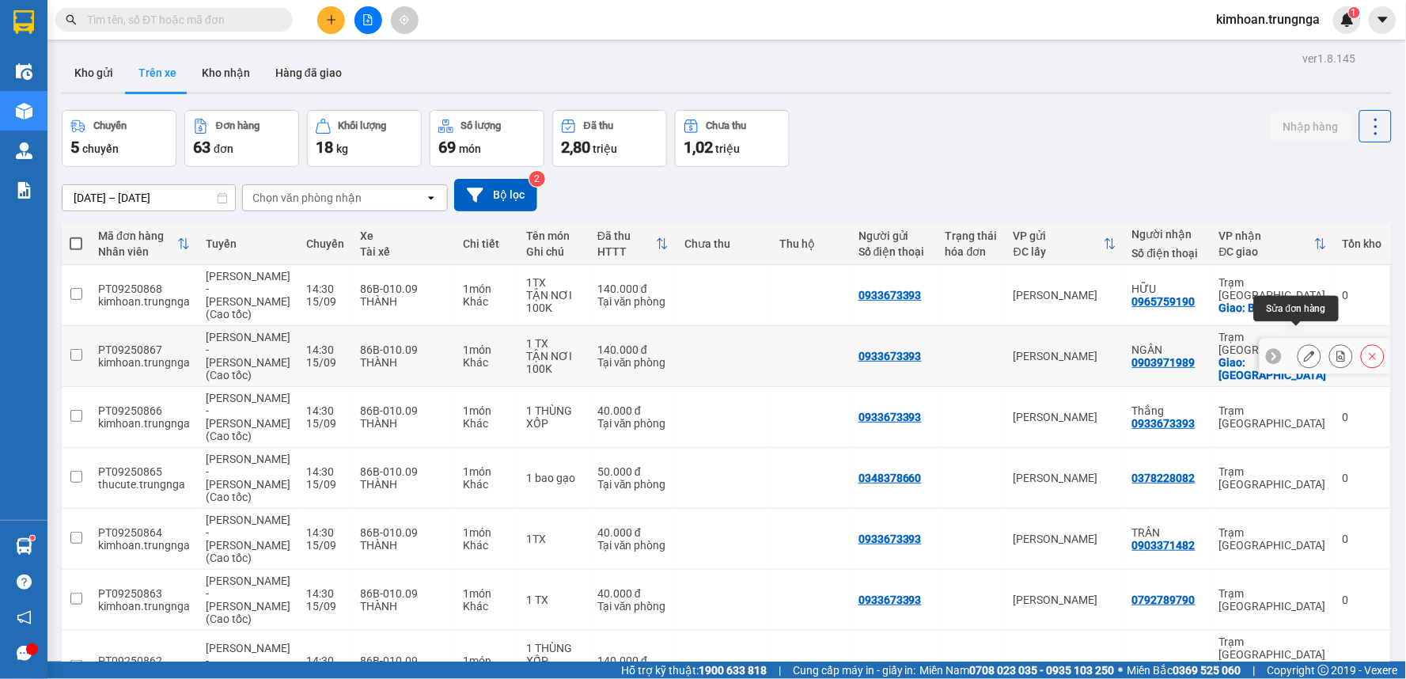
click at [1303, 343] on button at bounding box center [1309, 357] width 22 height 28
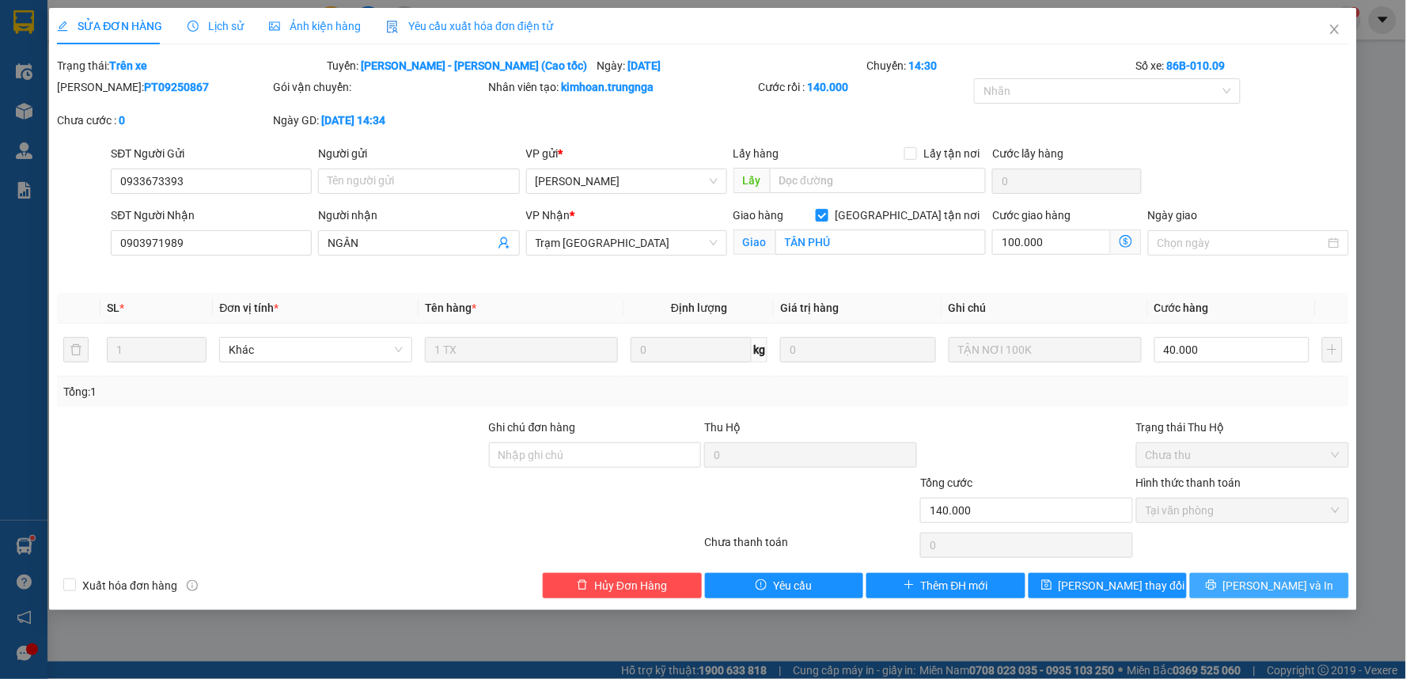
click at [1262, 586] on span "[PERSON_NAME] và In" at bounding box center [1278, 585] width 111 height 17
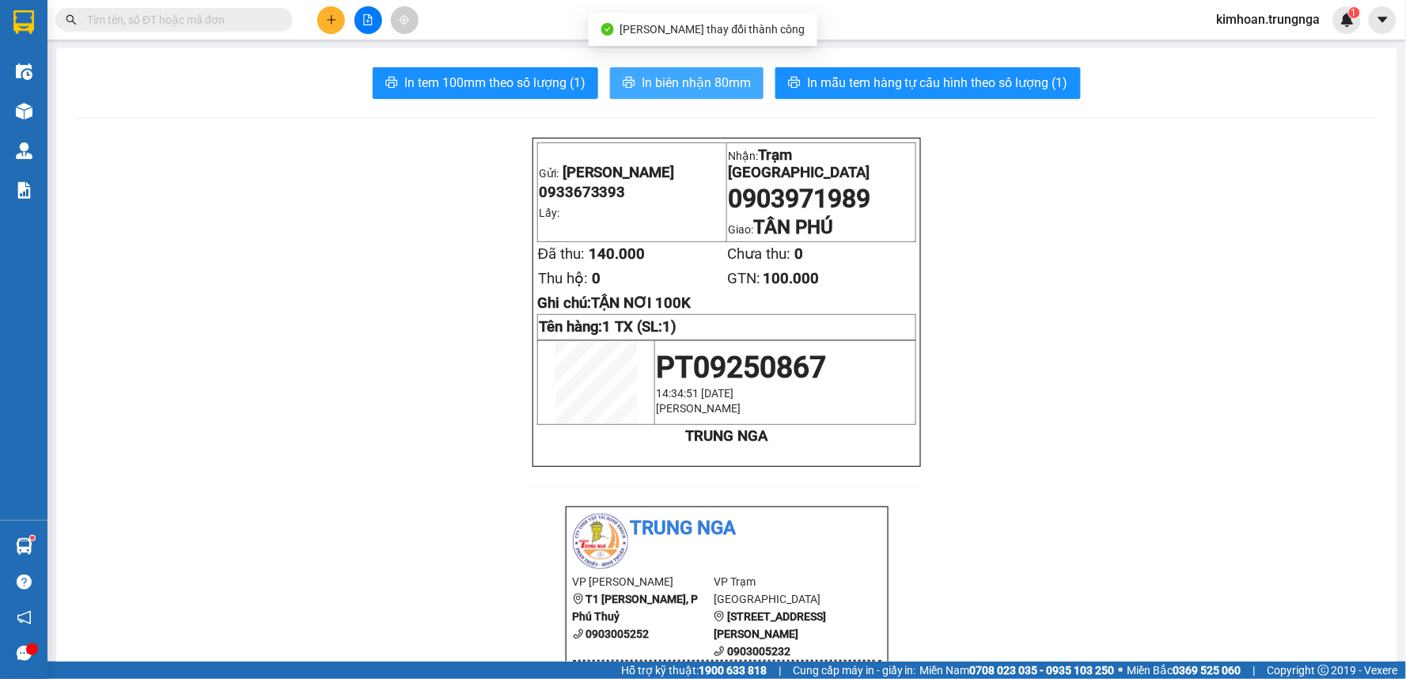
click at [705, 68] on button "In biên nhận 80mm" at bounding box center [687, 83] width 154 height 32
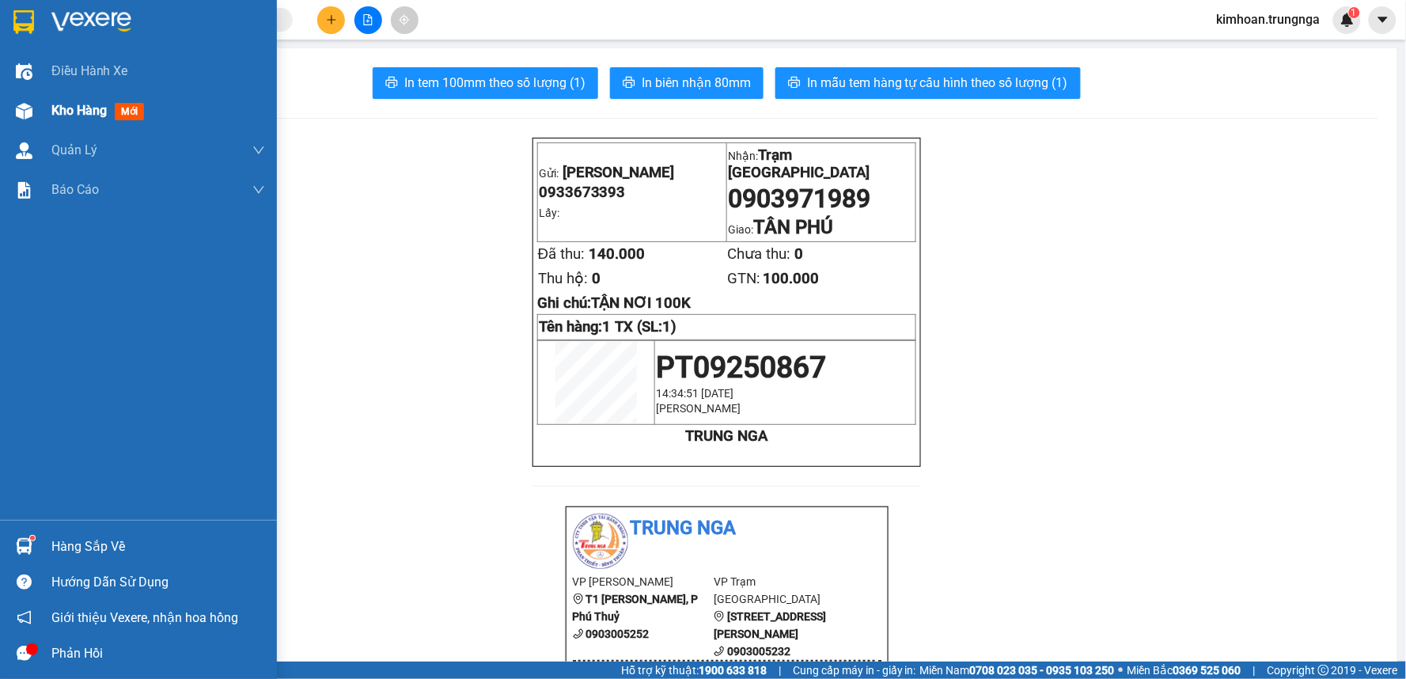
click at [36, 123] on div at bounding box center [24, 111] width 28 height 28
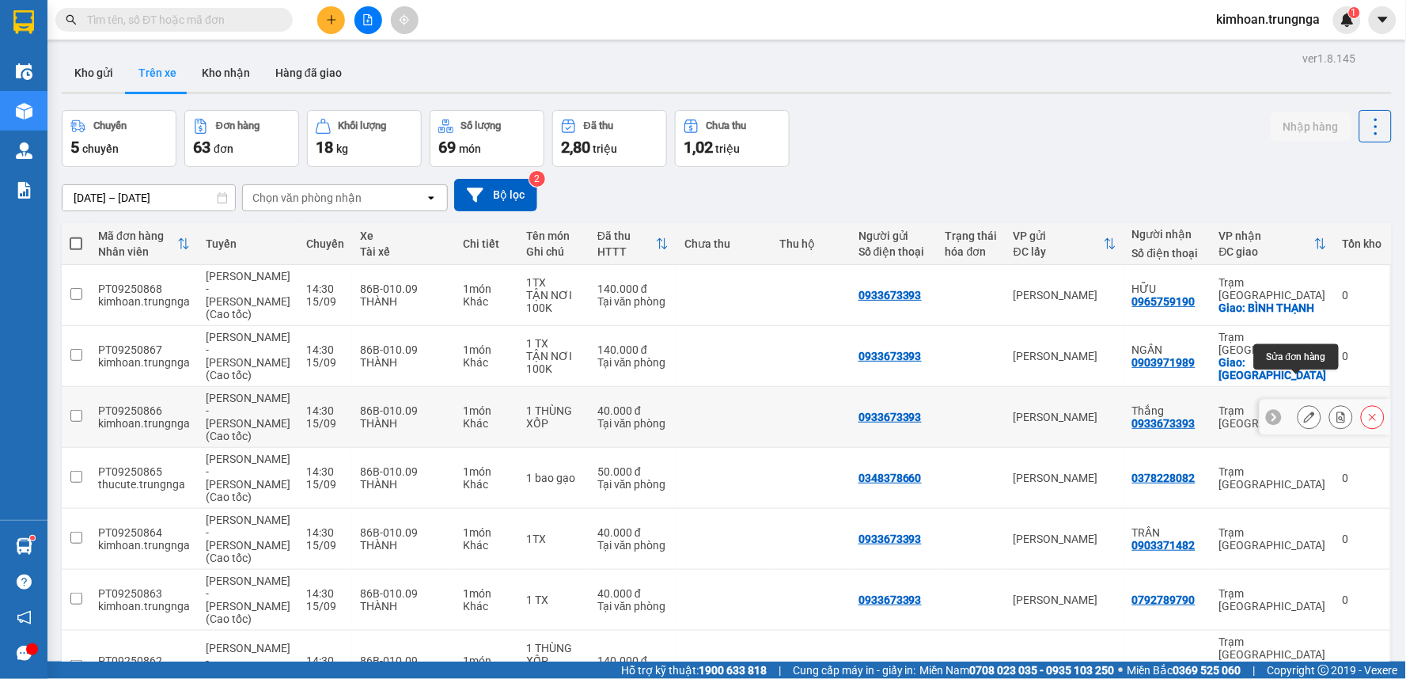
click at [1302, 404] on button at bounding box center [1309, 418] width 22 height 28
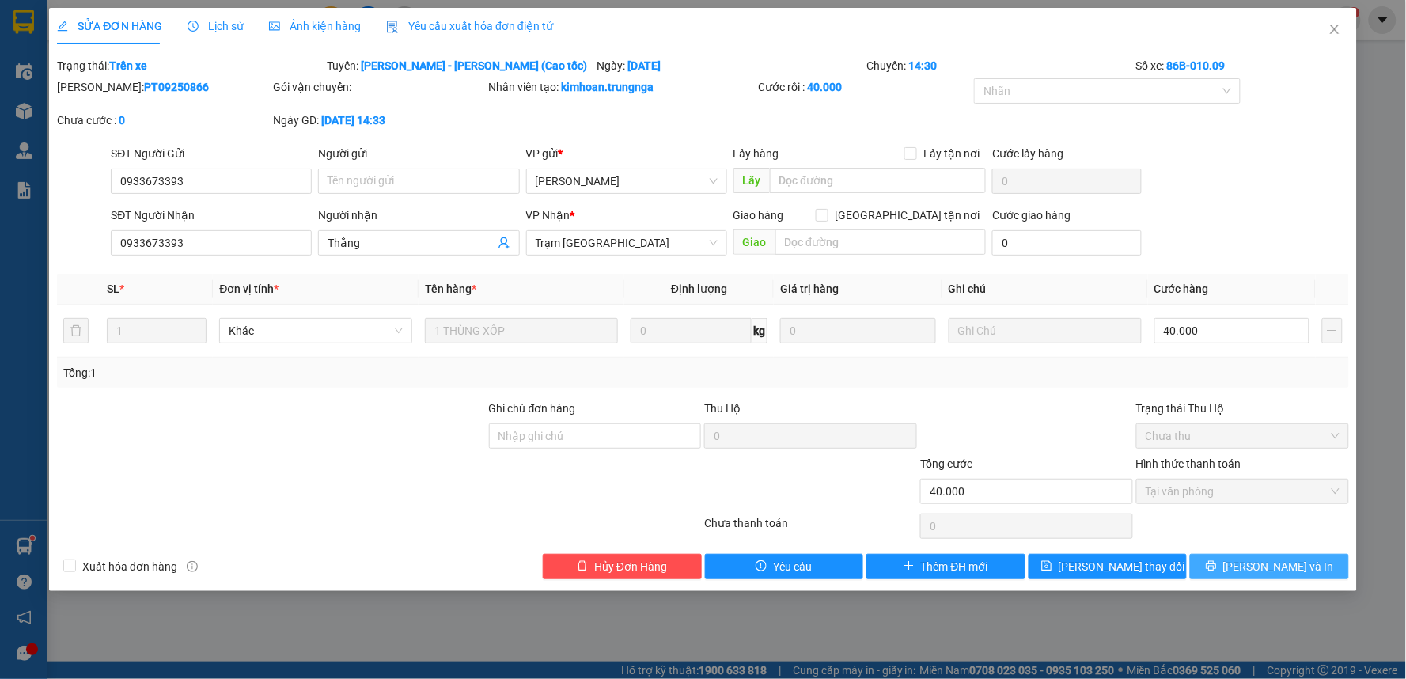
click at [1254, 565] on button "[PERSON_NAME] và In" at bounding box center [1269, 566] width 159 height 25
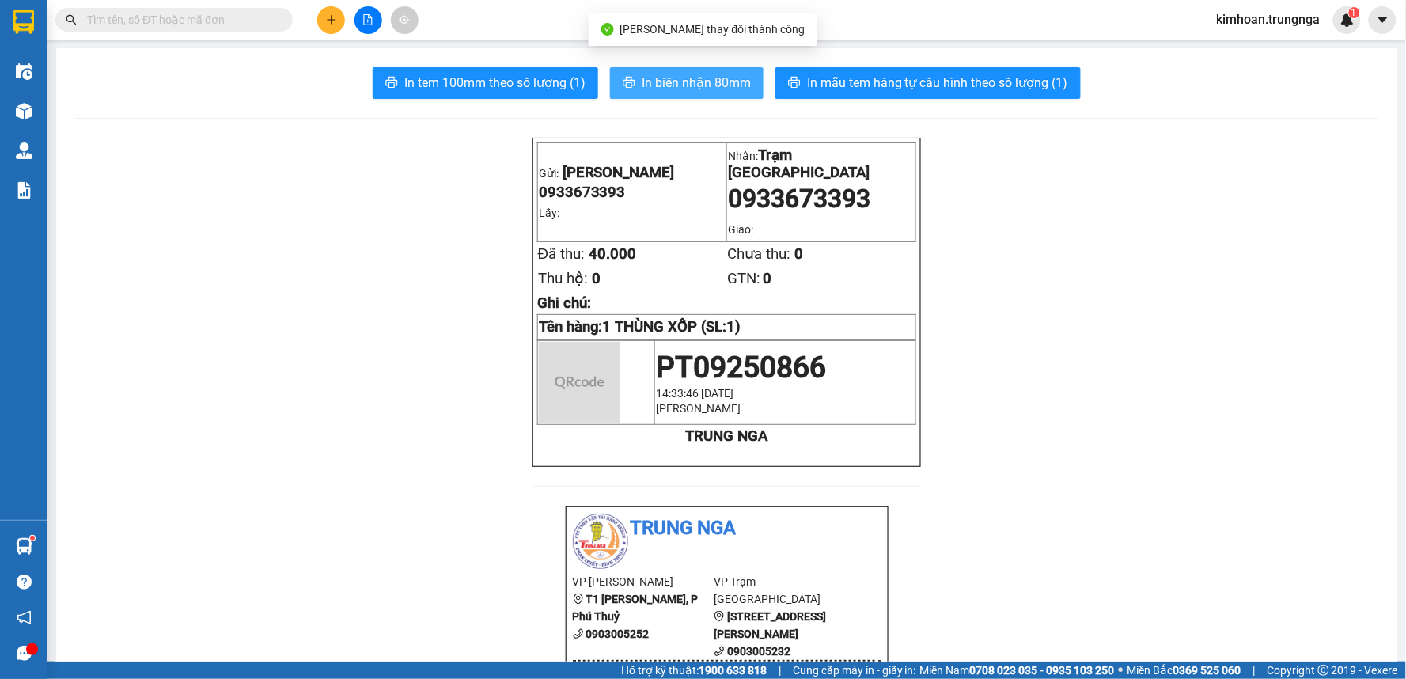
click at [723, 88] on span "In biên nhận 80mm" at bounding box center [696, 83] width 109 height 20
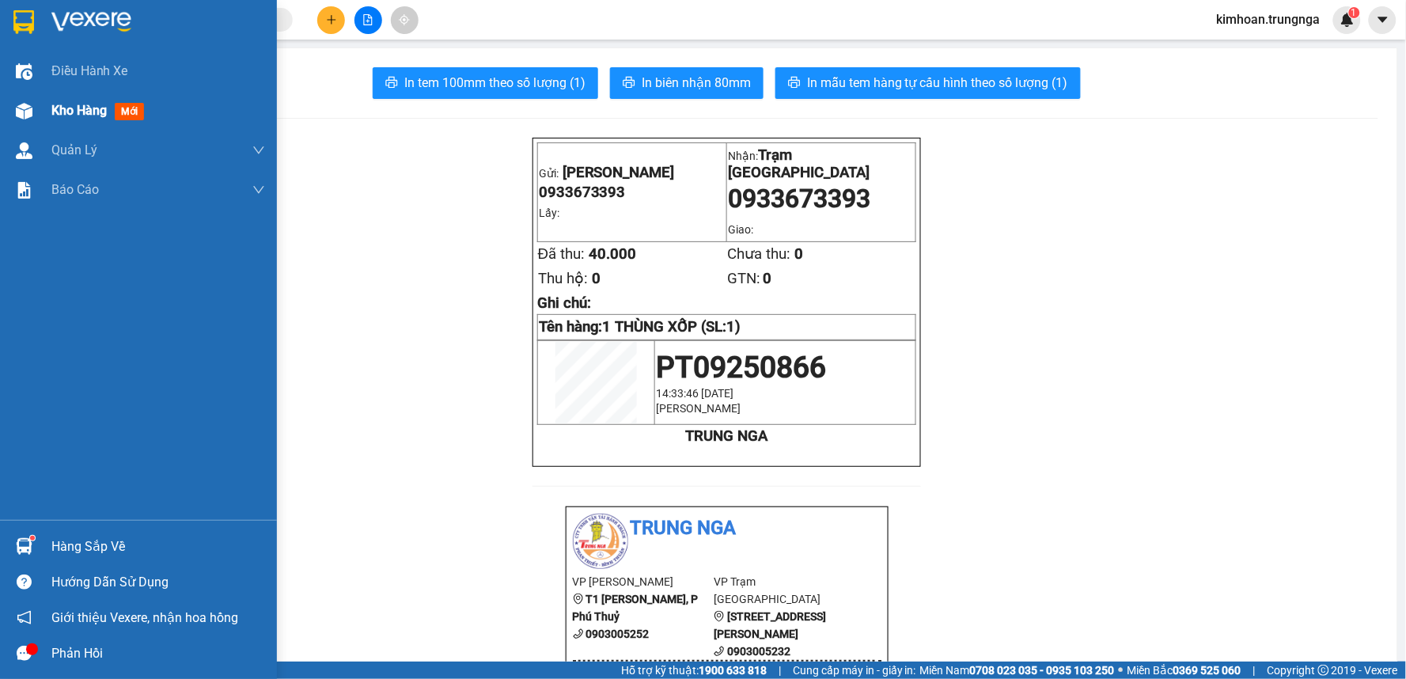
click at [62, 127] on div "Kho hàng mới" at bounding box center [158, 111] width 214 height 40
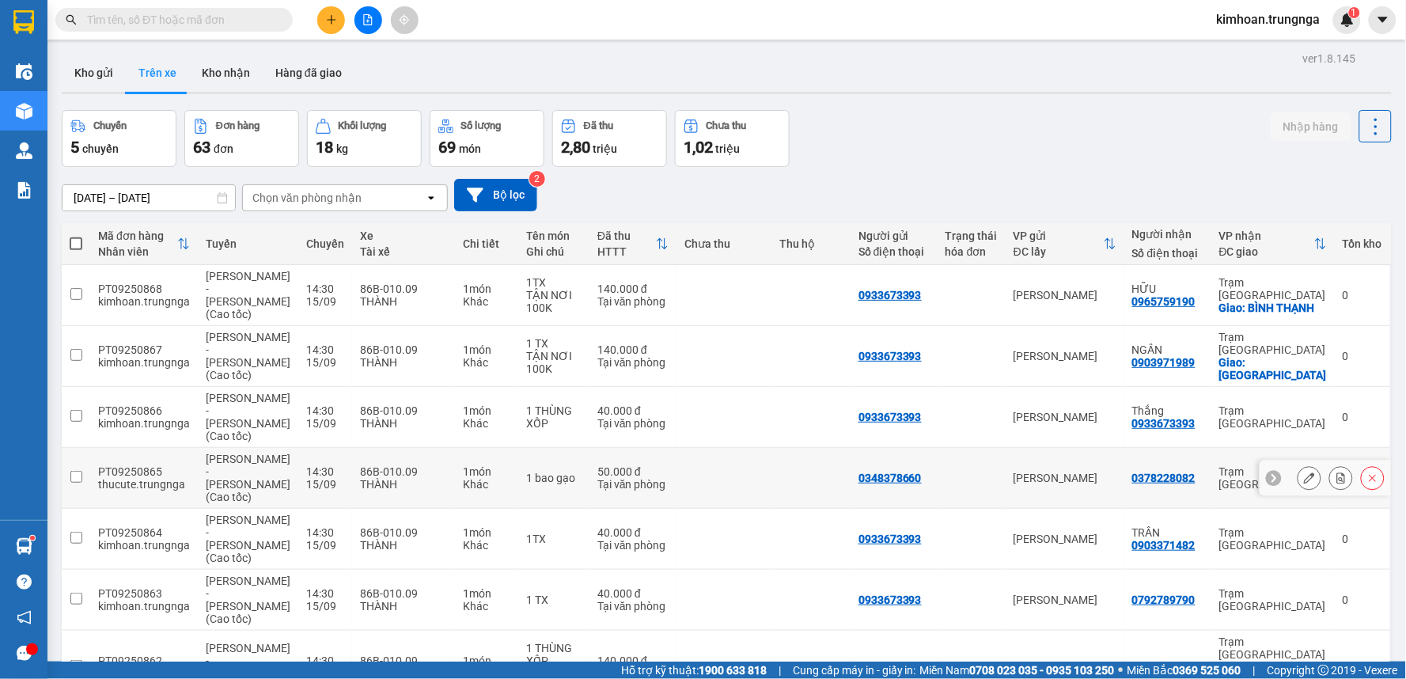
click at [1304, 472] on icon at bounding box center [1309, 477] width 11 height 11
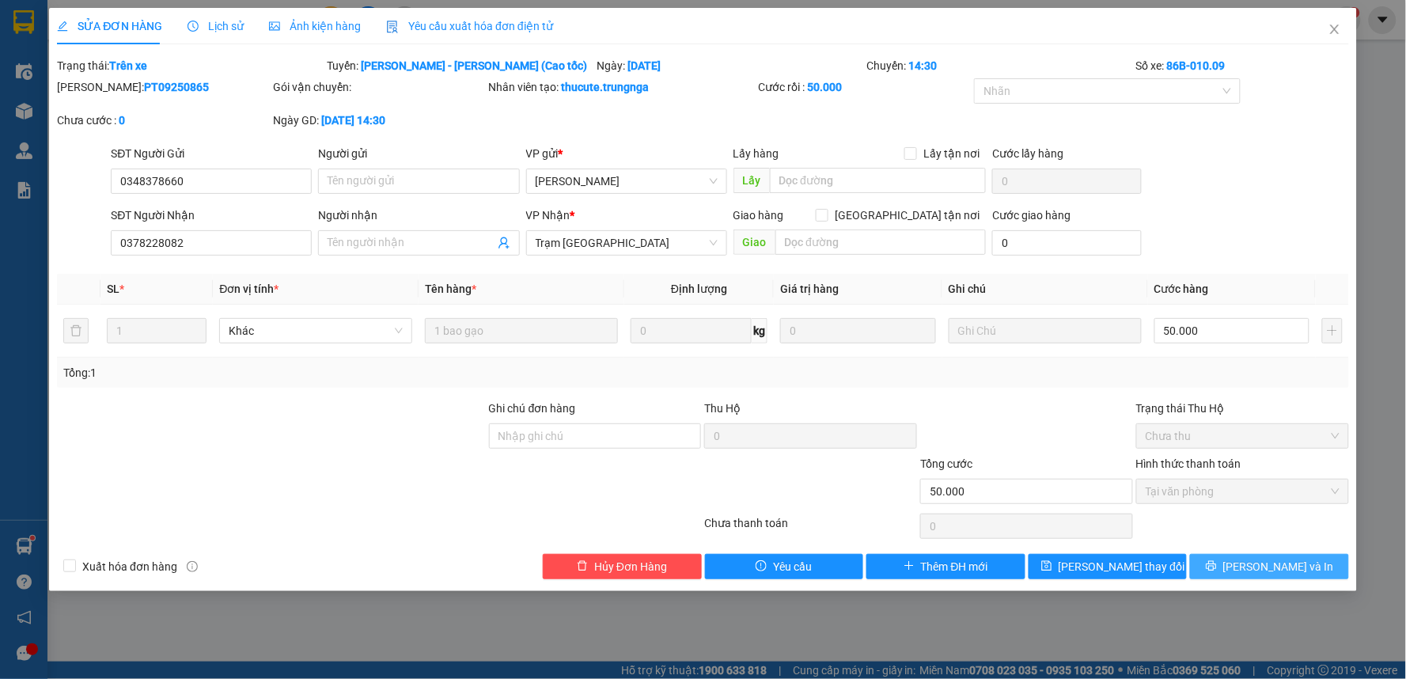
click at [1228, 570] on button "[PERSON_NAME] và In" at bounding box center [1269, 566] width 159 height 25
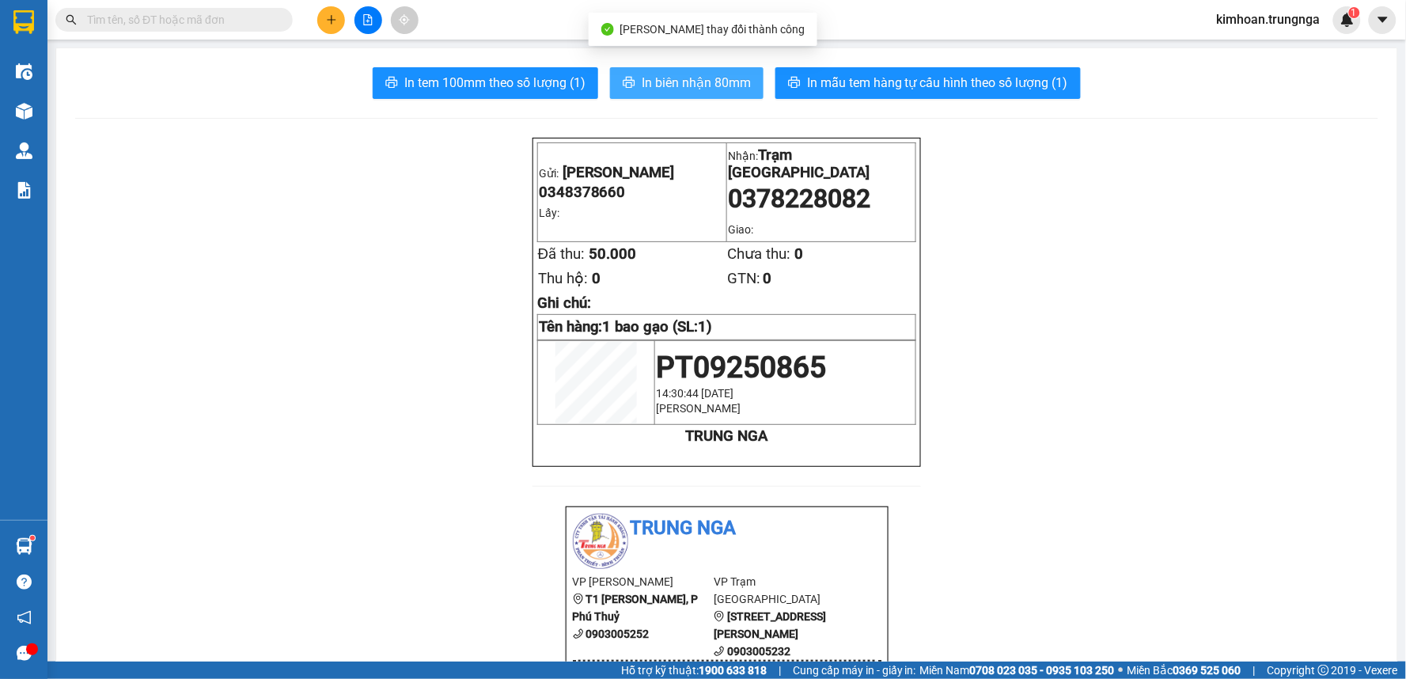
click at [678, 77] on span "In biên nhận 80mm" at bounding box center [696, 83] width 109 height 20
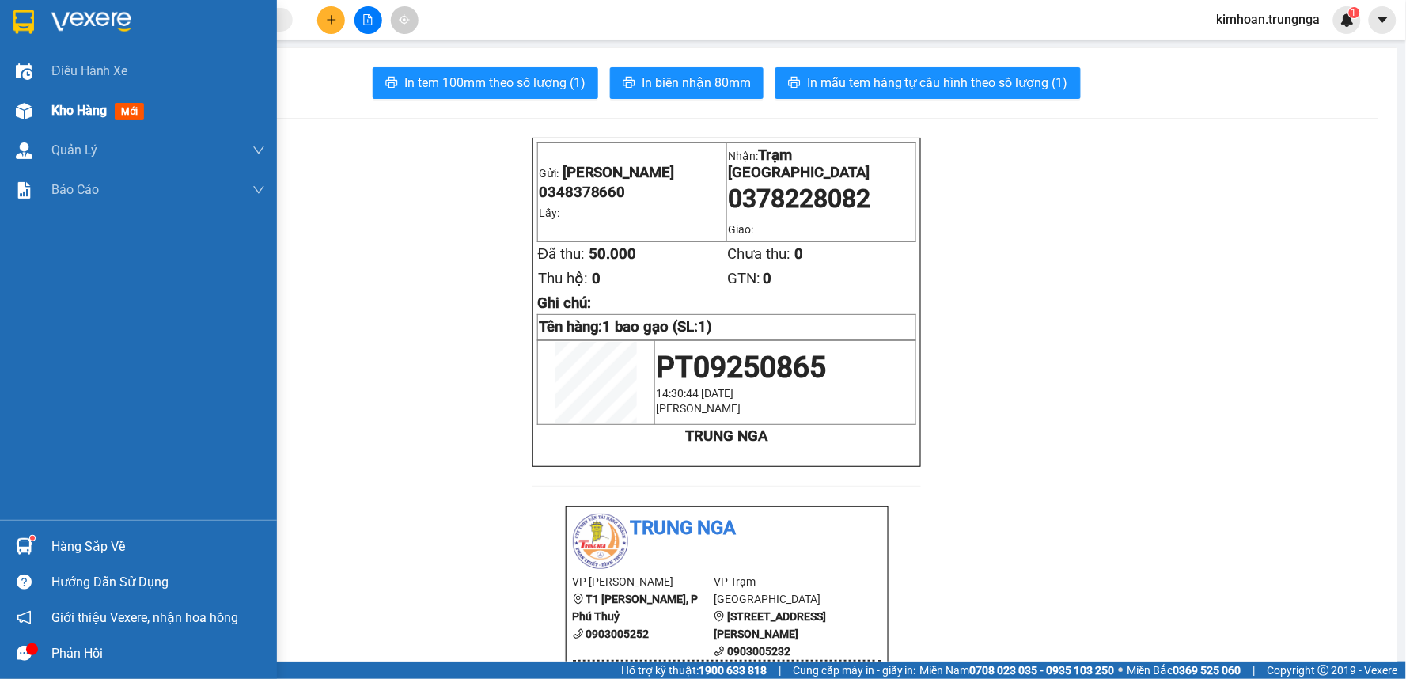
click at [13, 97] on div at bounding box center [24, 111] width 28 height 28
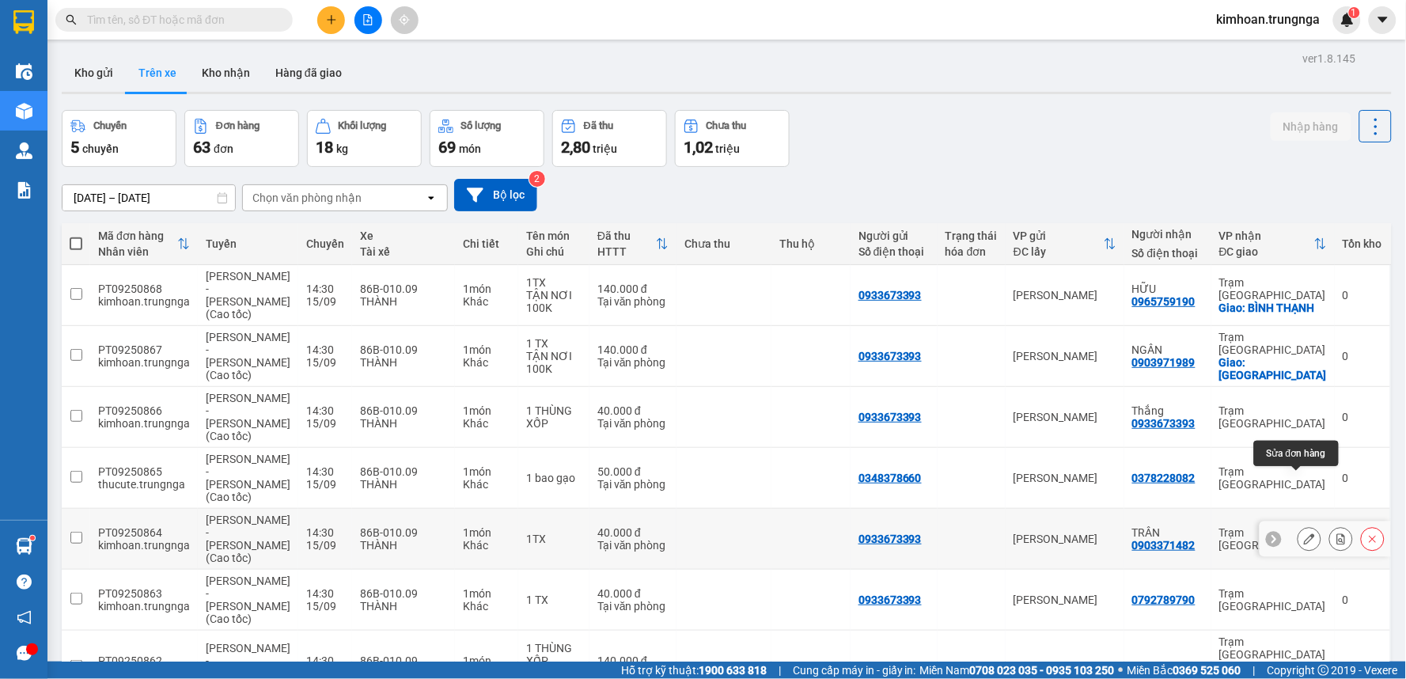
click at [1298, 525] on button at bounding box center [1309, 539] width 22 height 28
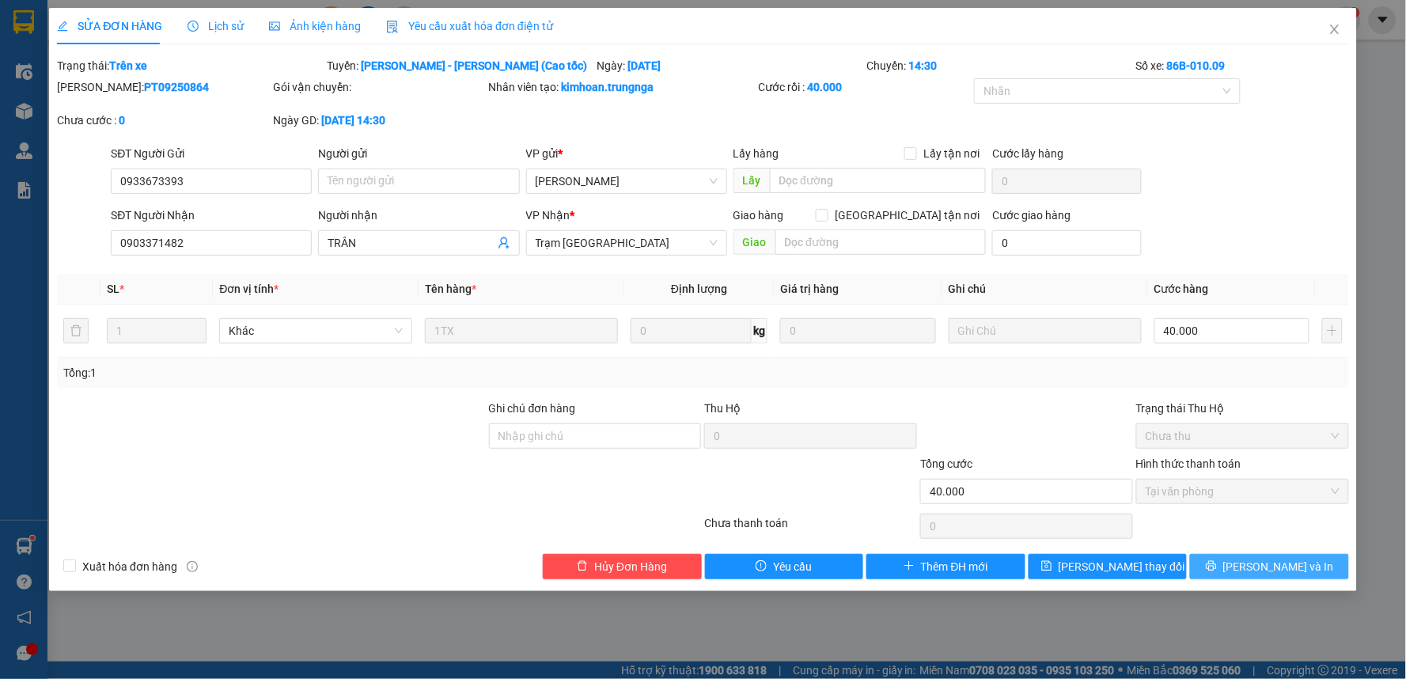
click at [1224, 568] on button "[PERSON_NAME] và In" at bounding box center [1269, 566] width 159 height 25
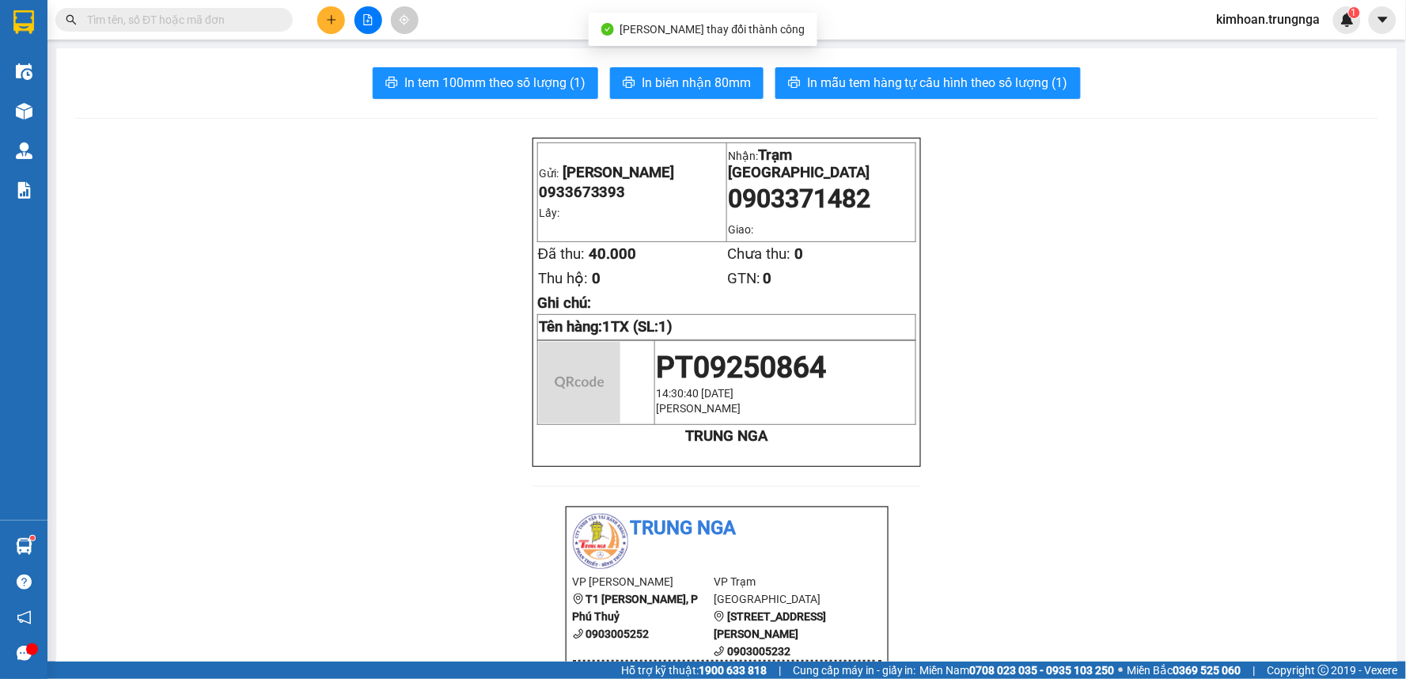
click at [697, 73] on span "In biên nhận 80mm" at bounding box center [696, 83] width 109 height 20
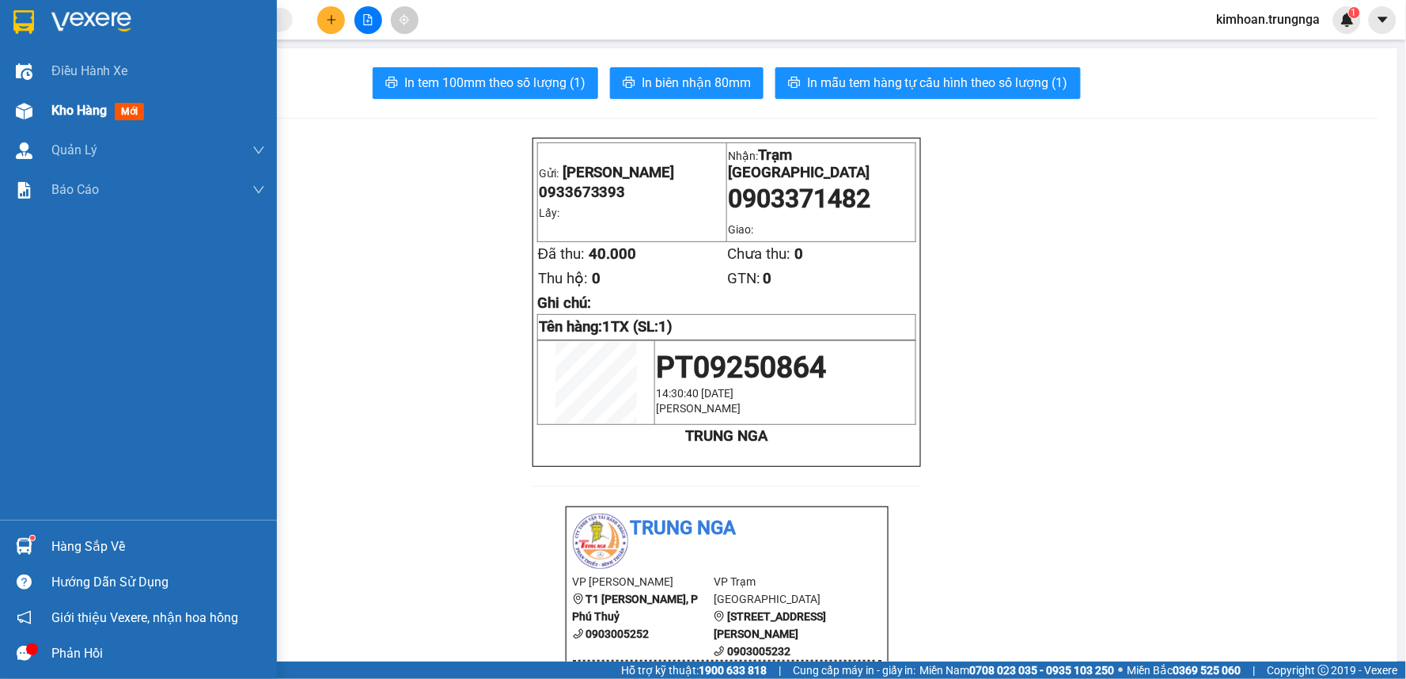
click at [51, 114] on span "Kho hàng" at bounding box center [78, 110] width 55 height 15
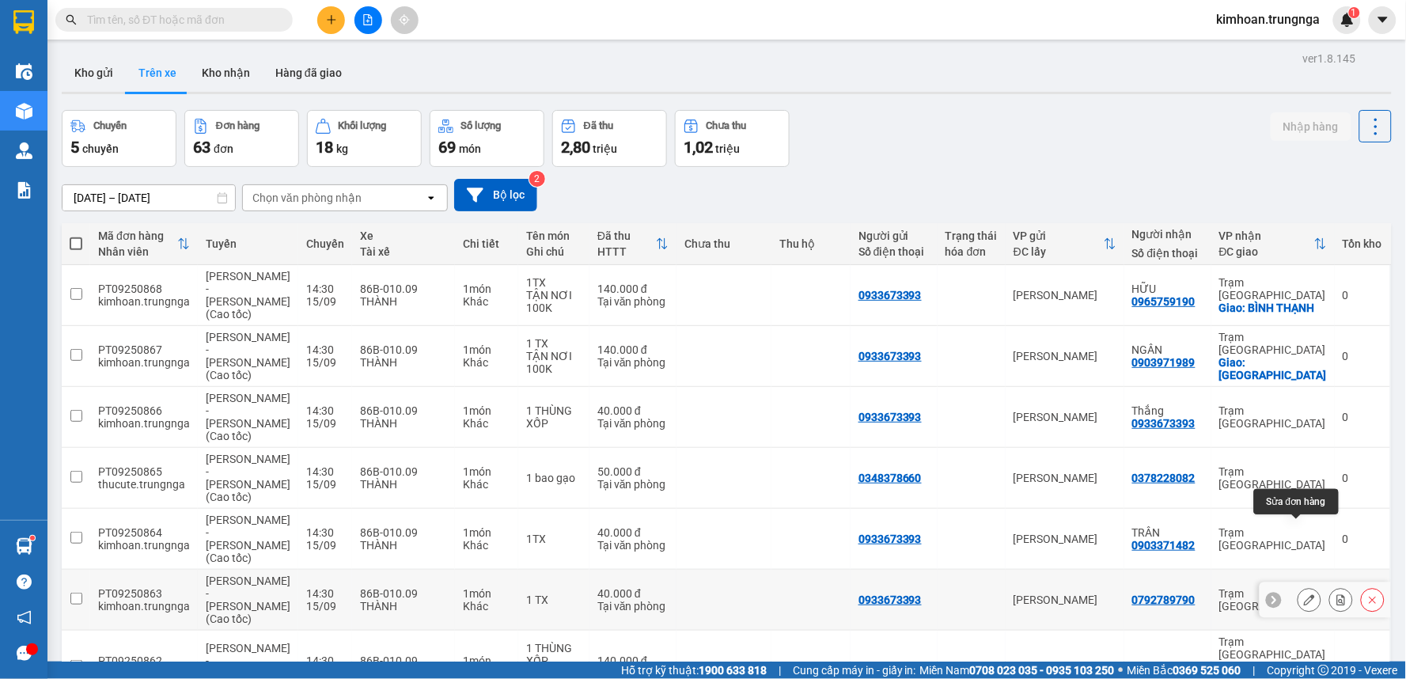
click at [1304, 594] on icon at bounding box center [1309, 599] width 11 height 11
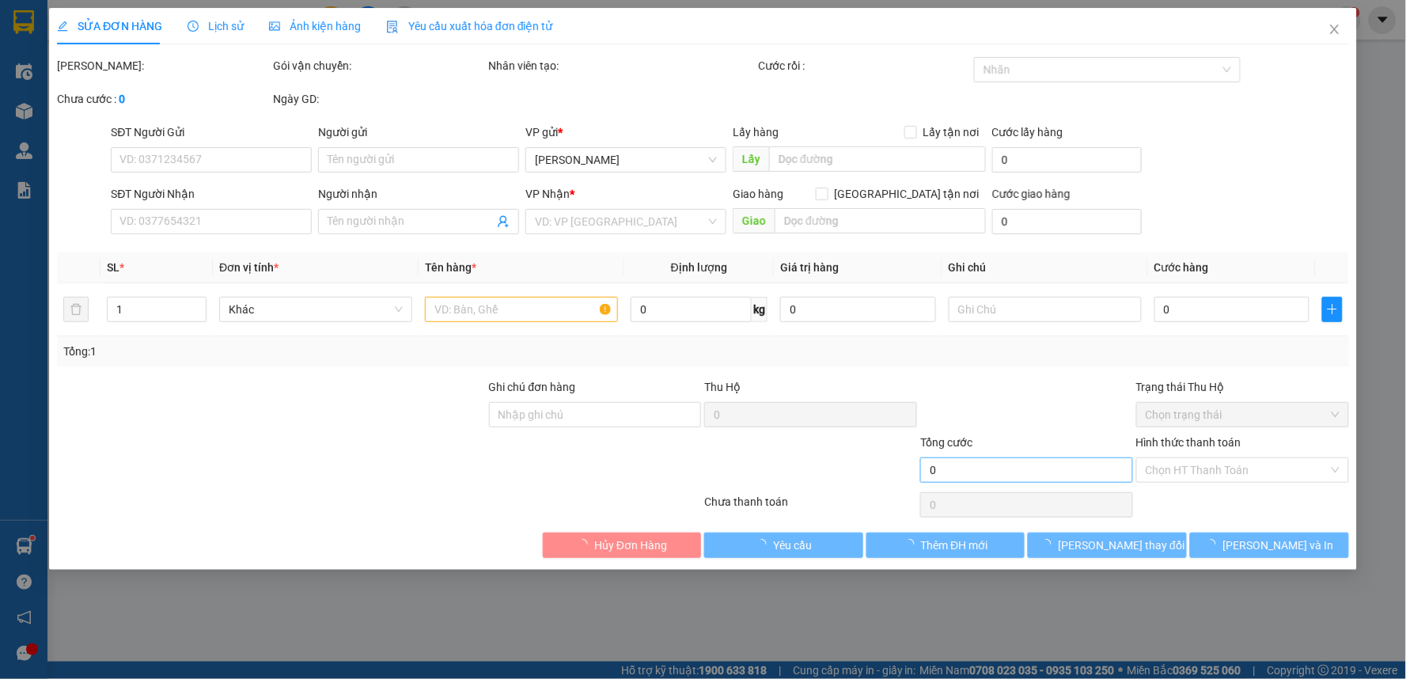
type input "0933673393"
type input "0792789790"
type input "40.000"
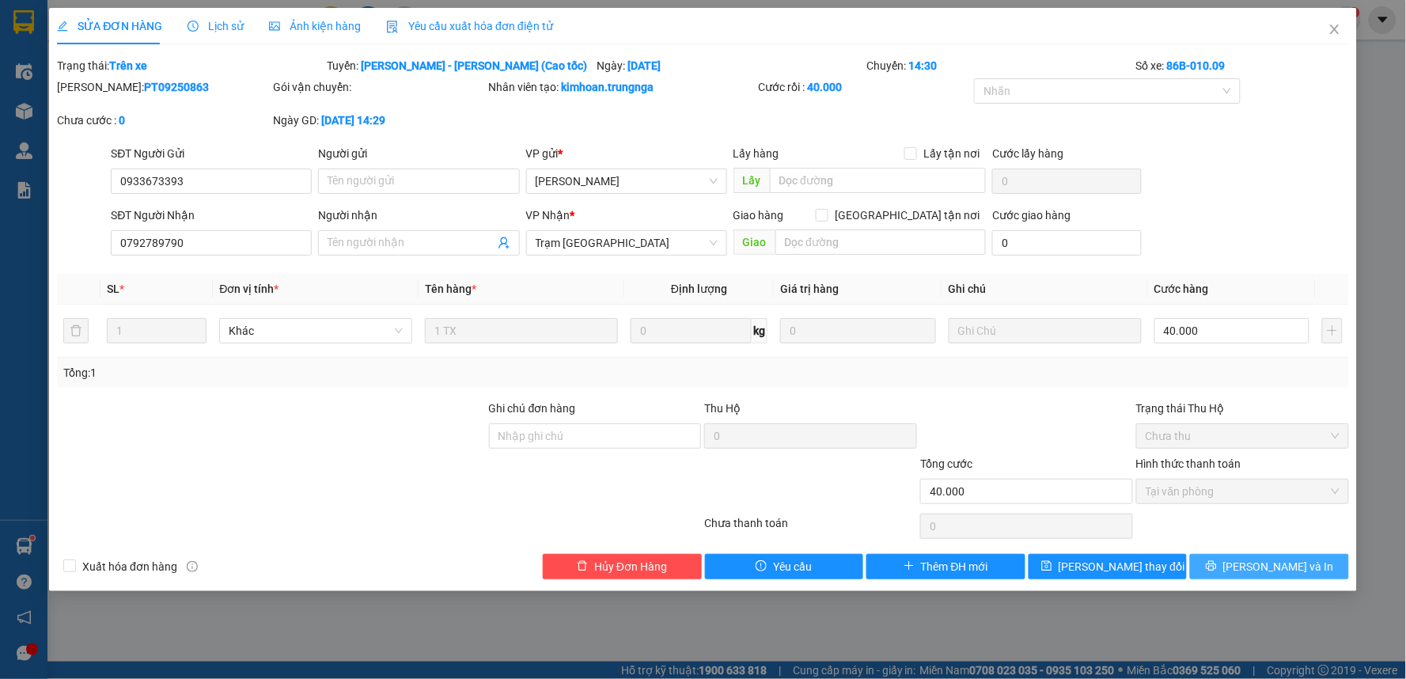
click at [1238, 565] on button "[PERSON_NAME] và In" at bounding box center [1269, 566] width 159 height 25
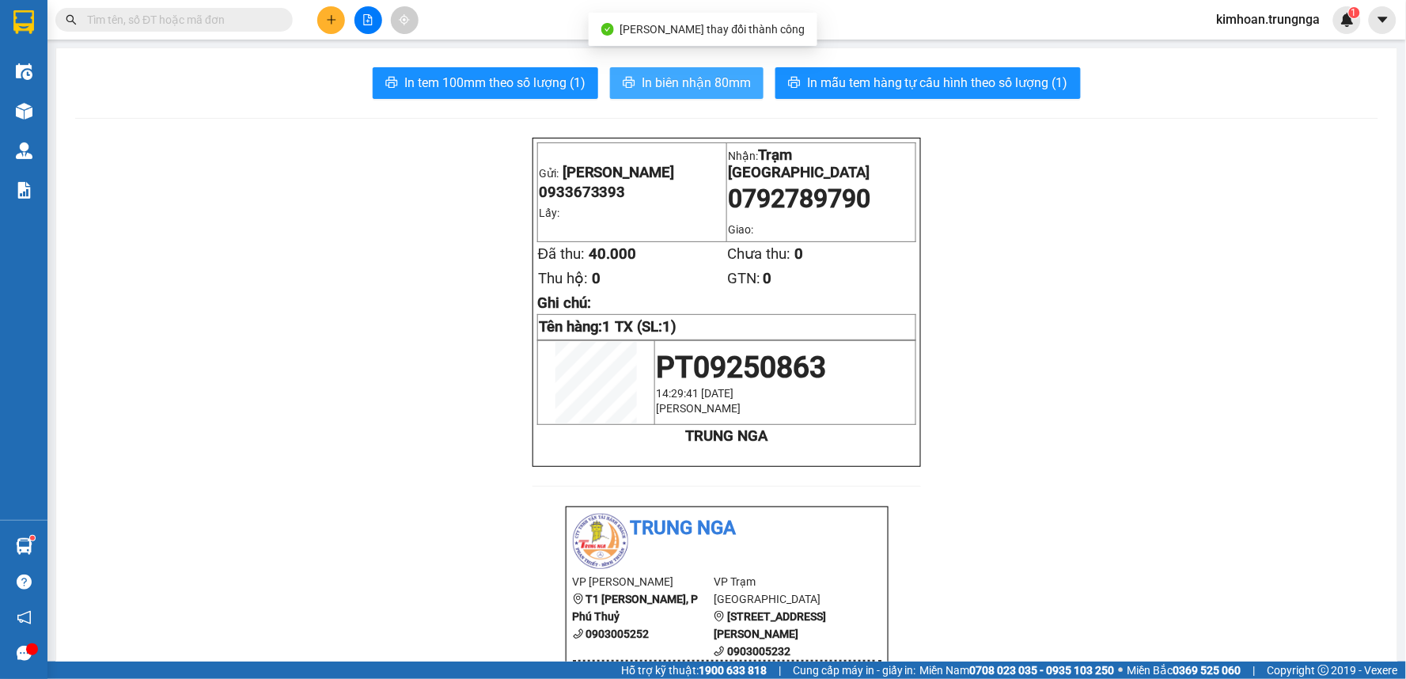
click at [707, 85] on span "In biên nhận 80mm" at bounding box center [696, 83] width 109 height 20
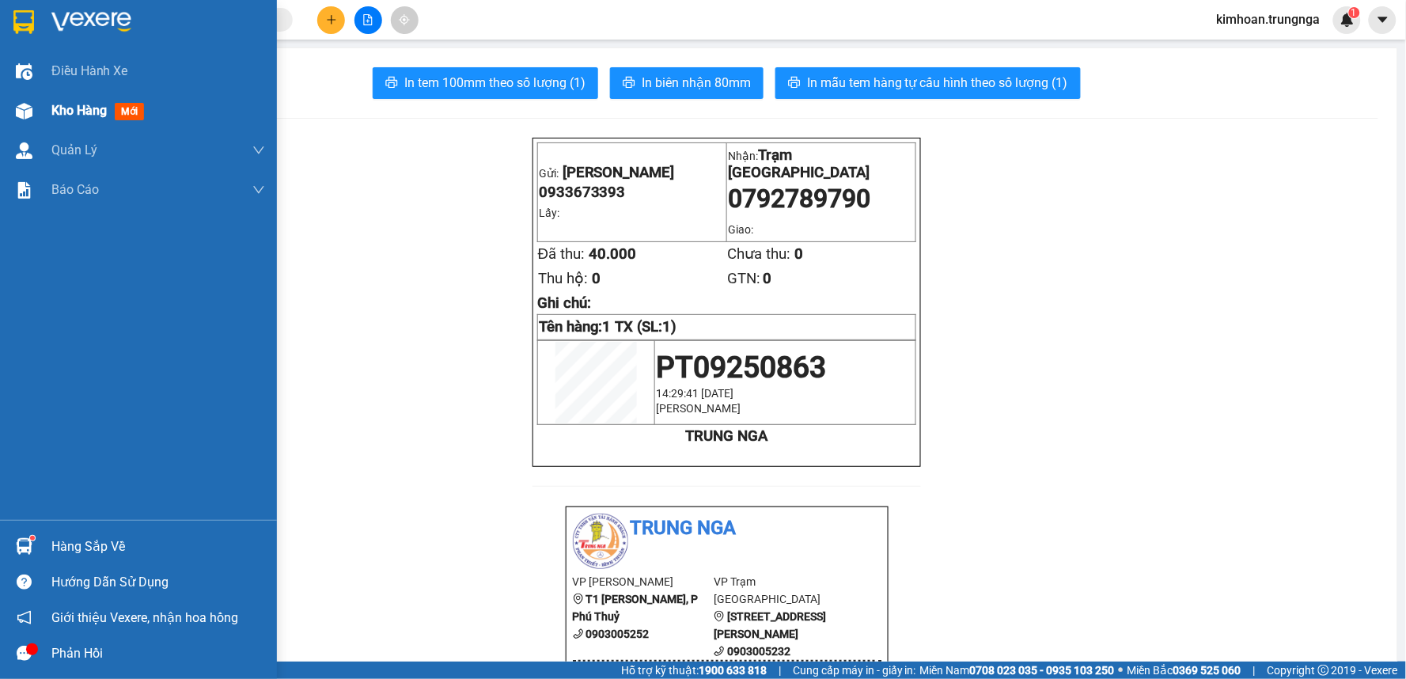
click at [43, 116] on div "Kho hàng mới" at bounding box center [138, 111] width 277 height 40
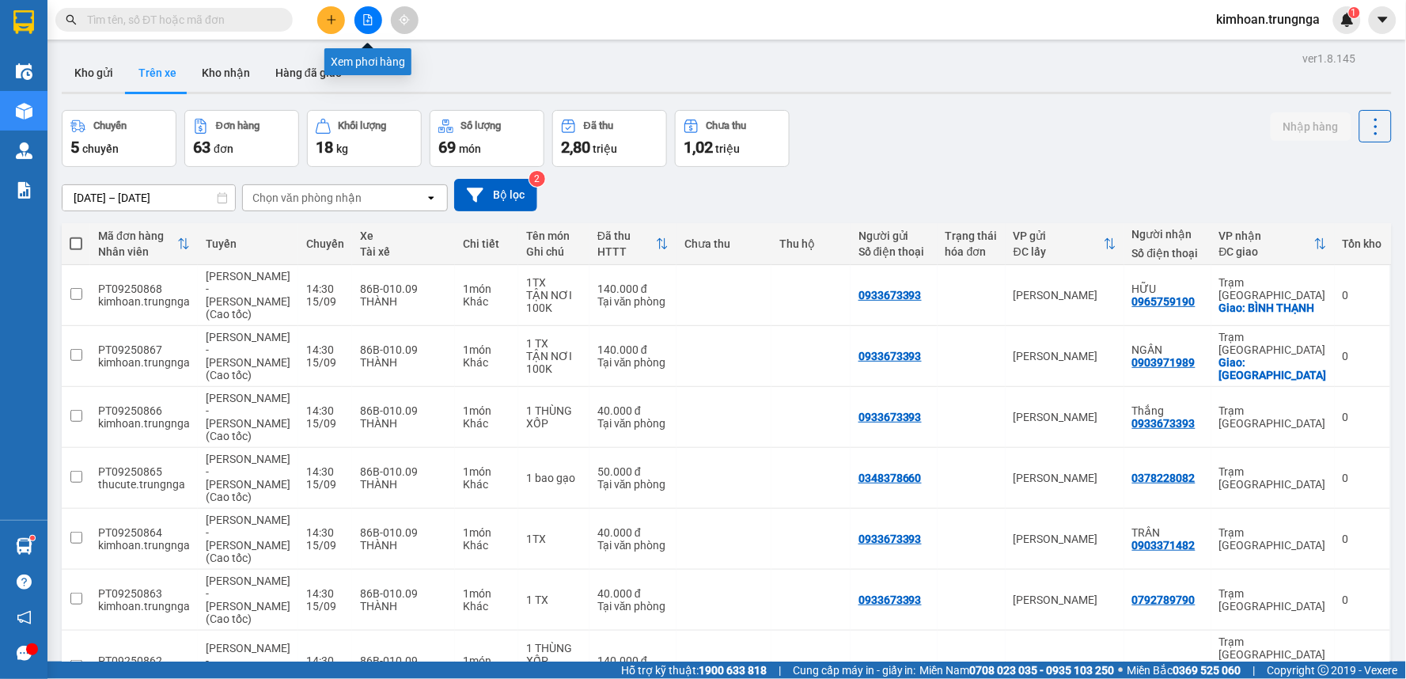
click at [366, 18] on icon "file-add" at bounding box center [367, 19] width 11 height 11
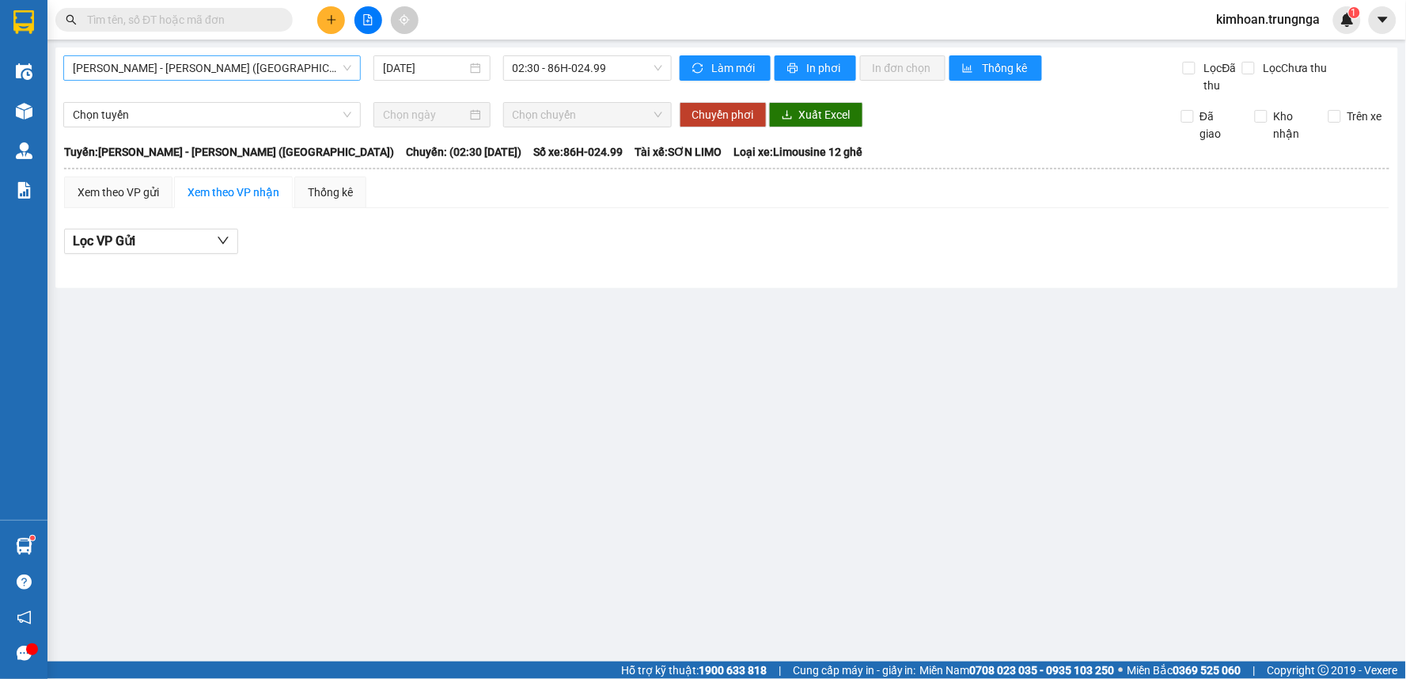
click at [192, 69] on span "[PERSON_NAME] - [PERSON_NAME] ([GEOGRAPHIC_DATA])" at bounding box center [212, 68] width 279 height 24
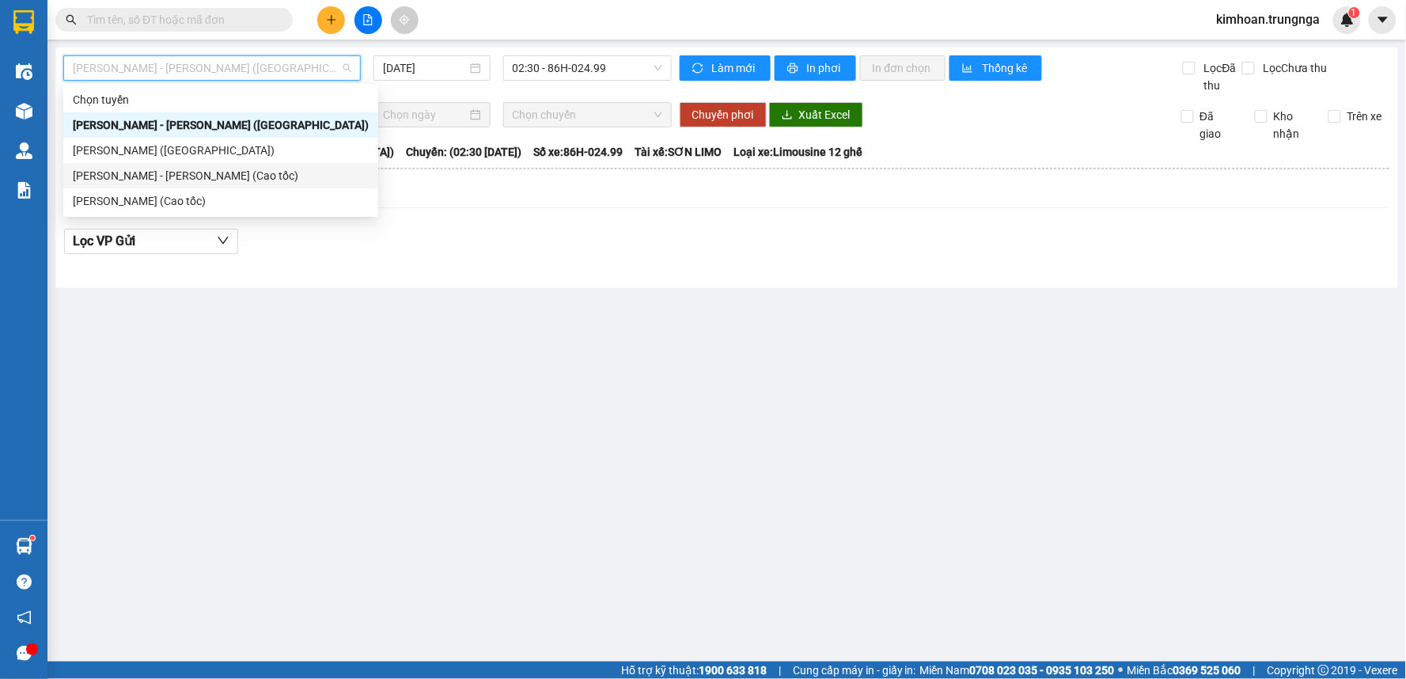
click at [184, 168] on div "[PERSON_NAME] - [PERSON_NAME] (Cao tốc)" at bounding box center [221, 175] width 296 height 17
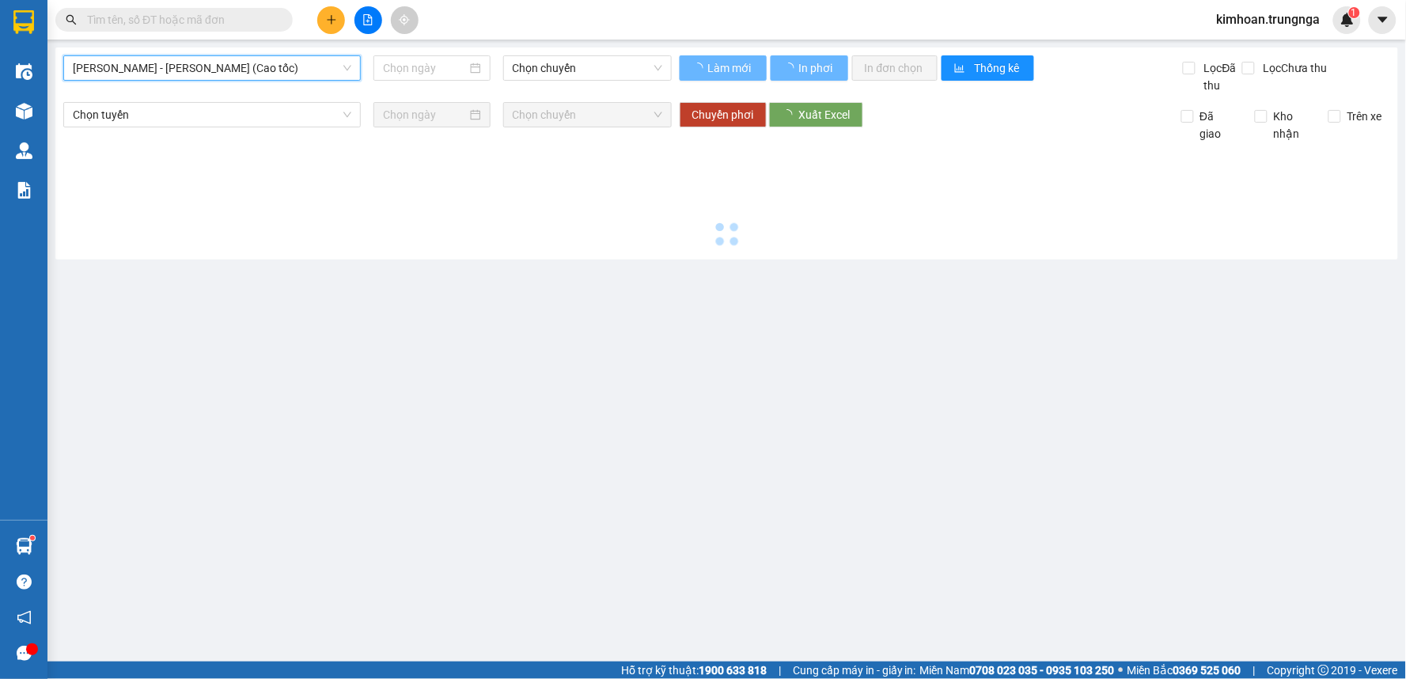
type input "[DATE]"
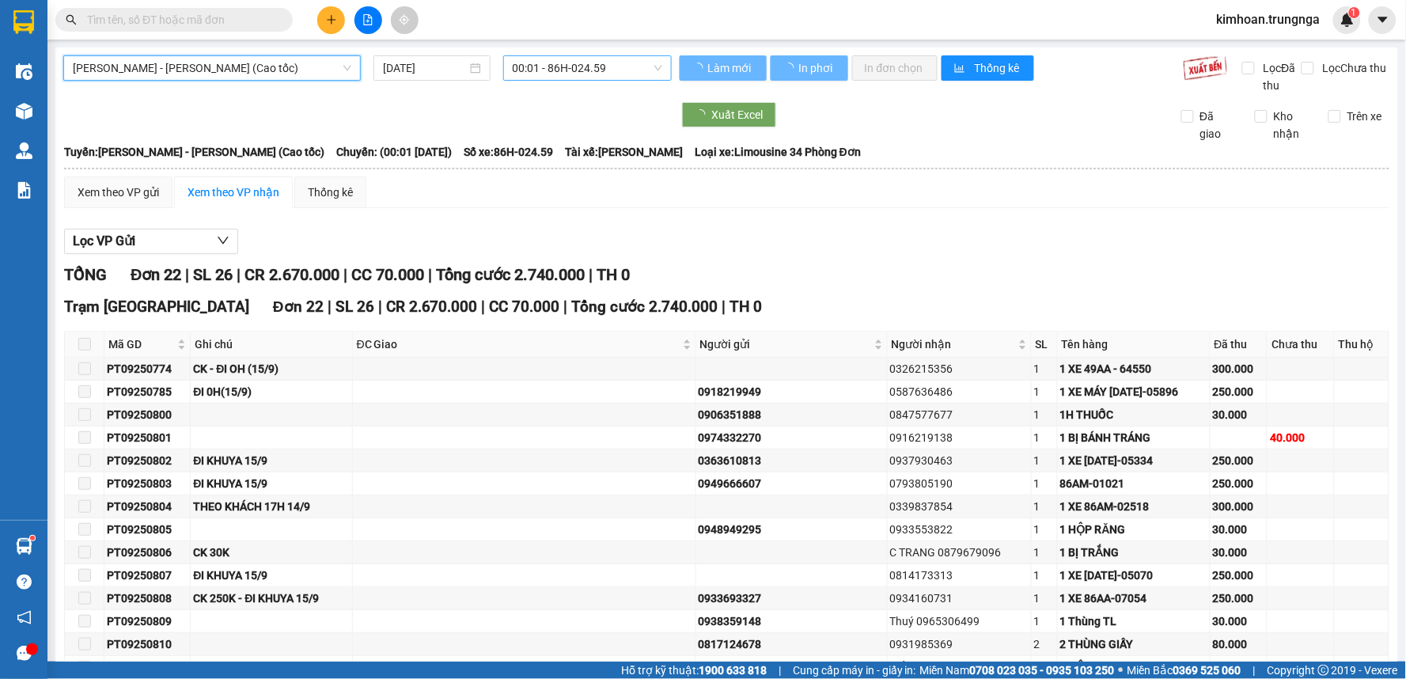
click at [548, 78] on span "00:01 - 86H-024.59" at bounding box center [588, 68] width 150 height 24
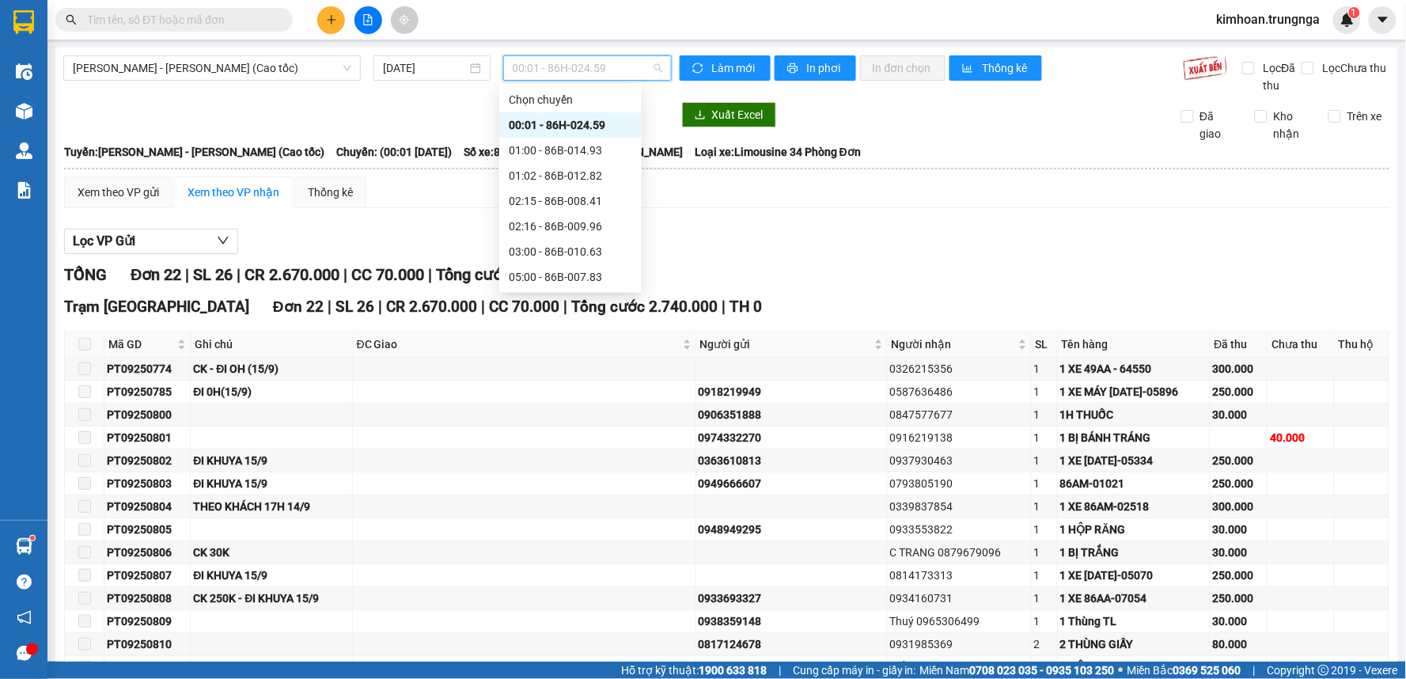
click at [541, 370] on div "14:30 - 86B-010.09" at bounding box center [570, 378] width 123 height 17
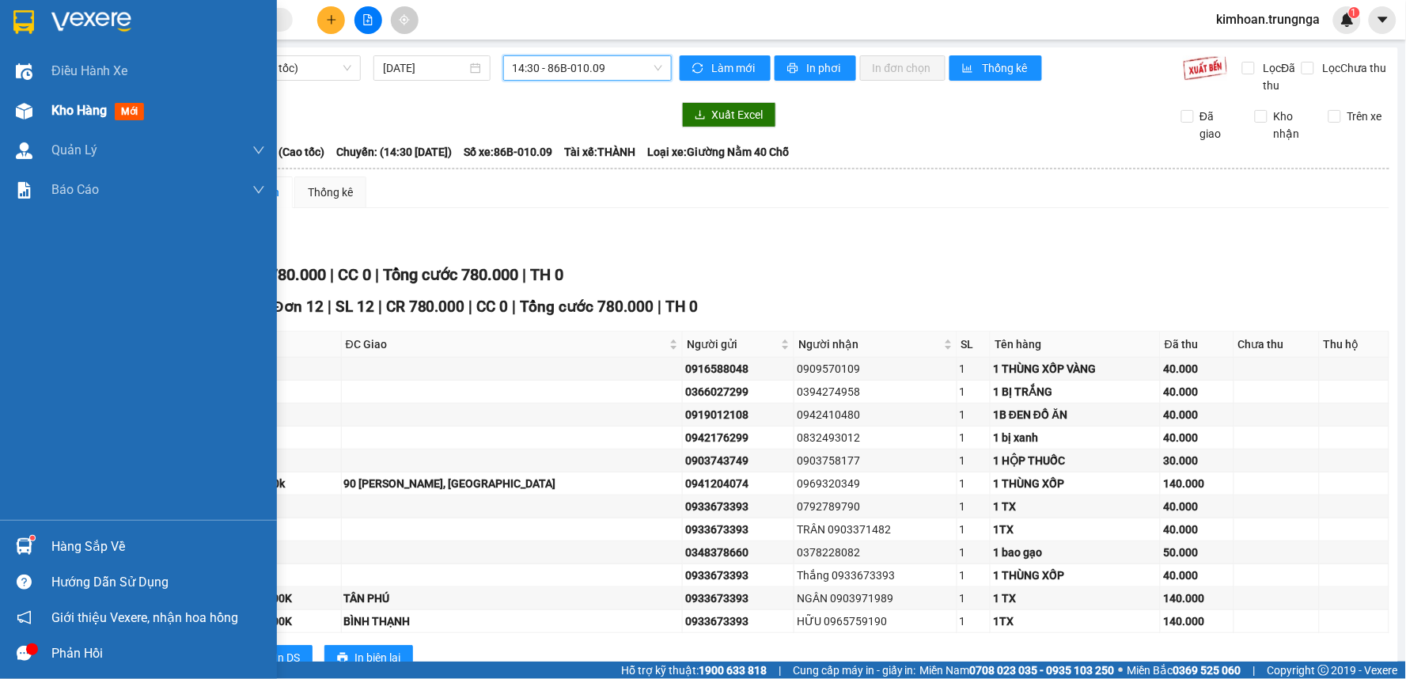
click at [27, 105] on img at bounding box center [24, 111] width 17 height 17
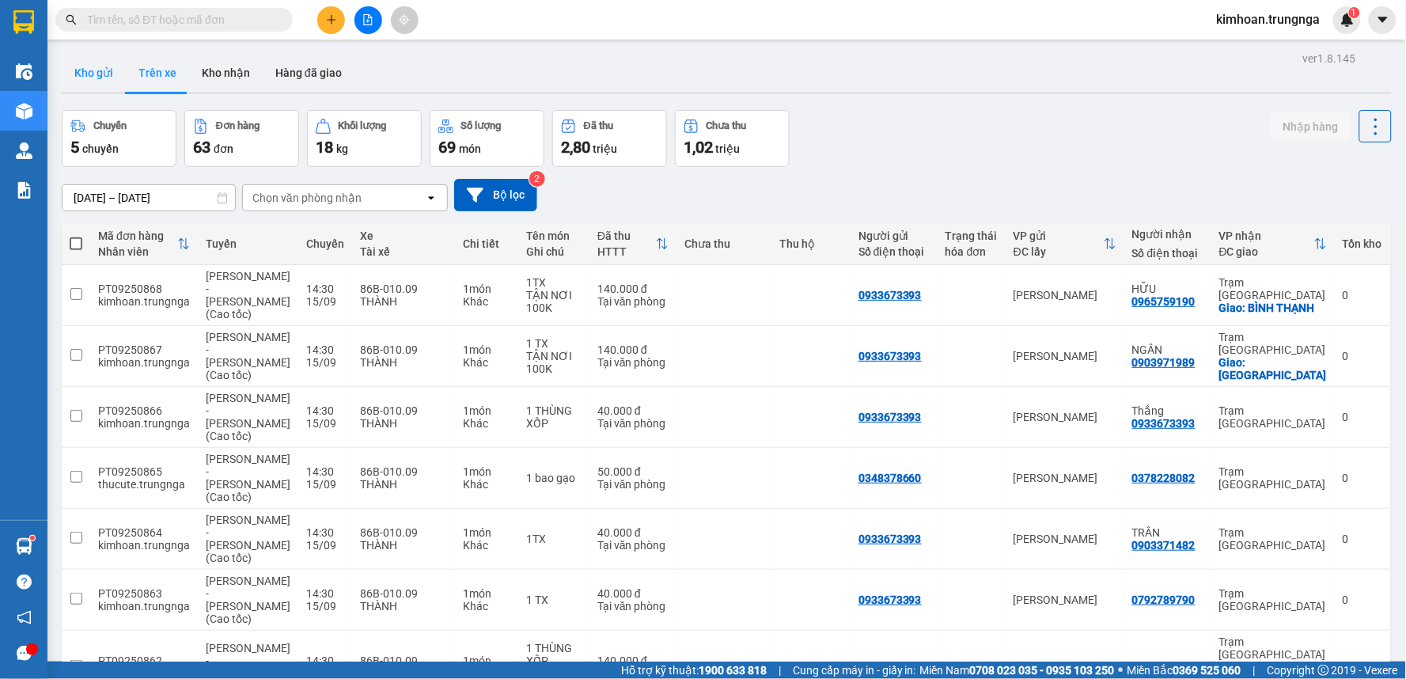
click at [95, 79] on button "Kho gửi" at bounding box center [94, 73] width 64 height 38
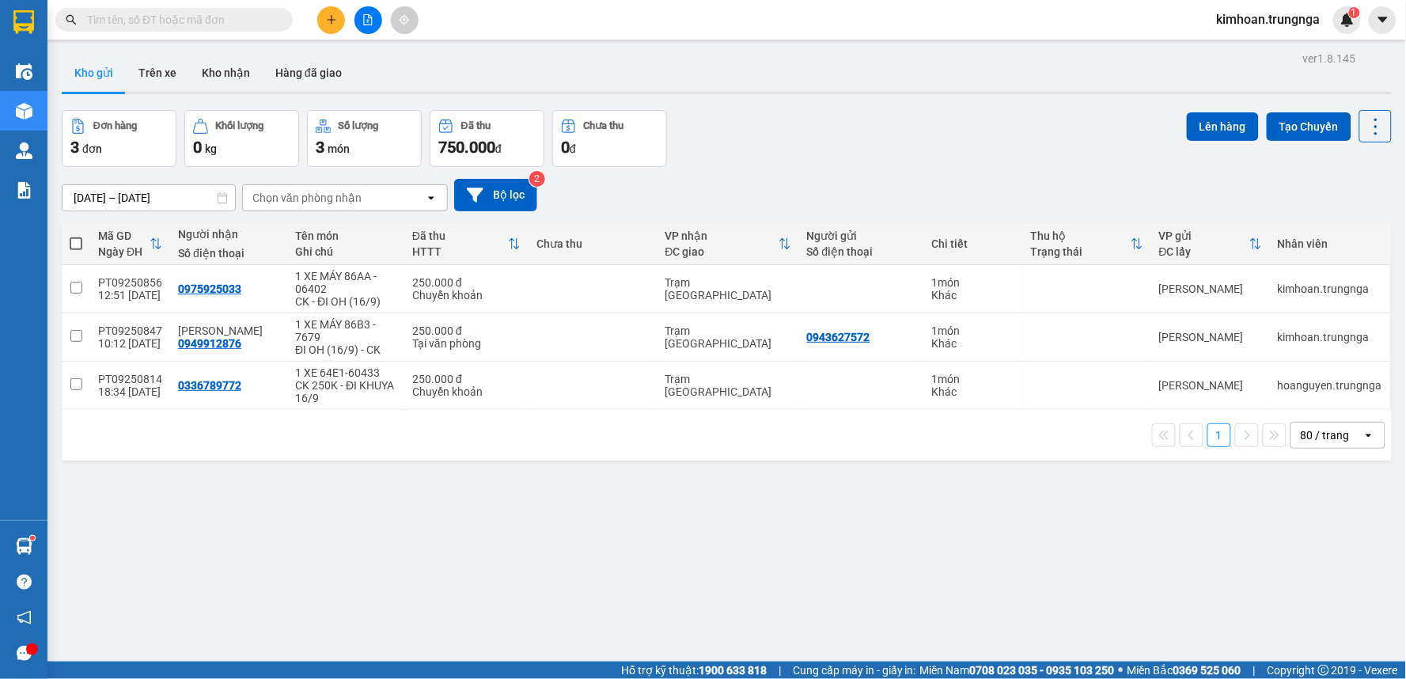
click at [1279, 16] on span "kimhoan.trungnga" at bounding box center [1268, 19] width 129 height 20
click at [1252, 54] on span "Đăng xuất" at bounding box center [1275, 48] width 97 height 17
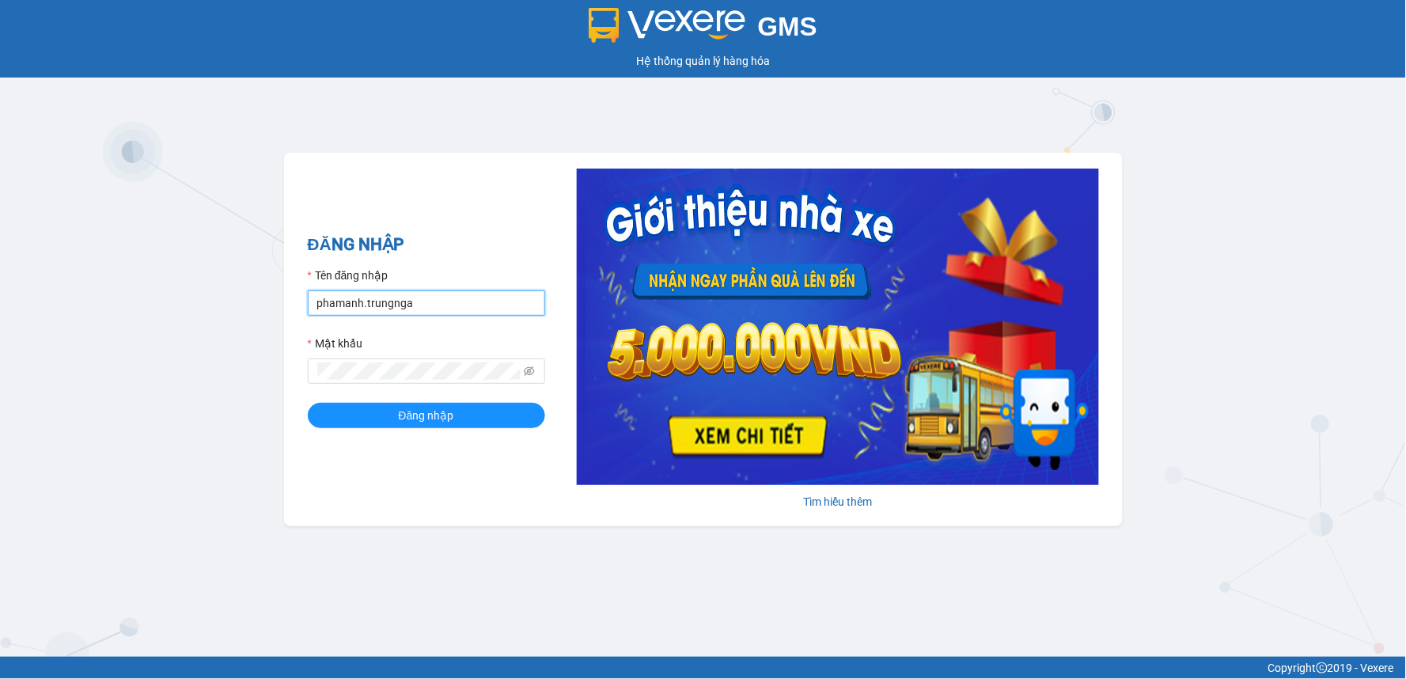
click at [330, 305] on input "phamanh.trungnga" at bounding box center [426, 302] width 237 height 25
type input "thucute.trungnga"
click at [308, 403] on button "Đăng nhập" at bounding box center [426, 415] width 237 height 25
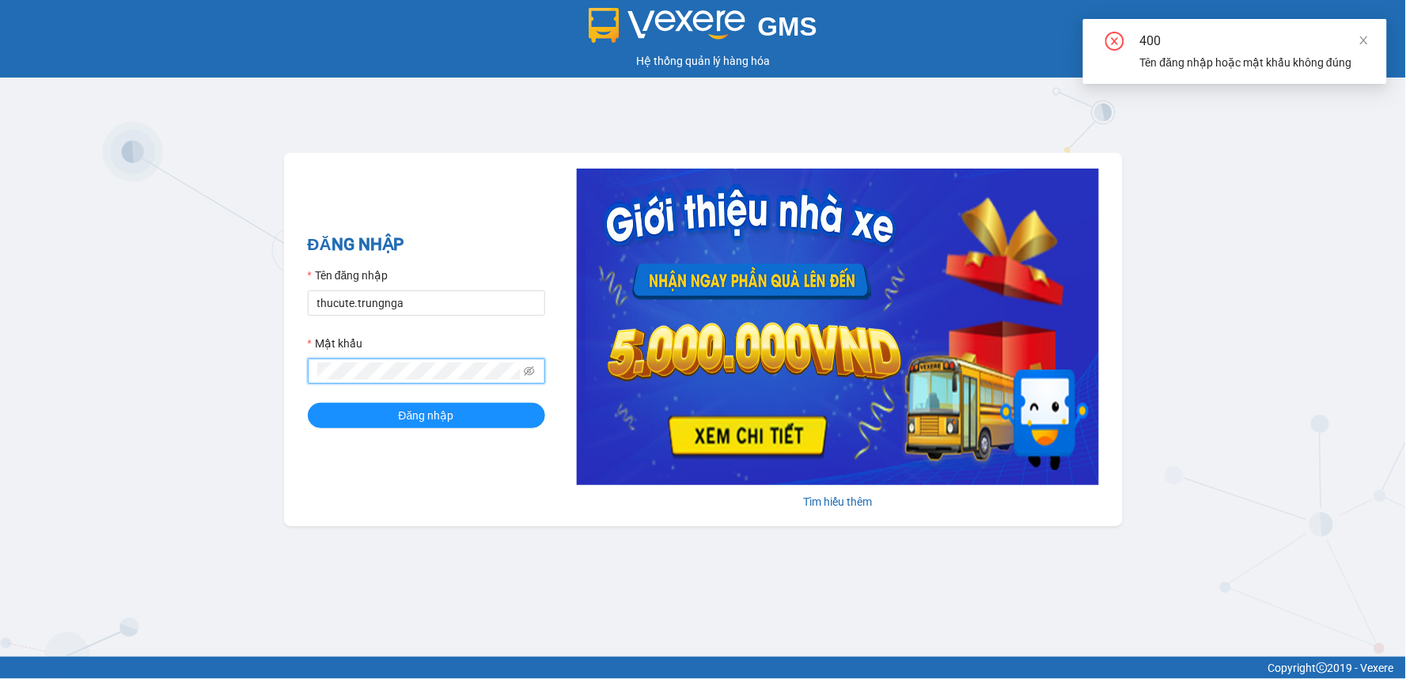
click at [438, 524] on div "ĐĂNG NHẬP Tên đăng nhập thucute.trungnga Mật khẩu Đăng nhập Tìm hiểu thêm" at bounding box center [703, 339] width 839 height 373
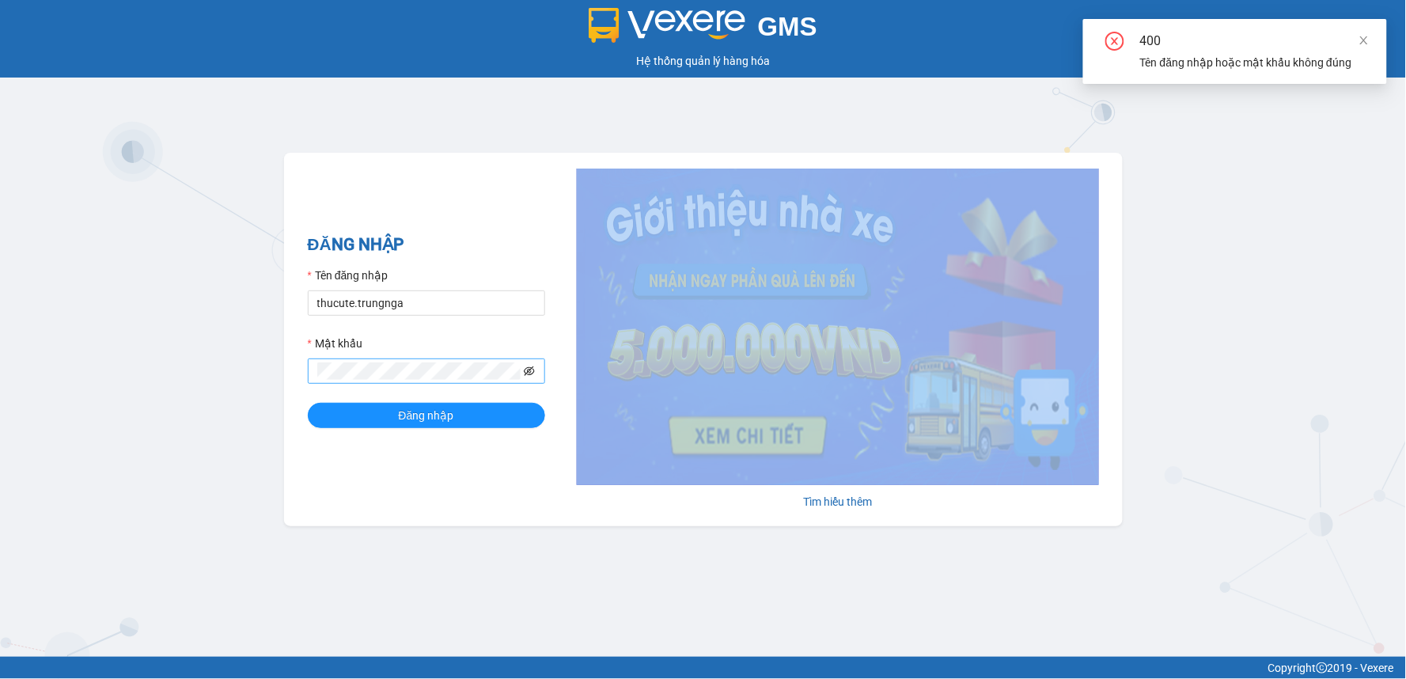
drag, startPoint x: 533, startPoint y: 357, endPoint x: 531, endPoint y: 372, distance: 15.2
click at [531, 370] on div "Mật khẩu" at bounding box center [426, 359] width 237 height 49
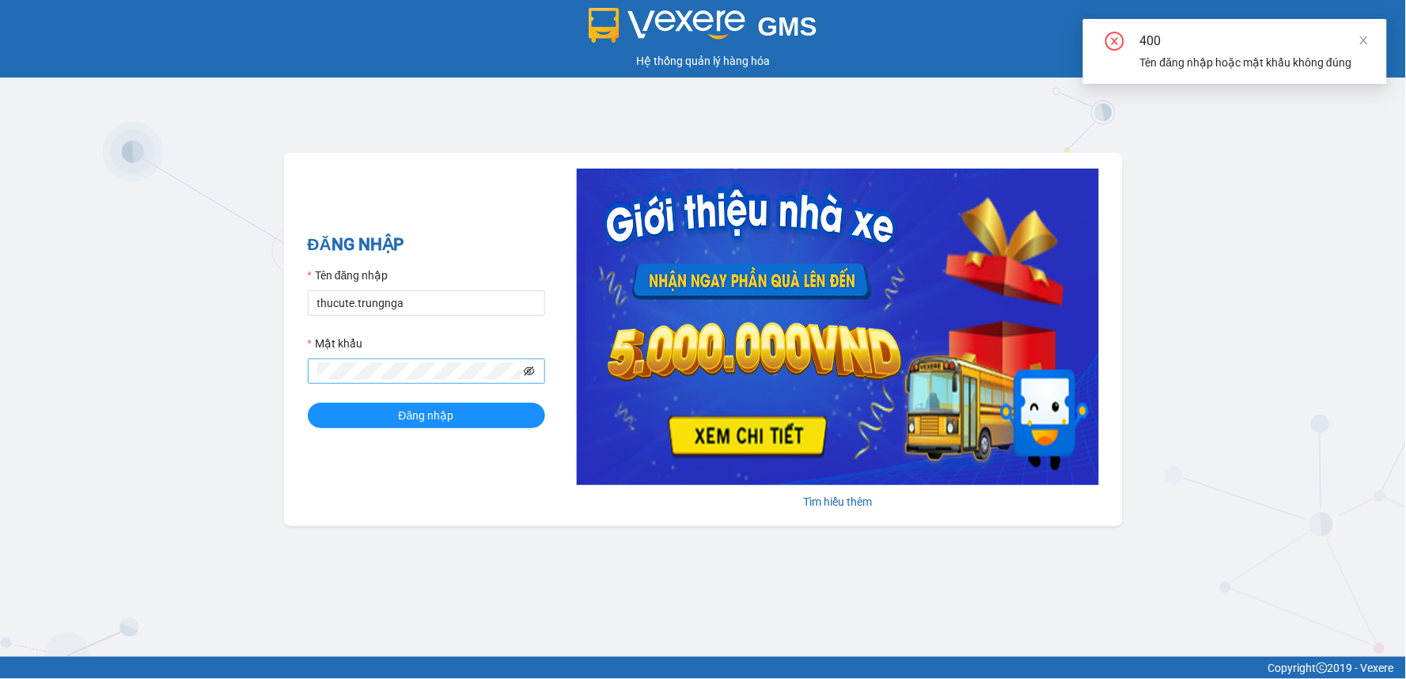
click at [531, 372] on icon "eye-invisible" at bounding box center [529, 371] width 11 height 11
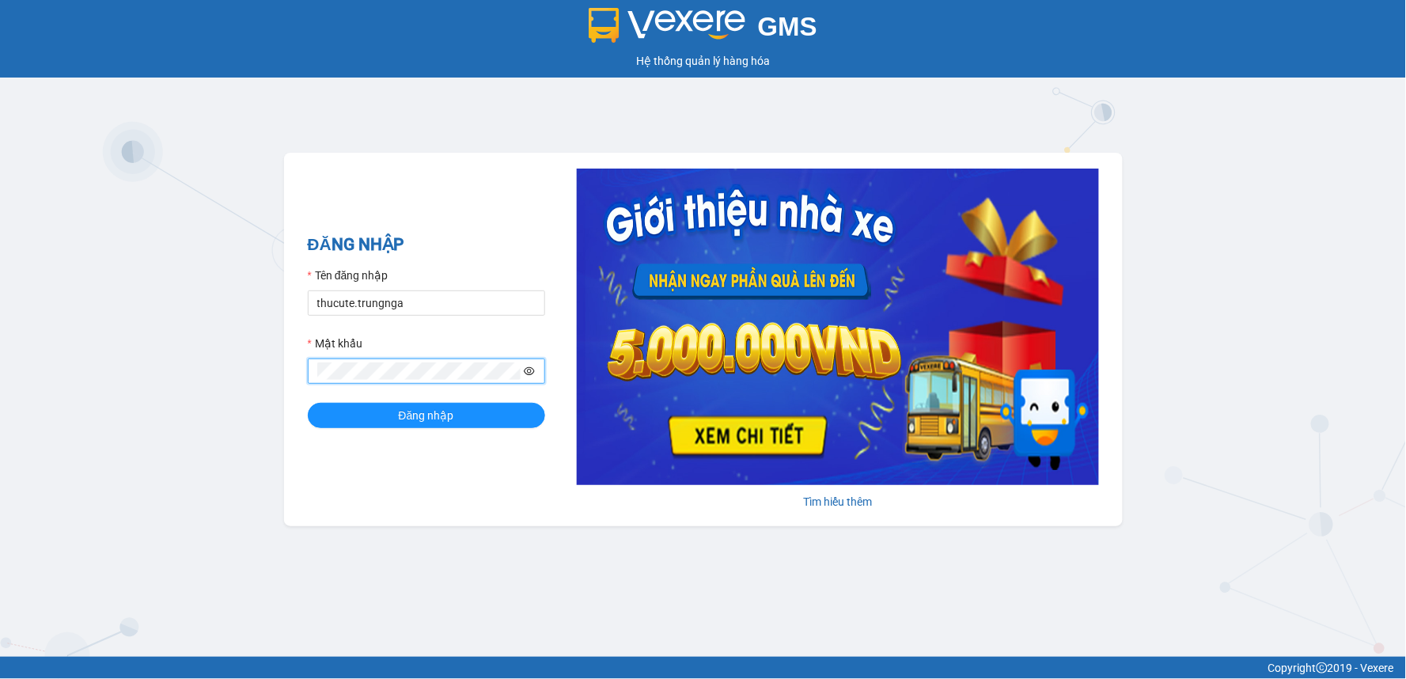
click at [533, 372] on icon "eye" at bounding box center [529, 371] width 11 height 11
click at [385, 410] on button "Đăng nhập" at bounding box center [426, 415] width 237 height 25
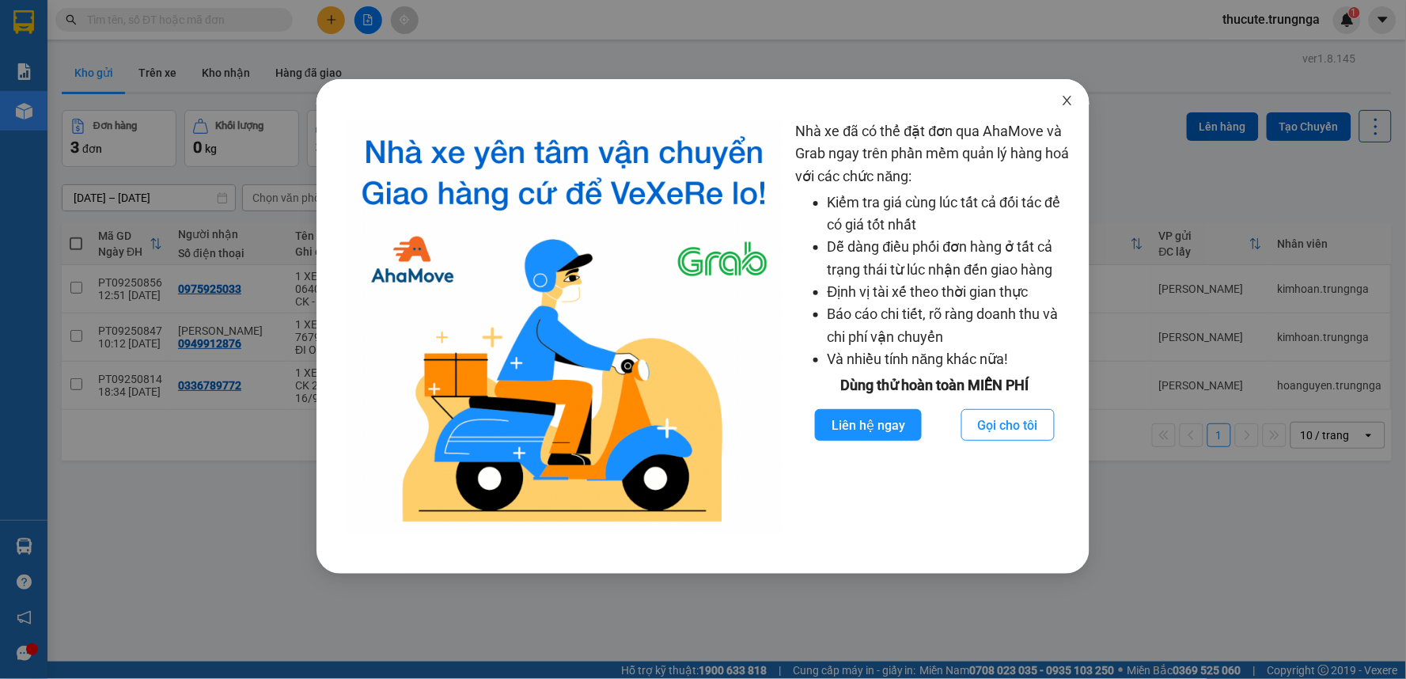
click at [1070, 108] on span "Close" at bounding box center [1067, 101] width 44 height 44
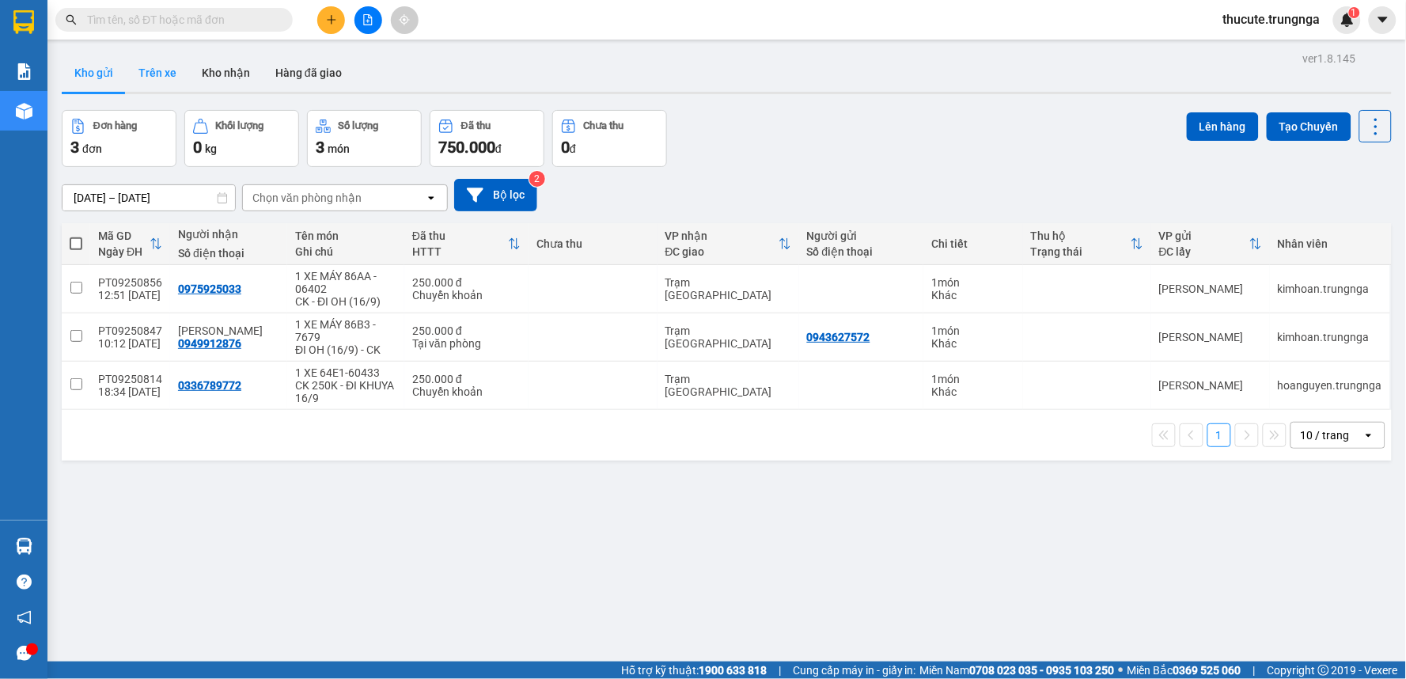
click at [172, 68] on button "Trên xe" at bounding box center [157, 73] width 63 height 38
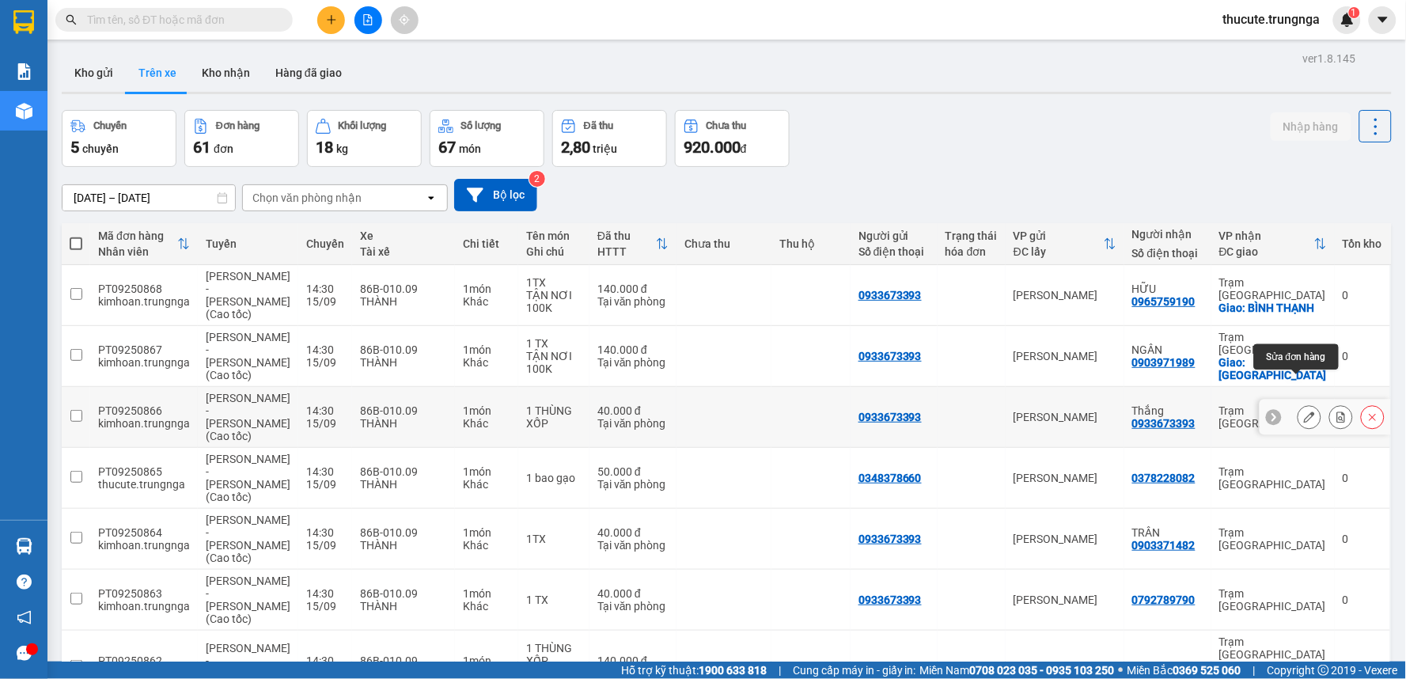
click at [1304, 411] on icon at bounding box center [1309, 416] width 11 height 11
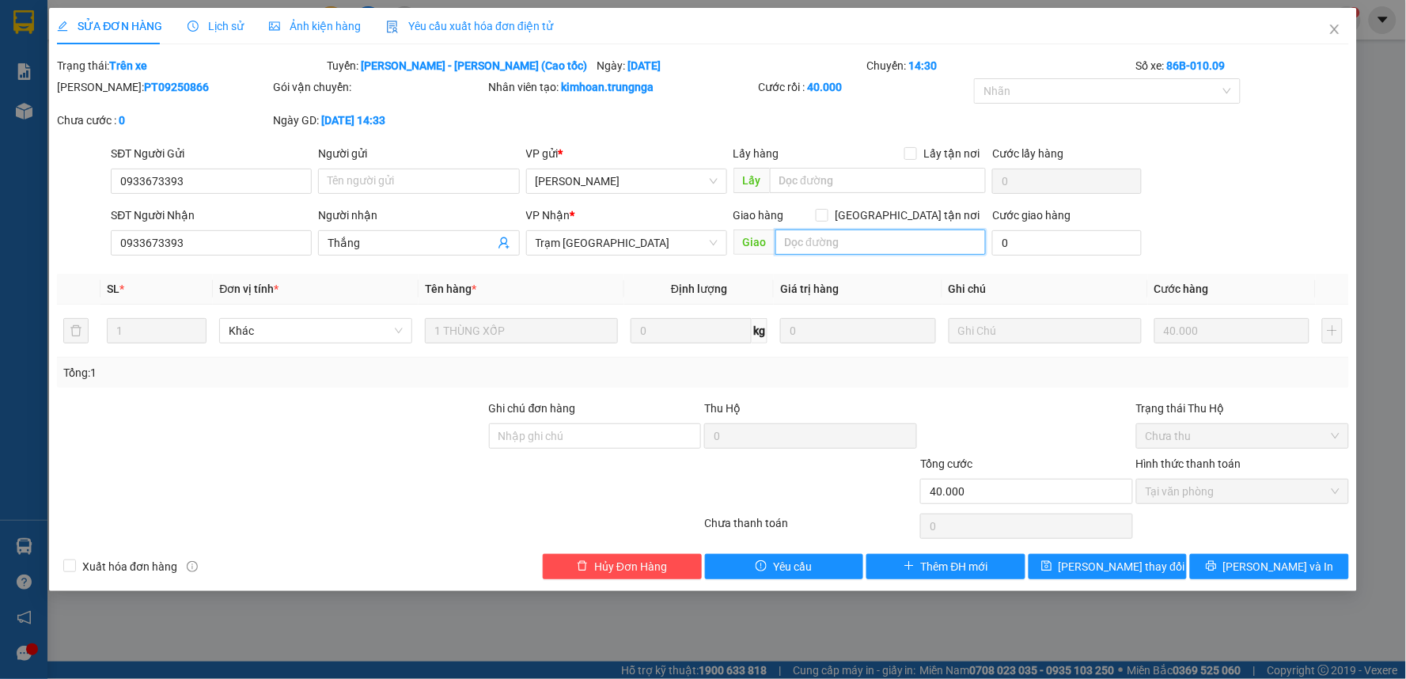
click at [820, 236] on input "text" at bounding box center [880, 241] width 211 height 25
type input "0934666642"
click at [862, 228] on div "Giao hàng [GEOGRAPHIC_DATA] tận nơi" at bounding box center [859, 219] width 253 height 24
click at [848, 250] on input "0934666642" at bounding box center [880, 241] width 211 height 25
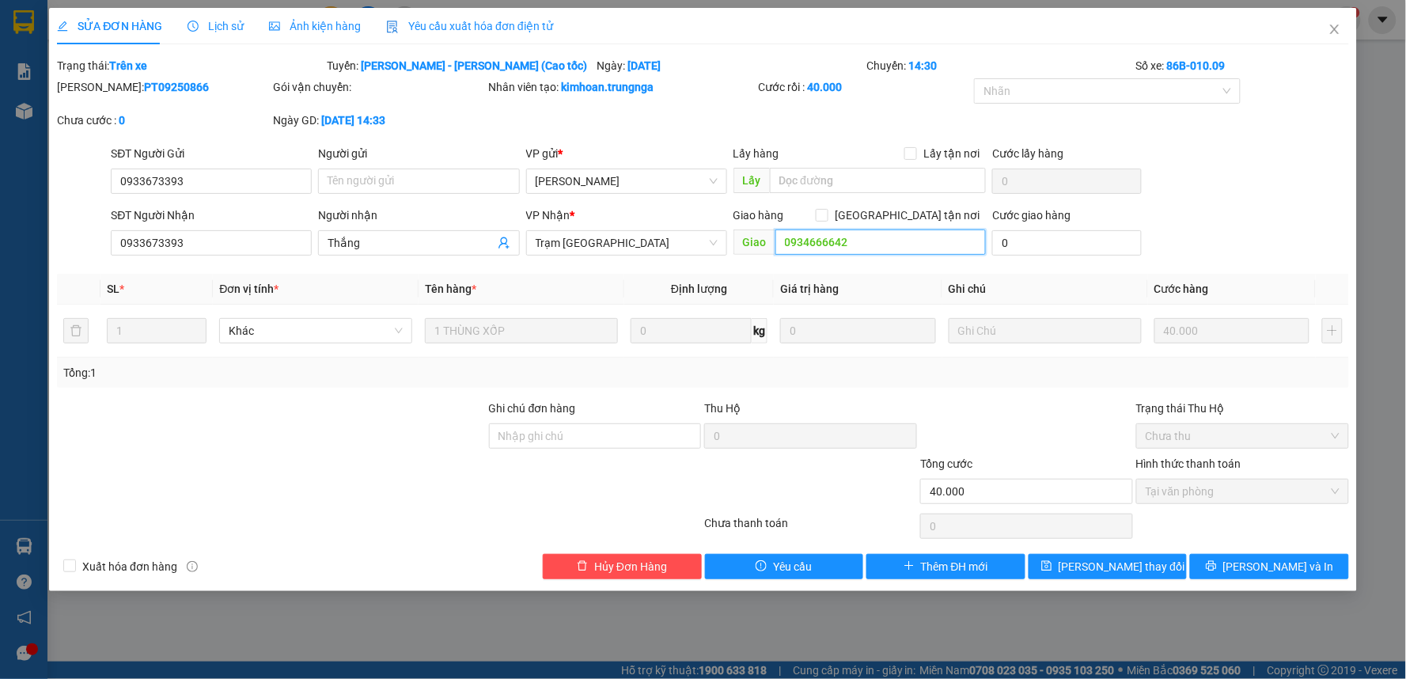
click at [862, 244] on input "0934666642" at bounding box center [880, 241] width 211 height 25
click at [868, 240] on input "0934666642" at bounding box center [880, 241] width 211 height 25
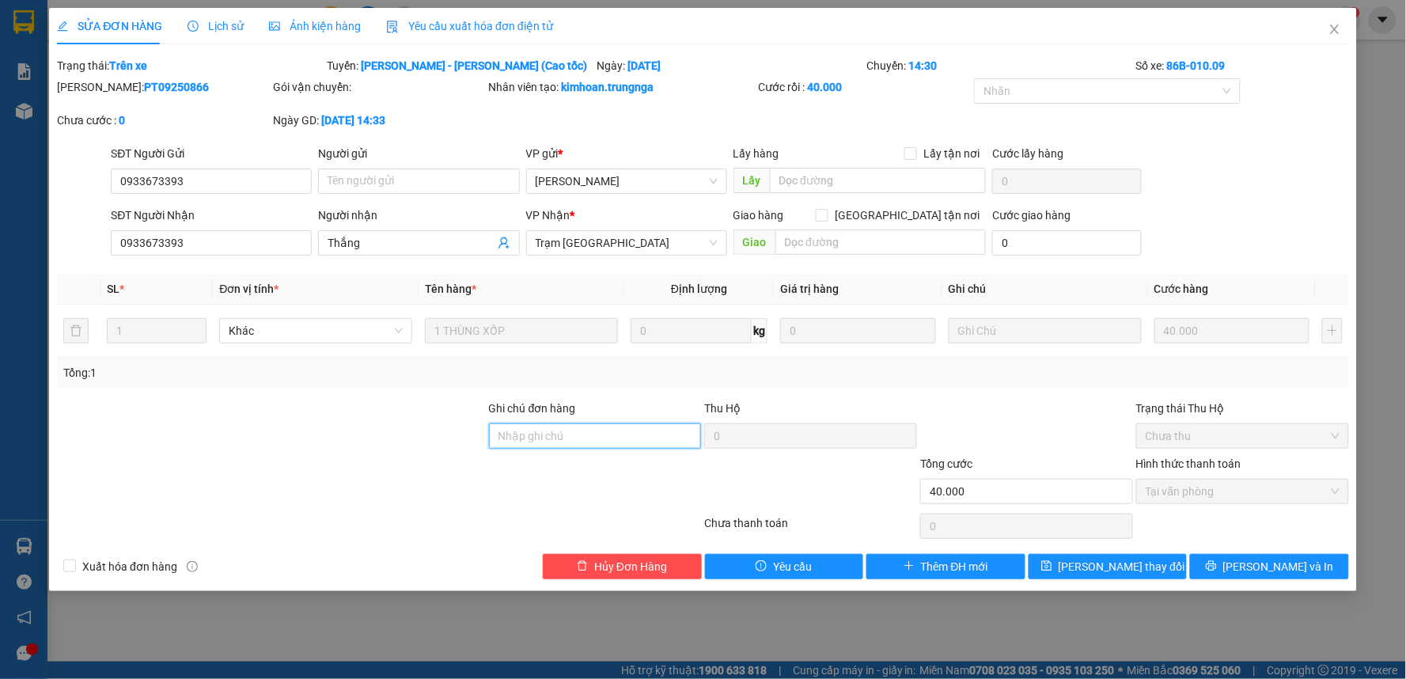
click at [557, 440] on input "Ghi chú đơn hàng" at bounding box center [595, 435] width 213 height 25
paste input "0934666642"
type input "0934666642"
click at [239, 245] on input "0933673393" at bounding box center [211, 242] width 201 height 25
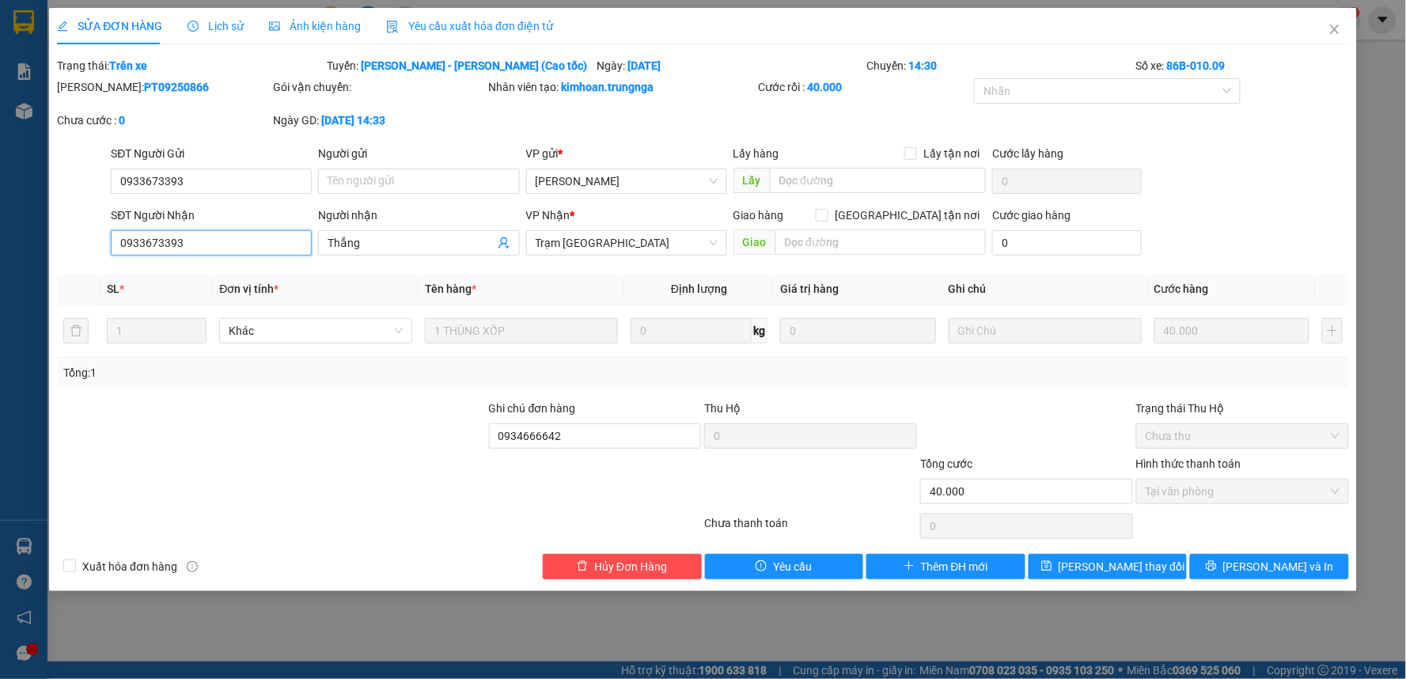
paste input "4666642"
type input "0934666642"
click at [591, 430] on input "0934666642" at bounding box center [595, 435] width 213 height 25
type input "0934666642 cập nhật lại sđt"
click at [400, 230] on span "Thắng" at bounding box center [418, 242] width 201 height 25
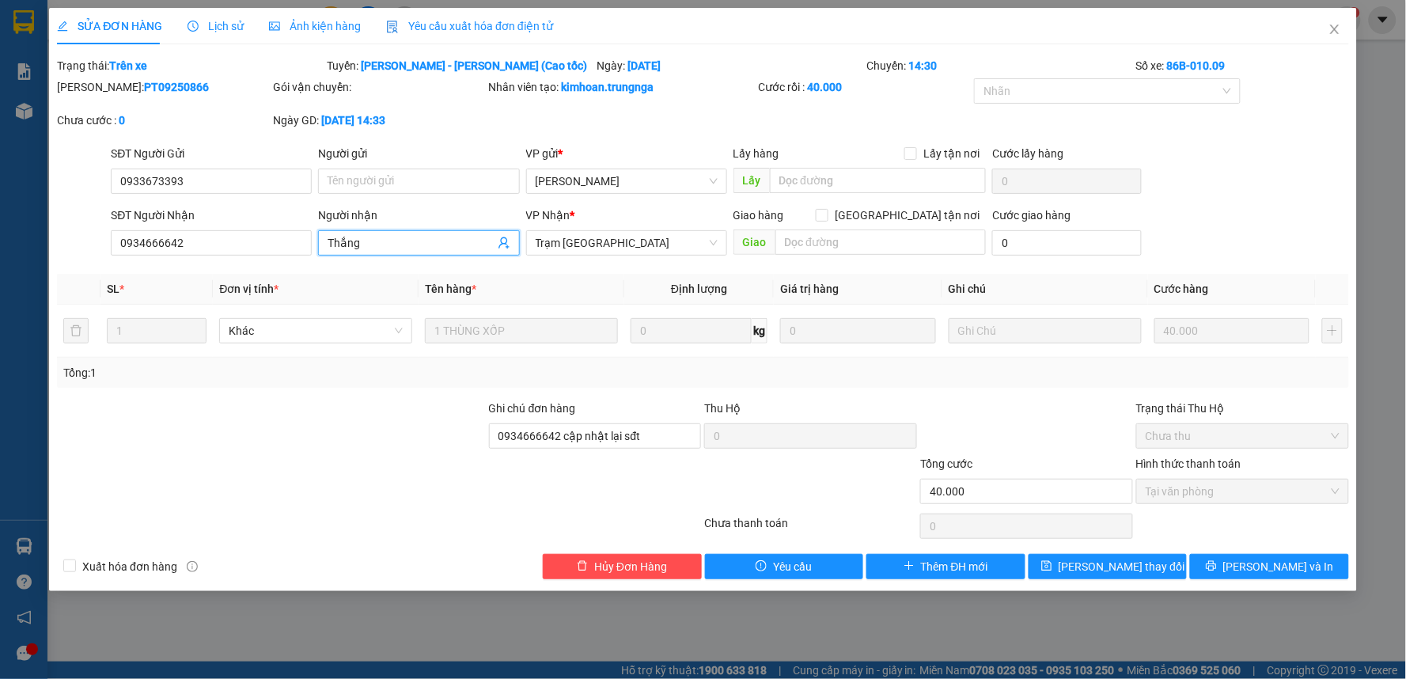
click at [400, 230] on span "Thắng" at bounding box center [418, 242] width 201 height 25
click at [400, 234] on input "Thắng" at bounding box center [411, 242] width 166 height 17
click at [400, 235] on input "Thắng" at bounding box center [411, 242] width 166 height 17
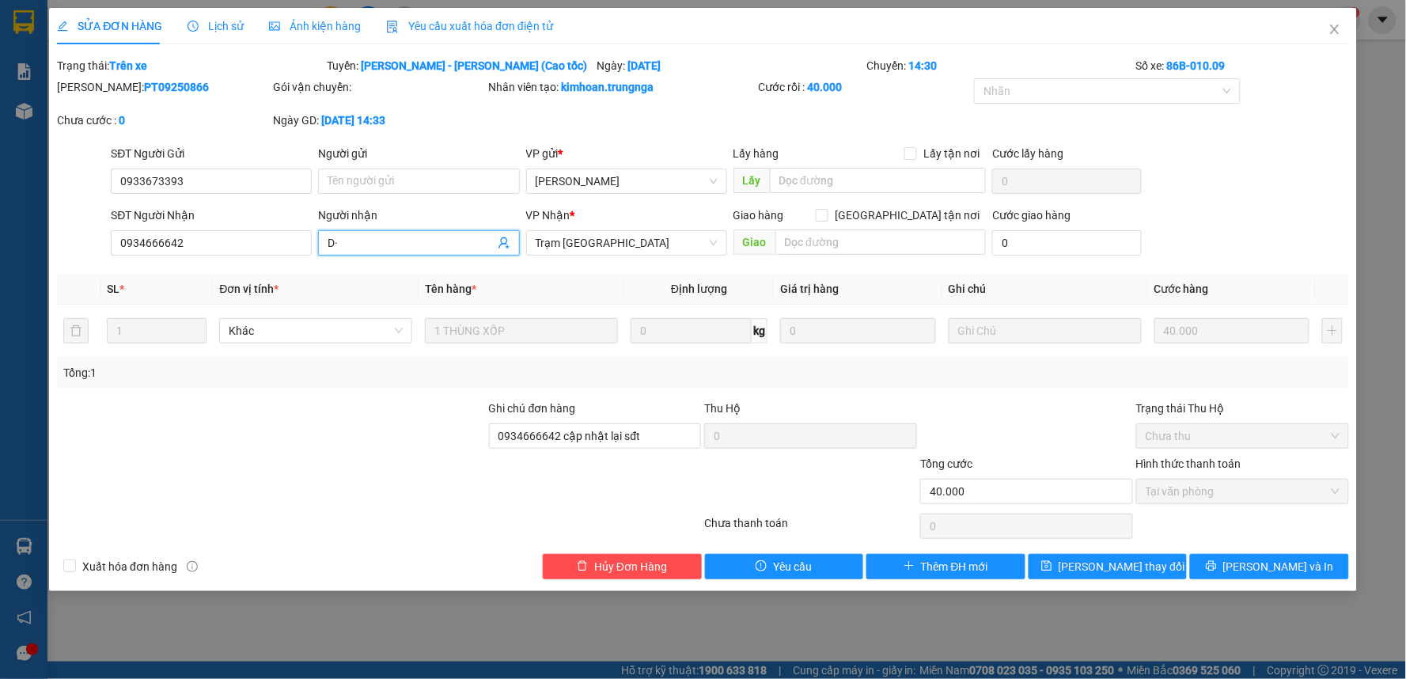
type input "D"
type input "Điệp"
click at [1089, 564] on span "[PERSON_NAME] thay đổi" at bounding box center [1122, 566] width 127 height 17
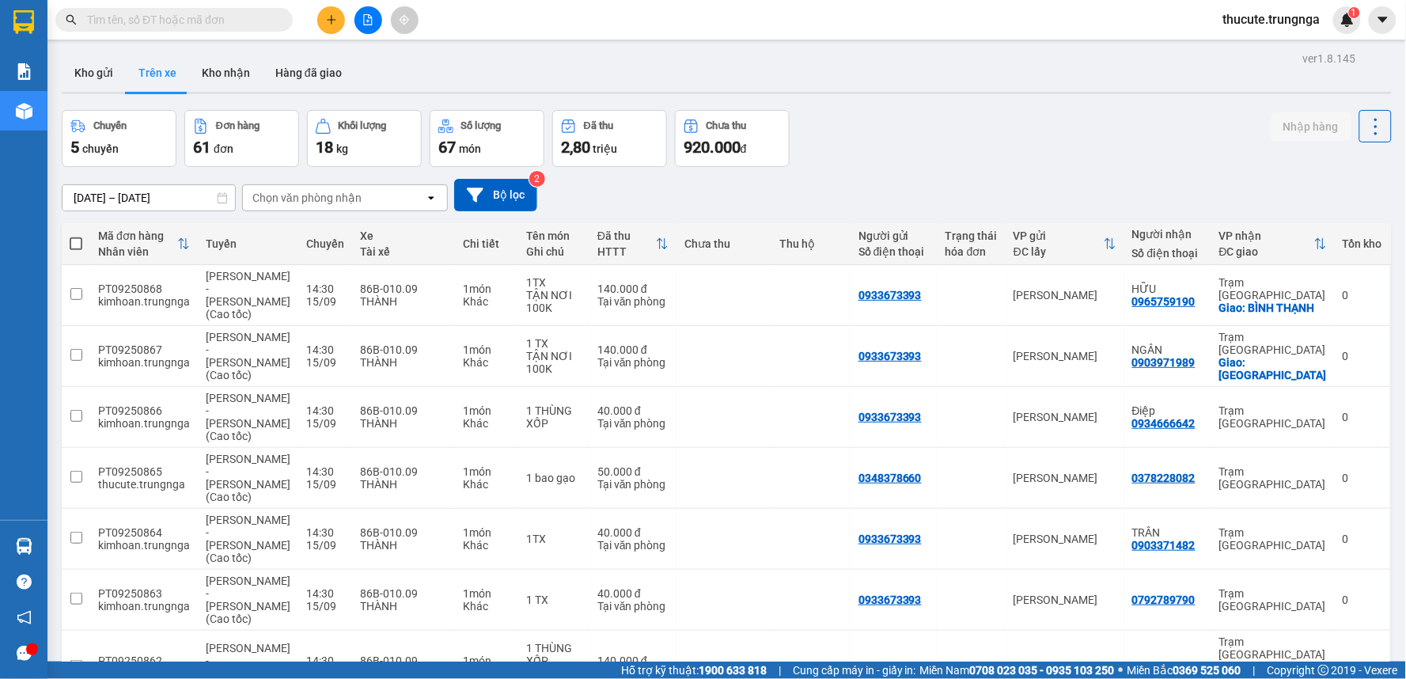
click at [634, 62] on div "Kho gửi Trên xe Kho nhận Hàng đã giao" at bounding box center [727, 75] width 1330 height 42
click at [338, 21] on button at bounding box center [331, 20] width 28 height 28
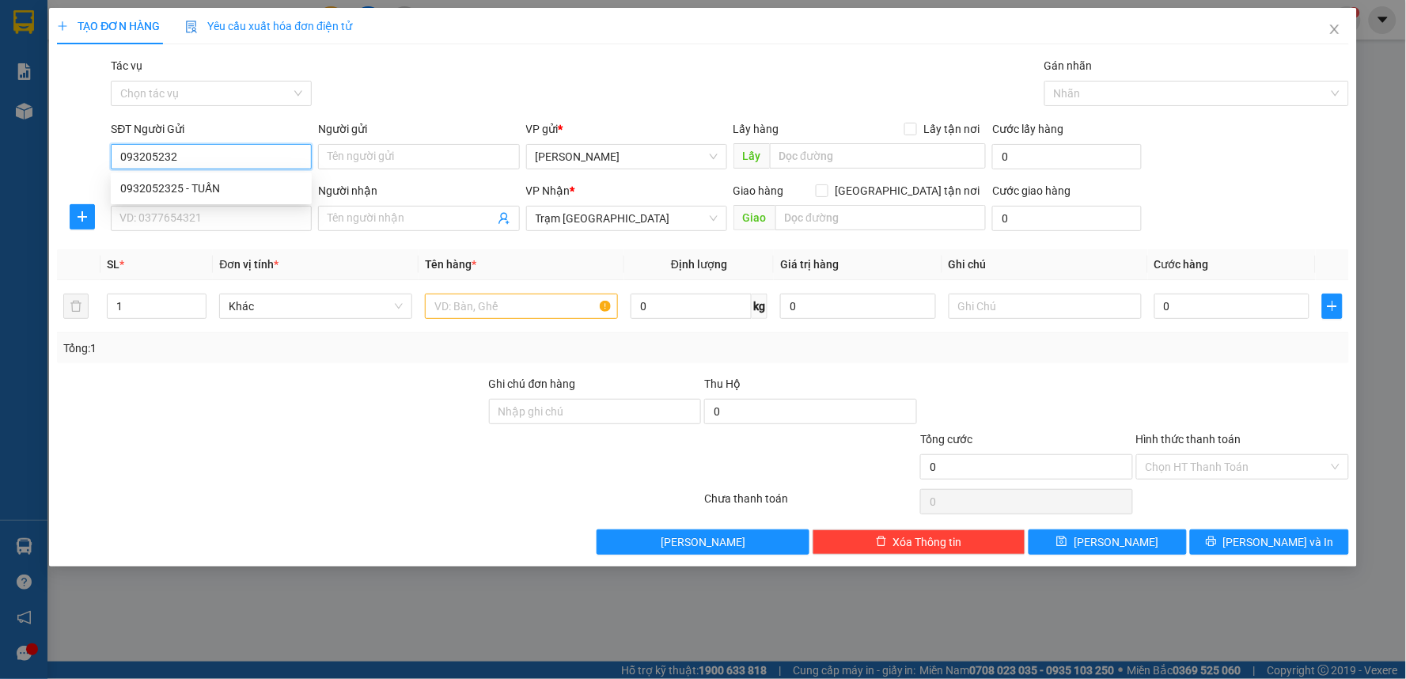
type input "0932052325"
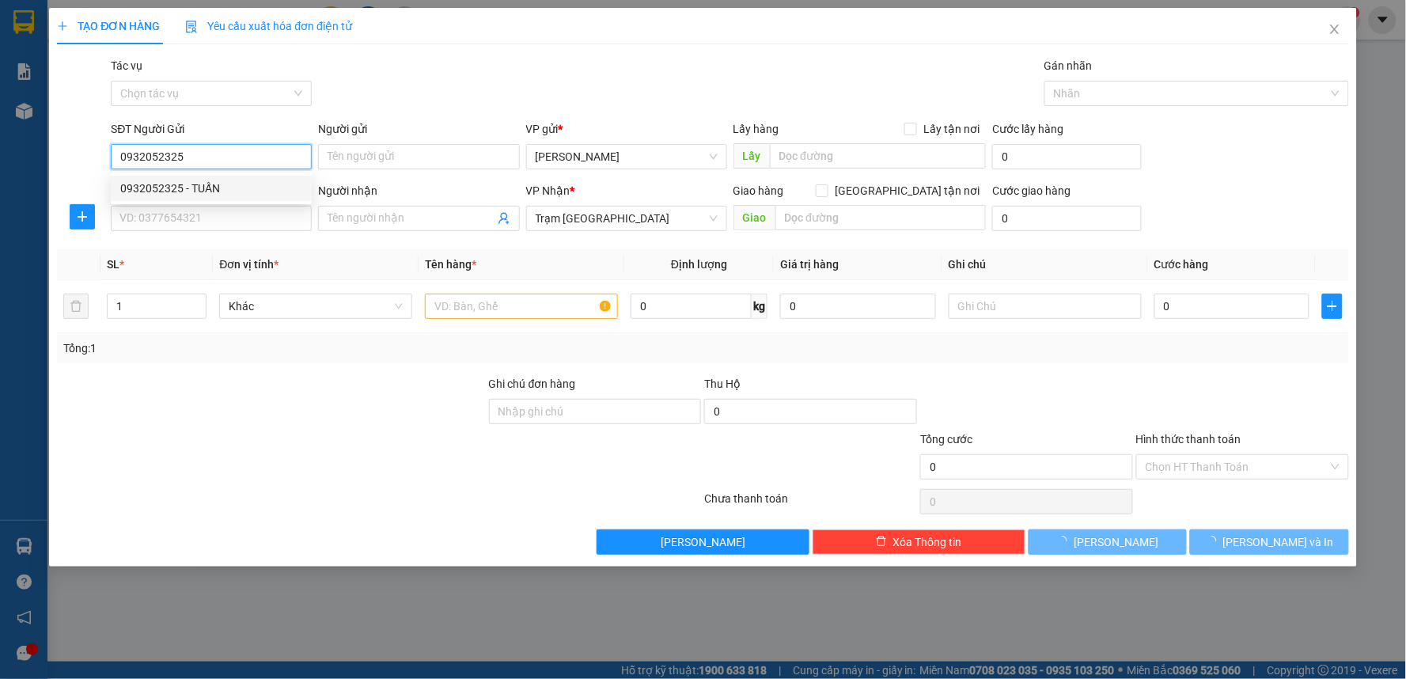
click at [195, 178] on div "0932052325 - TUẤN" at bounding box center [211, 188] width 201 height 25
type input "TUẤN"
type input "0932052325"
click at [198, 220] on input "SĐT Người Nhận" at bounding box center [211, 218] width 201 height 25
type input "350.000"
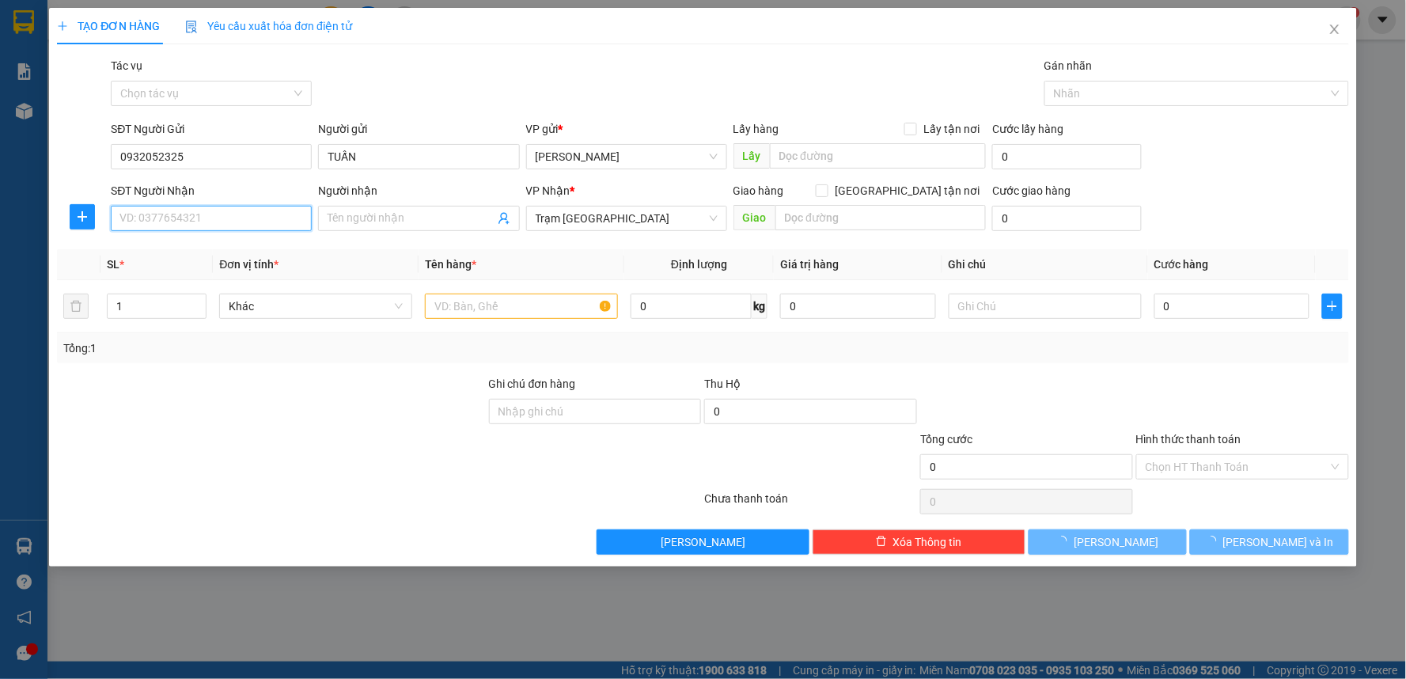
type input "350.000"
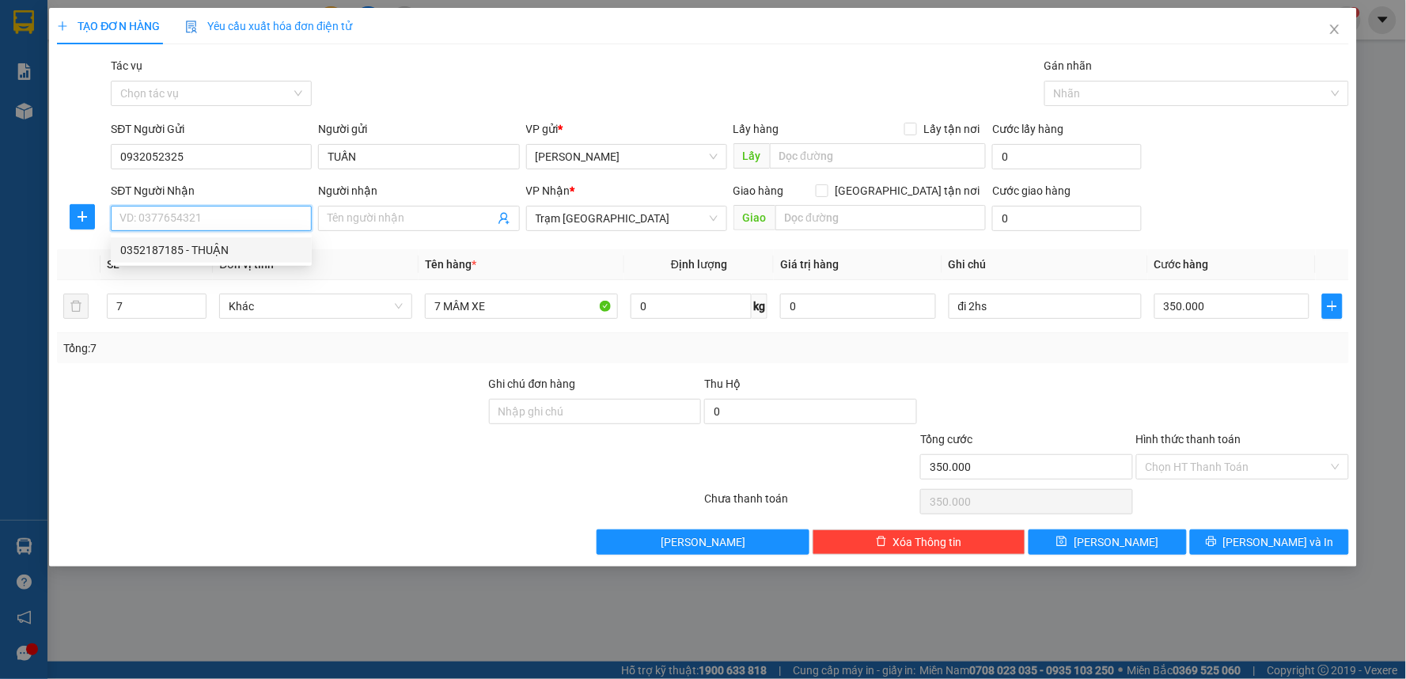
click at [185, 252] on div "0352187185 - THUẬN" at bounding box center [211, 249] width 182 height 17
type input "0352187185"
type input "THUẬN"
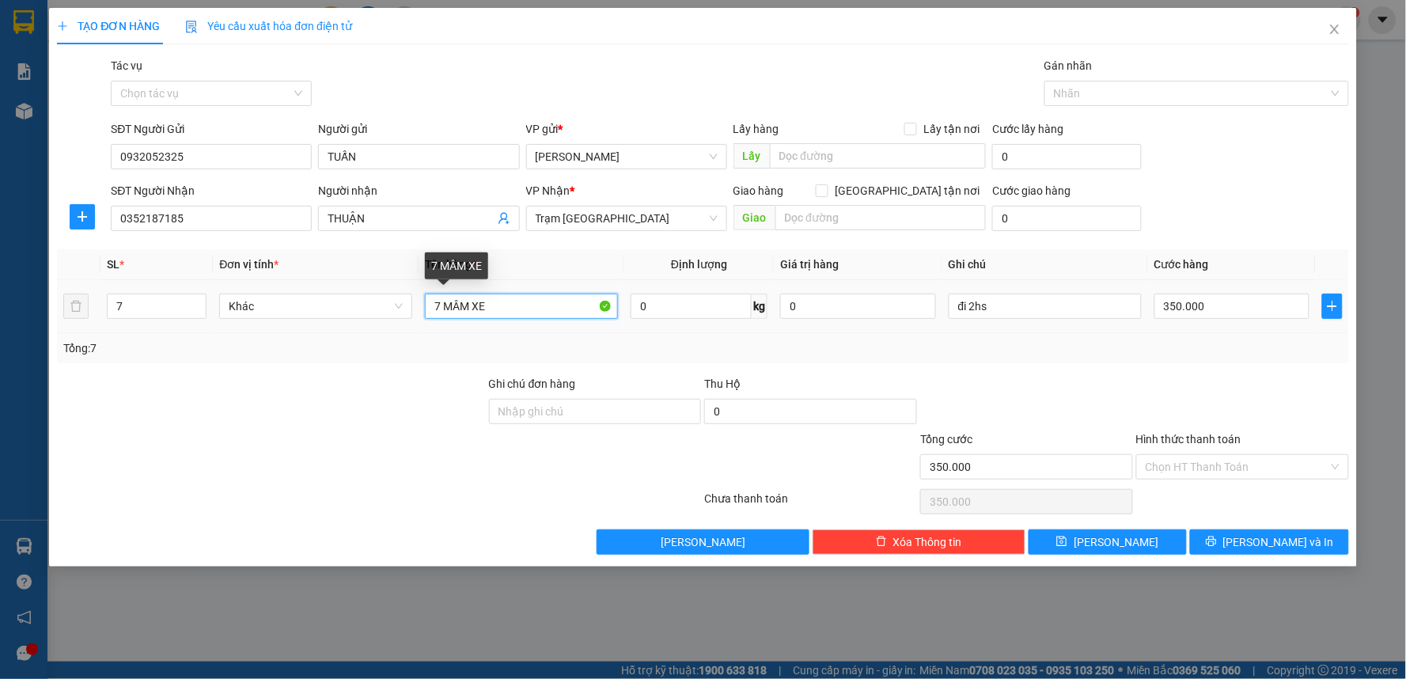
click at [492, 306] on input "7 MÂM XE" at bounding box center [521, 306] width 193 height 25
click at [477, 333] on div "Tổng: 7" at bounding box center [703, 348] width 1292 height 30
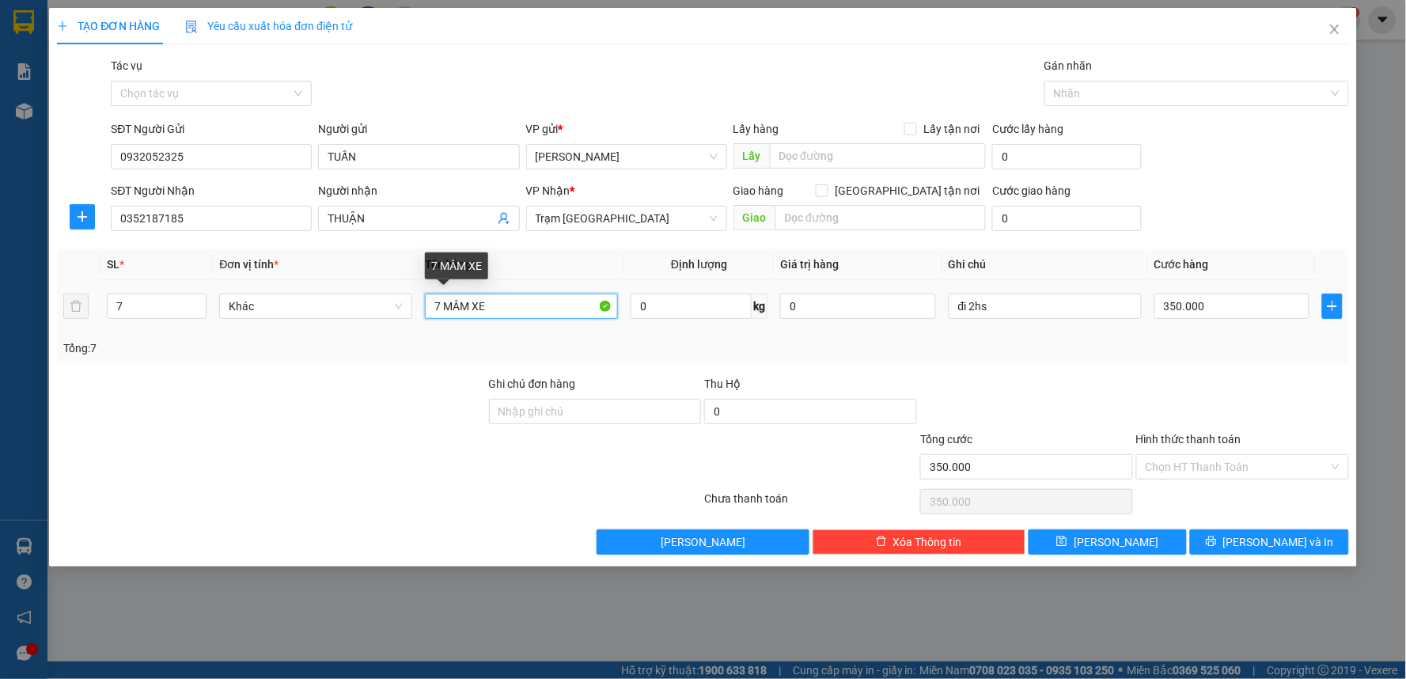
click at [439, 303] on input "7 MÂM XE" at bounding box center [521, 306] width 193 height 25
type input "1 MÂM XE"
click at [198, 302] on icon "up" at bounding box center [198, 303] width 6 height 6
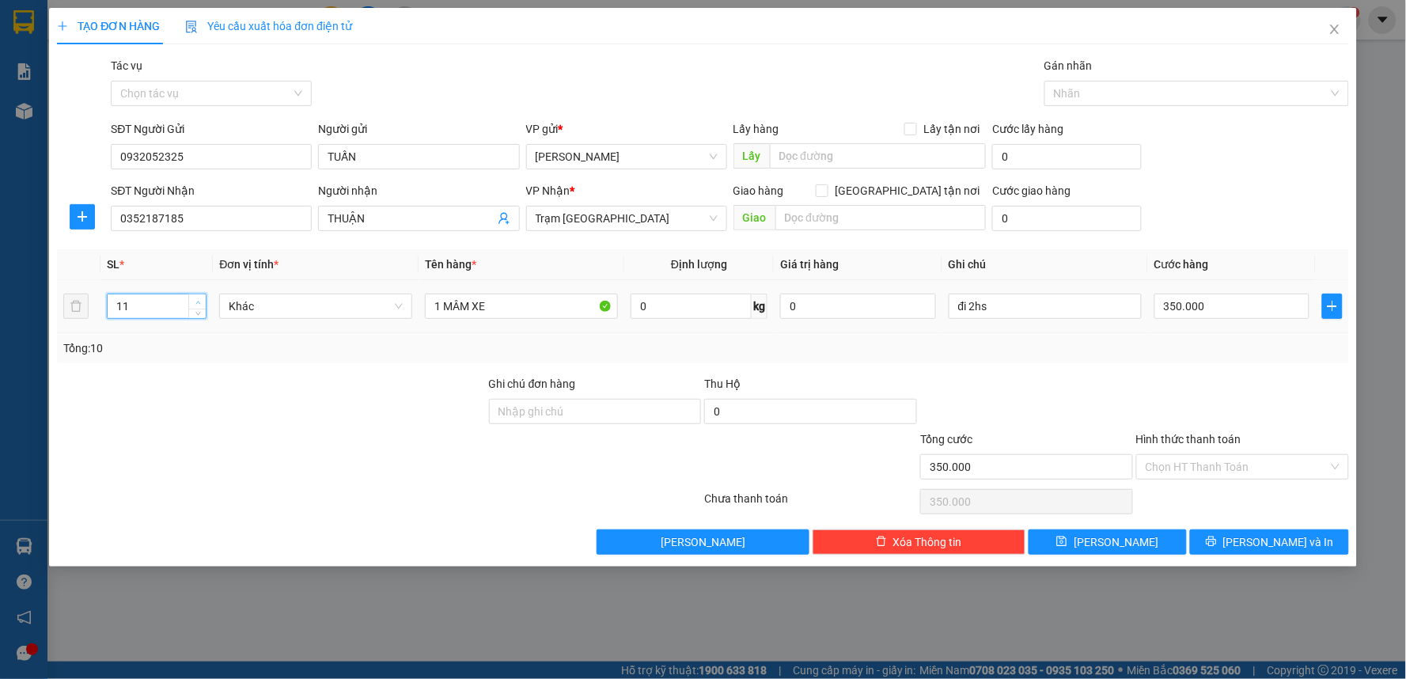
click at [198, 302] on icon "up" at bounding box center [198, 303] width 6 height 6
click at [195, 311] on icon "down" at bounding box center [198, 312] width 6 height 6
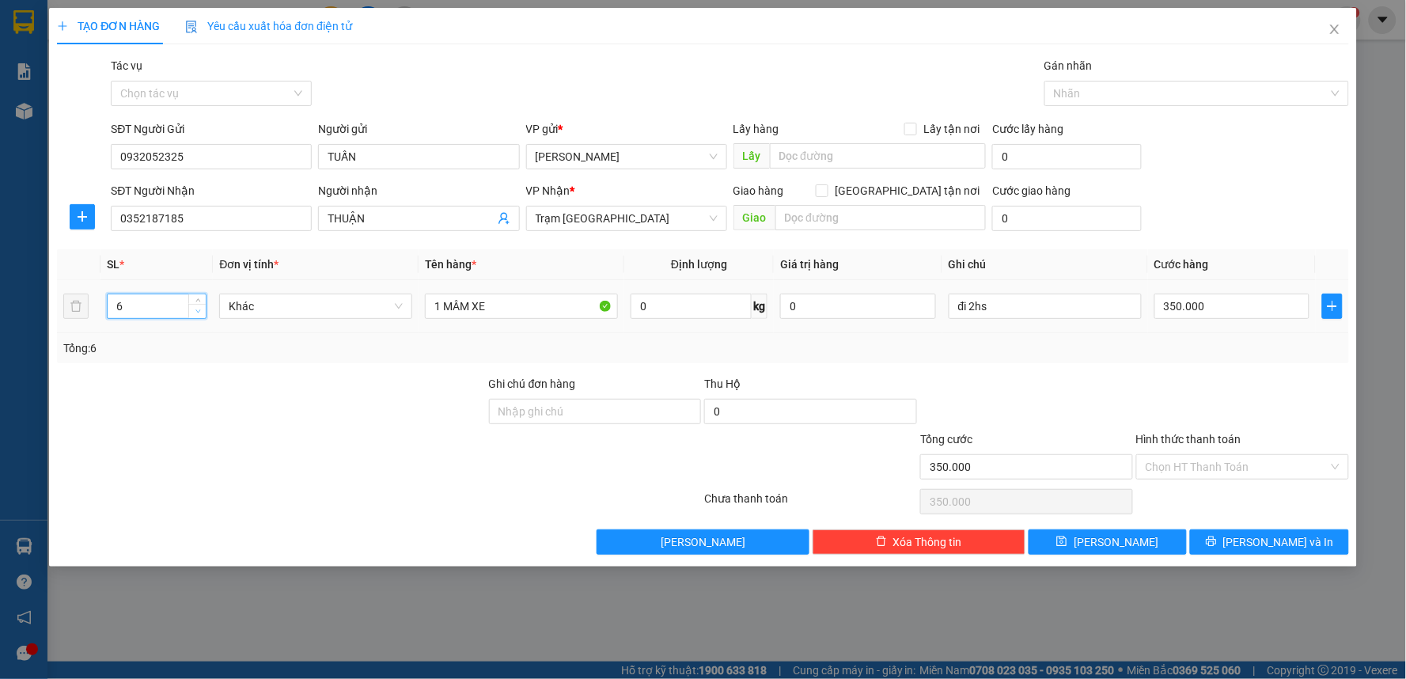
click at [195, 311] on icon "down" at bounding box center [198, 312] width 6 height 6
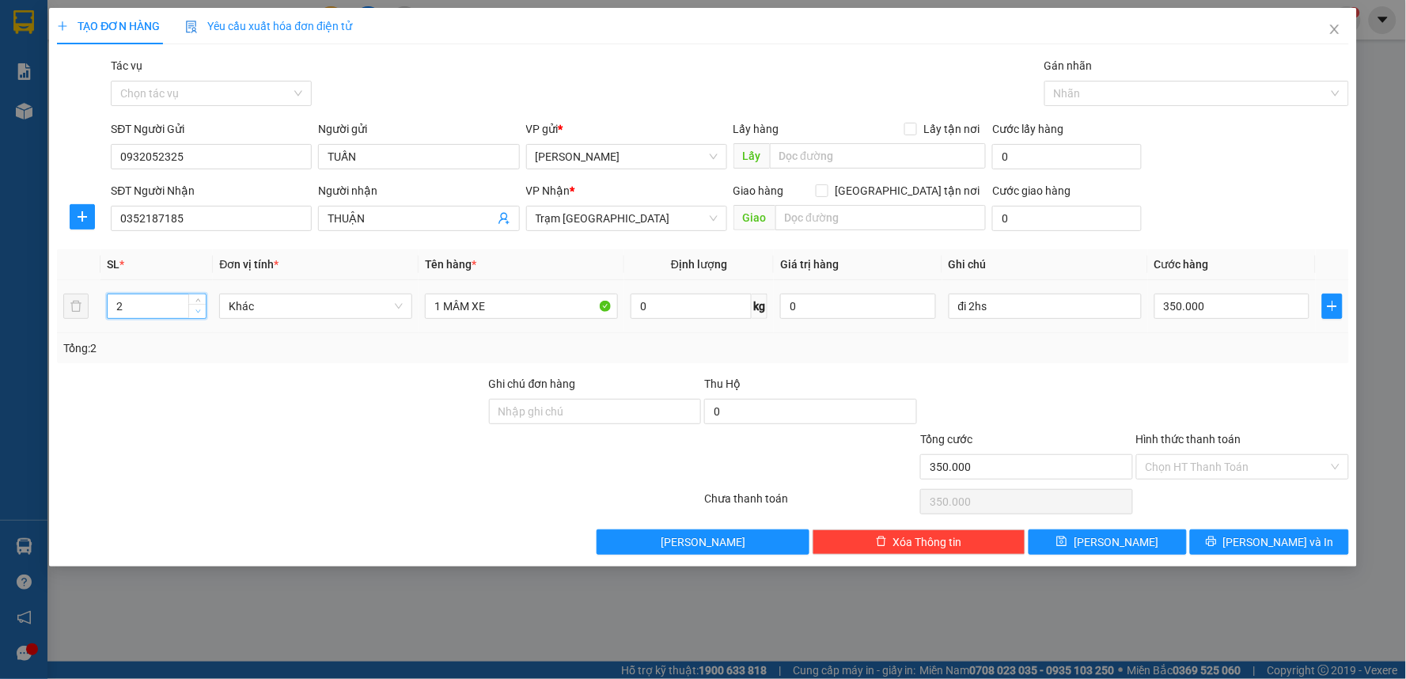
type input "1"
click at [196, 312] on icon "down" at bounding box center [198, 312] width 6 height 6
drag, startPoint x: 929, startPoint y: 353, endPoint x: 1061, endPoint y: 322, distance: 135.7
click at [931, 353] on div "Tổng: 1" at bounding box center [702, 347] width 1279 height 17
click at [1179, 311] on input "350.000" at bounding box center [1232, 306] width 156 height 25
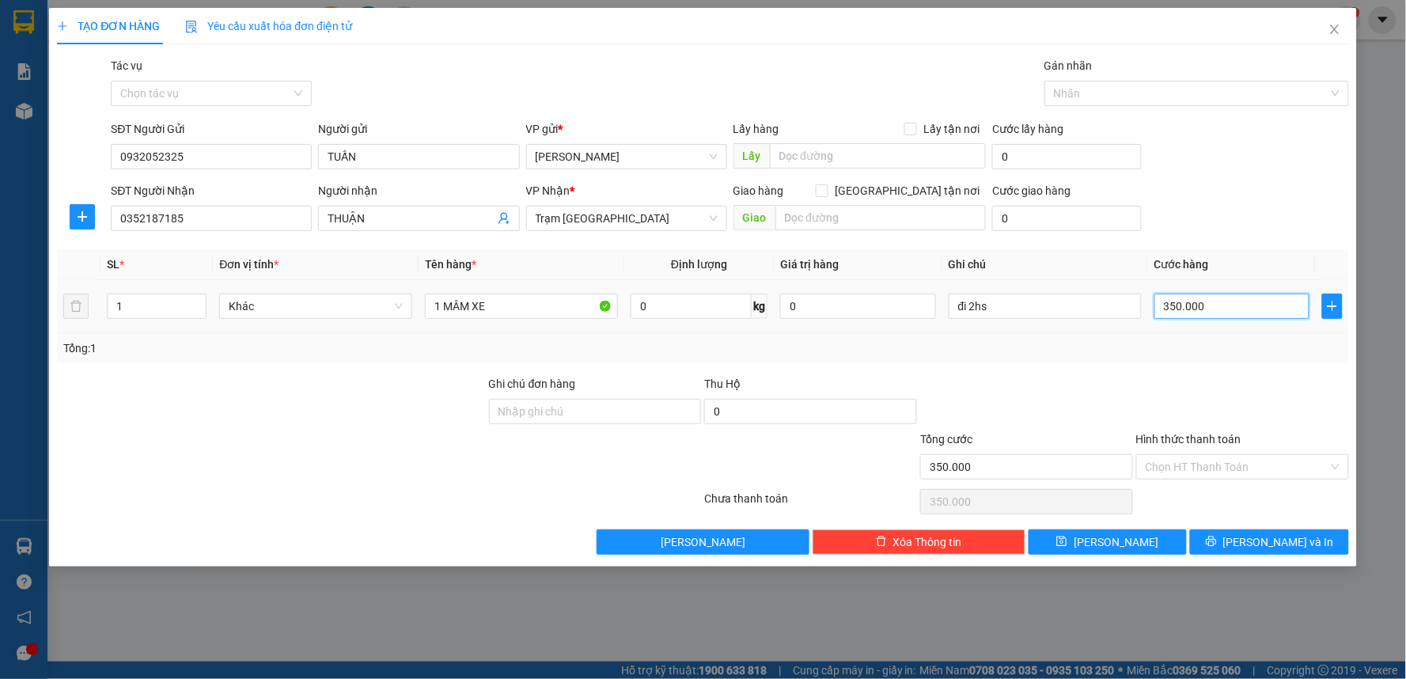
click at [1169, 311] on input "350.000" at bounding box center [1232, 306] width 156 height 25
type input "50.000"
drag, startPoint x: 1181, startPoint y: 349, endPoint x: 1175, endPoint y: 358, distance: 10.3
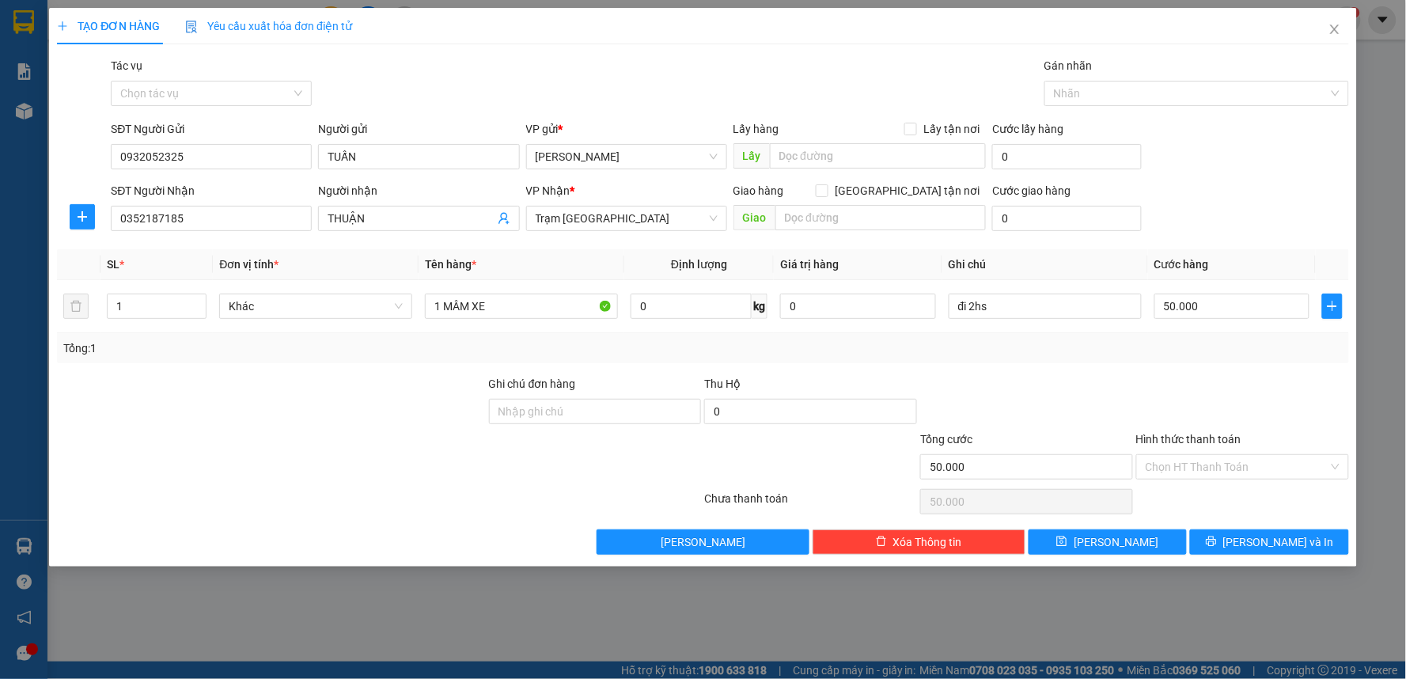
click at [1181, 350] on div "Tổng: 1" at bounding box center [702, 347] width 1279 height 17
click at [1195, 468] on input "Hình thức thanh toán" at bounding box center [1237, 467] width 183 height 24
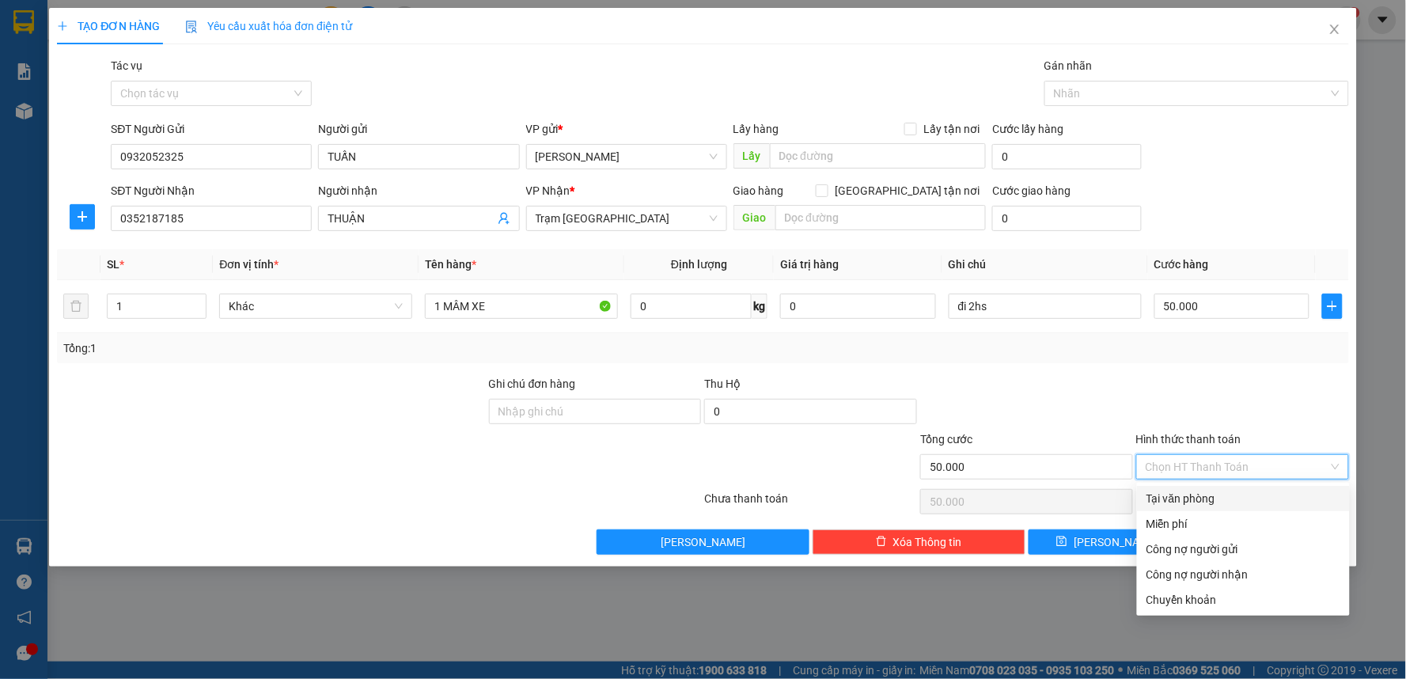
click at [1192, 494] on div "Tại văn phòng" at bounding box center [1244, 498] width 194 height 17
type input "0"
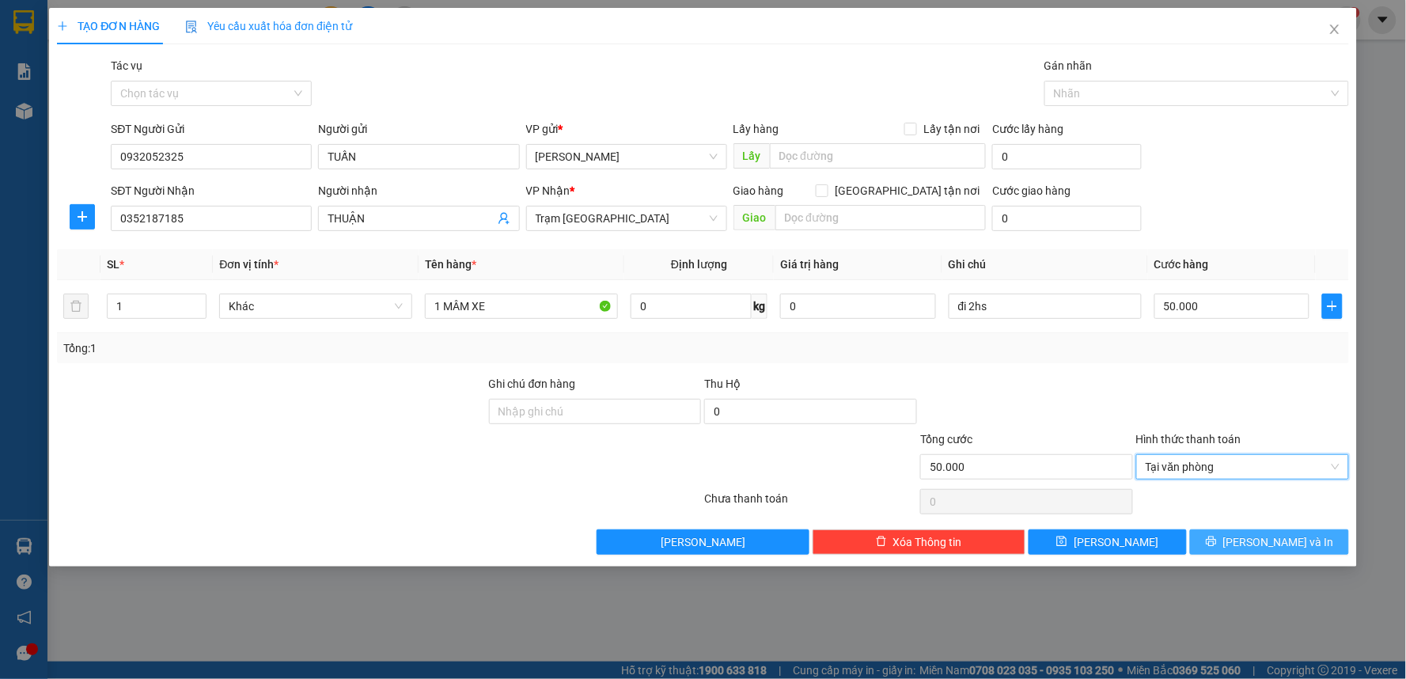
click at [1270, 542] on span "[PERSON_NAME] và In" at bounding box center [1278, 541] width 111 height 17
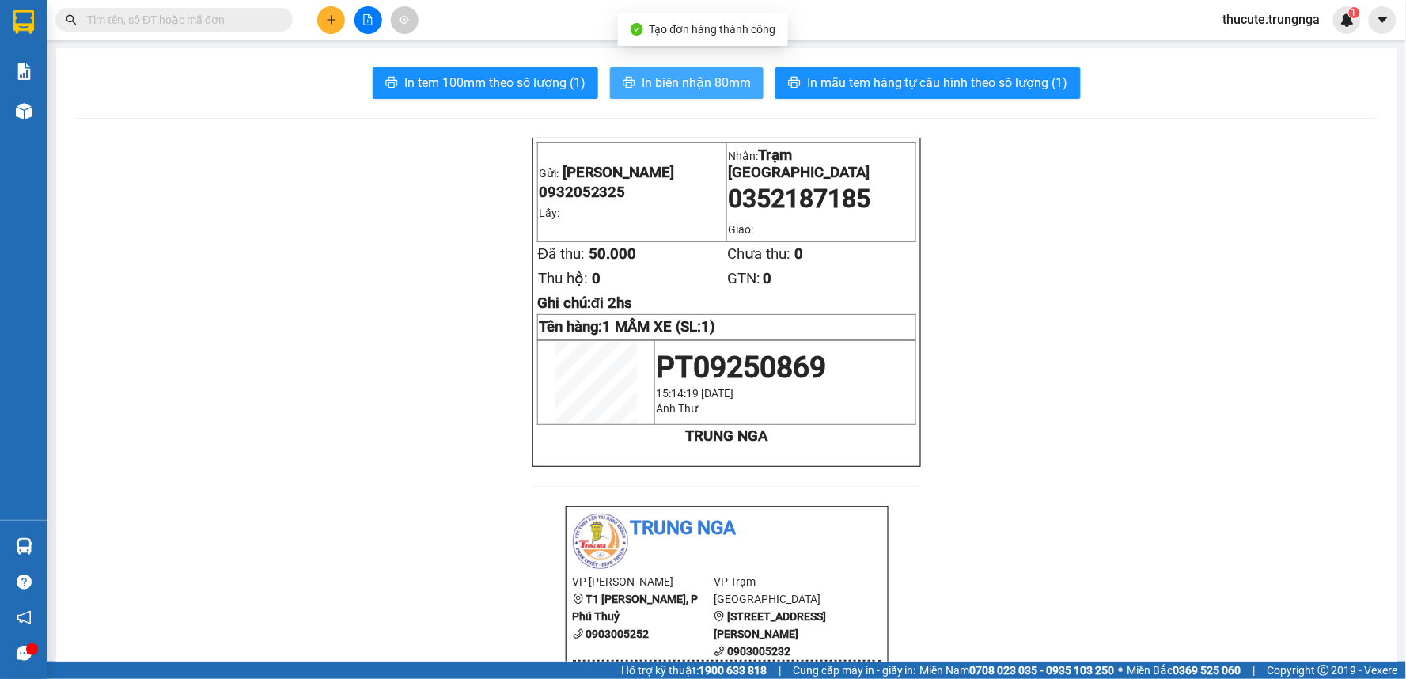
click at [702, 87] on span "In biên nhận 80mm" at bounding box center [696, 83] width 109 height 20
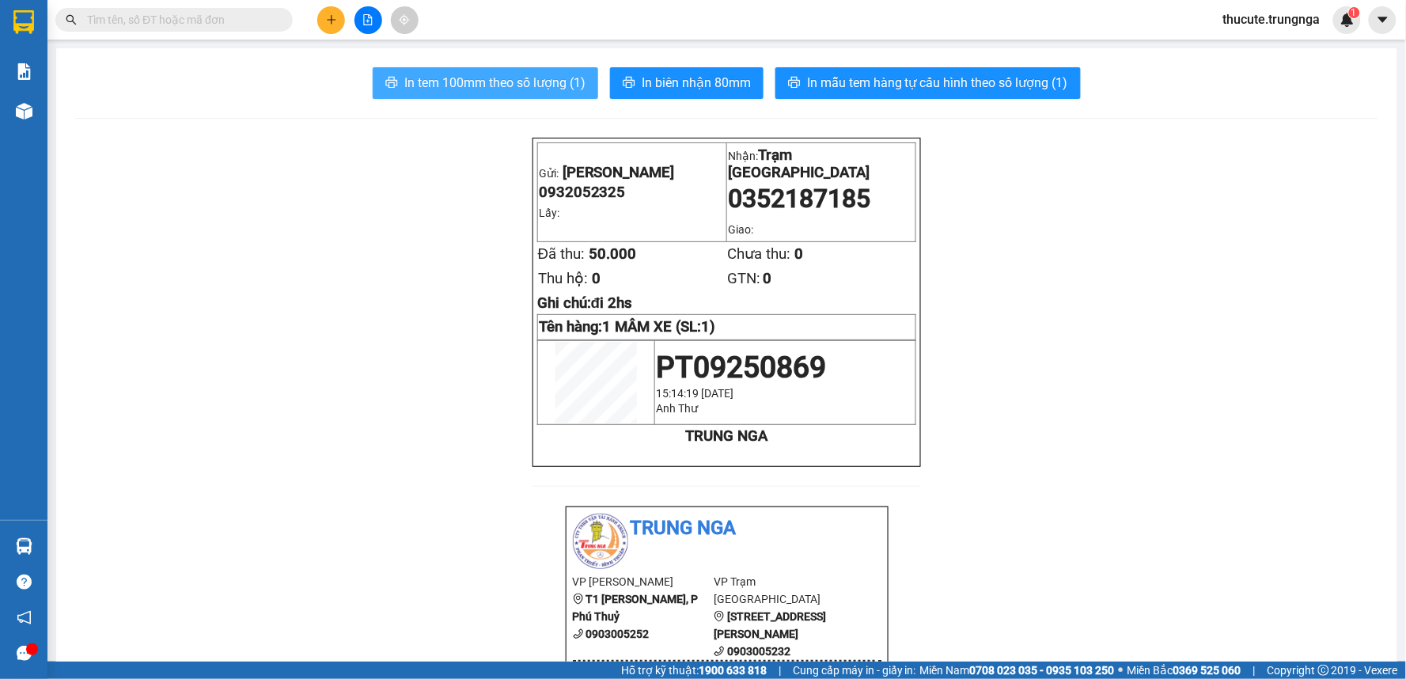
click at [543, 81] on span "In tem 100mm theo số lượng (1)" at bounding box center [494, 83] width 181 height 20
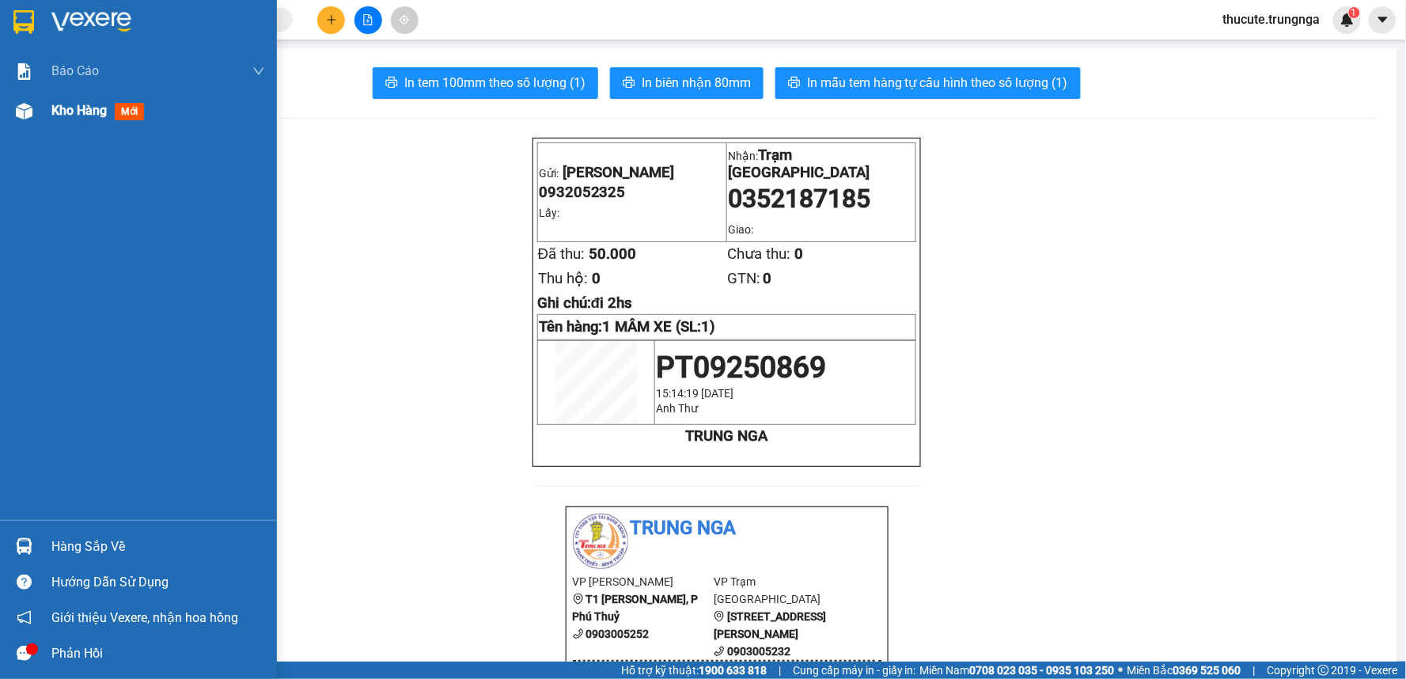
click at [57, 104] on span "Kho hàng" at bounding box center [78, 110] width 55 height 15
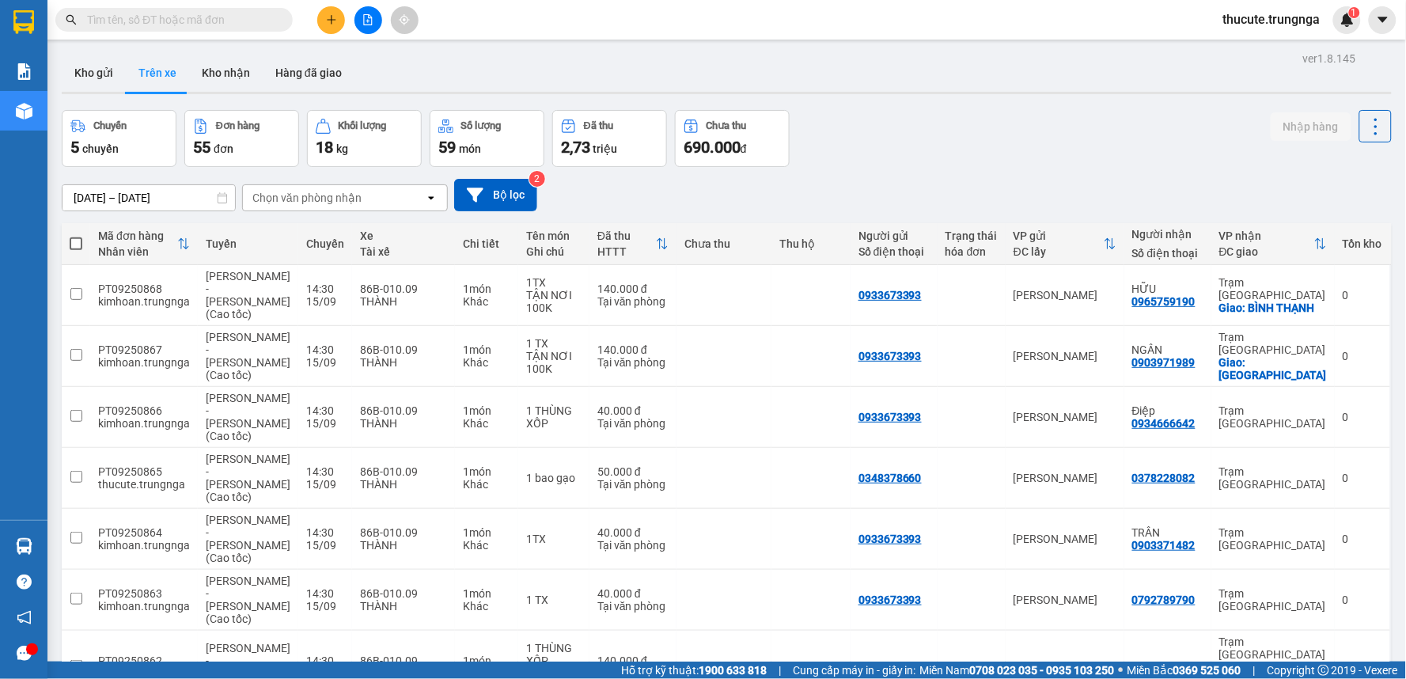
click at [330, 21] on icon "plus" at bounding box center [331, 19] width 11 height 11
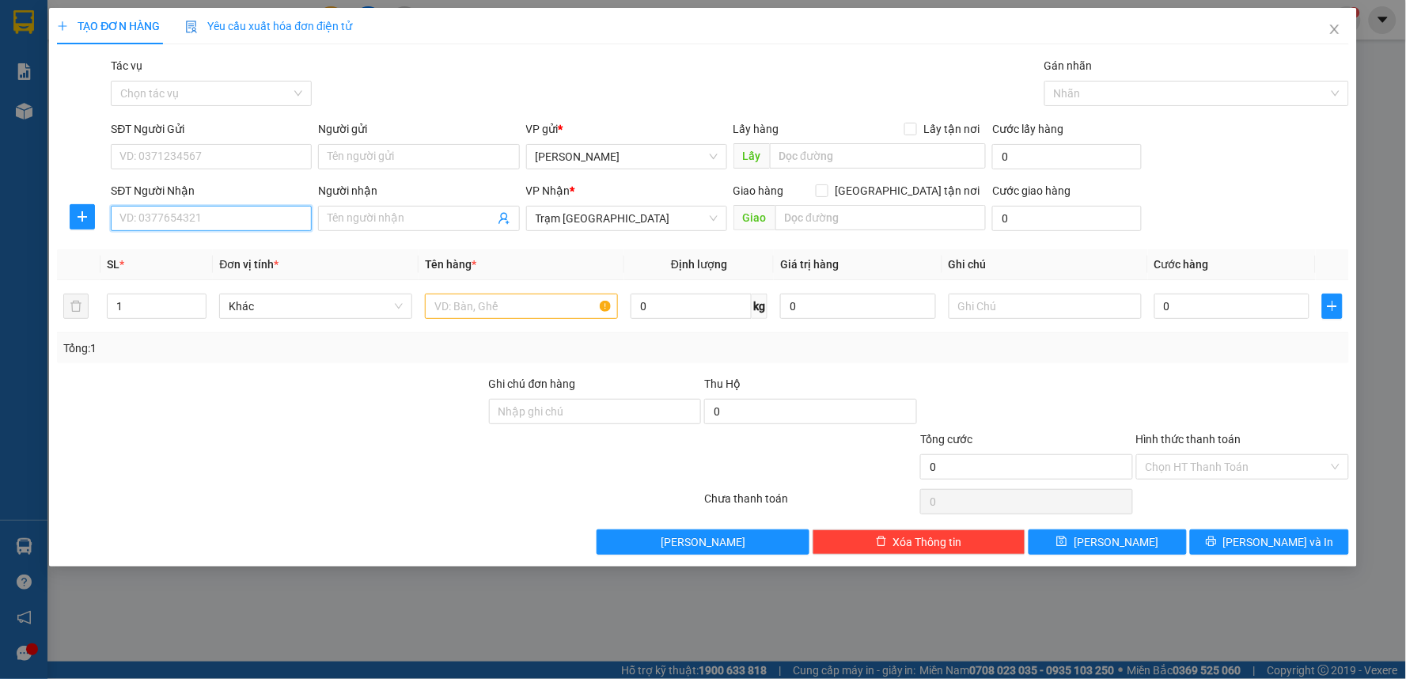
click at [233, 214] on input "SĐT Người Nhận" at bounding box center [211, 218] width 201 height 25
paste input "0379470229"
click at [332, 306] on span "Khác" at bounding box center [316, 306] width 174 height 24
type input "0379470229"
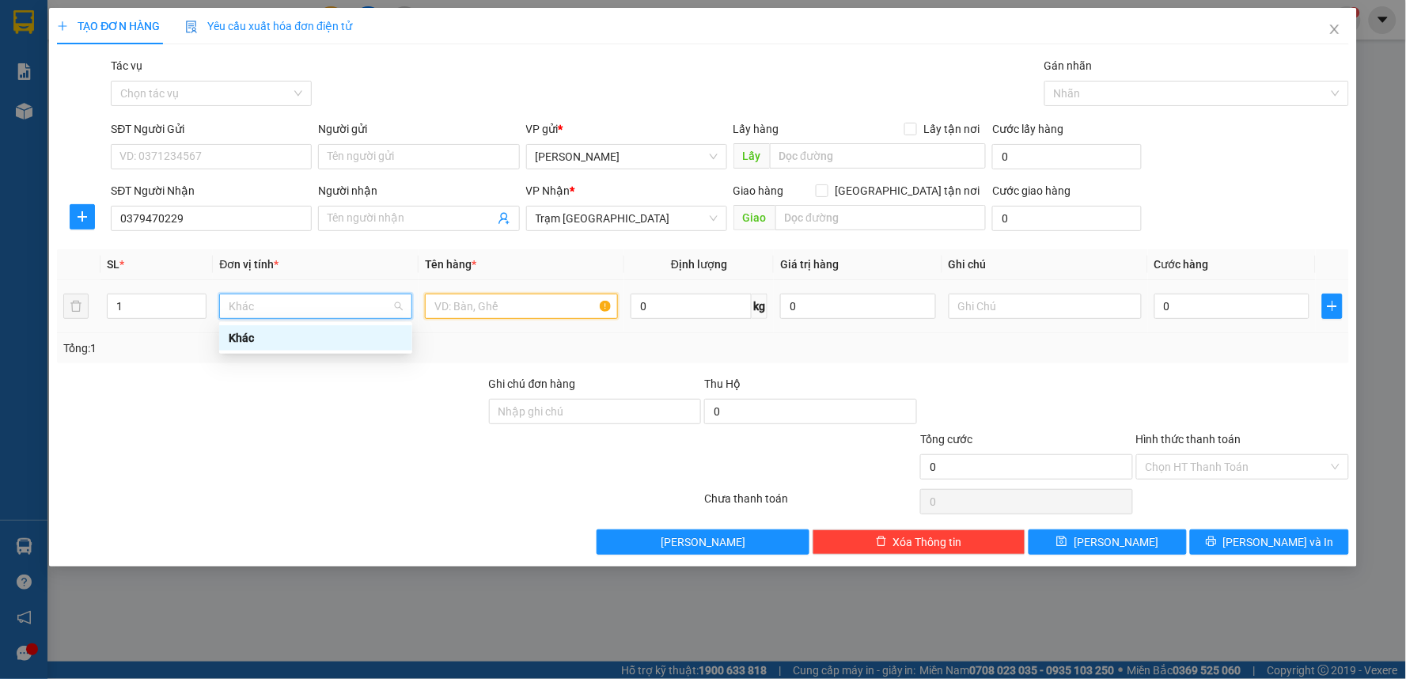
click at [457, 305] on input "text" at bounding box center [521, 306] width 193 height 25
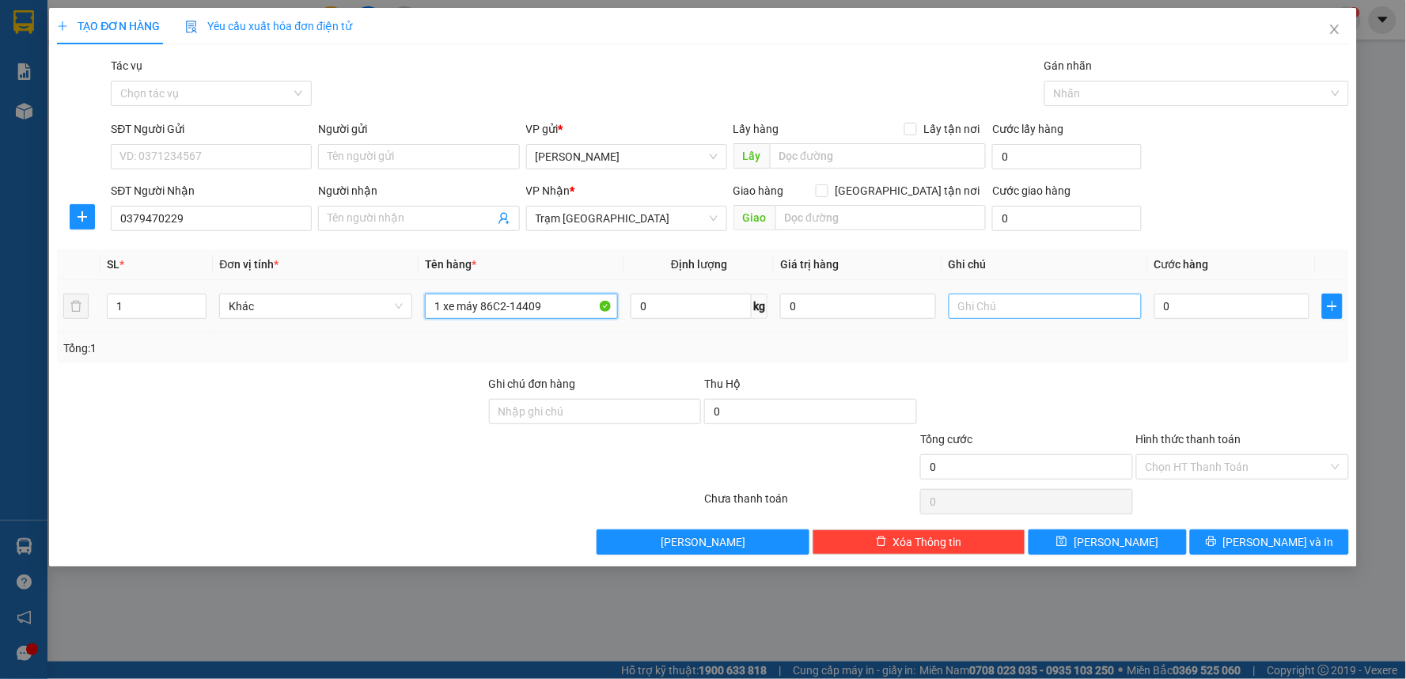
type input "1 xe máy 86C2-14409"
click at [1066, 312] on input "text" at bounding box center [1045, 306] width 193 height 25
click at [1207, 304] on input "0" at bounding box center [1232, 306] width 156 height 25
type input "2"
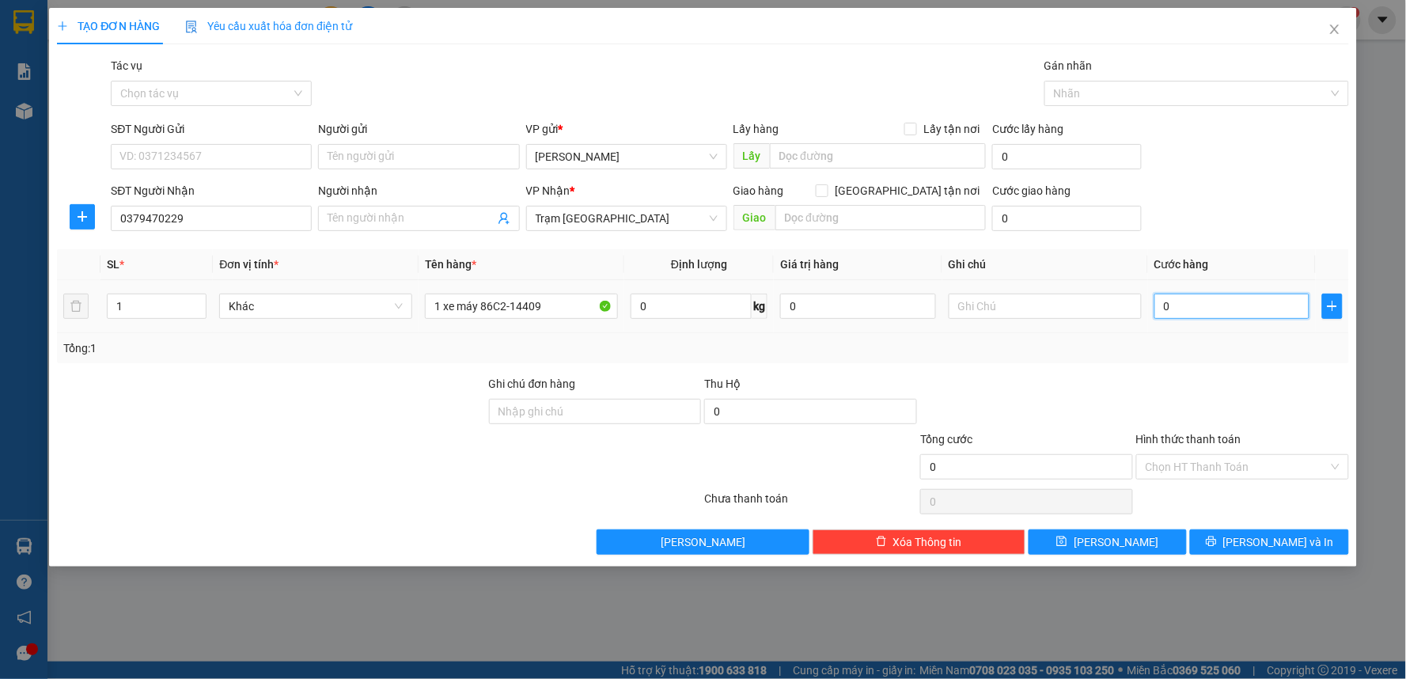
type input "2"
type input "25"
type input "250"
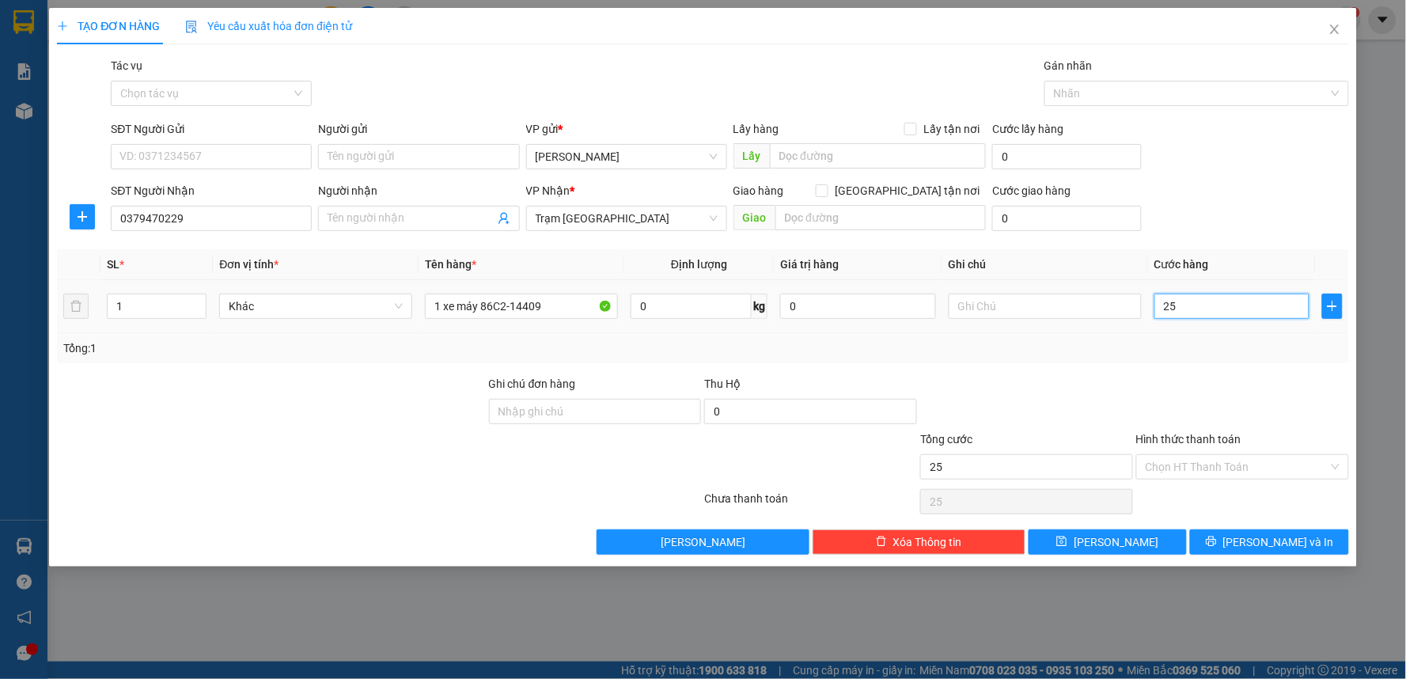
type input "250"
type input "250.000"
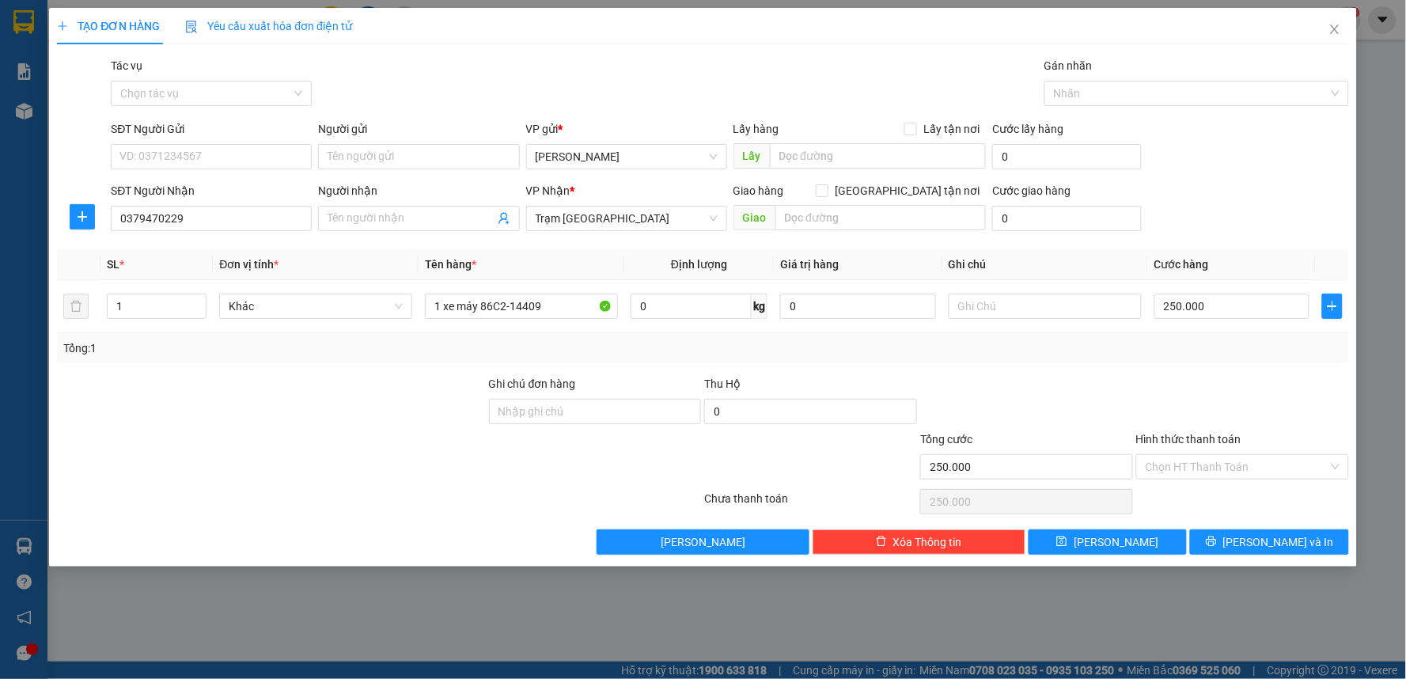
click at [1094, 389] on div at bounding box center [1027, 402] width 216 height 55
click at [1052, 303] on input "text" at bounding box center [1045, 306] width 193 height 25
type input "d"
type input "đi chung 3h 15/09"
click at [1039, 330] on td "đi chung 3h 15/09" at bounding box center [1045, 306] width 206 height 53
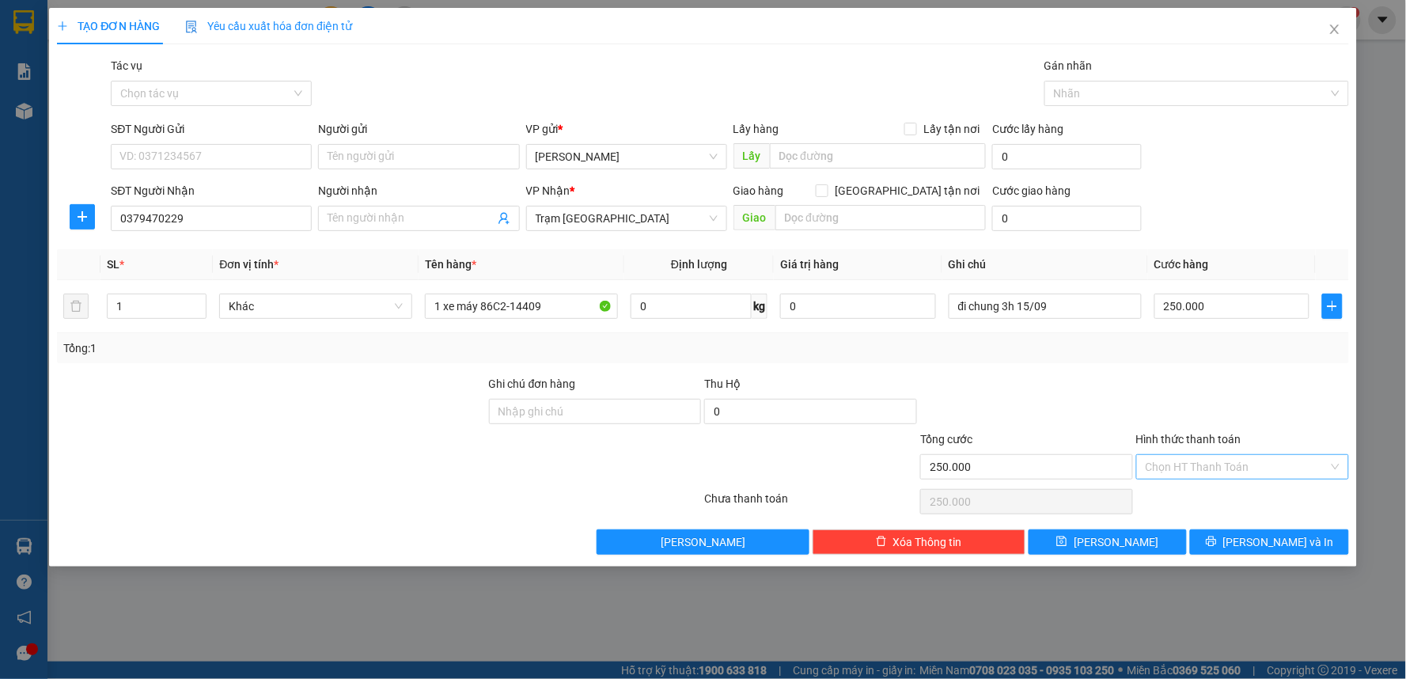
click at [1188, 464] on input "Hình thức thanh toán" at bounding box center [1237, 467] width 183 height 24
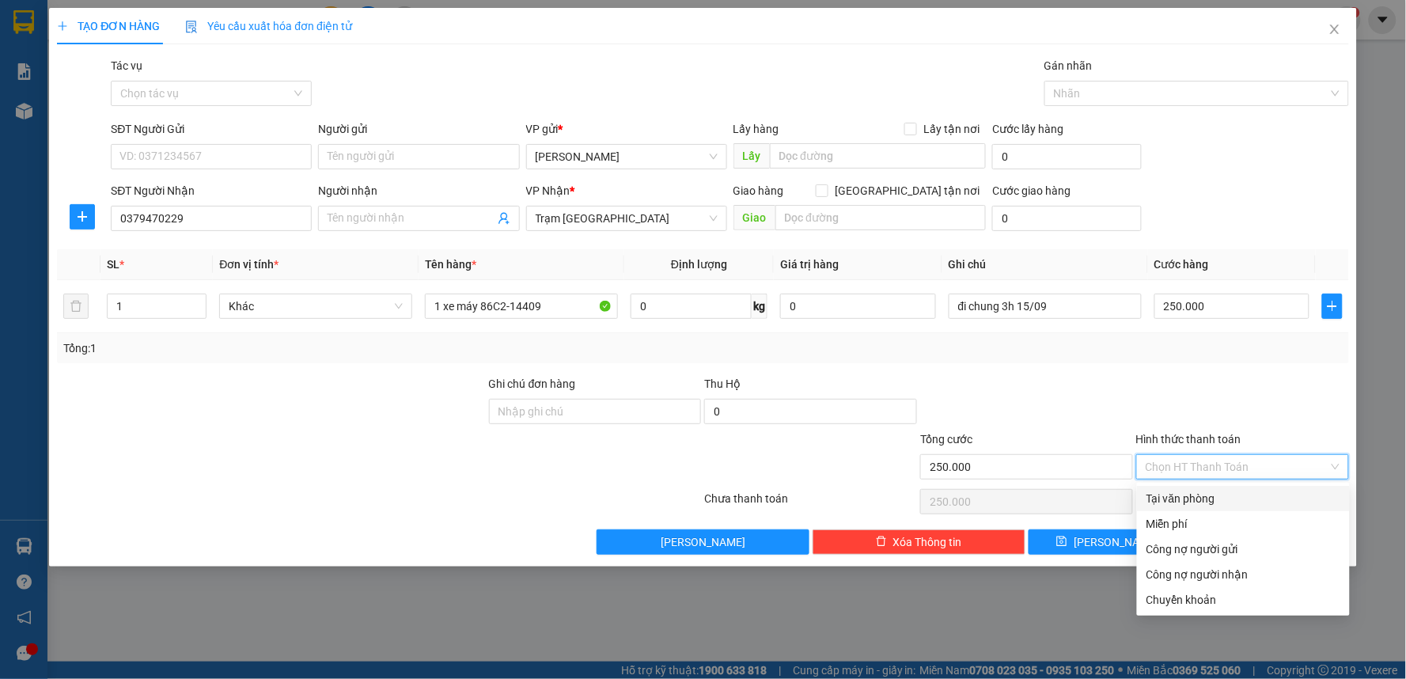
click at [1176, 494] on div "Tại văn phòng" at bounding box center [1244, 498] width 194 height 17
type input "0"
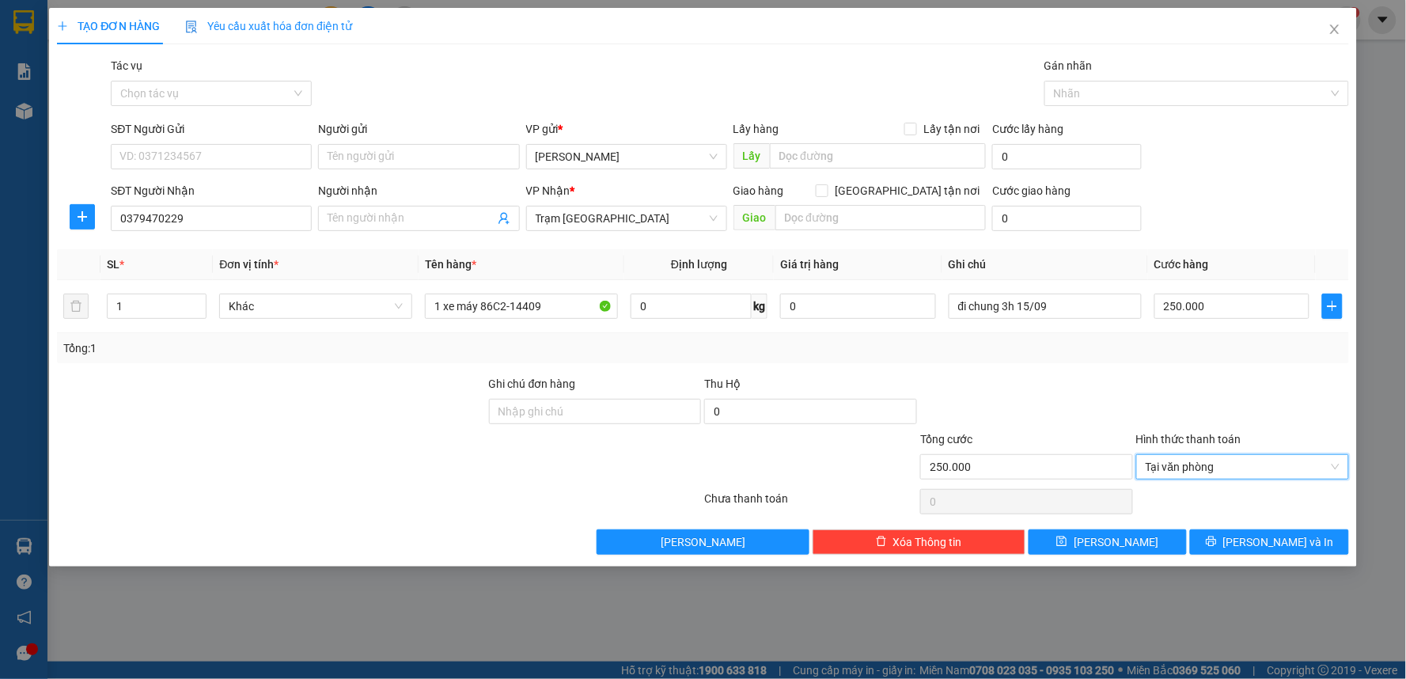
click at [1128, 389] on div at bounding box center [1027, 402] width 216 height 55
click at [1217, 538] on icon "printer" at bounding box center [1211, 541] width 11 height 11
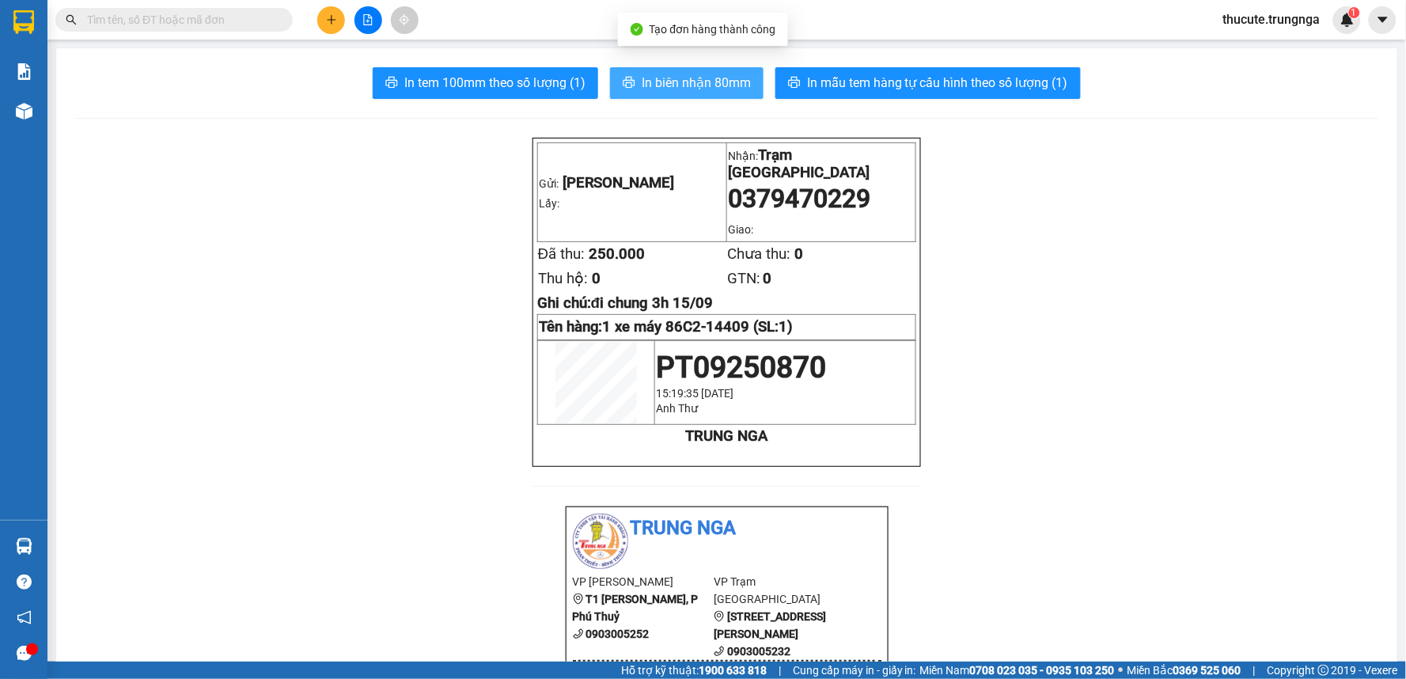
click at [674, 80] on span "In biên nhận 80mm" at bounding box center [696, 83] width 109 height 20
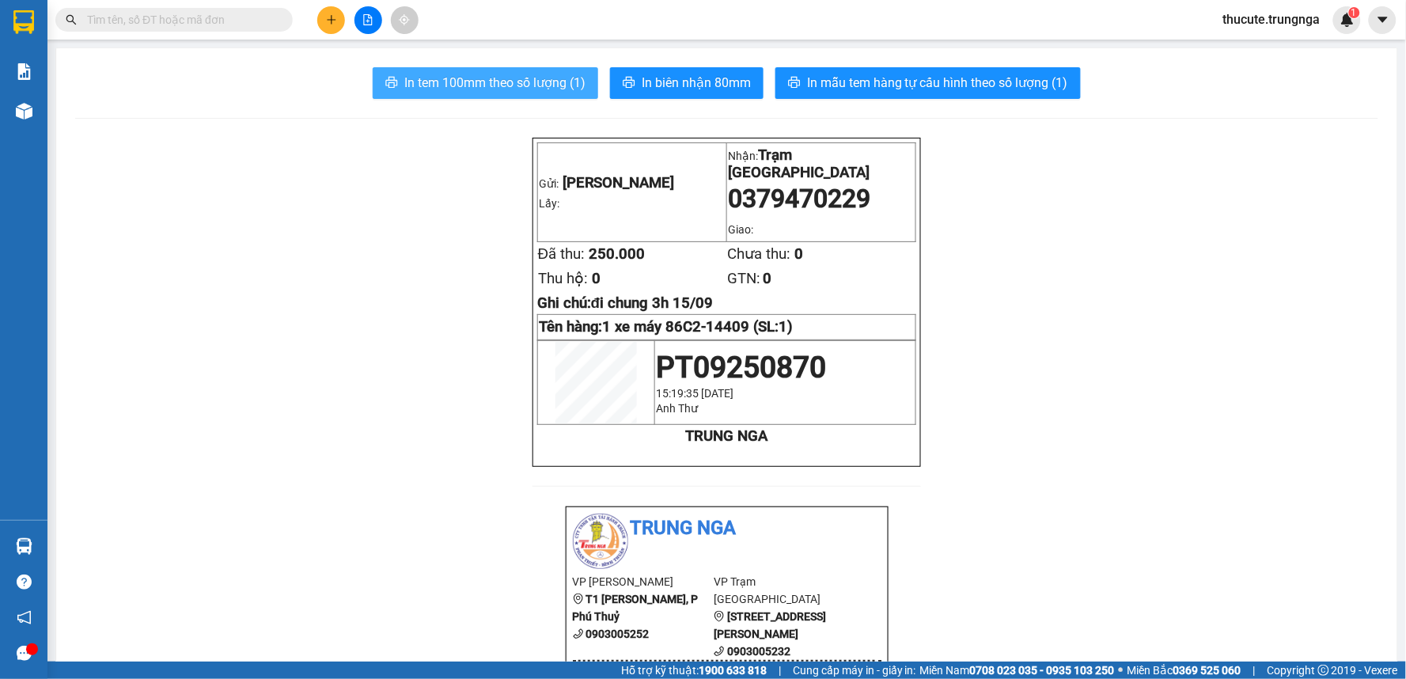
click at [546, 89] on span "In tem 100mm theo số lượng (1)" at bounding box center [494, 83] width 181 height 20
click at [319, 24] on button at bounding box center [331, 20] width 28 height 28
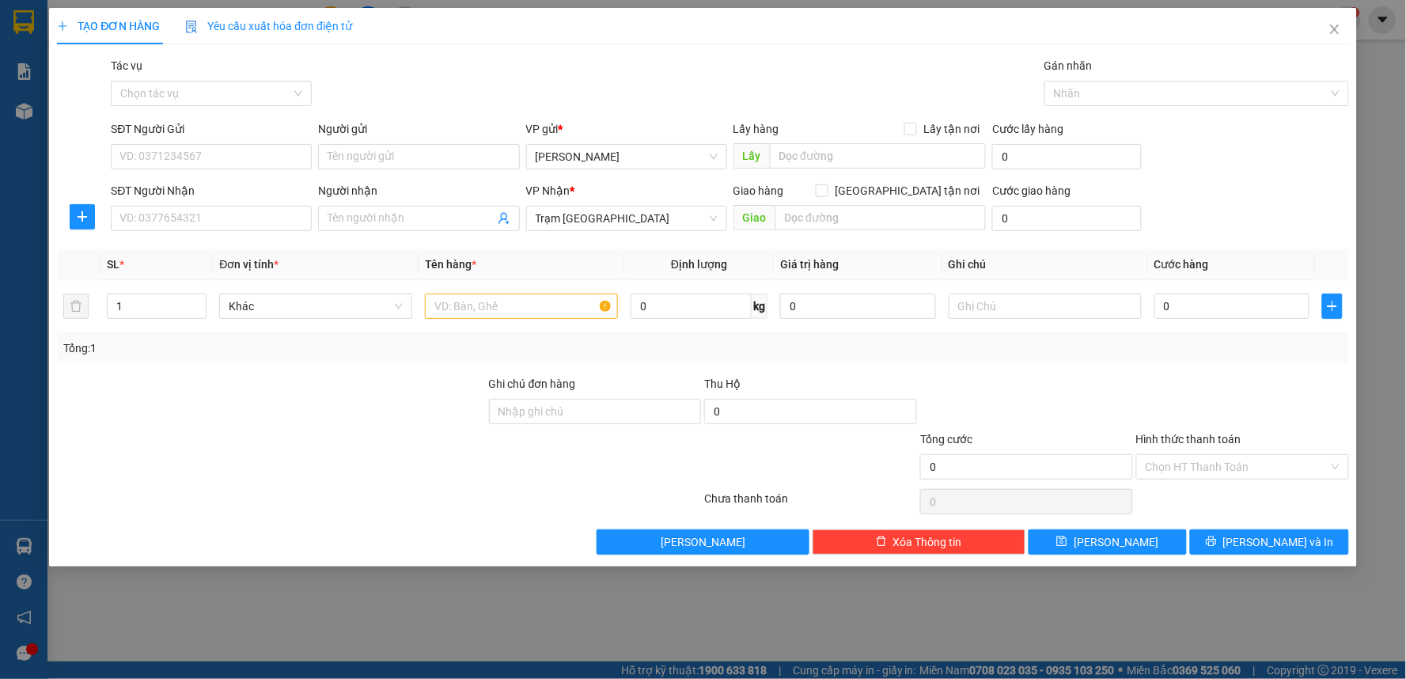
click at [162, 169] on div "SĐT Người Gửi VD: 0371234567" at bounding box center [211, 147] width 201 height 55
click at [154, 145] on input "SĐT Người Gửi" at bounding box center [211, 156] width 201 height 25
type input "0919668630"
click at [248, 182] on div "0919668630" at bounding box center [211, 188] width 182 height 17
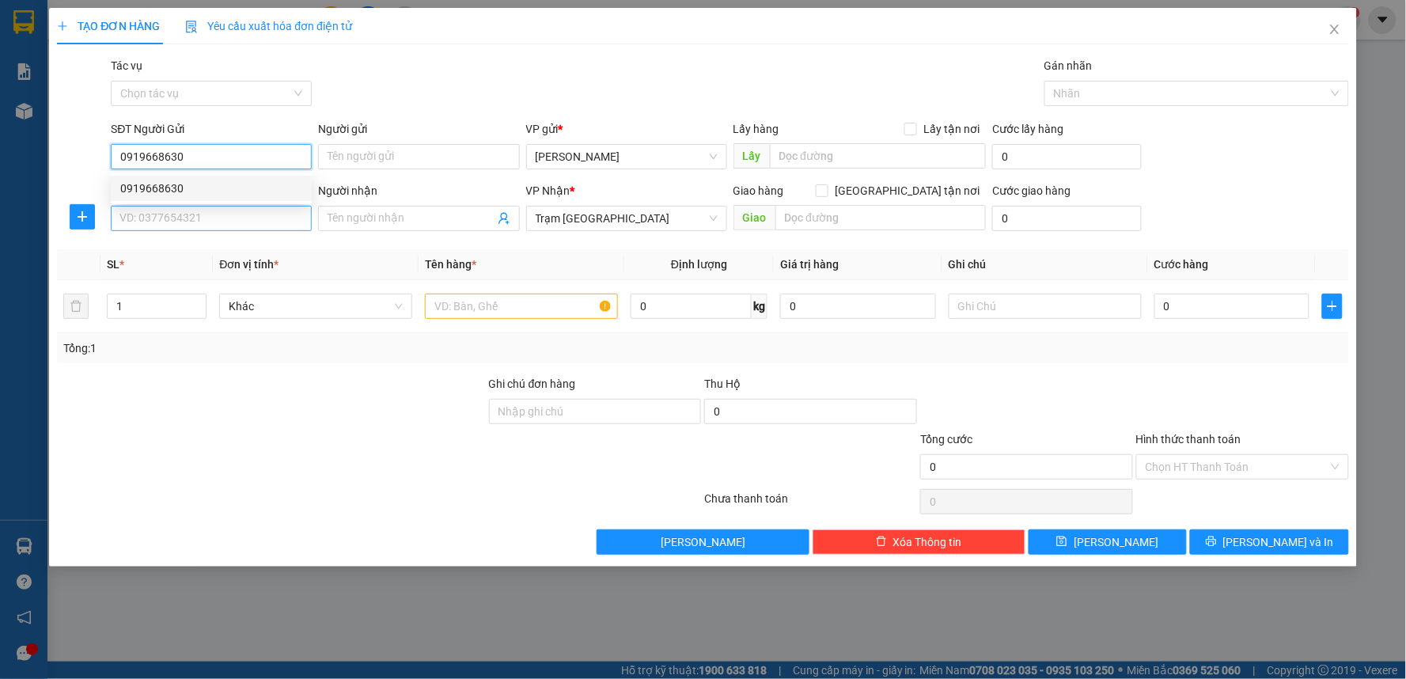
type input "40.000"
type input "0919668630"
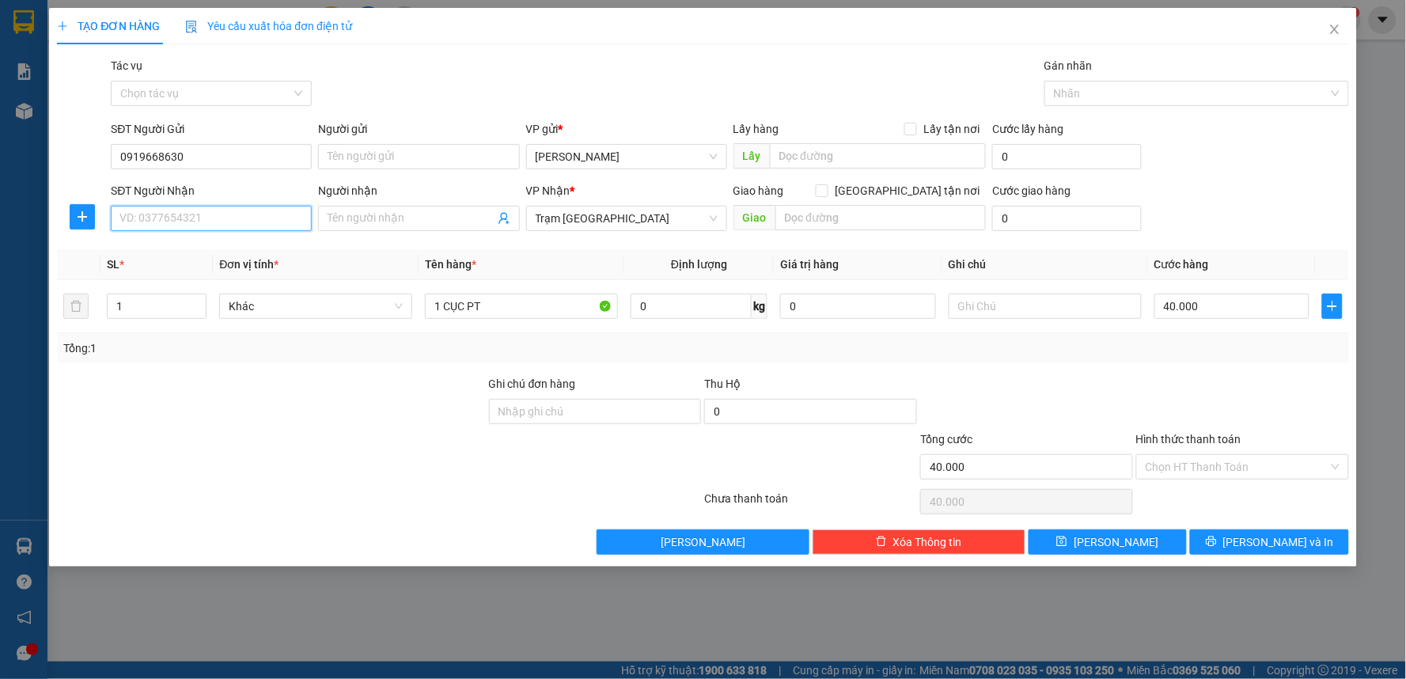
click at [246, 216] on input "SĐT Người Nhận" at bounding box center [211, 218] width 201 height 25
click at [180, 250] on div "0903914808" at bounding box center [211, 249] width 182 height 17
type input "0903914808"
click at [408, 435] on div at bounding box center [271, 457] width 432 height 55
click at [1219, 463] on input "Hình thức thanh toán" at bounding box center [1237, 467] width 183 height 24
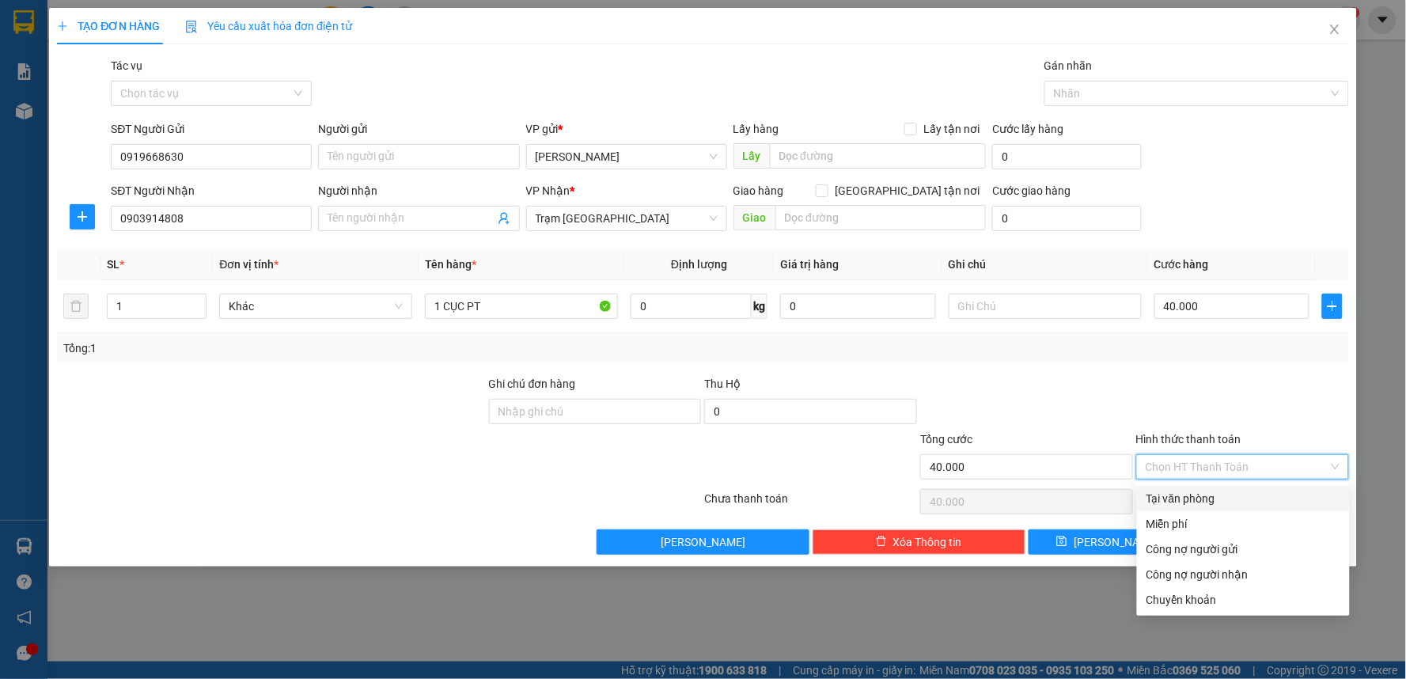
click at [1192, 495] on div "Tại văn phòng" at bounding box center [1244, 498] width 194 height 17
type input "0"
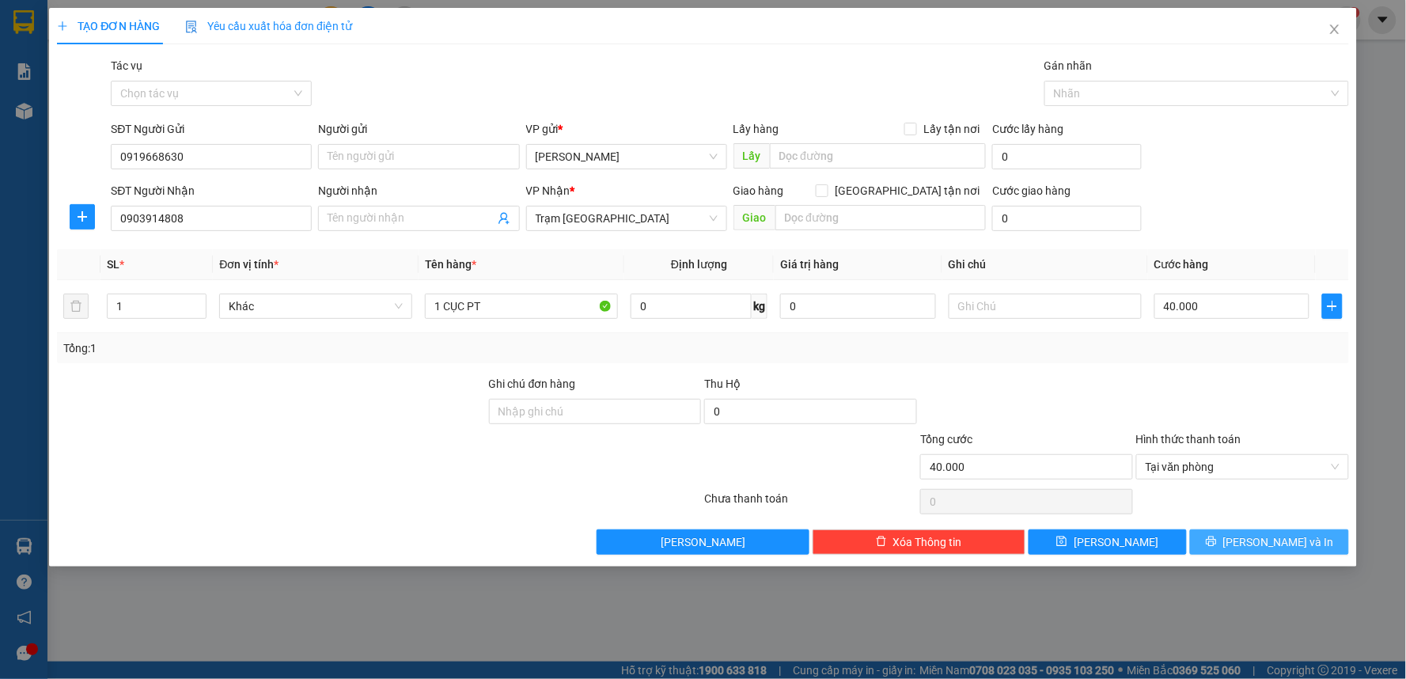
click at [1268, 540] on span "[PERSON_NAME] và In" at bounding box center [1278, 541] width 111 height 17
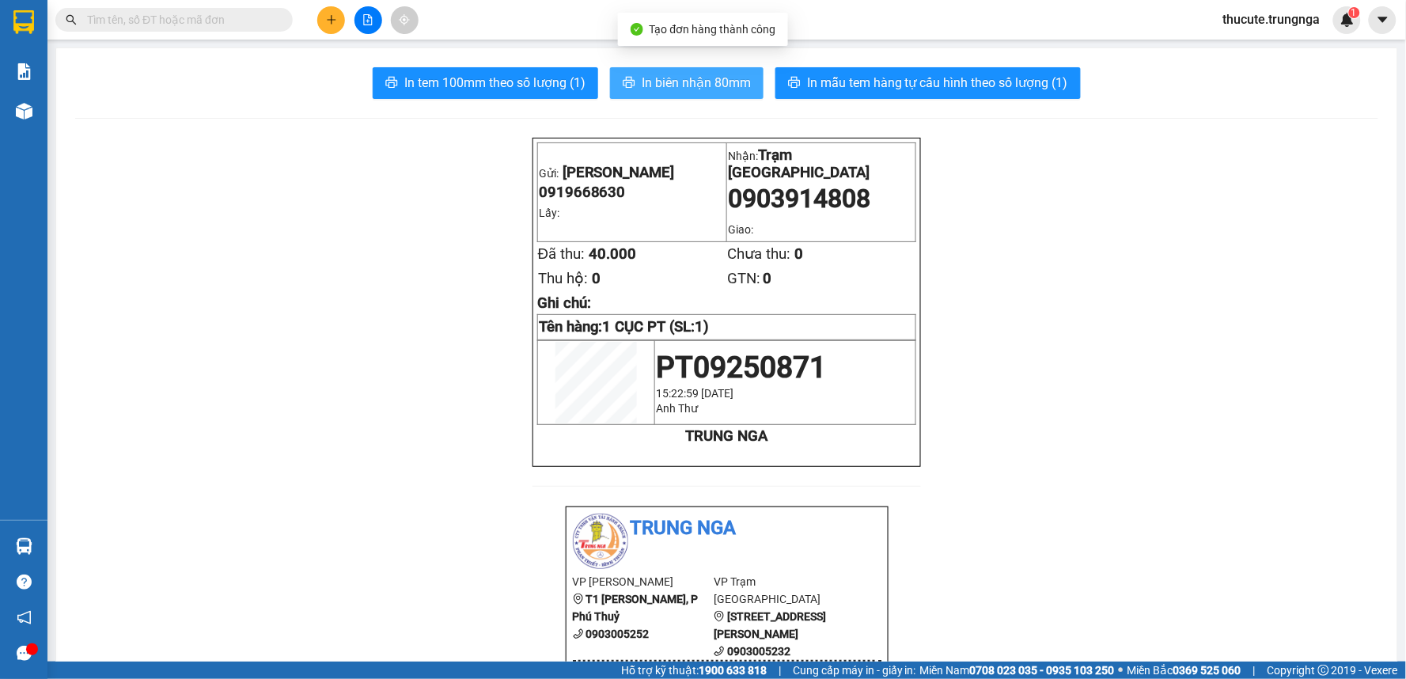
click at [705, 90] on span "In biên nhận 80mm" at bounding box center [696, 83] width 109 height 20
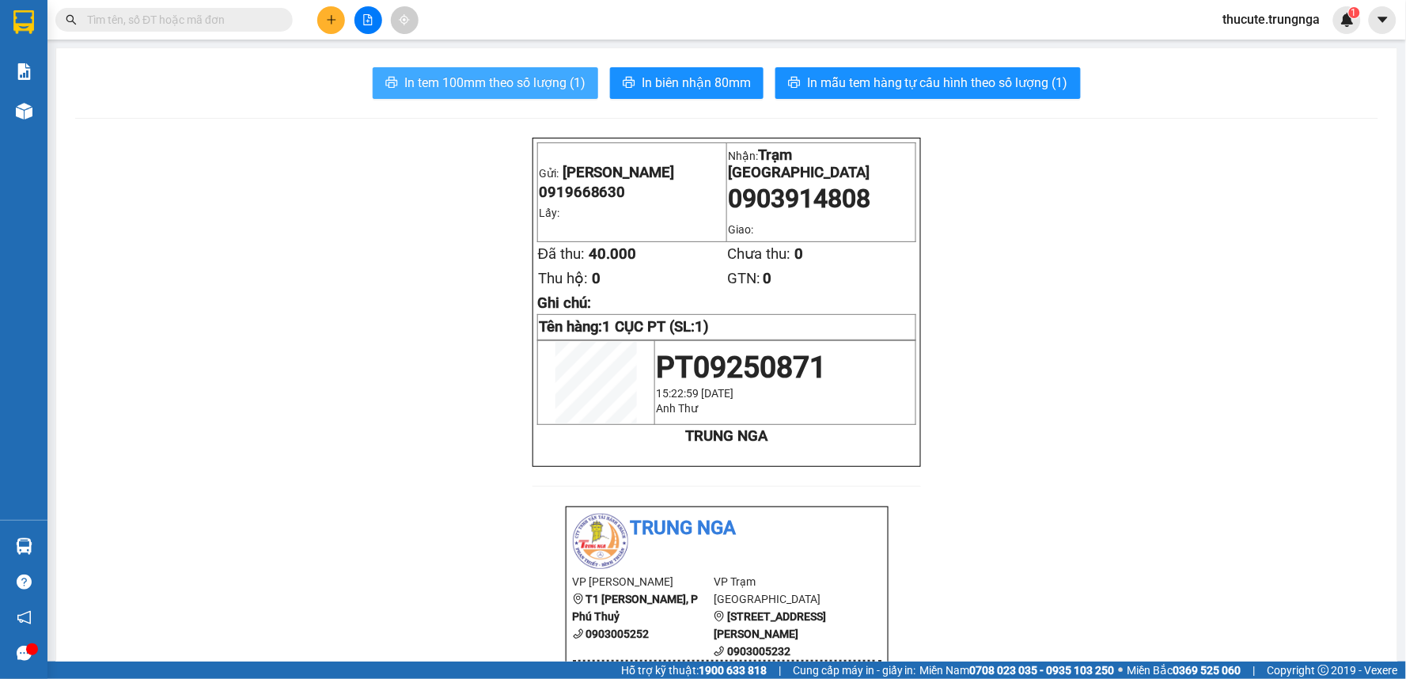
click at [477, 72] on button "In tem 100mm theo số lượng (1)" at bounding box center [486, 83] width 226 height 32
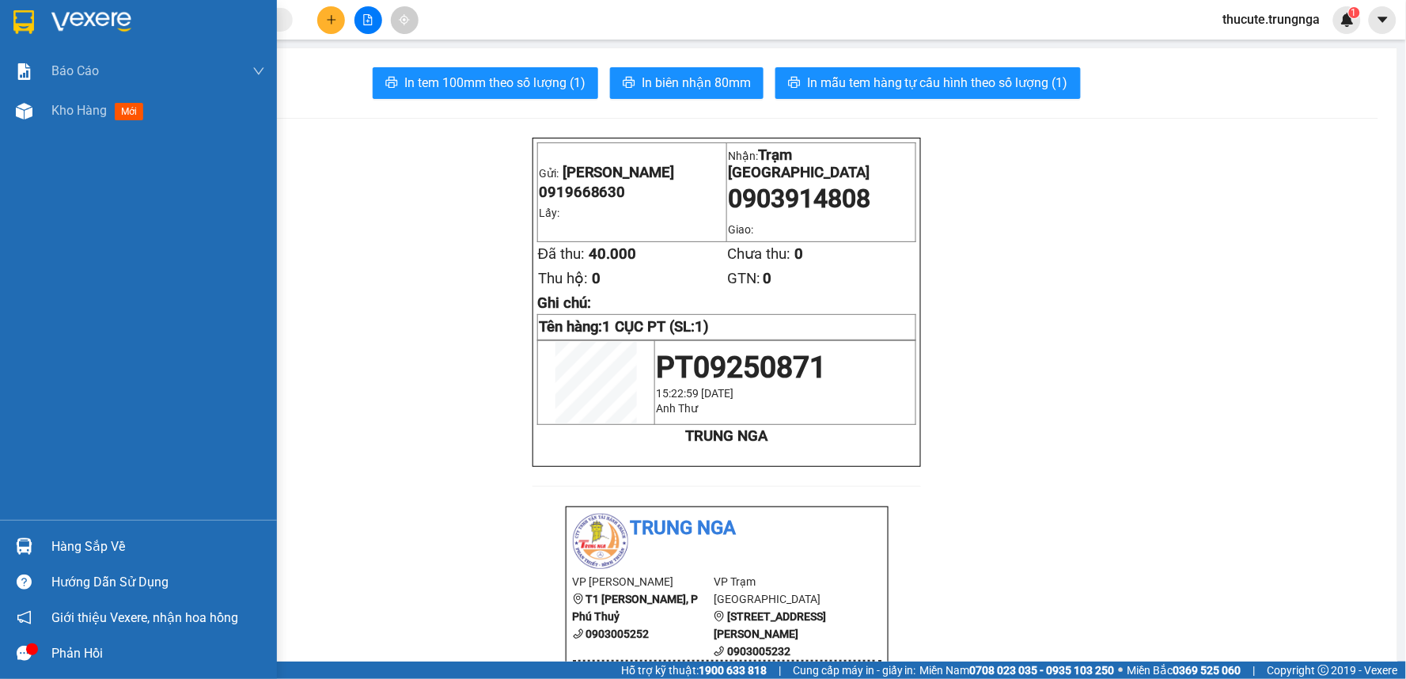
click at [68, 133] on div "Báo cáo Báo cáo dòng tiền (nhân viên) - chỉ tính tiền mặt Kho hàng mới" at bounding box center [138, 285] width 277 height 468
click at [75, 122] on div "Kho hàng mới" at bounding box center [158, 111] width 214 height 40
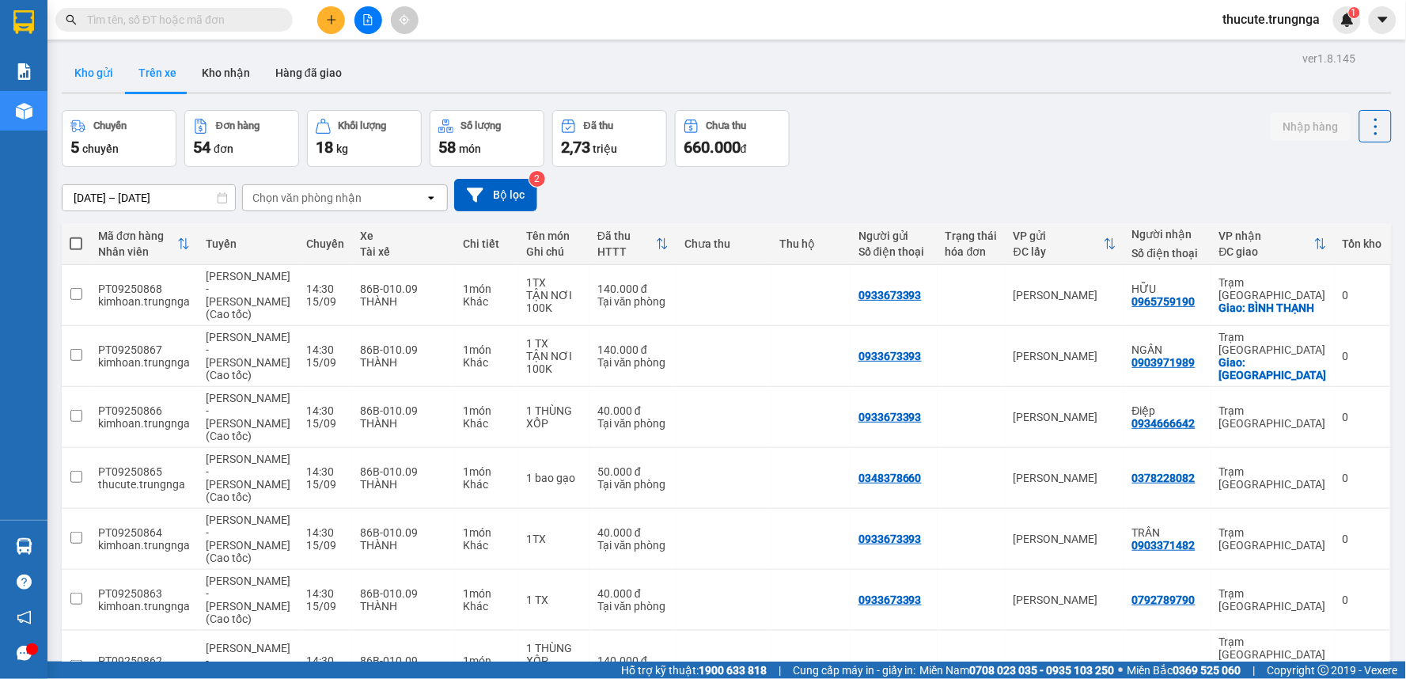
click at [89, 62] on button "Kho gửi" at bounding box center [94, 73] width 64 height 38
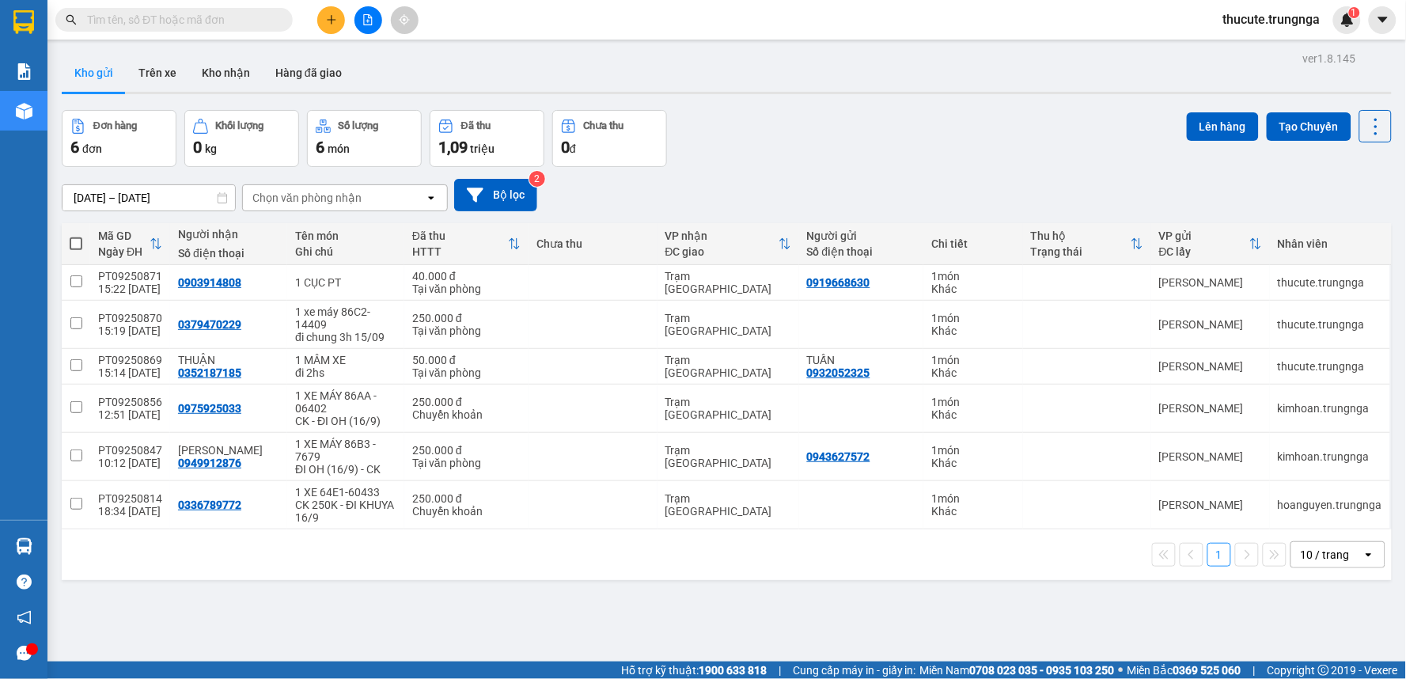
click at [316, 21] on div at bounding box center [368, 20] width 119 height 28
click at [322, 22] on button at bounding box center [331, 20] width 28 height 28
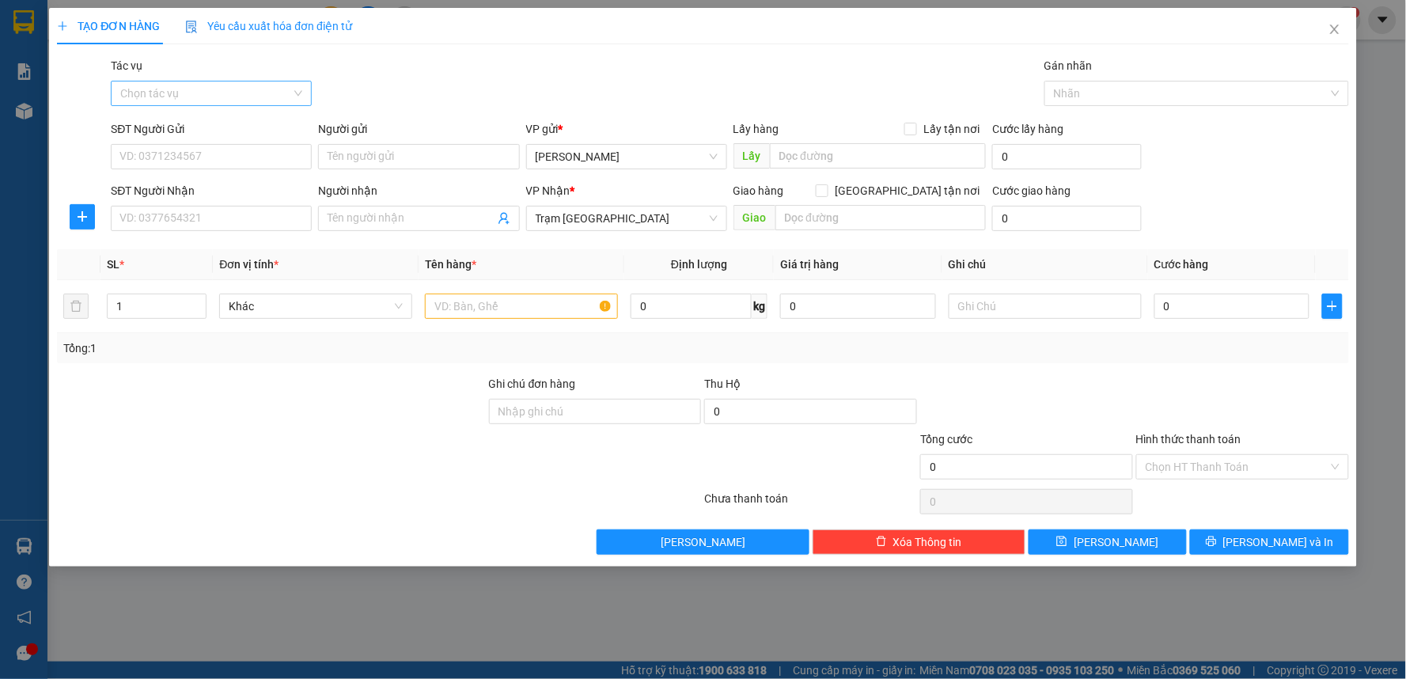
click at [218, 97] on input "Tác vụ" at bounding box center [205, 93] width 171 height 24
click at [195, 156] on div "Nhập hàng kho nhận" at bounding box center [211, 150] width 182 height 17
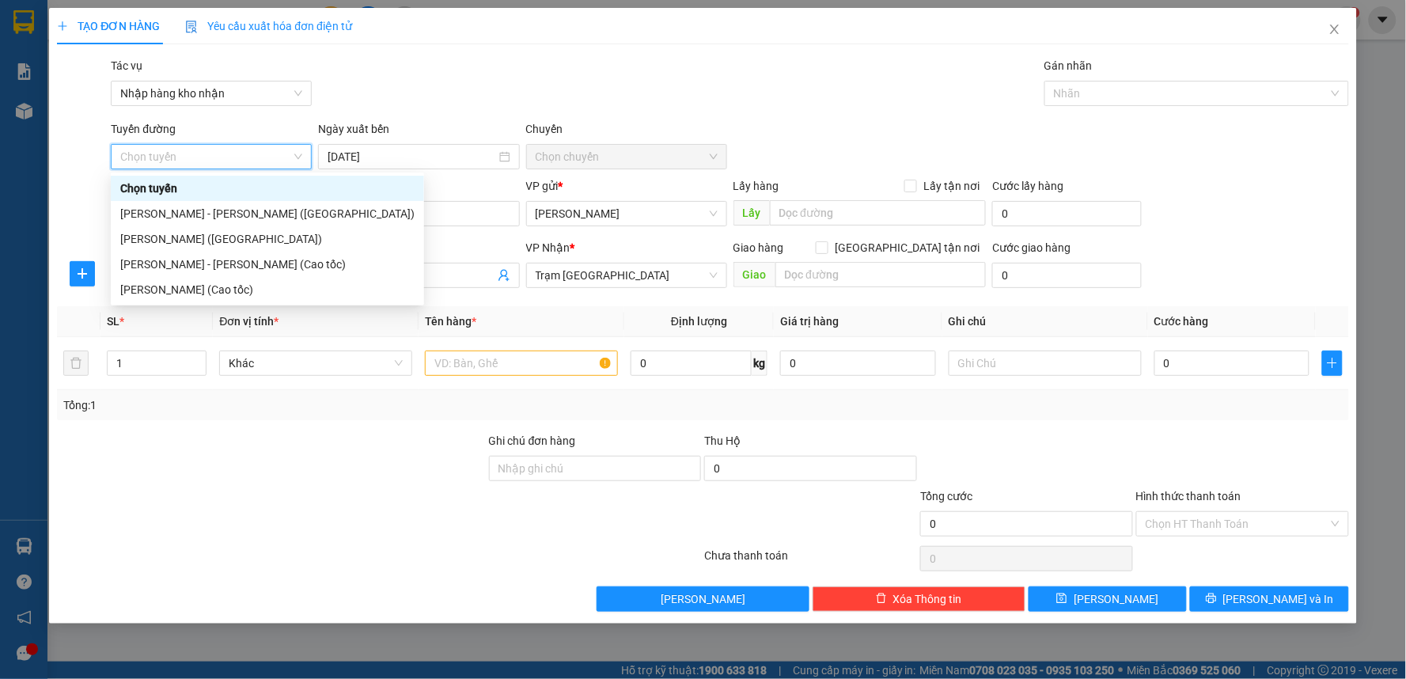
click at [582, 95] on div "Tác vụ Nhập hàng kho nhận Gán nhãn Nhãn" at bounding box center [730, 84] width 1244 height 55
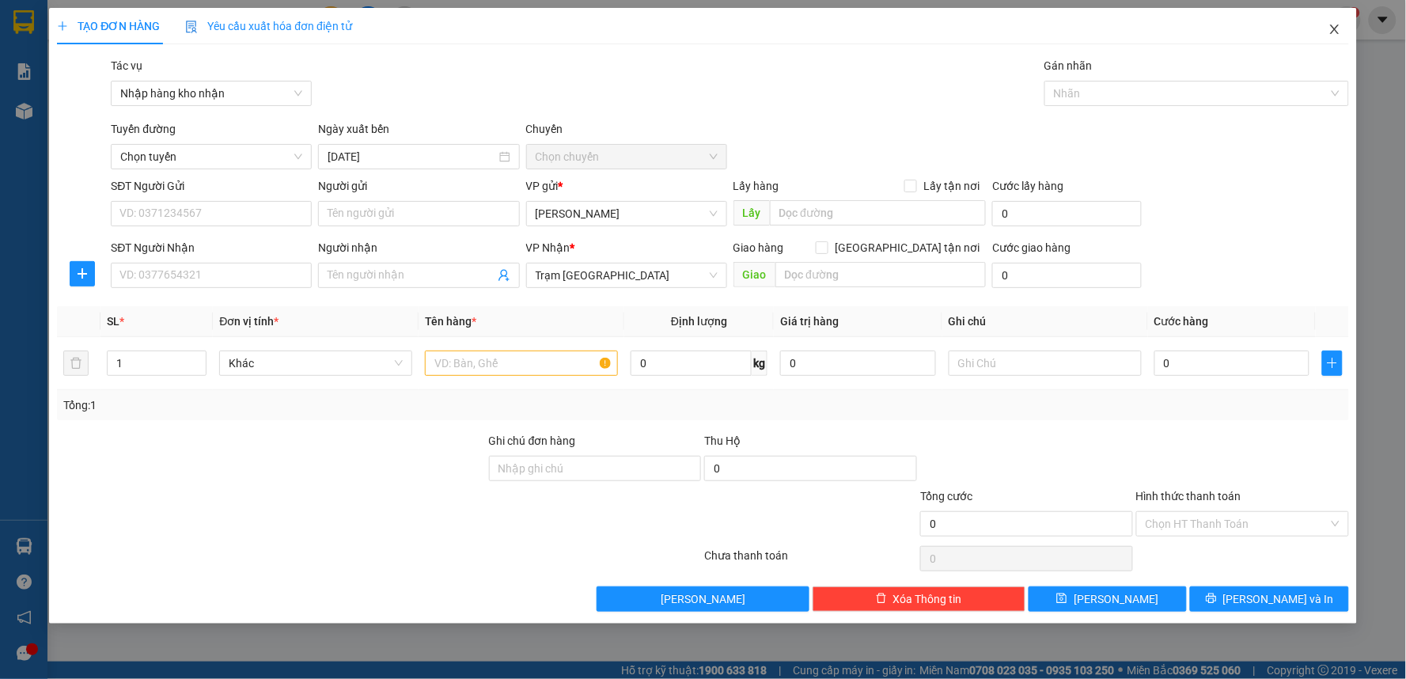
click at [1322, 20] on span "Close" at bounding box center [1335, 30] width 44 height 44
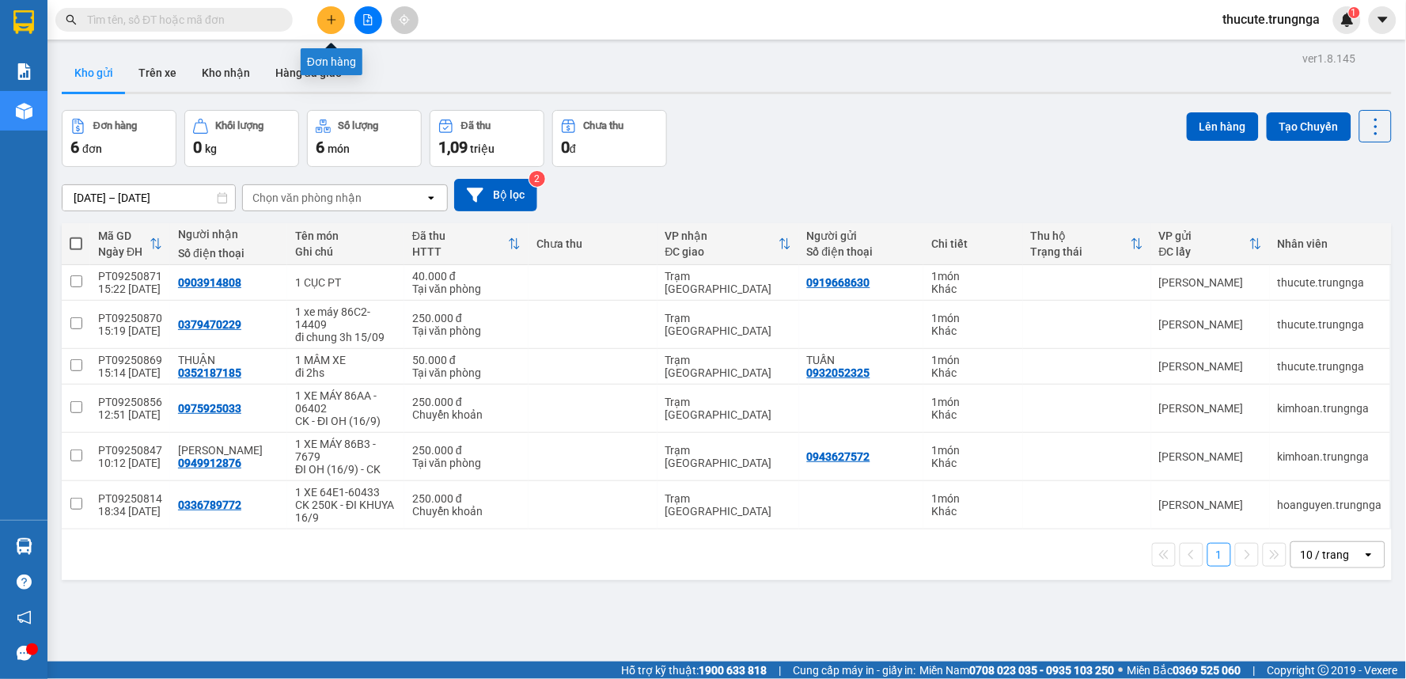
click at [326, 19] on icon "plus" at bounding box center [331, 19] width 11 height 11
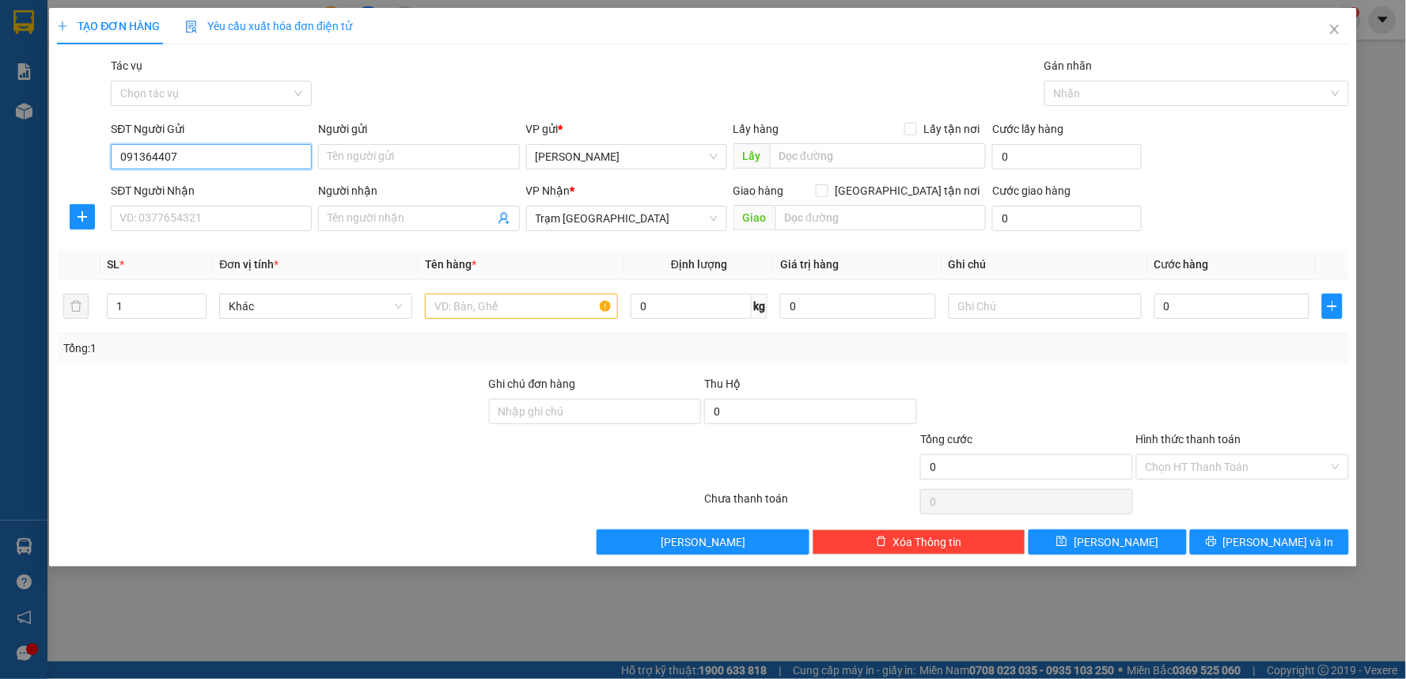
type input "0913644077"
click at [244, 191] on div "0913644077 - Dũng" at bounding box center [211, 188] width 182 height 17
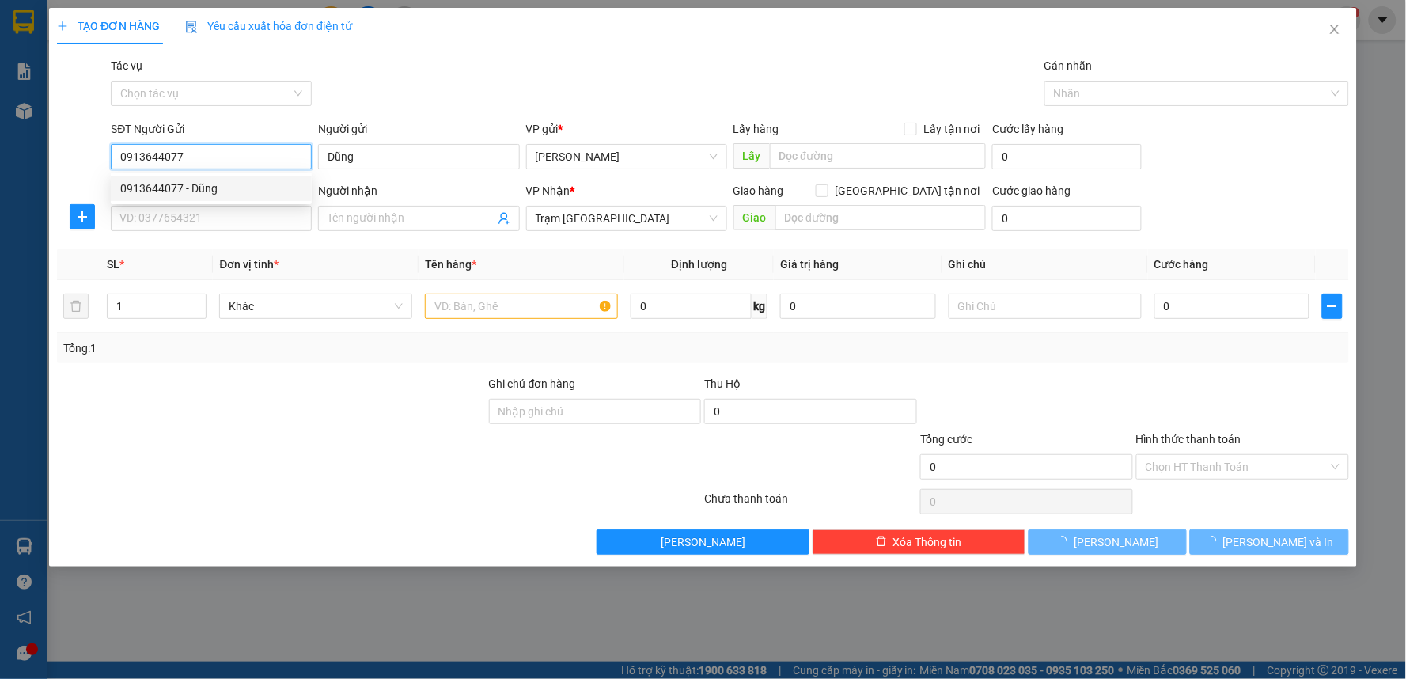
type input "Dũng"
type input "30.000"
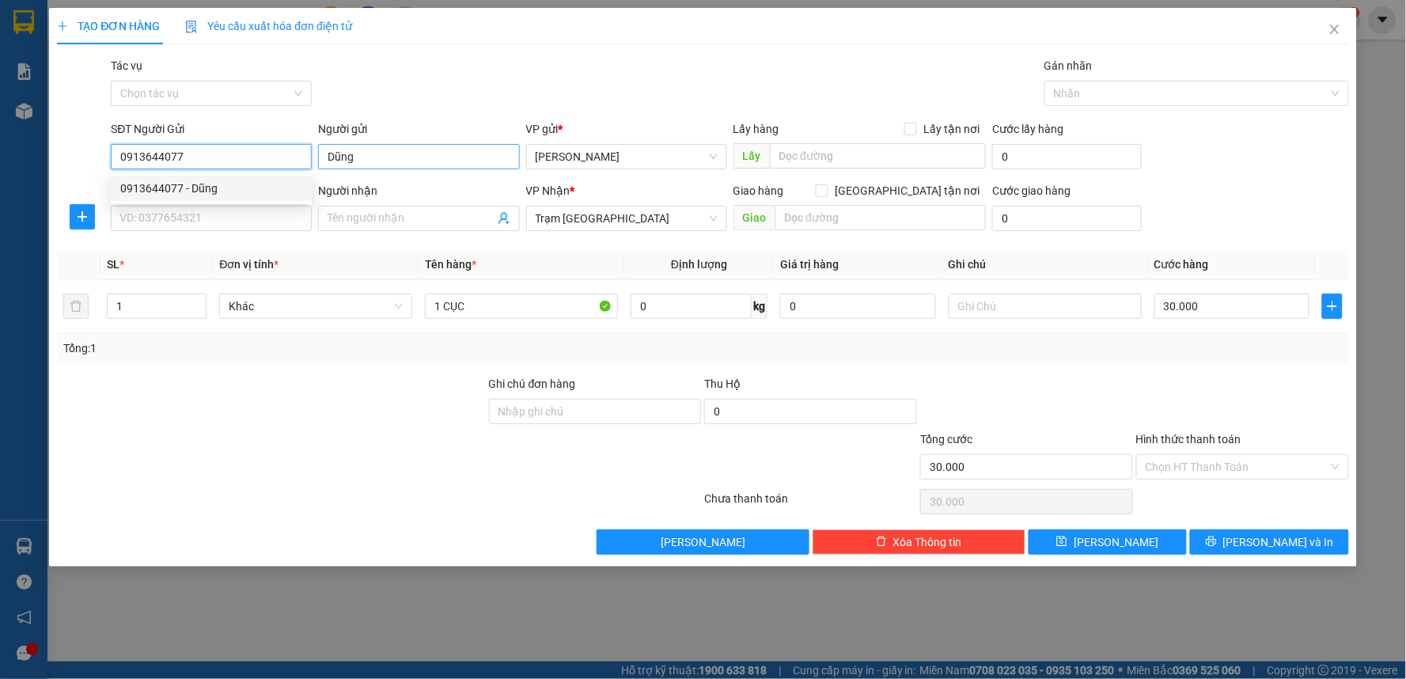
type input "0913644077"
click at [446, 161] on input "Dũng" at bounding box center [418, 156] width 201 height 25
click at [211, 224] on input "SĐT Người Nhận" at bounding box center [211, 218] width 201 height 25
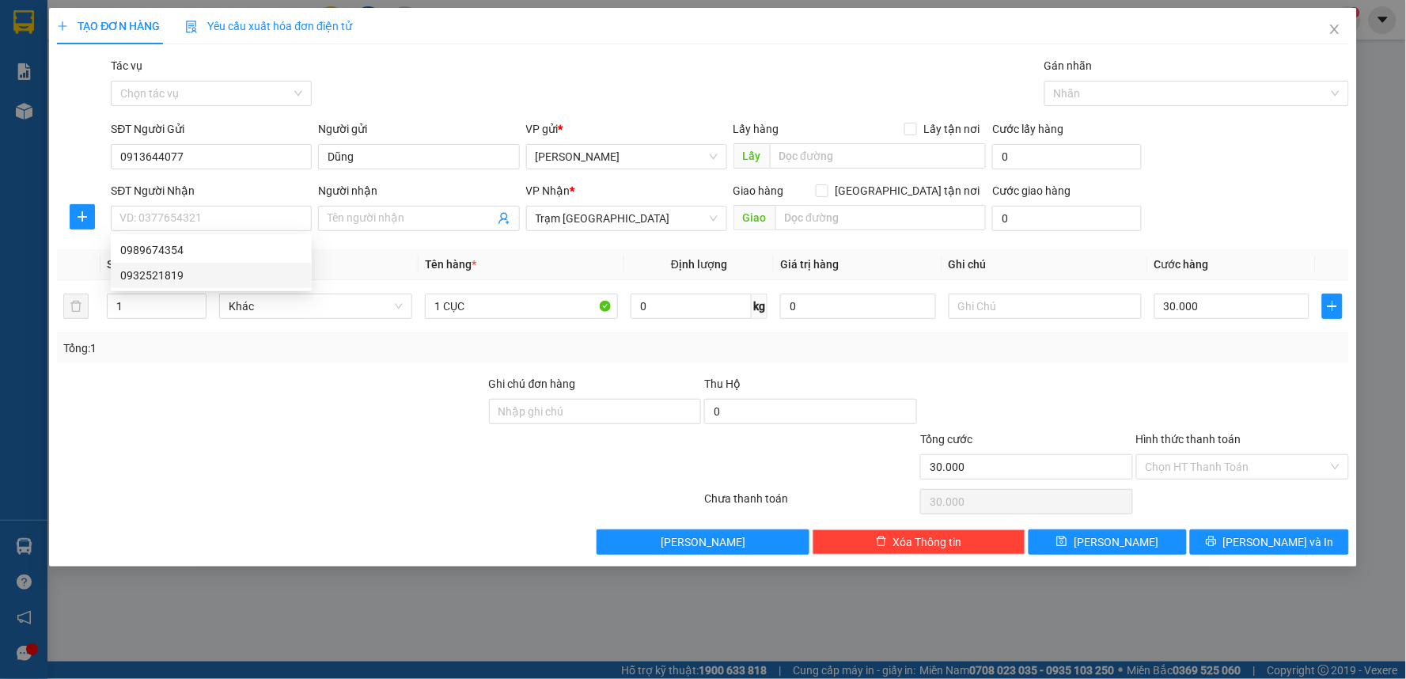
click at [214, 289] on div "0989674354 0932521819 0989674354 0932521819" at bounding box center [211, 262] width 201 height 57
click at [215, 280] on td "Khác" at bounding box center [316, 306] width 206 height 53
click at [1169, 460] on input "Hình thức thanh toán" at bounding box center [1237, 467] width 183 height 24
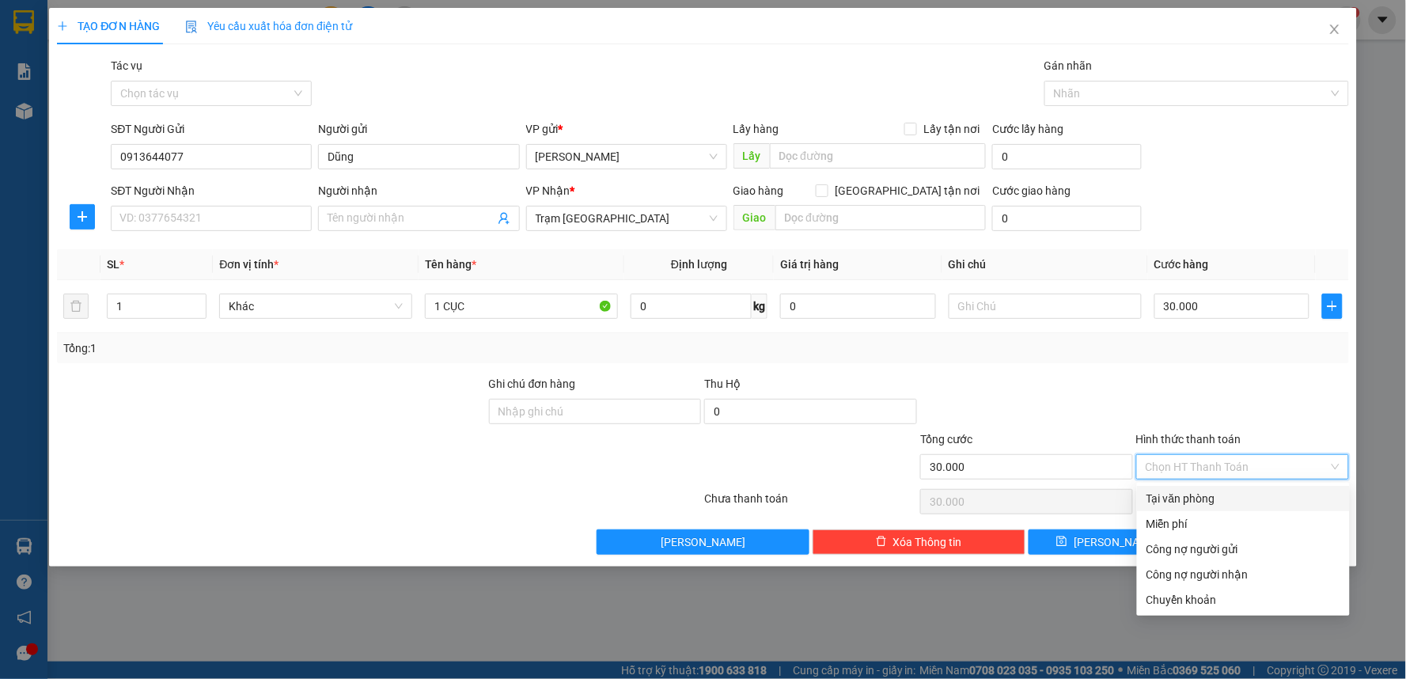
drag, startPoint x: 1192, startPoint y: 370, endPoint x: 1193, endPoint y: 357, distance: 13.5
click at [1192, 367] on div "Transit Pickup Surcharge Ids Transit Deliver Surcharge Ids Transit Deliver Surc…" at bounding box center [703, 306] width 1292 height 498
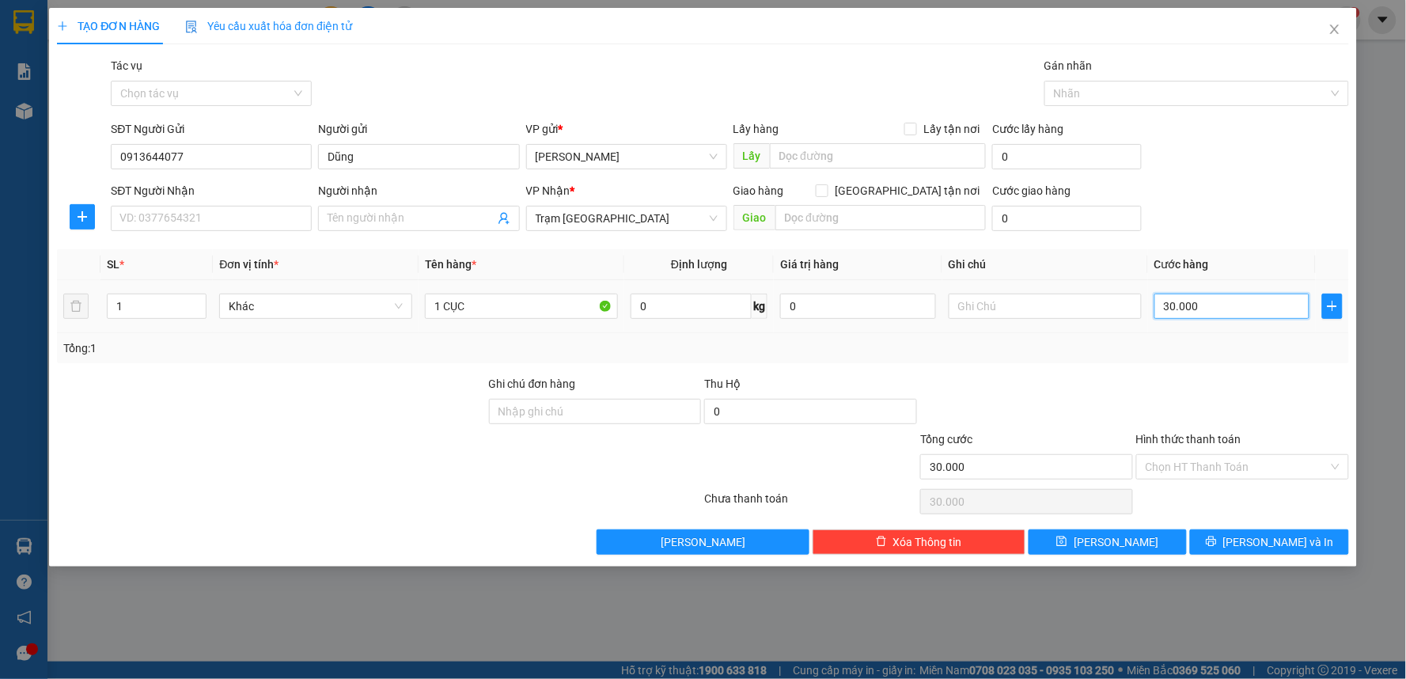
click at [1219, 309] on input "30.000" at bounding box center [1232, 306] width 156 height 25
type input "5"
type input "50"
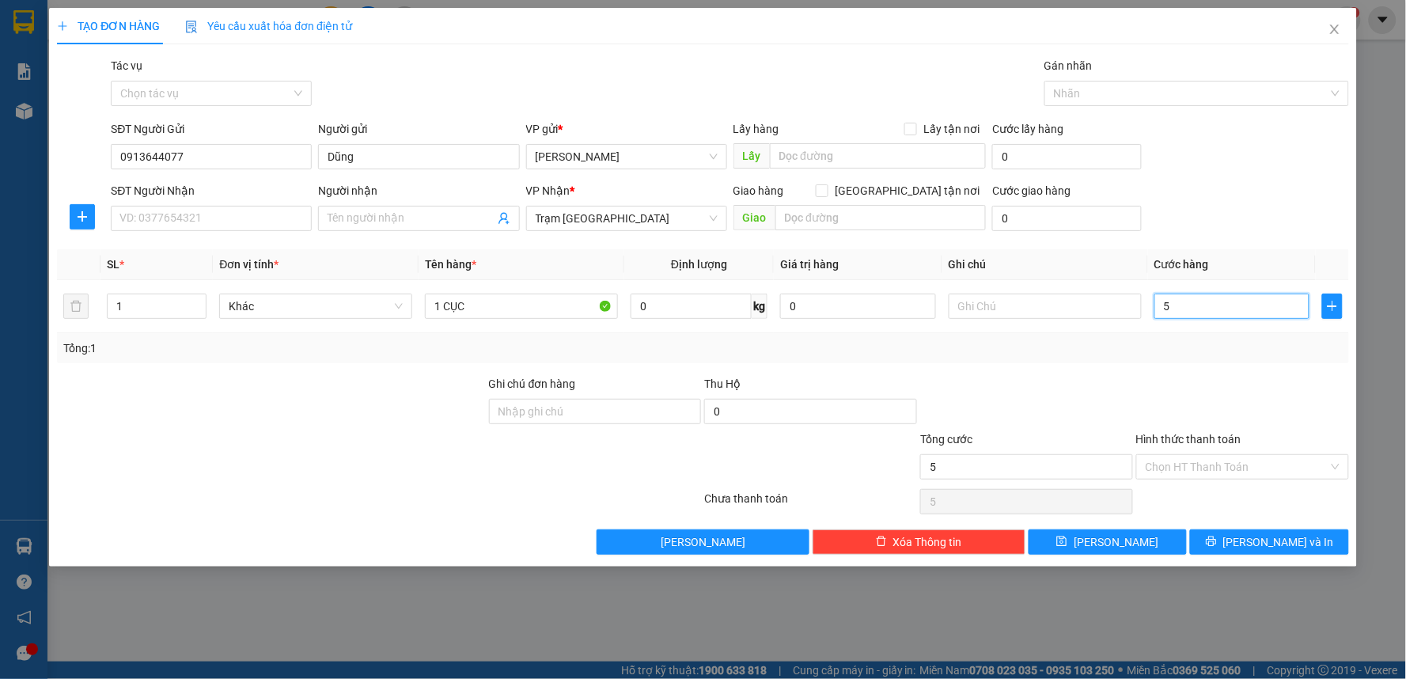
type input "50"
type input "50.000"
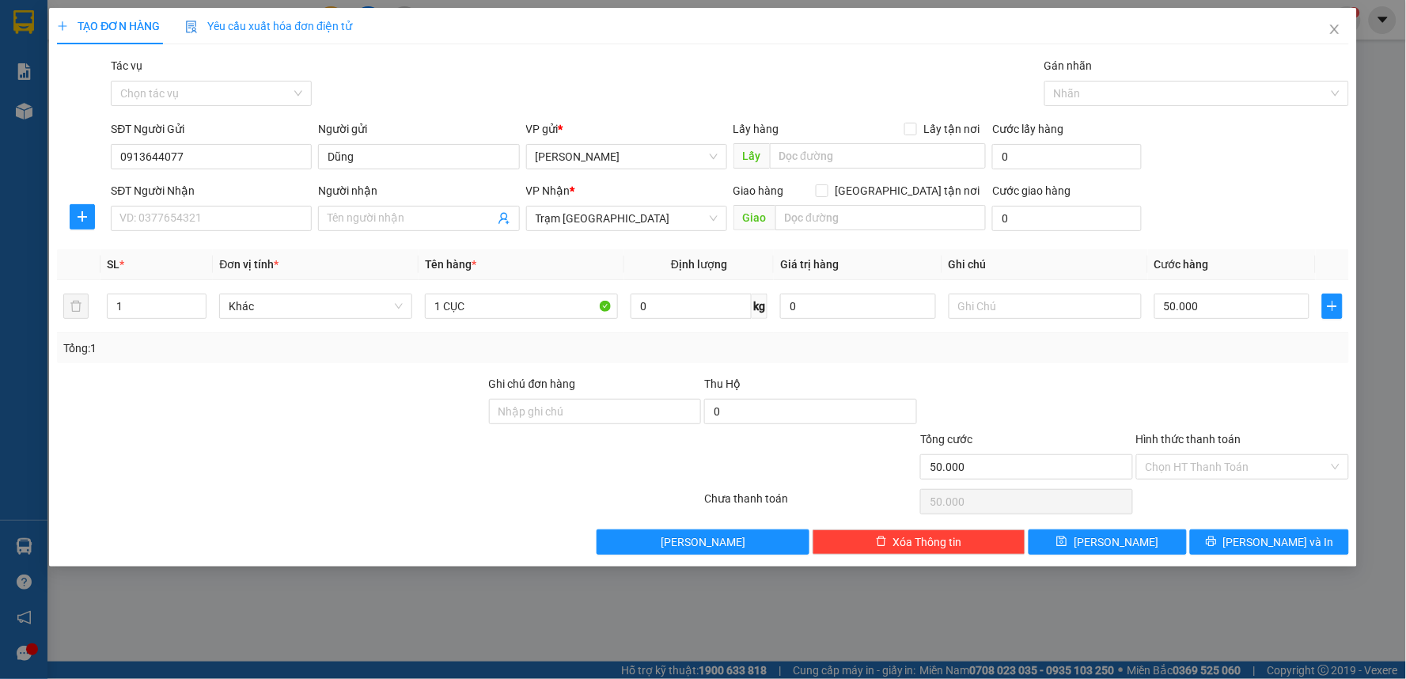
click at [1201, 362] on div "Tổng: 1" at bounding box center [703, 348] width 1292 height 30
click at [1256, 464] on input "Hình thức thanh toán" at bounding box center [1237, 467] width 183 height 24
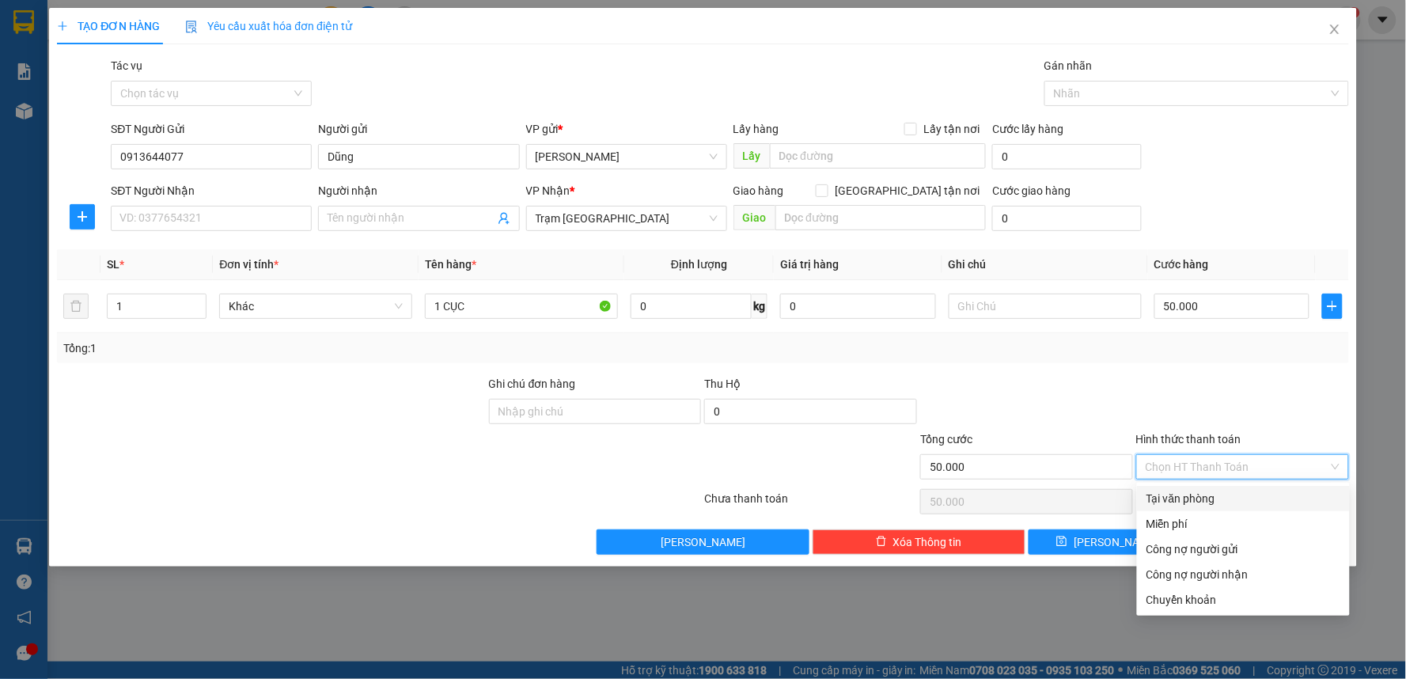
click at [1245, 490] on div "Tại văn phòng" at bounding box center [1244, 498] width 194 height 17
type input "0"
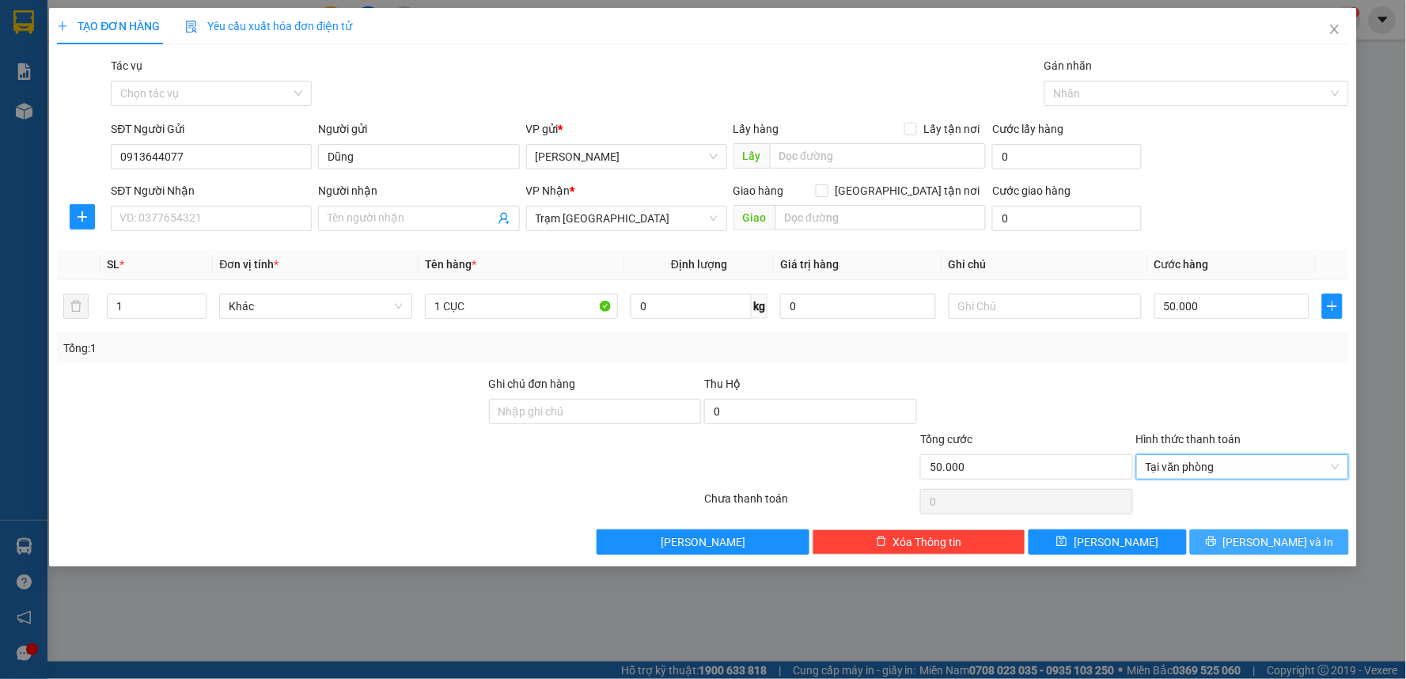
click at [1284, 546] on span "[PERSON_NAME] và In" at bounding box center [1278, 541] width 111 height 17
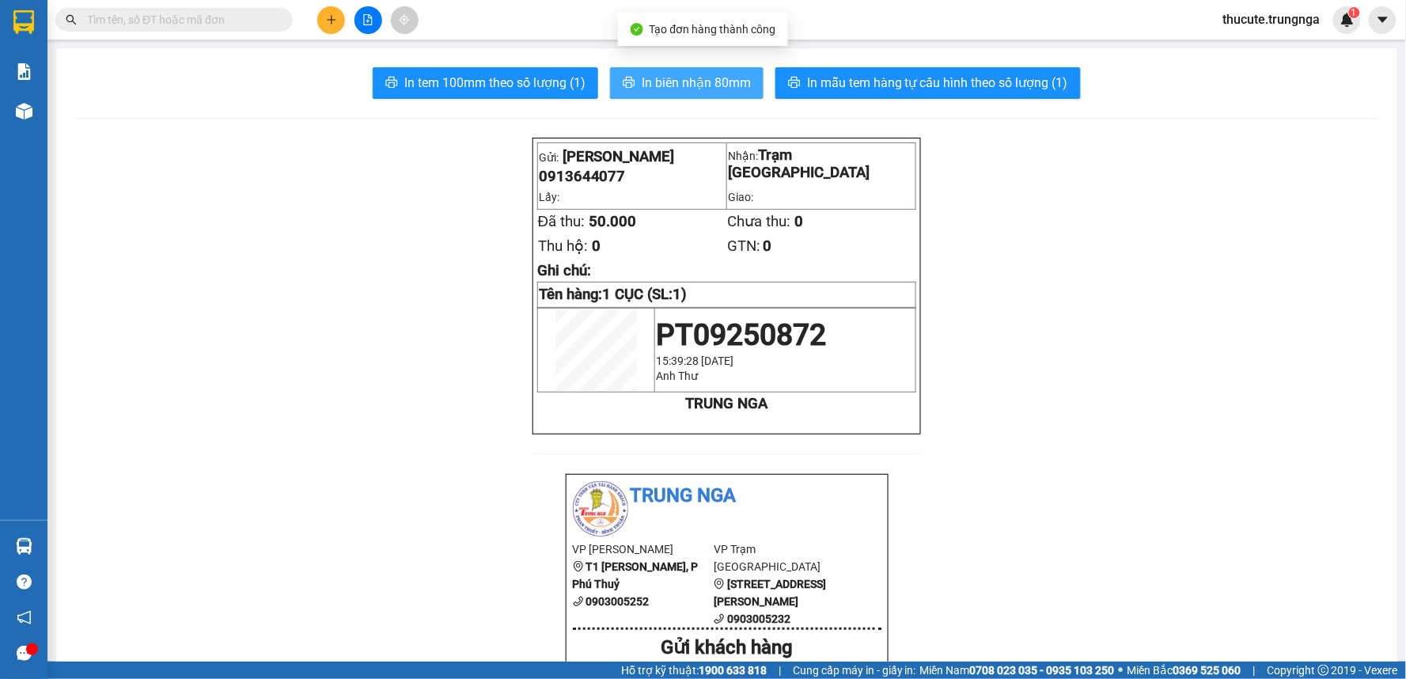
click at [680, 78] on span "In biên nhận 80mm" at bounding box center [696, 83] width 109 height 20
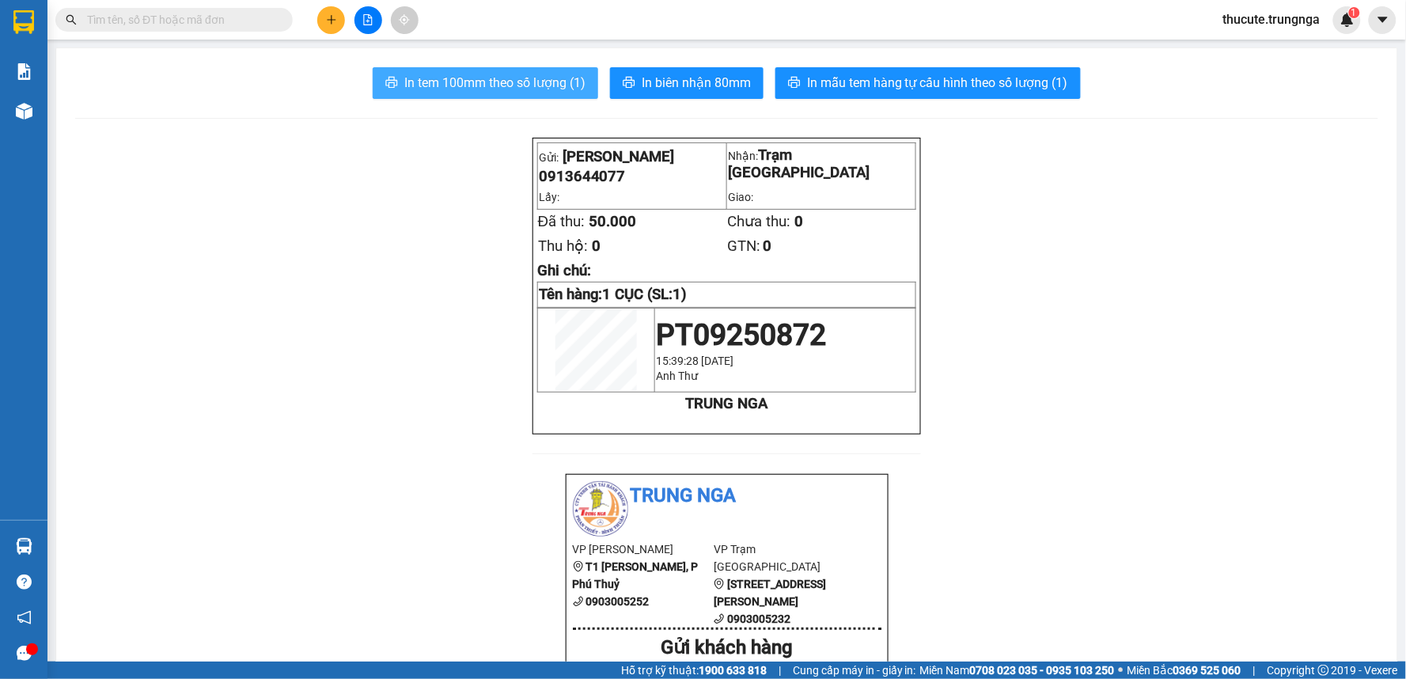
click at [510, 90] on span "In tem 100mm theo số lượng (1)" at bounding box center [494, 83] width 181 height 20
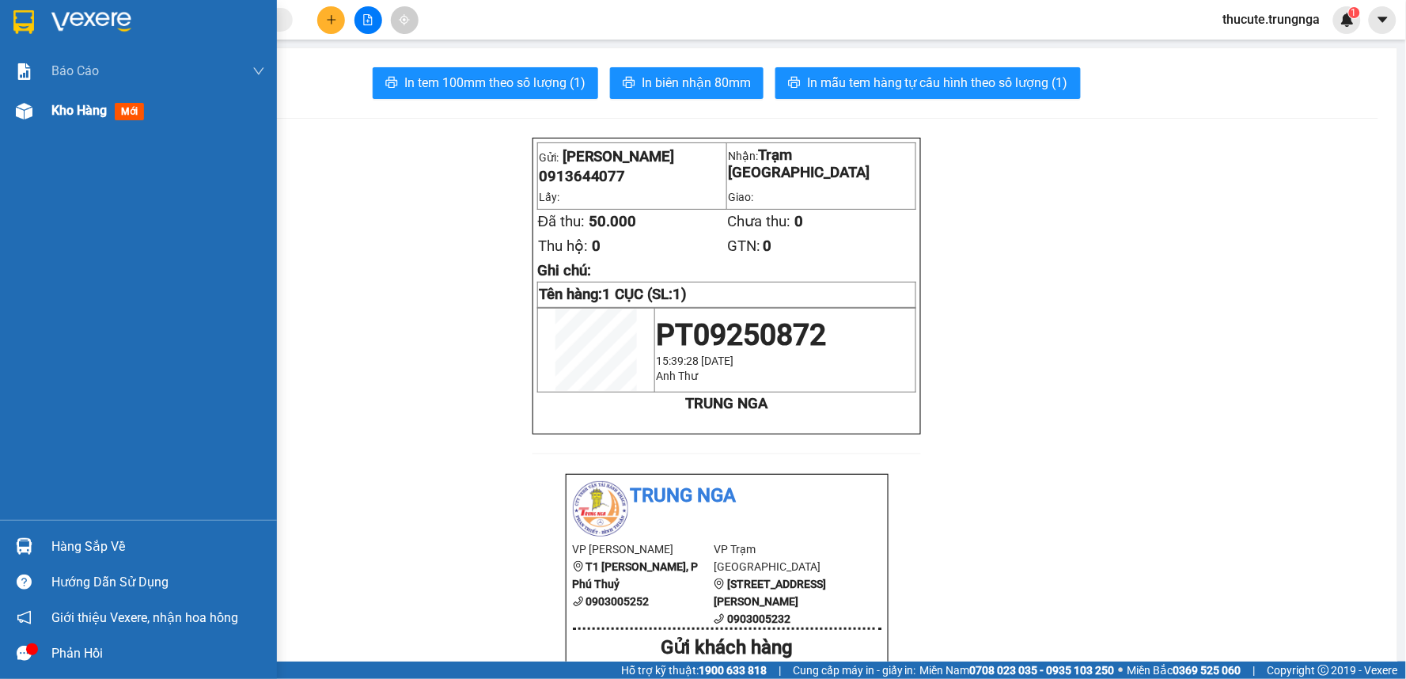
drag, startPoint x: 47, startPoint y: 116, endPoint x: 33, endPoint y: 104, distance: 18.0
click at [48, 116] on div "Kho hàng mới" at bounding box center [138, 111] width 277 height 40
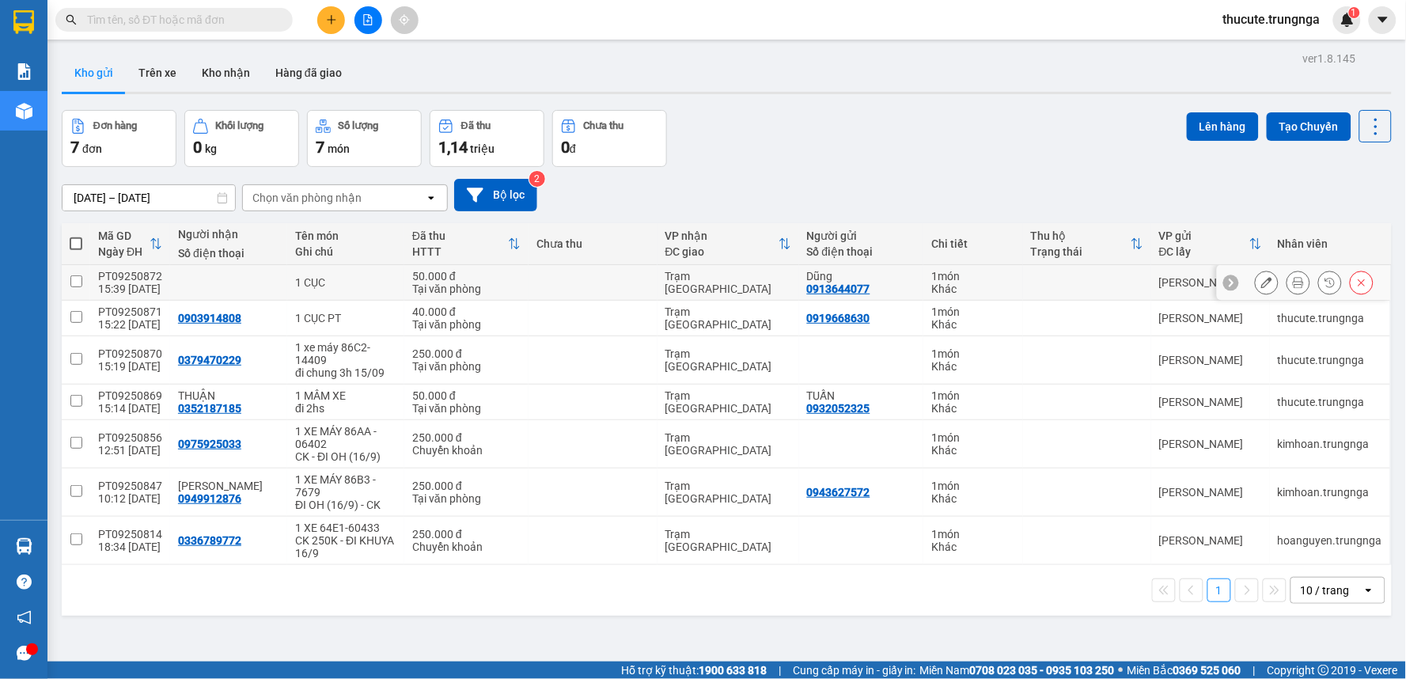
click at [1261, 286] on icon at bounding box center [1266, 282] width 11 height 11
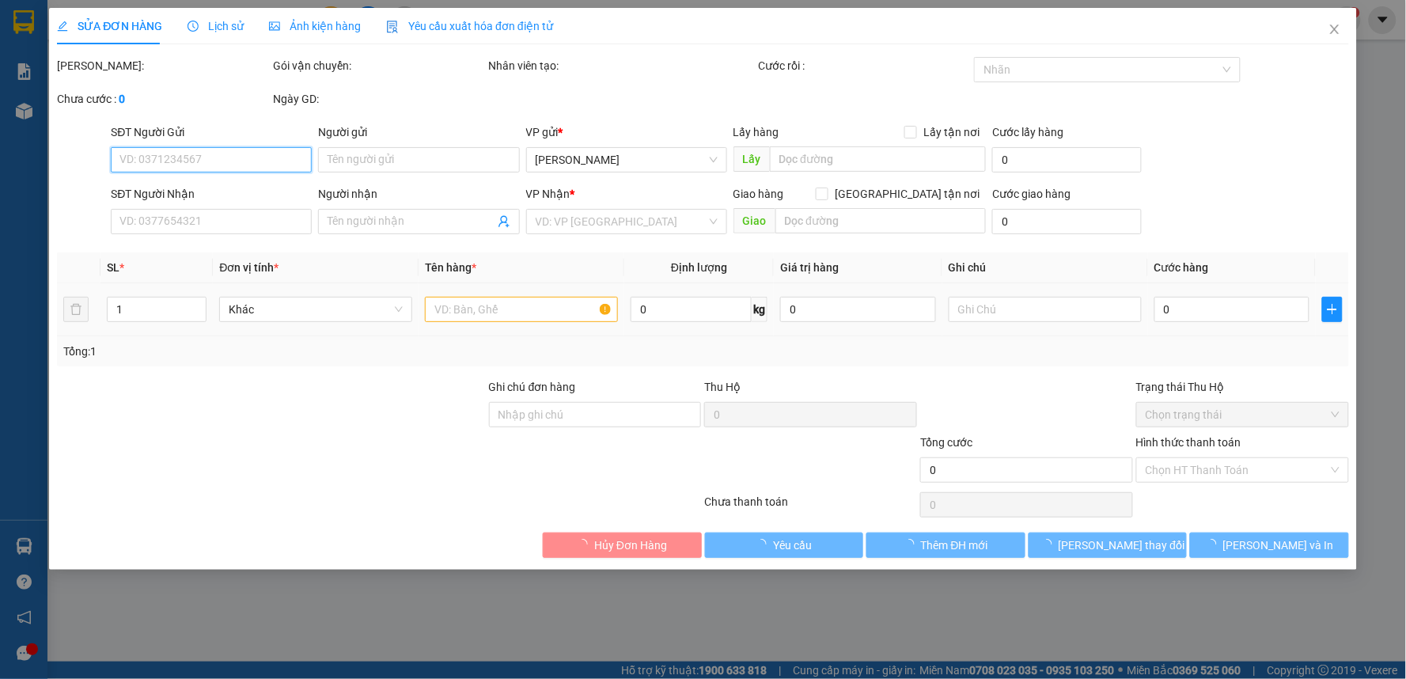
type input "0913644077"
type input "Dũng"
type input "50.000"
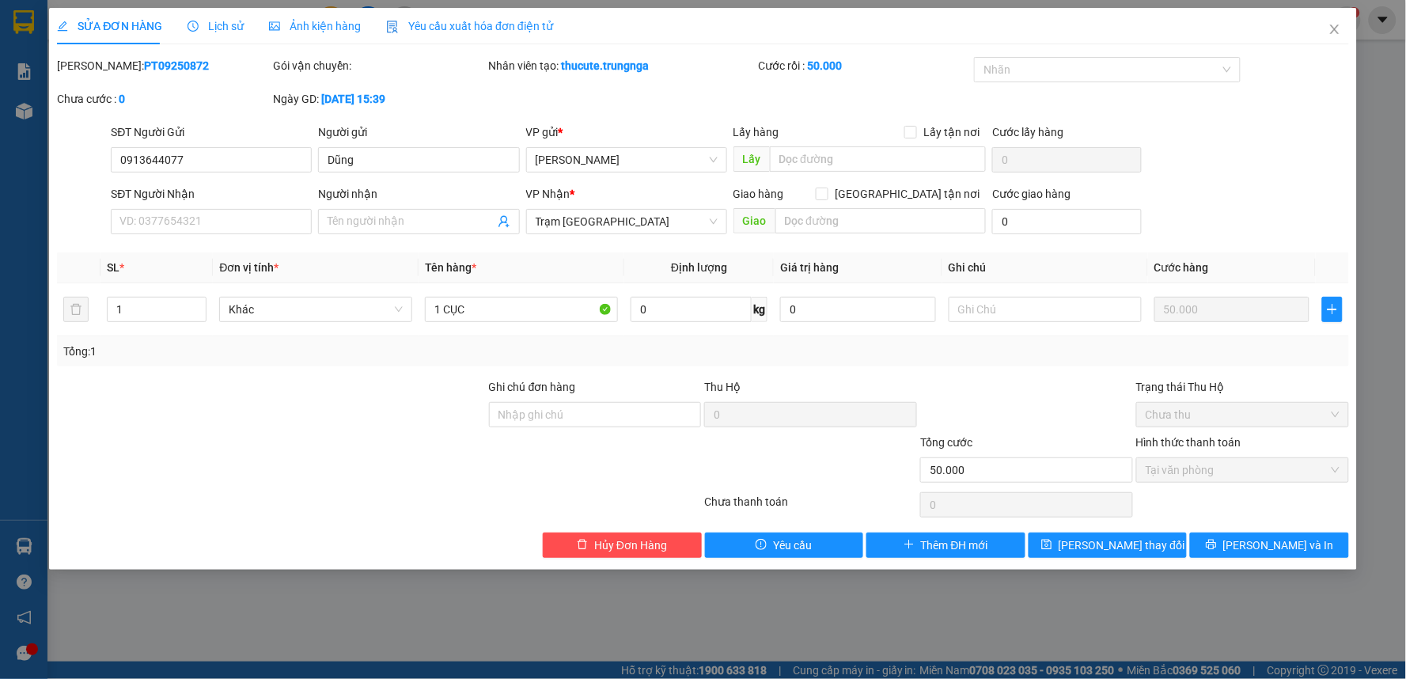
click at [243, 234] on div "SĐT Người Nhận VD: 0377654321" at bounding box center [211, 212] width 201 height 55
click at [243, 226] on input "SĐT Người Nhận" at bounding box center [211, 221] width 201 height 25
click at [209, 220] on input "SĐT Người Nhận" at bounding box center [211, 221] width 201 height 25
click at [235, 167] on input "0913644077" at bounding box center [211, 159] width 201 height 25
type input "0913644077"
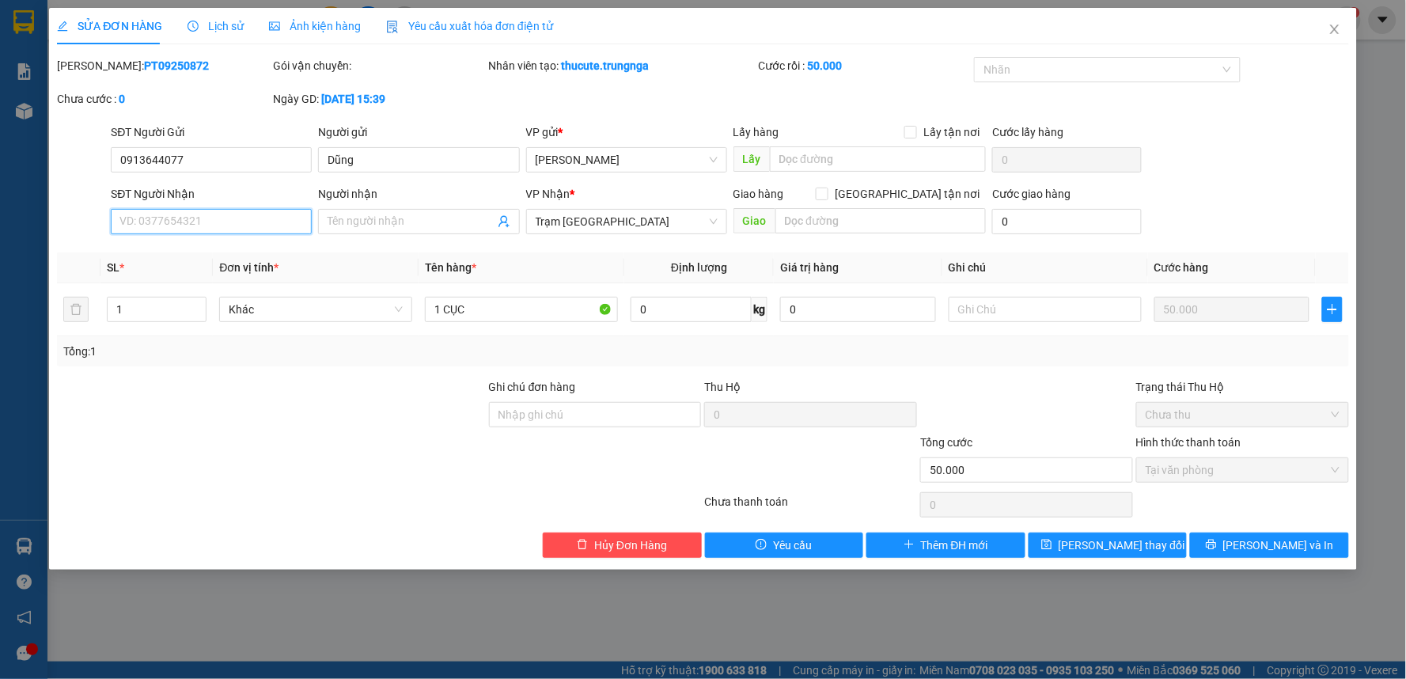
click at [216, 218] on input "SĐT Người Nhận" at bounding box center [211, 221] width 201 height 25
type input "0932521819"
click at [1227, 546] on button "[PERSON_NAME] và In" at bounding box center [1269, 545] width 159 height 25
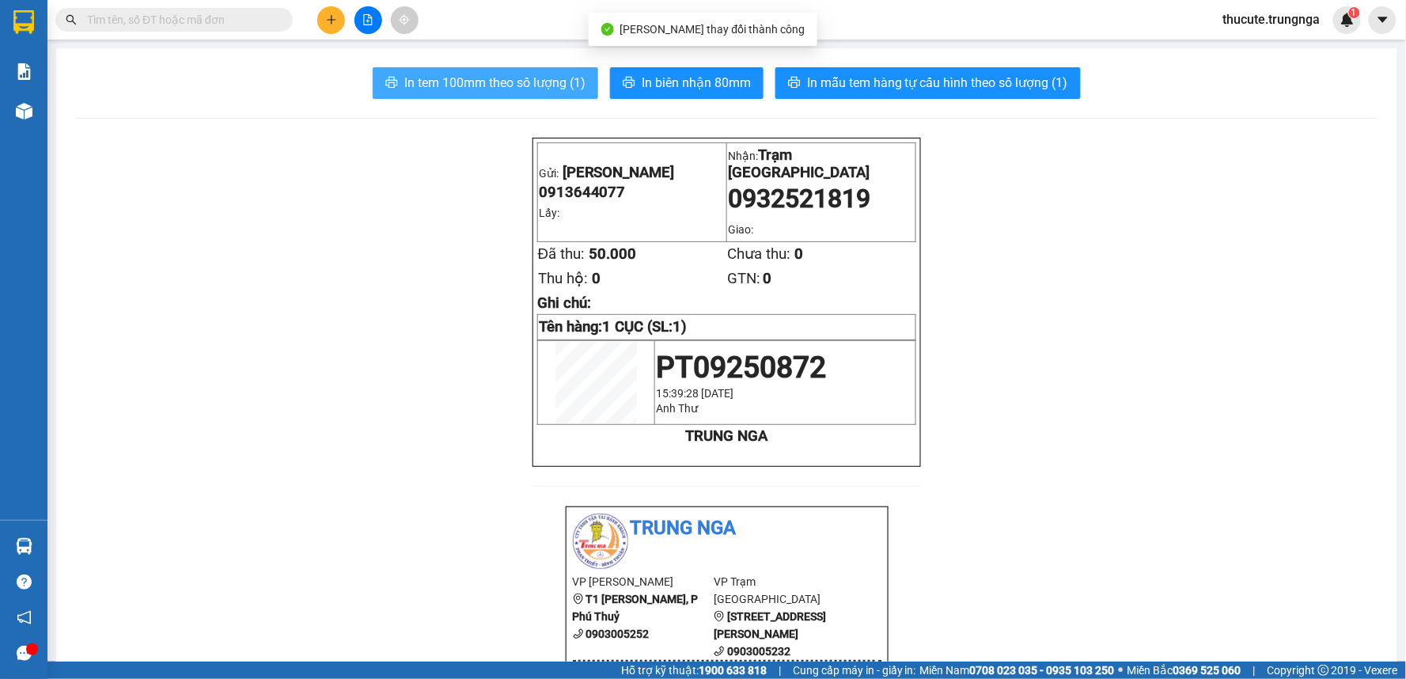
click at [469, 80] on span "In tem 100mm theo số lượng (1)" at bounding box center [494, 83] width 181 height 20
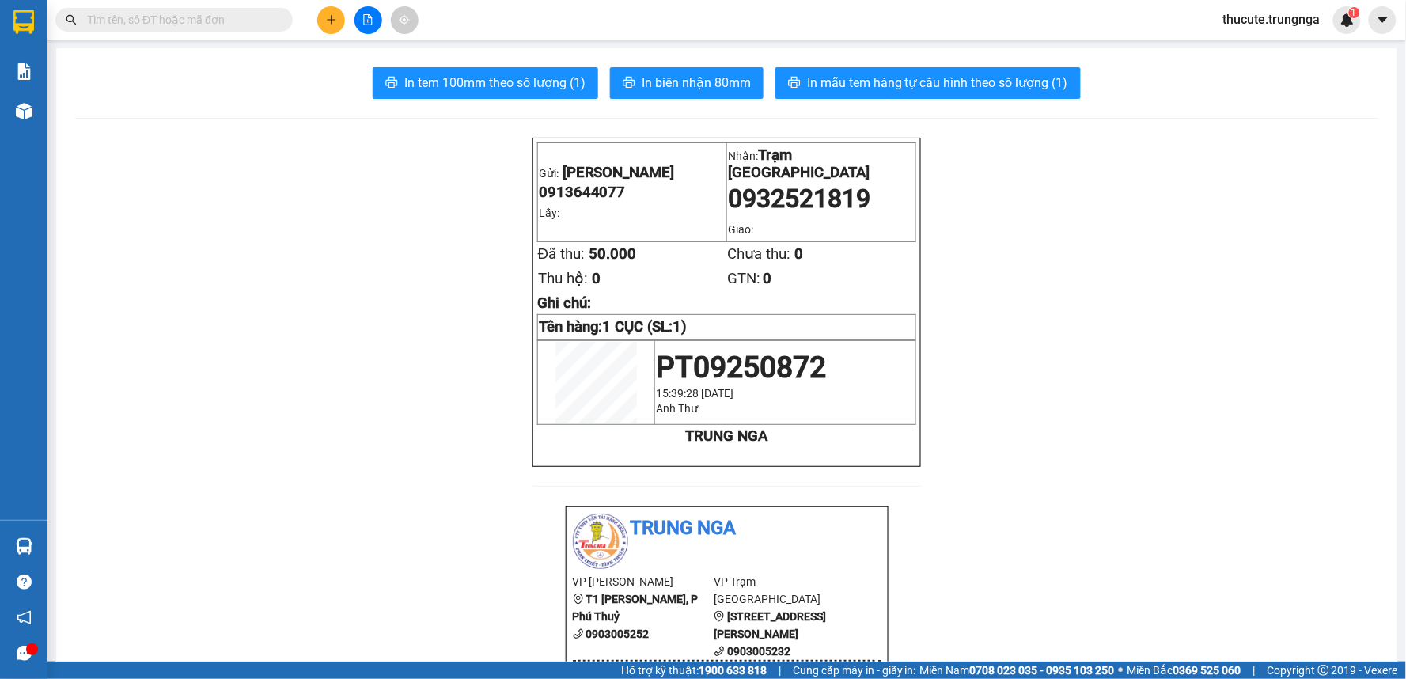
click at [186, 6] on div "Kết quả tìm kiếm ( 0 ) Bộ lọc No Data" at bounding box center [154, 20] width 309 height 28
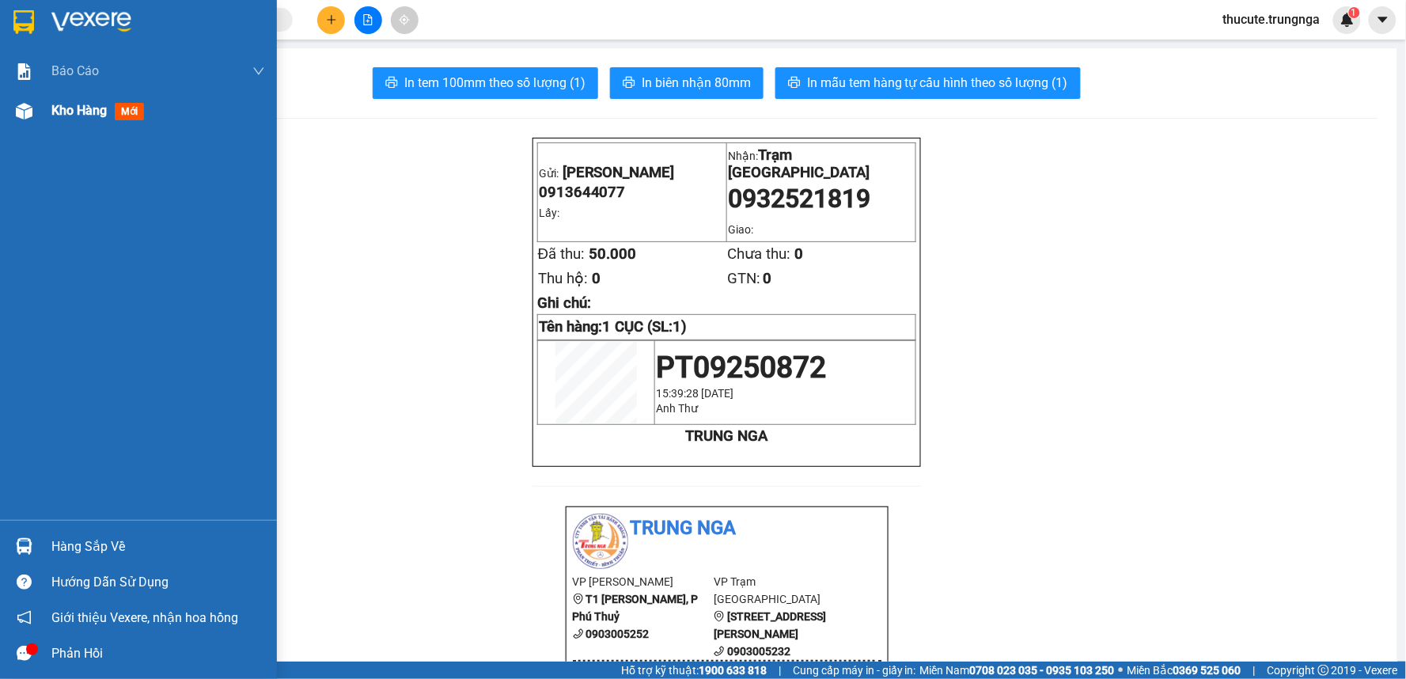
click at [76, 125] on div "Kho hàng mới" at bounding box center [158, 111] width 214 height 40
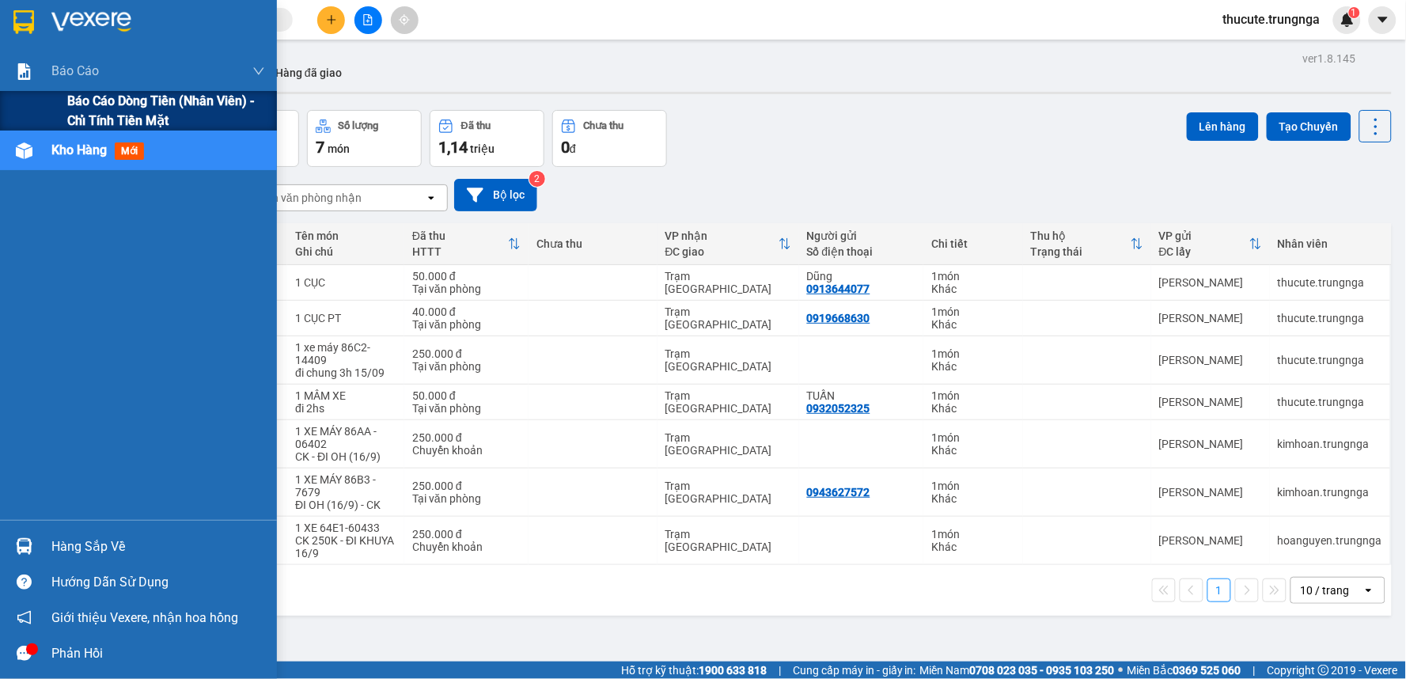
click at [115, 100] on span "Báo cáo dòng tiền (nhân viên) - chỉ tính tiền mặt" at bounding box center [166, 111] width 198 height 40
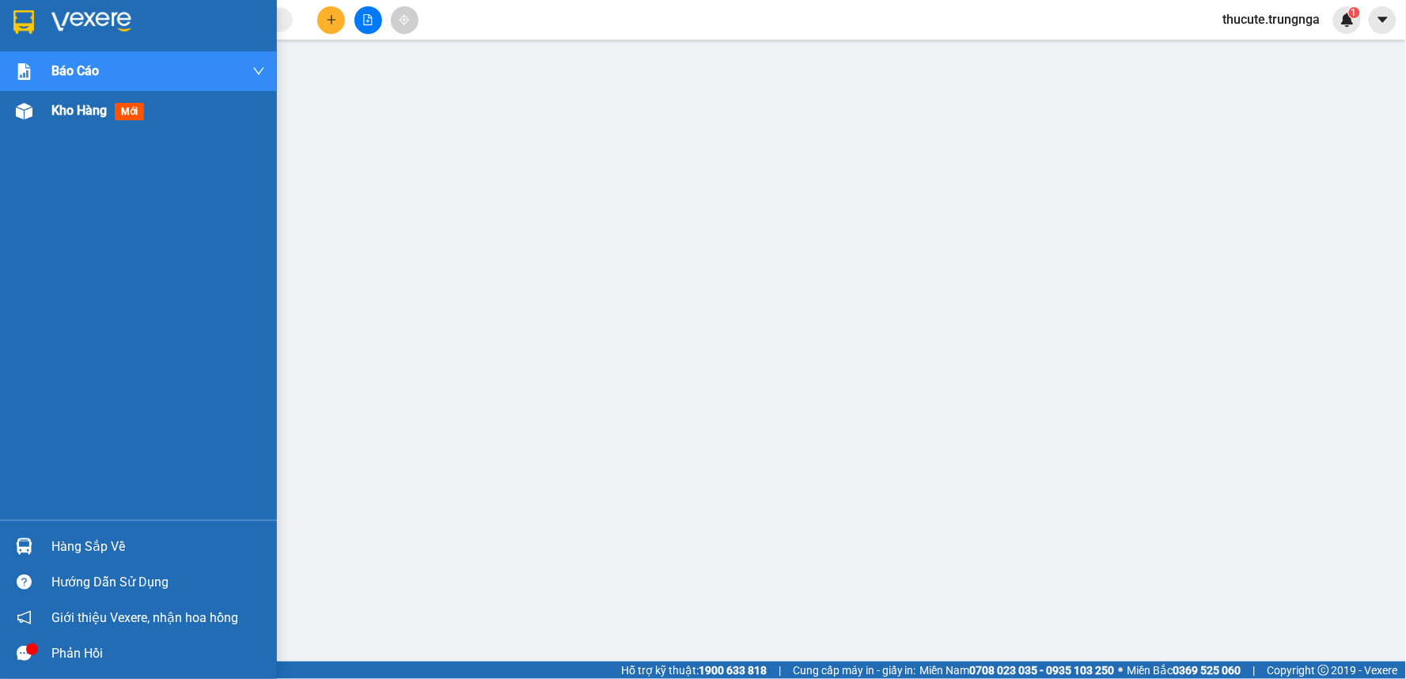
click at [80, 116] on span "Kho hàng" at bounding box center [78, 110] width 55 height 15
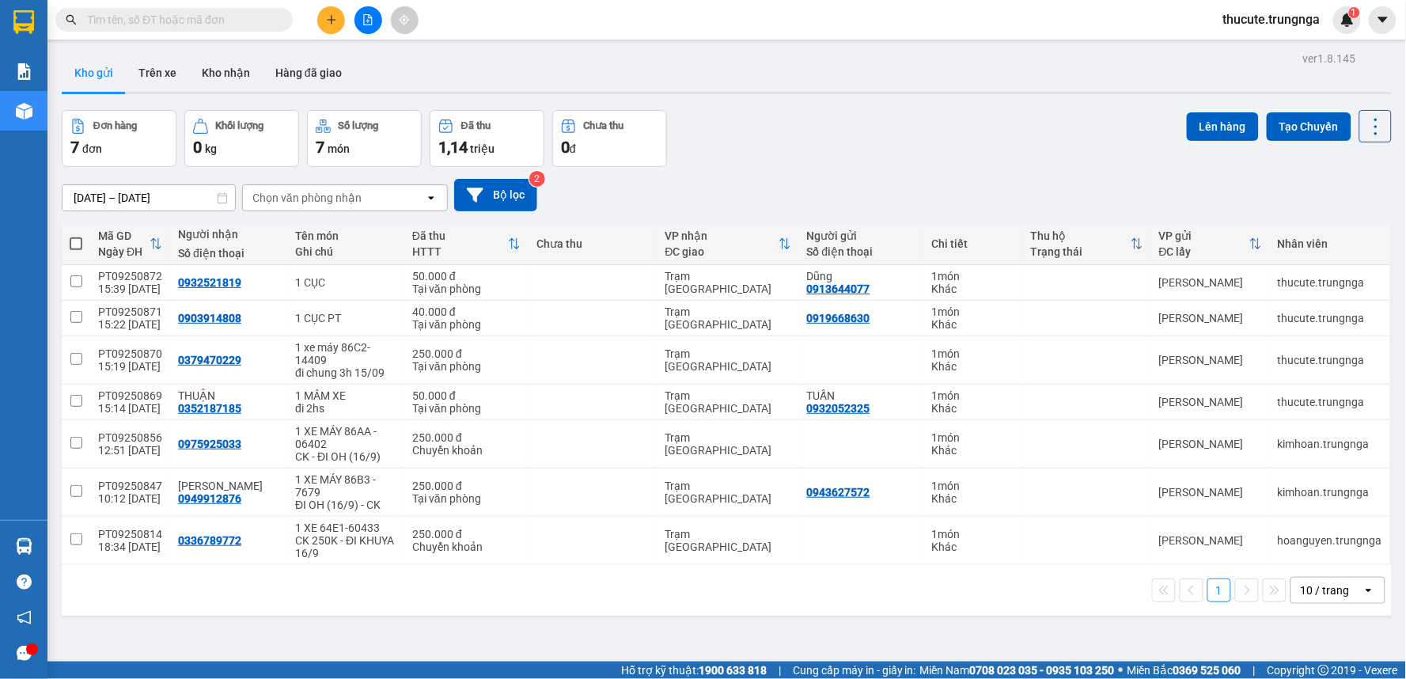
click at [491, 127] on div "Đã thu" at bounding box center [475, 125] width 29 height 11
click at [1334, 581] on div "1 10 / trang open" at bounding box center [727, 590] width 1330 height 51
click at [1333, 584] on div "10 / trang" at bounding box center [1325, 590] width 49 height 16
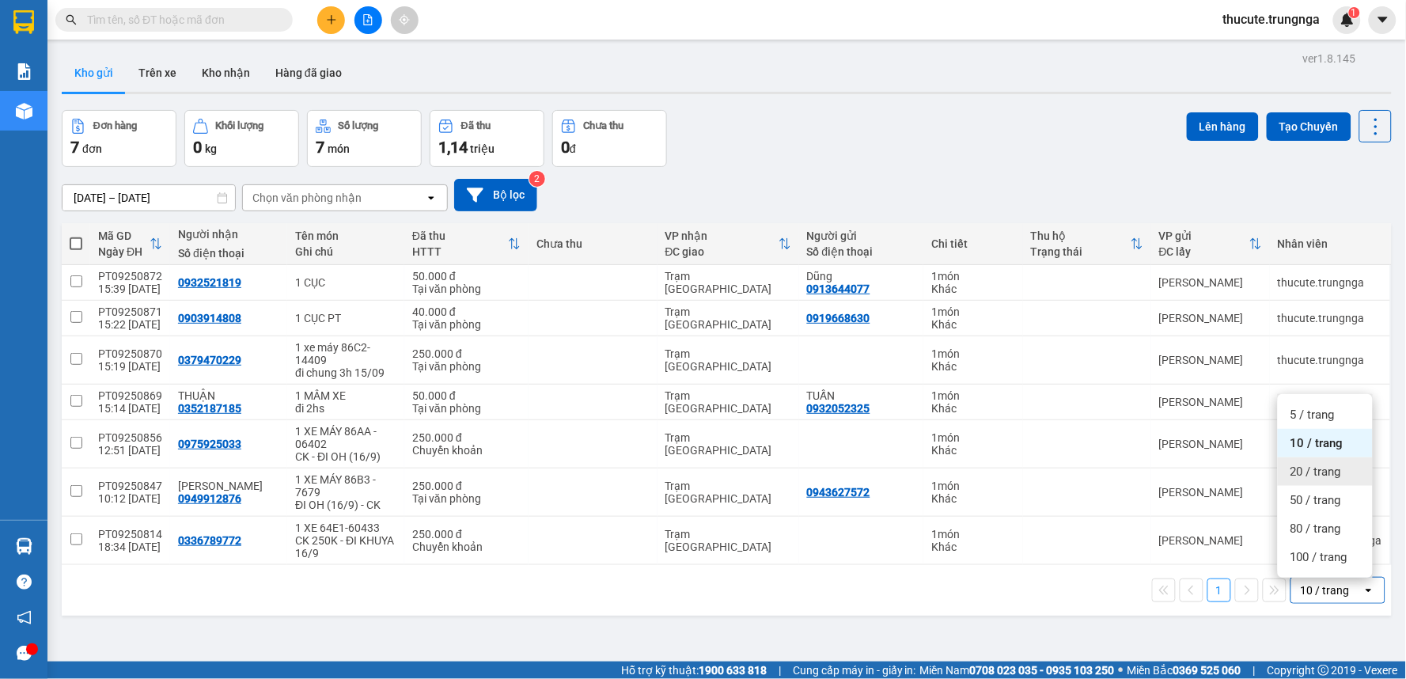
click at [1334, 464] on span "20 / trang" at bounding box center [1316, 472] width 51 height 16
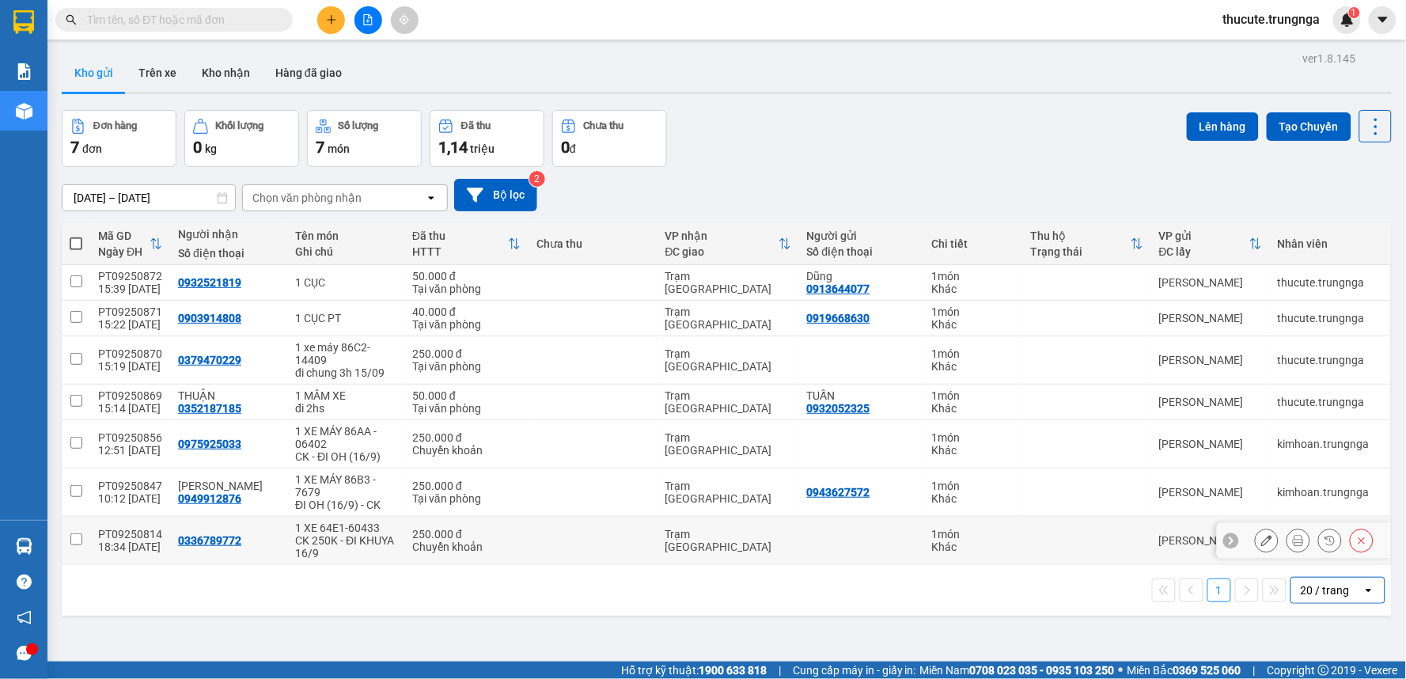
scroll to position [73, 0]
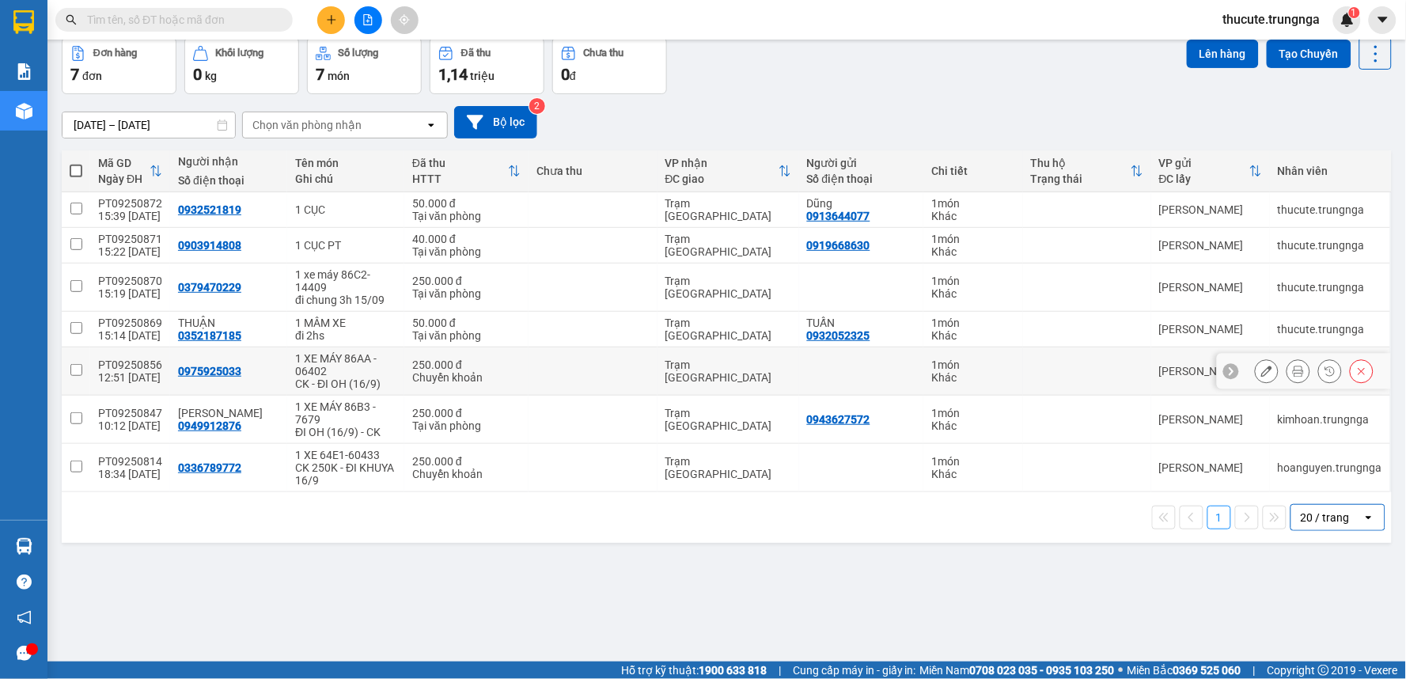
click at [435, 374] on div "Chuyển khoản" at bounding box center [466, 377] width 108 height 13
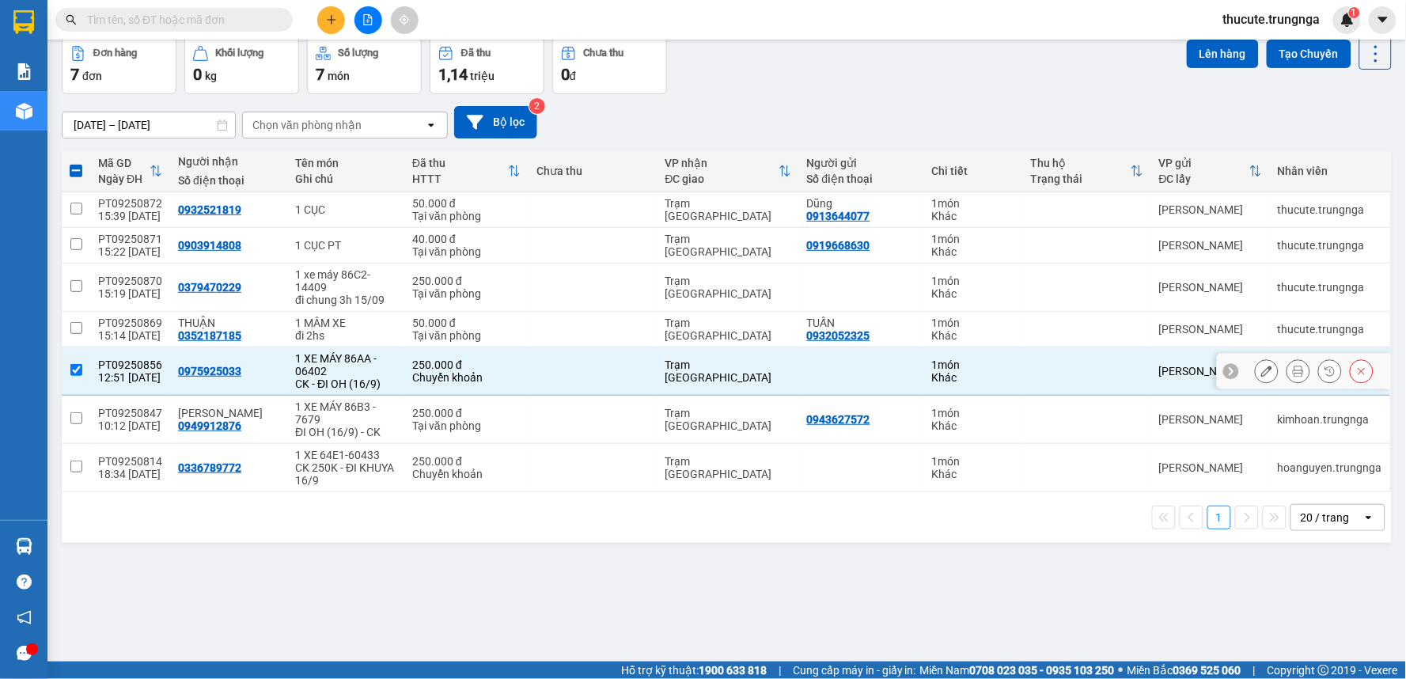
click at [404, 377] on td "250.000 đ Chuyển khoản" at bounding box center [466, 371] width 124 height 48
checkbox input "false"
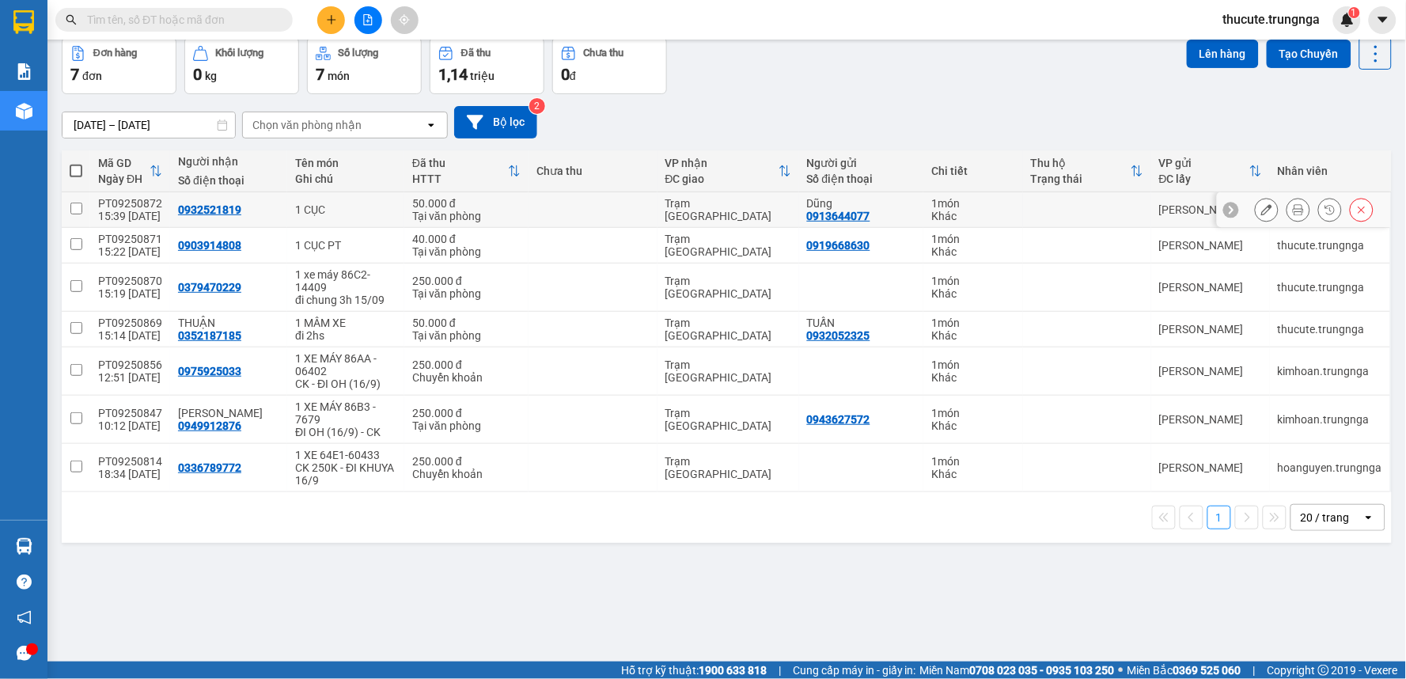
click at [364, 216] on div "1 CỤC" at bounding box center [345, 209] width 101 height 13
checkbox input "true"
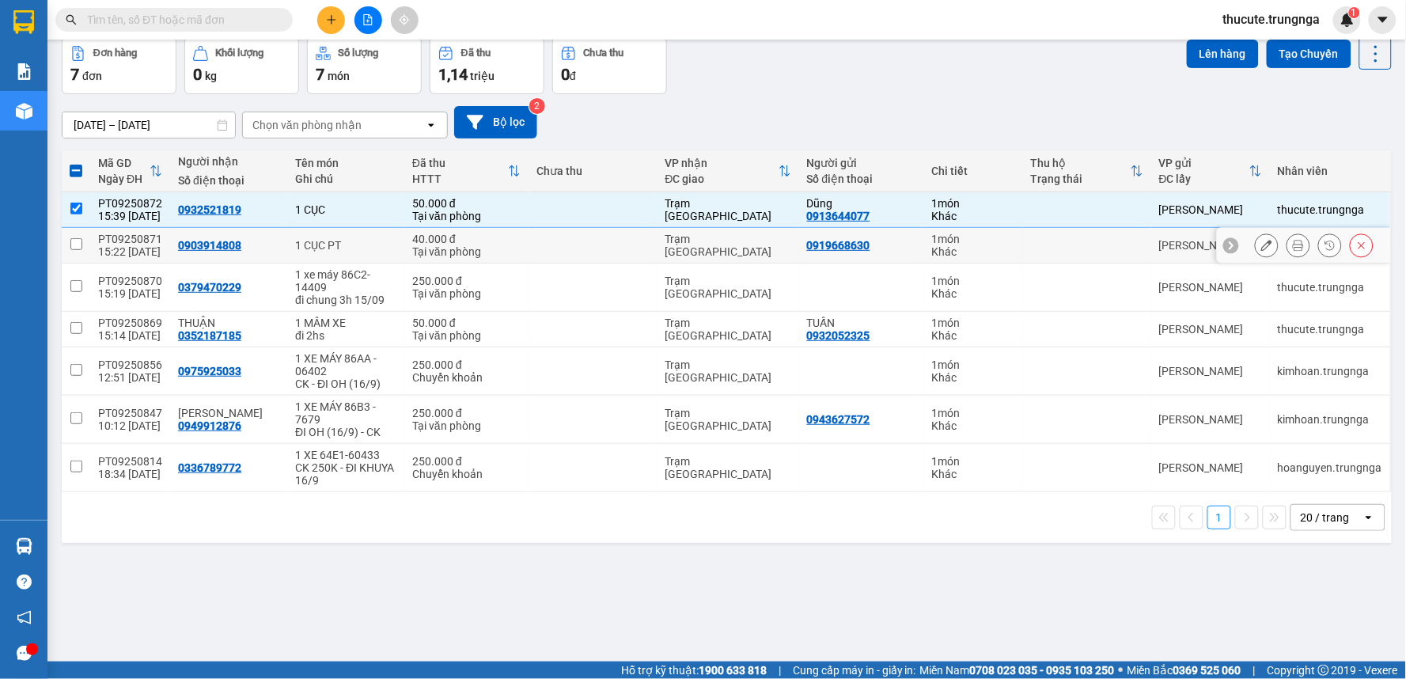
click at [366, 238] on td "1 CỤC PT" at bounding box center [345, 246] width 117 height 36
checkbox input "true"
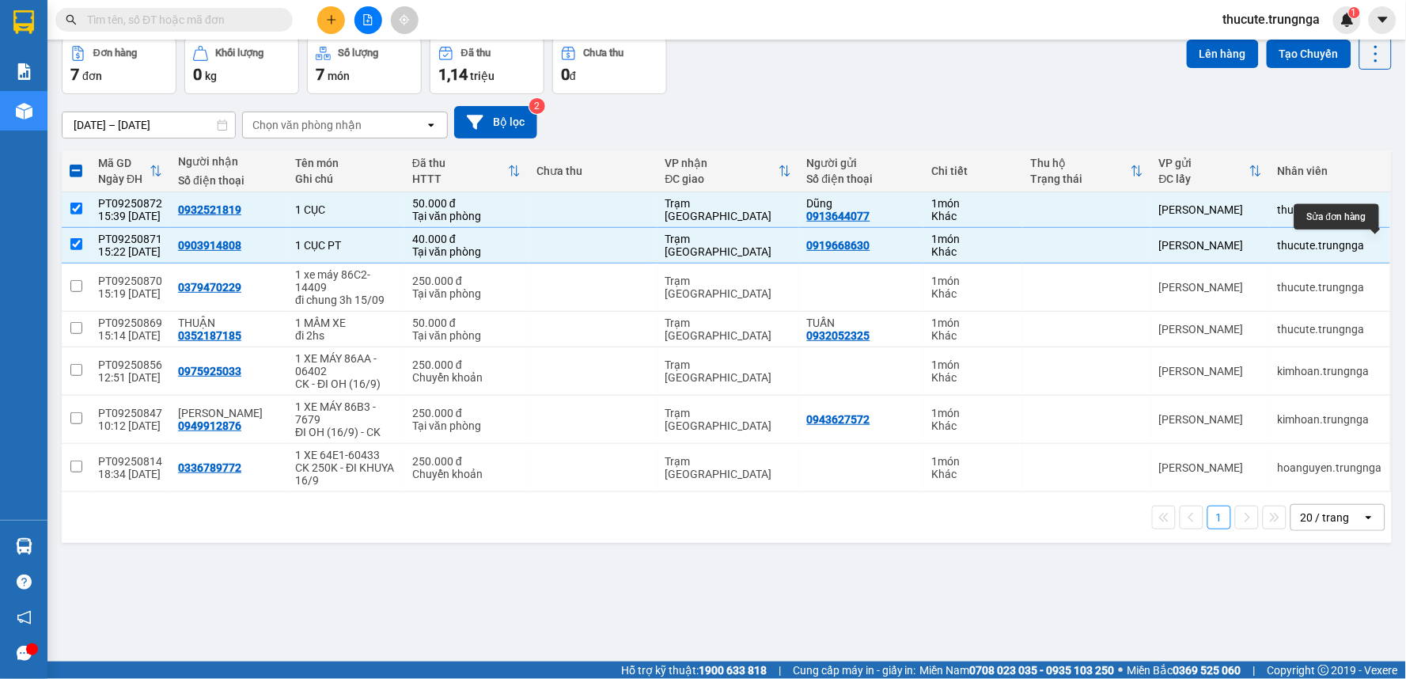
scroll to position [0, 50]
click at [483, 49] on div "Đã thu" at bounding box center [475, 52] width 29 height 11
click at [828, 93] on div "Đơn hàng 7 đơn Khối lượng 0 kg Số lượng 7 món Đã thu 1,14 triệu Chưa thu 0 đ Lê…" at bounding box center [727, 65] width 1330 height 57
click at [739, 198] on td "Trạm [GEOGRAPHIC_DATA]" at bounding box center [729, 210] width 142 height 36
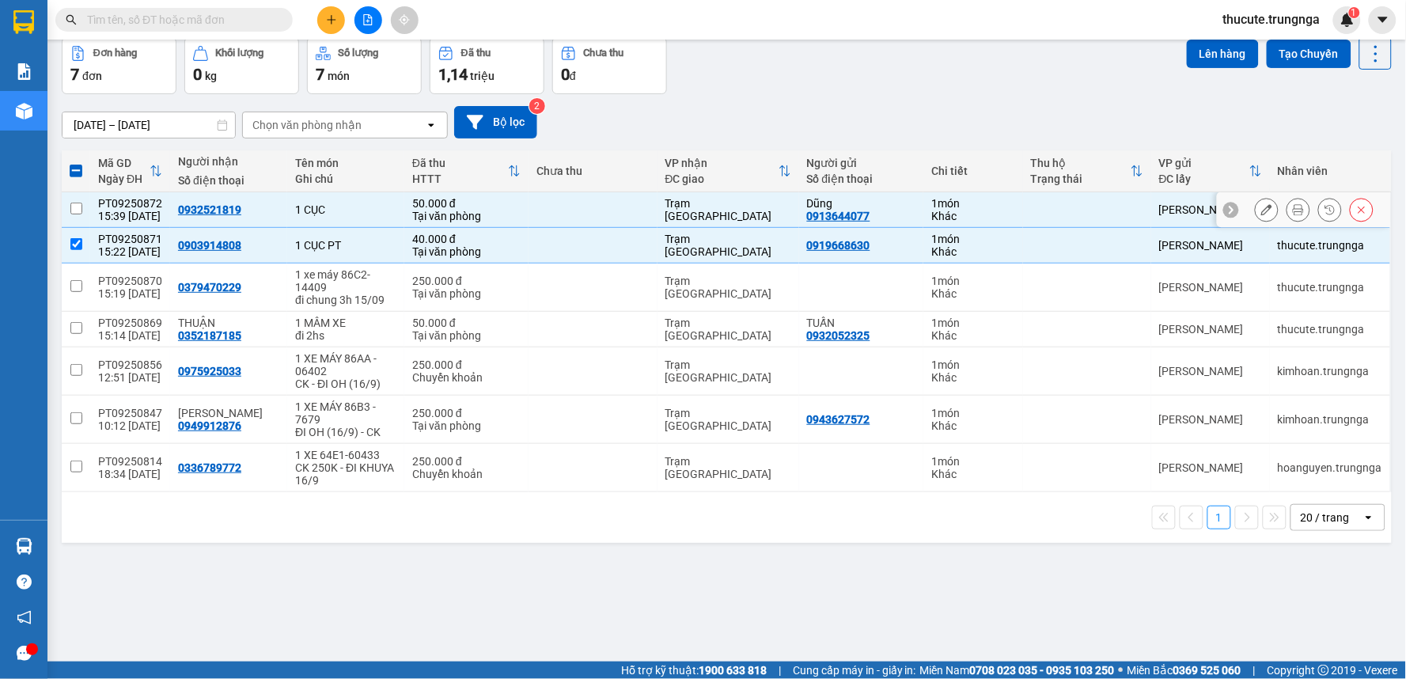
checkbox input "false"
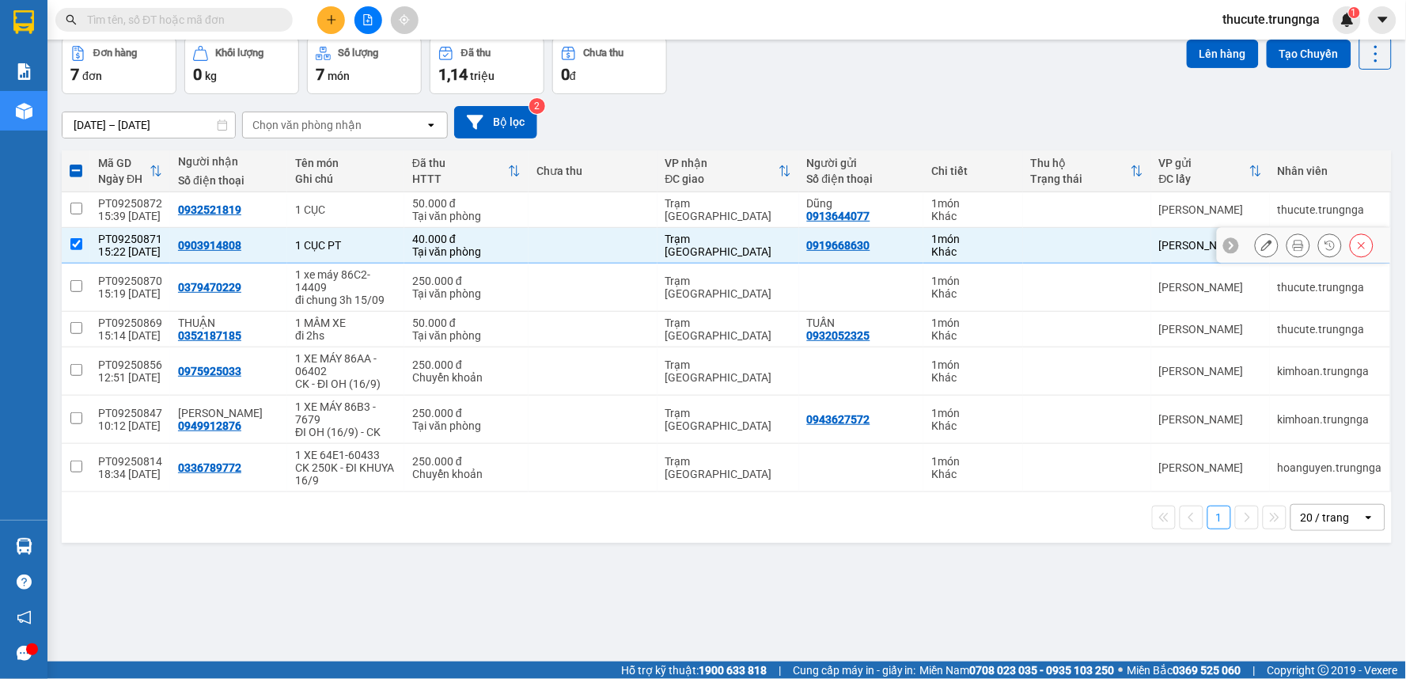
click at [730, 232] on td "Trạm [GEOGRAPHIC_DATA]" at bounding box center [729, 246] width 142 height 36
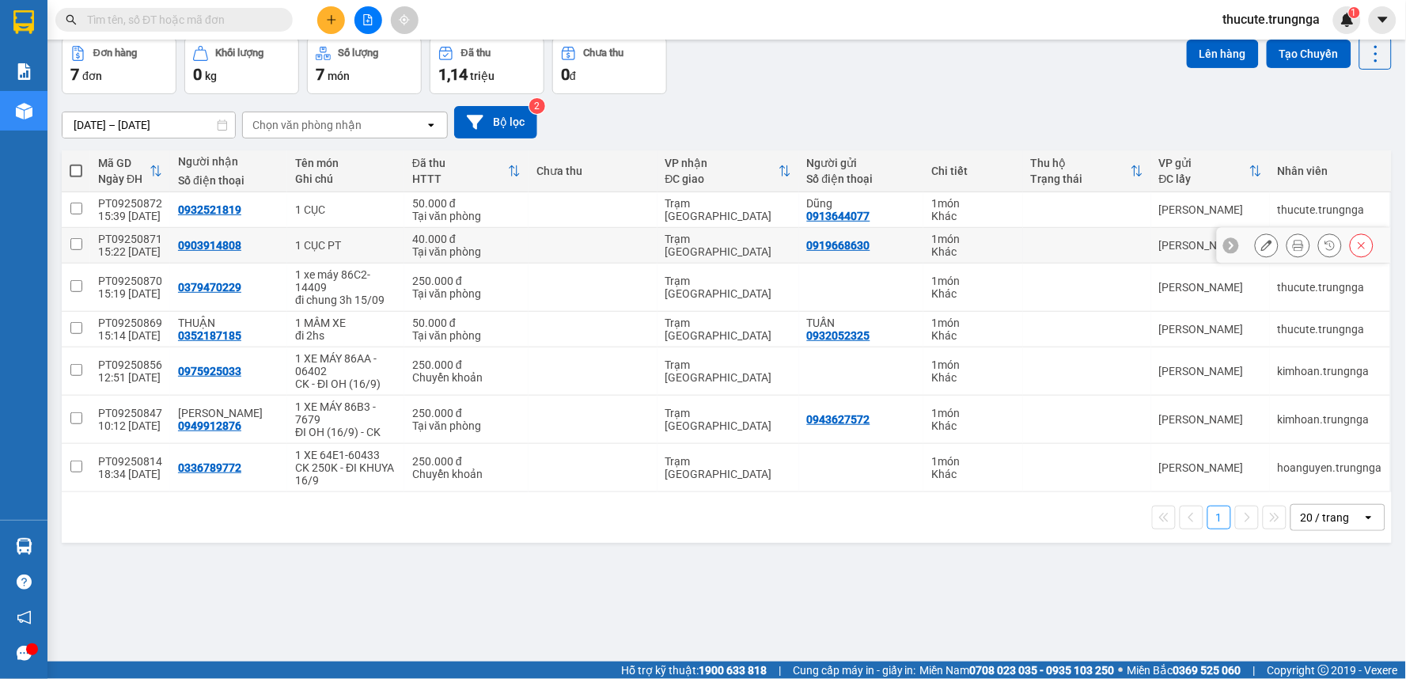
click at [567, 233] on td at bounding box center [593, 246] width 128 height 36
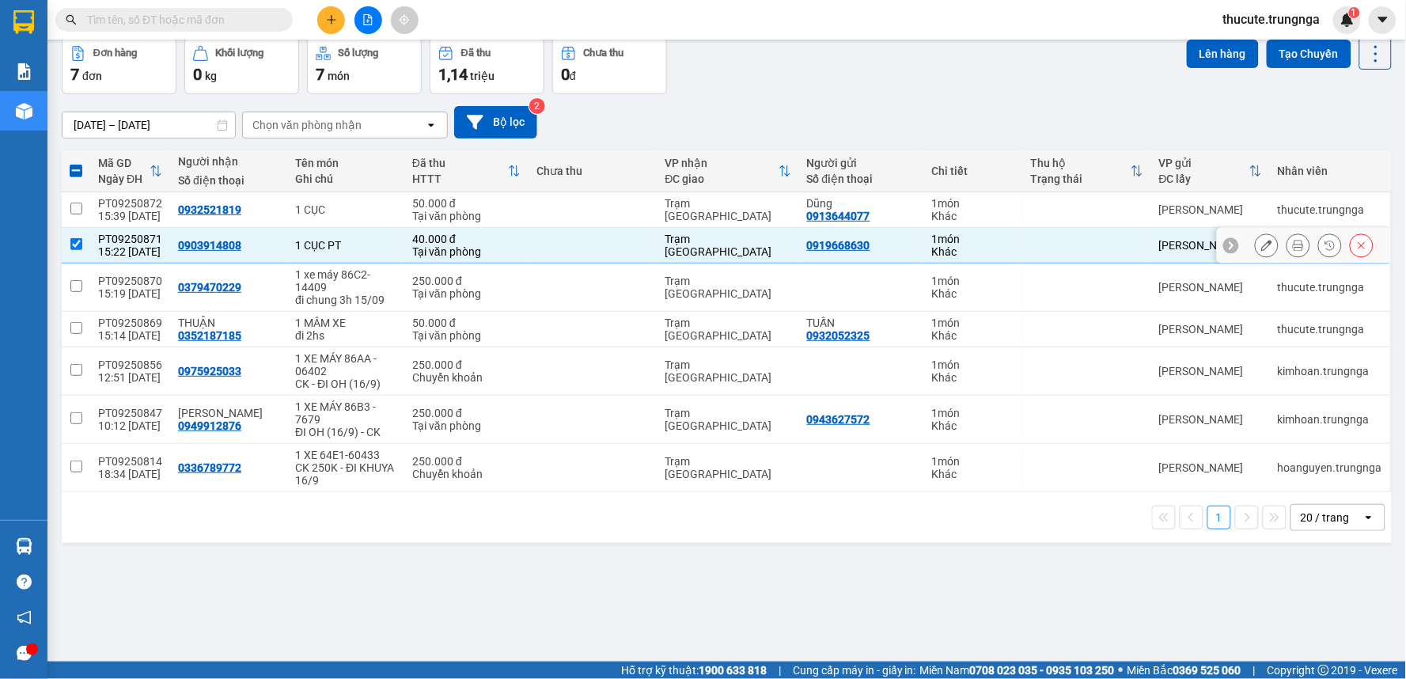
click at [567, 233] on td at bounding box center [593, 246] width 128 height 36
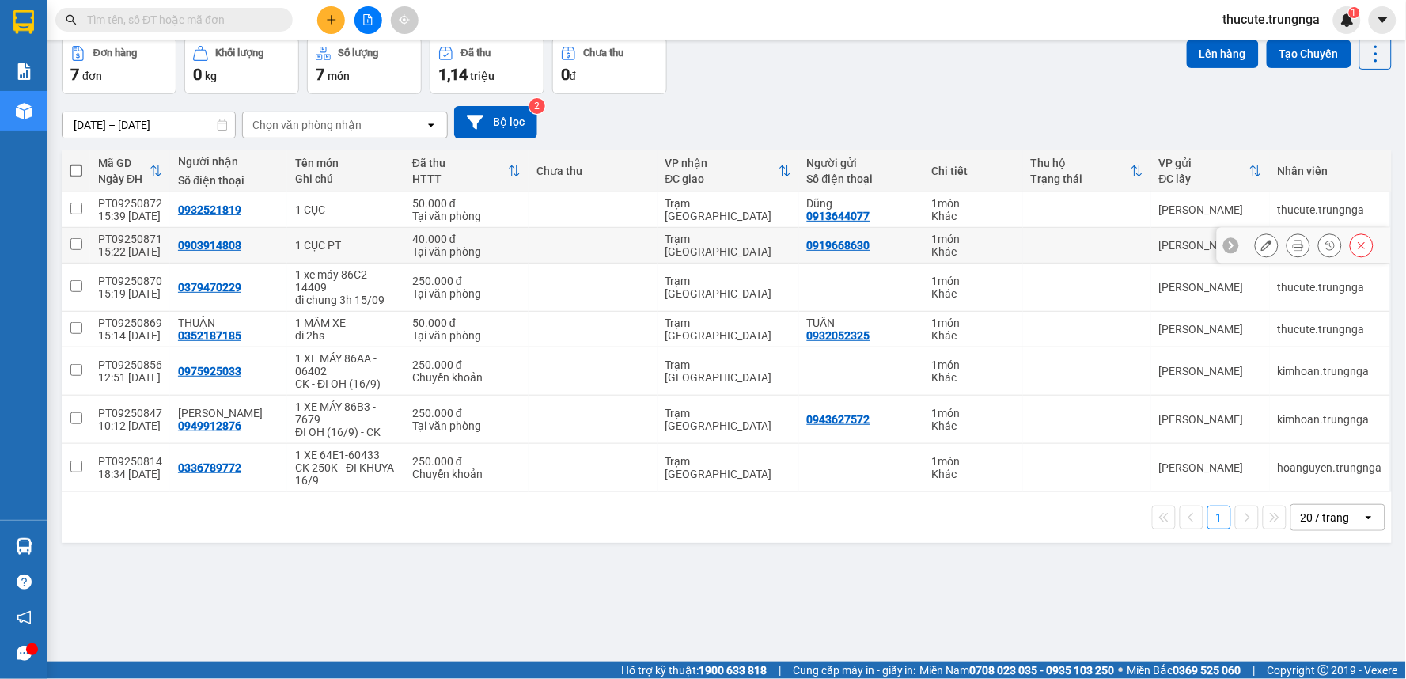
click at [567, 233] on td at bounding box center [593, 246] width 128 height 36
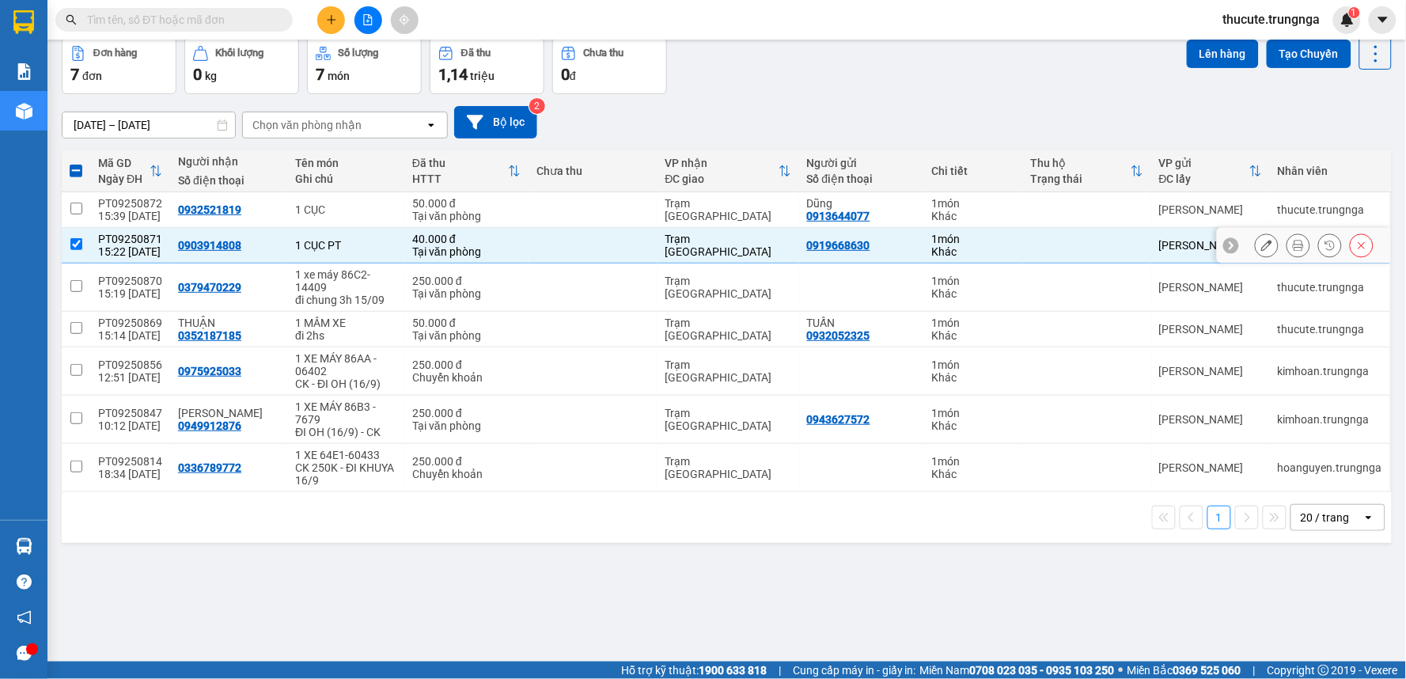
click at [1033, 234] on td at bounding box center [1087, 246] width 128 height 36
checkbox input "false"
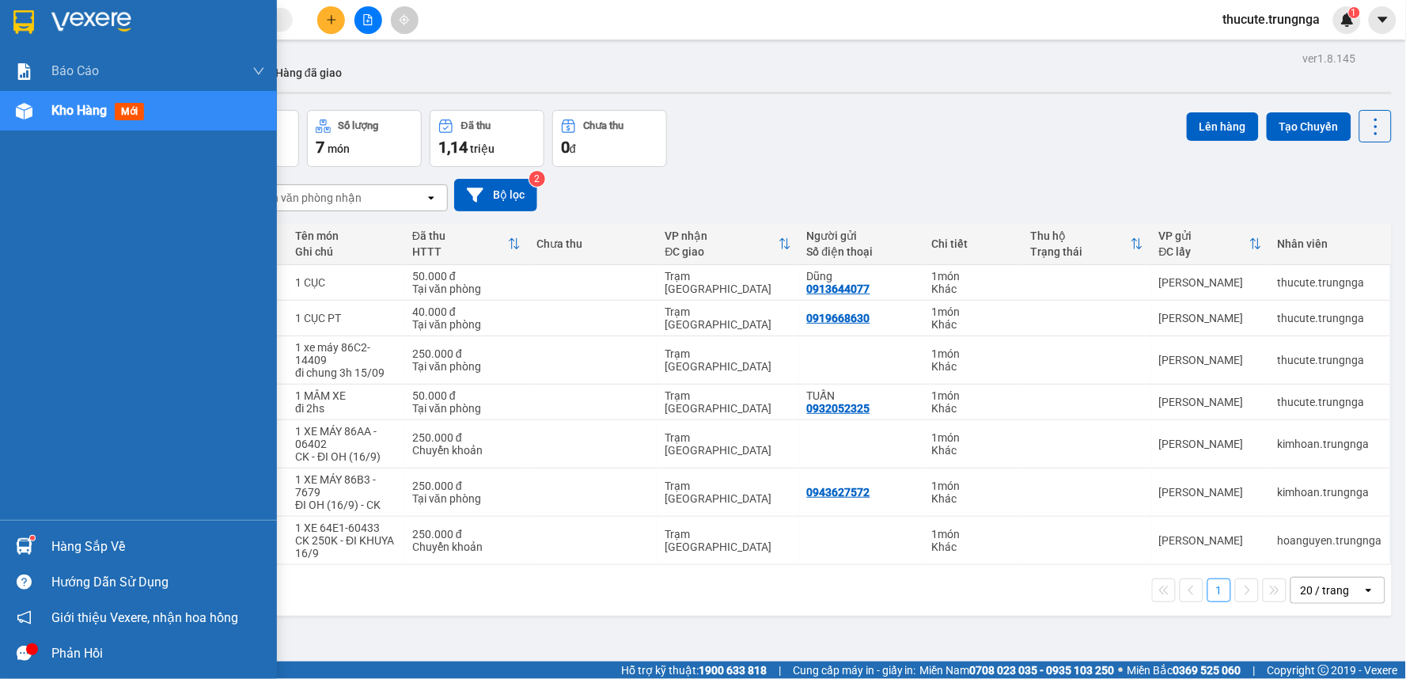
click at [155, 543] on div "Hàng sắp về" at bounding box center [158, 547] width 214 height 24
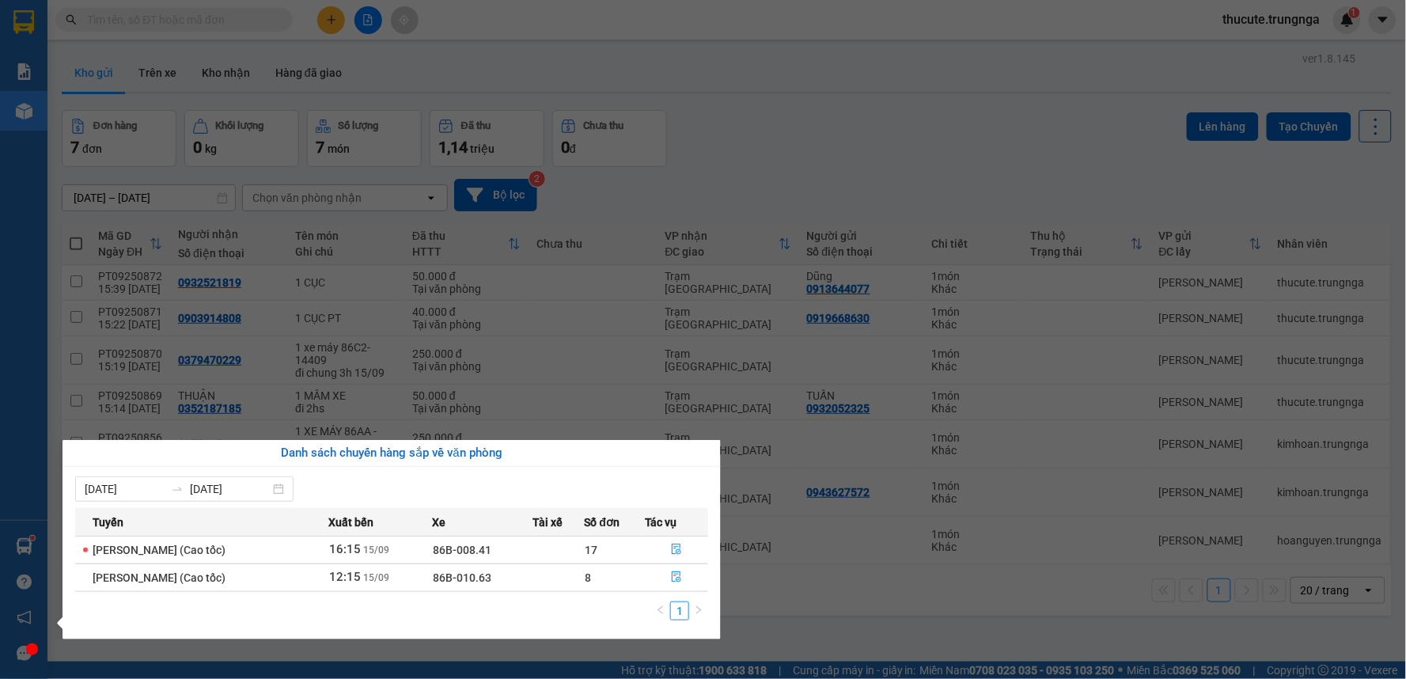
click at [919, 177] on section "Kết quả tìm kiếm ( 0 ) Bộ lọc No Data thucute.trungnga 1 Báo cáo Báo cáo dòng t…" at bounding box center [703, 339] width 1406 height 679
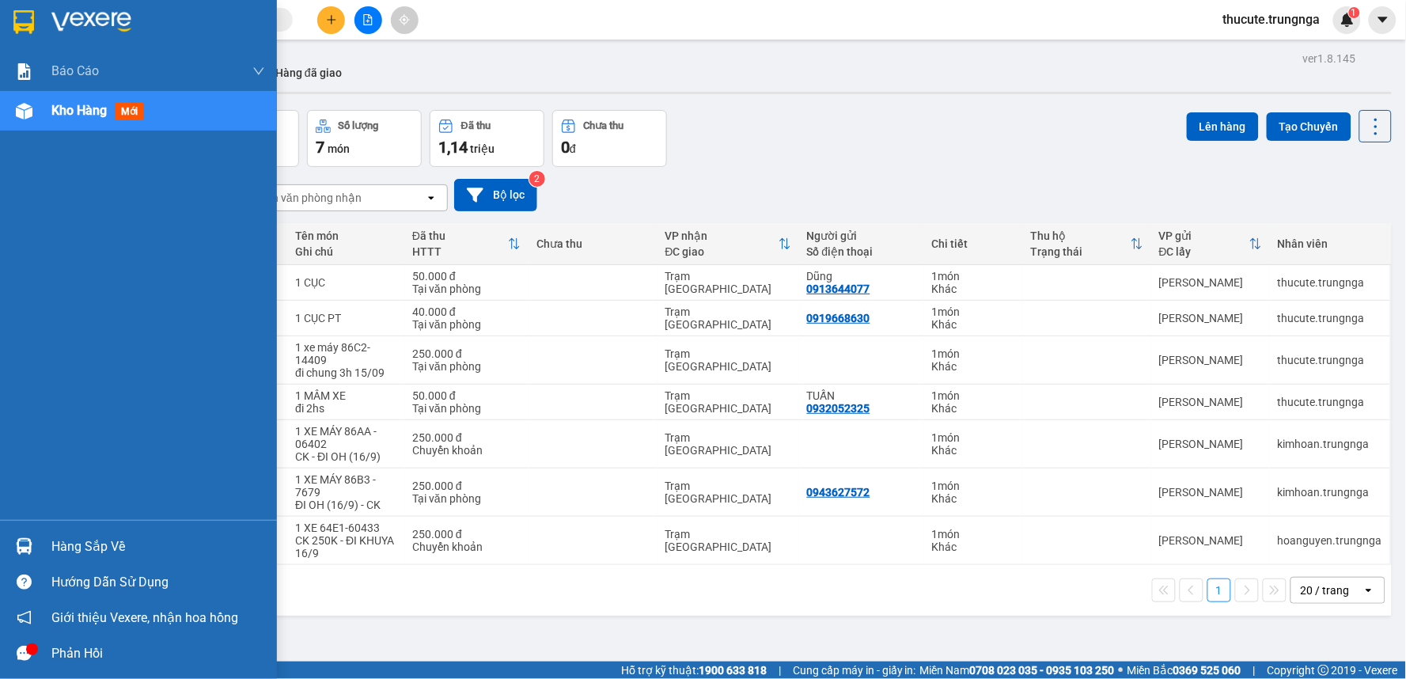
click at [41, 660] on div "Phản hồi" at bounding box center [138, 653] width 277 height 36
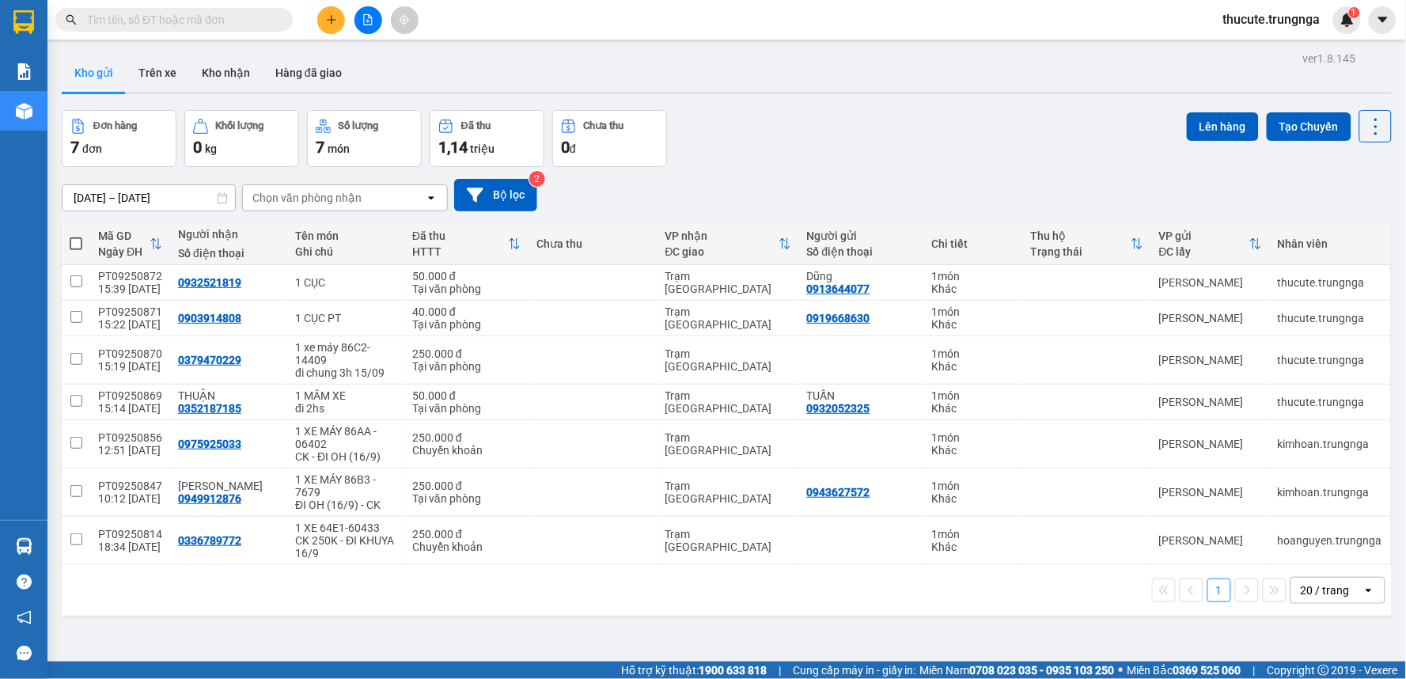
click at [341, 13] on button at bounding box center [331, 20] width 28 height 28
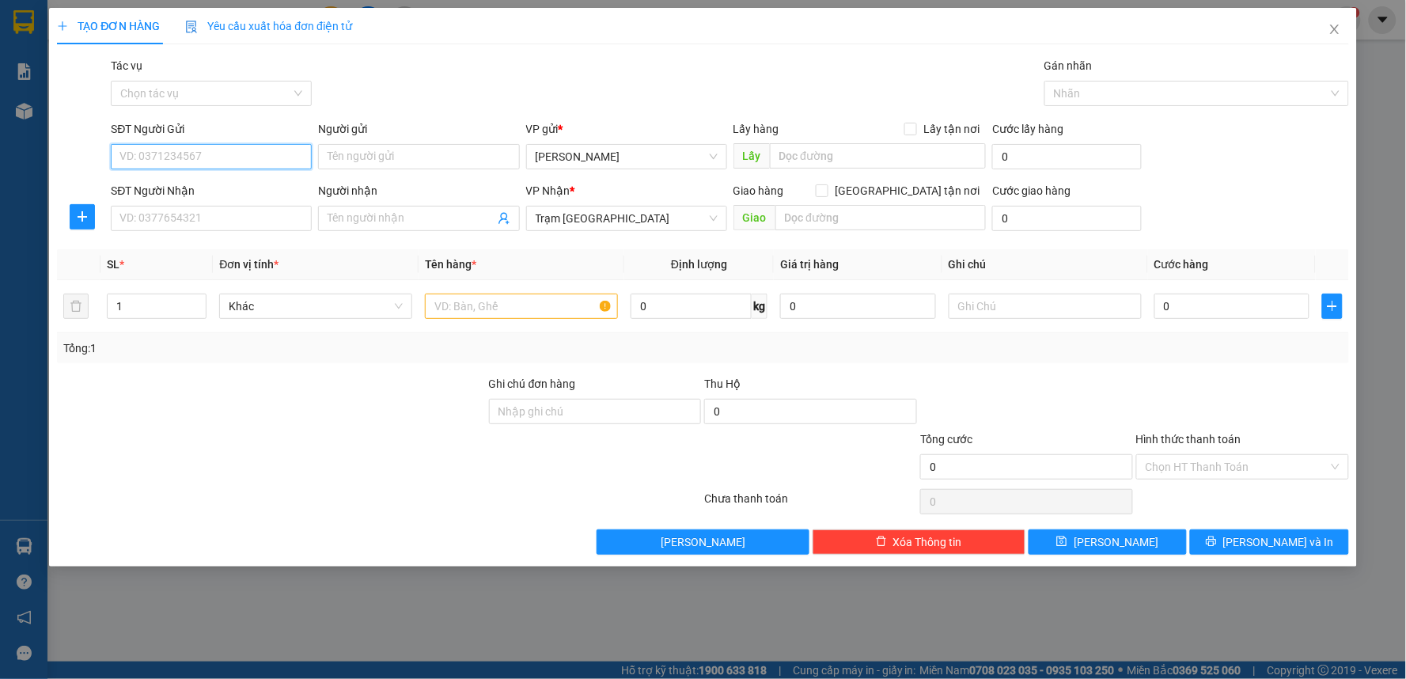
click at [172, 154] on input "SĐT Người Gửi" at bounding box center [211, 156] width 201 height 25
click at [1338, 27] on icon "close" at bounding box center [1334, 29] width 9 height 9
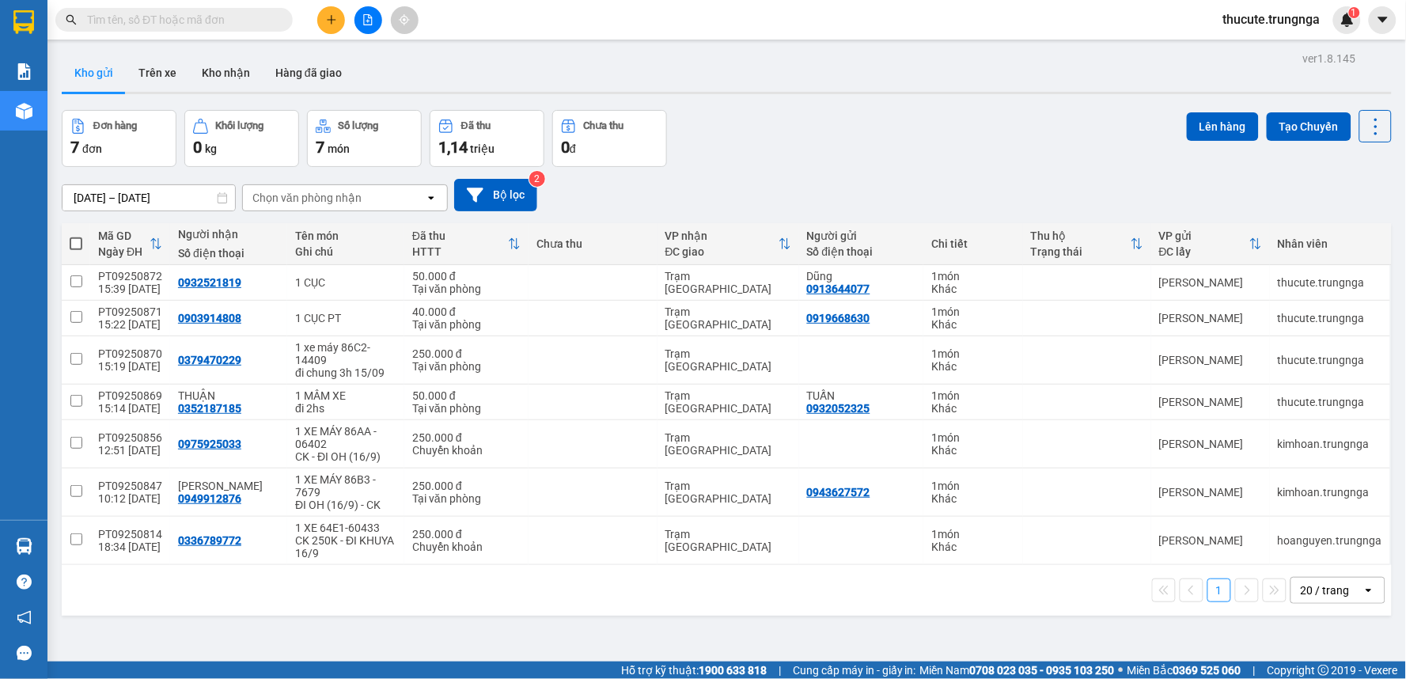
click at [324, 17] on button at bounding box center [331, 20] width 28 height 28
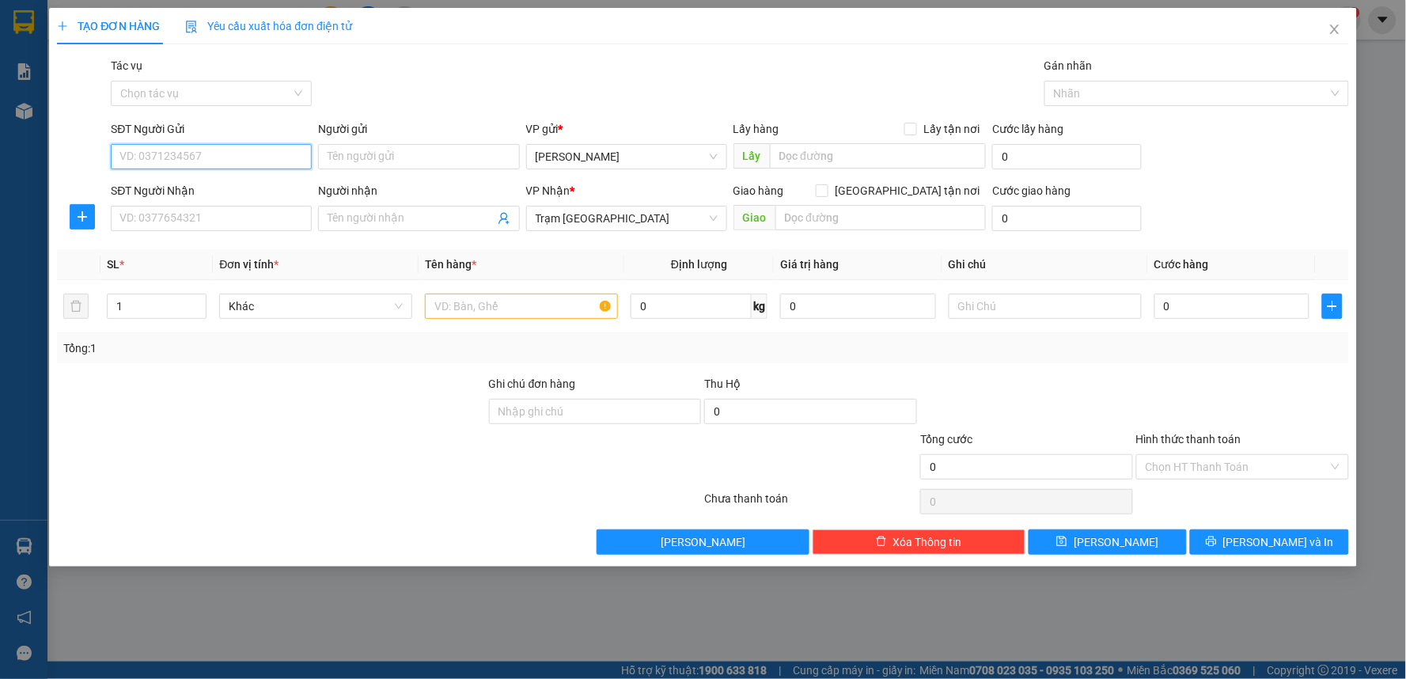
click at [216, 162] on input "SĐT Người Gửi" at bounding box center [211, 156] width 201 height 25
type input "0975673733"
click at [249, 195] on div "0975673733" at bounding box center [211, 188] width 182 height 17
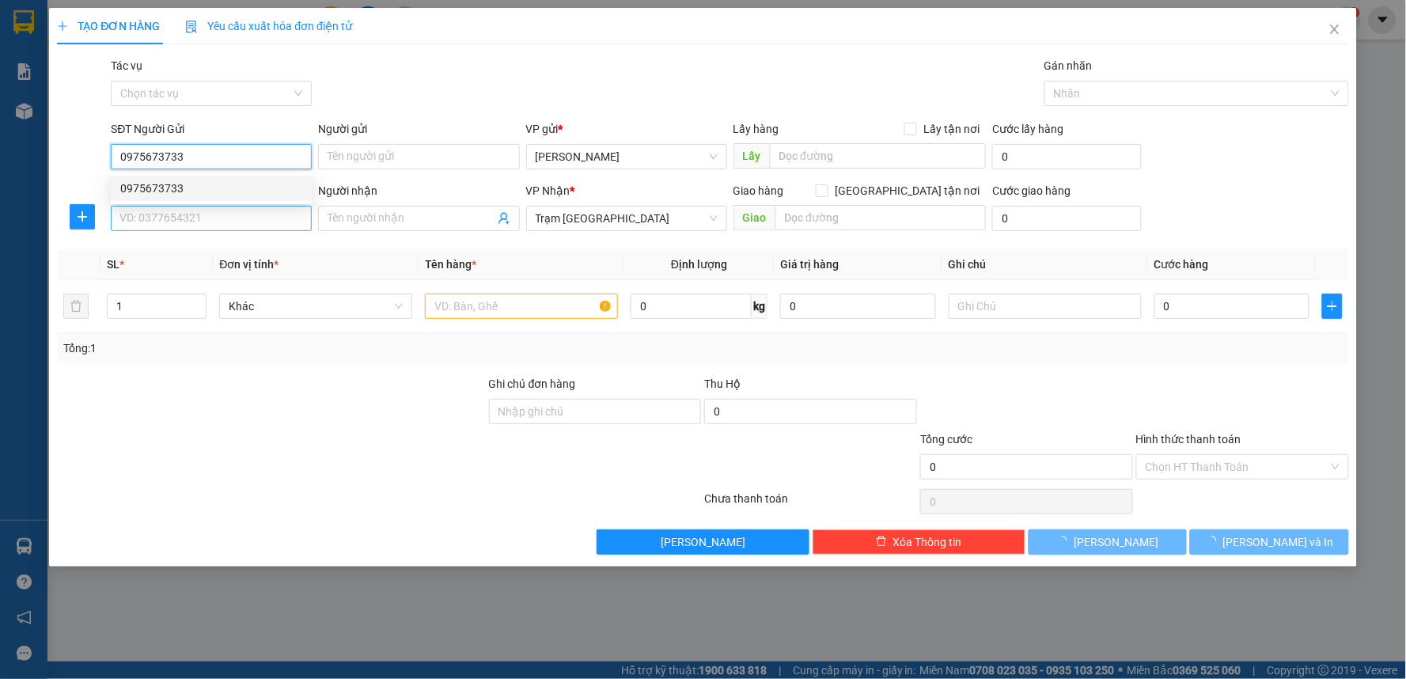
type input "50.000"
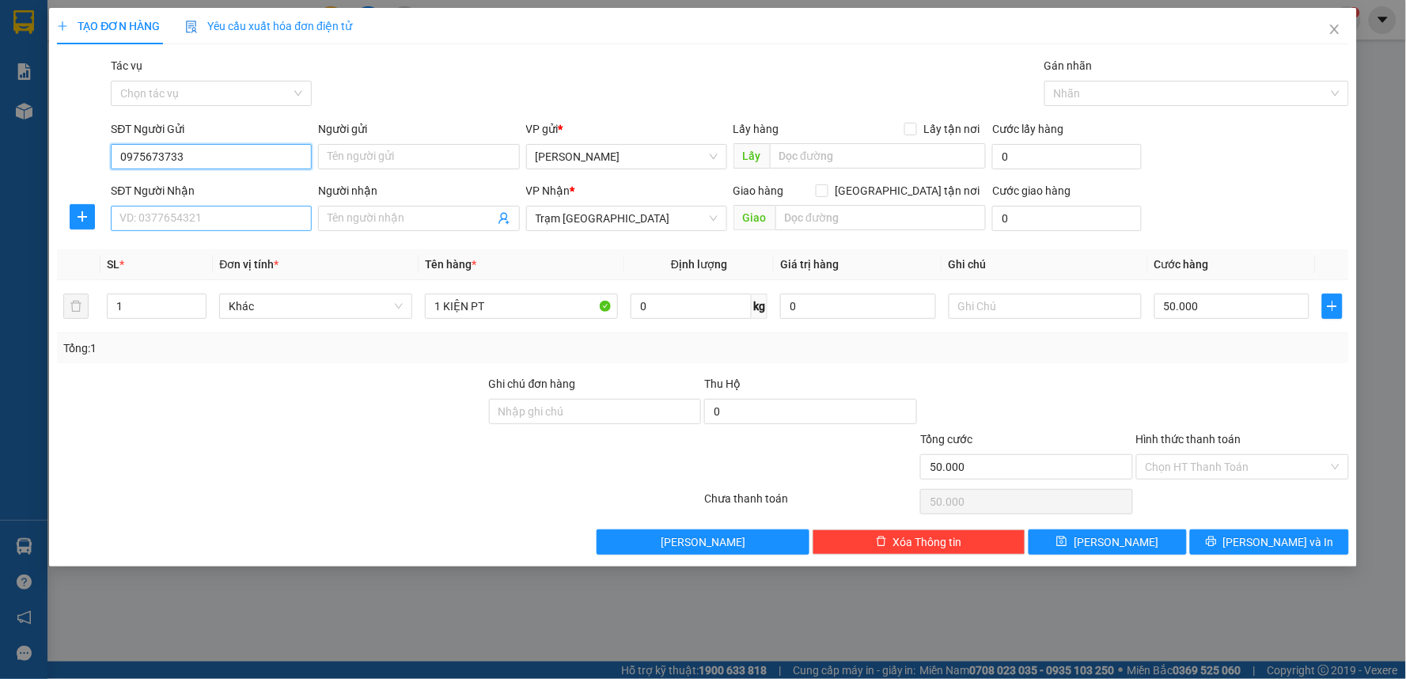
type input "0975673733"
click at [235, 229] on input "SĐT Người Nhận" at bounding box center [211, 218] width 201 height 25
click at [195, 245] on div "0702015679" at bounding box center [211, 249] width 182 height 17
type input "0702015679"
type input "30.000"
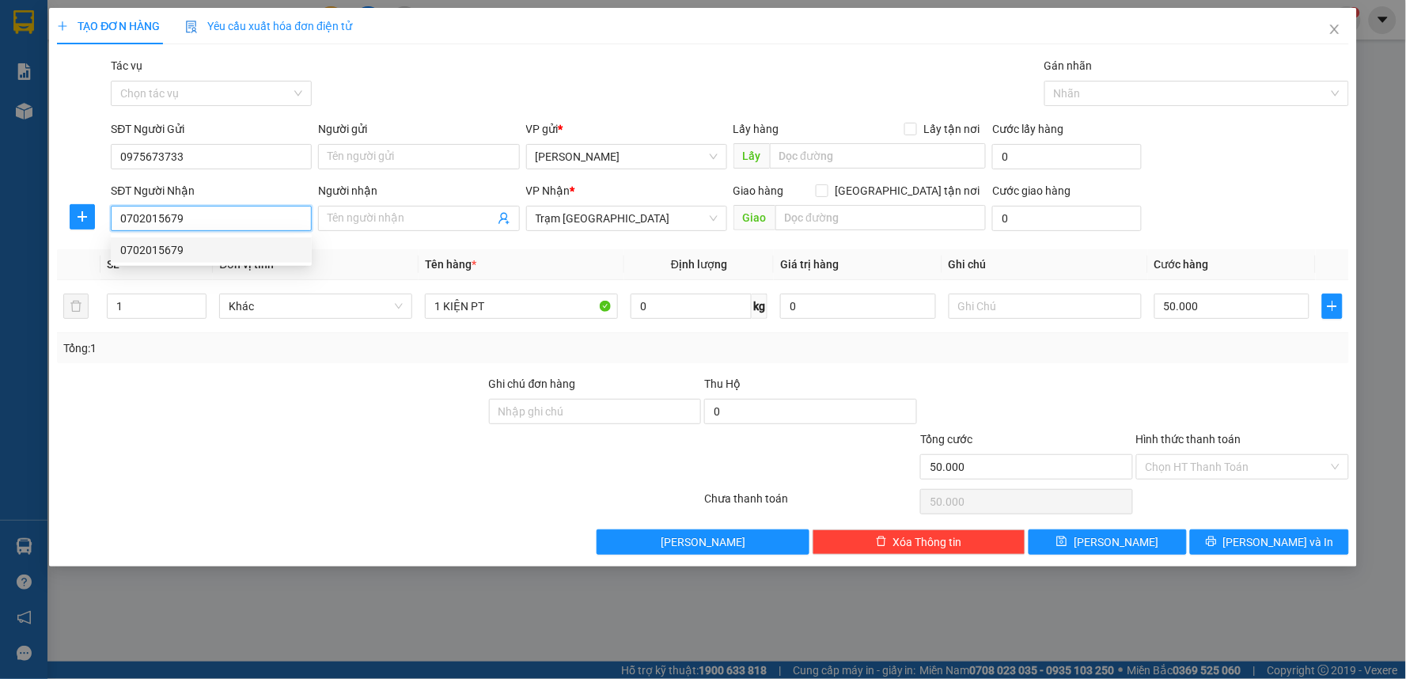
type input "30.000"
type input "0702015679"
click at [1167, 468] on input "Hình thức thanh toán" at bounding box center [1237, 467] width 183 height 24
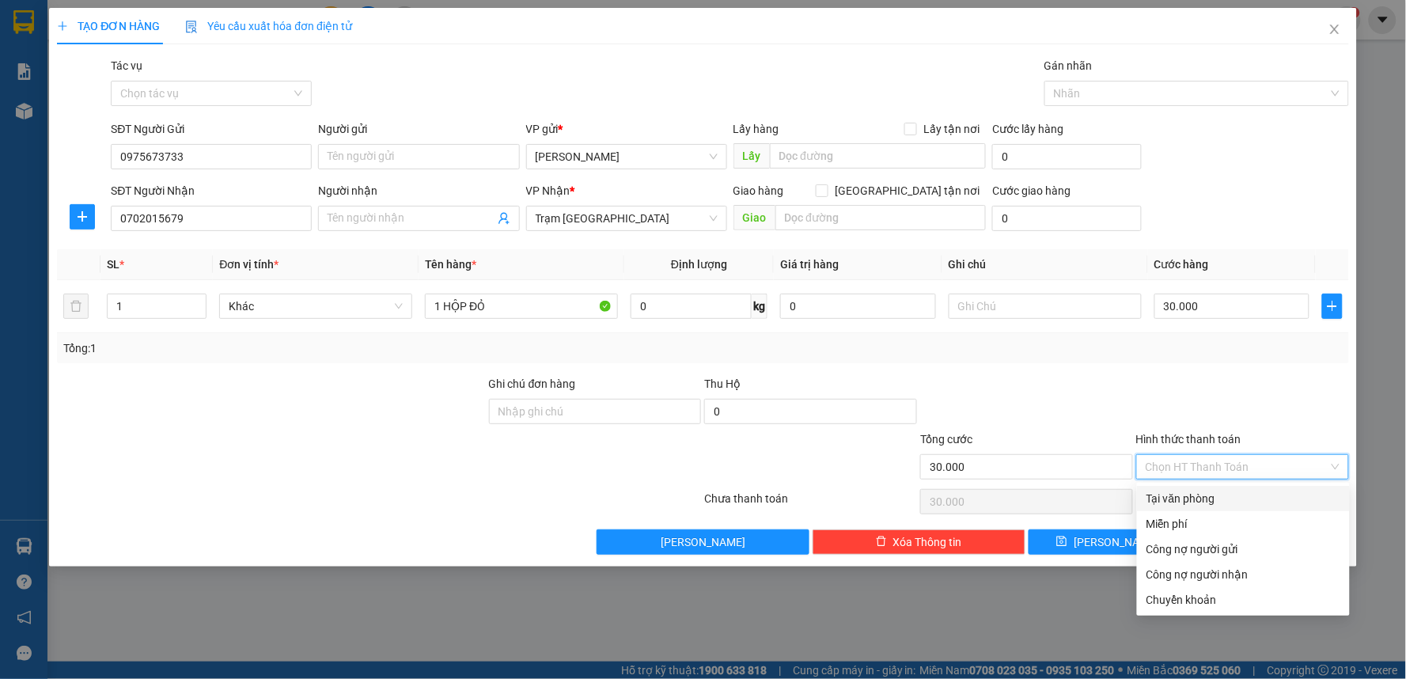
click at [1155, 502] on div "Tại văn phòng" at bounding box center [1244, 498] width 194 height 17
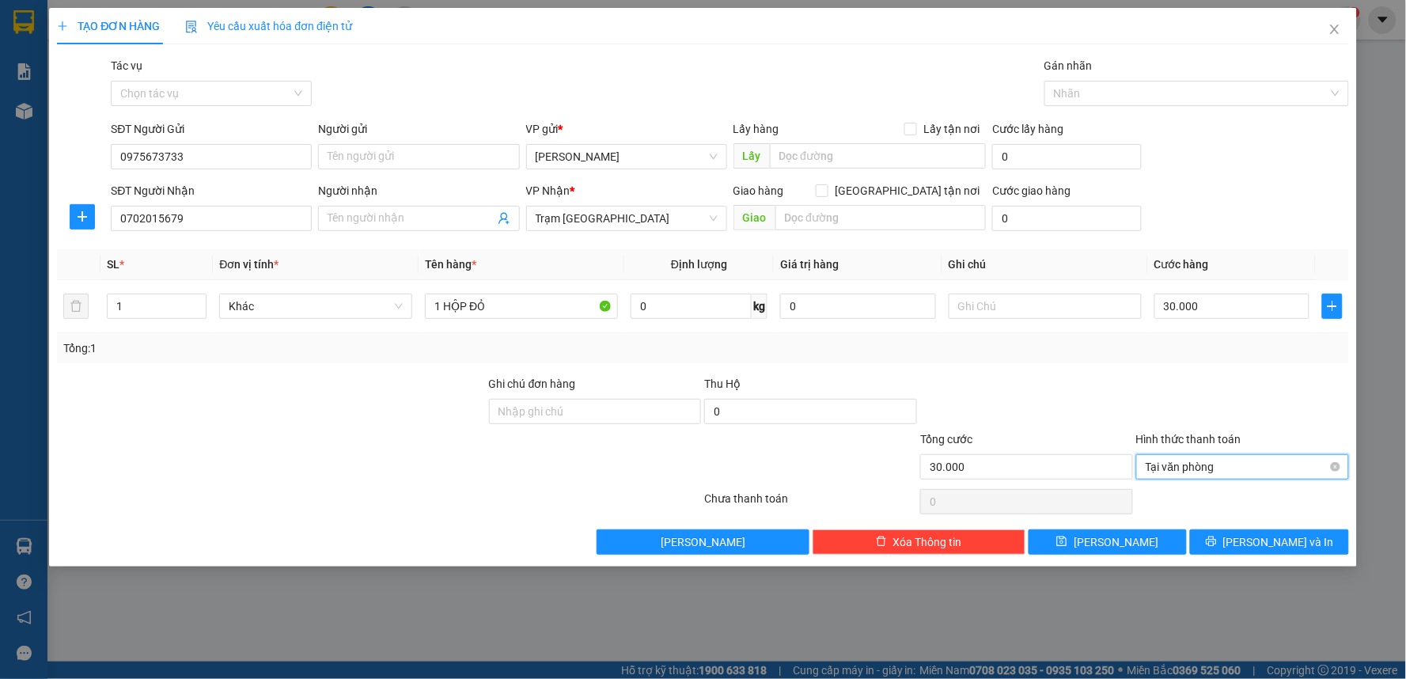
click at [1212, 477] on span "Tại văn phòng" at bounding box center [1243, 467] width 194 height 24
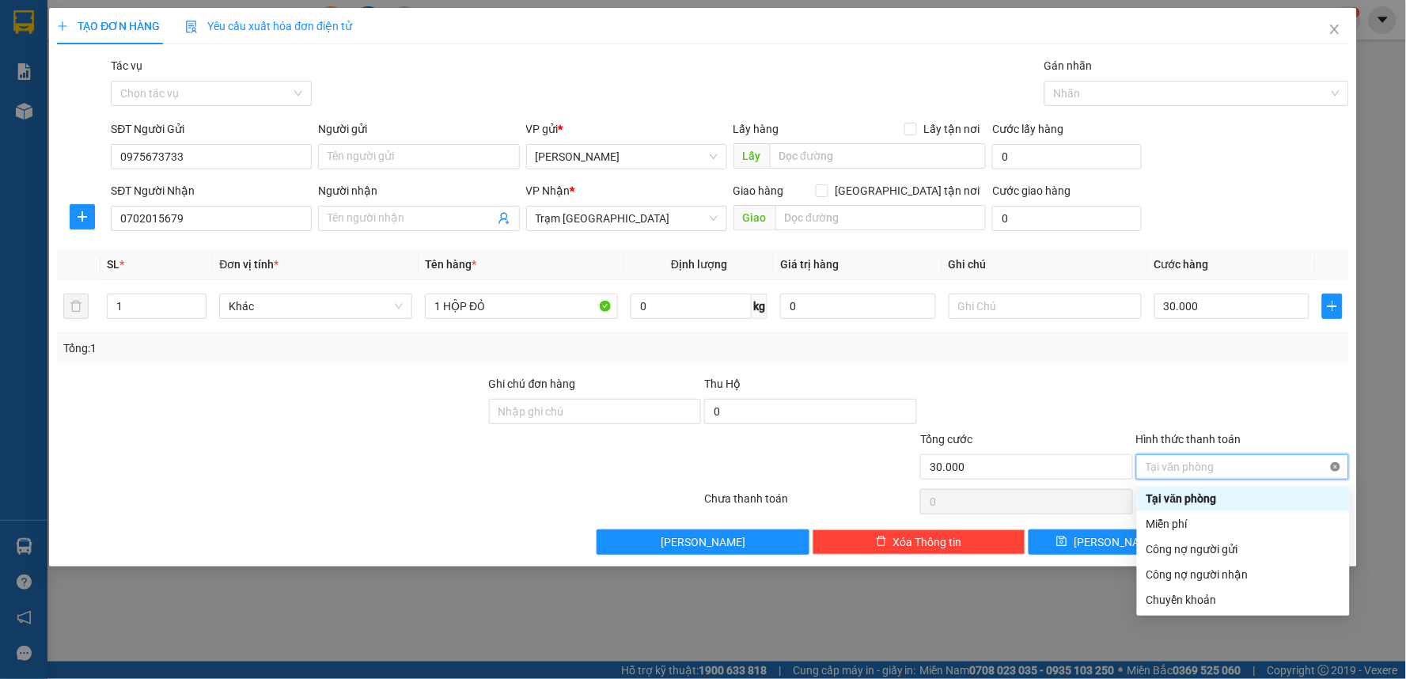
type input "30.000"
click at [1276, 393] on div at bounding box center [1243, 402] width 216 height 55
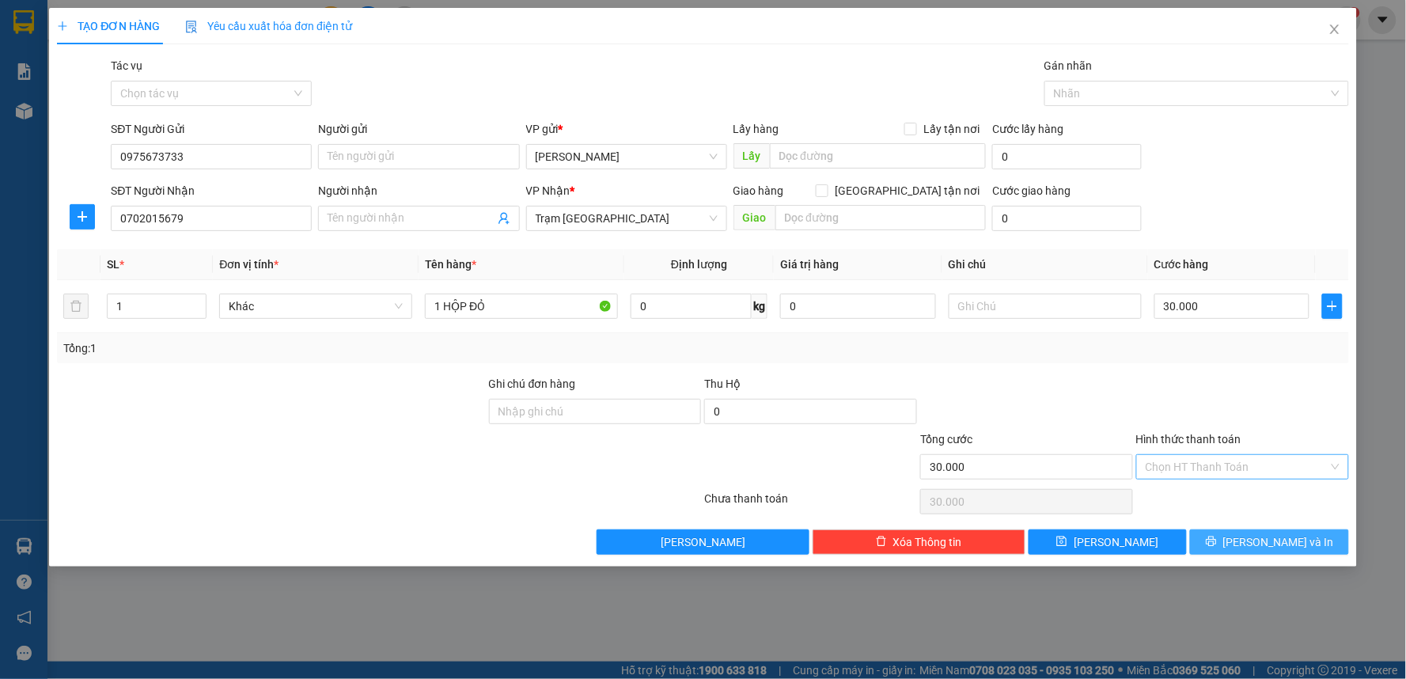
click at [1269, 541] on span "[PERSON_NAME] và In" at bounding box center [1278, 541] width 111 height 17
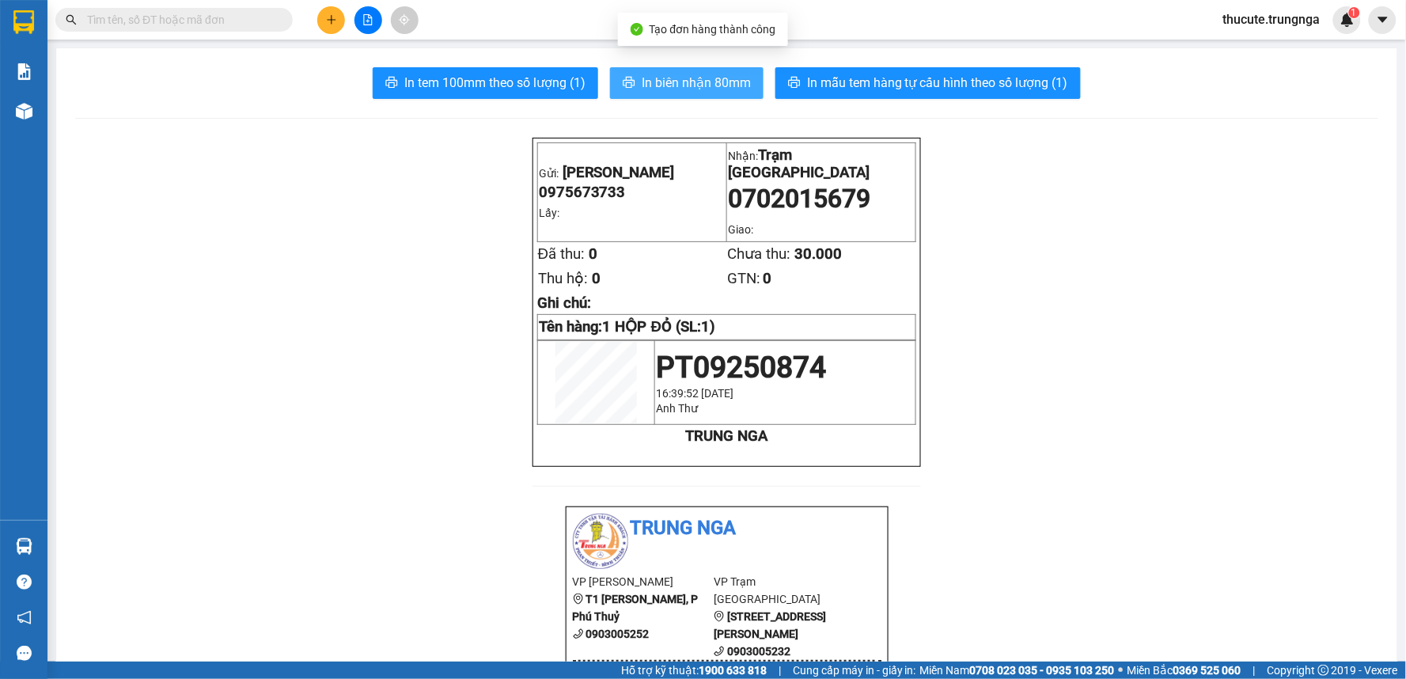
click at [731, 87] on span "In biên nhận 80mm" at bounding box center [696, 83] width 109 height 20
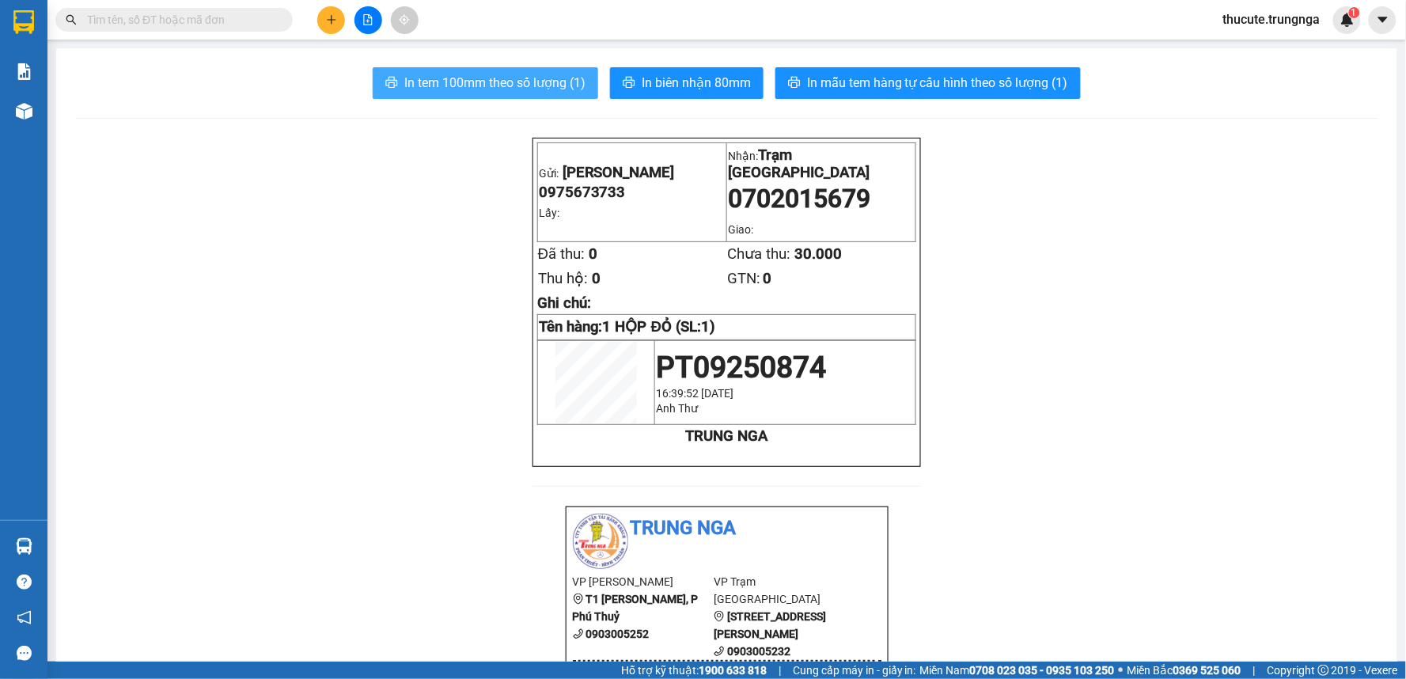
click at [538, 74] on span "In tem 100mm theo số lượng (1)" at bounding box center [494, 83] width 181 height 20
click at [318, 25] on button at bounding box center [331, 20] width 28 height 28
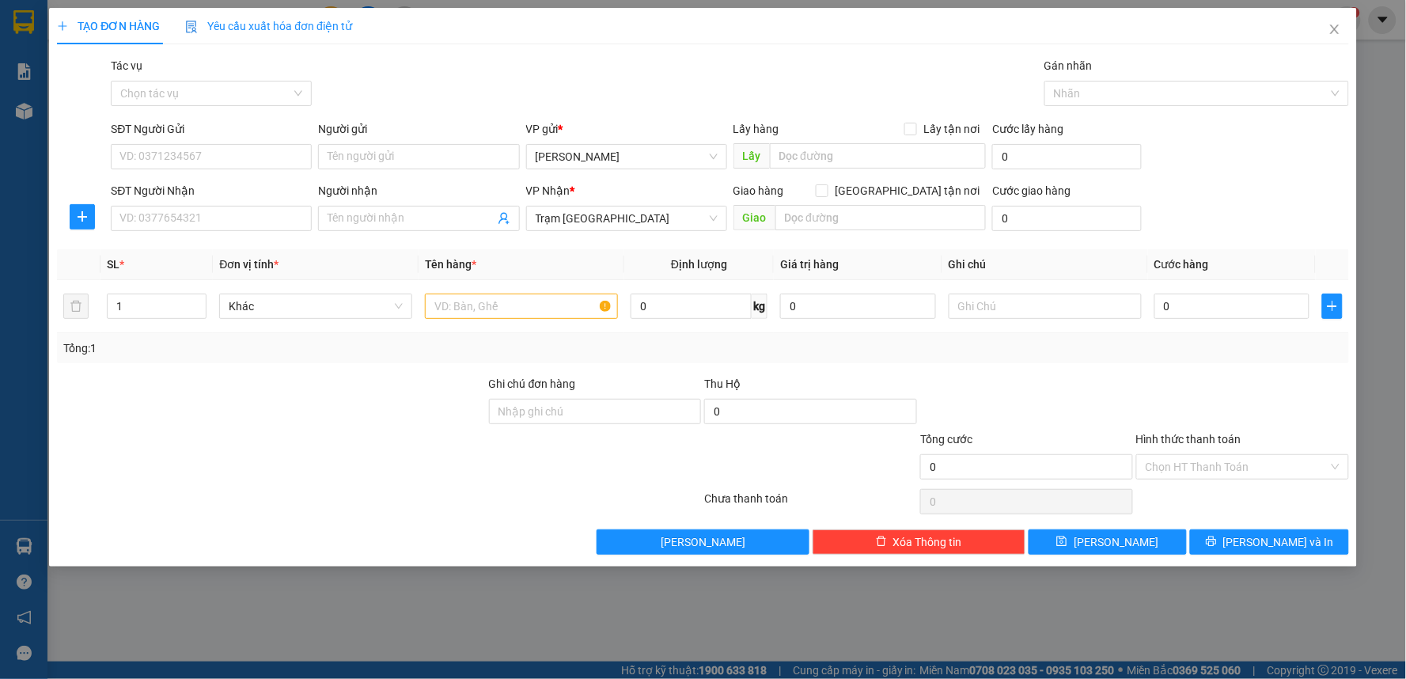
drag, startPoint x: 475, startPoint y: 138, endPoint x: 549, endPoint y: 119, distance: 77.0
click at [531, 135] on div "SĐT Người Gửi VD: 0371234567 Người gửi Tên người gửi VP gửi * [PERSON_NAME] Lấy…" at bounding box center [730, 147] width 1244 height 55
click at [445, 162] on input "Người gửi" at bounding box center [418, 156] width 201 height 25
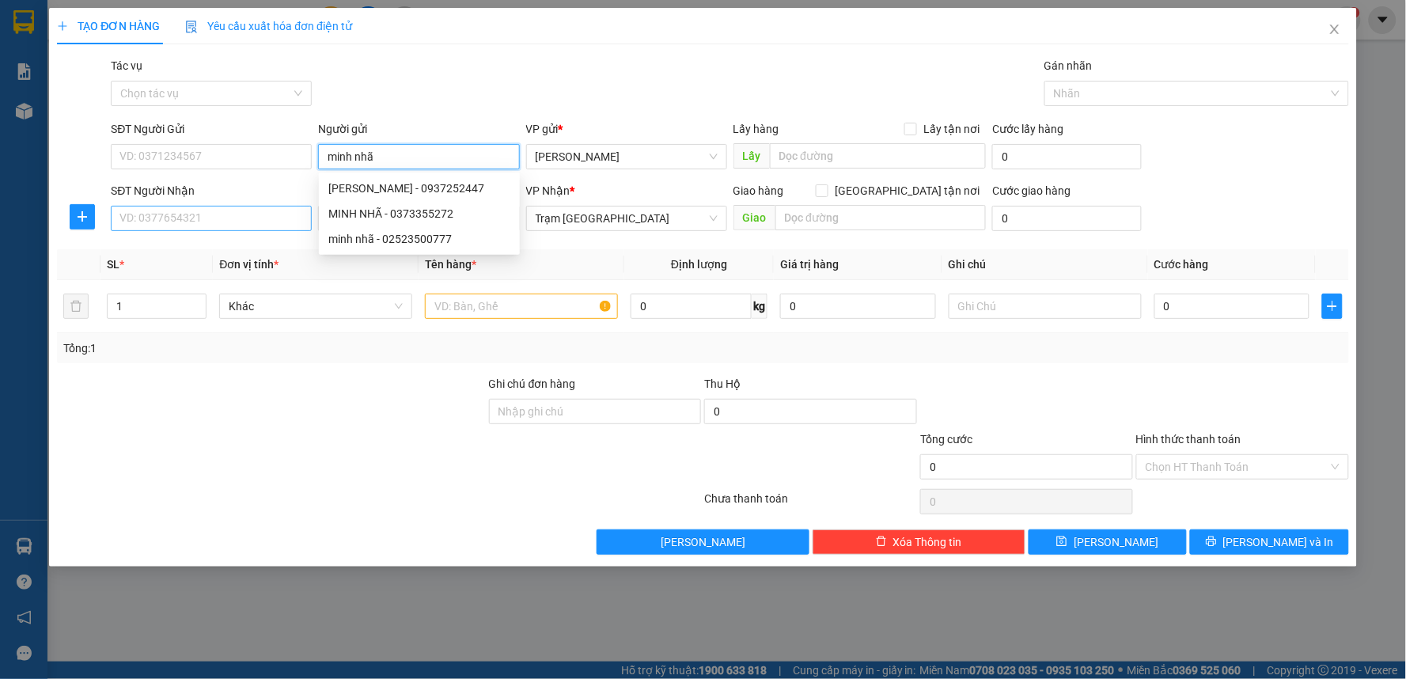
type input "minh nhã"
click at [225, 218] on input "SĐT Người Nhận" at bounding box center [211, 218] width 201 height 25
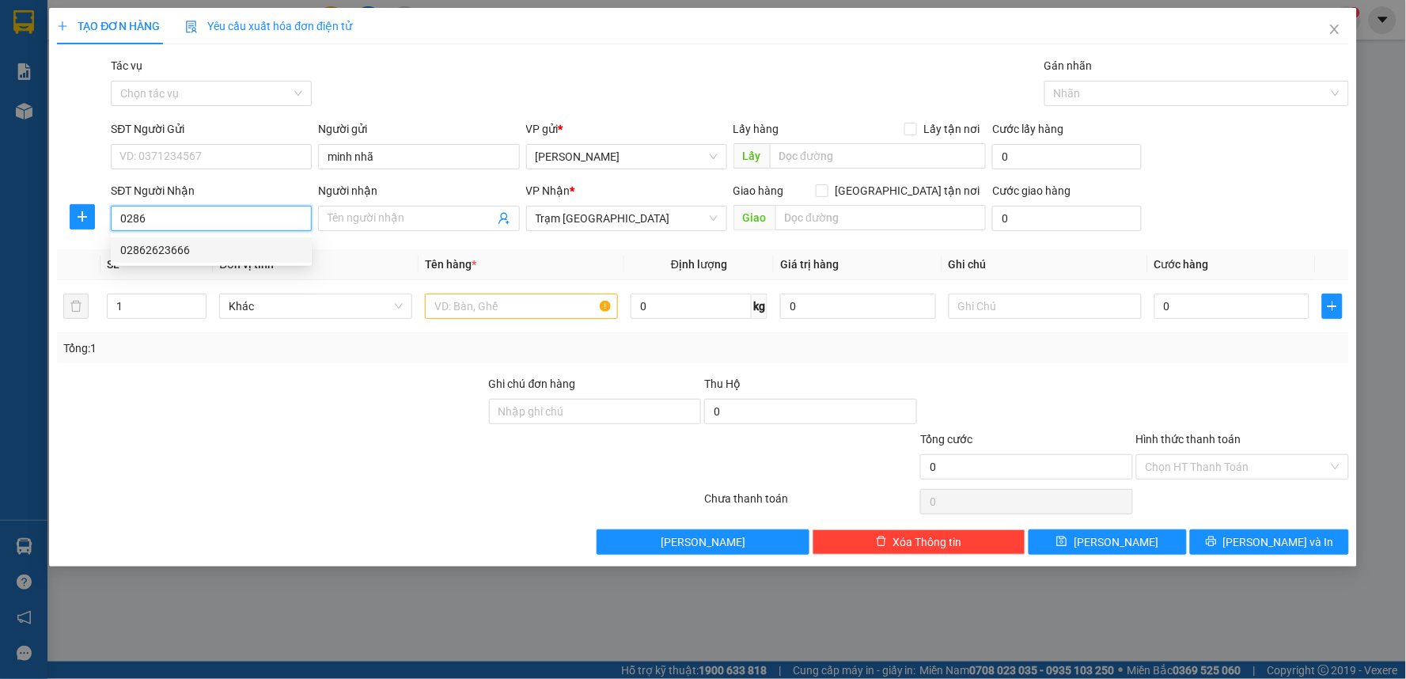
click at [246, 250] on div "02862623666" at bounding box center [211, 249] width 182 height 17
type input "02862623666"
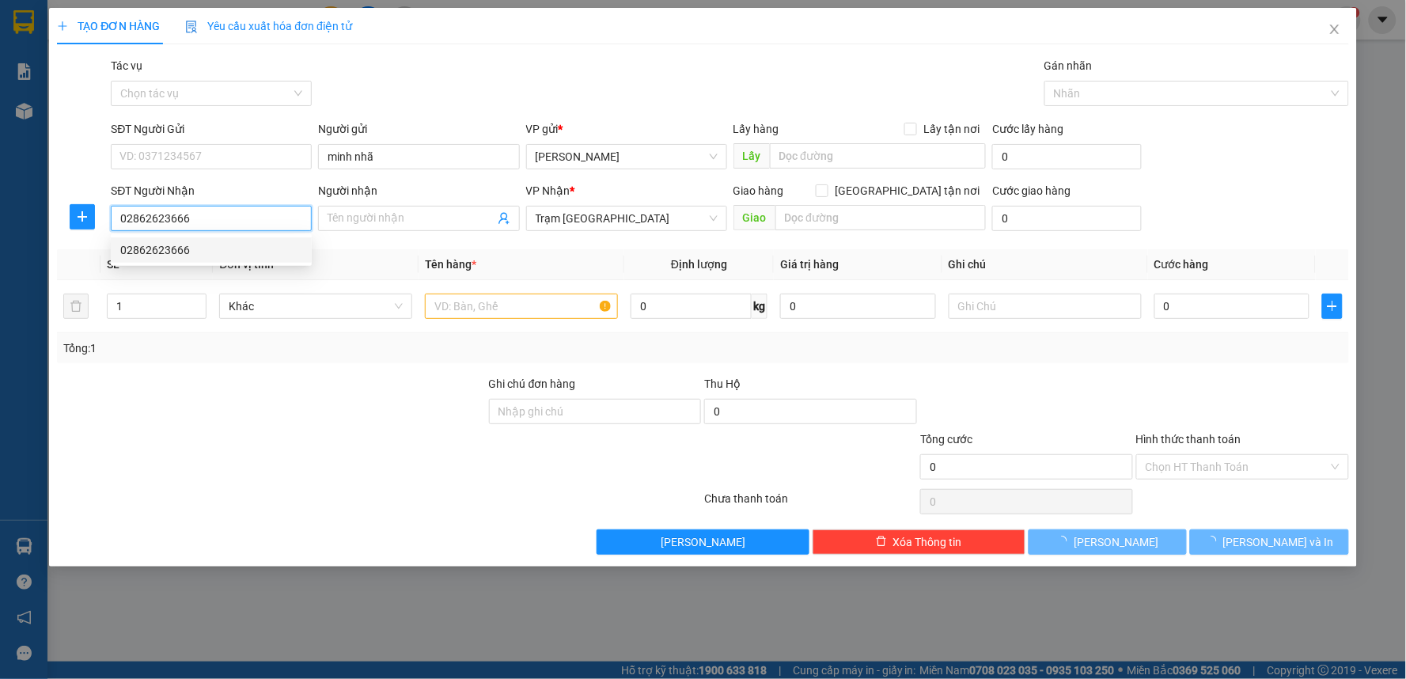
type input "40.000"
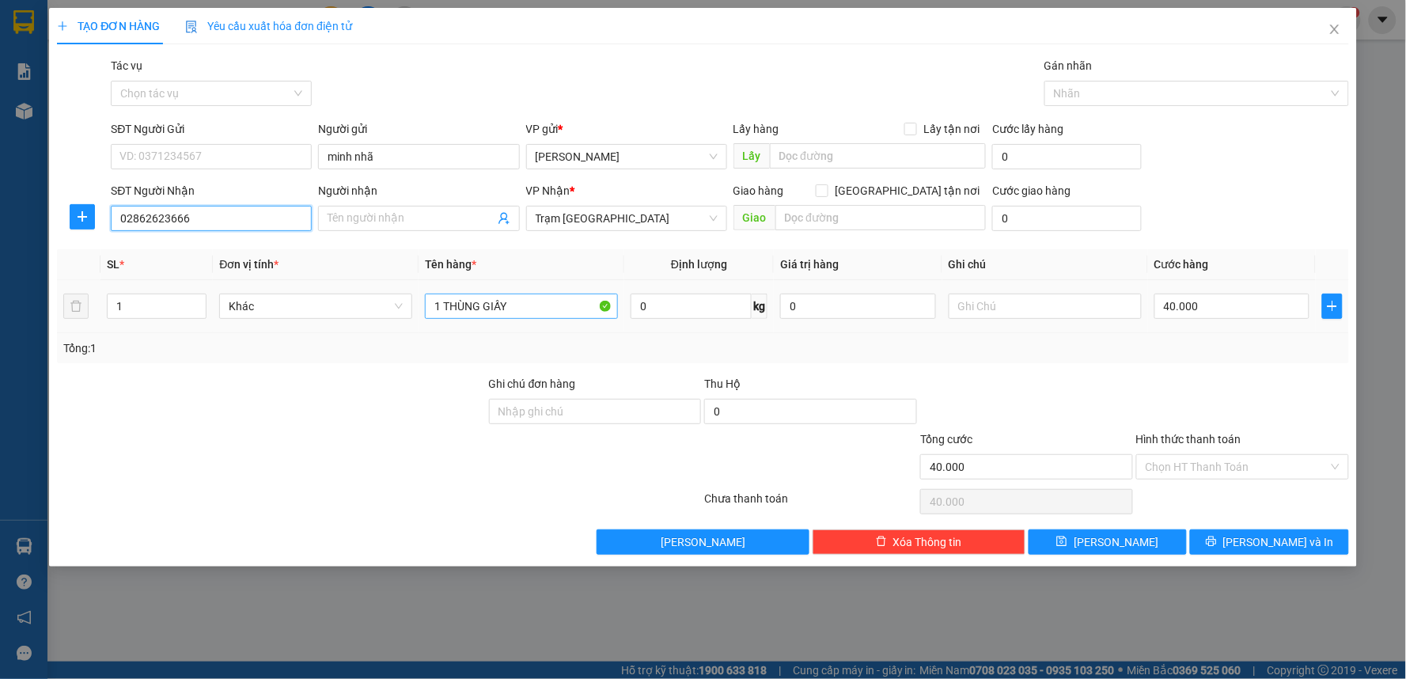
type input "02862623666"
click at [526, 295] on input "1 THÙNG GIẤY" at bounding box center [521, 306] width 193 height 25
click at [527, 296] on input "1 THÙNG GIẤY" at bounding box center [521, 306] width 193 height 25
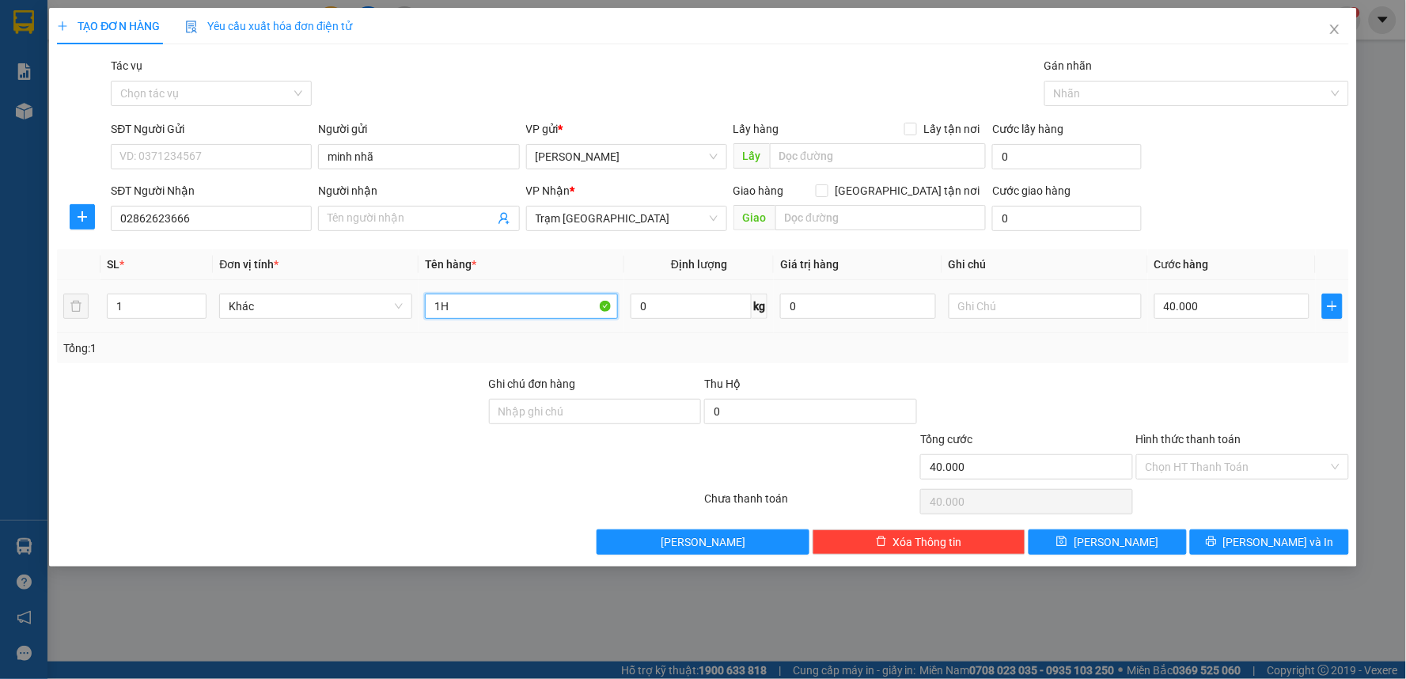
type input "1H"
click at [1228, 313] on input "40.000" at bounding box center [1232, 306] width 156 height 25
type input "3"
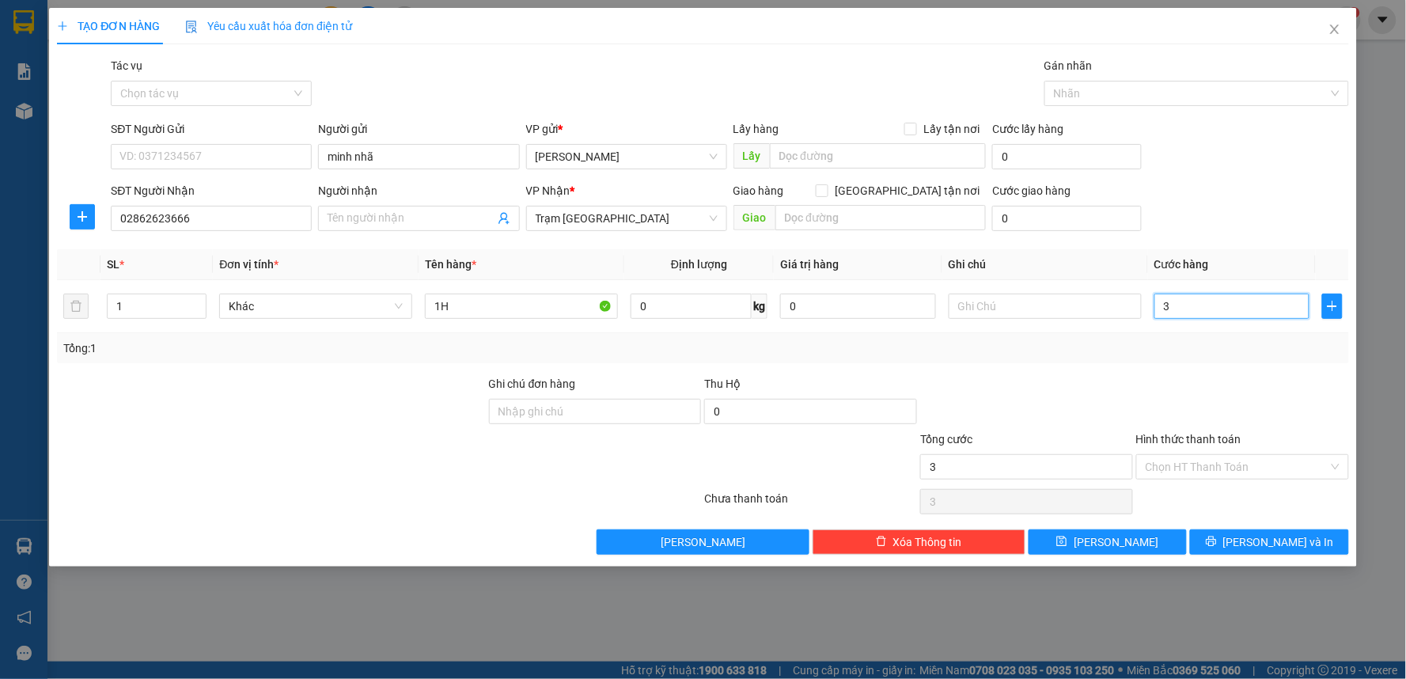
type input "30"
type input "30.000"
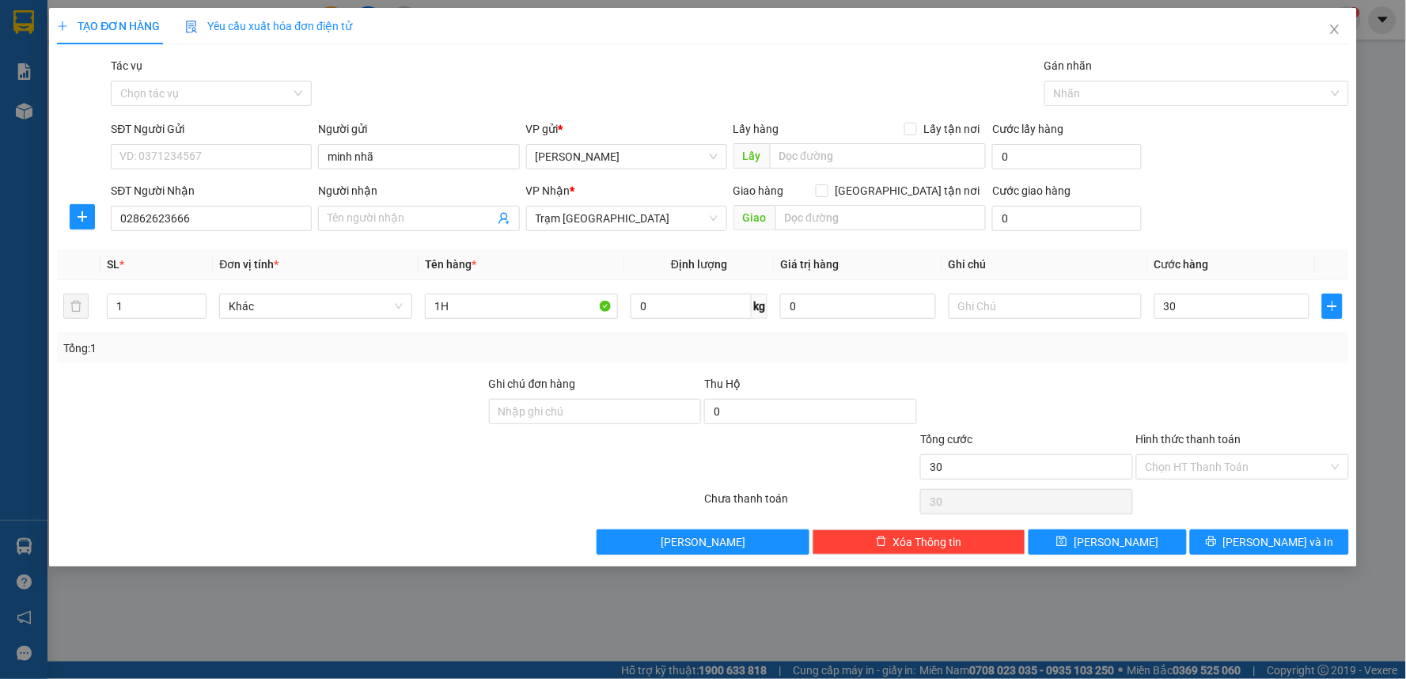
type input "30.000"
click at [1103, 430] on div "Tổng cước" at bounding box center [1026, 442] width 213 height 24
click at [1200, 463] on input "Hình thức thanh toán" at bounding box center [1237, 467] width 183 height 24
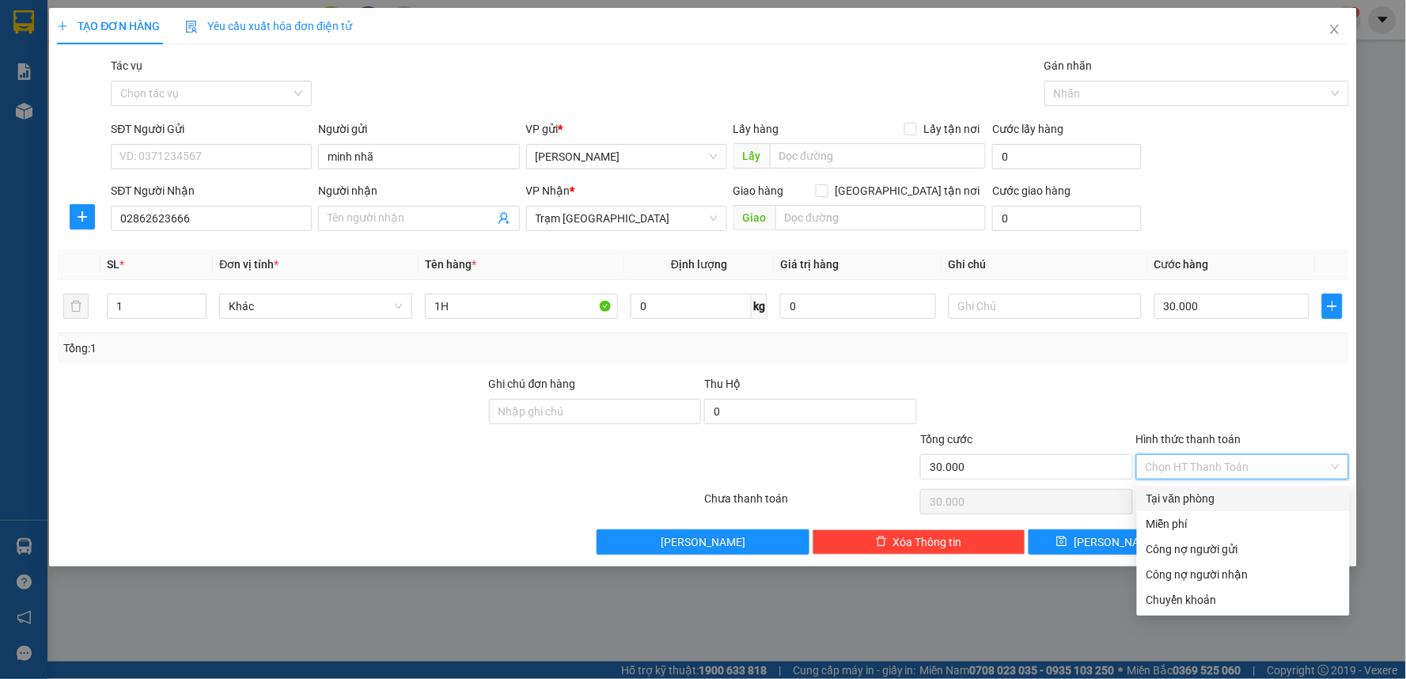
click at [1191, 487] on div "Tại văn phòng" at bounding box center [1243, 498] width 213 height 25
type input "0"
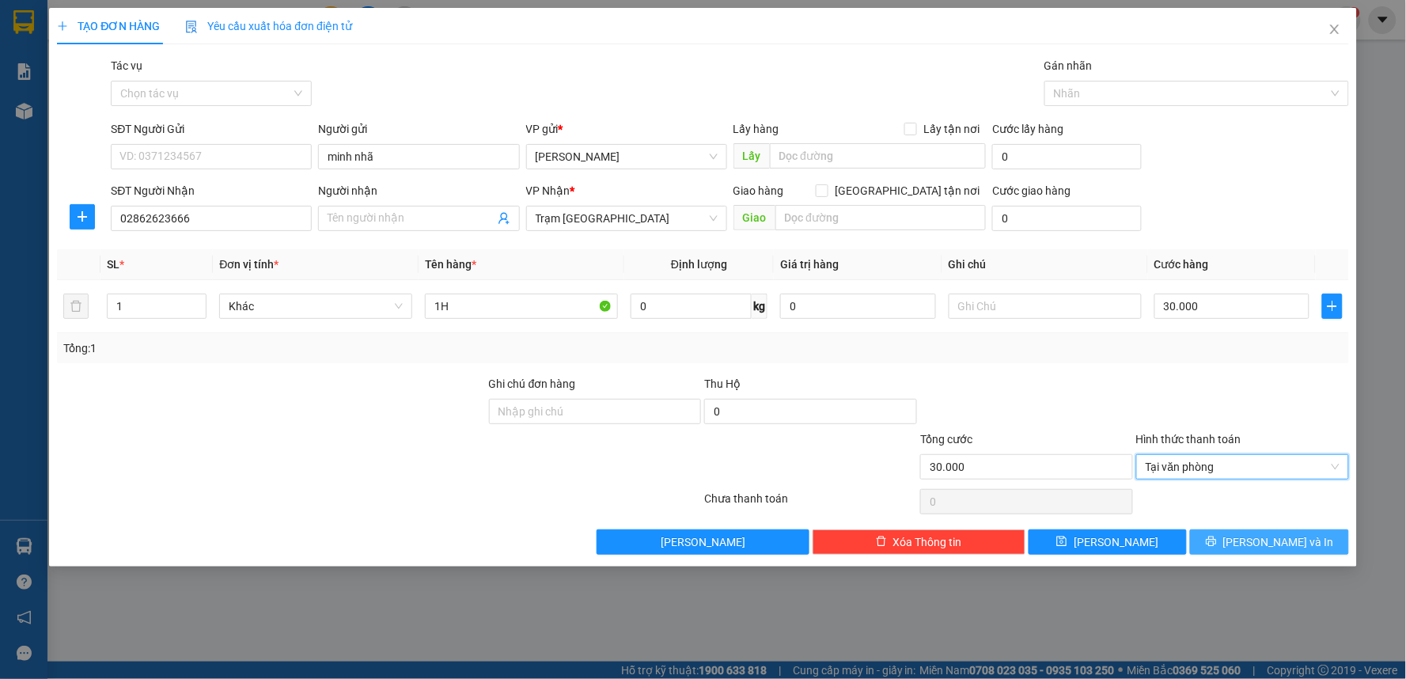
click at [1259, 538] on span "[PERSON_NAME] và In" at bounding box center [1278, 541] width 111 height 17
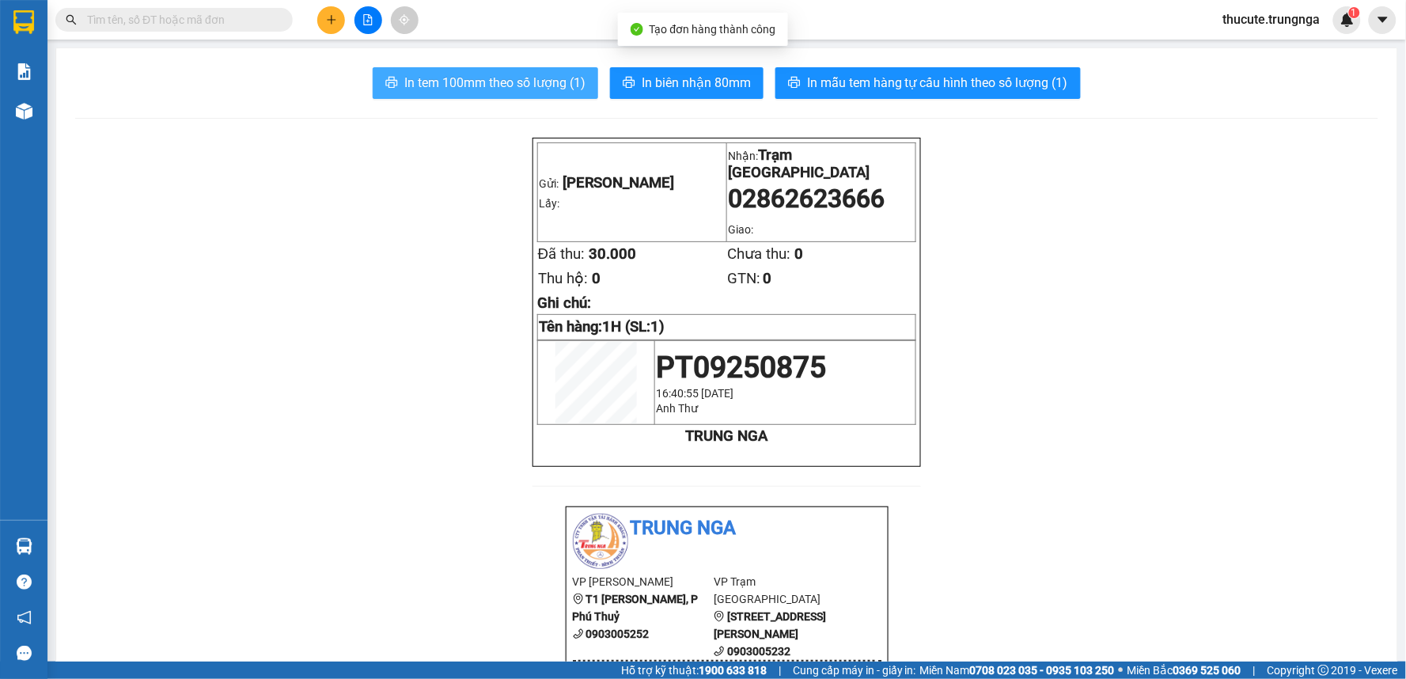
click at [527, 91] on span "In tem 100mm theo số lượng (1)" at bounding box center [494, 83] width 181 height 20
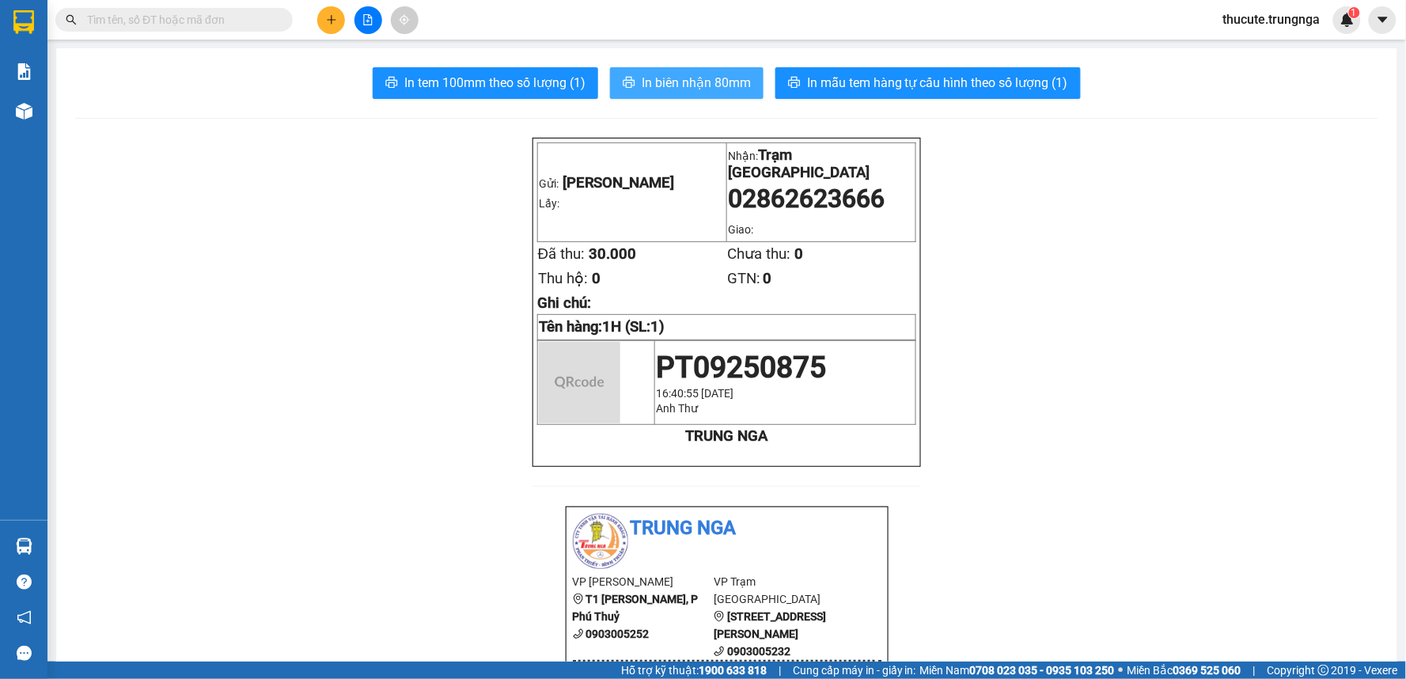
click at [682, 83] on span "In biên nhận 80mm" at bounding box center [696, 83] width 109 height 20
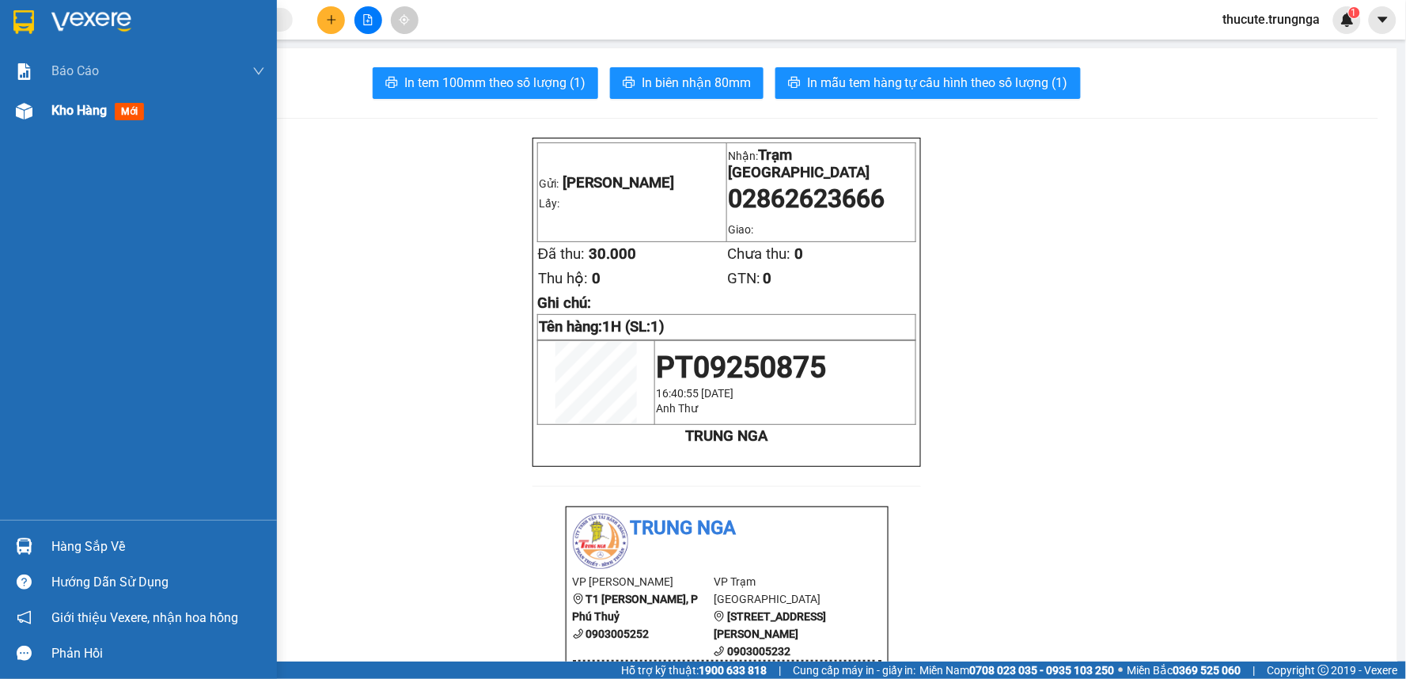
click at [36, 107] on div at bounding box center [24, 111] width 28 height 28
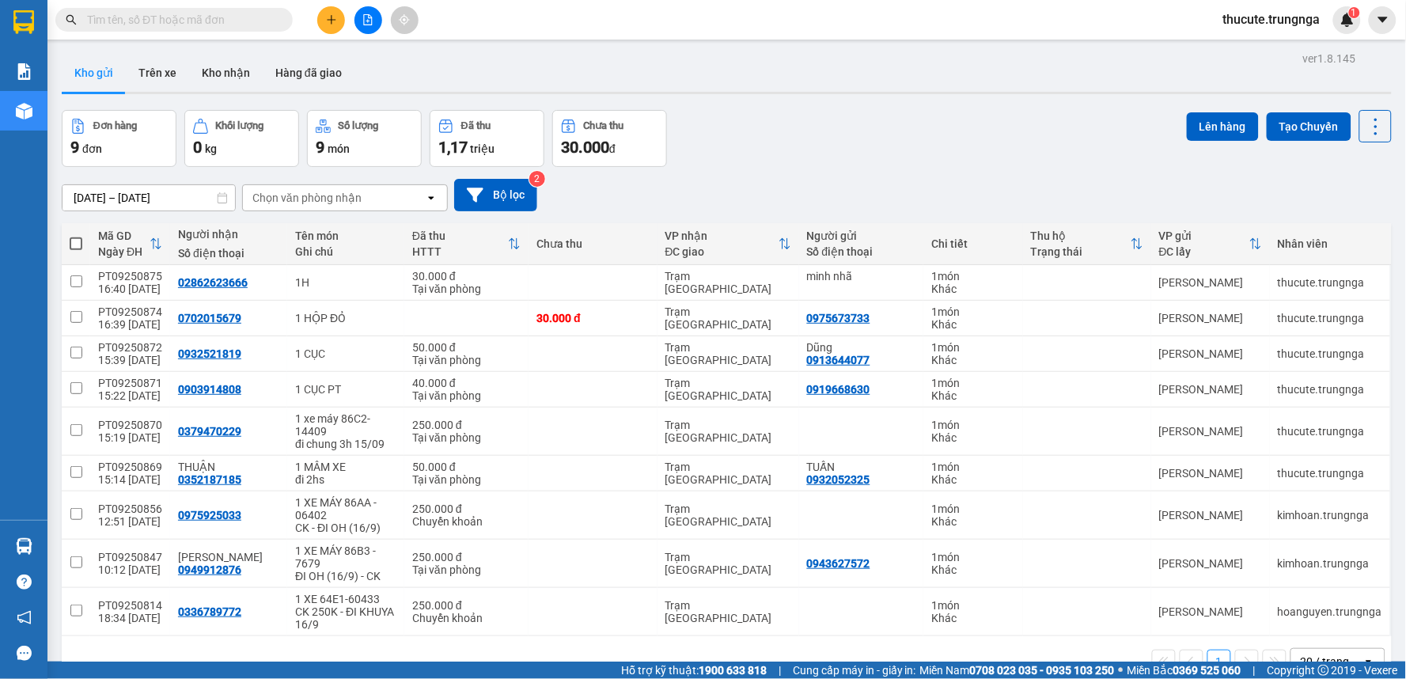
click at [323, 25] on button at bounding box center [331, 20] width 28 height 28
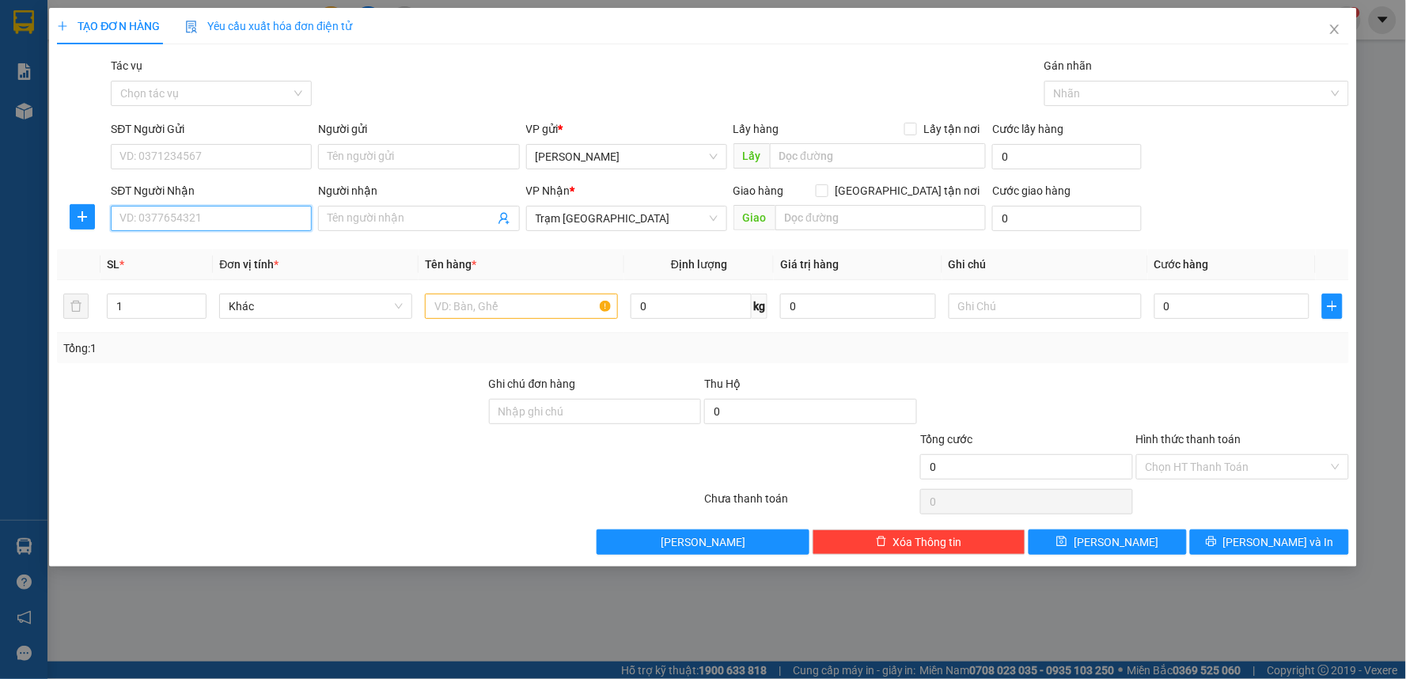
click at [185, 218] on input "SĐT Người Nhận" at bounding box center [211, 218] width 201 height 25
type input "0962393339"
click at [487, 297] on input "text" at bounding box center [521, 306] width 193 height 25
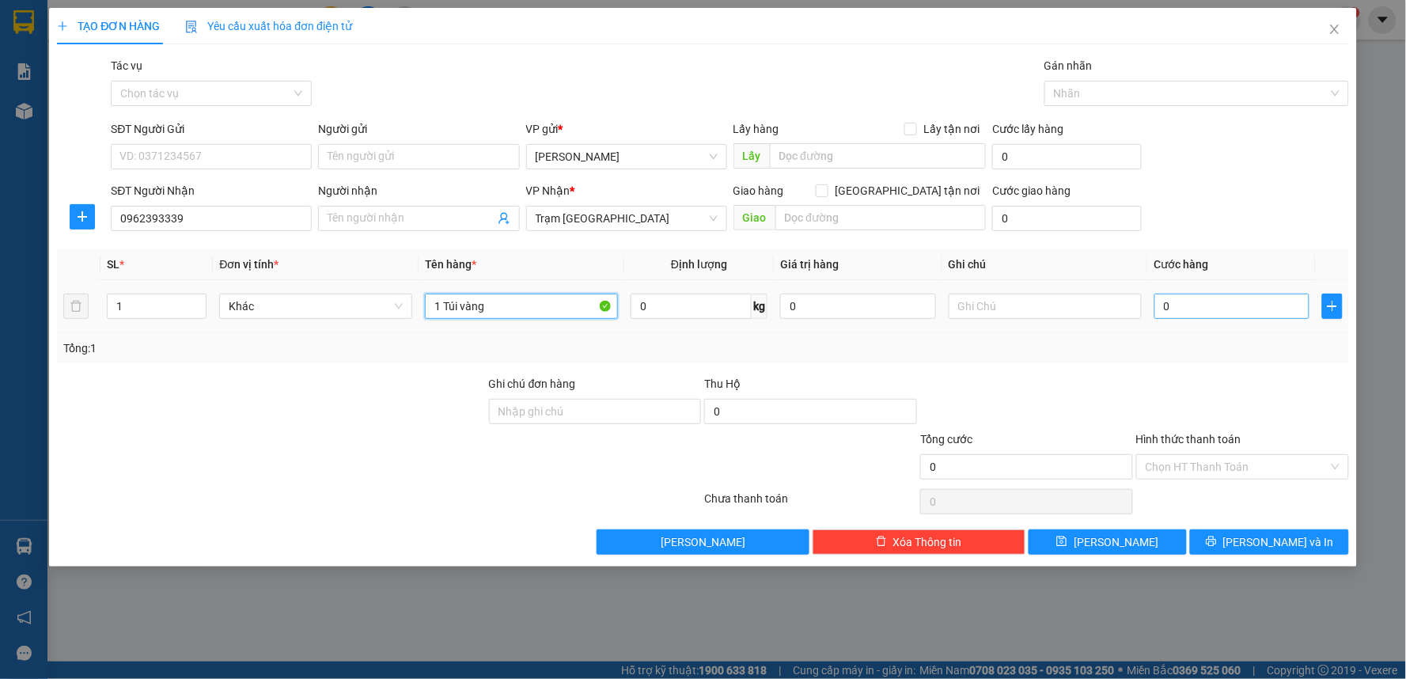
type input "1 Túi vàng"
click at [1200, 306] on input "0" at bounding box center [1232, 306] width 156 height 25
click at [1275, 476] on input "Hình thức thanh toán" at bounding box center [1237, 467] width 183 height 24
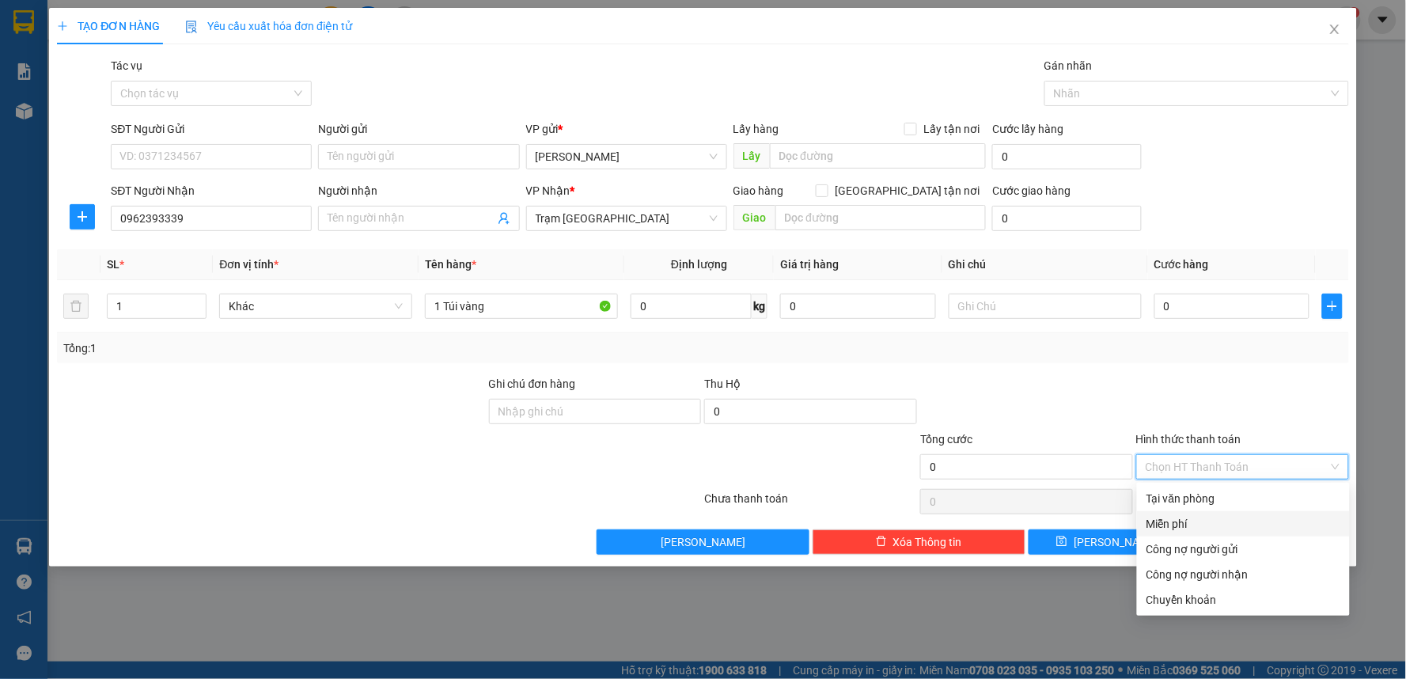
click at [1198, 517] on div "Miễn phí" at bounding box center [1244, 523] width 194 height 17
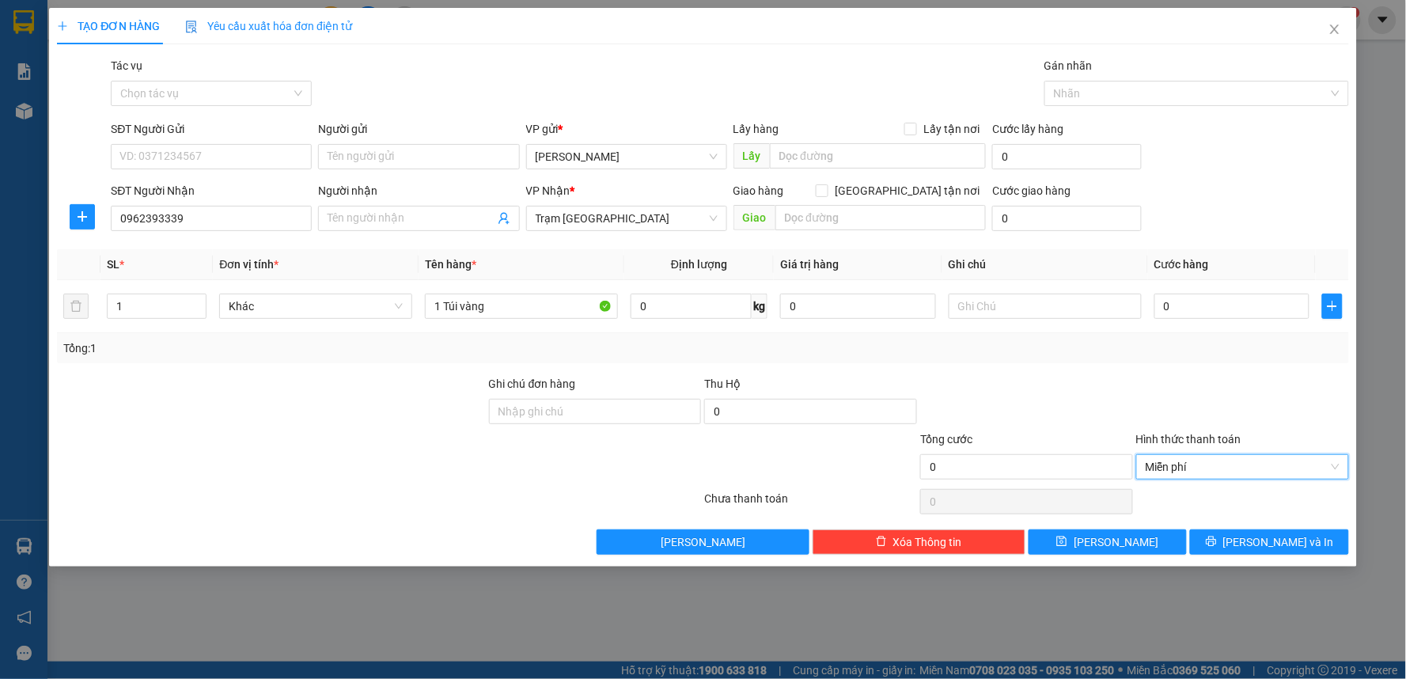
click at [1141, 407] on div at bounding box center [1243, 402] width 216 height 55
click at [1260, 540] on span "[PERSON_NAME] và In" at bounding box center [1278, 541] width 111 height 17
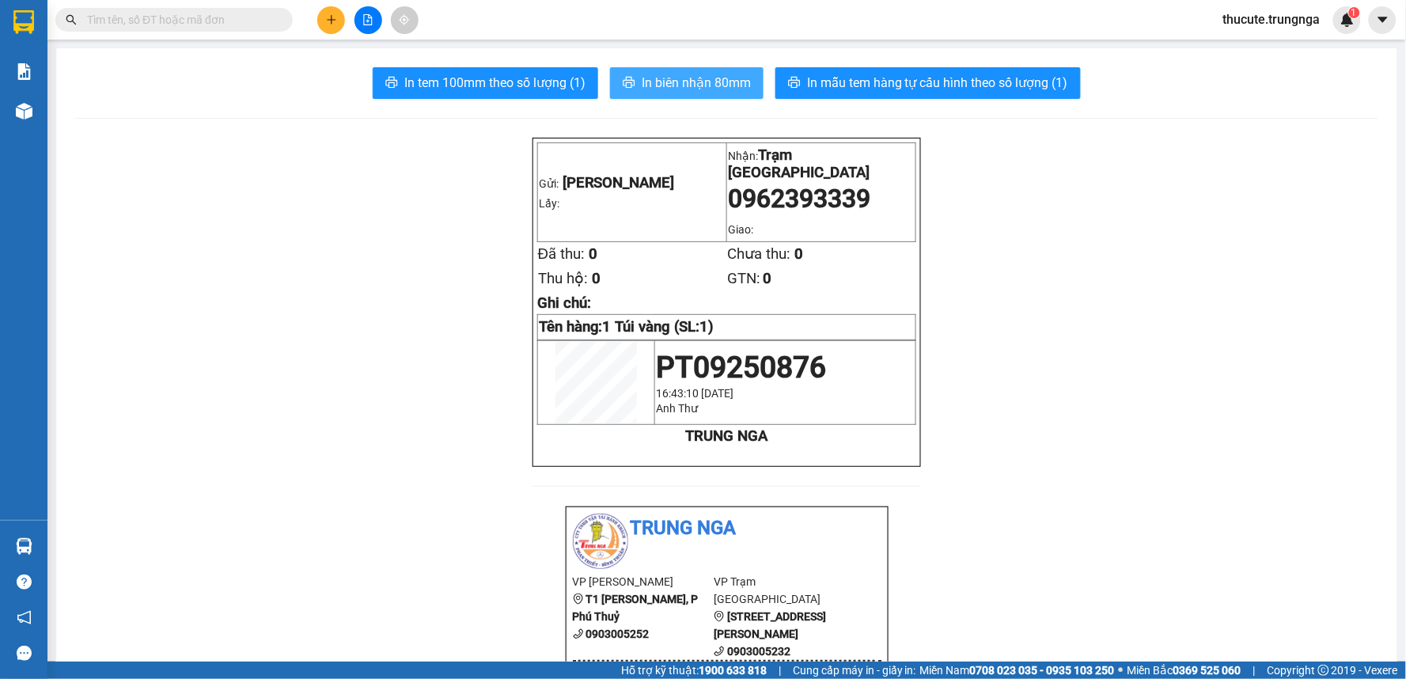
click at [645, 93] on button "In biên nhận 80mm" at bounding box center [687, 83] width 154 height 32
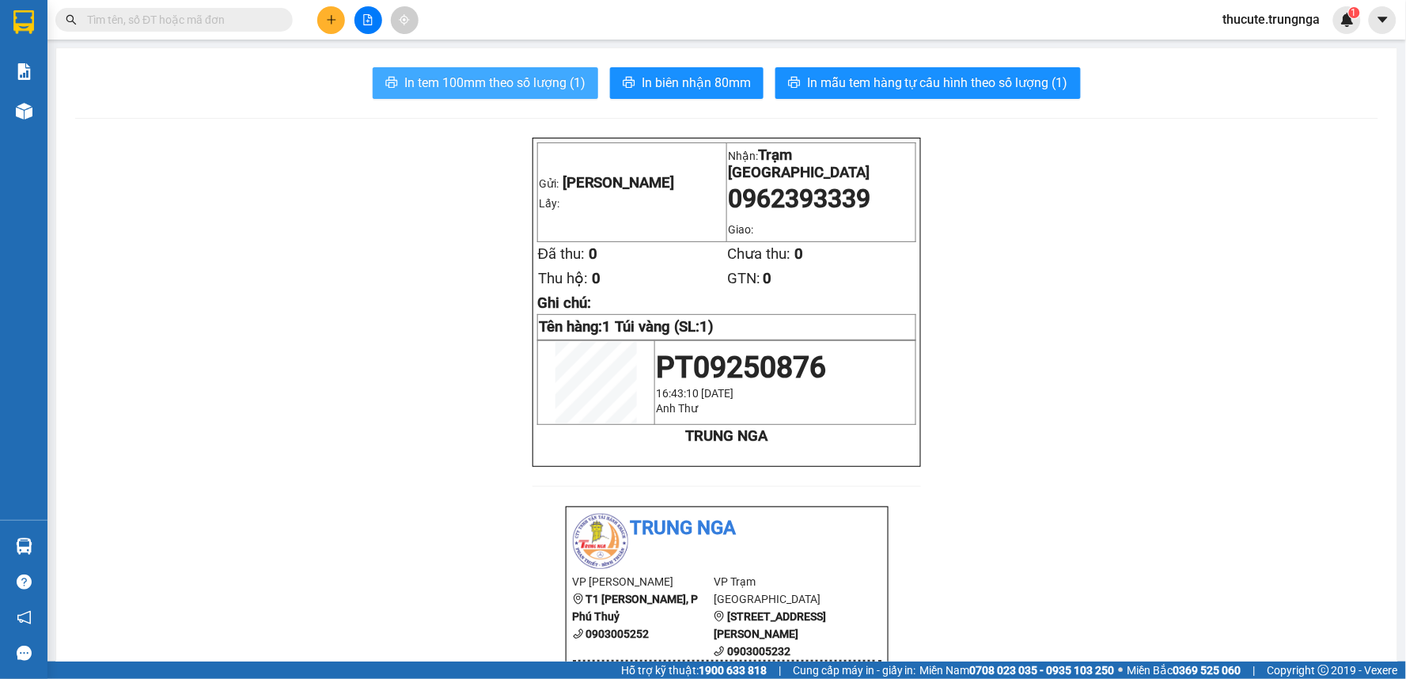
click at [504, 79] on span "In tem 100mm theo số lượng (1)" at bounding box center [494, 83] width 181 height 20
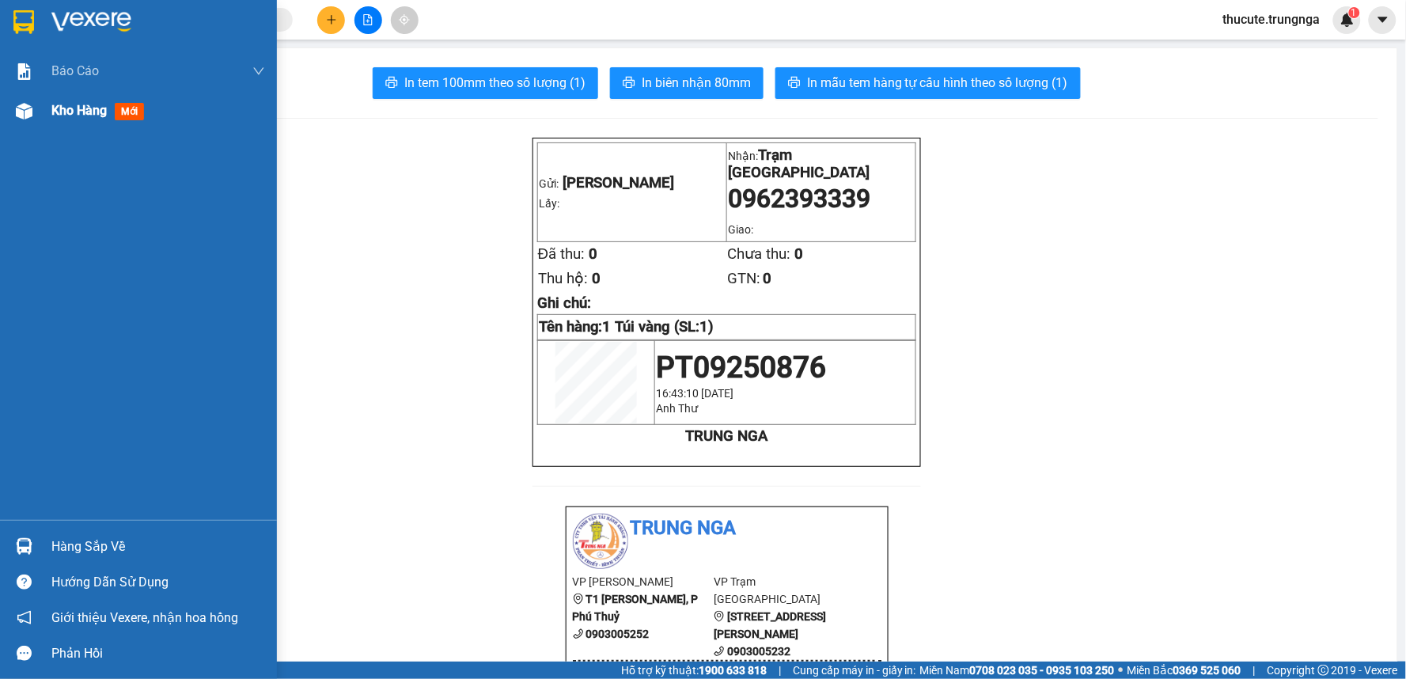
click at [64, 112] on span "Kho hàng" at bounding box center [78, 110] width 55 height 15
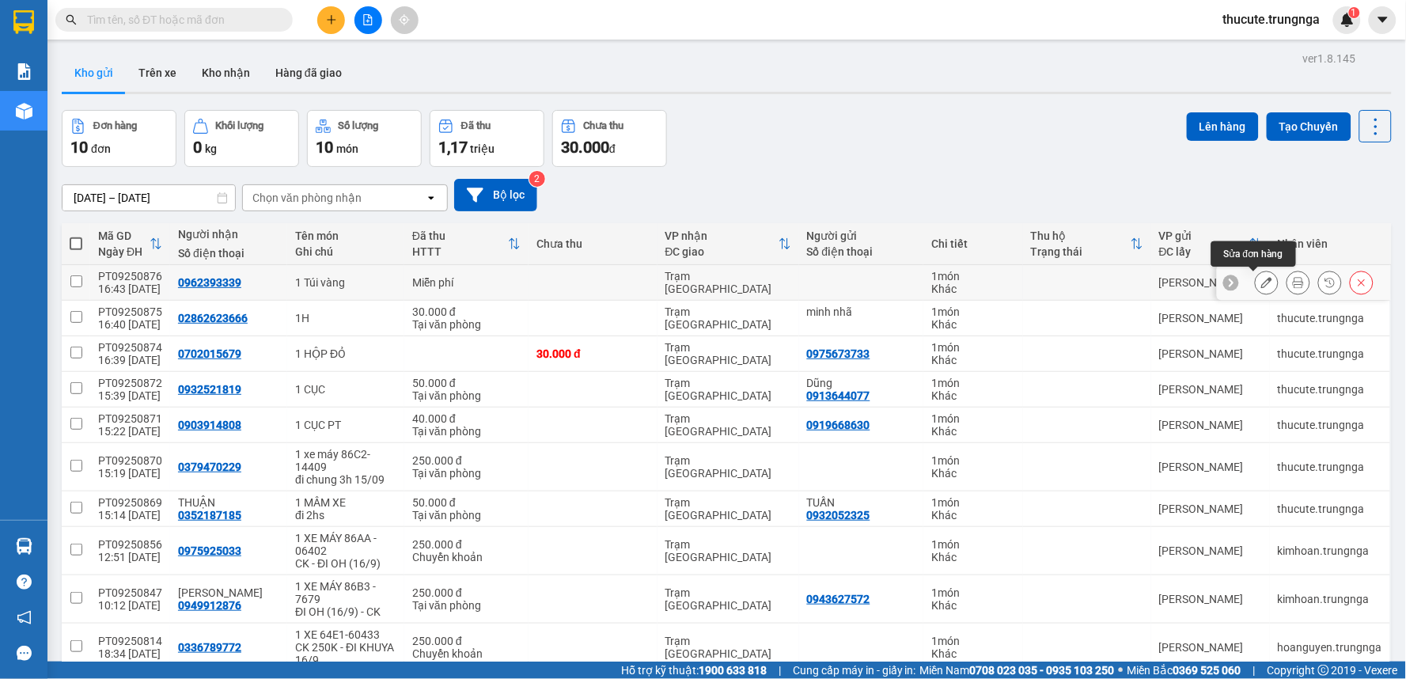
click at [1256, 281] on button at bounding box center [1267, 283] width 22 height 28
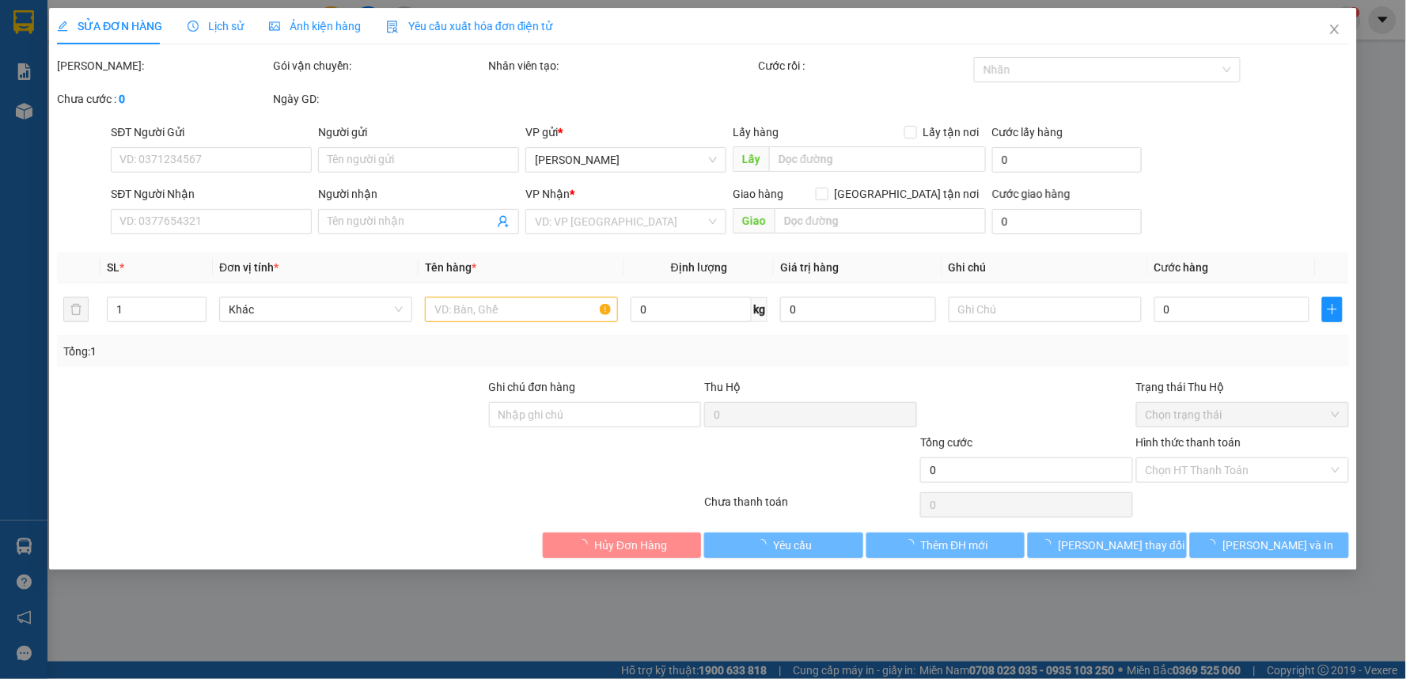
type input "0962393339"
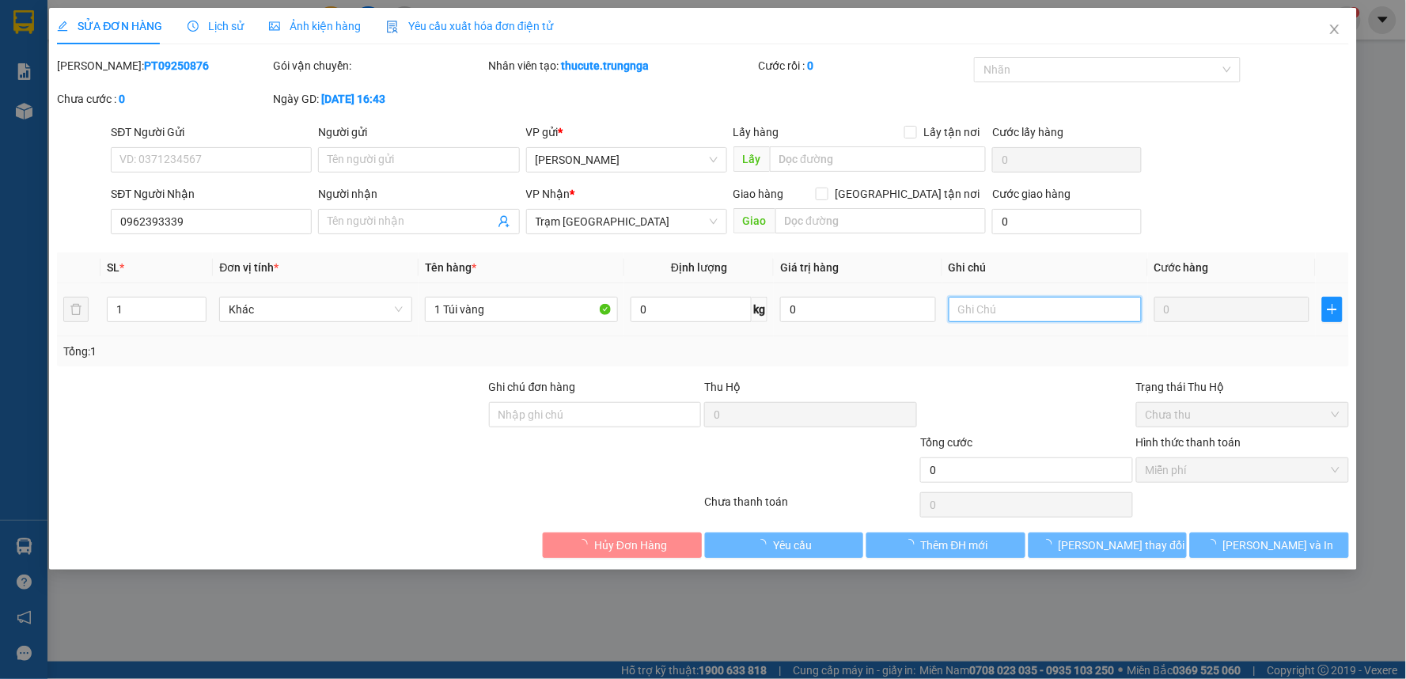
click at [1009, 297] on input "text" at bounding box center [1045, 309] width 193 height 25
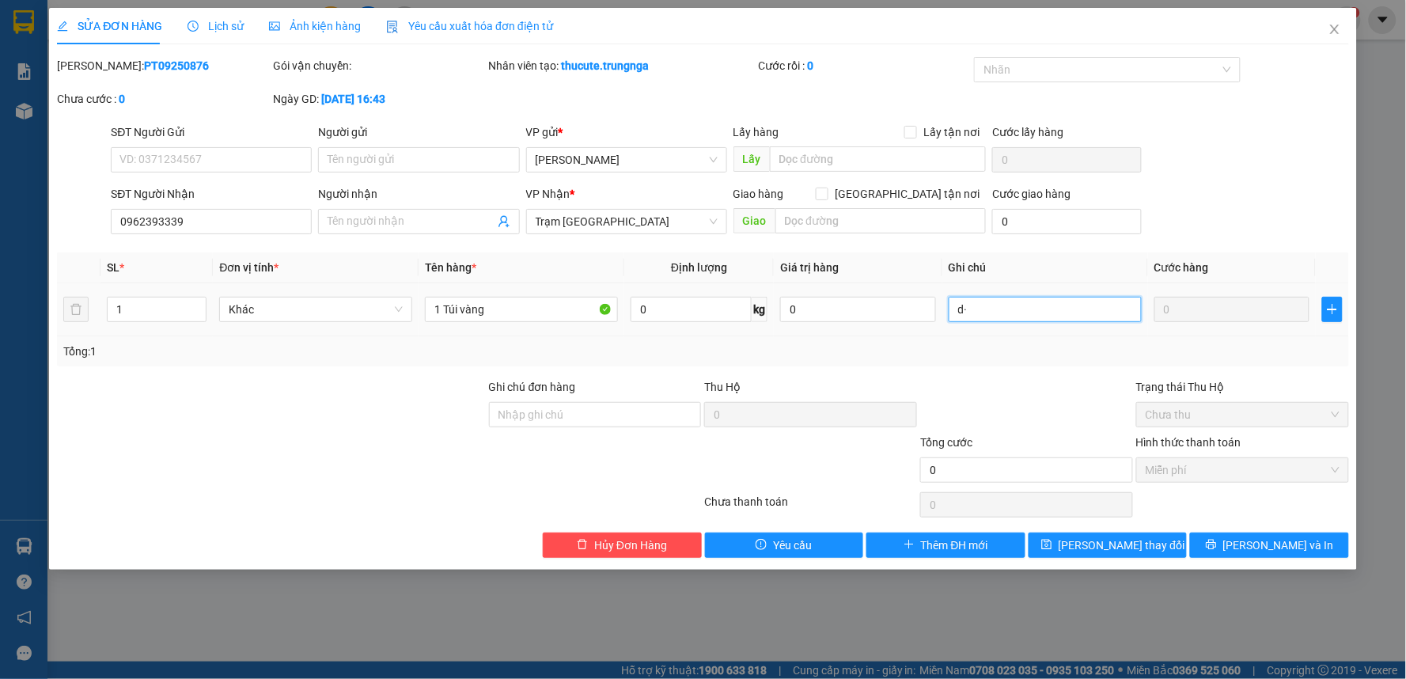
type input "d"
type input "đi 17h15 vô 264 mct , anh [PERSON_NAME] kêu"
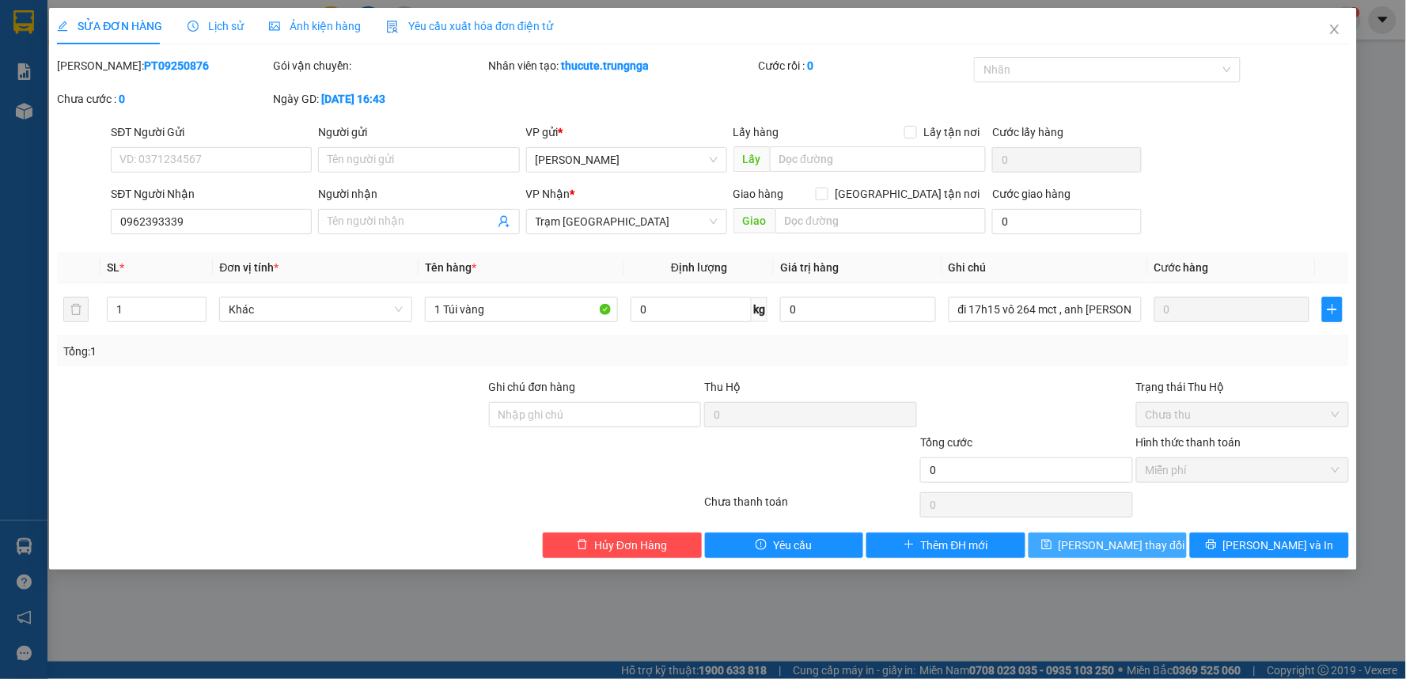
click at [1102, 544] on span "[PERSON_NAME] thay đổi" at bounding box center [1122, 544] width 127 height 17
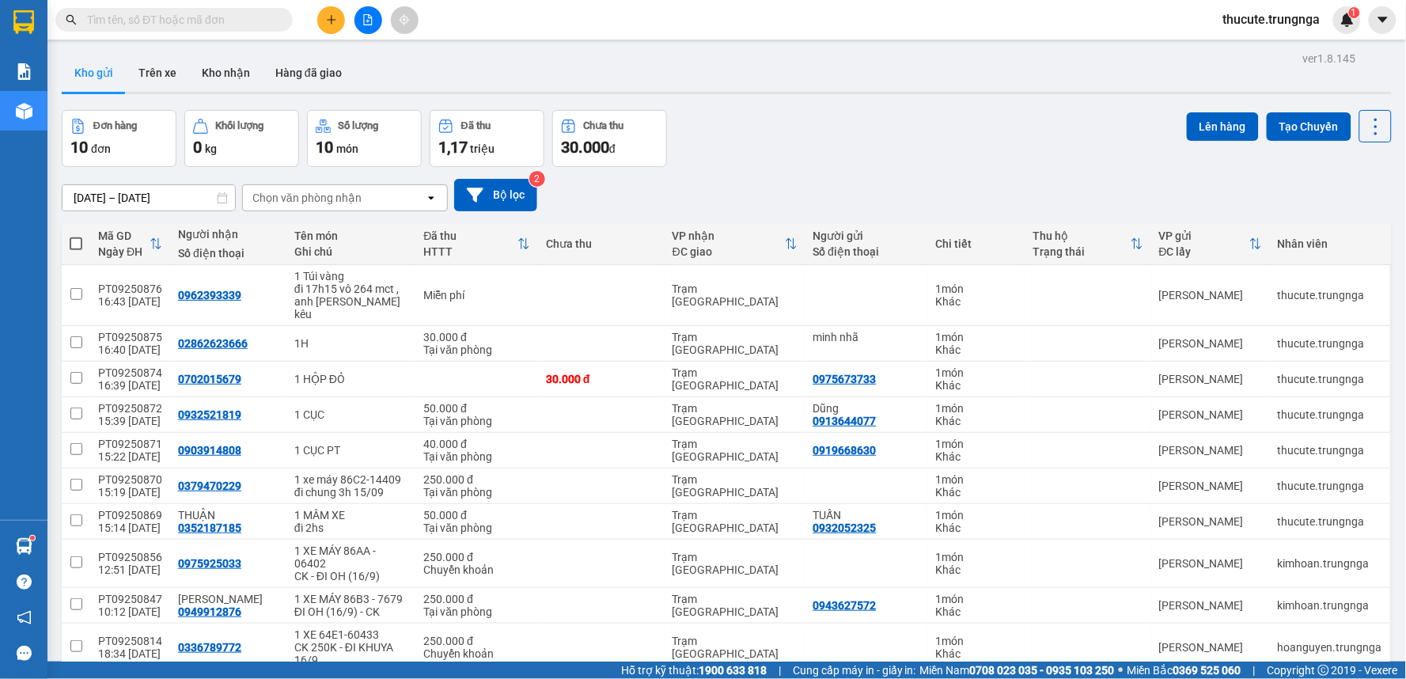
click at [317, 14] on button at bounding box center [331, 20] width 28 height 28
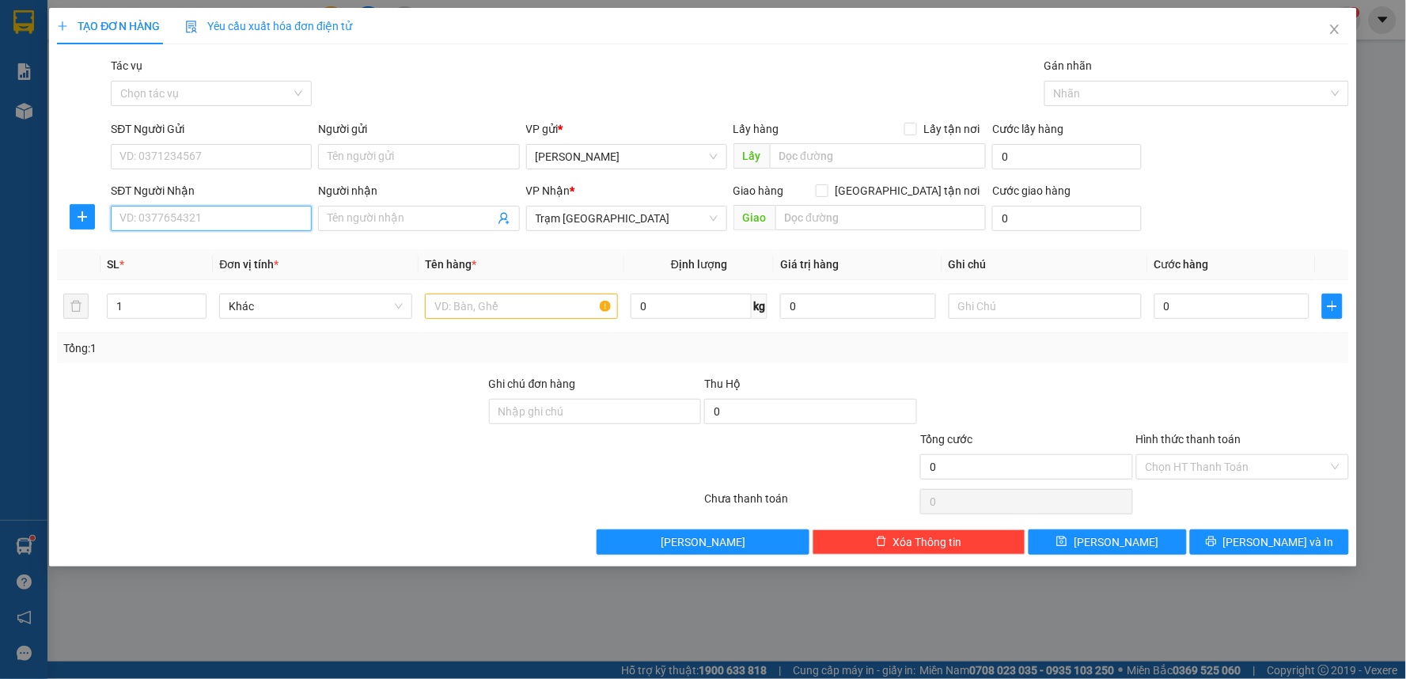
click at [192, 222] on input "SĐT Người Nhận" at bounding box center [211, 218] width 201 height 25
paste input "0383625859"
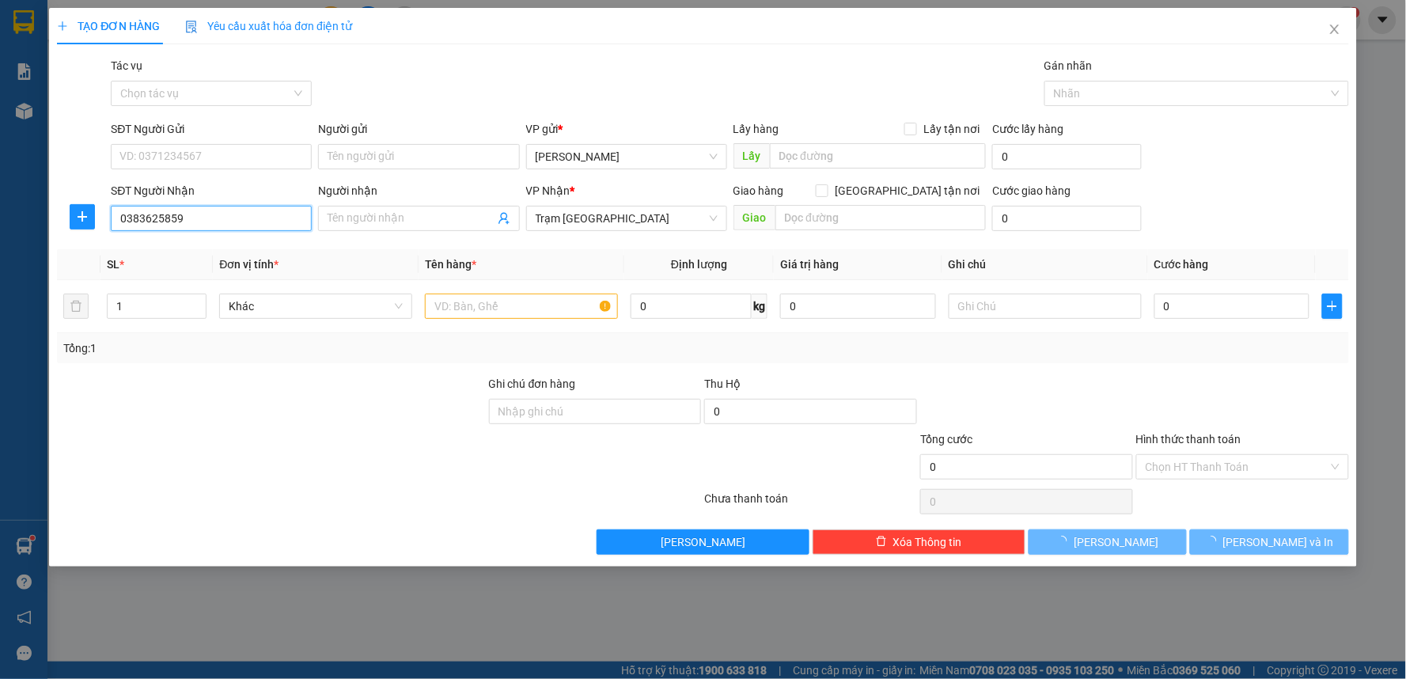
type input "0383625859"
click at [392, 248] on div "Transit Pickup Surcharge Ids Transit Deliver Surcharge Ids Transit Deliver Surc…" at bounding box center [703, 306] width 1292 height 498
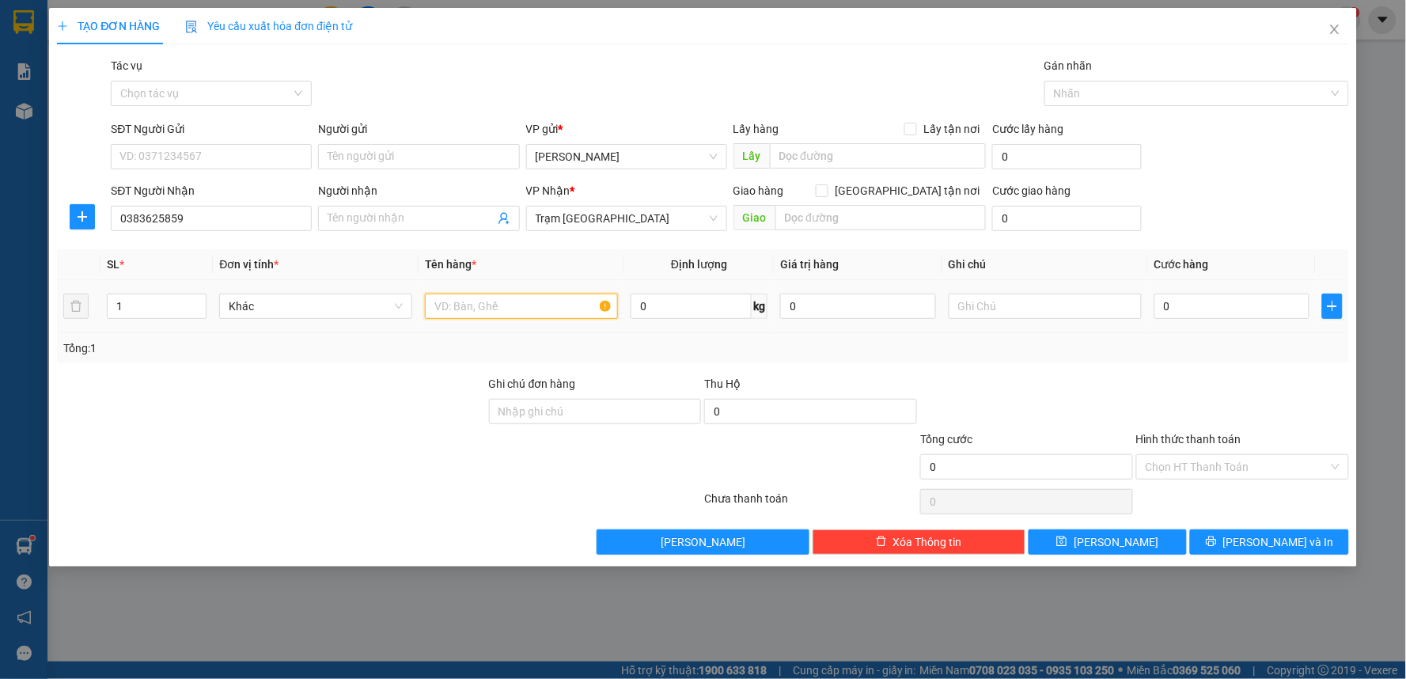
click at [502, 315] on input "text" at bounding box center [521, 306] width 193 height 25
type input "[DATE] -05888"
click at [1211, 303] on input "0" at bounding box center [1232, 306] width 156 height 25
type input "23"
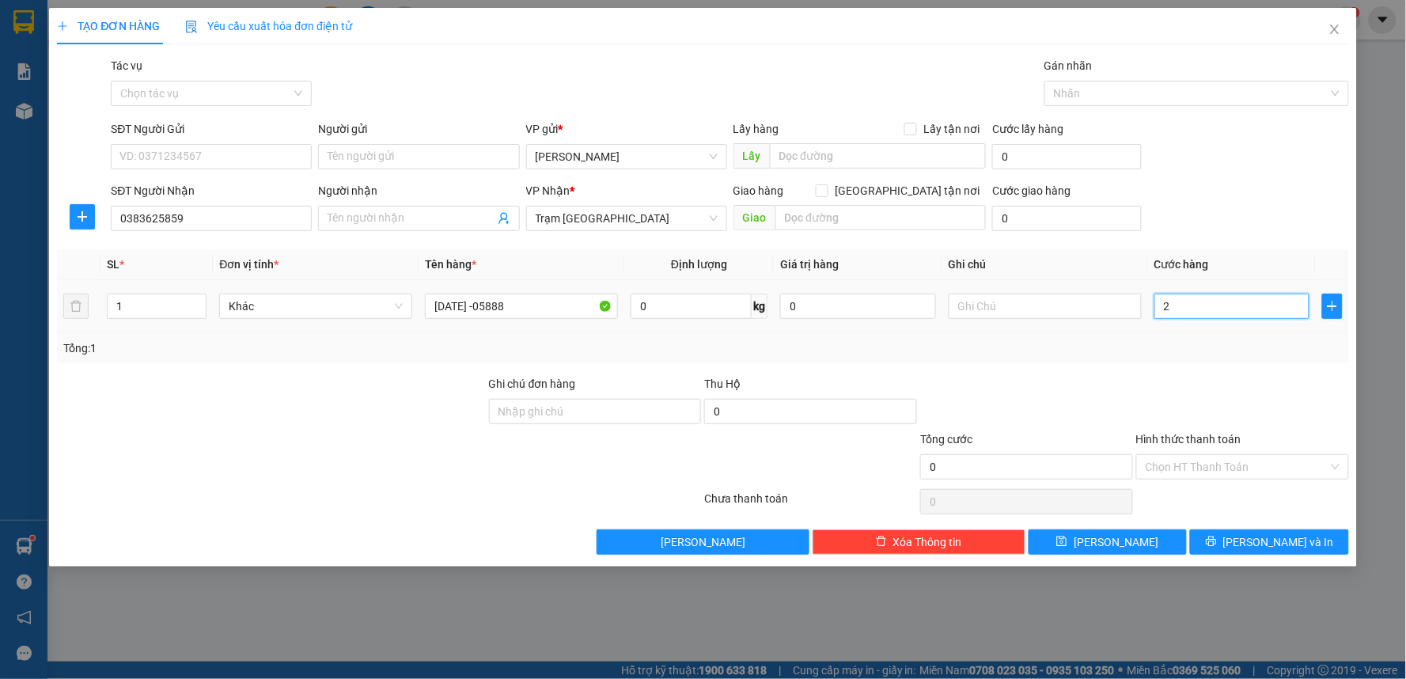
type input "23"
type input "235"
type input "2.350"
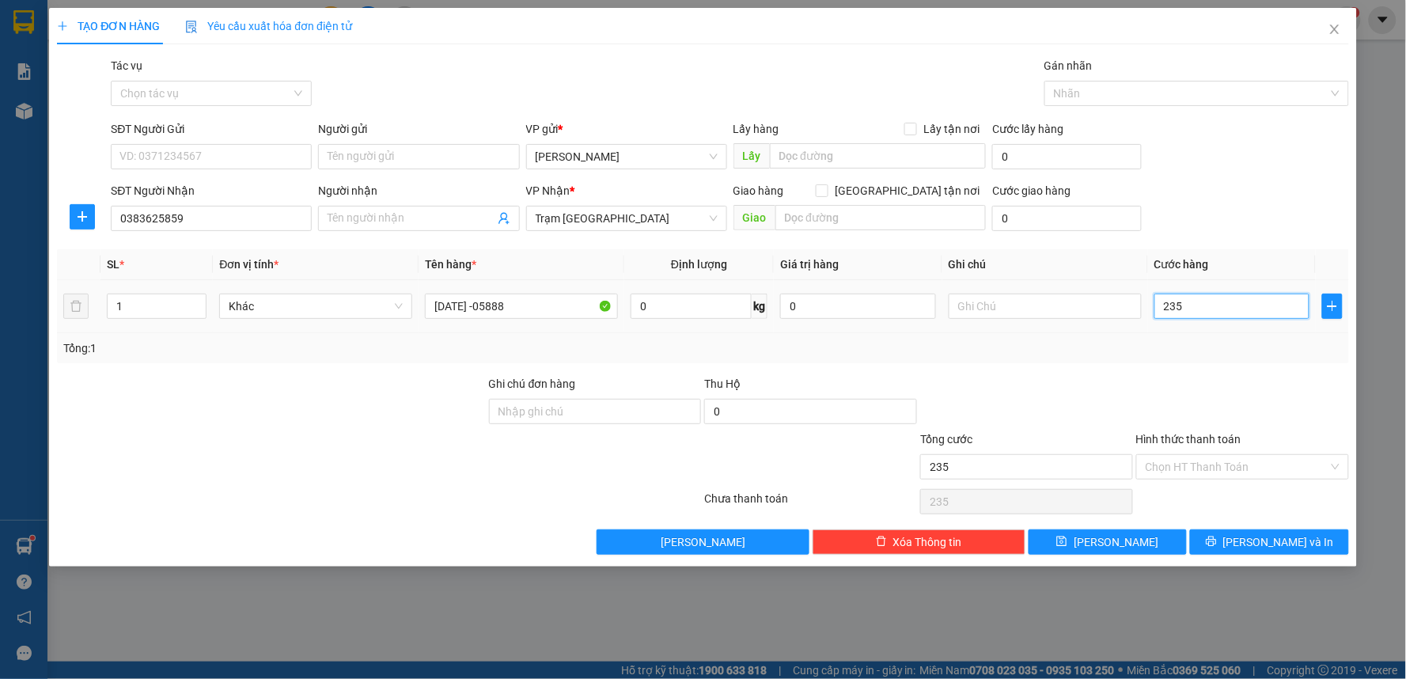
type input "2.350"
click at [1211, 304] on input "2.350" at bounding box center [1232, 306] width 156 height 25
click at [1213, 312] on input "2.350" at bounding box center [1232, 306] width 156 height 25
type input "235"
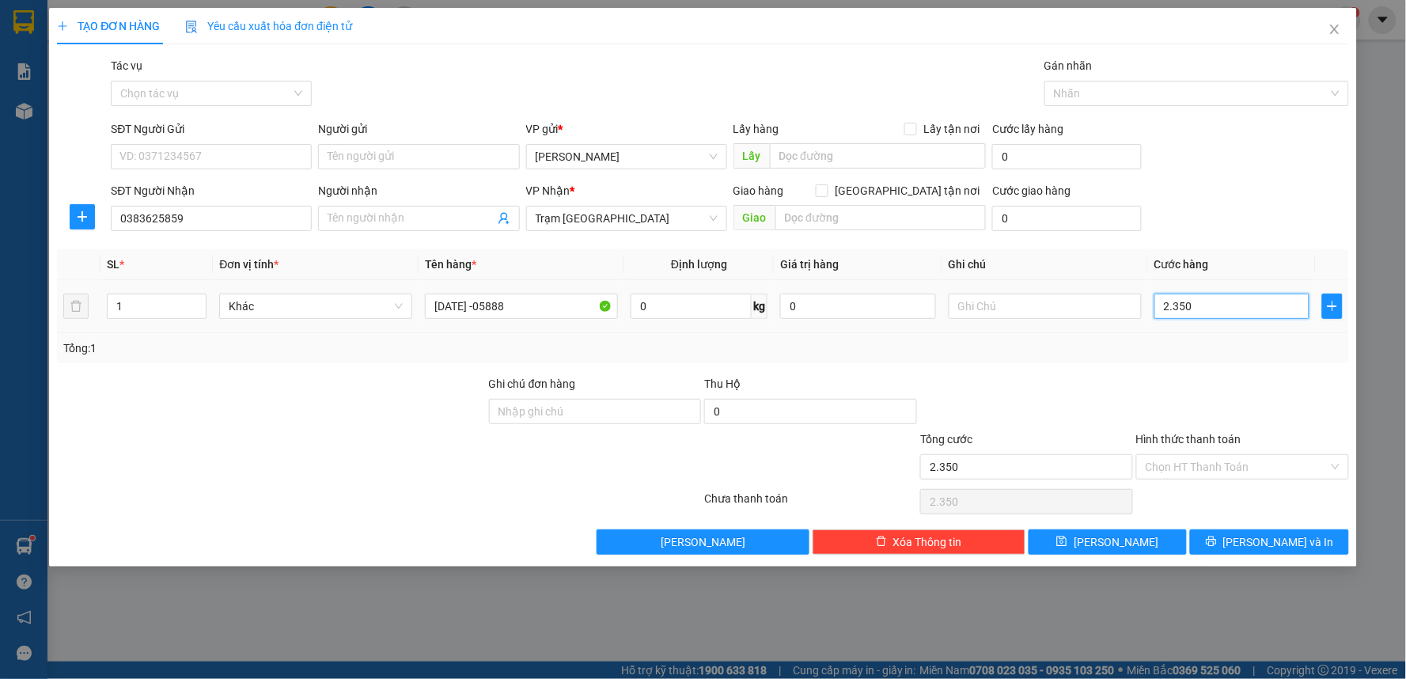
type input "235"
type input "23"
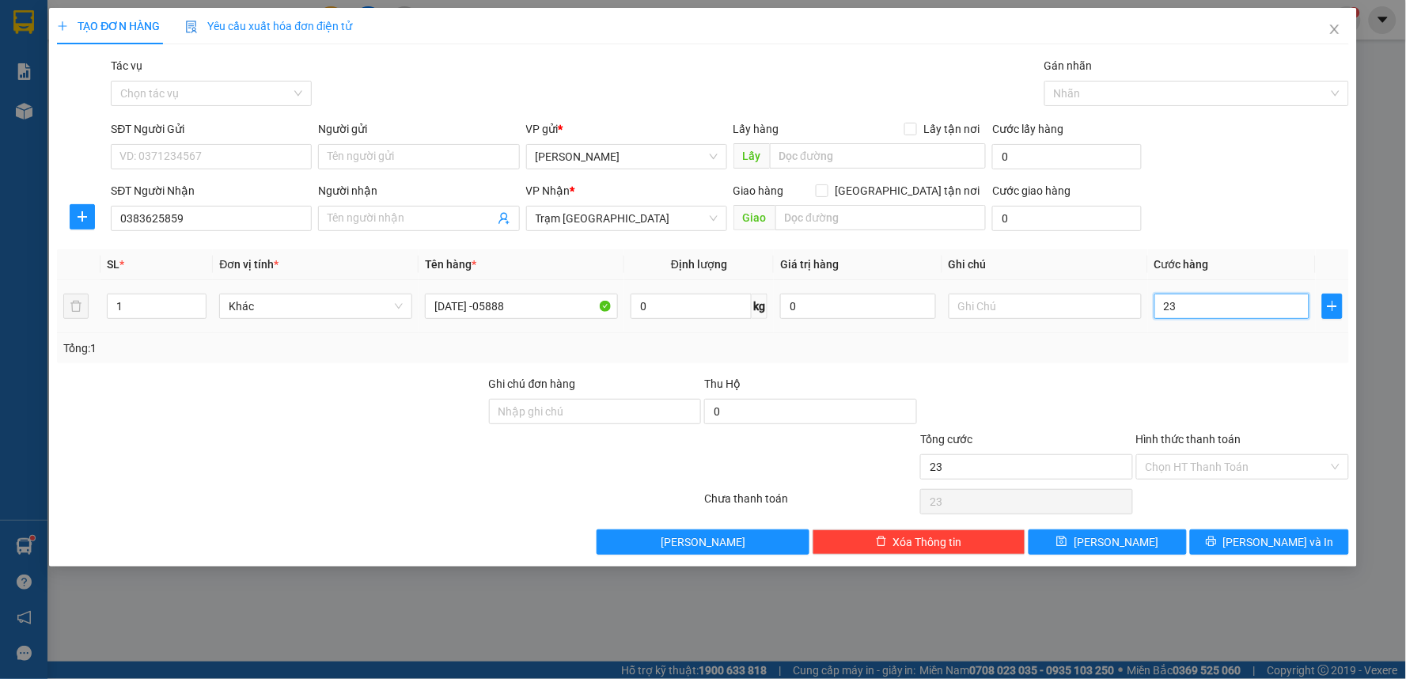
type input "2"
type input "25"
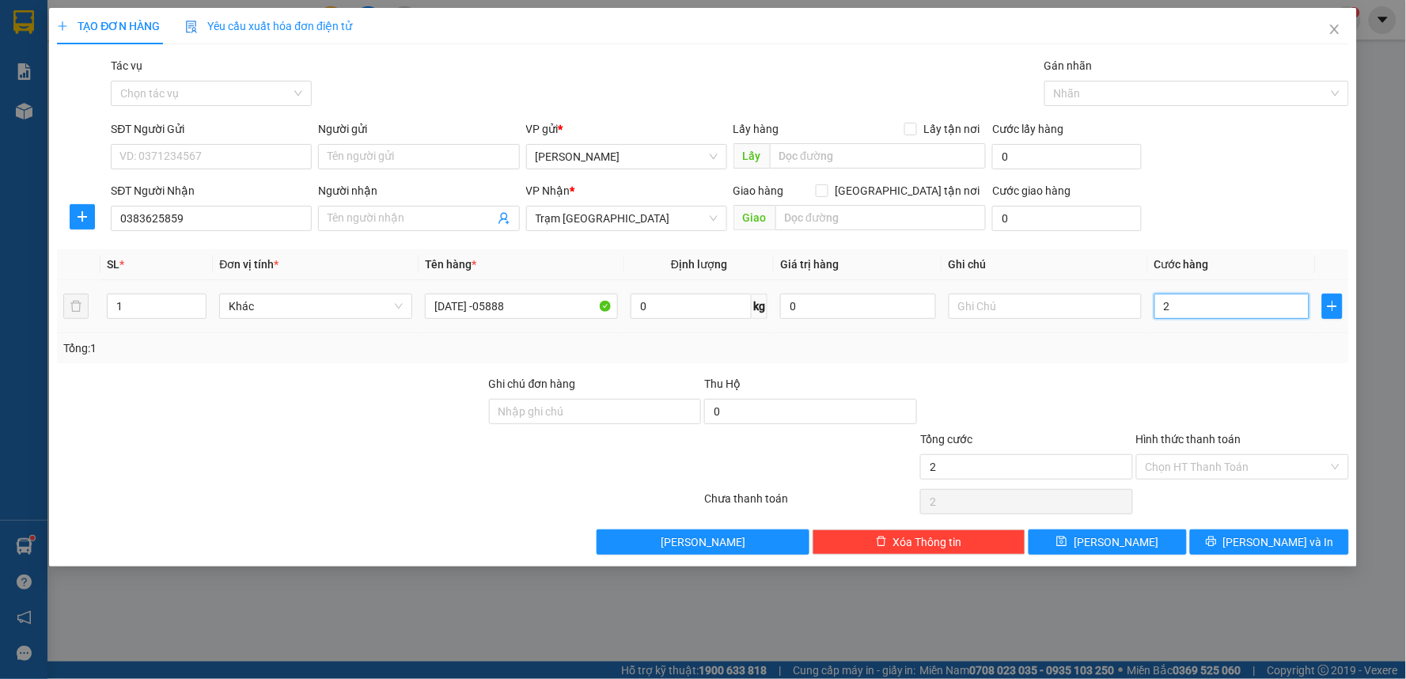
type input "25"
type input "250"
type input "250.000"
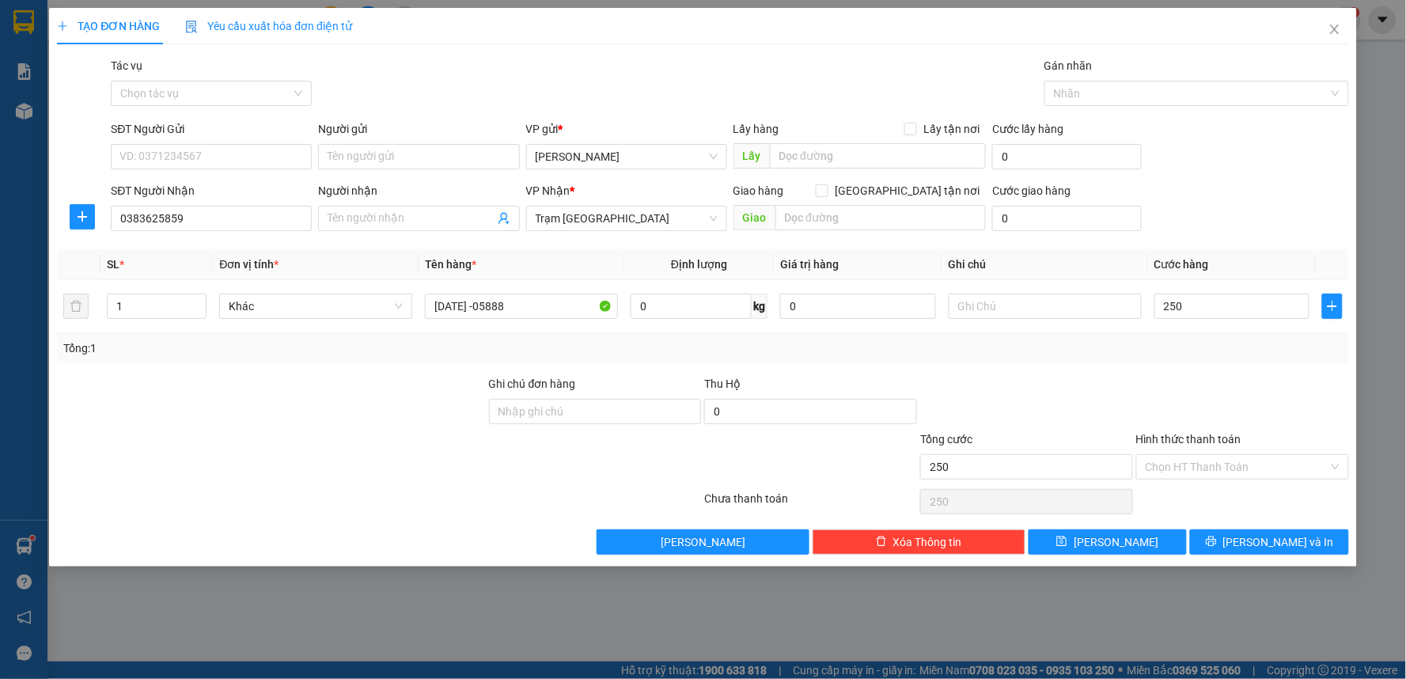
type input "250.000"
click at [1214, 413] on div at bounding box center [1243, 402] width 216 height 55
click at [1213, 463] on input "Hình thức thanh toán" at bounding box center [1237, 467] width 183 height 24
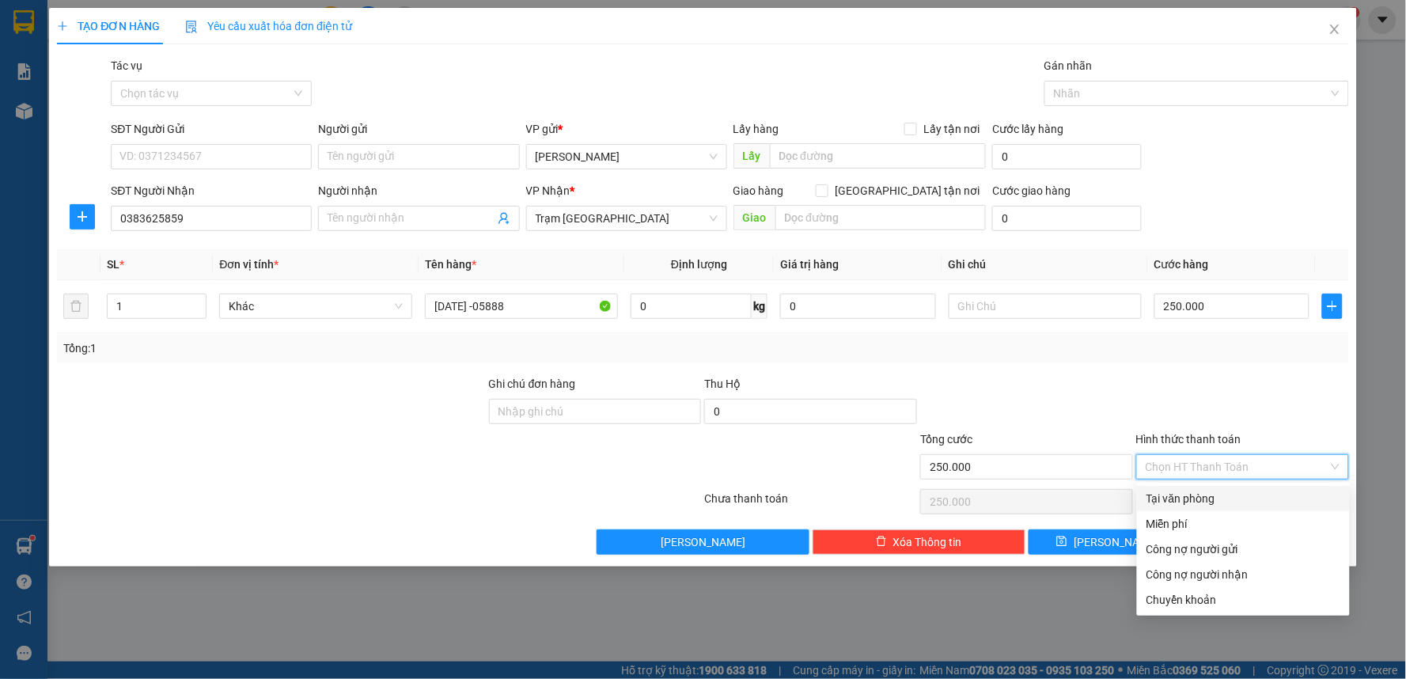
click at [1208, 490] on div "Tại văn phòng" at bounding box center [1244, 498] width 194 height 17
type input "0"
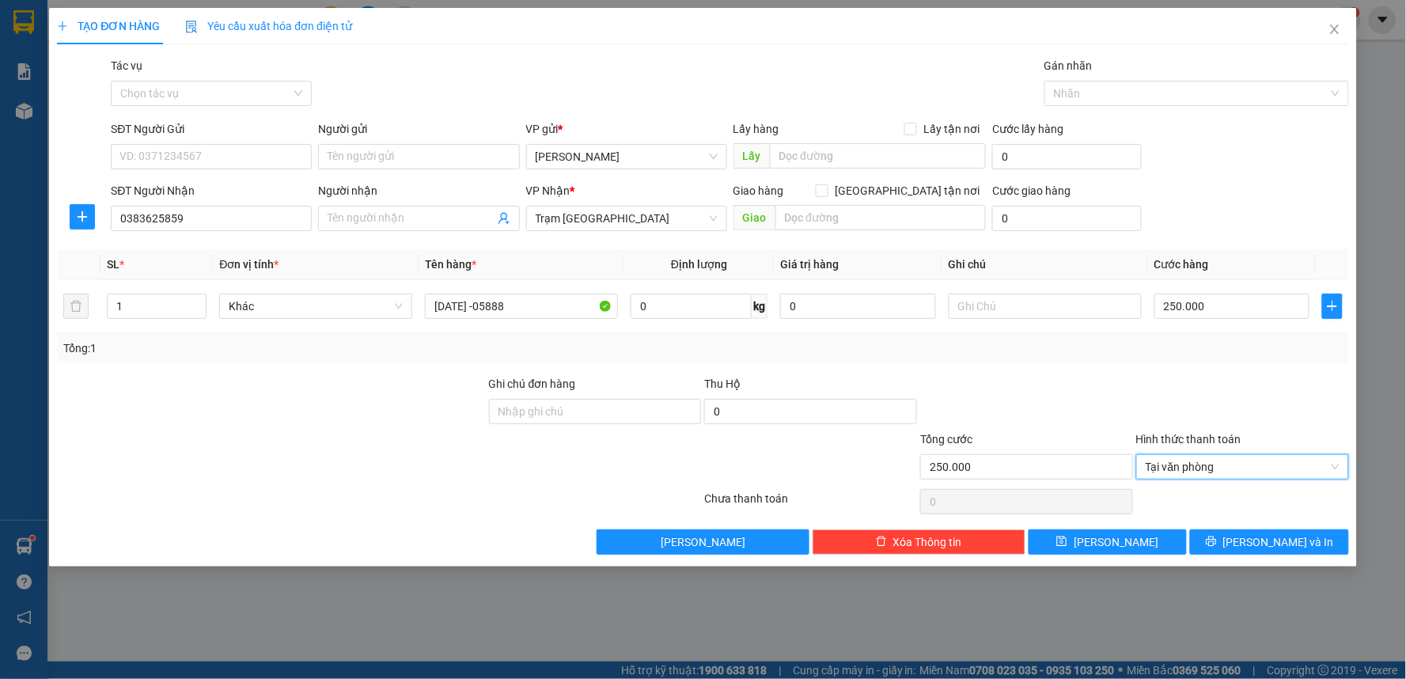
click at [1117, 392] on div at bounding box center [1027, 402] width 216 height 55
click at [997, 305] on input "text" at bounding box center [1045, 306] width 193 height 25
type input "d"
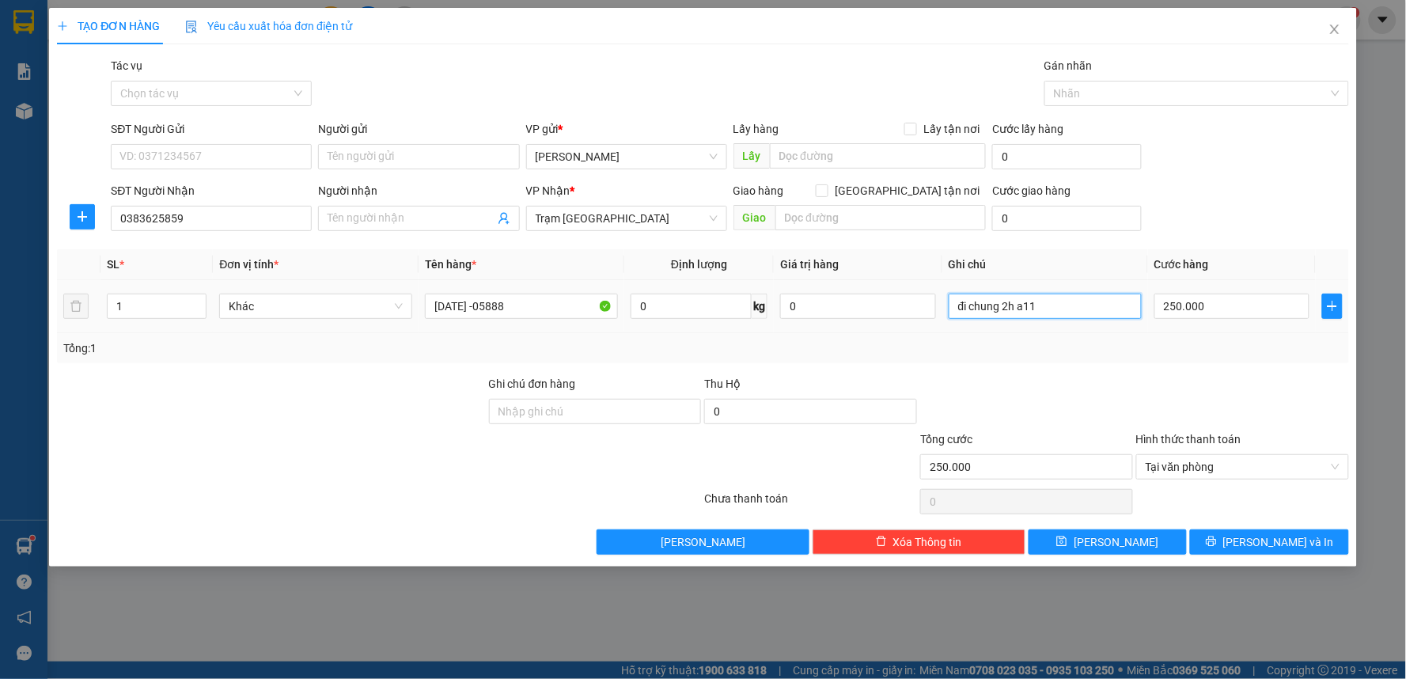
type input "đi chung 2h a11"
click at [1288, 540] on span "[PERSON_NAME] và In" at bounding box center [1278, 541] width 111 height 17
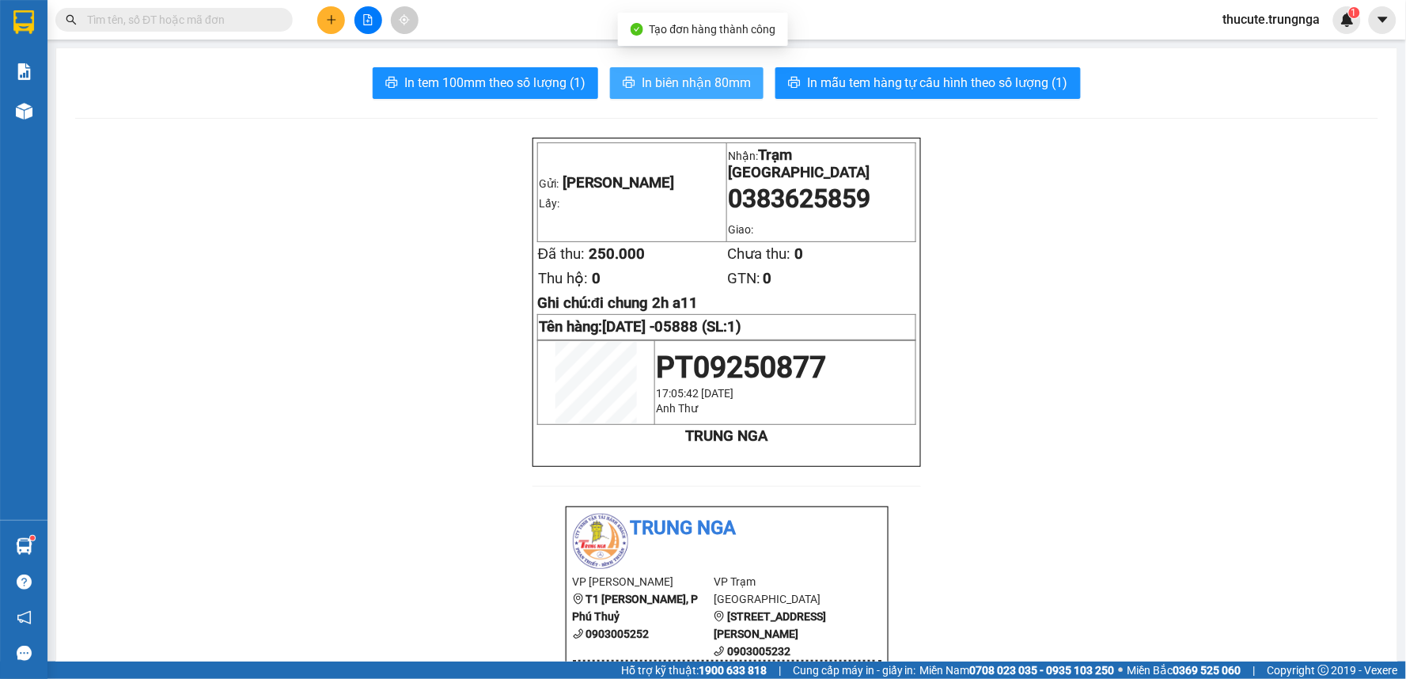
click at [669, 71] on button "In biên nhận 80mm" at bounding box center [687, 83] width 154 height 32
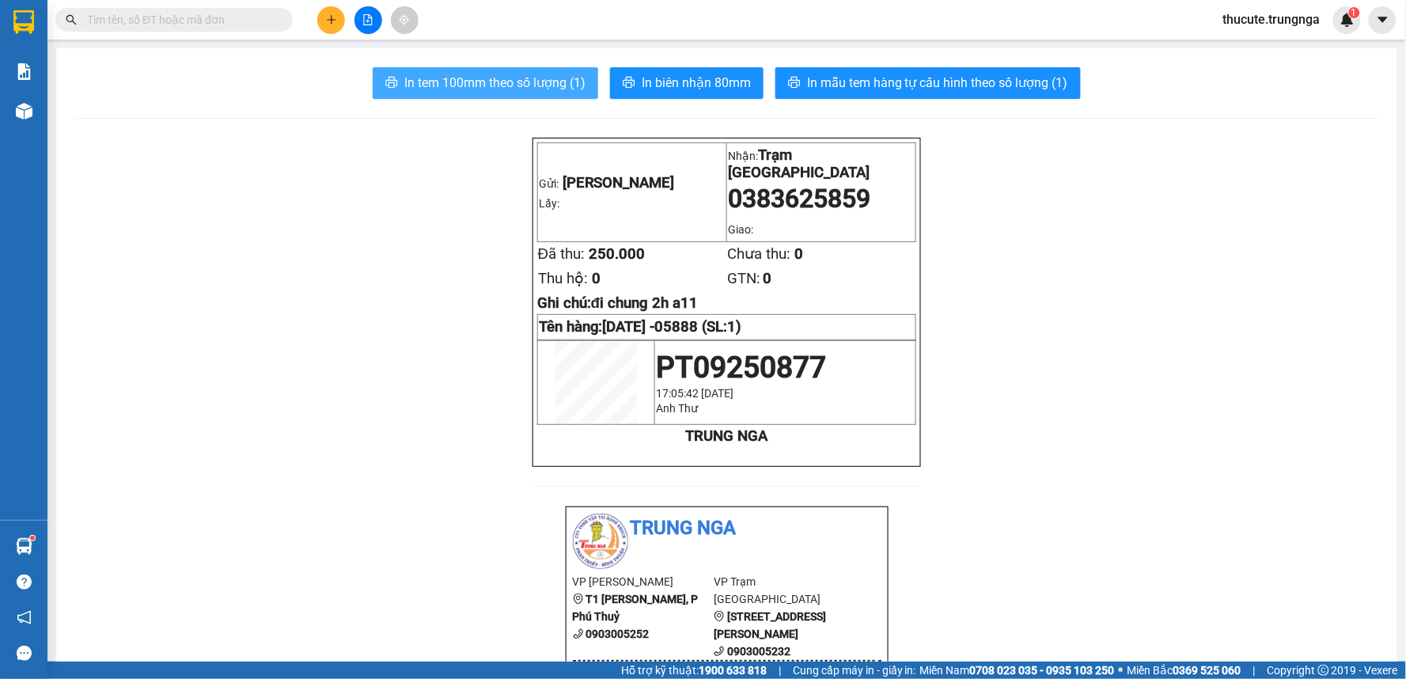
click at [506, 85] on span "In tem 100mm theo số lượng (1)" at bounding box center [494, 83] width 181 height 20
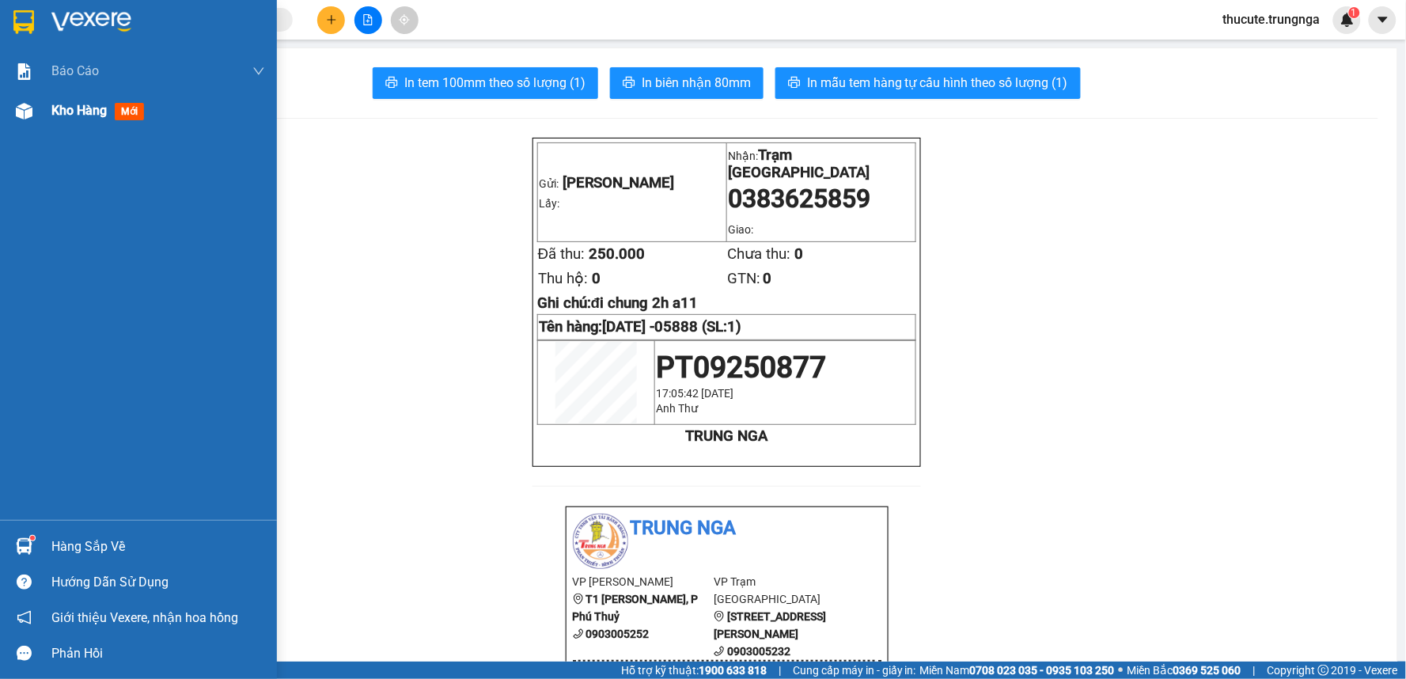
click at [83, 122] on div "Kho hàng mới" at bounding box center [158, 111] width 214 height 40
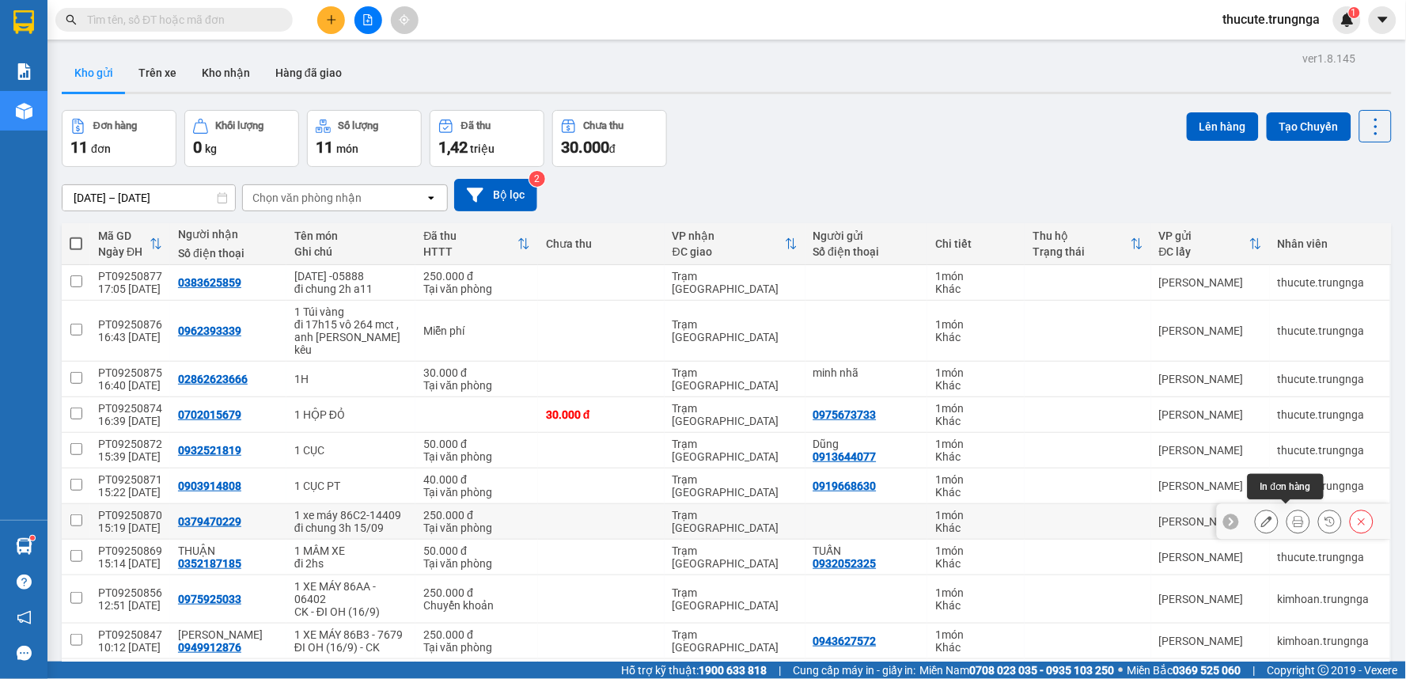
click at [1293, 516] on icon at bounding box center [1298, 521] width 11 height 11
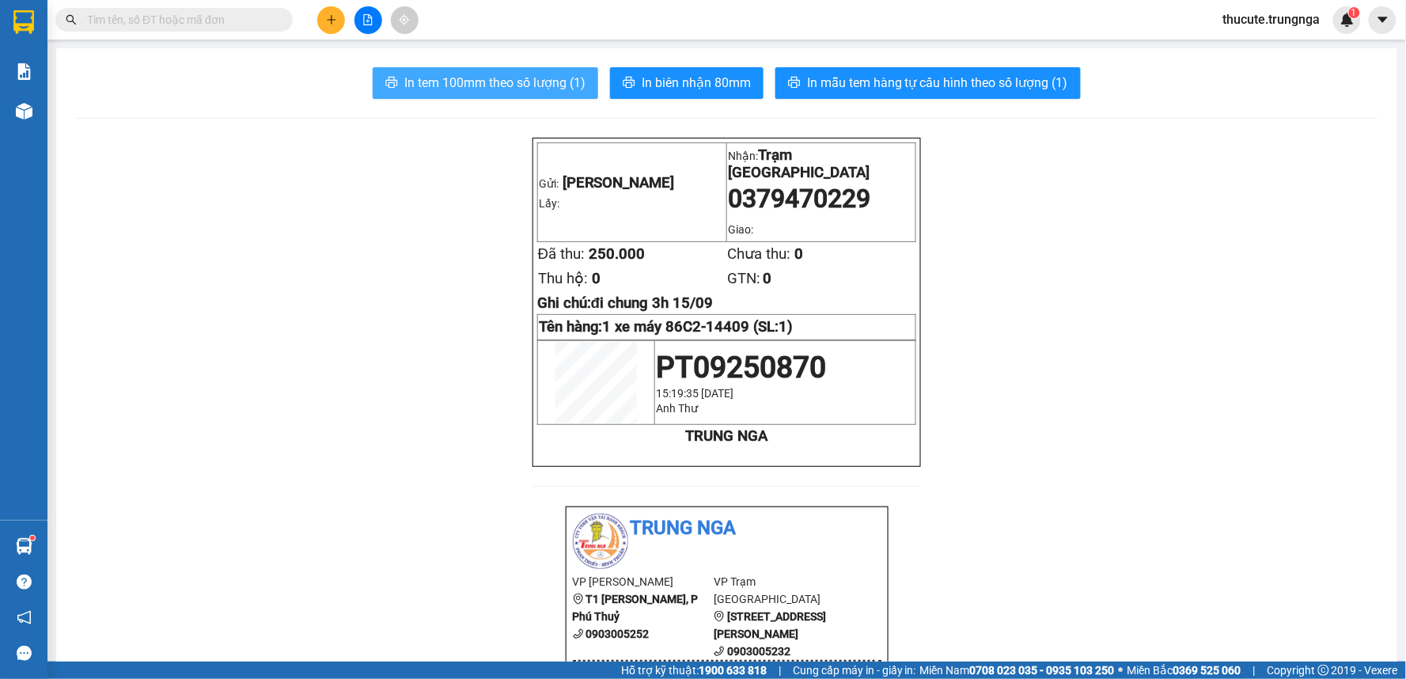
click at [422, 81] on span "In tem 100mm theo số lượng (1)" at bounding box center [494, 83] width 181 height 20
click at [338, 13] on button at bounding box center [331, 20] width 28 height 28
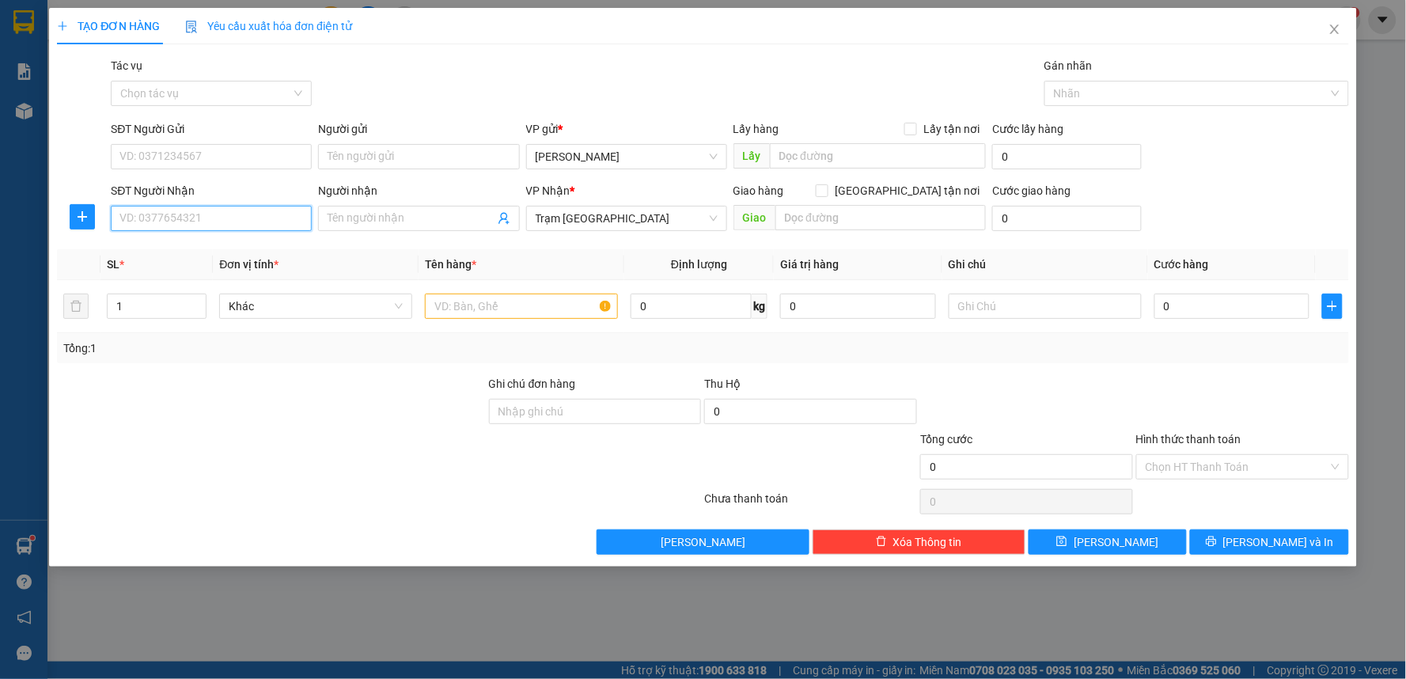
click at [215, 210] on input "SĐT Người Nhận" at bounding box center [211, 218] width 201 height 25
click at [1334, 19] on span "Close" at bounding box center [1335, 30] width 44 height 44
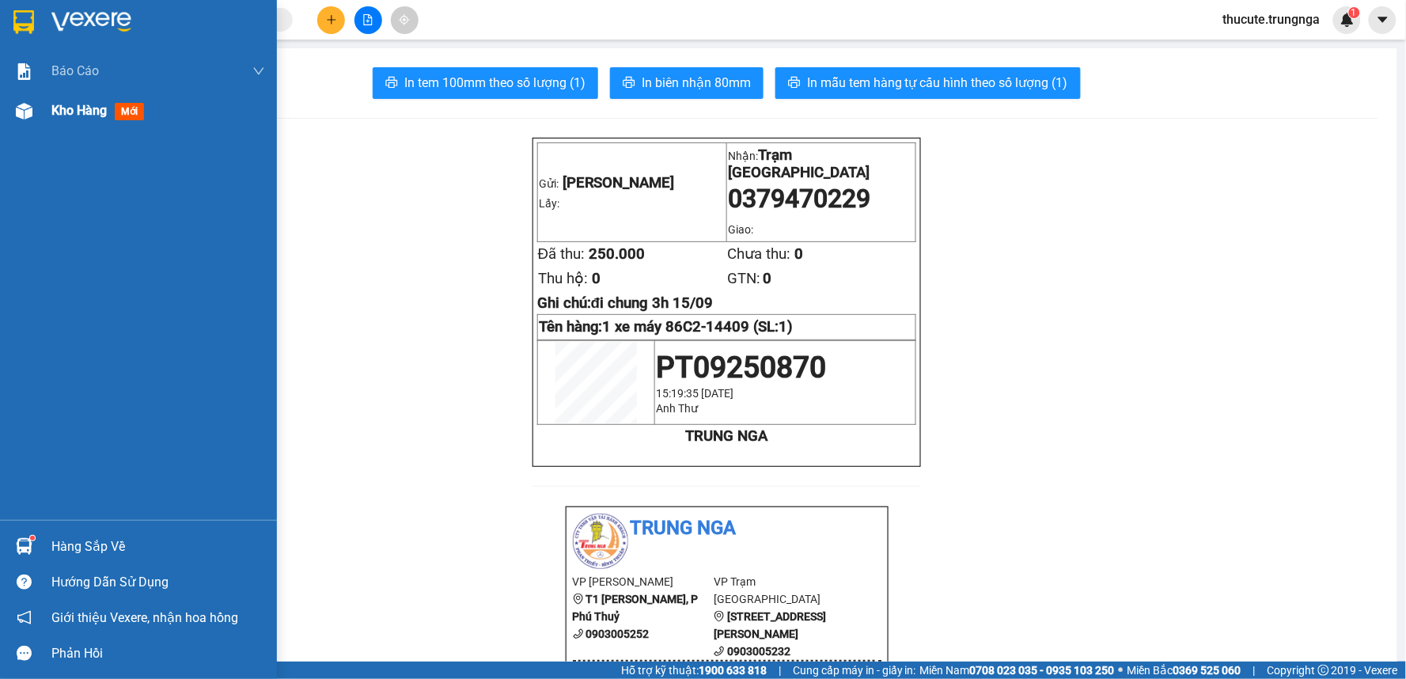
click at [65, 103] on span "Kho hàng" at bounding box center [78, 110] width 55 height 15
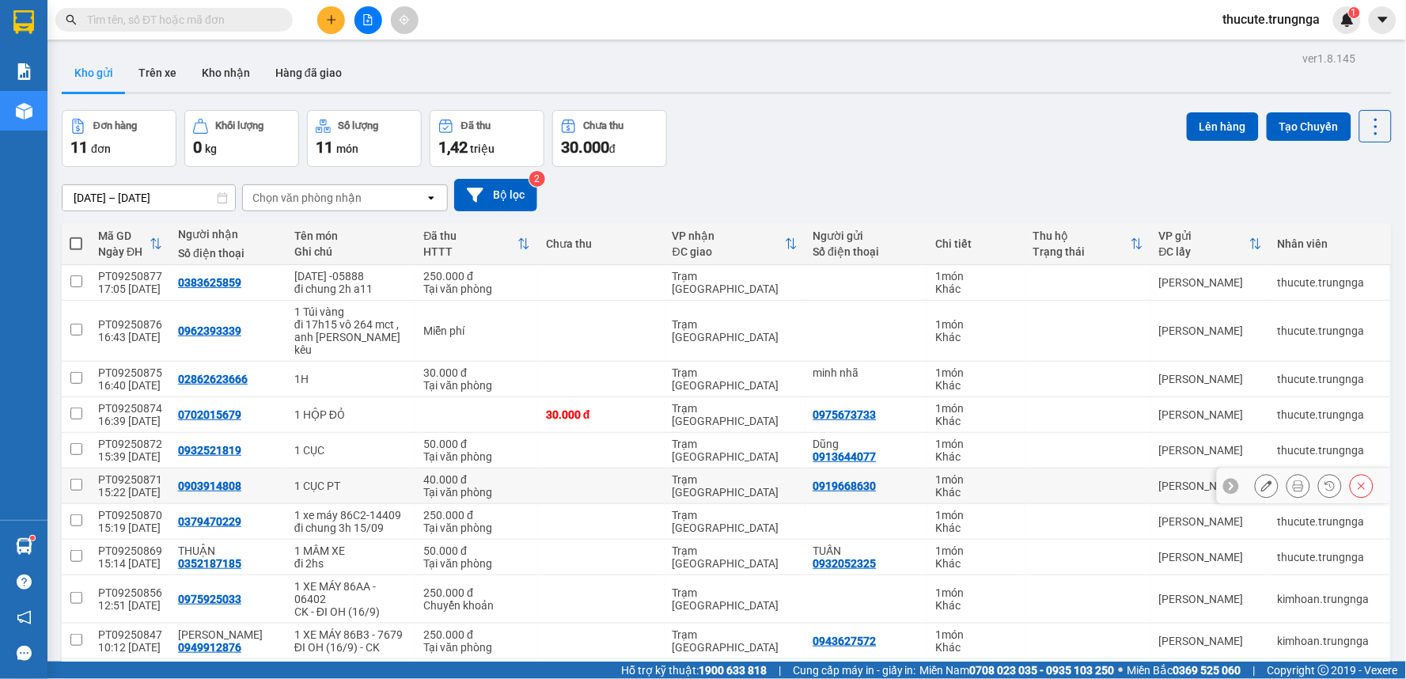
scroll to position [124, 0]
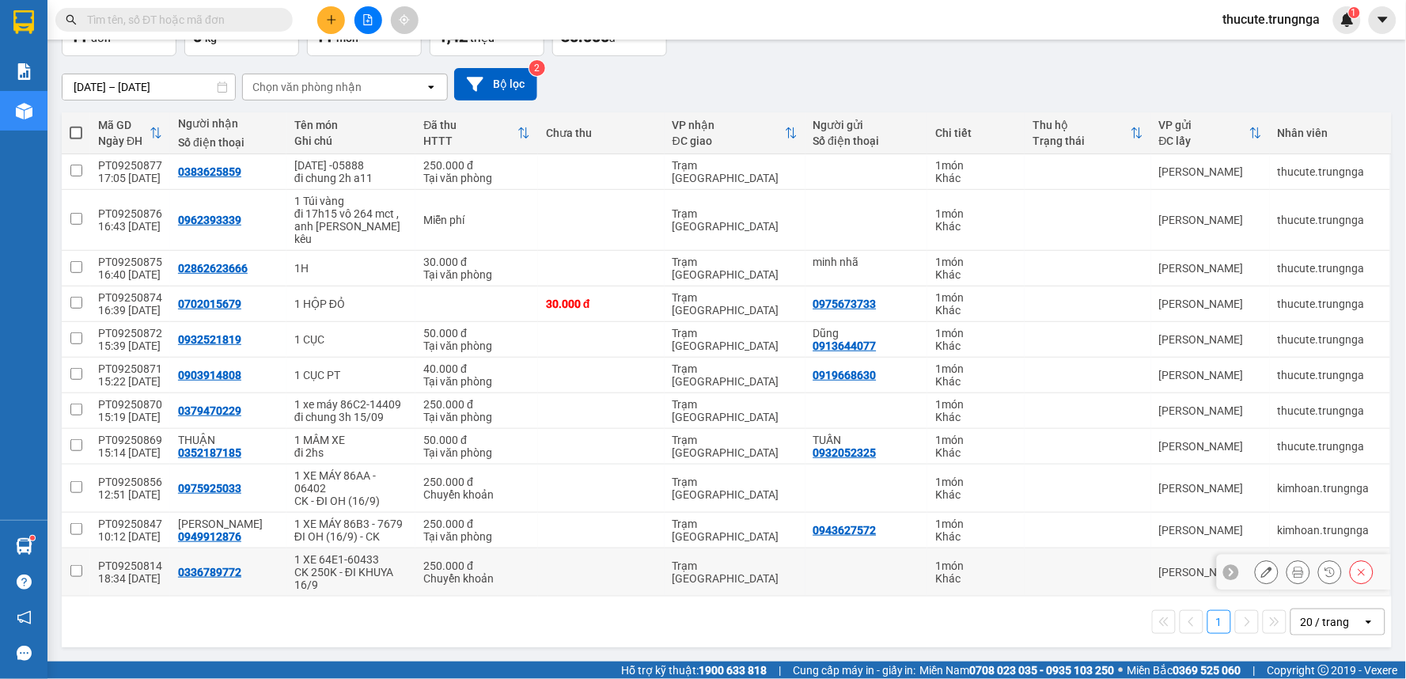
click at [384, 587] on div "CK 250K - ĐI KHUYA 16/9" at bounding box center [350, 578] width 113 height 25
checkbox input "true"
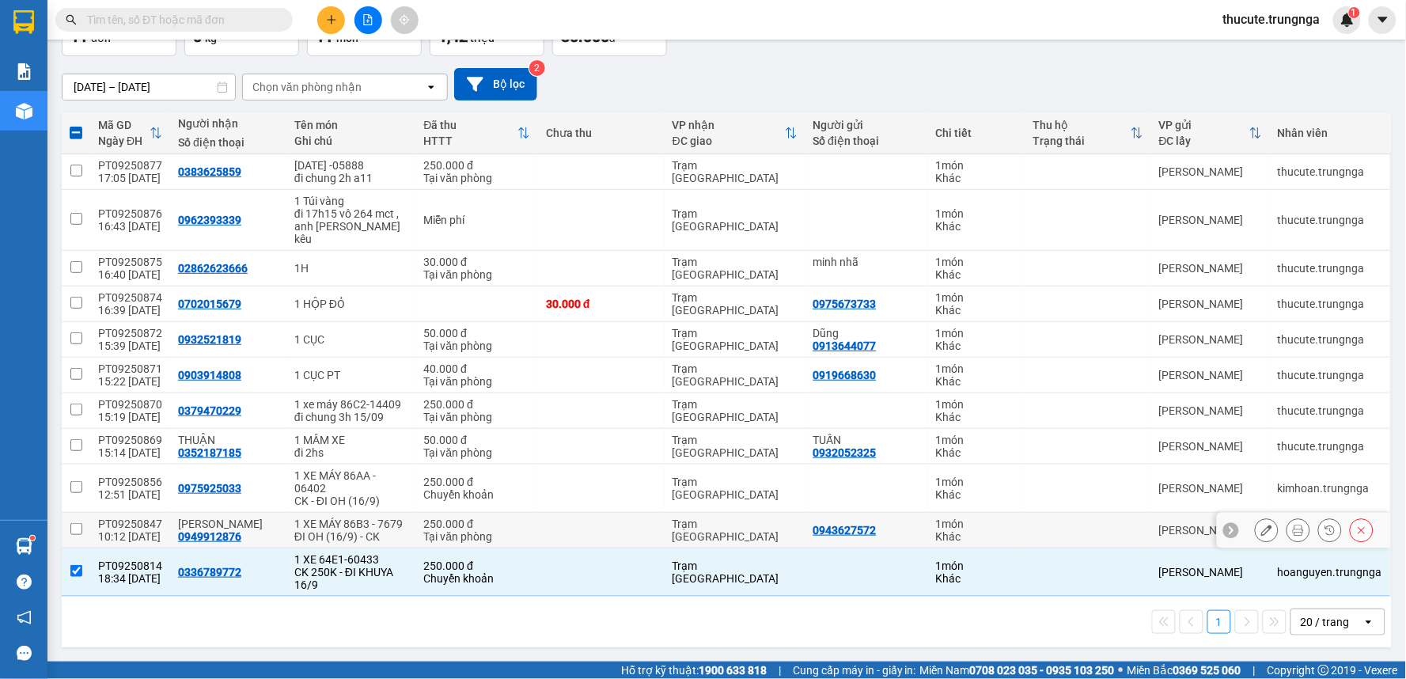
click at [373, 517] on div "1 XE MÁY 86B3 - 7679" at bounding box center [350, 523] width 113 height 13
checkbox input "true"
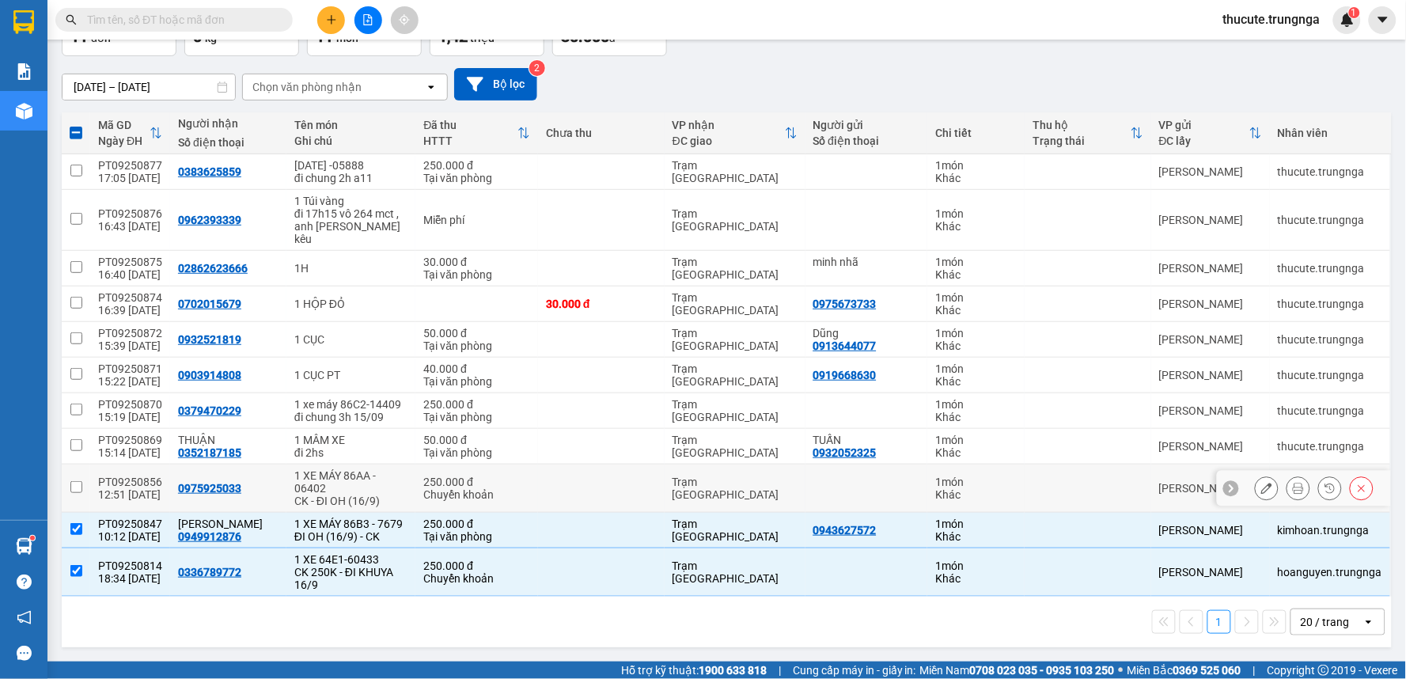
click at [376, 479] on div "1 XE MÁY 86AA - 06402" at bounding box center [350, 481] width 113 height 25
checkbox input "true"
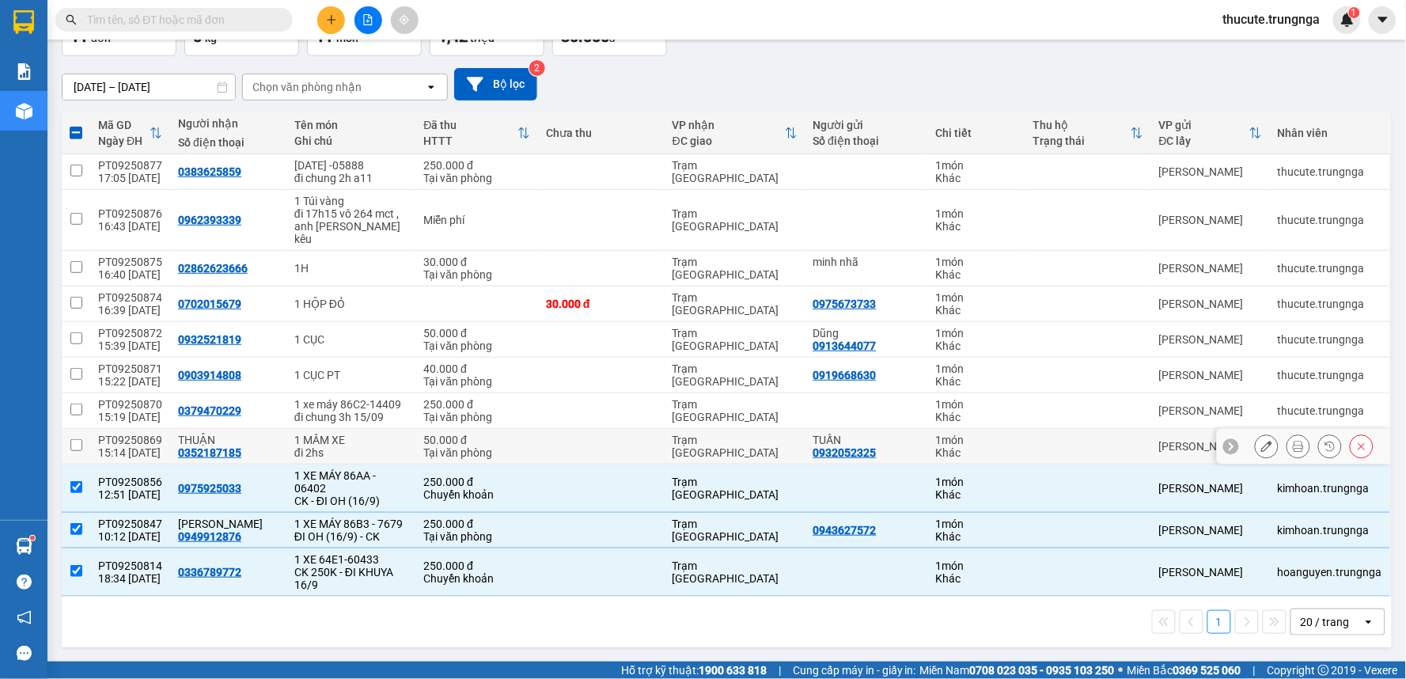
click at [333, 434] on div "1 MÂM XE" at bounding box center [350, 440] width 113 height 13
checkbox input "true"
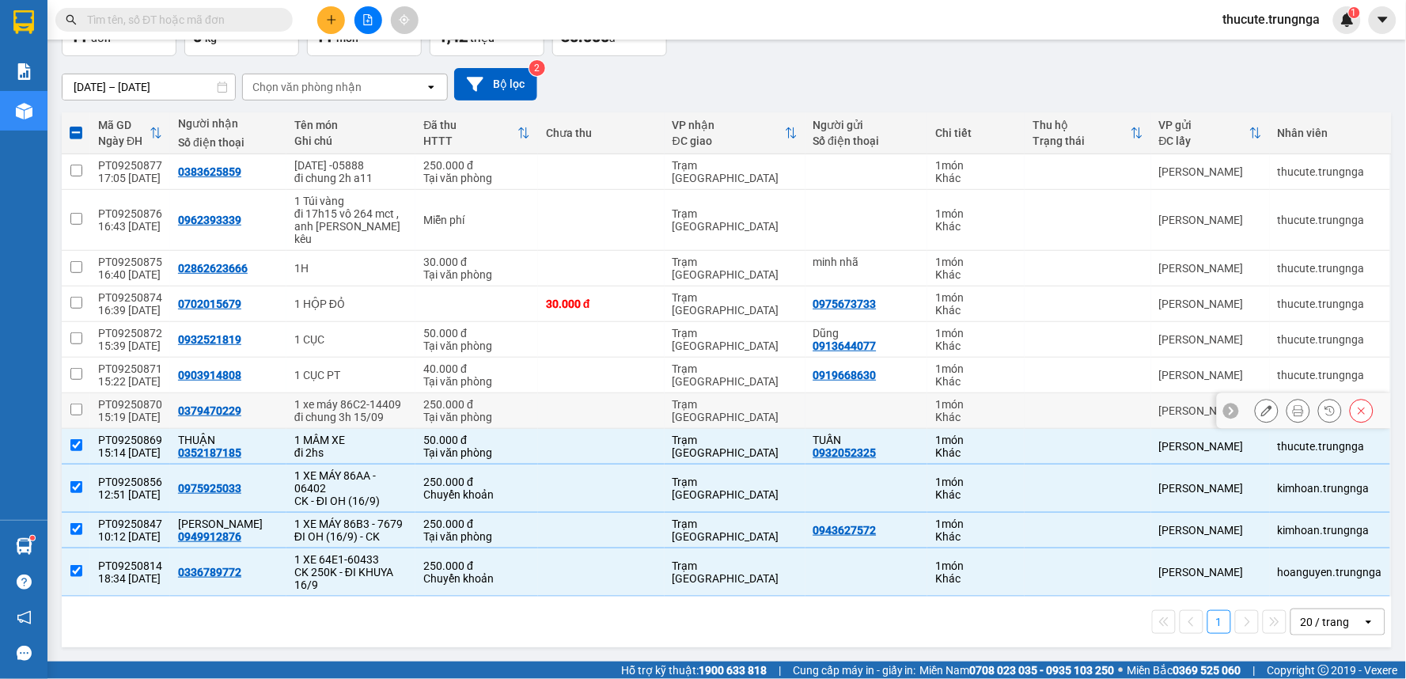
click at [361, 398] on div "1 xe máy 86C2-14409" at bounding box center [350, 404] width 113 height 13
checkbox input "true"
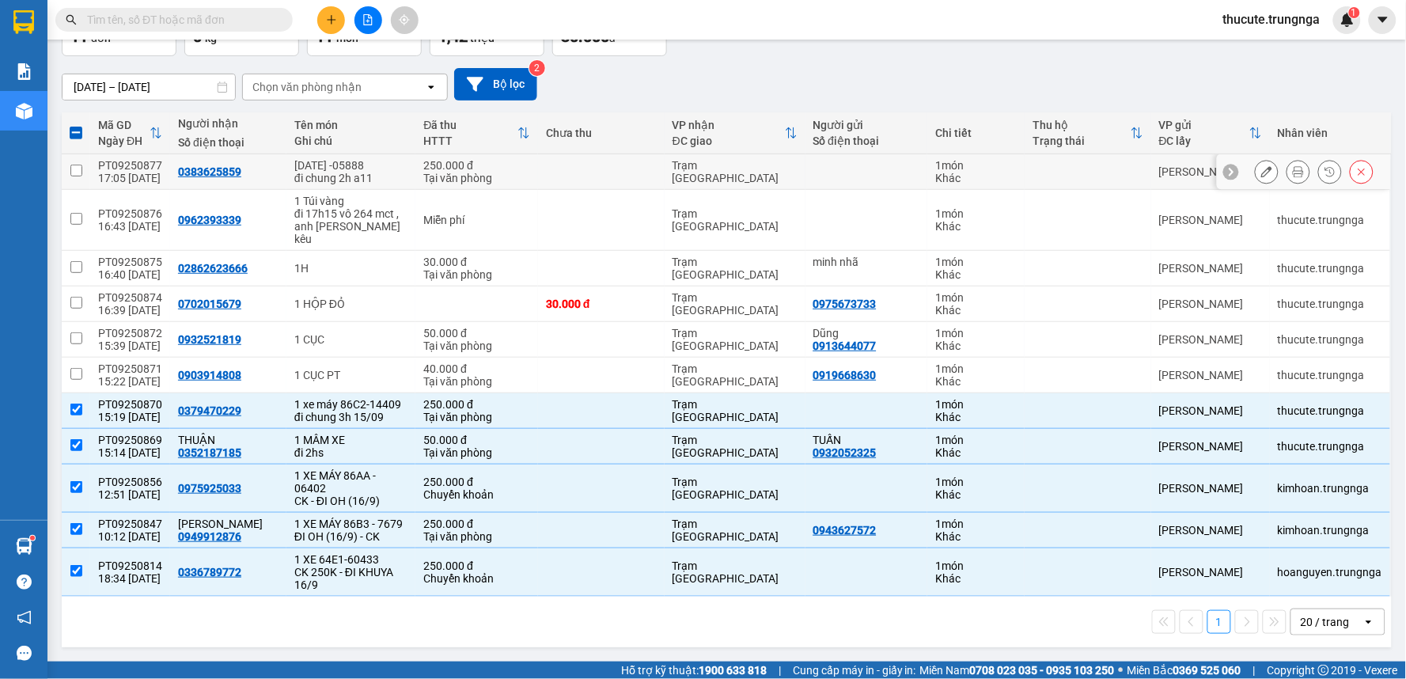
click at [351, 172] on div "đi chung 2h a11" at bounding box center [350, 178] width 113 height 13
checkbox input "true"
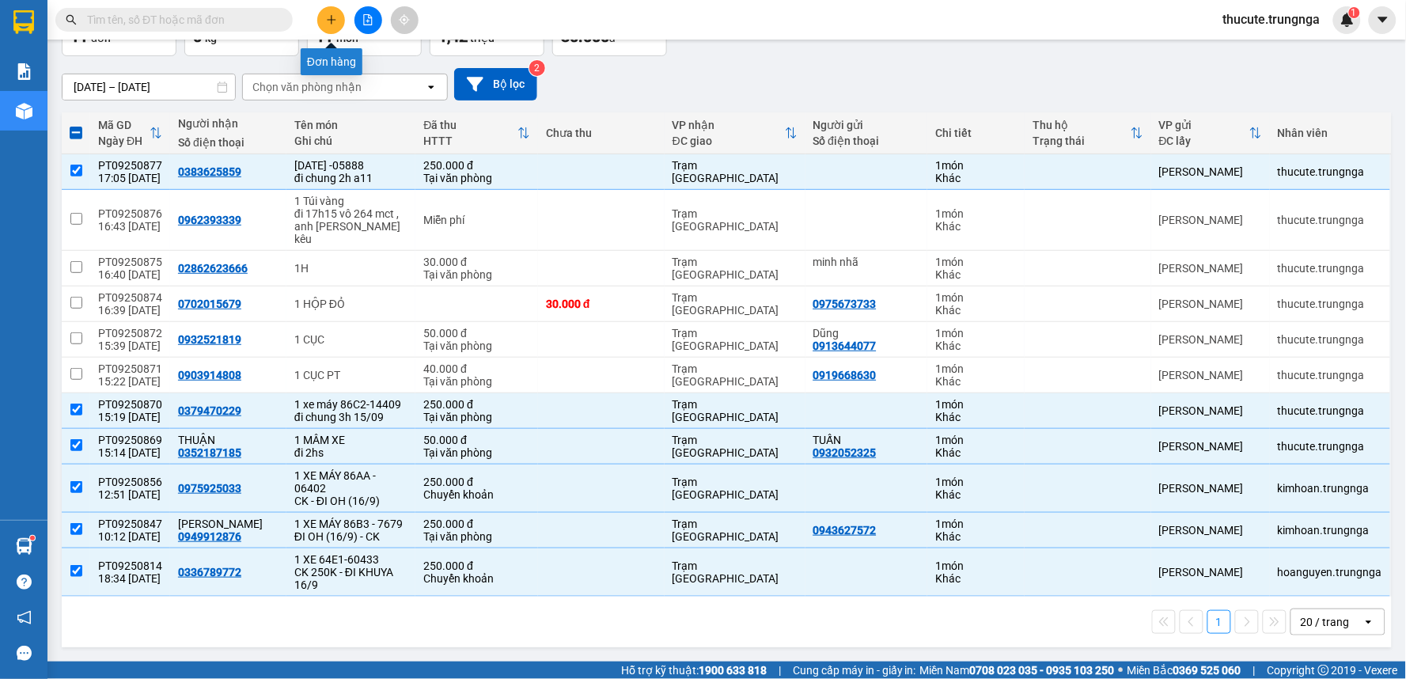
click at [332, 18] on icon "plus" at bounding box center [331, 19] width 11 height 11
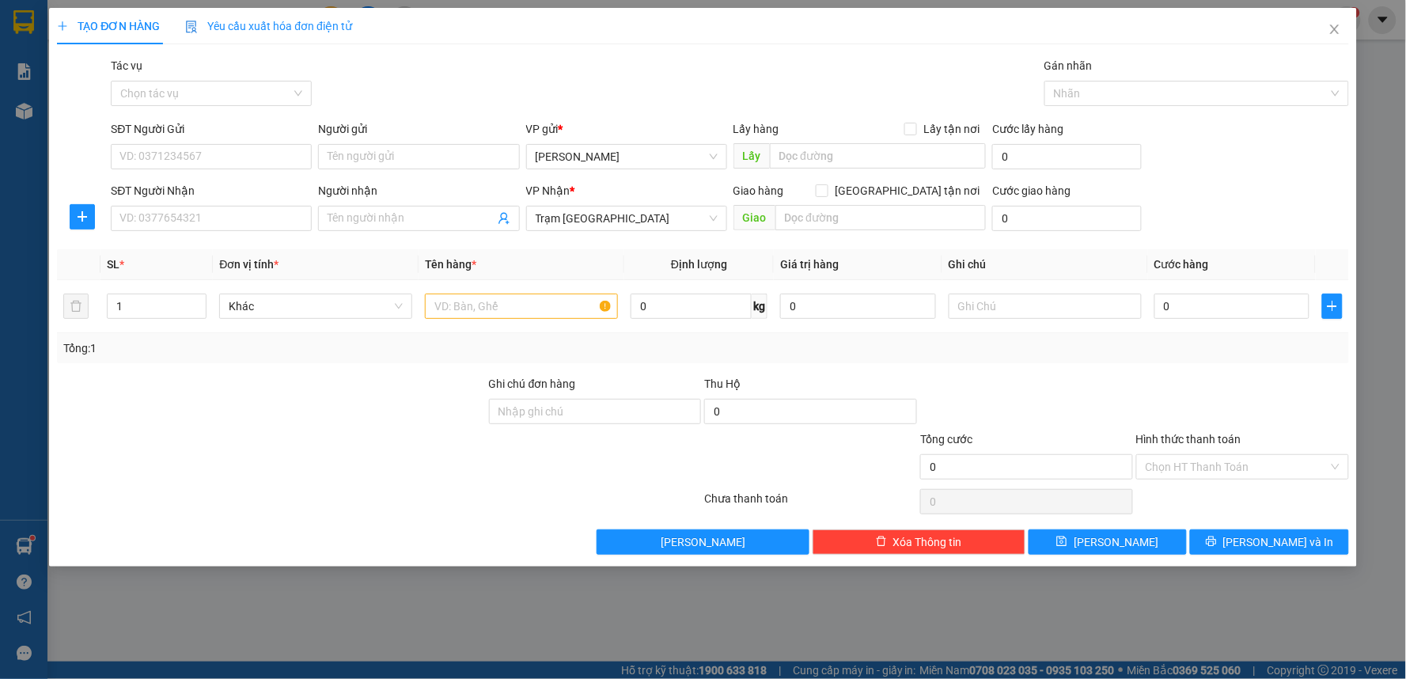
drag, startPoint x: 195, startPoint y: 183, endPoint x: 192, endPoint y: 199, distance: 16.0
click at [192, 187] on div "SĐT Người Nhận" at bounding box center [211, 190] width 201 height 17
click at [192, 206] on input "SĐT Người Nhận" at bounding box center [211, 218] width 201 height 25
click at [192, 204] on div "SĐT Người Nhận" at bounding box center [211, 194] width 201 height 24
click at [207, 207] on input "SĐT Người Nhận" at bounding box center [211, 218] width 201 height 25
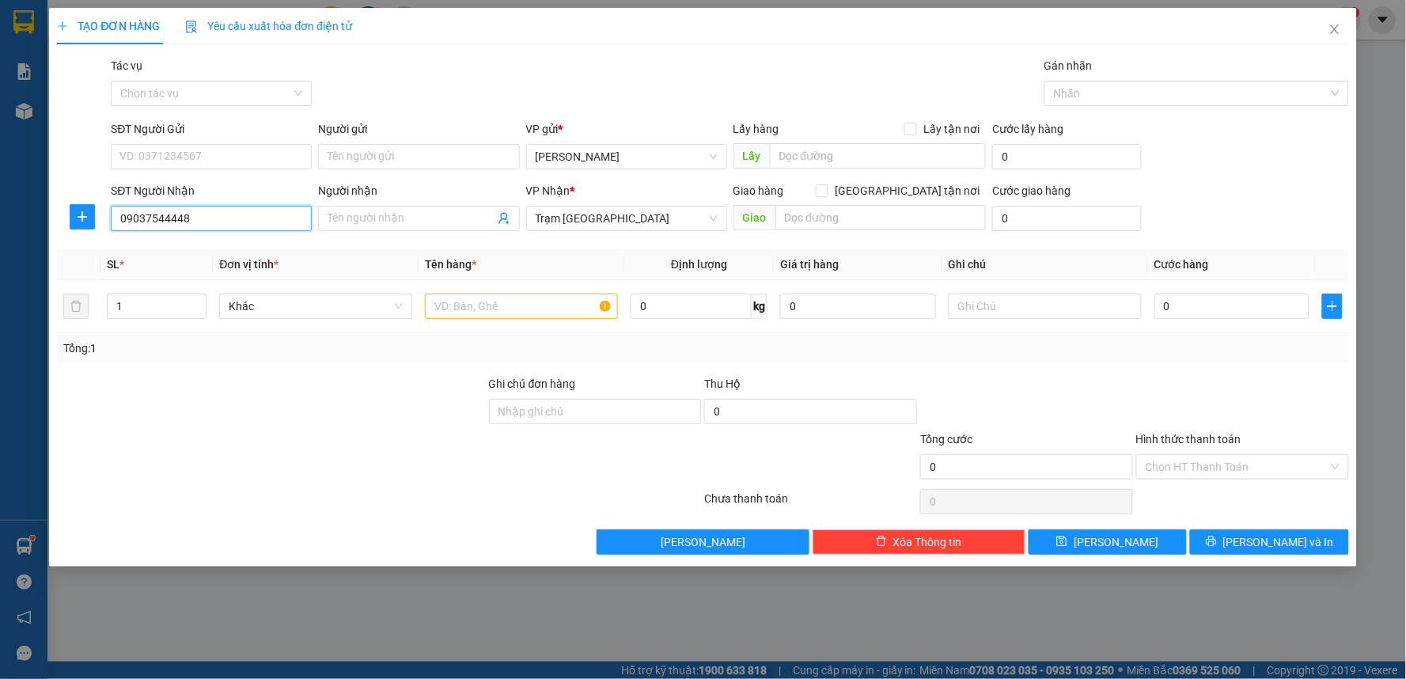
click at [172, 222] on input "09037544448" at bounding box center [211, 218] width 201 height 25
type input "0903754448"
click at [263, 251] on div "Transit Pickup Surcharge Ids Transit Deliver Surcharge Ids Transit Deliver Surc…" at bounding box center [703, 306] width 1292 height 498
click at [226, 161] on input "SĐT Người Gửi" at bounding box center [211, 156] width 201 height 25
type input "0902750158"
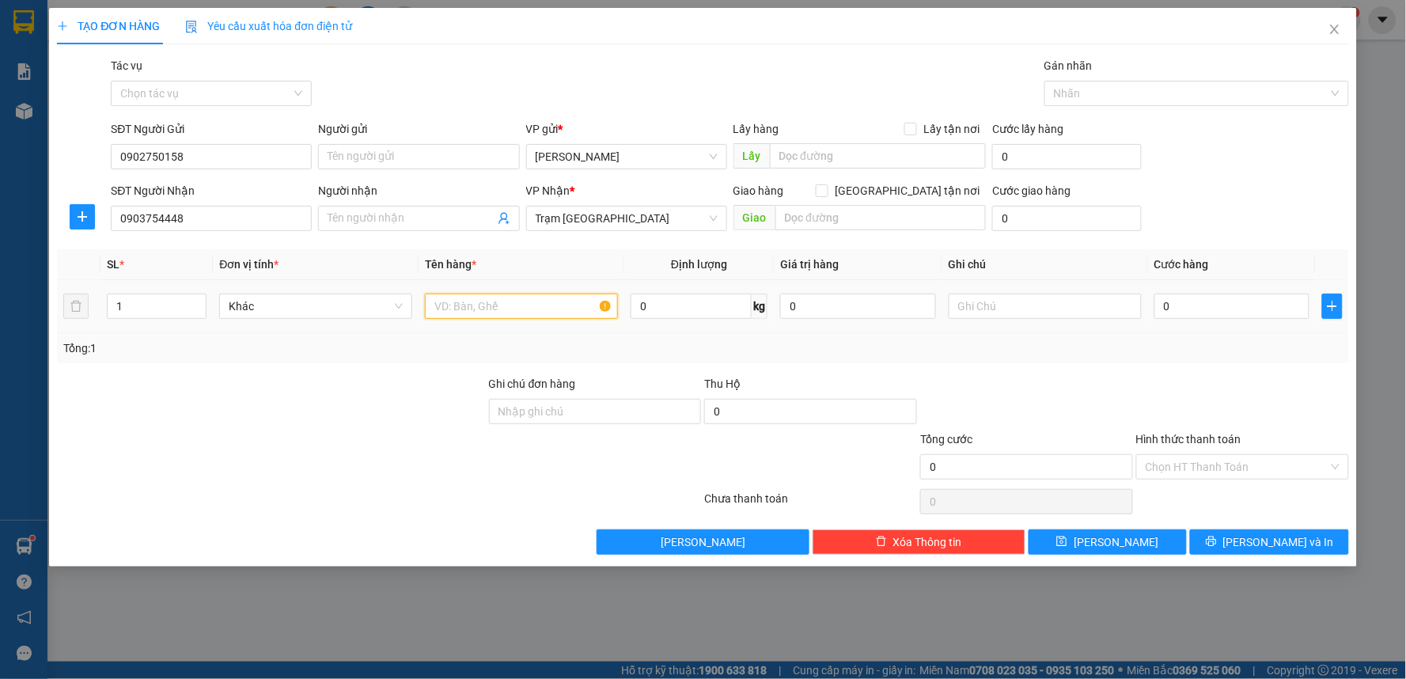
click at [484, 313] on input "text" at bounding box center [521, 306] width 193 height 25
type input "1Xe [DATE] 05571"
click at [605, 358] on div "Tổng: 1" at bounding box center [703, 348] width 1292 height 30
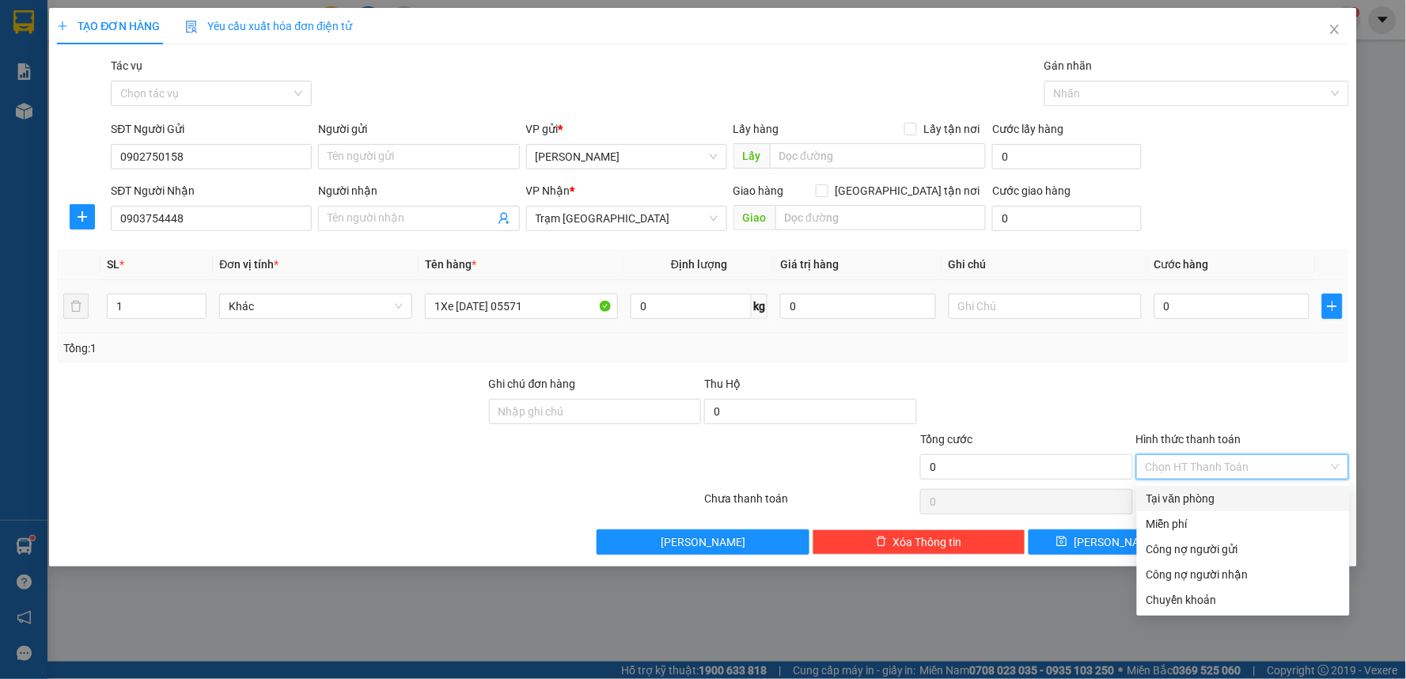
drag, startPoint x: 1190, startPoint y: 468, endPoint x: 798, endPoint y: 328, distance: 417.0
click at [798, 328] on div "Transit Pickup Surcharge Ids Transit Deliver Surcharge Ids Transit Deliver Surc…" at bounding box center [703, 306] width 1292 height 498
drag, startPoint x: 1120, startPoint y: 383, endPoint x: 1160, endPoint y: 336, distance: 61.2
click at [1139, 362] on div "Transit Pickup Surcharge Ids Transit Deliver Surcharge Ids Transit Deliver Surc…" at bounding box center [703, 306] width 1292 height 498
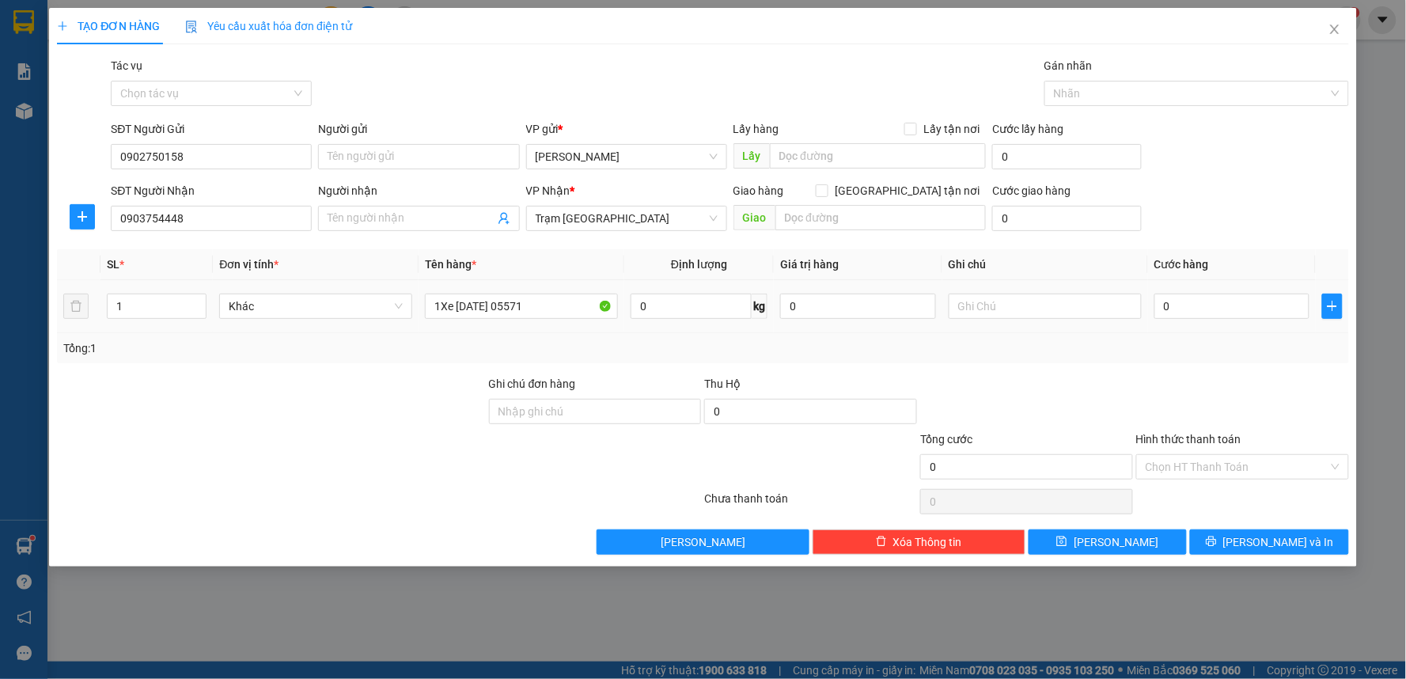
click at [1199, 320] on div "0" at bounding box center [1232, 306] width 156 height 32
click at [1199, 304] on input "0" at bounding box center [1232, 306] width 156 height 25
type input "2"
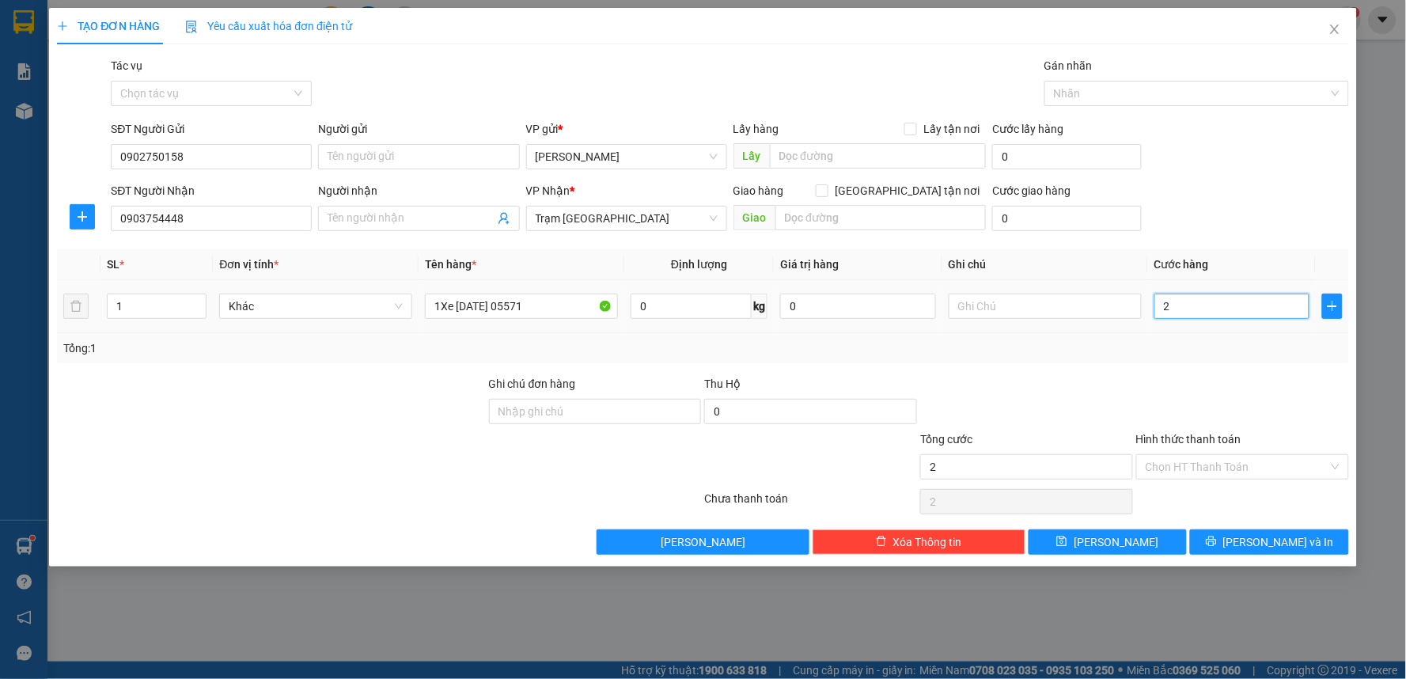
type input "25"
type input "250"
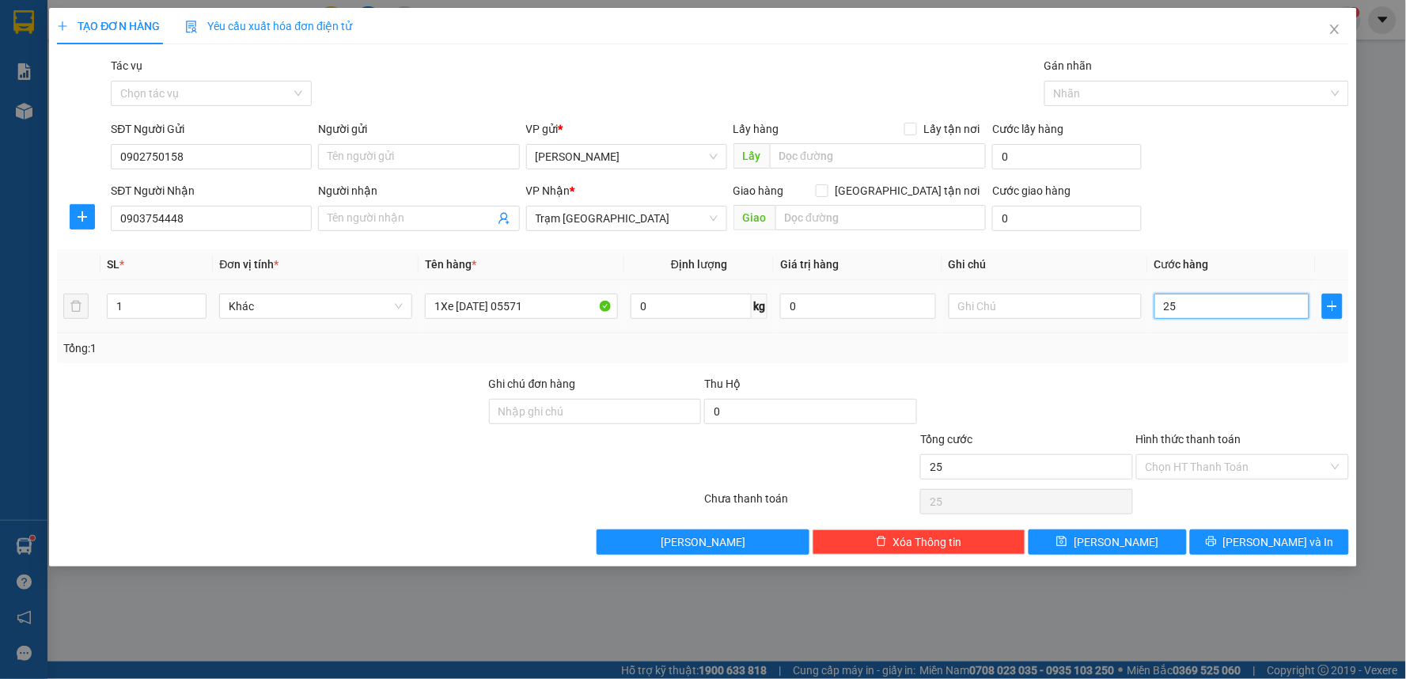
type input "250"
type input "250.000"
click at [1154, 334] on div "Tổng: 1" at bounding box center [703, 348] width 1292 height 30
click at [1219, 449] on div "Hình thức thanh toán" at bounding box center [1242, 442] width 213 height 24
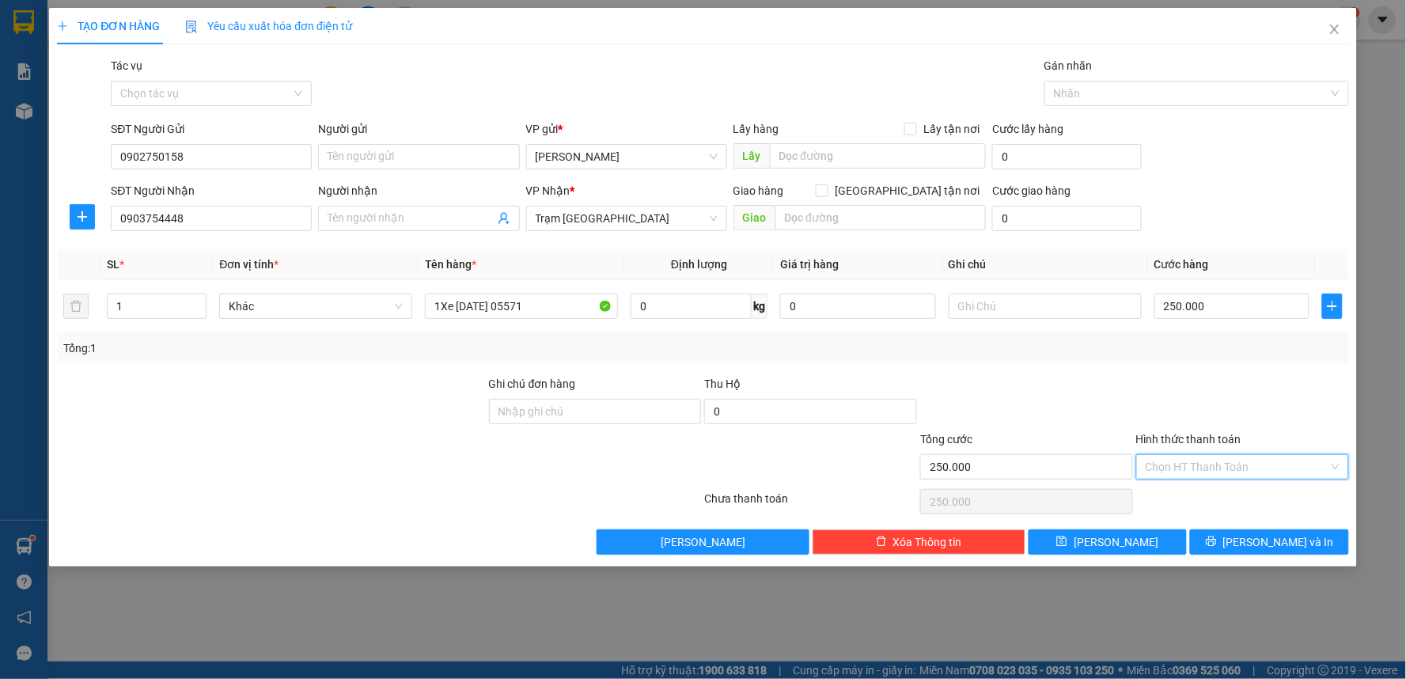
click at [1217, 462] on input "Hình thức thanh toán" at bounding box center [1237, 467] width 183 height 24
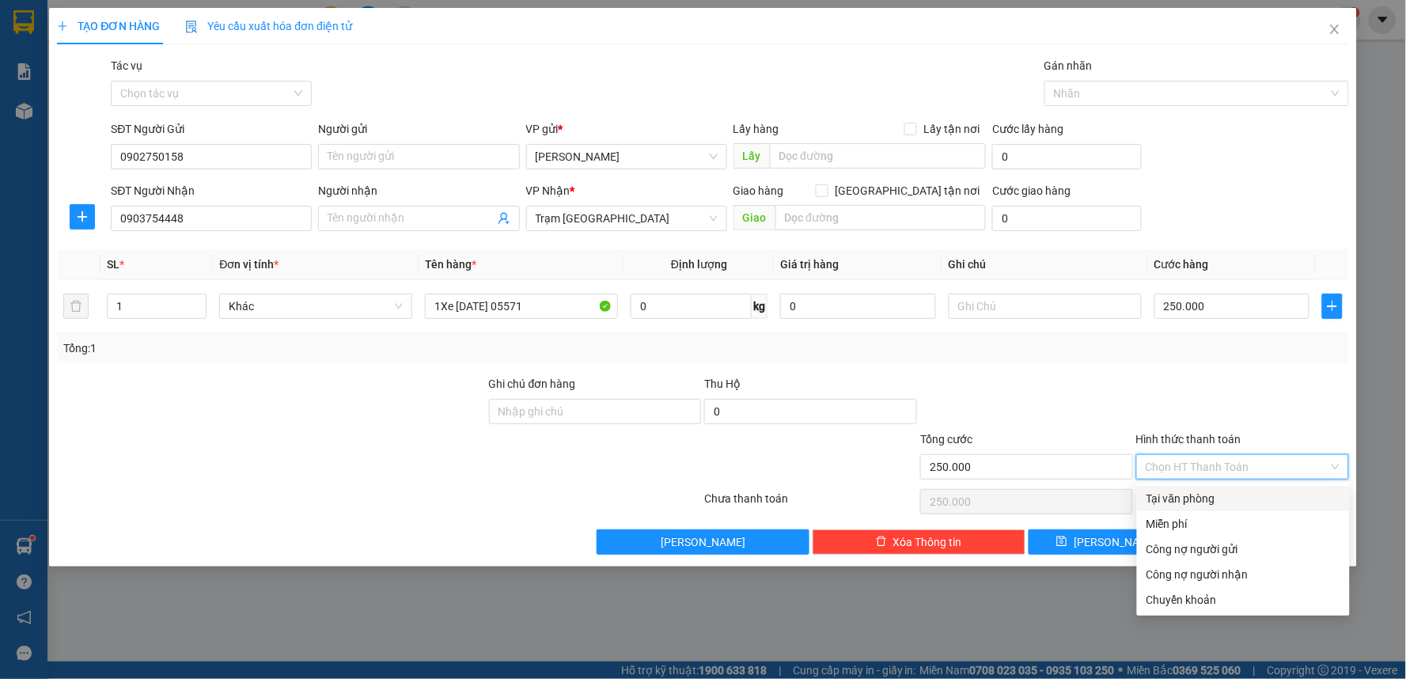
click at [1192, 487] on div "Tại văn phòng" at bounding box center [1243, 498] width 213 height 25
type input "0"
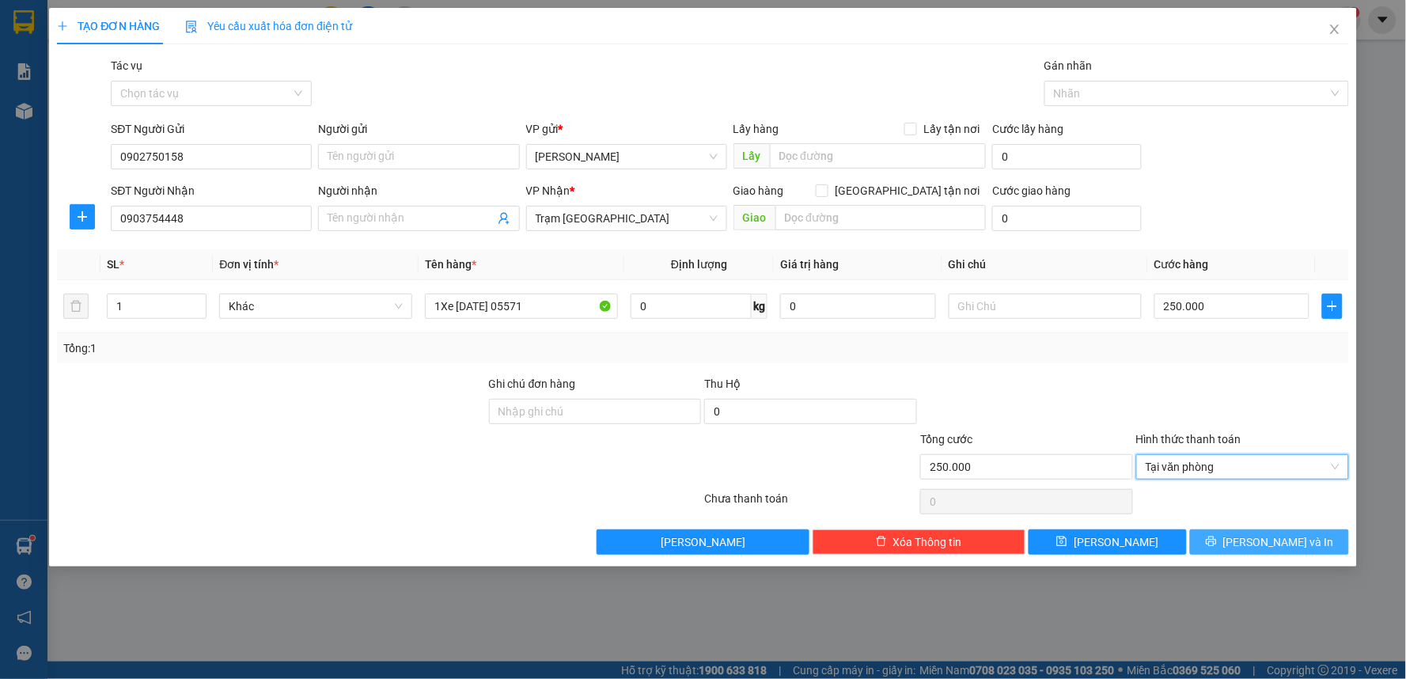
click at [1260, 540] on span "[PERSON_NAME] và In" at bounding box center [1278, 541] width 111 height 17
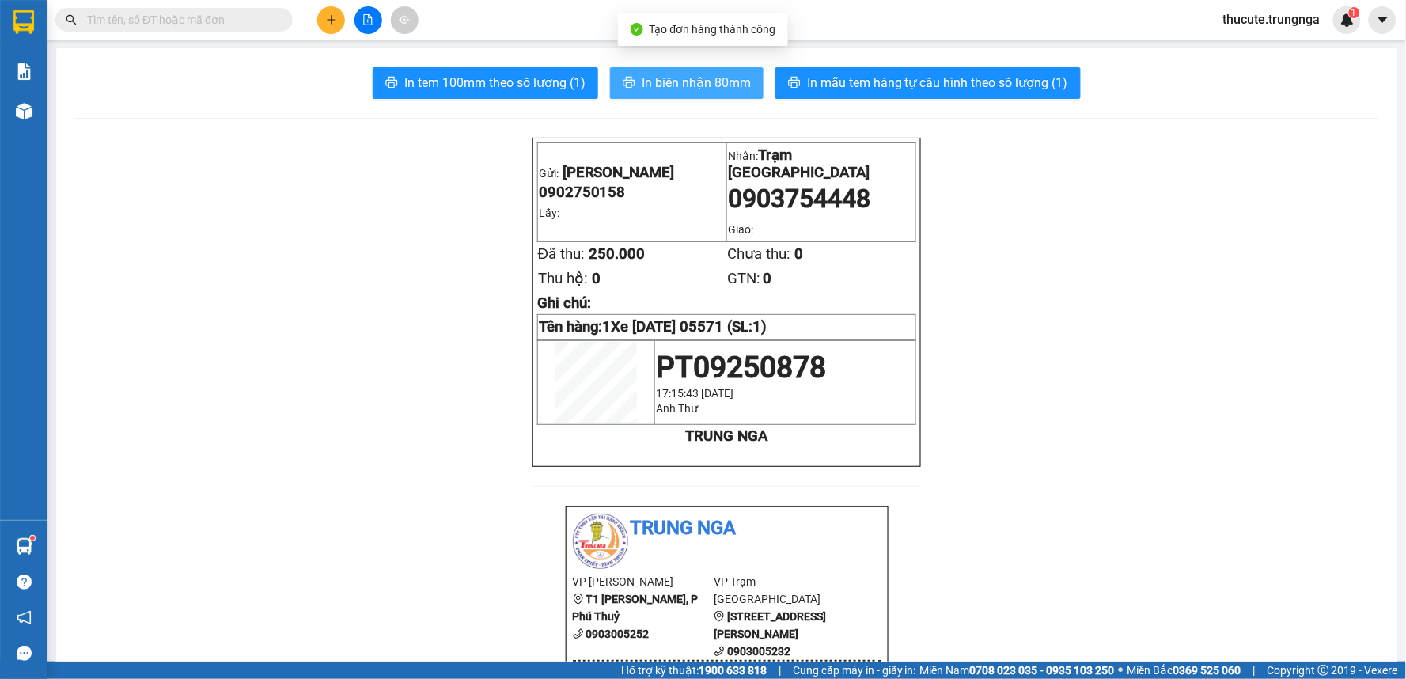
click at [700, 82] on span "In biên nhận 80mm" at bounding box center [696, 83] width 109 height 20
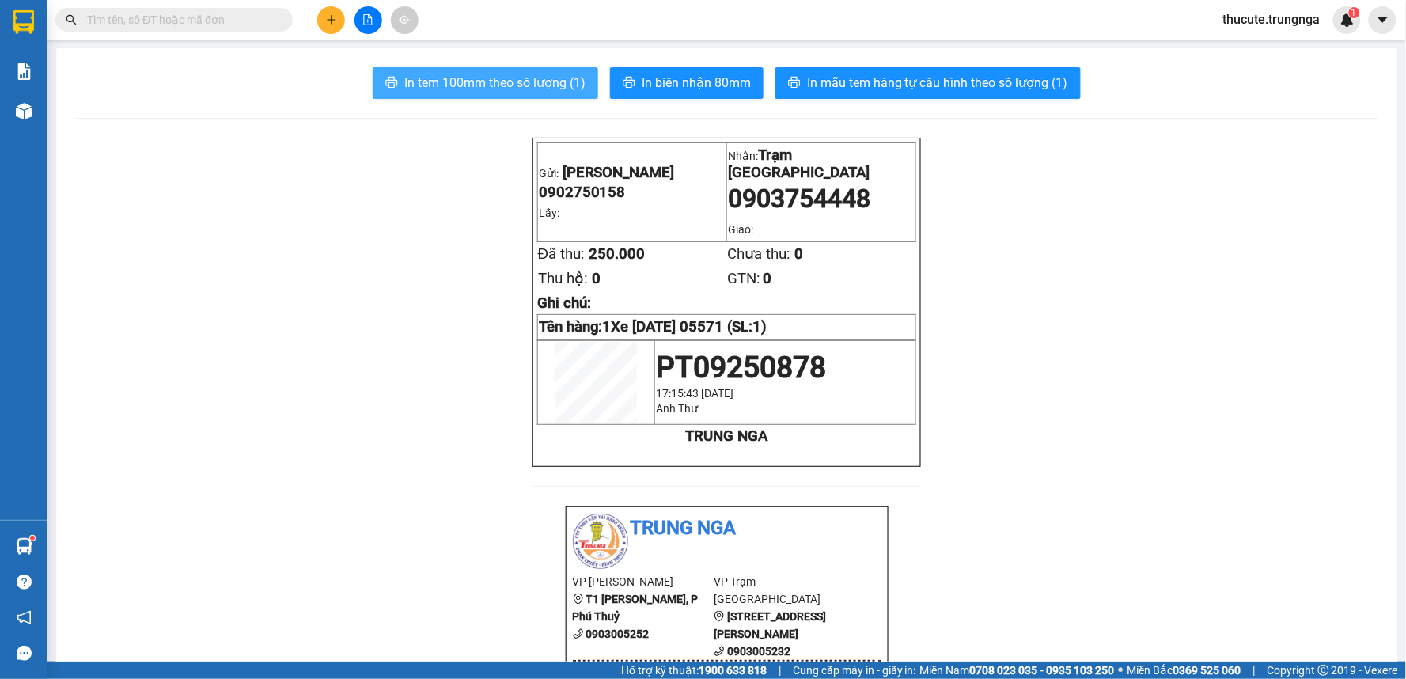
click at [504, 73] on span "In tem 100mm theo số lượng (1)" at bounding box center [494, 83] width 181 height 20
click at [51, 121] on main "In tem 100mm theo số lượng (1) In biên nhận 80mm In mẫu tem hàng tự cấu hình th…" at bounding box center [703, 330] width 1406 height 661
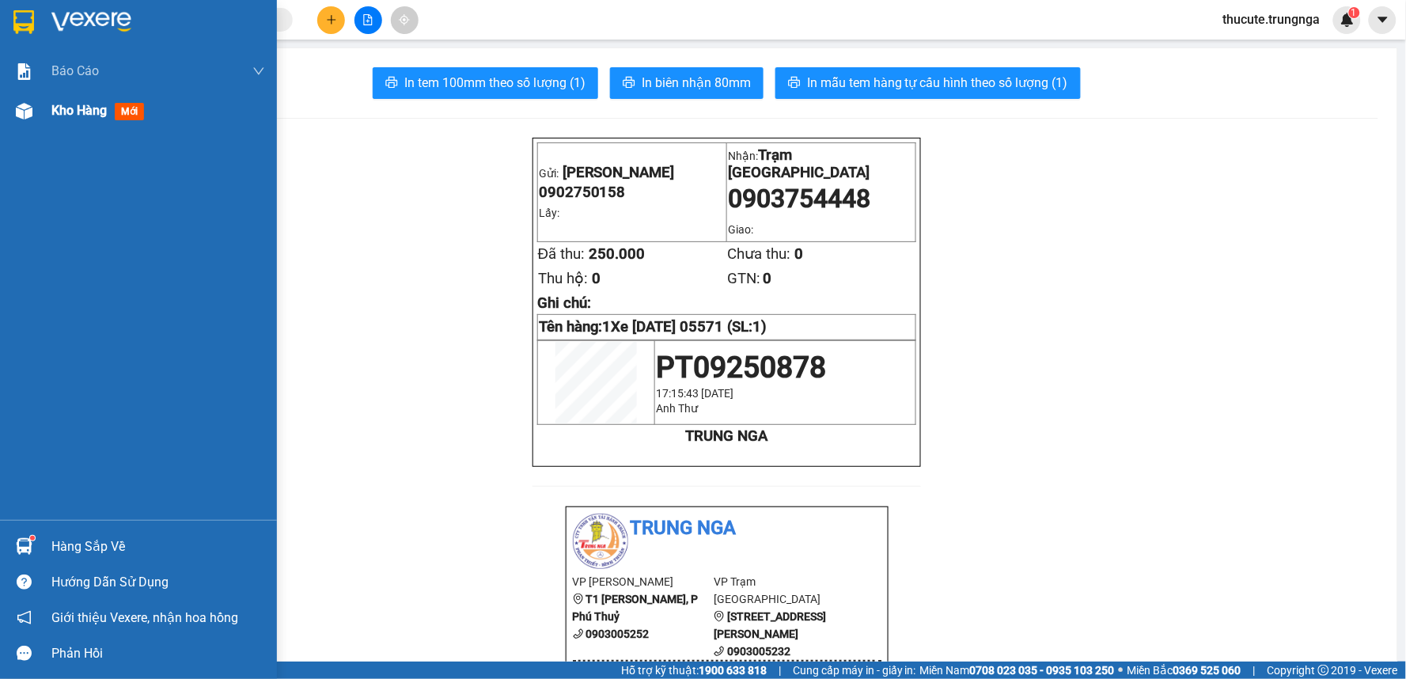
click at [40, 108] on div "Kho hàng mới" at bounding box center [138, 111] width 277 height 40
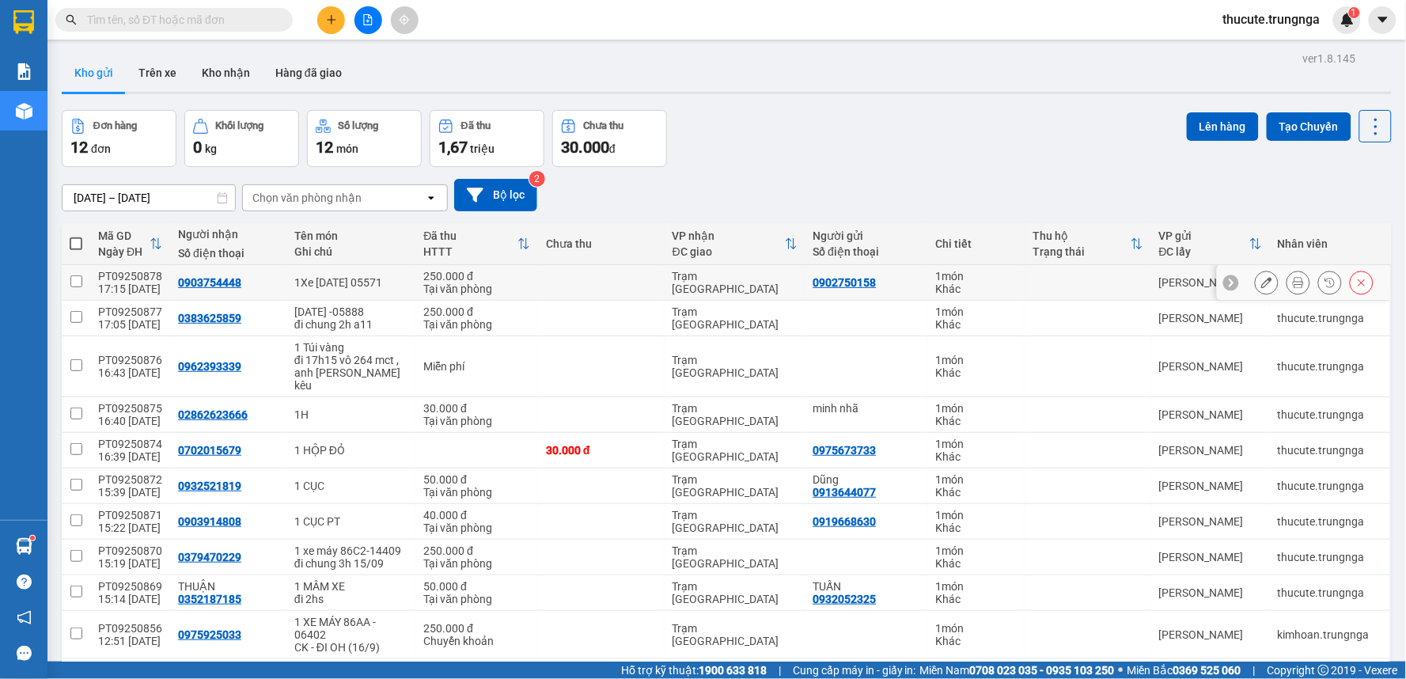
click at [108, 286] on div "17:15 [DATE]" at bounding box center [130, 288] width 64 height 13
checkbox input "true"
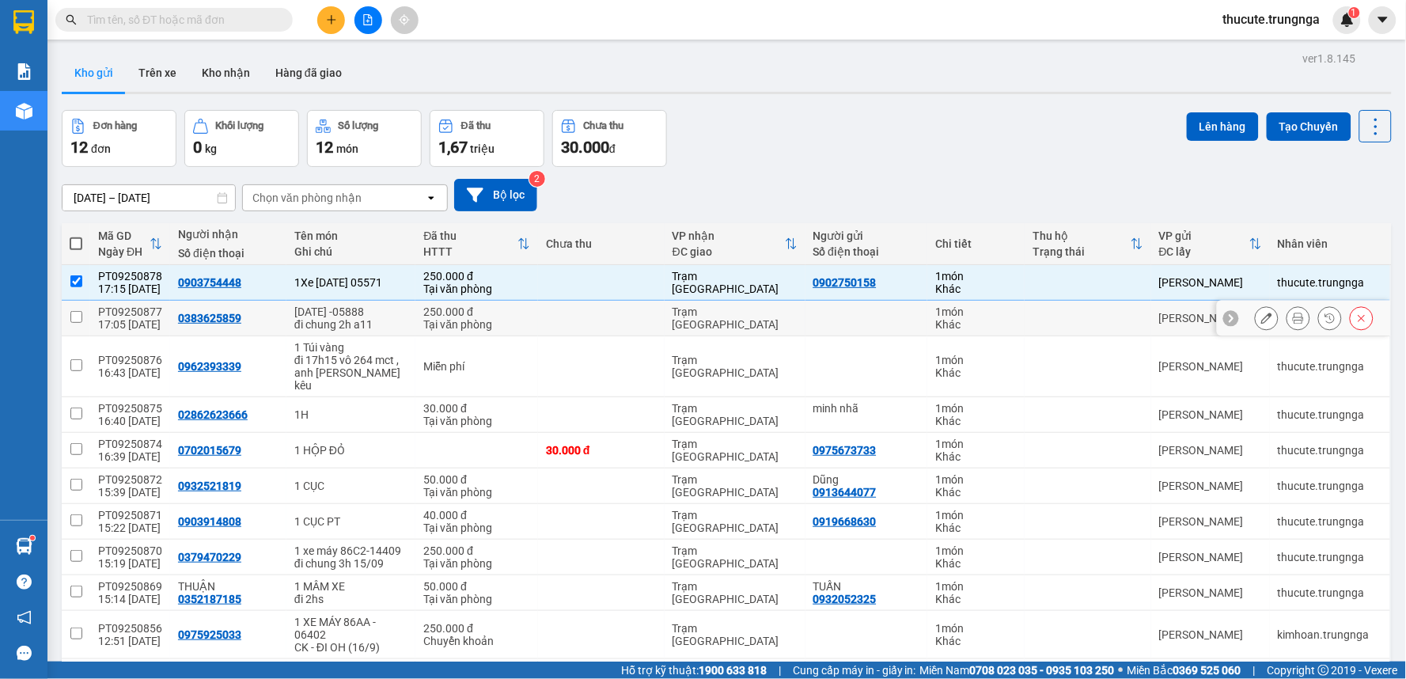
click at [119, 319] on div "17:05 [DATE]" at bounding box center [130, 324] width 64 height 13
checkbox input "true"
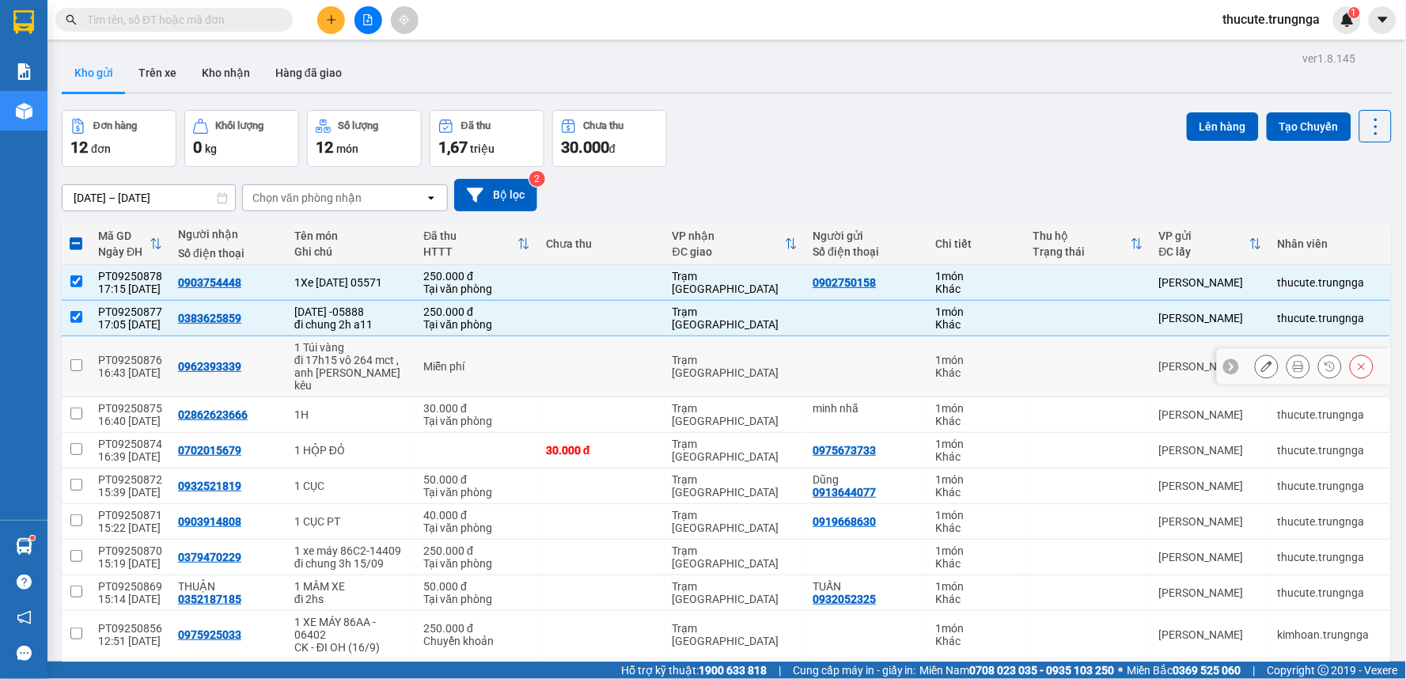
click at [123, 366] on div "16:43 [DATE]" at bounding box center [130, 372] width 64 height 13
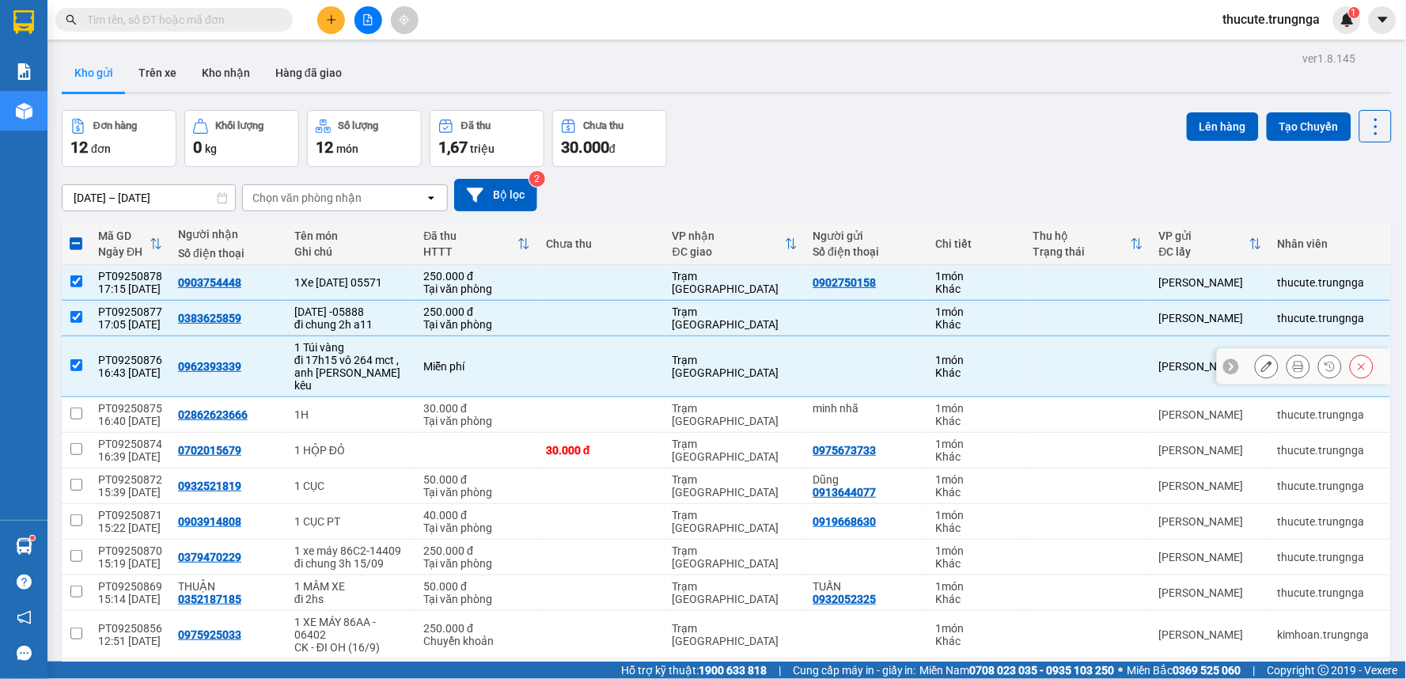
click at [123, 366] on div "16:43 [DATE]" at bounding box center [130, 372] width 64 height 13
checkbox input "false"
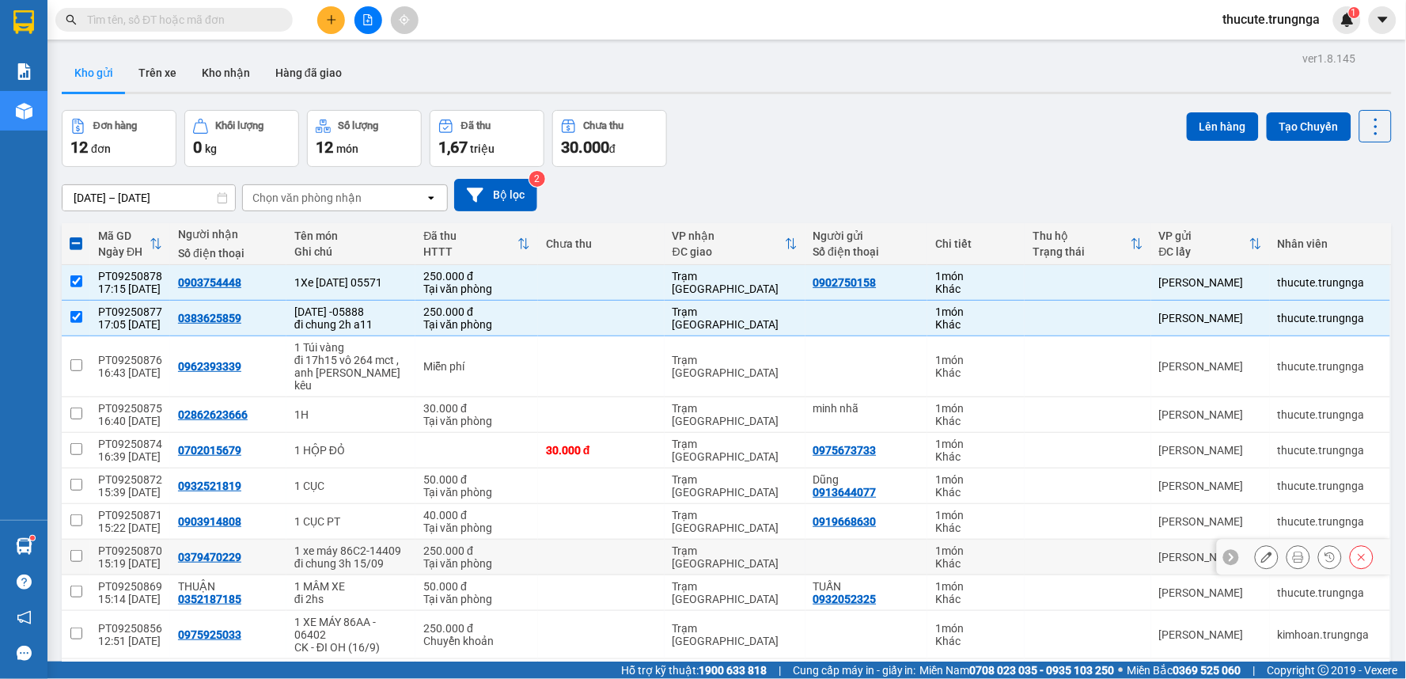
click at [178, 551] on div "0379470229" at bounding box center [209, 557] width 63 height 13
click at [112, 559] on div "15:19 [DATE]" at bounding box center [130, 563] width 64 height 13
checkbox input "true"
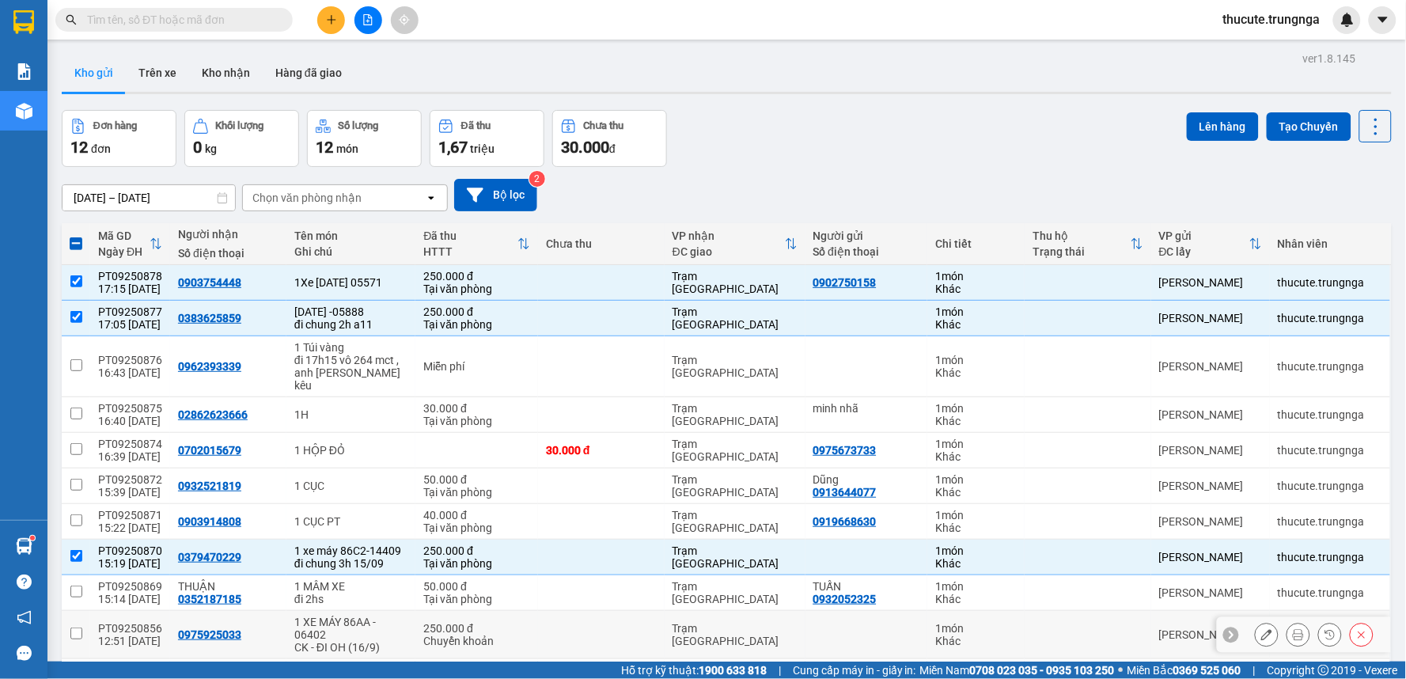
click at [107, 631] on div "PT09250856" at bounding box center [130, 628] width 64 height 13
checkbox input "true"
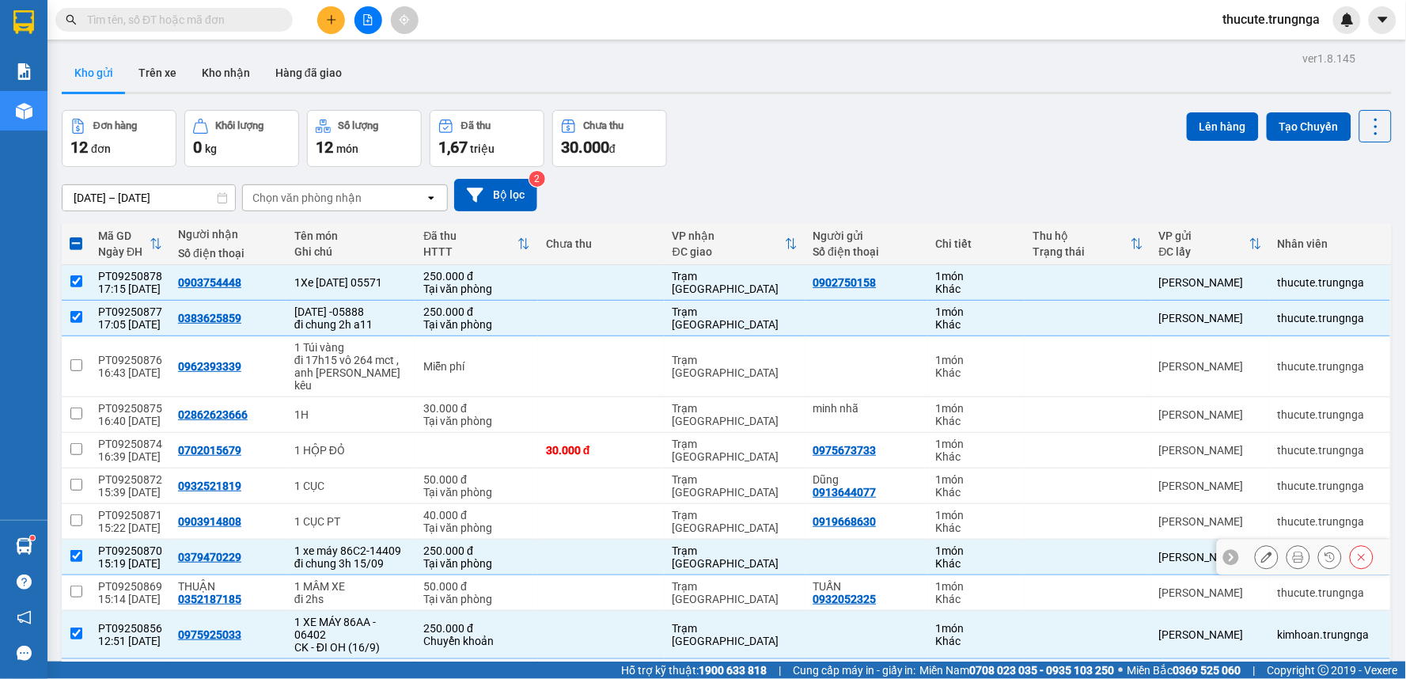
scroll to position [160, 0]
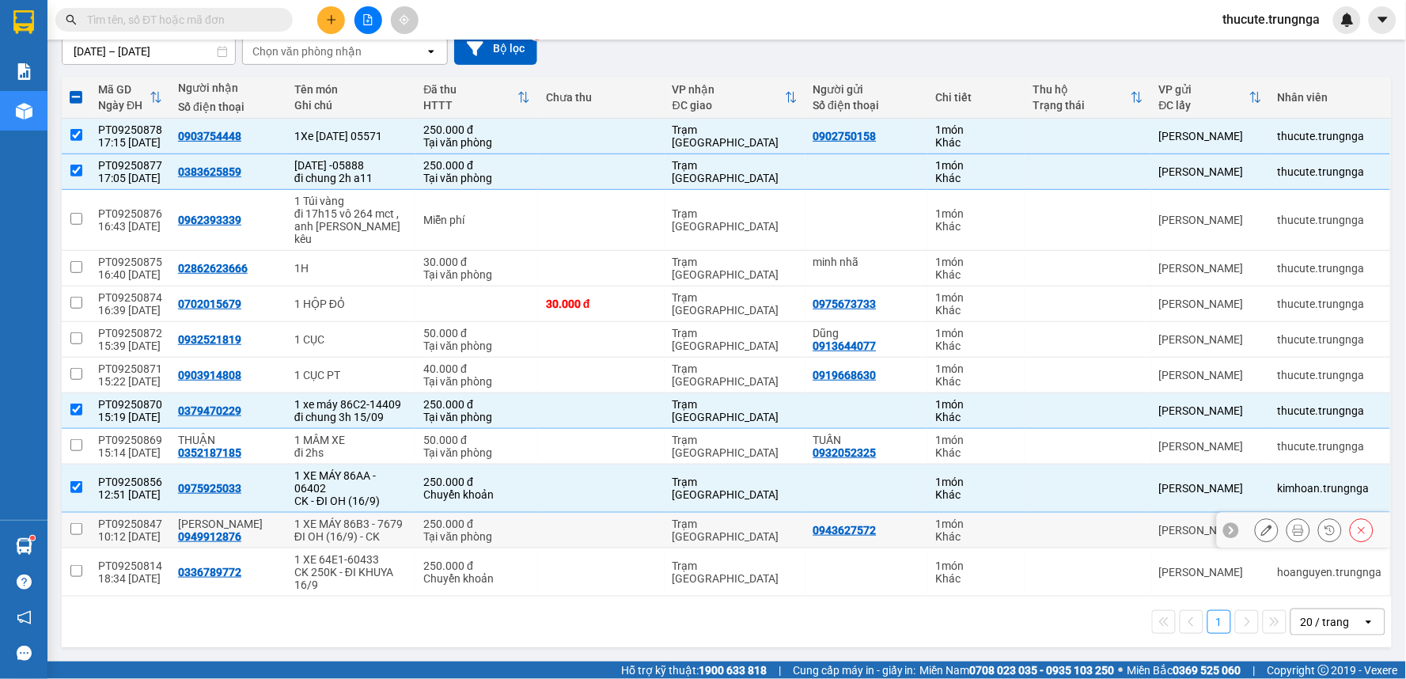
drag, startPoint x: 119, startPoint y: 517, endPoint x: 115, endPoint y: 563, distance: 46.1
click at [117, 519] on div "PT09250847" at bounding box center [130, 523] width 64 height 13
checkbox input "true"
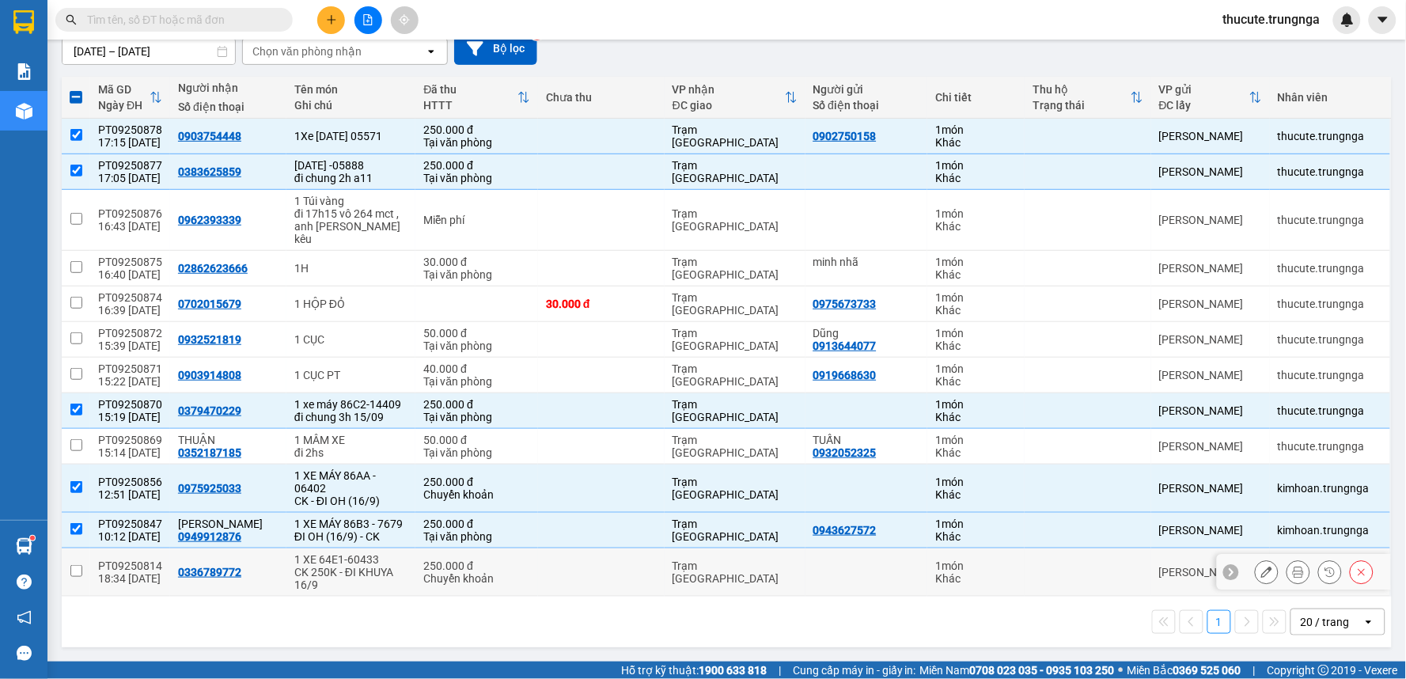
click at [115, 568] on div "PT09250814" at bounding box center [130, 565] width 64 height 13
checkbox input "true"
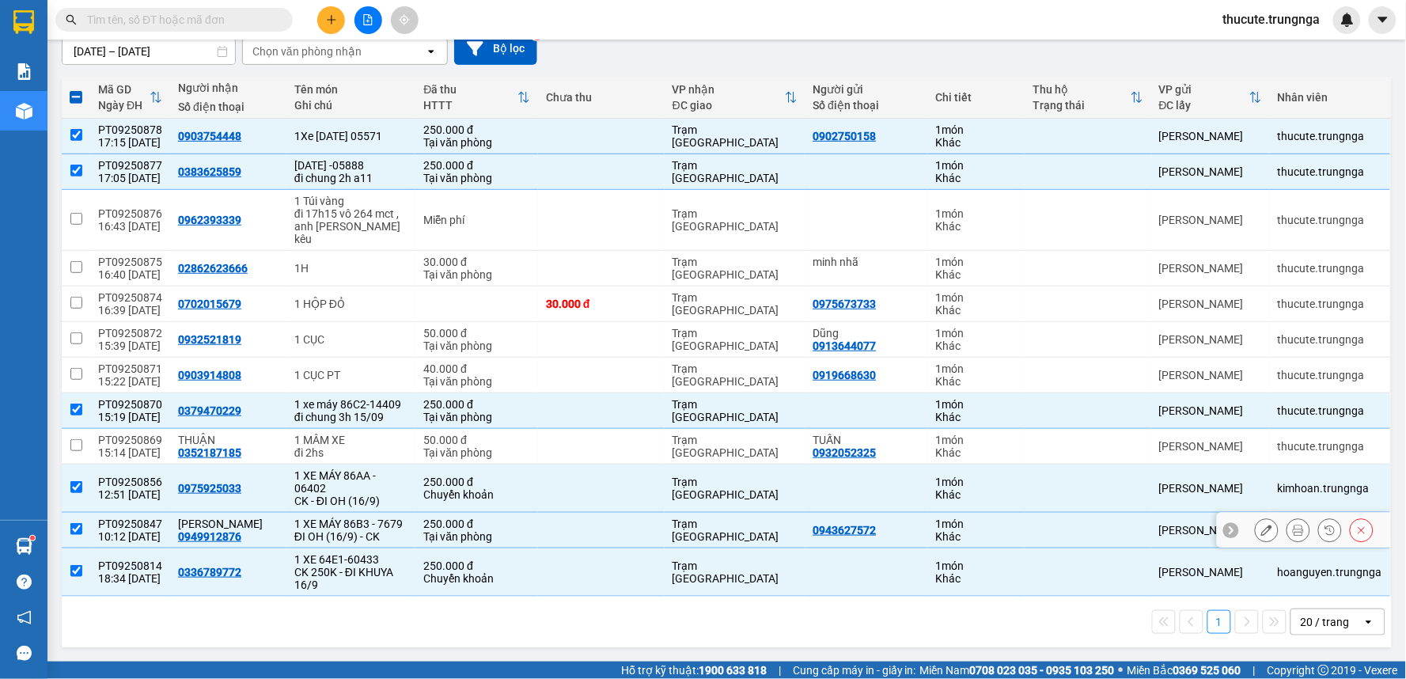
scroll to position [0, 0]
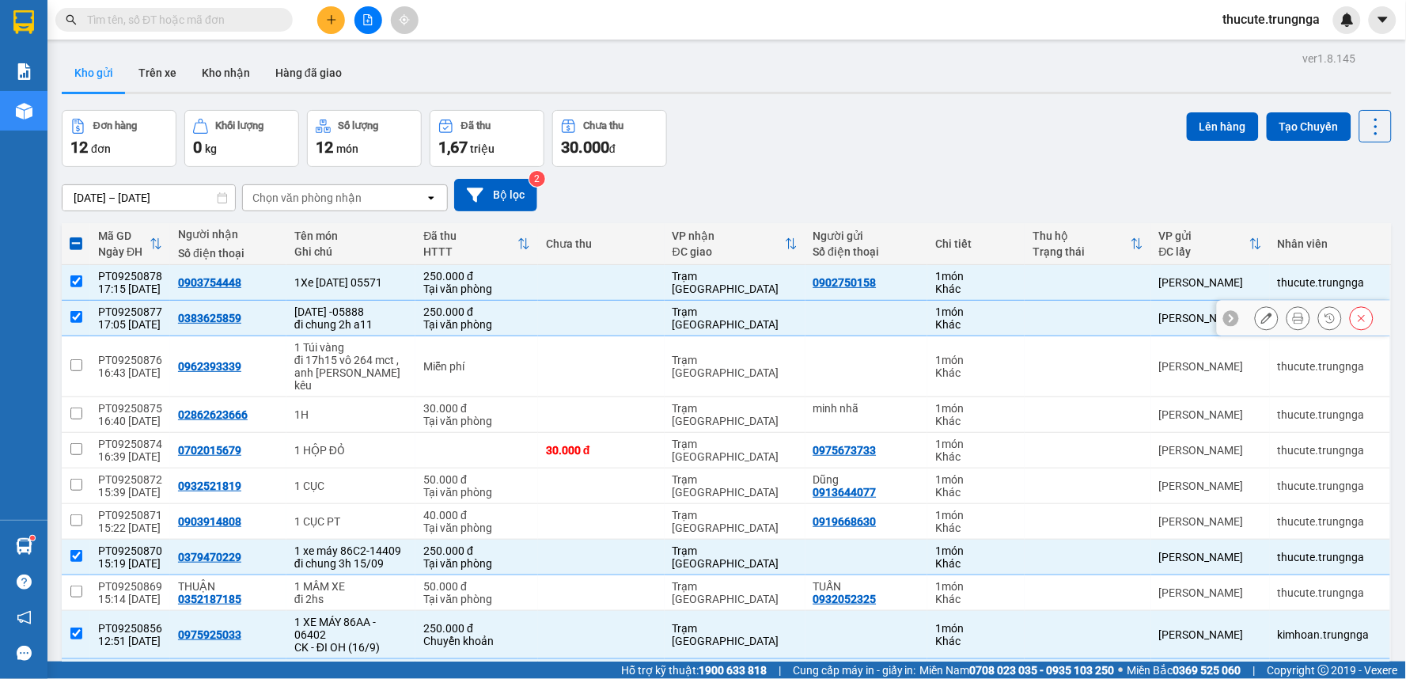
click at [122, 302] on td "PT09250877 17:05 15/09" at bounding box center [130, 319] width 80 height 36
checkbox input "false"
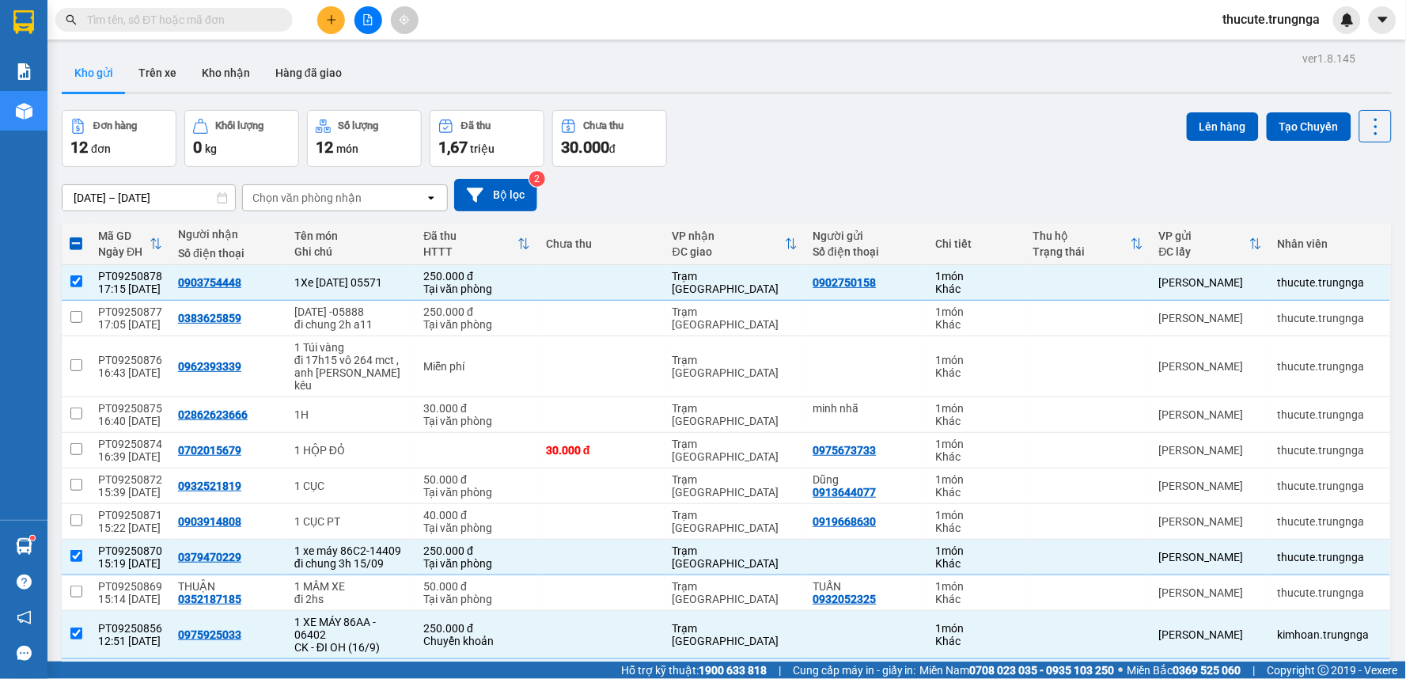
click at [320, 17] on button at bounding box center [331, 20] width 28 height 28
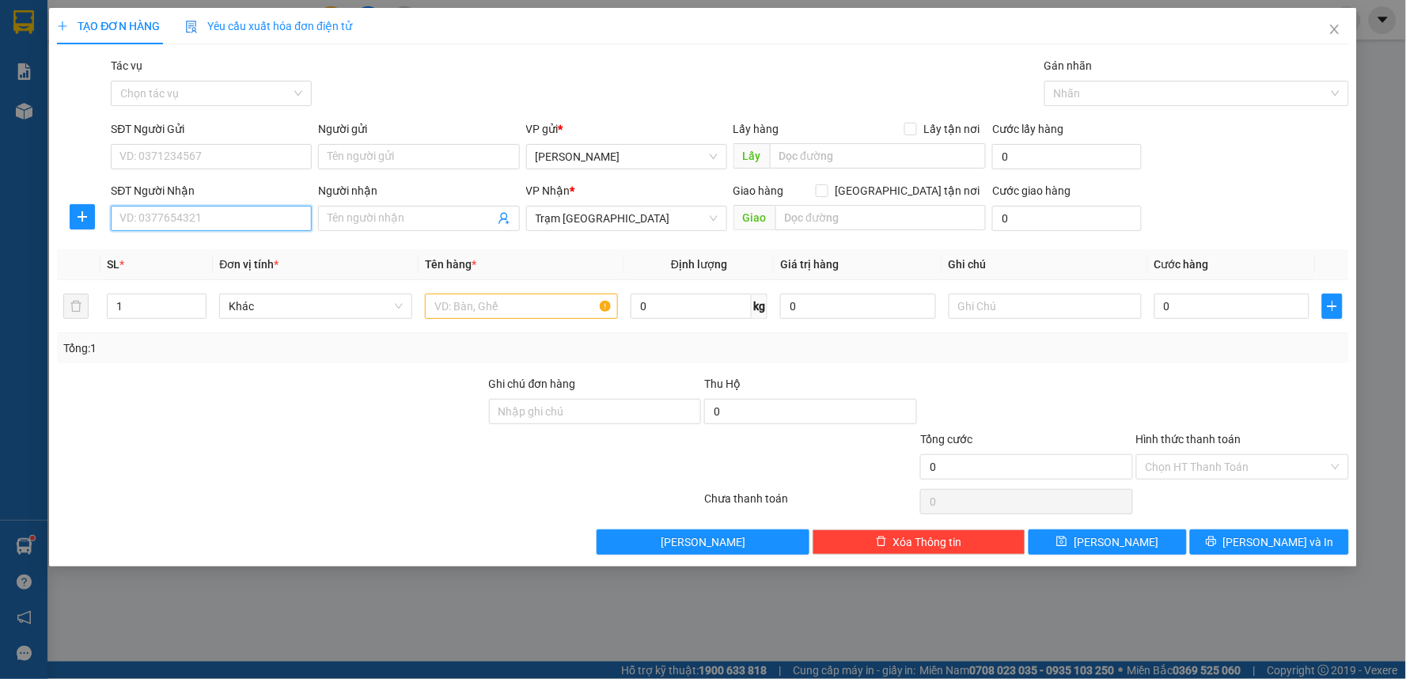
click at [260, 219] on input "SĐT Người Nhận" at bounding box center [211, 218] width 201 height 25
type input "0975323068"
click at [489, 310] on input "text" at bounding box center [521, 306] width 193 height 25
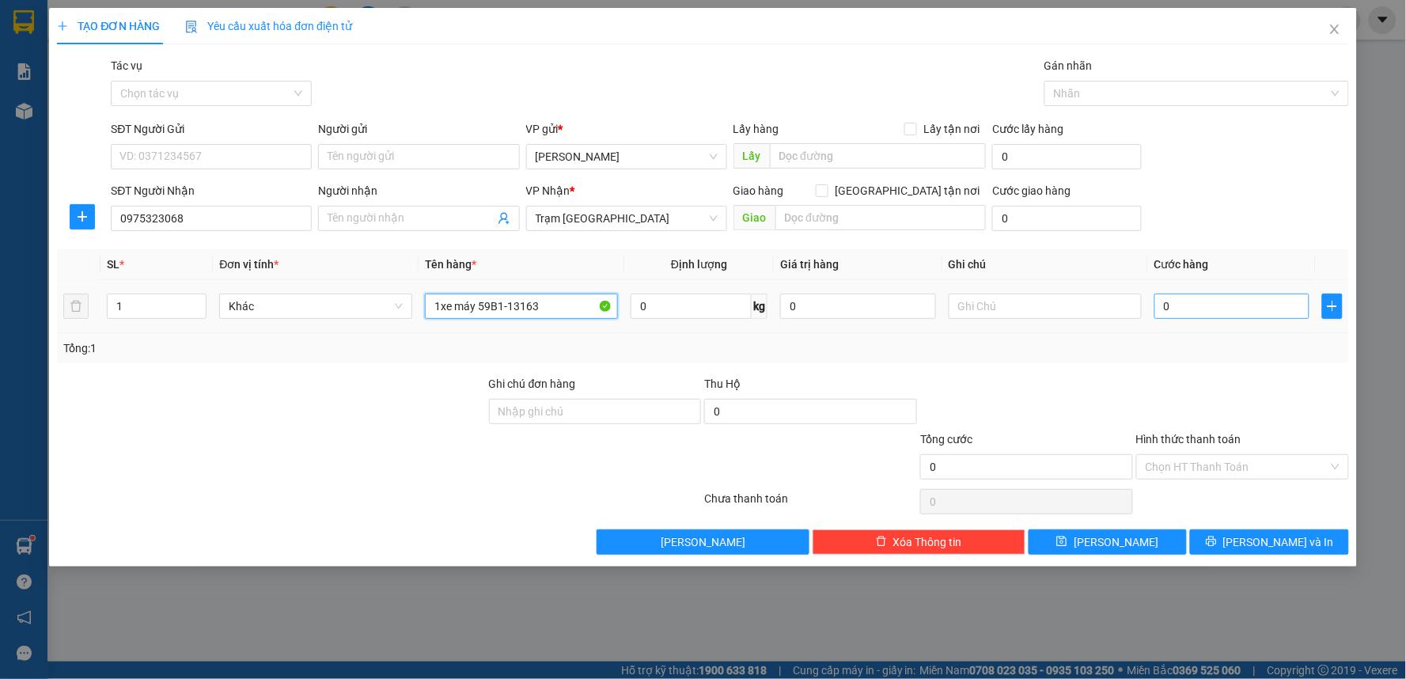
type input "1xe máy 59B1-13163"
click at [1176, 299] on input "0" at bounding box center [1232, 306] width 156 height 25
type input "2"
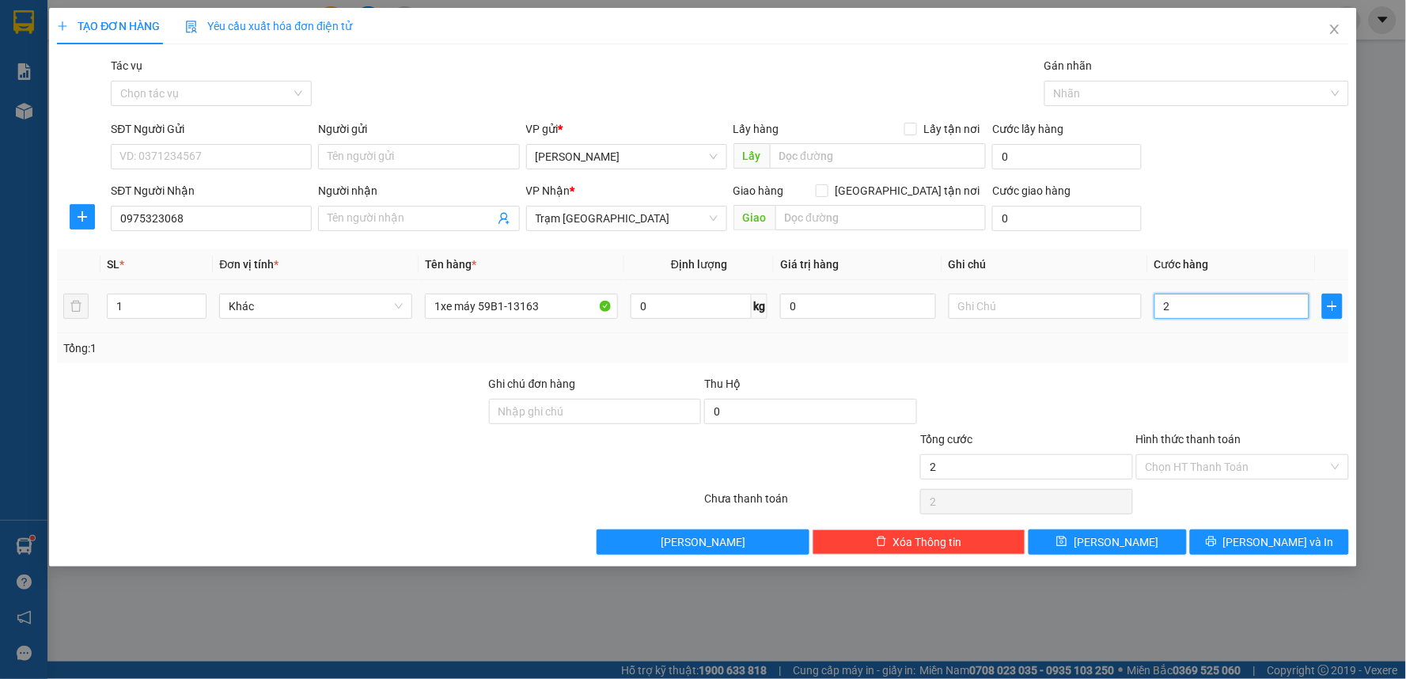
type input "25"
type input "250"
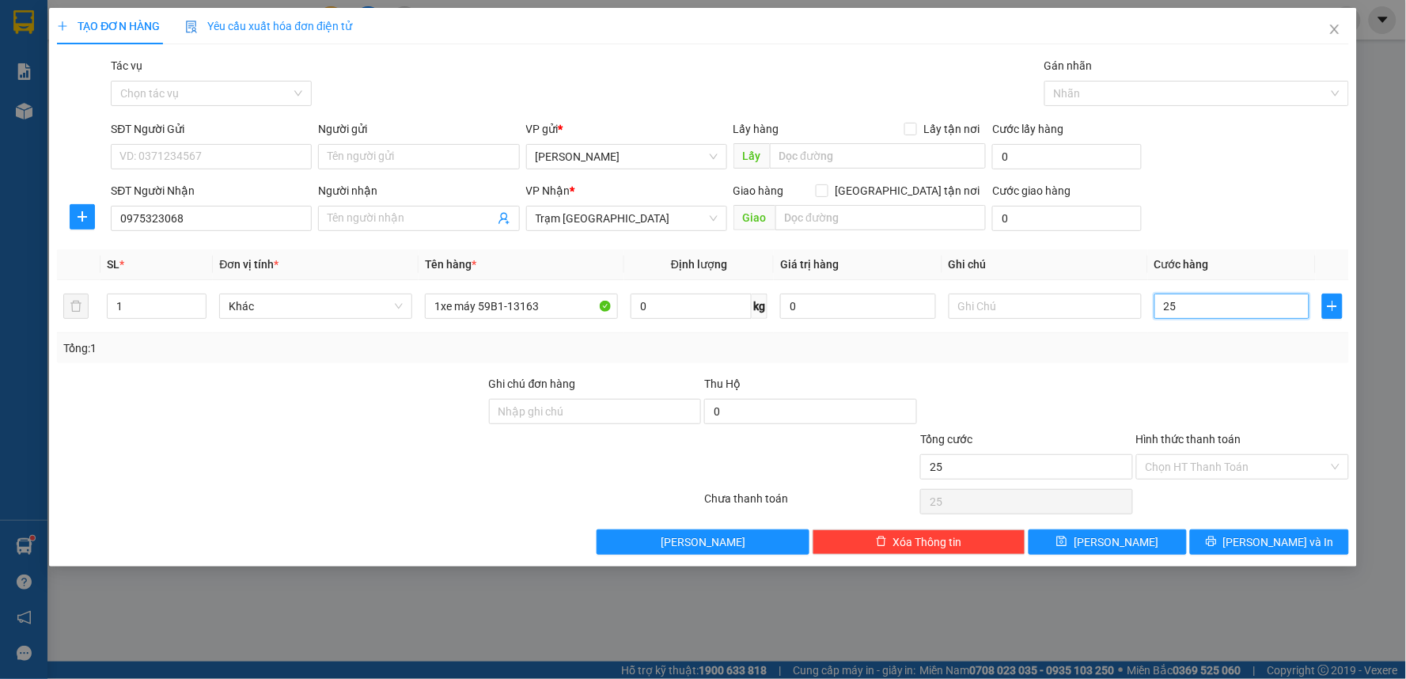
type input "250"
type input "250.000"
click at [1261, 478] on input "Hình thức thanh toán" at bounding box center [1237, 467] width 183 height 24
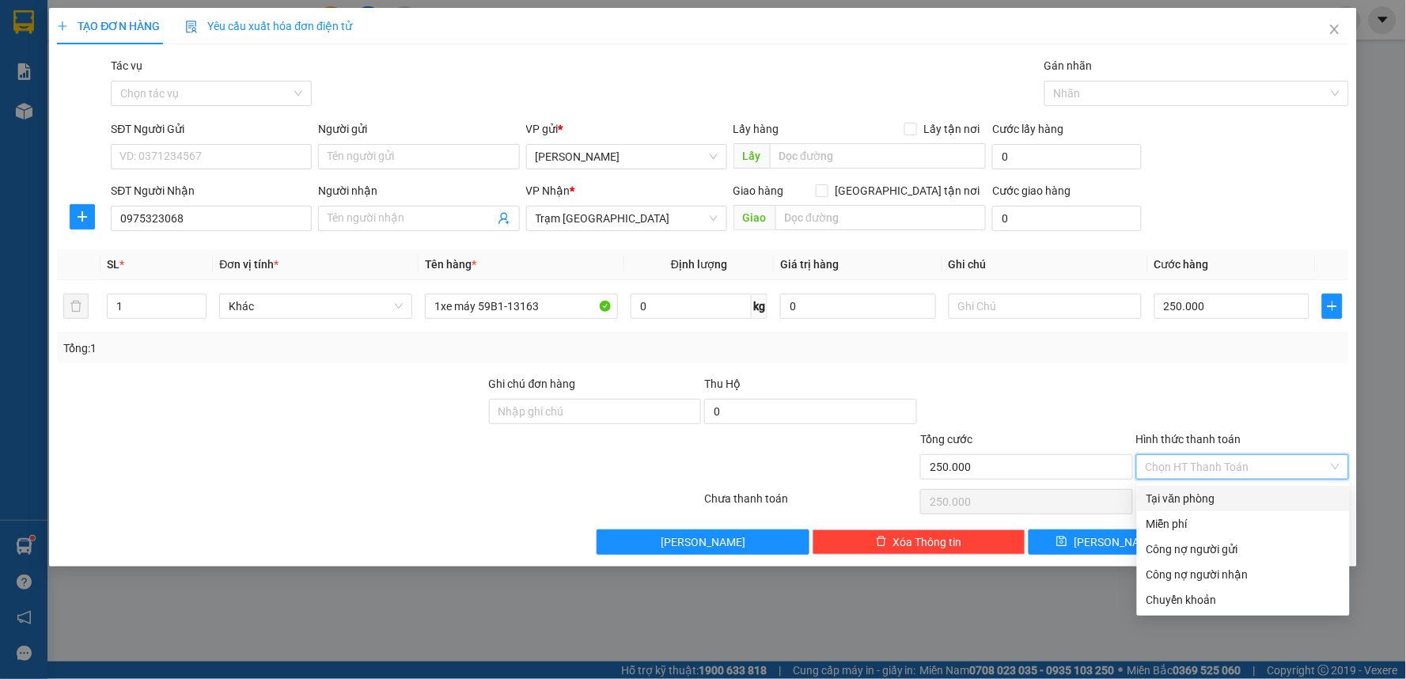
click at [1224, 491] on div "Tại văn phòng" at bounding box center [1244, 498] width 194 height 17
type input "0"
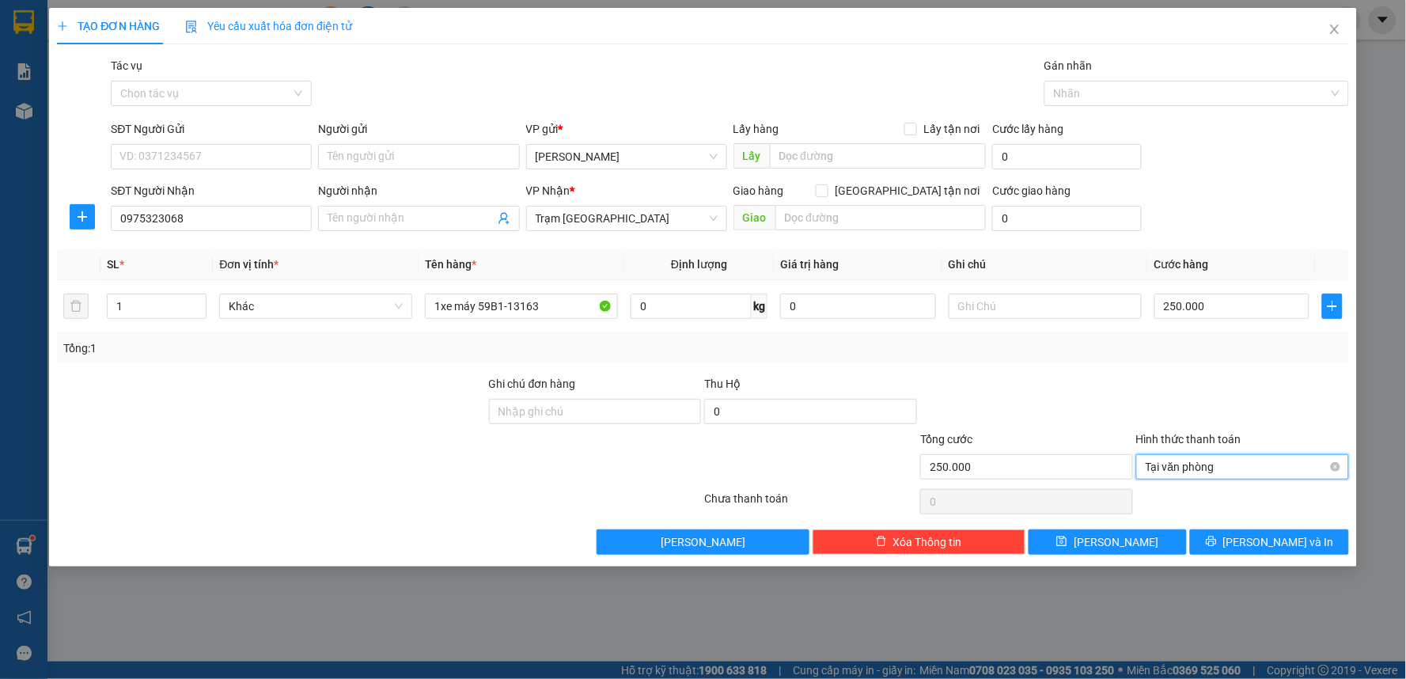
click at [1206, 467] on span "Tại văn phòng" at bounding box center [1243, 467] width 194 height 24
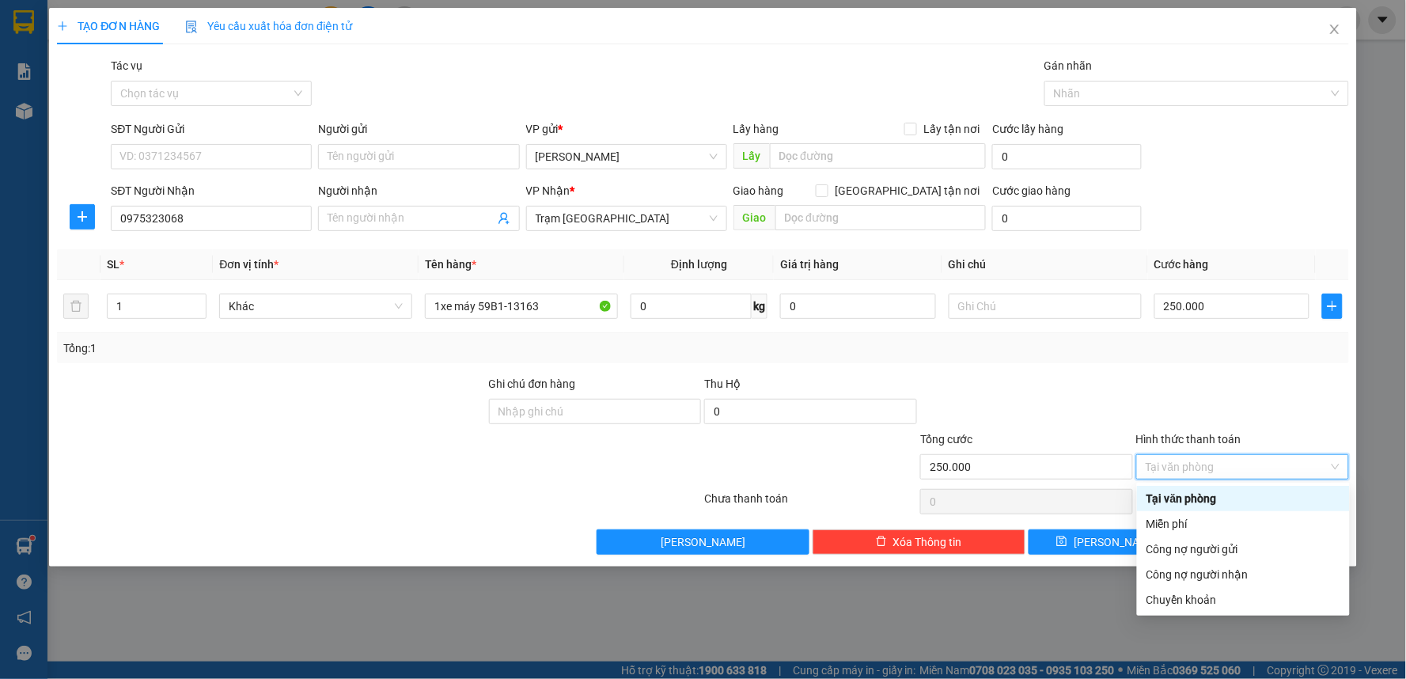
click at [1171, 496] on div "Tại văn phòng" at bounding box center [1244, 498] width 194 height 17
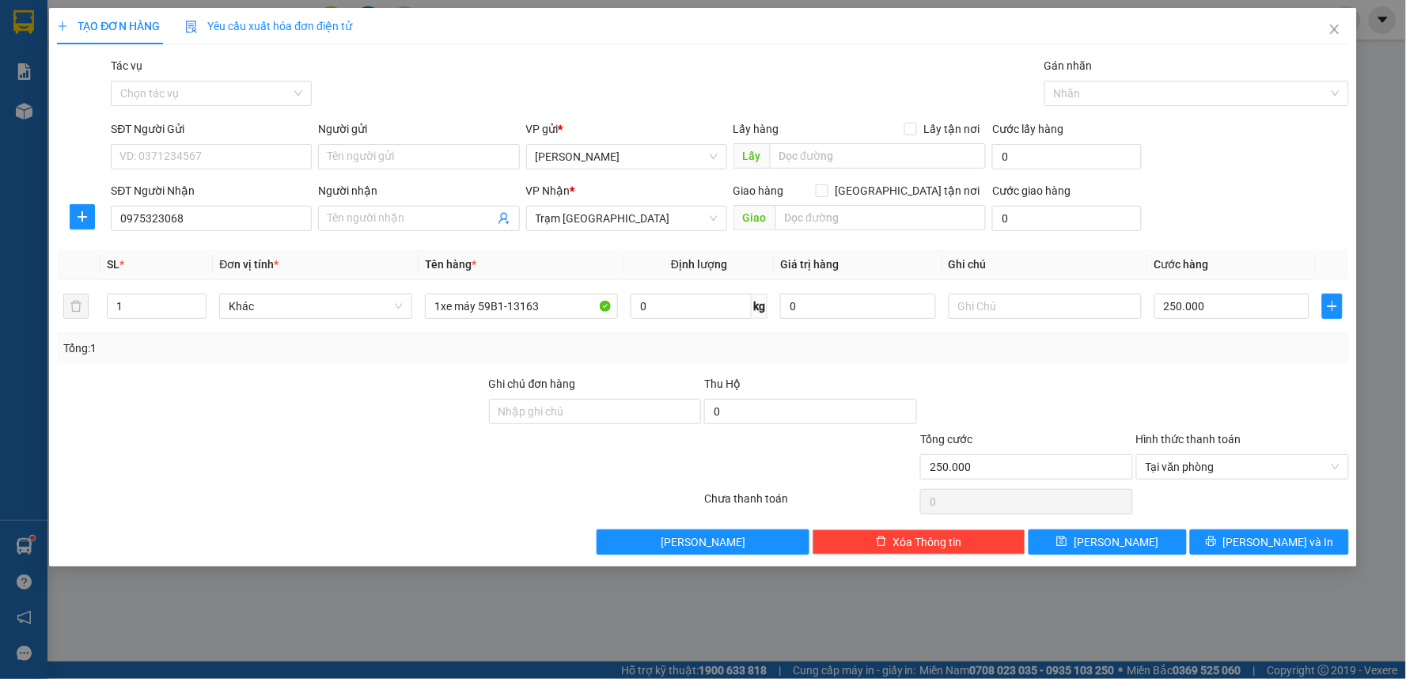
click at [1153, 400] on div at bounding box center [1243, 402] width 216 height 55
click at [1276, 541] on span "[PERSON_NAME] và In" at bounding box center [1278, 541] width 111 height 17
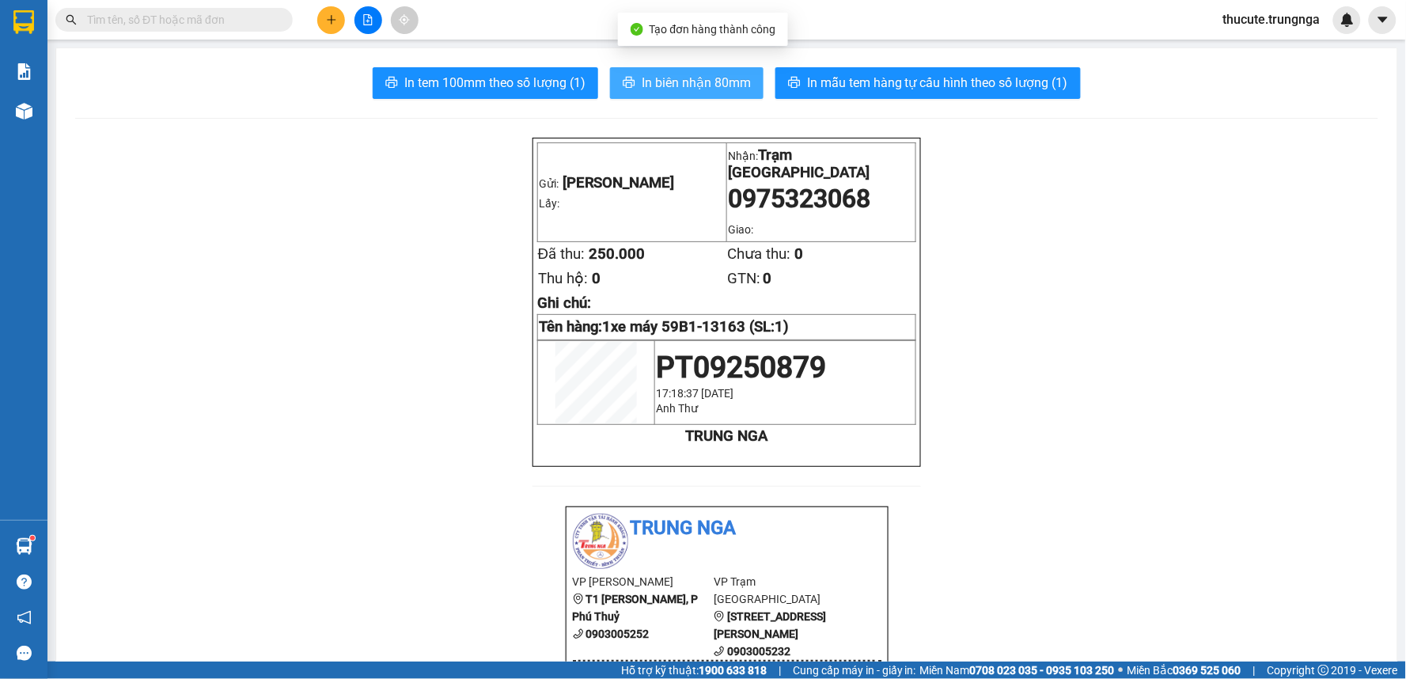
click at [693, 75] on span "In biên nhận 80mm" at bounding box center [696, 83] width 109 height 20
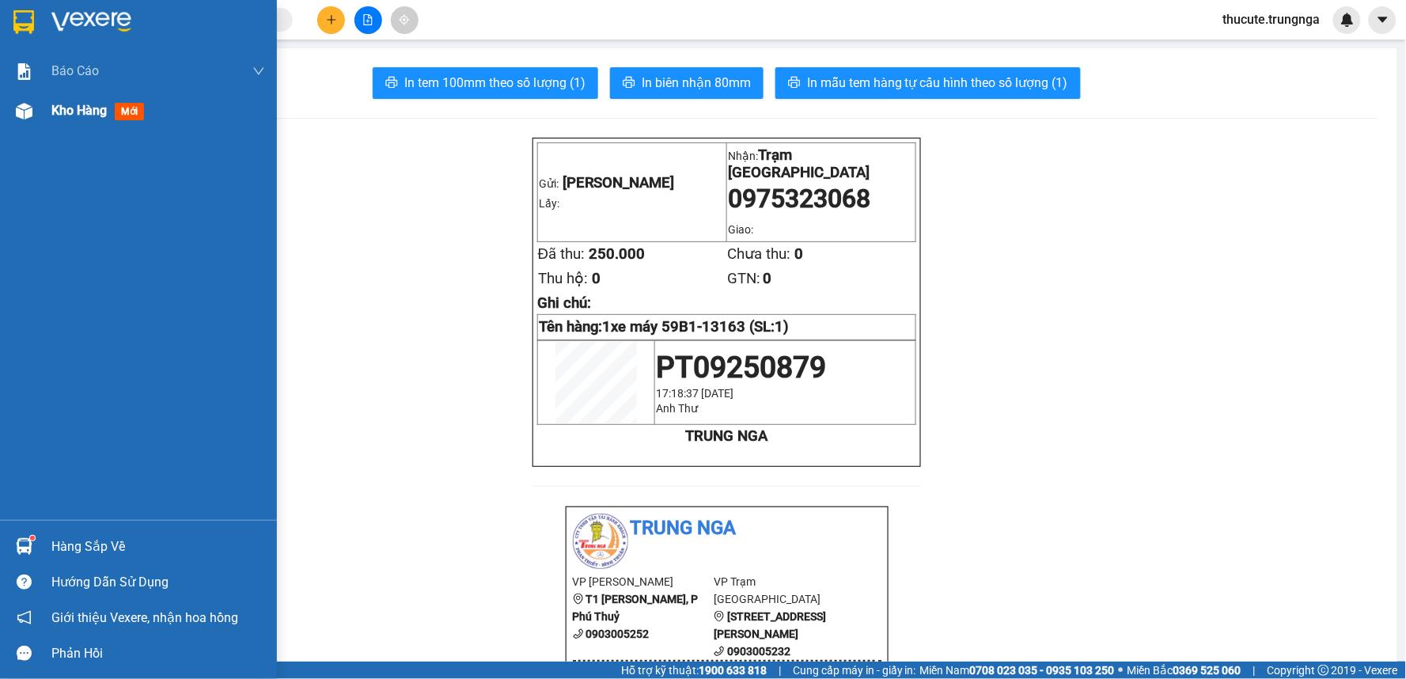
click at [108, 113] on div "Kho hàng mới" at bounding box center [100, 110] width 99 height 20
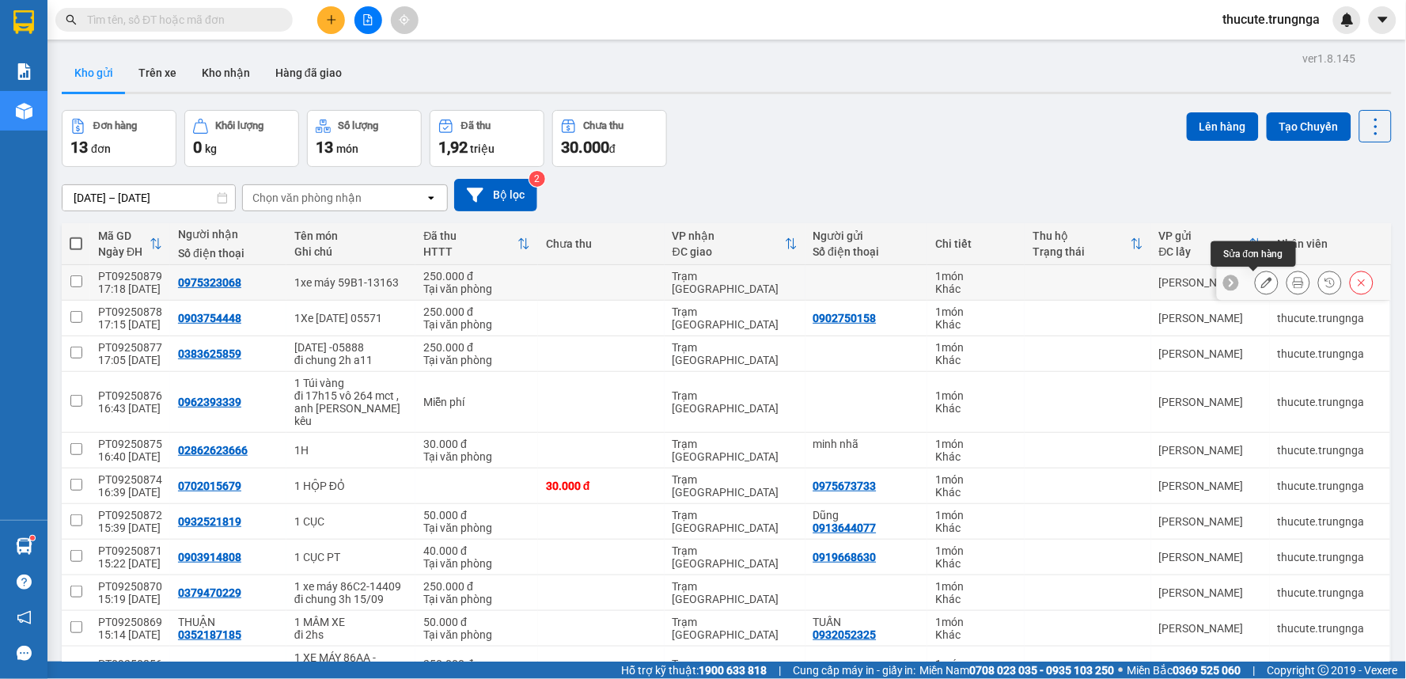
click at [1261, 280] on icon at bounding box center [1266, 282] width 11 height 11
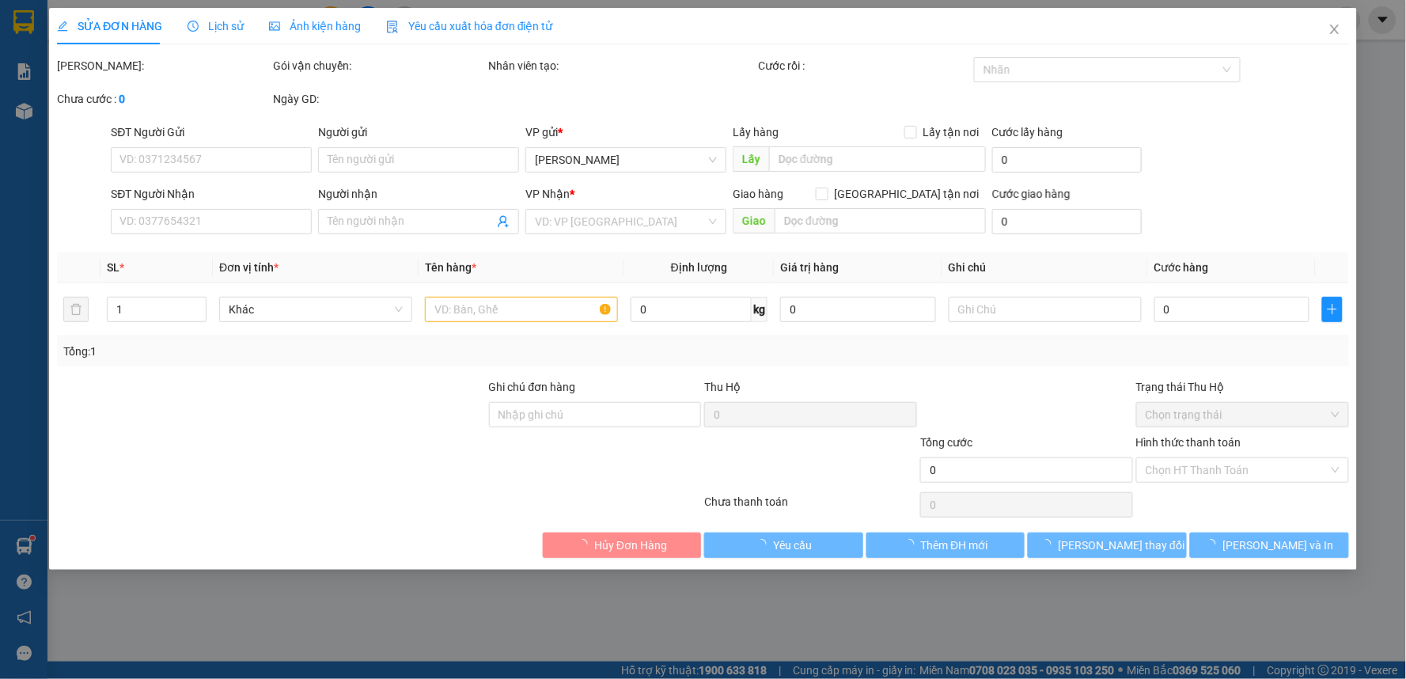
type input "0975323068"
type input "250.000"
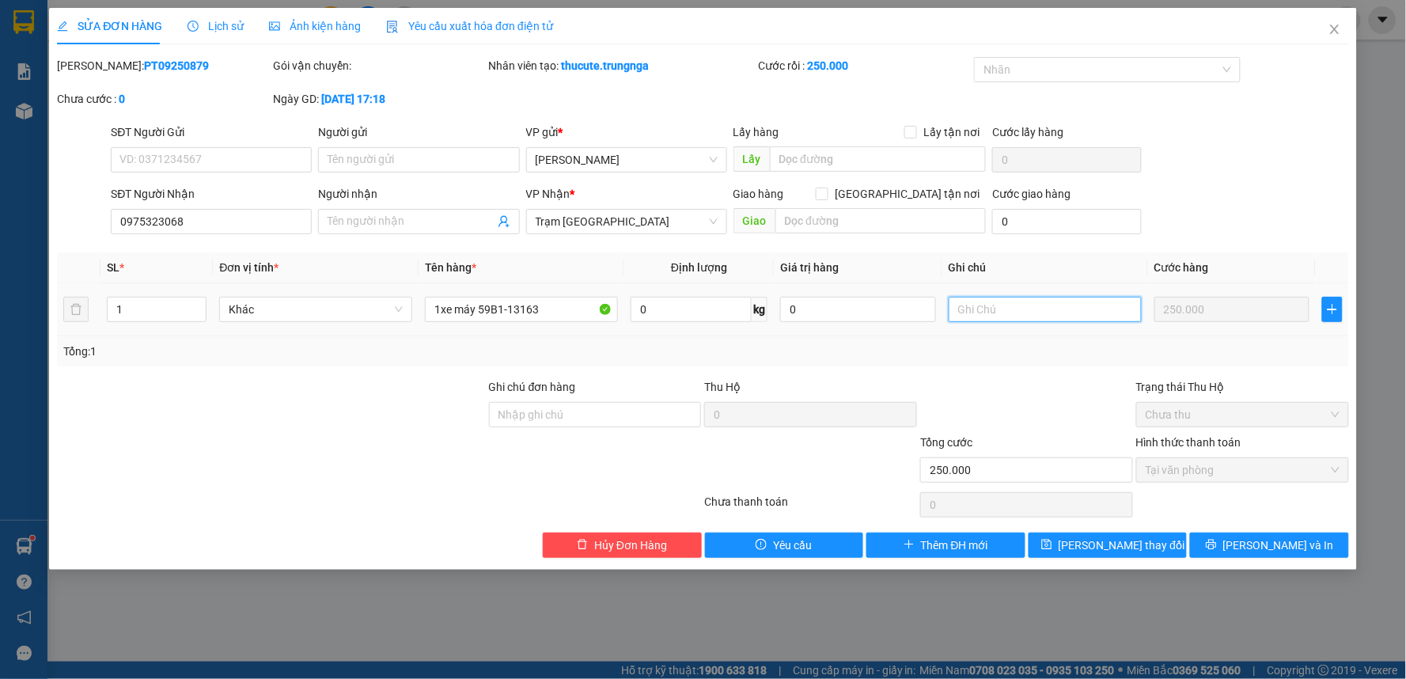
click at [1018, 313] on input "text" at bounding box center [1045, 309] width 193 height 25
type input "D"
type input "Đi với khách 17h15"
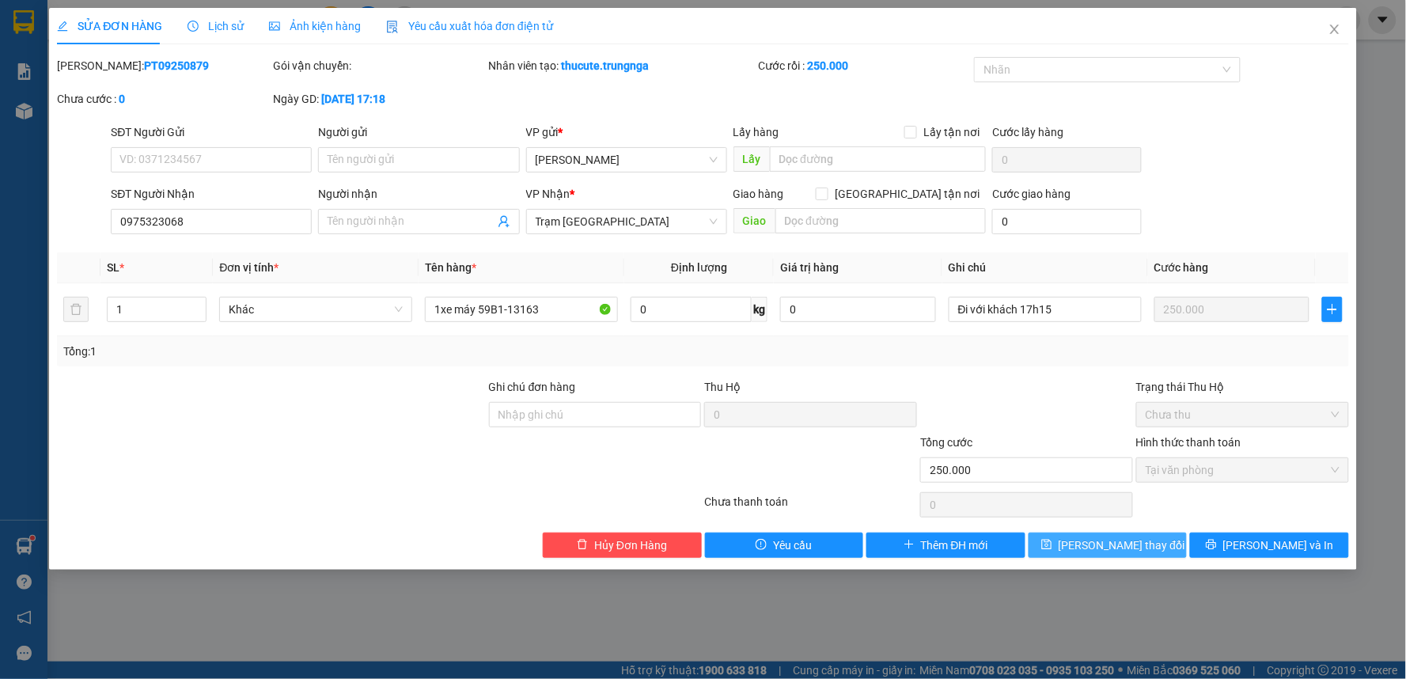
click at [1110, 548] on span "Lưu thay đổi" at bounding box center [1122, 544] width 127 height 17
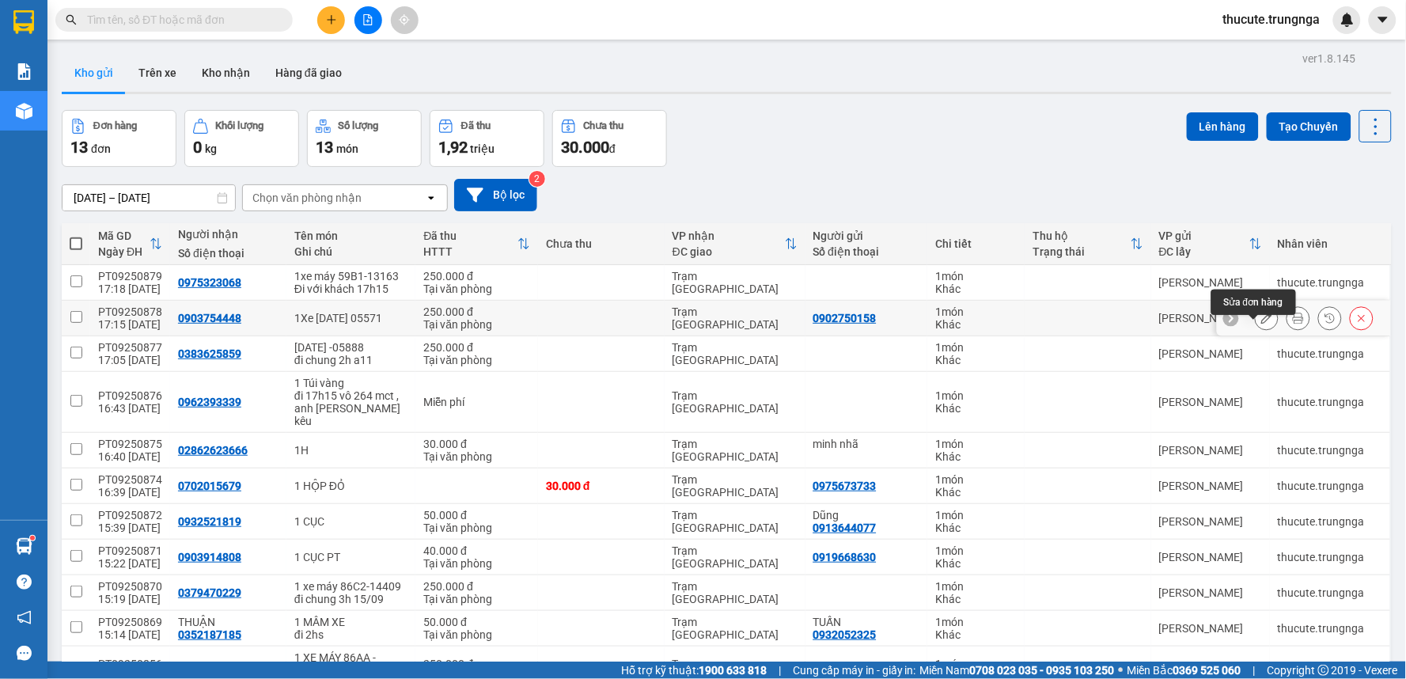
click at [1256, 329] on button at bounding box center [1267, 319] width 22 height 28
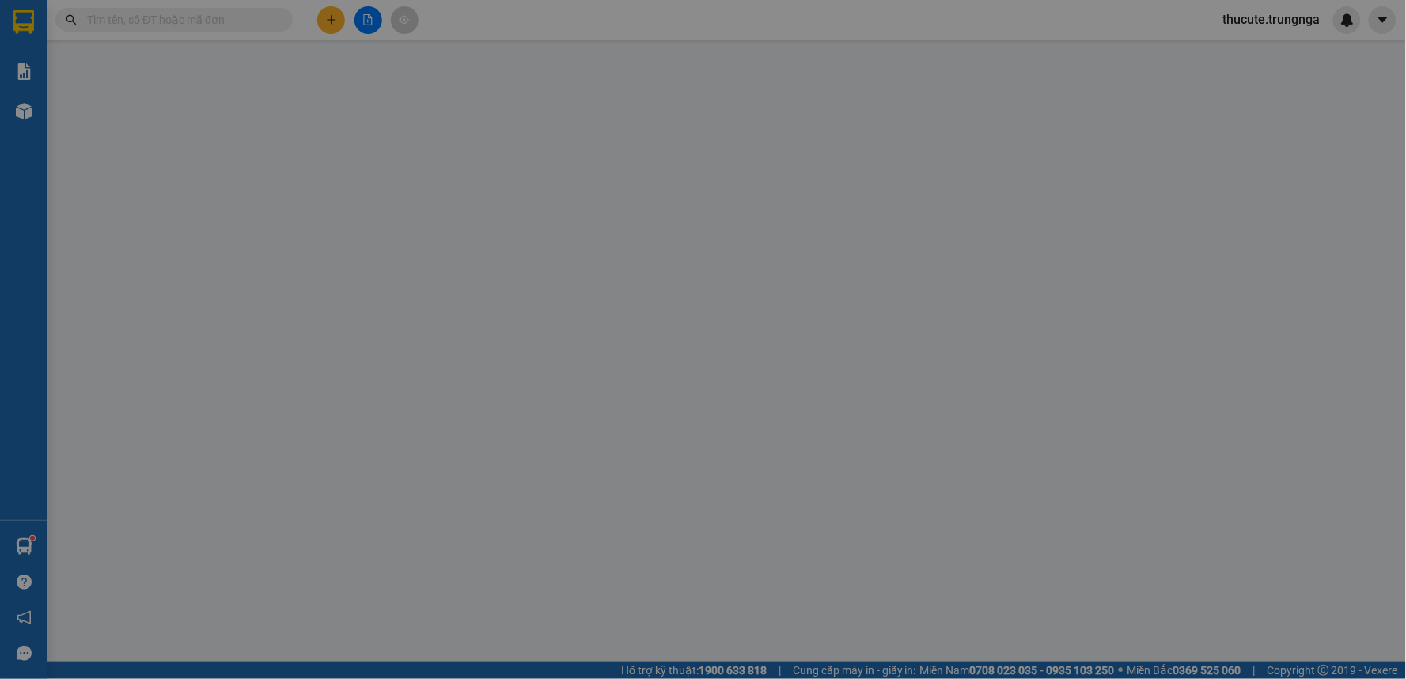
type input "0902750158"
type input "0903754448"
type input "250.000"
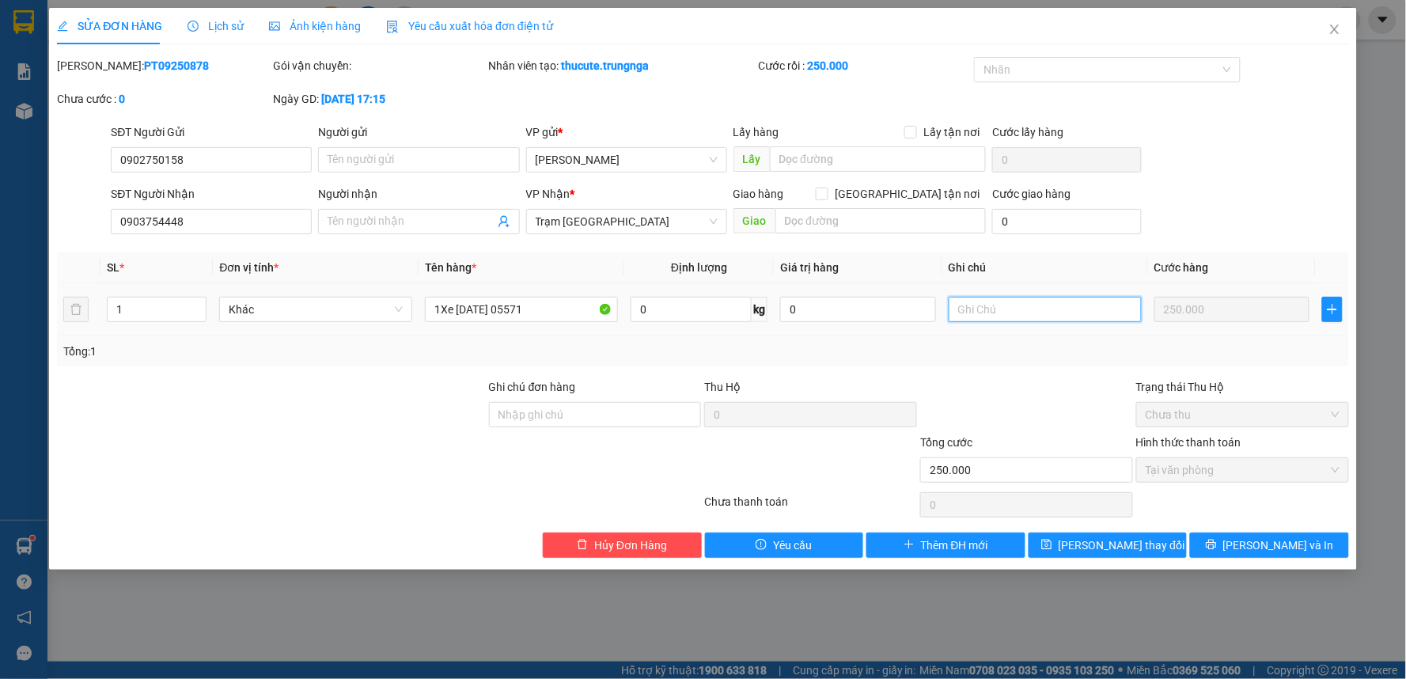
click at [1002, 307] on input "text" at bounding box center [1045, 309] width 193 height 25
type input "d"
type input "đ"
type input "Xe hàng 0h"
click at [1130, 540] on span "Lưu thay đổi" at bounding box center [1122, 544] width 127 height 17
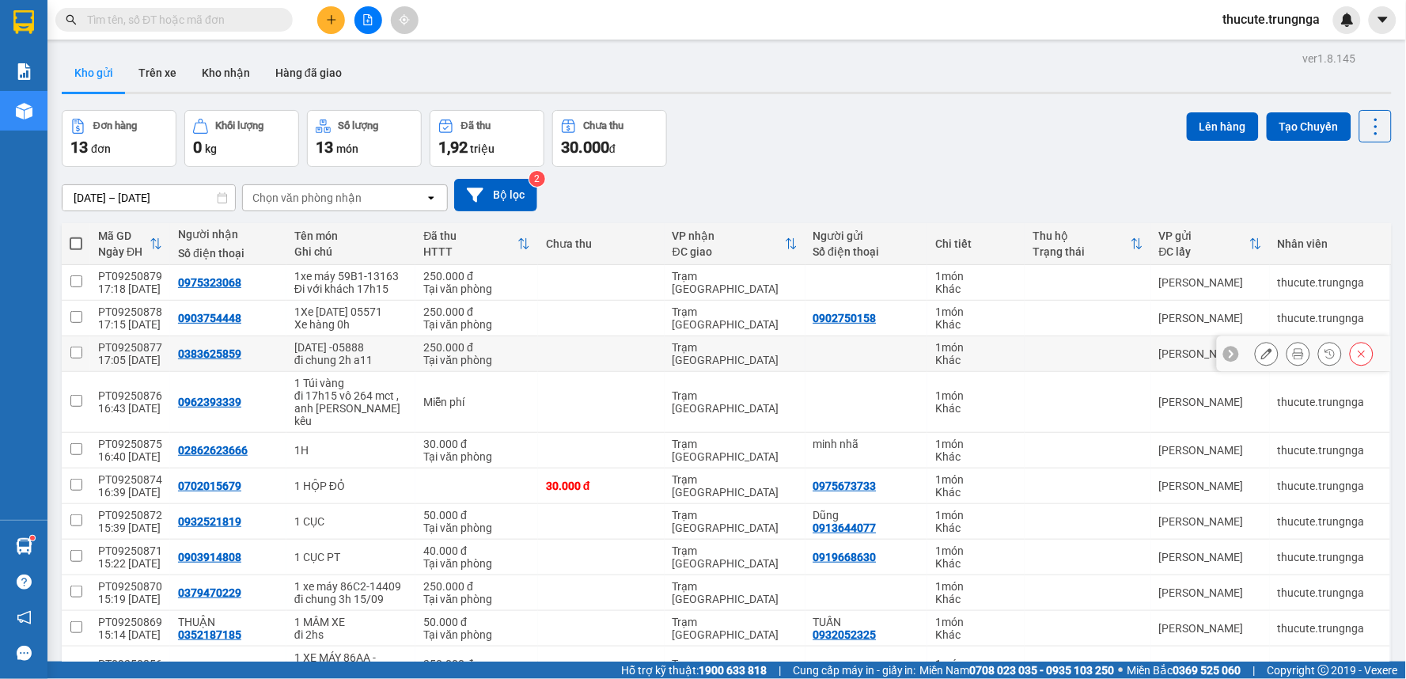
click at [601, 364] on td at bounding box center [601, 354] width 127 height 36
checkbox input "true"
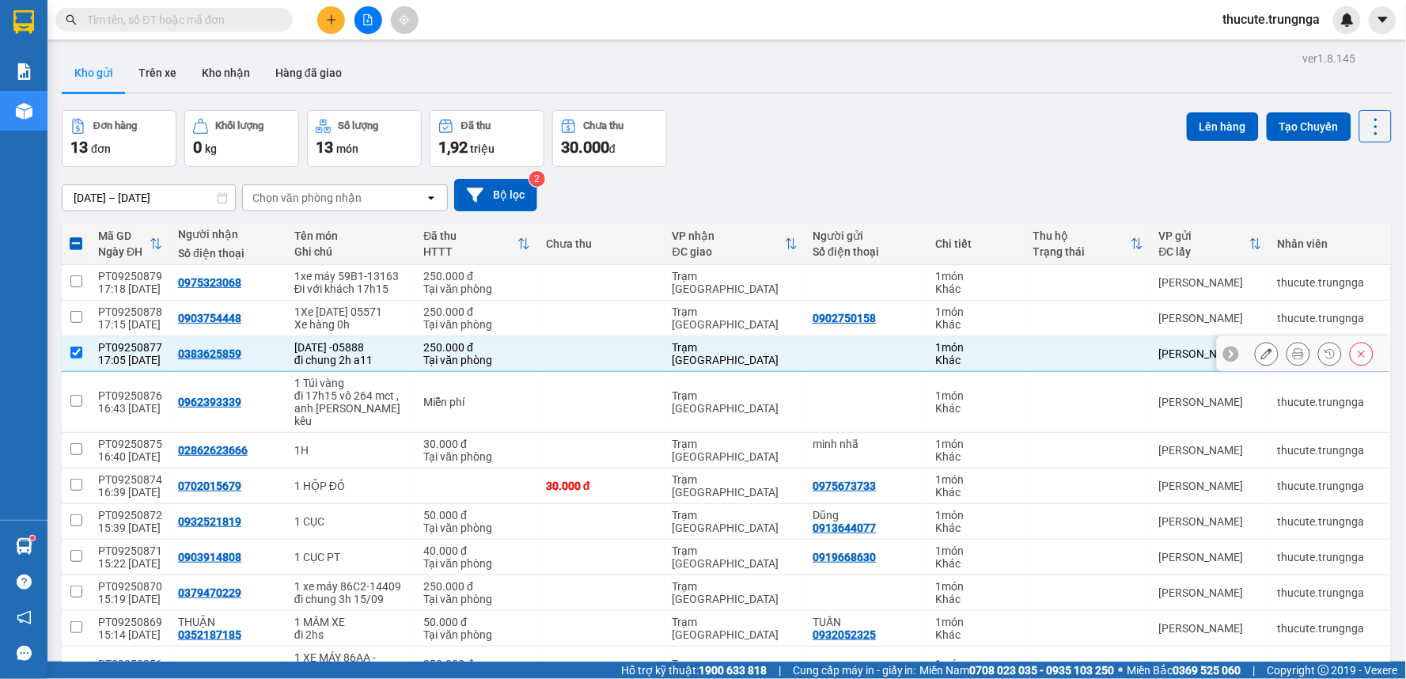
scroll to position [208, 0]
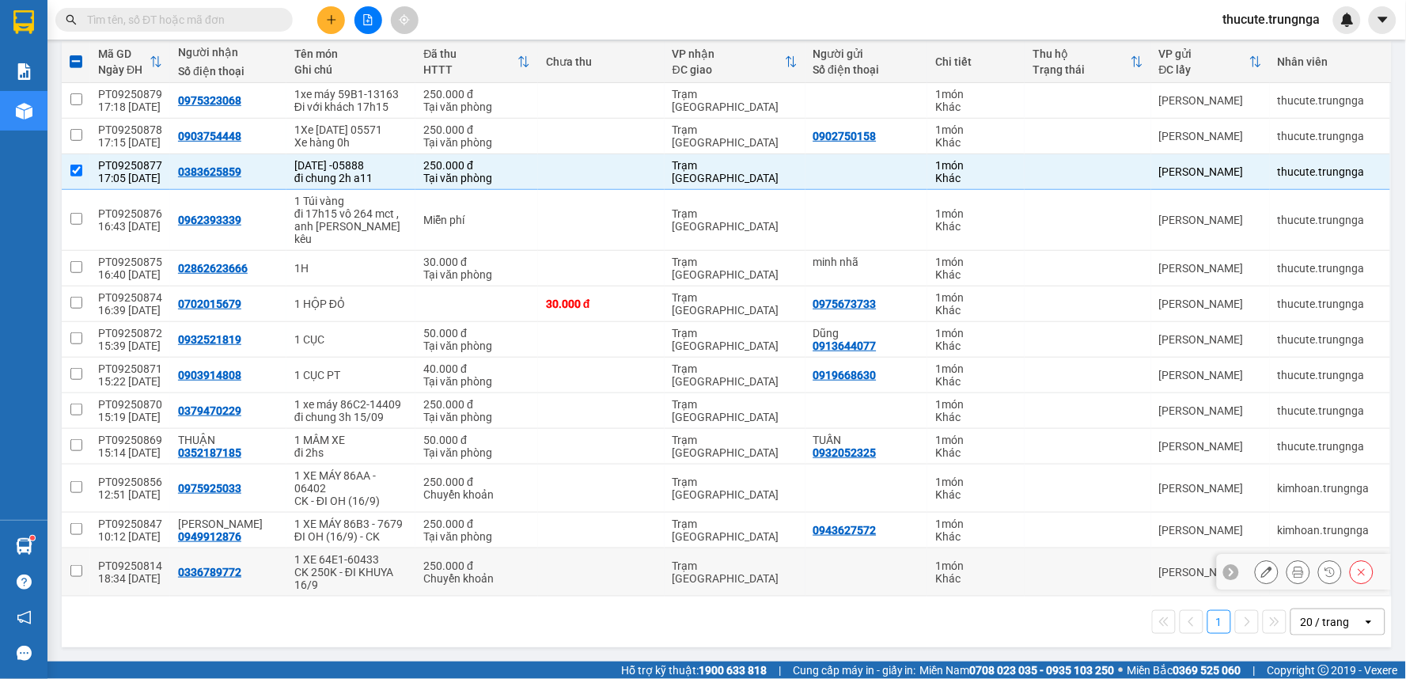
click at [472, 580] on div "Chuyển khoản" at bounding box center [476, 578] width 107 height 13
checkbox input "true"
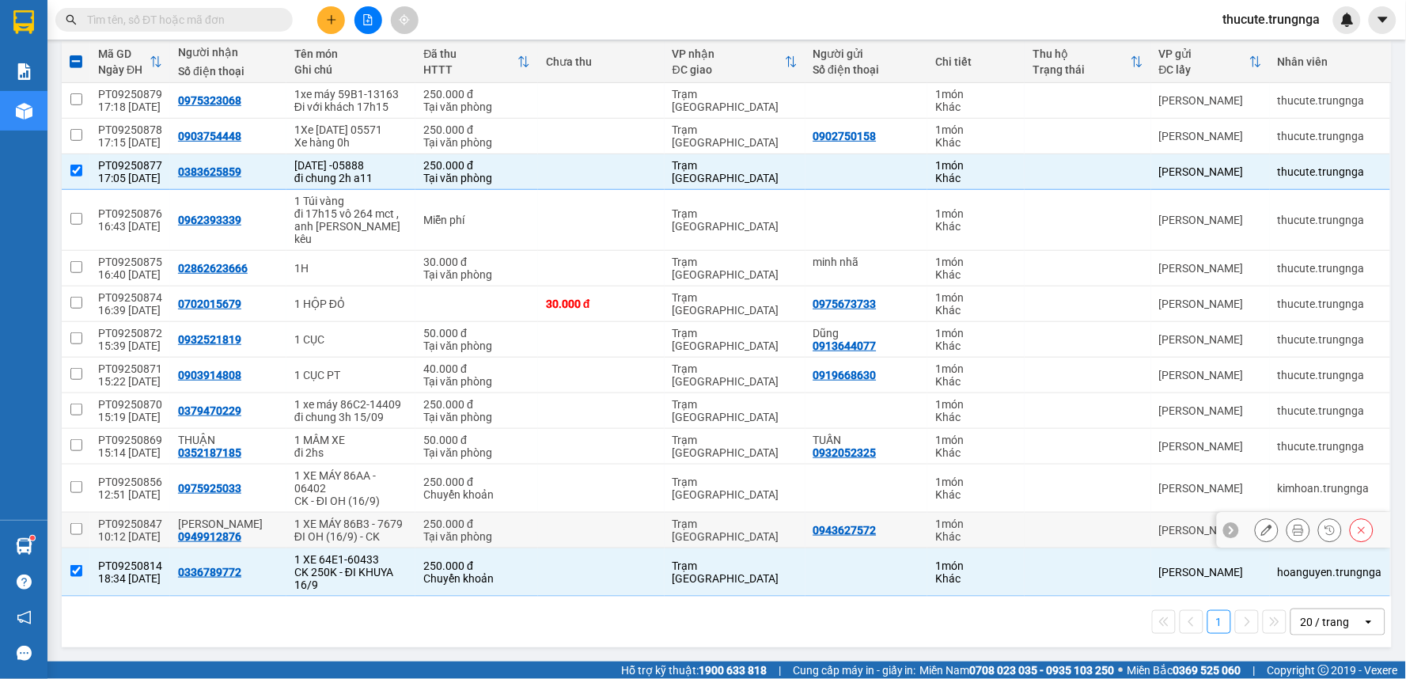
click at [366, 533] on div "ĐI OH (16/9) - CK" at bounding box center [350, 536] width 113 height 13
checkbox input "true"
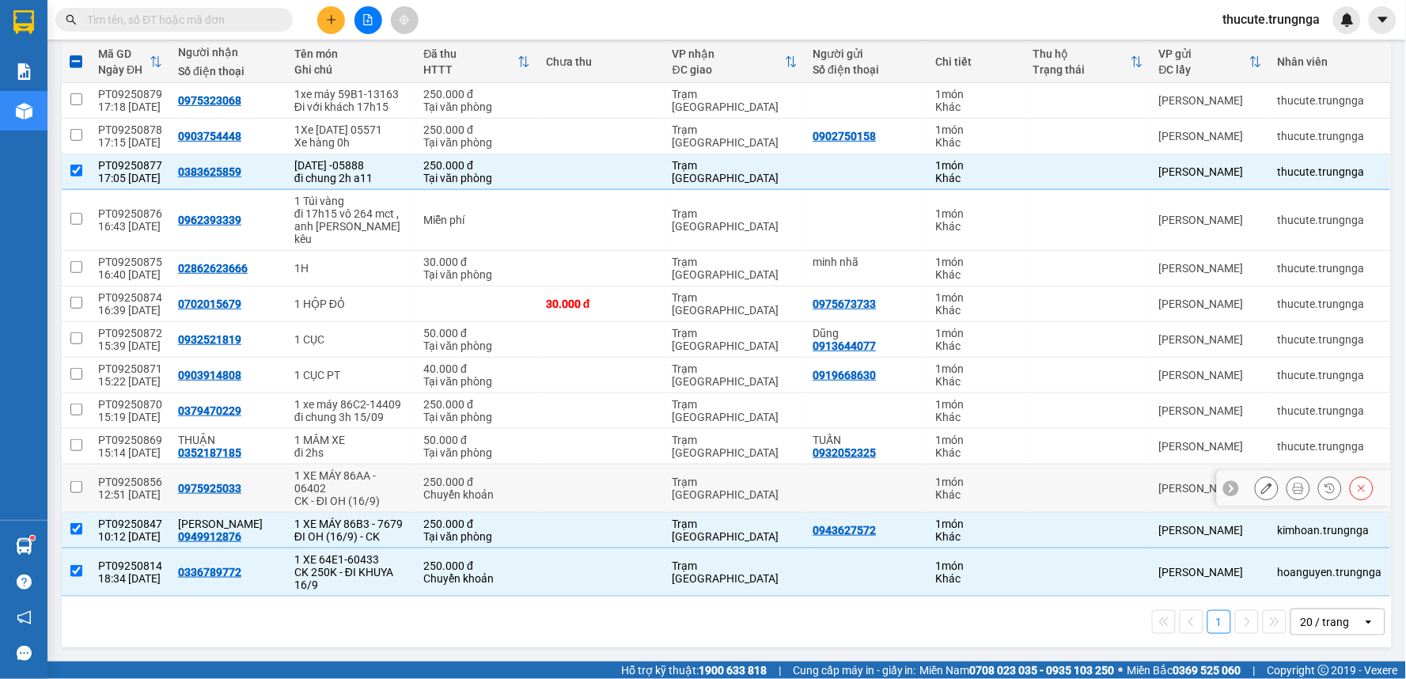
click at [377, 469] on div "1 XE MÁY 86AA - 06402" at bounding box center [350, 481] width 113 height 25
checkbox input "true"
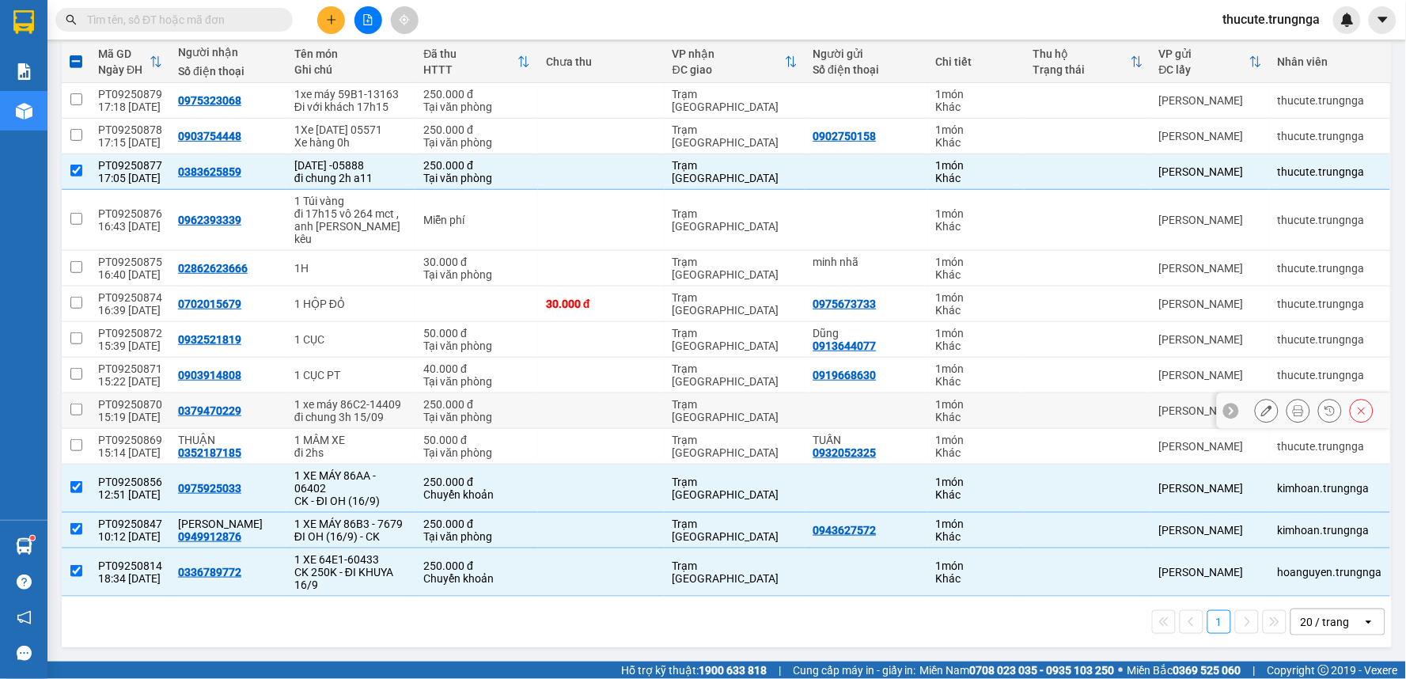
click at [368, 411] on div "đi chung 3h 15/09" at bounding box center [350, 417] width 113 height 13
checkbox input "true"
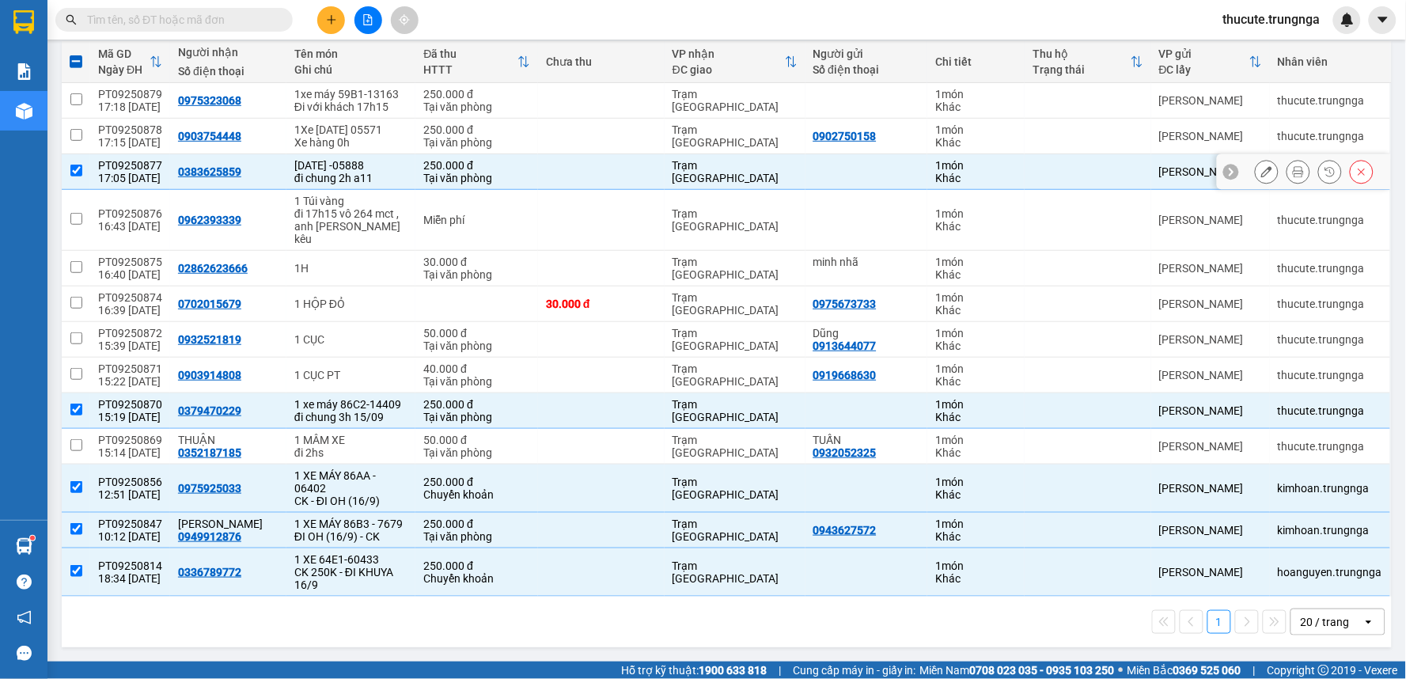
scroll to position [120, 0]
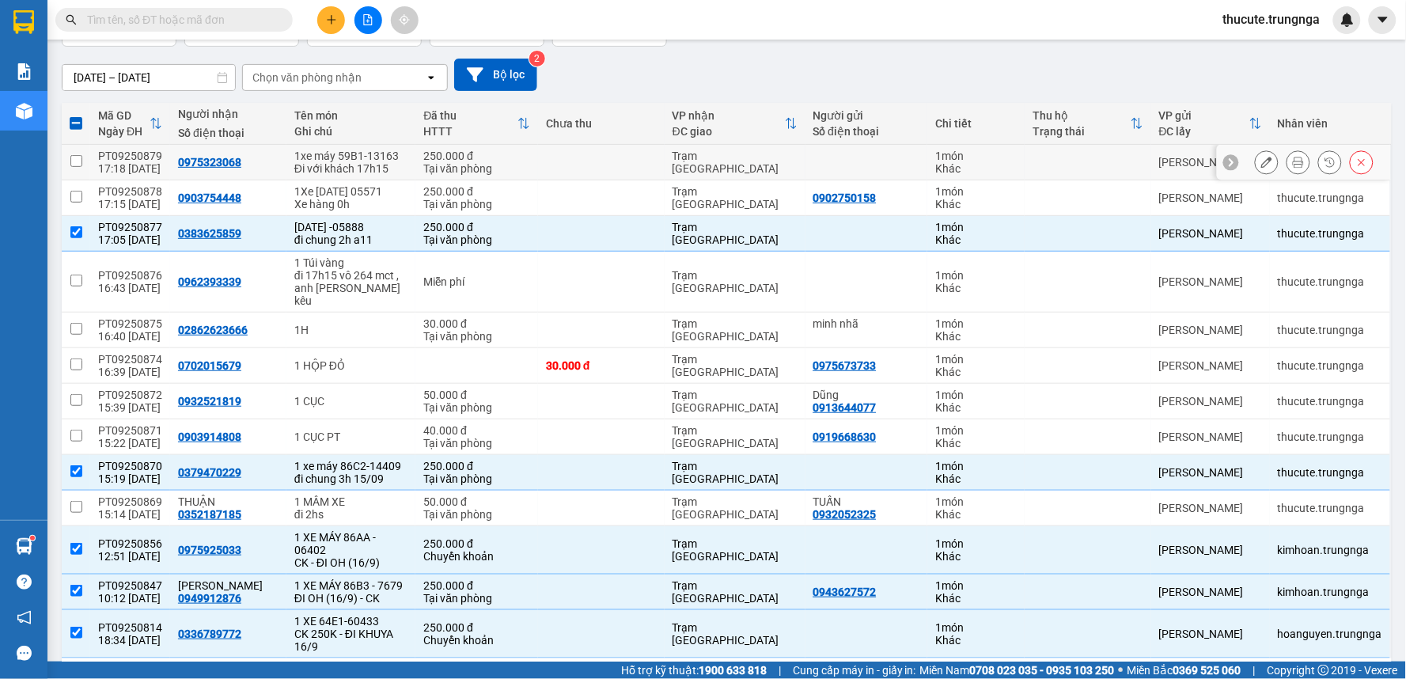
click at [241, 216] on td "0903754448" at bounding box center [228, 198] width 116 height 36
checkbox input "true"
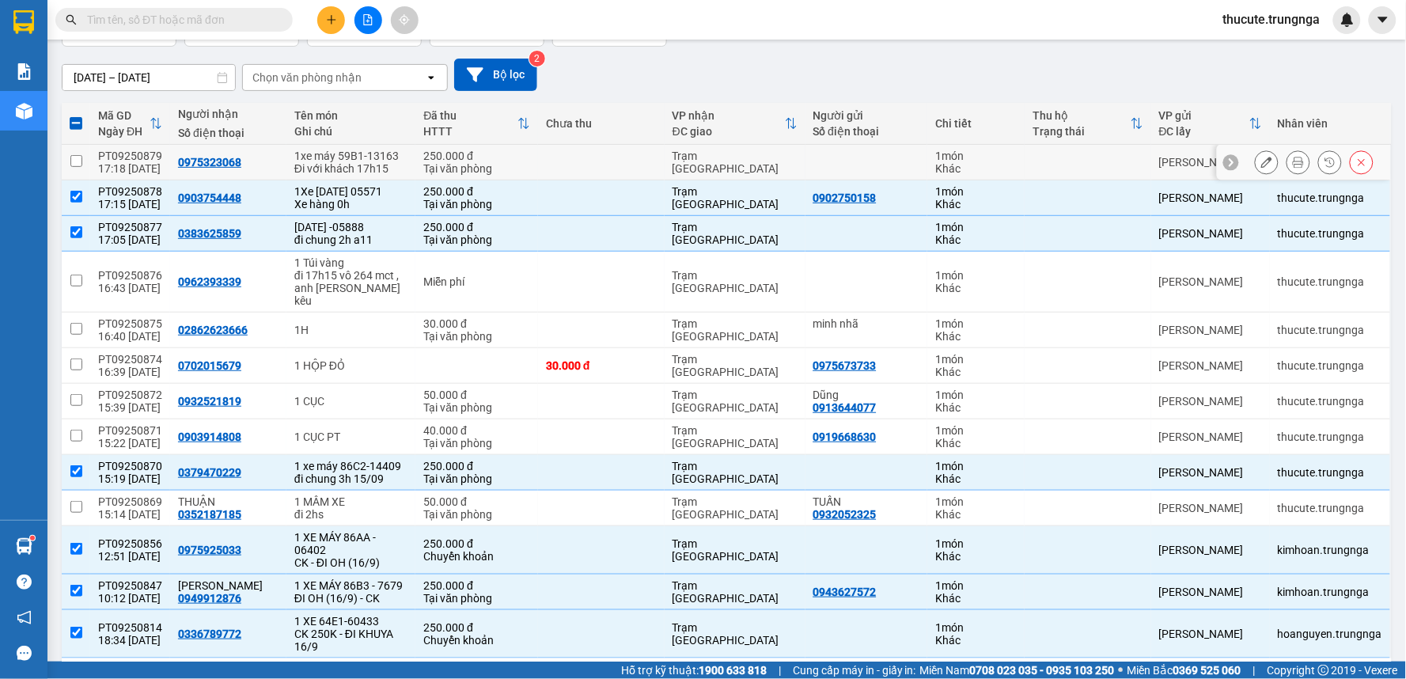
click at [254, 180] on td "0975323068" at bounding box center [228, 163] width 116 height 36
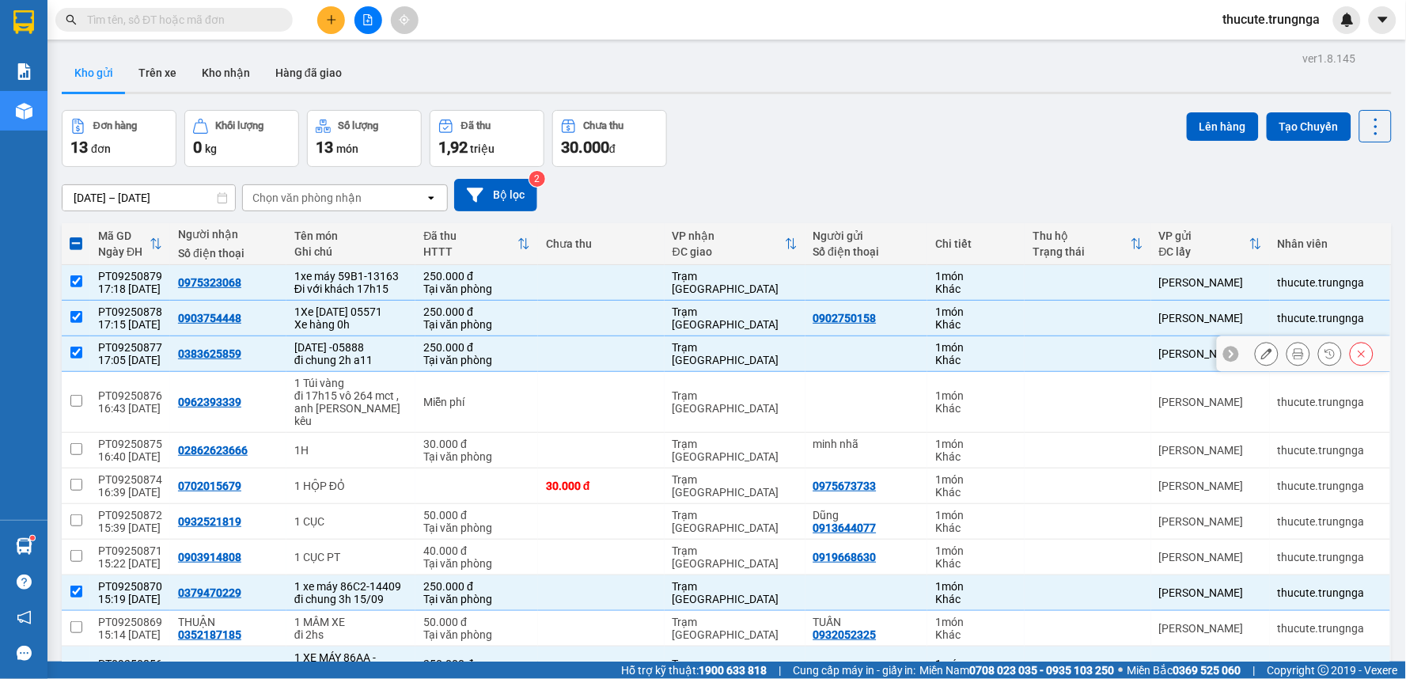
scroll to position [208, 0]
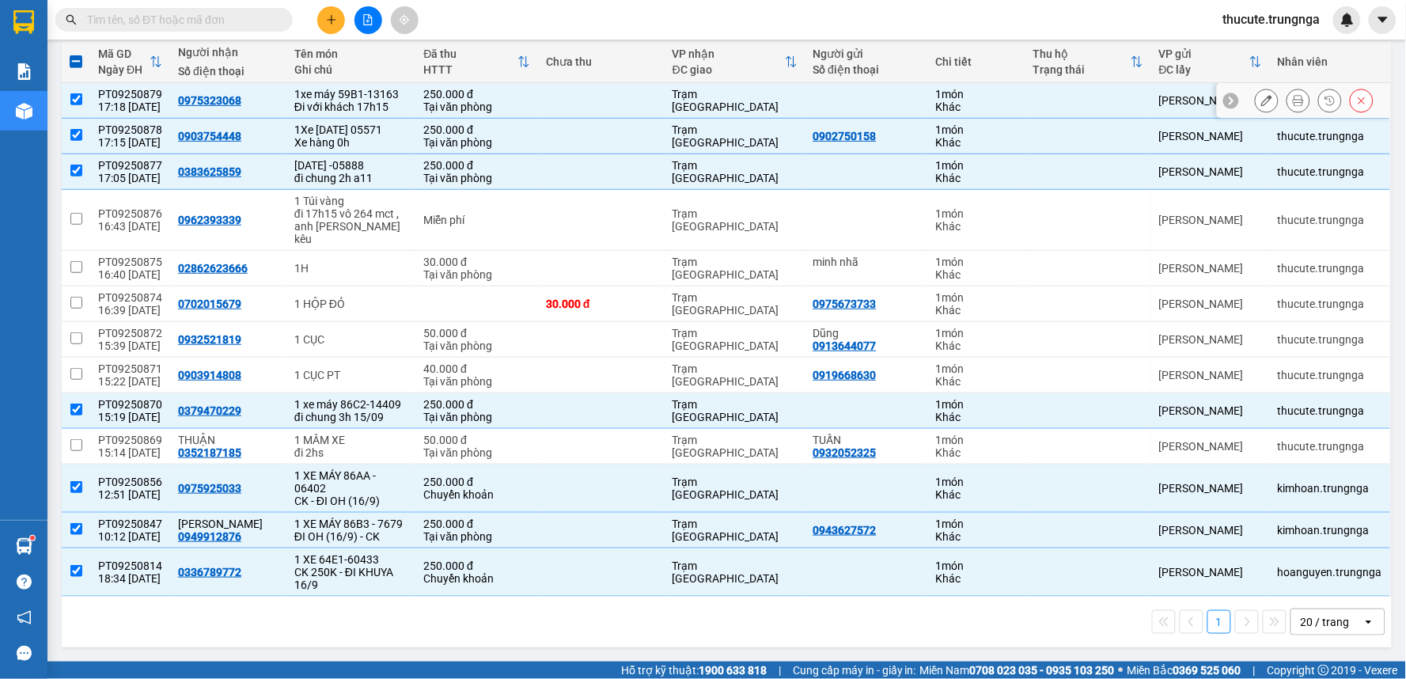
click at [376, 100] on div "Đi với khách 17h15" at bounding box center [350, 106] width 113 height 13
checkbox input "false"
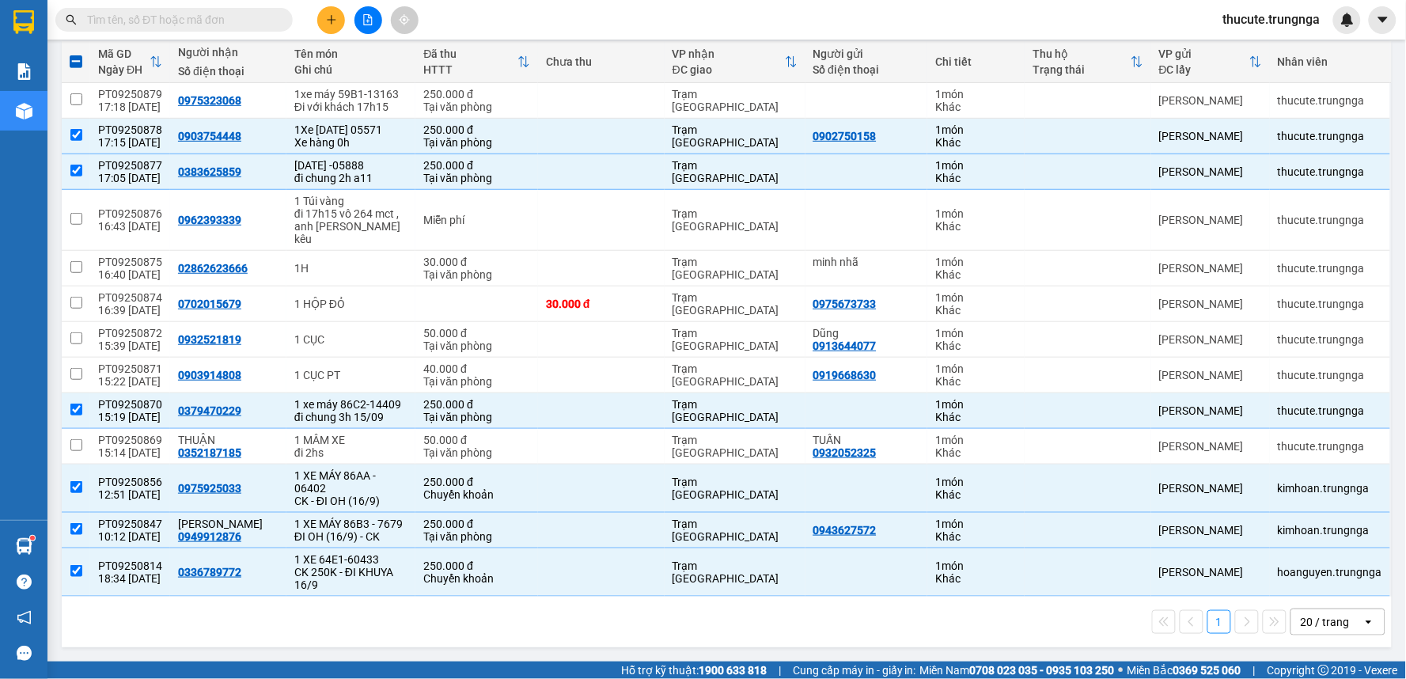
click at [1363, 613] on div "open" at bounding box center [1374, 621] width 22 height 25
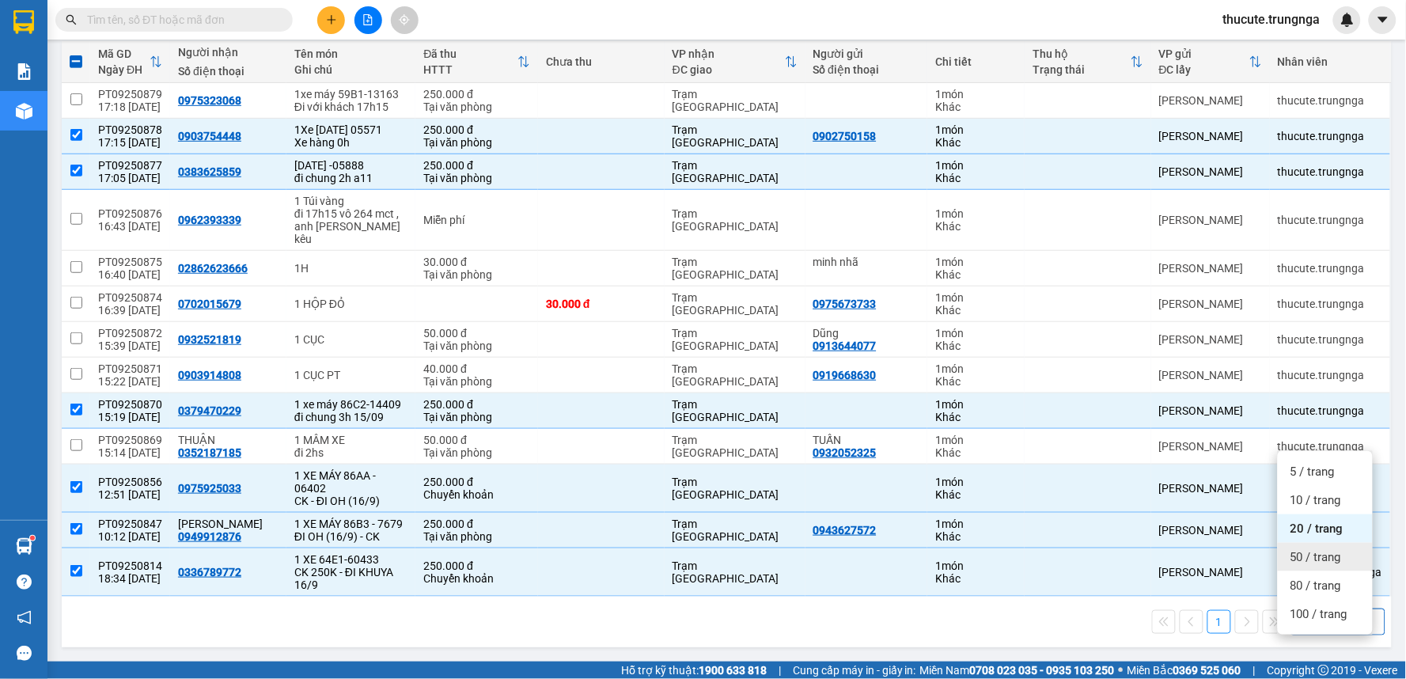
click at [1332, 549] on span "50 / trang" at bounding box center [1316, 557] width 51 height 16
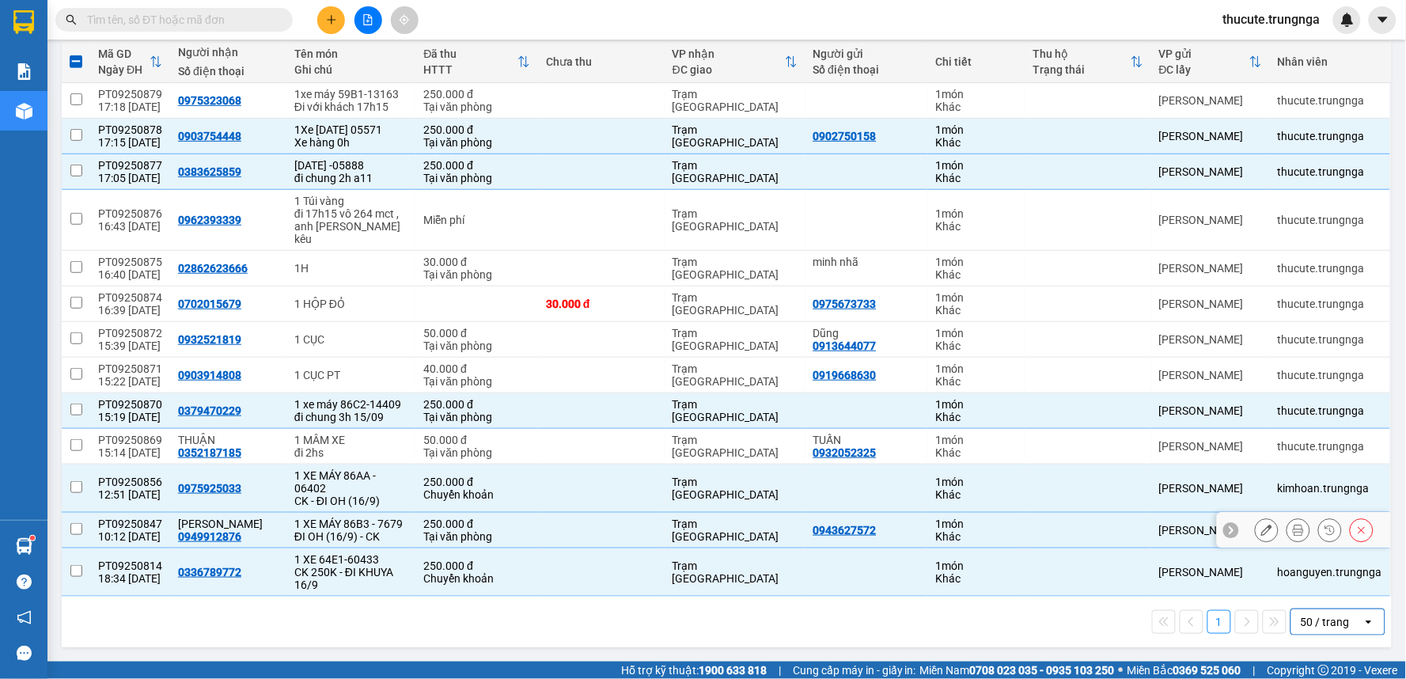
checkbox input "false"
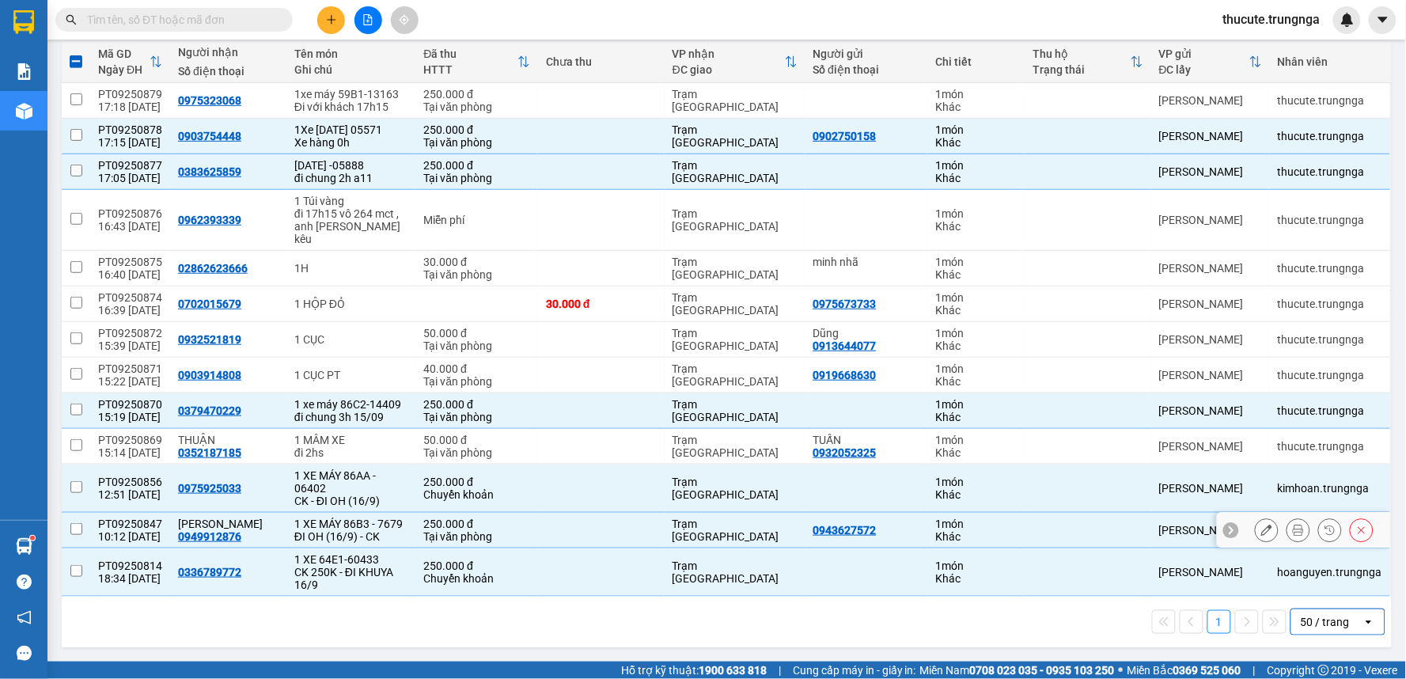
checkbox input "false"
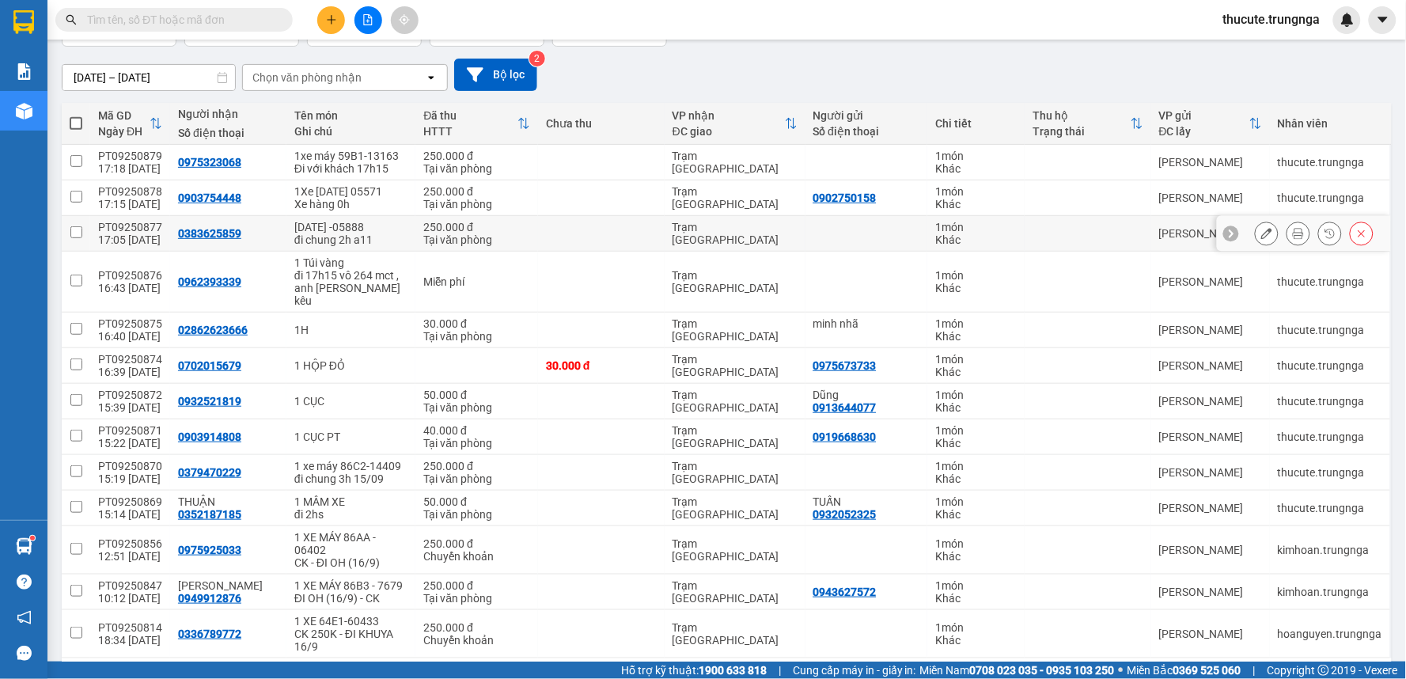
scroll to position [0, 0]
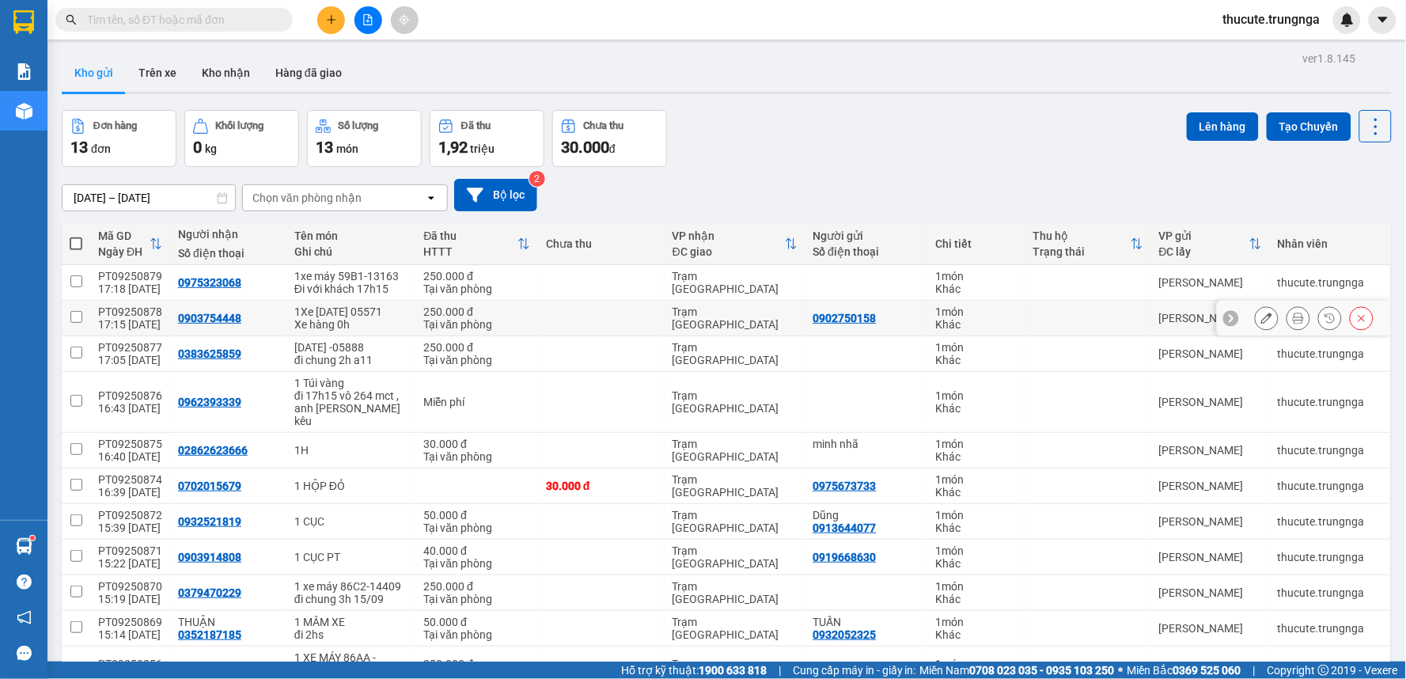
click at [382, 330] on div "Xe hàng 0h" at bounding box center [350, 324] width 113 height 13
checkbox input "true"
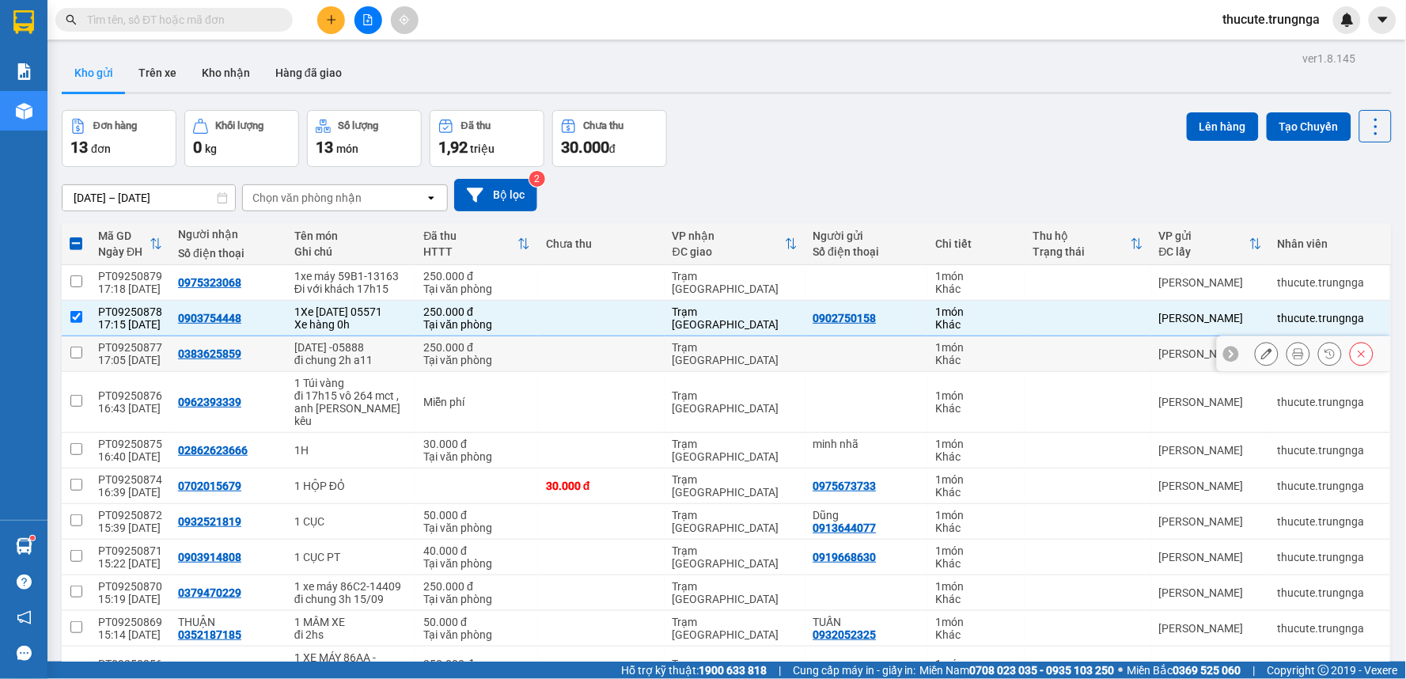
click at [391, 372] on td "86AD -05888 đi chung 2h a11" at bounding box center [350, 354] width 129 height 36
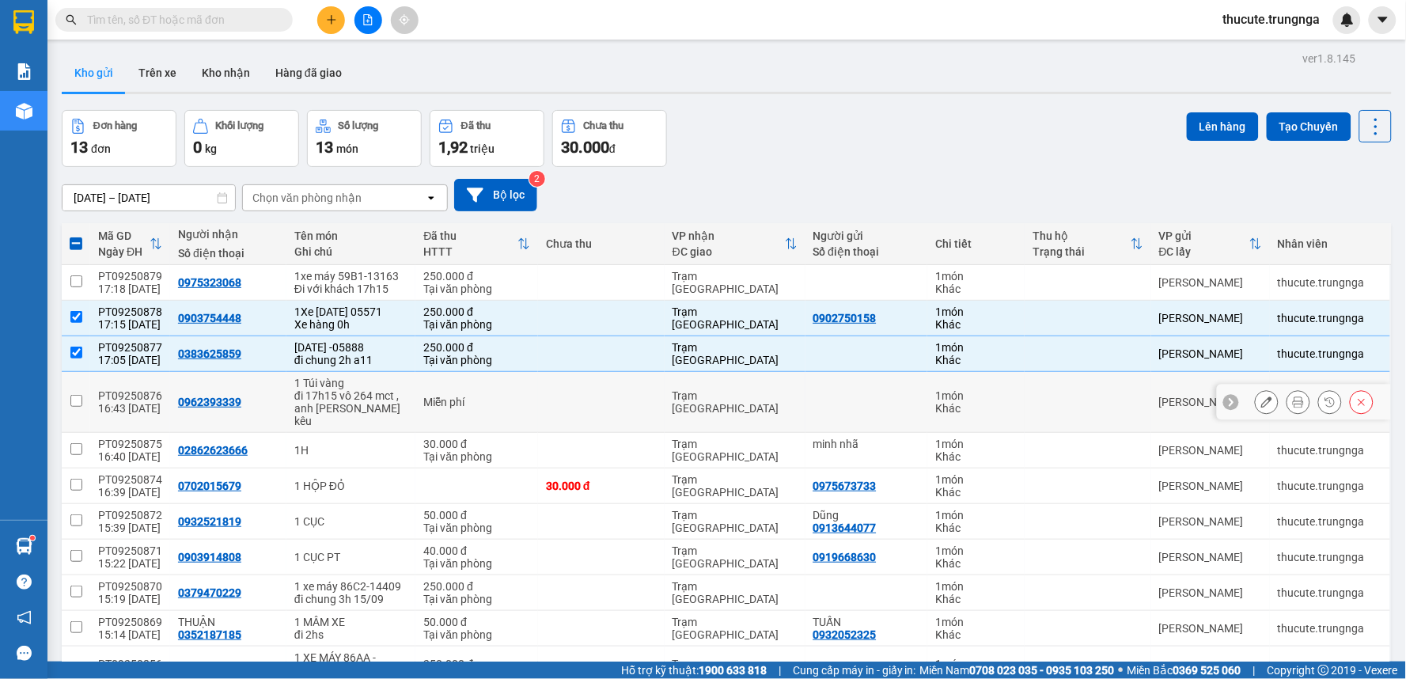
scroll to position [176, 0]
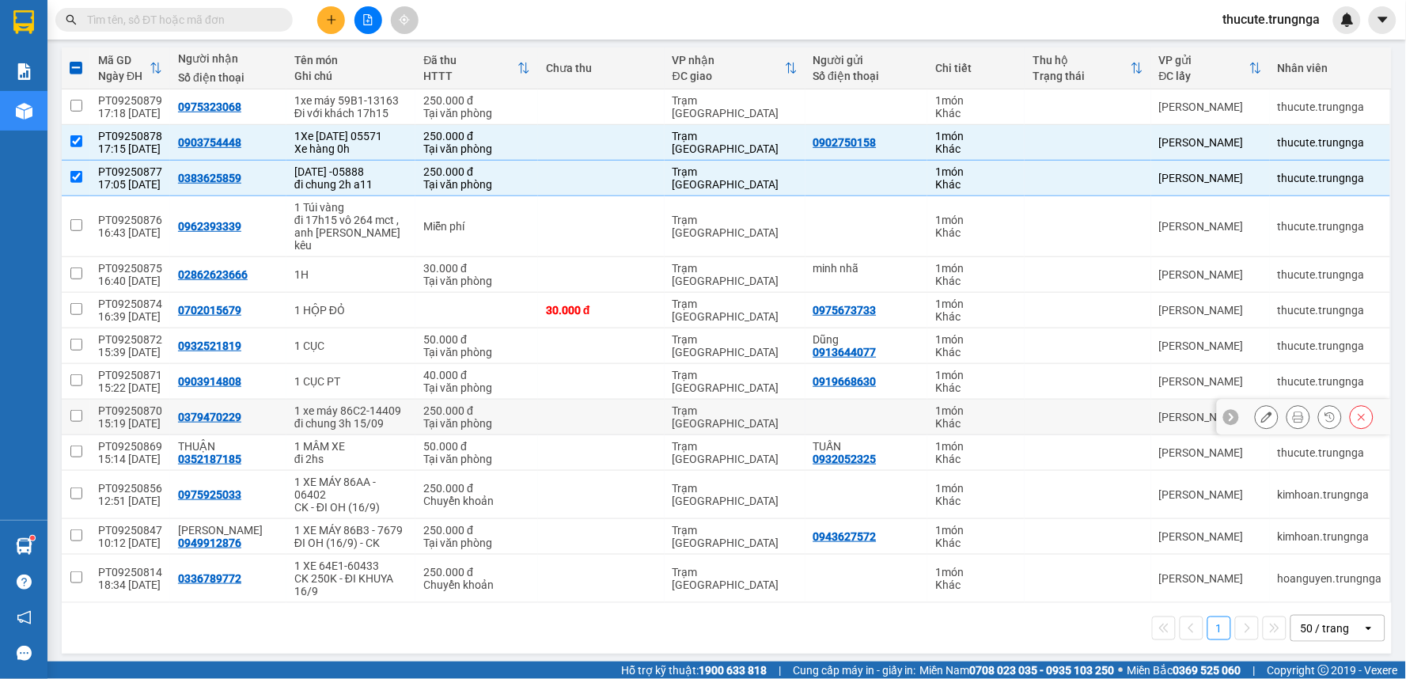
click at [383, 417] on div "1 xe máy 86C2-14409" at bounding box center [350, 410] width 113 height 13
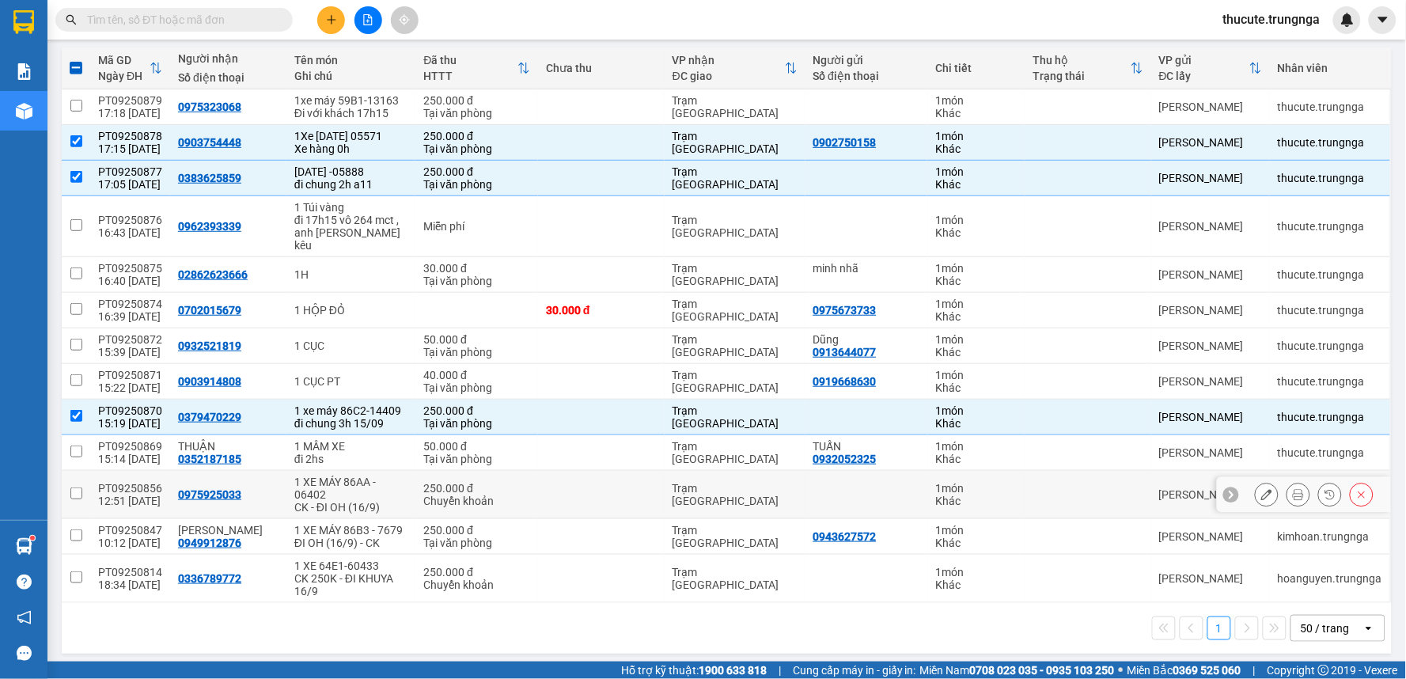
click at [362, 499] on div "1 XE MÁY 86AA - 06402" at bounding box center [350, 488] width 113 height 25
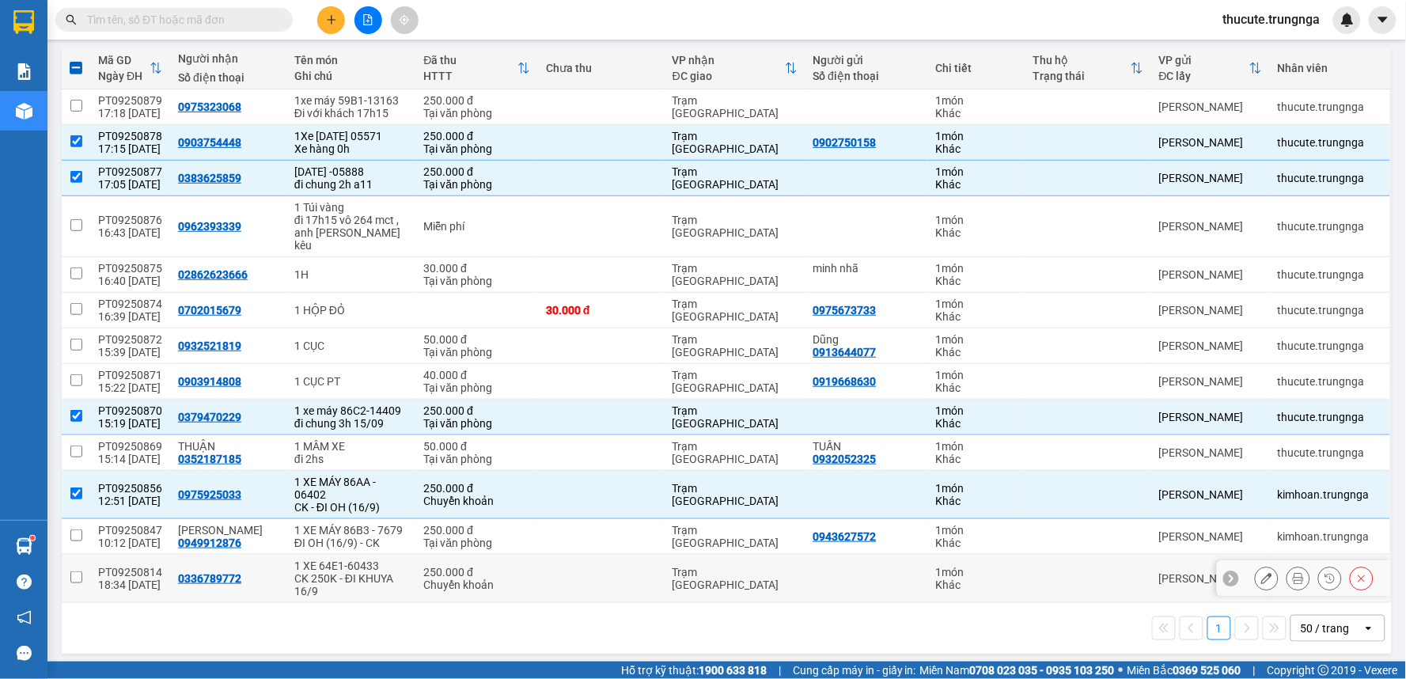
click at [357, 549] on div "ĐI OH (16/9) - CK" at bounding box center [350, 542] width 113 height 13
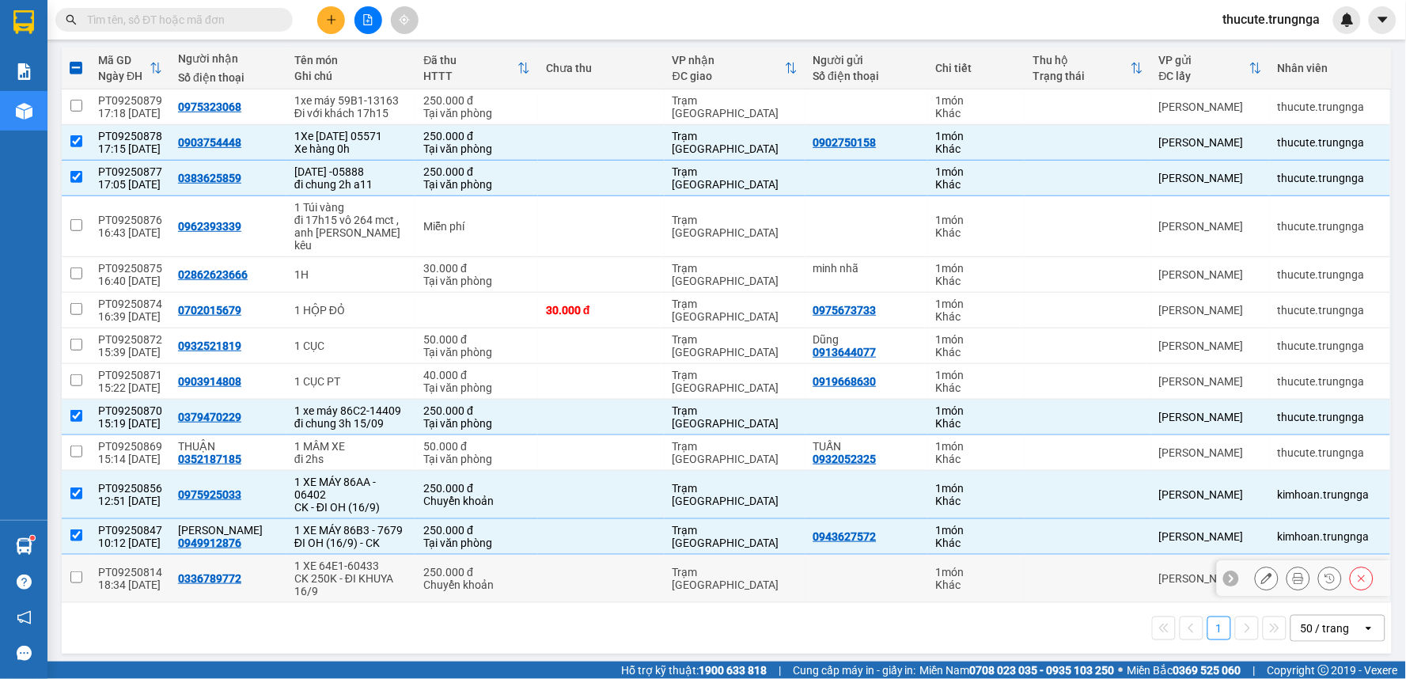
click at [358, 597] on div "CK 250K - ĐI KHUYA 16/9" at bounding box center [350, 584] width 113 height 25
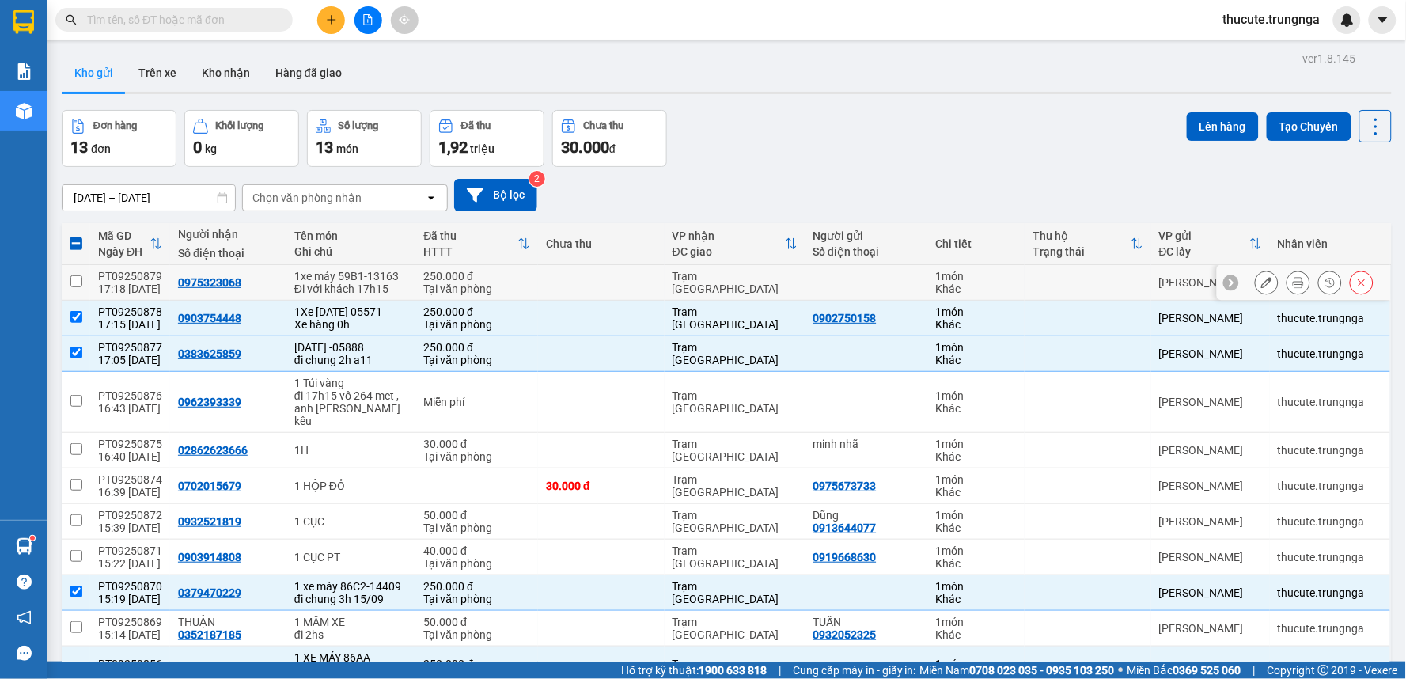
scroll to position [208, 0]
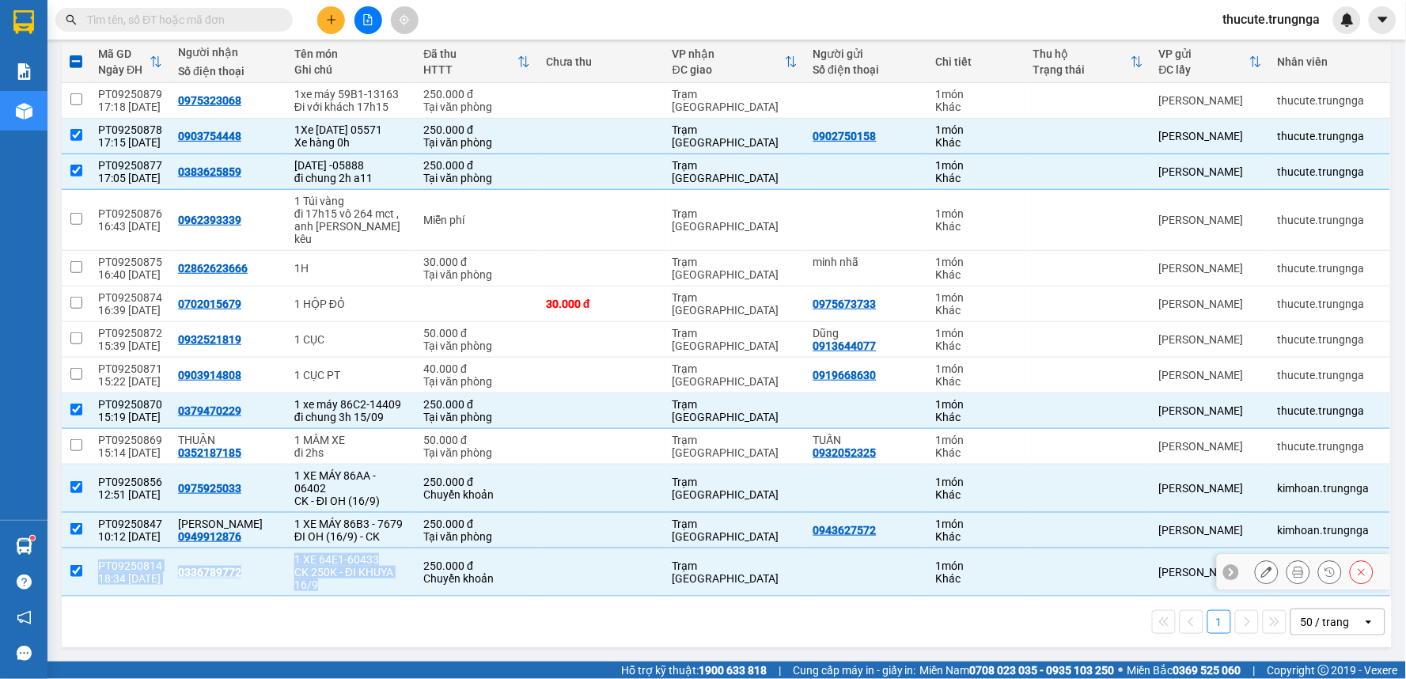
drag, startPoint x: 91, startPoint y: 563, endPoint x: 346, endPoint y: 582, distance: 255.5
click at [346, 582] on tr "PT09250814 18:34 14/09 0336789772 1 XE 64E1-60433 CK 250K - ĐI KHUYA 16/9 250.0…" at bounding box center [727, 572] width 1330 height 48
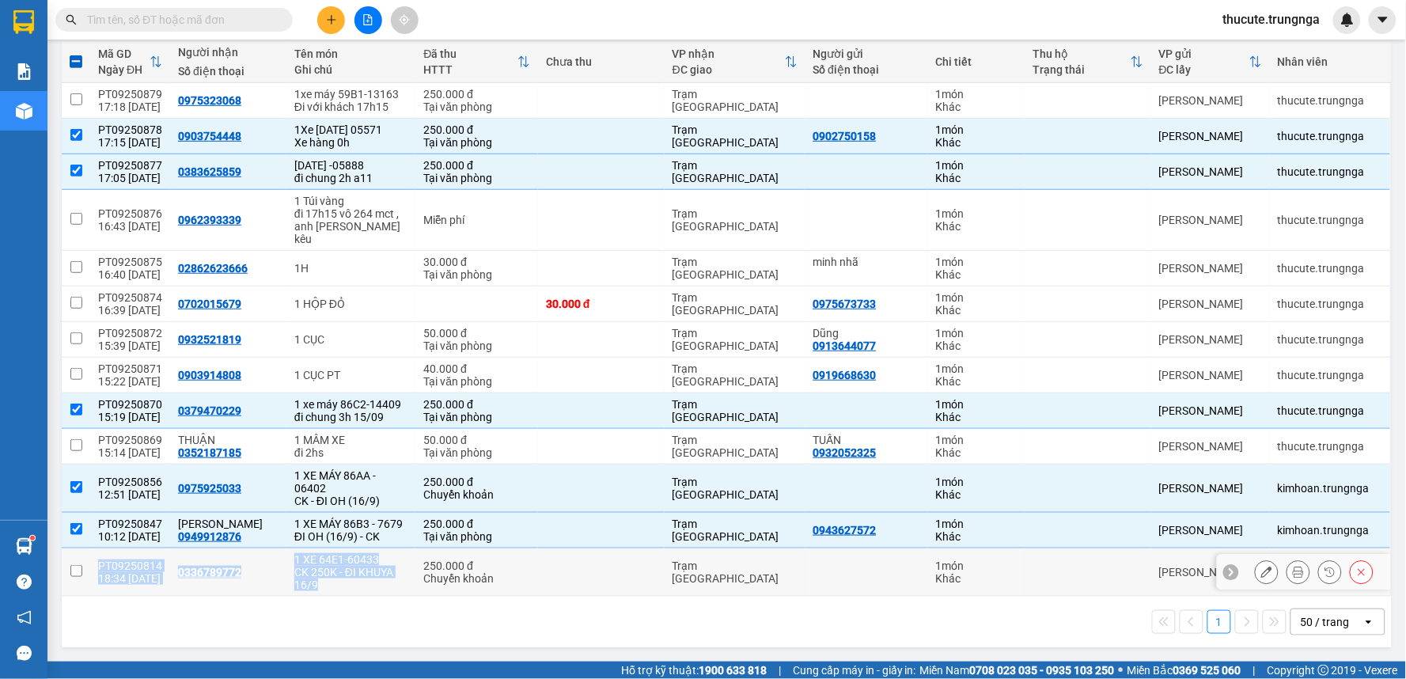
copy tr "PT09250814 18:34 14/09 0336789772 1 XE 64E1-60433 CK 250K - ĐI KHUYA 16/9"
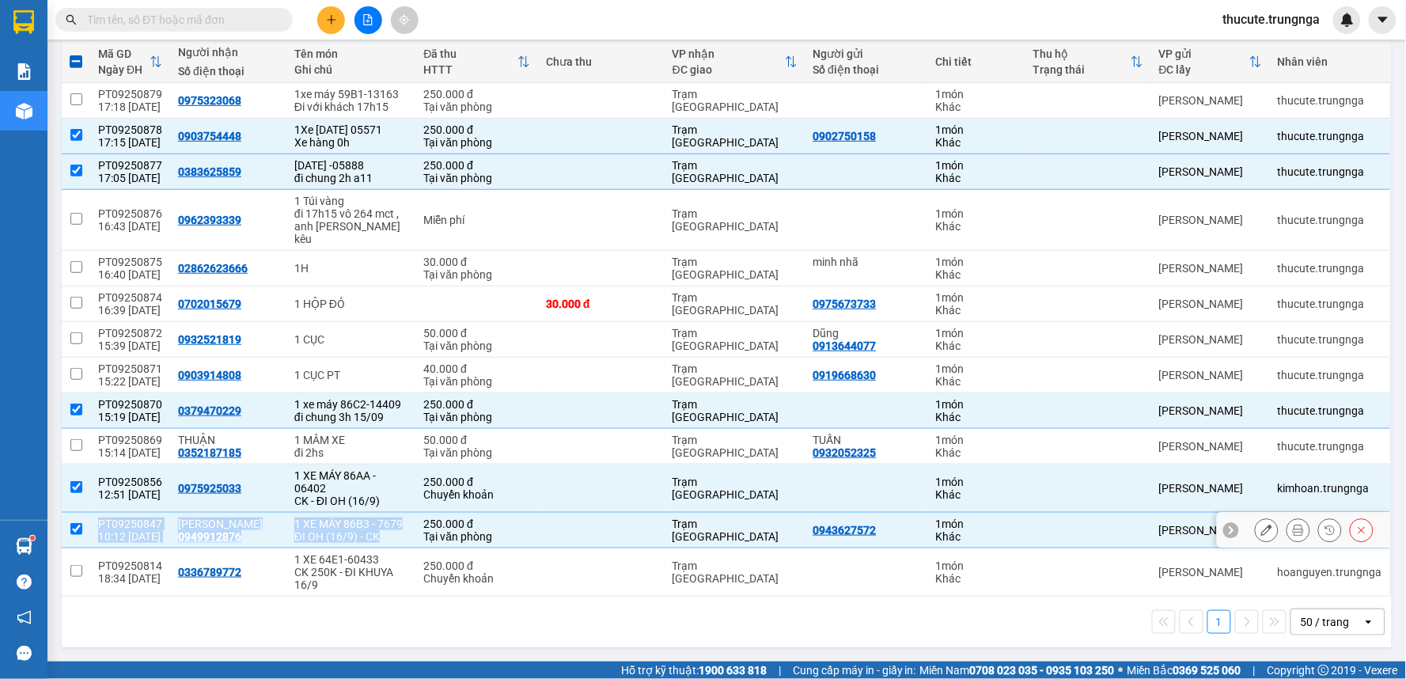
drag, startPoint x: 89, startPoint y: 511, endPoint x: 375, endPoint y: 541, distance: 287.2
click at [375, 541] on tr "PT09250847 10:12 15/09 Kim Đạt 0949912876 1 XE MÁY 86B3 - 7679 ĐI OH (16/9) - C…" at bounding box center [727, 531] width 1330 height 36
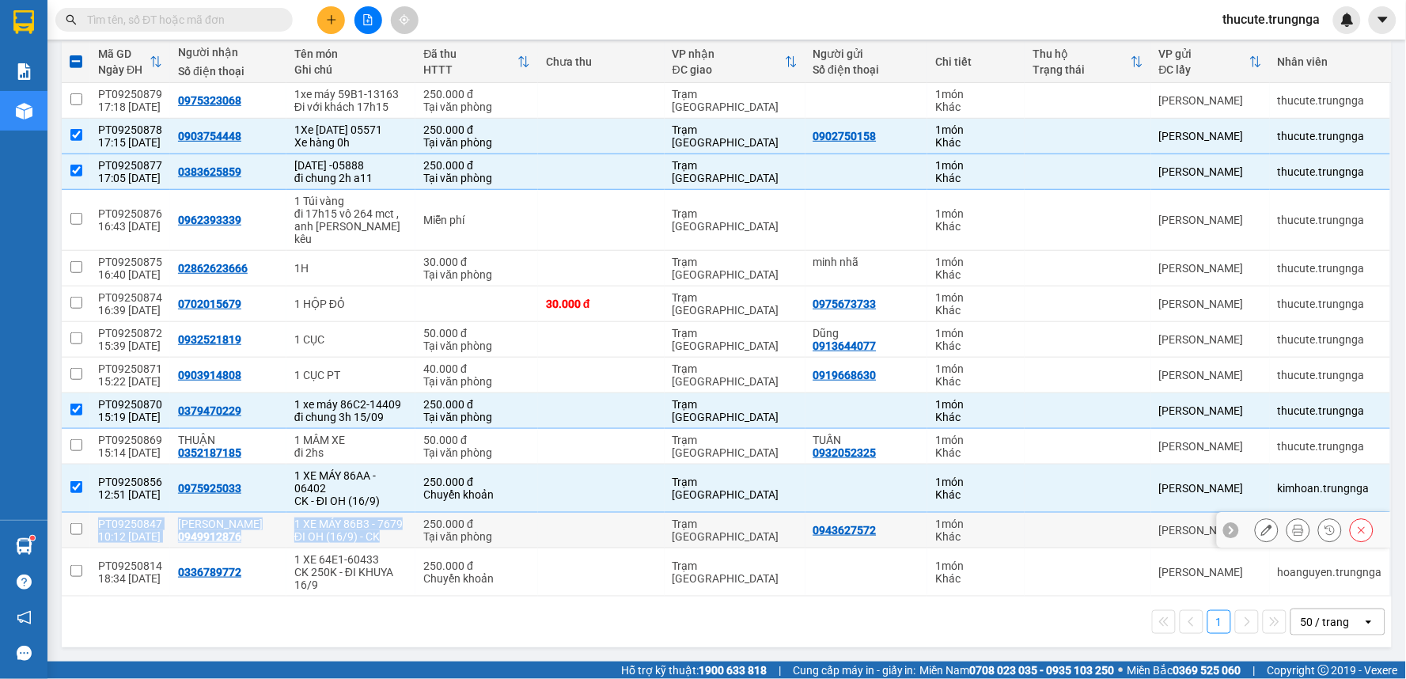
copy tr "PT09250847 10:12 15/09 Kim Đạt 0949912876 1 XE MÁY 86B3 - 7679 ĐI OH (16/9) - CK"
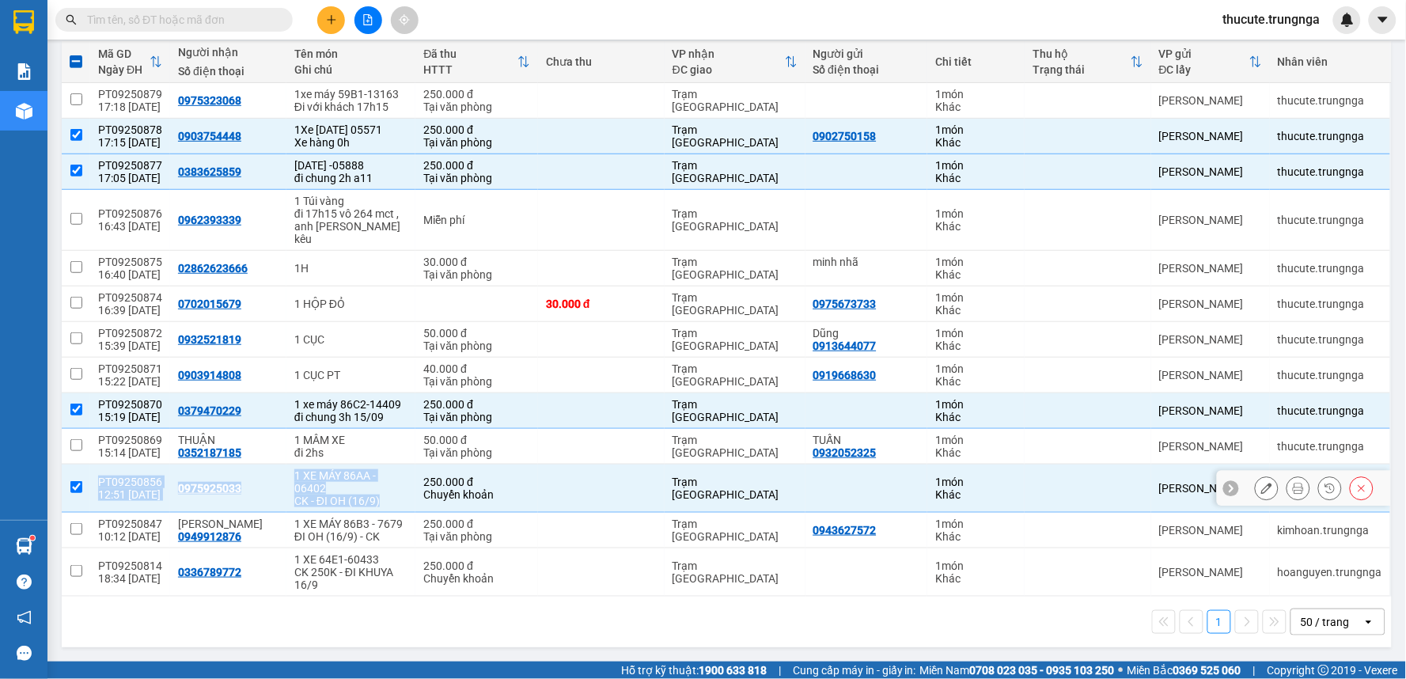
drag, startPoint x: 97, startPoint y: 464, endPoint x: 376, endPoint y: 493, distance: 280.1
click at [376, 493] on tr "PT09250856 12:51 15/09 0975925033 1 XE MÁY 86AA - 06402 CK - ĐI OH (16/9) 250.0…" at bounding box center [727, 488] width 1330 height 48
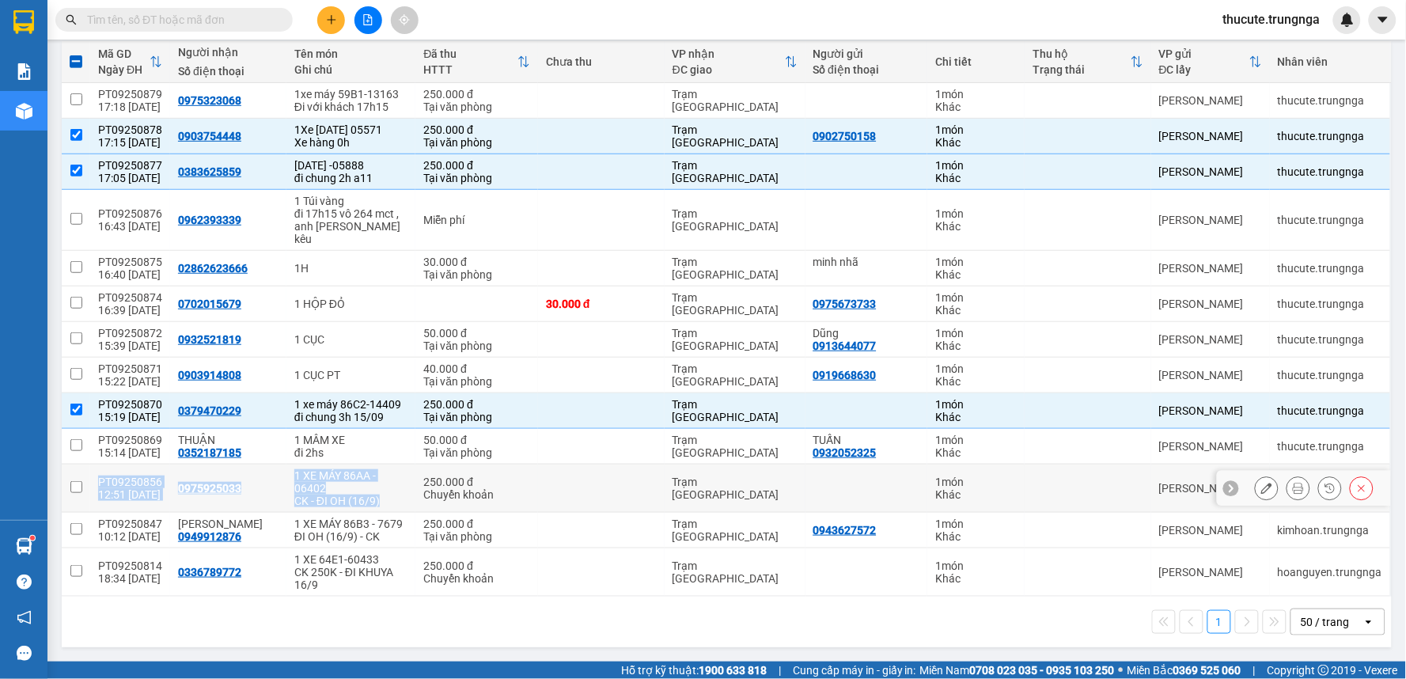
copy tr "PT09250856 12:51 15/09 0975925033 1 XE MÁY 86AA - 06402 CK - ĐI OH (16/9)"
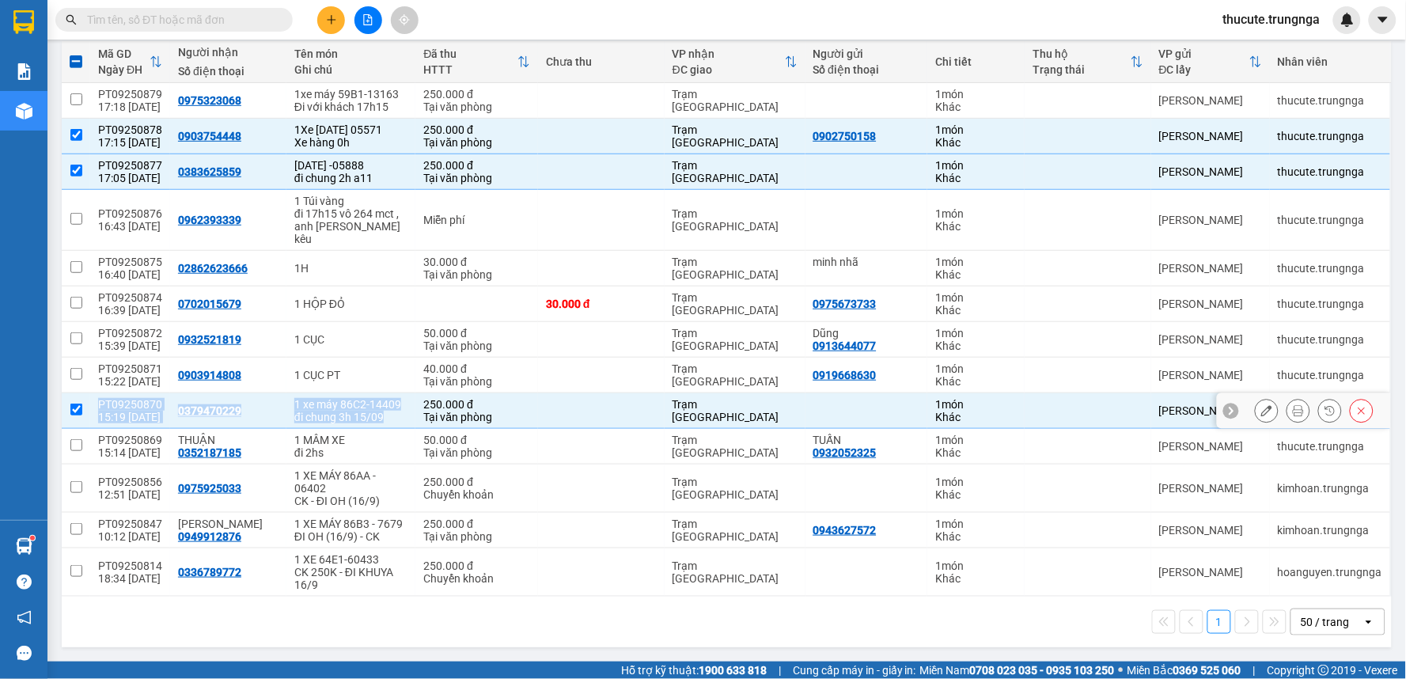
drag, startPoint x: 95, startPoint y: 382, endPoint x: 375, endPoint y: 408, distance: 281.3
click at [375, 408] on tr "PT09250870 15:19 15/09 0379470229 1 xe máy 86C2-14409 đi chung 3h 15/09 250.000…" at bounding box center [727, 411] width 1330 height 36
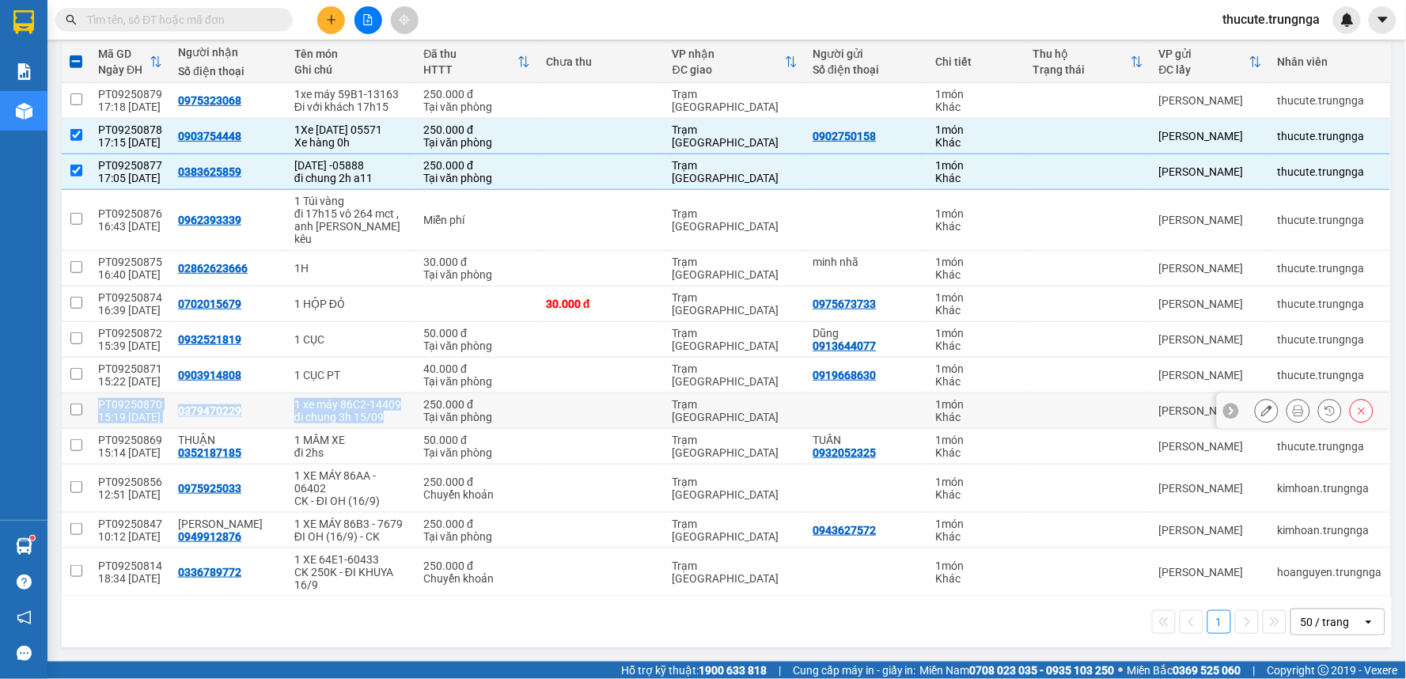
copy tr "PT09250870 15:19 15/09 0379470229 1 xe máy 86C2-14409 đi chung 3h 15/09"
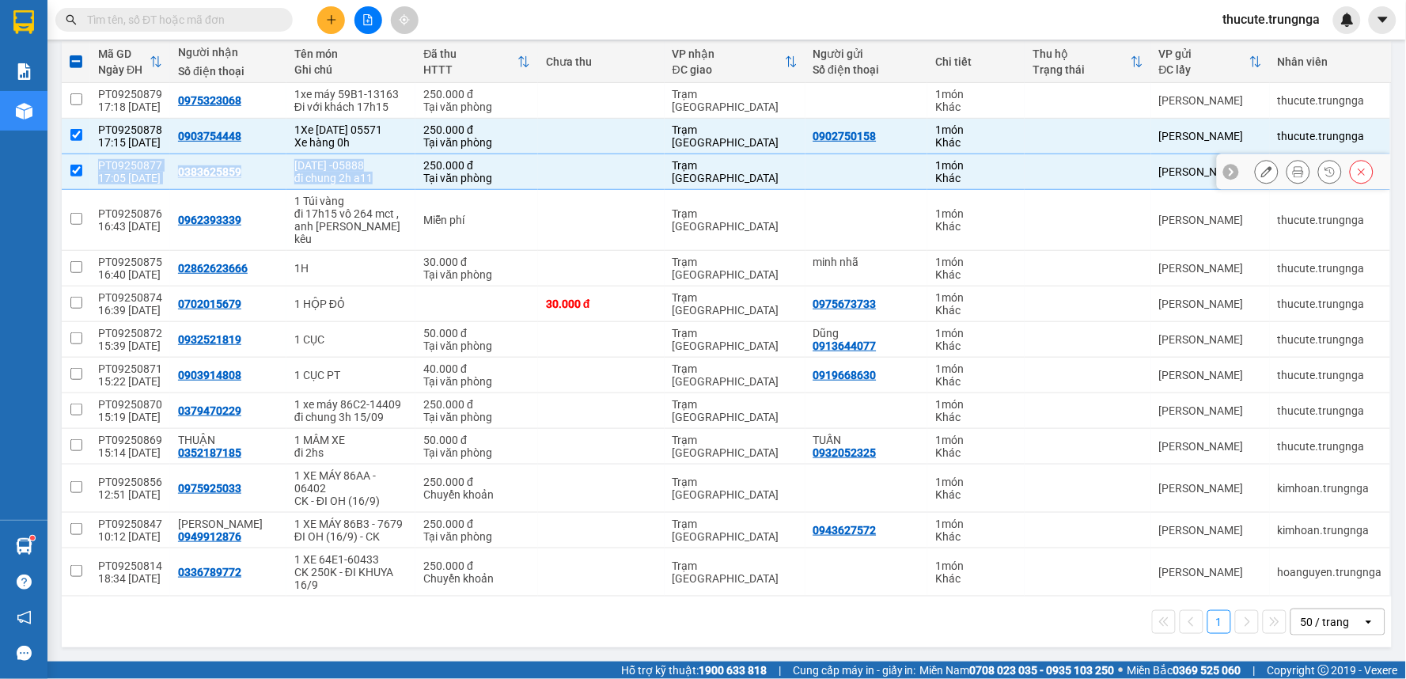
drag, startPoint x: 91, startPoint y: 151, endPoint x: 362, endPoint y: 166, distance: 271.0
click at [362, 166] on tr "PT09250877 17:05 15/09 0383625859 86AD -05888 đi chung 2h a11 250.000 đ Tại văn…" at bounding box center [727, 172] width 1330 height 36
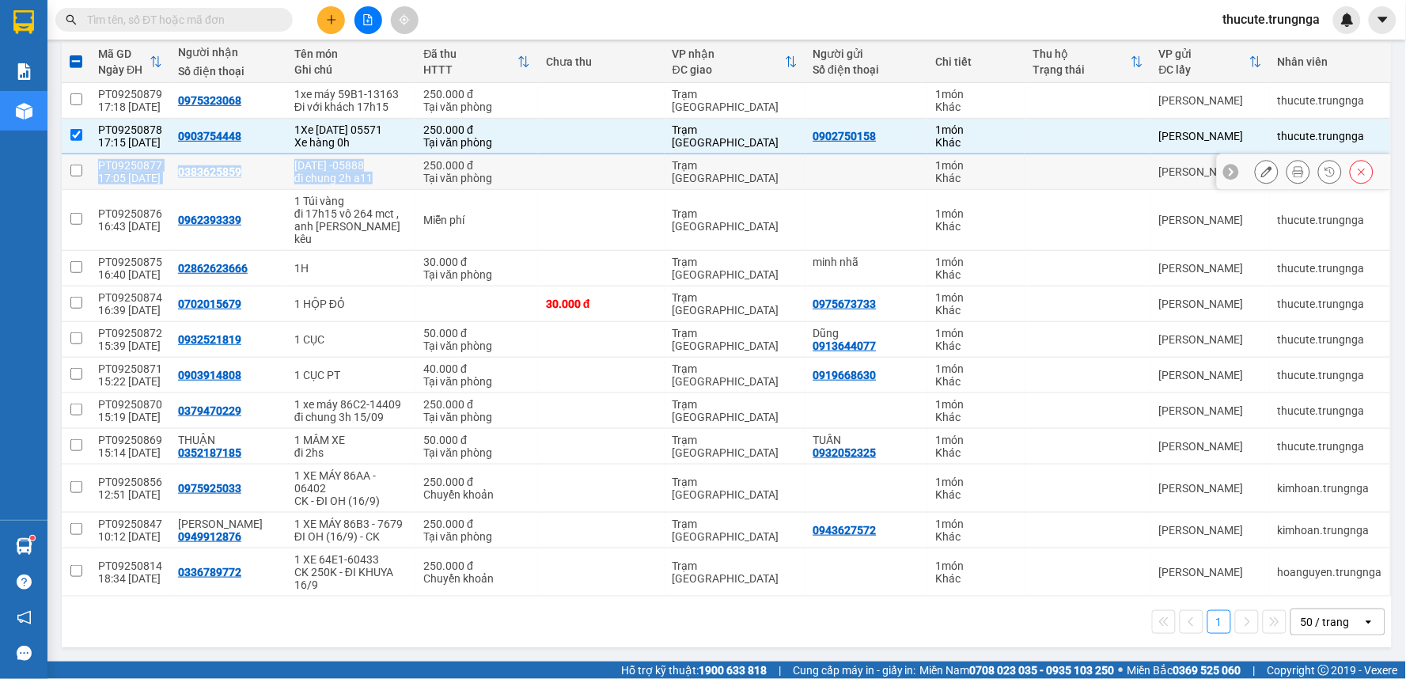
copy tr "PT09250877 17:05 15/09 0383625859 86AD -05888 đi chung 2h a11"
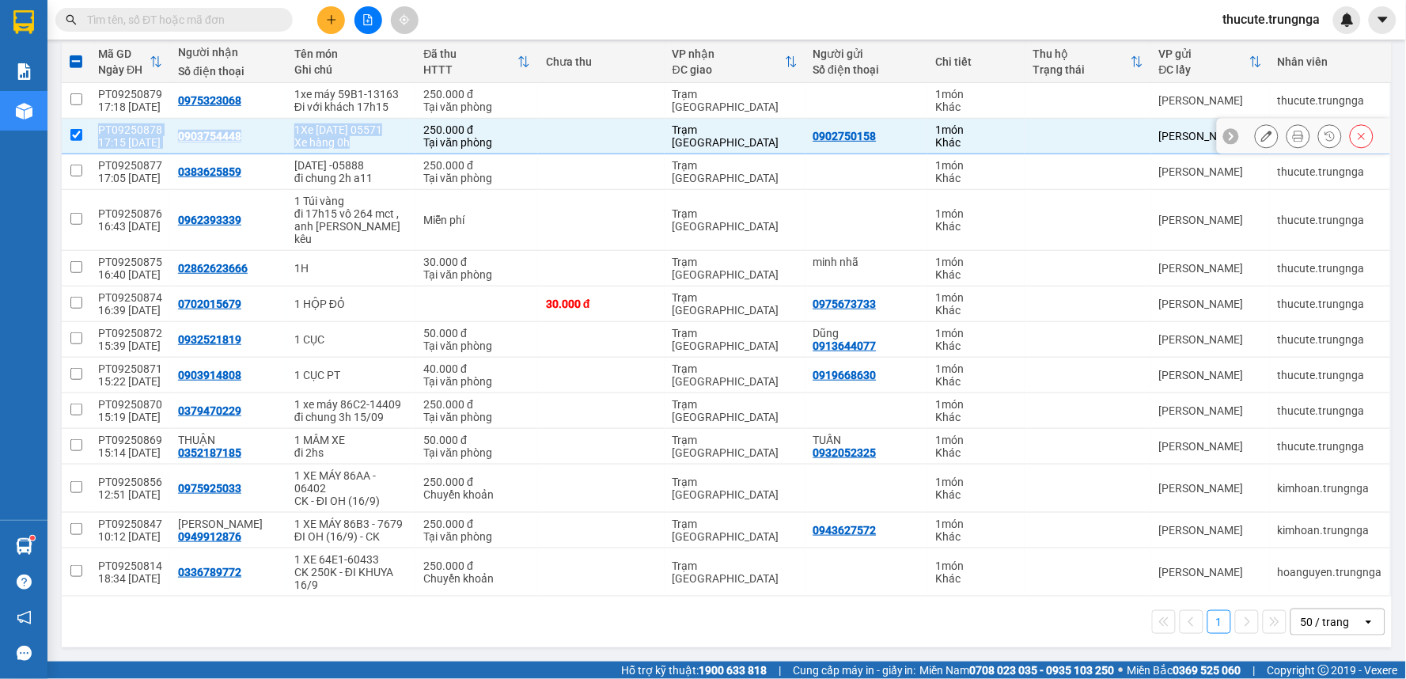
drag, startPoint x: 93, startPoint y: 113, endPoint x: 359, endPoint y: 131, distance: 267.2
click at [359, 131] on tr "PT09250878 17:15 15/09 0903754448 1Xe 86AD 05571 Xe hàng 0h 250.000 đ Tại văn p…" at bounding box center [727, 137] width 1330 height 36
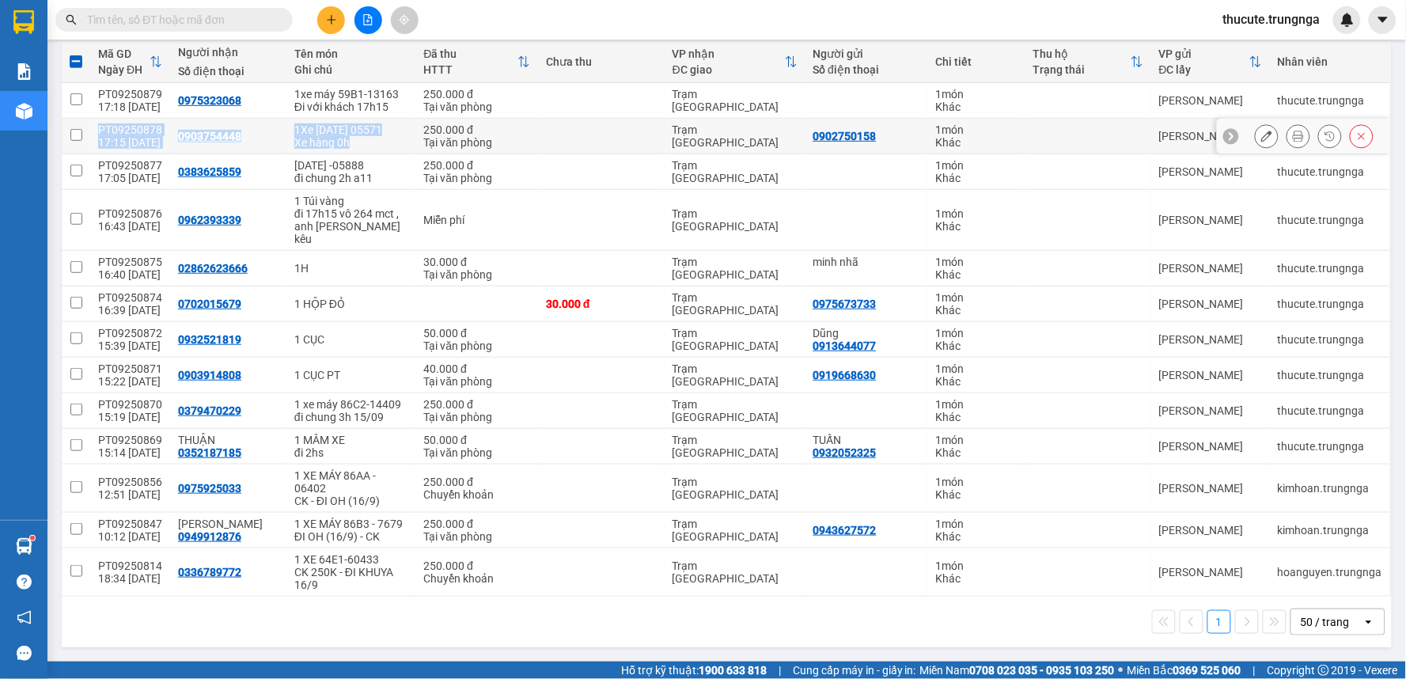
copy tr "PT09250878 17:15 15/09 0903754448 1Xe 86AD 05571 Xe hàng 0h"
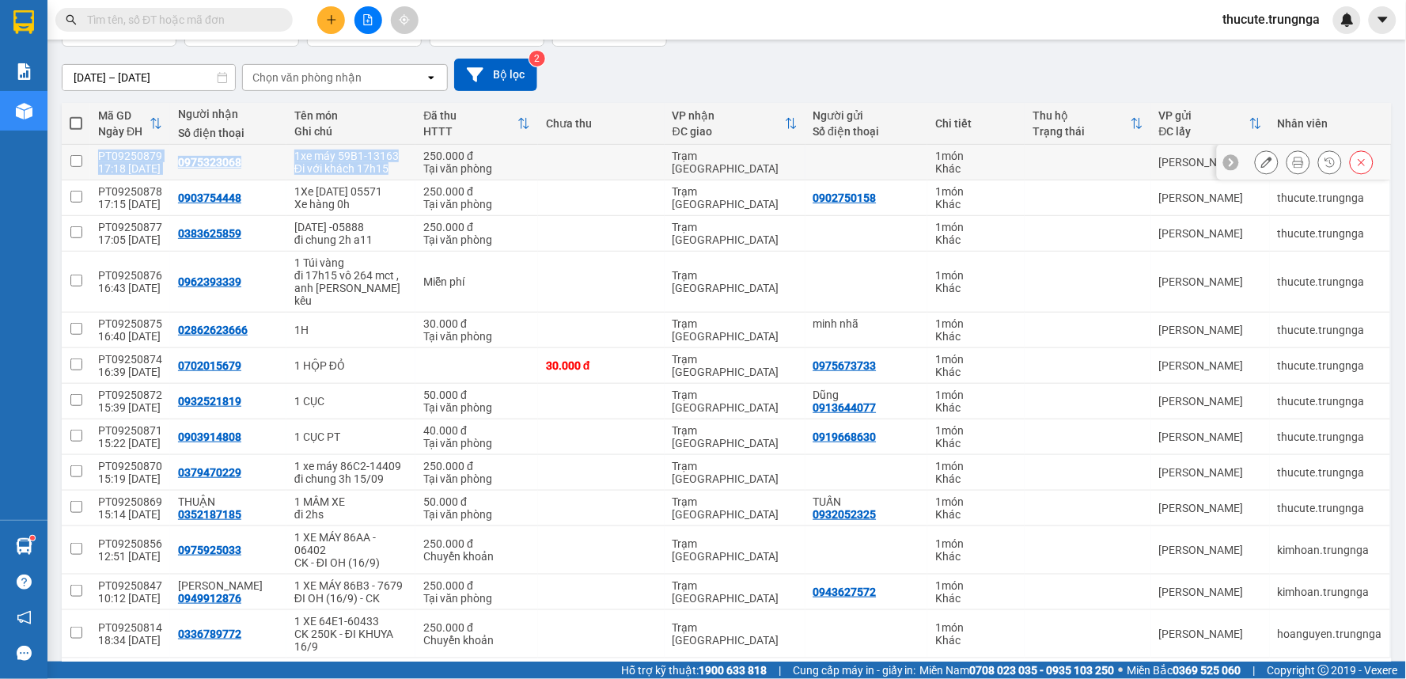
drag, startPoint x: 97, startPoint y: 157, endPoint x: 390, endPoint y: 185, distance: 294.9
click at [390, 180] on tr "PT09250879 17:18 15/09 0975323068 1xe máy 59B1-13163 Đi với khách 17h15 250.000…" at bounding box center [727, 163] width 1330 height 36
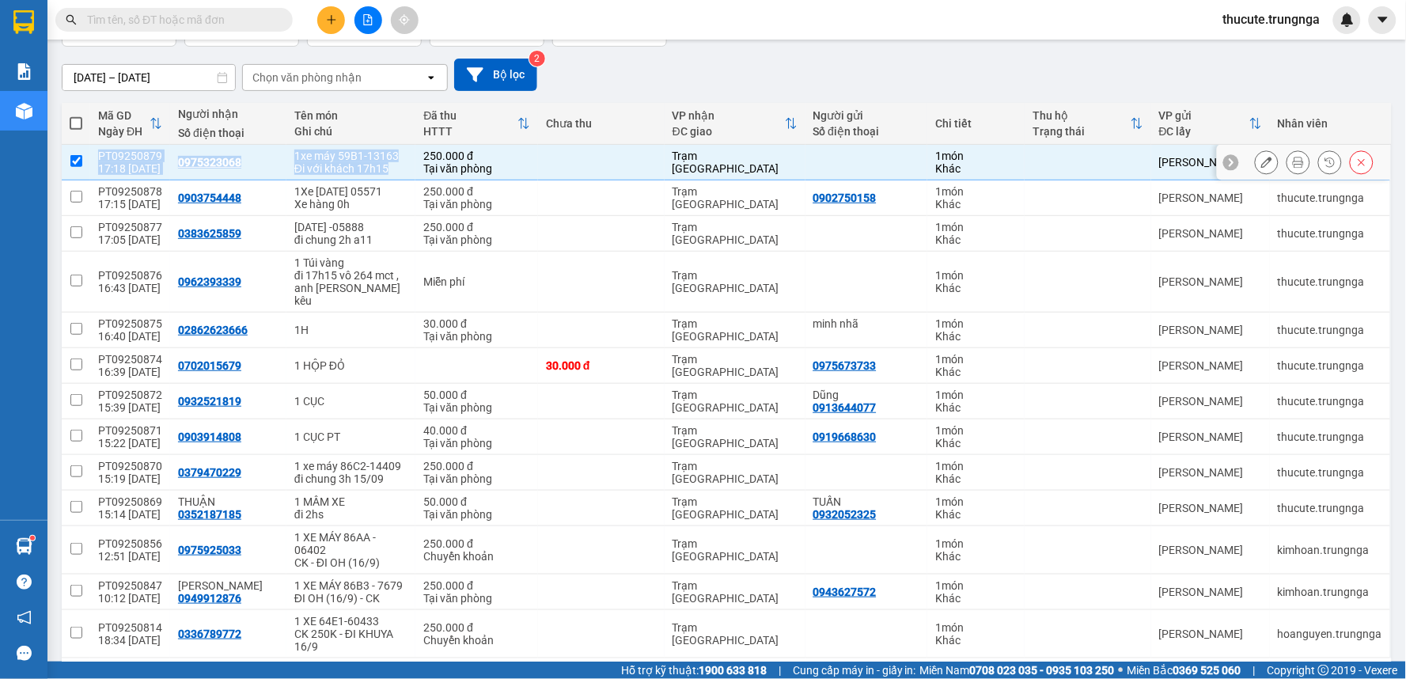
copy tr "PT09250879 17:18 15/09 0975323068 1xe máy 59B1-13163 Đi với khách 17h15"
click at [343, 25] on button at bounding box center [331, 20] width 28 height 28
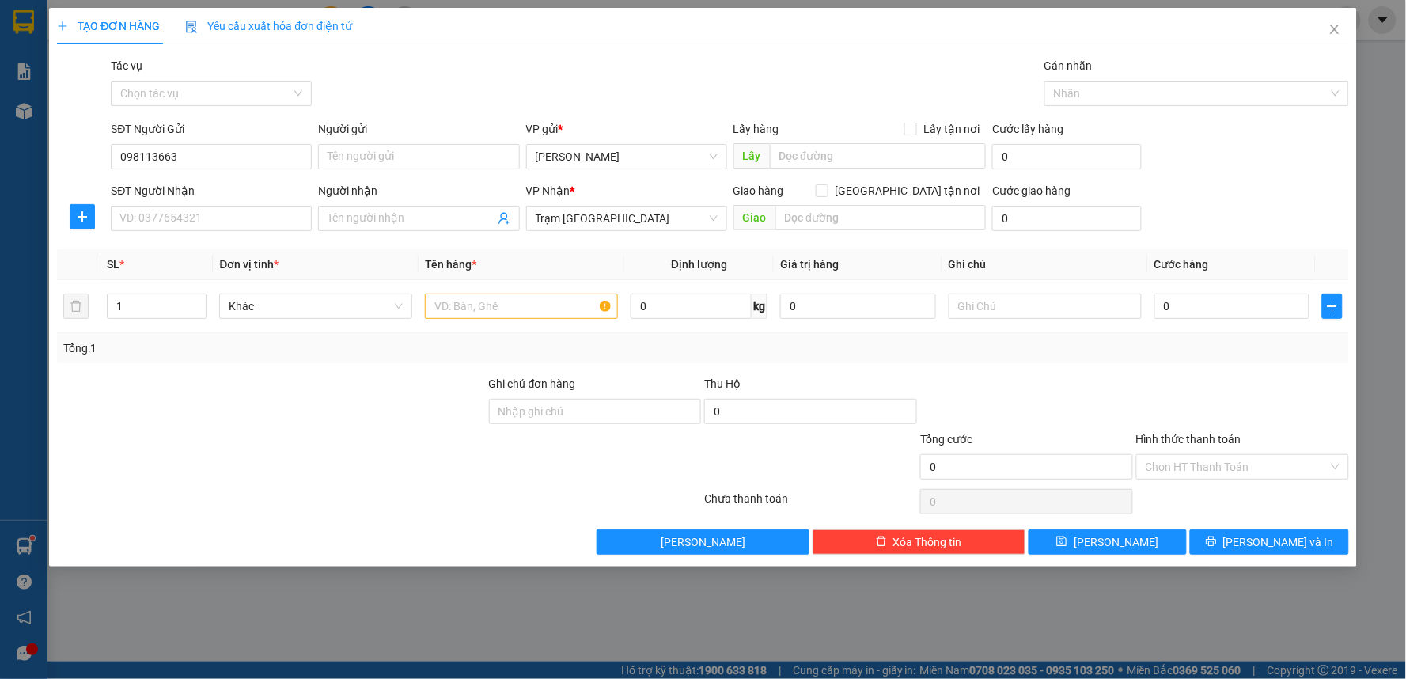
click at [238, 203] on div "SĐT Người Nhận" at bounding box center [211, 194] width 201 height 24
click at [237, 210] on input "SĐT Người Nhận" at bounding box center [211, 218] width 201 height 25
click at [131, 161] on input "098113663" at bounding box center [211, 156] width 201 height 25
click at [225, 218] on input "SĐT Người Nhận" at bounding box center [211, 218] width 201 height 25
click at [226, 154] on input "0908113663" at bounding box center [211, 156] width 201 height 25
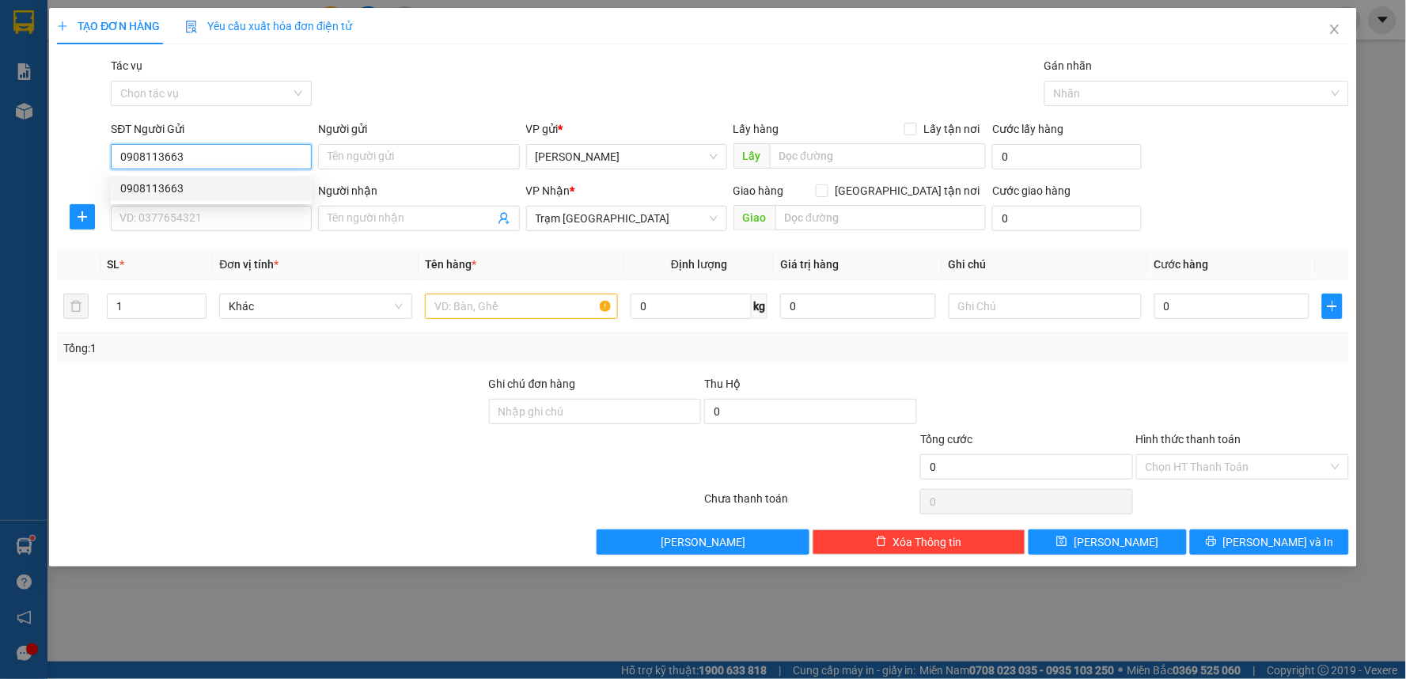
click at [215, 184] on div "0908113663" at bounding box center [211, 188] width 182 height 17
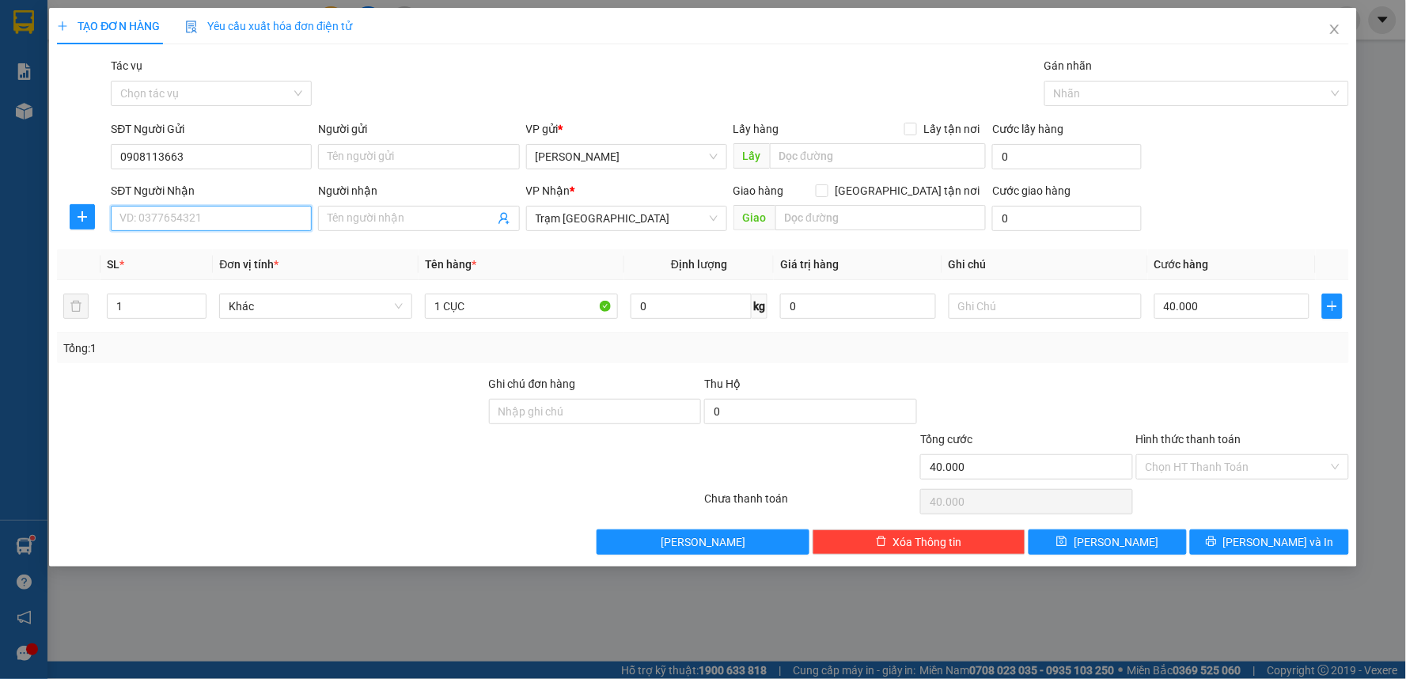
click at [211, 214] on input "SĐT Người Nhận" at bounding box center [211, 218] width 201 height 25
click at [211, 279] on div "0911716176" at bounding box center [211, 275] width 182 height 17
click at [1063, 305] on input "ĐI 0H 27/07" at bounding box center [1045, 306] width 193 height 25
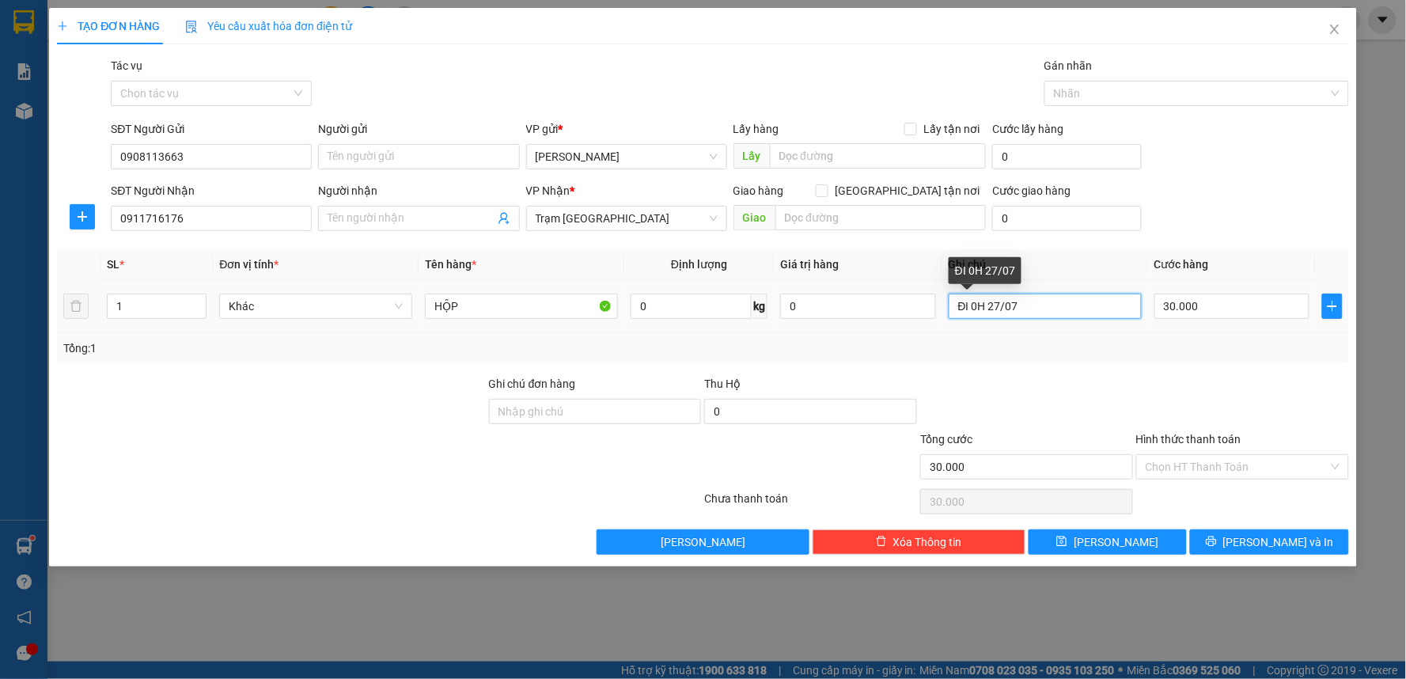
click at [1064, 305] on input "ĐI 0H 27/07" at bounding box center [1045, 306] width 193 height 25
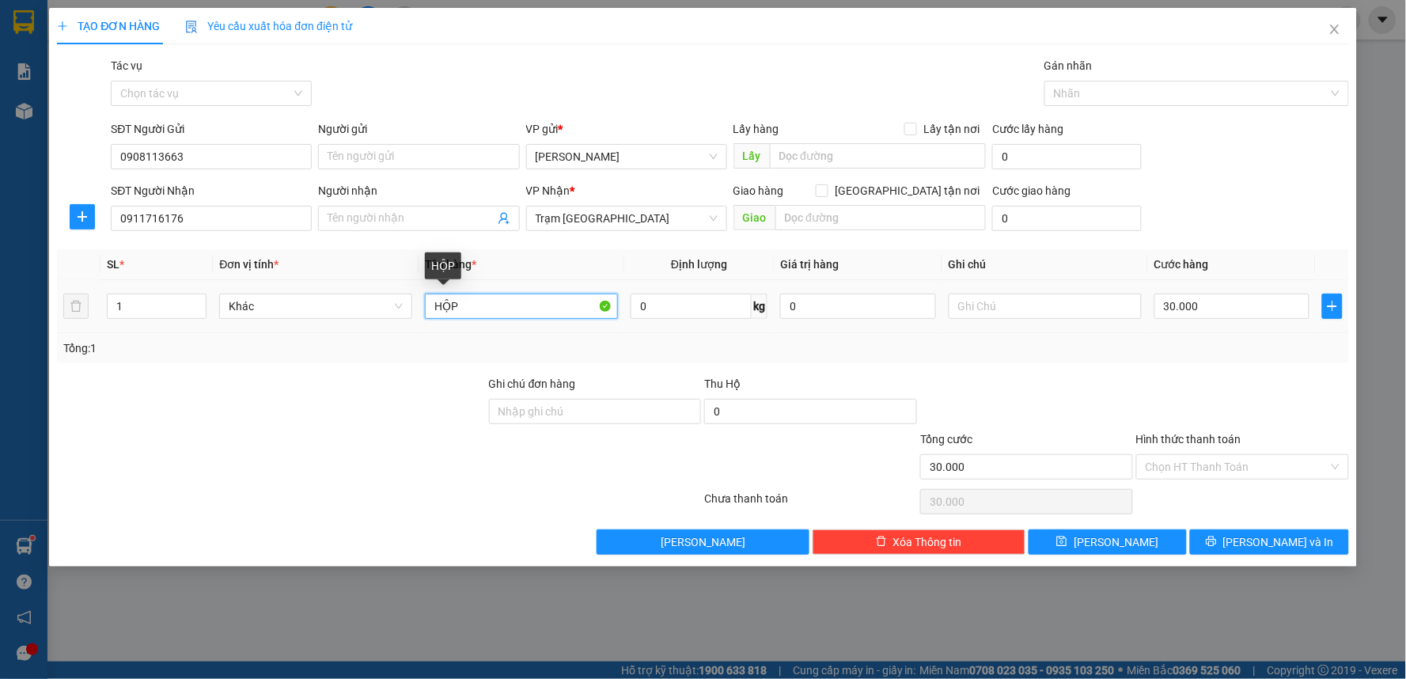
click at [432, 311] on input "HỘP" at bounding box center [521, 306] width 193 height 25
click at [1021, 296] on input "text" at bounding box center [1045, 306] width 193 height 25
click at [1112, 357] on div "Tổng: 1" at bounding box center [703, 348] width 1292 height 30
click at [1006, 315] on input "5000" at bounding box center [1045, 306] width 193 height 25
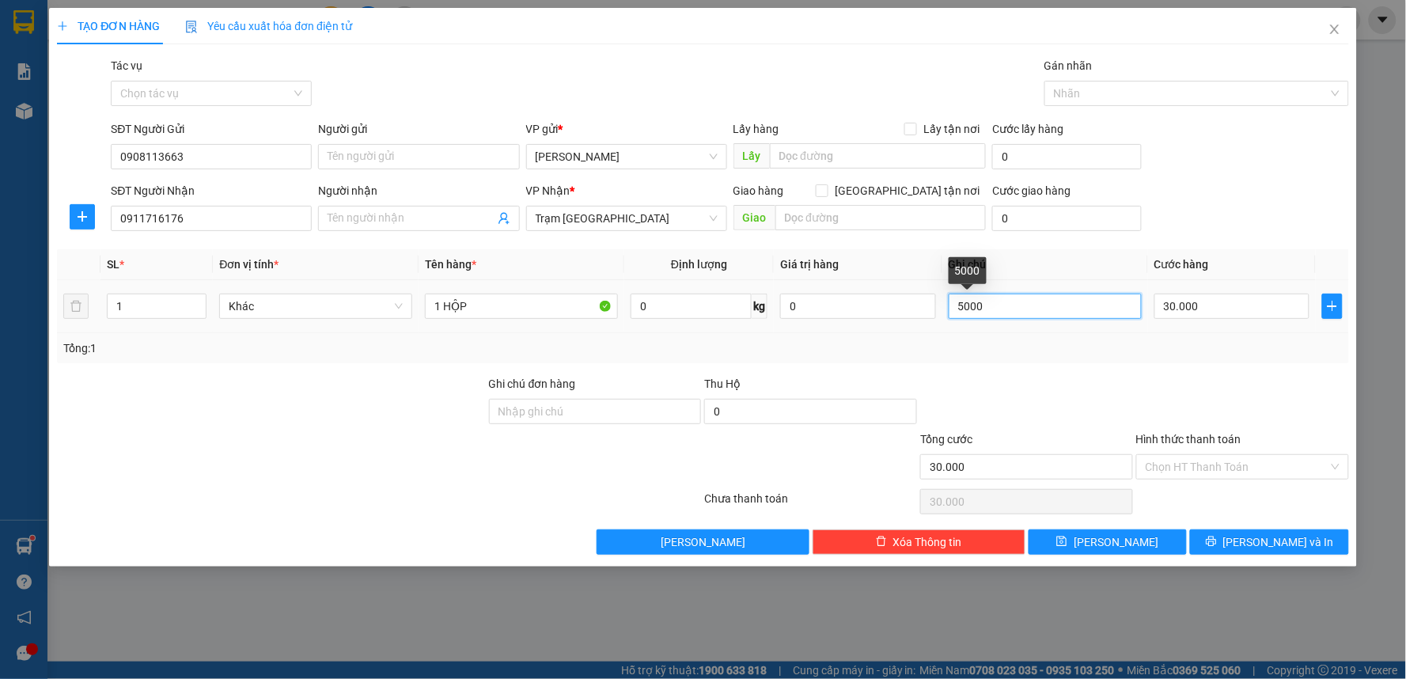
click at [1006, 315] on input "5000" at bounding box center [1045, 306] width 193 height 25
drag, startPoint x: 836, startPoint y: 315, endPoint x: 839, endPoint y: 323, distance: 8.5
click at [836, 314] on input "0" at bounding box center [858, 306] width 156 height 25
click at [839, 324] on td "5.000.000" at bounding box center [858, 306] width 169 height 53
click at [1216, 309] on input "30.000" at bounding box center [1232, 306] width 156 height 25
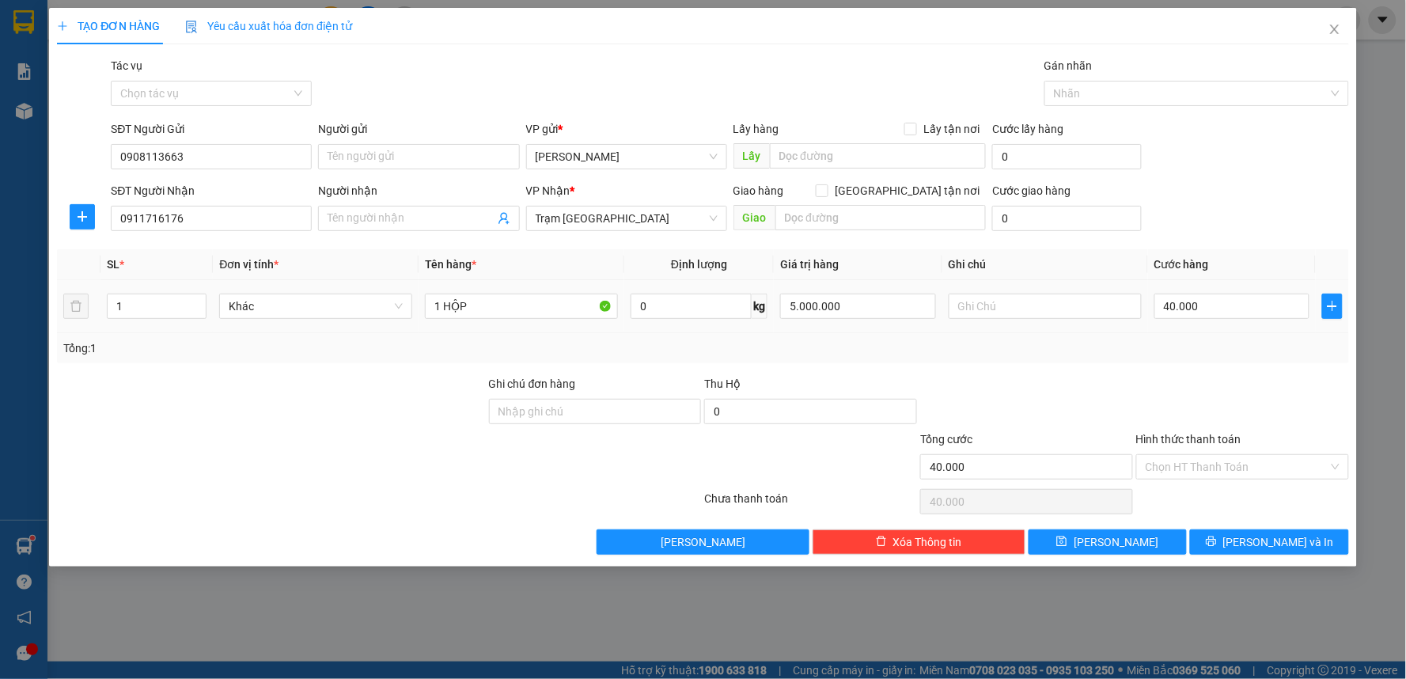
click at [1204, 334] on div "Tổng: 1" at bounding box center [703, 348] width 1292 height 30
click at [527, 312] on input "1 HỘP" at bounding box center [521, 306] width 193 height 25
click at [1253, 544] on button "[PERSON_NAME] và In" at bounding box center [1269, 541] width 159 height 25
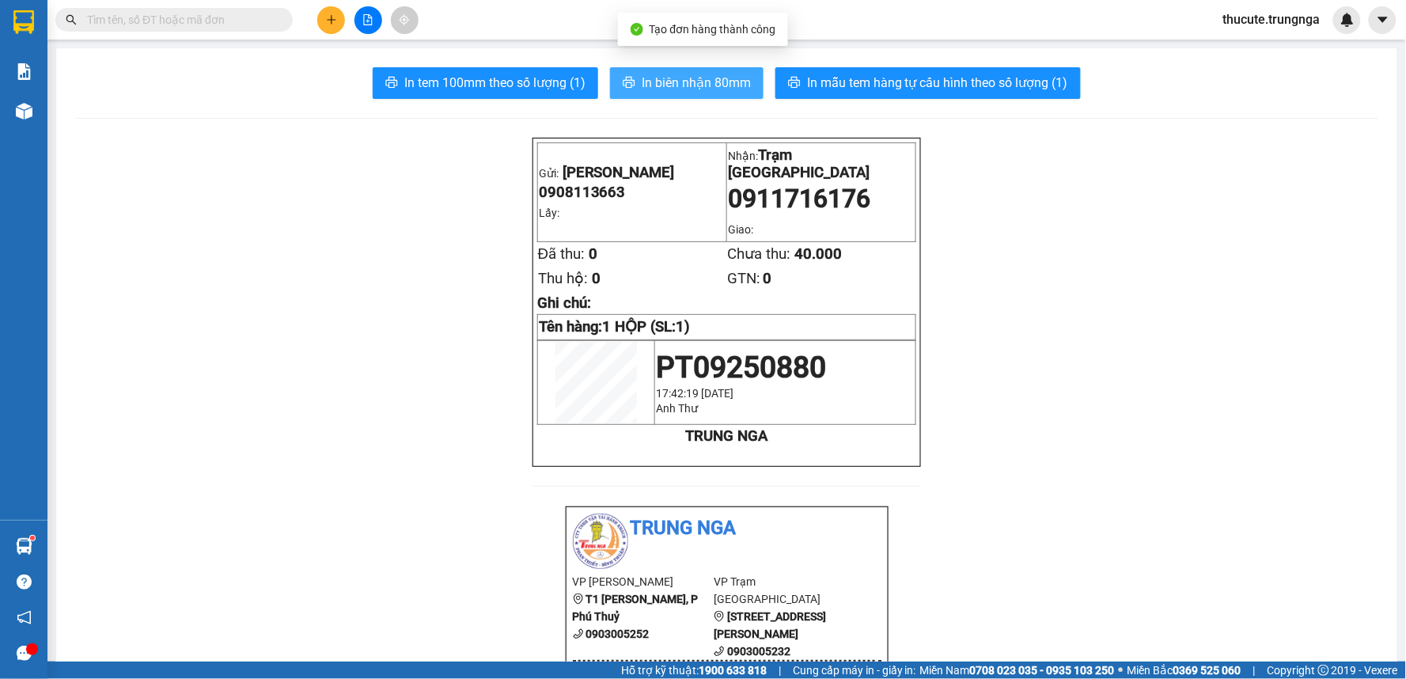
click at [679, 68] on button "In biên nhận 80mm" at bounding box center [687, 83] width 154 height 32
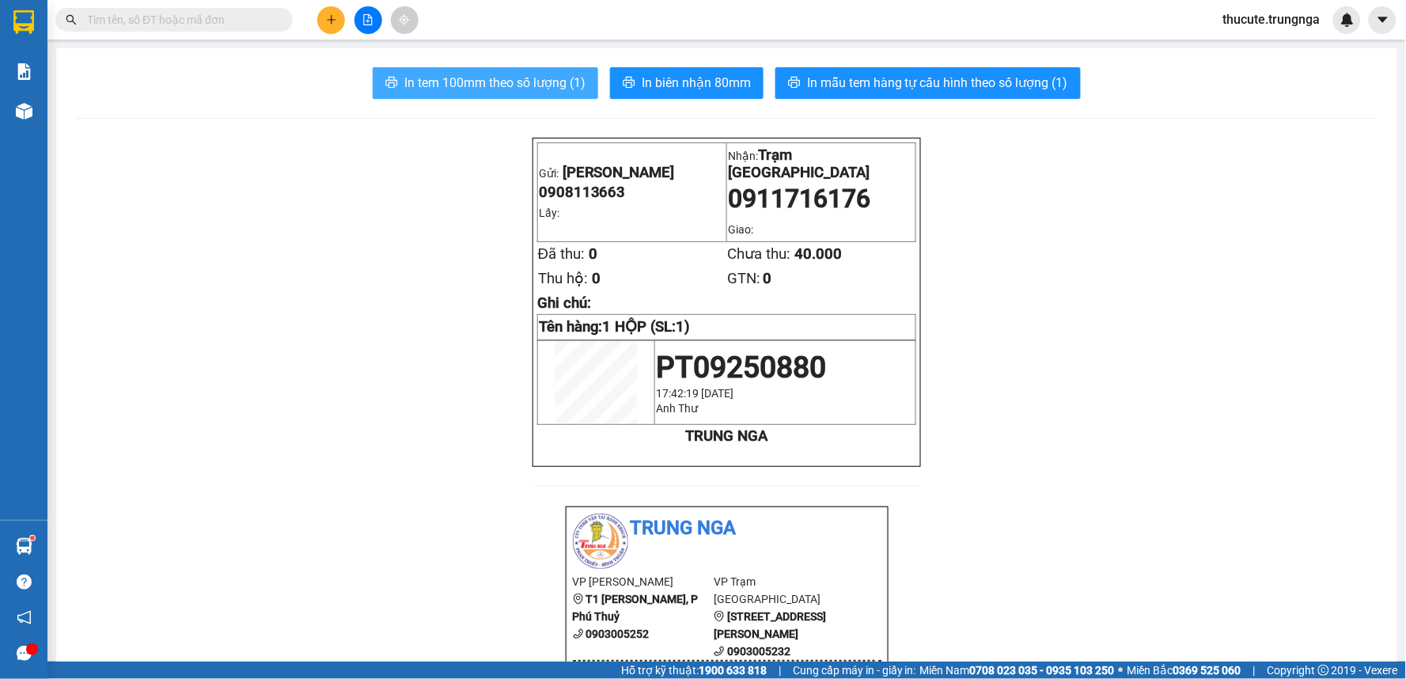
click at [487, 80] on span "In tem 100mm theo số lượng (1)" at bounding box center [494, 83] width 181 height 20
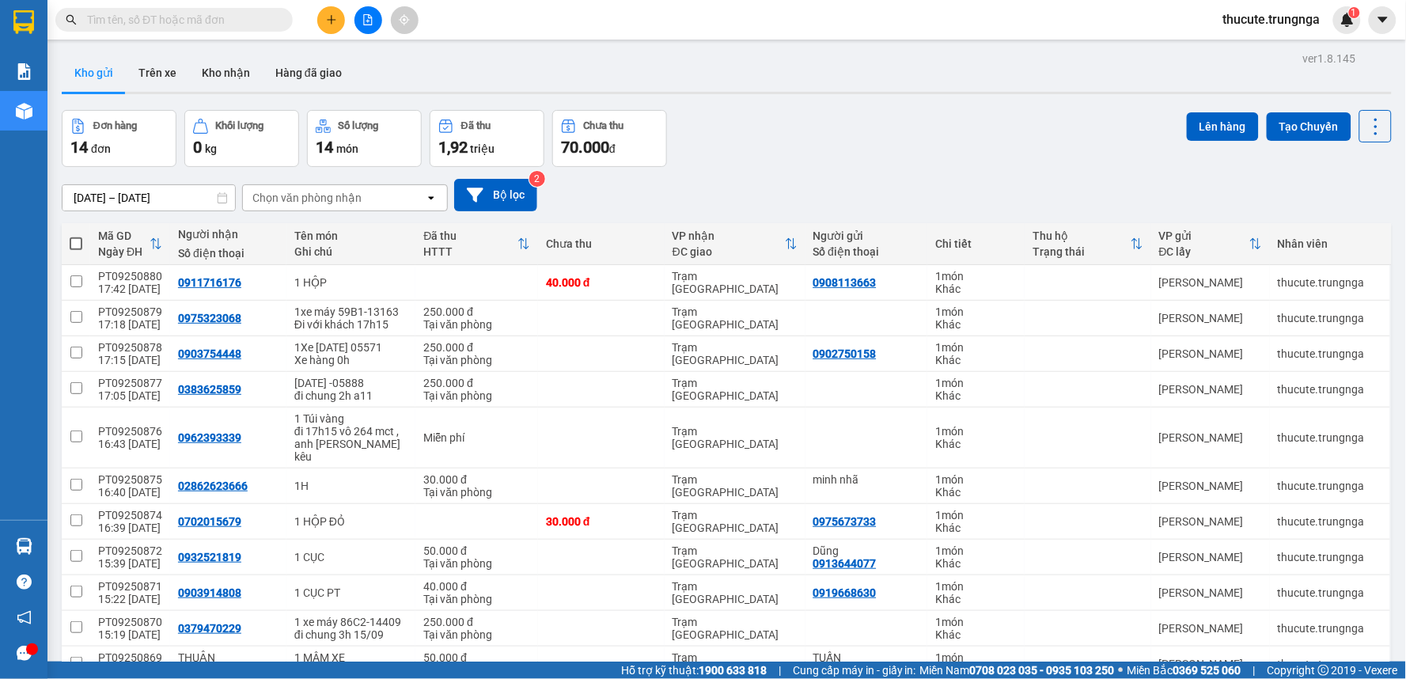
click at [327, 26] on button at bounding box center [331, 20] width 28 height 28
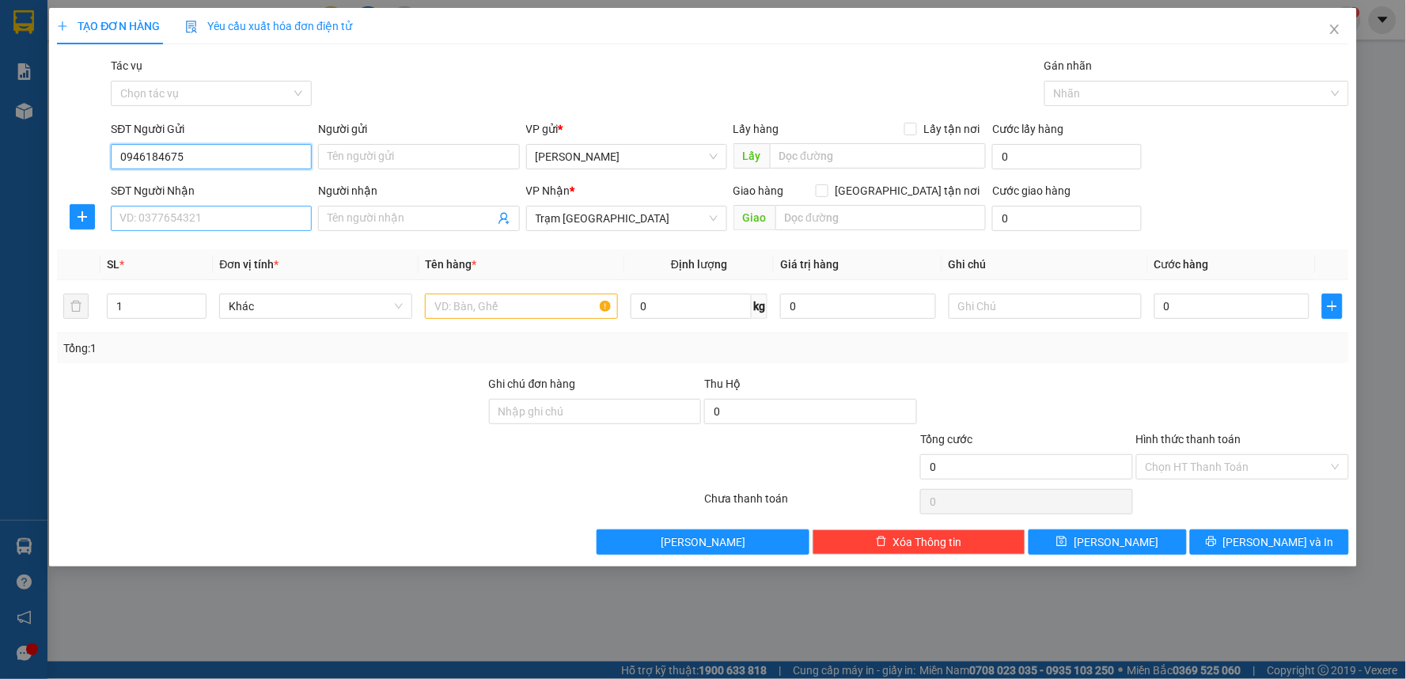
type input "0946184675"
click at [200, 215] on input "SĐT Người Nhận" at bounding box center [211, 218] width 201 height 25
type input "0916351617"
click at [524, 310] on input "text" at bounding box center [521, 306] width 193 height 25
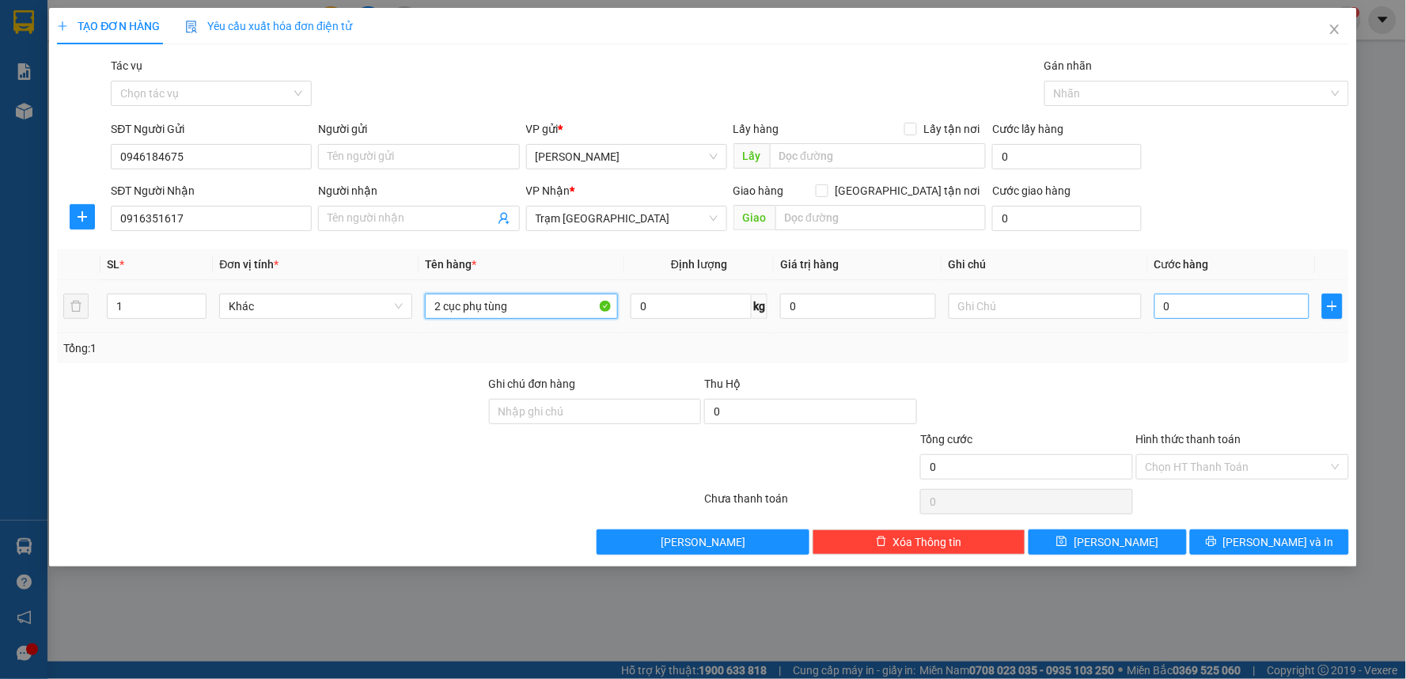
type input "2 cục phụ tùng"
drag, startPoint x: 1209, startPoint y: 303, endPoint x: 1105, endPoint y: 367, distance: 122.5
click at [1209, 302] on input "0" at bounding box center [1232, 306] width 156 height 25
type input "1"
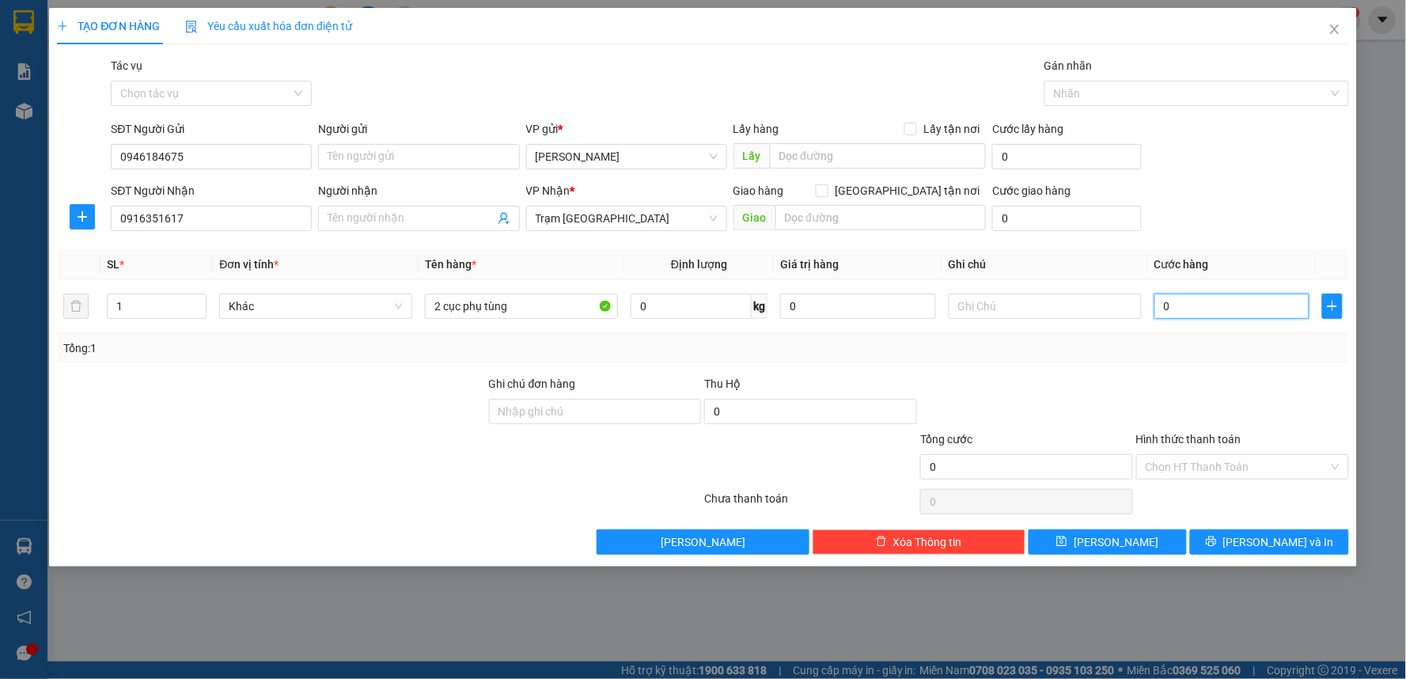
type input "1"
type input "10"
type input "100"
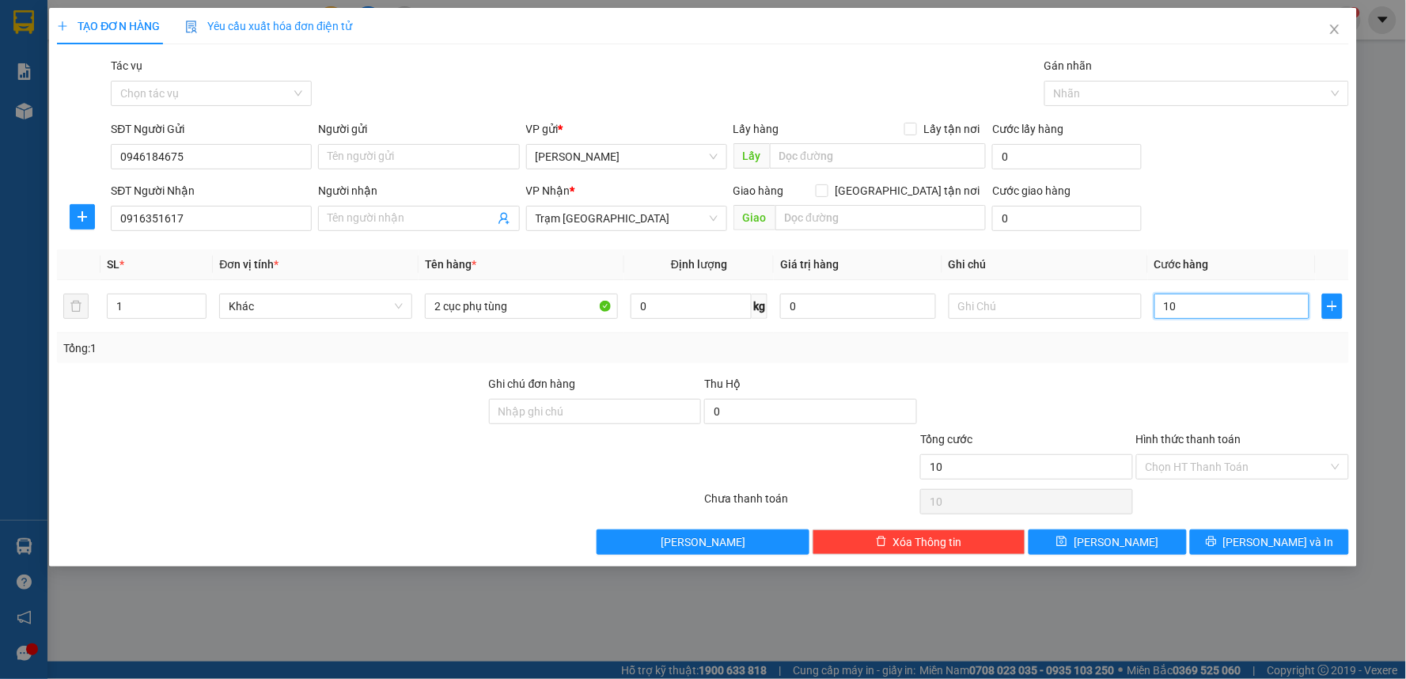
type input "100"
type input "100.000"
click at [1062, 381] on div at bounding box center [1027, 402] width 216 height 55
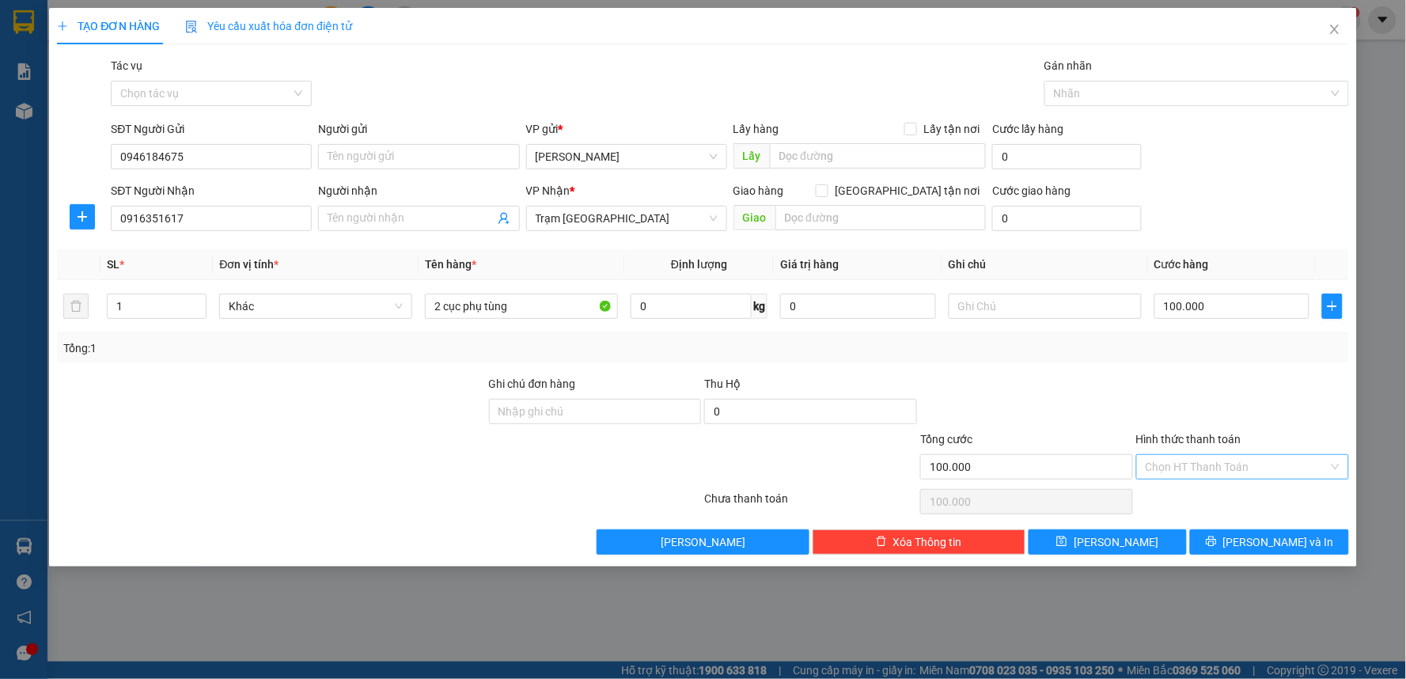
click at [1181, 462] on input "Hình thức thanh toán" at bounding box center [1237, 467] width 183 height 24
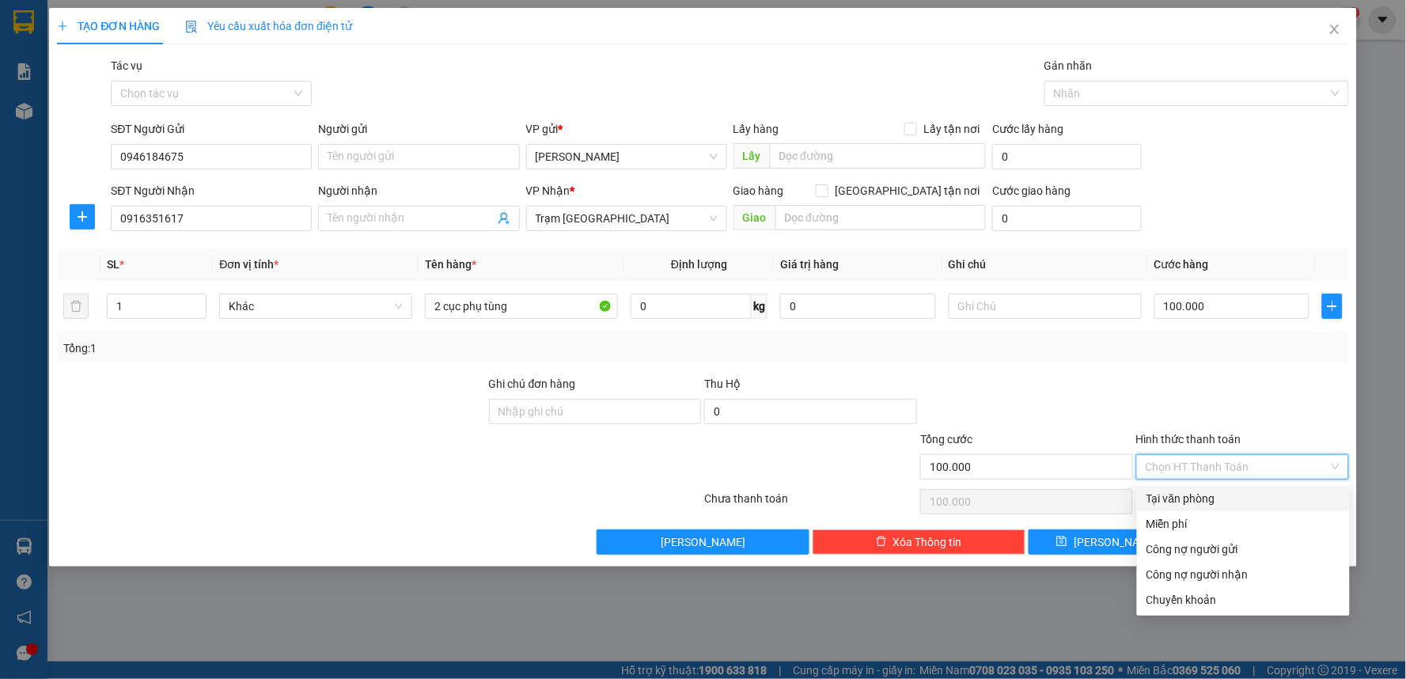
click at [1173, 491] on div "Tại văn phòng" at bounding box center [1244, 498] width 194 height 17
type input "0"
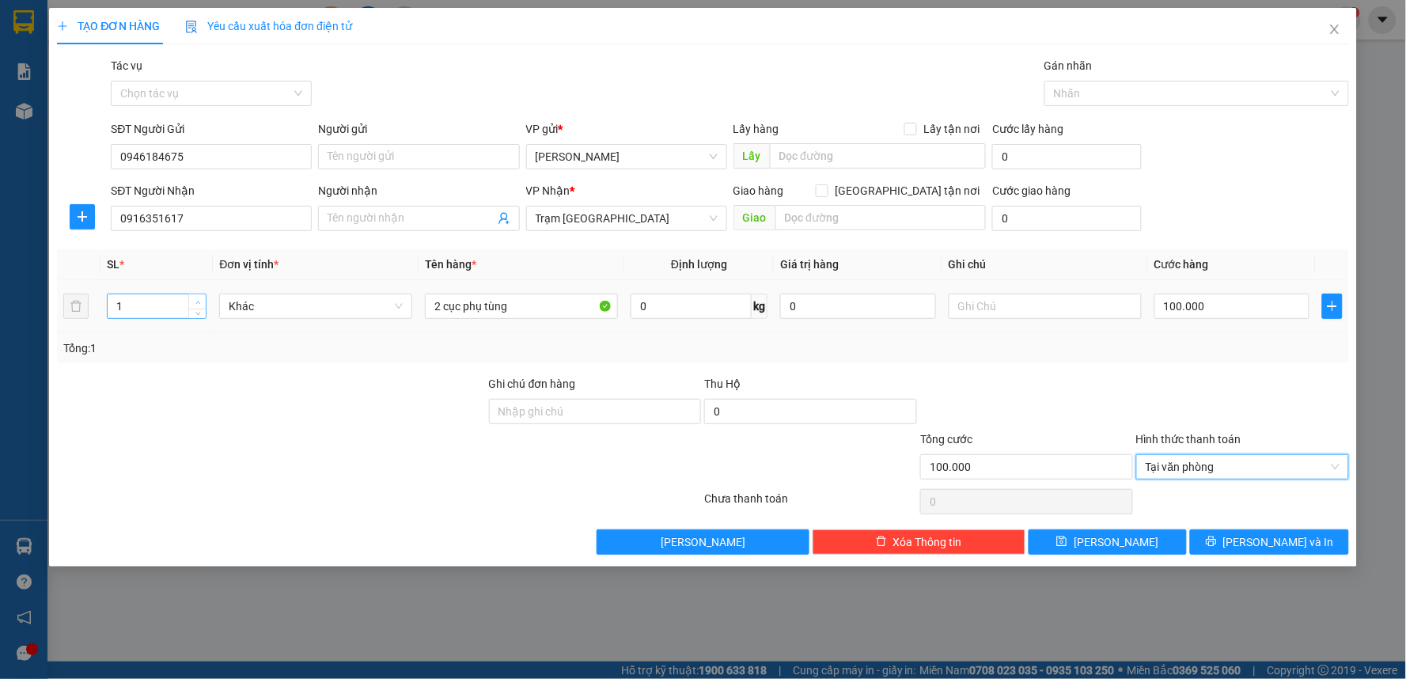
type input "2"
click at [195, 301] on icon "up" at bounding box center [198, 303] width 6 height 6
click at [1272, 546] on span "[PERSON_NAME] và In" at bounding box center [1278, 541] width 111 height 17
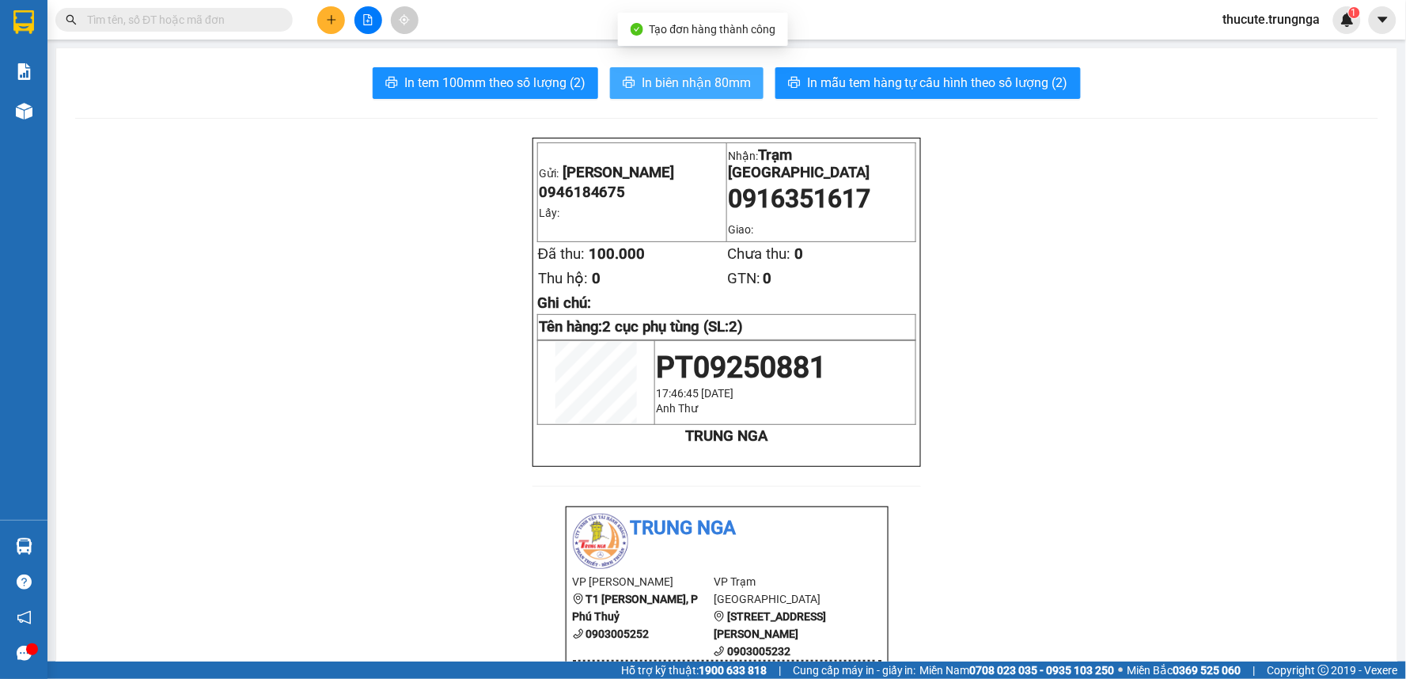
click at [673, 81] on span "In biên nhận 80mm" at bounding box center [696, 83] width 109 height 20
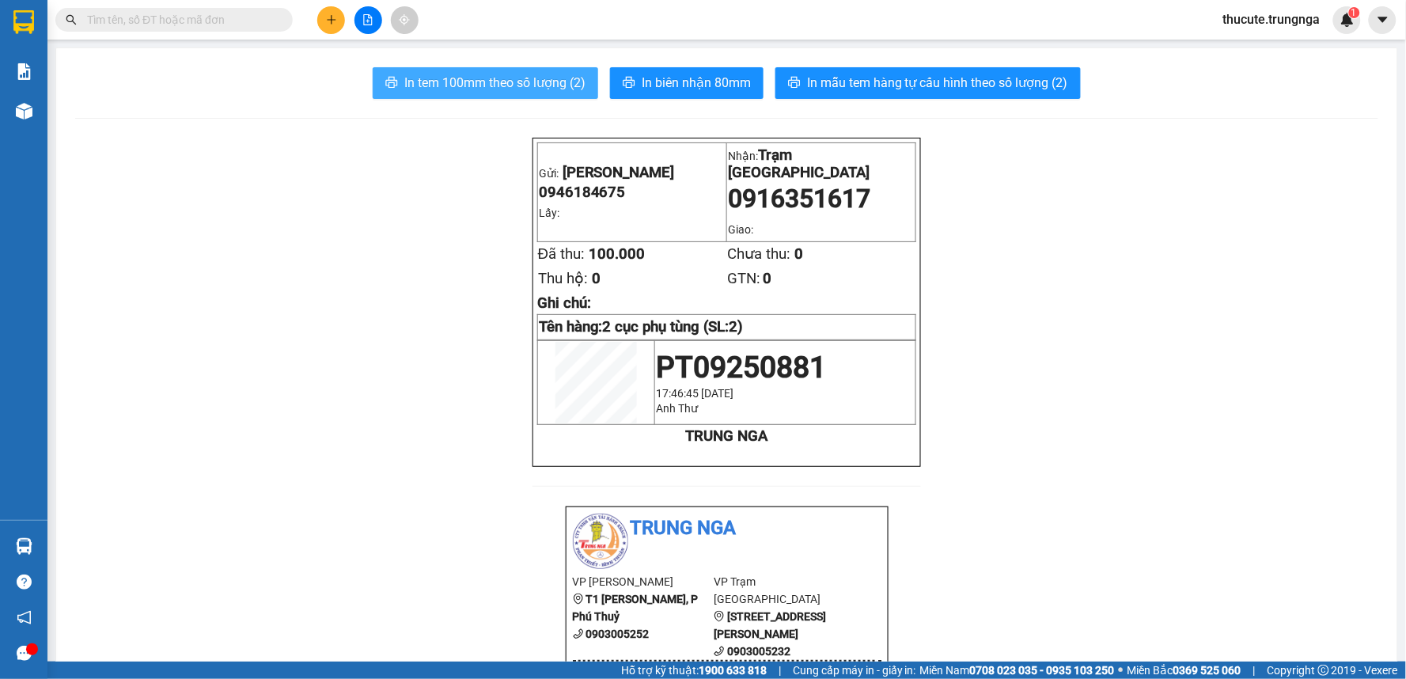
click at [495, 84] on span "In tem 100mm theo số lượng (2)" at bounding box center [494, 83] width 181 height 20
